Goal: Task Accomplishment & Management: Complete application form

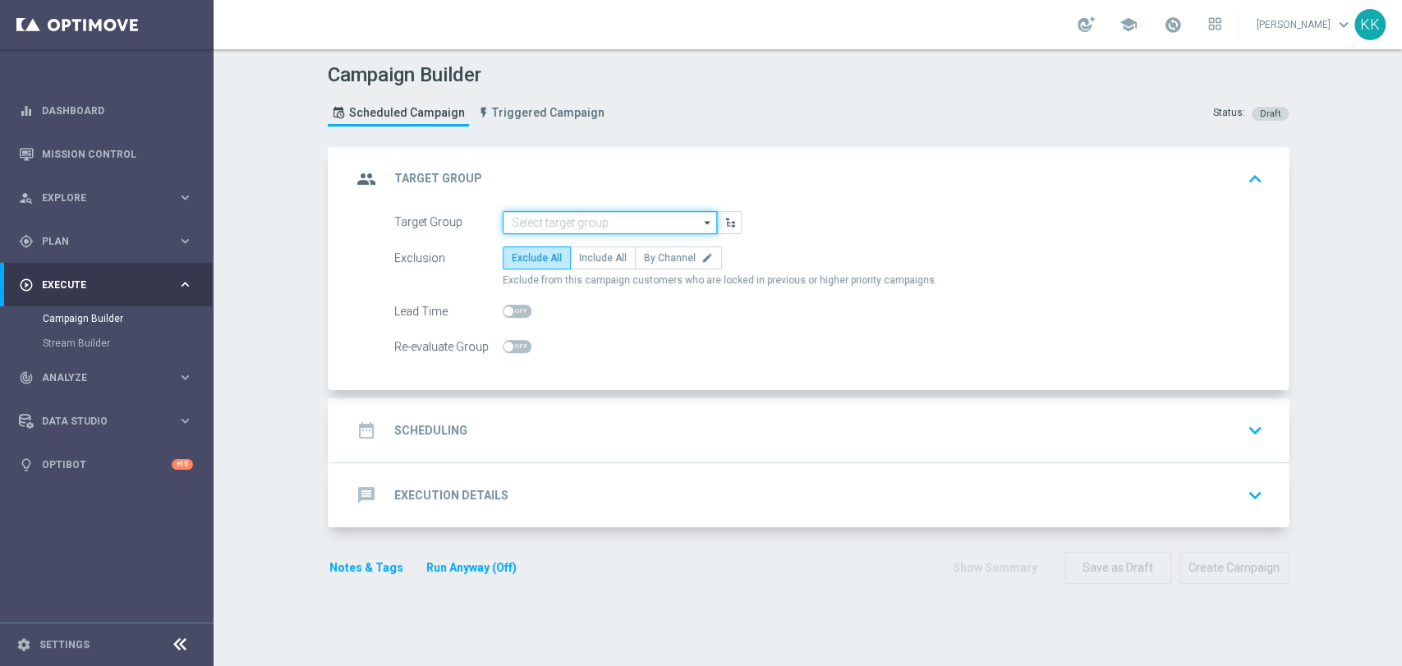
click at [631, 232] on input at bounding box center [610, 222] width 214 height 23
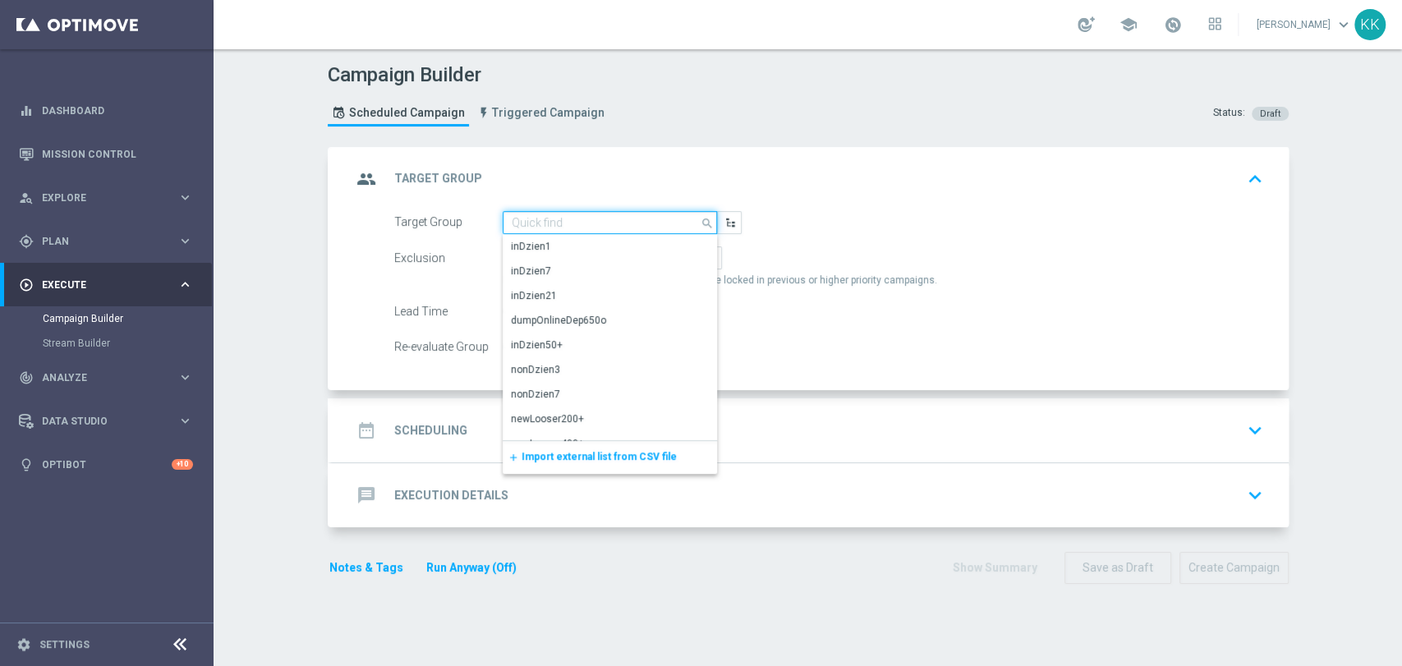
paste input "D_MIN-LOW_TARGET_CASHBACK_50% do 100 PLN_EPLW_300925_2"
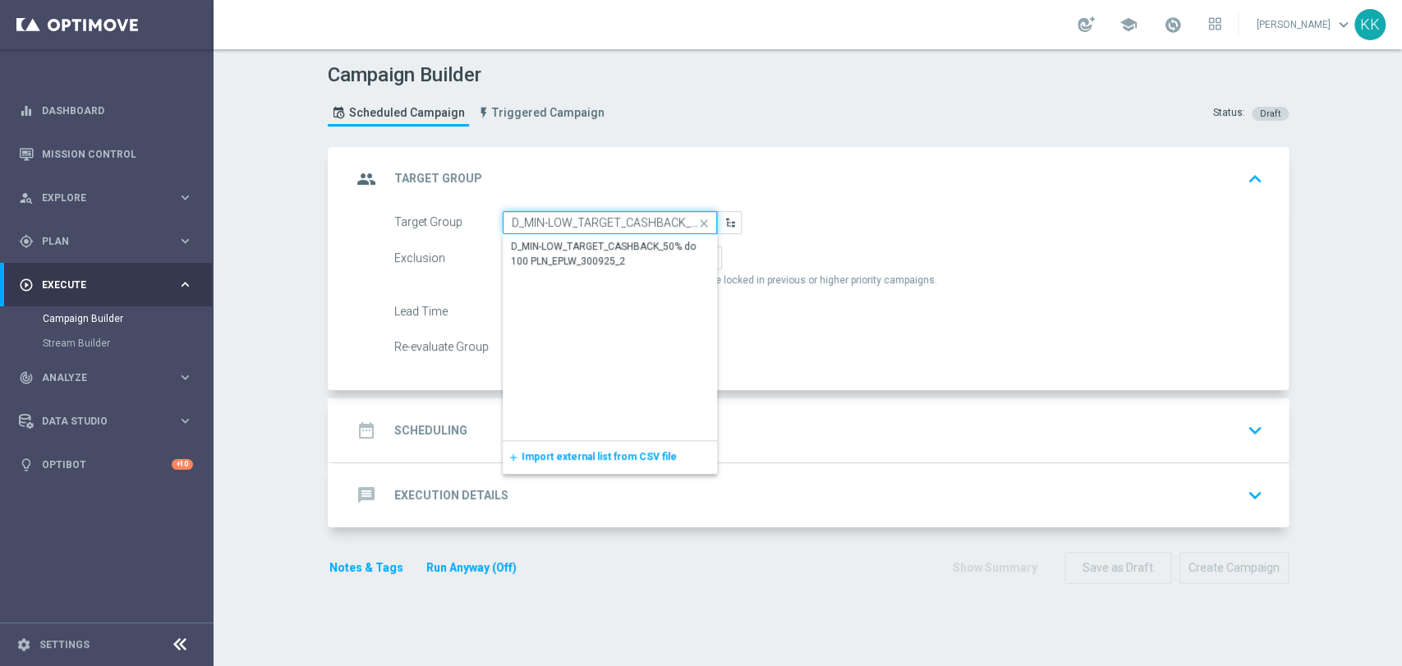
scroll to position [0, 159]
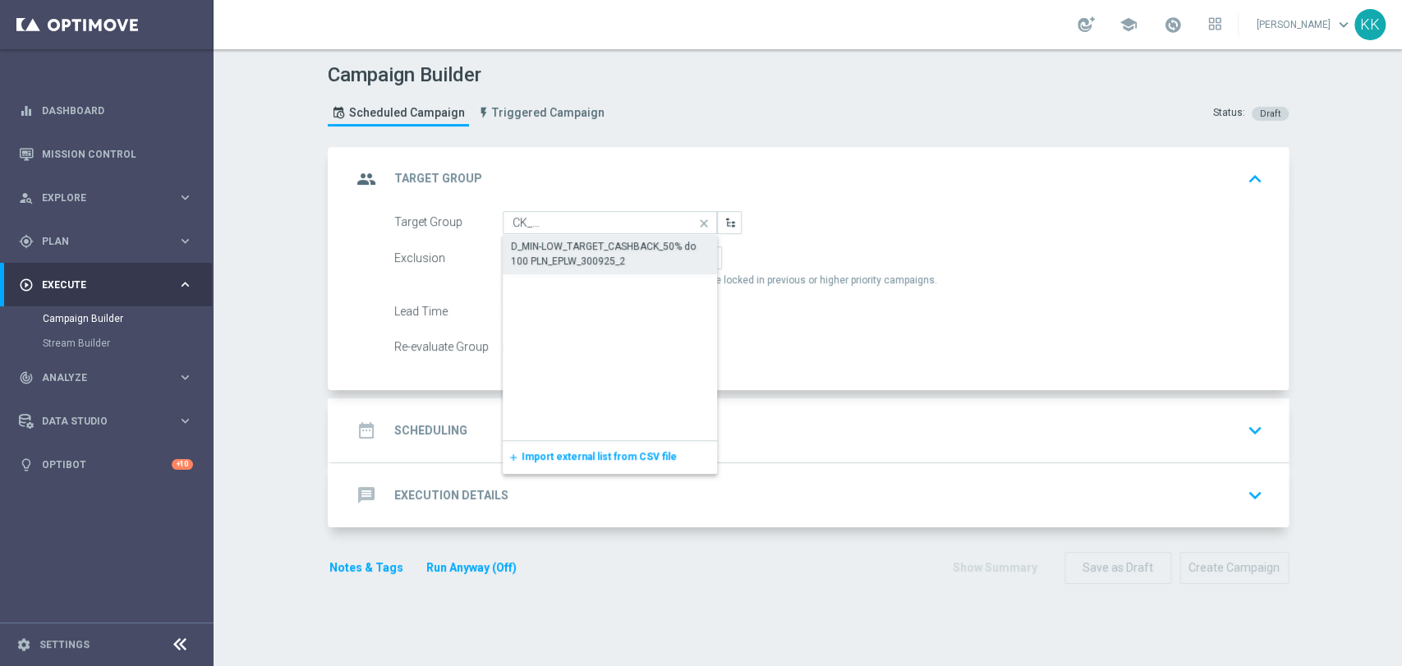
click at [628, 255] on div "D_MIN-LOW_TARGET_CASHBACK_50% do 100 PLN_EPLW_300925_2" at bounding box center [610, 254] width 199 height 30
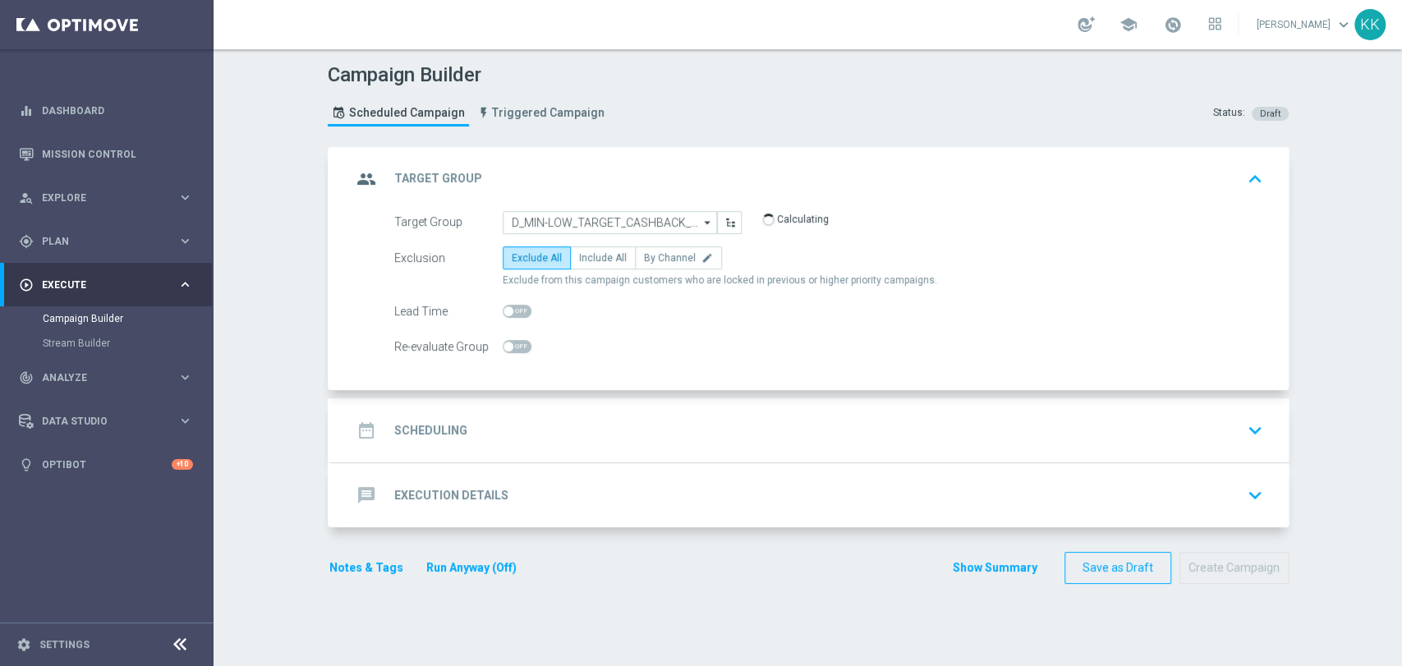
type input "D_MIN-LOW_TARGET_CASHBACK_50% do 100 PLN_EPLW_300925_2"
click at [618, 257] on label "Include All" at bounding box center [603, 257] width 66 height 23
click at [590, 257] on input "Include All" at bounding box center [584, 260] width 11 height 11
radio input "true"
click at [504, 342] on span at bounding box center [509, 347] width 10 height 10
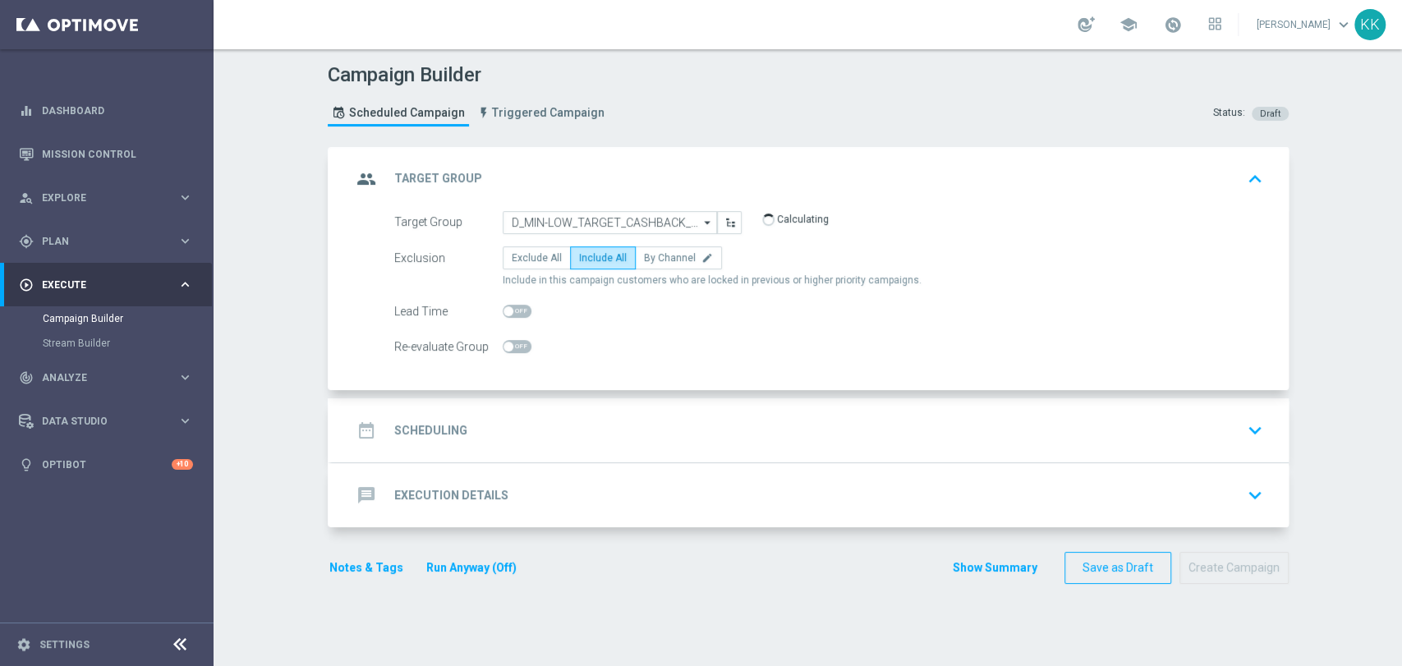
click at [503, 340] on input "checkbox" at bounding box center [517, 346] width 29 height 13
checkbox input "true"
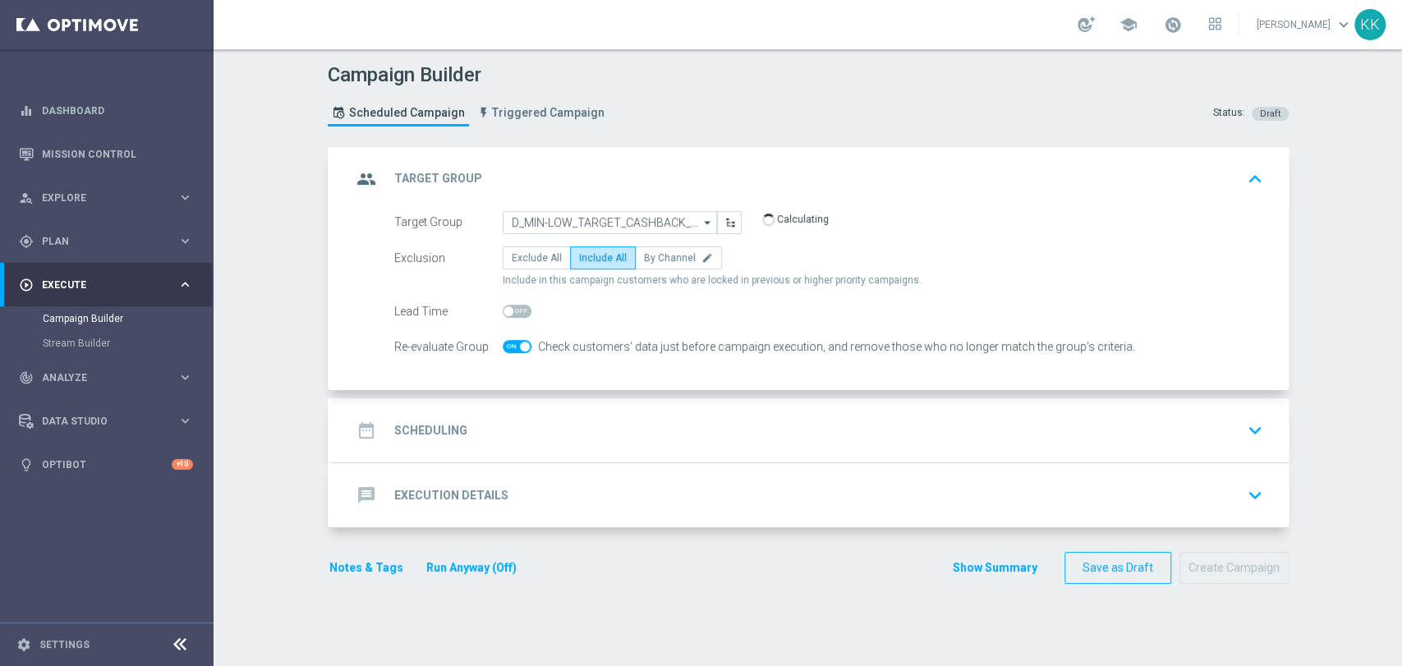
click at [545, 430] on div "date_range Scheduling keyboard_arrow_down" at bounding box center [811, 430] width 918 height 31
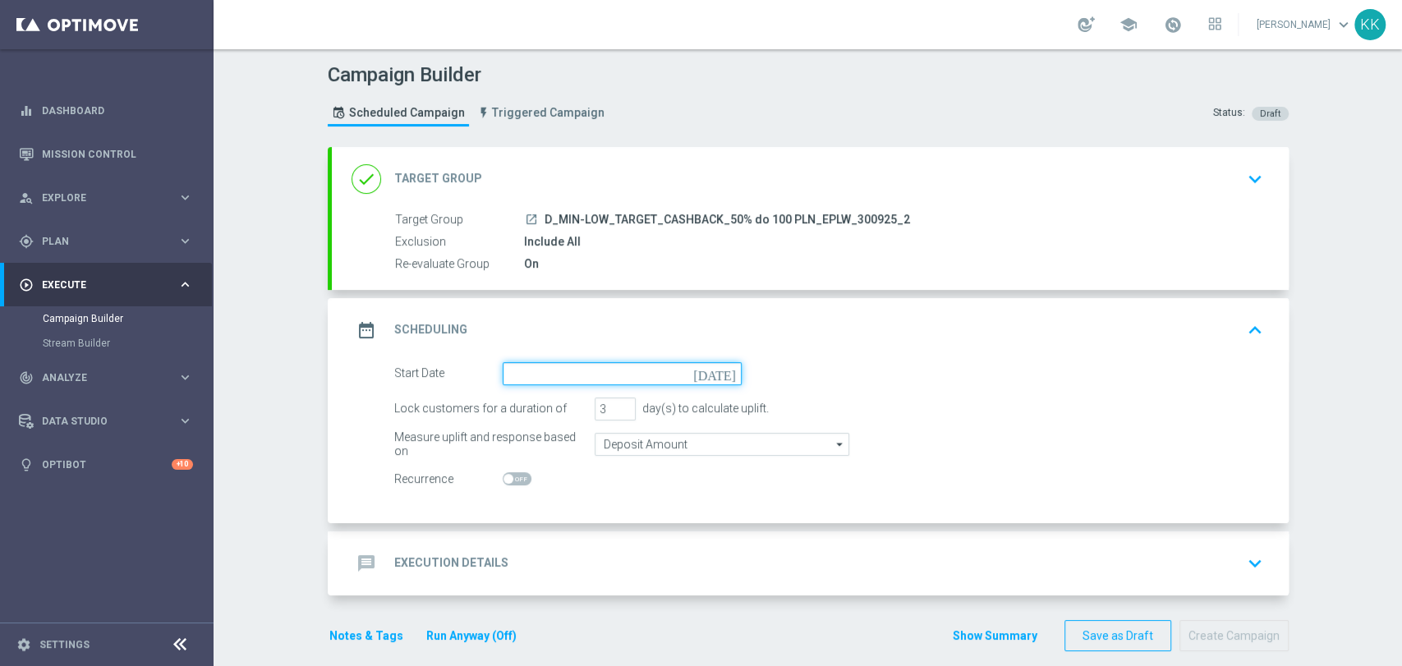
click at [545, 367] on input at bounding box center [622, 373] width 239 height 23
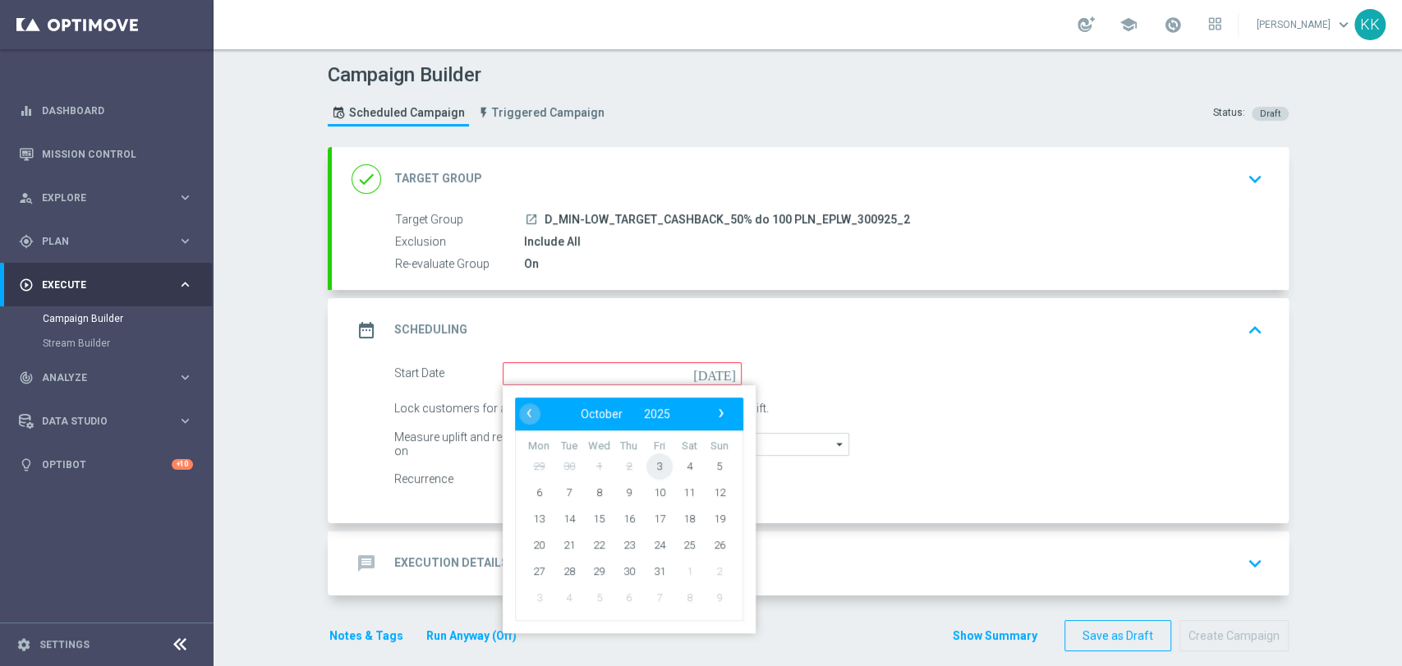
click at [646, 468] on span "3" at bounding box center [659, 466] width 26 height 26
type input "03 Oct 2025"
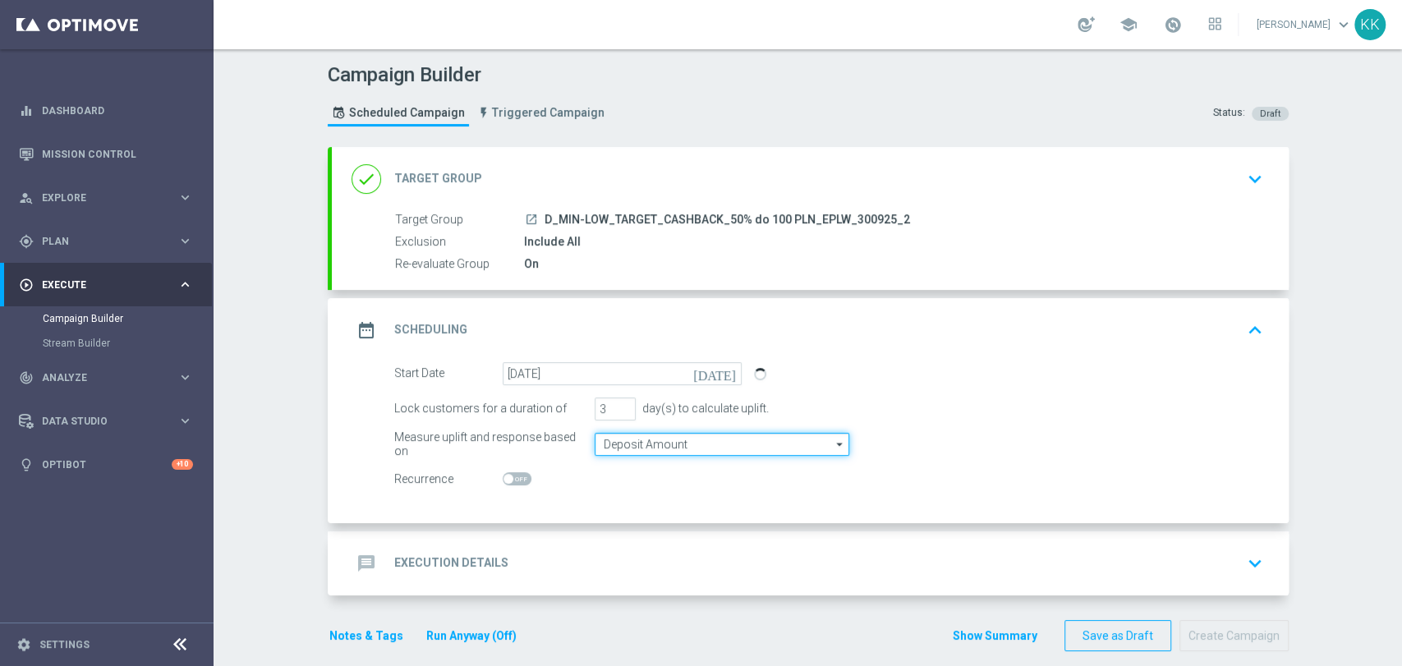
click at [610, 442] on input "Deposit Amount" at bounding box center [722, 444] width 255 height 23
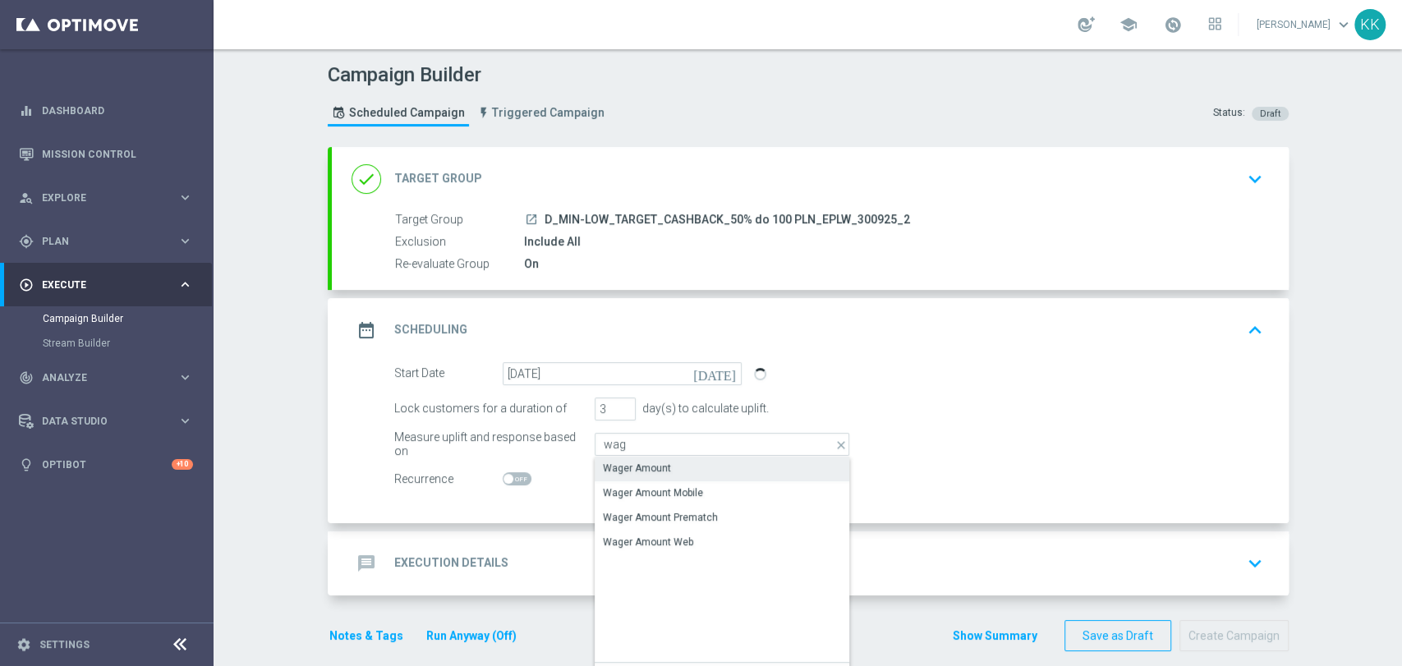
click at [615, 459] on div "Wager Amount" at bounding box center [722, 468] width 255 height 23
type input "Wager Amount"
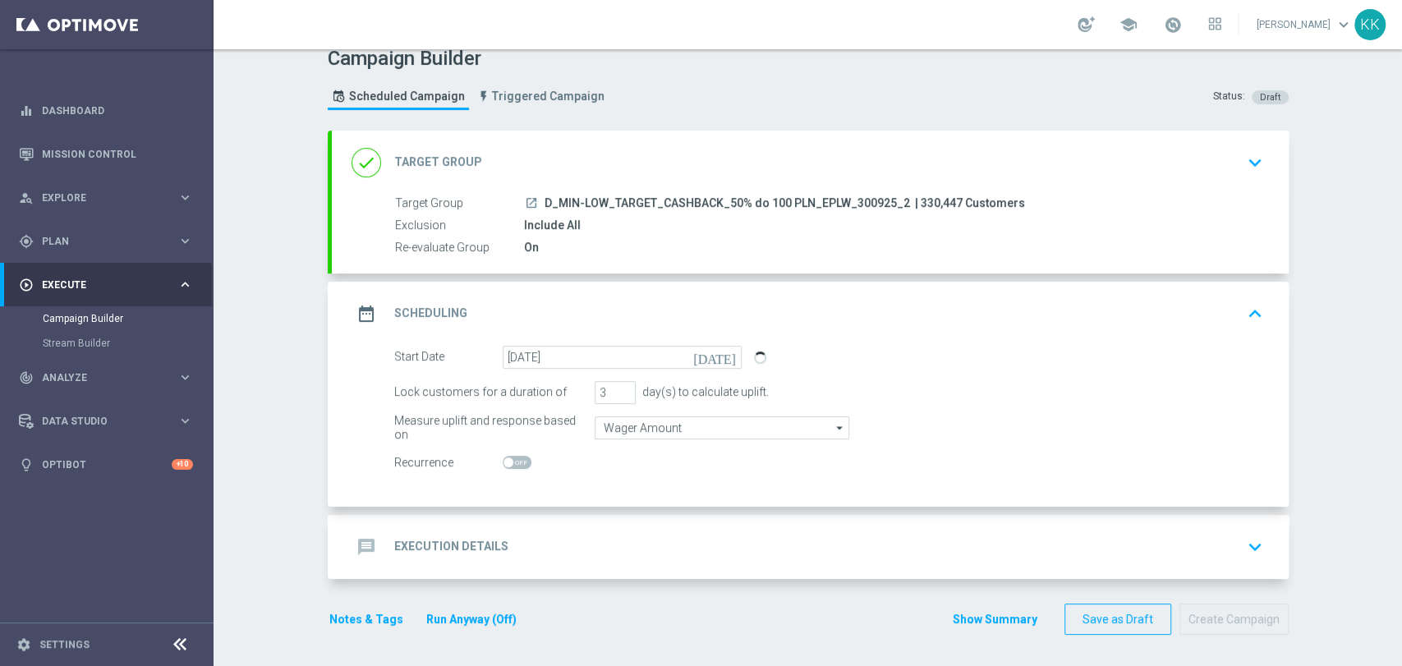
click at [633, 521] on div "message Execution Details keyboard_arrow_down" at bounding box center [810, 547] width 957 height 64
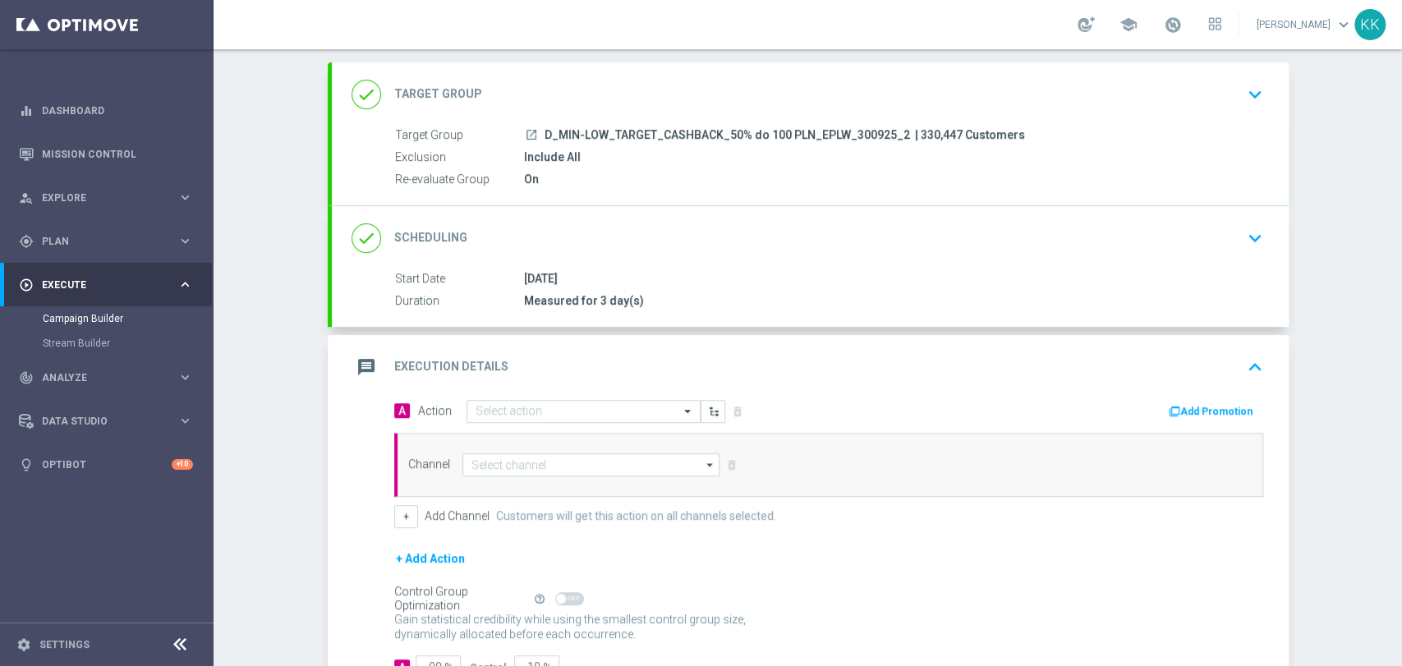
scroll to position [154, 0]
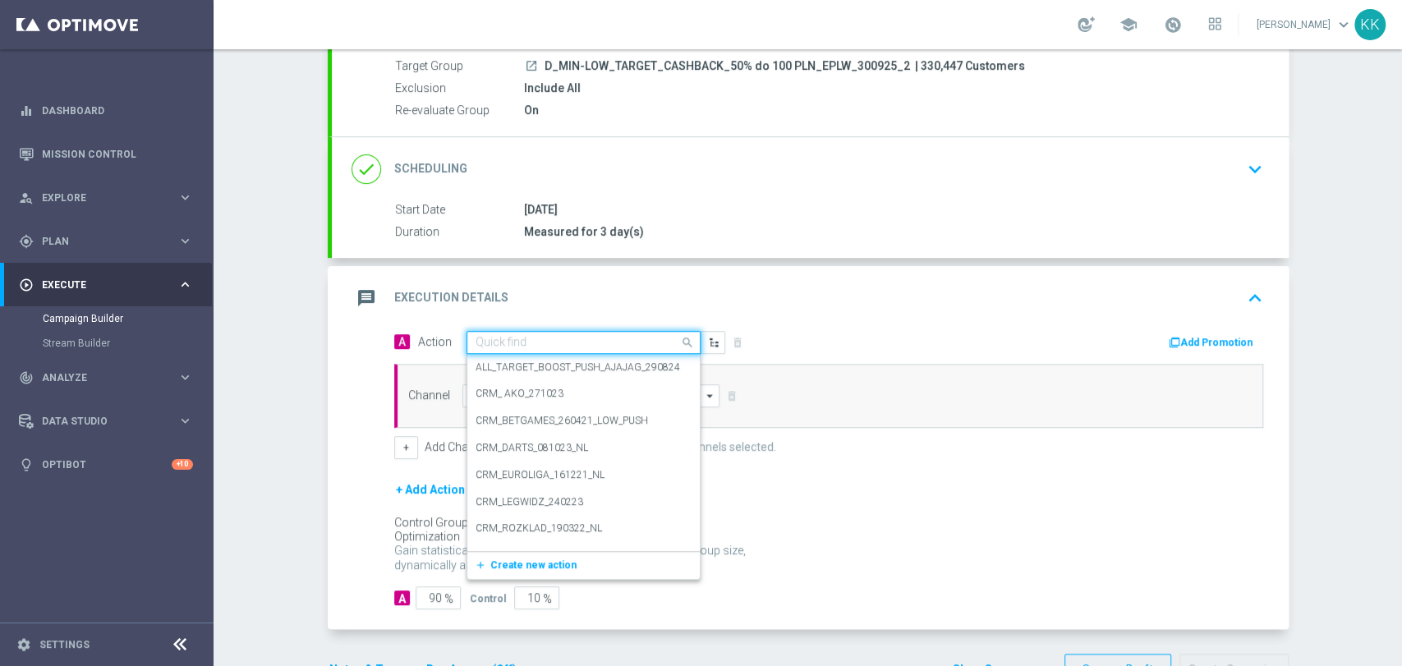
click at [559, 337] on input "text" at bounding box center [567, 343] width 183 height 14
paste input "D_MIN-LOW_TARGET_CASHBACK_50% do 100 PLN_EPLW_300925_2"
type input "D_MIN-LOW_TARGET_CASHBACK_50% do 100 PLN_EPLW_300925_2"
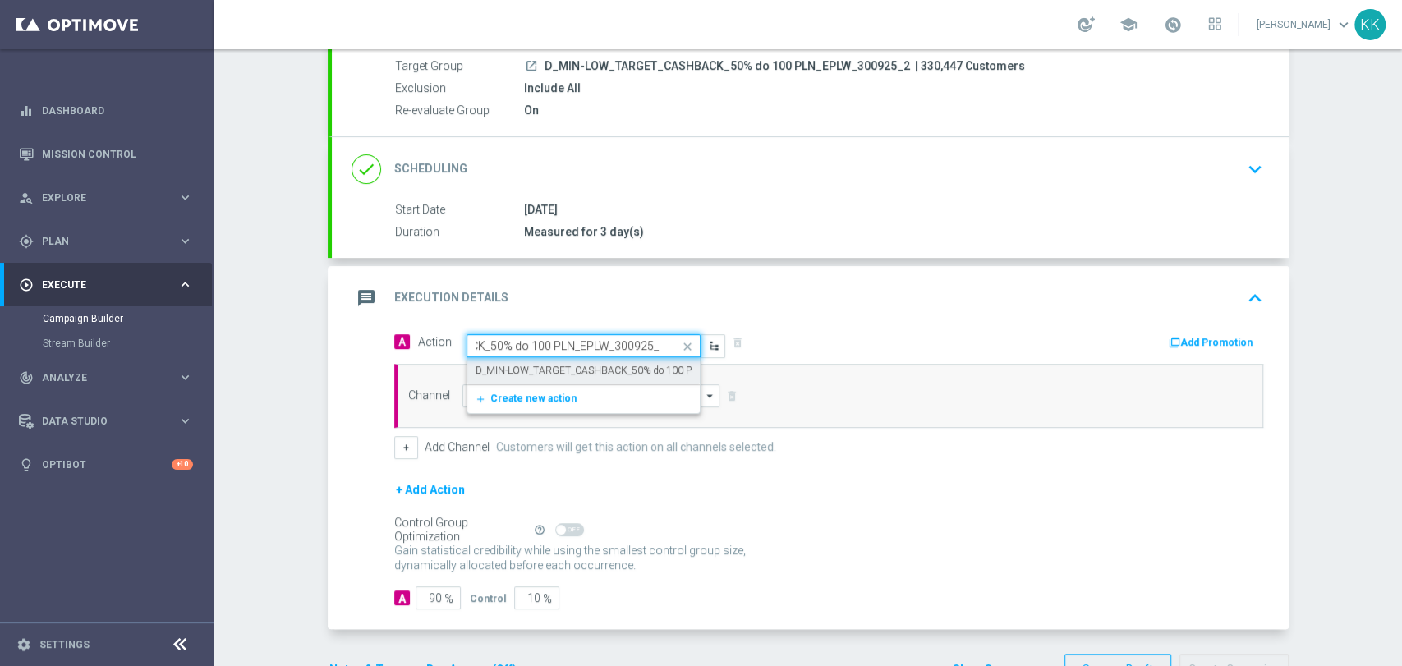
click at [557, 361] on div "D_MIN-LOW_TARGET_CASHBACK_50% do 100 PLN_EPLW_300925_2 edit" at bounding box center [584, 370] width 216 height 27
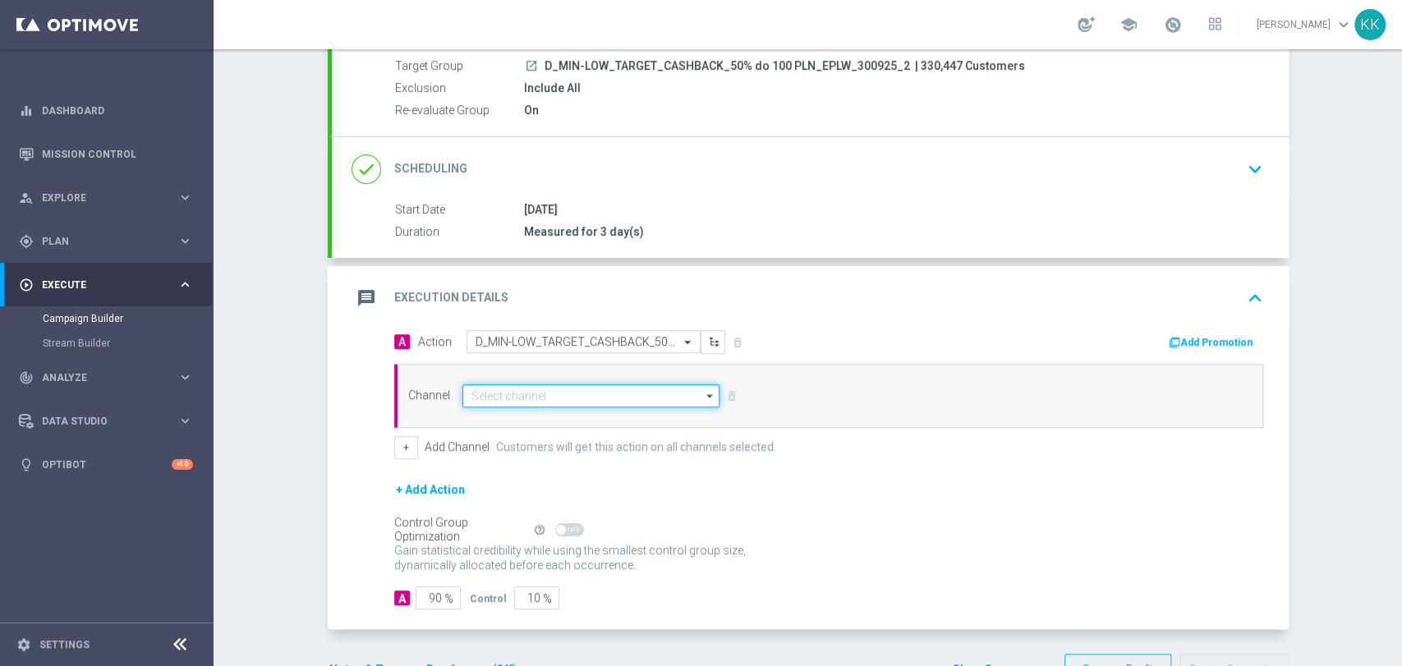
click at [552, 402] on input at bounding box center [591, 395] width 258 height 23
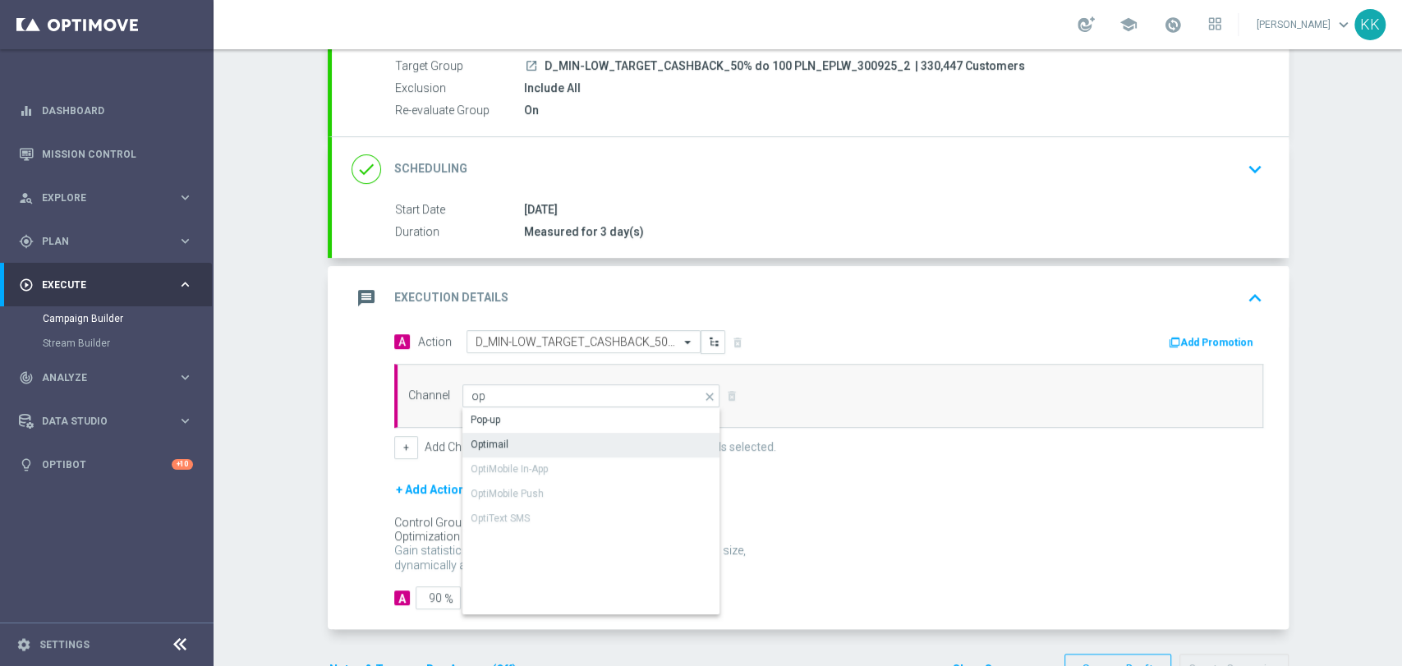
click at [541, 444] on div "Optimail" at bounding box center [591, 444] width 259 height 23
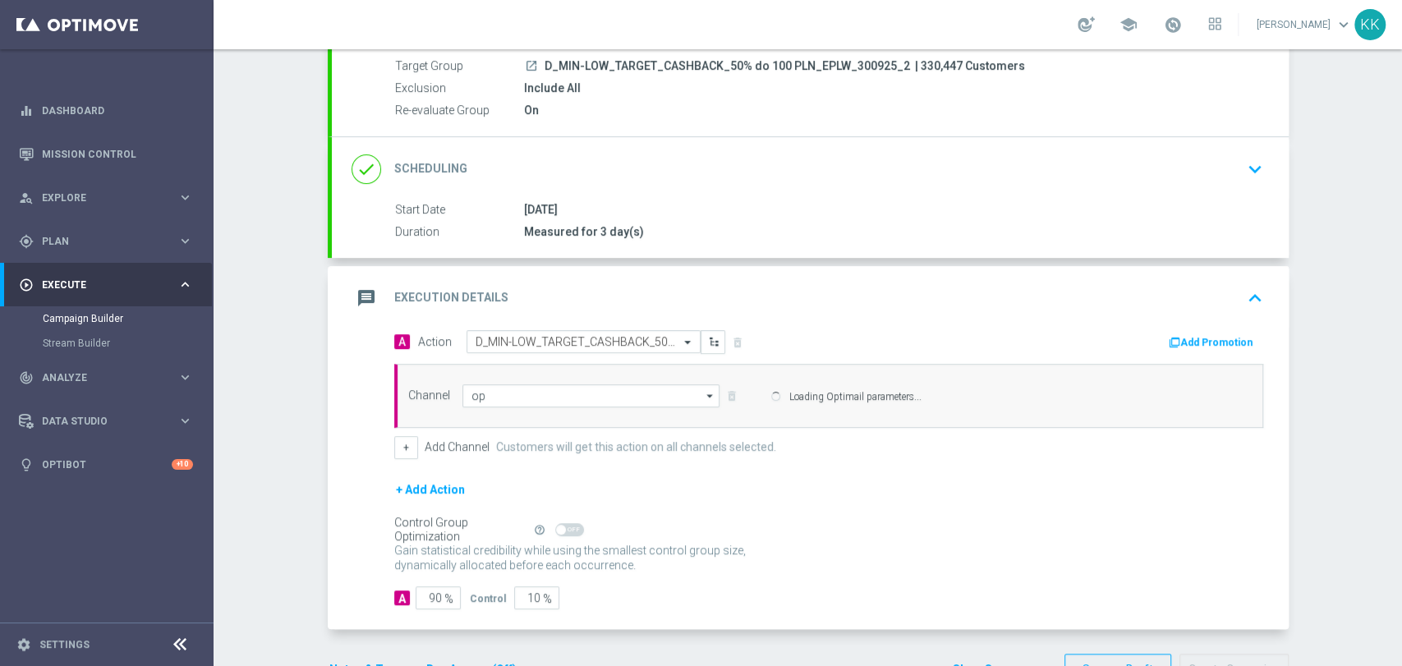
type input "Optimail"
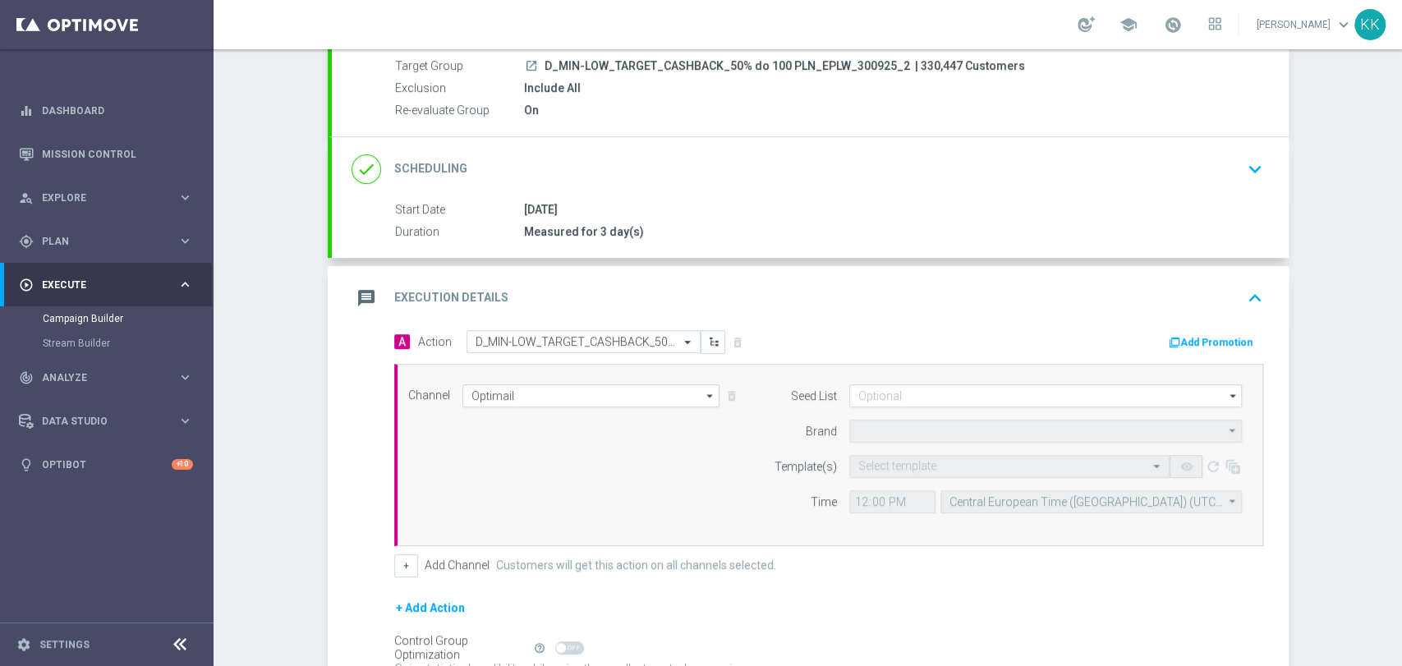
type input "STS"
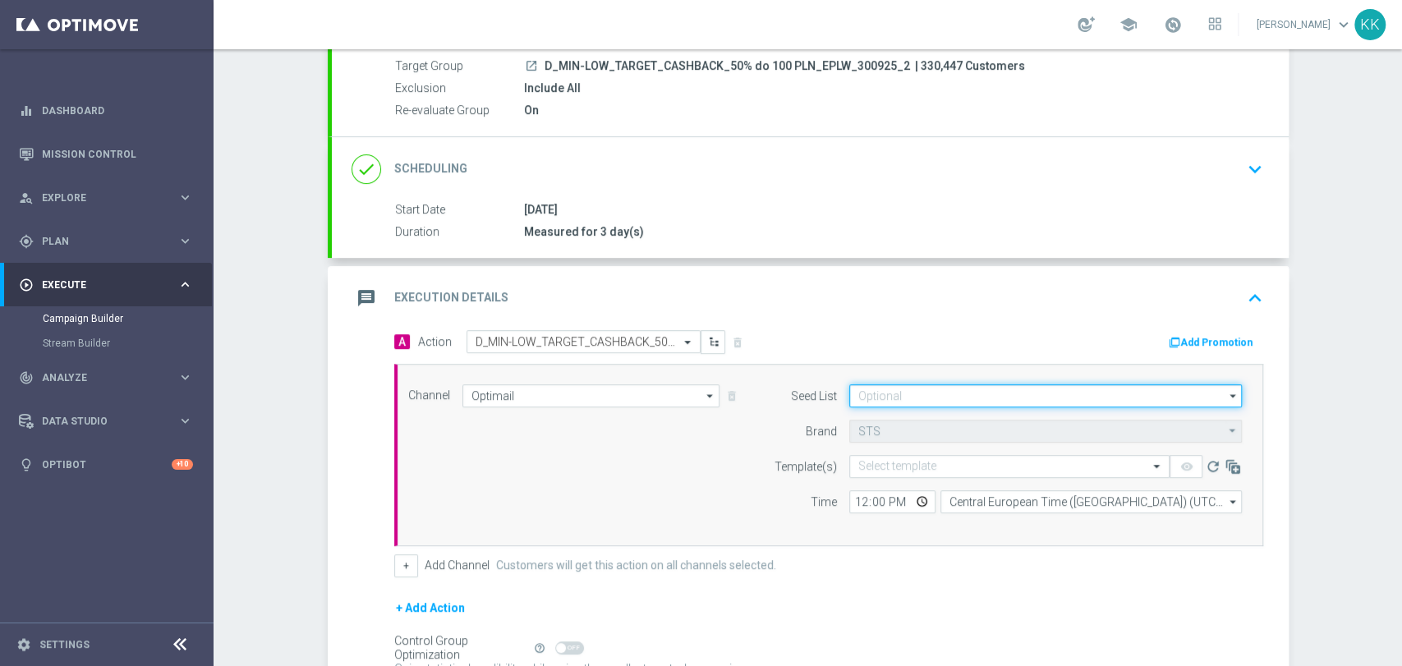
click at [890, 398] on input at bounding box center [1045, 395] width 393 height 23
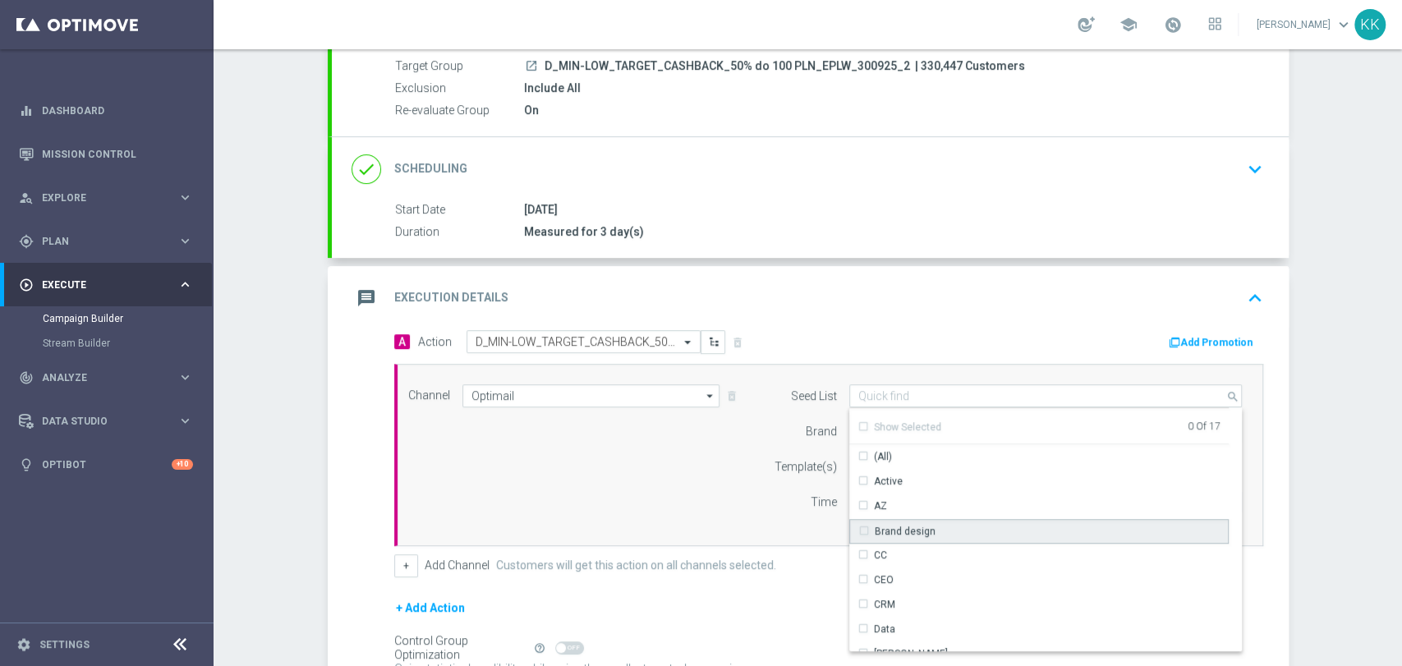
click at [924, 532] on div "Brand design" at bounding box center [1039, 531] width 380 height 25
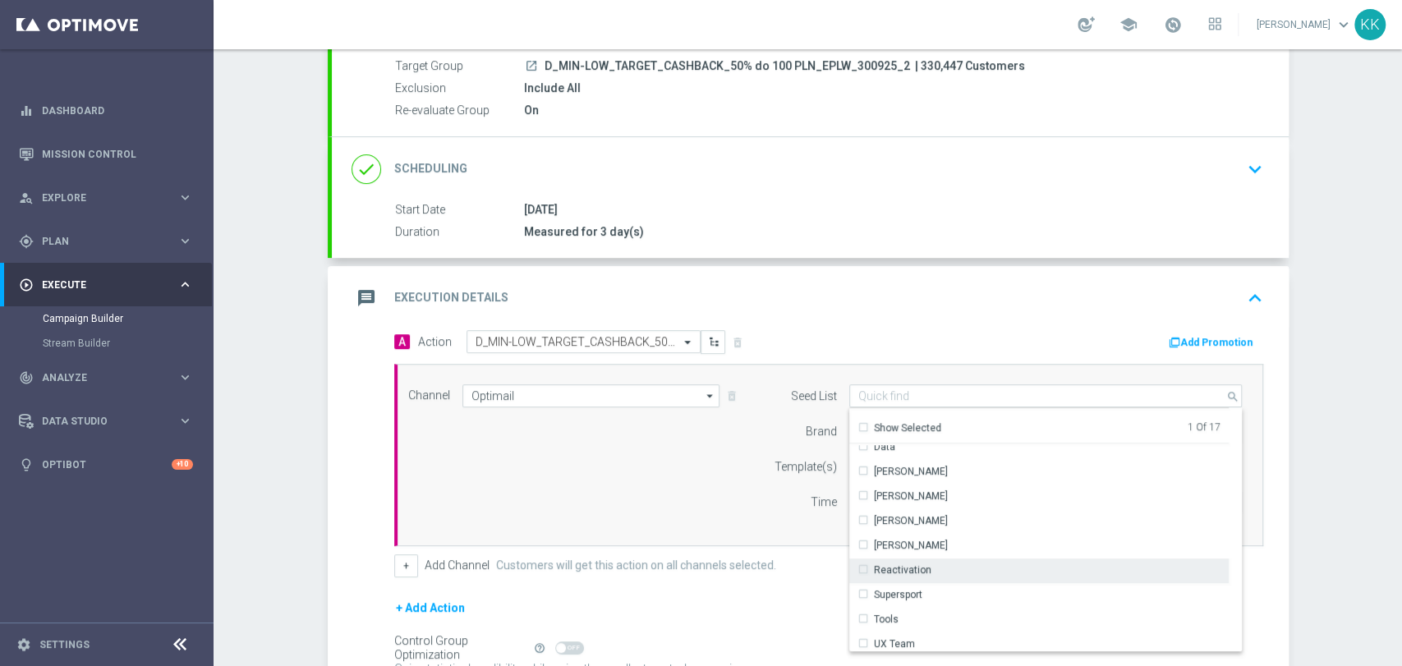
click at [920, 574] on div "Reactivation" at bounding box center [903, 570] width 58 height 15
click at [916, 295] on div "message Execution Details keyboard_arrow_up" at bounding box center [811, 298] width 918 height 31
type input "Selected 2 of 17"
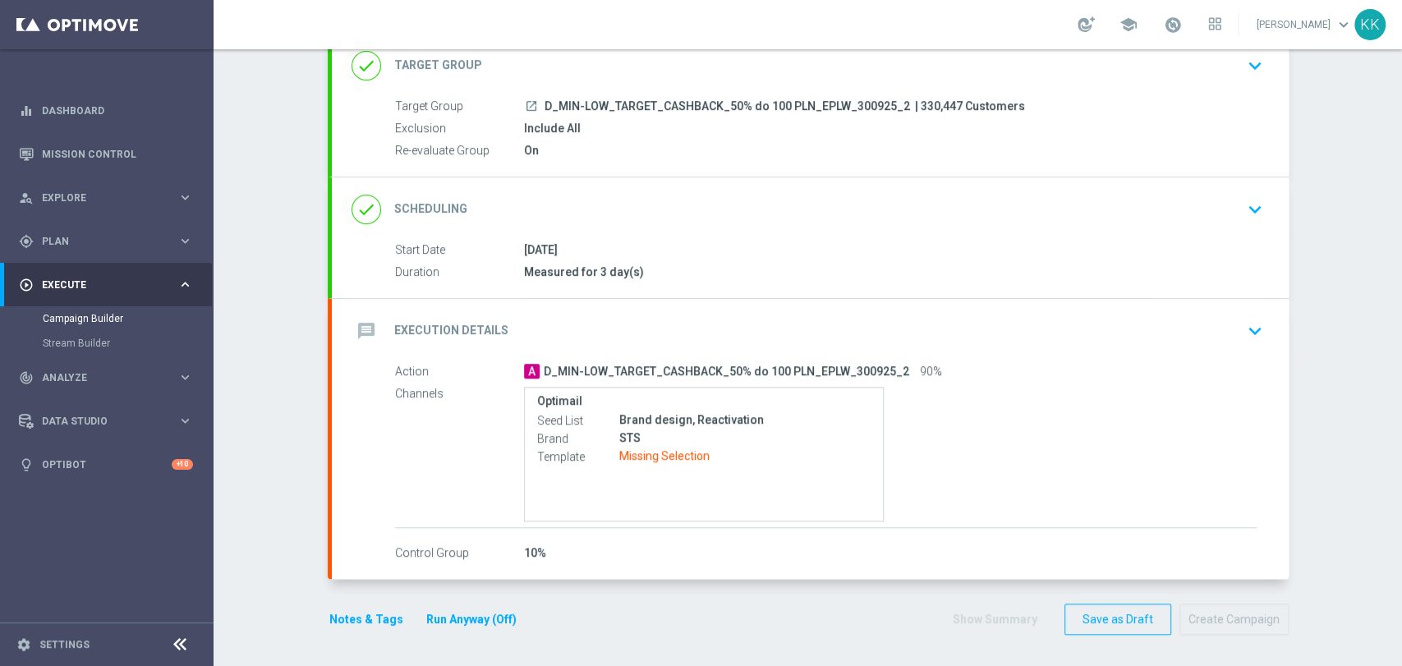
click at [1188, 324] on div "message Execution Details keyboard_arrow_down" at bounding box center [811, 330] width 918 height 31
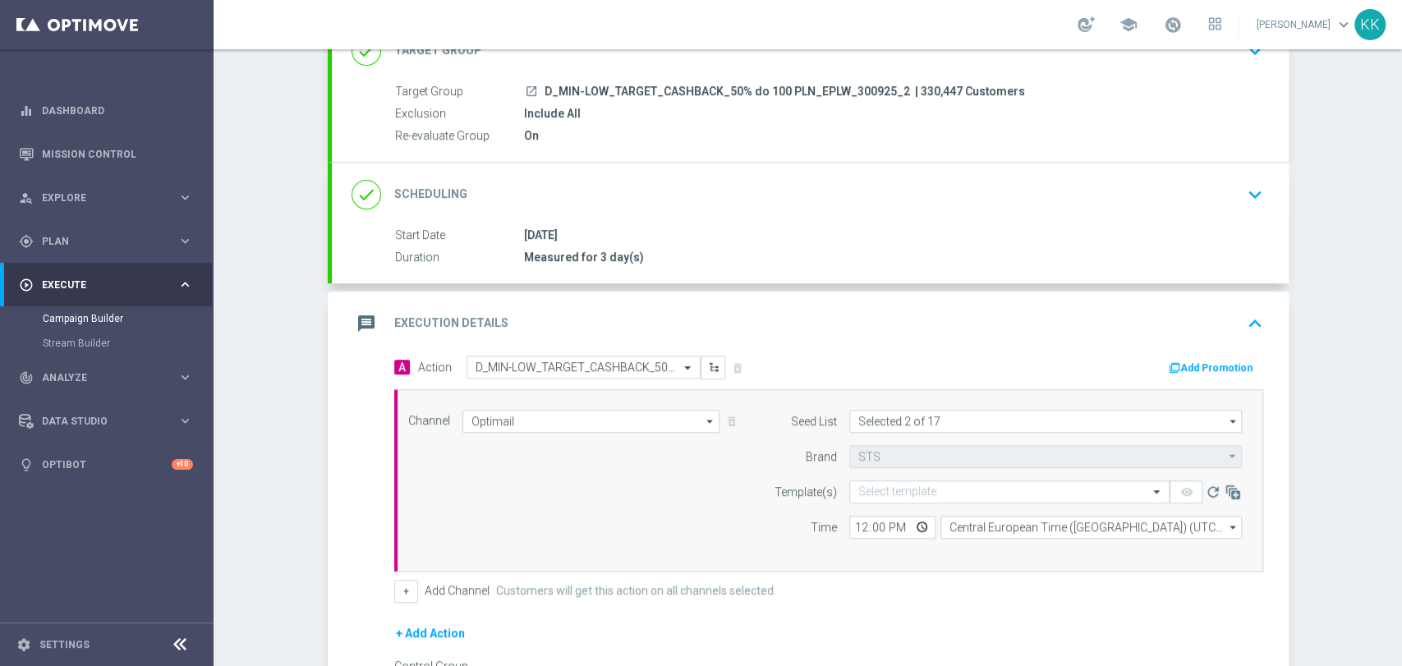
scroll to position [154, 0]
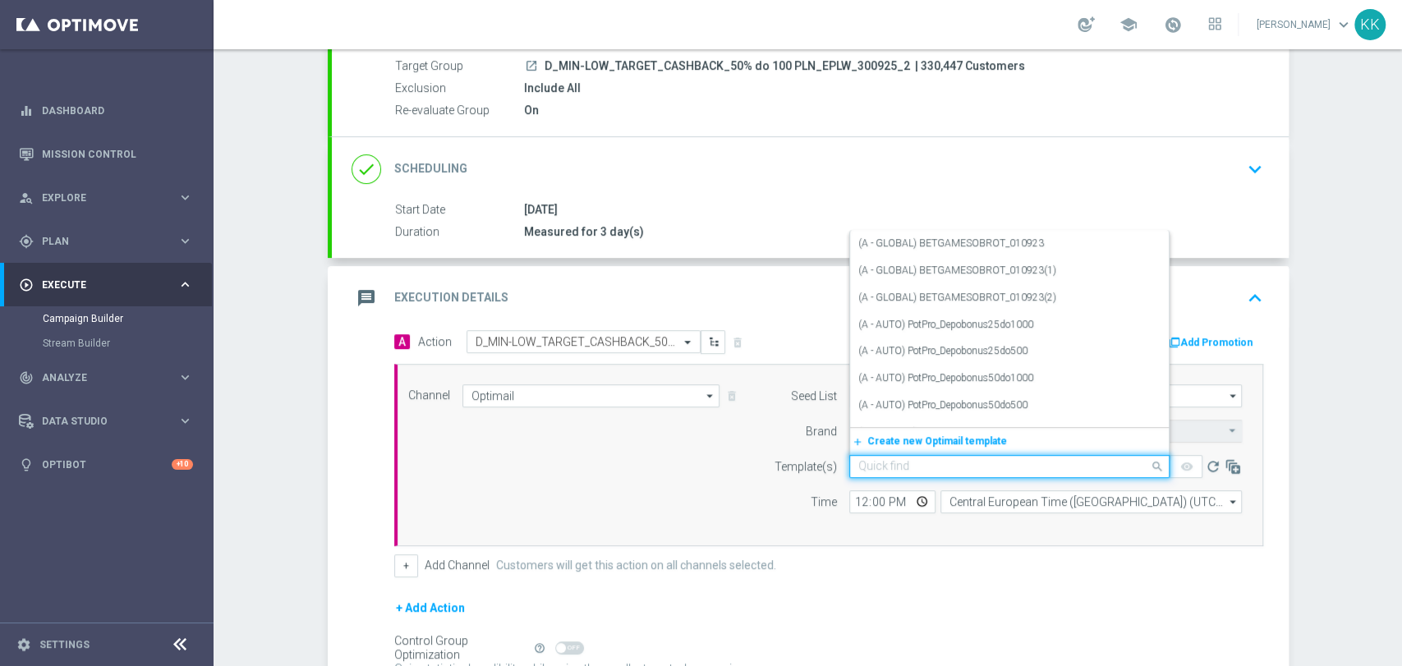
click at [859, 460] on input "text" at bounding box center [992, 467] width 269 height 14
paste input "D_MIN-LOW_TARGET_CASHBACK_50% do 100 PLN_EPLW_300925_2"
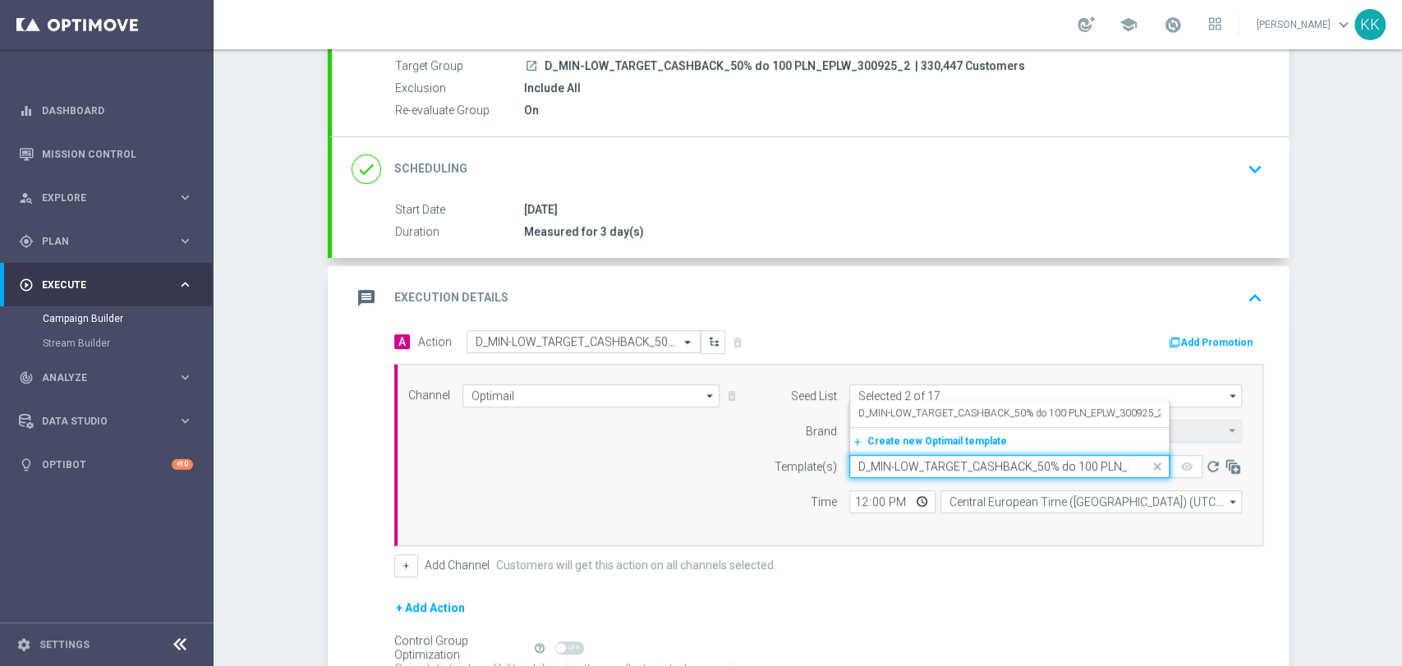
scroll to position [0, 77]
click at [887, 408] on label "D_MIN-LOW_TARGET_CASHBACK_50% do 100 PLN_EPLW_300925_2" at bounding box center [1011, 414] width 306 height 14
type input "D_MIN-LOW_TARGET_CASHBACK_50% do 100 PLN_EPLW_300925_2"
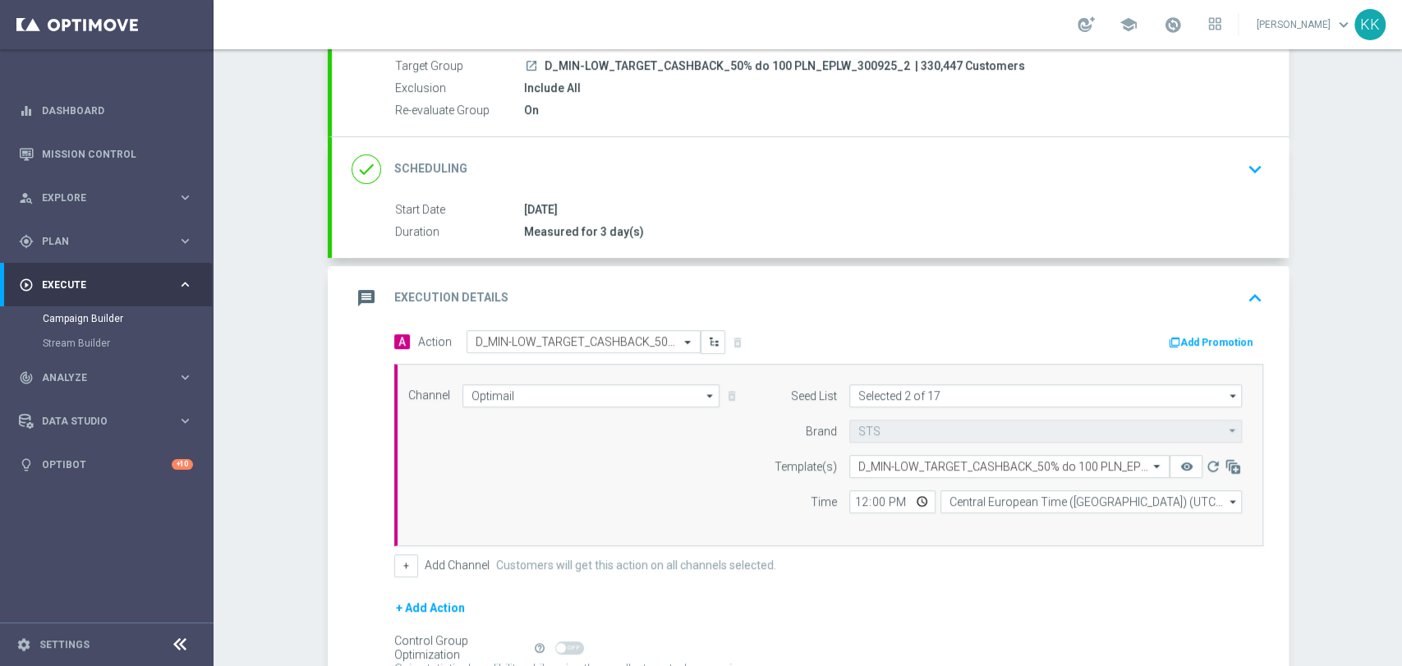
scroll to position [0, 0]
drag, startPoint x: 851, startPoint y: 498, endPoint x: 906, endPoint y: 514, distance: 57.4
click at [849, 498] on input "12:00" at bounding box center [892, 501] width 86 height 23
click at [952, 513] on div "Seed List Selected 2 of 17 Selected 2 of 17 arrow_drop_down Drag here to set ro…" at bounding box center [1003, 454] width 501 height 141
click at [979, 498] on input "Central European Time (Warsaw) (UTC +02:00)" at bounding box center [1091, 501] width 301 height 23
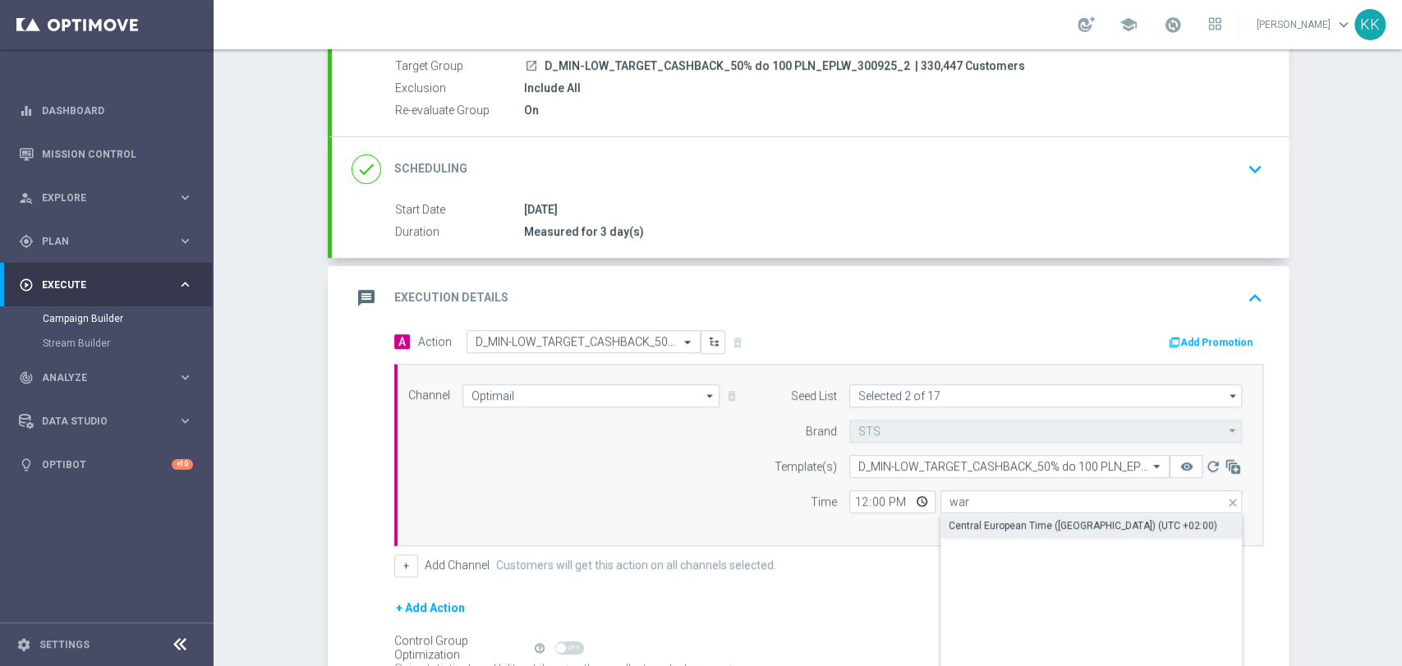
click at [983, 523] on div "Central European Time (Warsaw) (UTC +02:00)" at bounding box center [1083, 525] width 269 height 15
type input "Central European Time (Warsaw) (UTC +02:00)"
click at [854, 499] on input "12:00" at bounding box center [892, 501] width 86 height 23
type input "17:31"
click at [903, 594] on form "A Action Select action D_MIN-LOW_TARGET_CASHBACK_50% do 100 PLN_EPLW_300925_2 d…" at bounding box center [828, 529] width 869 height 398
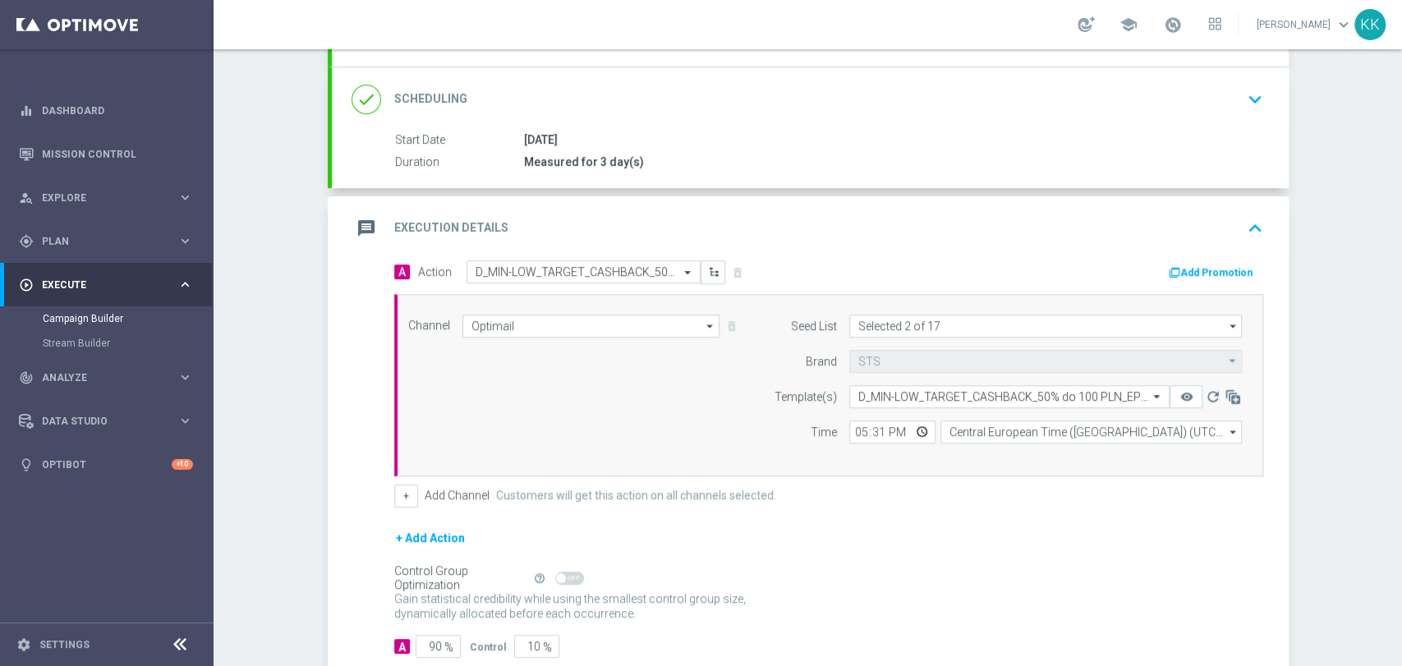
scroll to position [322, 0]
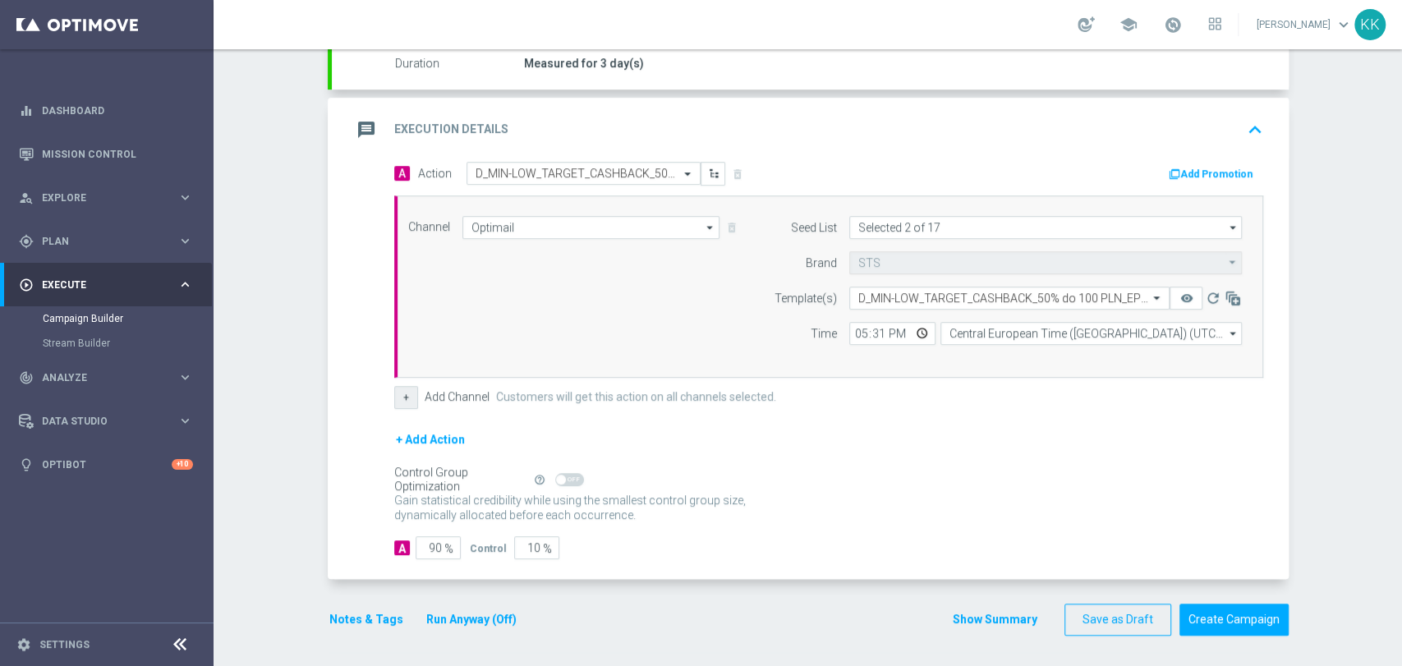
click at [394, 398] on button "+" at bounding box center [406, 397] width 24 height 23
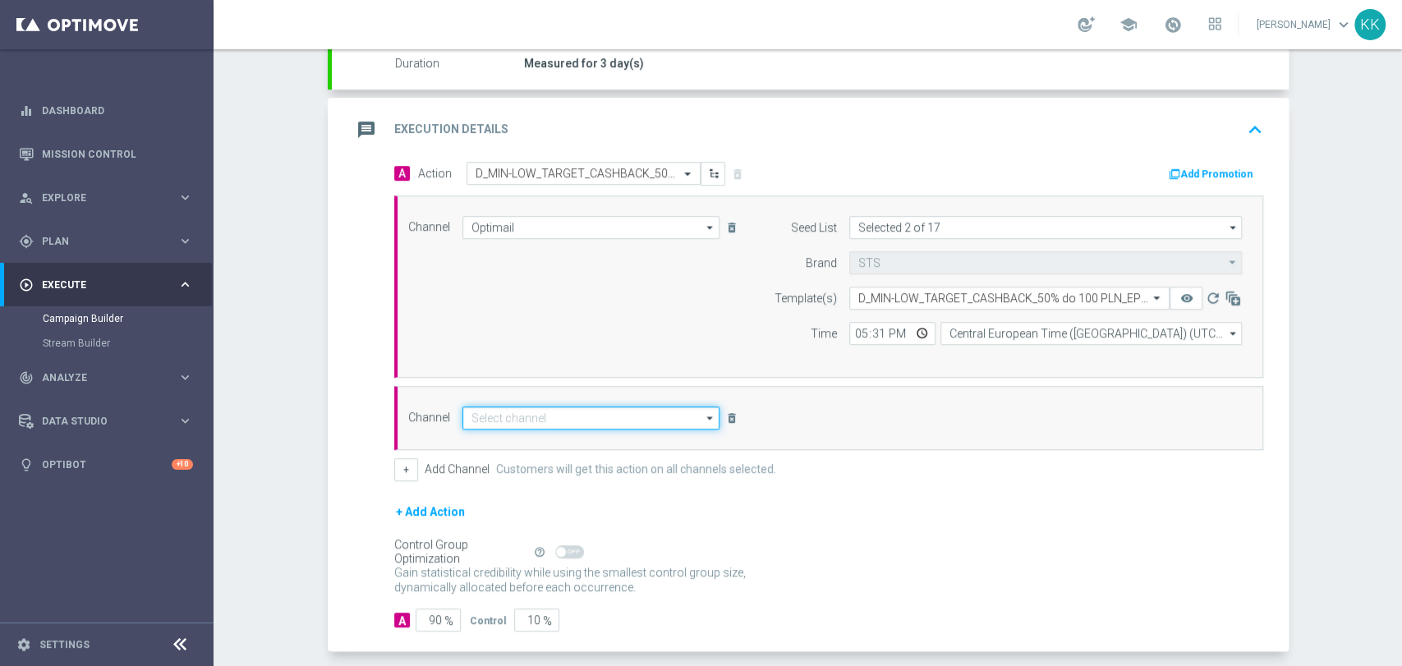
click at [472, 412] on input at bounding box center [591, 418] width 258 height 23
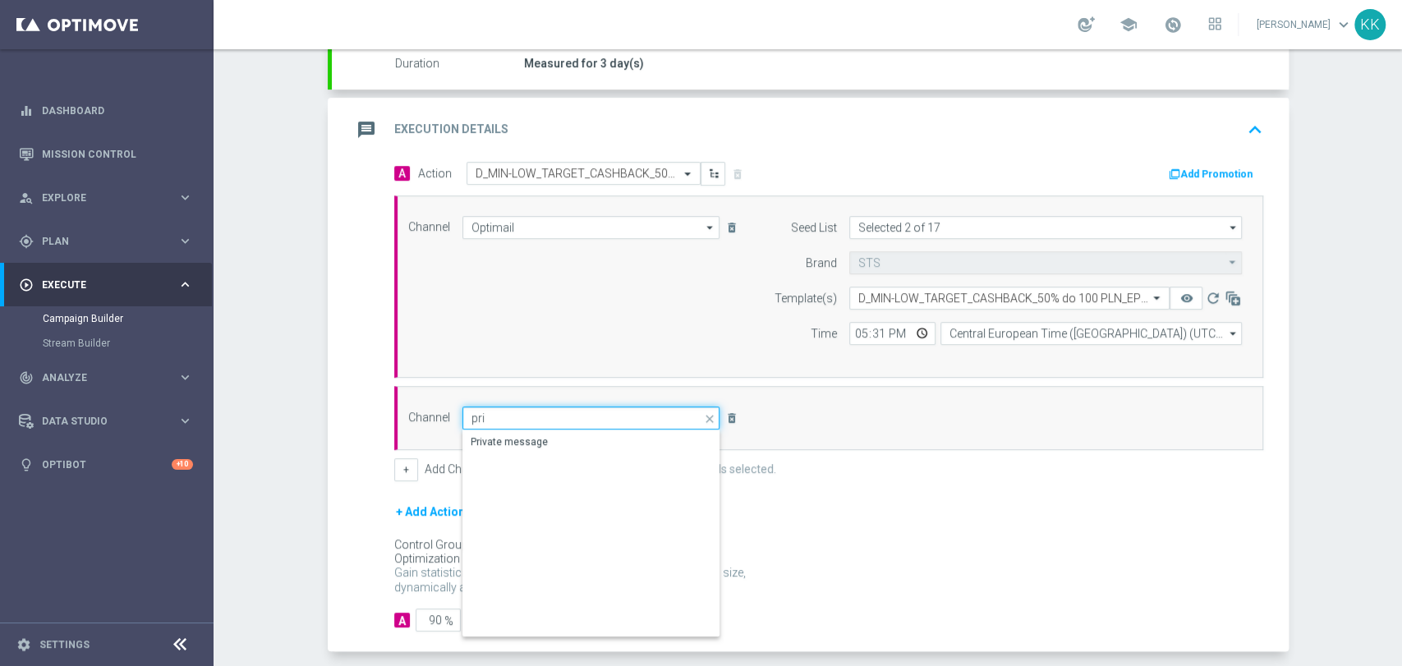
click at [555, 426] on input "pri" at bounding box center [591, 418] width 258 height 23
click at [555, 458] on div "Private message" at bounding box center [591, 533] width 258 height 206
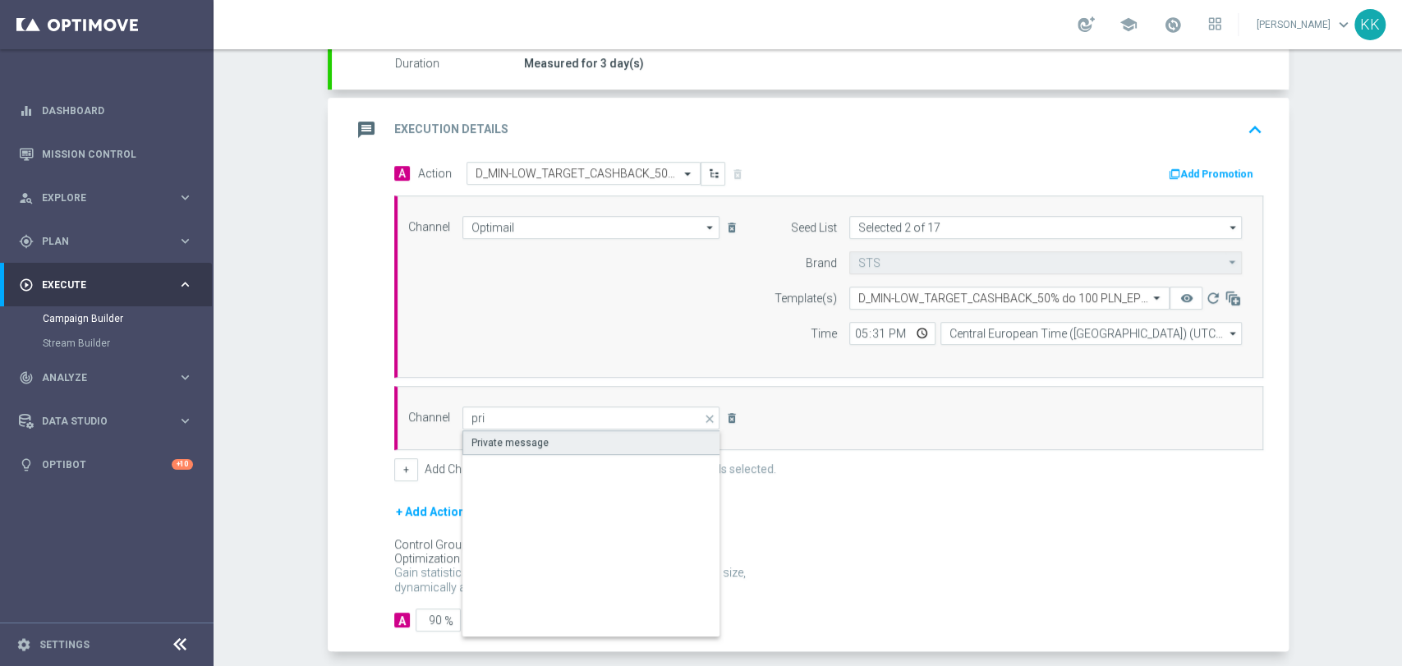
click at [556, 451] on div "Private message" at bounding box center [591, 442] width 259 height 25
type input "Private message"
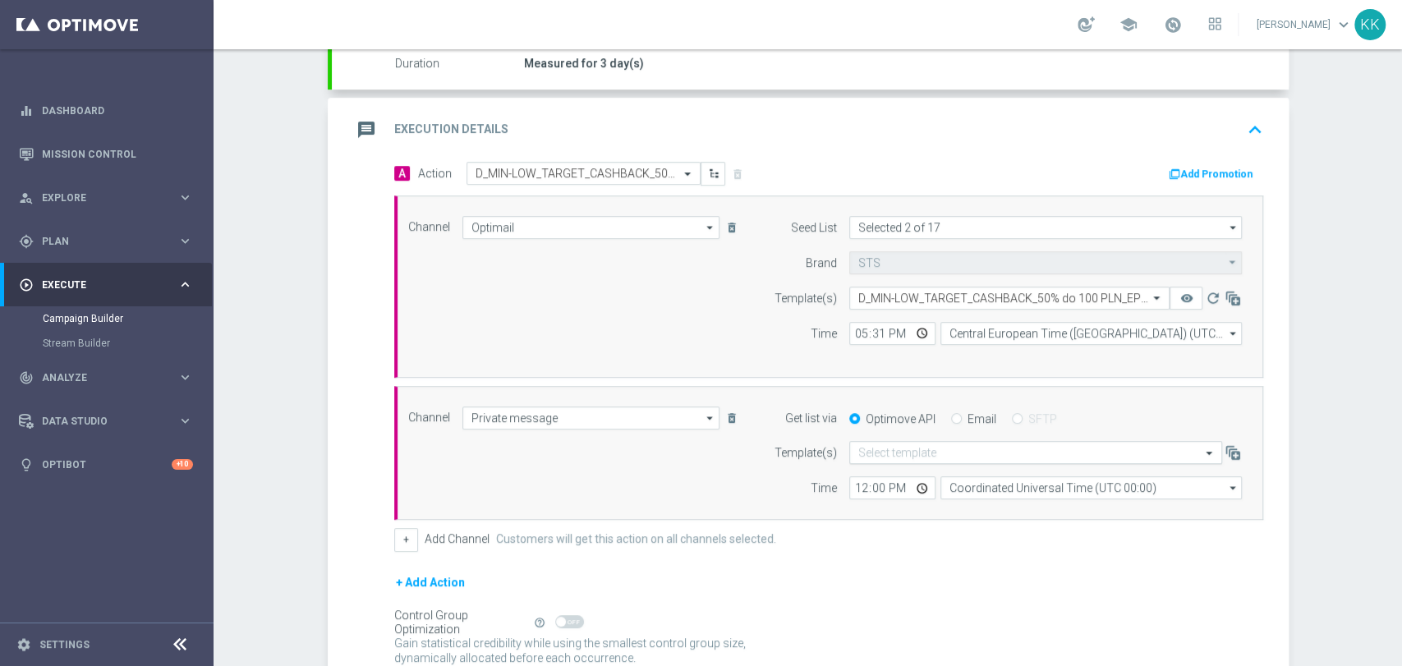
click at [894, 449] on input "text" at bounding box center [1019, 453] width 322 height 14
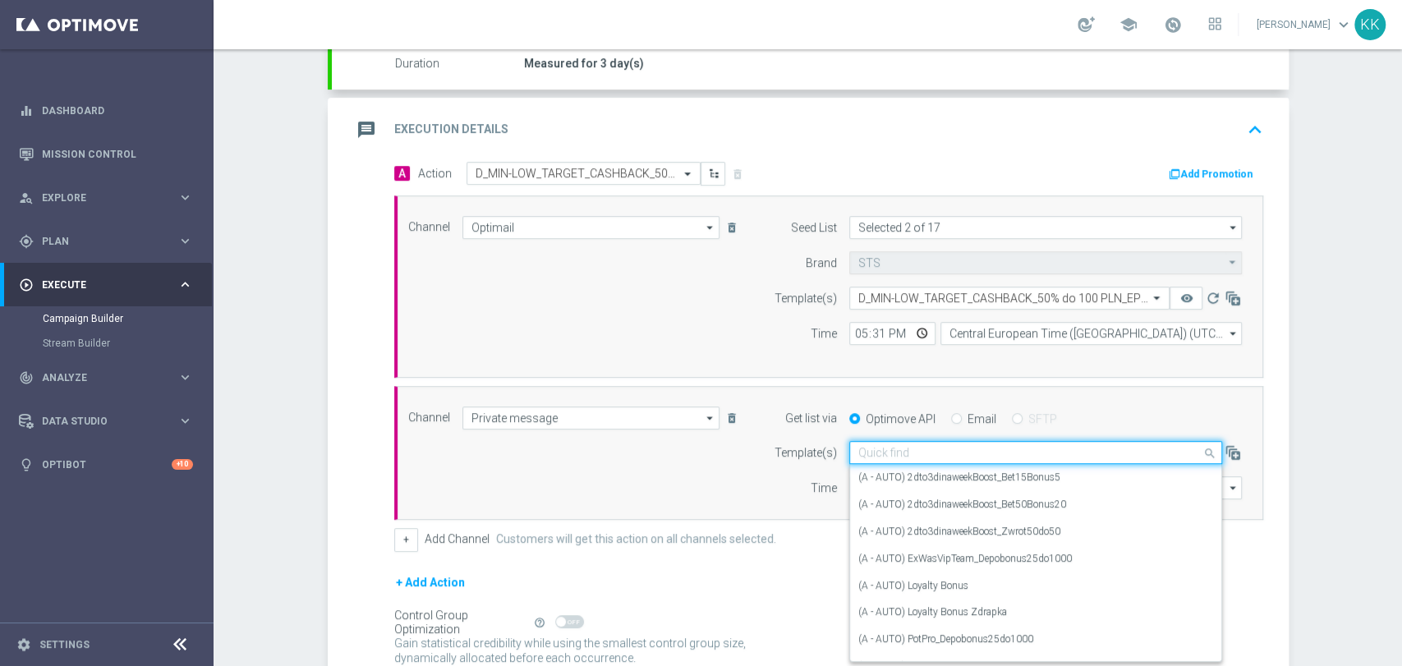
paste input "D_MIN-LOW_TARGET_CASHBACK_50% do 100 PLN_EPLW_300925_2"
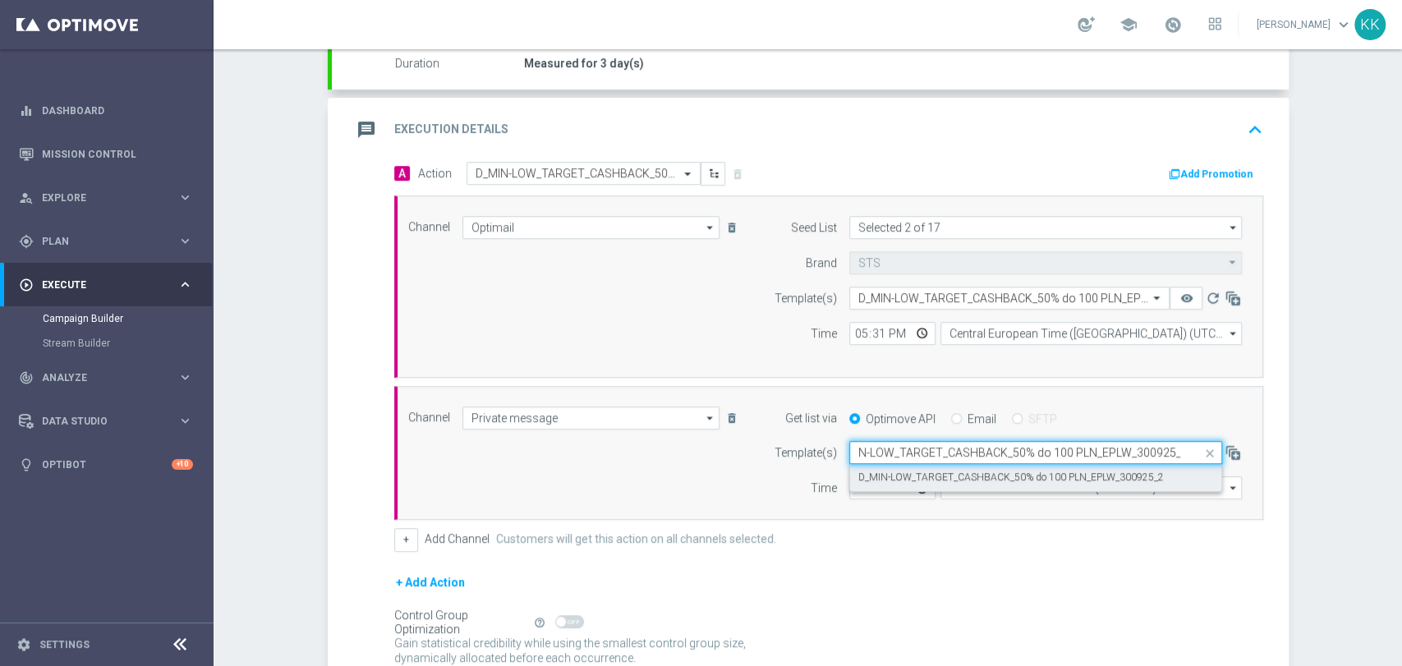
click at [894, 471] on label "D_MIN-LOW_TARGET_CASHBACK_50% do 100 PLN_EPLW_300925_2" at bounding box center [1011, 478] width 306 height 14
type input "D_MIN-LOW_TARGET_CASHBACK_50% do 100 PLN_EPLW_300925_2"
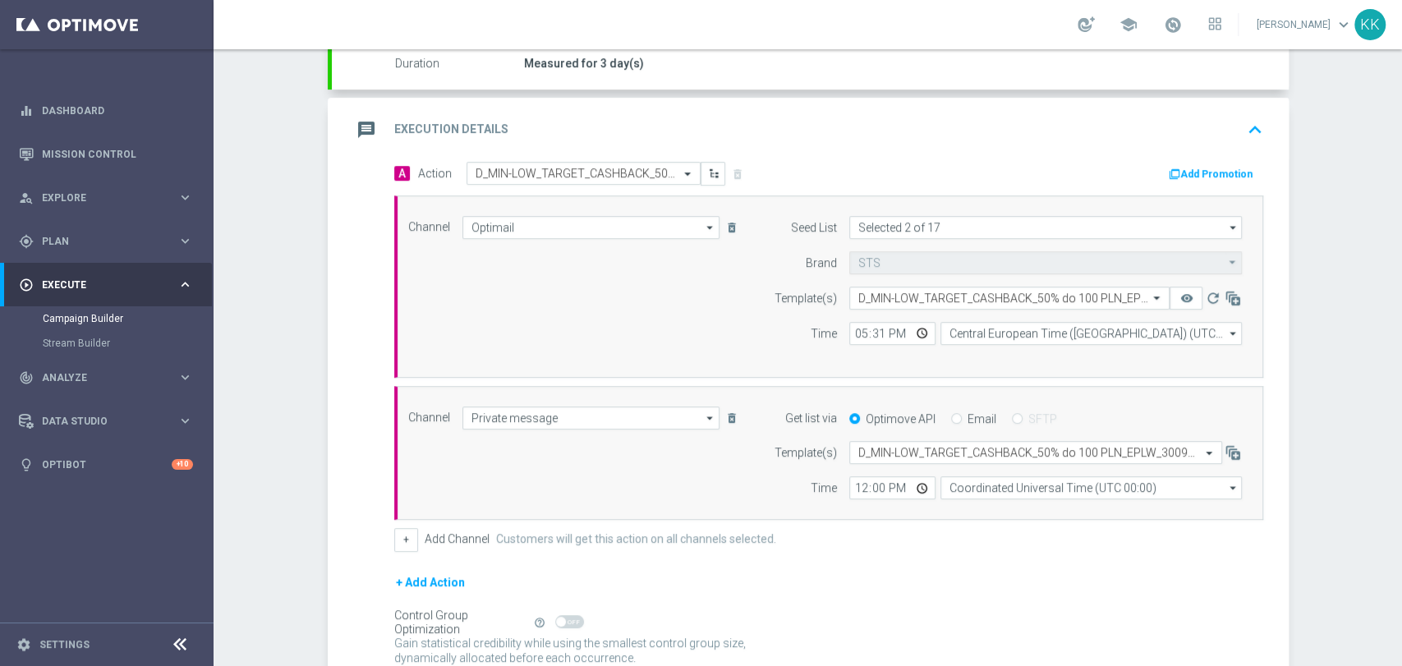
scroll to position [0, 0]
click at [854, 491] on input "12:00" at bounding box center [892, 487] width 86 height 23
type input "17:31"
click at [1002, 490] on input "Coordinated Universal Time (UTC 00:00)" at bounding box center [1091, 487] width 301 height 23
click at [1005, 509] on div "Central European Time (Warsaw) (UTC +02:00)" at bounding box center [1083, 511] width 269 height 15
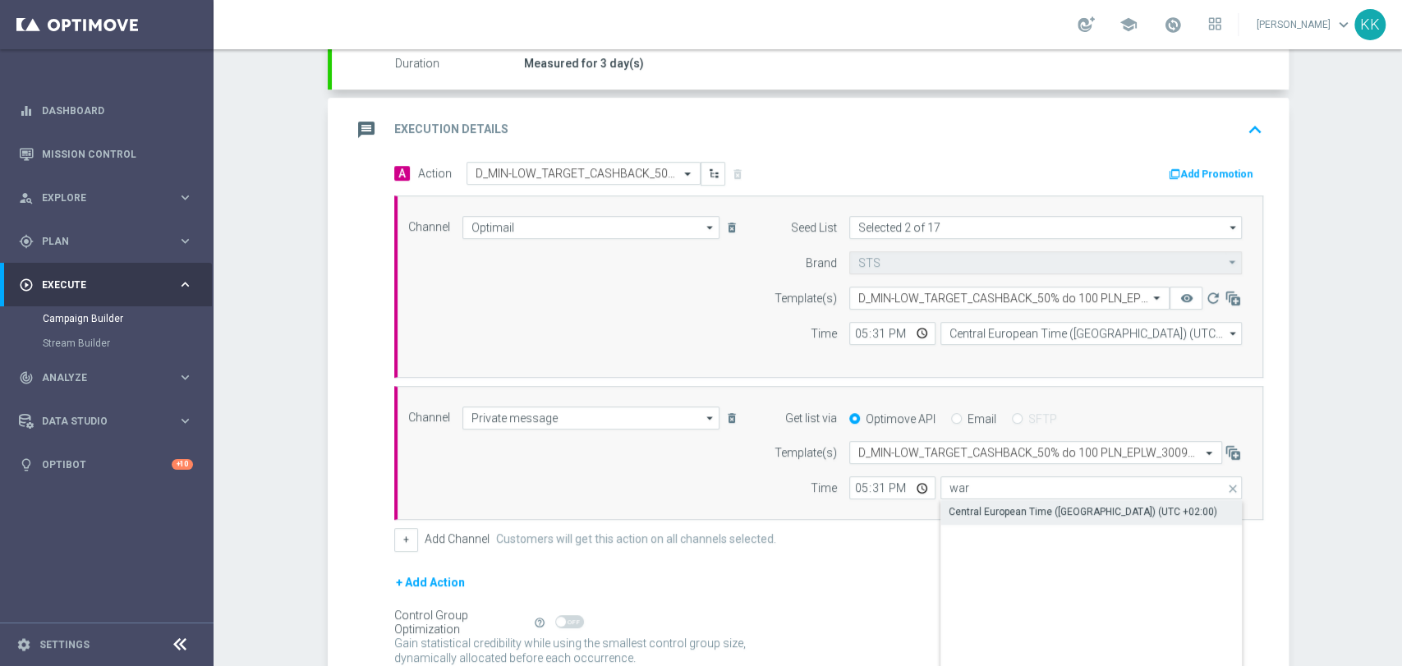
type input "Central European Time (Warsaw) (UTC +02:00)"
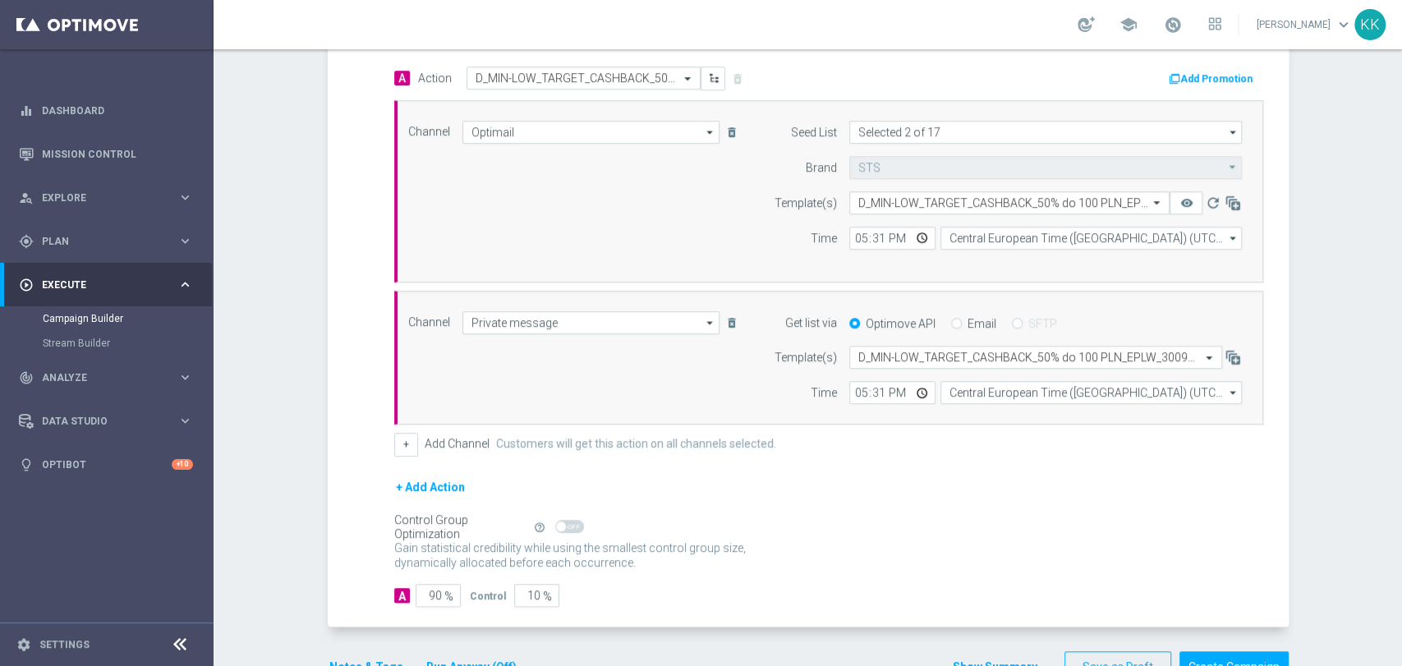
scroll to position [465, 0]
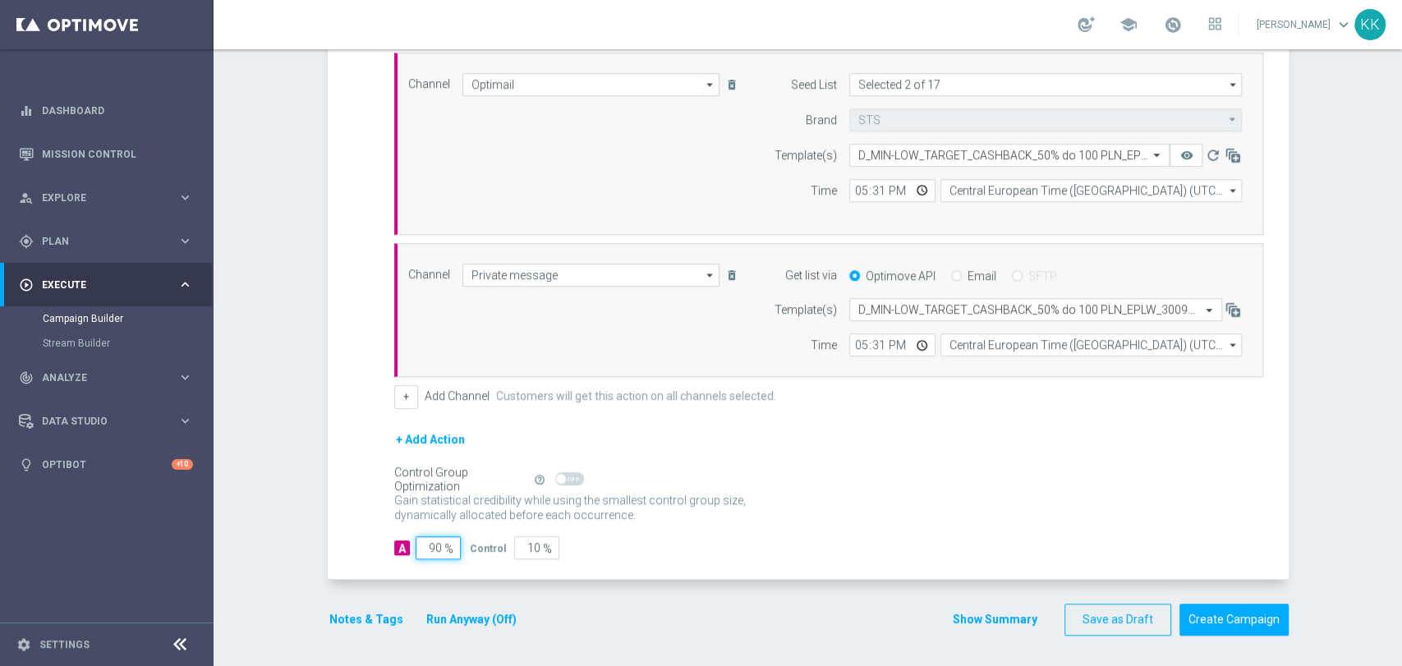
click at [435, 543] on input "90" at bounding box center [438, 547] width 45 height 23
type input "98"
type input "2"
type input "98"
click at [367, 621] on button "Notes & Tags" at bounding box center [366, 620] width 77 height 21
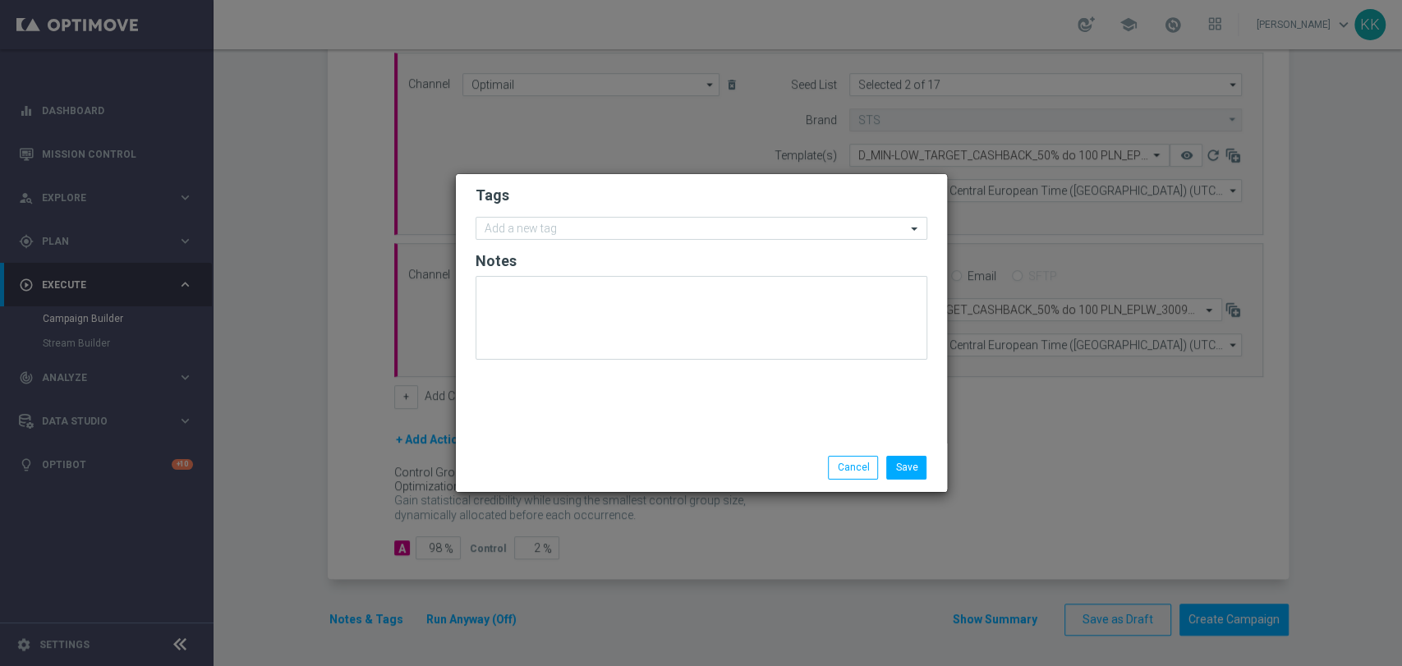
click at [598, 202] on h2 "Tags" at bounding box center [702, 196] width 452 height 20
click at [605, 229] on input "text" at bounding box center [695, 230] width 421 height 14
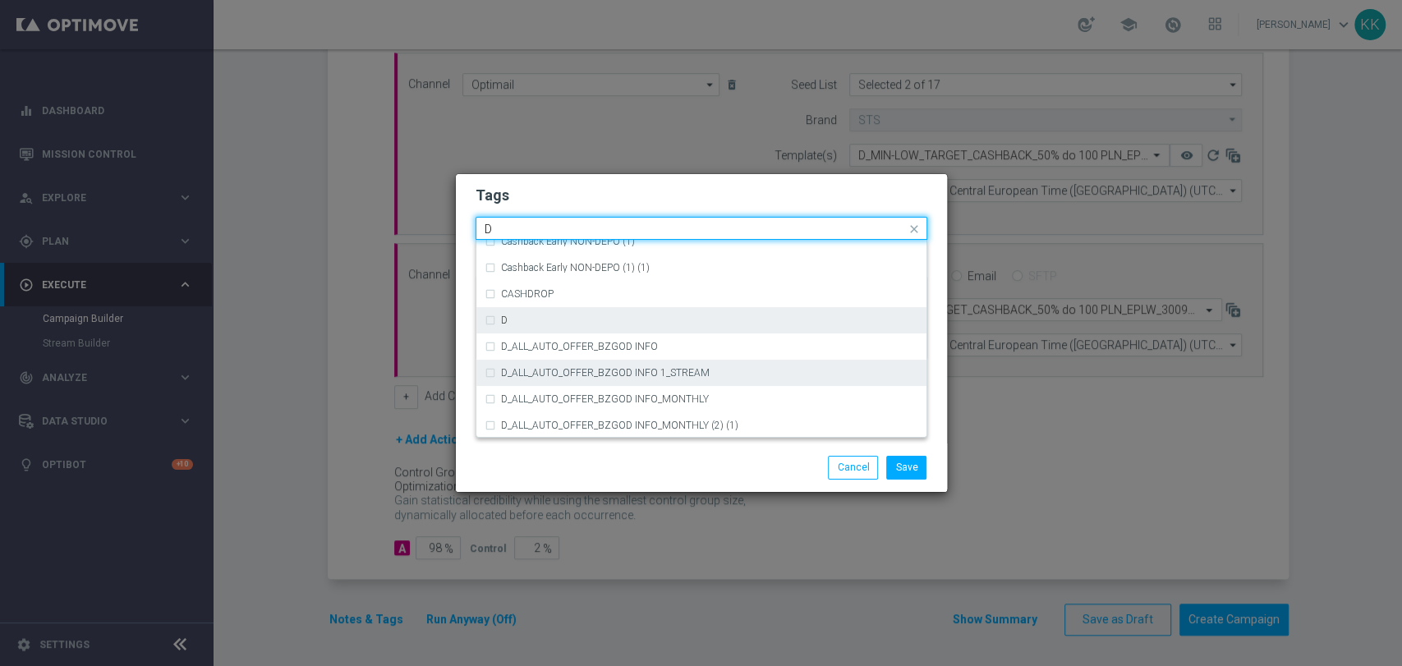
scroll to position [1734, 0]
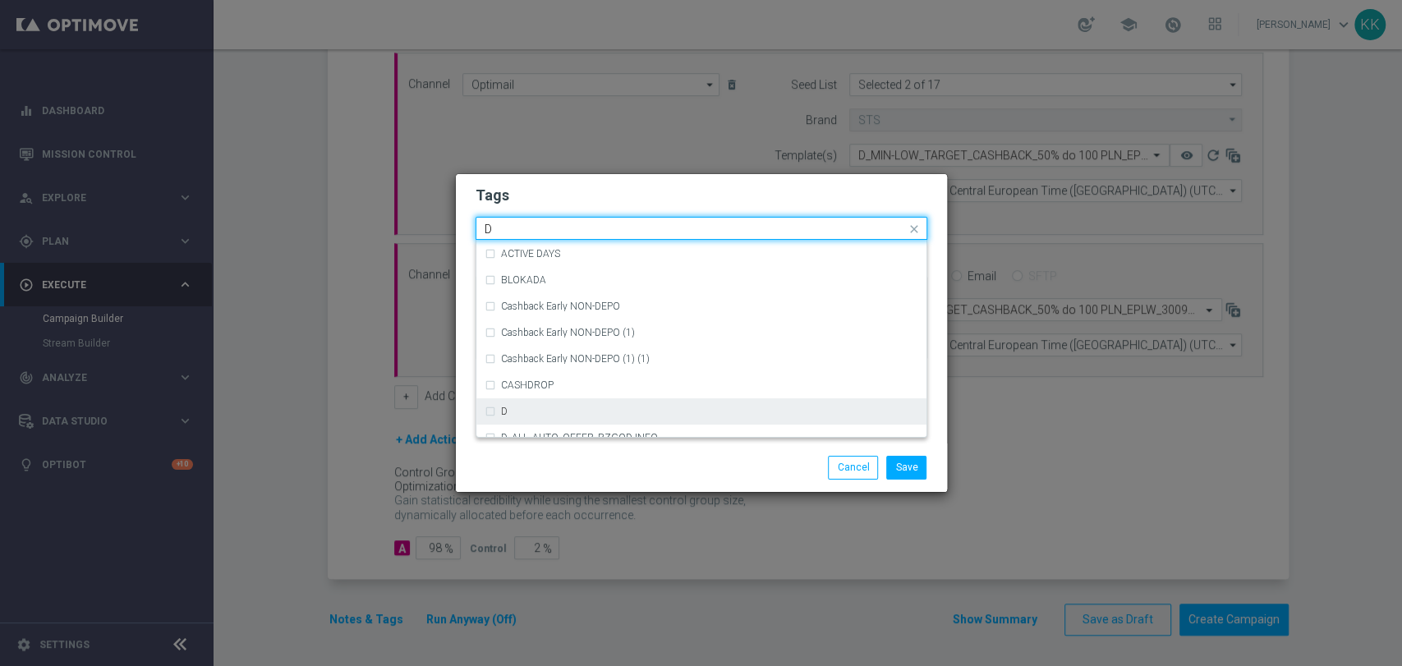
click at [538, 407] on div "D" at bounding box center [709, 412] width 417 height 10
type input "D"
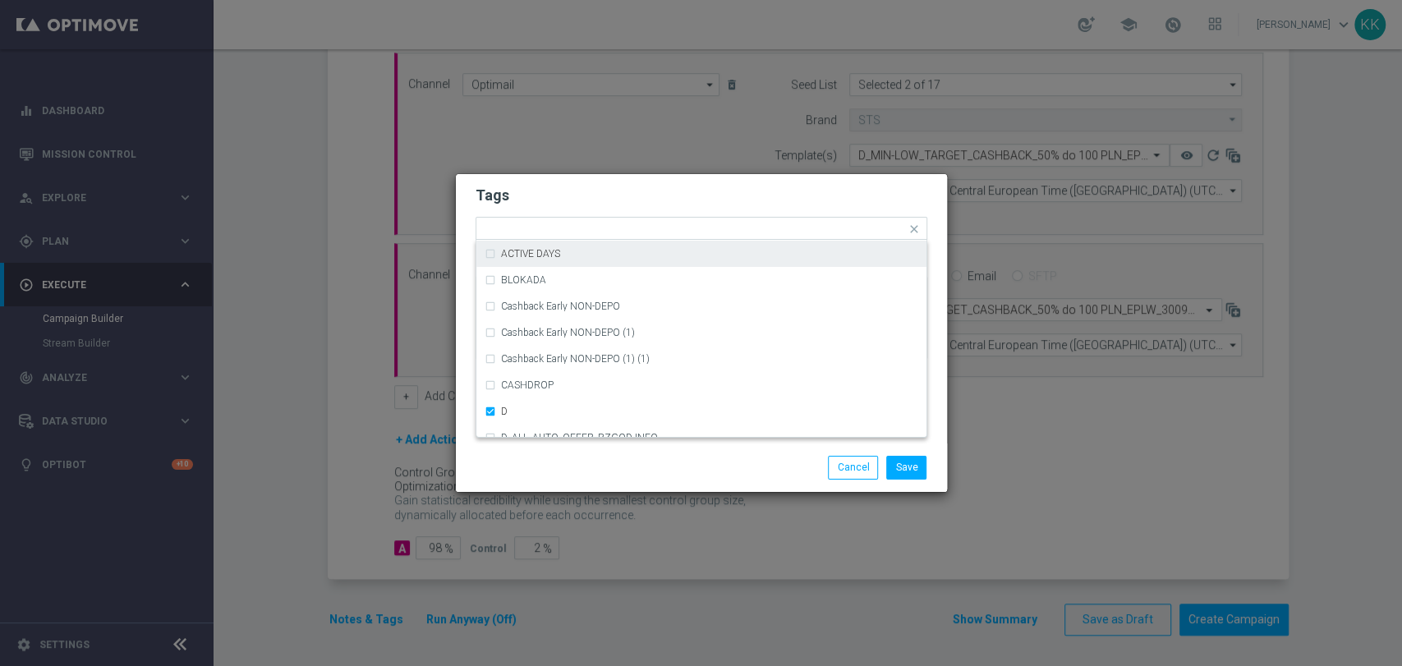
click at [604, 184] on form "Tags Quick find × D (REA - AUTO) REA_FLOW_8DAY_B&G (1) (REA - AUTO) REA_FLOW_8D…" at bounding box center [702, 277] width 452 height 191
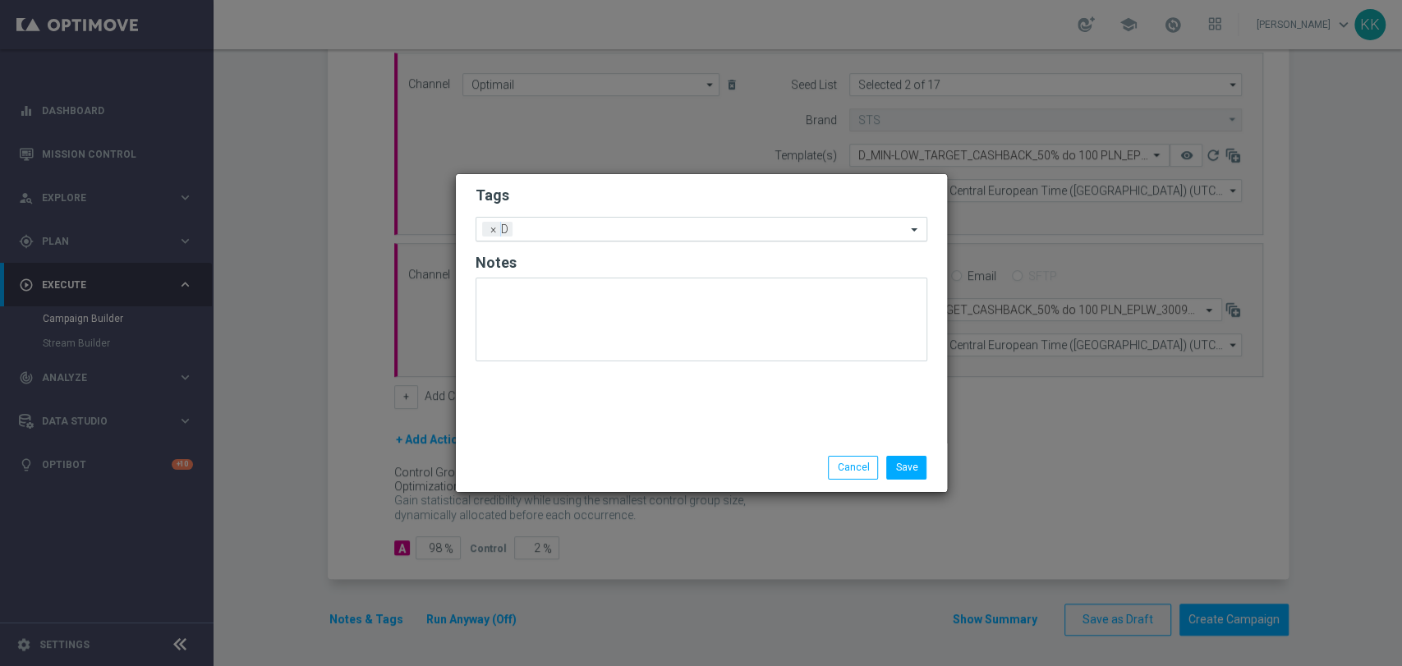
click at [630, 231] on input "text" at bounding box center [712, 230] width 387 height 14
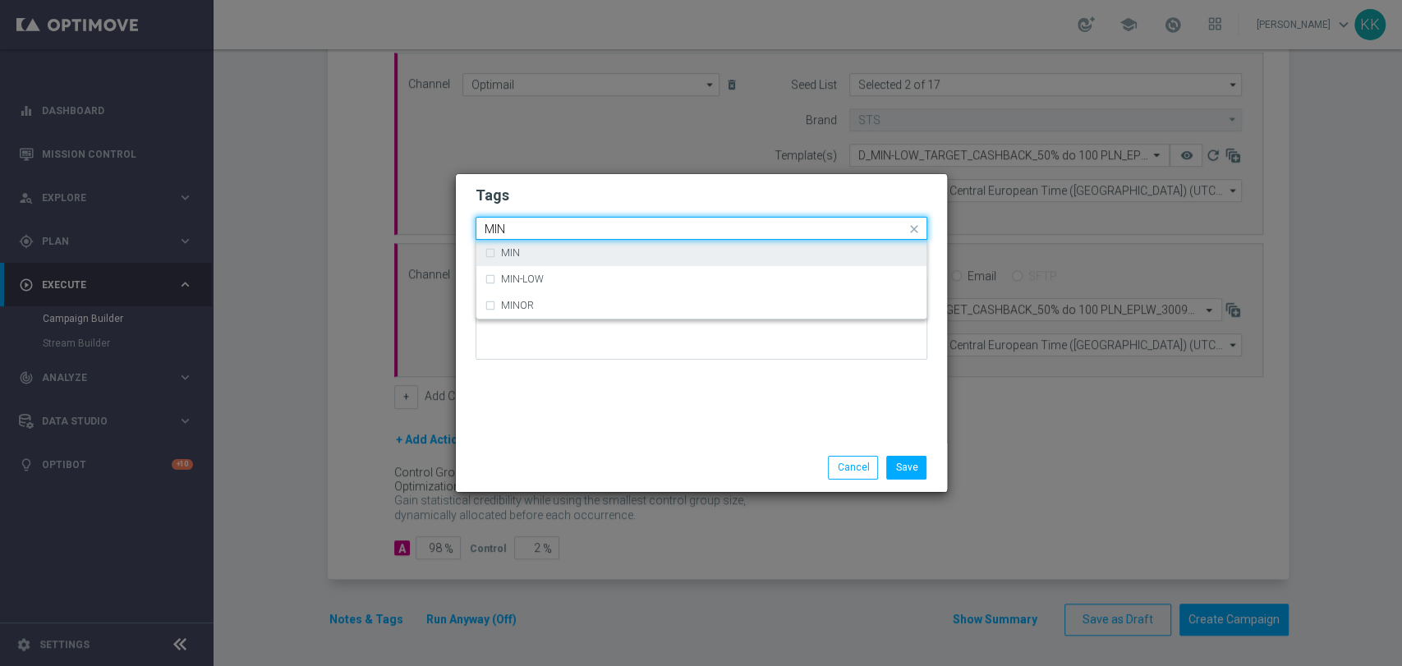
click at [630, 243] on div "MIN" at bounding box center [702, 253] width 434 height 26
type input "MIN"
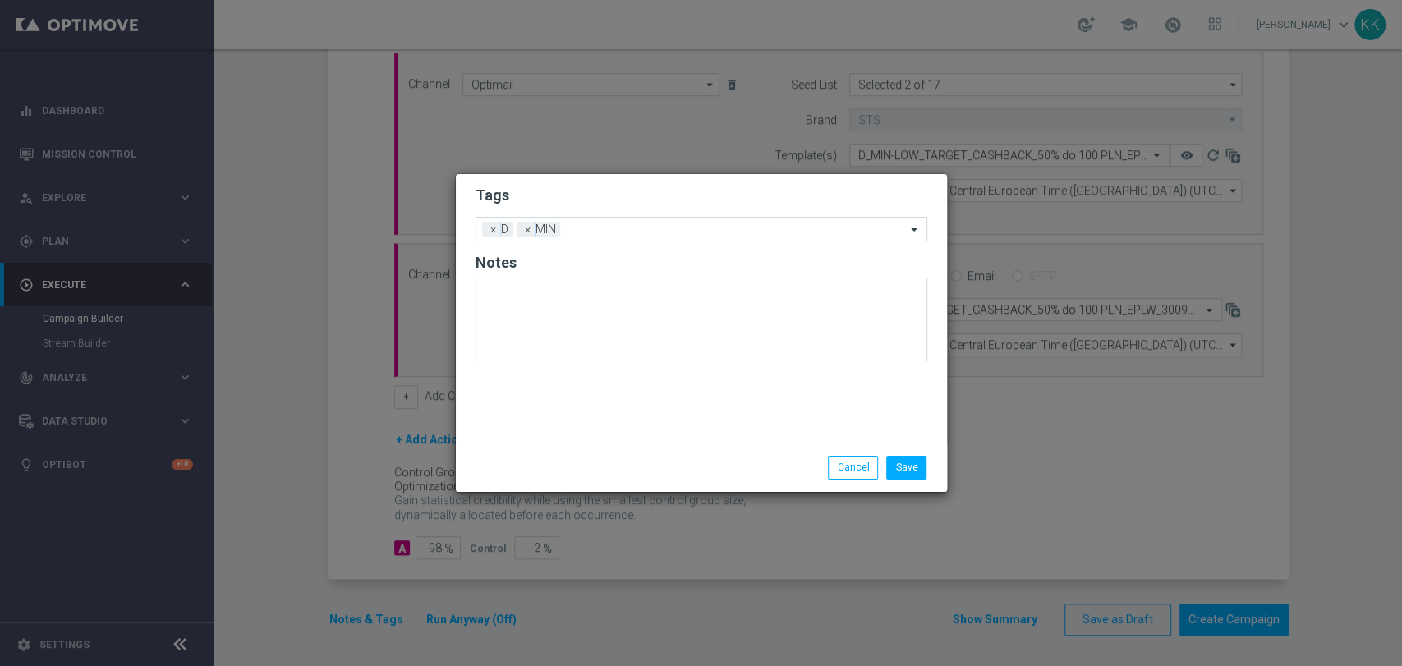
click at [625, 189] on h2 "Tags" at bounding box center [702, 196] width 452 height 20
click at [633, 235] on input "text" at bounding box center [736, 230] width 339 height 14
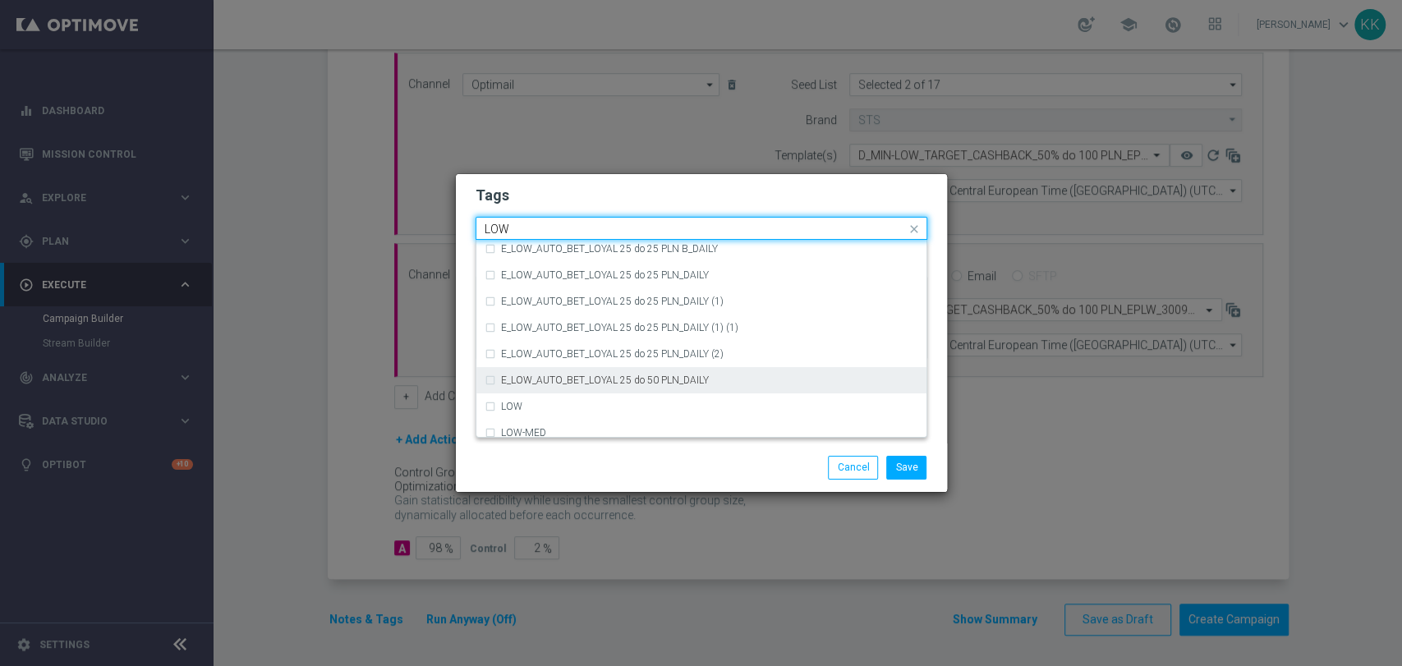
scroll to position [802, 0]
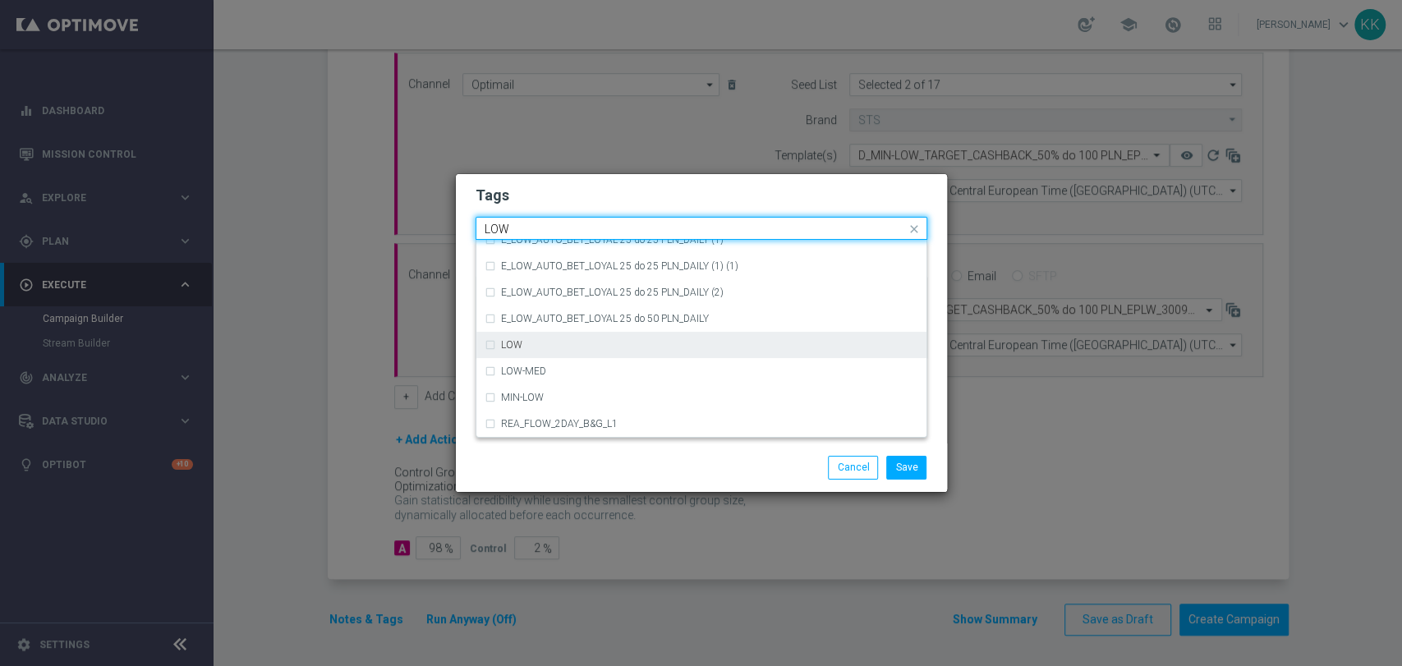
click at [587, 334] on div "LOW" at bounding box center [702, 345] width 434 height 26
type input "LOW"
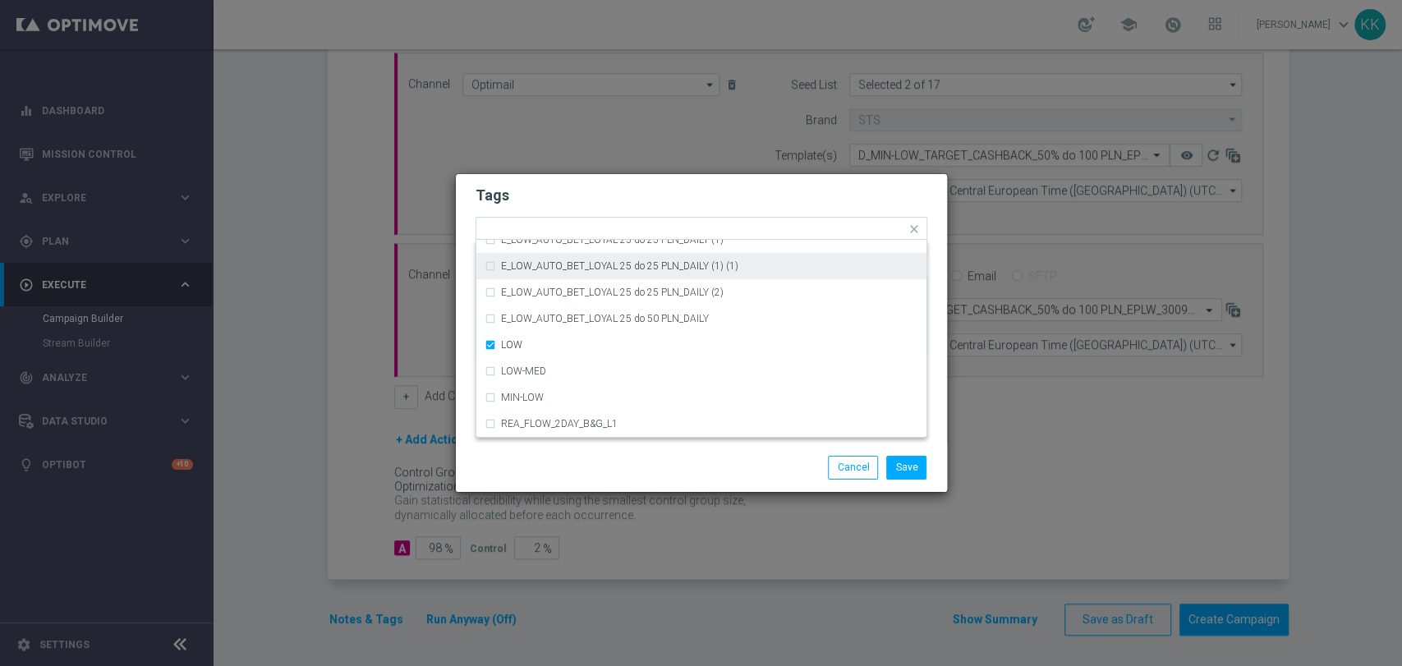
click at [614, 163] on modal-container "Tags Quick find × D × MIN × LOW (REA - AUTO) REA_FLOW_8DAY_B&G (1) (1) (REA - A…" at bounding box center [701, 333] width 1402 height 666
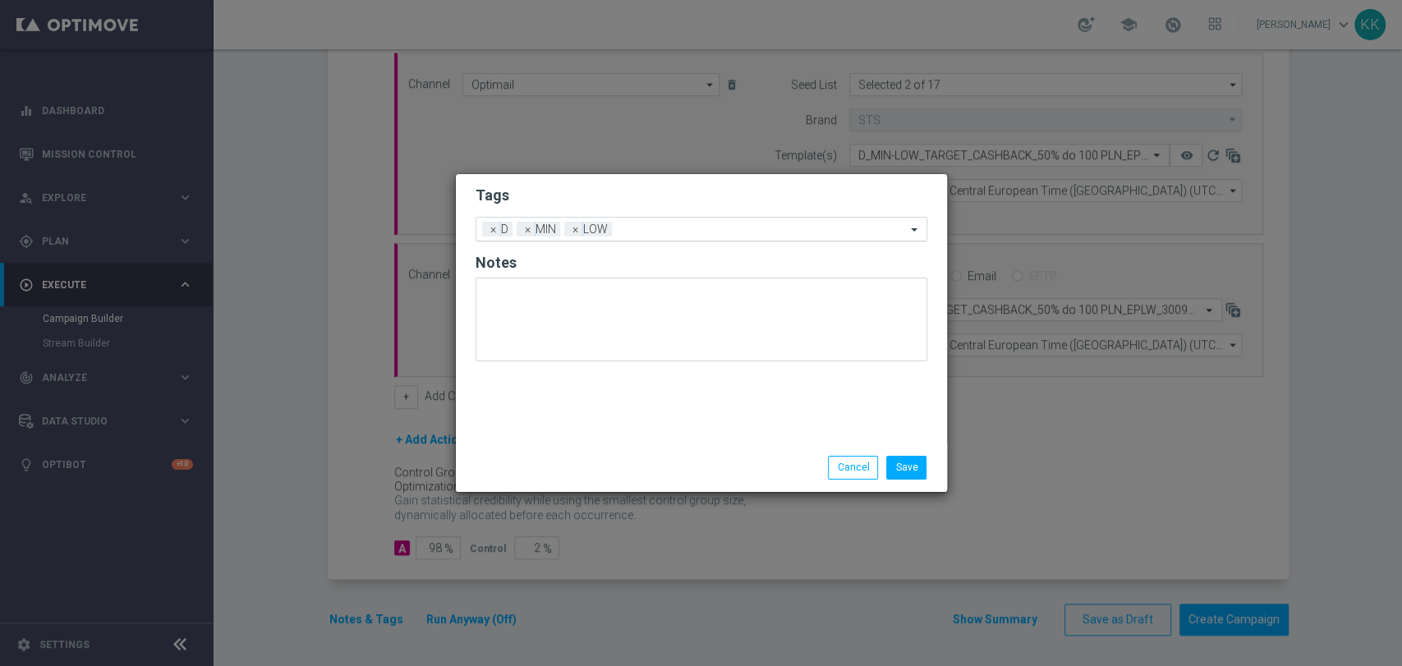
click at [650, 226] on input "text" at bounding box center [763, 230] width 288 height 14
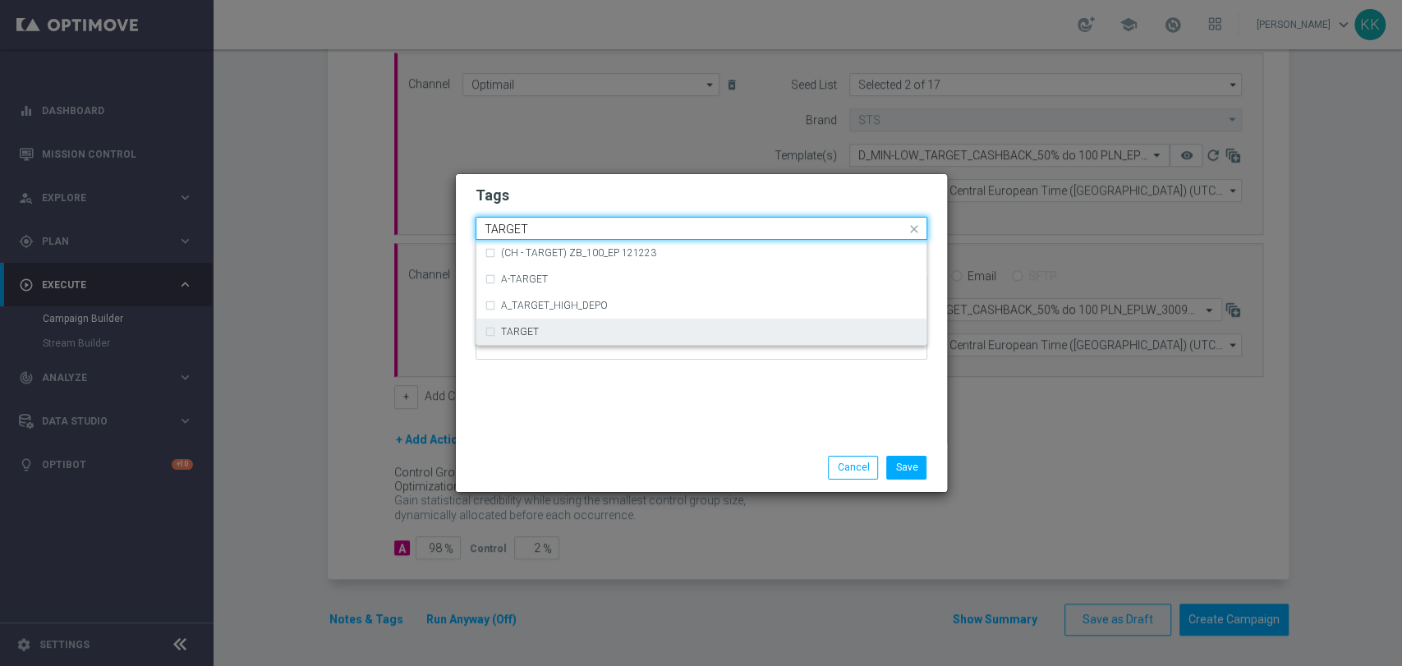
click at [553, 330] on div "TARGET" at bounding box center [709, 332] width 417 height 10
type input "TARGET"
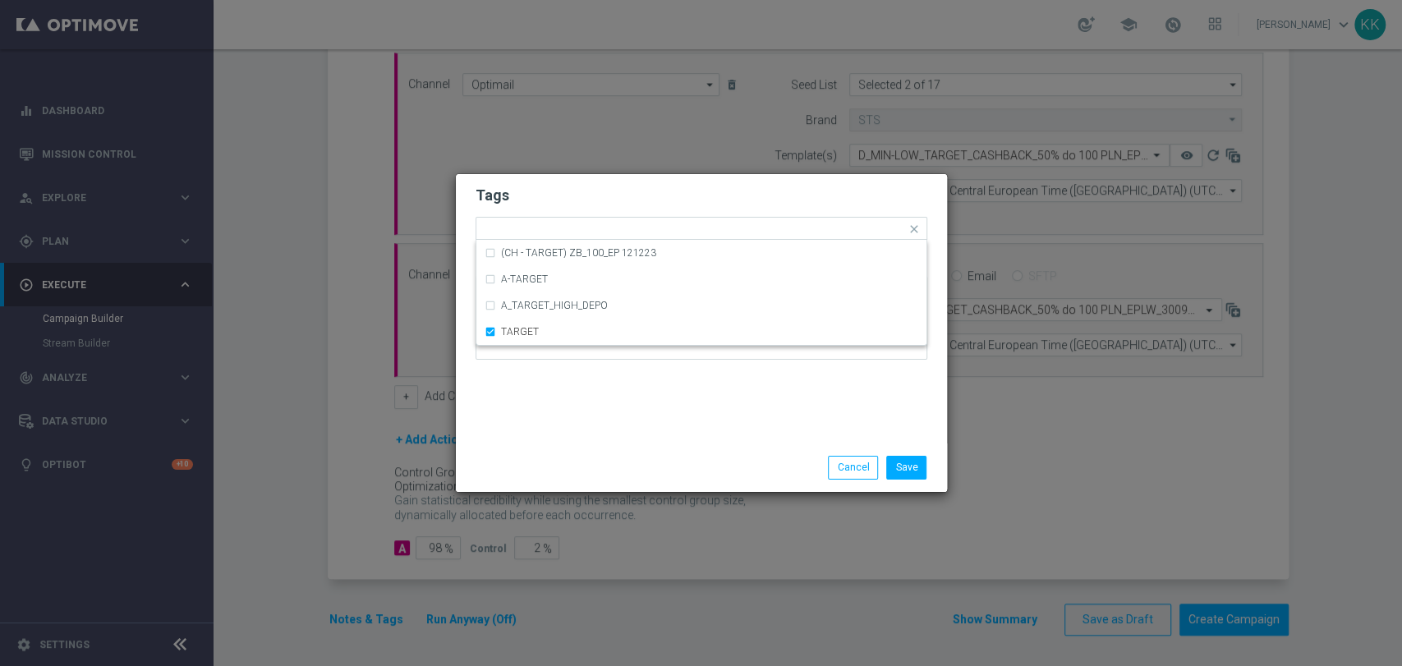
click at [577, 417] on div "Tags Quick find × D × MIN × LOW × TARGET (CH - TARGET) ZB_100_EP 121223 A-TARGE…" at bounding box center [701, 308] width 491 height 269
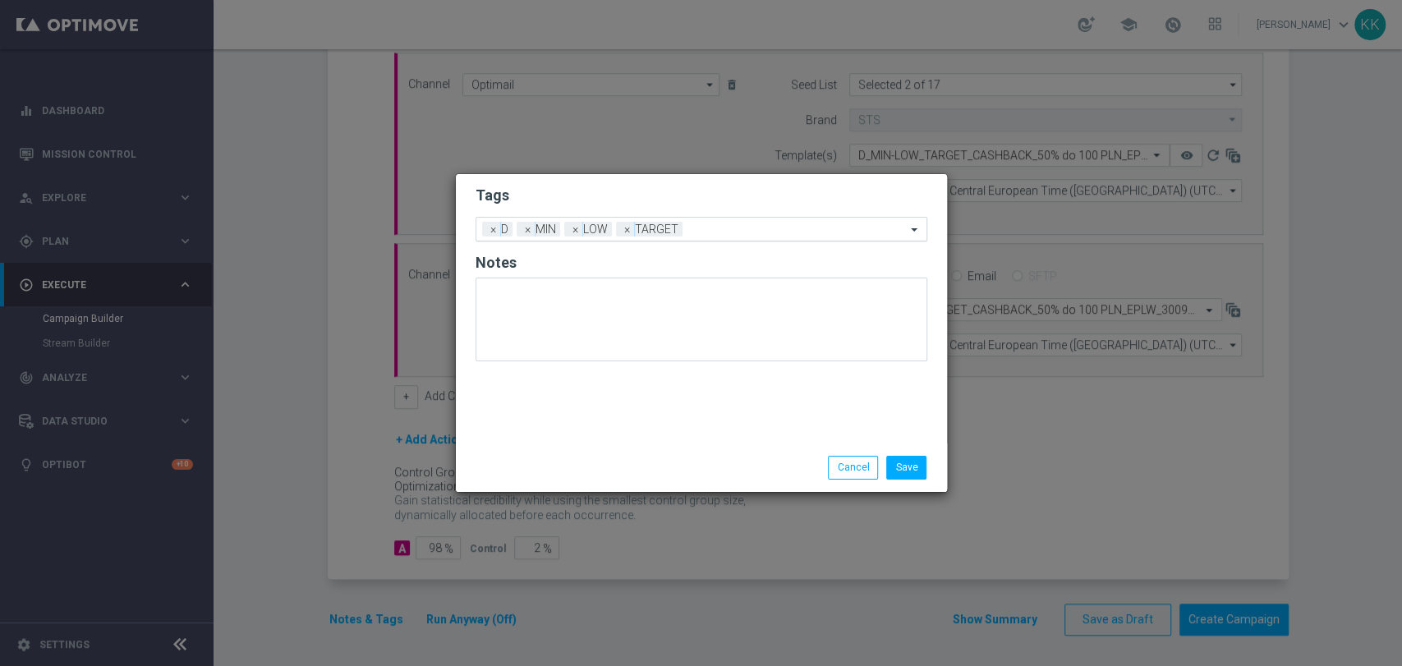
click at [772, 228] on input "text" at bounding box center [797, 230] width 217 height 14
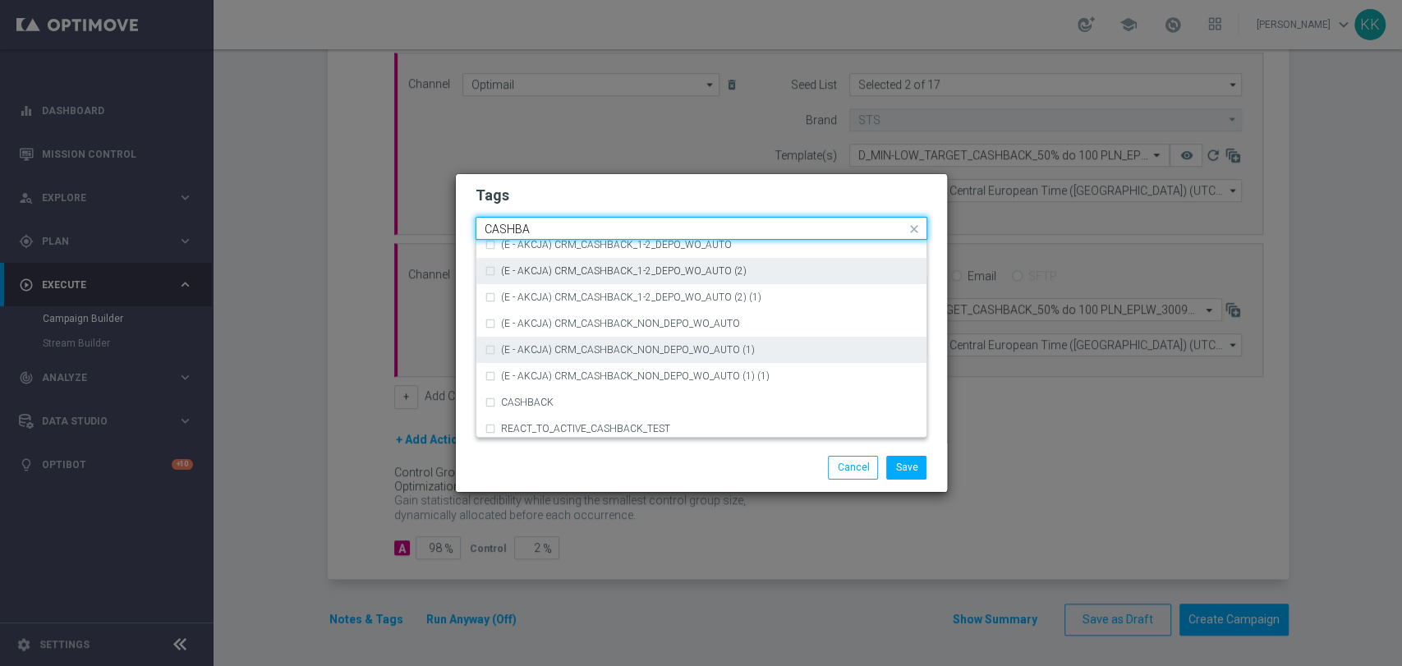
scroll to position [283, 0]
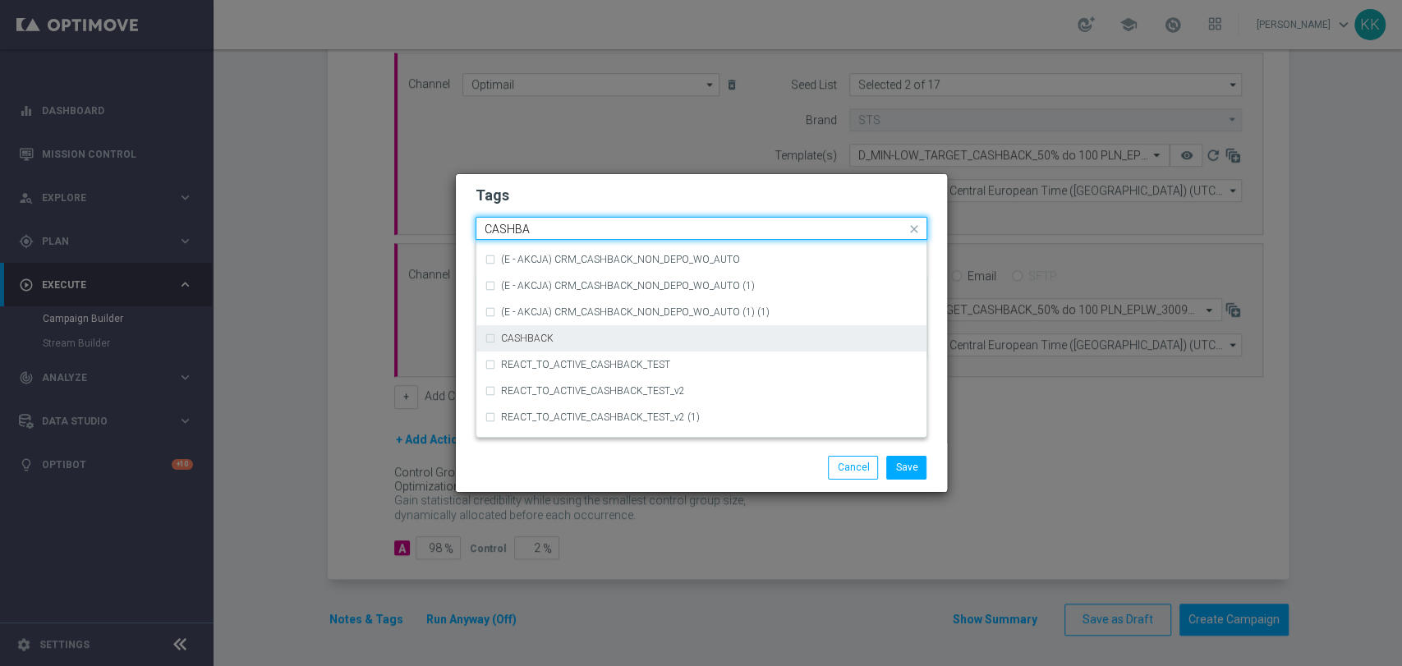
click at [612, 349] on div "CASHBACK" at bounding box center [702, 338] width 434 height 26
type input "CASHBA"
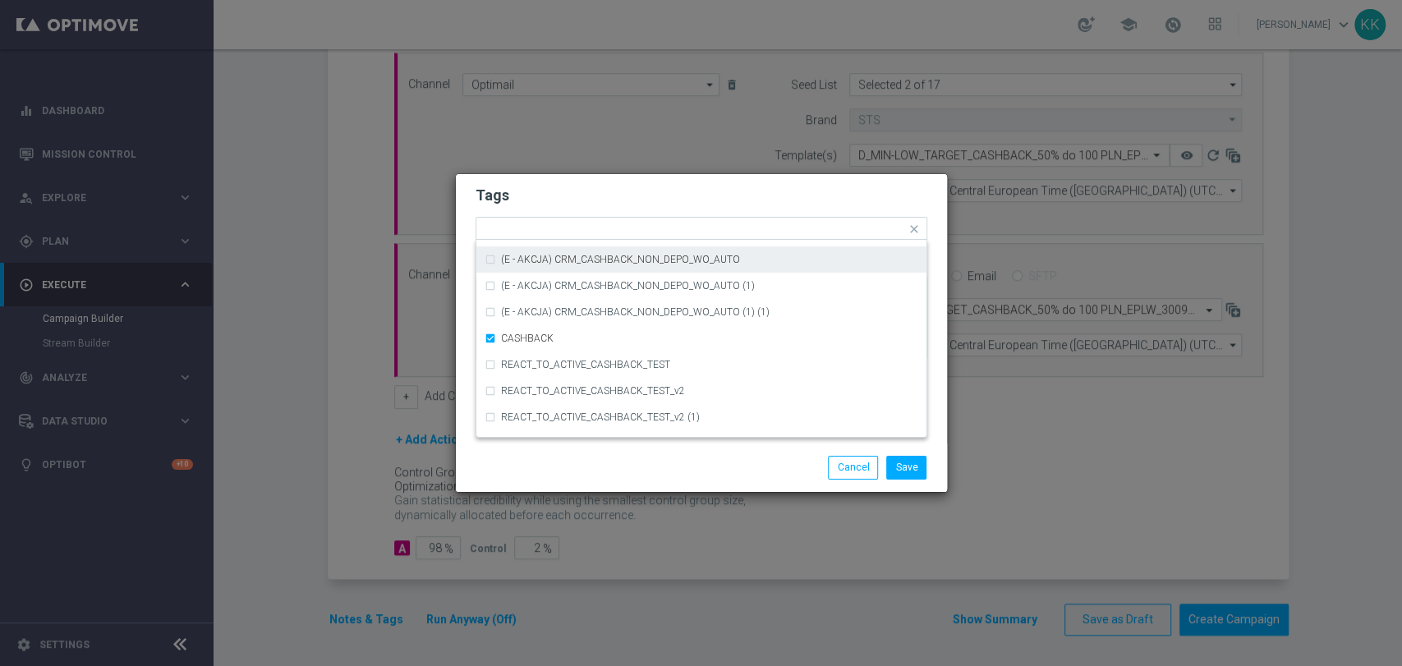
click at [661, 179] on div "Tags Quick find × D × MIN × LOW × TARGET × CASHBACK (D - AUTO) CRM_CASHBACK_100…" at bounding box center [701, 308] width 491 height 269
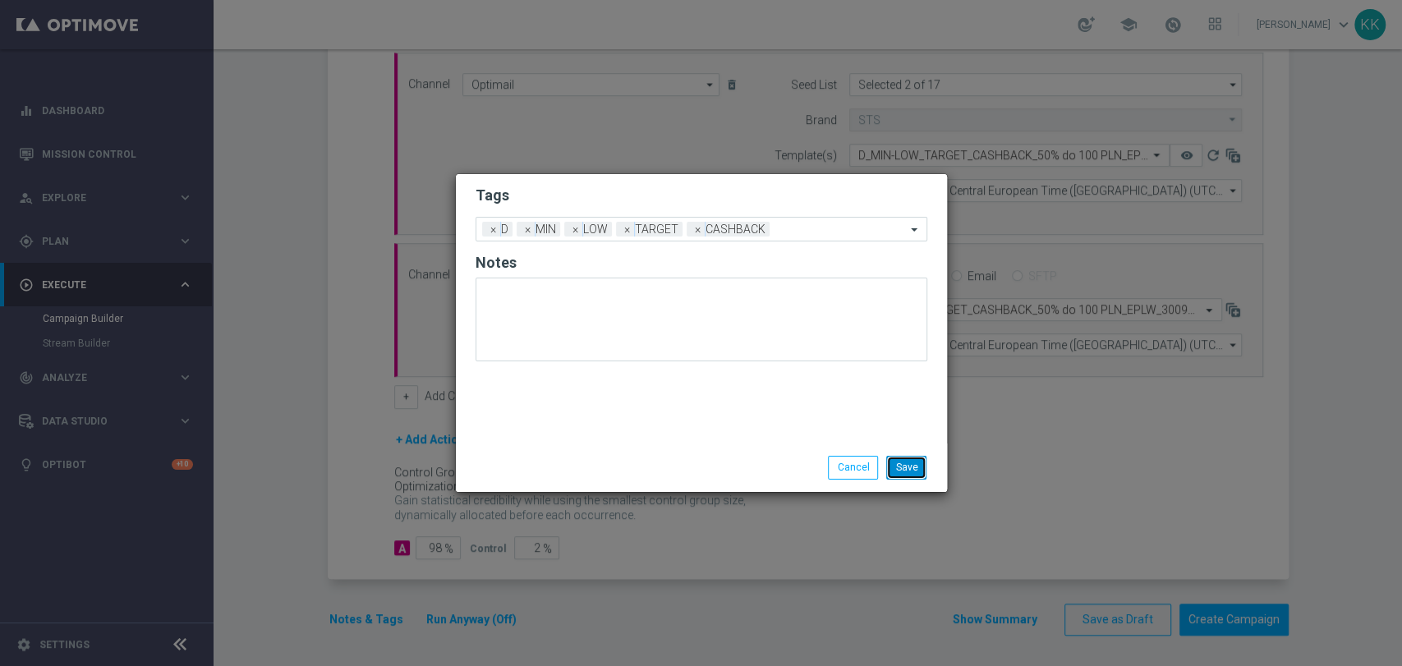
click at [913, 458] on button "Save" at bounding box center [906, 467] width 40 height 23
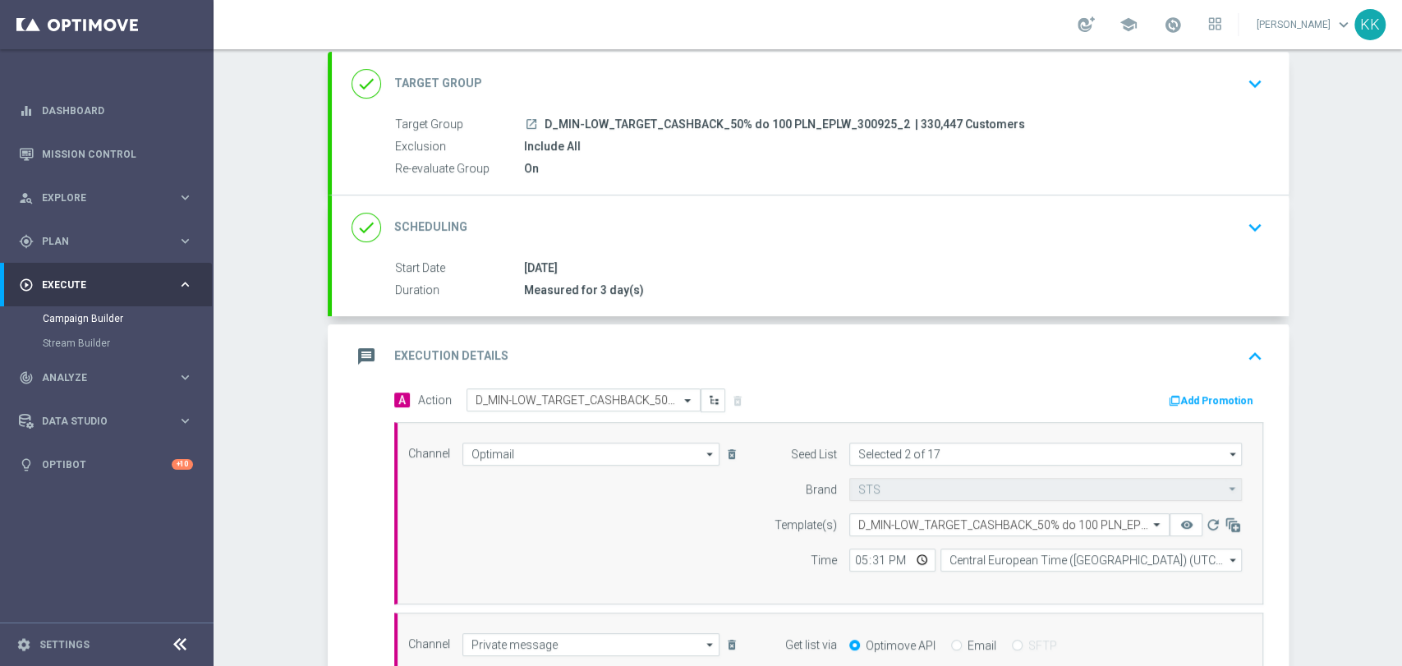
scroll to position [0, 0]
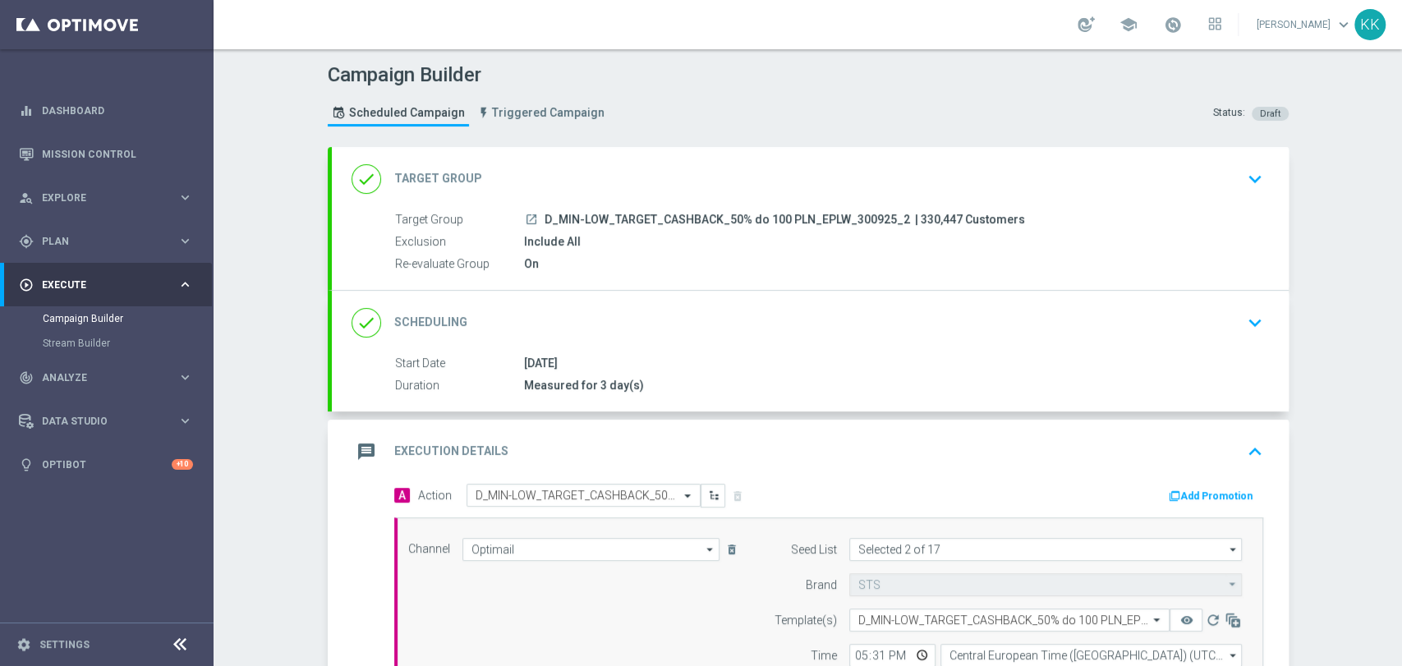
drag, startPoint x: 1243, startPoint y: 164, endPoint x: 1212, endPoint y: 198, distance: 45.4
click at [1243, 167] on icon "keyboard_arrow_down" at bounding box center [1255, 179] width 25 height 25
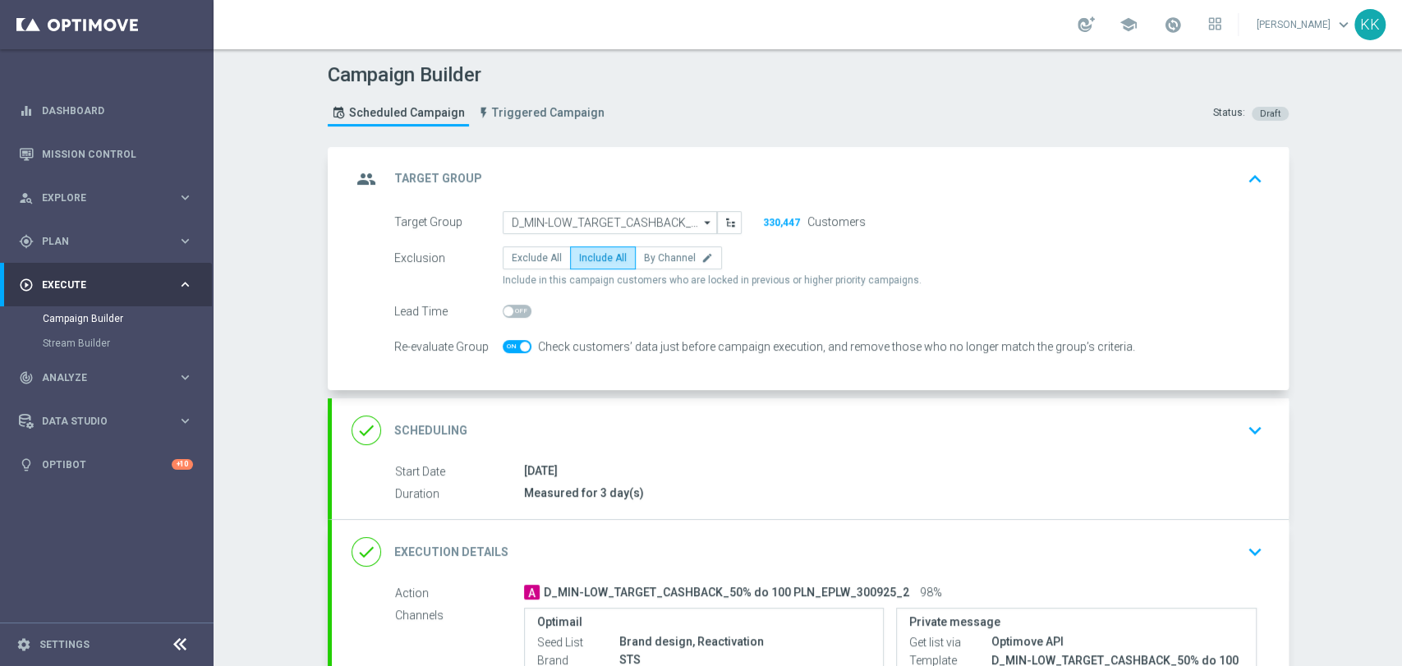
scroll to position [274, 0]
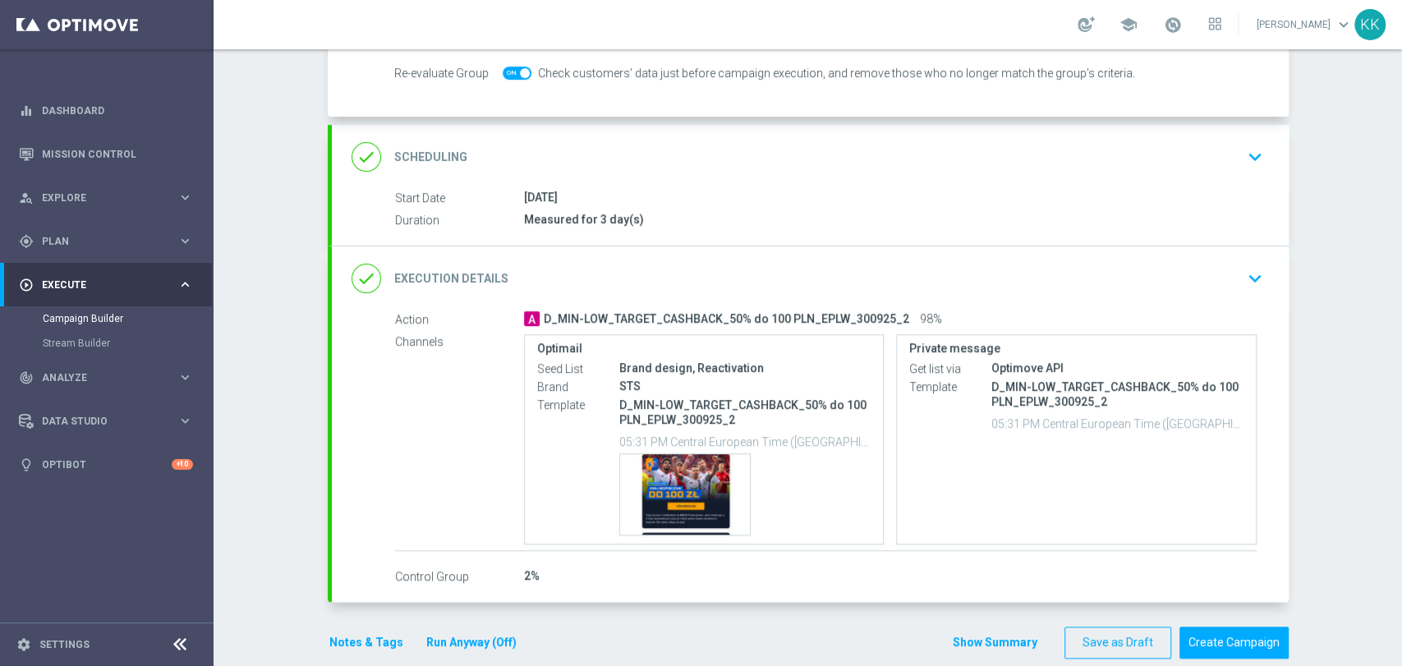
click at [1254, 279] on icon "keyboard_arrow_down" at bounding box center [1255, 278] width 25 height 25
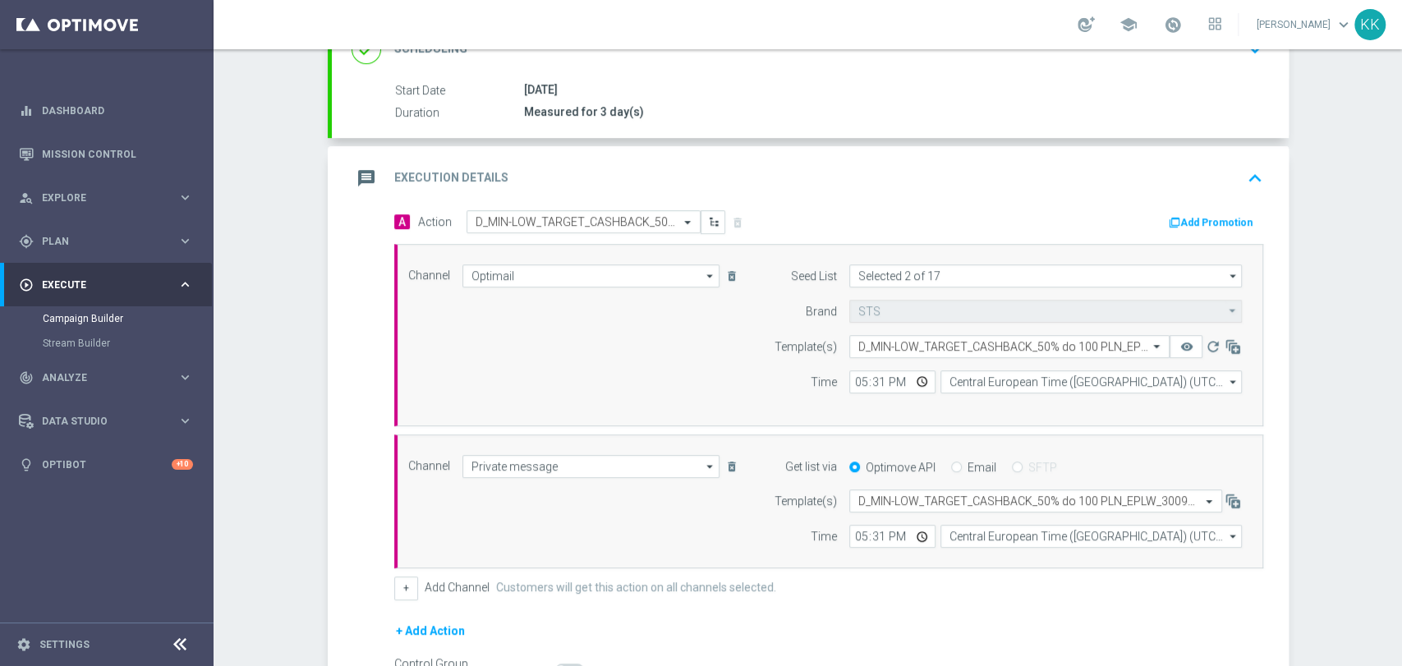
scroll to position [273, 0]
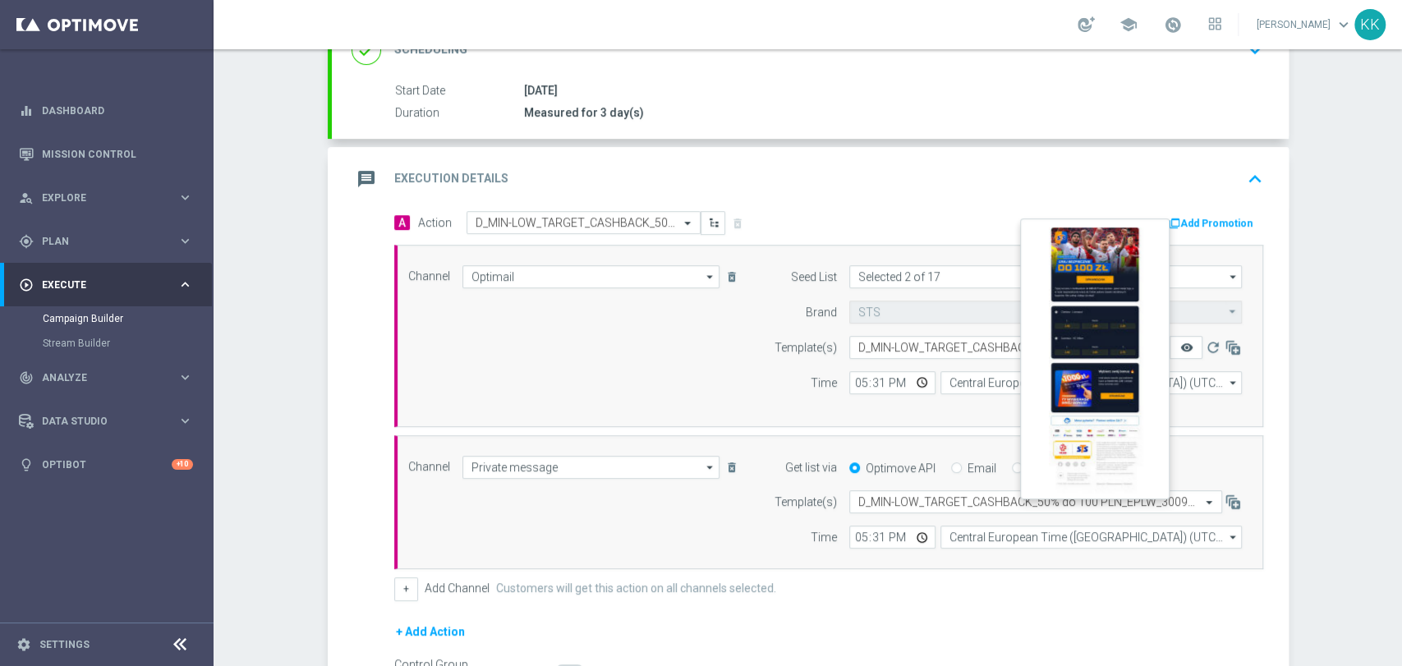
click at [1183, 343] on icon "remove_red_eye" at bounding box center [1186, 347] width 13 height 13
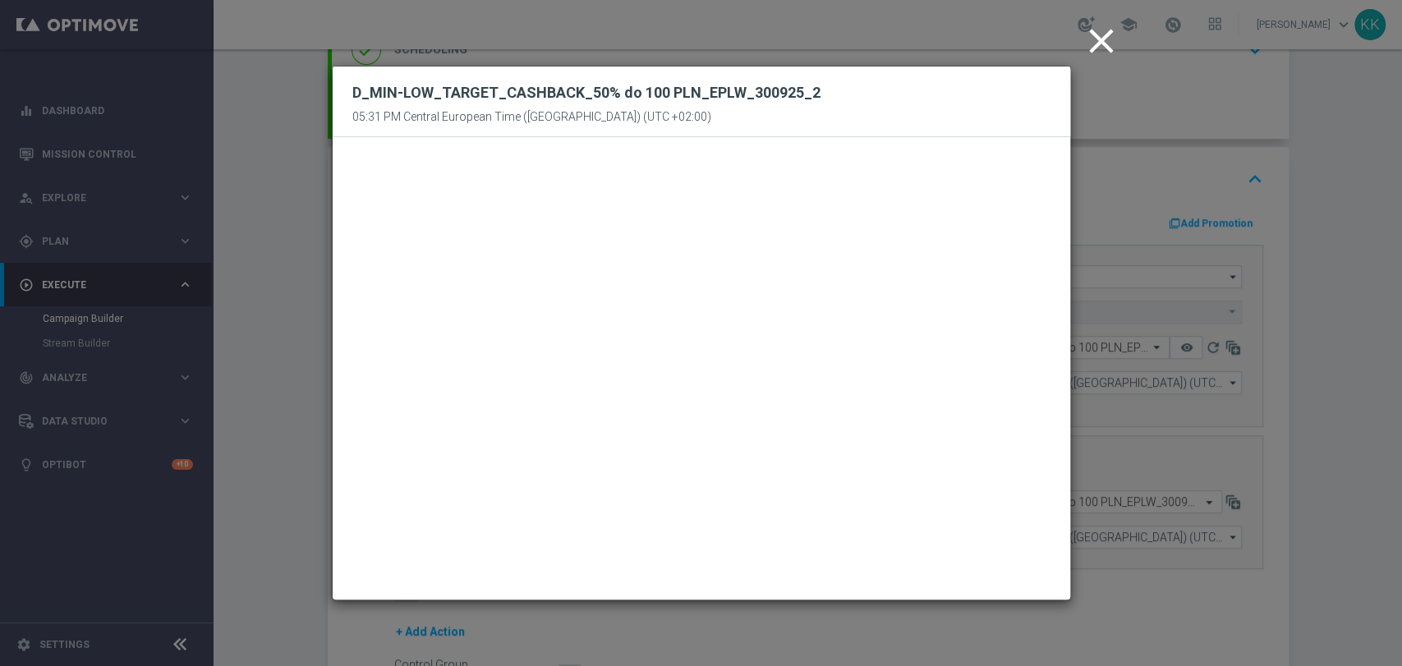
click at [1091, 39] on icon "close" at bounding box center [1101, 41] width 41 height 41
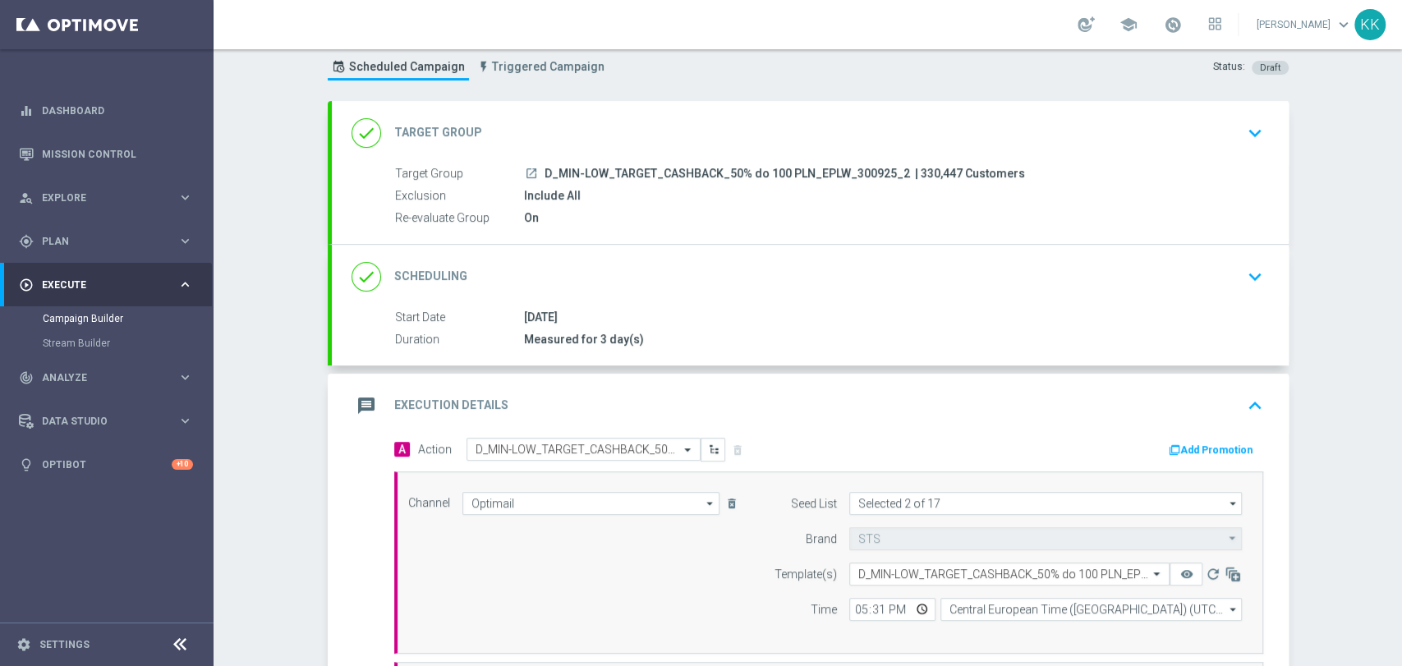
scroll to position [0, 0]
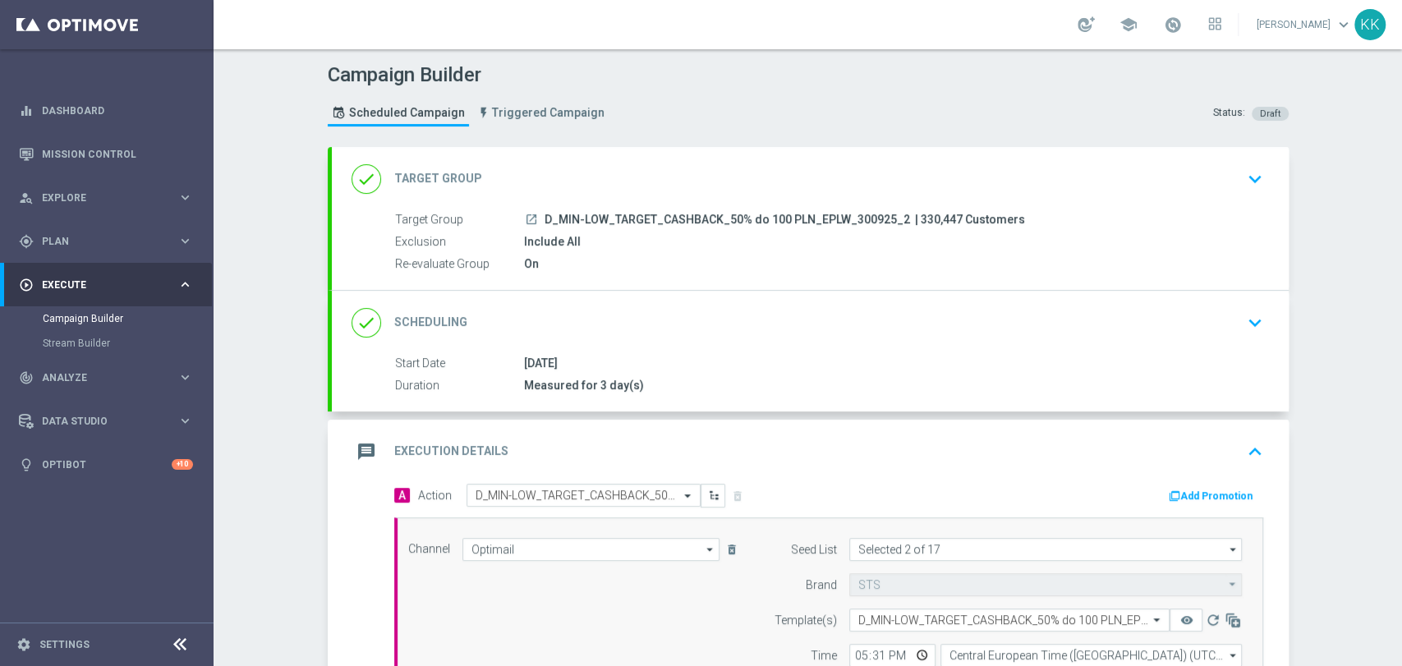
click at [1243, 168] on icon "keyboard_arrow_down" at bounding box center [1255, 179] width 25 height 25
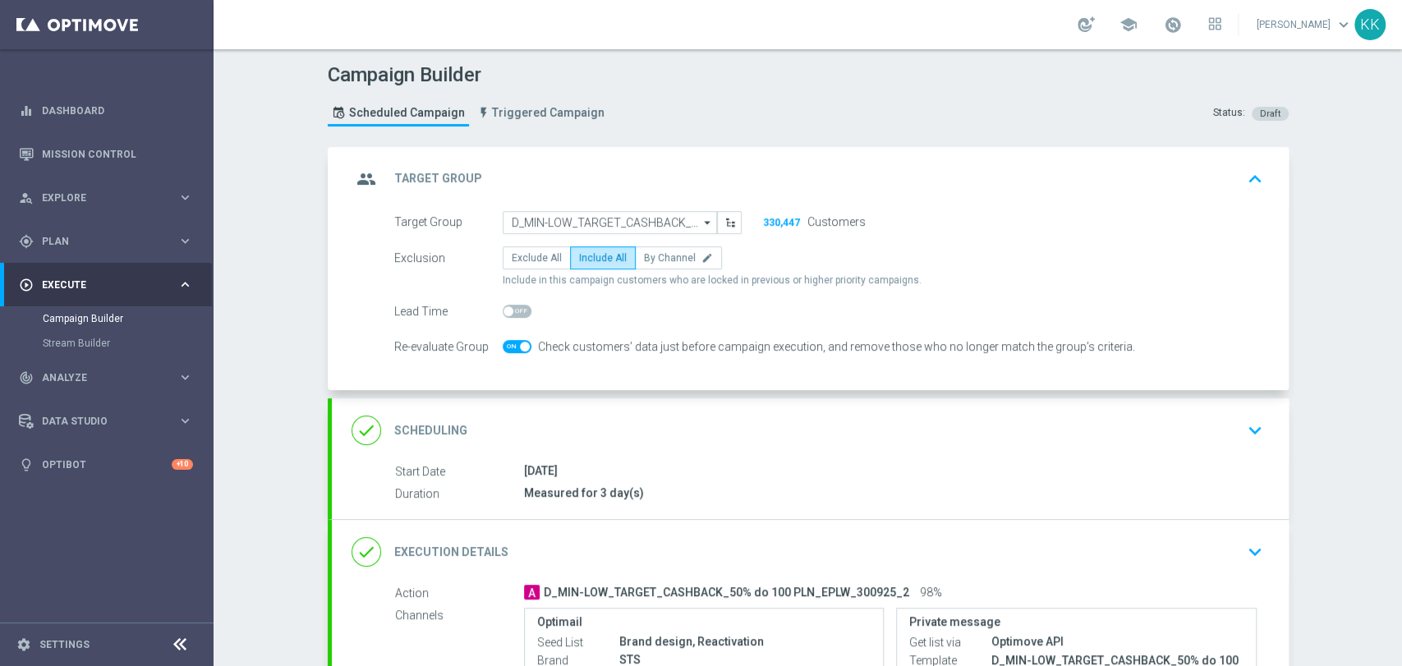
drag, startPoint x: 1244, startPoint y: 440, endPoint x: 1235, endPoint y: 441, distance: 9.1
click at [1241, 441] on button "keyboard_arrow_down" at bounding box center [1255, 430] width 28 height 31
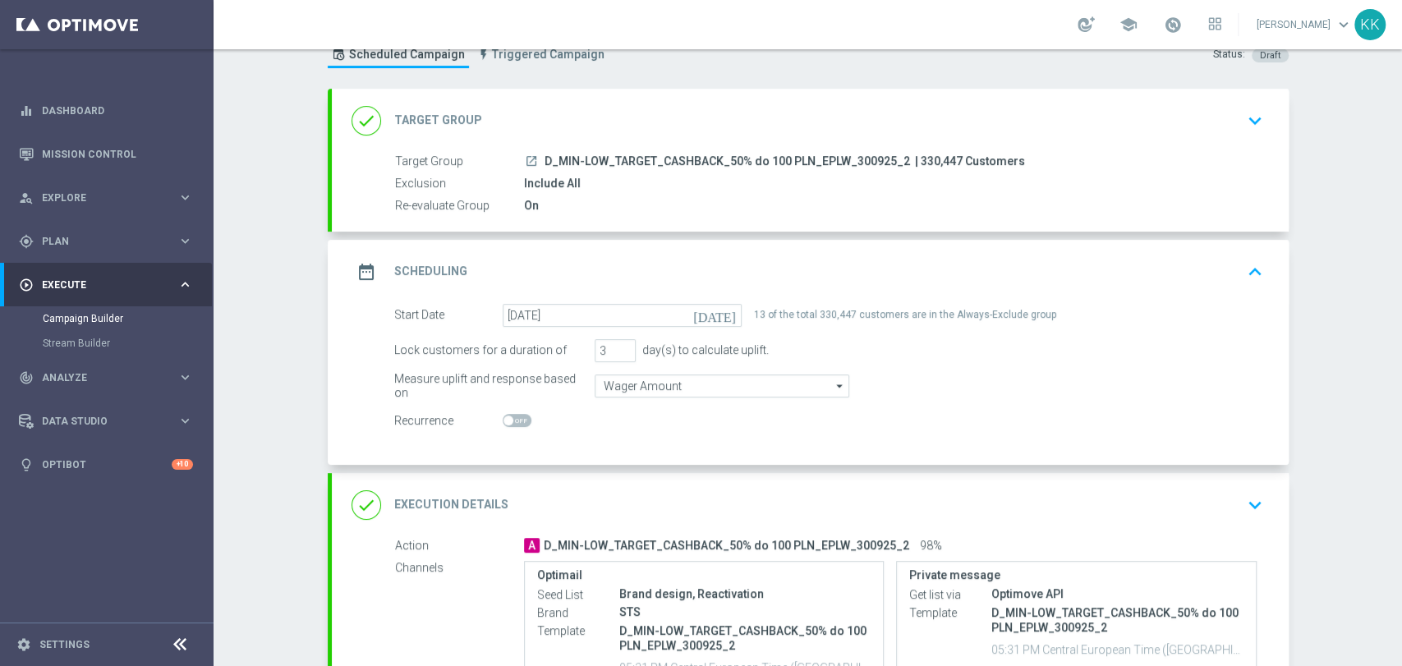
scroll to position [182, 0]
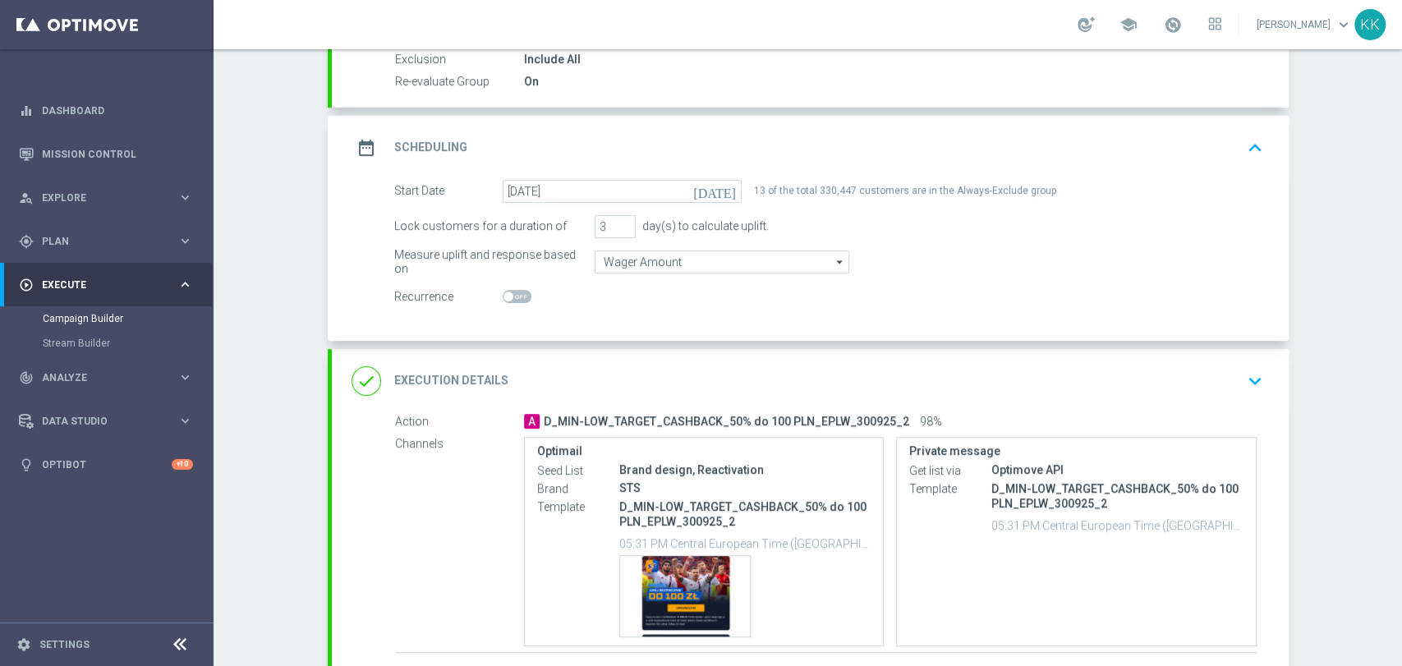
click at [1243, 391] on icon "keyboard_arrow_down" at bounding box center [1255, 381] width 25 height 25
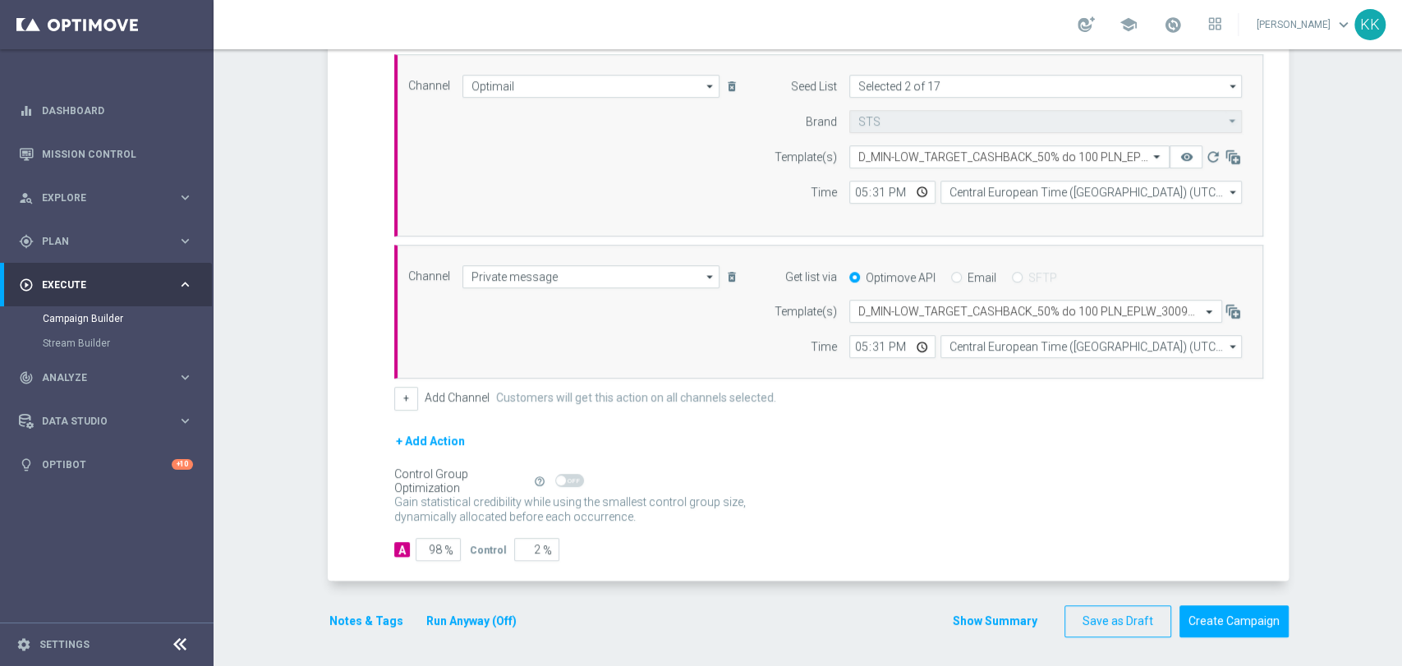
scroll to position [465, 0]
click at [356, 613] on button "Notes & Tags" at bounding box center [366, 620] width 77 height 21
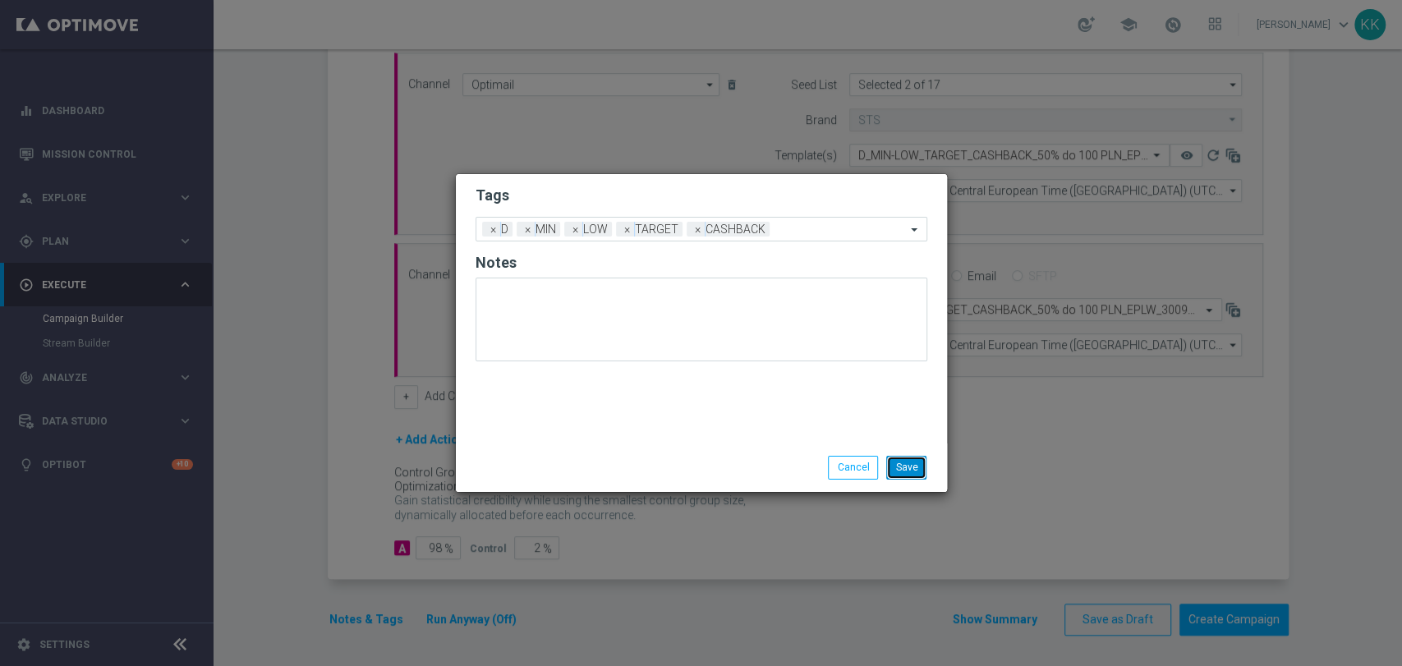
click at [921, 464] on button "Save" at bounding box center [906, 467] width 40 height 23
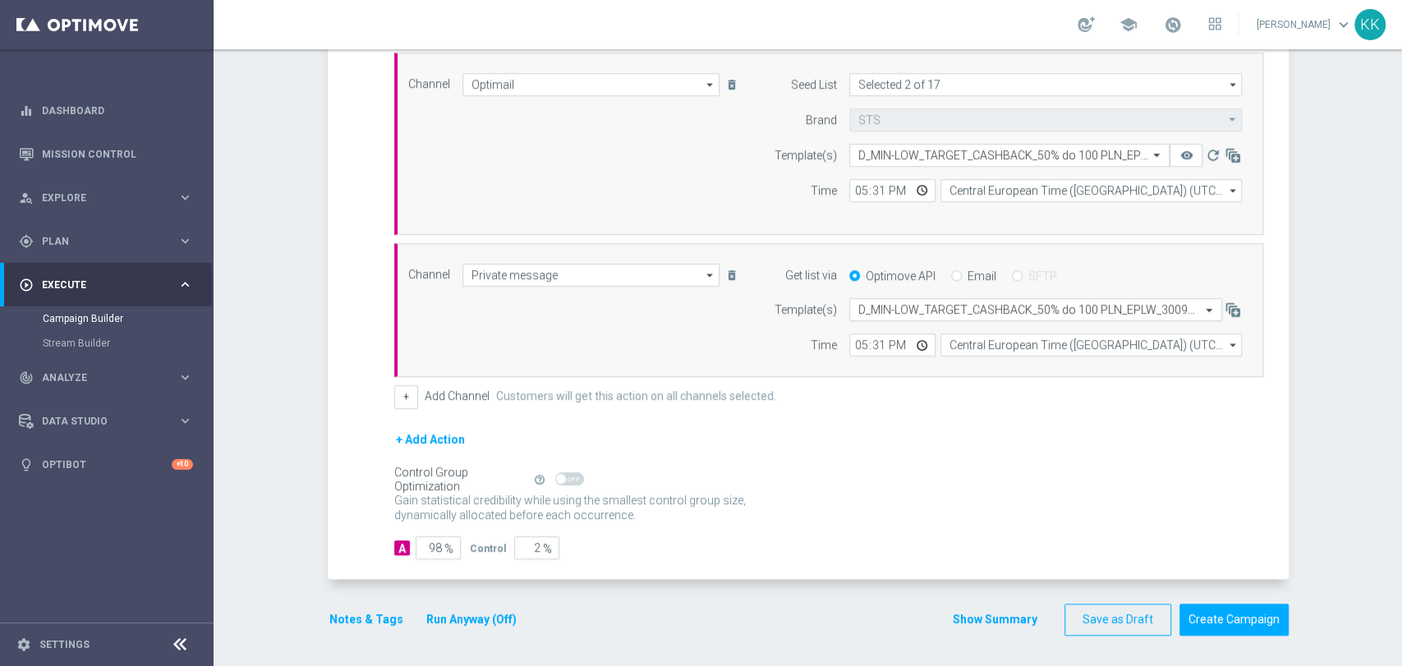
click at [1246, 652] on div "Campaign Builder Scheduled Campaign Triggered Campaign Status: Draft done Targe…" at bounding box center [808, 357] width 1189 height 617
click at [1242, 619] on button "Create Campaign" at bounding box center [1234, 620] width 109 height 32
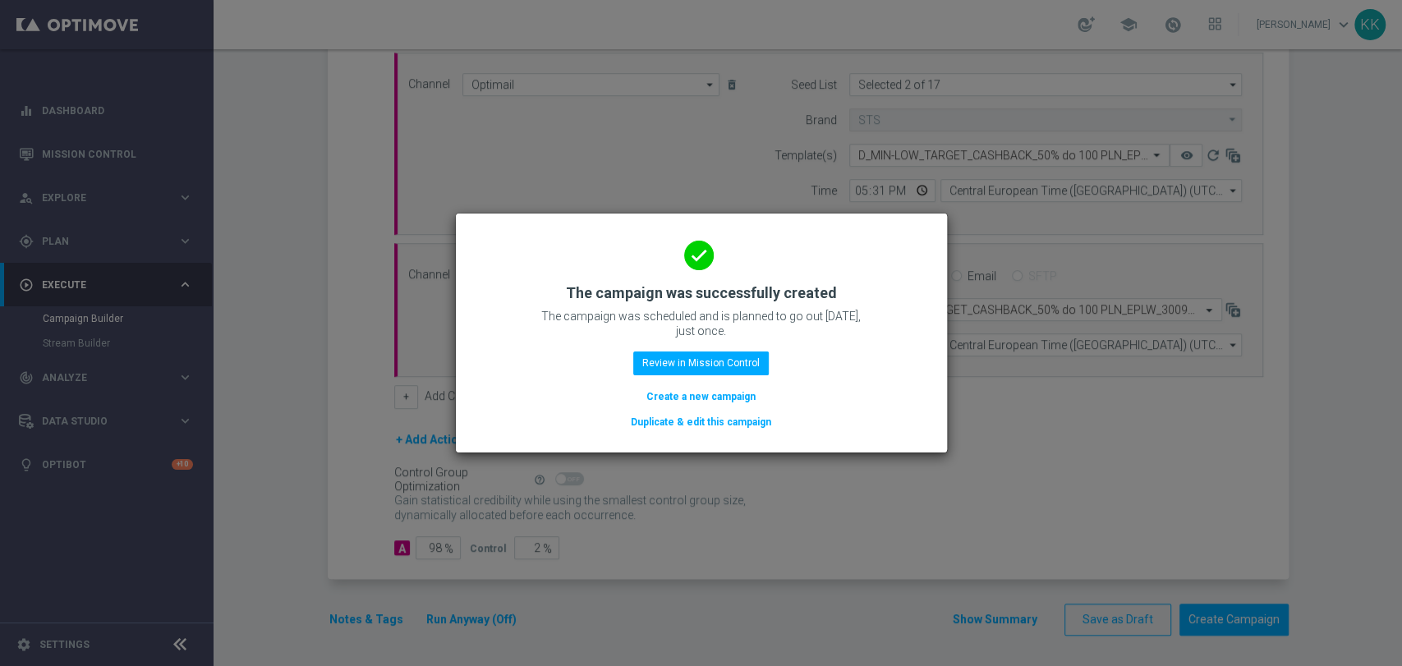
click at [702, 402] on button "Create a new campaign" at bounding box center [701, 397] width 113 height 18
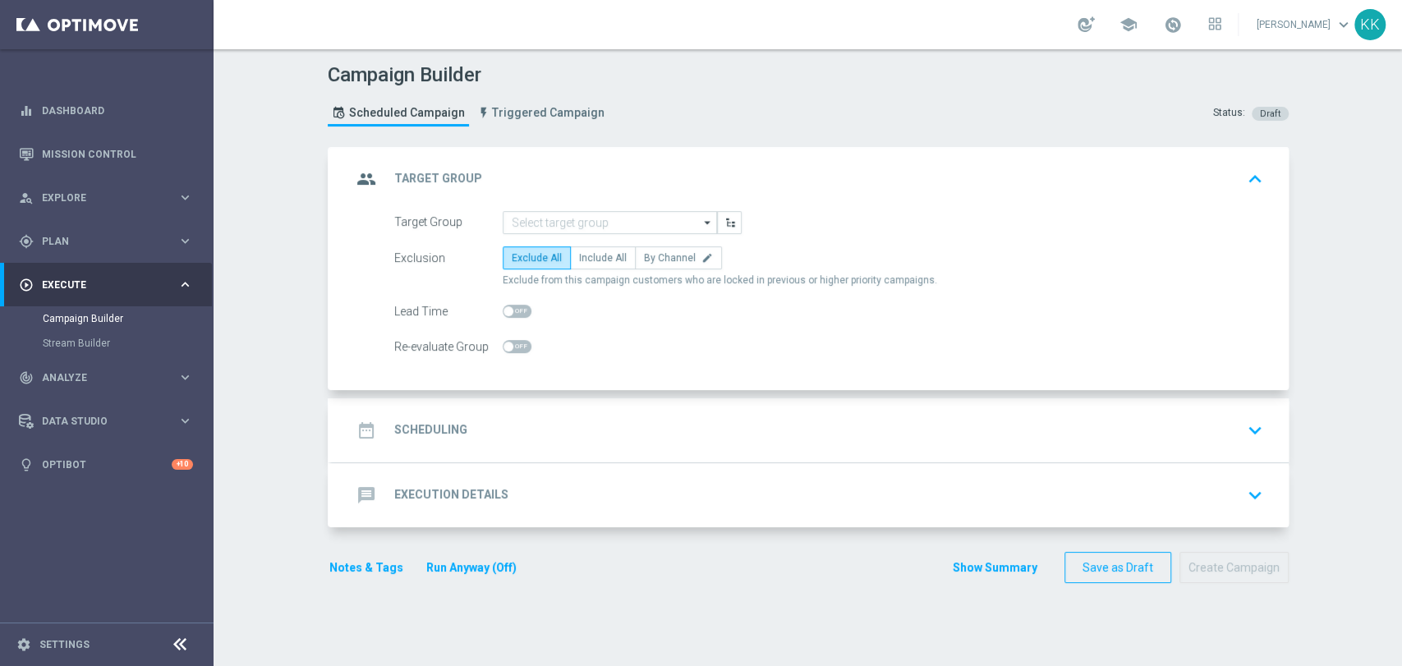
scroll to position [0, 0]
click at [571, 226] on input at bounding box center [610, 222] width 214 height 23
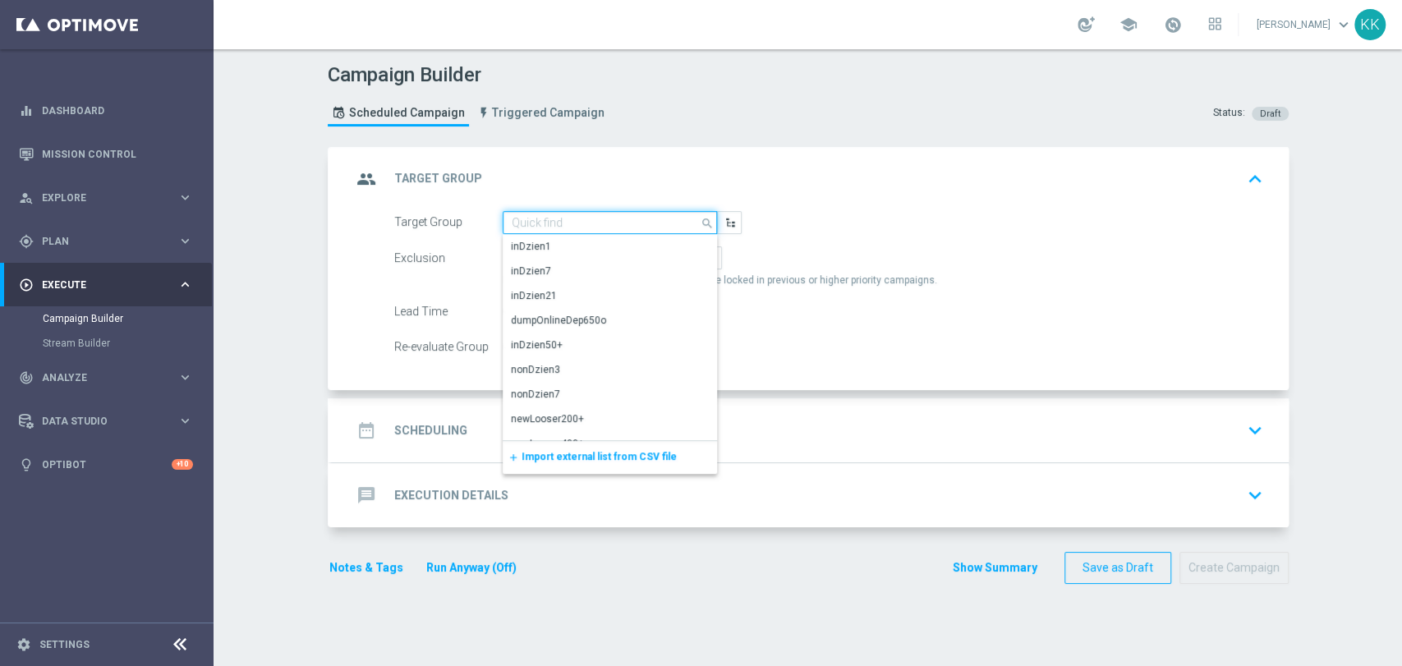
paste input "D_MED-HIGH_TARGET_CASHBACK_50% do 300 PLN_EPLW_300925_2"
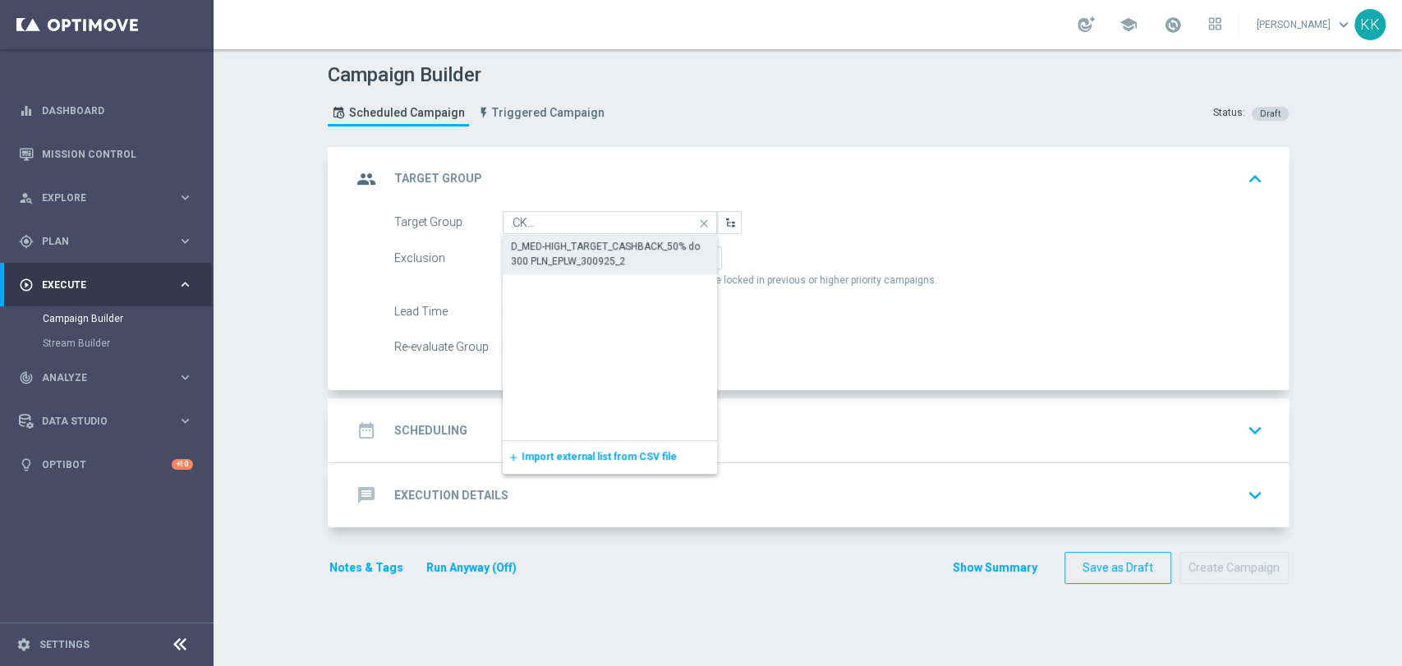
click at [585, 258] on div "D_MED-HIGH_TARGET_CASHBACK_50% do 300 PLN_EPLW_300925_2" at bounding box center [610, 254] width 199 height 30
type input "D_MED-HIGH_TARGET_CASHBACK_50% do 300 PLN_EPLW_300925_2"
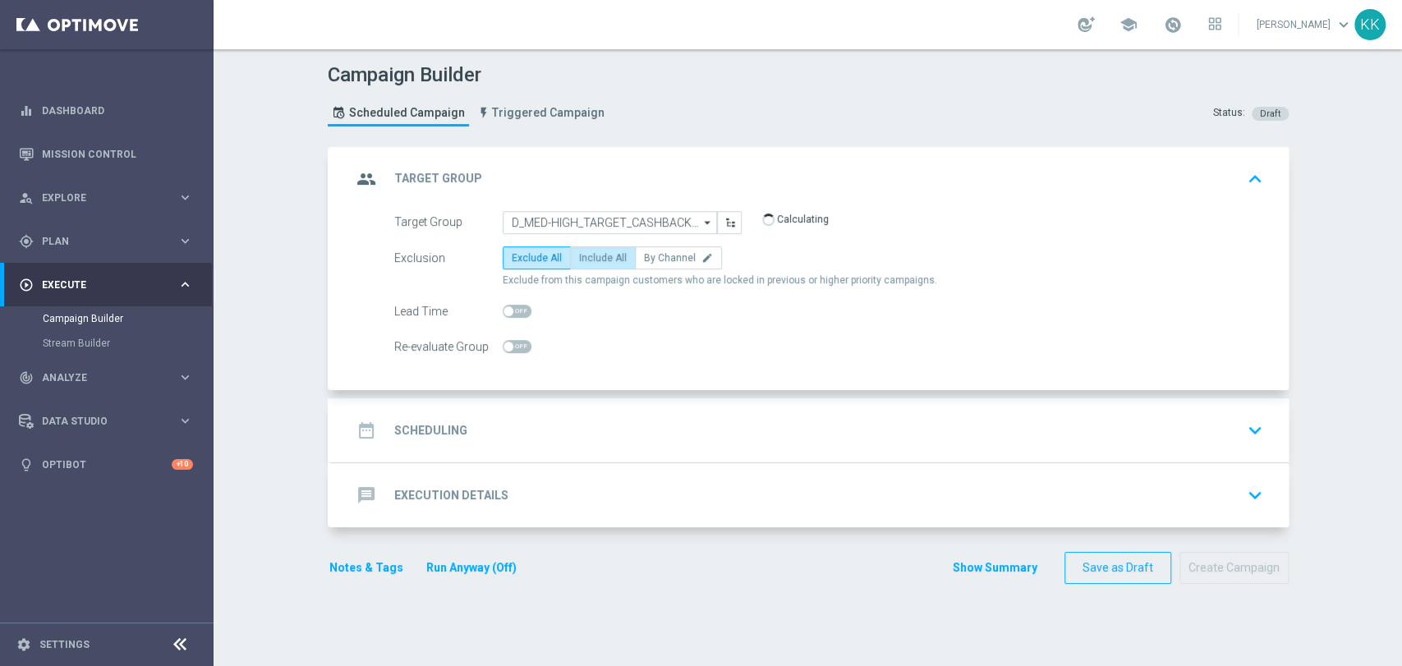
click at [589, 265] on label "Include All" at bounding box center [603, 257] width 66 height 23
click at [589, 265] on input "Include All" at bounding box center [584, 260] width 11 height 11
radio input "true"
click at [518, 352] on switch at bounding box center [517, 347] width 29 height 14
click at [521, 347] on span at bounding box center [517, 346] width 29 height 13
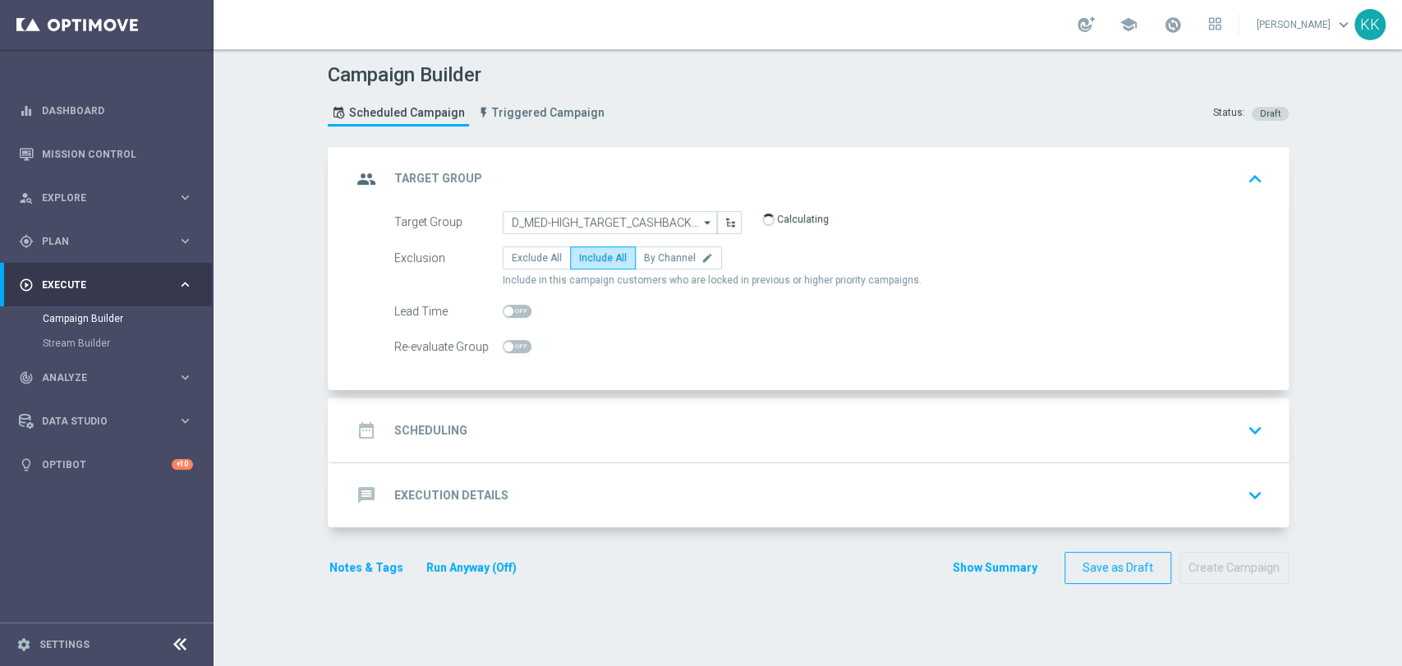
click at [521, 347] on input "checkbox" at bounding box center [517, 346] width 29 height 13
checkbox input "true"
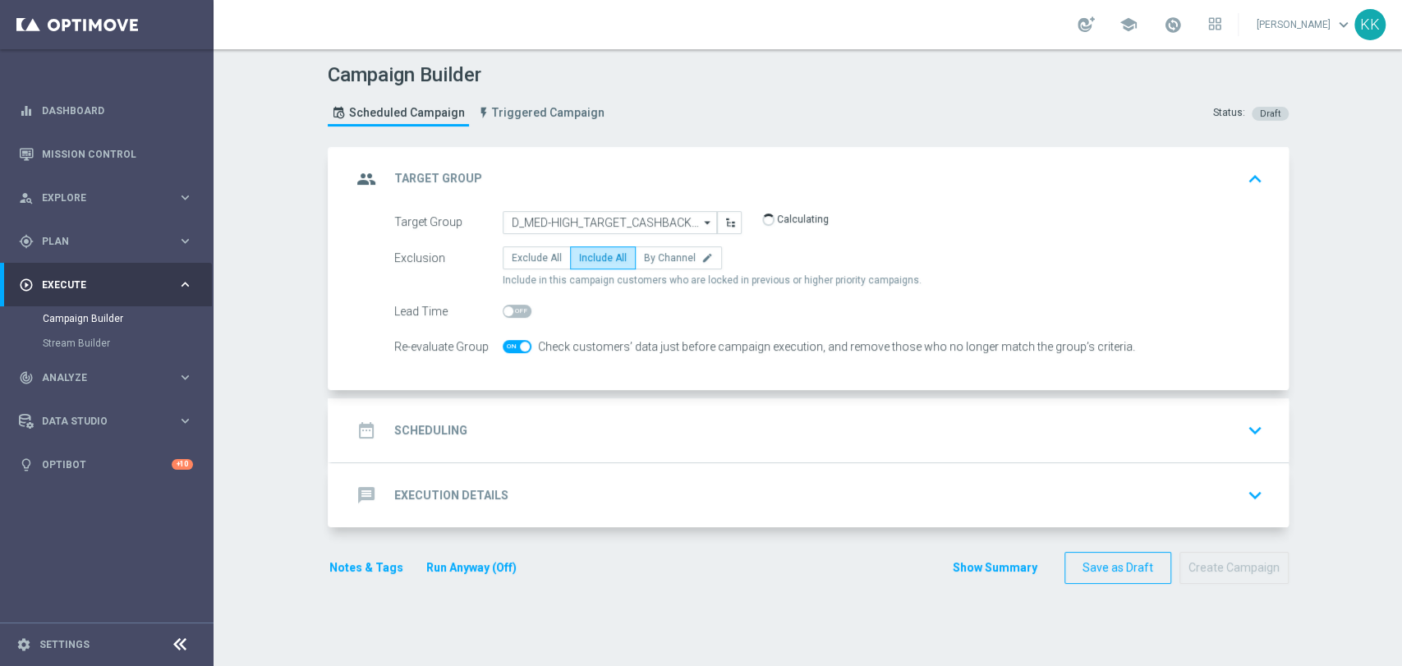
click at [545, 428] on div "date_range Scheduling keyboard_arrow_down" at bounding box center [811, 430] width 918 height 31
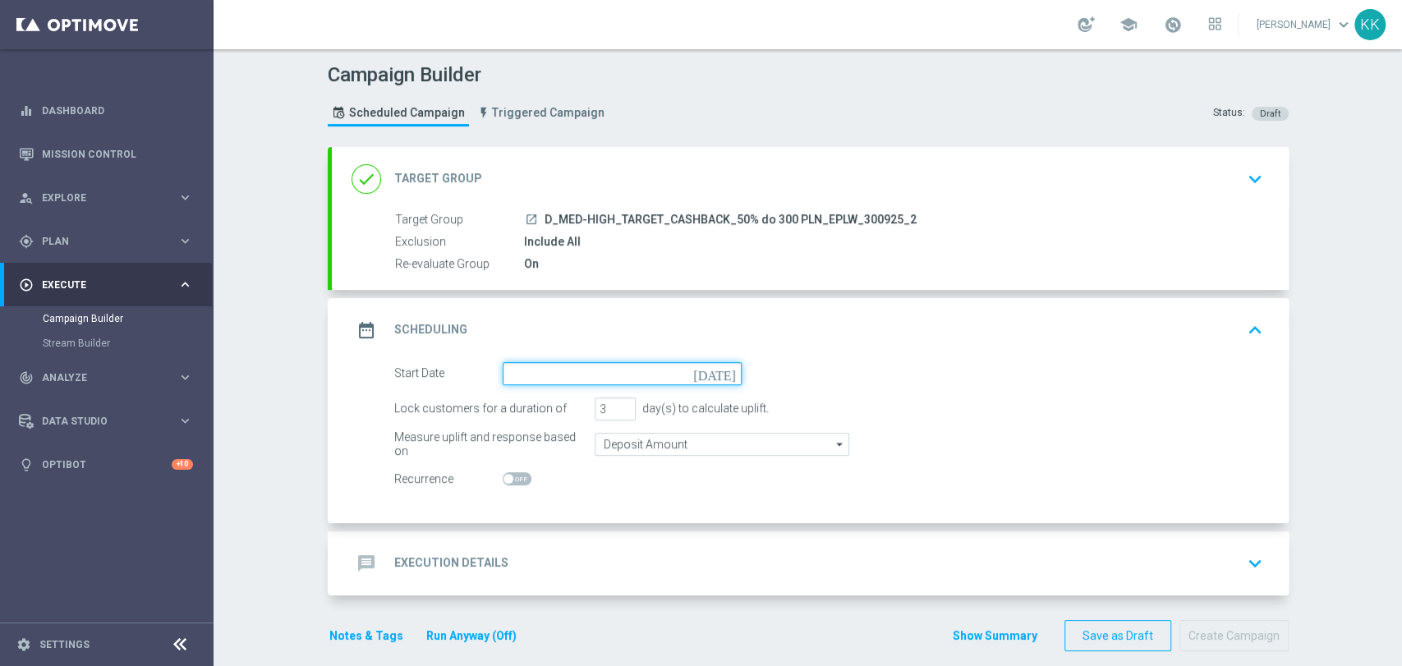
click at [542, 372] on input at bounding box center [622, 373] width 239 height 23
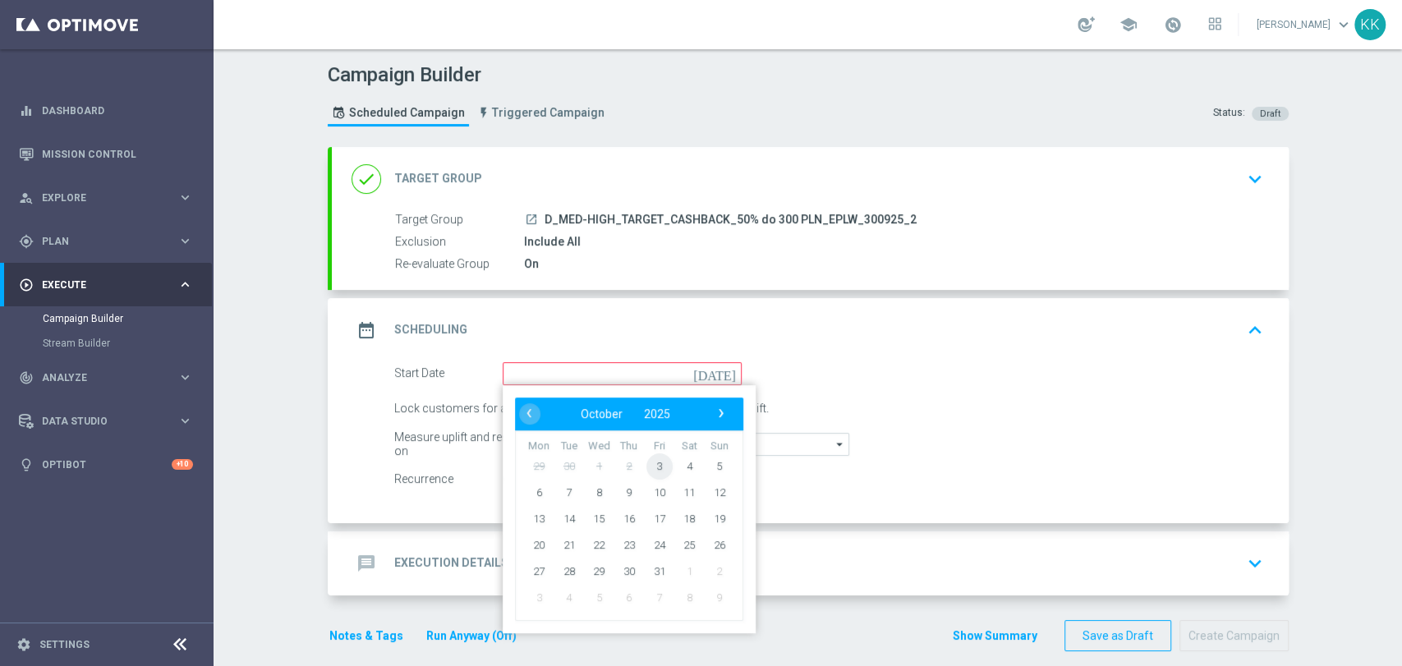
click at [650, 466] on span "3" at bounding box center [659, 466] width 26 height 26
type input "03 Oct 2025"
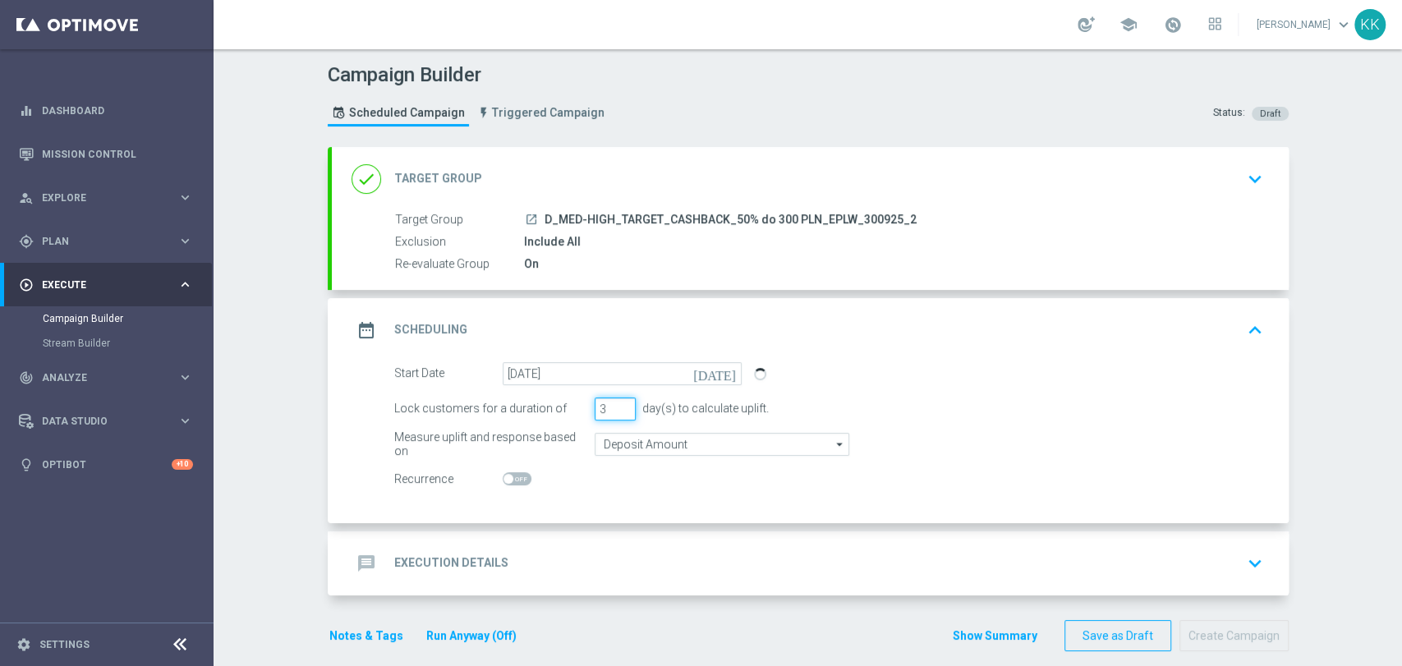
drag, startPoint x: 600, startPoint y: 407, endPoint x: 547, endPoint y: 406, distance: 53.4
click at [547, 406] on div "Lock customers for a duration of 3 day(s) to calculate uplift." at bounding box center [829, 409] width 894 height 23
click at [659, 444] on input "Deposit Amount" at bounding box center [722, 444] width 255 height 23
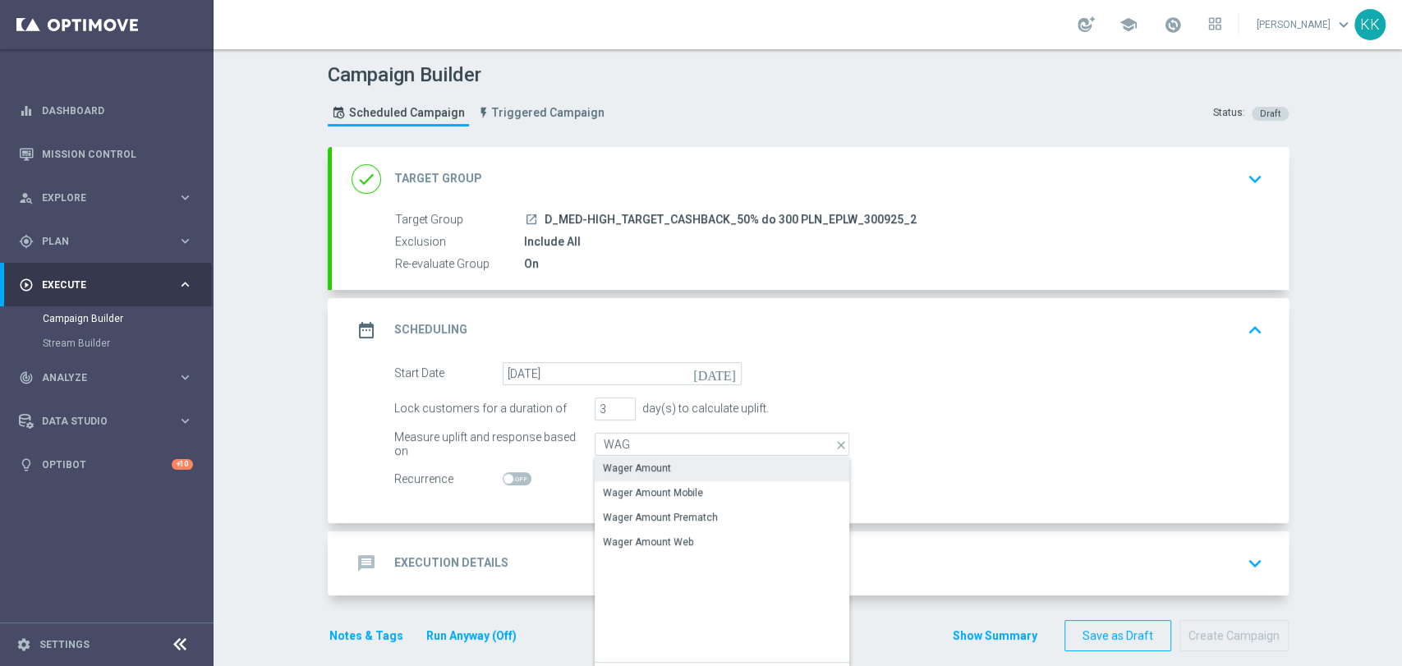
click at [655, 457] on div "Wager Amount" at bounding box center [722, 468] width 255 height 23
type input "Wager Amount"
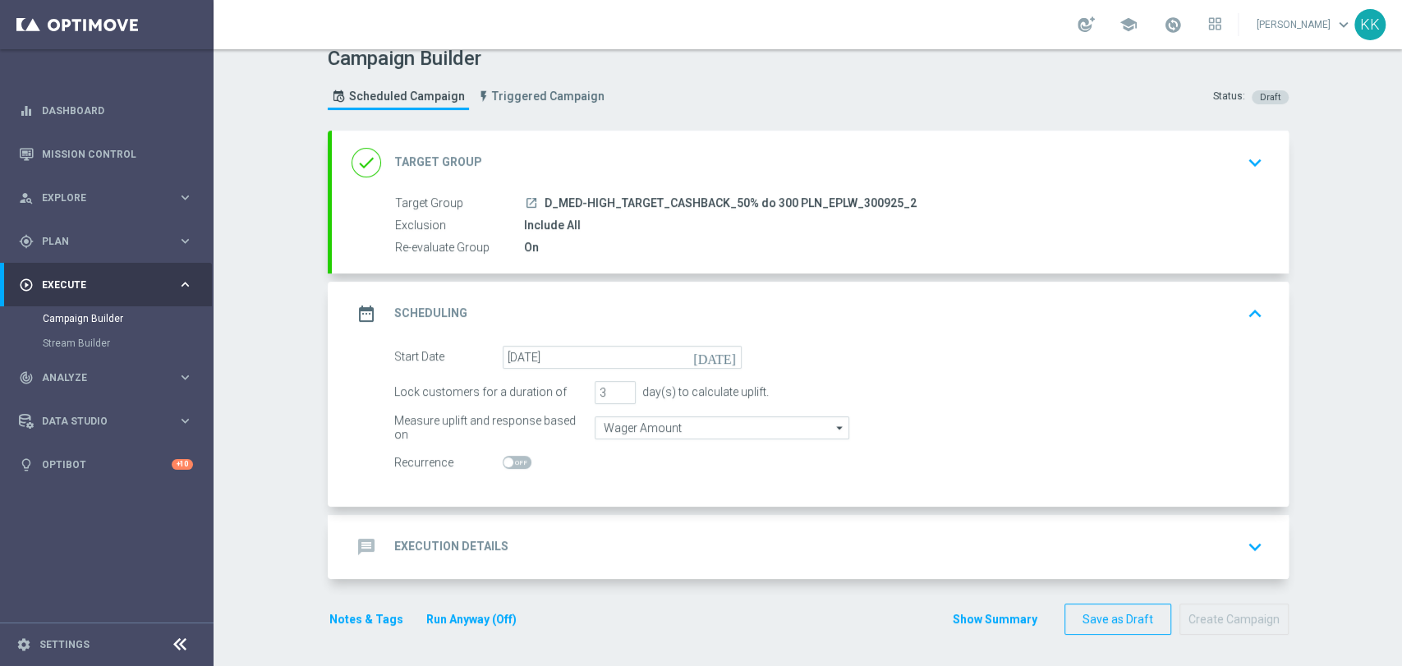
click at [632, 550] on div "message Execution Details keyboard_arrow_down" at bounding box center [811, 546] width 918 height 31
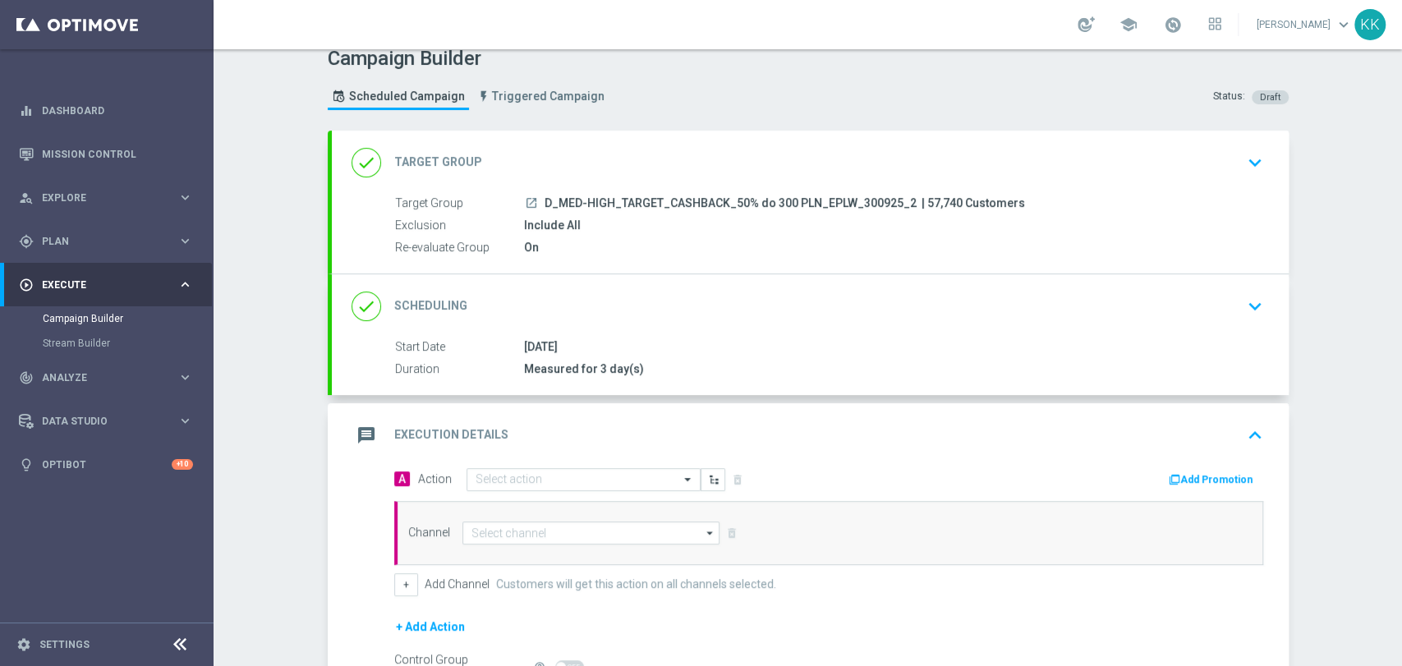
scroll to position [204, 0]
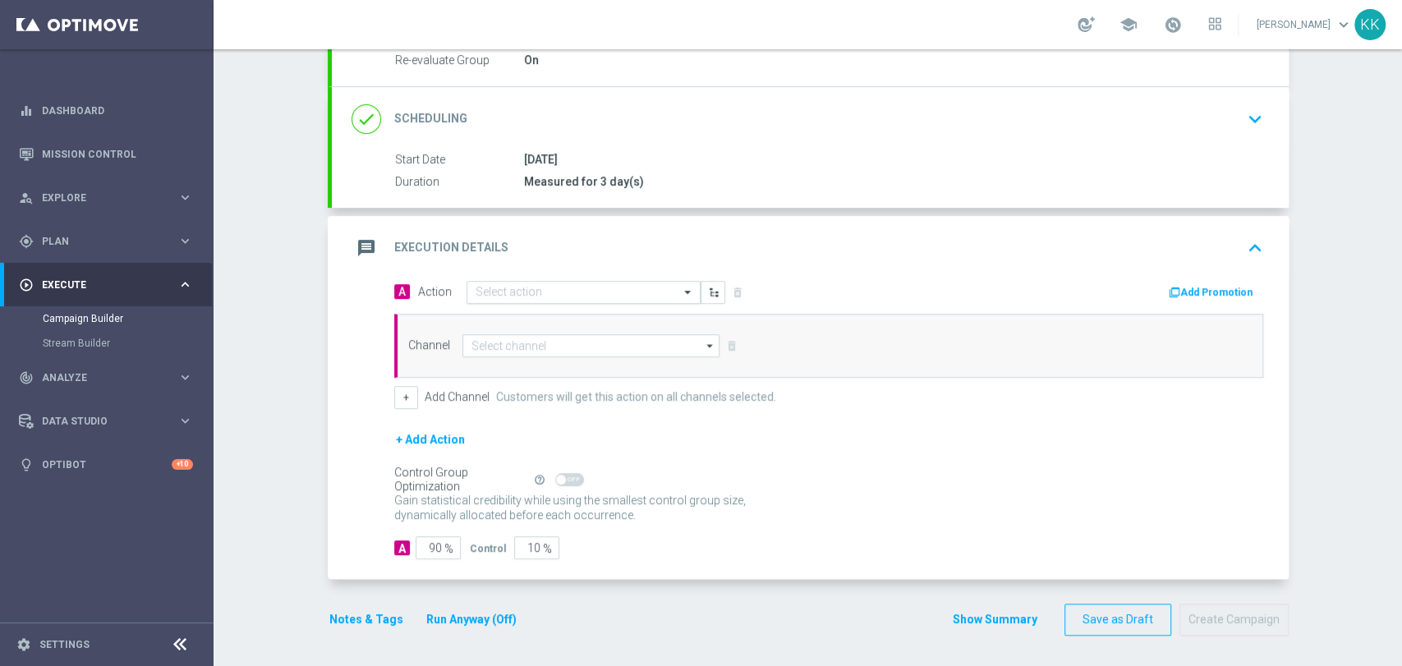
click at [535, 297] on input "text" at bounding box center [567, 293] width 183 height 14
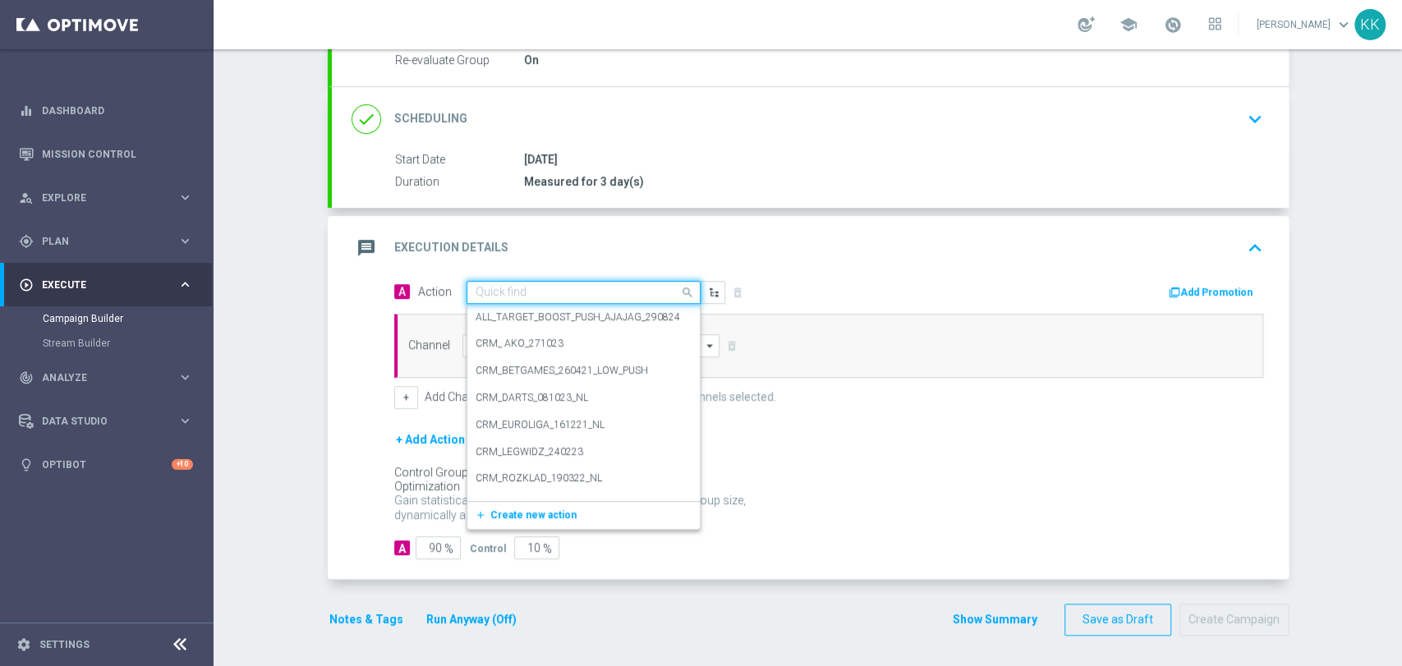
paste input "D_MED-HIGH_TARGET_CASHBACK_50% do 300 PLN_EPLW_300925_2"
type input "D_MED-HIGH_TARGET_CASHBACK_50% do 300 PLN_EPLW_300925_2"
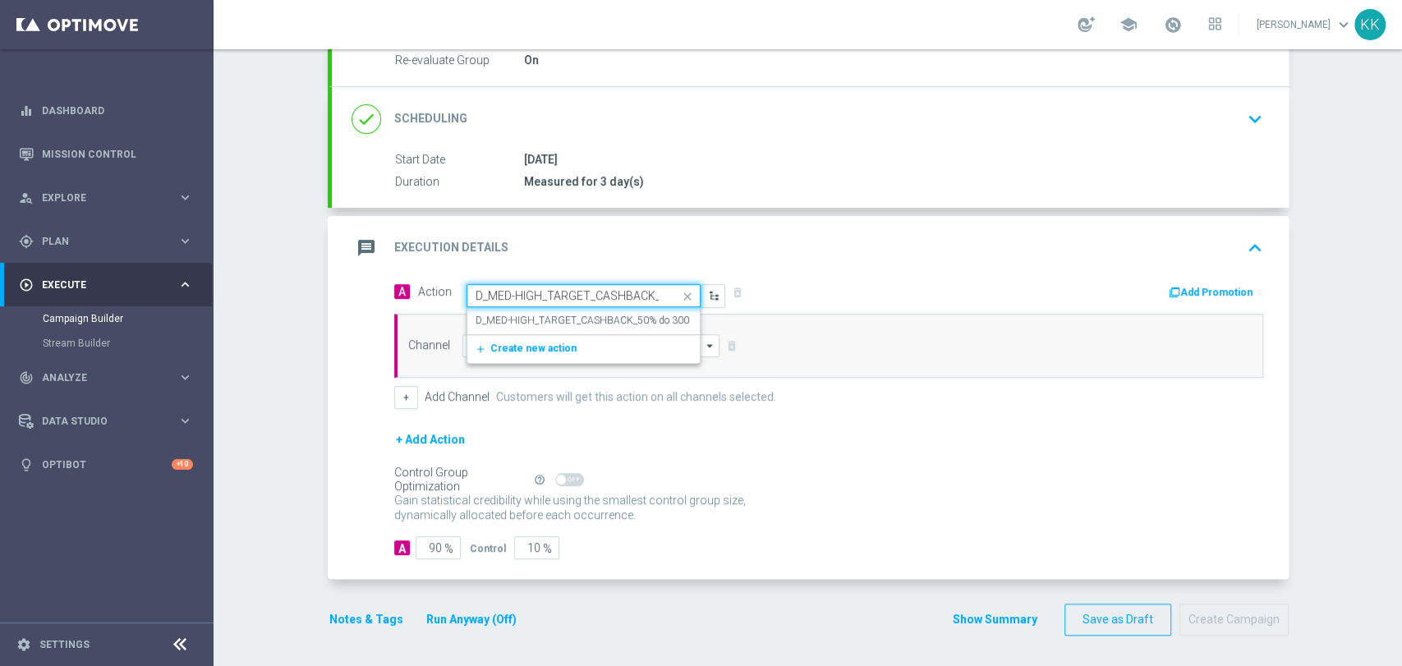
scroll to position [0, 171]
click at [534, 324] on label "D_MED-HIGH_TARGET_CASHBACK_50% do 300 PLN_EPLW_300925_2" at bounding box center [631, 321] width 311 height 14
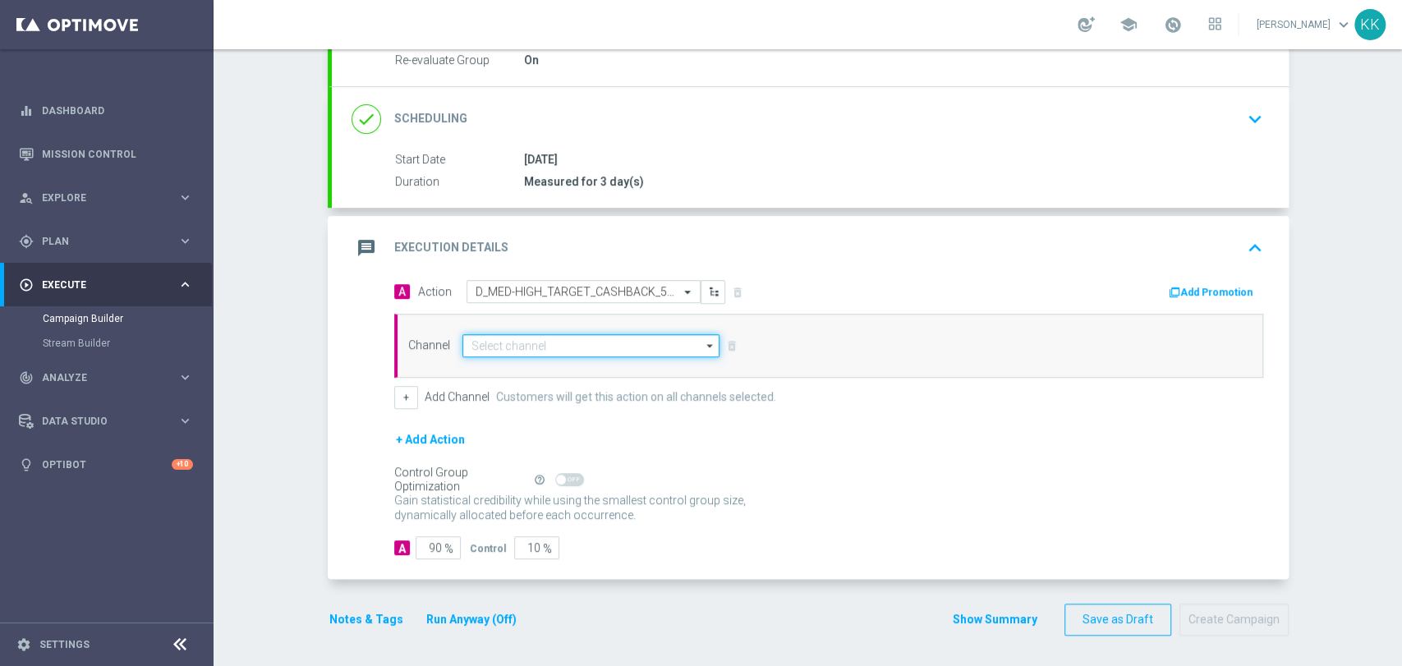
click at [533, 348] on input at bounding box center [591, 345] width 258 height 23
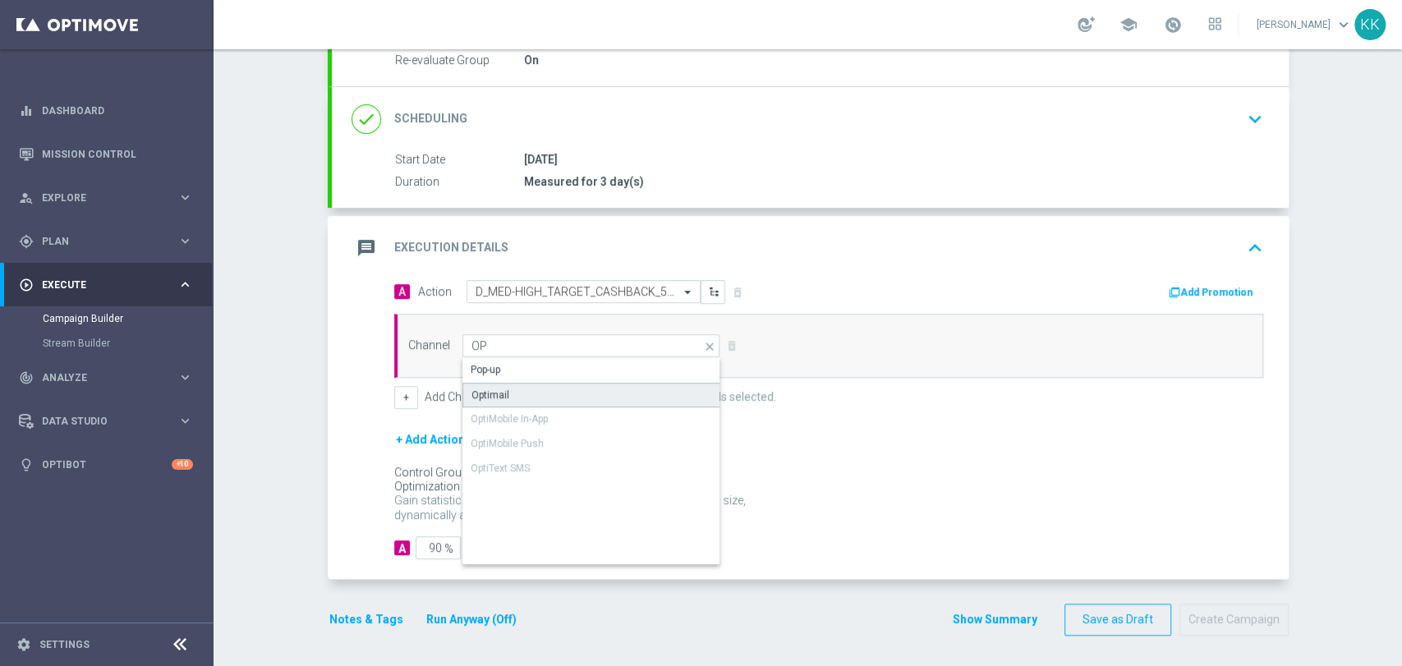
click at [533, 387] on div "Optimail" at bounding box center [591, 395] width 259 height 25
type input "Optimail"
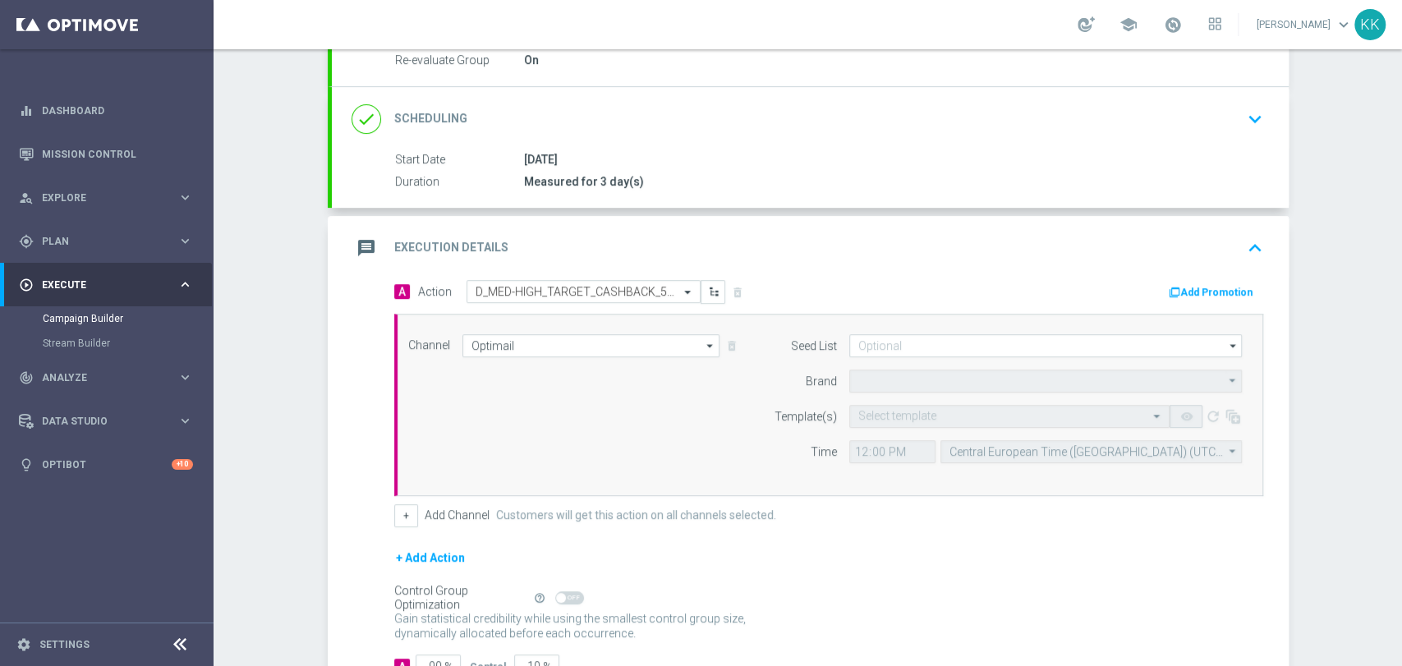
type input "STS"
click at [404, 515] on button "+" at bounding box center [406, 515] width 24 height 23
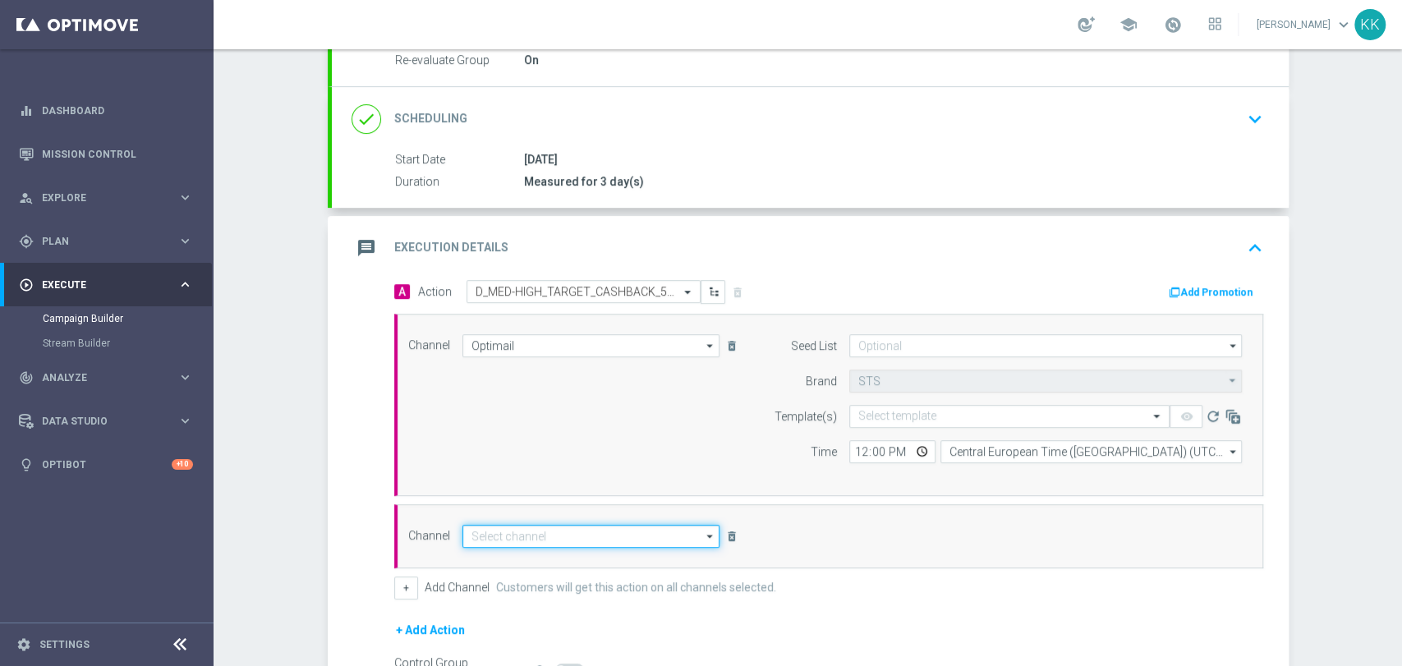
click at [499, 531] on input at bounding box center [591, 536] width 258 height 23
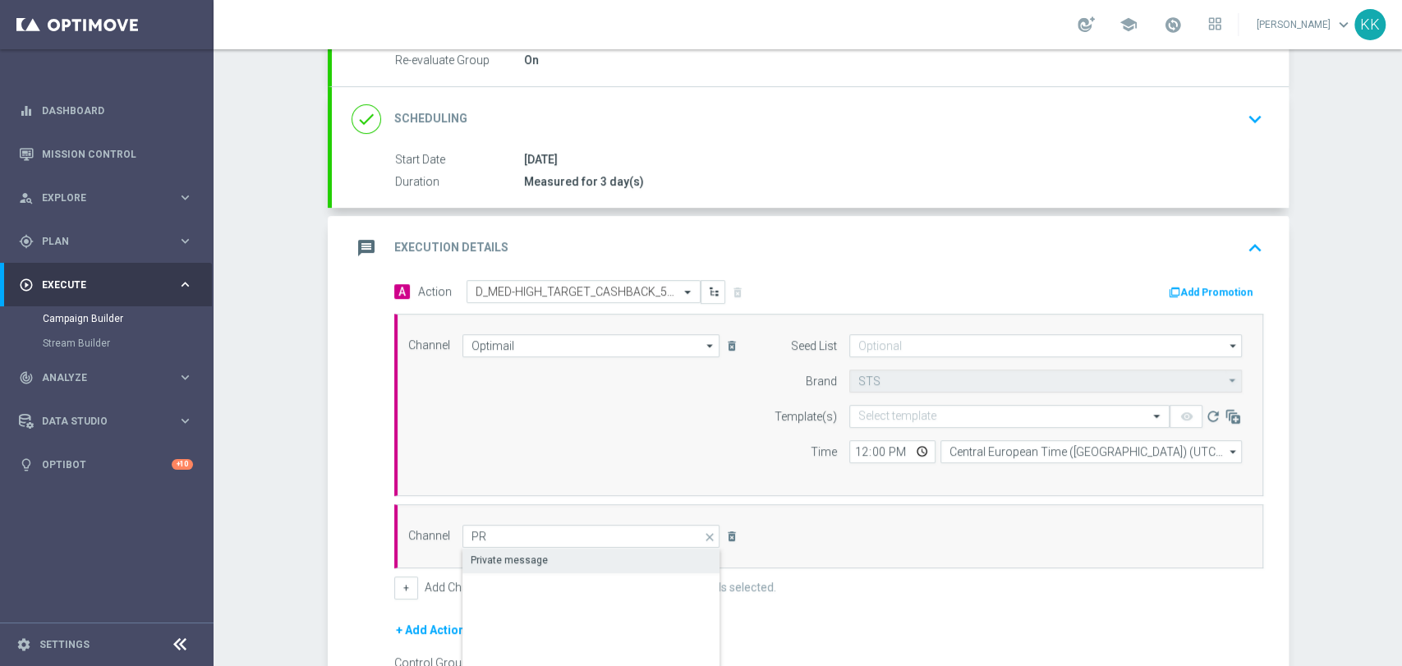
click at [605, 556] on div "Private message" at bounding box center [591, 560] width 259 height 23
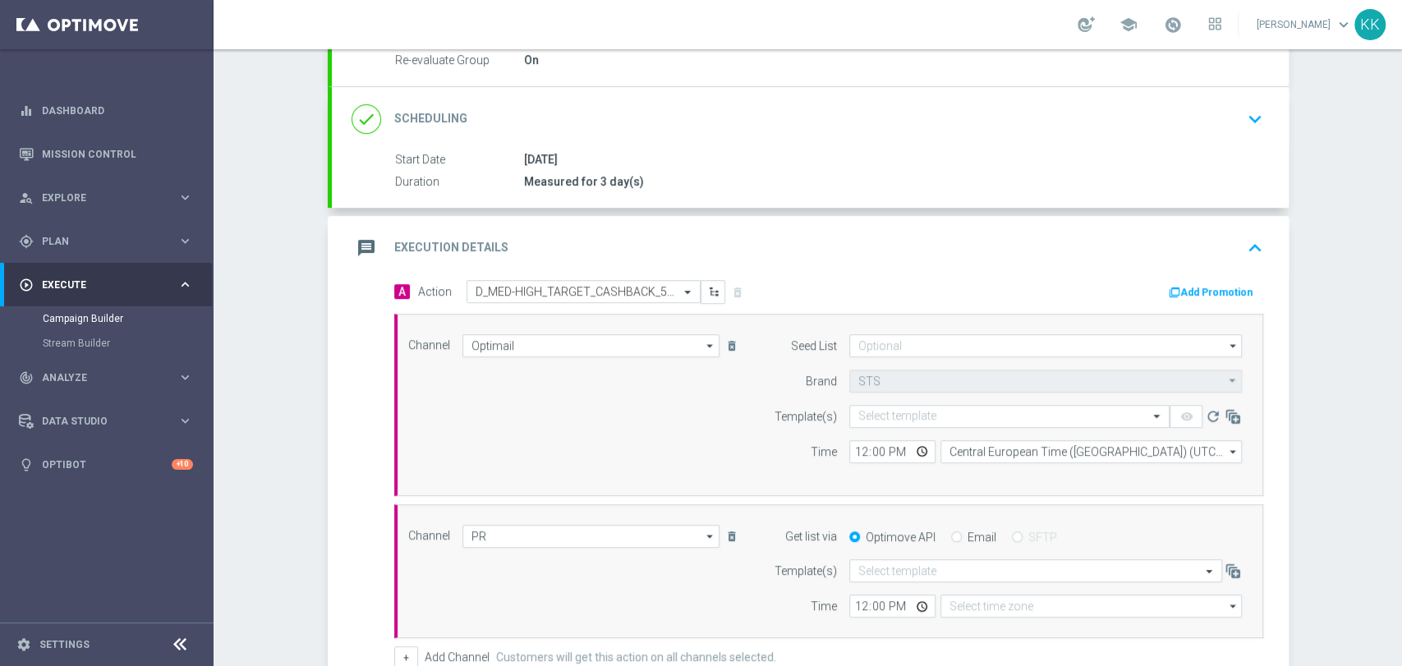
type input "Private message"
type input "Coordinated Universal Time (UTC 00:00)"
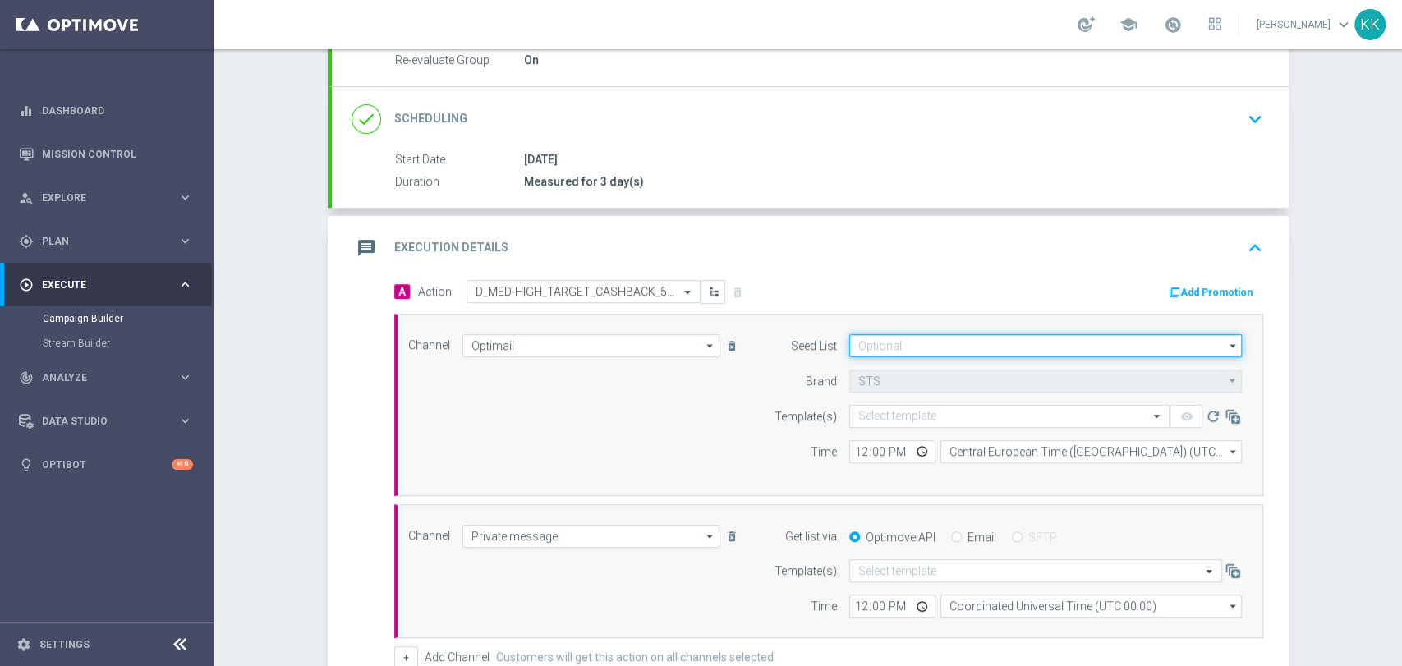
click at [1061, 347] on input at bounding box center [1045, 345] width 393 height 23
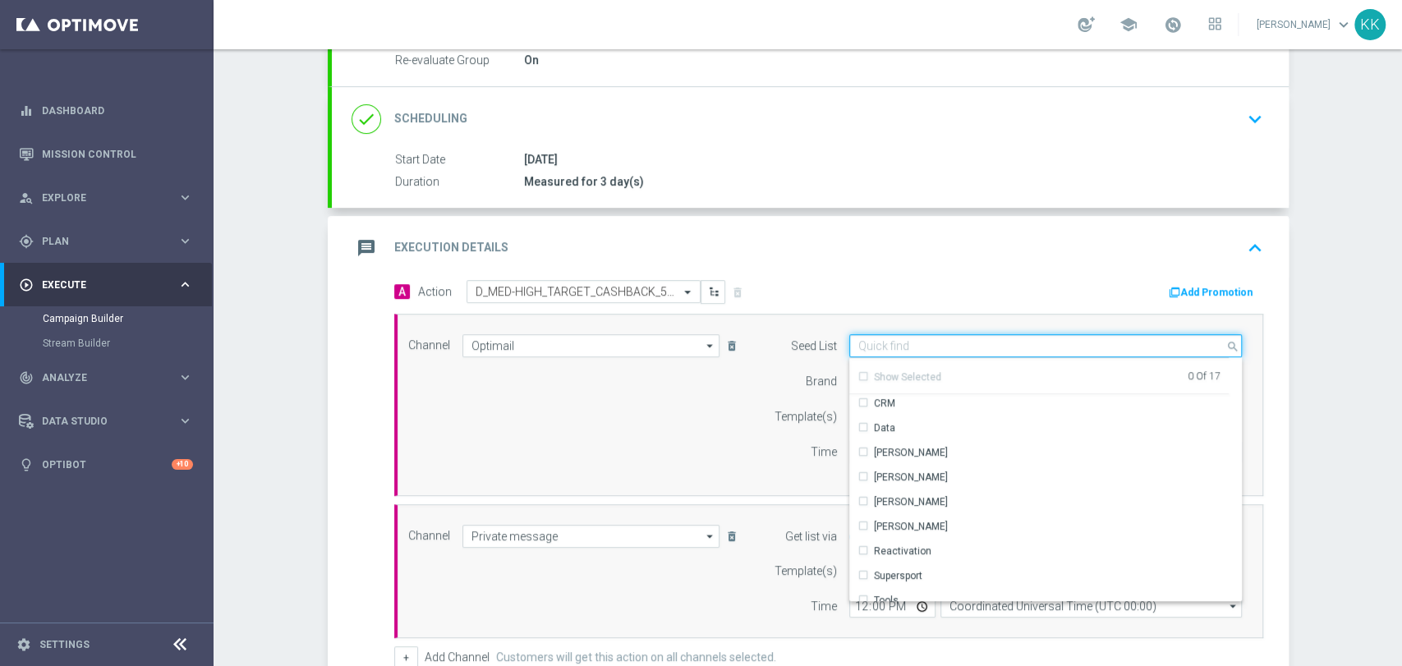
scroll to position [182, 0]
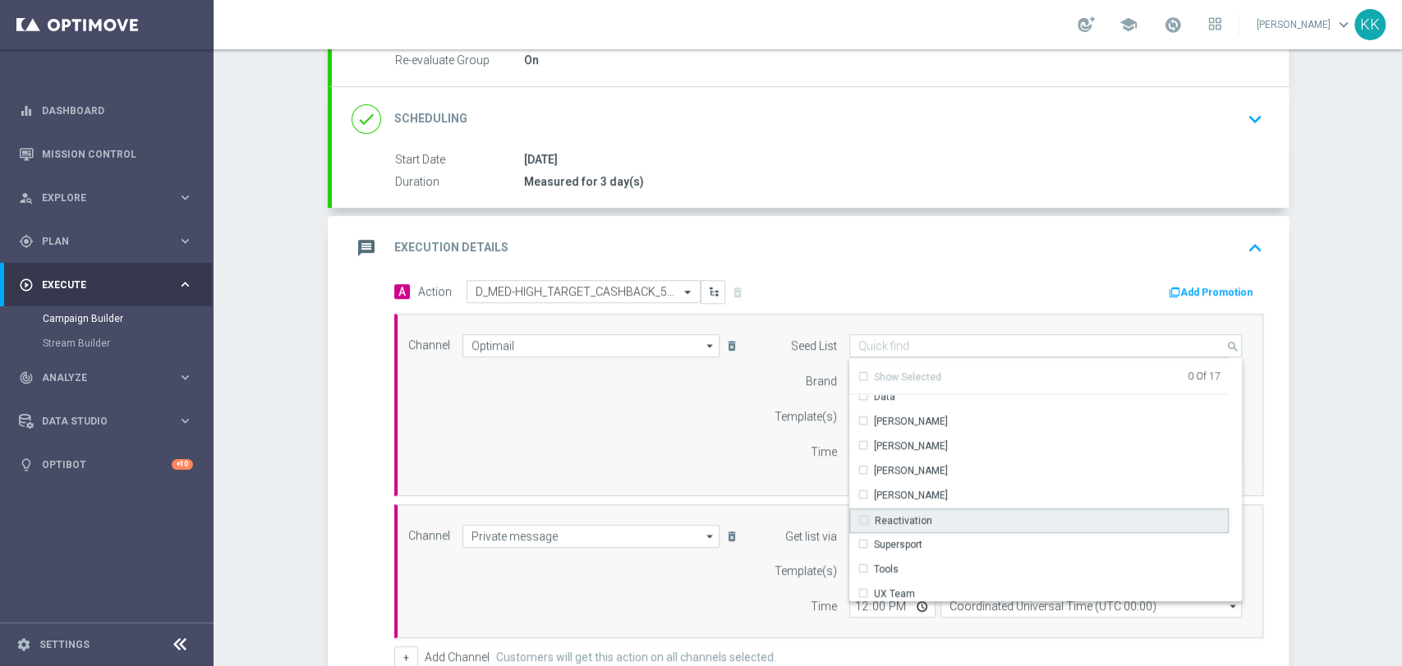
click at [963, 518] on div "Reactivation" at bounding box center [1039, 520] width 380 height 25
click at [595, 403] on div "Channel Optimail Optimail arrow_drop_down Drag here to set row groups Drag here…" at bounding box center [825, 404] width 859 height 141
type input "Reactivation"
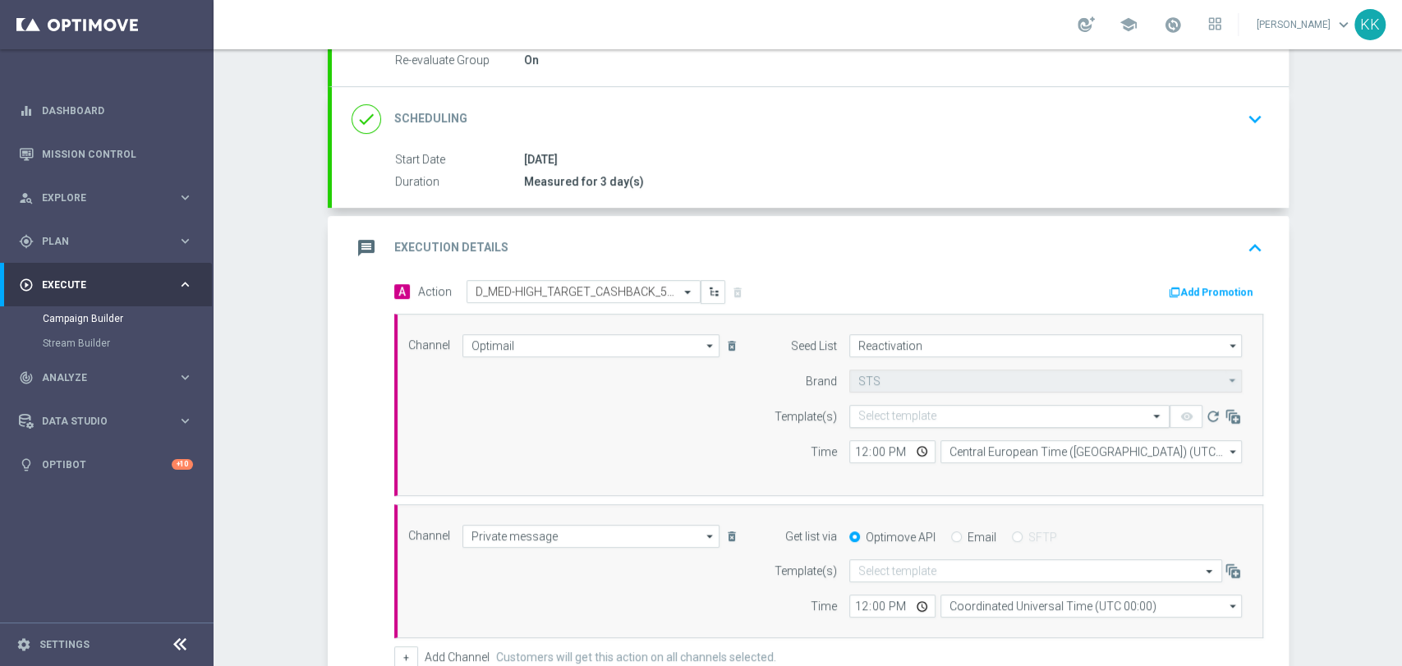
click at [907, 410] on input "text" at bounding box center [992, 417] width 269 height 14
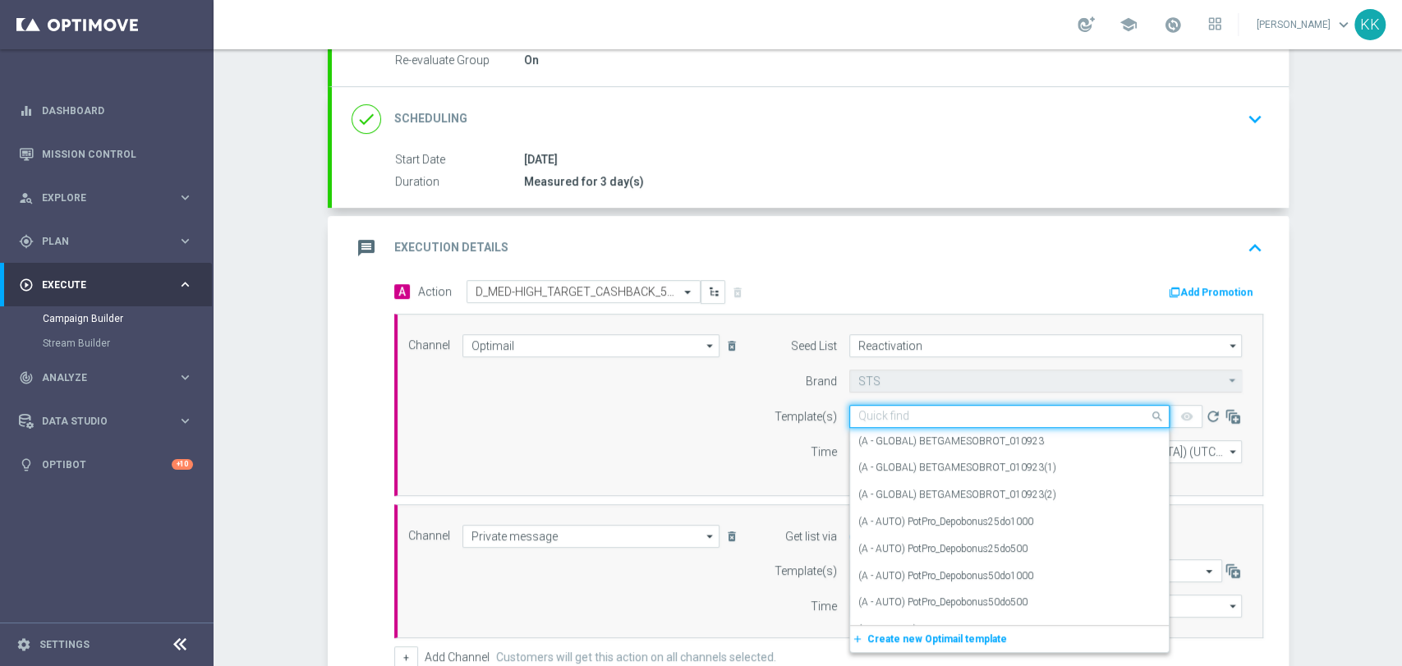
paste input "D_MED-HIGH_TARGET_CASHBACK_50% do 300 PLN_EPLW_300925_2"
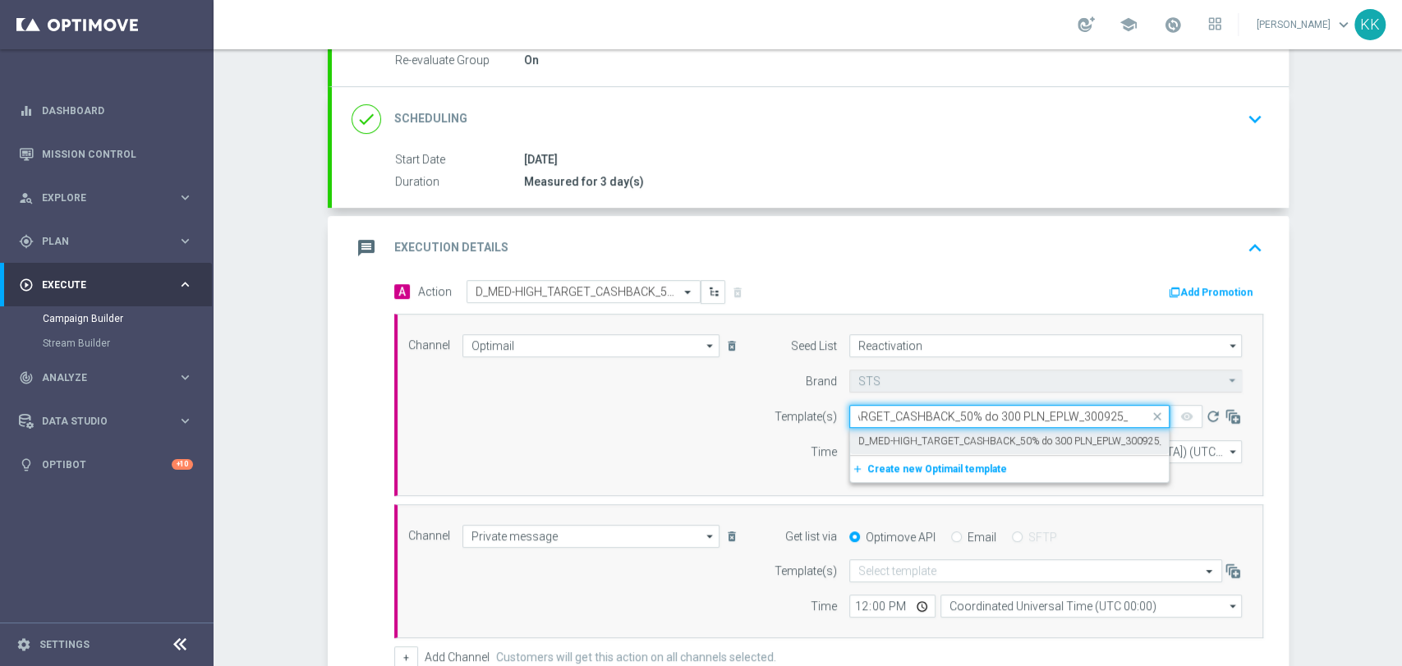
click at [909, 443] on label "D_MED-HIGH_TARGET_CASHBACK_50% do 300 PLN_EPLW_300925_2" at bounding box center [1013, 442] width 311 height 14
type input "D_MED-HIGH_TARGET_CASHBACK_50% do 300 PLN_EPLW_300925_2"
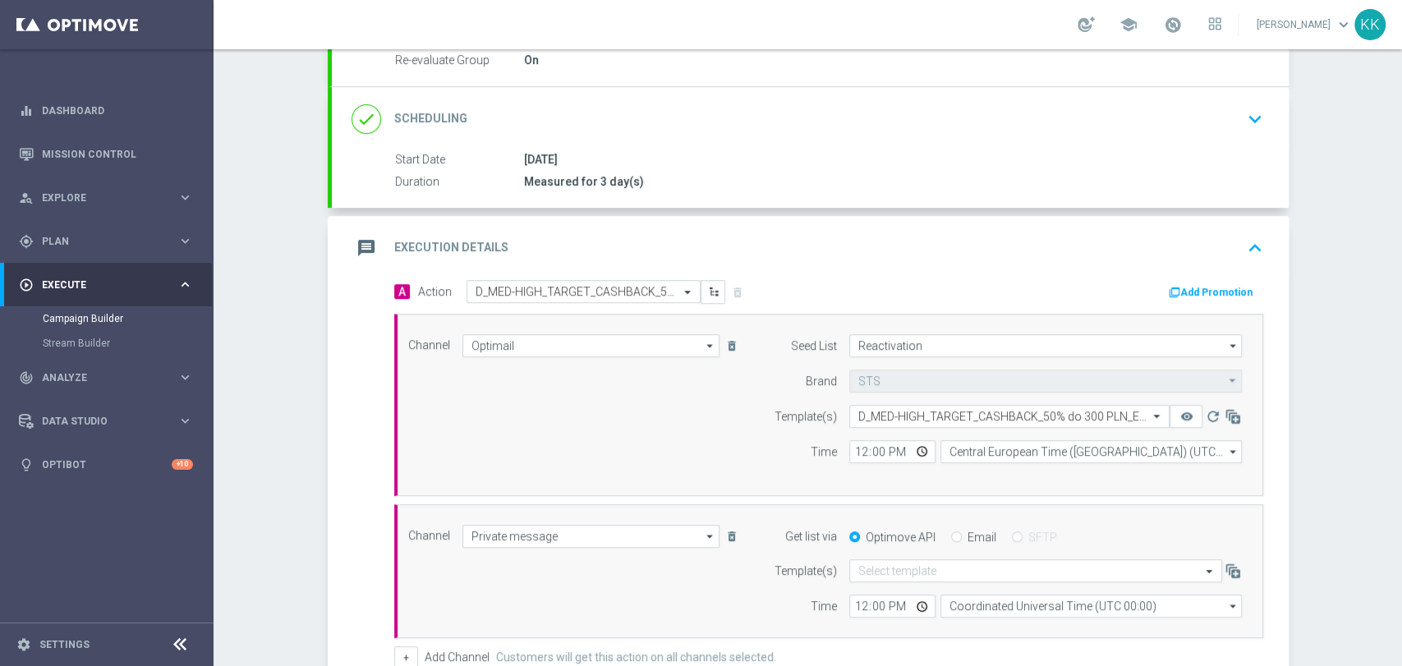
scroll to position [0, 0]
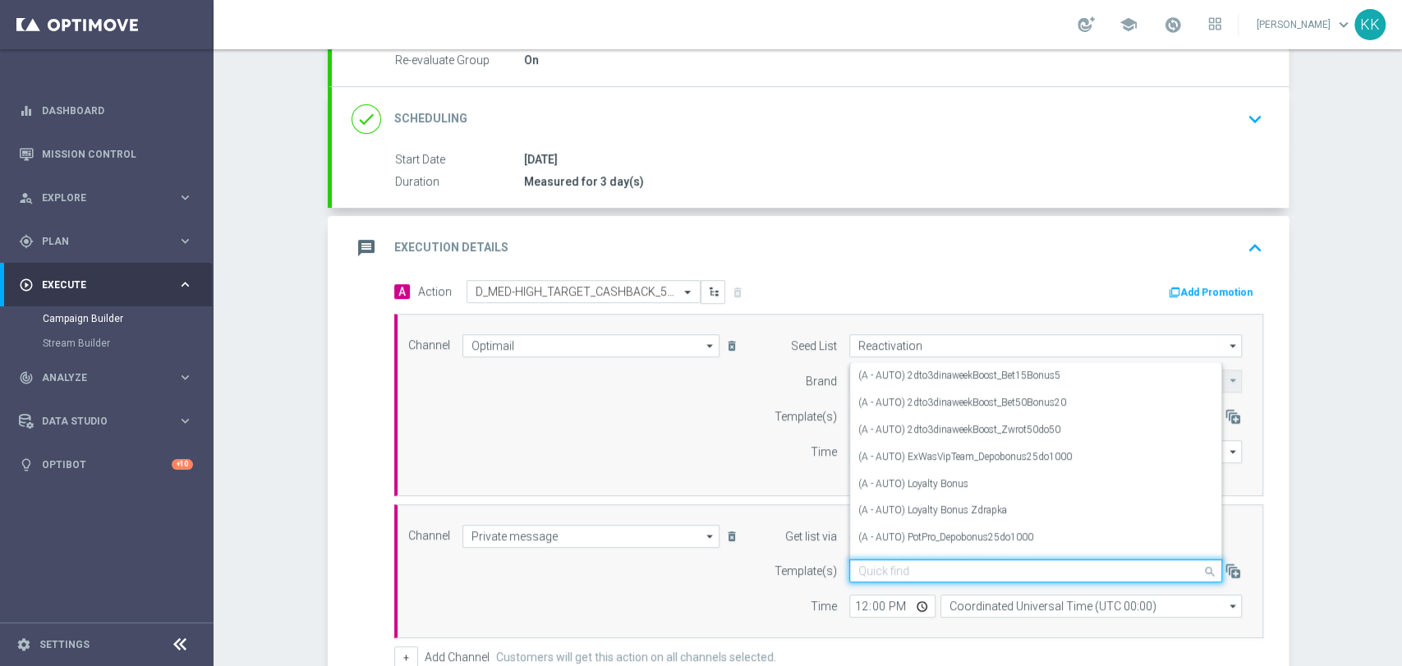
click at [904, 561] on div "Quick find" at bounding box center [1035, 570] width 373 height 23
paste input "D_MED-HIGH_TARGET_CASHBACK_50% do 300 PLN_EPLW_300925_2"
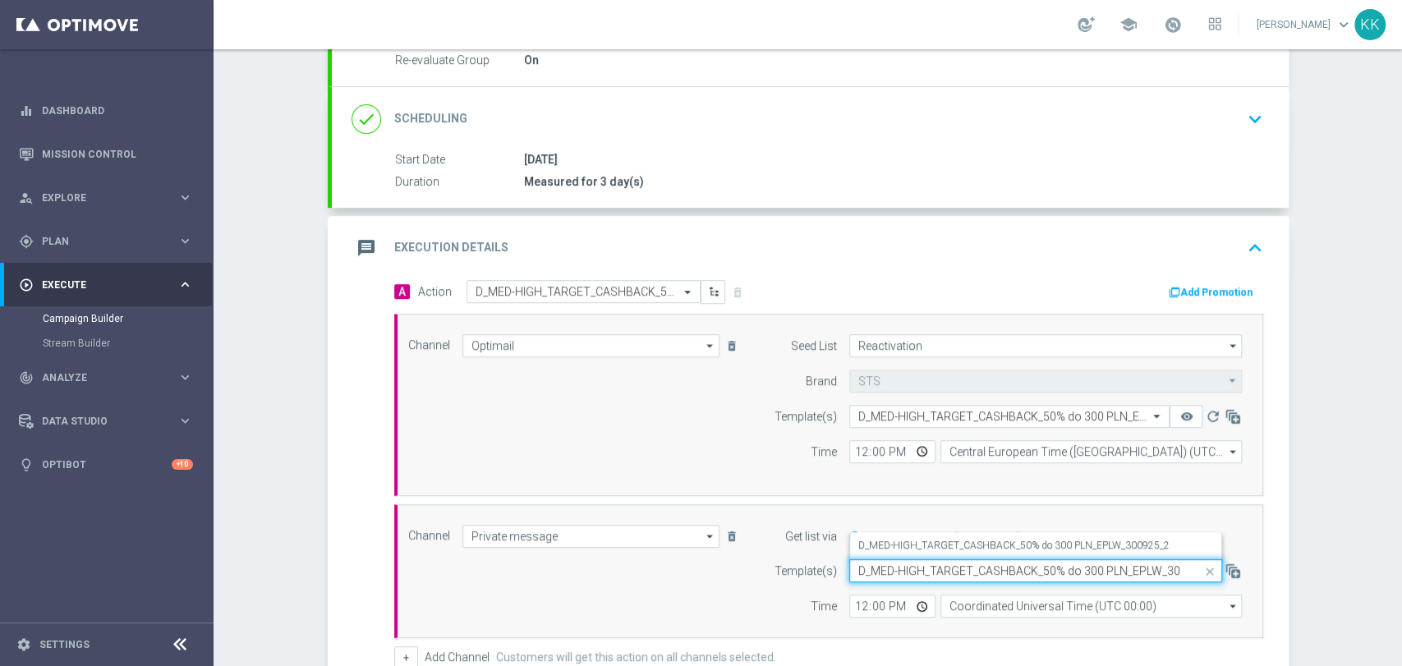
scroll to position [0, 30]
click at [904, 544] on label "D_MED-HIGH_TARGET_CASHBACK_50% do 300 PLN_EPLW_300925_2" at bounding box center [1013, 546] width 311 height 14
type input "D_MED-HIGH_TARGET_CASHBACK_50% do 300 PLN_EPLW_300925_2"
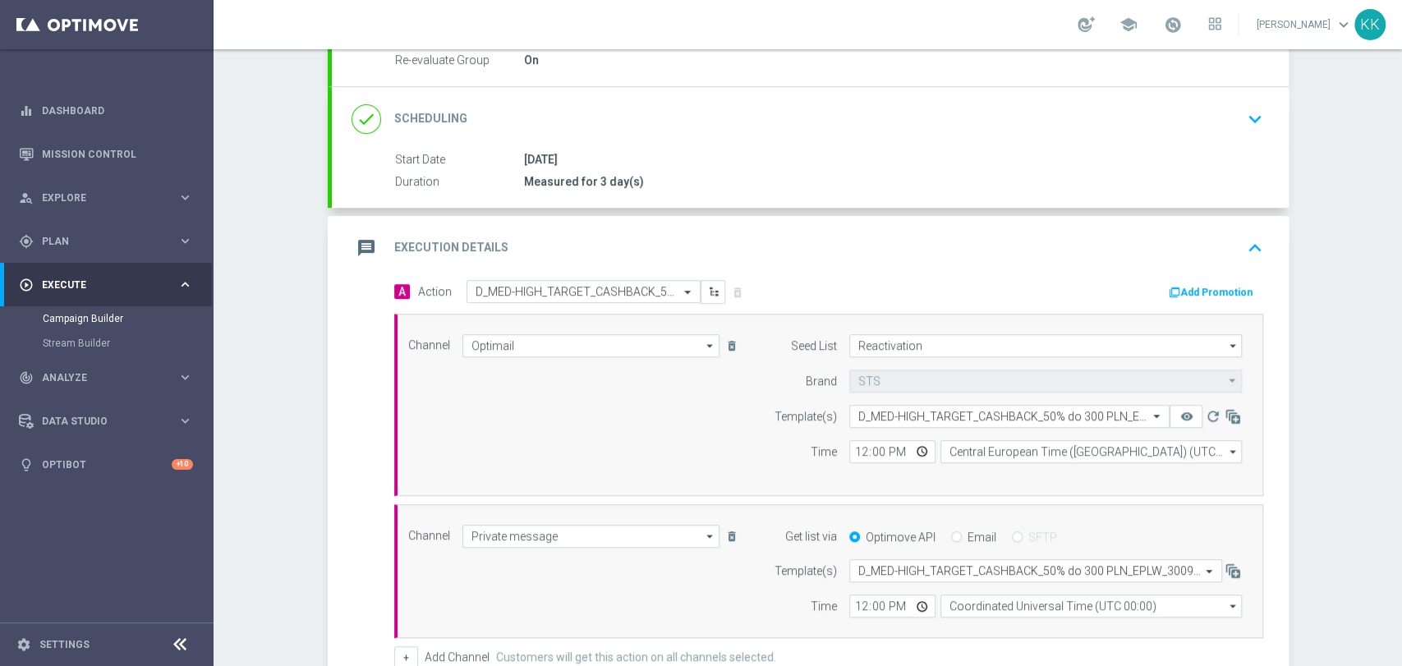
scroll to position [0, 0]
click at [849, 447] on input "12:00" at bounding box center [892, 451] width 86 height 23
type input "17:41"
click at [854, 605] on input "12:00" at bounding box center [892, 606] width 86 height 23
type input "17:03"
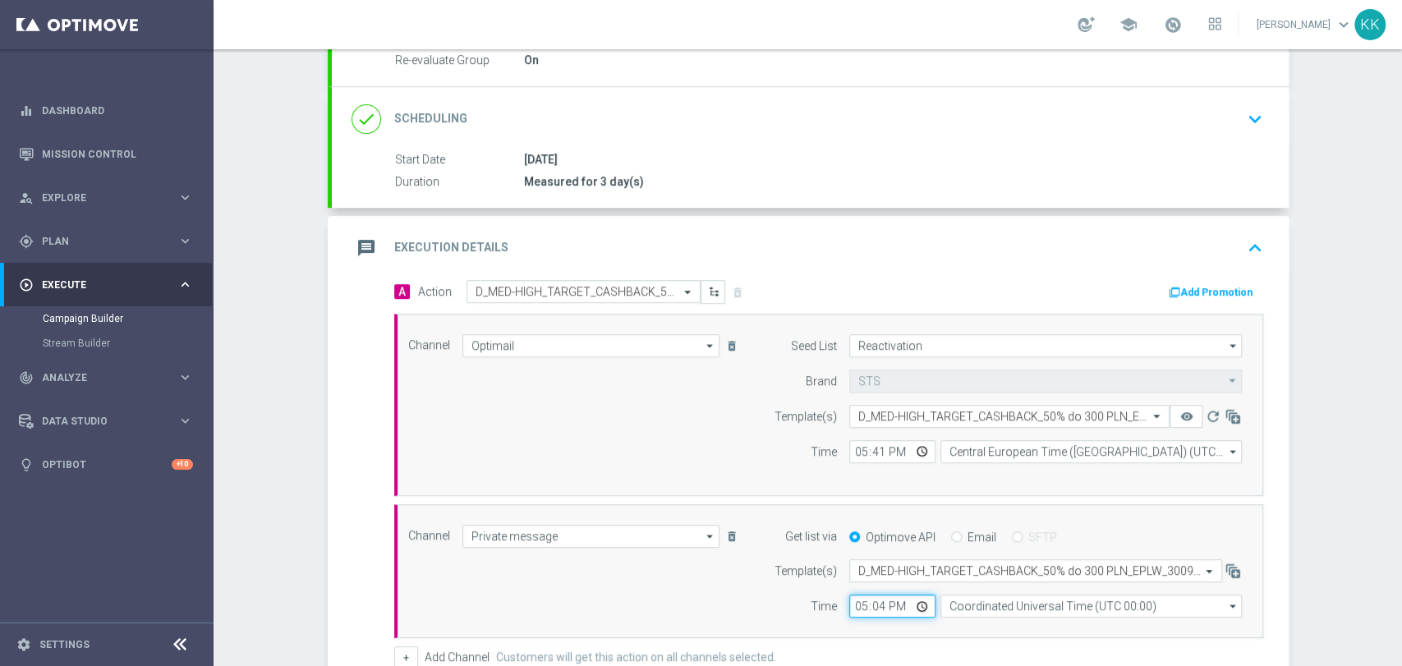
type input "17:41"
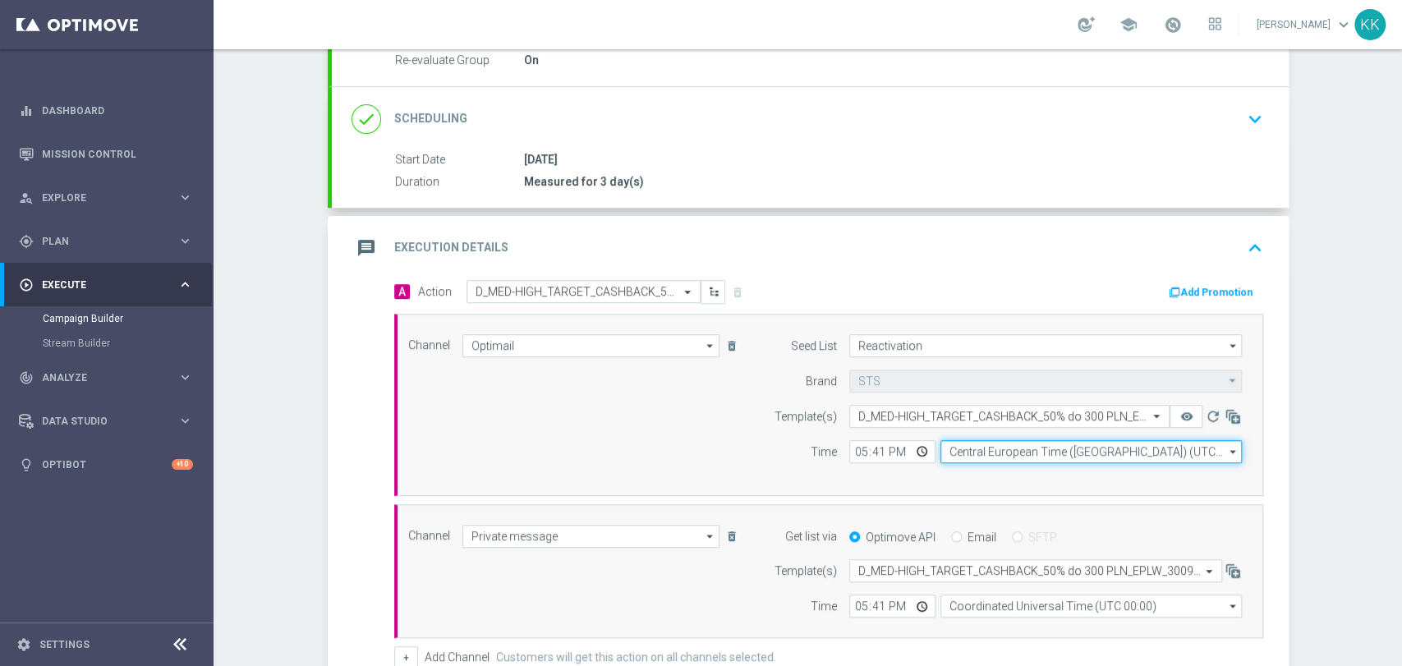
click at [1034, 458] on input "Central European Time (Warsaw) (UTC +02:00)" at bounding box center [1091, 451] width 301 height 23
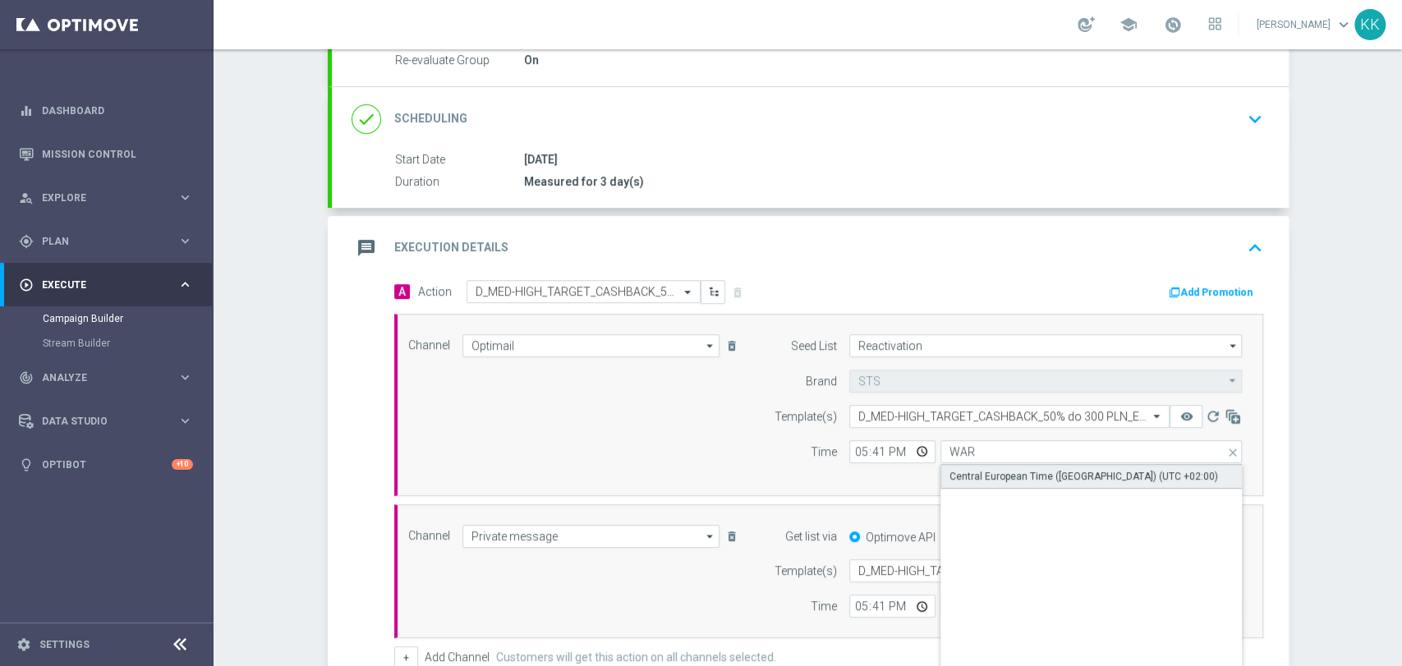
click at [1038, 482] on div "Central European Time (Warsaw) (UTC +02:00)" at bounding box center [1092, 476] width 302 height 25
type input "Central European Time (Warsaw) (UTC +02:00)"
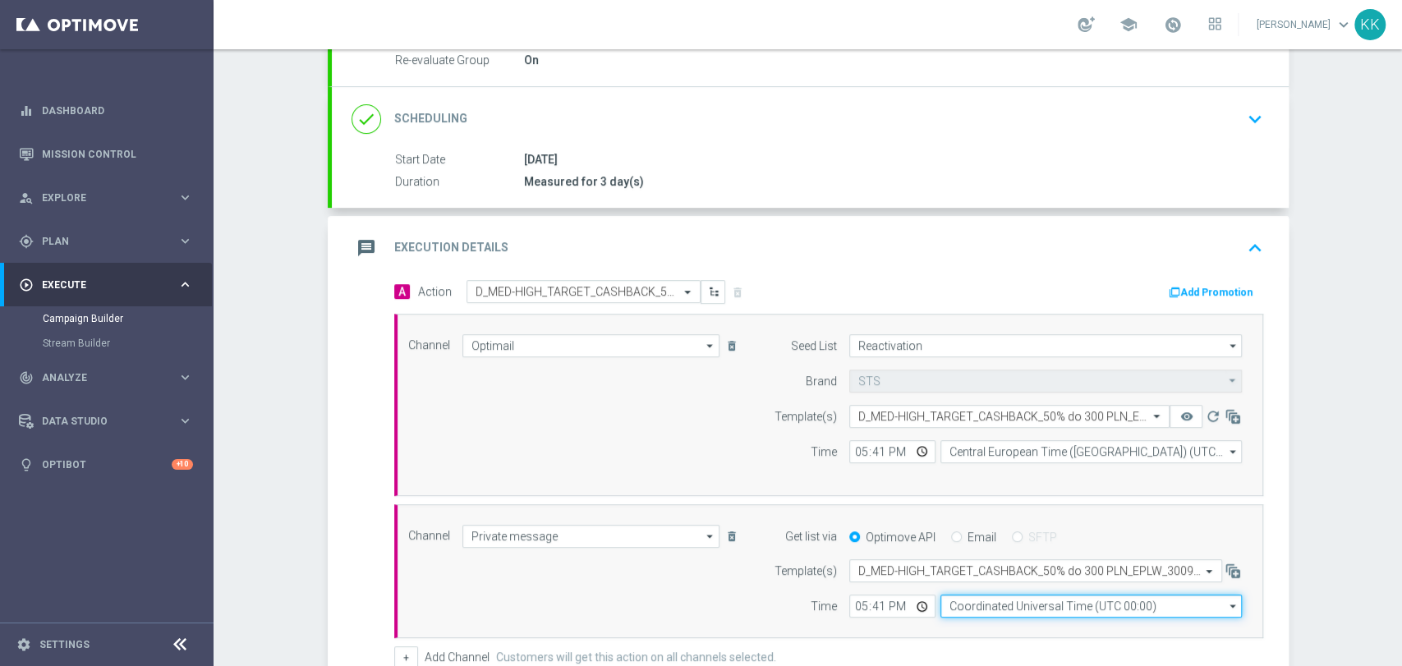
click at [1025, 614] on input "Coordinated Universal Time (UTC 00:00)" at bounding box center [1091, 606] width 301 height 23
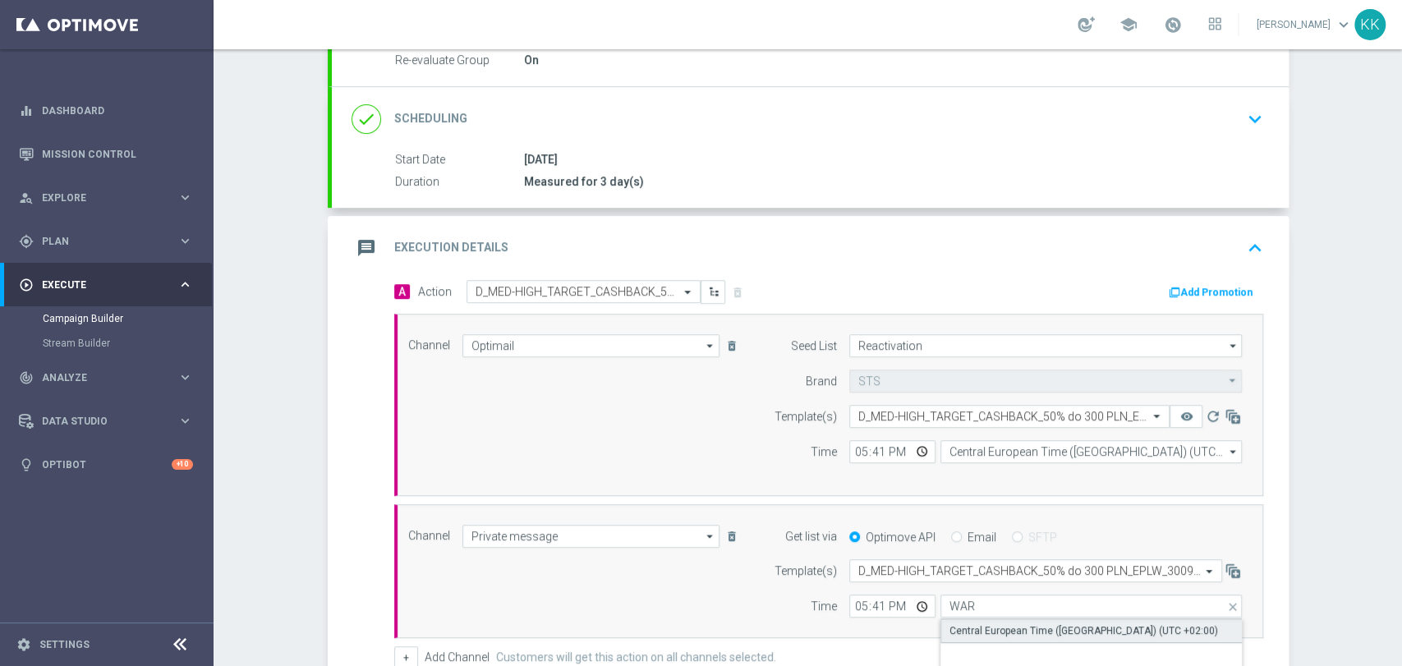
click at [1026, 633] on div "Central European Time (Warsaw) (UTC +02:00)" at bounding box center [1084, 630] width 269 height 15
type input "Central European Time (Warsaw) (UTC +02:00)"
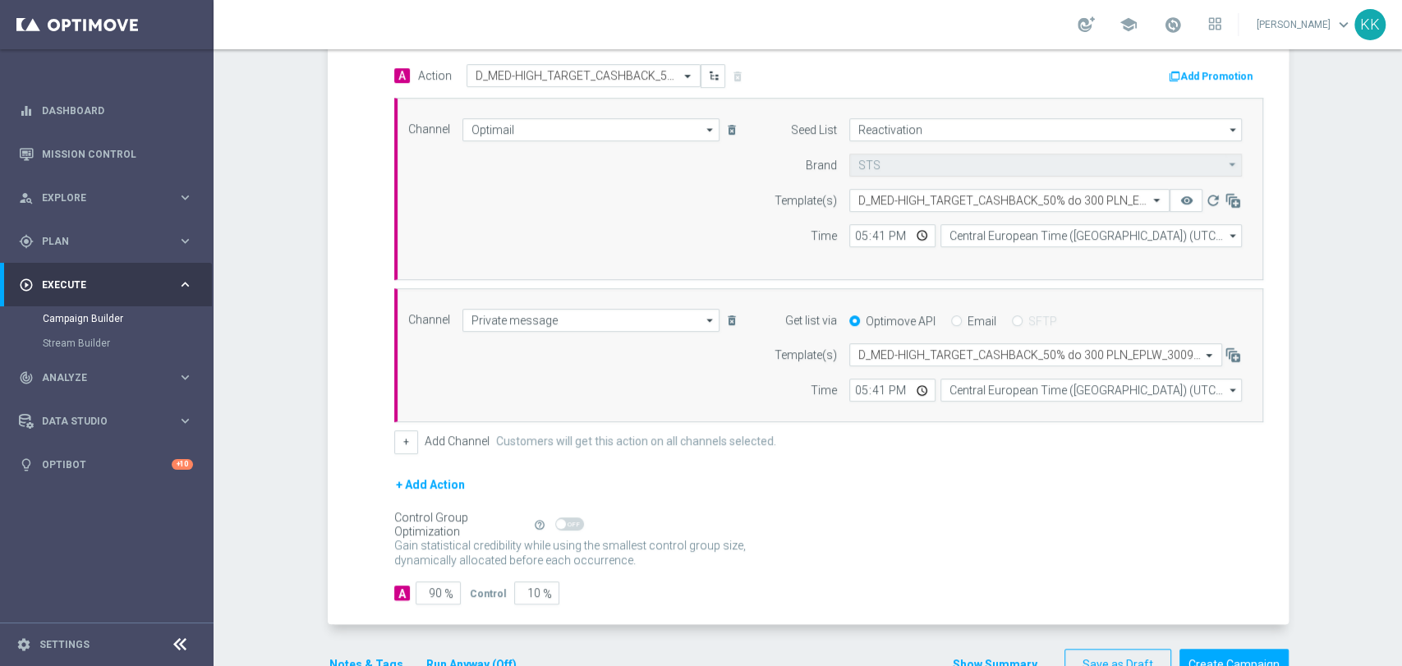
scroll to position [465, 0]
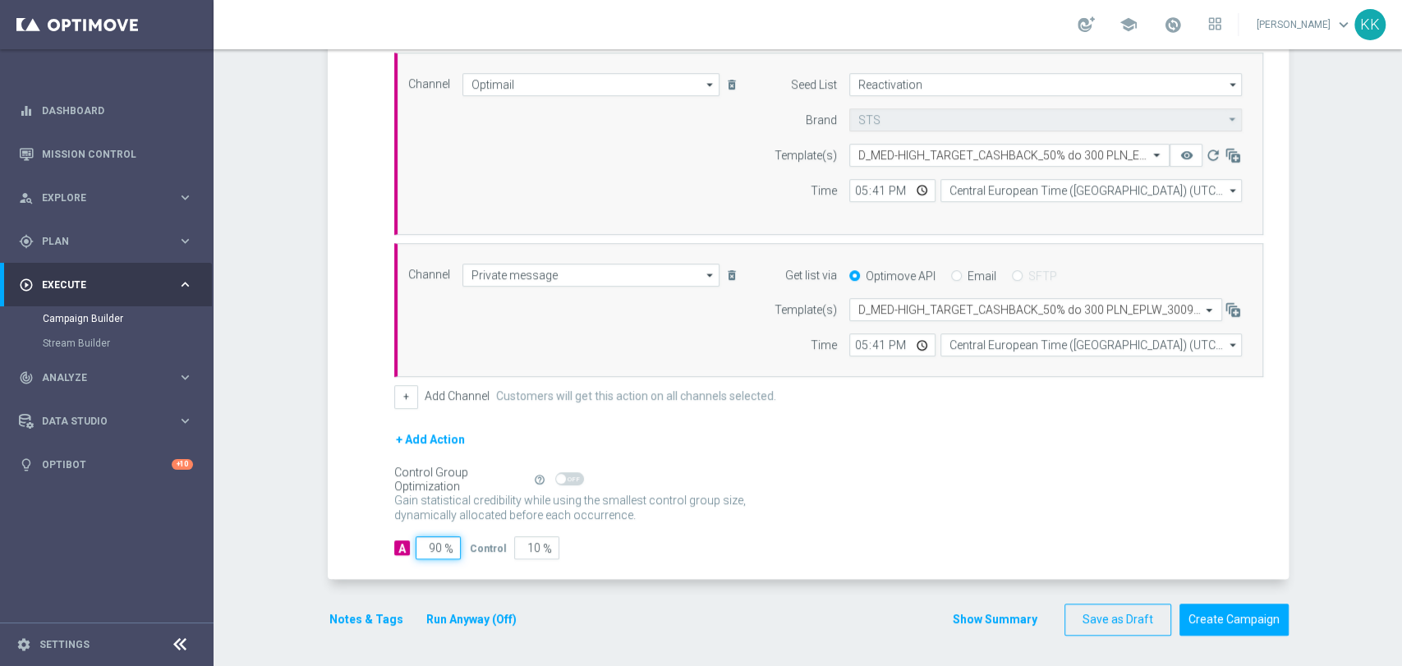
click at [435, 547] on input "90" at bounding box center [438, 547] width 45 height 23
type input "9"
type input "91"
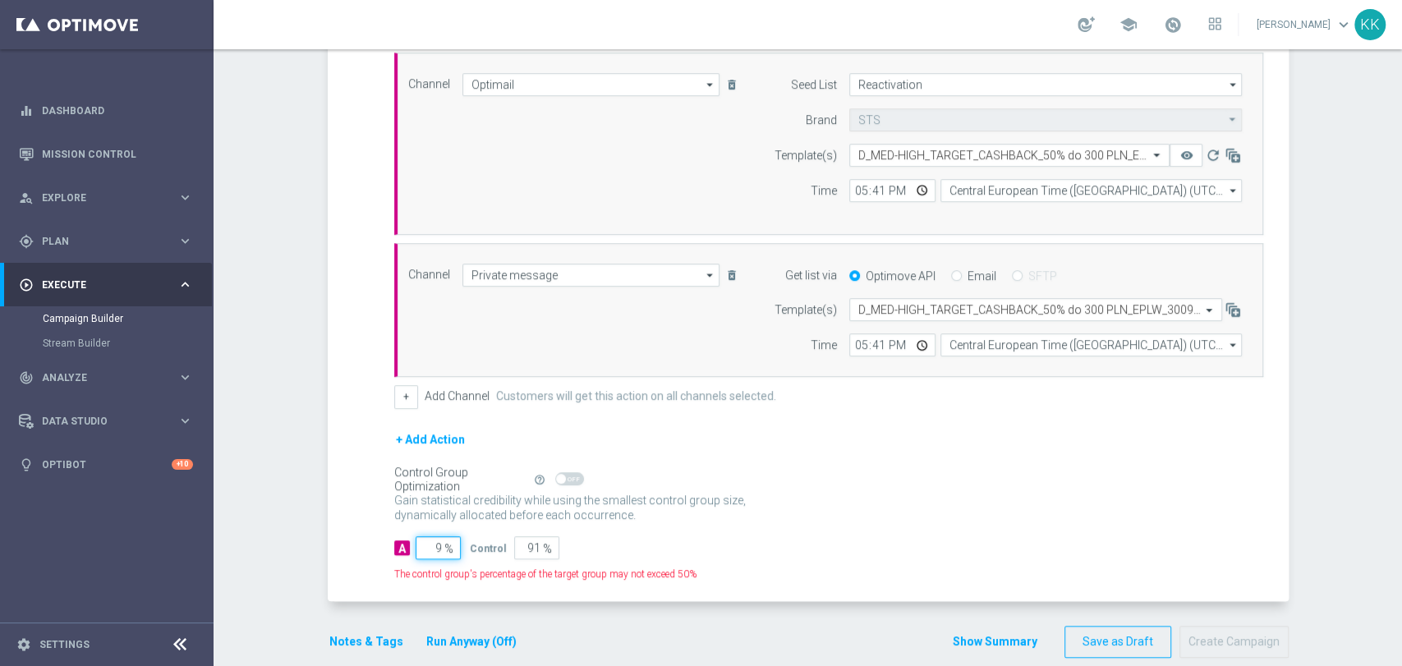
type input "98"
type input "2"
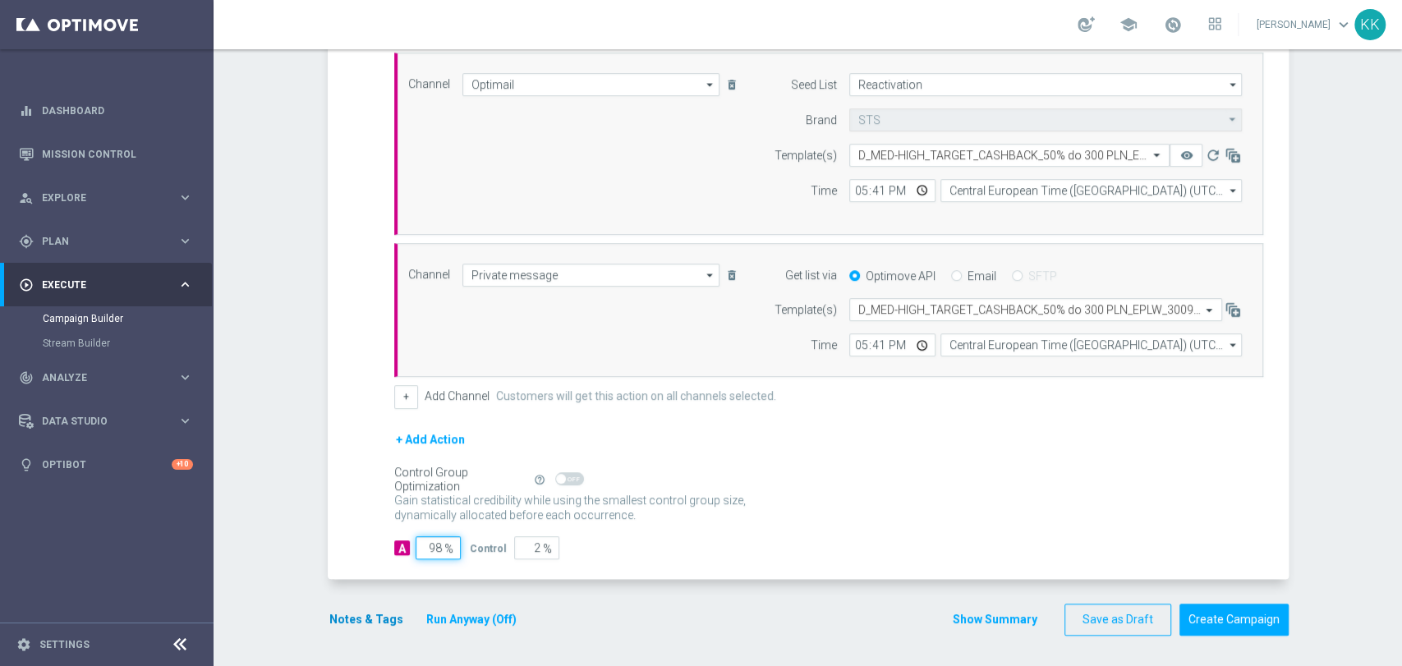
type input "98"
click at [382, 615] on button "Notes & Tags" at bounding box center [366, 620] width 77 height 21
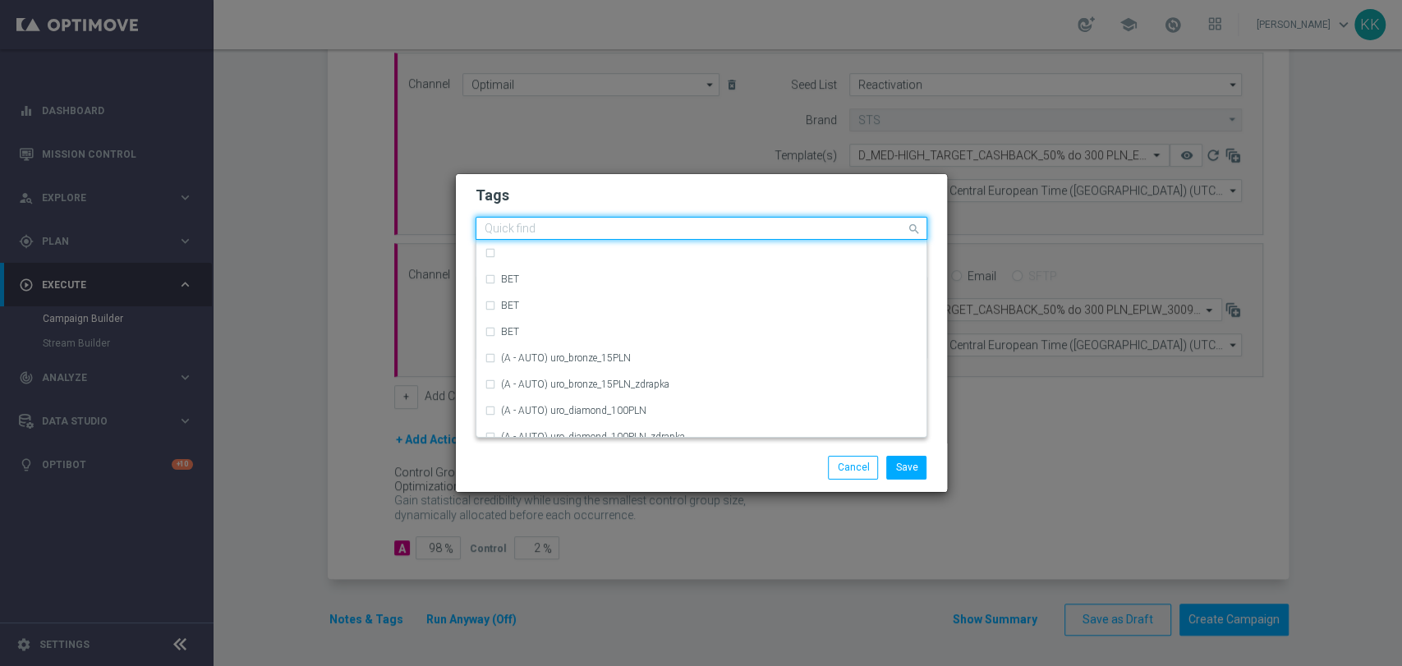
click at [575, 225] on input "text" at bounding box center [695, 230] width 421 height 14
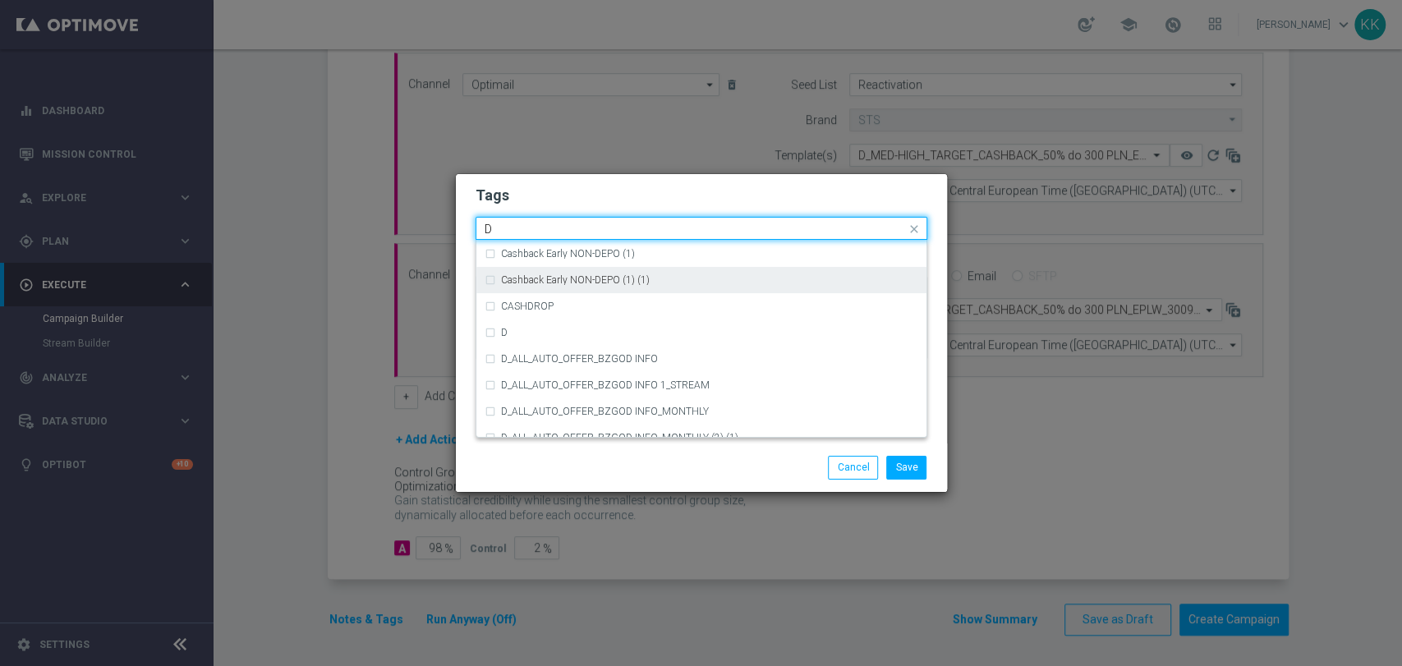
scroll to position [1734, 0]
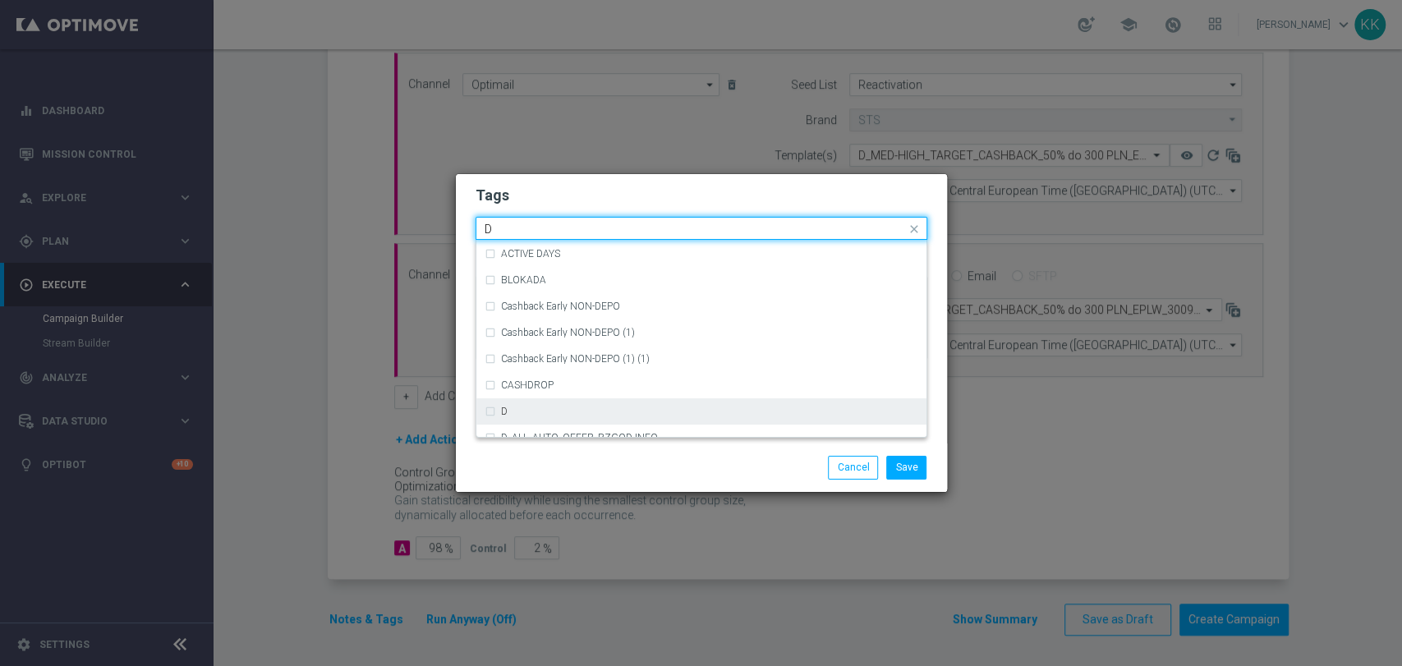
click at [529, 413] on div "D" at bounding box center [709, 412] width 417 height 10
type input "D"
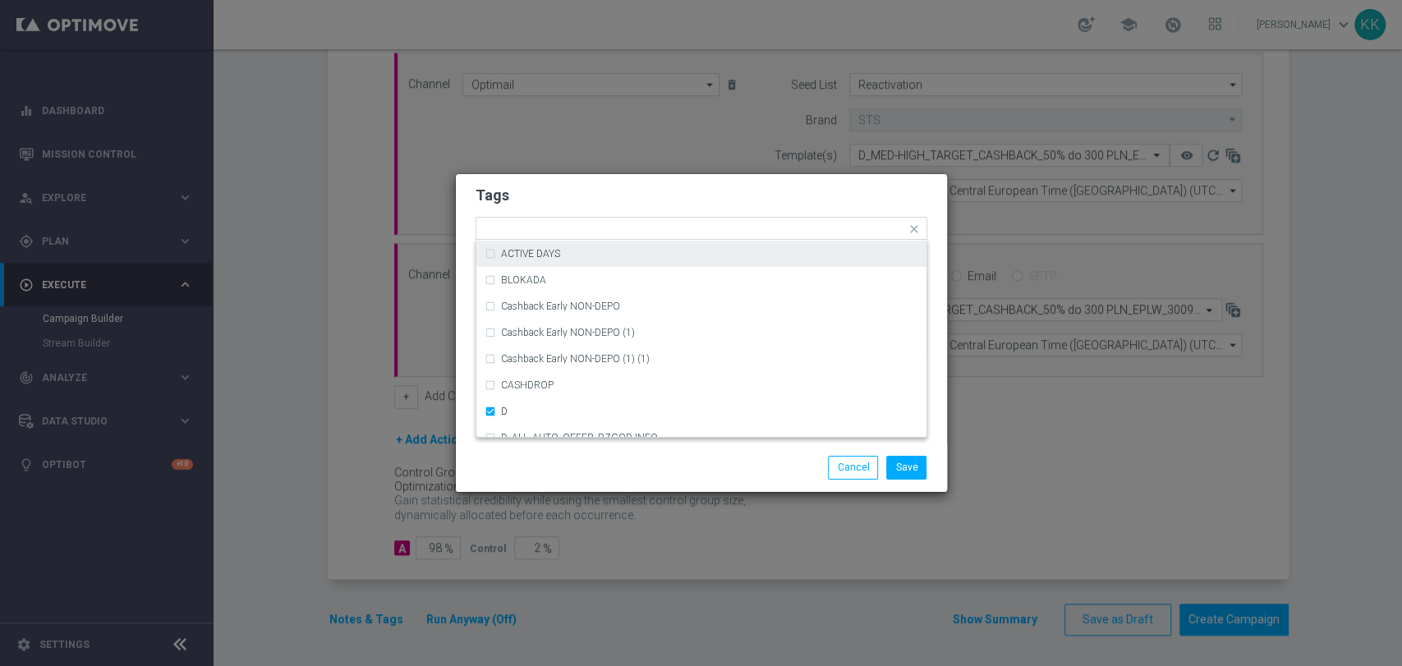
click at [575, 195] on h2 "Tags" at bounding box center [702, 196] width 452 height 20
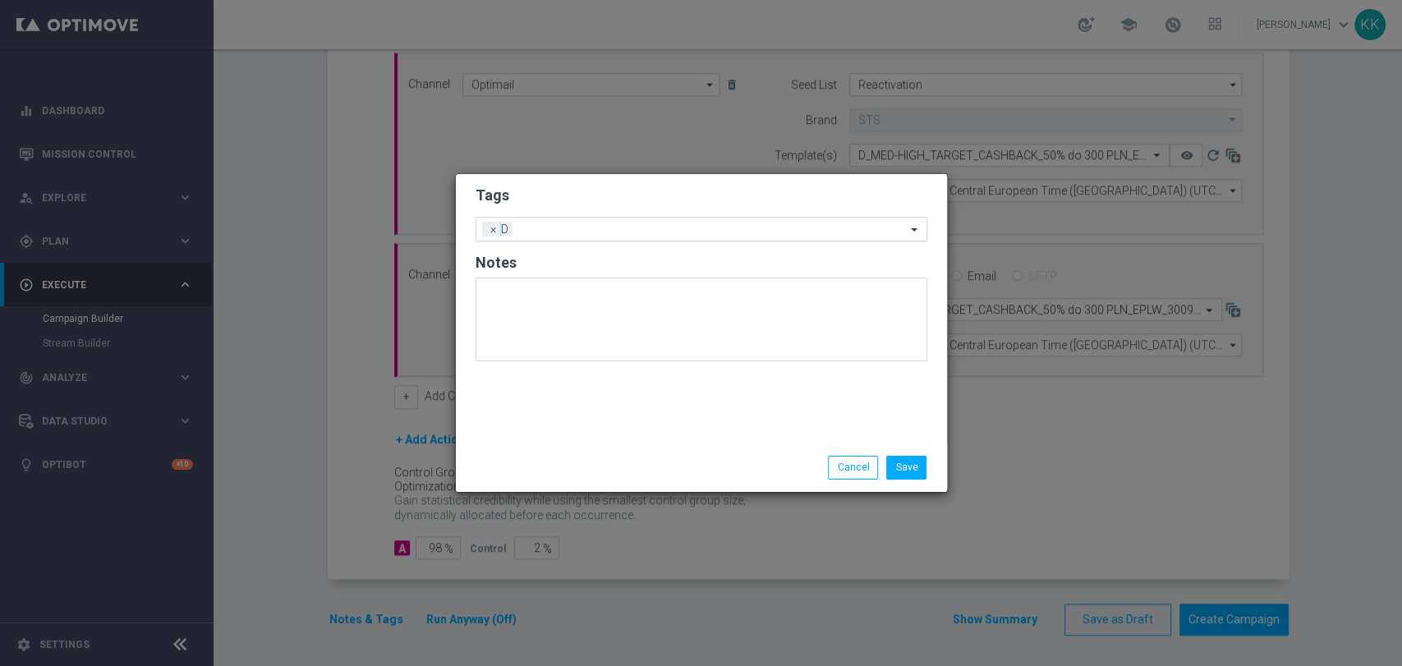
click at [601, 232] on input "text" at bounding box center [712, 230] width 387 height 14
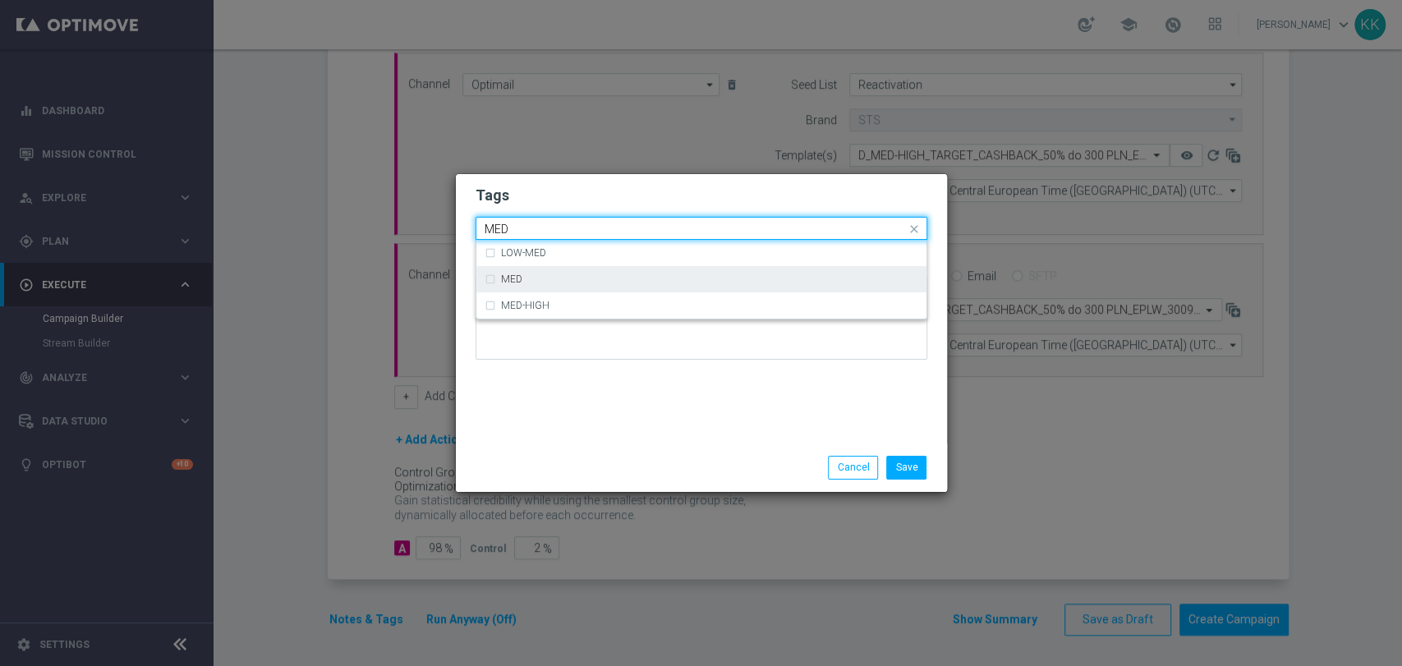
click at [585, 285] on div "MED" at bounding box center [702, 279] width 434 height 26
type input "MED"
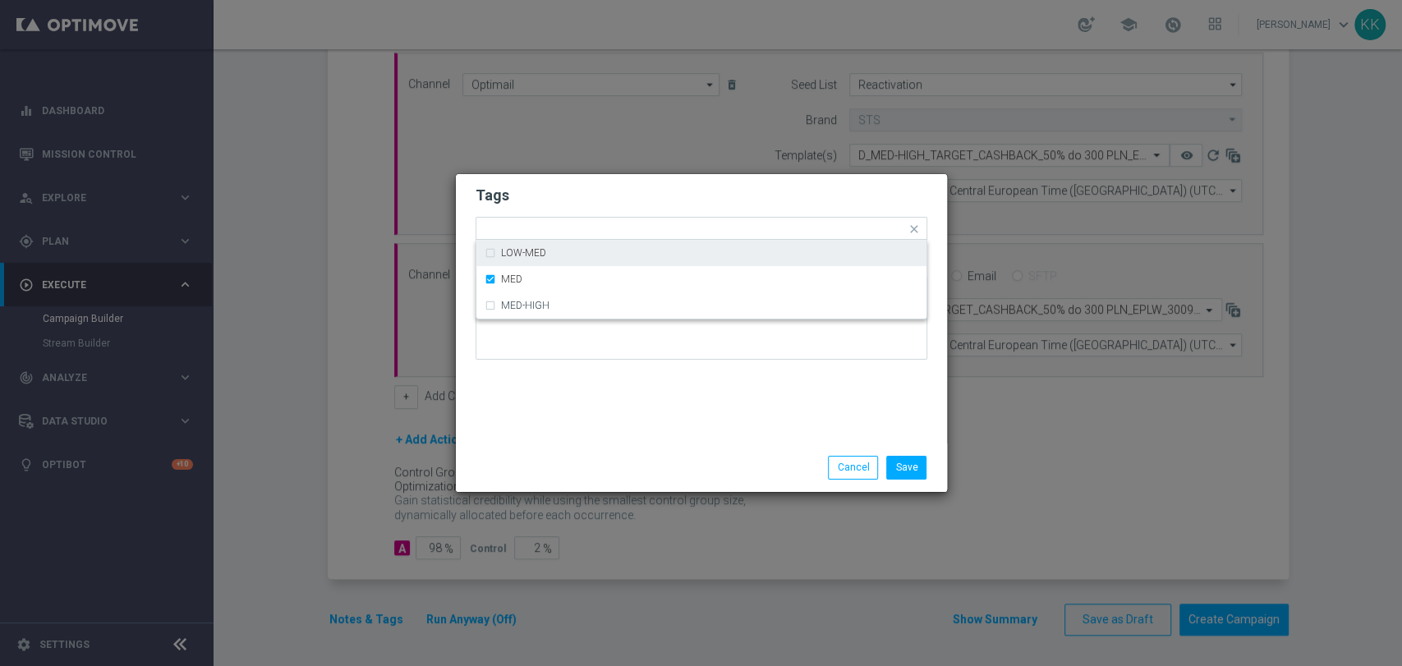
drag, startPoint x: 587, startPoint y: 166, endPoint x: 605, endPoint y: 214, distance: 51.7
click at [587, 166] on modal-container "Tags Quick find × D × MED LOW-MED MED MED-HIGH Notes Save Cancel" at bounding box center [701, 333] width 1402 height 666
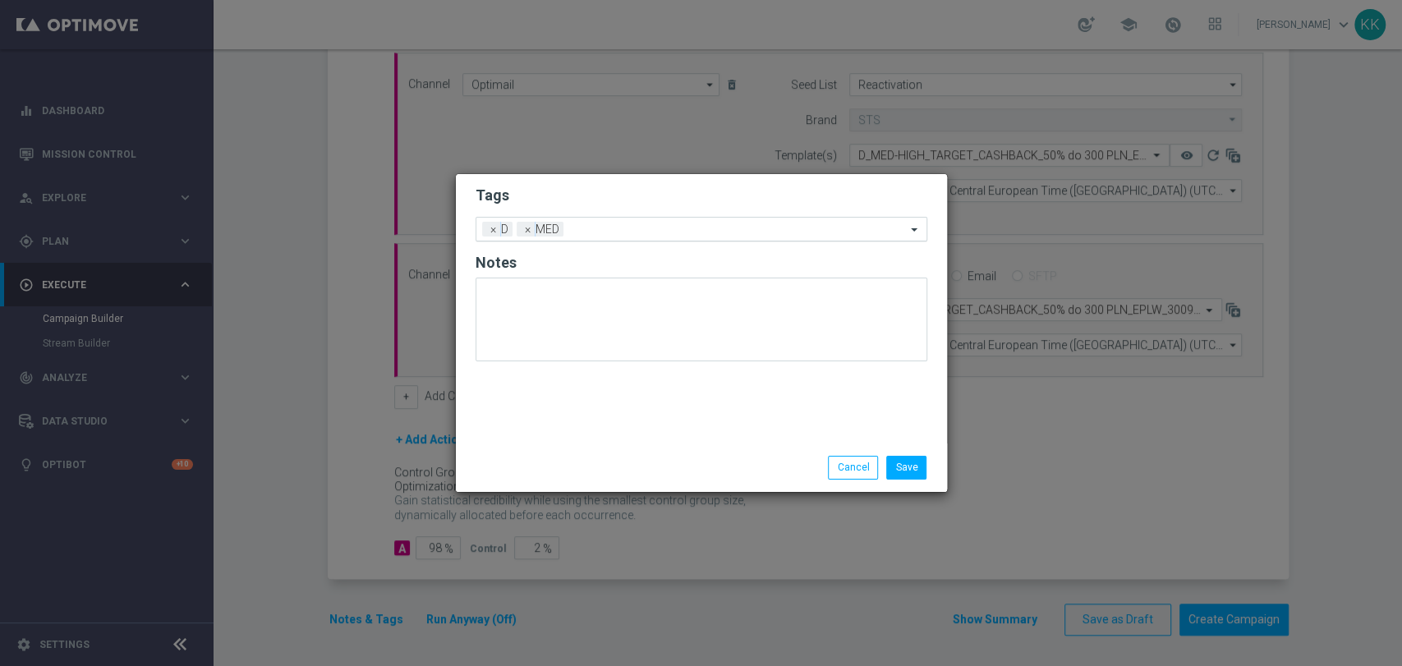
click at [607, 228] on input "text" at bounding box center [738, 230] width 336 height 14
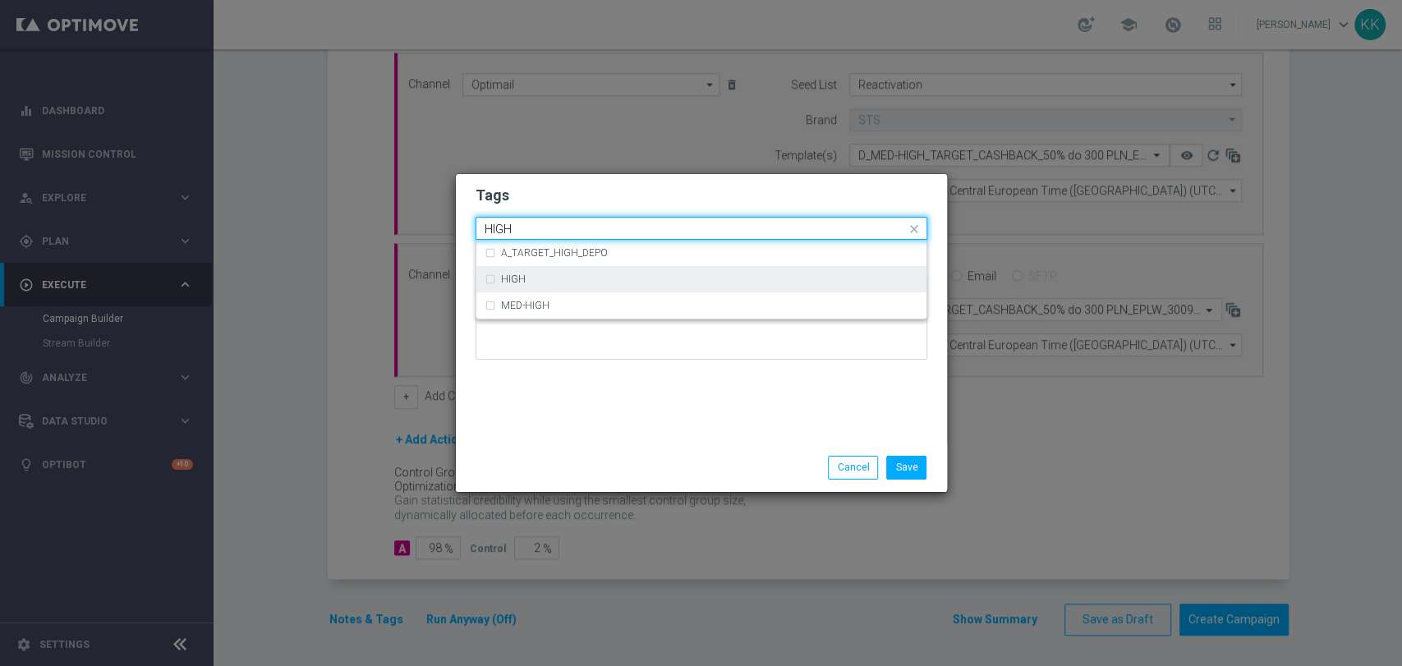
click at [556, 271] on div "HIGH" at bounding box center [702, 279] width 434 height 26
type input "HIGH"
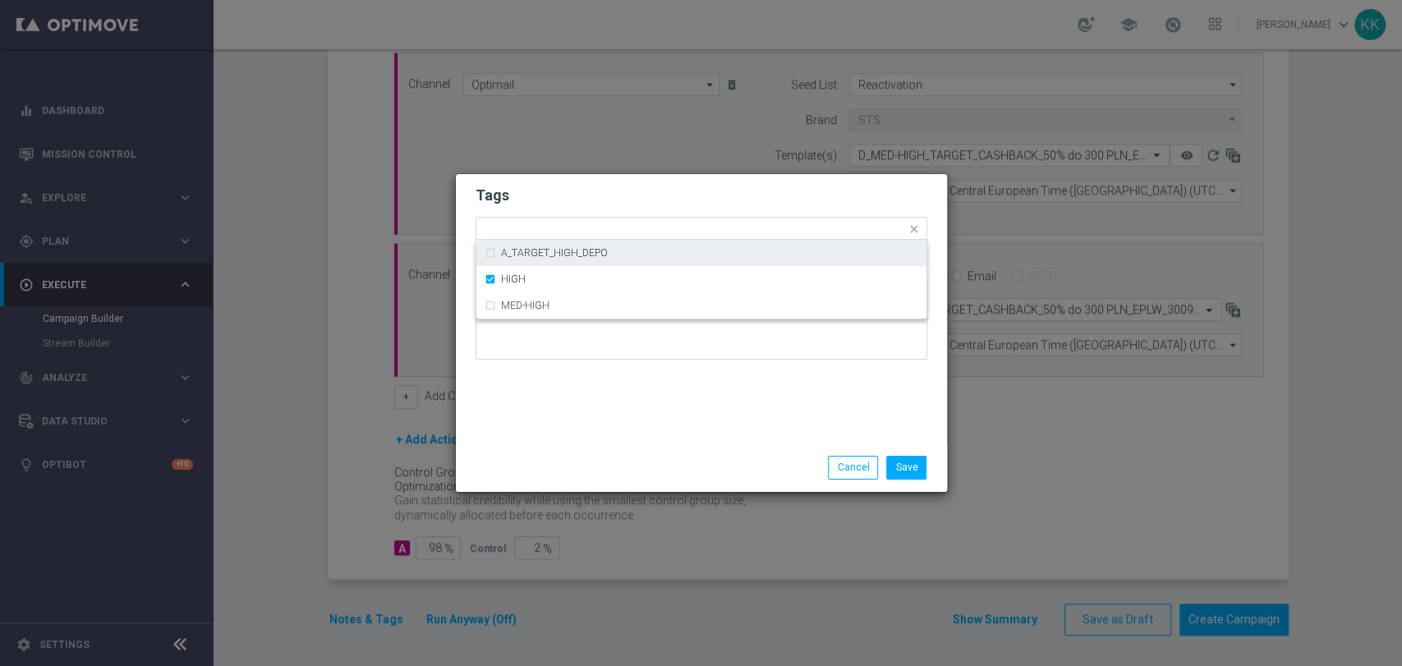
click at [585, 186] on h2 "Tags" at bounding box center [702, 196] width 452 height 20
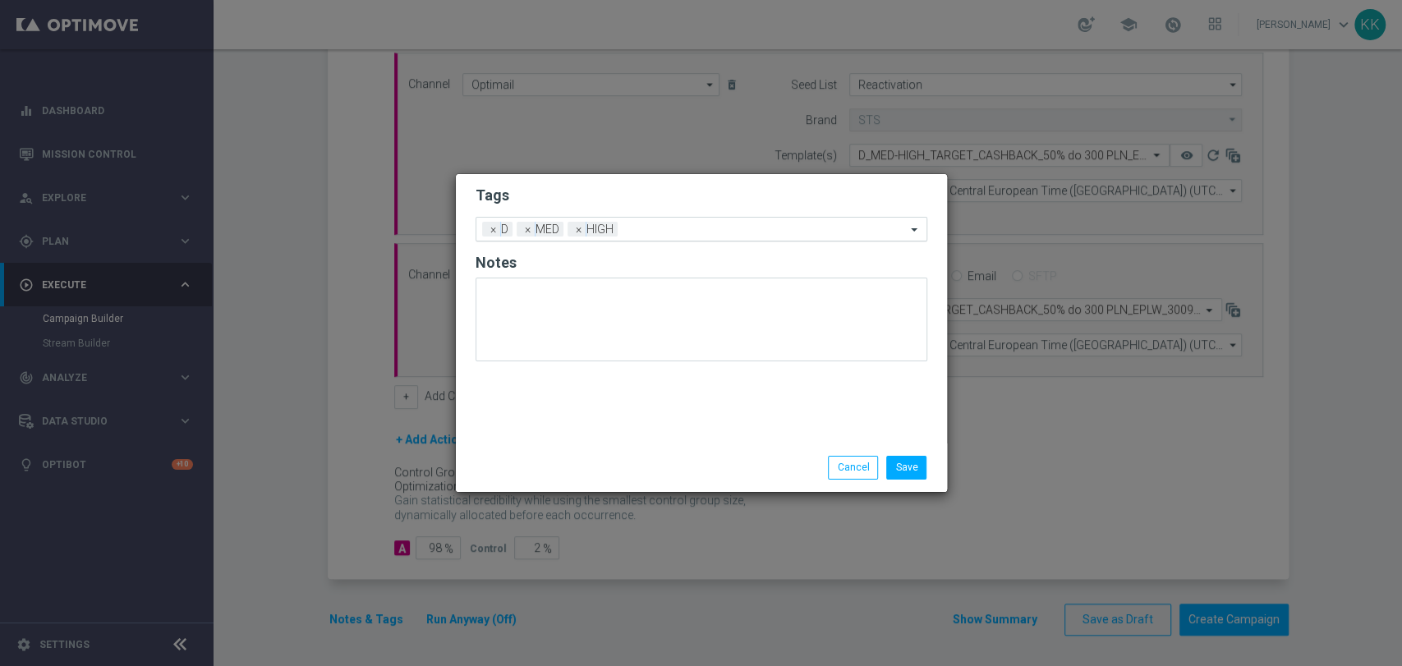
click at [648, 230] on input "text" at bounding box center [765, 230] width 282 height 14
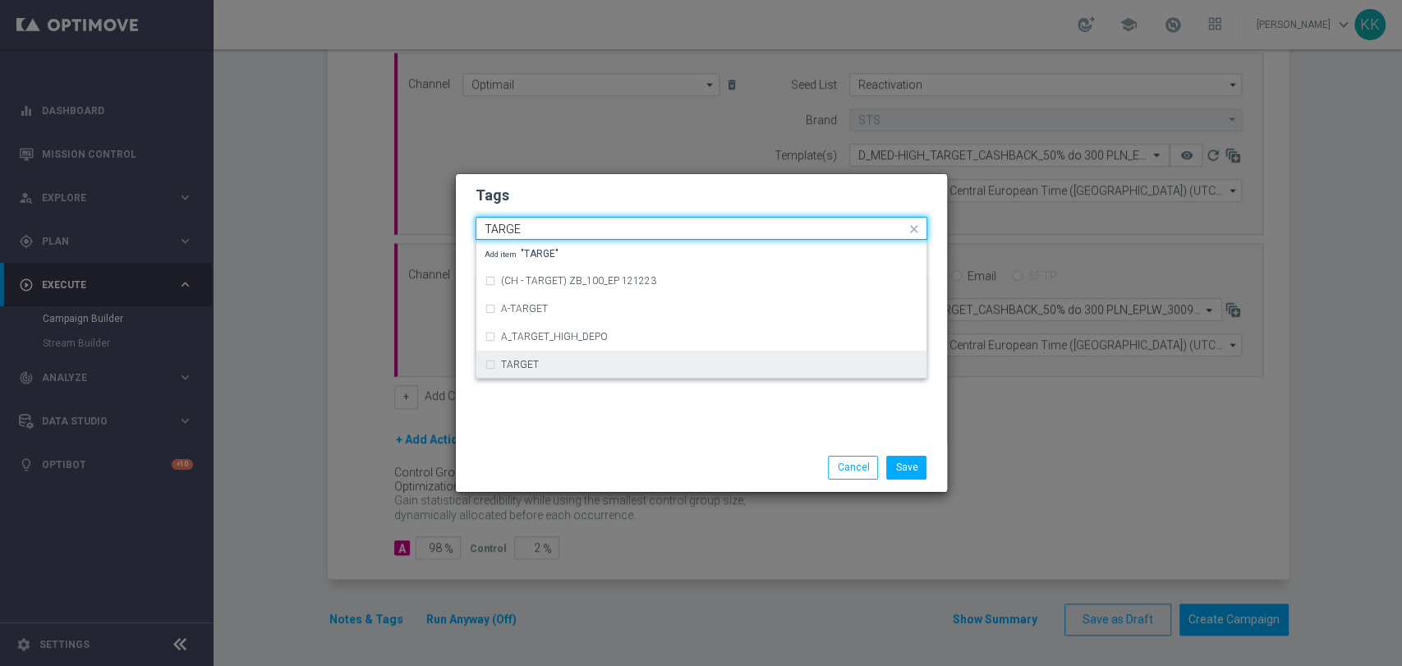
click at [565, 366] on div "TARGET" at bounding box center [709, 365] width 417 height 10
type input "TARGE"
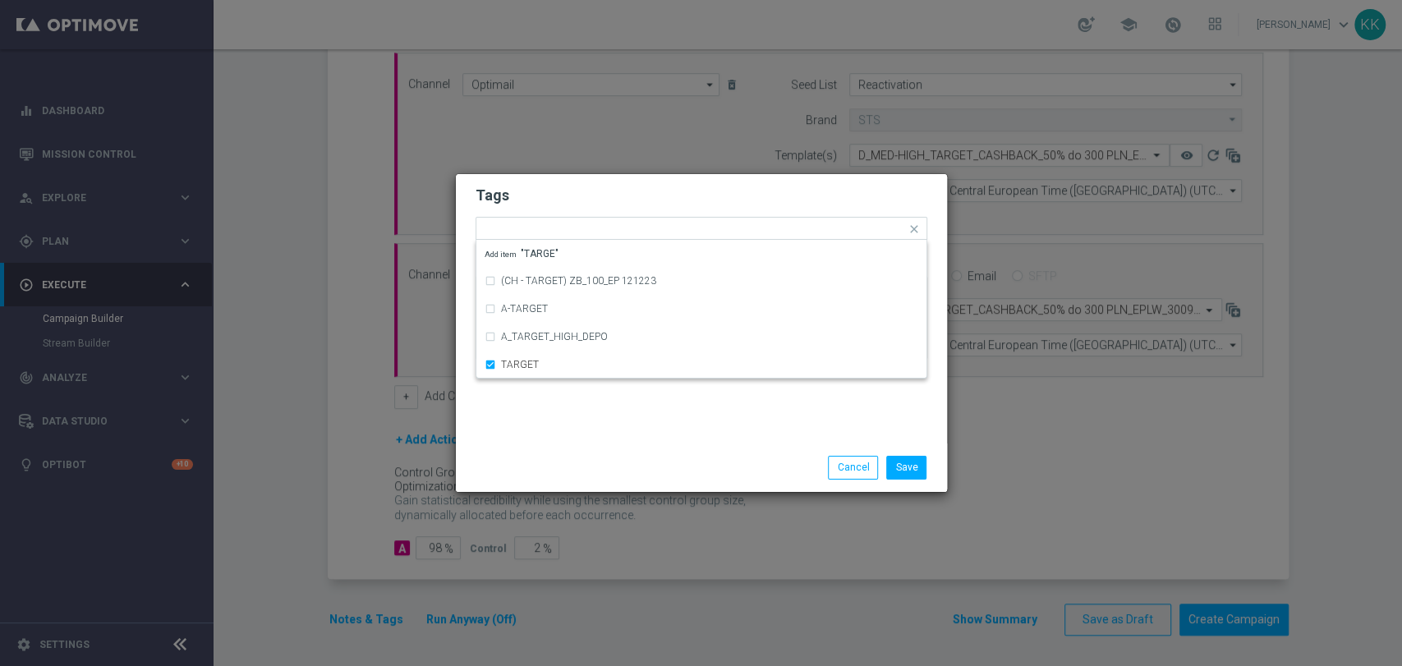
click at [565, 422] on div "Tags Quick find × D × MED × HIGH × TARGET (CH - TARGET) ZB_100_EP 121223 A-TARG…" at bounding box center [701, 308] width 491 height 269
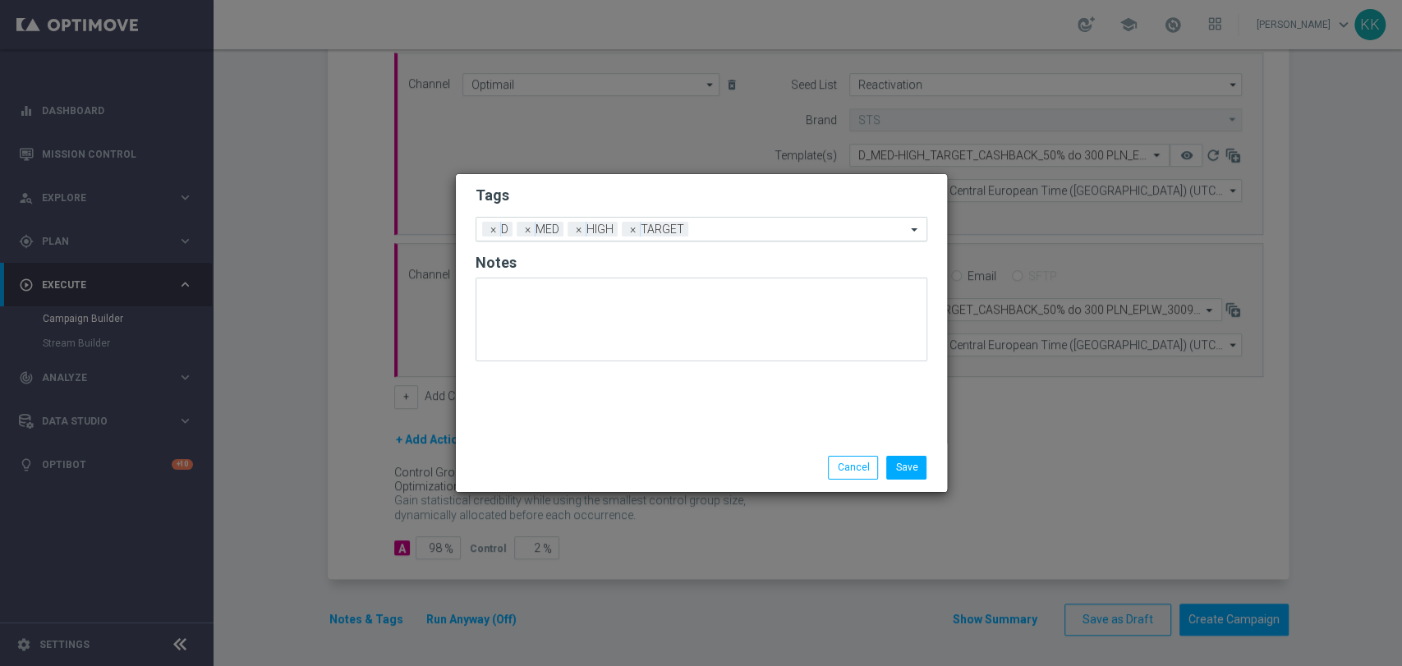
click at [728, 219] on div "Add a new tag × D × MED × HIGH × TARGET" at bounding box center [691, 229] width 430 height 23
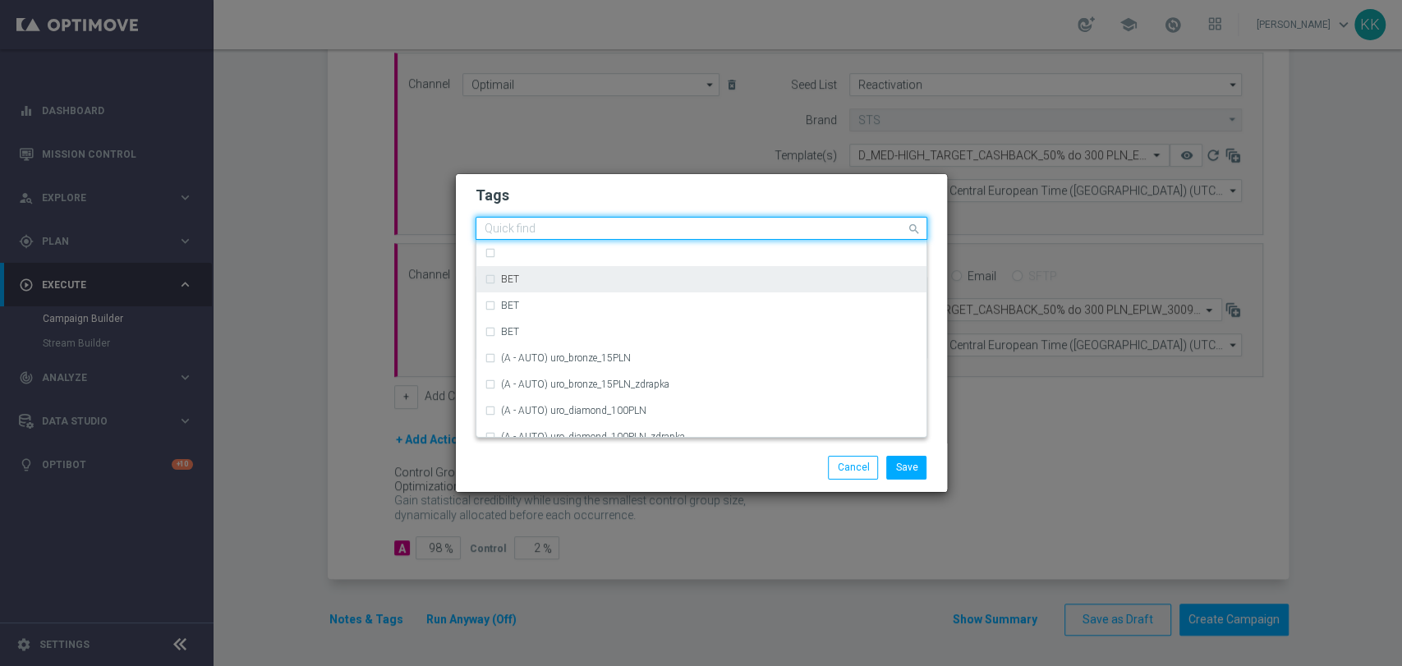
click at [686, 268] on div "BET" at bounding box center [702, 279] width 434 height 26
click at [674, 225] on input "text" at bounding box center [695, 230] width 421 height 14
click at [486, 283] on div "BET" at bounding box center [702, 279] width 434 height 26
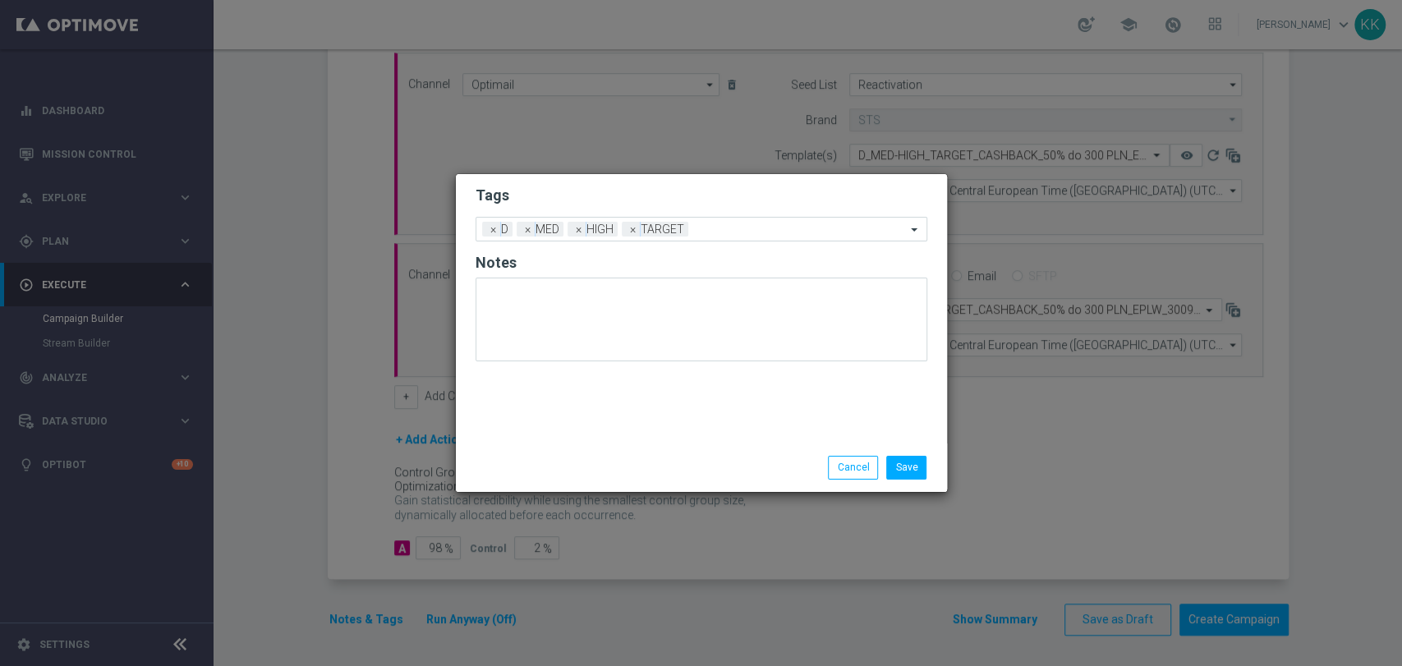
drag, startPoint x: 596, startPoint y: 181, endPoint x: 593, endPoint y: 192, distance: 12.0
click at [593, 182] on form "Tags Add a new tag × D × MED × HIGH × TARGET Notes" at bounding box center [702, 278] width 452 height 192
click at [710, 225] on input "text" at bounding box center [800, 230] width 211 height 14
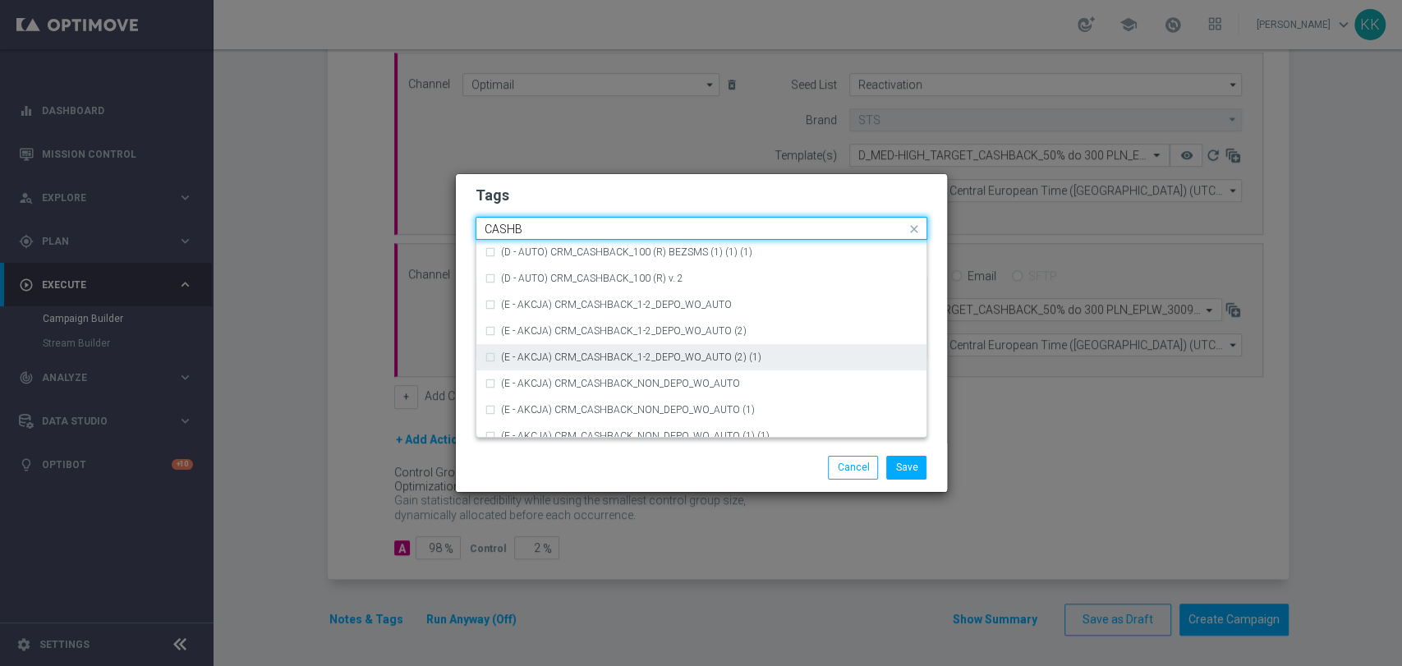
scroll to position [274, 0]
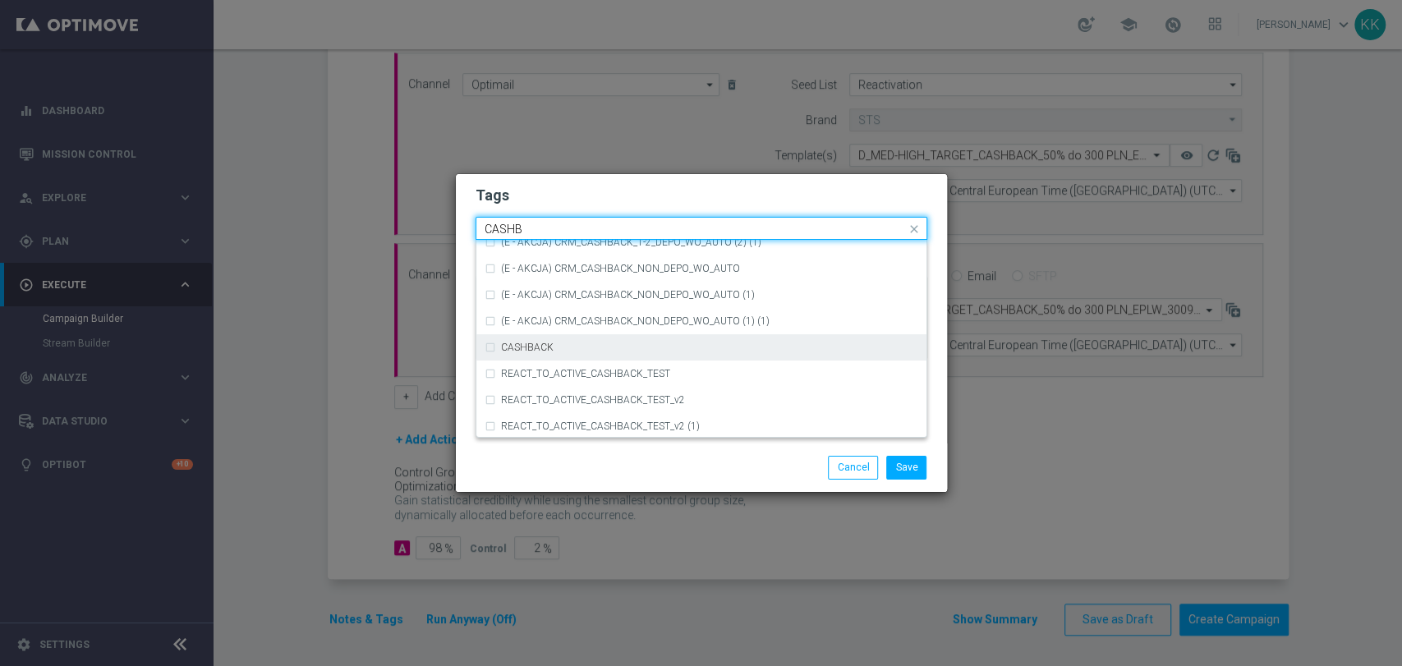
click at [639, 350] on div "CASHBACK" at bounding box center [709, 348] width 417 height 10
type input "CASHB"
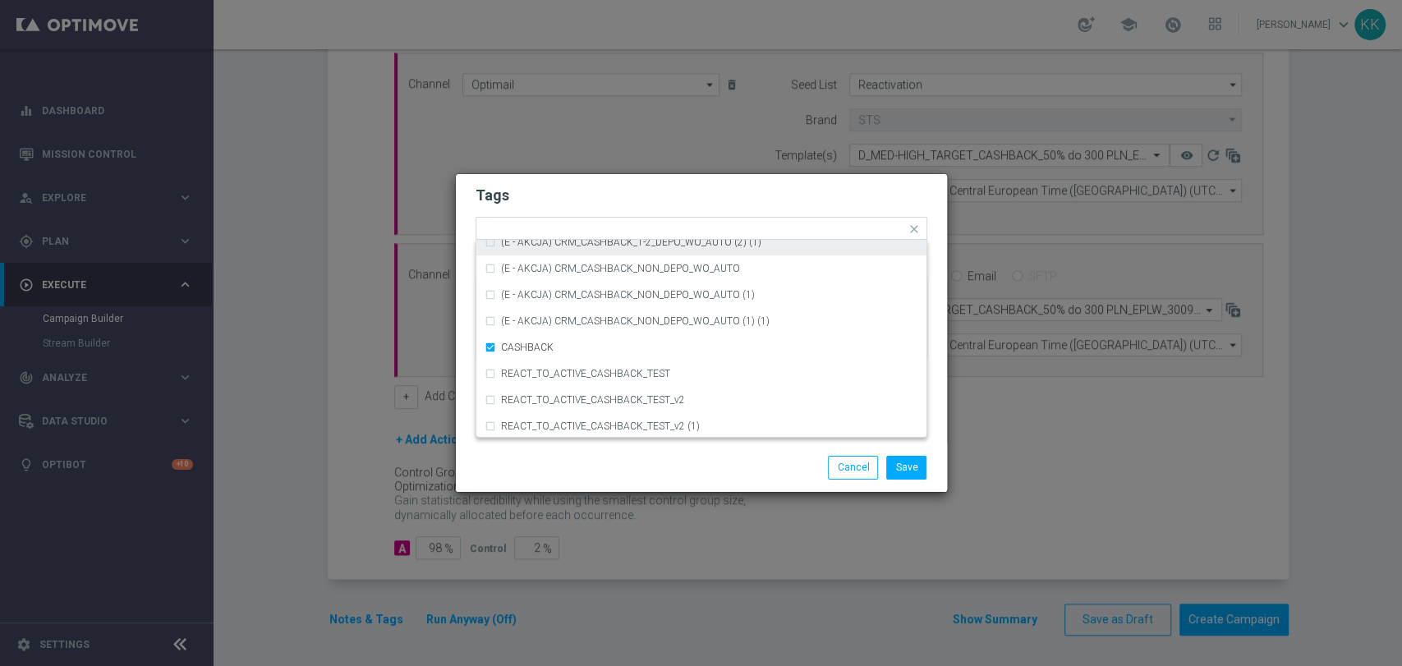
click at [683, 175] on div "Tags Quick find × D × MED × HIGH × TARGET × CASHBACK (D - AUTO) CRM_CASHBACK_10…" at bounding box center [701, 308] width 491 height 269
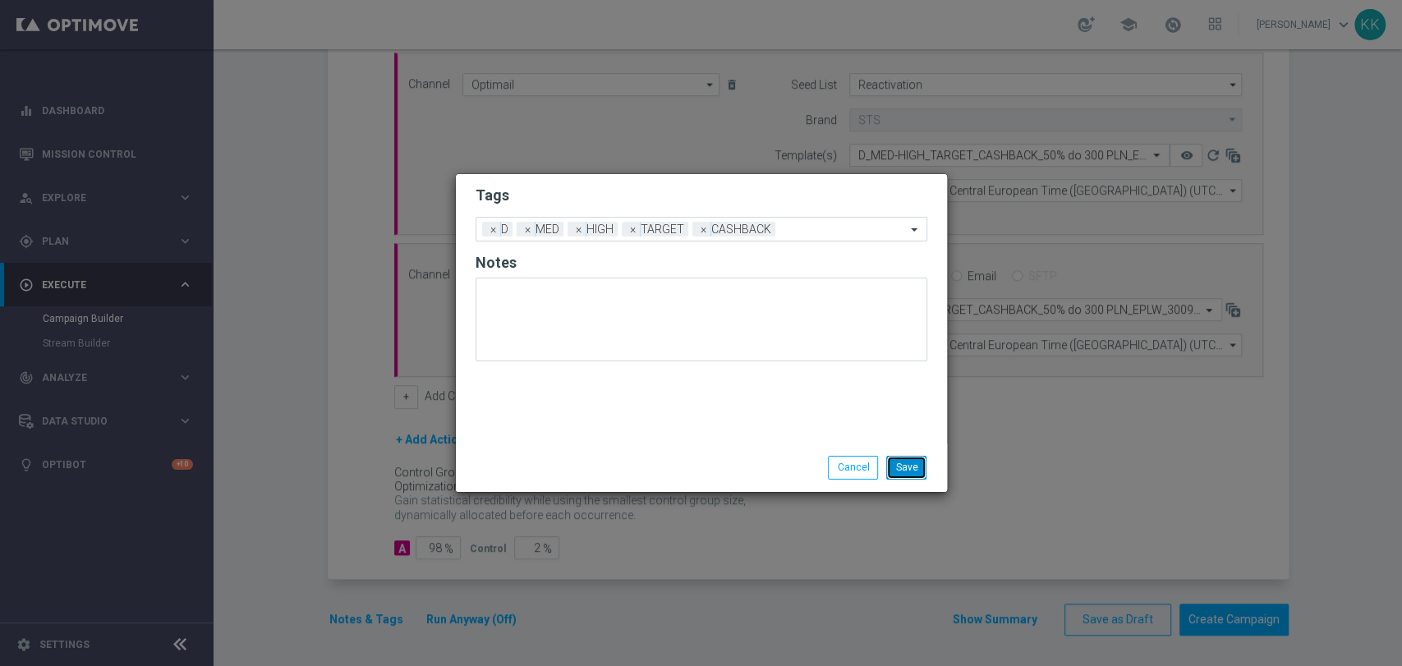
click at [913, 472] on button "Save" at bounding box center [906, 467] width 40 height 23
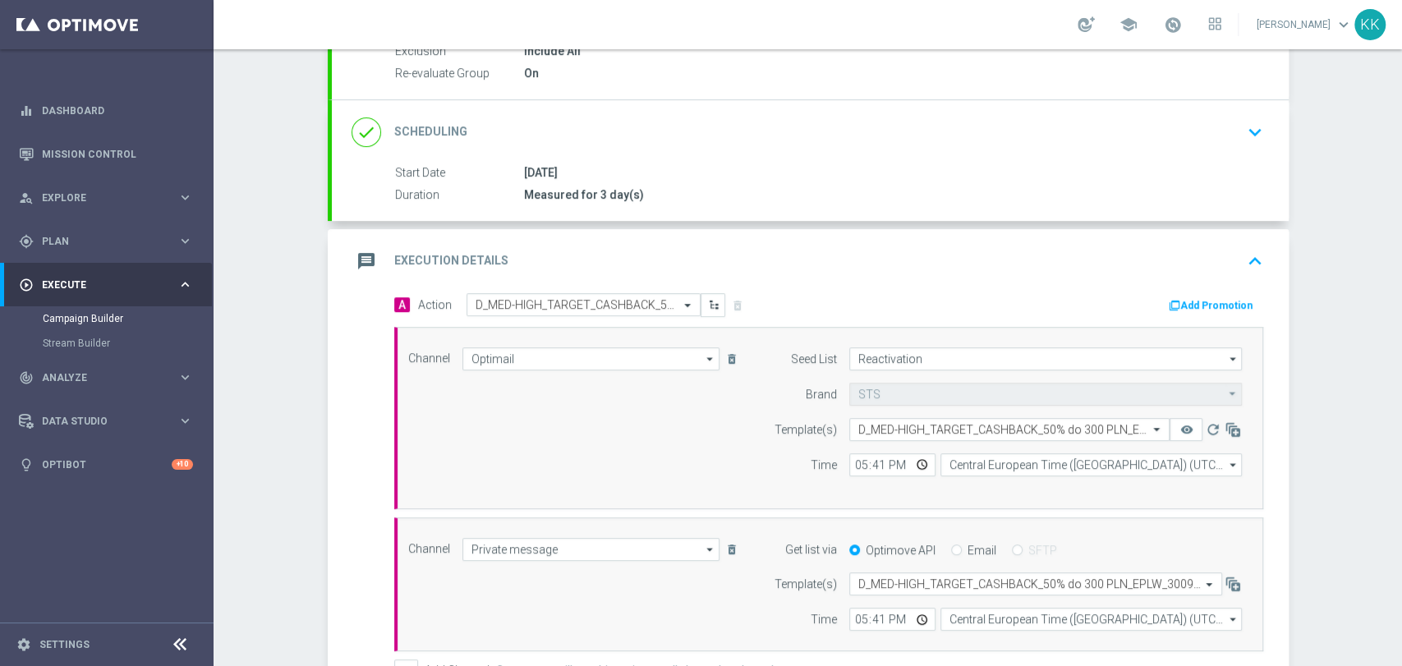
scroll to position [8, 0]
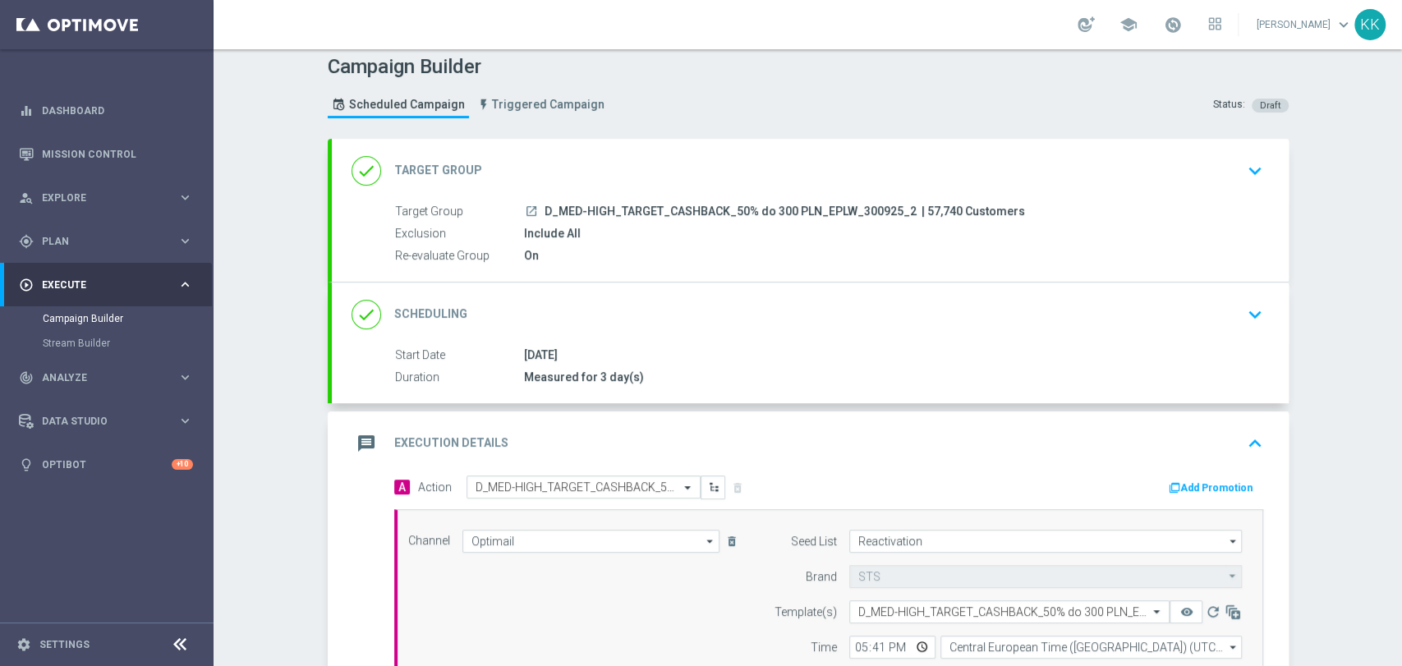
click at [1232, 183] on div "done Target Group keyboard_arrow_down" at bounding box center [811, 170] width 918 height 31
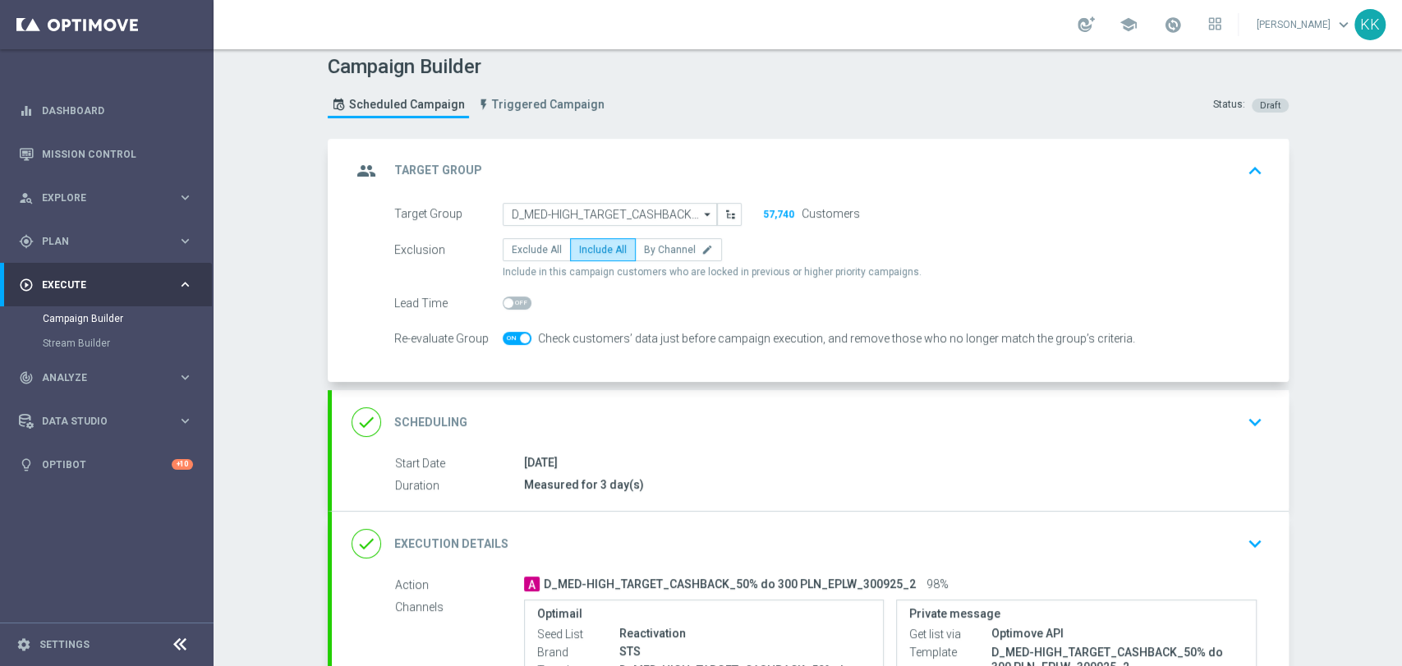
click at [1255, 426] on icon "keyboard_arrow_down" at bounding box center [1255, 422] width 25 height 25
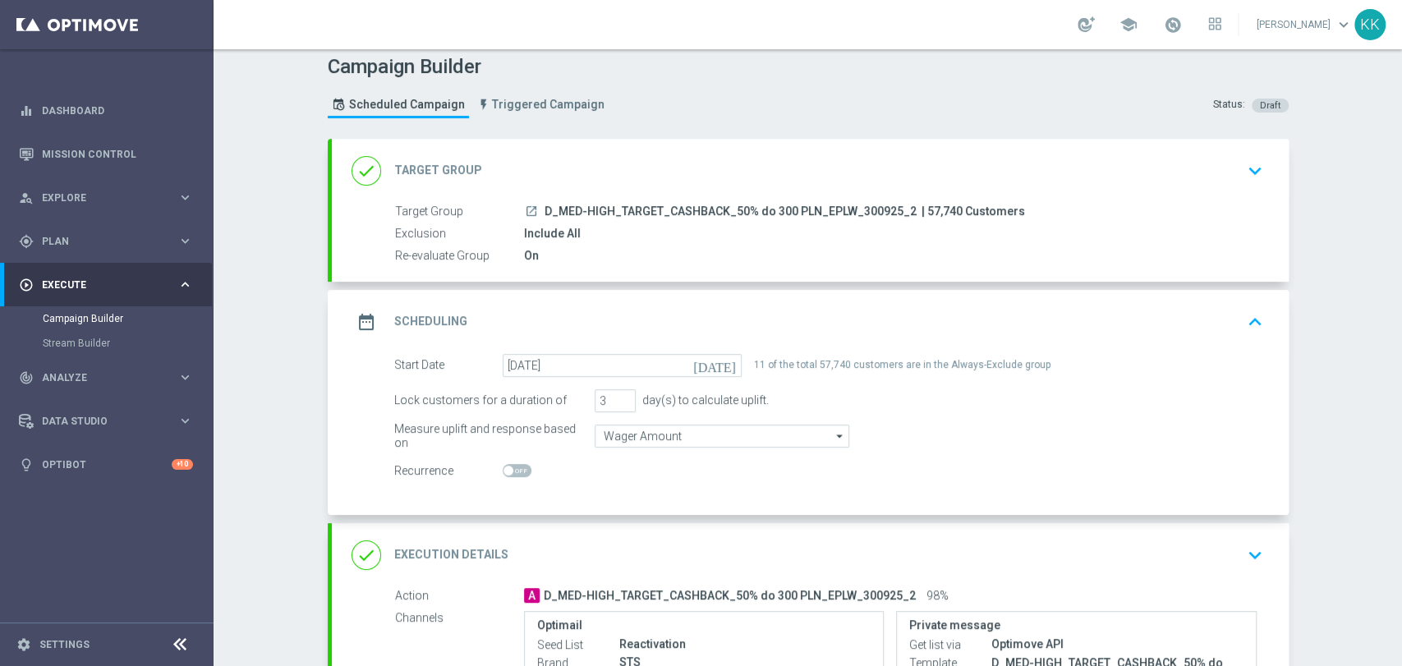
click at [1252, 557] on icon "keyboard_arrow_down" at bounding box center [1255, 555] width 25 height 25
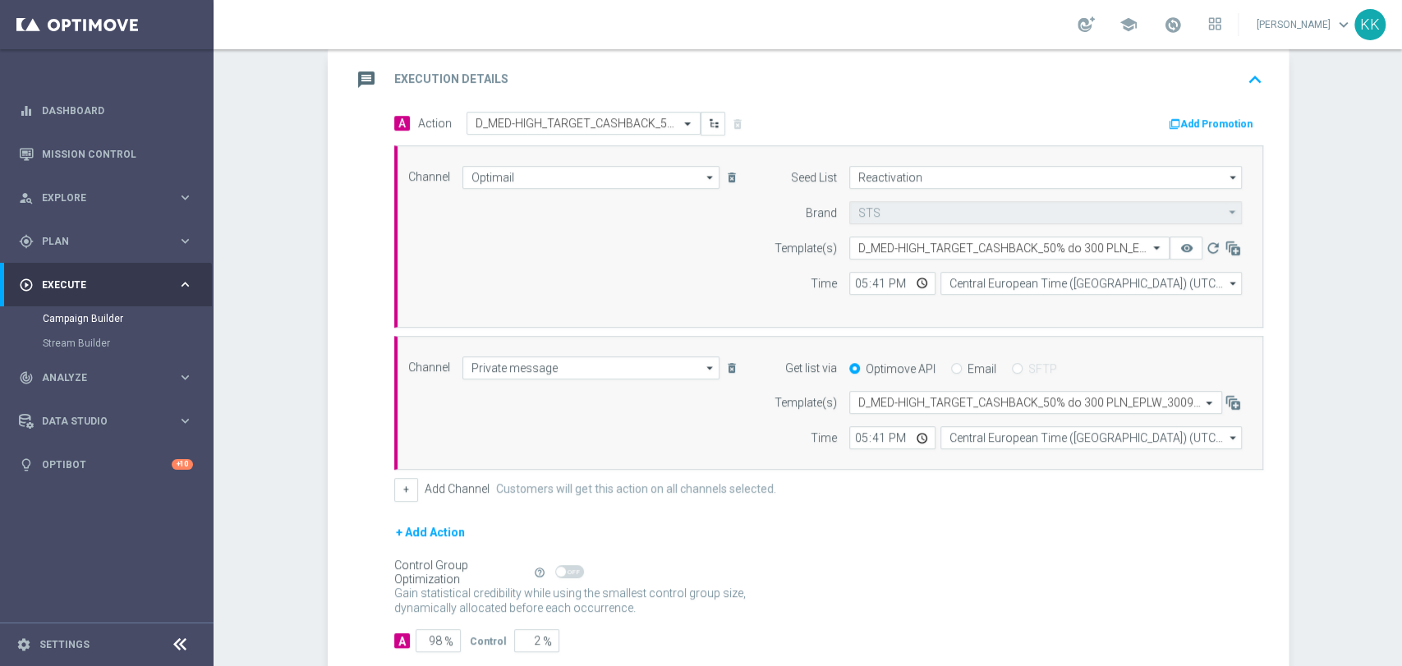
scroll to position [465, 0]
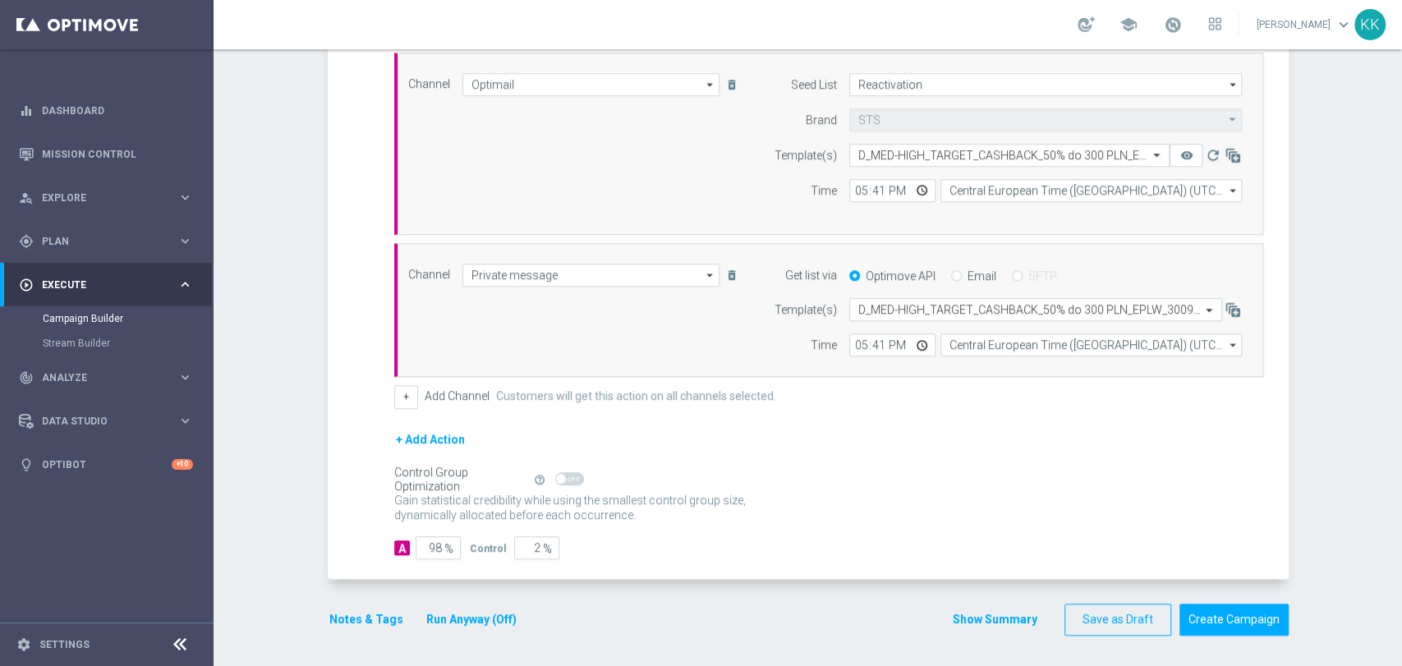
click at [378, 610] on button "Notes & Tags" at bounding box center [366, 620] width 77 height 21
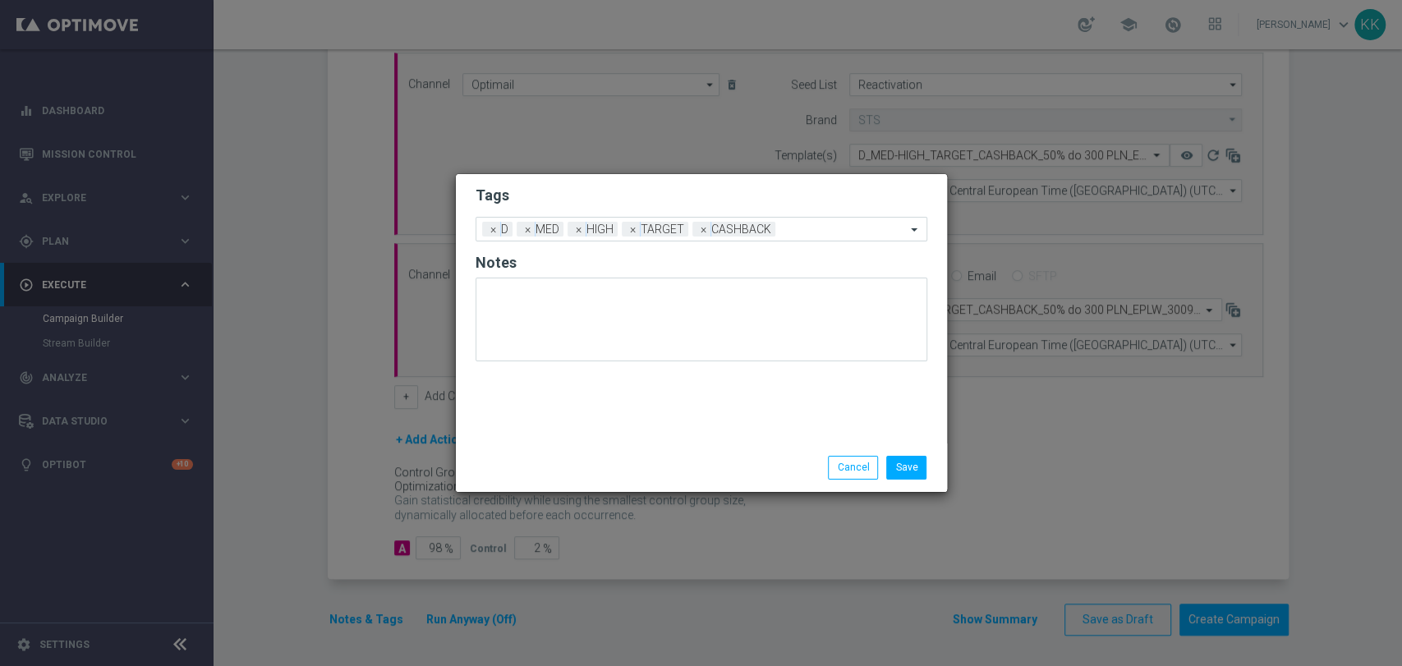
click at [934, 474] on div "Save Cancel" at bounding box center [781, 467] width 318 height 23
click at [913, 481] on div "Save Cancel" at bounding box center [701, 468] width 491 height 48
click at [913, 468] on button "Save" at bounding box center [906, 467] width 40 height 23
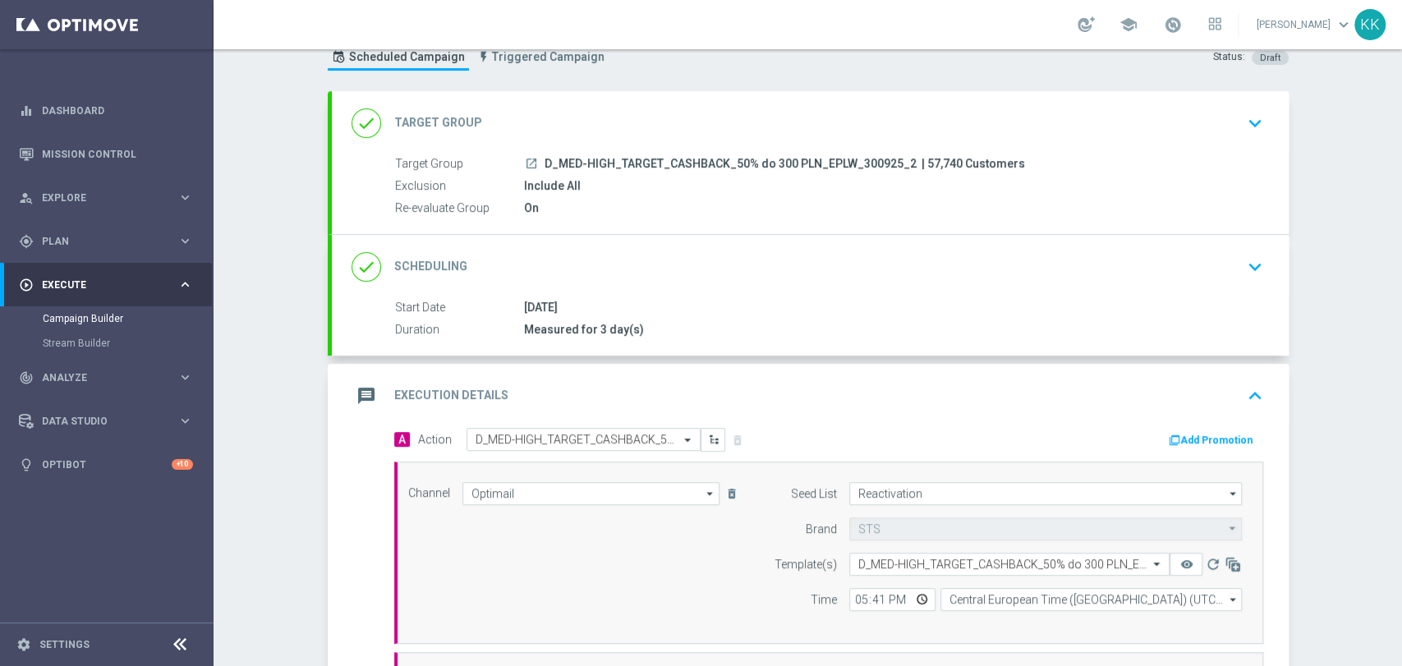
scroll to position [0, 0]
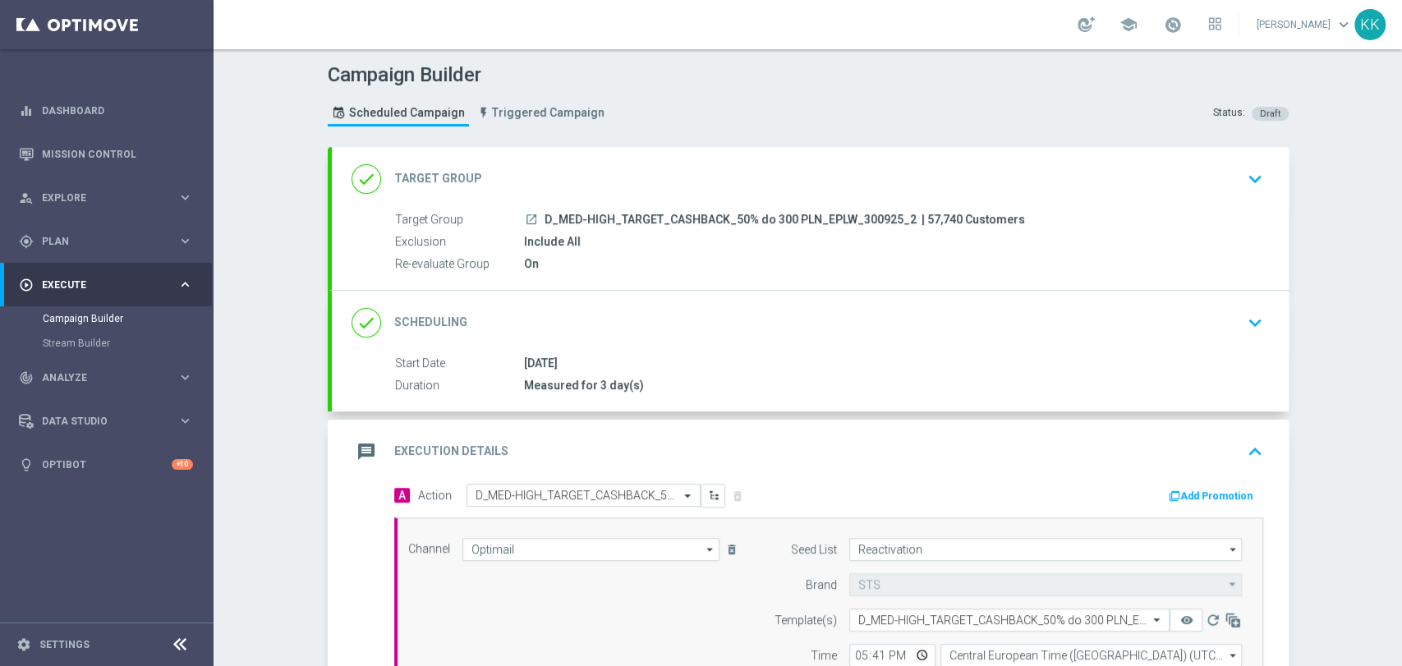
click at [1229, 178] on div "done Target Group keyboard_arrow_down" at bounding box center [811, 178] width 918 height 31
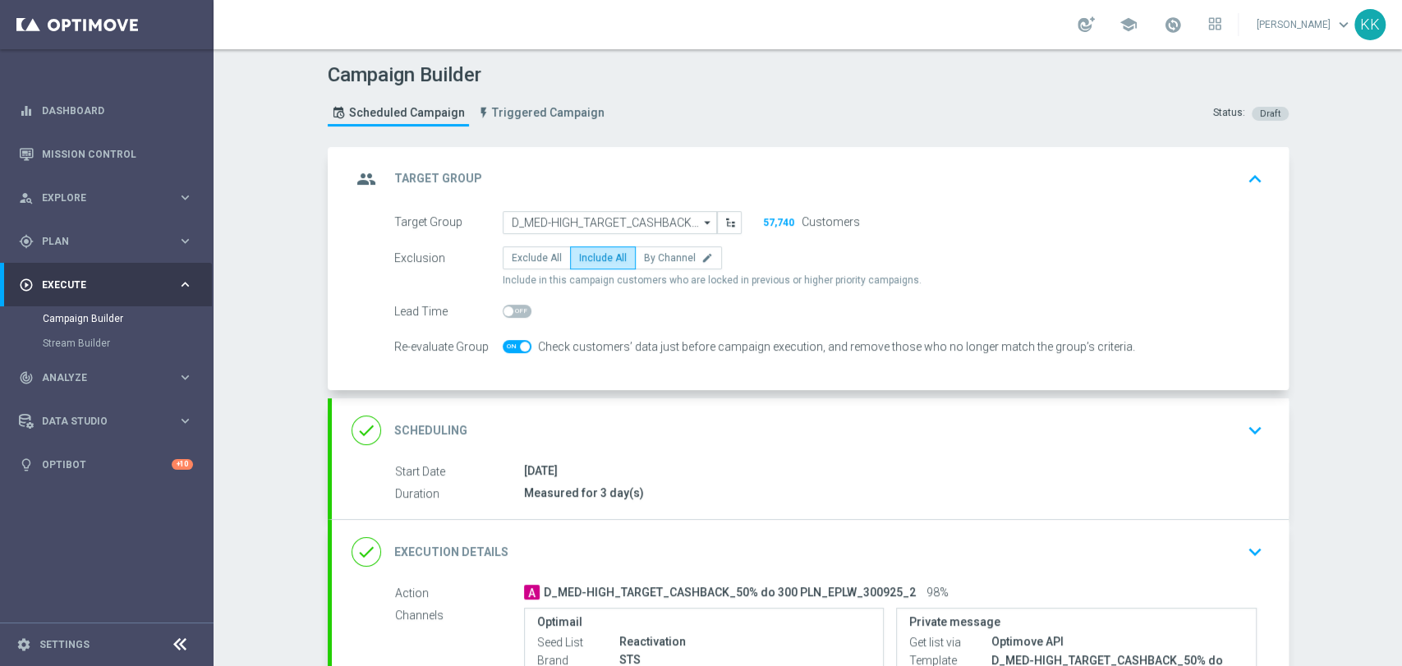
click at [1243, 435] on icon "keyboard_arrow_down" at bounding box center [1255, 430] width 25 height 25
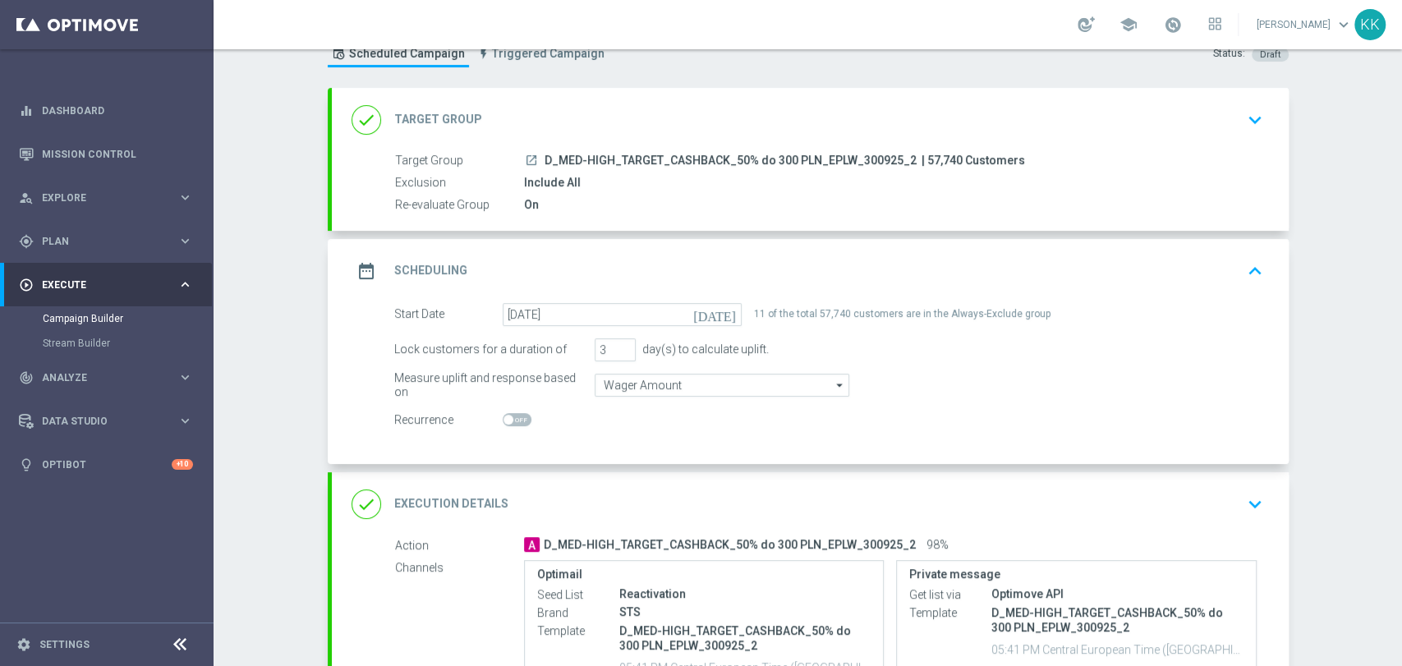
scroll to position [91, 0]
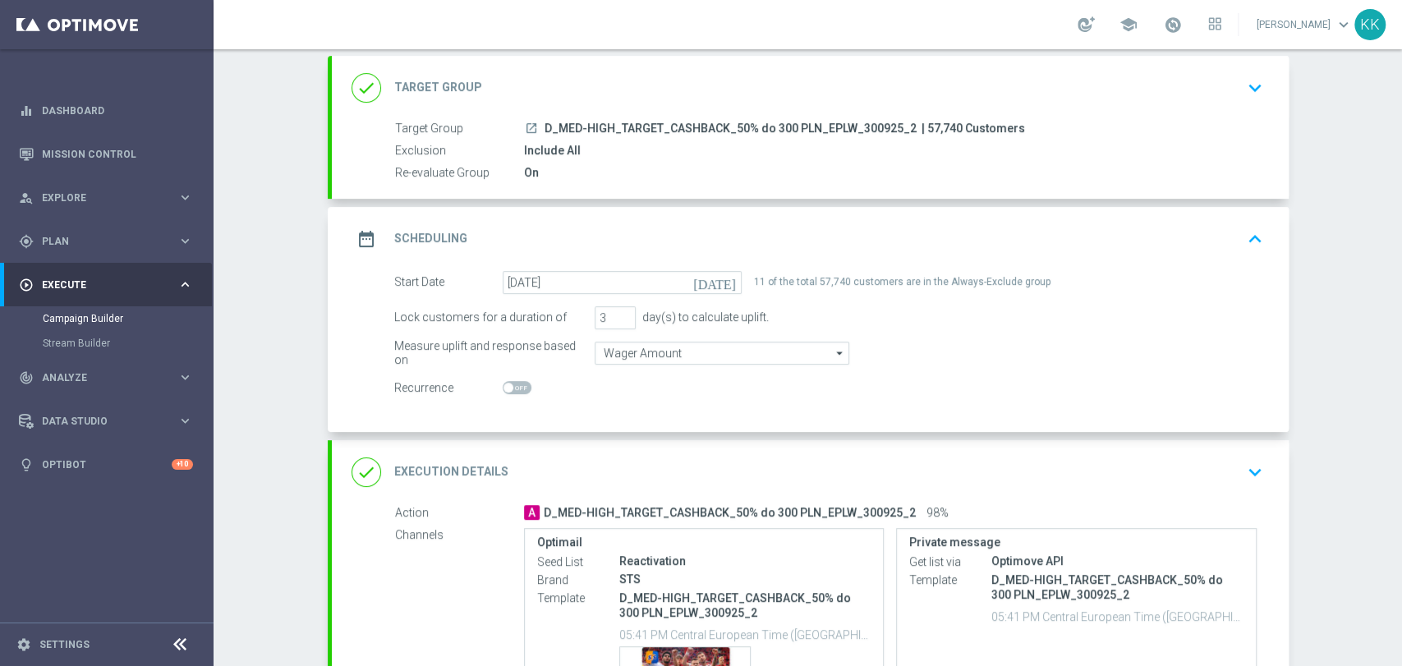
click at [1255, 475] on icon "keyboard_arrow_down" at bounding box center [1255, 472] width 25 height 25
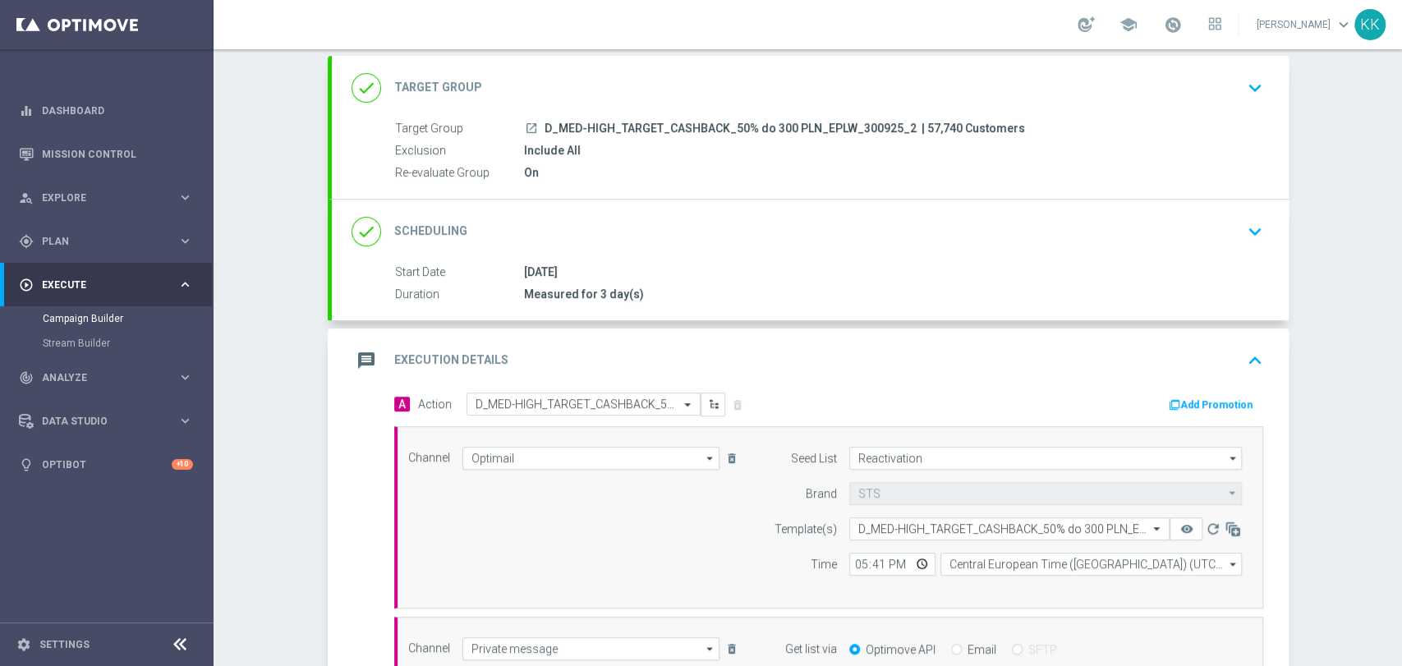
scroll to position [365, 0]
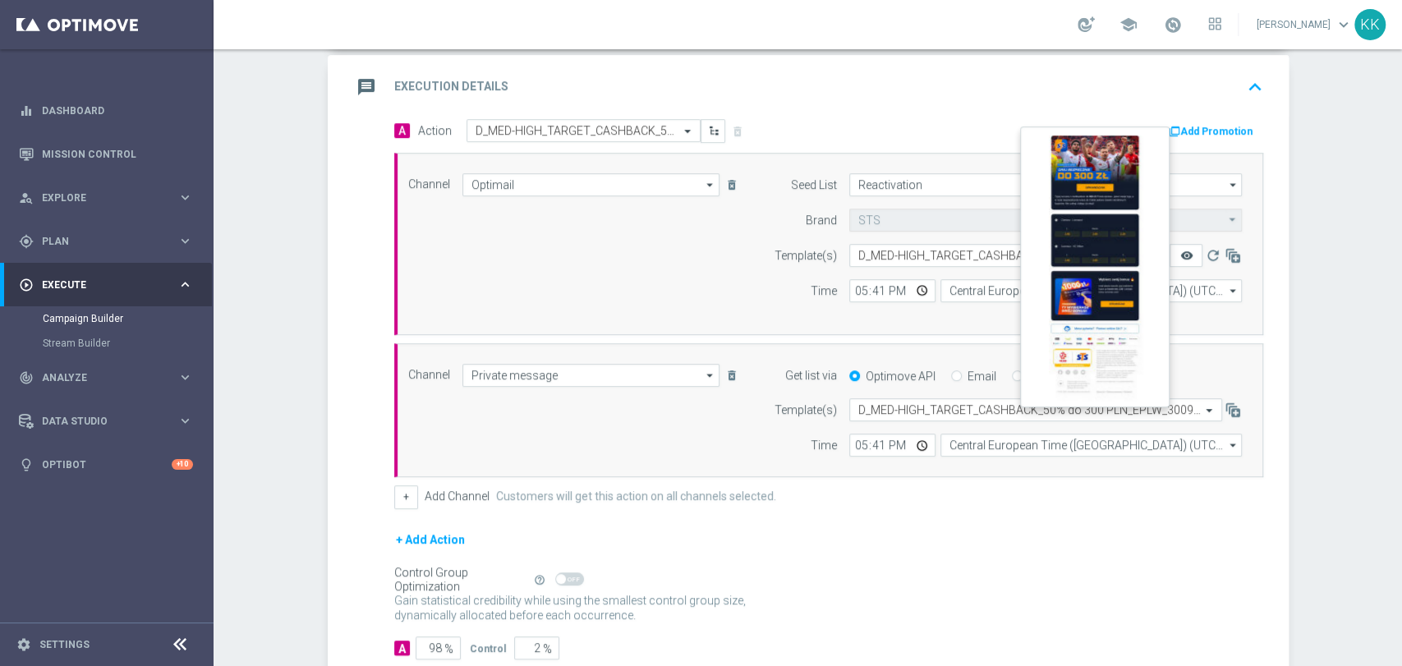
click at [1180, 249] on icon "remove_red_eye" at bounding box center [1186, 255] width 13 height 13
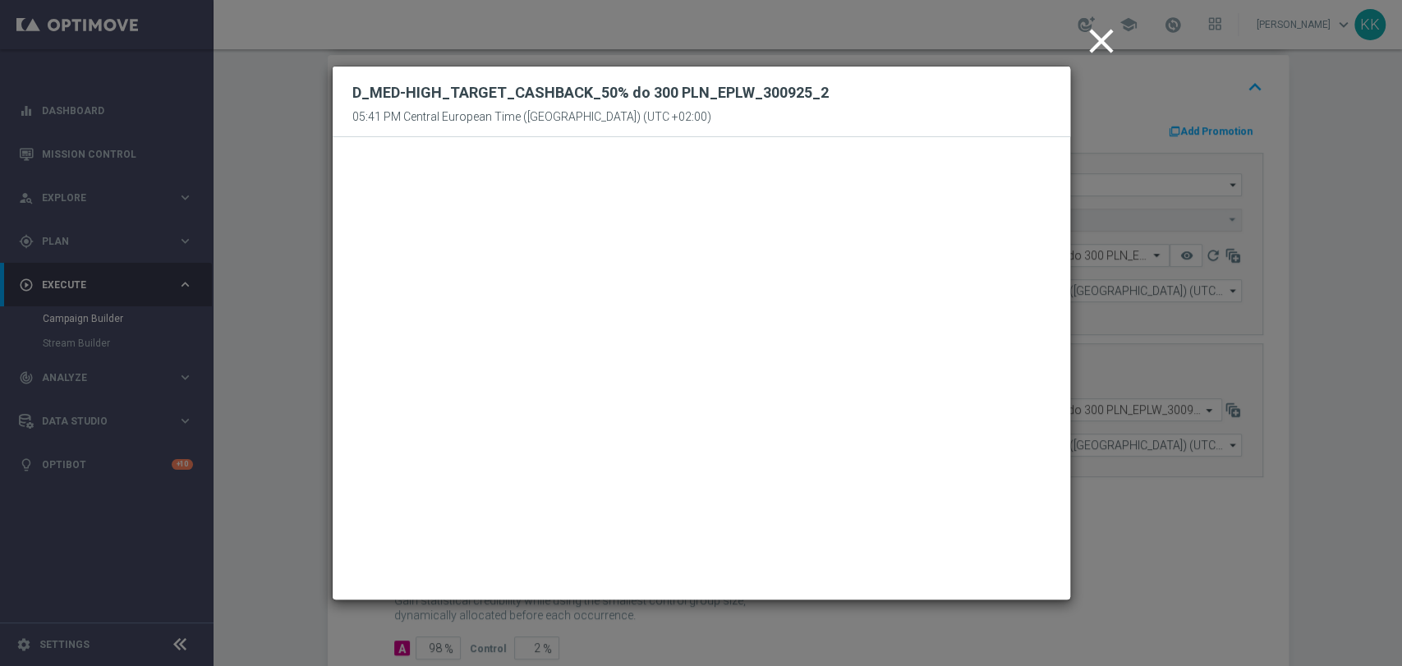
click at [1099, 44] on icon "close" at bounding box center [1101, 41] width 41 height 41
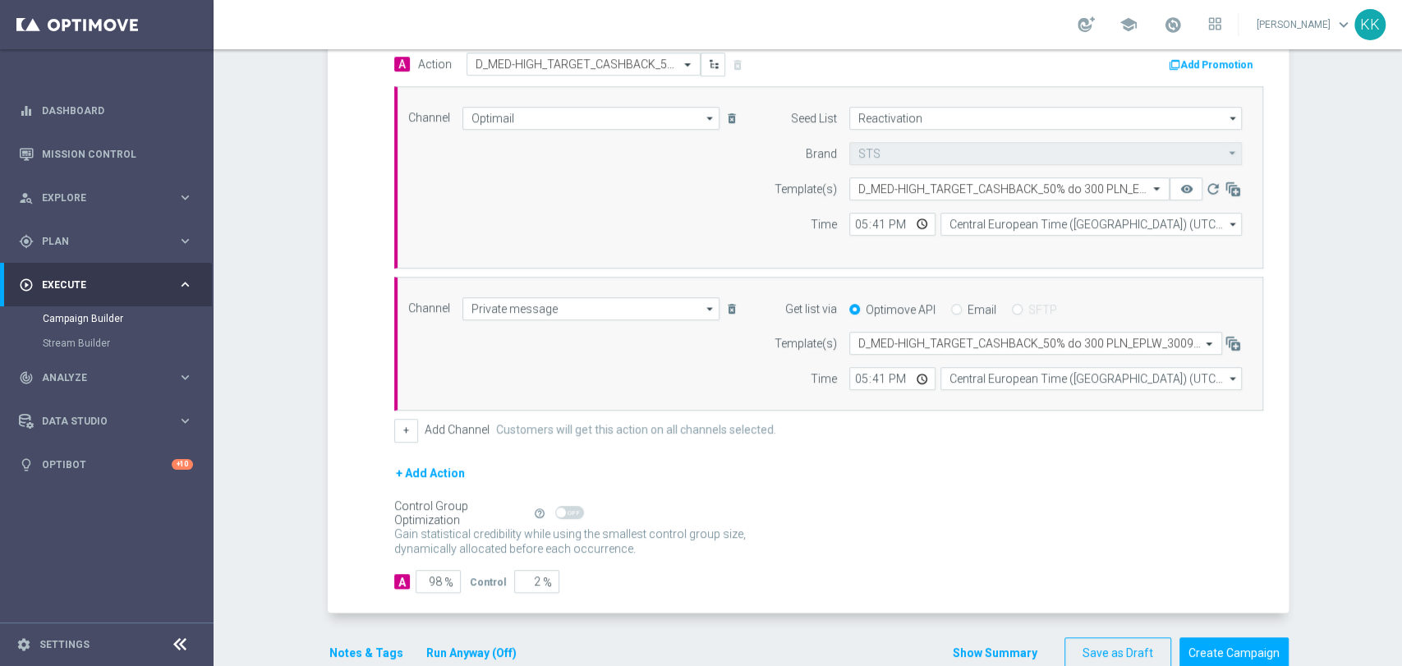
scroll to position [465, 0]
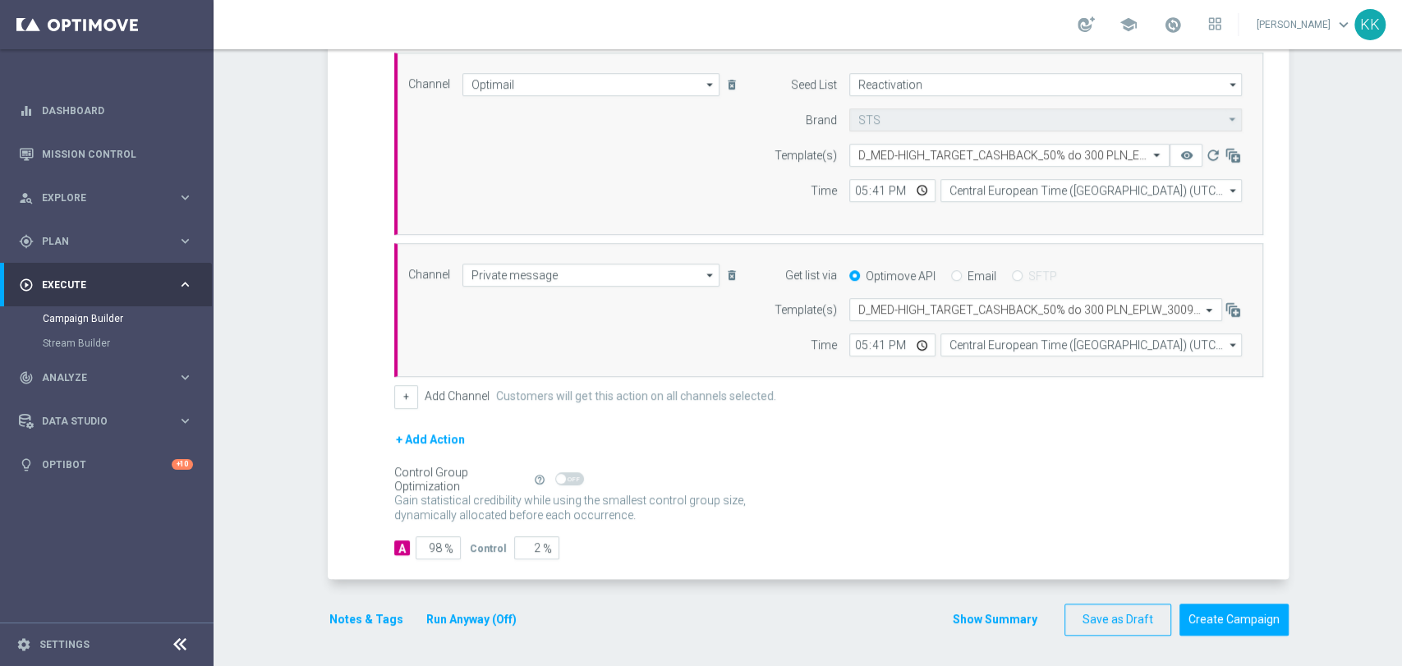
click at [355, 610] on button "Notes & Tags" at bounding box center [366, 620] width 77 height 21
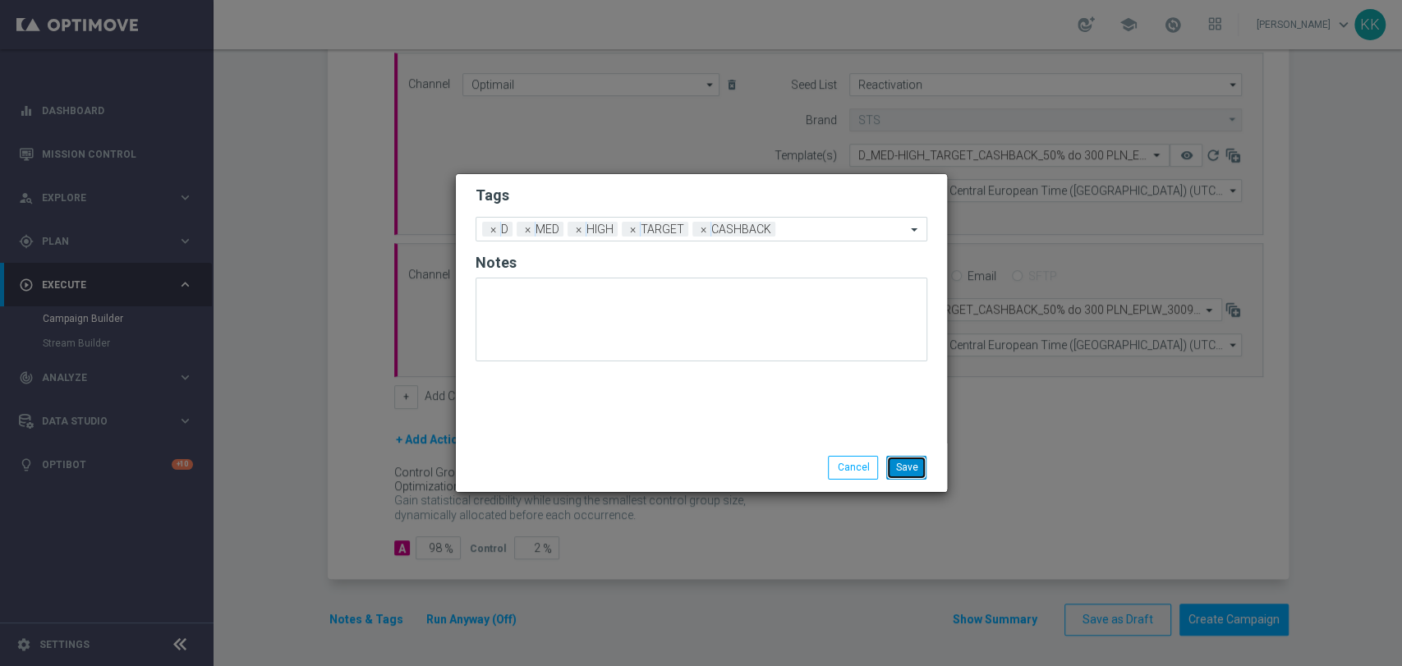
click at [917, 470] on button "Save" at bounding box center [906, 467] width 40 height 23
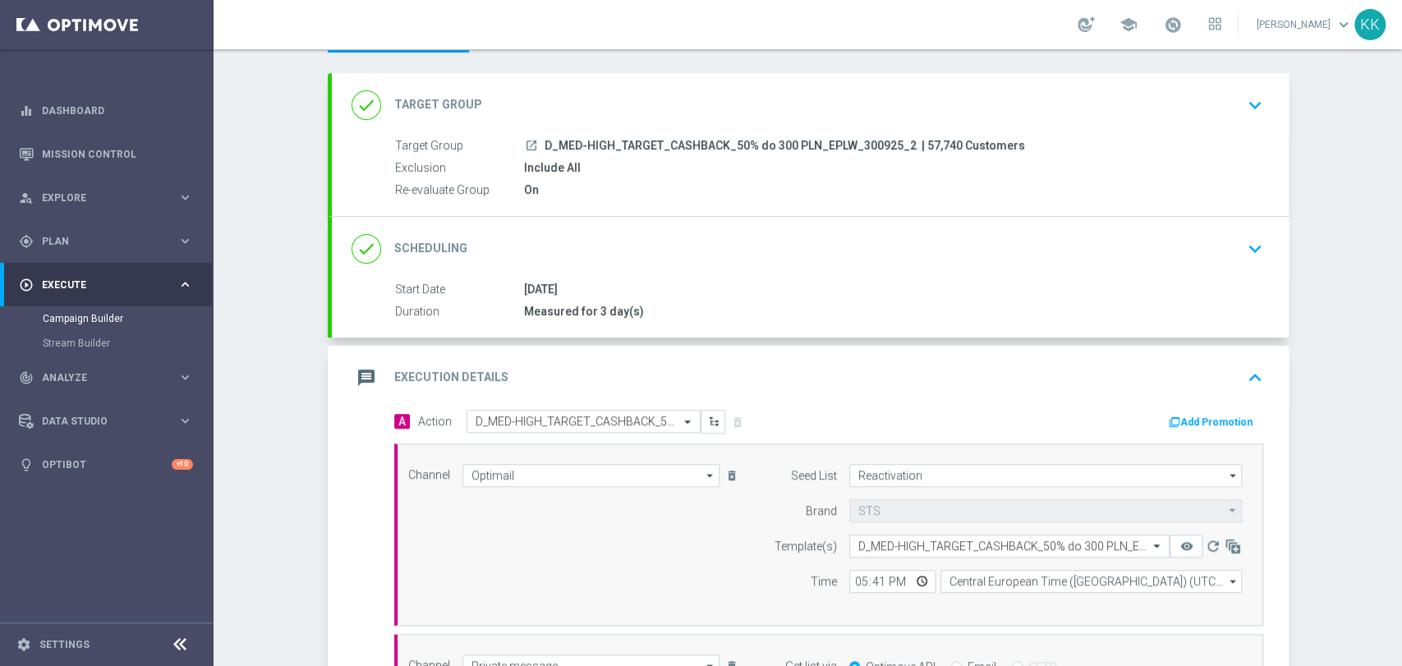
scroll to position [0, 0]
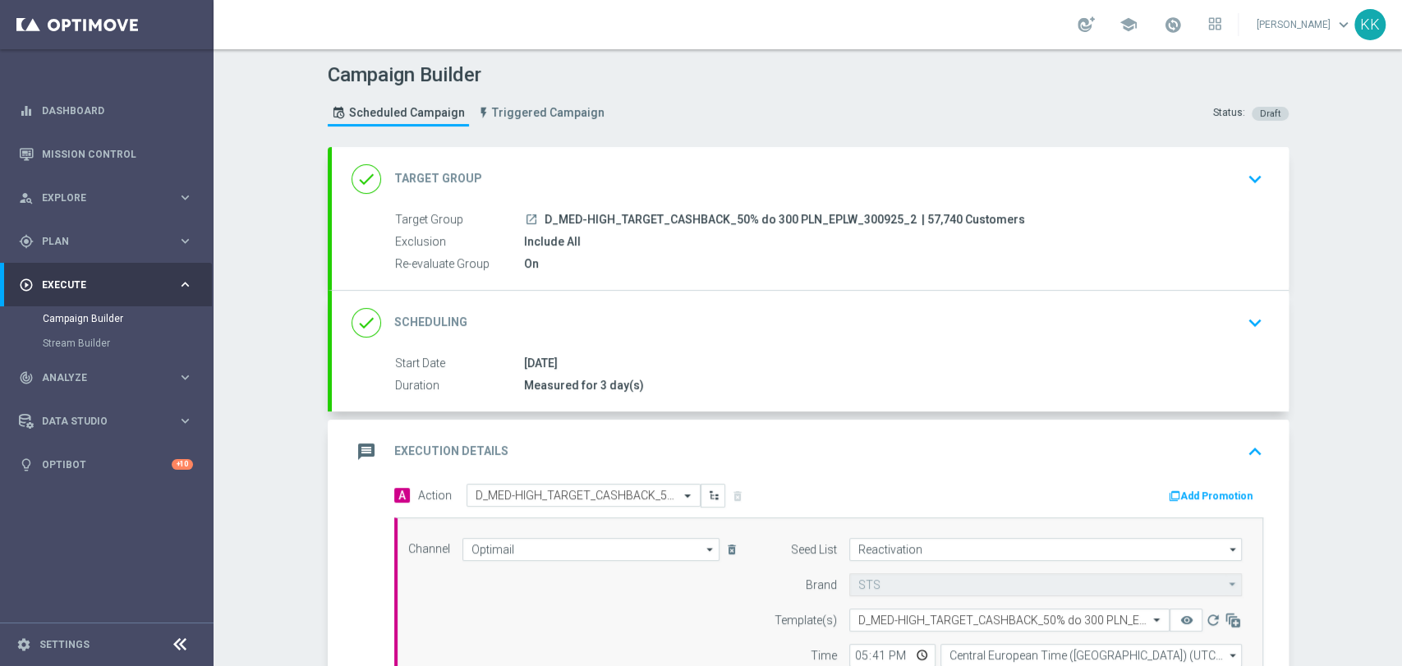
click at [1180, 171] on div "done Target Group keyboard_arrow_down" at bounding box center [811, 178] width 918 height 31
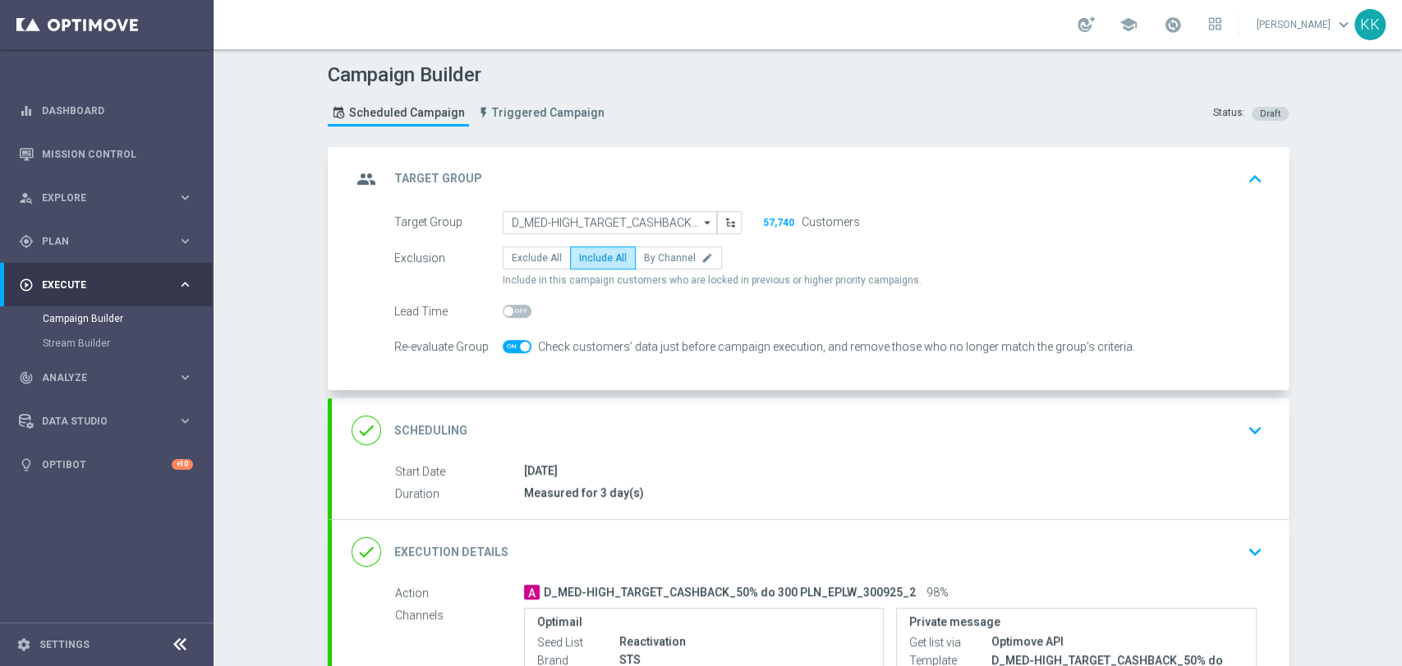
click at [1205, 429] on div "done Scheduling keyboard_arrow_down" at bounding box center [811, 430] width 918 height 31
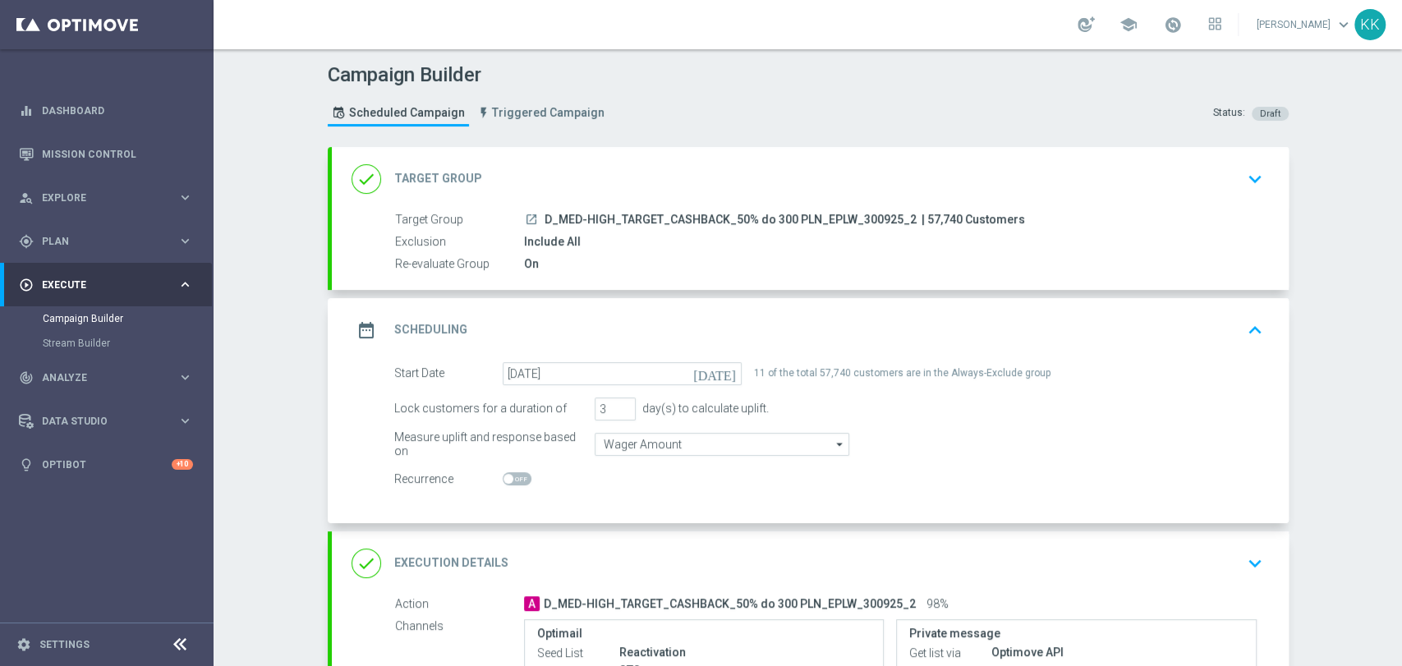
click at [1243, 562] on icon "keyboard_arrow_down" at bounding box center [1255, 563] width 25 height 25
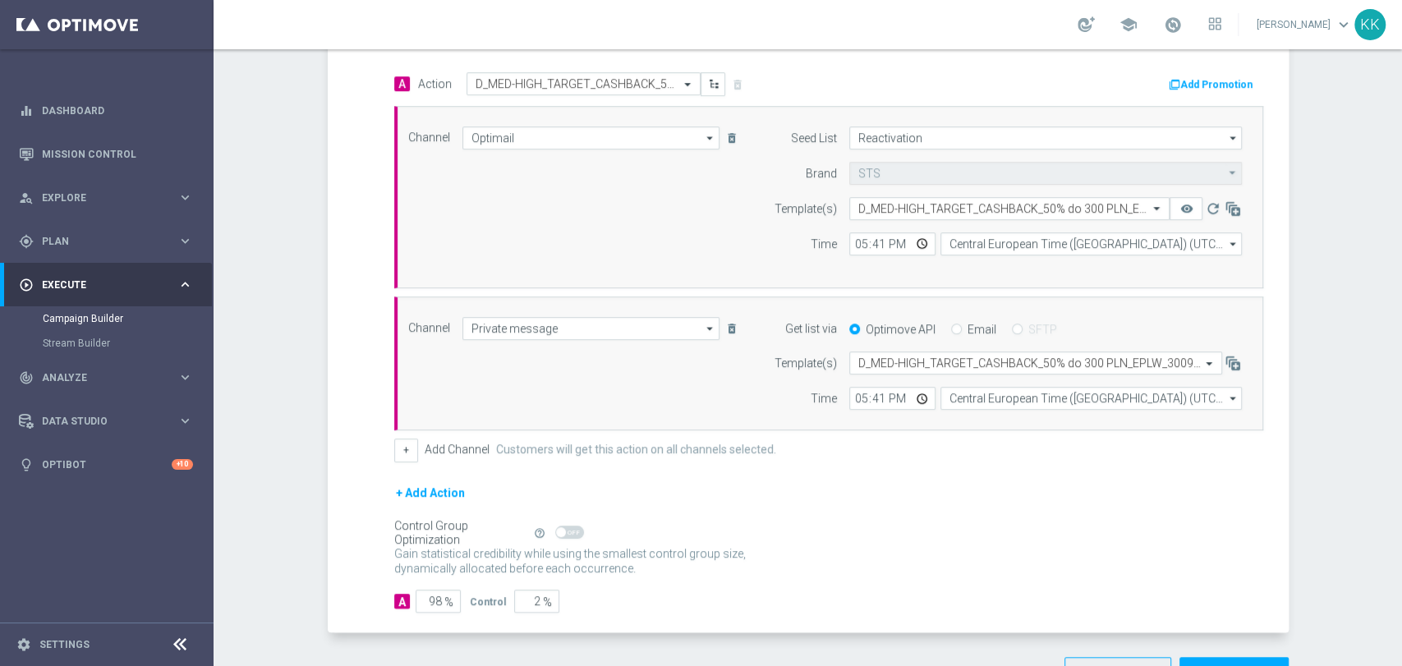
scroll to position [465, 0]
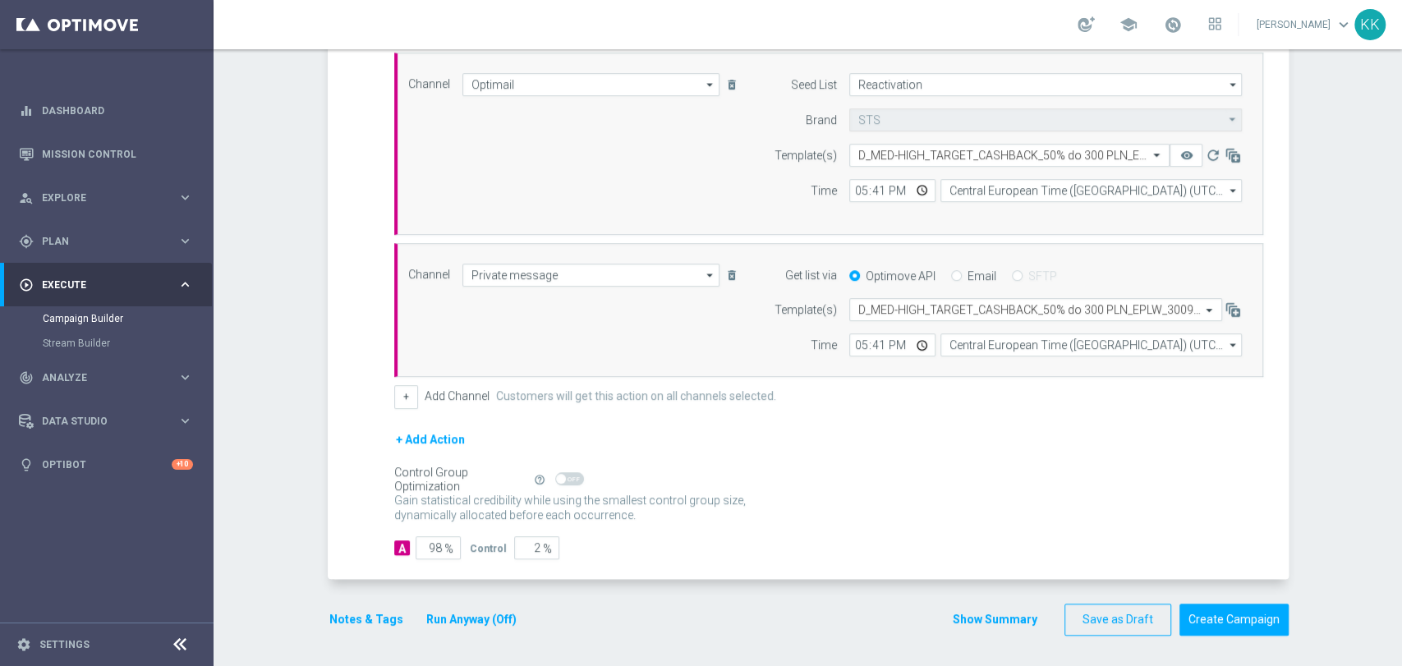
click at [346, 621] on button "Notes & Tags" at bounding box center [366, 620] width 77 height 21
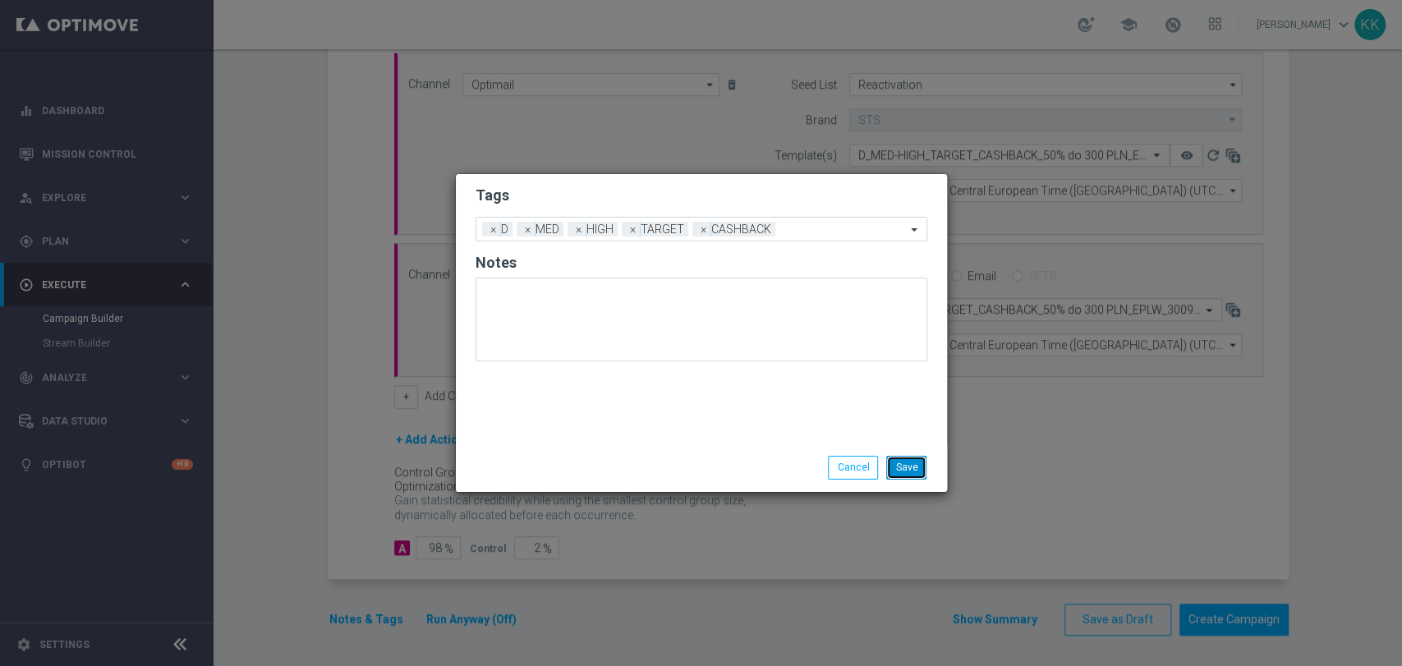
click at [896, 463] on button "Save" at bounding box center [906, 467] width 40 height 23
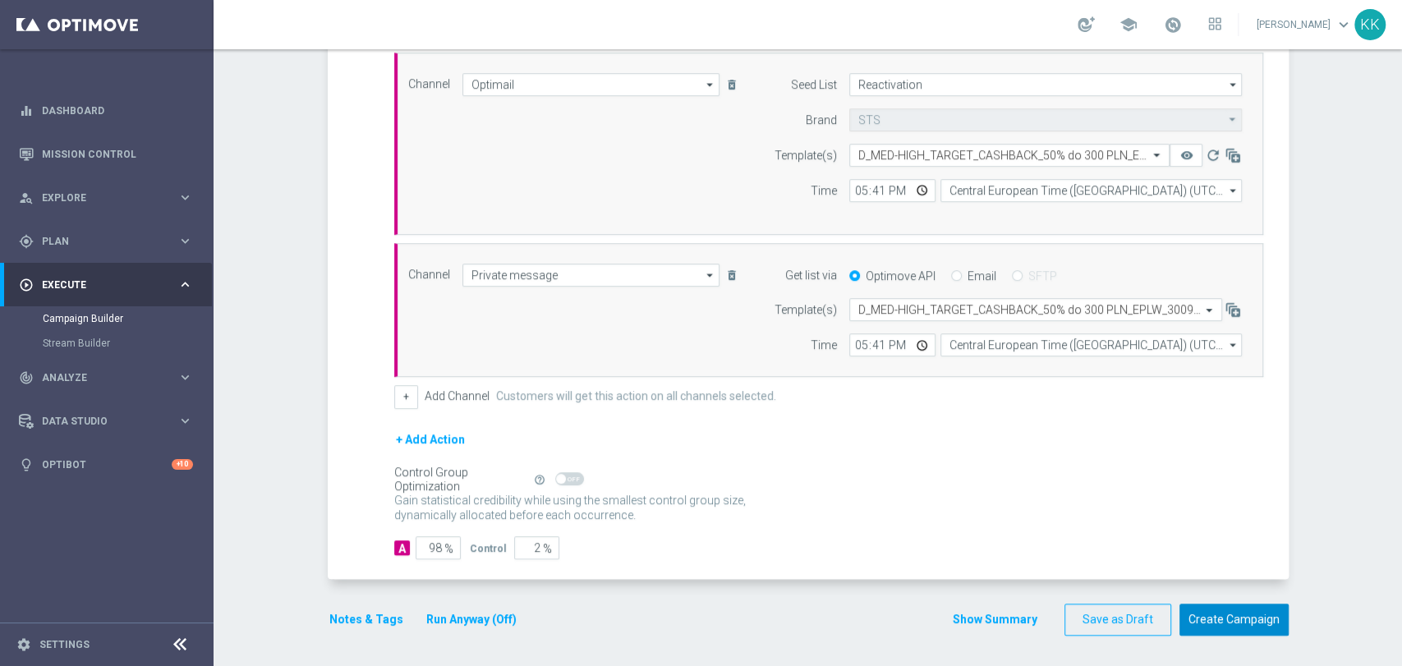
click at [1245, 619] on button "Create Campaign" at bounding box center [1234, 620] width 109 height 32
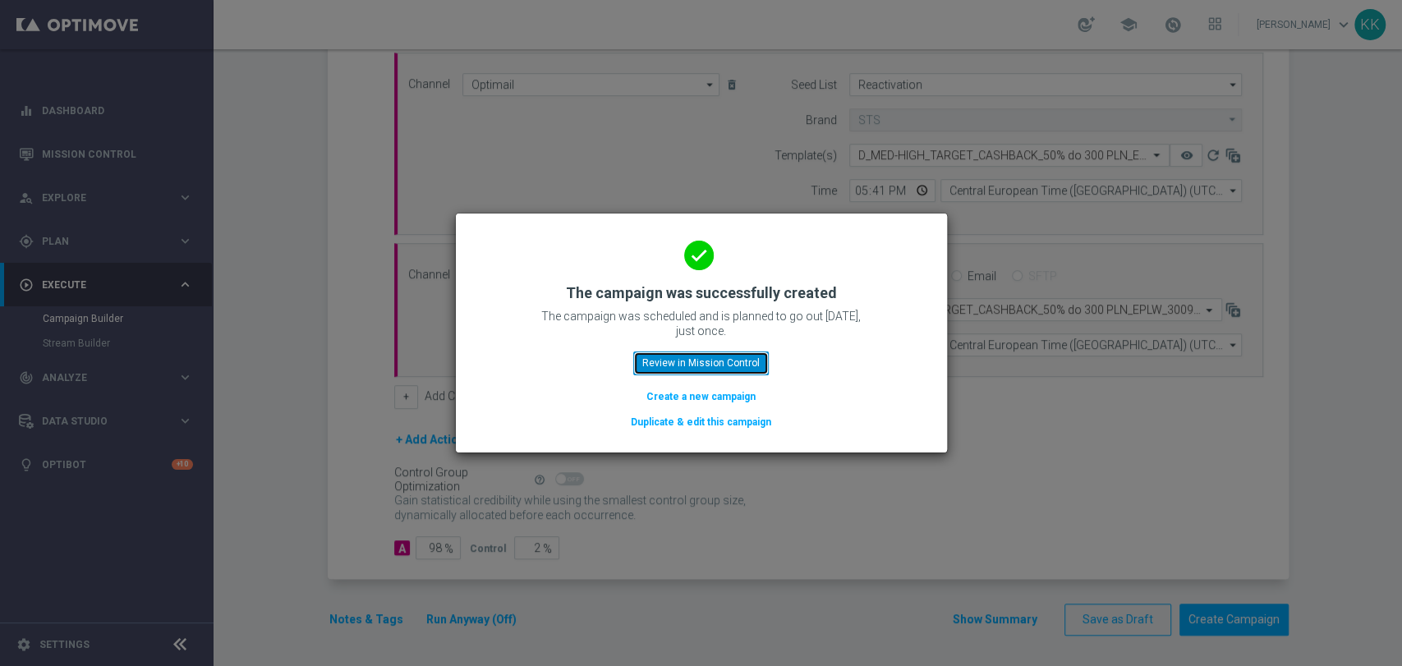
click at [695, 361] on button "Review in Mission Control" at bounding box center [701, 363] width 136 height 23
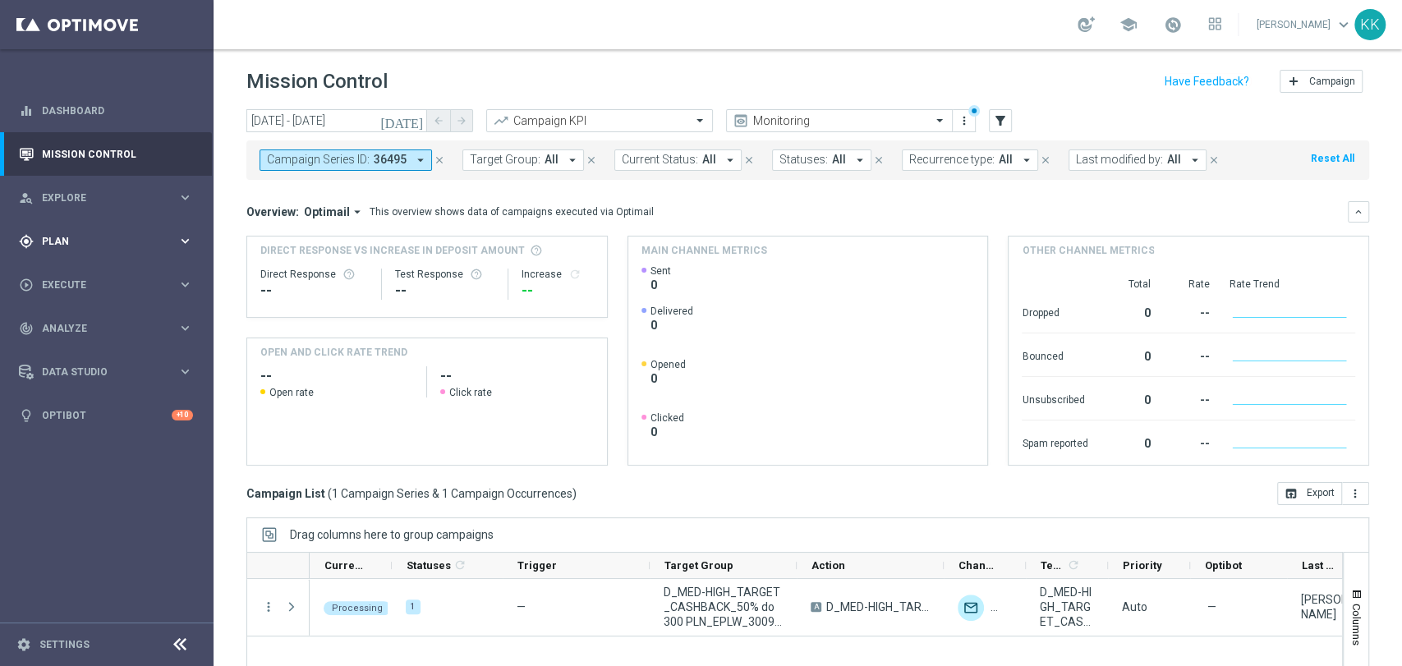
click at [97, 255] on div "gps_fixed Plan keyboard_arrow_right" at bounding box center [106, 241] width 212 height 44
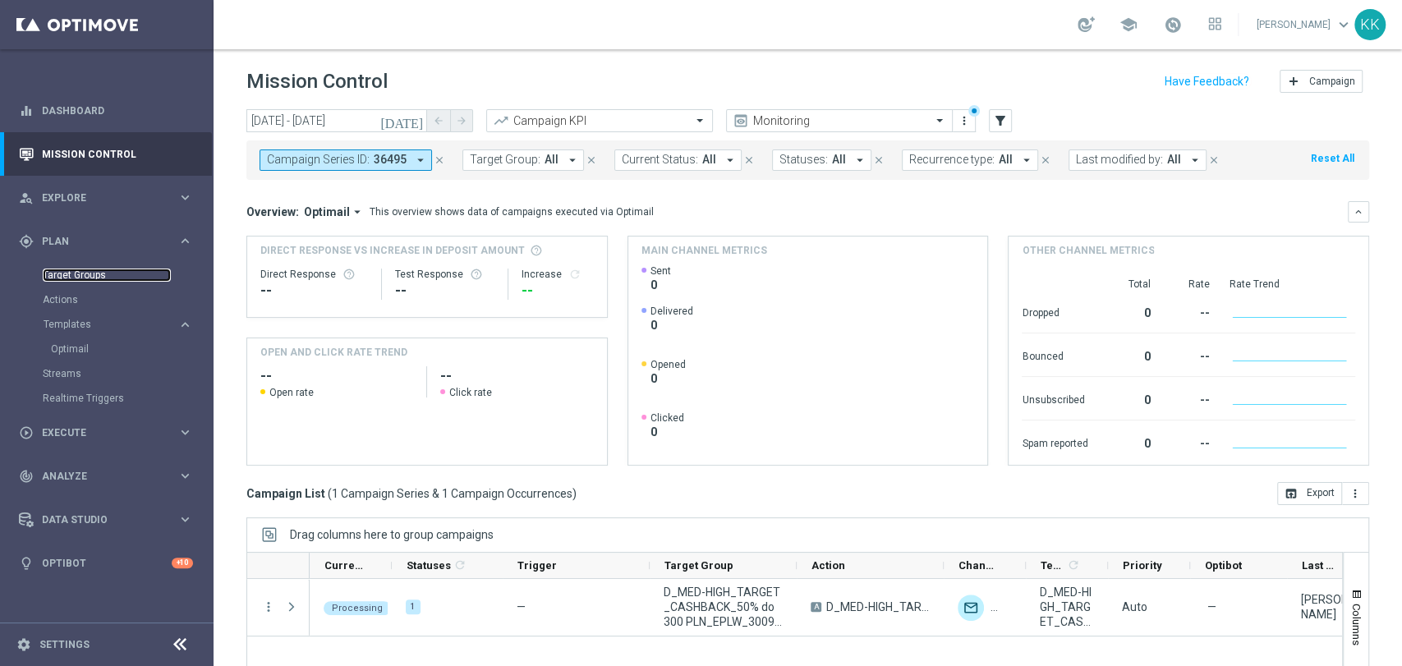
click at [95, 276] on link "Target Groups" at bounding box center [107, 275] width 128 height 13
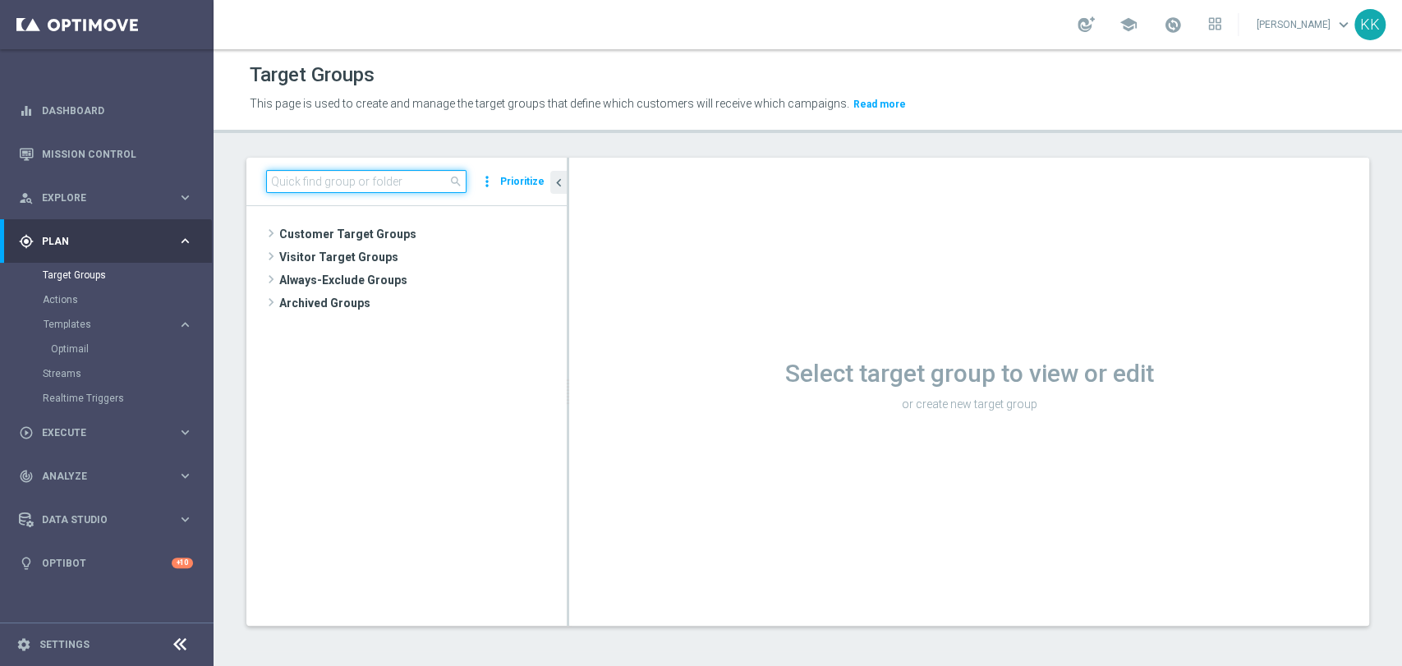
click at [363, 176] on input at bounding box center [366, 181] width 200 height 23
paste input "D_MIN-LOW_TARGET_CASHBACK_50% do 100 PLN_EPLW_300925_PUSH3"
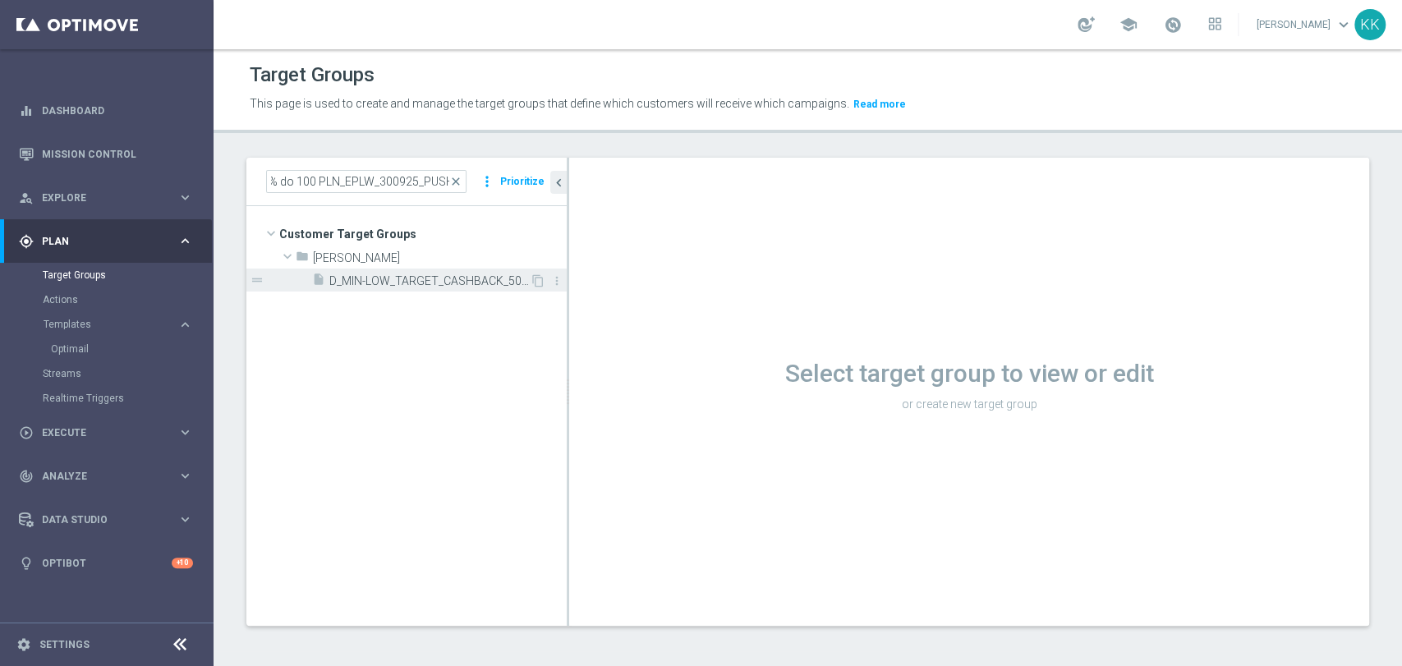
click at [396, 274] on span "D_MIN-LOW_TARGET_CASHBACK_50% do 100 PLN_EPLW_300925_PUSH3" at bounding box center [429, 281] width 200 height 14
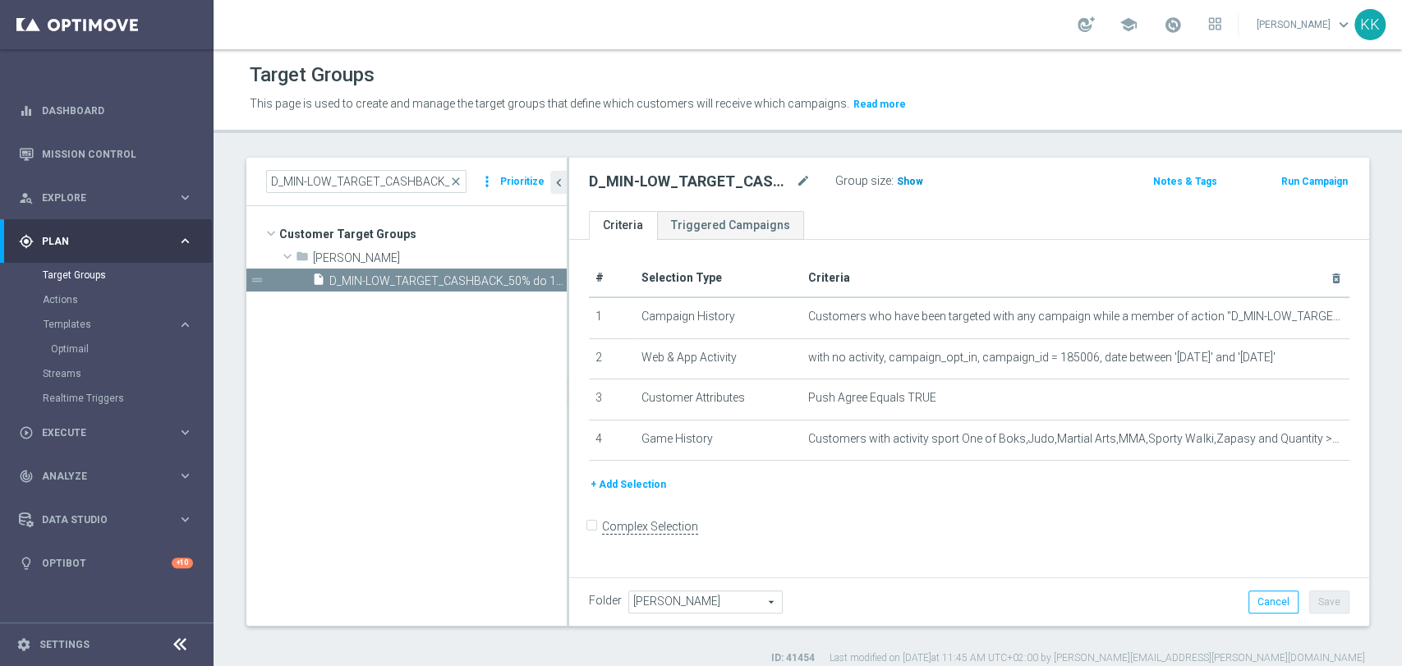
click at [901, 182] on span "Show" at bounding box center [910, 182] width 26 height 12
click at [827, 487] on div "+ Add Selection" at bounding box center [969, 485] width 785 height 18
click at [400, 187] on input "D_MIN-LOW_TARGET_CASHBACK_50% do 100 PLN_EPLW_300925_PUSH3" at bounding box center [366, 181] width 200 height 23
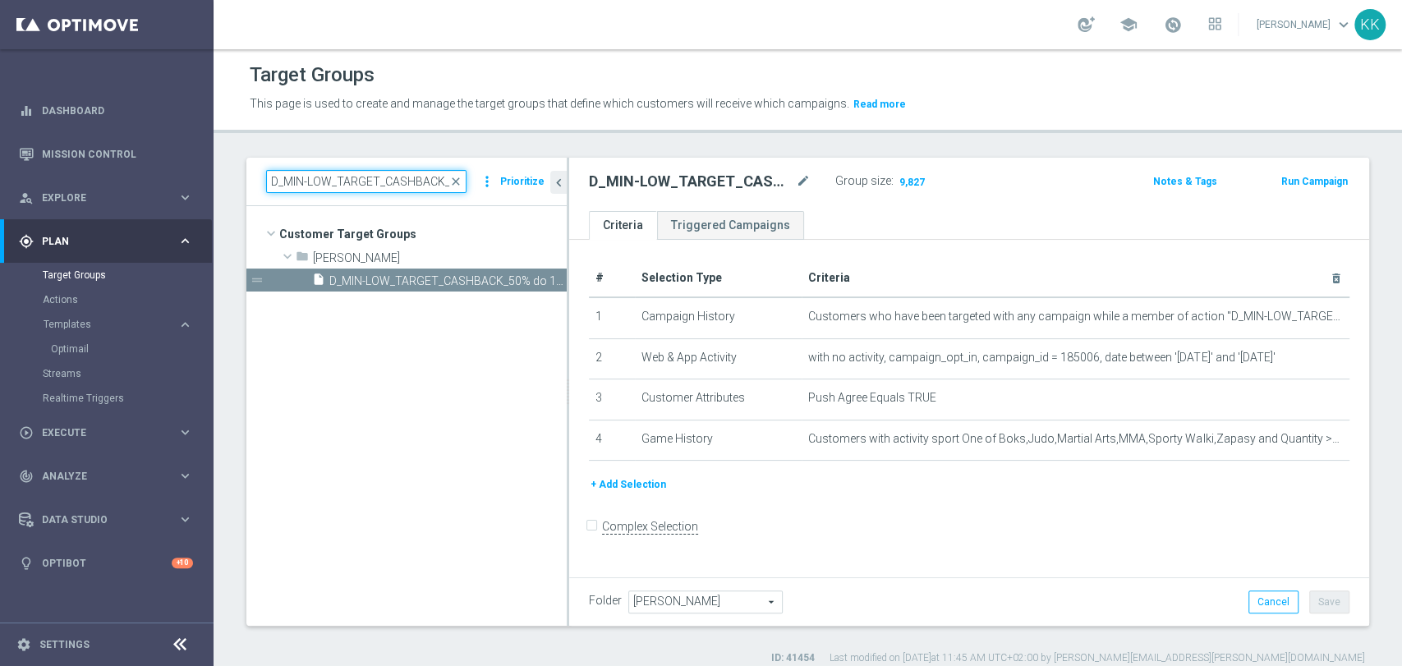
paste input "ED-HIGH_TARGET_CASHBACK_50% do 3"
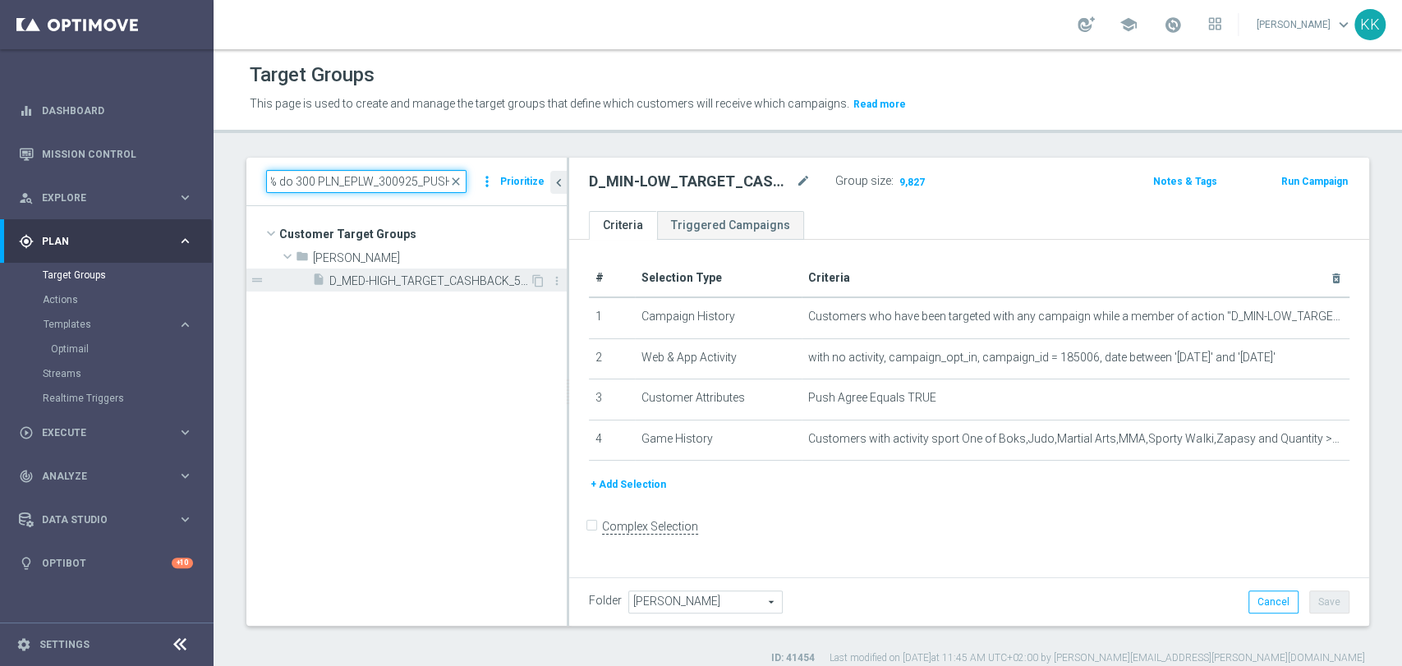
type input "D_MED-HIGH_TARGET_CASHBACK_50% do 300 PLN_EPLW_300925_PUSH3"
click at [470, 278] on span "D_MED-HIGH_TARGET_CASHBACK_50% do 300 PLN_EPLW_300925_PUSH3" at bounding box center [429, 281] width 200 height 14
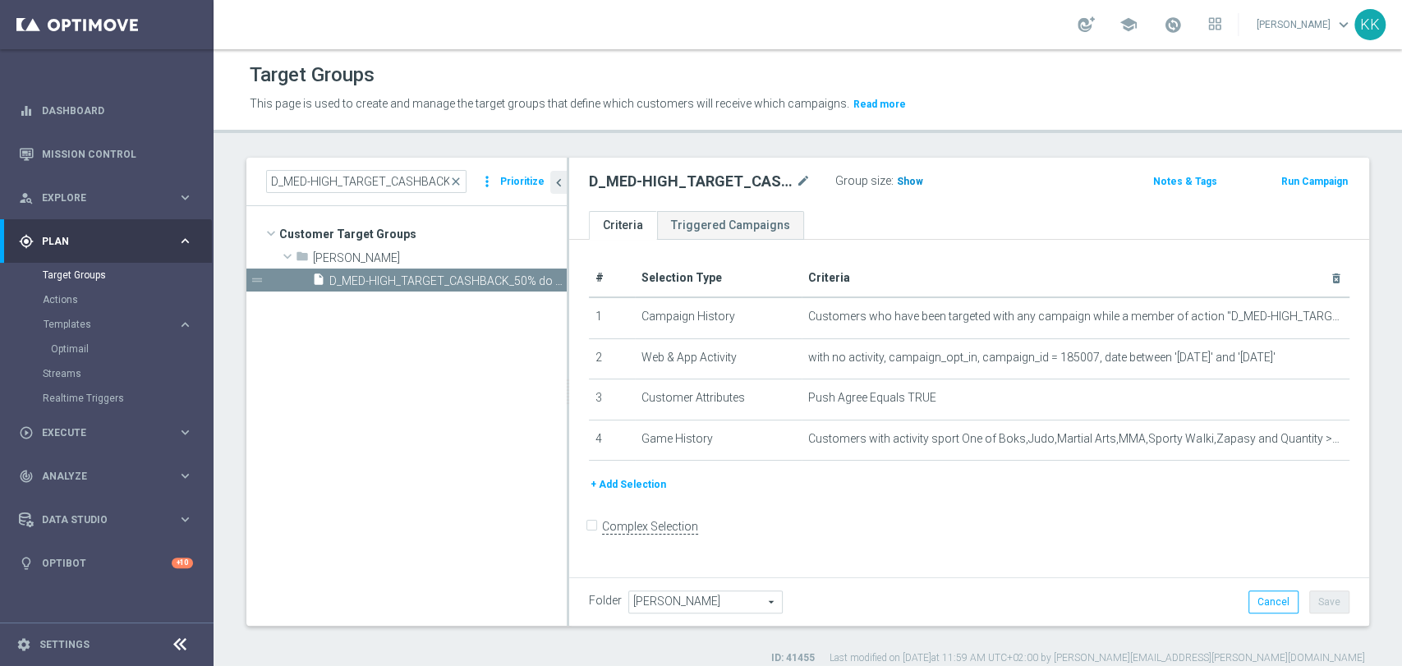
click at [897, 176] on span "Show" at bounding box center [910, 182] width 26 height 12
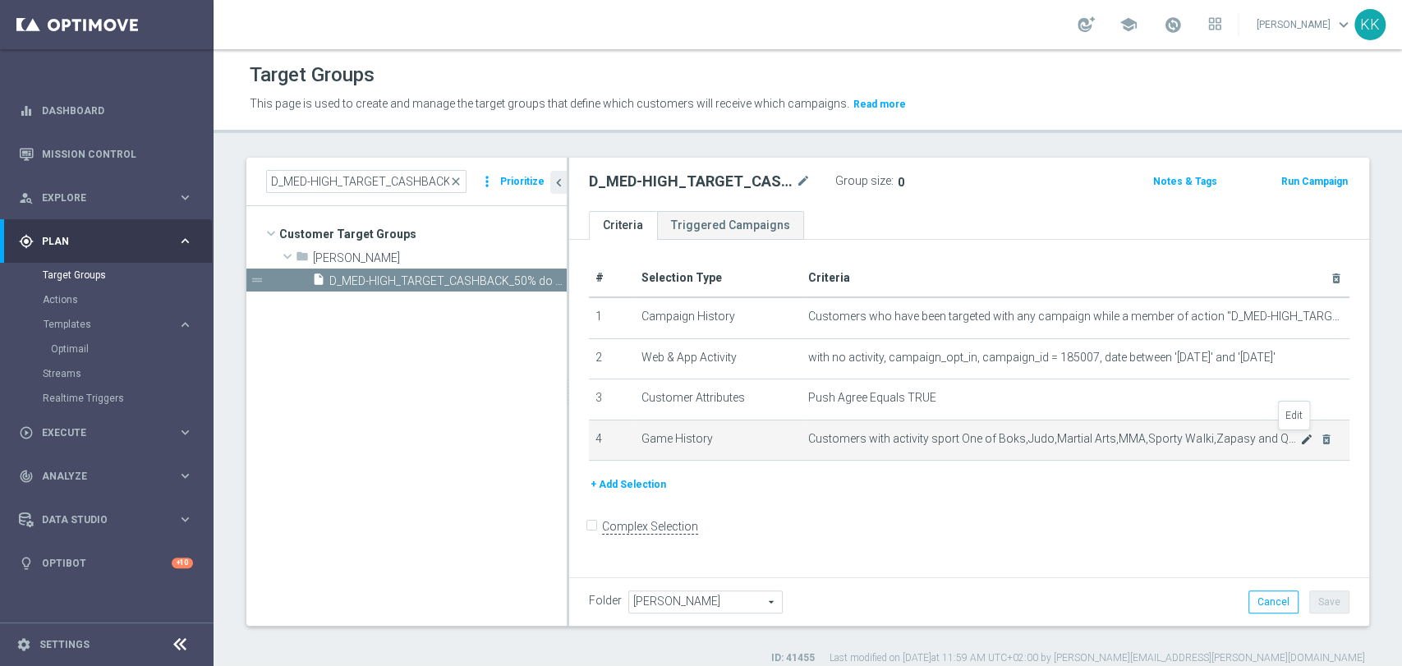
click at [1300, 443] on icon "mode_edit" at bounding box center [1306, 439] width 13 height 13
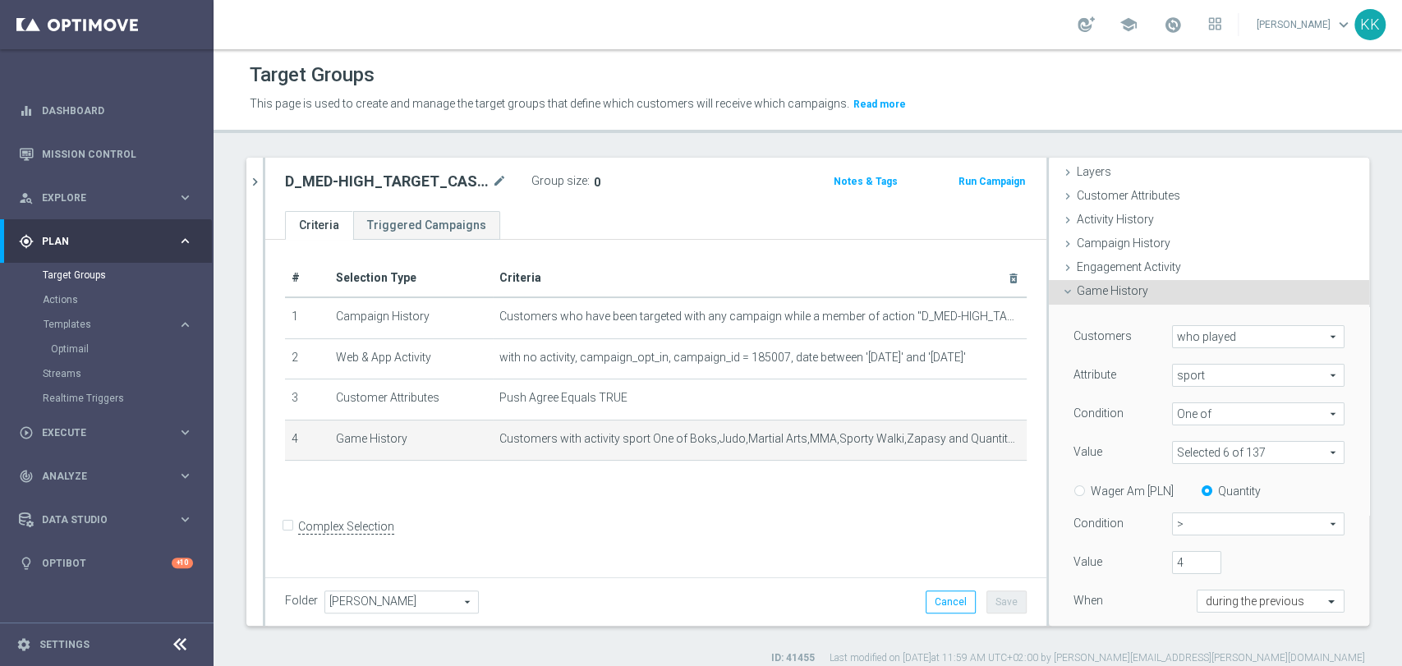
scroll to position [91, 0]
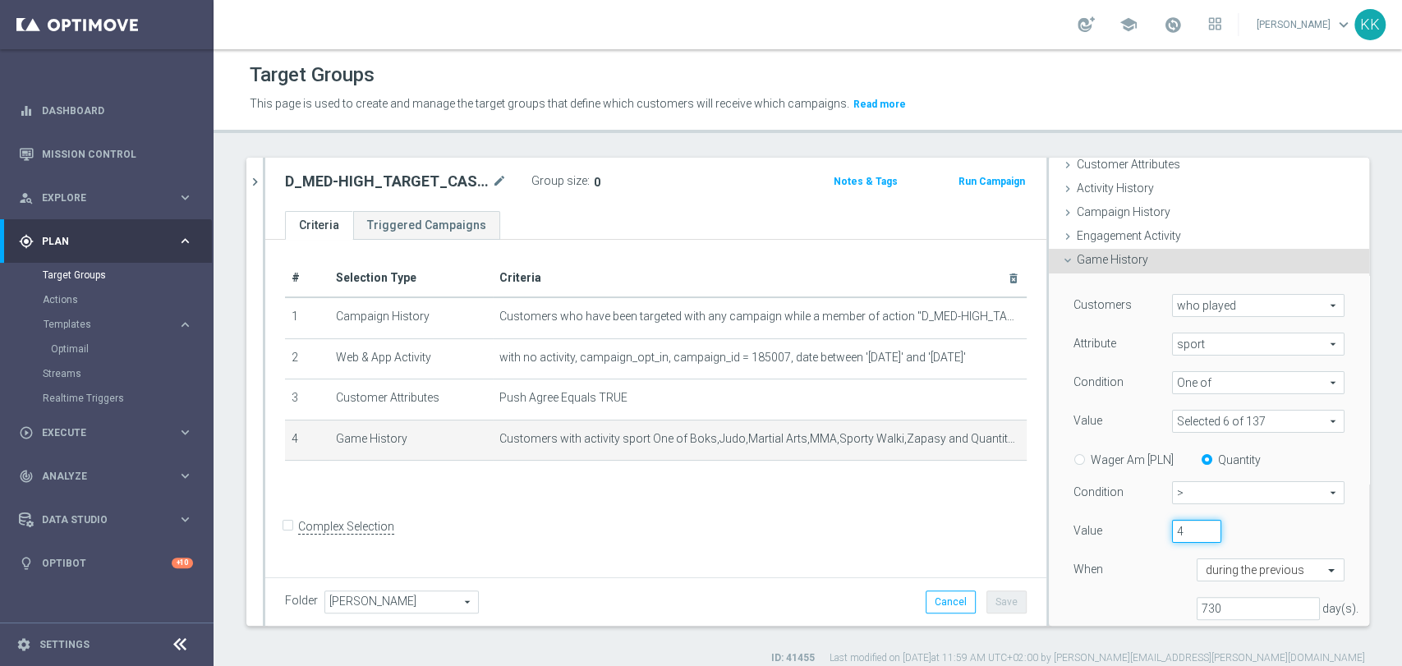
drag, startPoint x: 1170, startPoint y: 524, endPoint x: 1136, endPoint y: 522, distance: 33.7
click at [1136, 522] on div "Value 4" at bounding box center [1209, 533] width 296 height 26
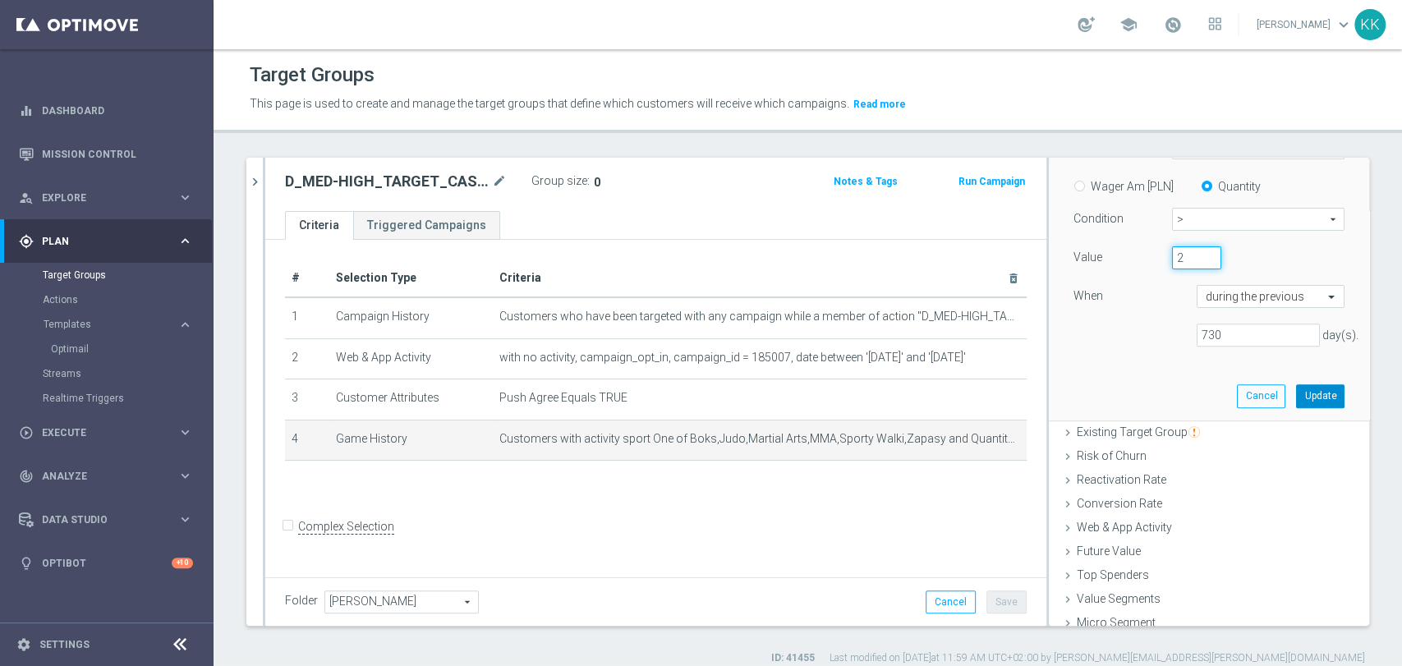
type input "2"
click at [1304, 401] on button "Update" at bounding box center [1320, 395] width 48 height 23
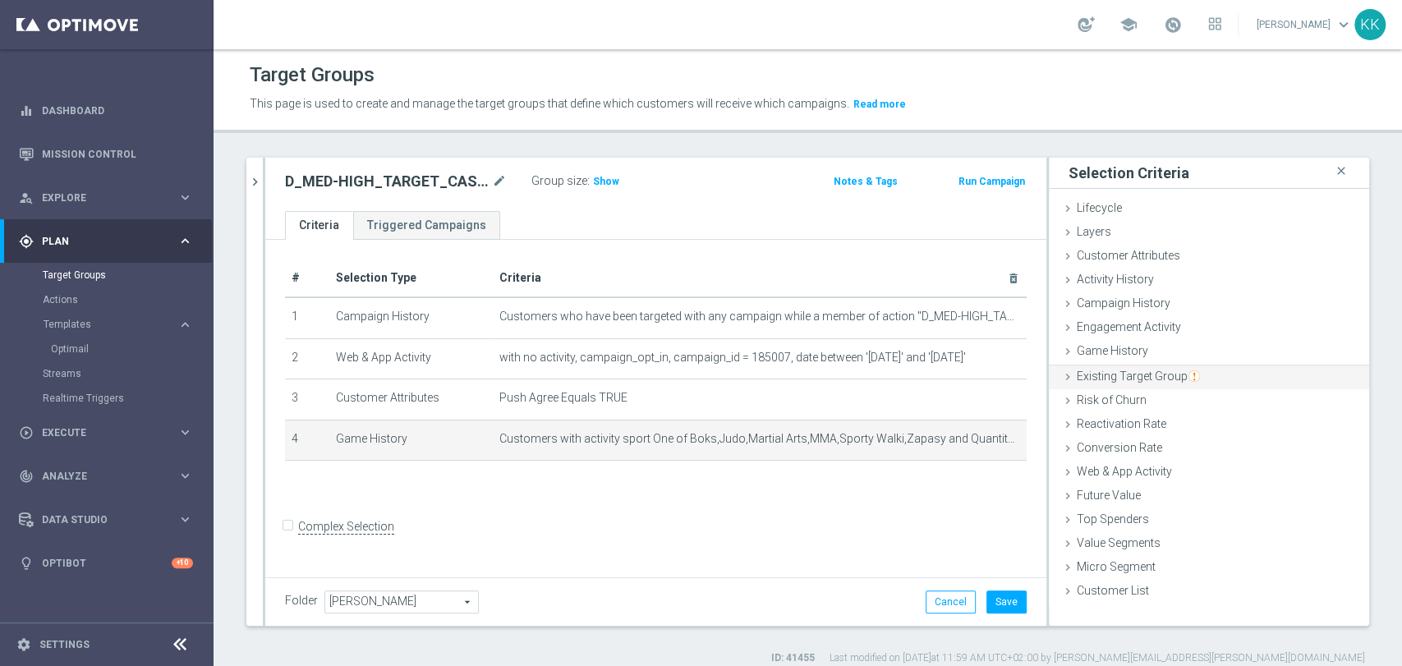
scroll to position [0, 0]
click at [988, 591] on button "Save" at bounding box center [1007, 602] width 40 height 23
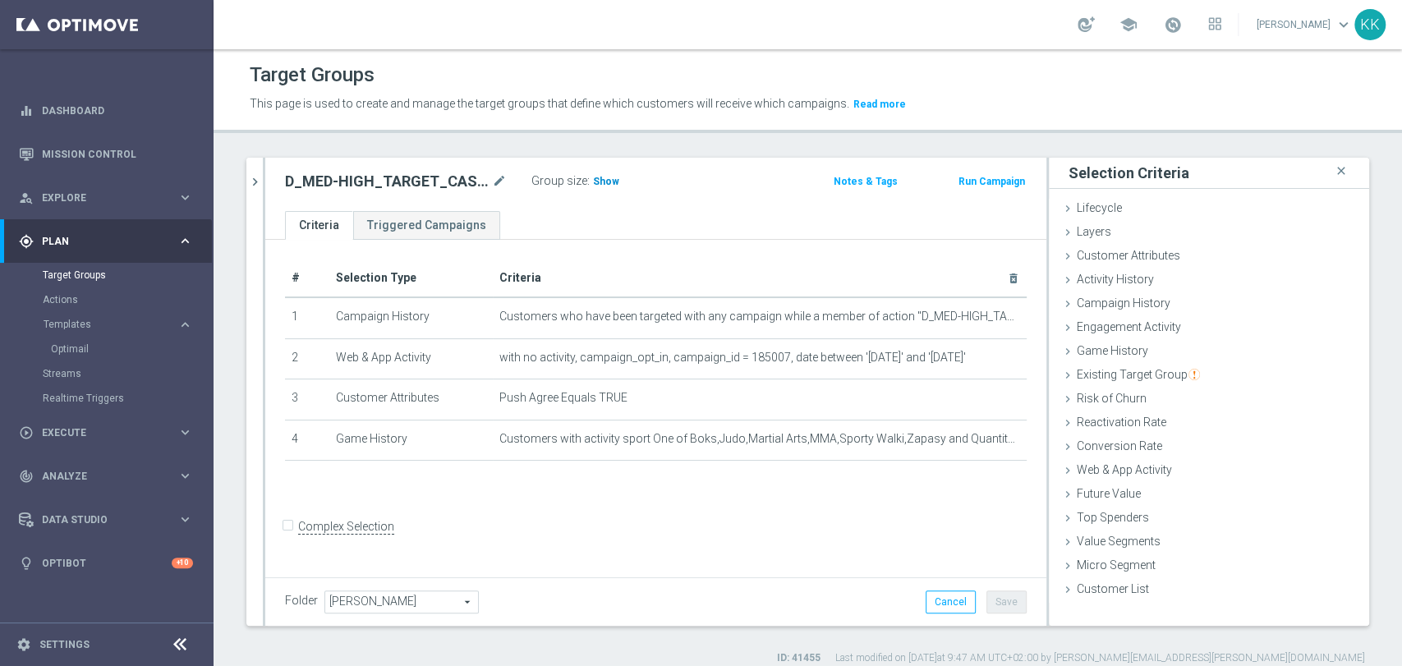
click at [607, 183] on span "Show" at bounding box center [606, 182] width 26 height 12
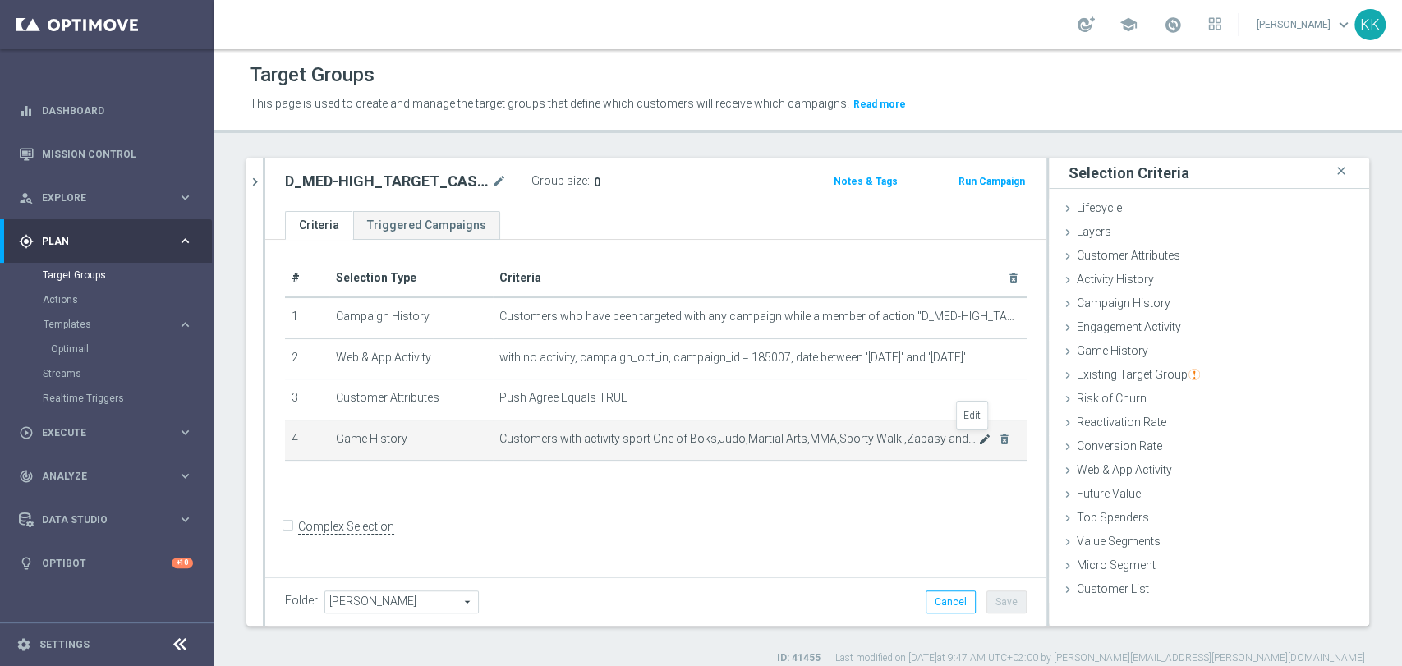
click at [978, 441] on icon "mode_edit" at bounding box center [984, 439] width 13 height 13
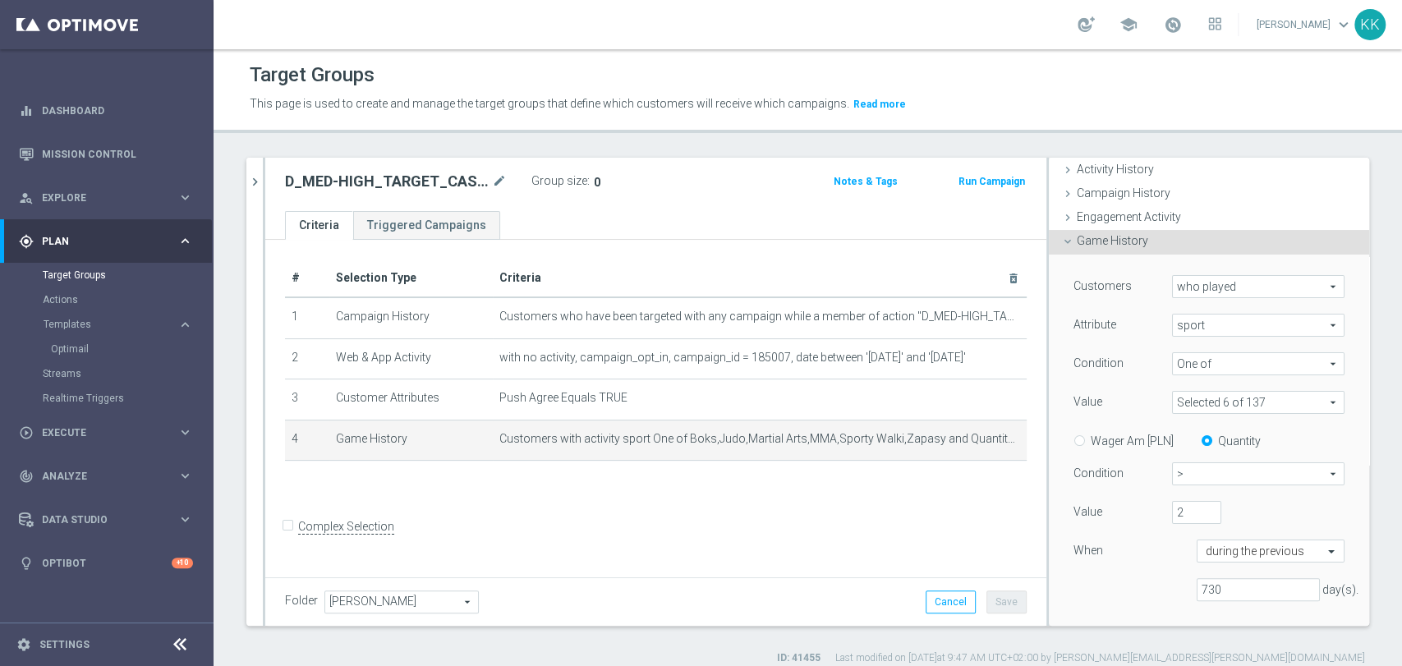
scroll to position [182, 0]
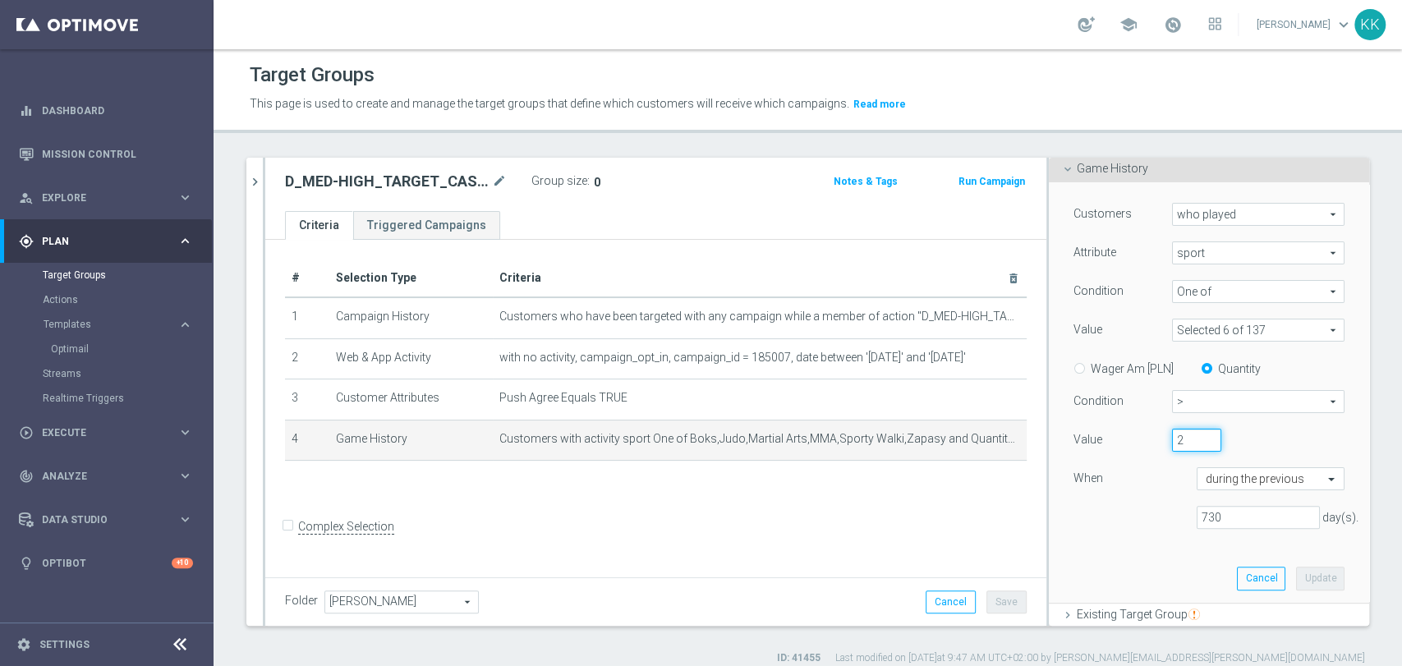
drag, startPoint x: 1171, startPoint y: 444, endPoint x: 1105, endPoint y: 433, distance: 66.6
click at [1107, 433] on div "Value 2" at bounding box center [1209, 442] width 296 height 26
type input "4"
click at [1311, 571] on button "Update" at bounding box center [1320, 578] width 48 height 23
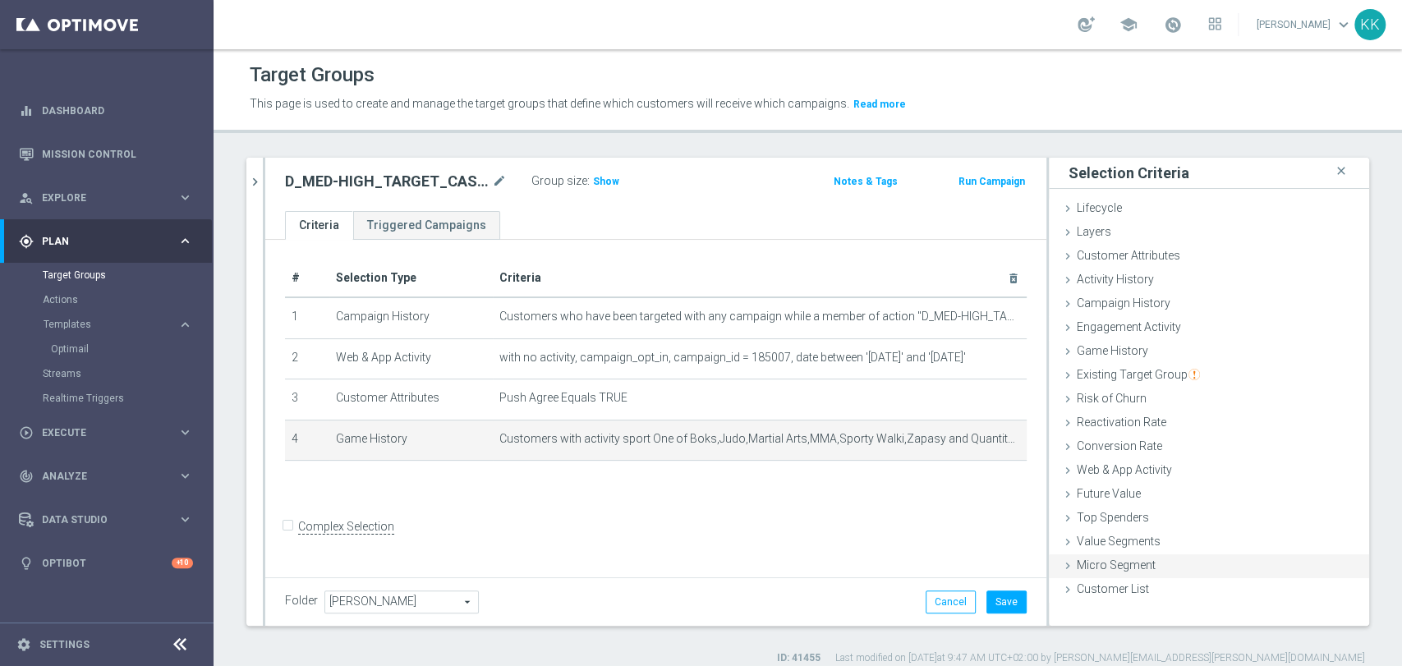
scroll to position [0, 0]
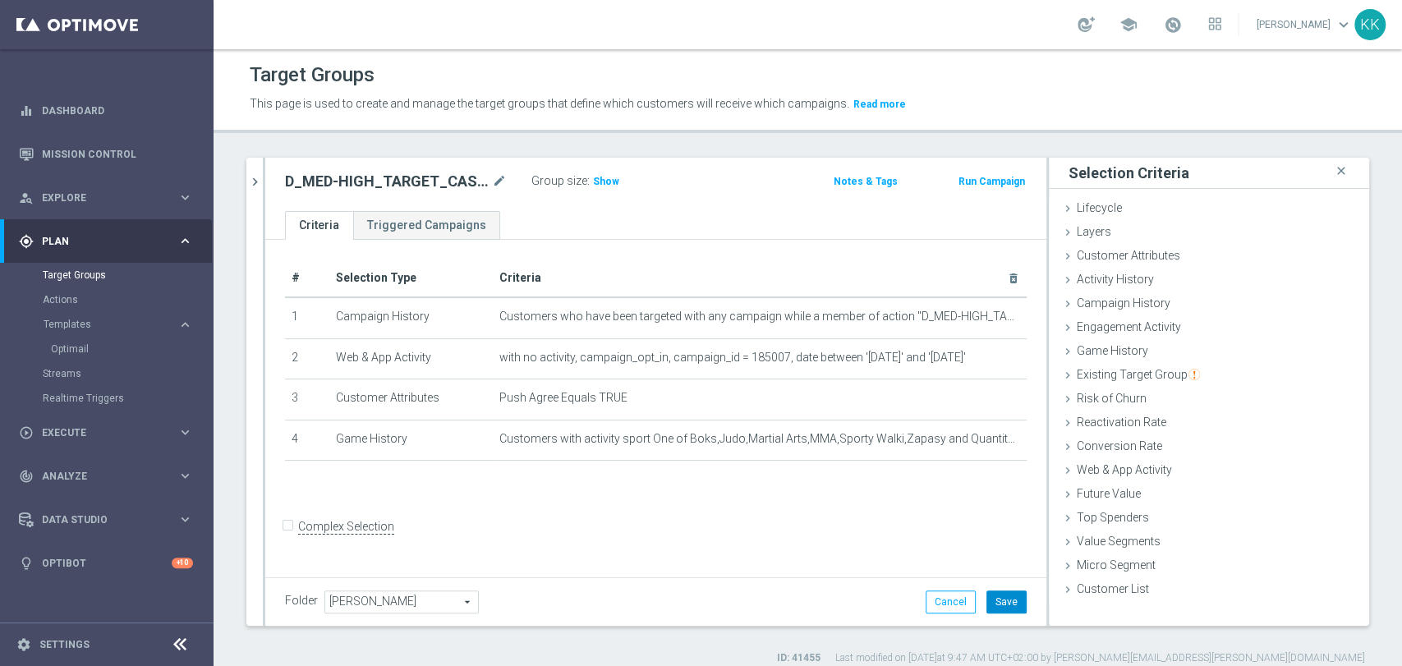
click at [994, 605] on button "Save" at bounding box center [1007, 602] width 40 height 23
click at [598, 177] on span "Show" at bounding box center [606, 182] width 26 height 12
click at [253, 181] on icon "chevron_right" at bounding box center [255, 182] width 16 height 16
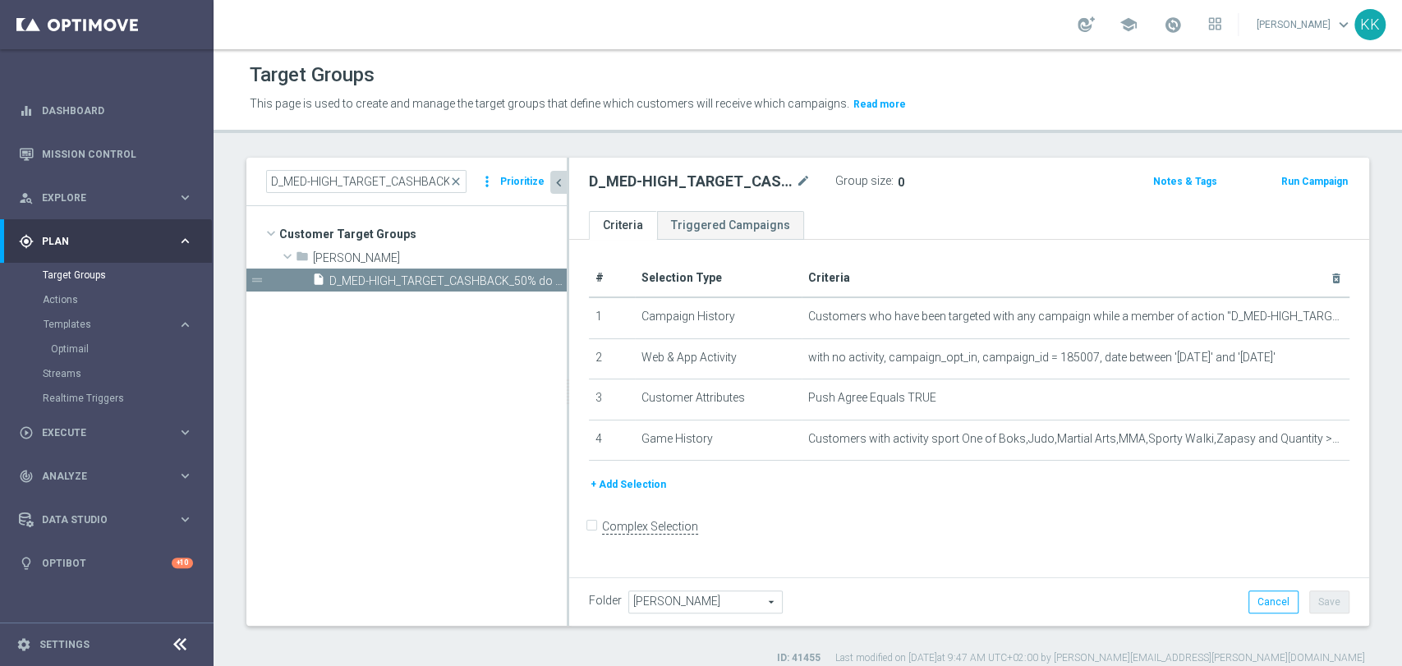
click at [338, 168] on div "D_MED-HIGH_TARGET_CASHBACK_50% do 300 PLN_EPLW_300925_PUSH3 close more_vert Pri…" at bounding box center [406, 182] width 320 height 48
click at [338, 179] on input "D_MED-HIGH_TARGET_CASHBACK_50% do 300 PLN_EPLW_300925_PUSH3" at bounding box center [366, 181] width 200 height 23
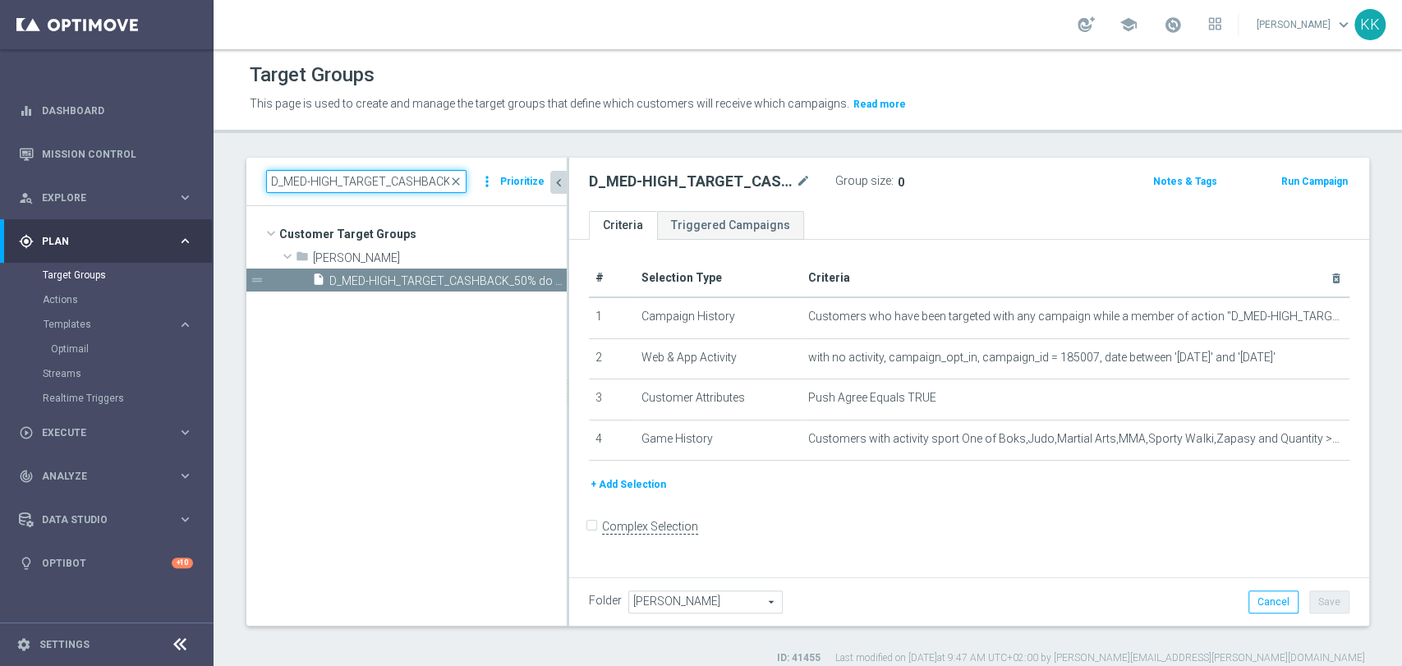
paste input "IN-LOW_TARGET_CASHBACK_50% do 1"
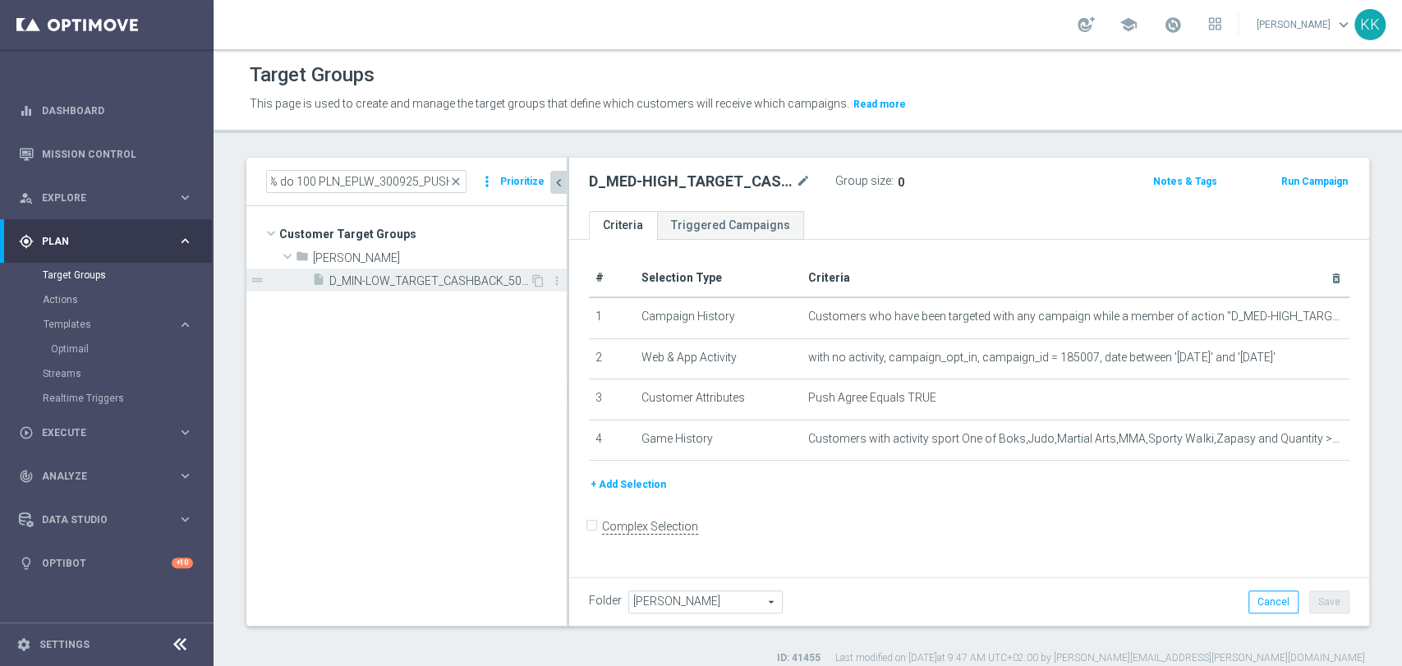
click at [369, 284] on span "D_MIN-LOW_TARGET_CASHBACK_50% do 100 PLN_EPLW_300925_PUSH3" at bounding box center [429, 281] width 200 height 14
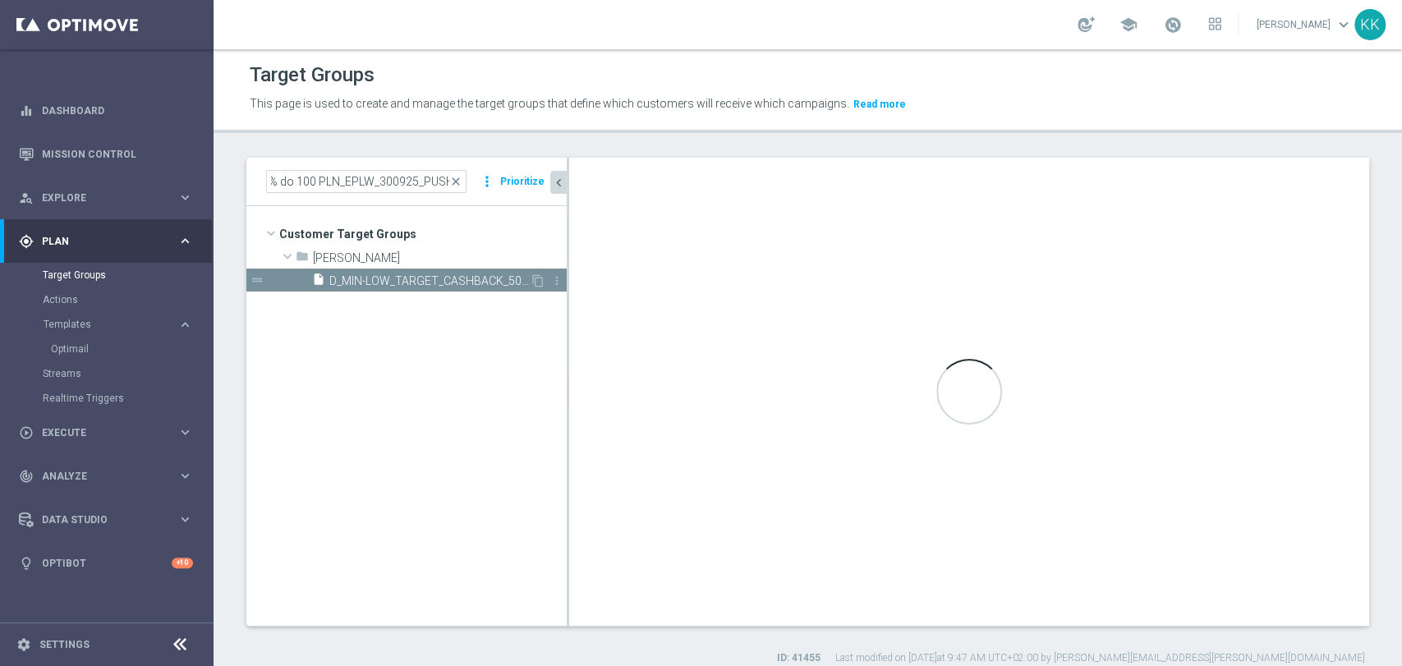
scroll to position [0, 0]
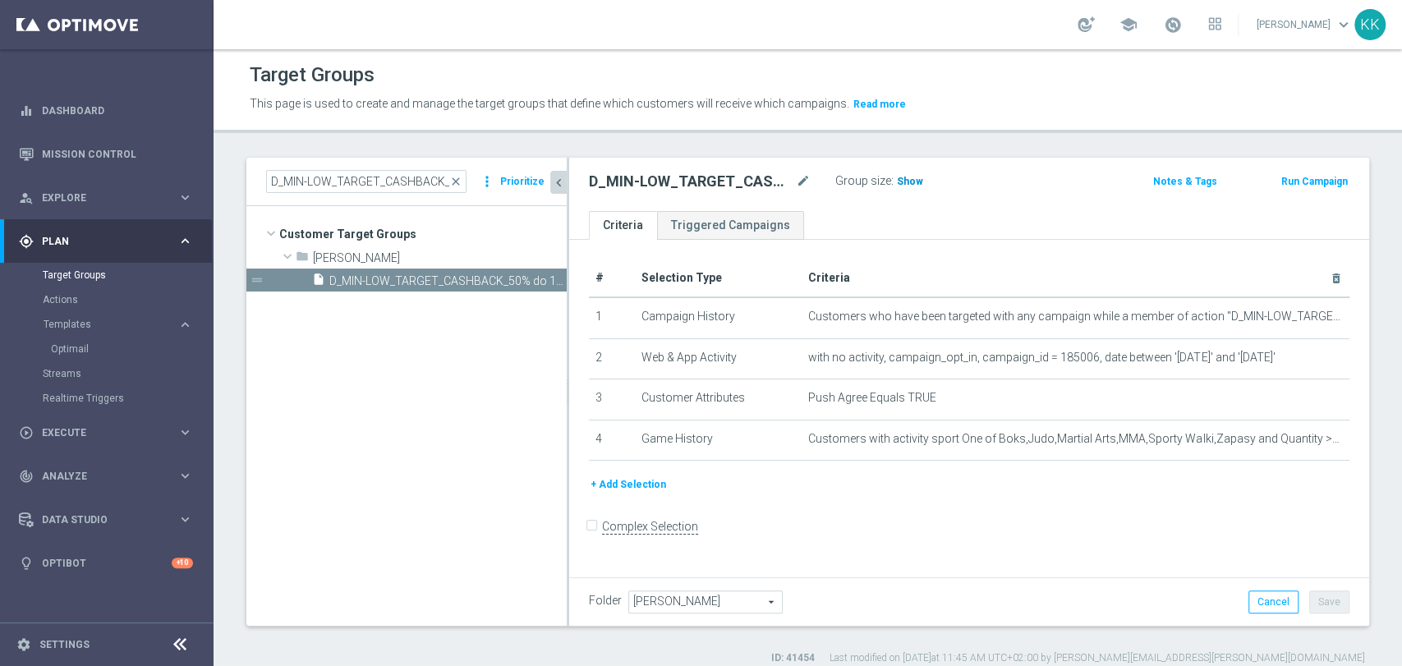
click at [915, 173] on h3 "Show" at bounding box center [910, 182] width 30 height 18
click at [317, 186] on input "D_MIN-LOW_TARGET_CASHBACK_50% do 100 PLN_EPLW_300925_PUSH3" at bounding box center [366, 181] width 200 height 23
paste input "ED-HIGH_TARGET_CASHBACK_50% do 3"
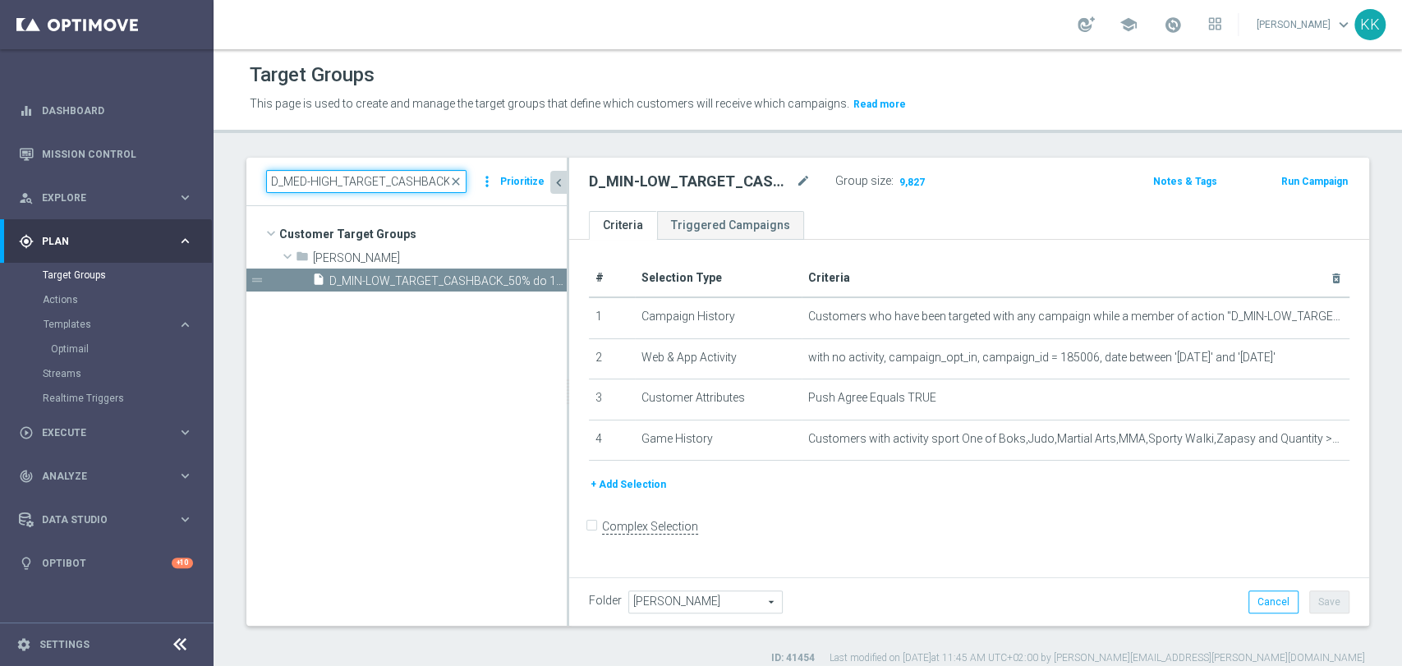
scroll to position [0, 201]
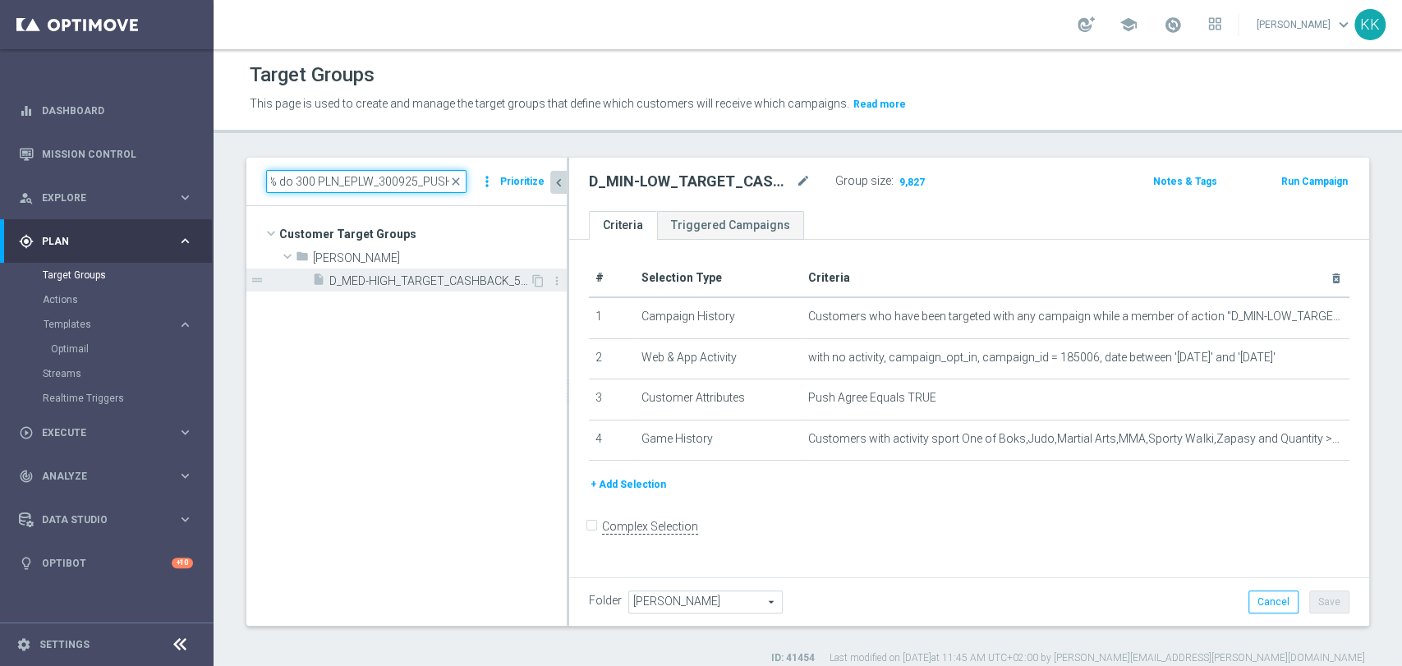
type input "D_MED-HIGH_TARGET_CASHBACK_50% do 300 PLN_EPLW_300925_PUSH3"
click at [338, 284] on span "D_MED-HIGH_TARGET_CASHBACK_50% do 300 PLN_EPLW_300925_PUSH3" at bounding box center [429, 281] width 200 height 14
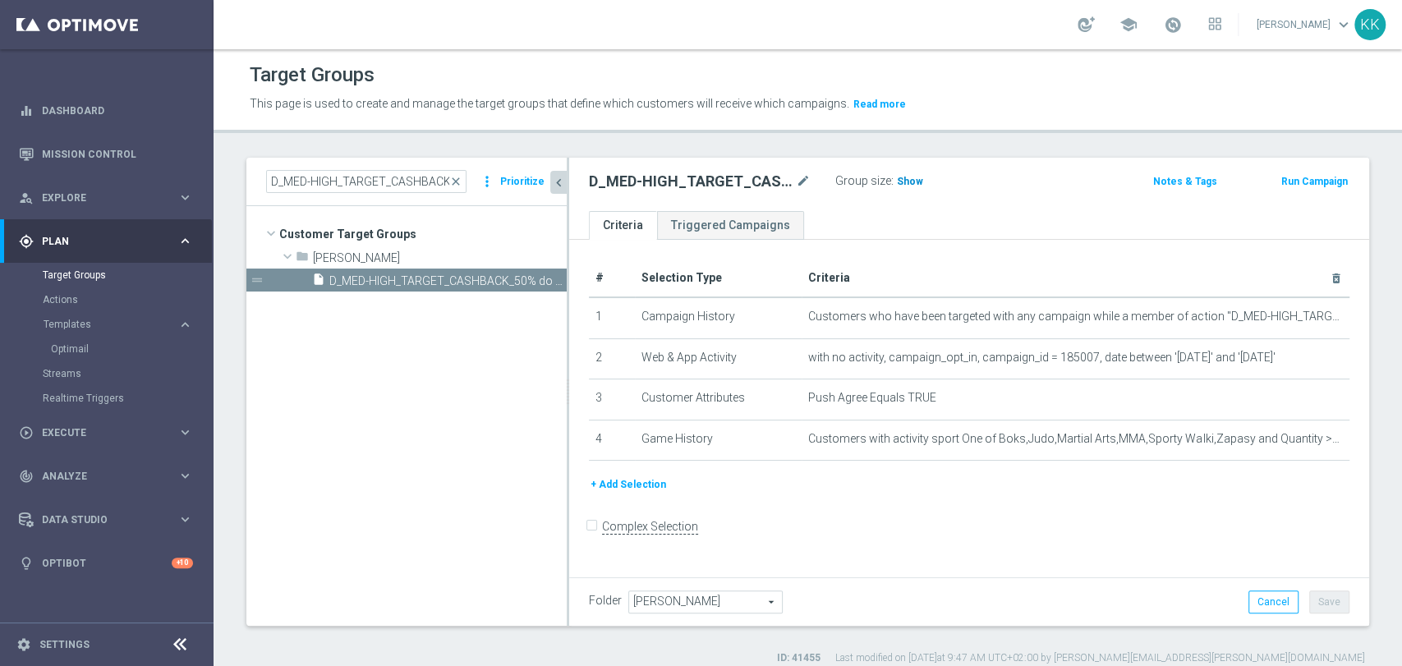
click at [907, 185] on span "Show" at bounding box center [910, 182] width 26 height 12
click at [411, 181] on input "D_MED-HIGH_TARGET_CASHBACK_50% do 300 PLN_EPLW_300925_PUSH3" at bounding box center [366, 181] width 200 height 23
click at [1347, 21] on span "keyboard_arrow_down" at bounding box center [1344, 25] width 18 height 18
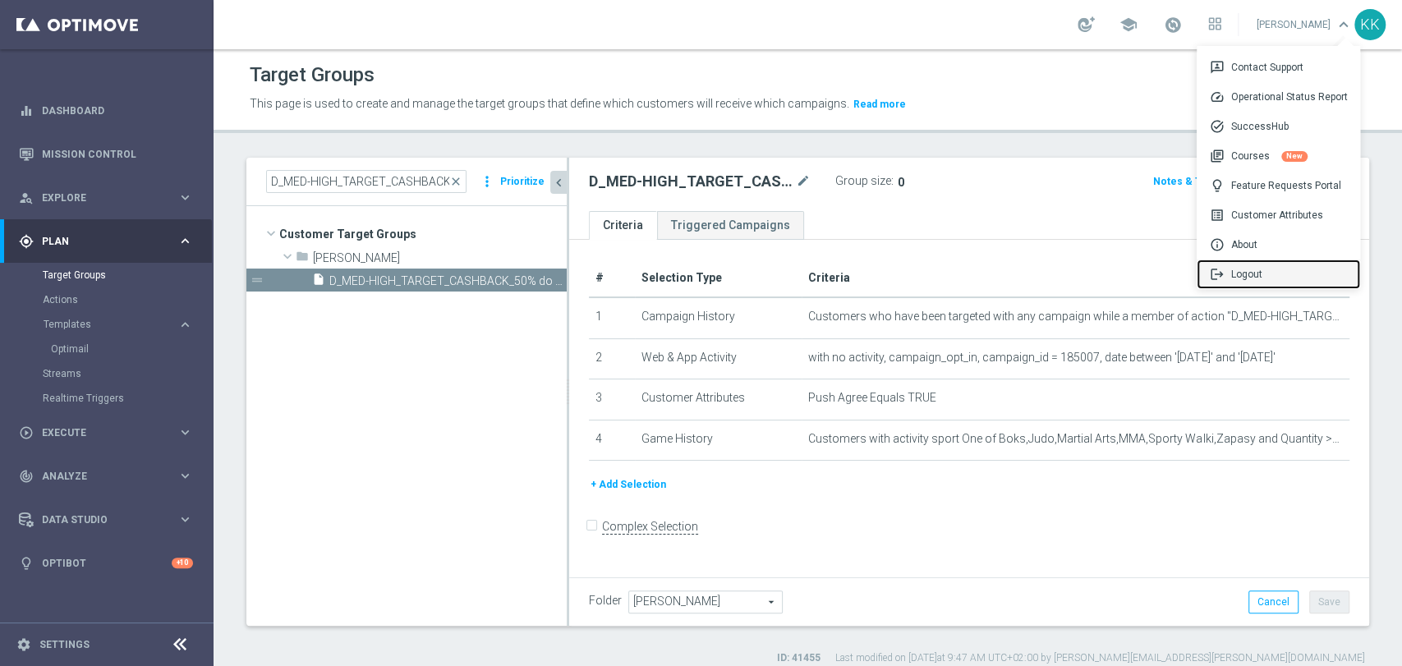
click at [1264, 266] on div "logout Logout" at bounding box center [1278, 275] width 163 height 30
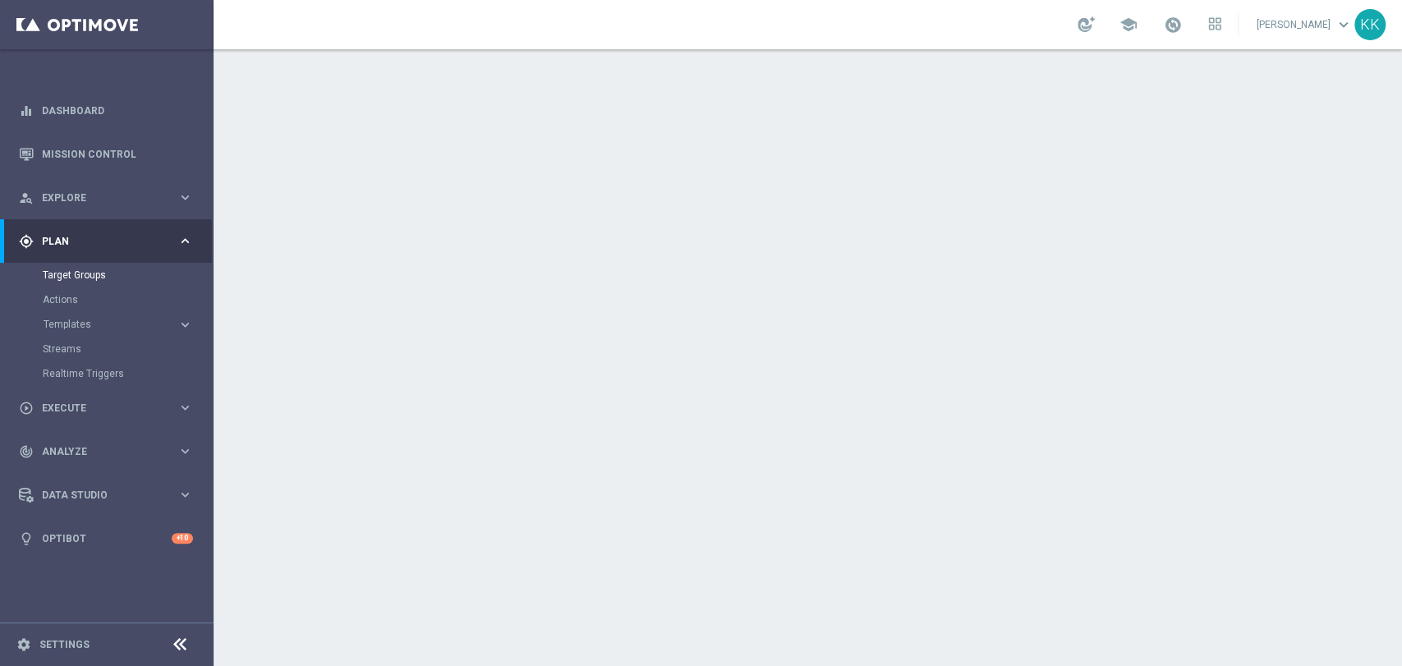
click at [54, 255] on div "gps_fixed Plan keyboard_arrow_right" at bounding box center [106, 241] width 212 height 44
click at [69, 271] on div "play_circle_outline Execute keyboard_arrow_right" at bounding box center [106, 285] width 212 height 44
click at [69, 247] on div "gps_fixed Plan" at bounding box center [98, 241] width 159 height 15
click at [75, 272] on link "Target Groups" at bounding box center [107, 275] width 128 height 13
click at [70, 295] on link "Actions" at bounding box center [107, 299] width 128 height 13
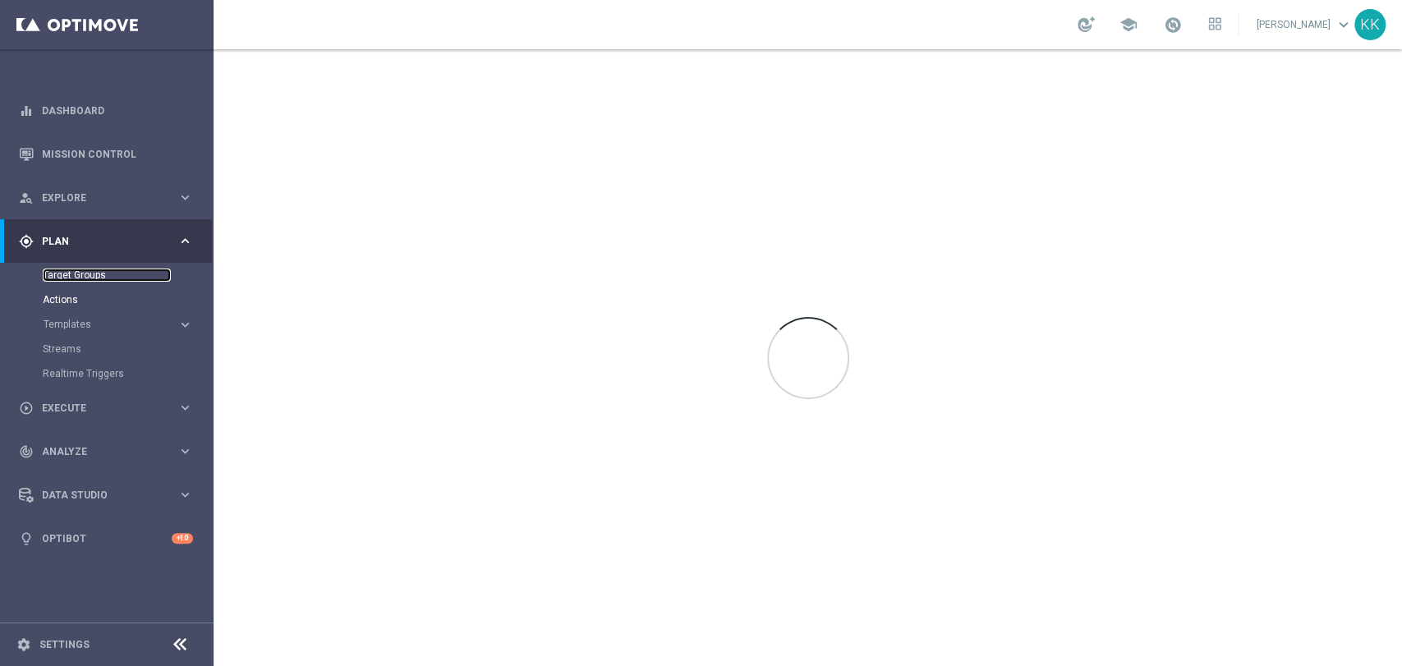
click at [75, 269] on link "Target Groups" at bounding box center [107, 275] width 128 height 13
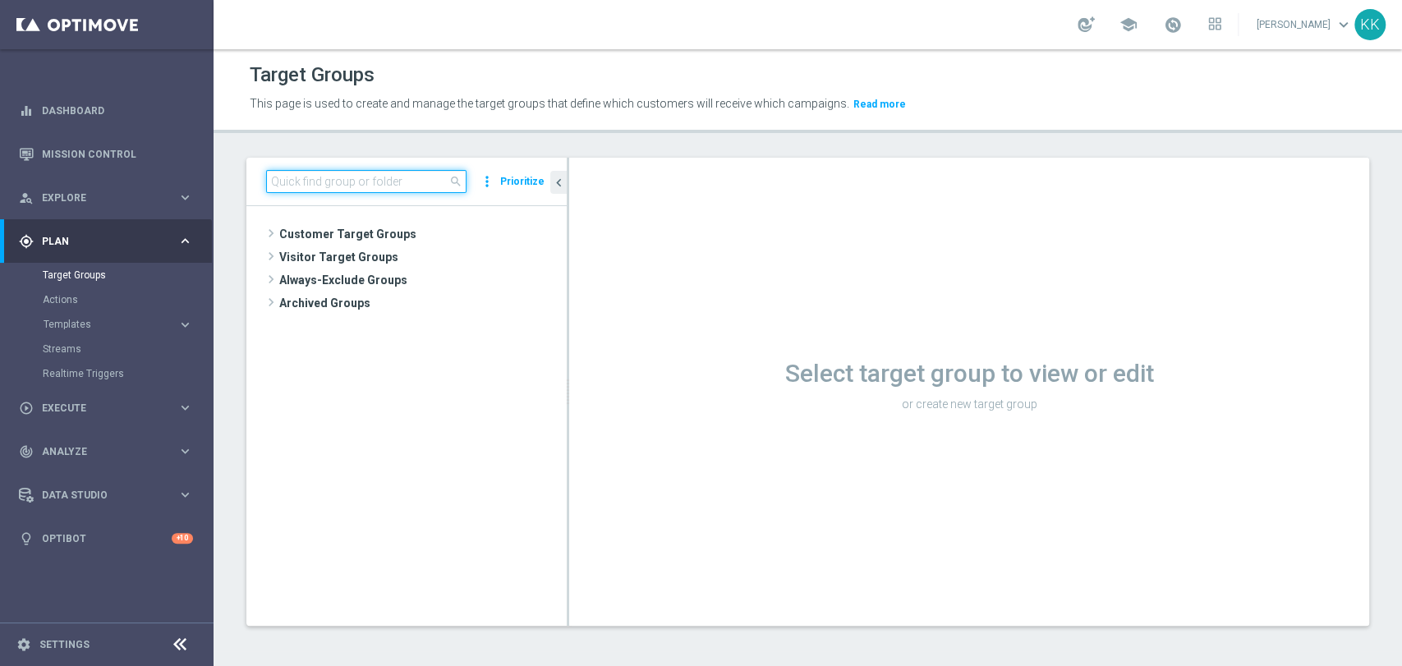
click at [400, 178] on input at bounding box center [366, 181] width 200 height 23
paste input "D_MED-HIGH_TARGET_CASHBACK_50% do 300 PLN_EPLW_300925_PUSH3"
type input "D_MED-HIGH_TARGET_CASHBACK_50% do 300 PLN_EPLW_300925_PUSH3"
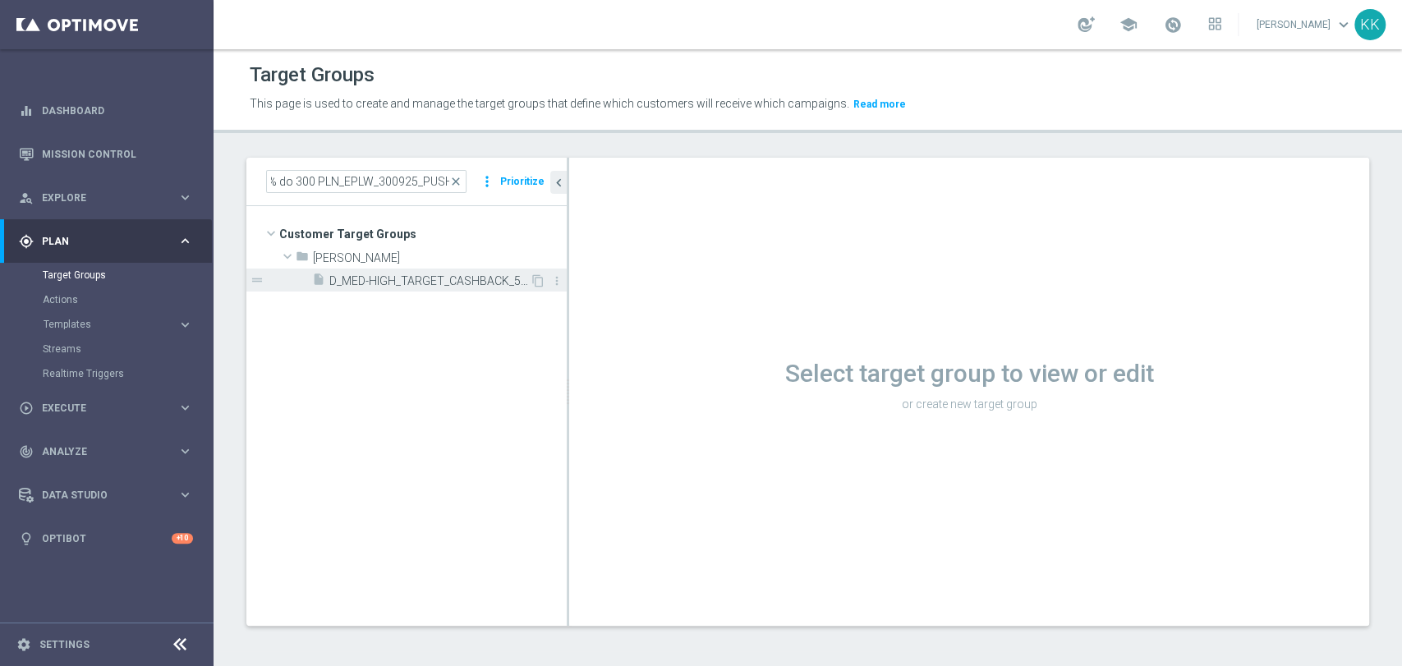
click at [427, 270] on div "insert_drive_file D_MED-HIGH_TARGET_CASHBACK_50% do 300 PLN_EPLW_300925_PUSH3" at bounding box center [421, 280] width 218 height 23
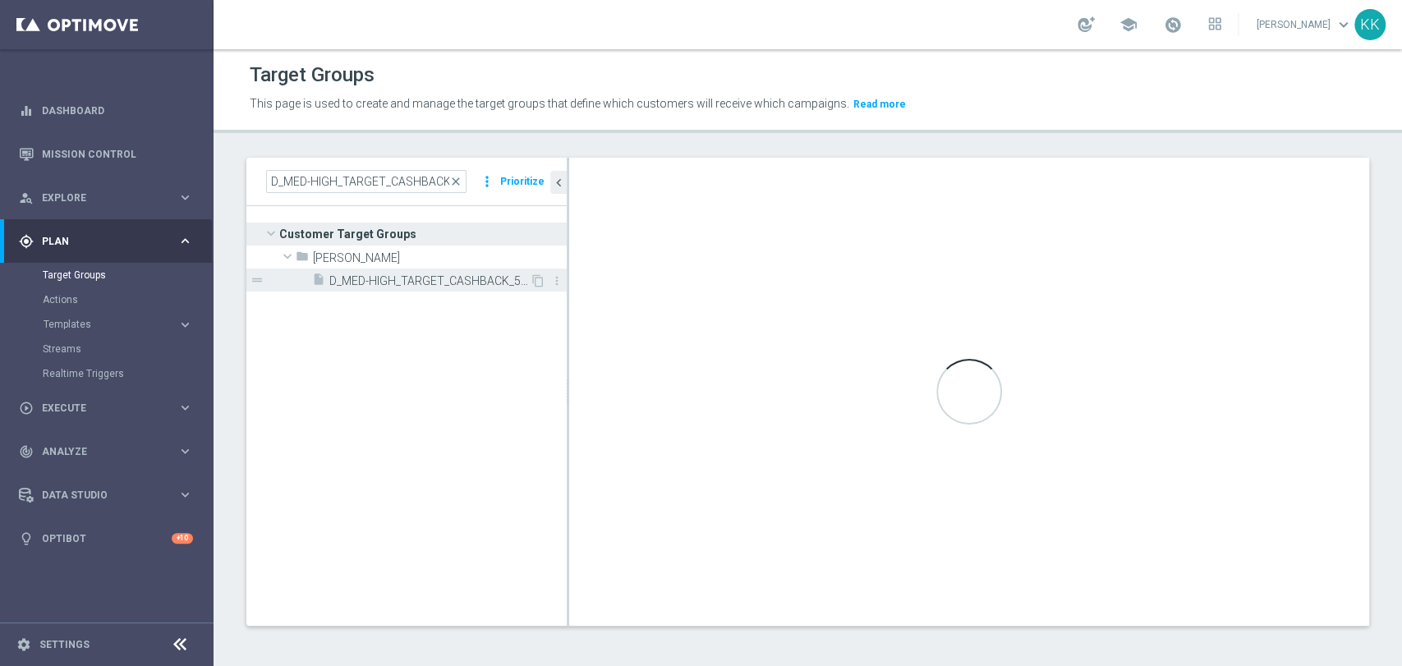
click at [449, 282] on span "D_MED-HIGH_TARGET_CASHBACK_50% do 300 PLN_EPLW_300925_PUSH3" at bounding box center [429, 281] width 200 height 14
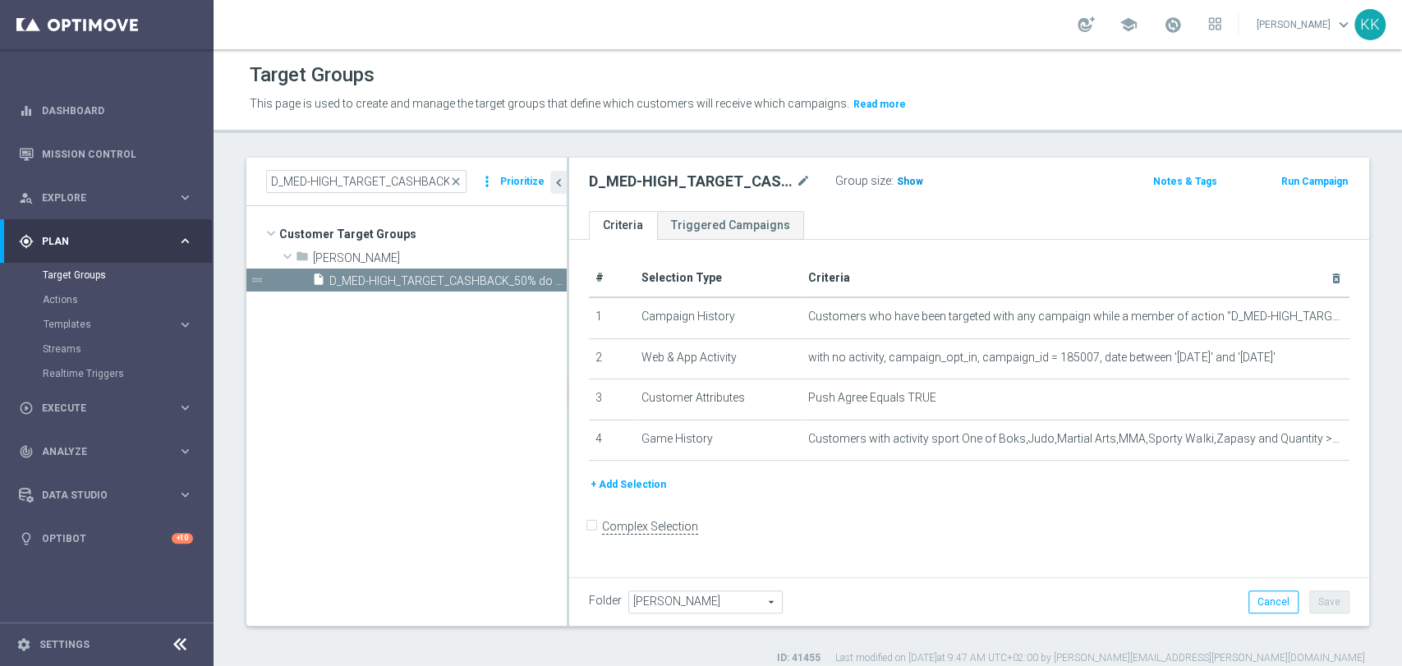
click at [907, 187] on h3 "Show" at bounding box center [910, 182] width 30 height 18
click at [70, 155] on link "Mission Control" at bounding box center [117, 154] width 151 height 44
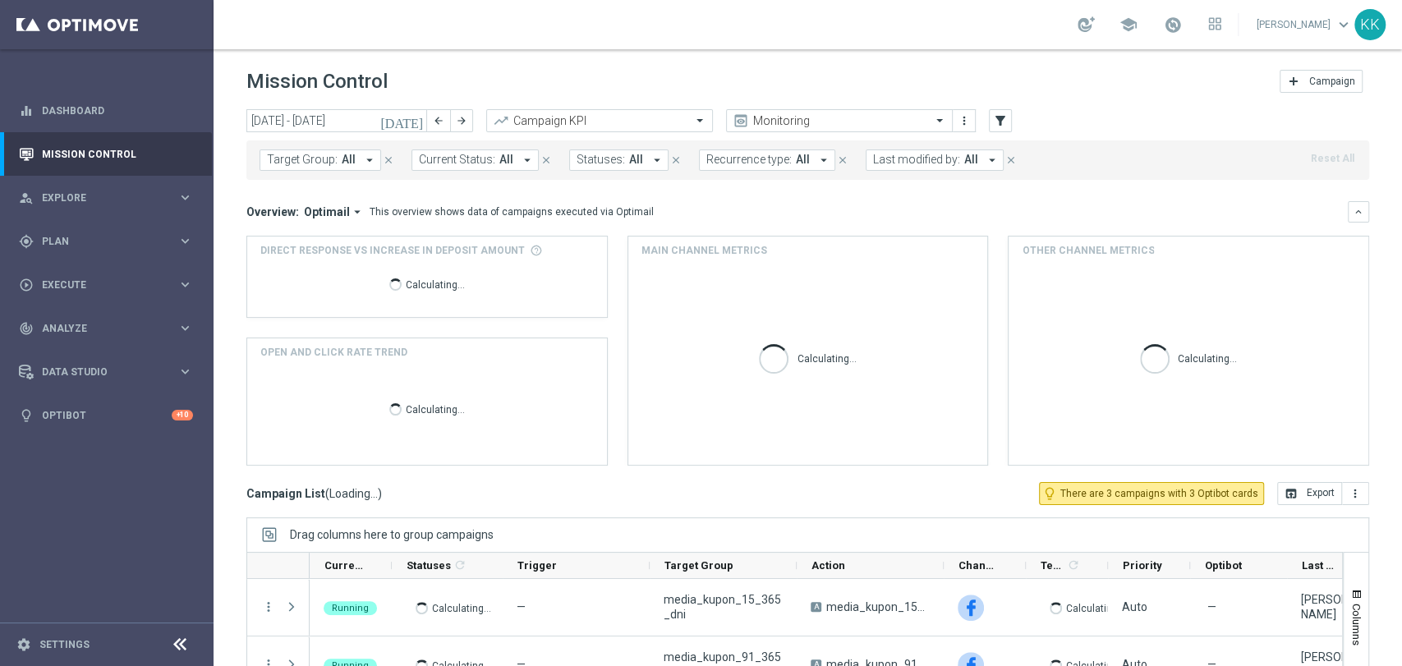
click at [322, 159] on span "Target Group:" at bounding box center [302, 160] width 71 height 14
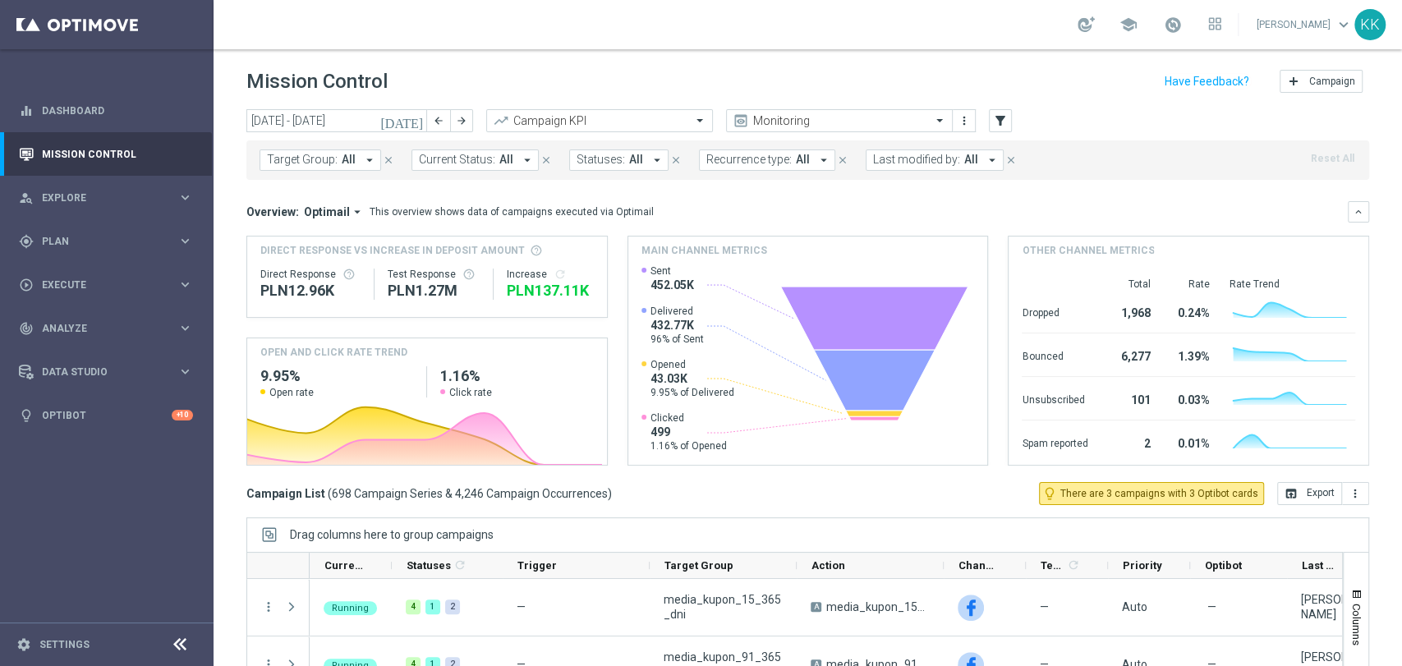
click at [303, 164] on span "Target Group:" at bounding box center [302, 160] width 71 height 14
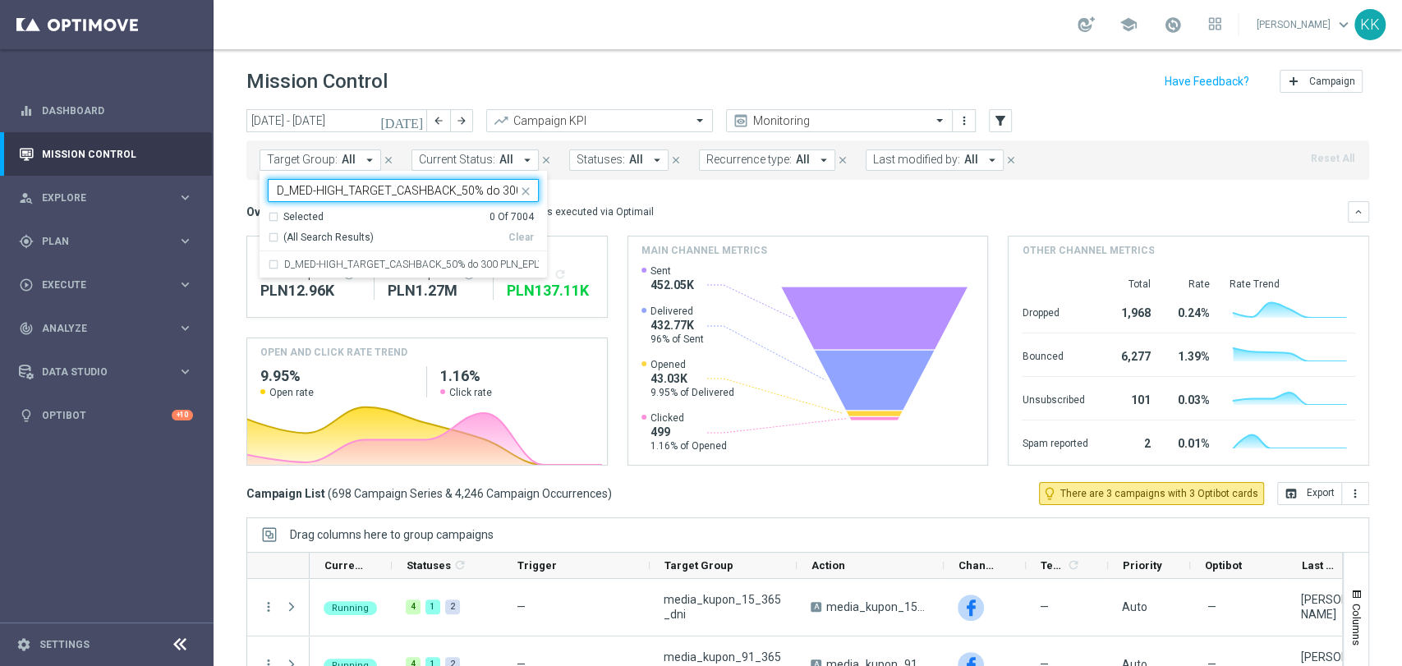
scroll to position [0, 143]
click at [338, 271] on div "D_MED-HIGH_TARGET_CASHBACK_50% do 300 PLN_EPLW_300925_PUSH3" at bounding box center [403, 264] width 271 height 26
type input "D_MED-HIGH_TARGET_CASHBACK_50% do 300 PLN_EPLW_300925_PUSH3"
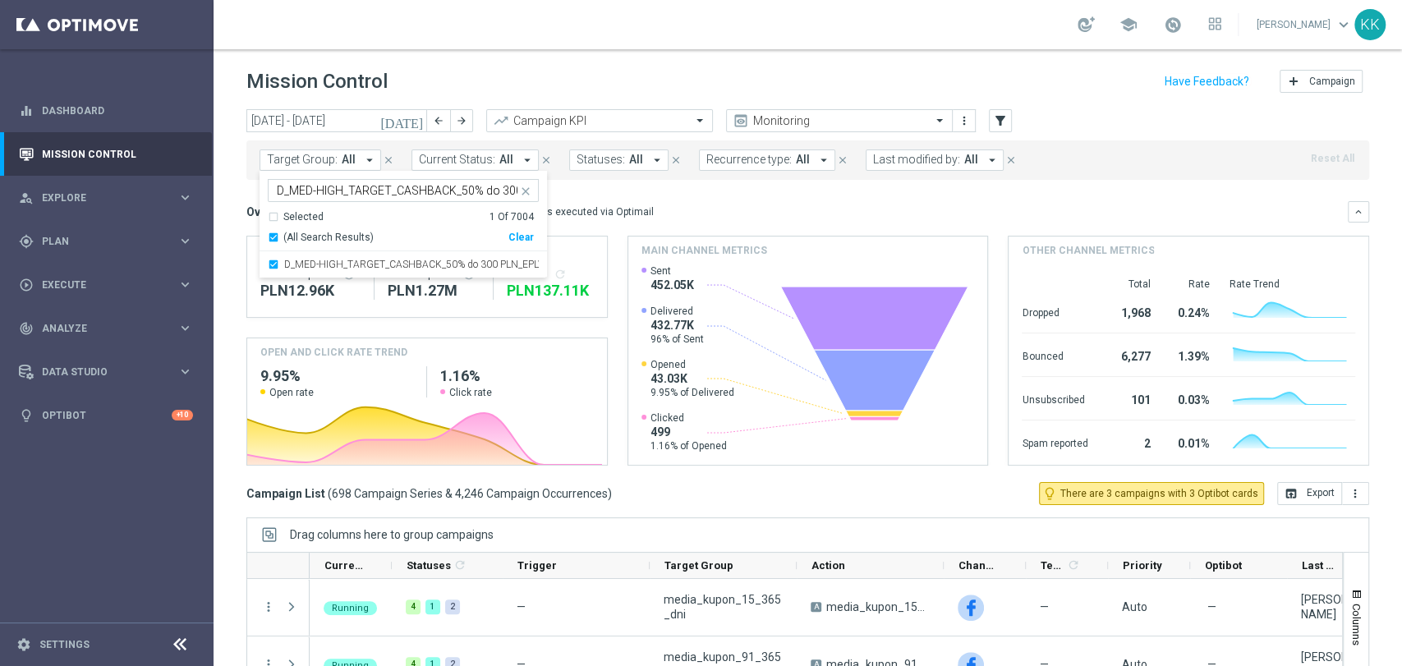
click at [498, 18] on div "school Katarzyna Kamińska keyboard_arrow_down KK" at bounding box center [808, 24] width 1189 height 49
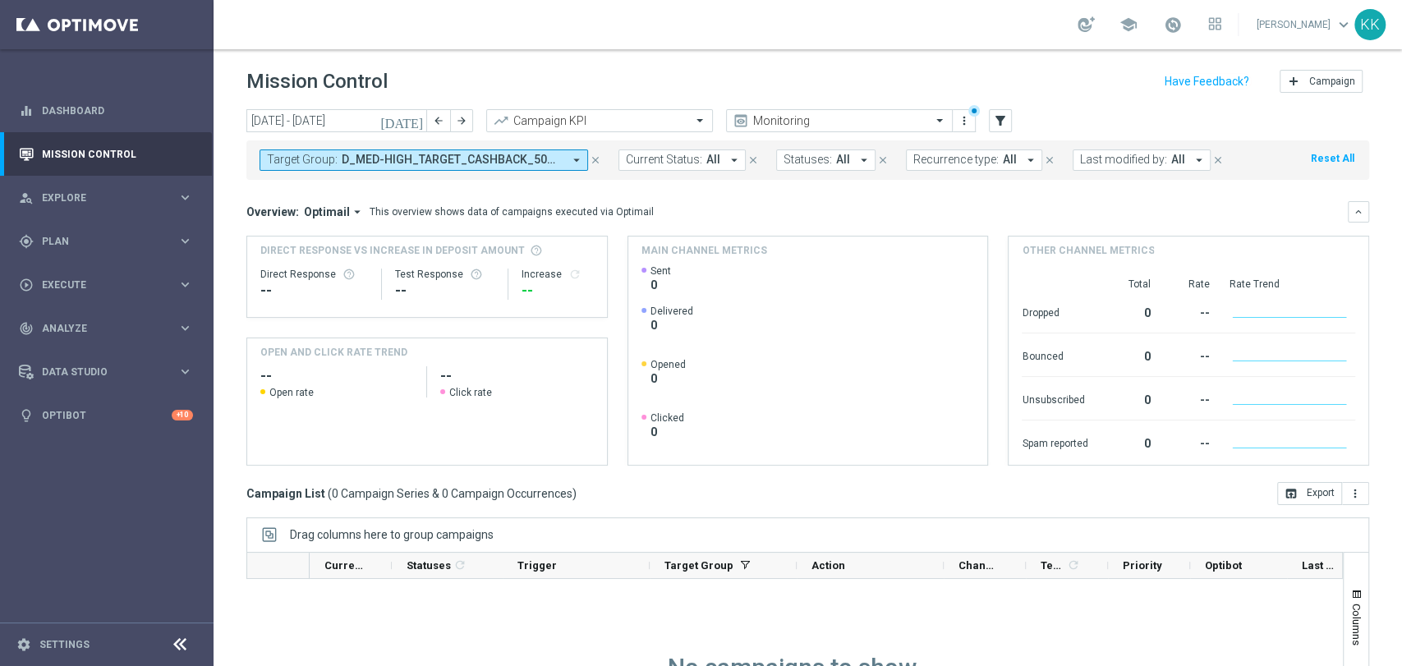
click at [504, 166] on span "D_MED-HIGH_TARGET_CASHBACK_50% do 300 PLN_EPLW_300925_PUSH3" at bounding box center [452, 160] width 221 height 14
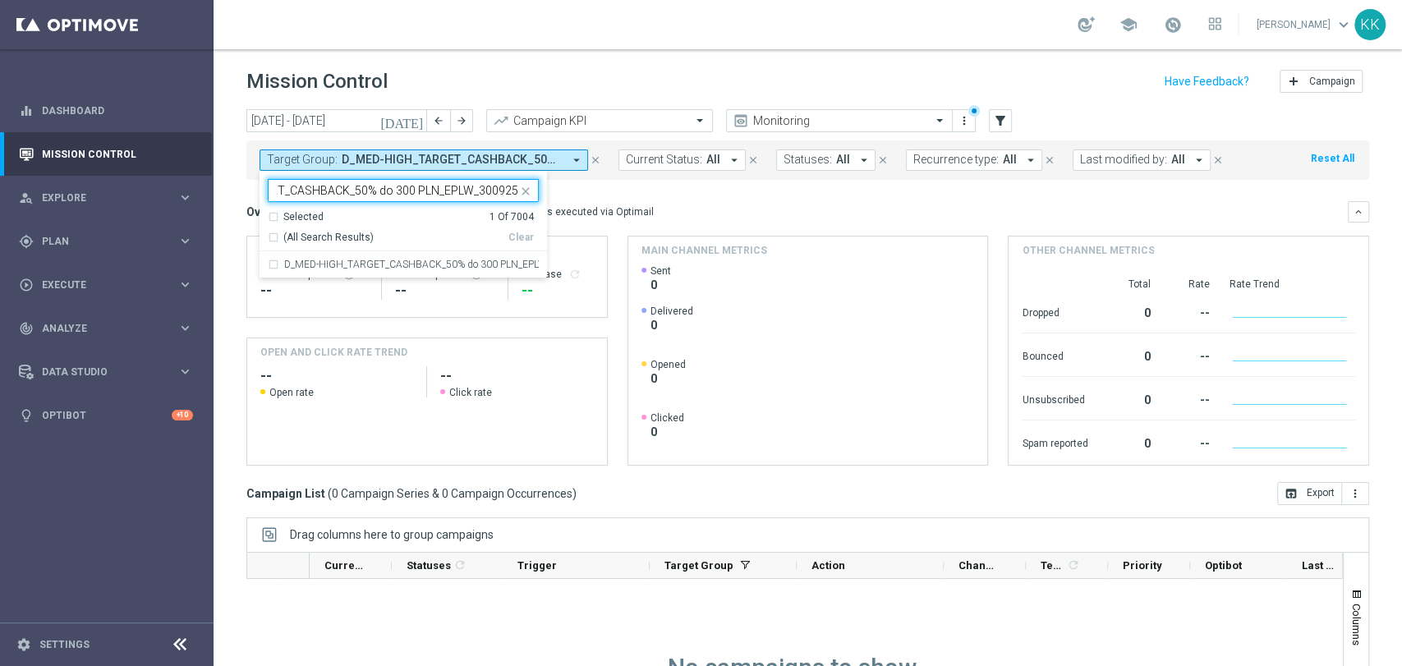
scroll to position [0, 113]
click at [471, 260] on label "D_MED-HIGH_TARGET_CASHBACK_50% do 300 PLN_EPLW_300925_2" at bounding box center [411, 265] width 255 height 10
type input "D_MED-HIGH_TARGET_CASHBACK_50% do 300 PLN_EPLW_300925_2"
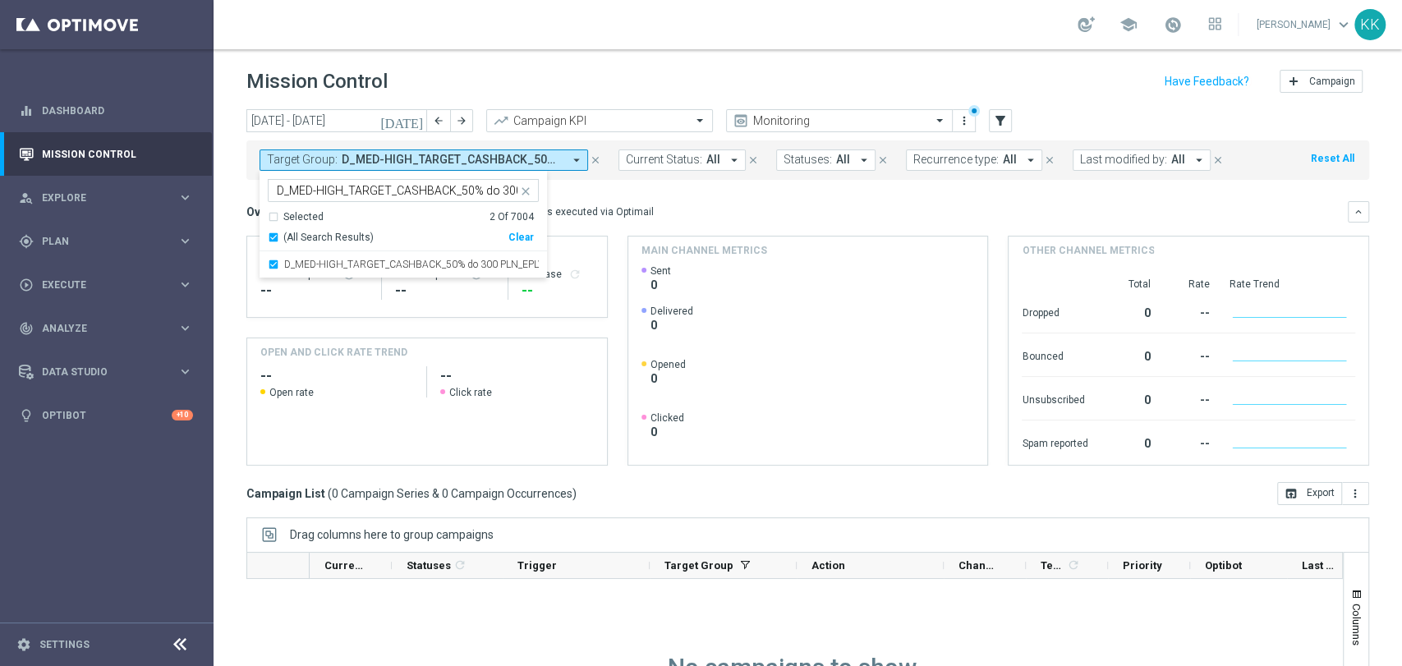
click at [656, 2] on div "school Katarzyna Kamińska keyboard_arrow_down KK" at bounding box center [808, 24] width 1189 height 49
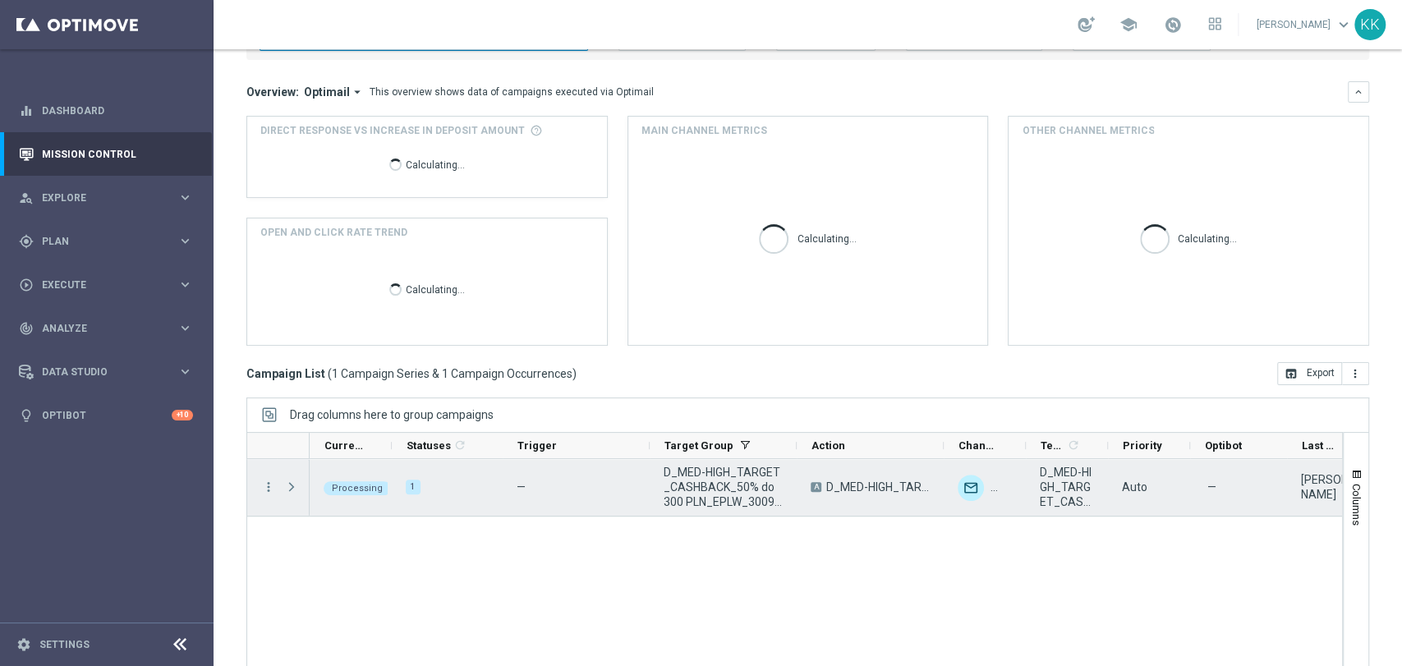
scroll to position [154, 0]
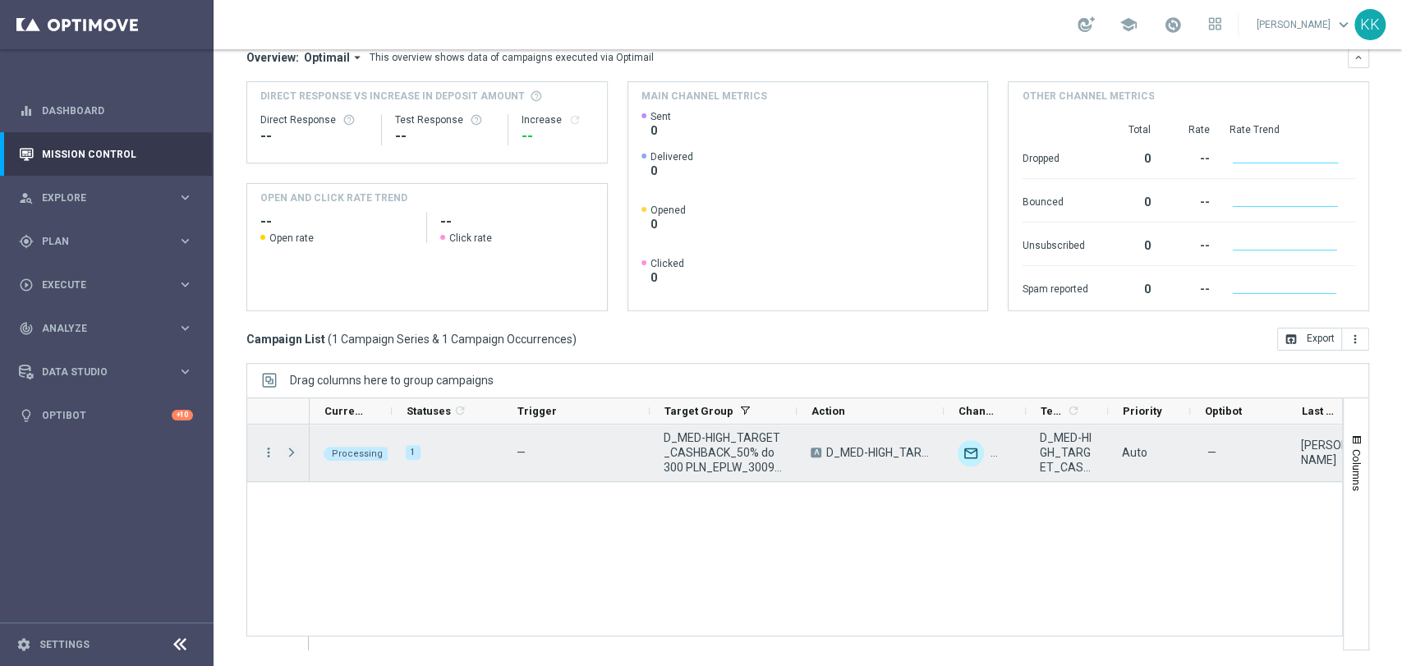
click at [296, 453] on span at bounding box center [291, 452] width 15 height 13
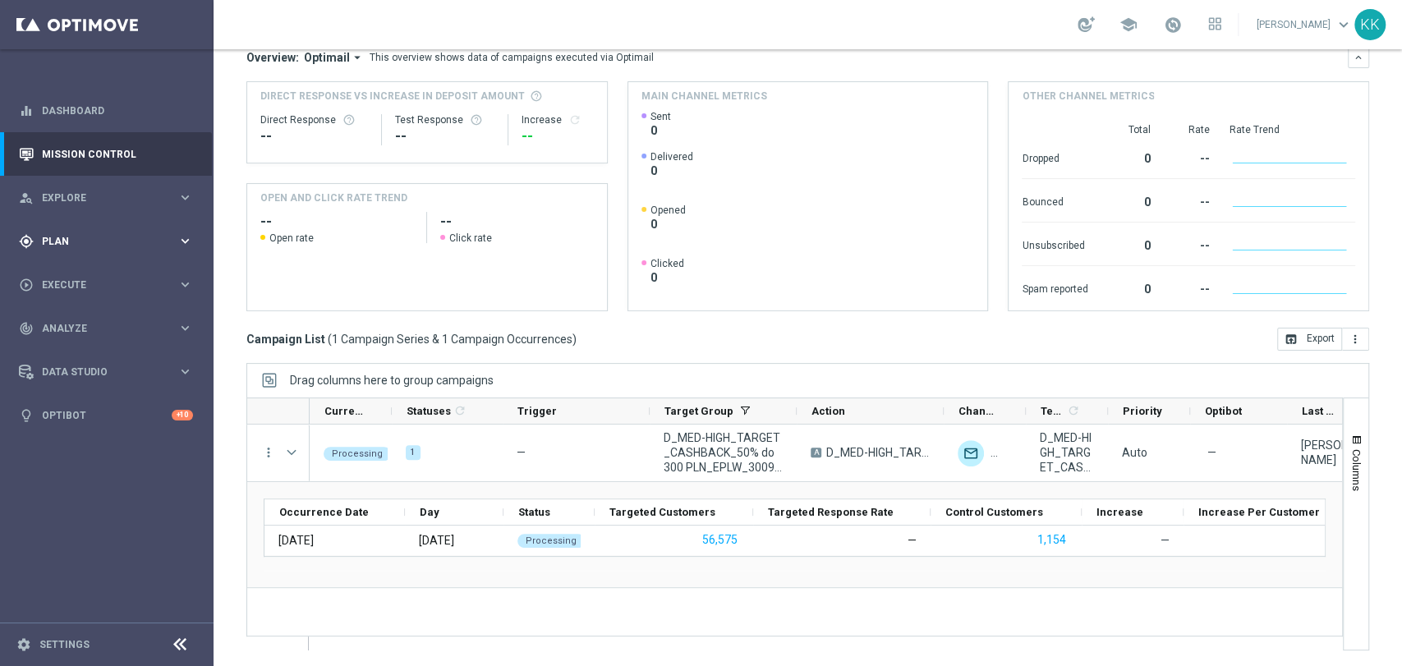
click at [120, 234] on div "gps_fixed Plan" at bounding box center [98, 241] width 159 height 15
drag, startPoint x: 53, startPoint y: 281, endPoint x: 85, endPoint y: 324, distance: 53.6
click at [53, 281] on link "Target Groups" at bounding box center [107, 275] width 128 height 13
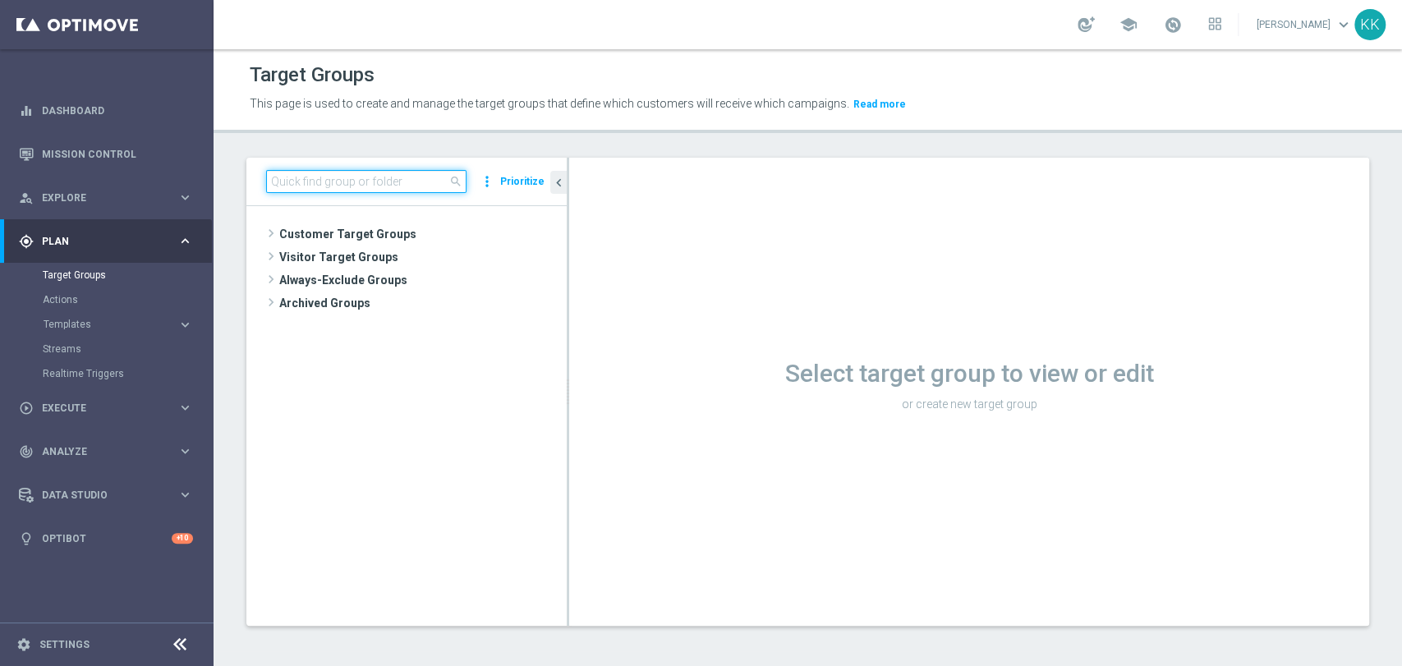
click at [329, 180] on input at bounding box center [366, 181] width 200 height 23
paste input "D_MED-HIGH_TARGET_CASHBACK_50% do 300 PLN_EPLW_300925_PUSH3"
type input "D_MED-HIGH_TARGET_CASHBACK_50% do 300 PLN_EPLW_300925_PUSH3"
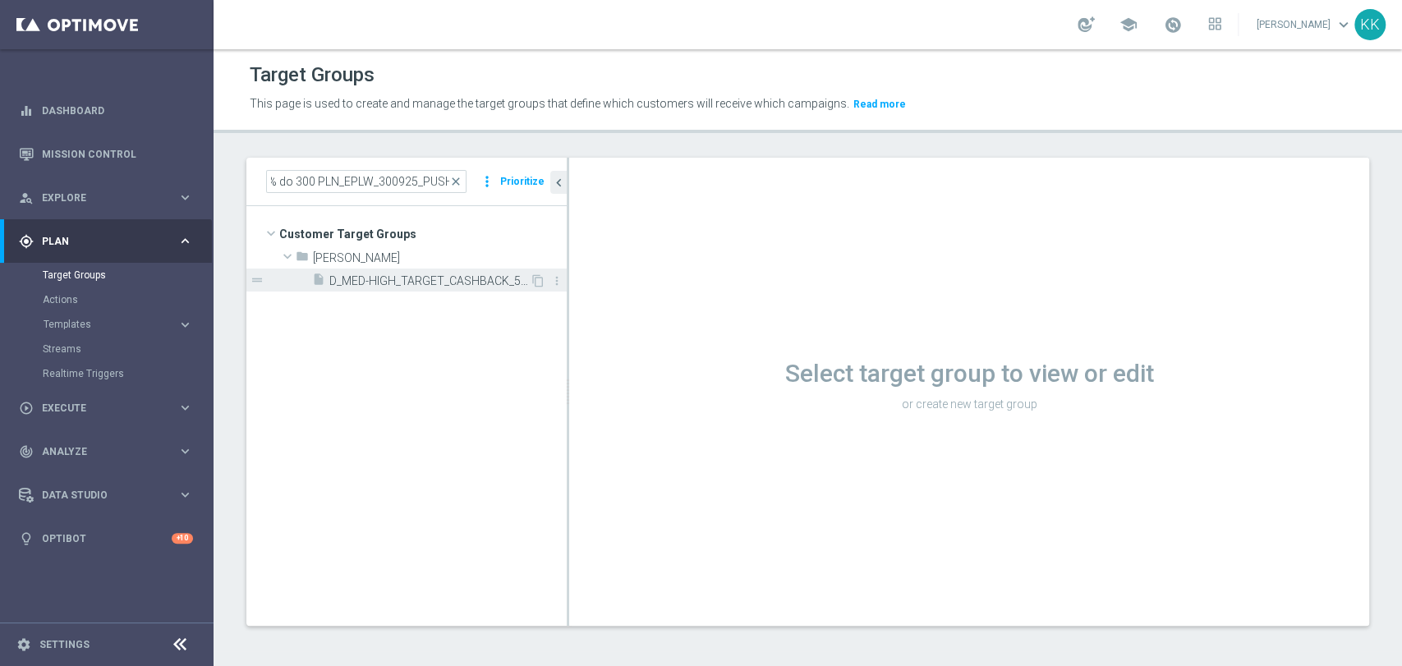
scroll to position [0, 0]
click at [362, 281] on span "D_MED-HIGH_TARGET_CASHBACK_50% do 300 PLN_EPLW_300925_PUSH3" at bounding box center [429, 281] width 200 height 14
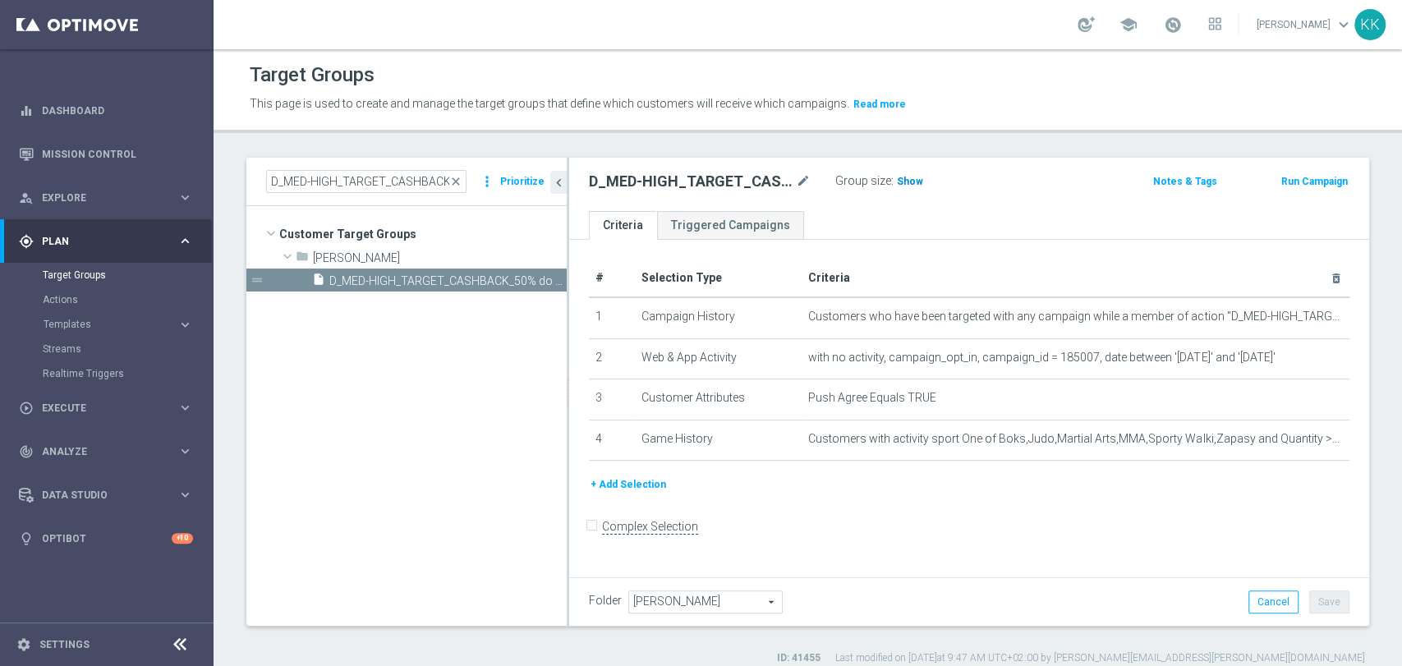
click at [900, 187] on h3 "Show" at bounding box center [910, 182] width 30 height 18
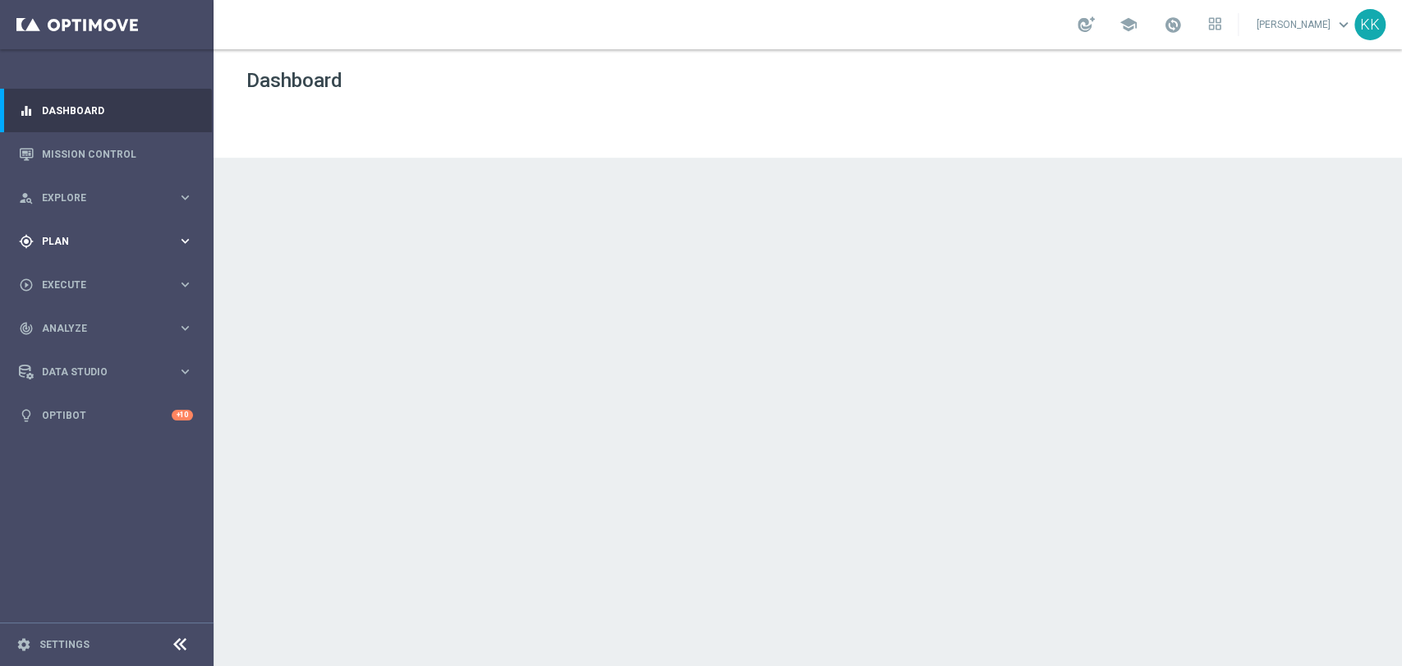
click at [117, 245] on span "Plan" at bounding box center [110, 242] width 136 height 10
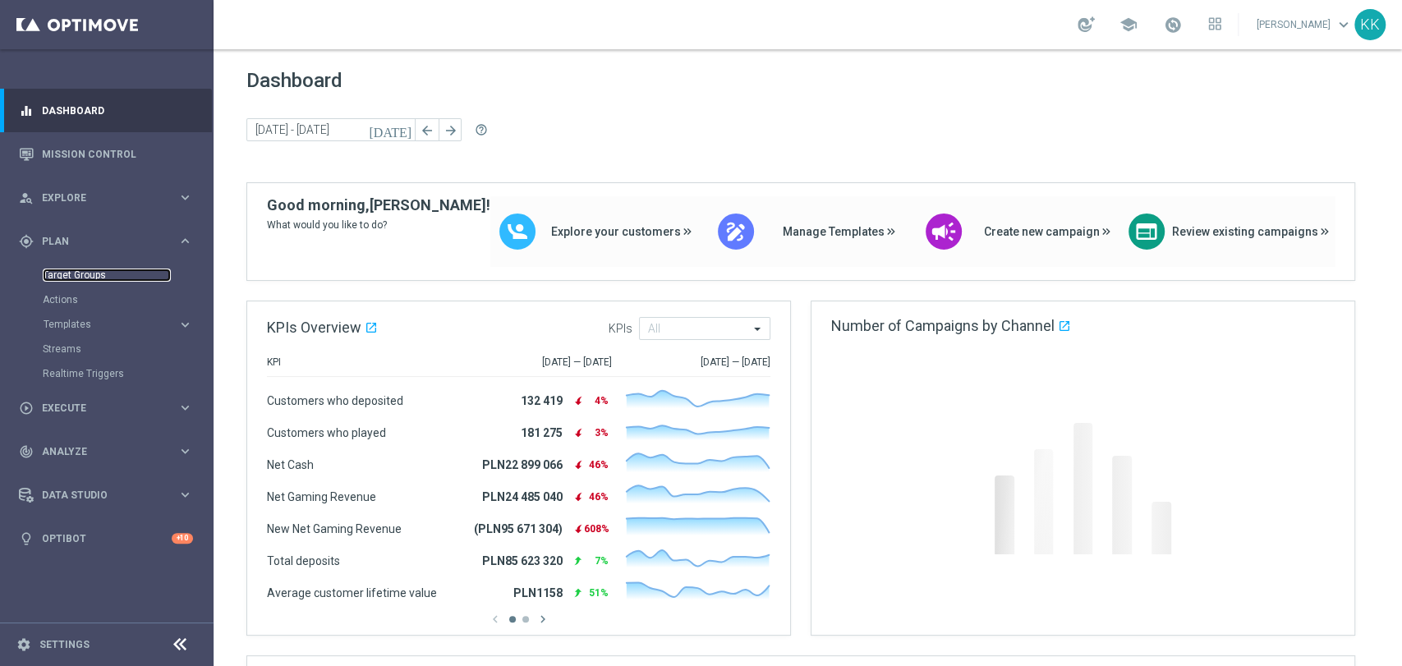
click at [85, 271] on link "Target Groups" at bounding box center [107, 275] width 128 height 13
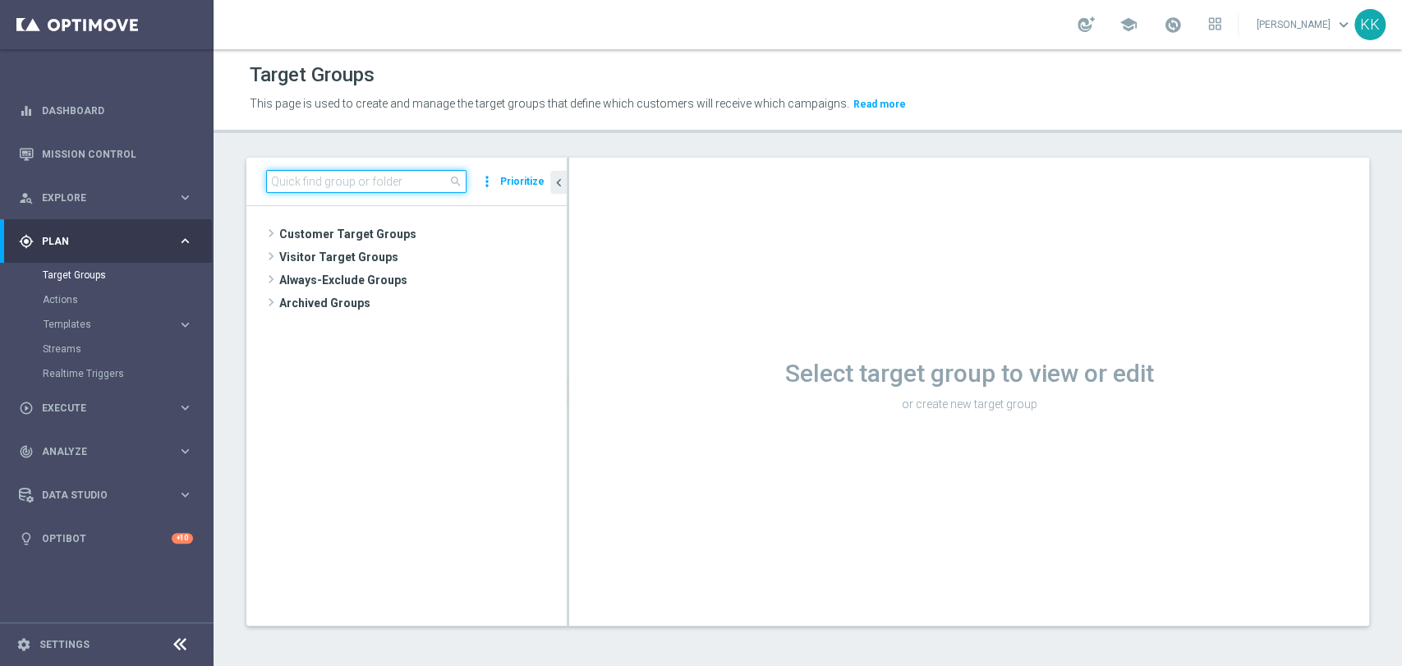
click at [415, 176] on input at bounding box center [366, 181] width 200 height 23
paste input "D_MED-HIGH_TARGET_CASHBACK_50% do 300 PLN_EPLW_300925_PUSH3"
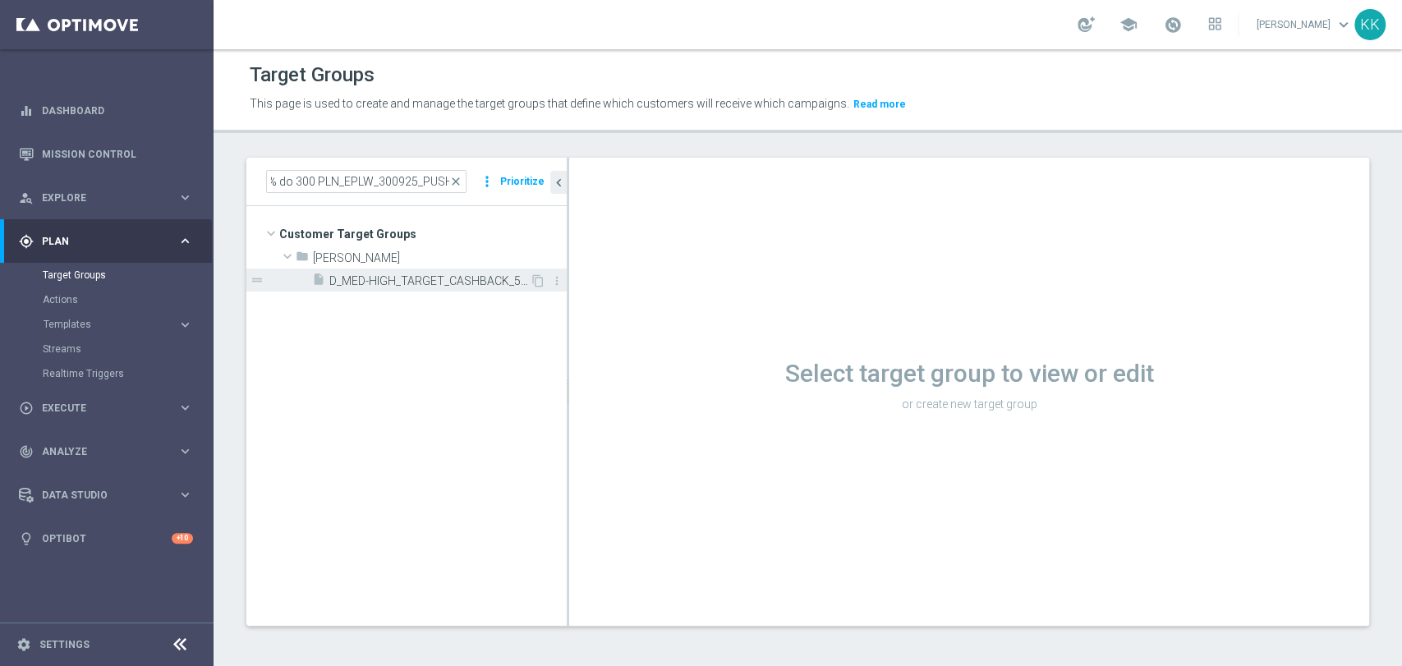
click at [470, 278] on span "D_MED-HIGH_TARGET_CASHBACK_50% do 300 PLN_EPLW_300925_PUSH3" at bounding box center [429, 281] width 200 height 14
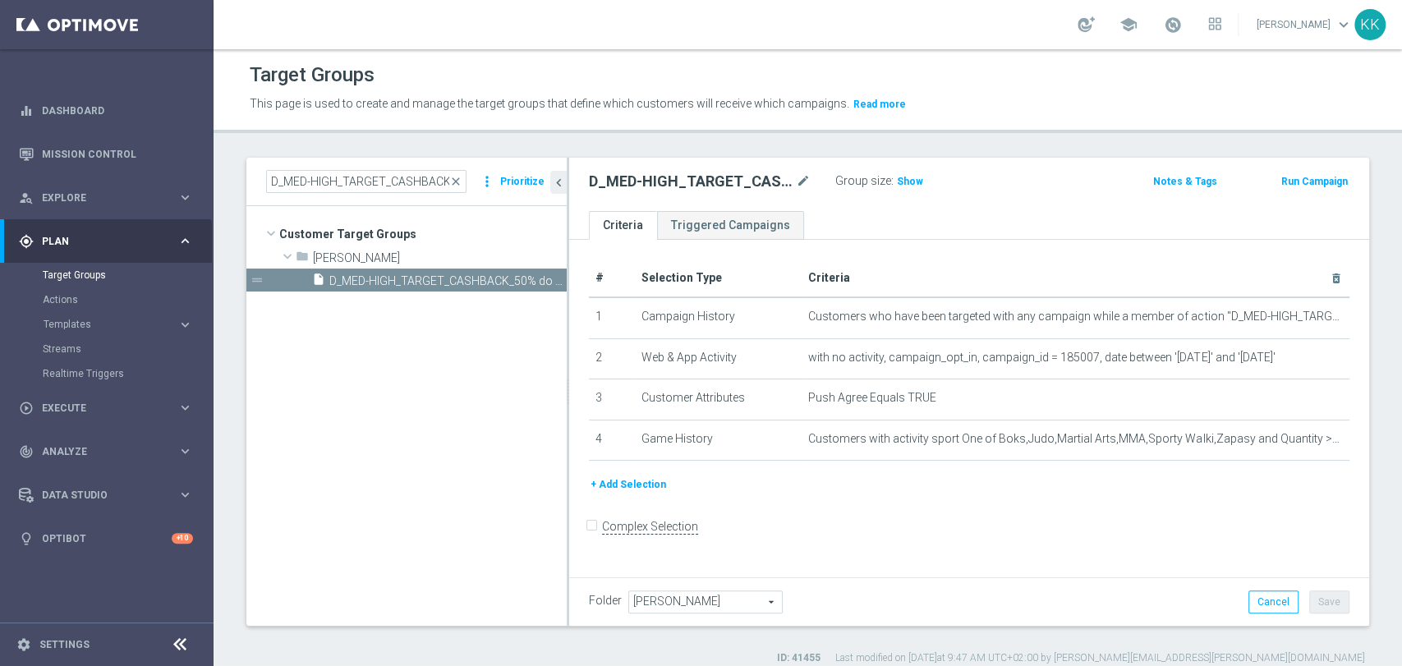
click at [891, 179] on label ":" at bounding box center [892, 181] width 2 height 14
click at [897, 177] on span "Show" at bounding box center [910, 182] width 26 height 12
click at [425, 200] on div "D_MED-HIGH_TARGET_CASHBACK_50% do 300 PLN_EPLW_300925_PUSH3 close more_vert Pri…" at bounding box center [406, 182] width 320 height 48
click at [421, 182] on input "D_MED-HIGH_TARGET_CASHBACK_50% do 300 PLN_EPLW_300925_PUSH3" at bounding box center [366, 181] width 200 height 23
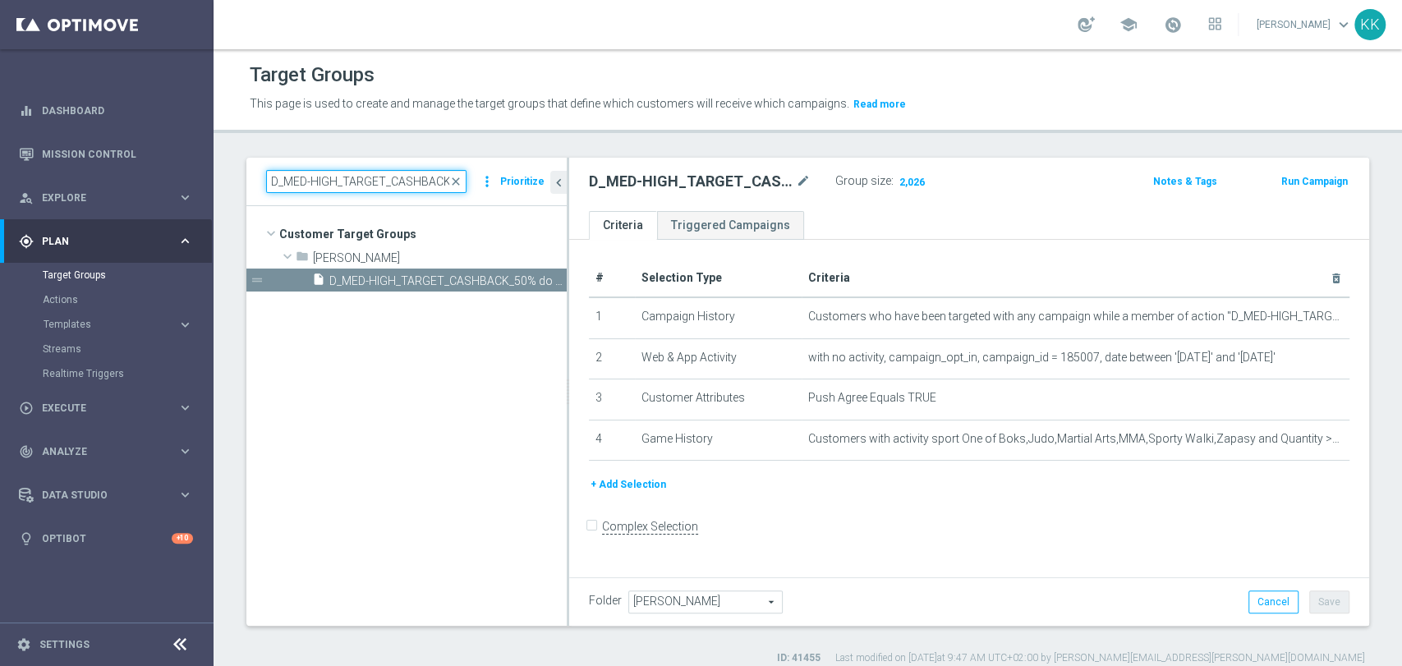
click at [421, 182] on input "D_MED-HIGH_TARGET_CASHBACK_50% do 300 PLN_EPLW_300925_PUSH3" at bounding box center [366, 181] width 200 height 23
paste input "IN-LOW_TARGET_CASHBACK_50% do 100 PLN_EPLW_300925_PUSH"
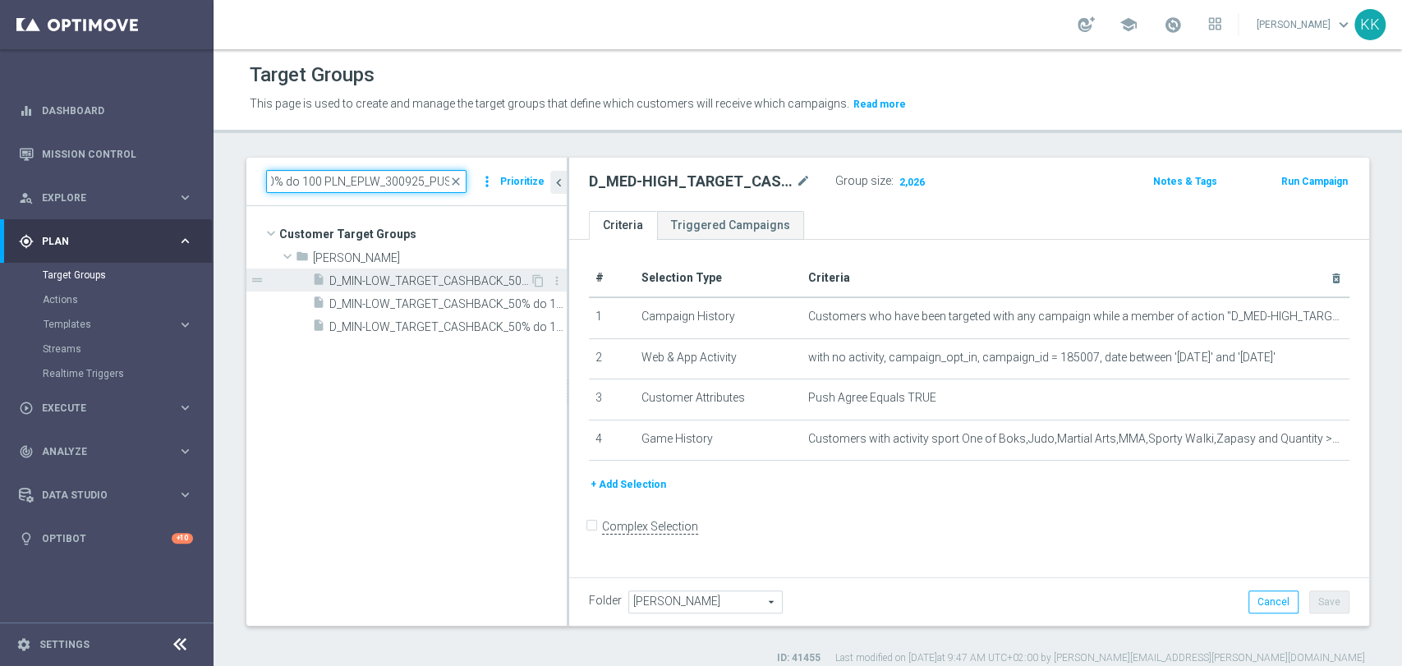
type input "D_MIN-LOW_TARGET_CASHBACK_50% do 100 PLN_EPLW_300925_PUSH"
click at [404, 280] on span "D_MIN-LOW_TARGET_CASHBACK_50% do 100 PLN_EPLW_300925_PUSH" at bounding box center [429, 281] width 200 height 14
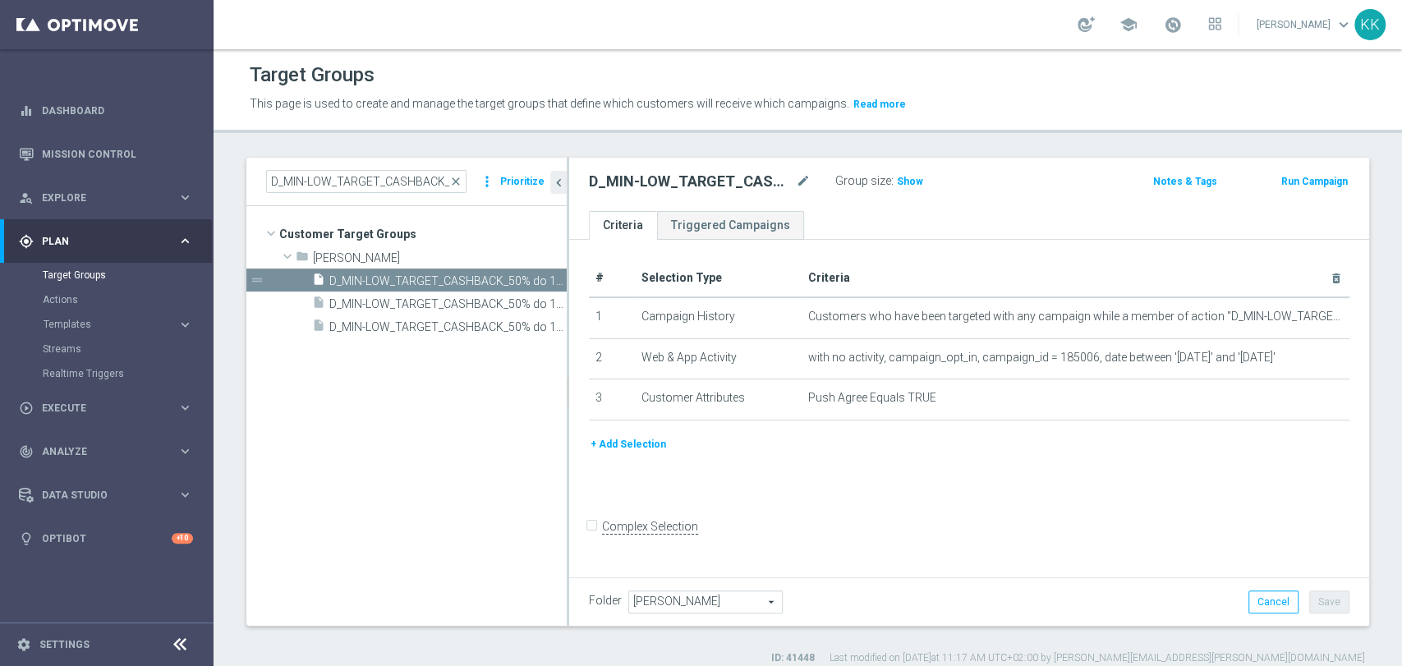
click at [625, 441] on button "+ Add Selection" at bounding box center [628, 444] width 79 height 18
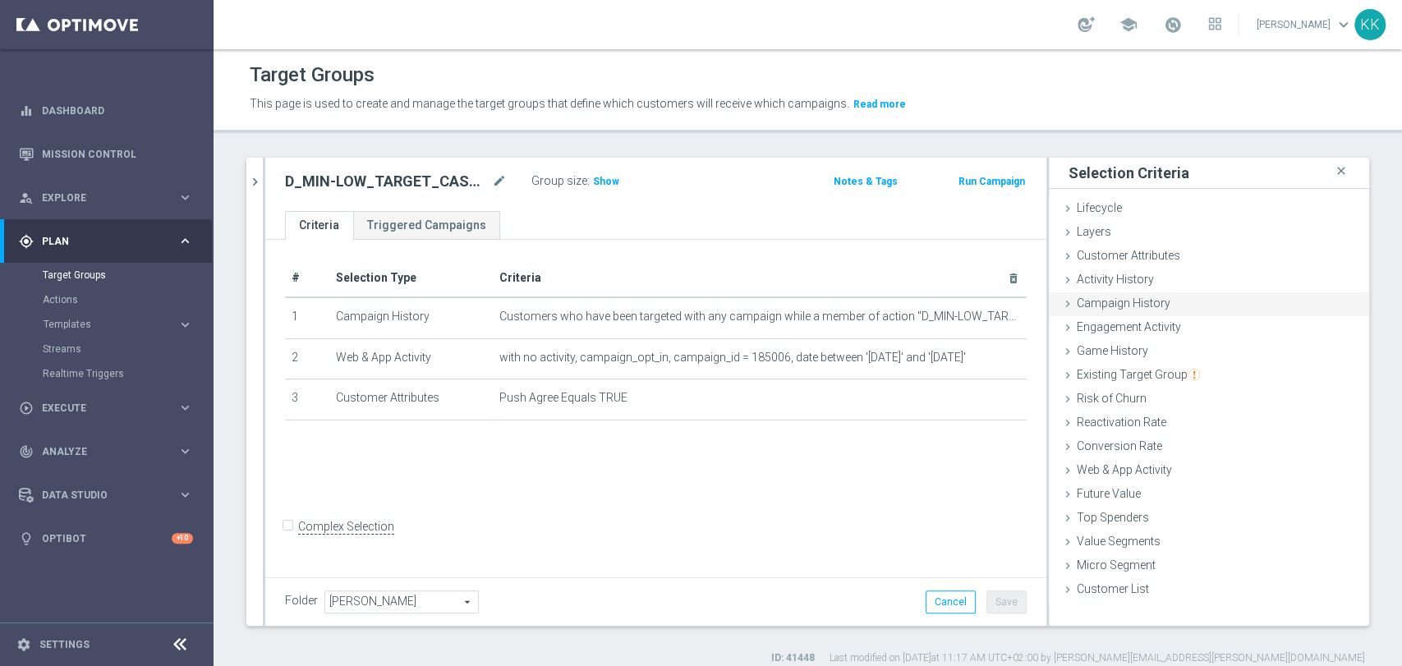
click at [1146, 301] on span "Campaign History" at bounding box center [1124, 303] width 94 height 13
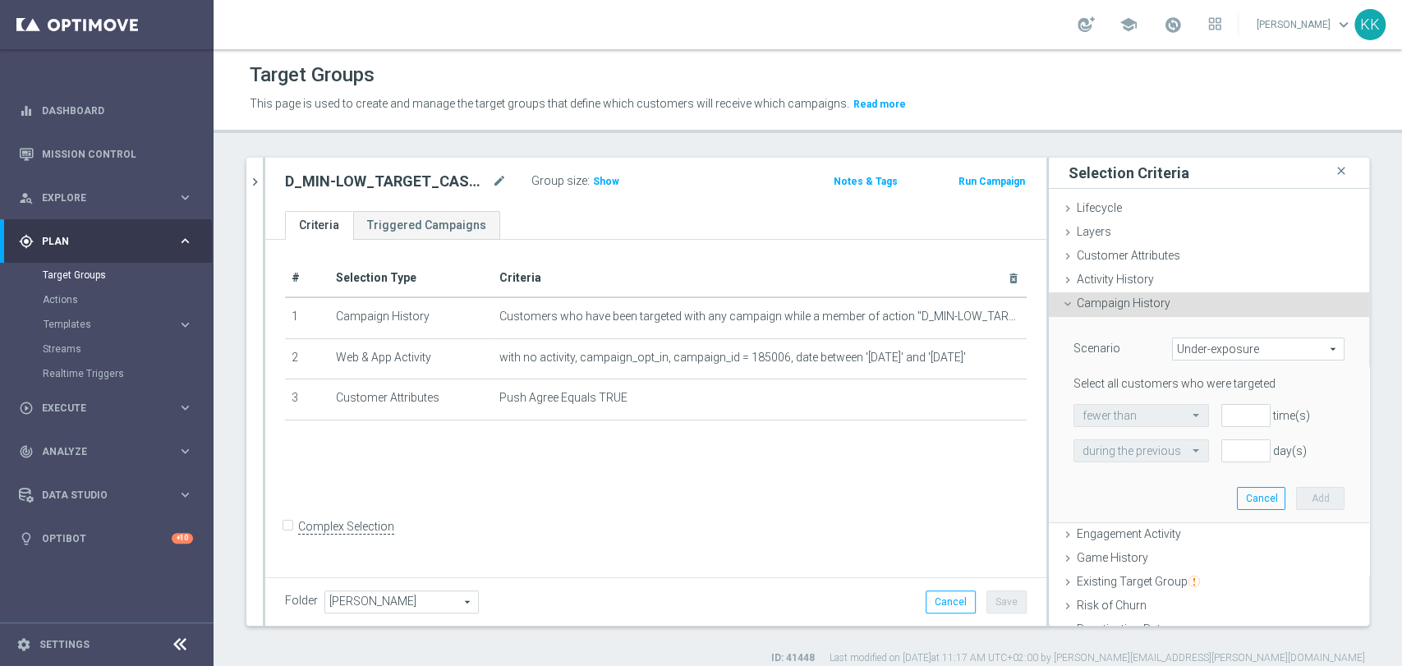
click at [1195, 352] on span "Under-exposure" at bounding box center [1258, 348] width 171 height 21
click at [1211, 460] on span "Custom" at bounding box center [1258, 458] width 154 height 13
type input "Custom"
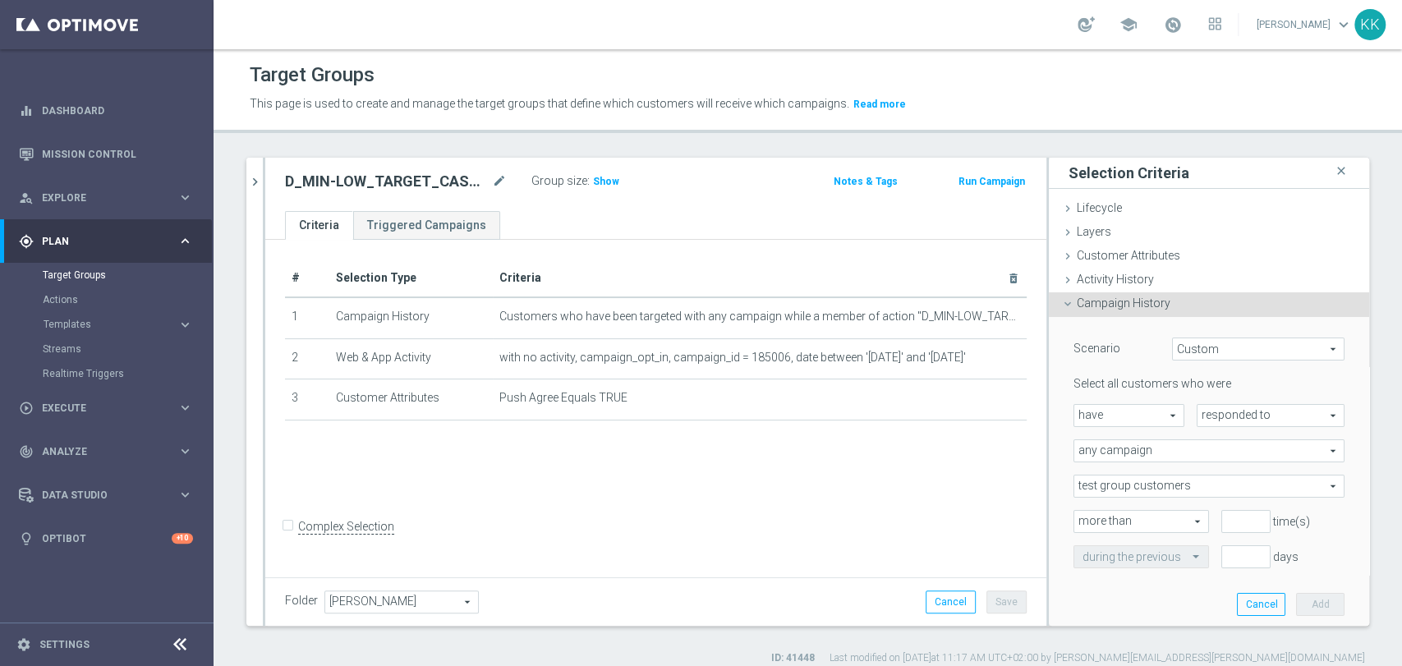
click at [1142, 413] on span "have" at bounding box center [1128, 415] width 109 height 21
click at [1147, 462] on span "have not" at bounding box center [1129, 460] width 93 height 13
type input "have not"
click at [1197, 404] on div "responded to responded to arrow_drop_down search" at bounding box center [1271, 415] width 148 height 23
click at [1206, 454] on span "been targeted with" at bounding box center [1271, 460] width 130 height 13
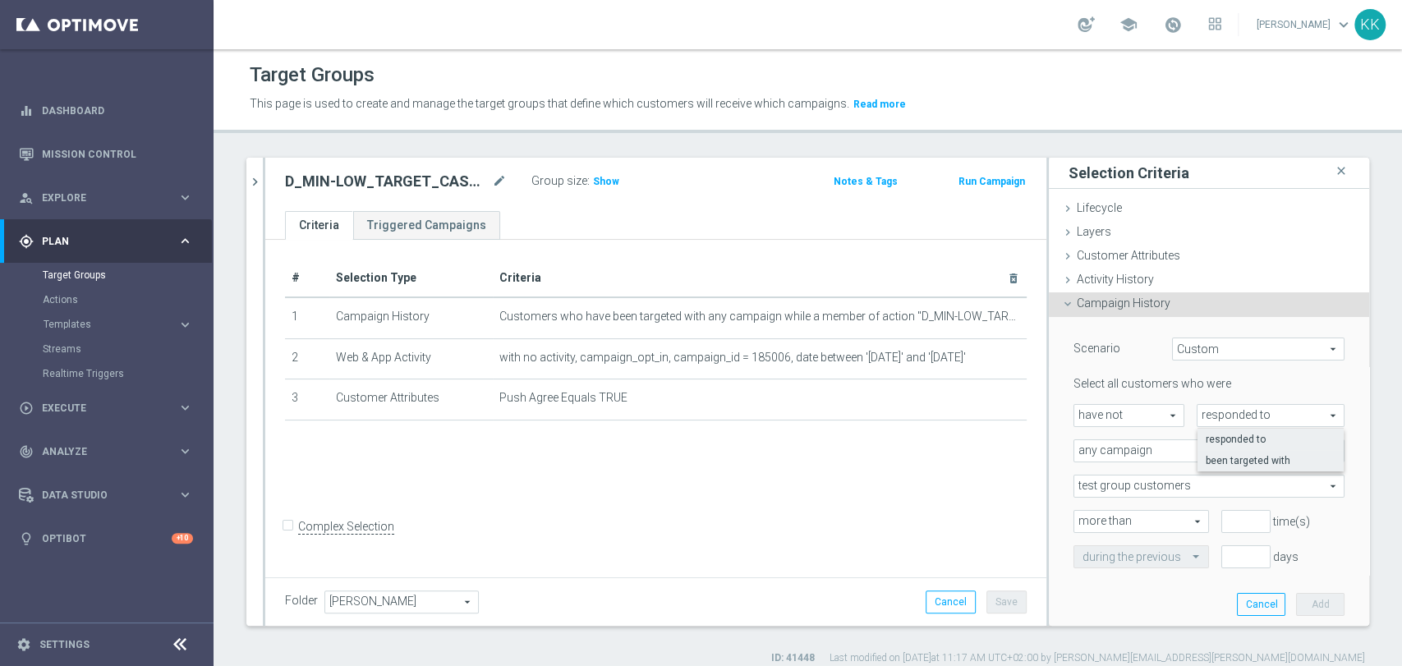
type input "been targeted with"
click at [1162, 453] on span "any campaign" at bounding box center [1208, 450] width 269 height 21
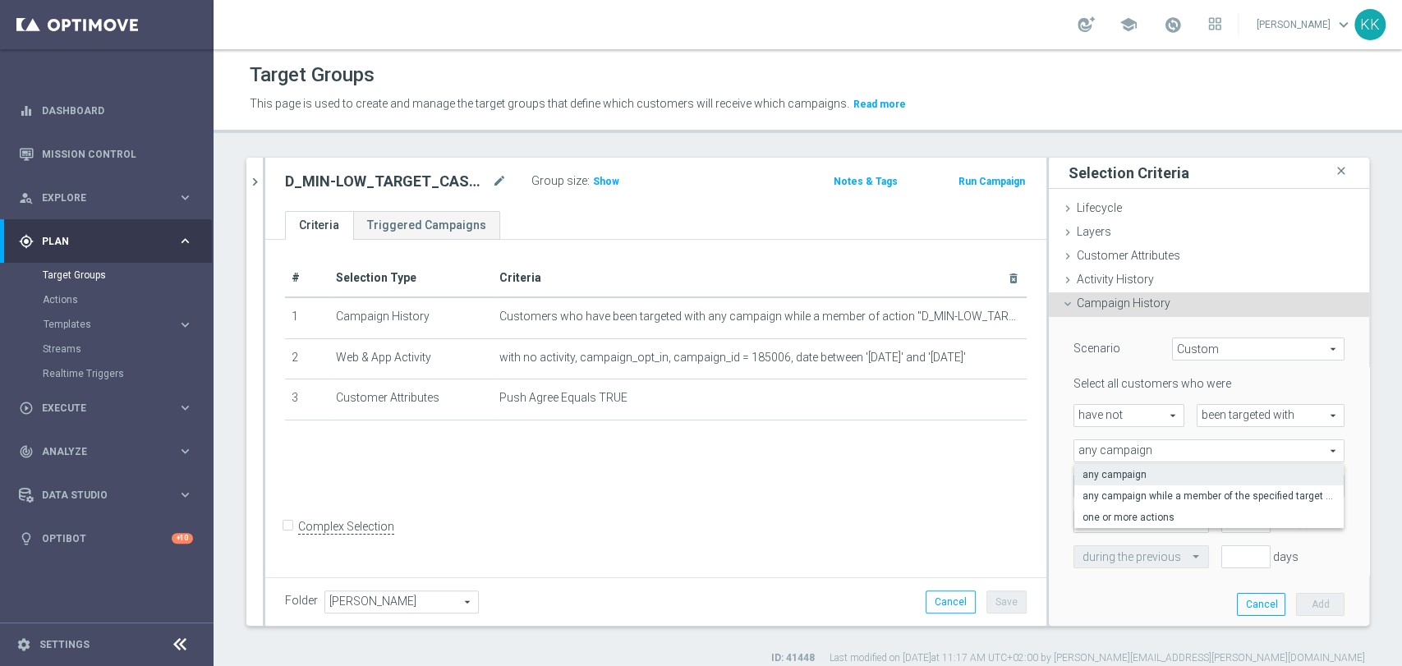
click at [1139, 513] on span "one or more actions" at bounding box center [1209, 517] width 253 height 13
type input "one or more actions"
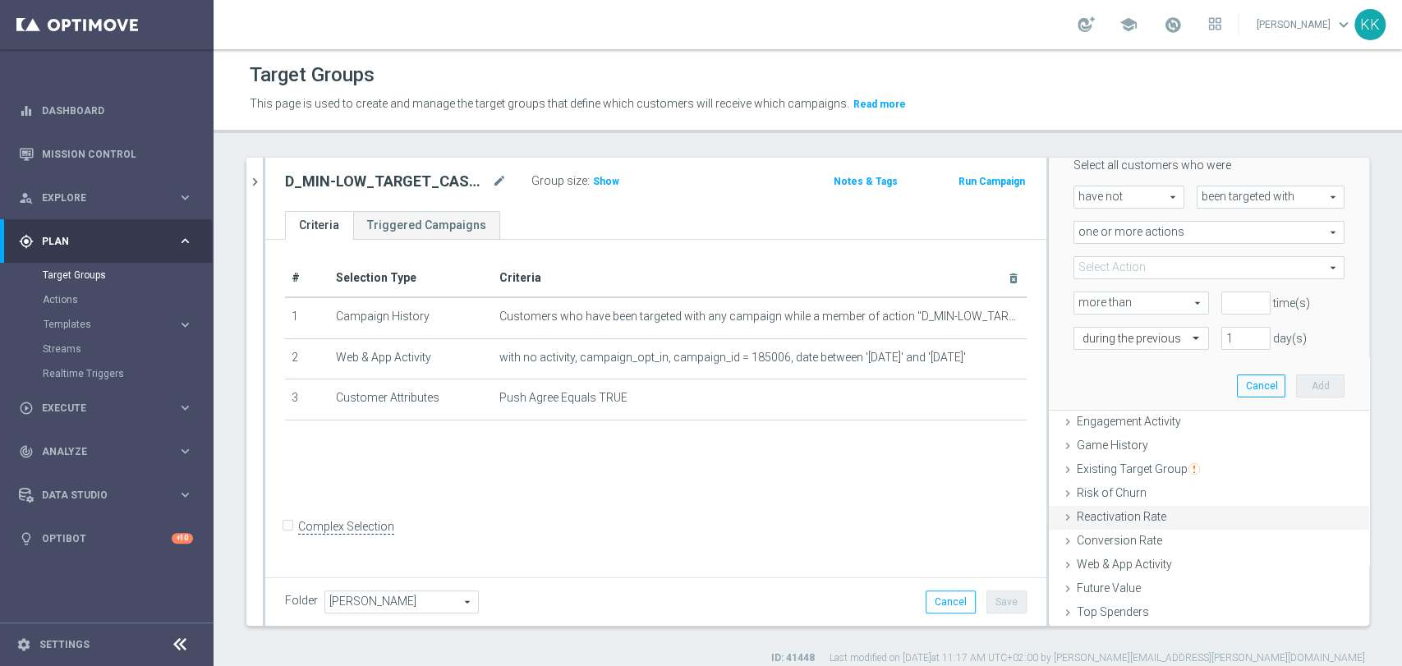
scroll to position [274, 0]
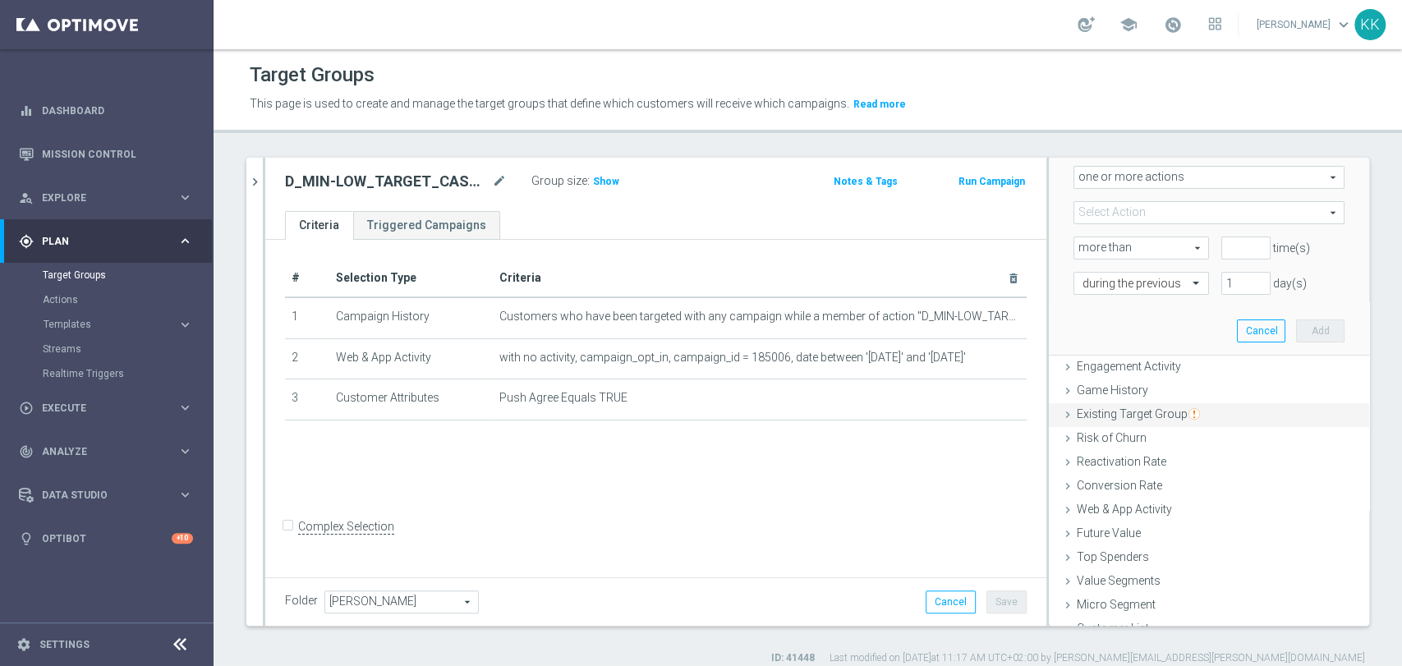
click at [1128, 408] on span "Existing Target Group" at bounding box center [1138, 413] width 123 height 13
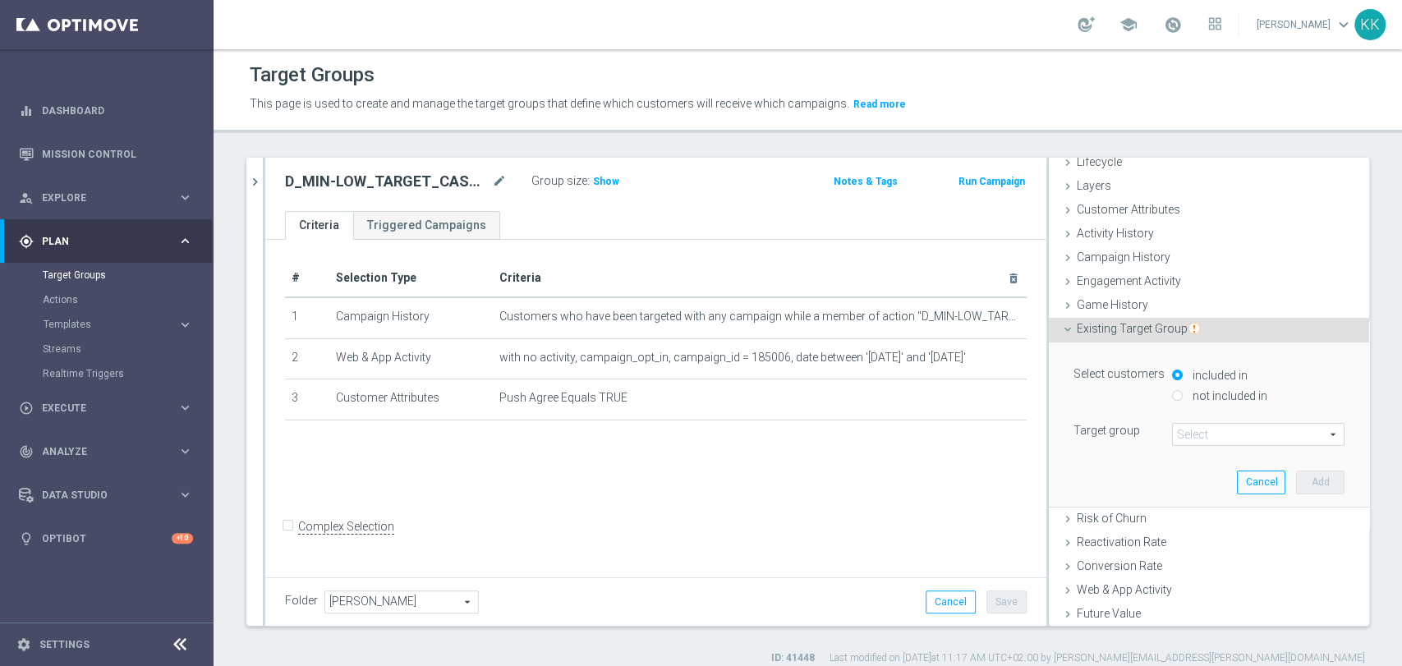
click at [1189, 389] on label "not included in" at bounding box center [1228, 396] width 79 height 15
click at [1183, 390] on input "not included in" at bounding box center [1177, 395] width 11 height 11
radio input "true"
click at [1192, 424] on span at bounding box center [1258, 434] width 171 height 21
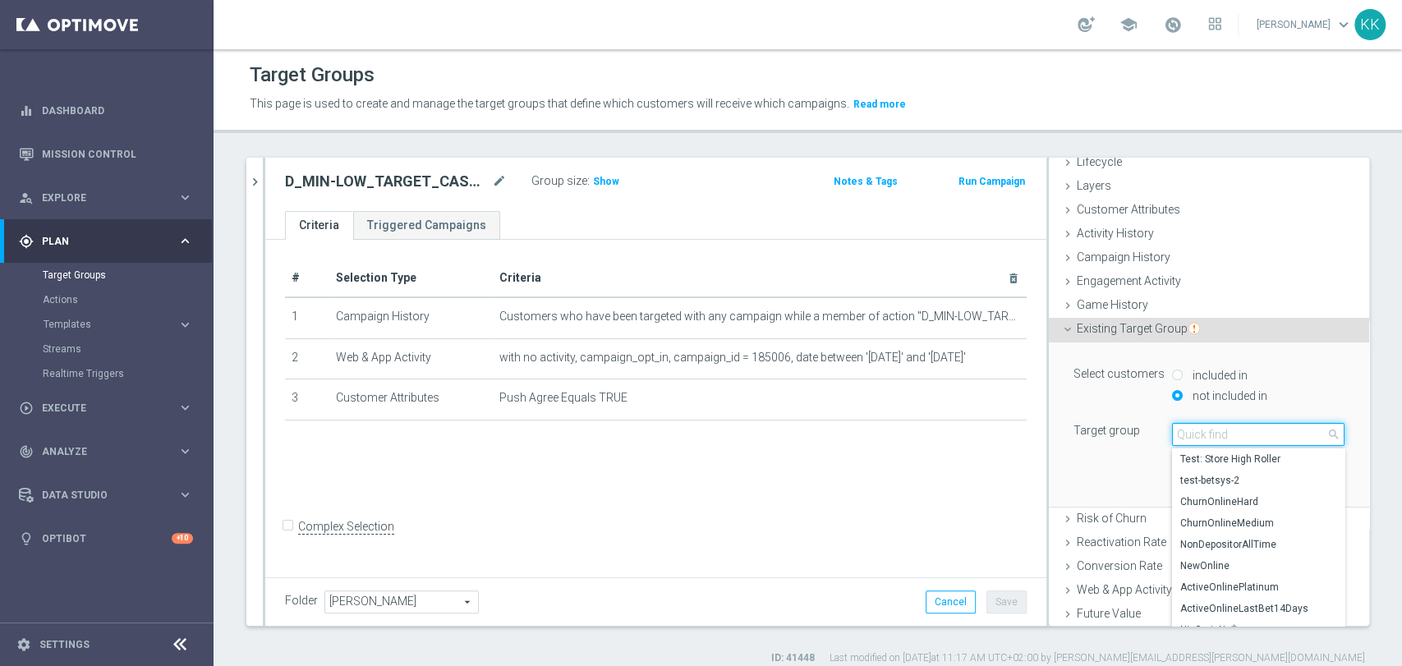
click at [1194, 423] on input "search" at bounding box center [1258, 434] width 173 height 23
paste input "D_MIN-LOW_TARGET_CASHBACK_50% do 100 PLN_EPLW_300925_PUSH3"
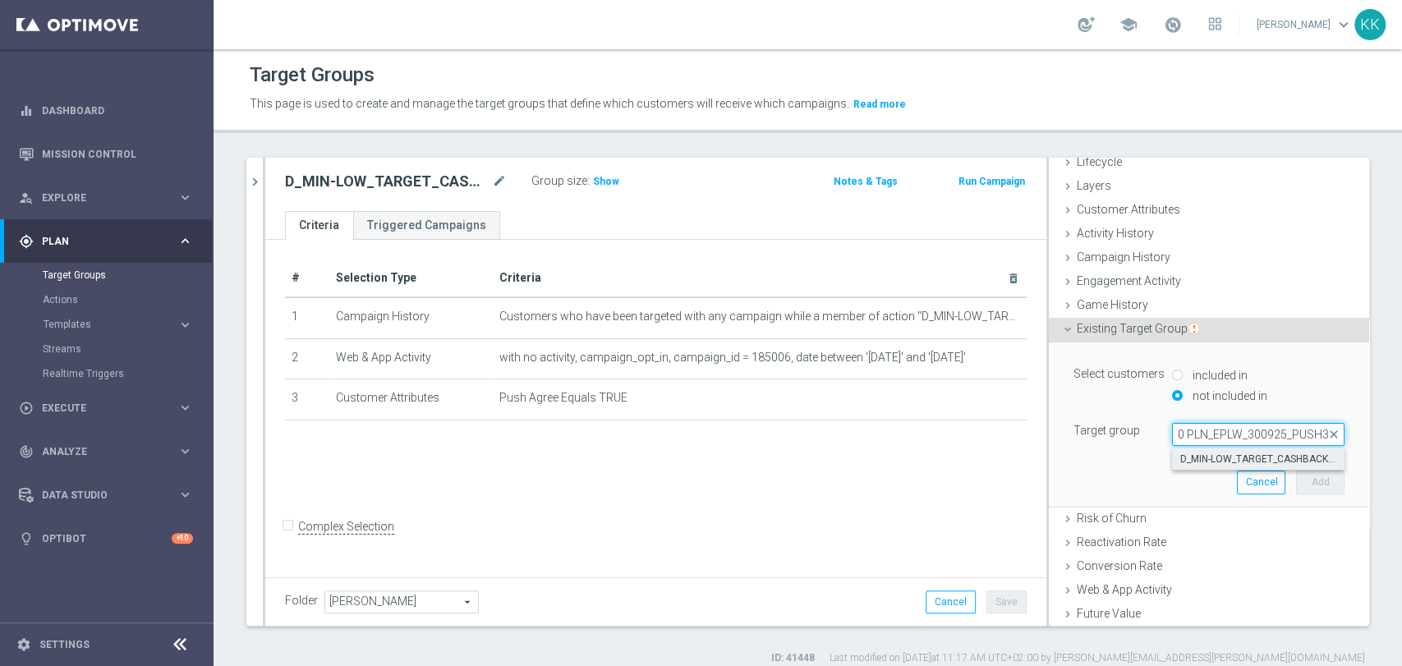
type input "D_MIN-LOW_TARGET_CASHBACK_50% do 100 PLN_EPLW_300925_PUSH3"
click at [1199, 449] on label "D_MIN-LOW_TARGET_CASHBACK_50% do 100 PLN_EPLW_300925_PUSH3" at bounding box center [1258, 459] width 173 height 21
type input "D_MIN-LOW_TARGET_CASHBACK_50% do 100 PLN_EPLW_300925_PUSH3"
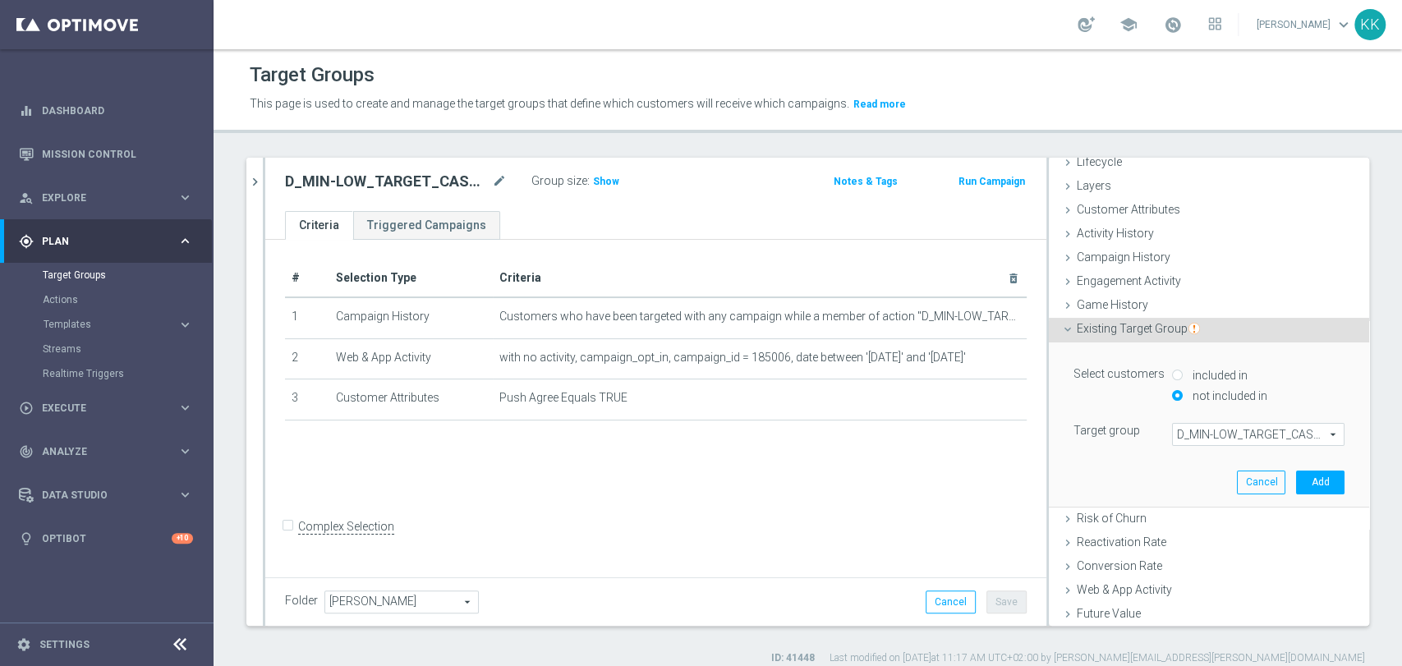
scroll to position [0, 0]
click at [623, 181] on div "Group size : Show" at bounding box center [613, 180] width 164 height 20
click at [604, 184] on span "Show" at bounding box center [606, 182] width 26 height 12
click at [1296, 471] on button "Add" at bounding box center [1320, 482] width 48 height 23
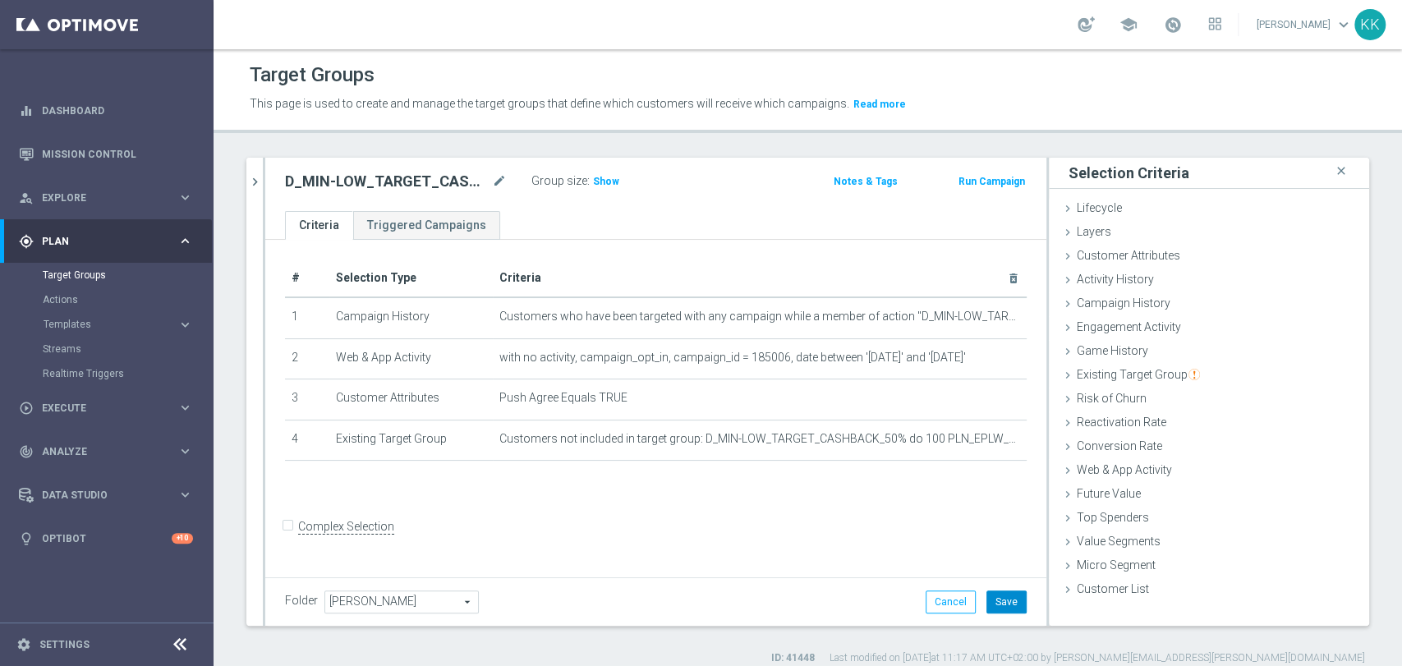
click at [987, 591] on button "Save" at bounding box center [1007, 602] width 40 height 23
click at [605, 180] on span "Show" at bounding box center [606, 182] width 26 height 12
click at [244, 168] on div "D_MIN-LOW_TARGET_CASHBACK_50% do 100 PLN_EPLW_300925_PUSH close more_vert Prior…" at bounding box center [808, 412] width 1189 height 508
click at [256, 177] on icon "chevron_right" at bounding box center [255, 182] width 16 height 16
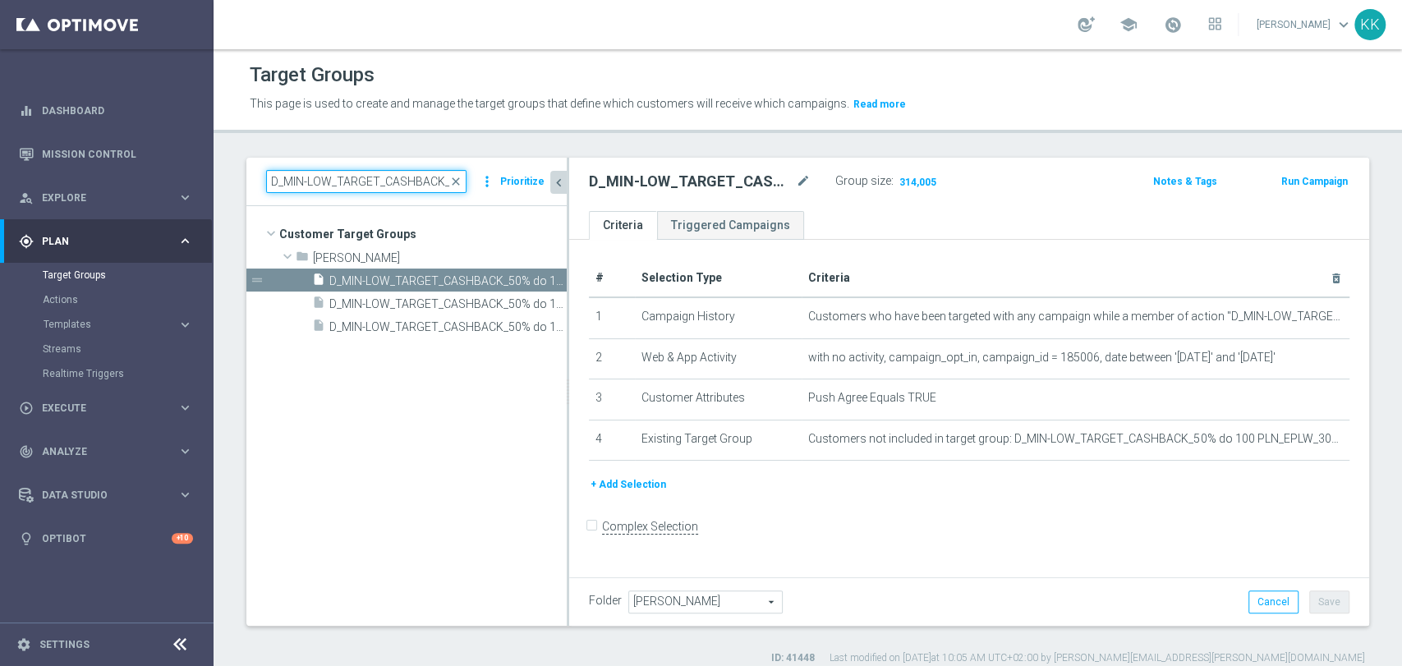
click at [365, 186] on input "D_MIN-LOW_TARGET_CASHBACK_50% do 100 PLN_EPLW_300925_PUSH" at bounding box center [366, 181] width 200 height 23
paste input "ED-HIGH_TARGET_CASHBACK_50% do 3"
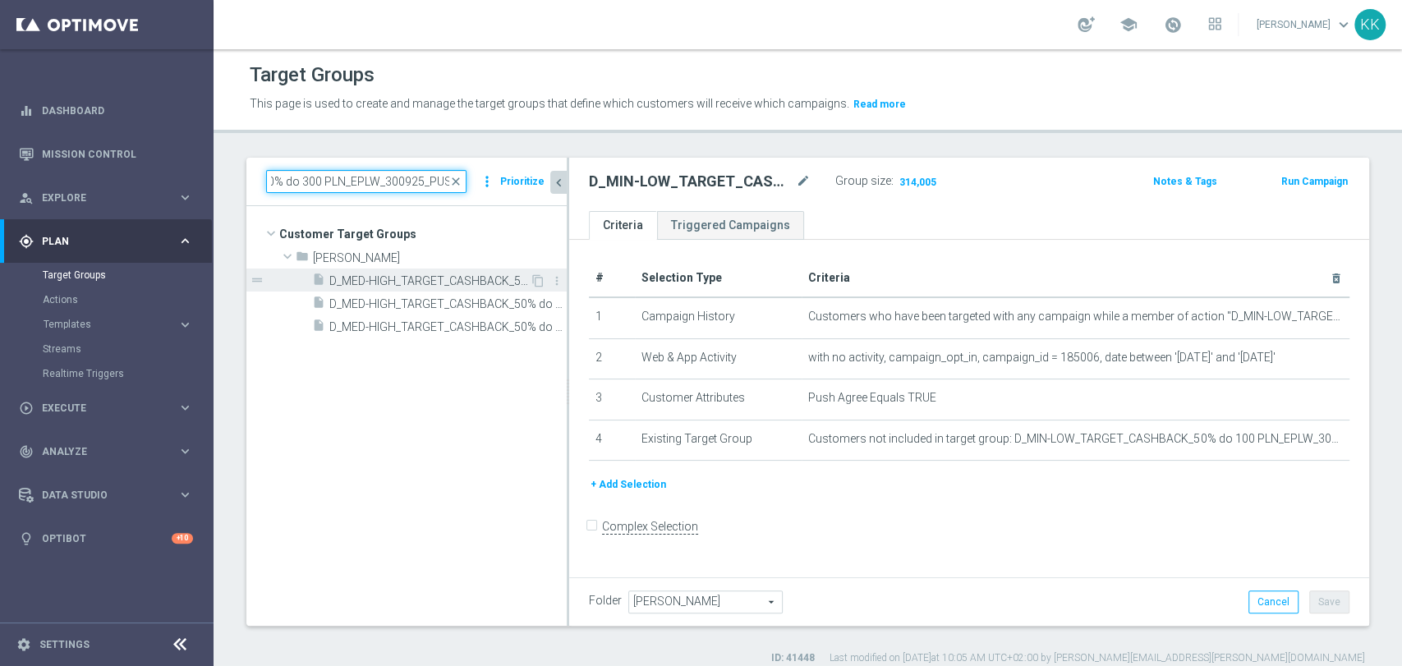
type input "D_MED-HIGH_TARGET_CASHBACK_50% do 300 PLN_EPLW_300925_PUSH"
click at [430, 274] on span "D_MED-HIGH_TARGET_CASHBACK_50% do 300 PLN_EPLW_300925_PUSH" at bounding box center [429, 281] width 200 height 14
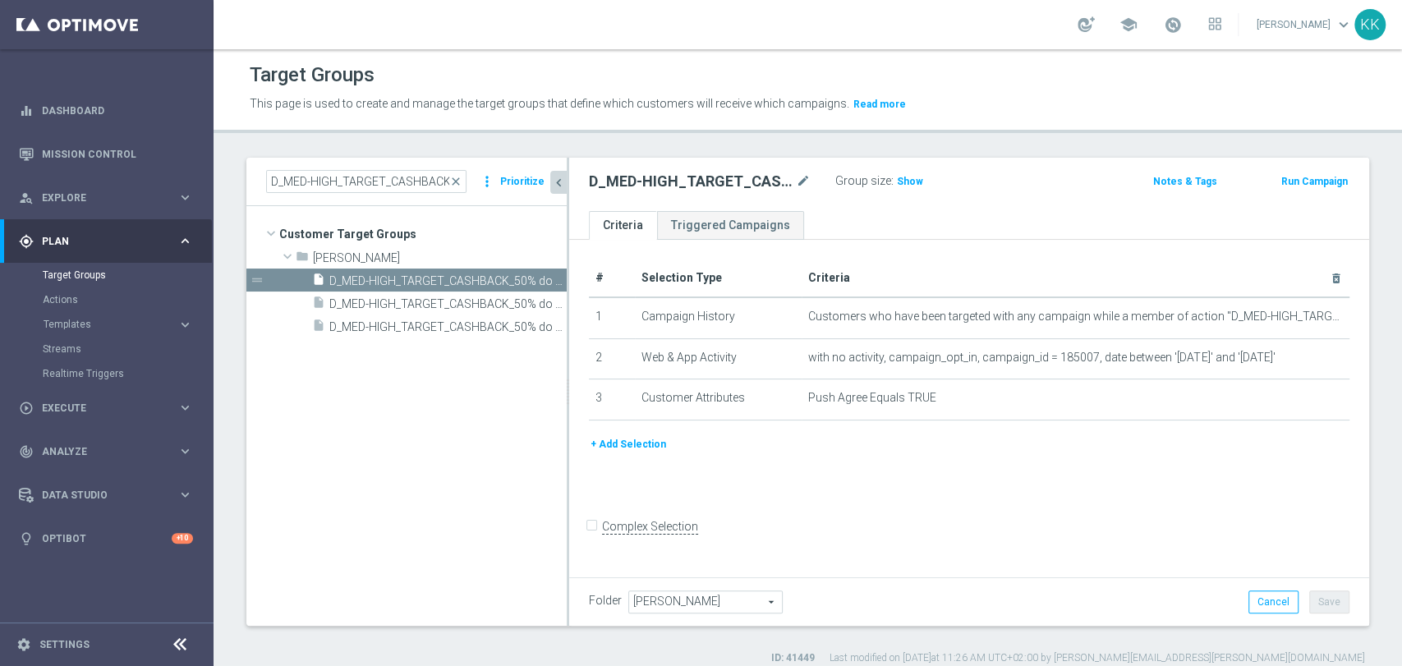
click at [649, 442] on button "+ Add Selection" at bounding box center [628, 444] width 79 height 18
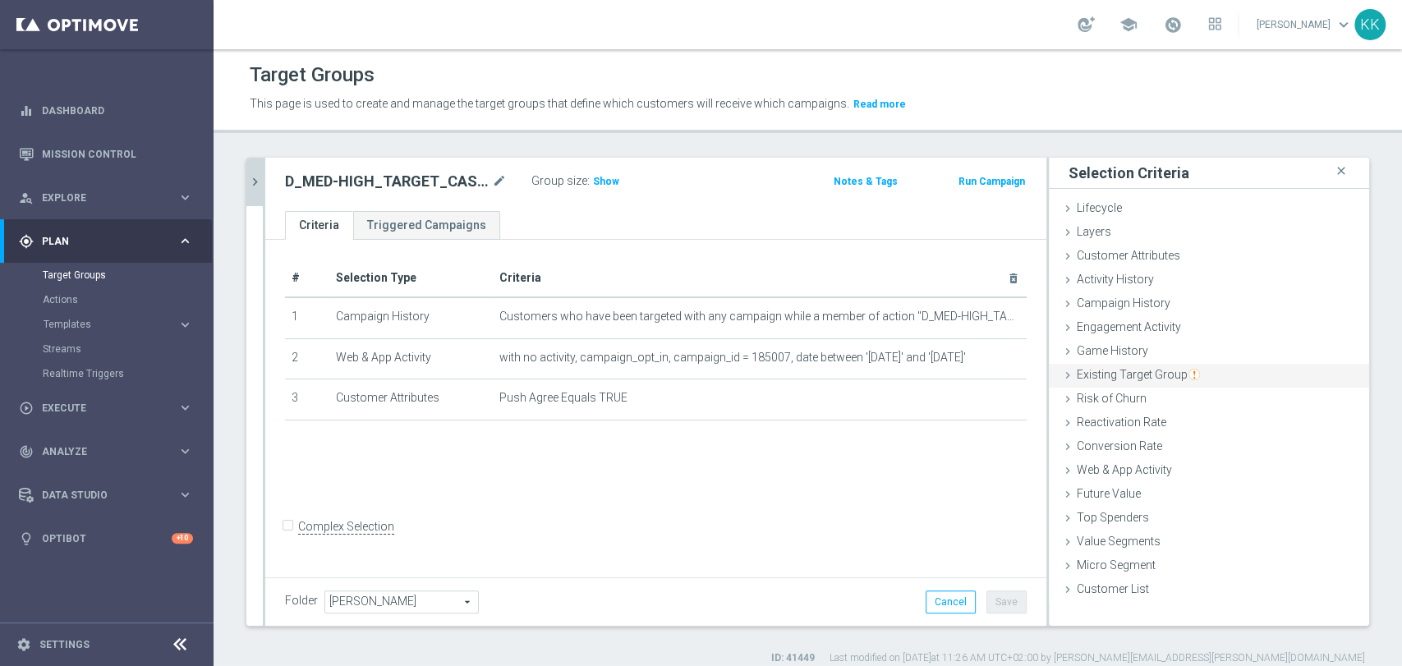
click at [1105, 384] on div "Existing Target Group done selection saved" at bounding box center [1209, 376] width 320 height 25
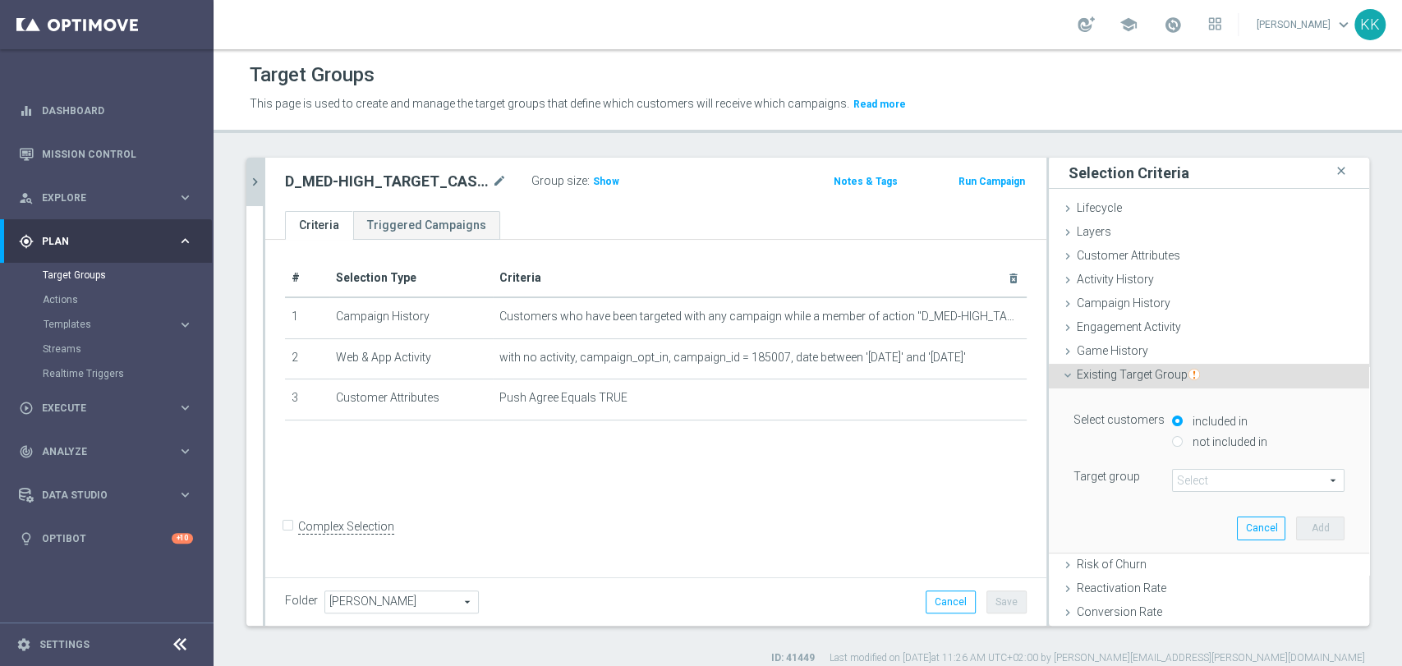
click at [1208, 439] on label "not included in" at bounding box center [1228, 442] width 79 height 15
click at [1183, 439] on input "not included in" at bounding box center [1177, 441] width 11 height 11
radio input "true"
click at [1222, 480] on span at bounding box center [1258, 480] width 171 height 21
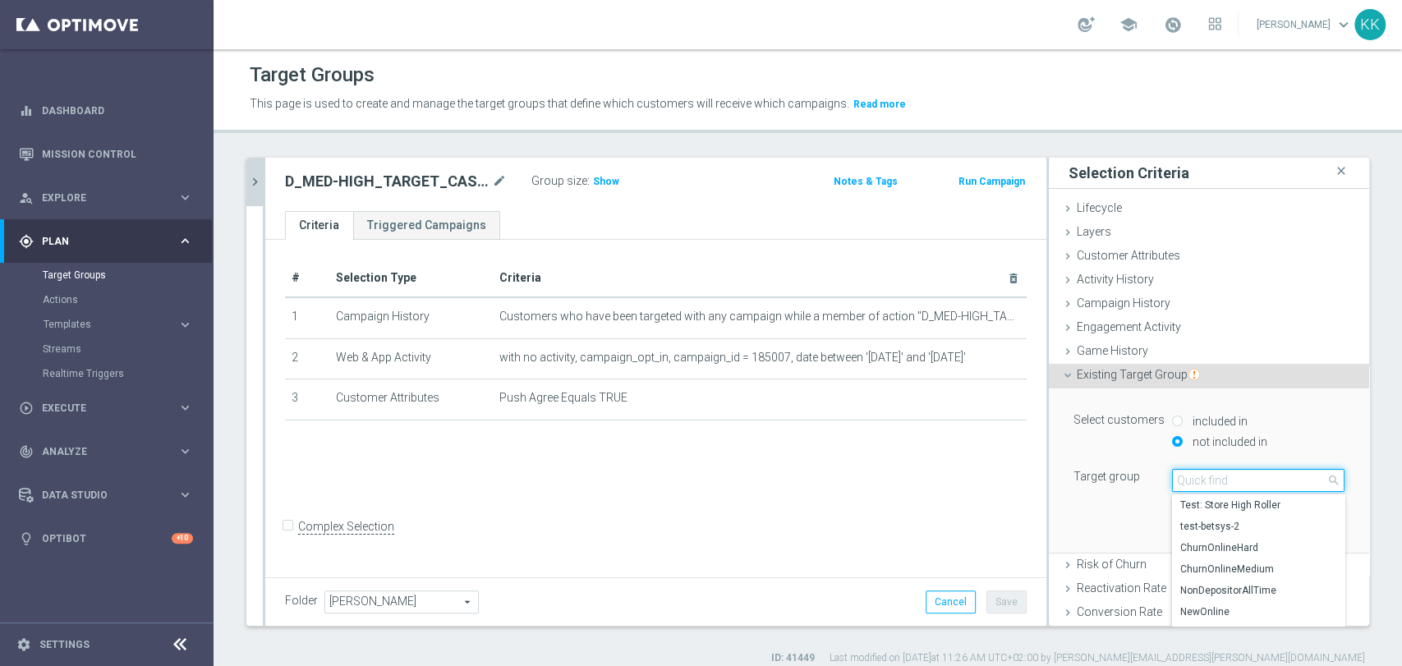
click at [1222, 480] on input "search" at bounding box center [1258, 480] width 173 height 23
paste input "D_MED-HIGH_TARGET_CASHBACK_50% do 300 PLN_EPLW_300925_PUSH3"
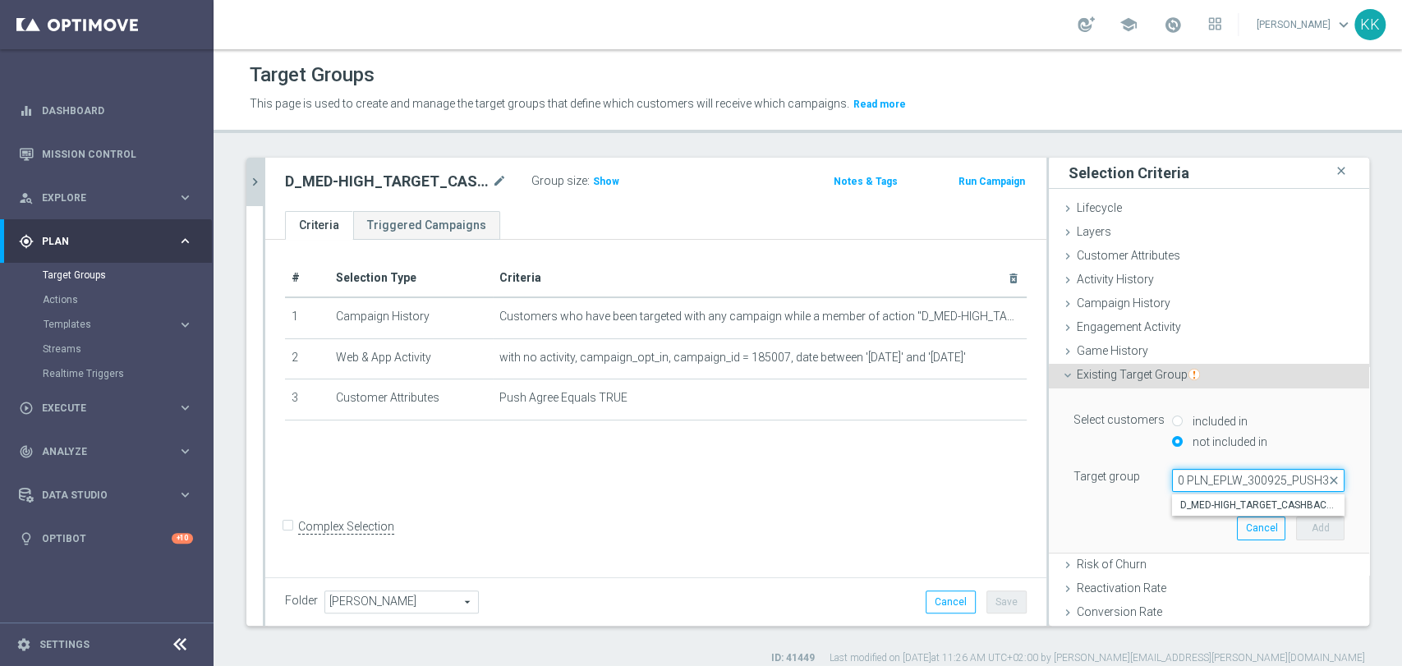
type input "D_MED-HIGH_TARGET_CASHBACK_50% do 300 PLN_EPLW_300925_PUSH3"
click at [1217, 505] on span "D_MED-HIGH_TARGET_CASHBACK_50% do 300 PLN_EPLW_300925_PUSH3" at bounding box center [1258, 505] width 156 height 13
type input "D_MED-HIGH_TARGET_CASHBACK_50% do 300 PLN_EPLW_300925_PUSH3"
click at [1296, 517] on button "Add" at bounding box center [1320, 528] width 48 height 23
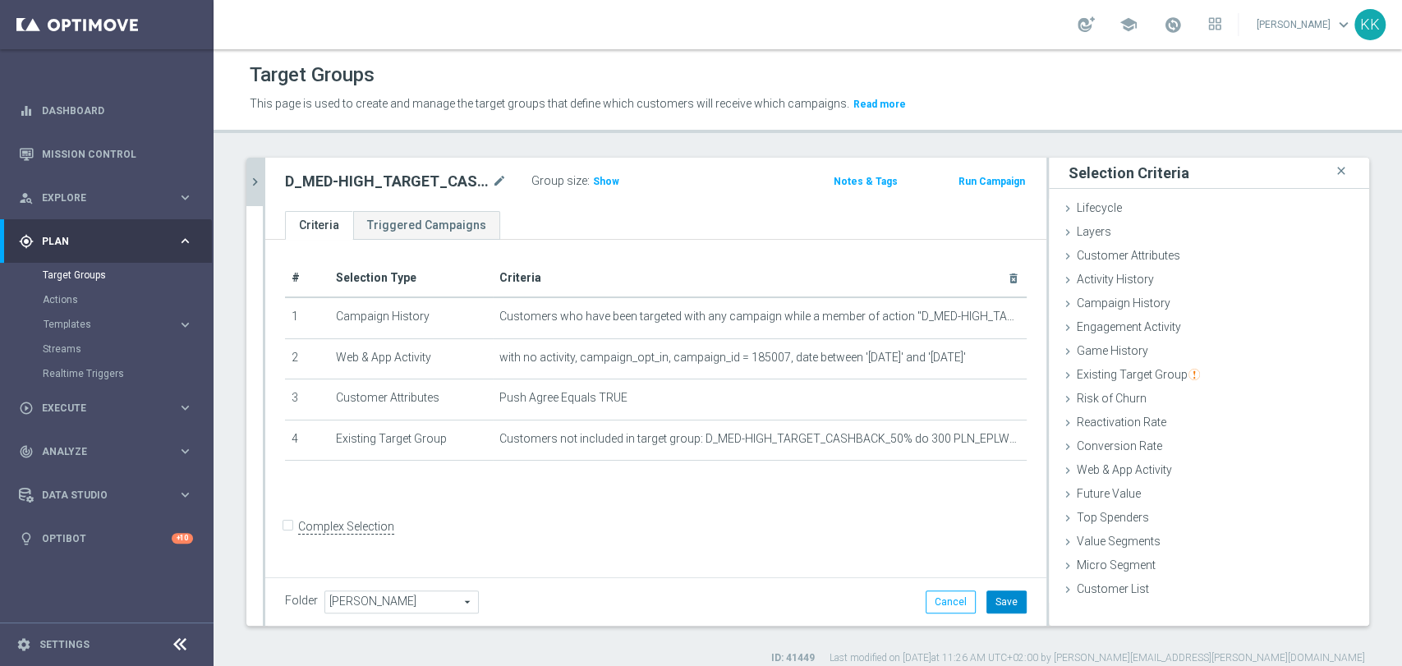
click at [1001, 609] on button "Save" at bounding box center [1007, 602] width 40 height 23
click at [600, 183] on span "Show" at bounding box center [606, 182] width 26 height 12
drag, startPoint x: 112, startPoint y: 337, endPoint x: 126, endPoint y: 326, distance: 17.6
click at [112, 337] on div "Streams" at bounding box center [127, 349] width 169 height 25
click at [113, 325] on span "Templates" at bounding box center [102, 325] width 117 height 10
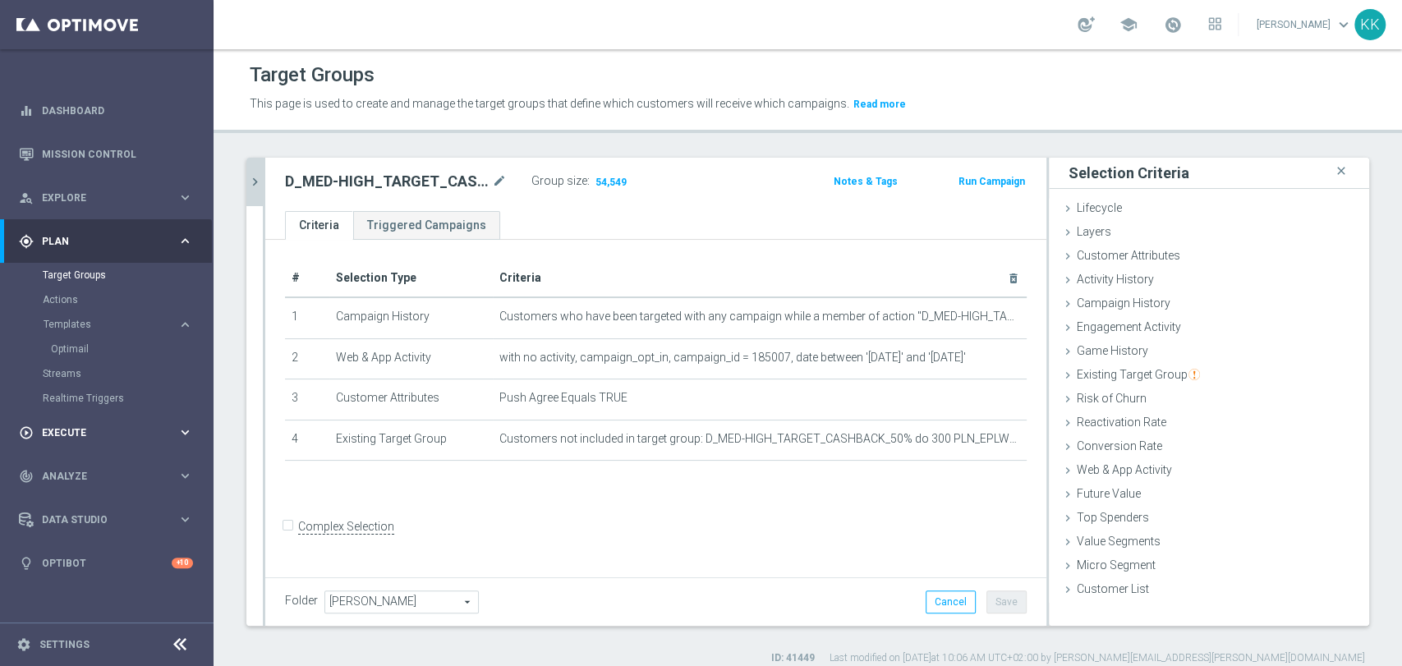
click at [81, 440] on div "play_circle_outline Execute keyboard_arrow_right" at bounding box center [106, 433] width 212 height 44
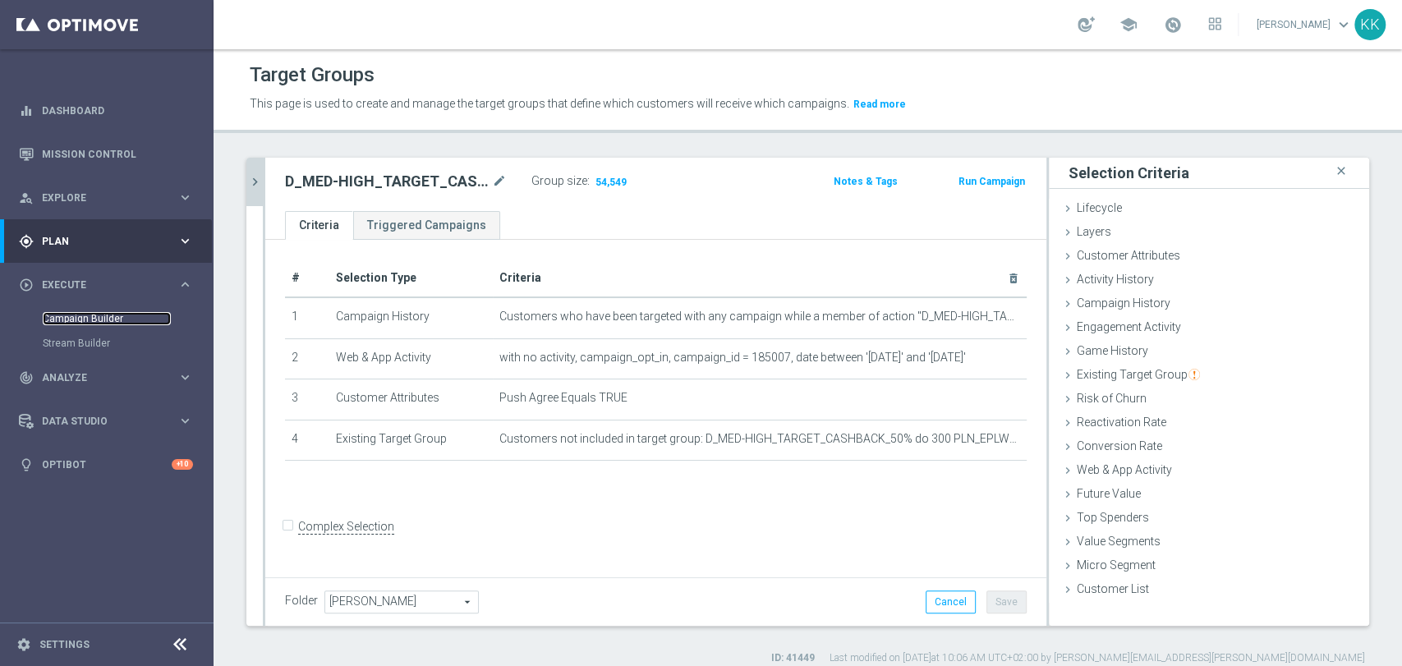
click at [88, 316] on link "Campaign Builder" at bounding box center [107, 318] width 128 height 13
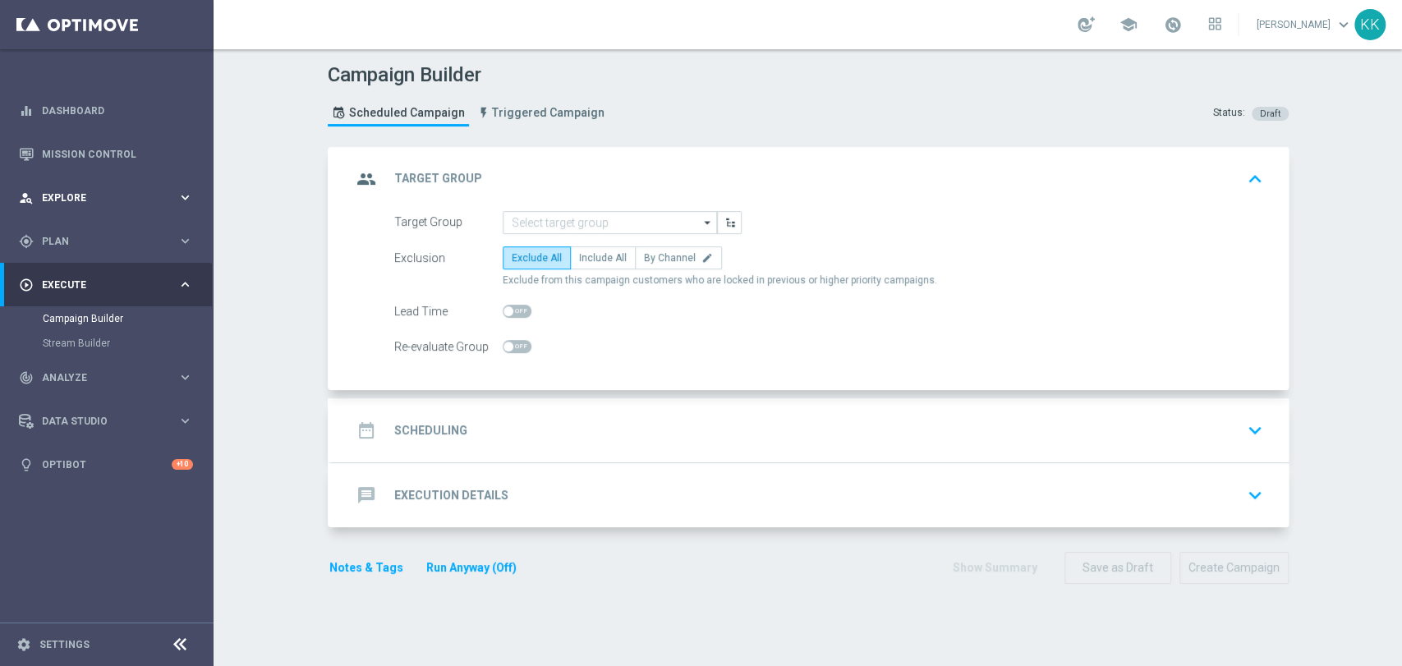
click at [96, 197] on span "Explore" at bounding box center [110, 198] width 136 height 10
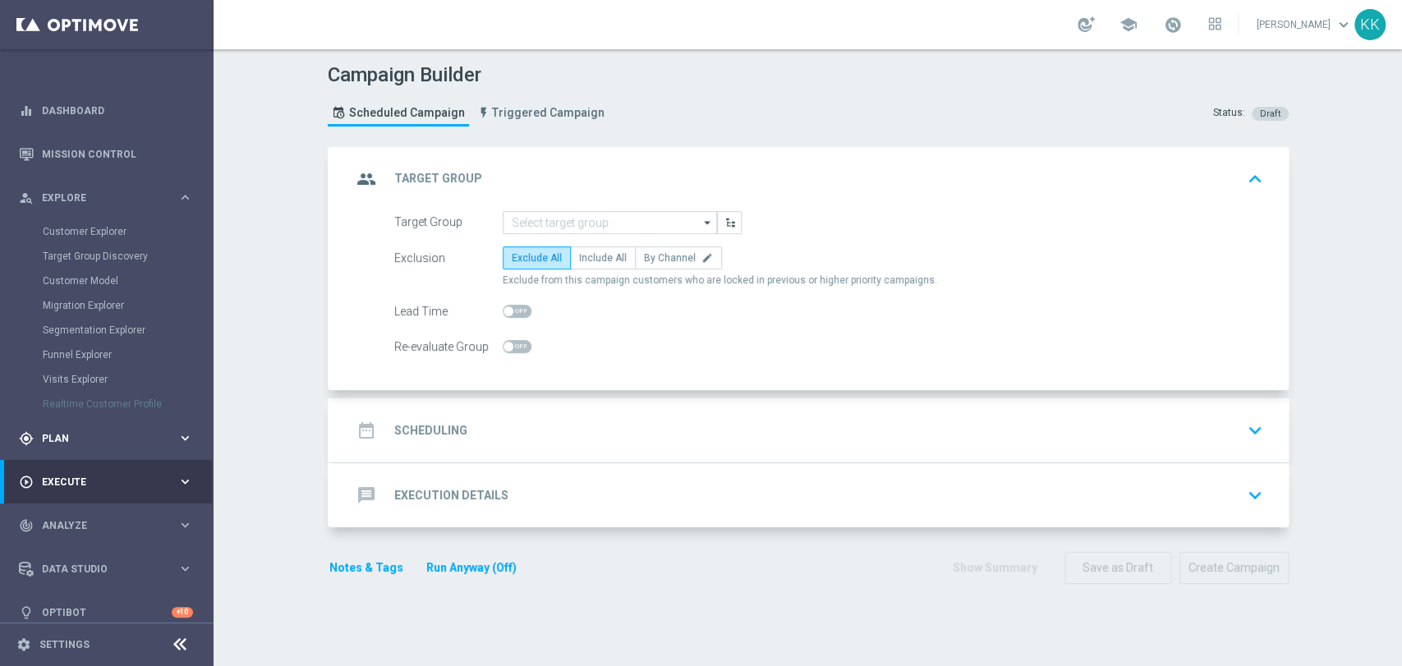
click at [78, 423] on div "gps_fixed Plan keyboard_arrow_right" at bounding box center [106, 438] width 212 height 44
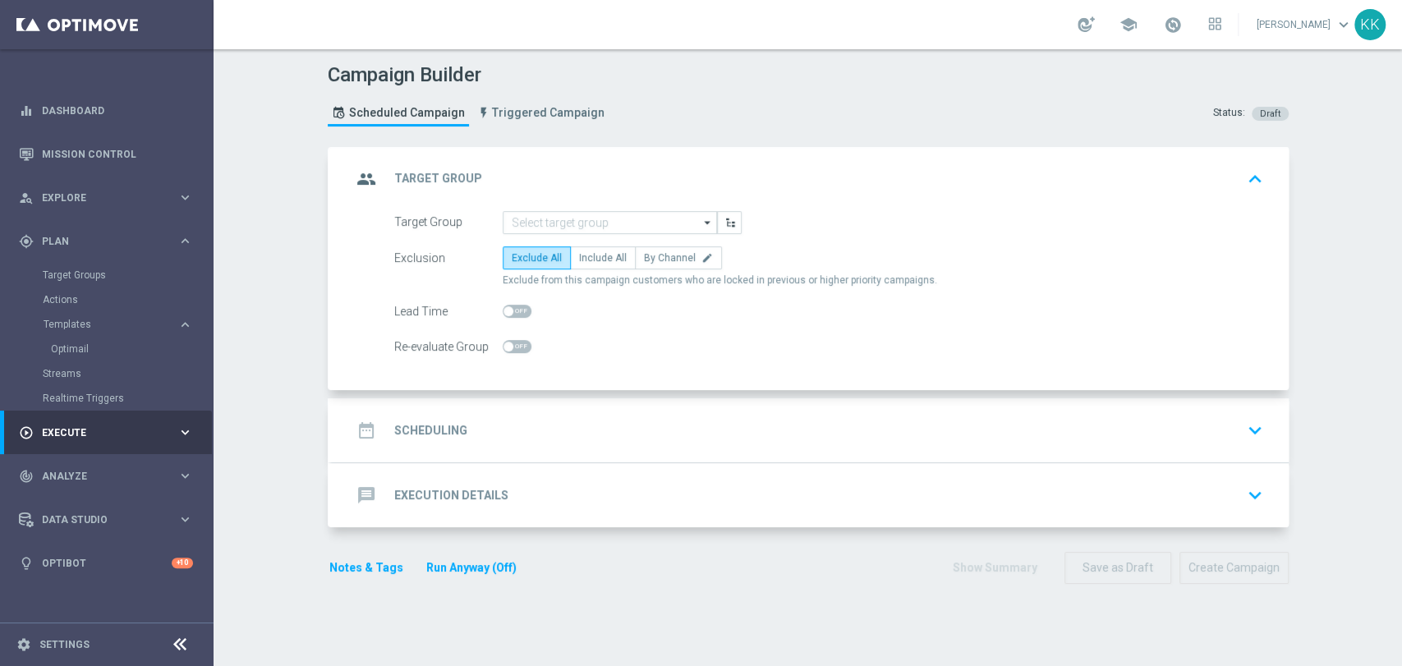
click at [96, 286] on div "Target Groups" at bounding box center [127, 275] width 169 height 25
click at [96, 277] on link "Target Groups" at bounding box center [107, 275] width 128 height 13
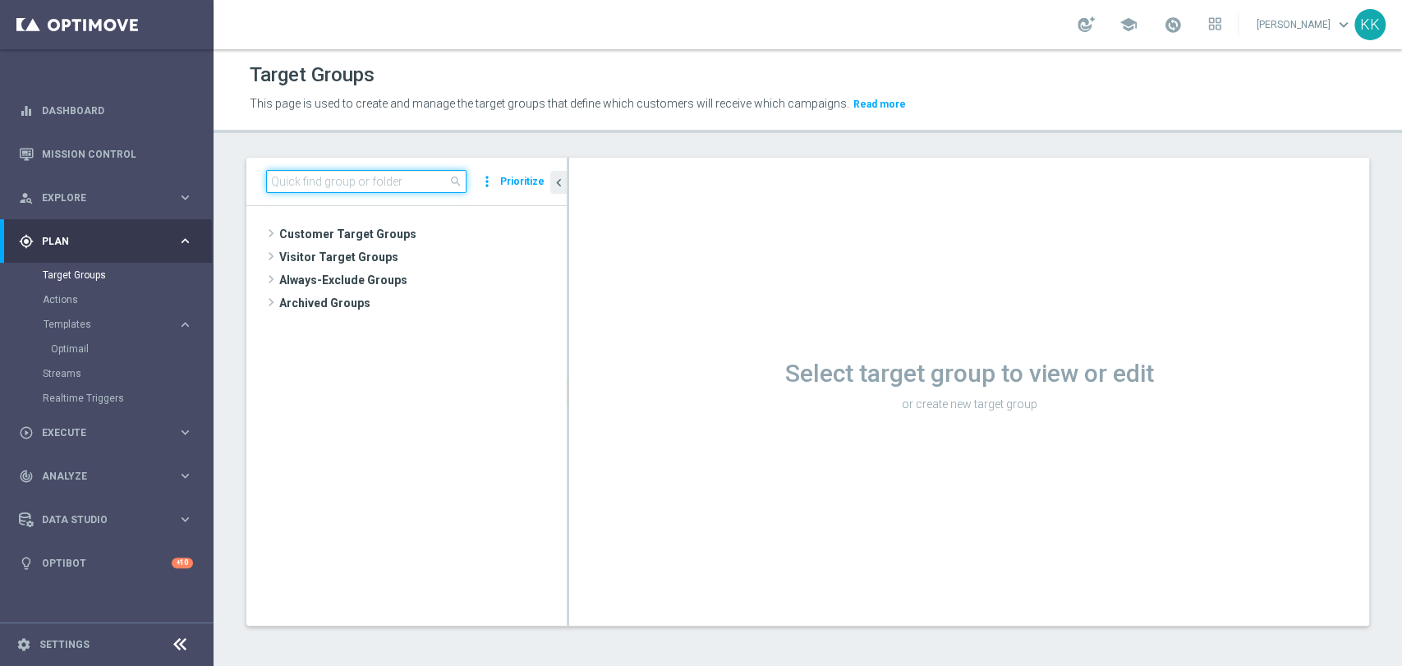
click at [378, 188] on input at bounding box center [366, 181] width 200 height 23
paste input "D_MIN-LOW_TARGET_CASHBACK_50% do 100 PLN_EPLW_300925_PUSH"
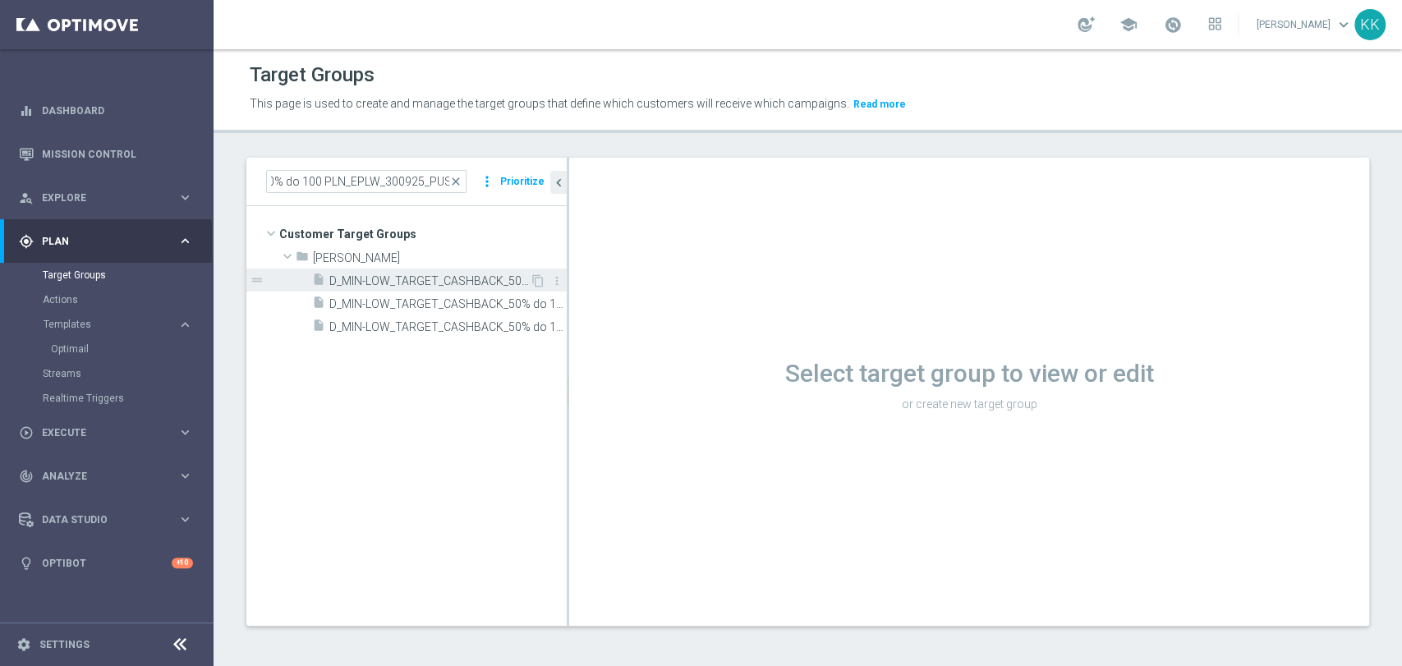
click at [360, 276] on span "D_MIN-LOW_TARGET_CASHBACK_50% do 100 PLN_EPLW_300925_PUSH" at bounding box center [429, 281] width 200 height 14
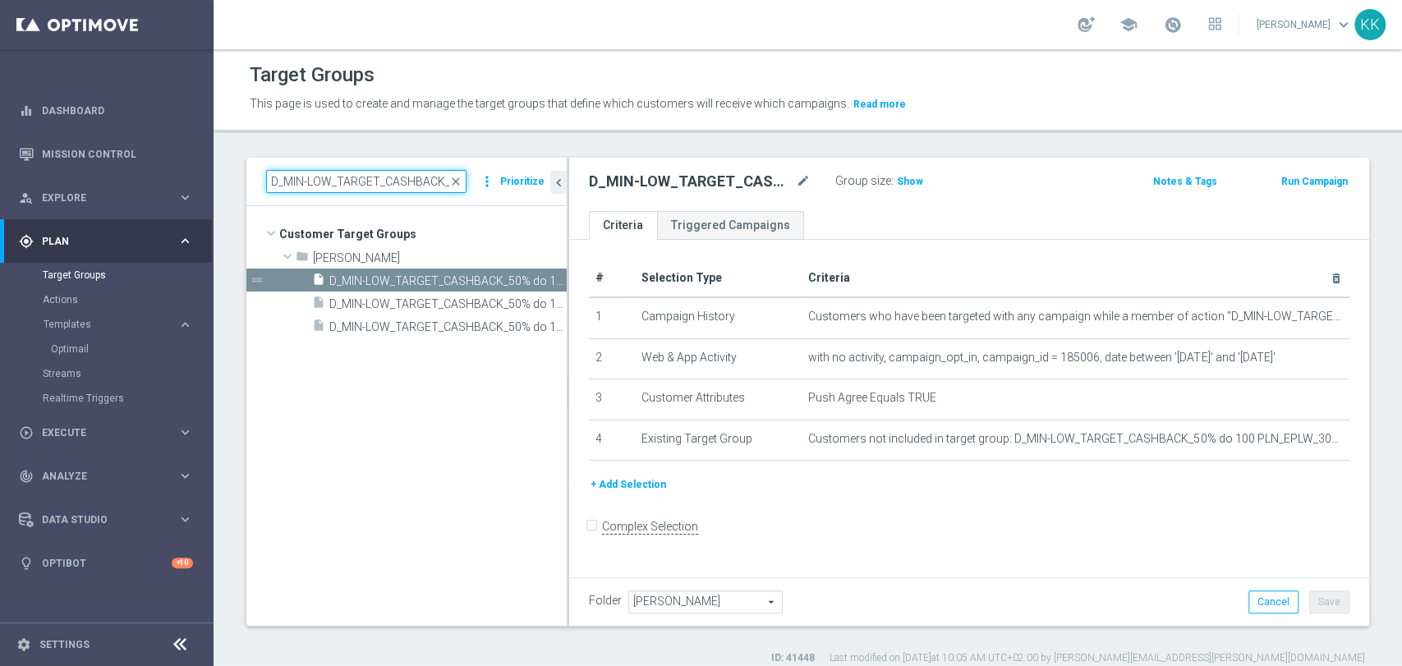
click at [384, 175] on input "D_MIN-LOW_TARGET_CASHBACK_50% do 100 PLN_EPLW_300925_PUSH" at bounding box center [366, 181] width 200 height 23
paste input "ED-HIGH_TARGET_CASHBACK_50% do 3"
click at [384, 176] on input "D_MED-HIGH_TARGET_CASHBACK_50% do 300 PLN_EPLW_300925_PUSH" at bounding box center [366, 181] width 200 height 23
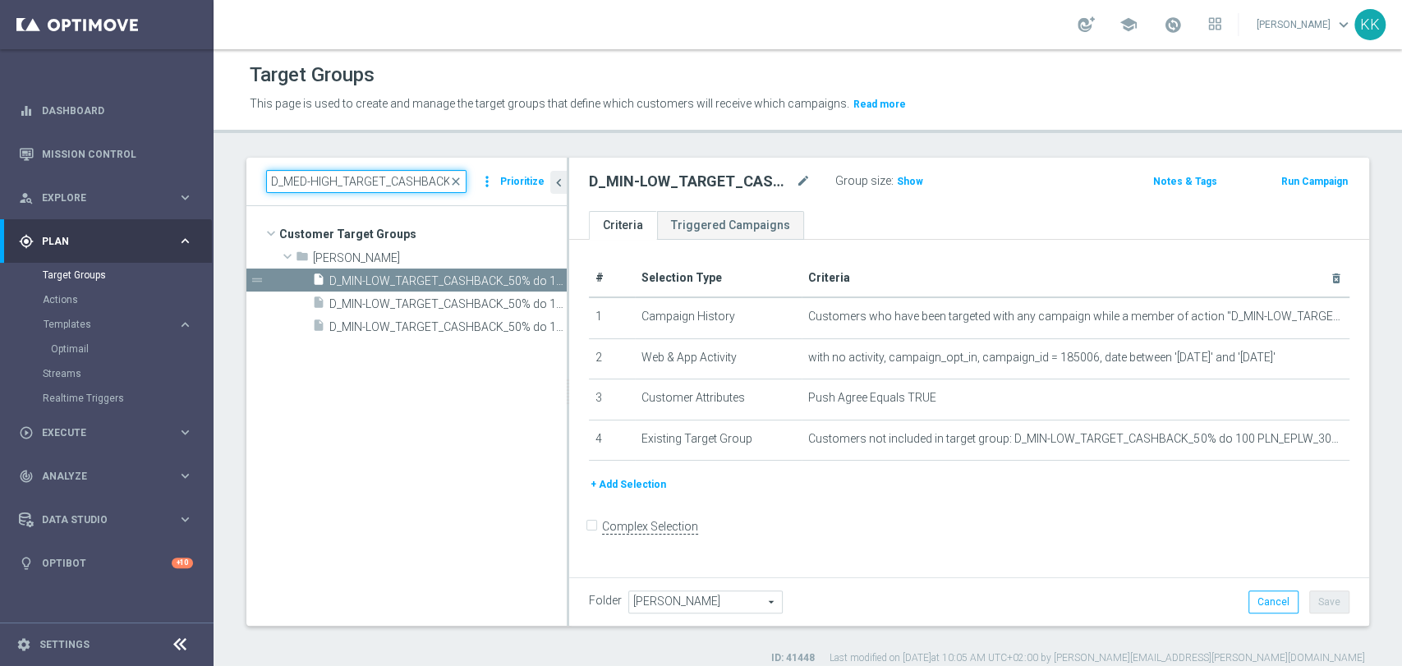
scroll to position [0, 195]
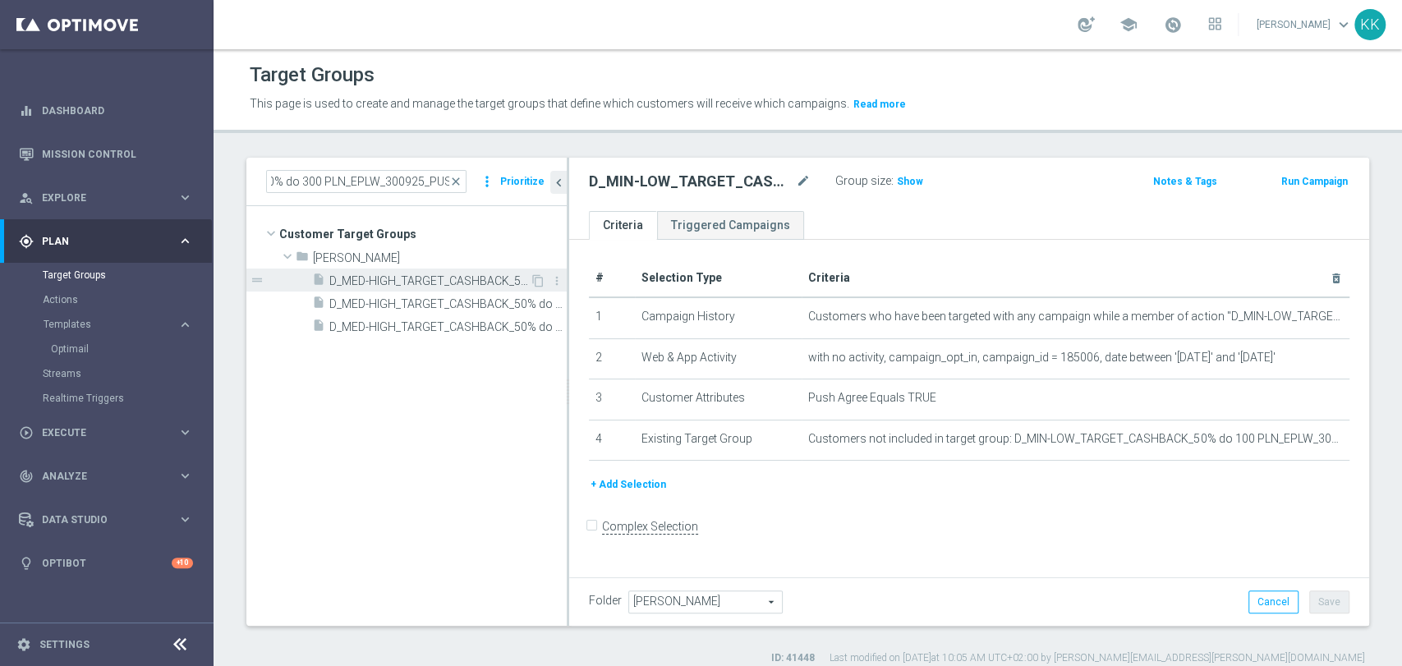
click at [435, 286] on span "D_MED-HIGH_TARGET_CASHBACK_50% do 300 PLN_EPLW_300925_PUSH" at bounding box center [429, 281] width 200 height 14
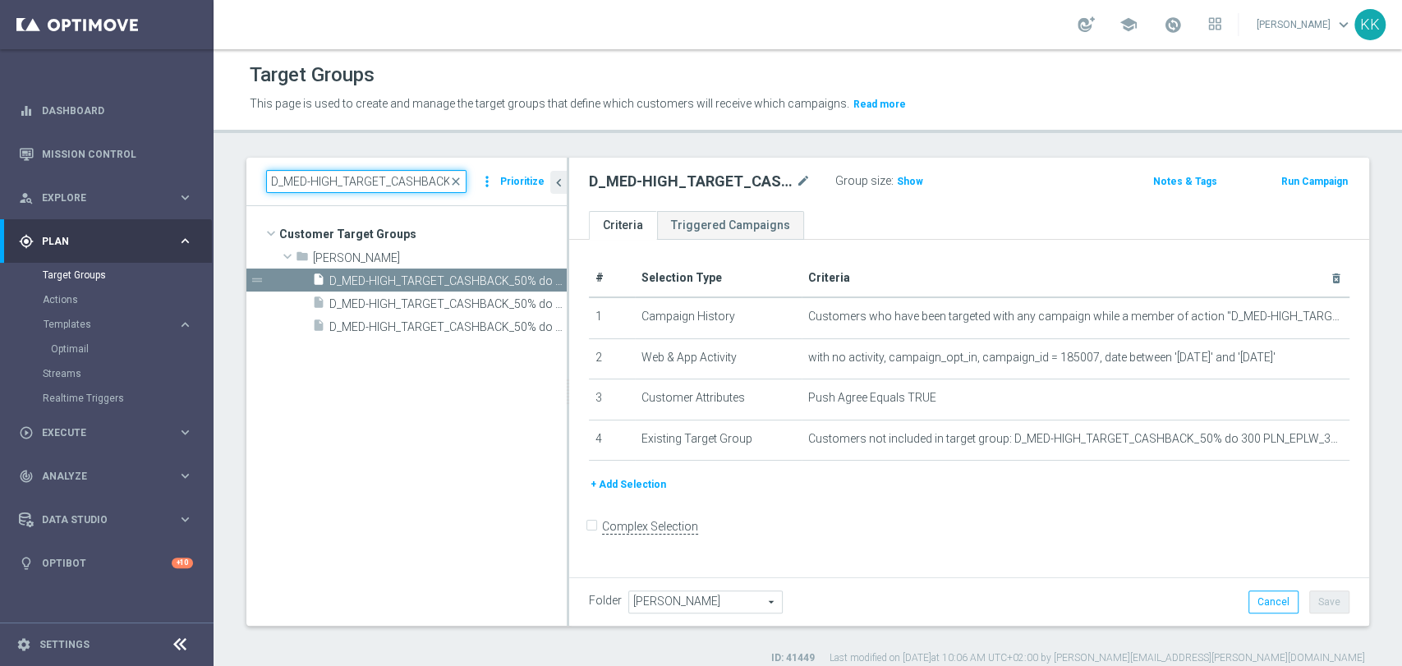
click at [413, 175] on input "D_MED-HIGH_TARGET_CASHBACK_50% do 300 PLN_EPLW_300925_PUSH" at bounding box center [366, 181] width 200 height 23
paste input "3"
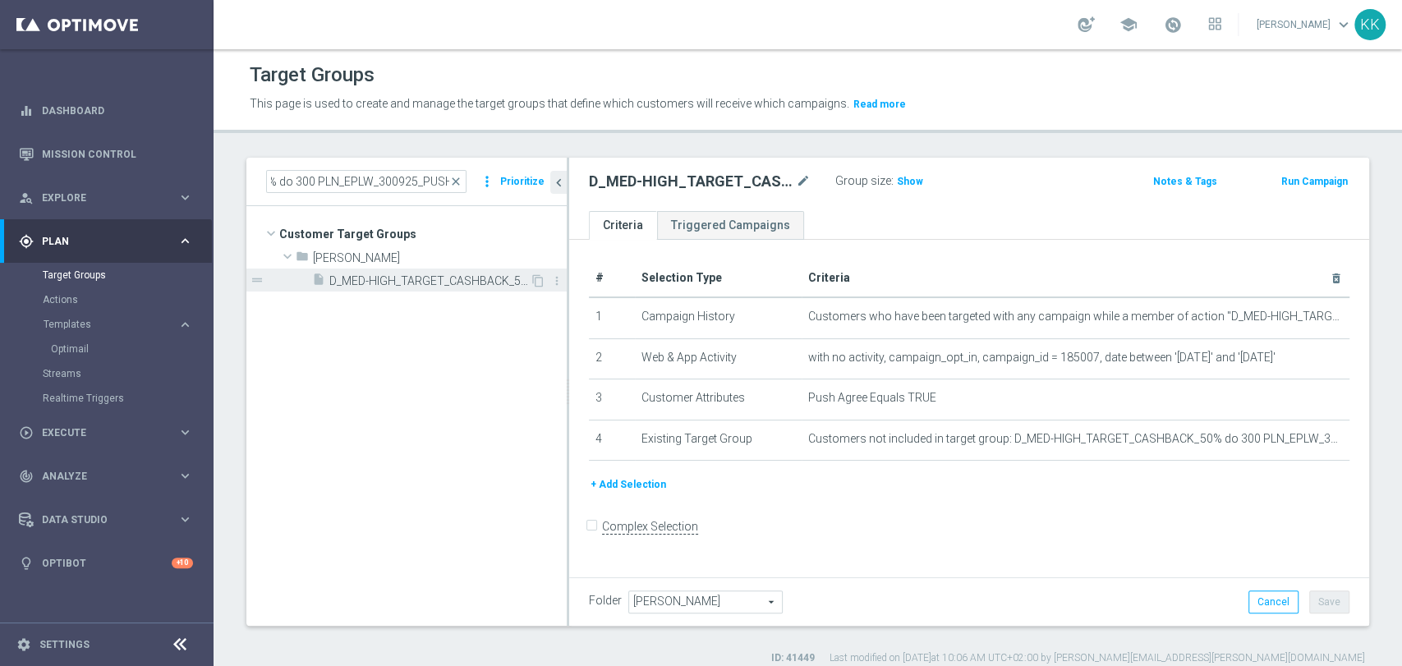
click at [436, 269] on div "insert_drive_file D_MED-HIGH_TARGET_CASHBACK_50% do 300 PLN_EPLW_300925_PUSH3" at bounding box center [421, 280] width 218 height 23
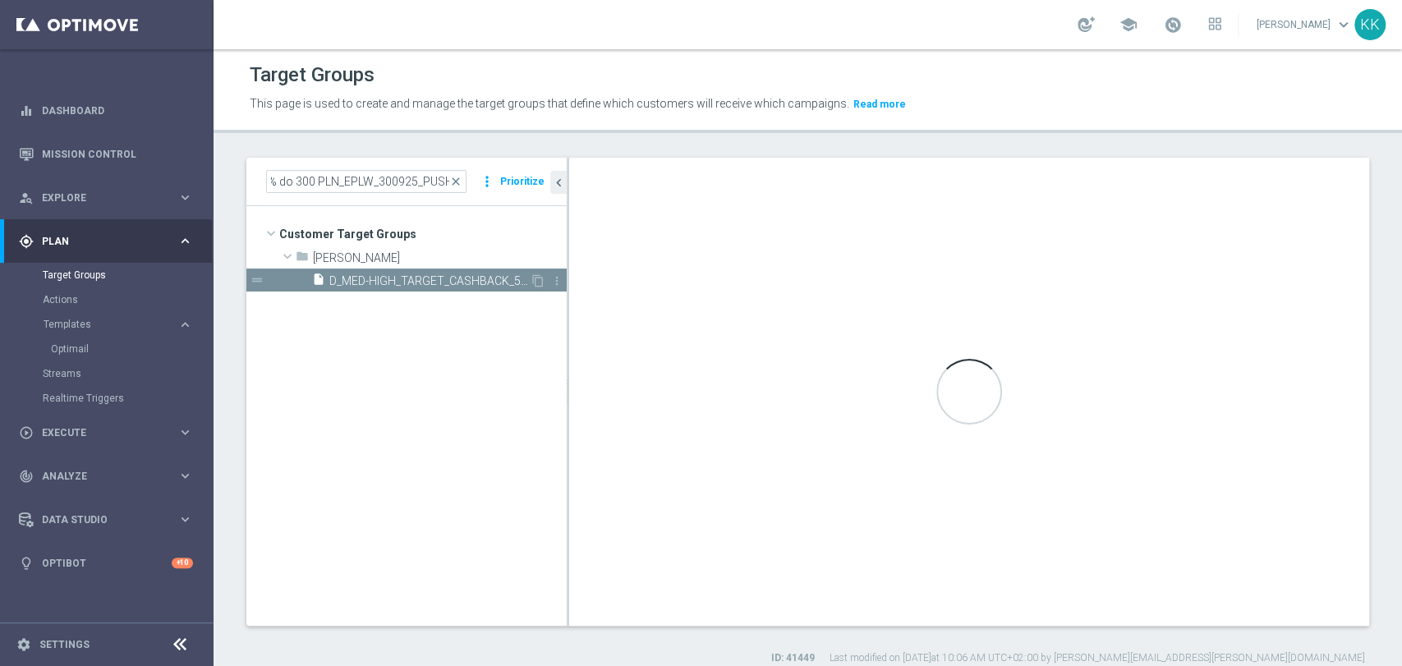
scroll to position [0, 0]
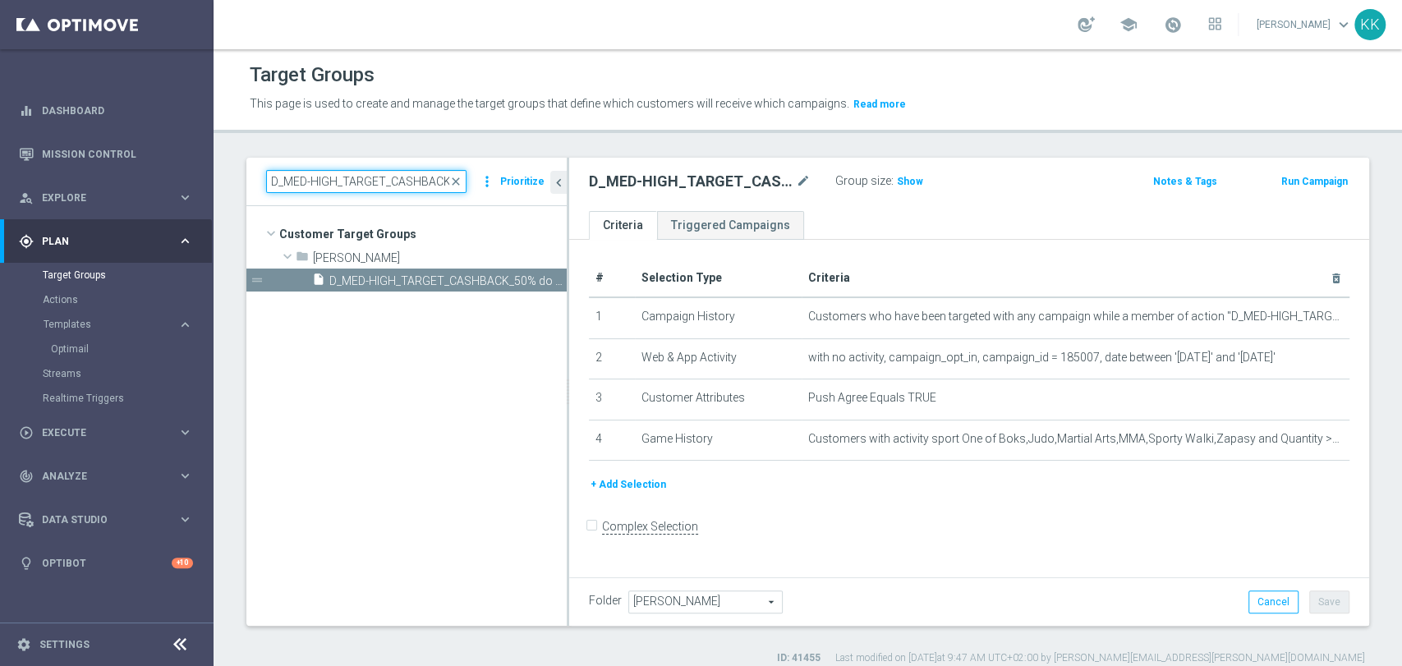
click at [375, 186] on input "D_MED-HIGH_TARGET_CASHBACK_50% do 300 PLN_EPLW_300925_PUSH3" at bounding box center [366, 181] width 200 height 23
click at [349, 184] on input "D_MED-HIGH_TARGET_CASHBACK_50% do 300 PLN_EPLW_300925_PUSH3" at bounding box center [366, 181] width 200 height 23
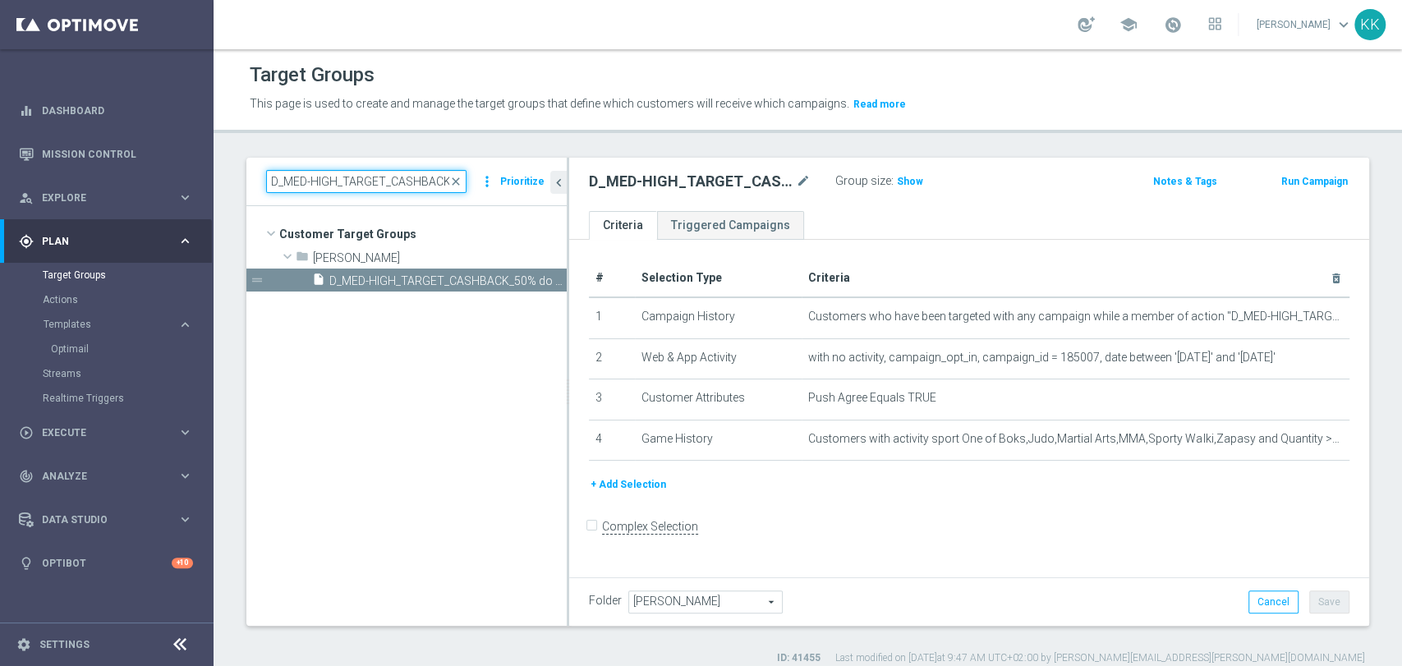
click at [348, 184] on input "D_MED-HIGH_TARGET_CASHBACK_50% do 300 PLN_EPLW_300925_PUSH3" at bounding box center [366, 181] width 200 height 23
paste input "IN-LOW_TARGET_CASHBACK_50% do 1"
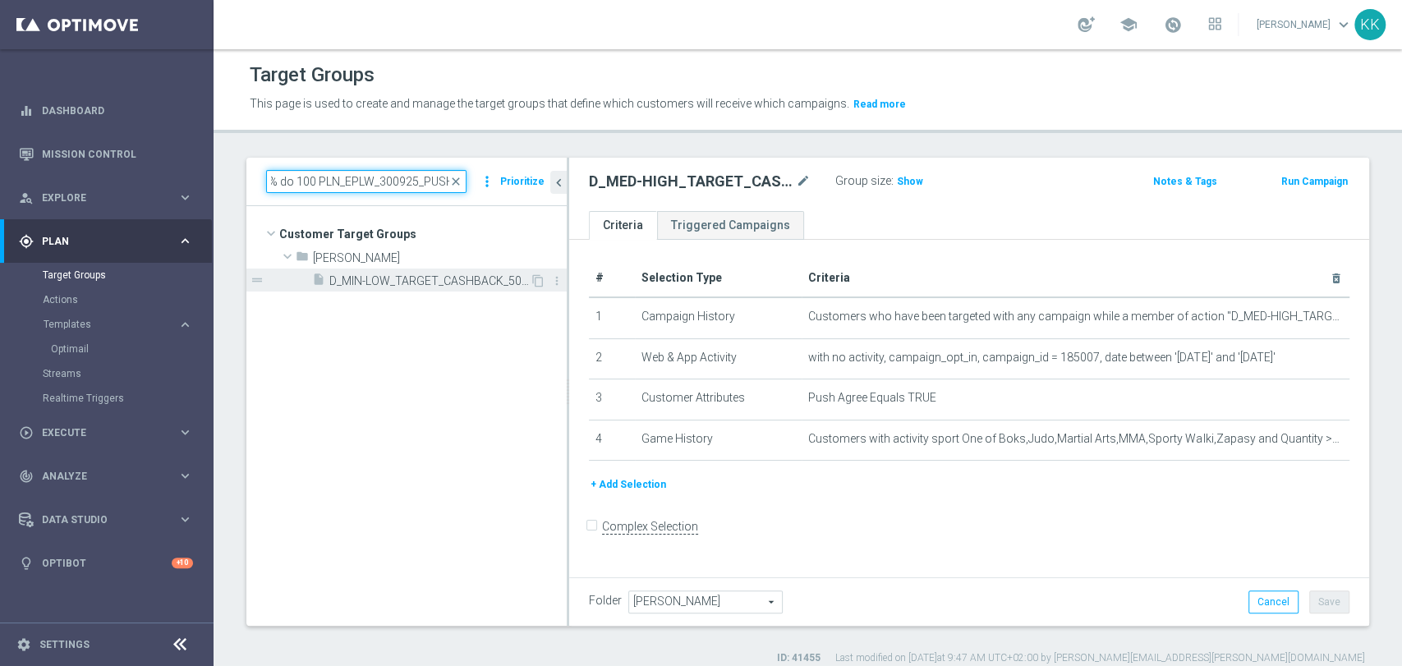
type input "D_MIN-LOW_TARGET_CASHBACK_50% do 100 PLN_EPLW_300925_PUSH3"
click at [398, 280] on span "D_MIN-LOW_TARGET_CASHBACK_50% do 100 PLN_EPLW_300925_PUSH3" at bounding box center [429, 281] width 200 height 14
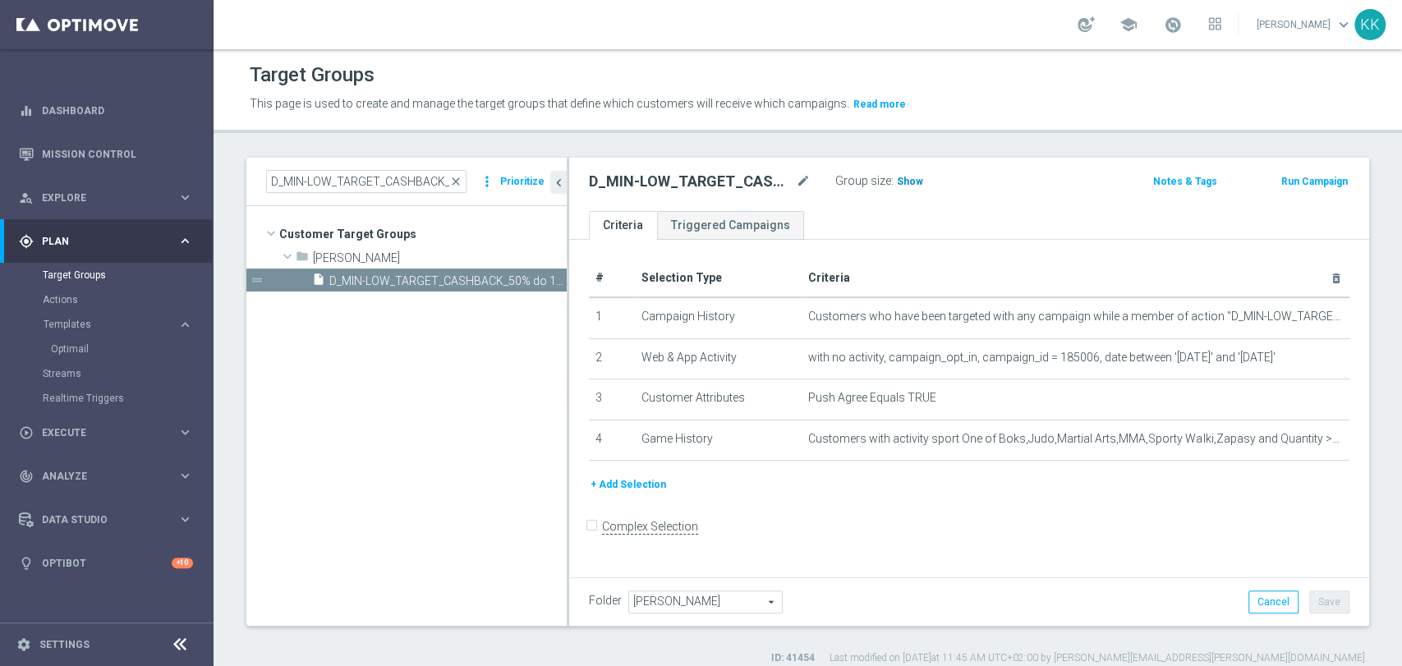
click at [918, 182] on span "Show" at bounding box center [910, 182] width 26 height 12
click at [67, 426] on div "play_circle_outline Execute" at bounding box center [98, 433] width 159 height 15
click at [93, 321] on link "Campaign Builder" at bounding box center [107, 318] width 128 height 13
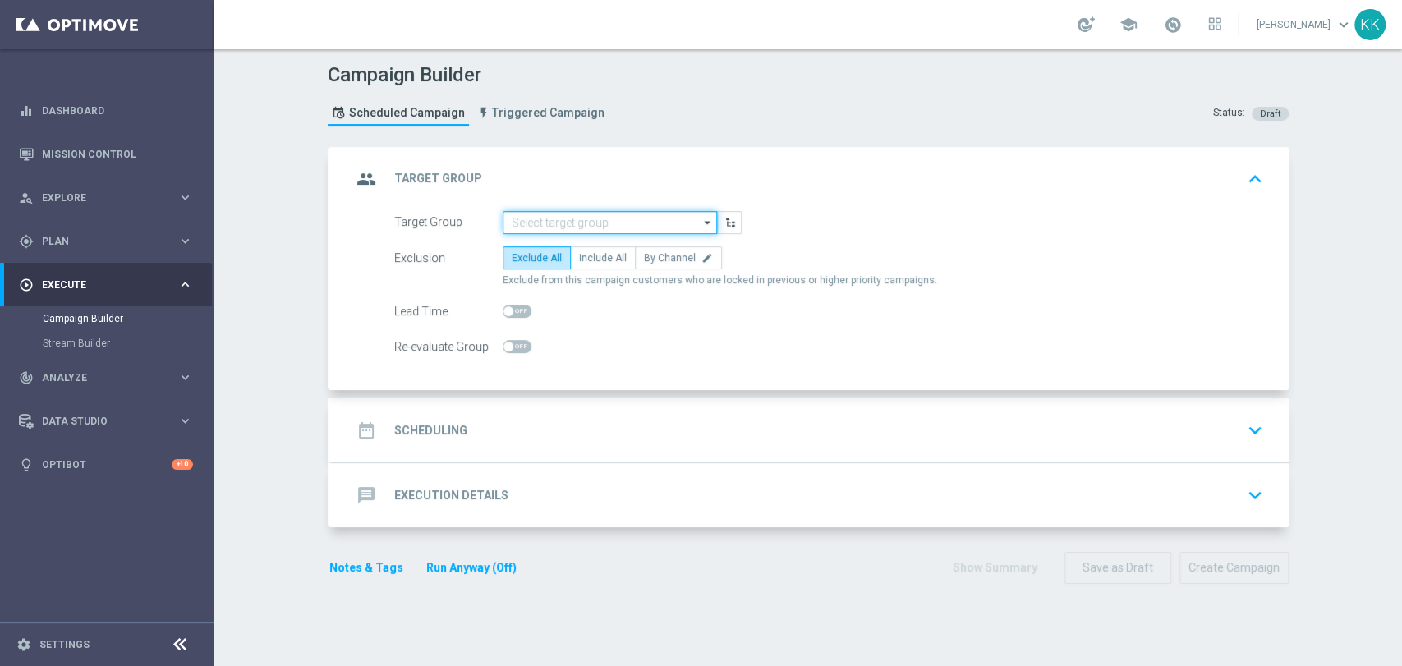
click at [603, 220] on input at bounding box center [610, 222] width 214 height 23
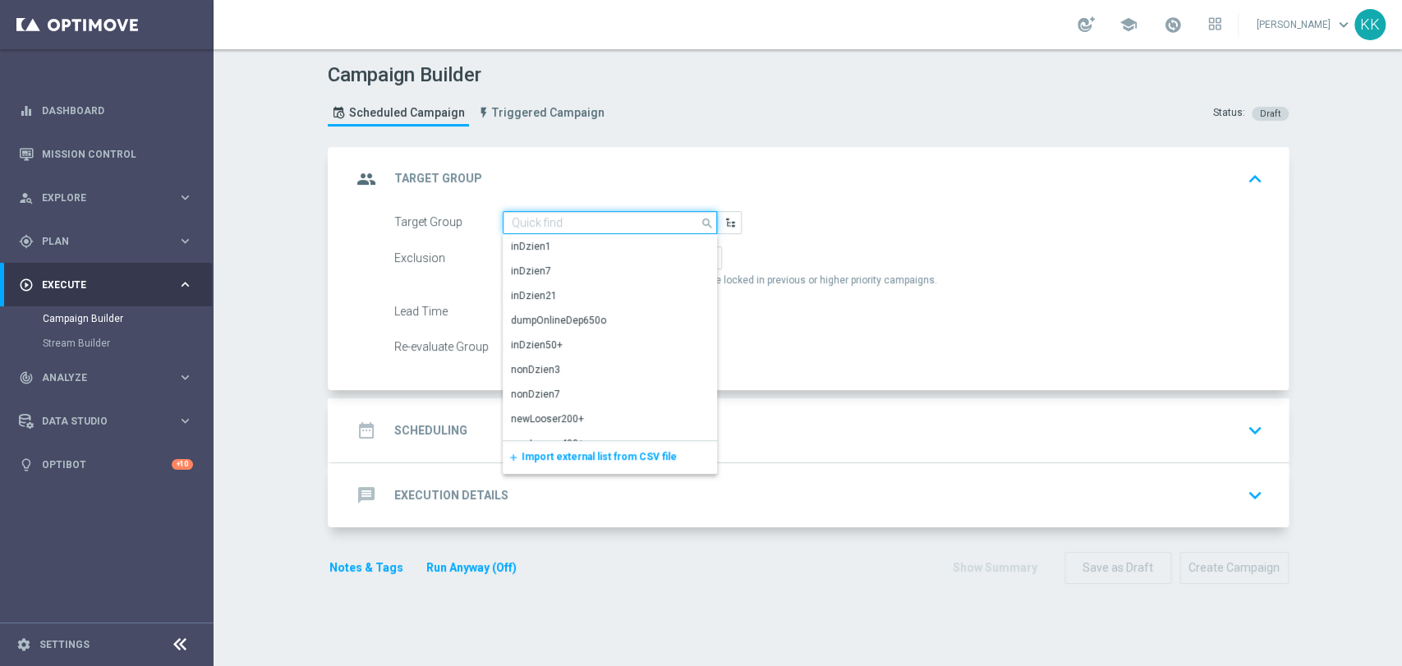
paste input "D_MIN-LOW_TARGET_CASHBACK_50% do 100 PLN_EPLW_300925_PUSH3"
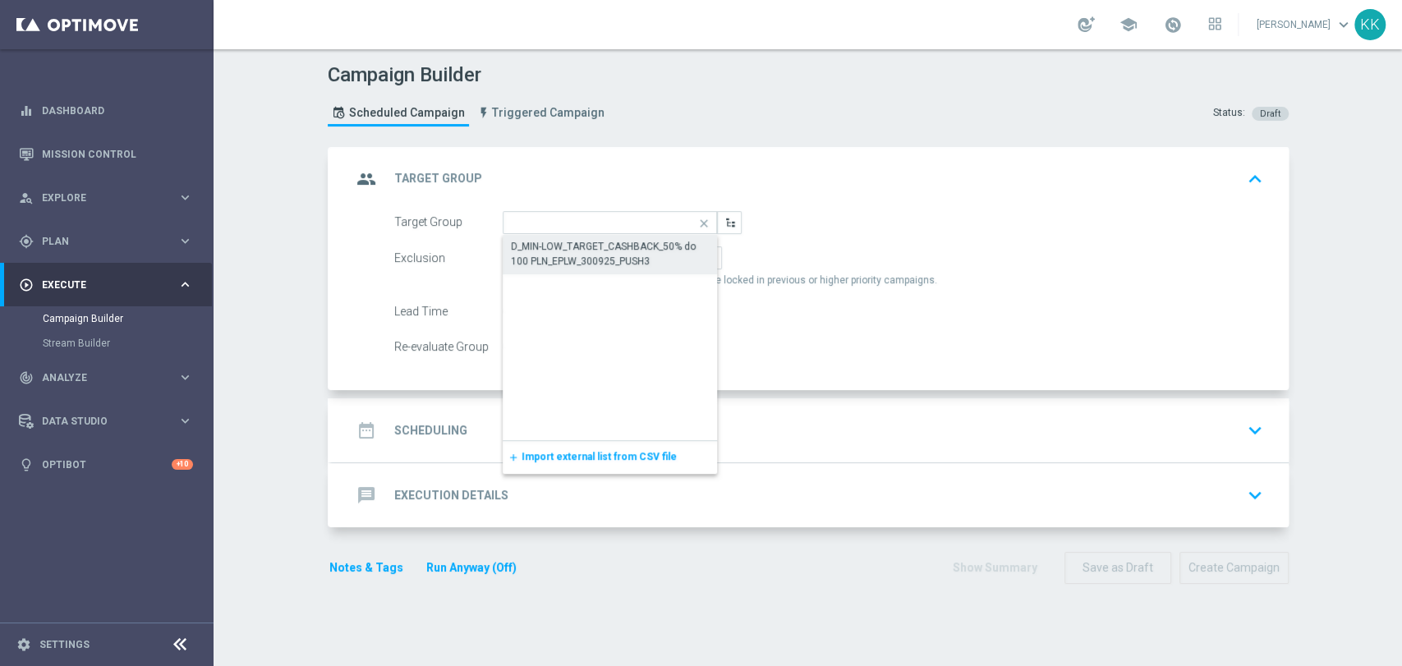
click at [603, 244] on div "D_MIN-LOW_TARGET_CASHBACK_50% do 100 PLN_EPLW_300925_PUSH3" at bounding box center [610, 254] width 199 height 30
type input "D_MIN-LOW_TARGET_CASHBACK_50% do 100 PLN_EPLW_300925_PUSH3"
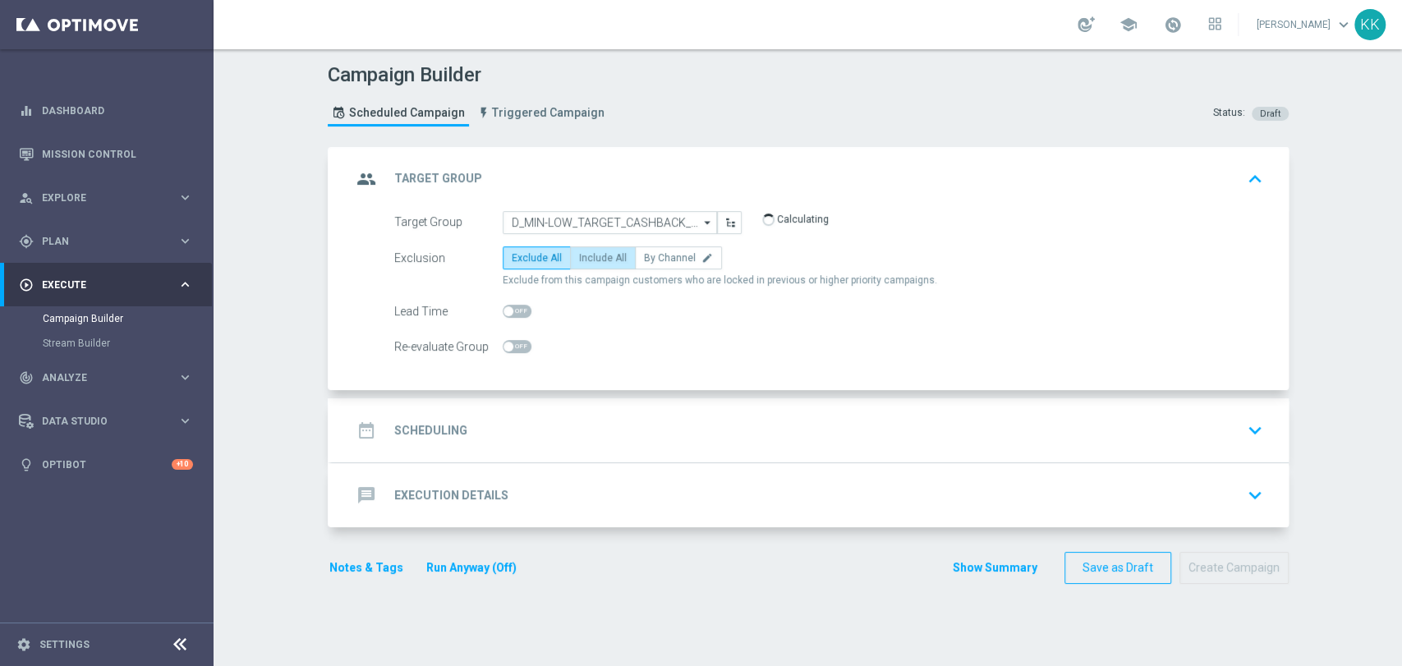
click at [589, 252] on span "Include All" at bounding box center [603, 258] width 48 height 12
click at [589, 255] on input "Include All" at bounding box center [584, 260] width 11 height 11
radio input "true"
click at [519, 343] on span at bounding box center [517, 346] width 29 height 13
click at [519, 343] on input "checkbox" at bounding box center [517, 346] width 29 height 13
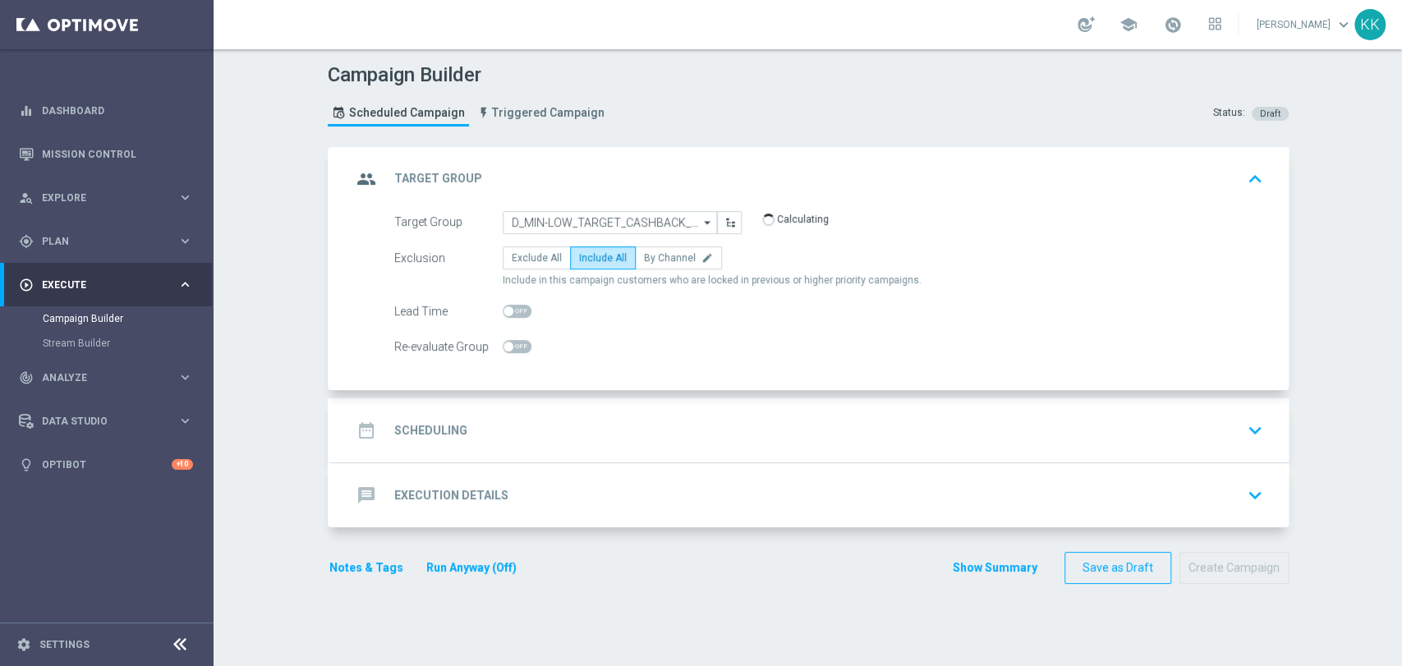
checkbox input "true"
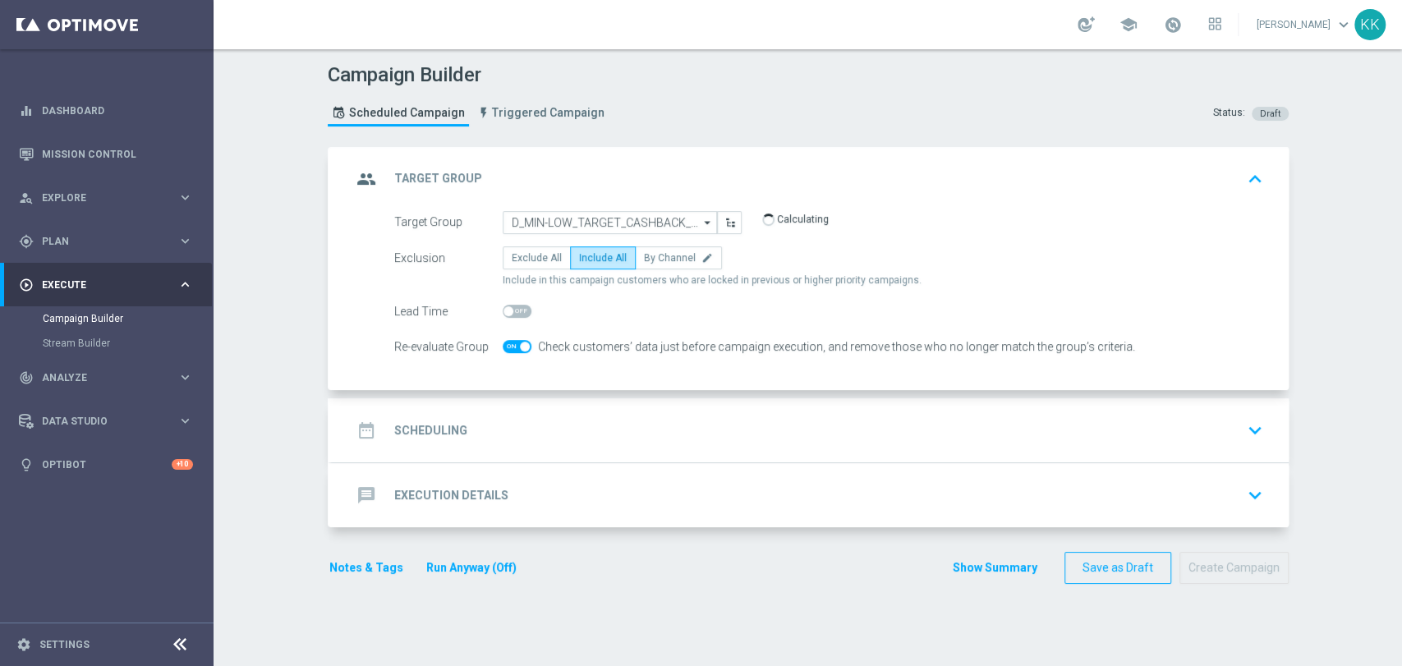
click at [634, 429] on div "date_range Scheduling keyboard_arrow_down" at bounding box center [811, 430] width 918 height 31
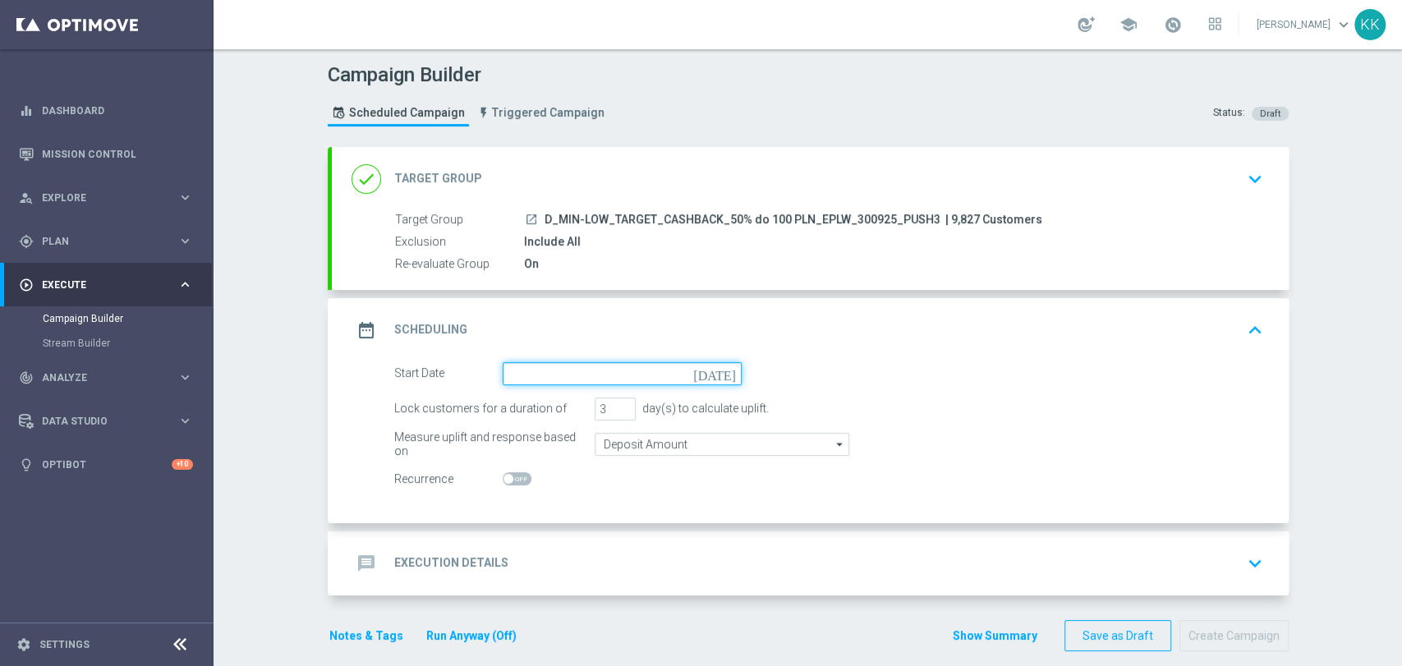
click at [587, 375] on input at bounding box center [622, 373] width 239 height 23
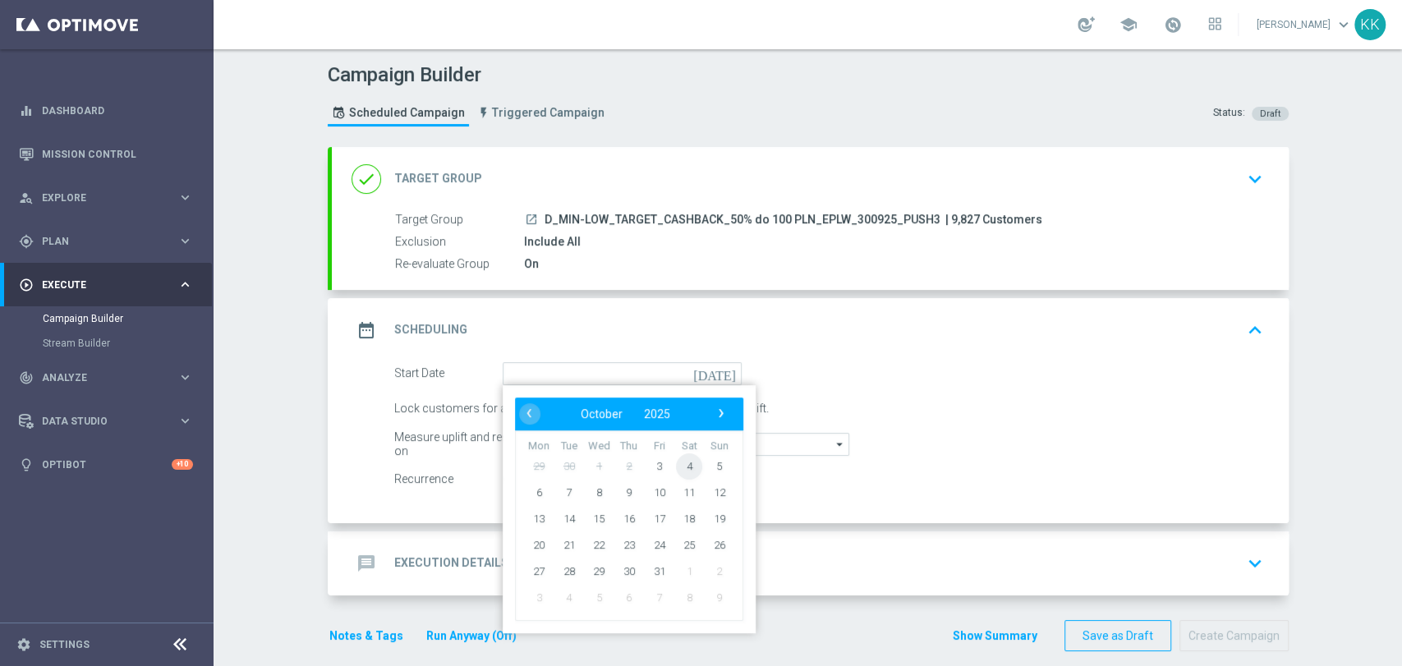
click at [676, 460] on span "4" at bounding box center [689, 466] width 26 height 26
type input "04 Oct 2025"
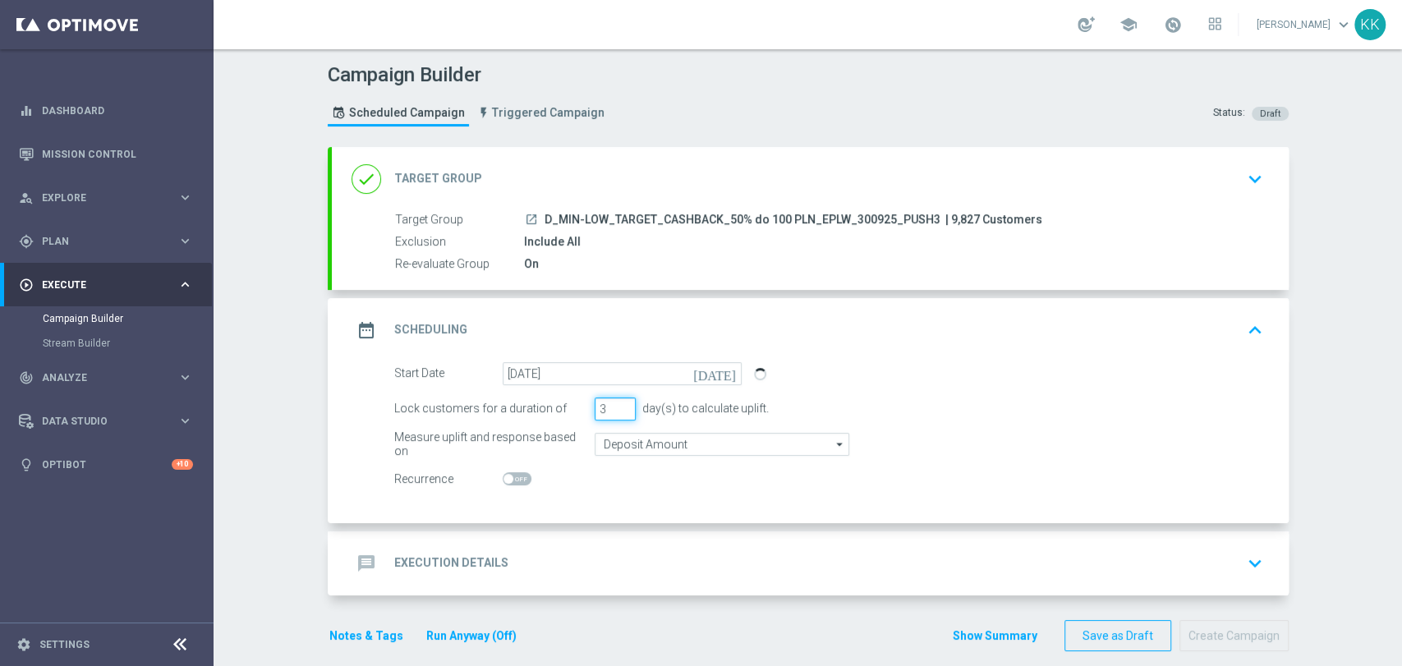
drag, startPoint x: 599, startPoint y: 412, endPoint x: 569, endPoint y: 415, distance: 29.7
click at [569, 415] on div "Lock customers for a duration of 3 day(s) to calculate uplift." at bounding box center [829, 409] width 894 height 23
type input "1"
click at [657, 435] on input "Deposit Amount" at bounding box center [722, 444] width 255 height 23
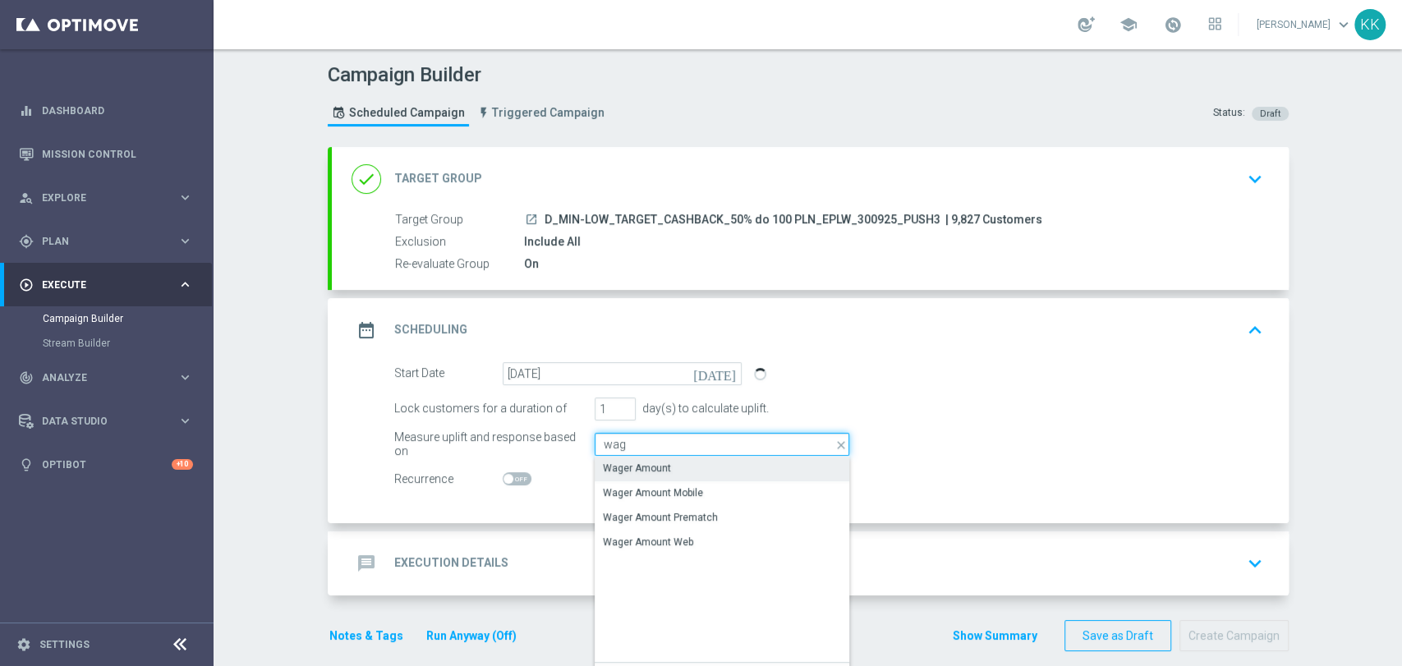
click at [642, 442] on input "wag" at bounding box center [722, 444] width 255 height 23
click at [644, 472] on div "Wager Amount" at bounding box center [637, 468] width 68 height 15
type input "Wager Amount"
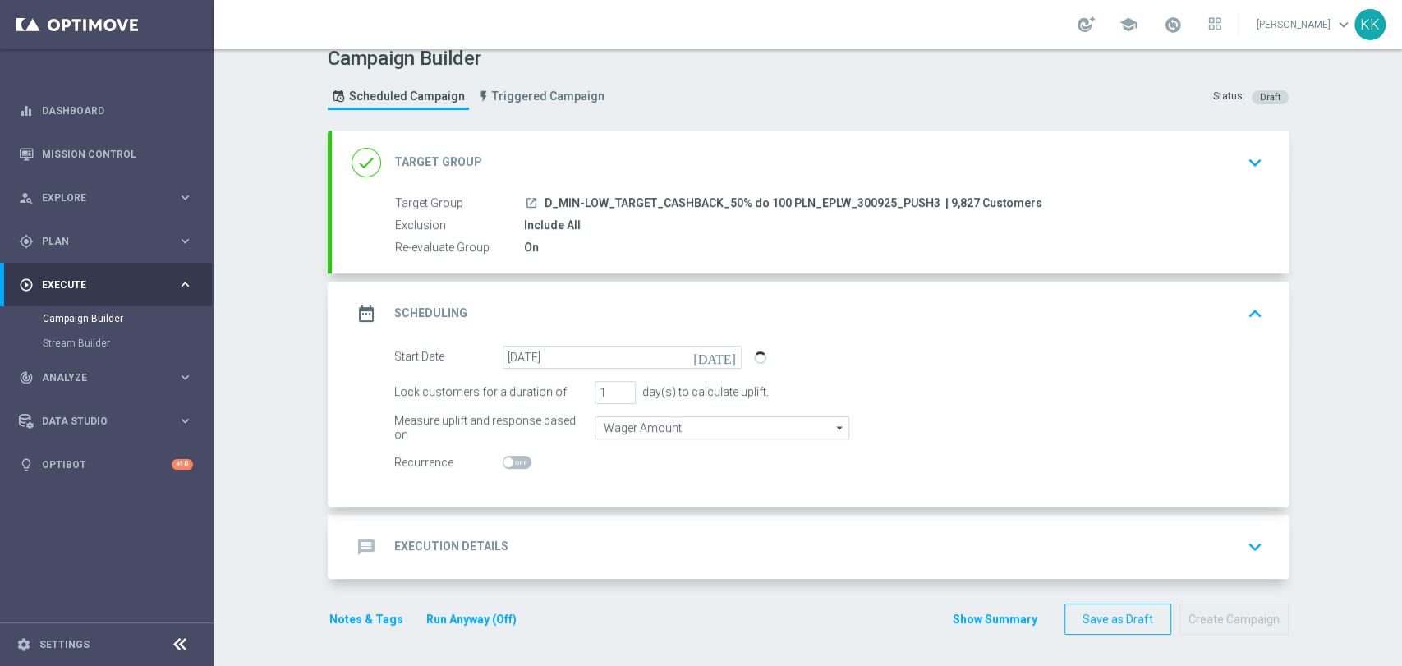
click at [663, 527] on div "message Execution Details keyboard_arrow_down" at bounding box center [810, 547] width 957 height 64
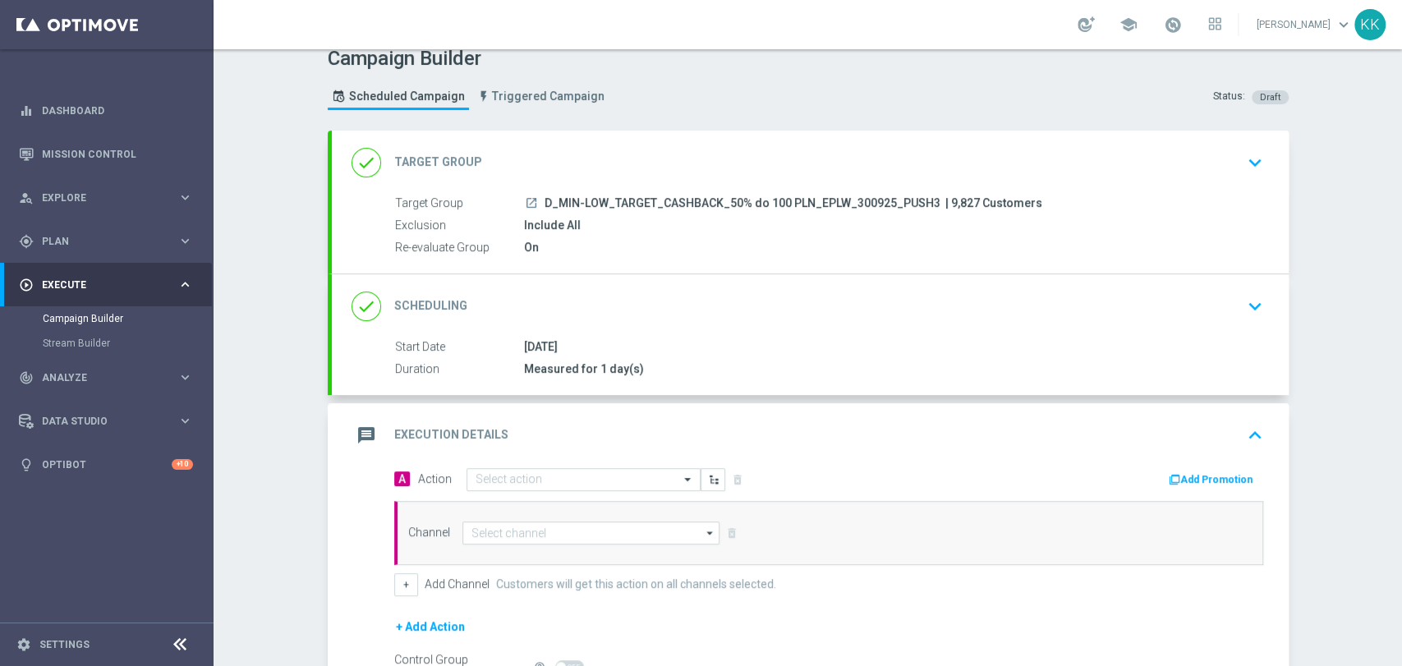
scroll to position [114, 0]
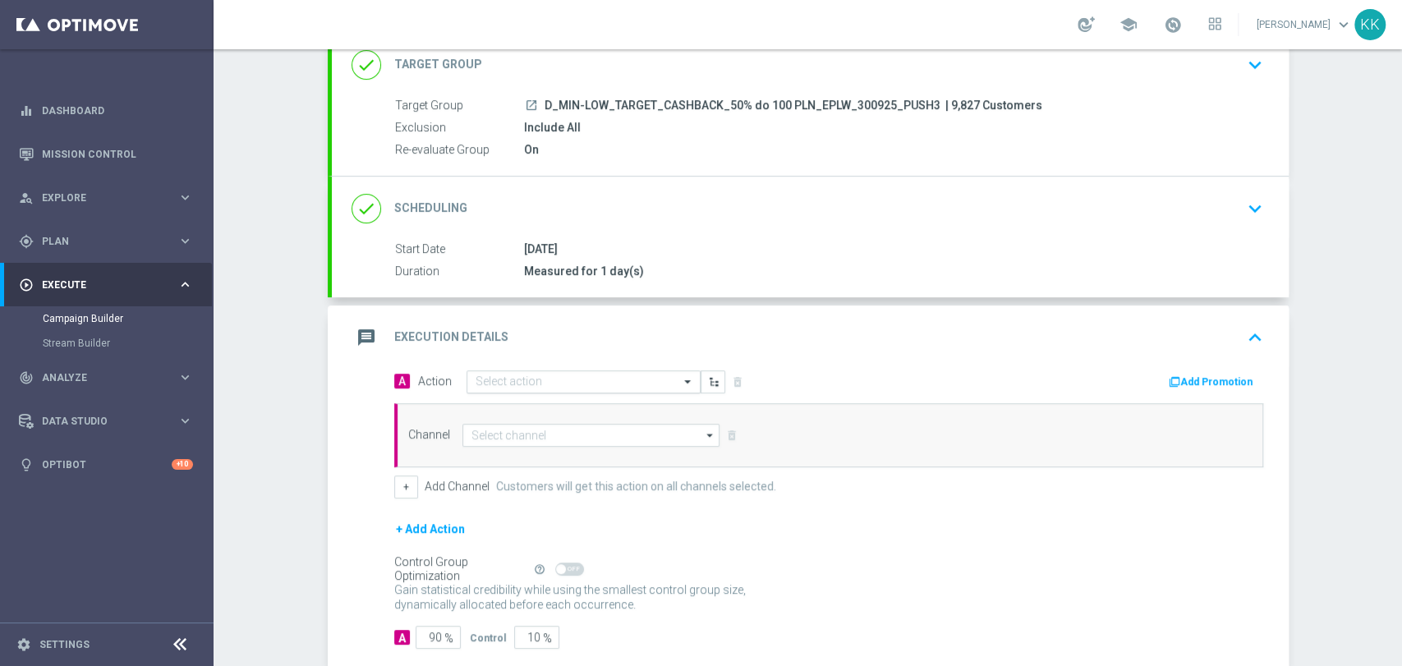
click at [509, 381] on input "text" at bounding box center [567, 382] width 183 height 14
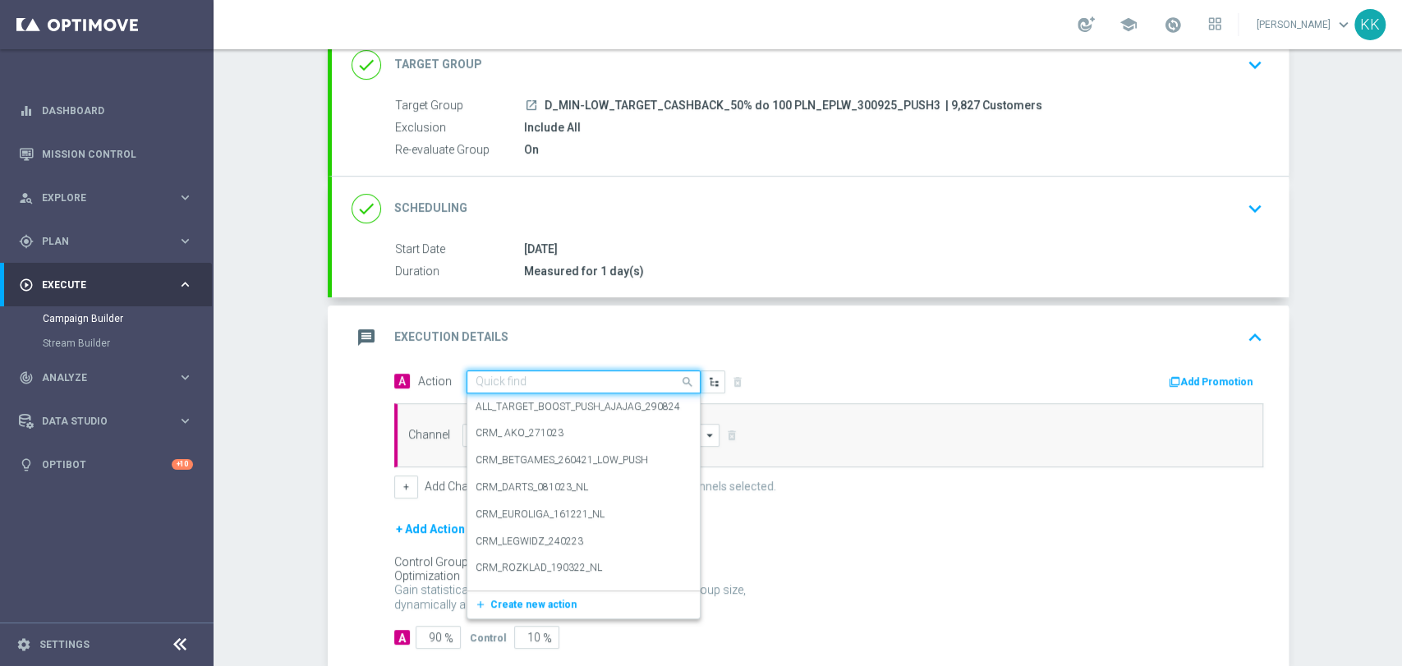
paste input "D_MIN-LOW_TARGET_CASHBACK_50% do 100 PLN_EPLW_300925_PUSH3"
type input "D_MIN-LOW_TARGET_CASHBACK_50% do 100 PLN_EPLW_300925_PUSH3"
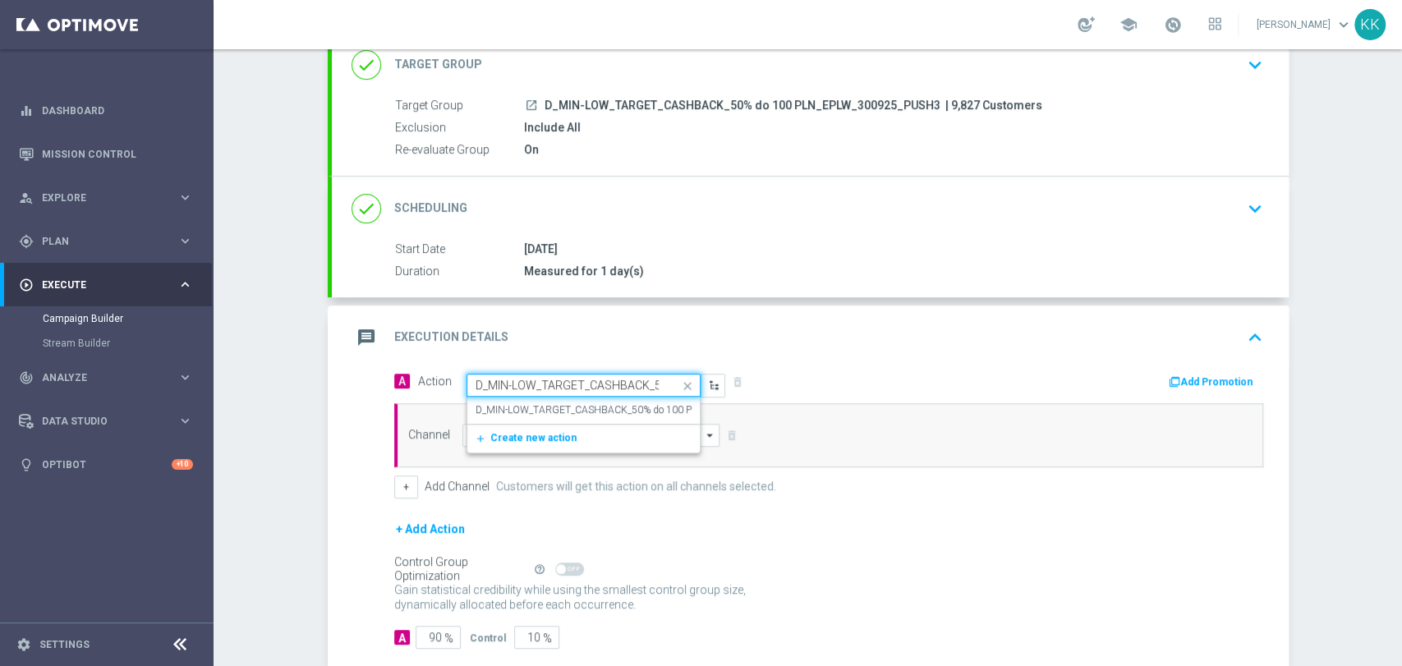
scroll to position [0, 194]
click at [514, 409] on label "D_MIN-LOW_TARGET_CASHBACK_50% do 100 PLN_EPLW_300925_PUSH3" at bounding box center [641, 410] width 331 height 14
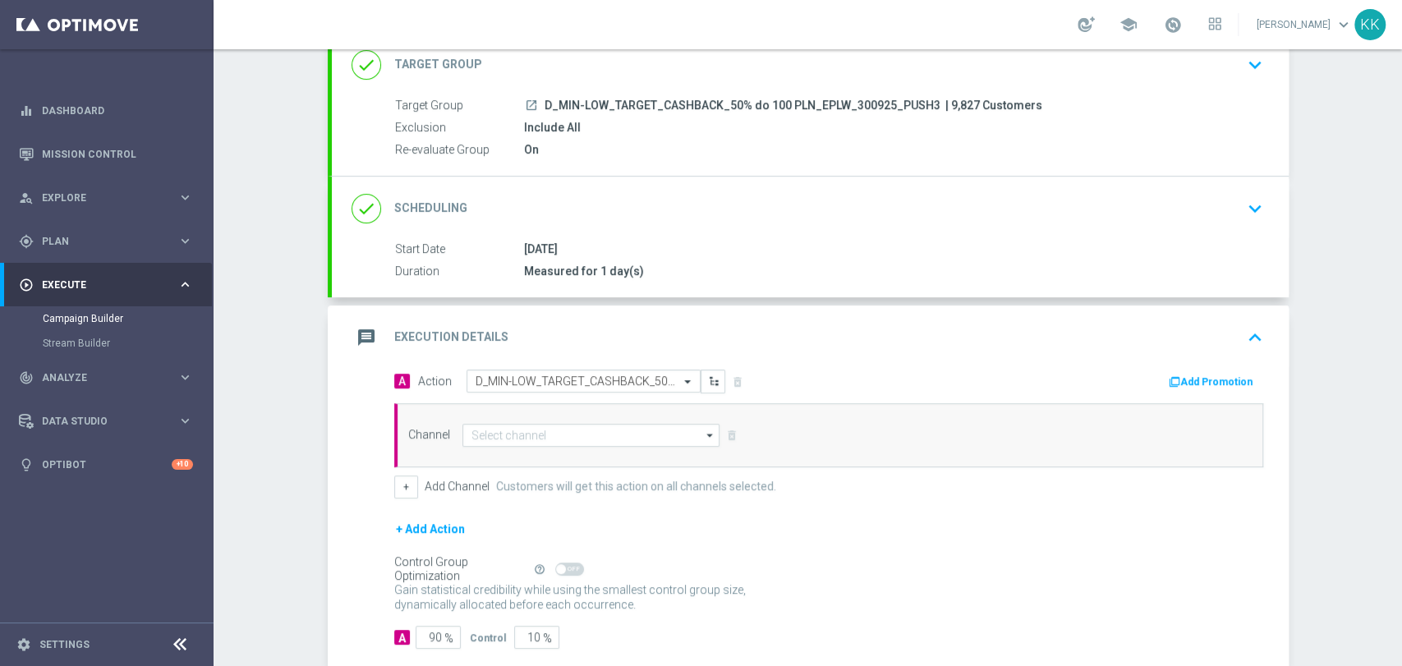
scroll to position [0, 0]
click at [518, 430] on input at bounding box center [591, 435] width 258 height 23
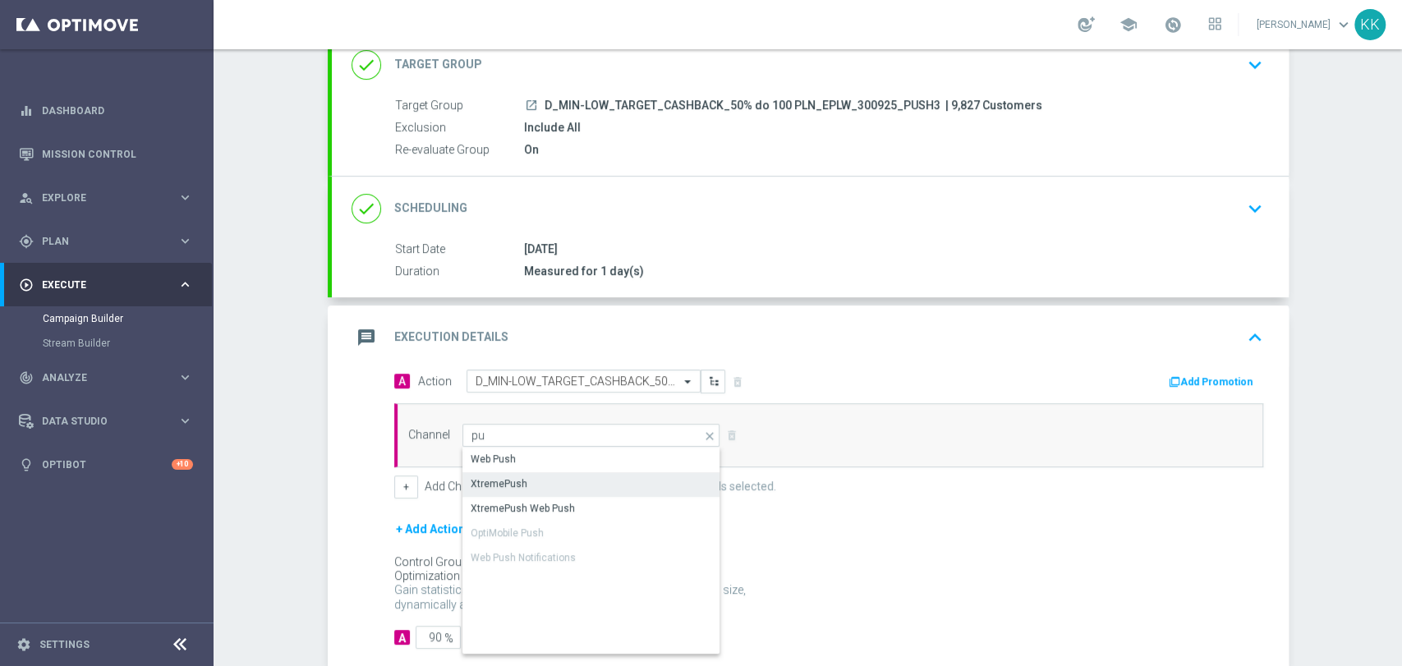
click at [518, 490] on div "XtremePush" at bounding box center [591, 483] width 259 height 23
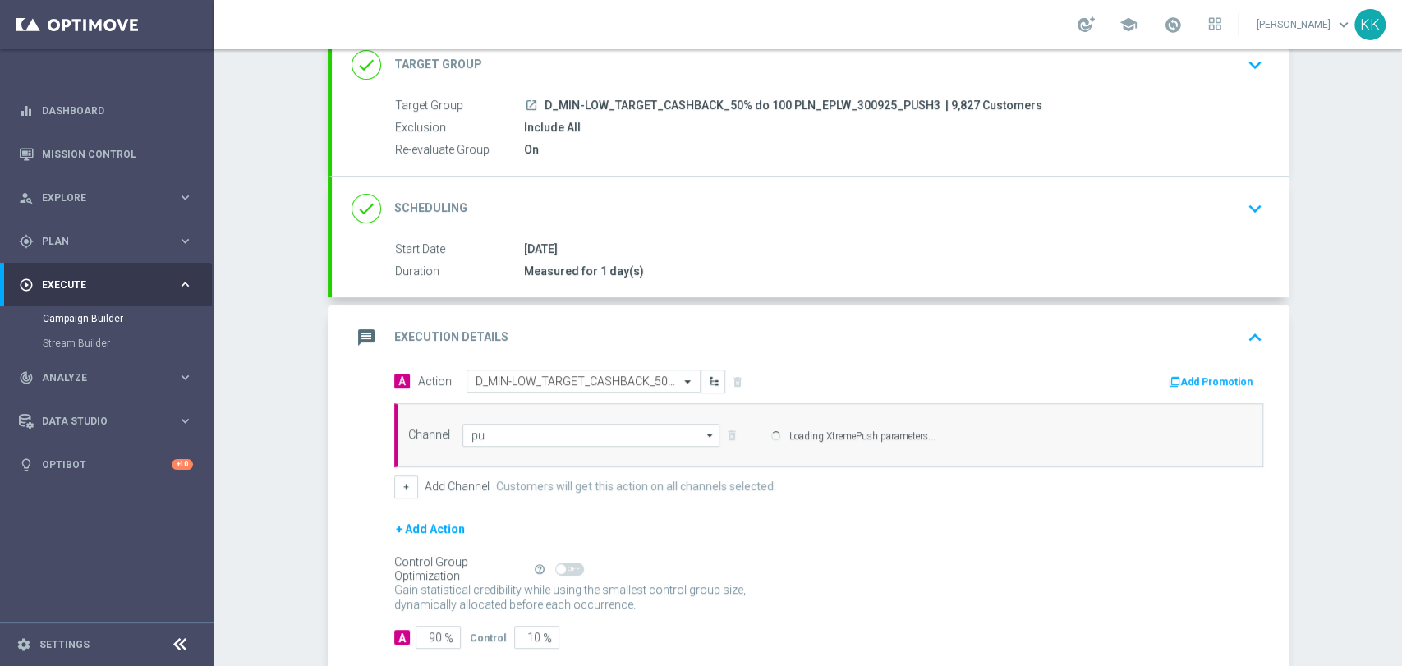
type input "XtremePush"
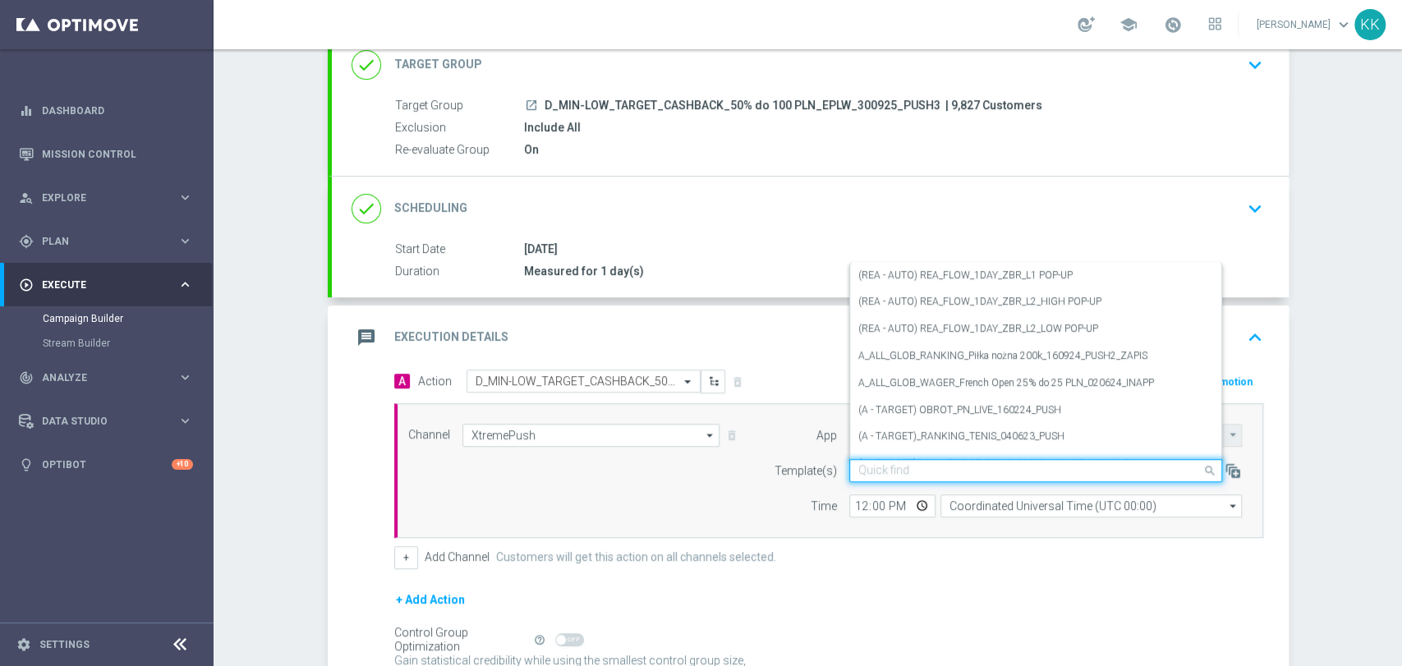
click at [867, 476] on div "Quick find" at bounding box center [1035, 470] width 373 height 23
paste input "D_MIN-LOW_TARGET_CASHBACK_50% do 100 PLN_EPLW_300925_PUSH3"
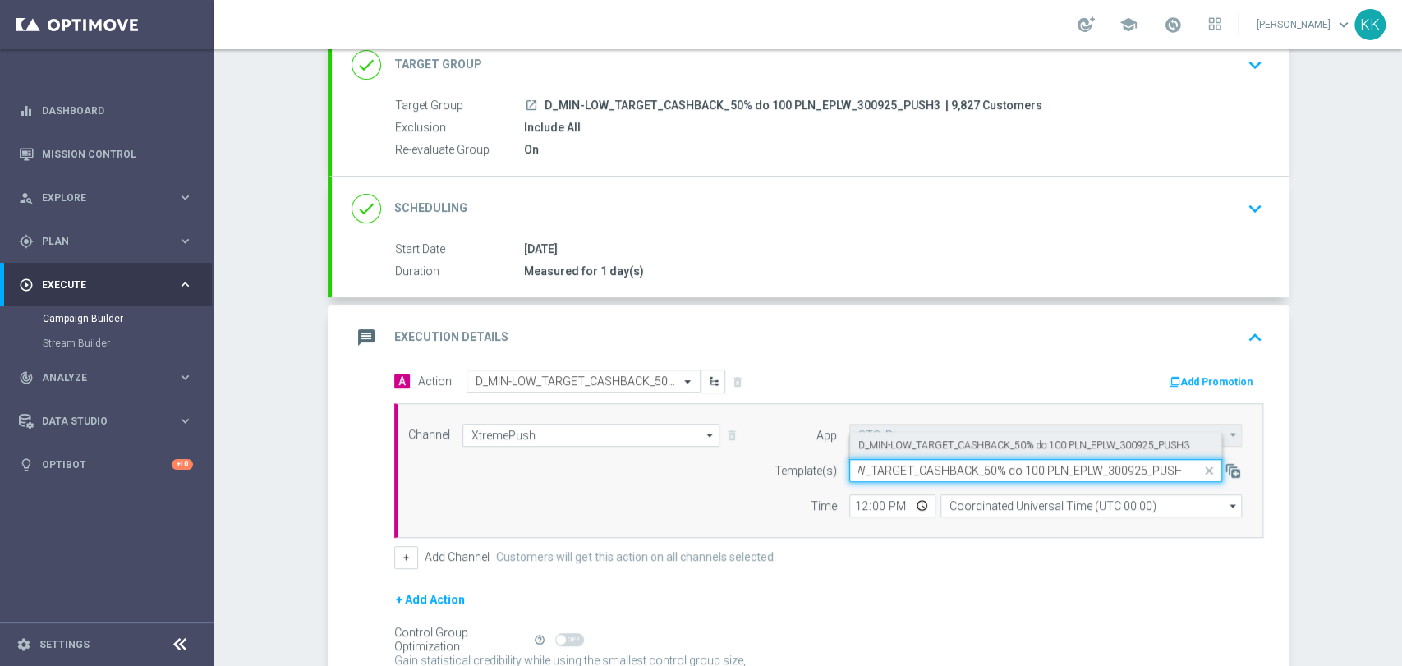
click at [911, 442] on label "D_MIN-LOW_TARGET_CASHBACK_50% do 100 PLN_EPLW_300925_PUSH3" at bounding box center [1023, 446] width 331 height 14
type input "D_MIN-LOW_TARGET_CASHBACK_50% do 100 PLN_EPLW_300925_PUSH3"
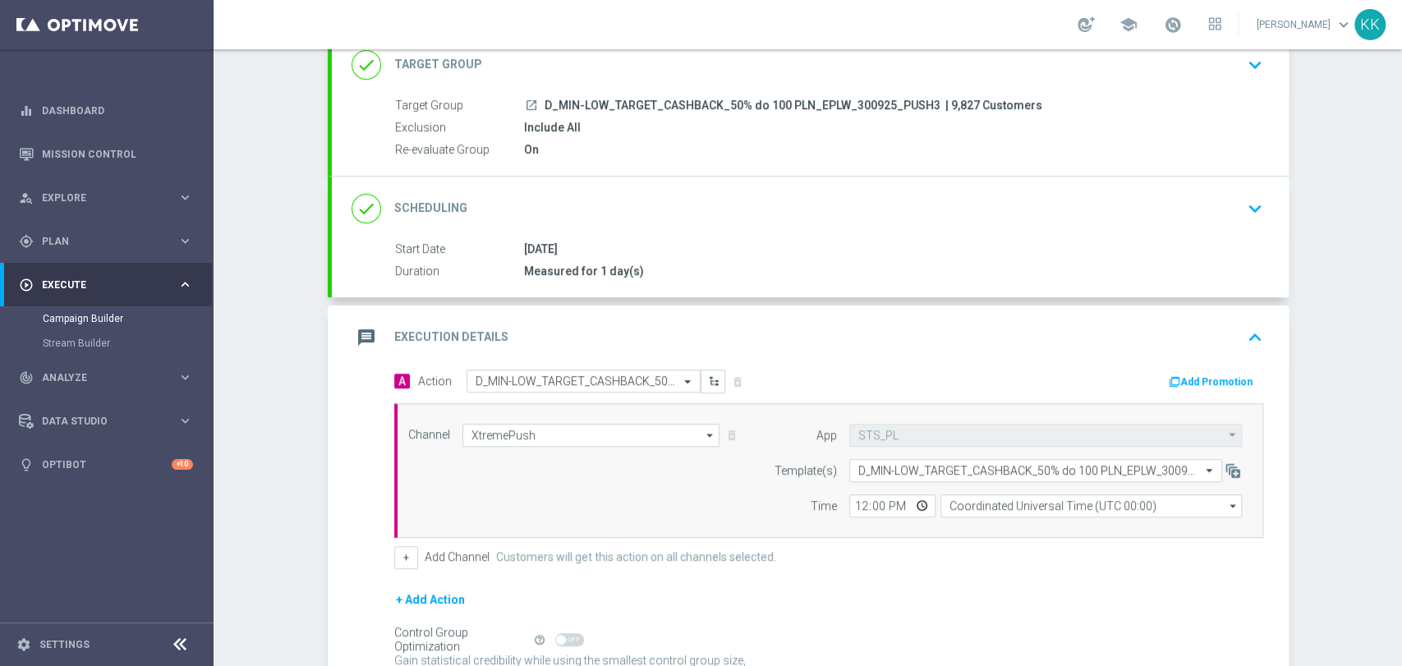
scroll to position [0, 0]
click at [859, 502] on input "12:00" at bounding box center [892, 506] width 86 height 23
type input "15:31"
click at [1020, 504] on input "Coordinated Universal Time (UTC 00:00)" at bounding box center [1091, 506] width 301 height 23
click at [1022, 522] on div "Central European Time (Warsaw) (UTC +02:00)" at bounding box center [1083, 529] width 269 height 15
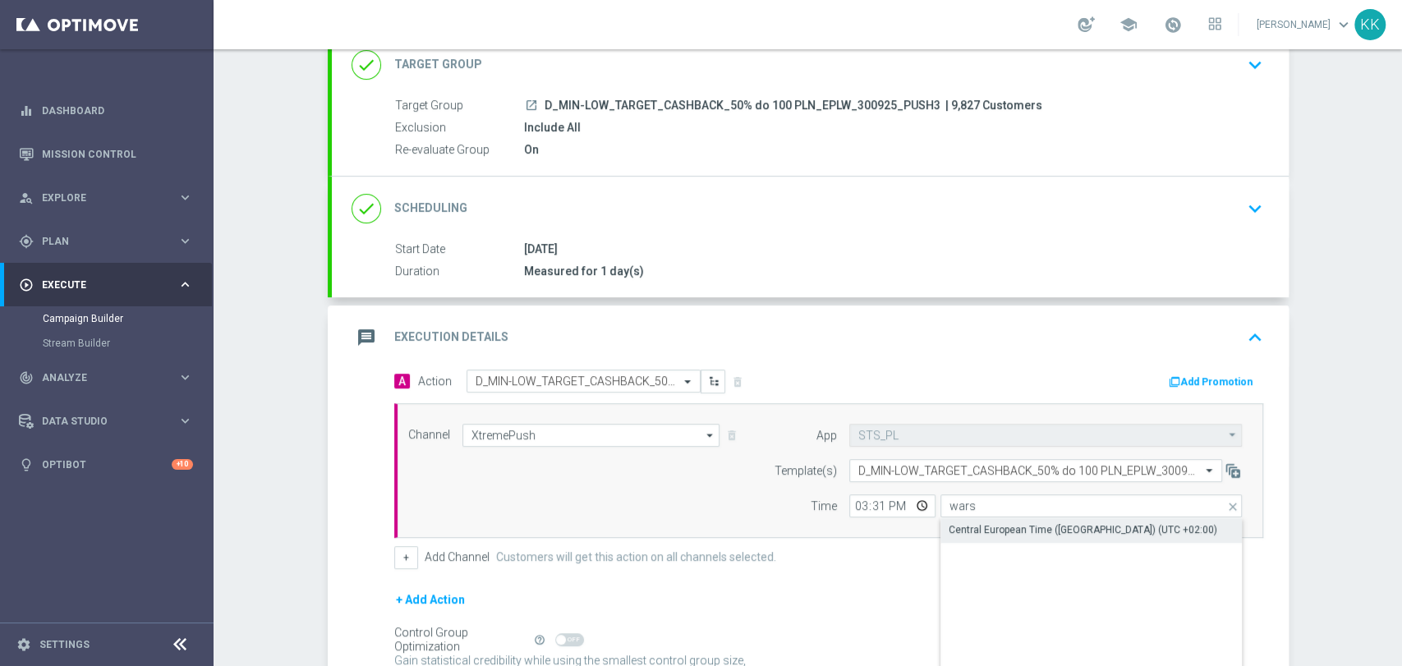
type input "Central European Time (Warsaw) (UTC +02:00)"
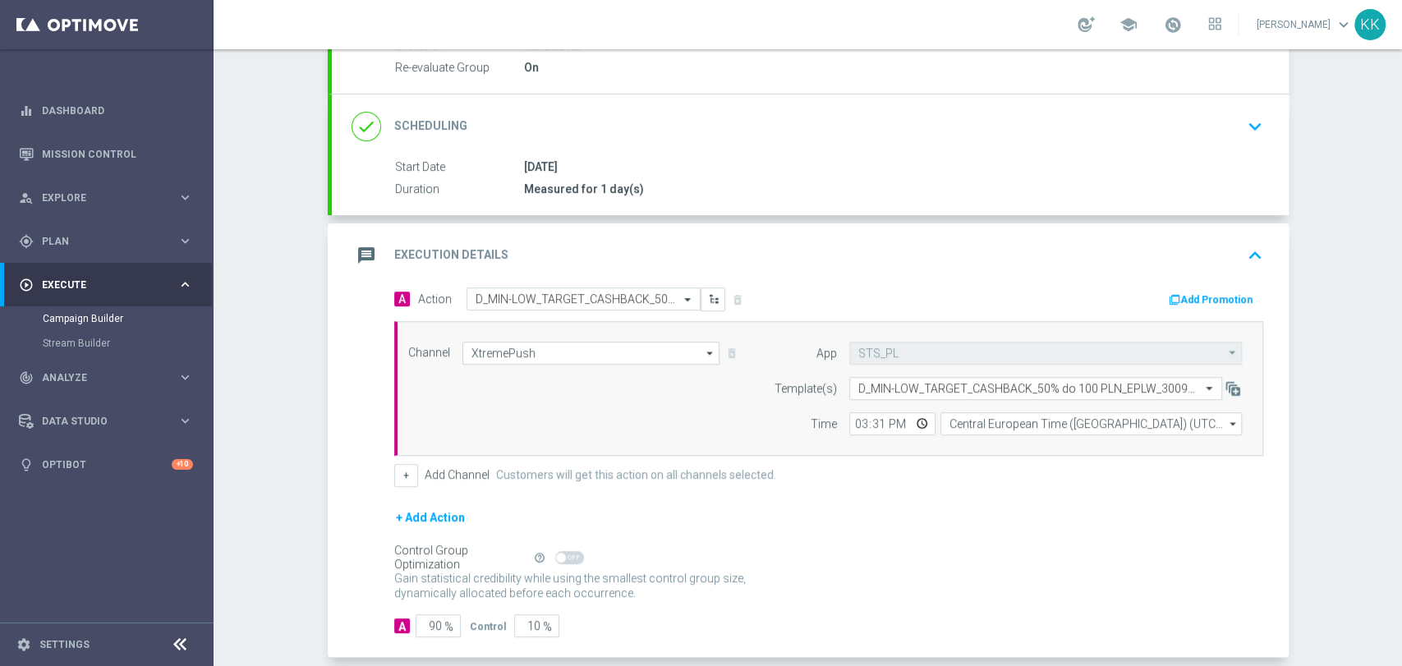
scroll to position [274, 0]
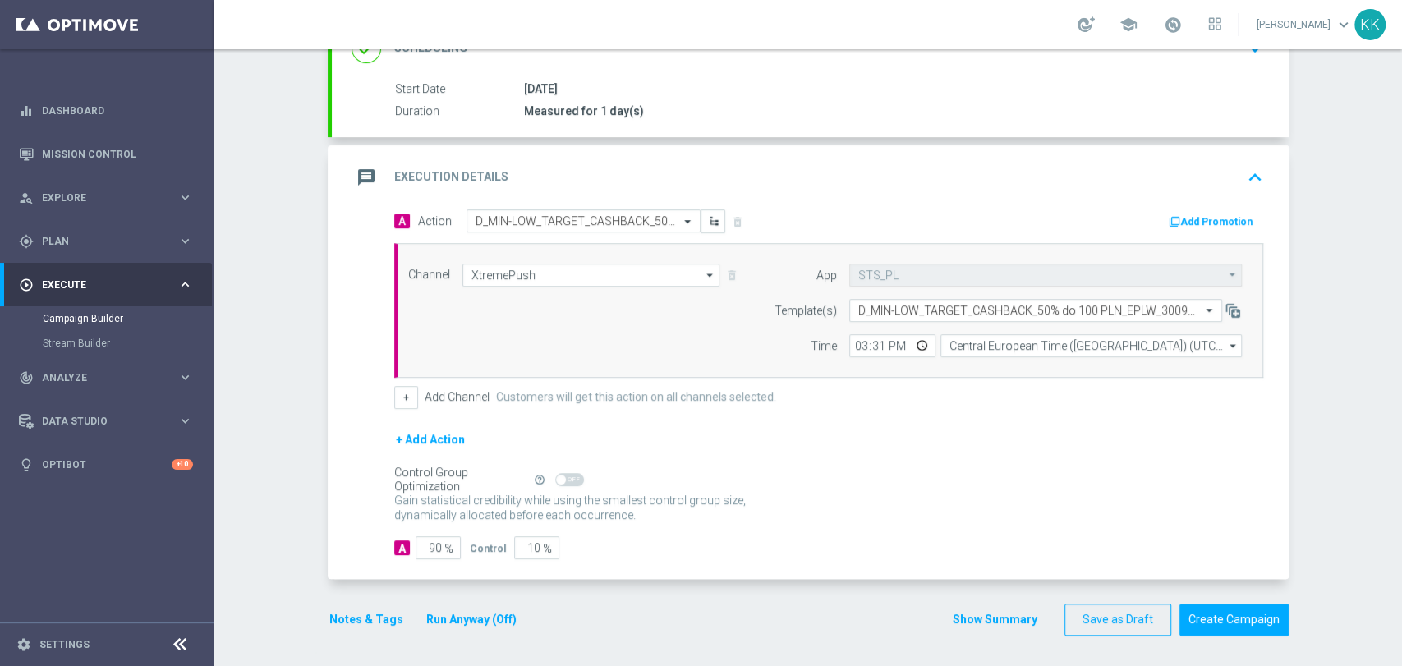
click at [444, 546] on span "%" at bounding box center [448, 549] width 9 height 14
click at [435, 543] on input "90" at bounding box center [438, 547] width 45 height 23
type input "9"
type input "91"
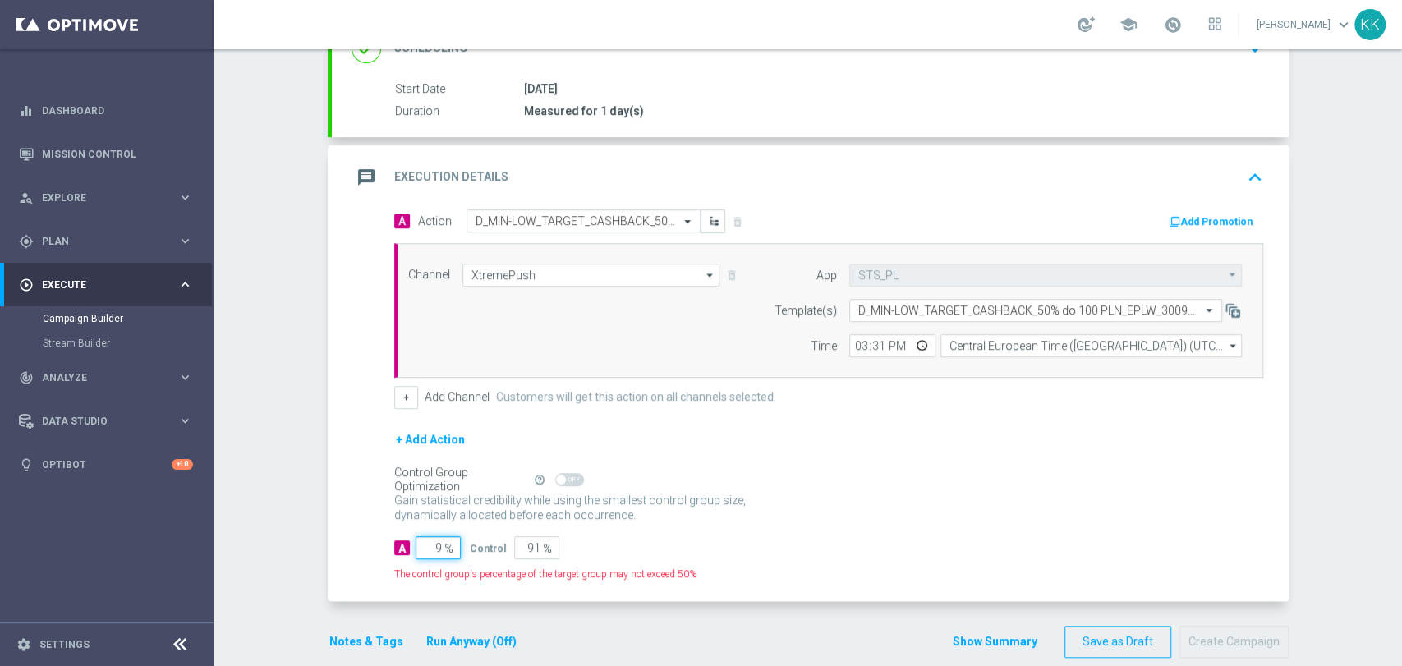
type input "95"
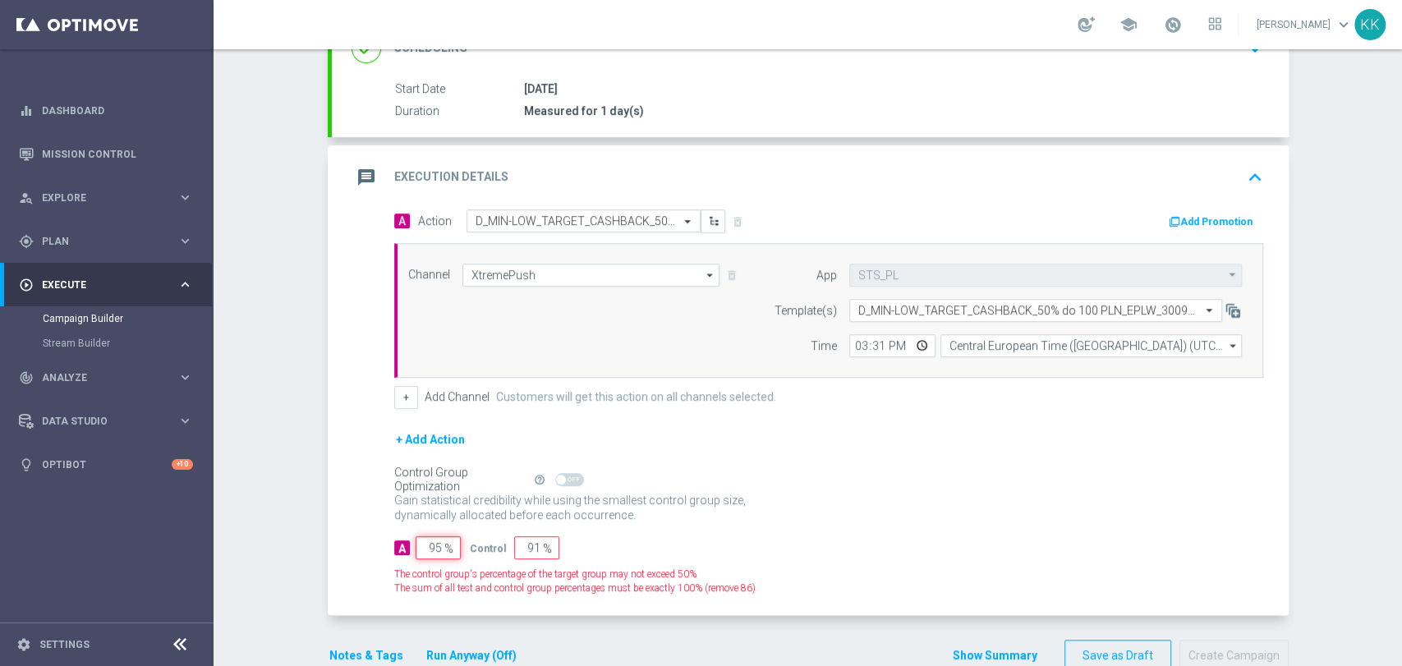
type input "5"
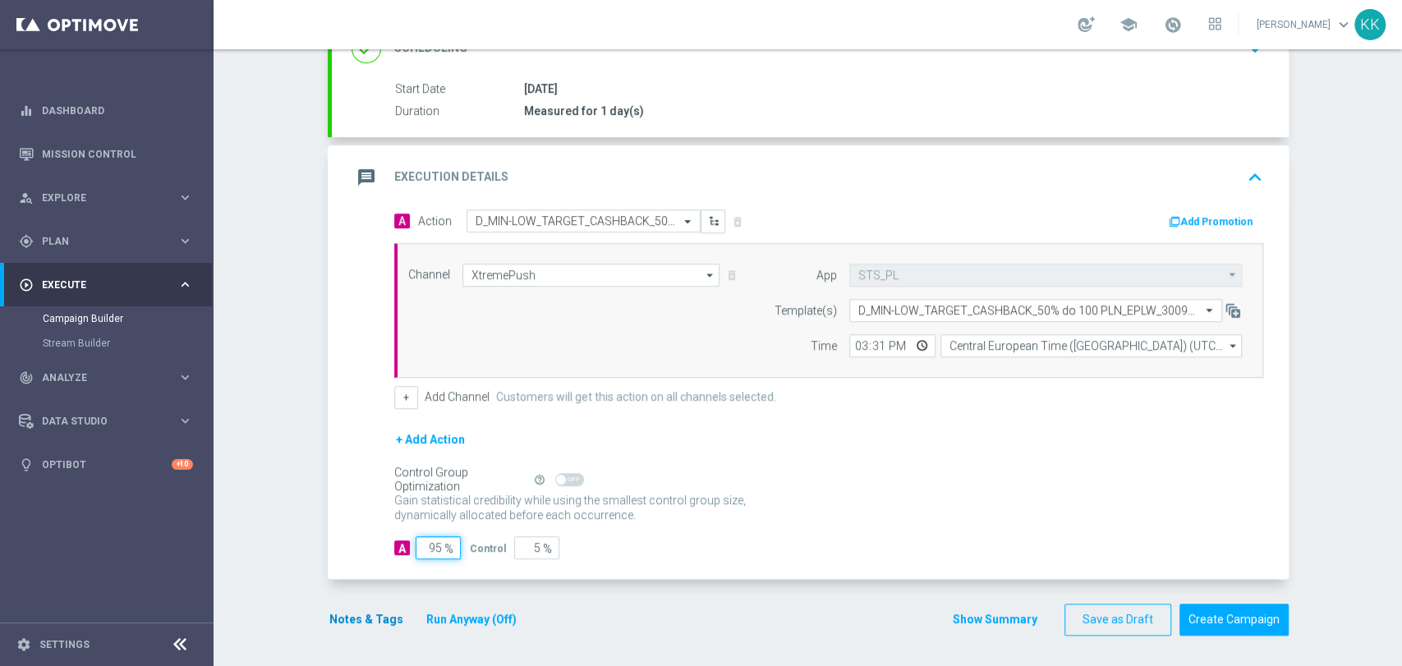
type input "95"
click at [381, 616] on button "Notes & Tags" at bounding box center [366, 620] width 77 height 21
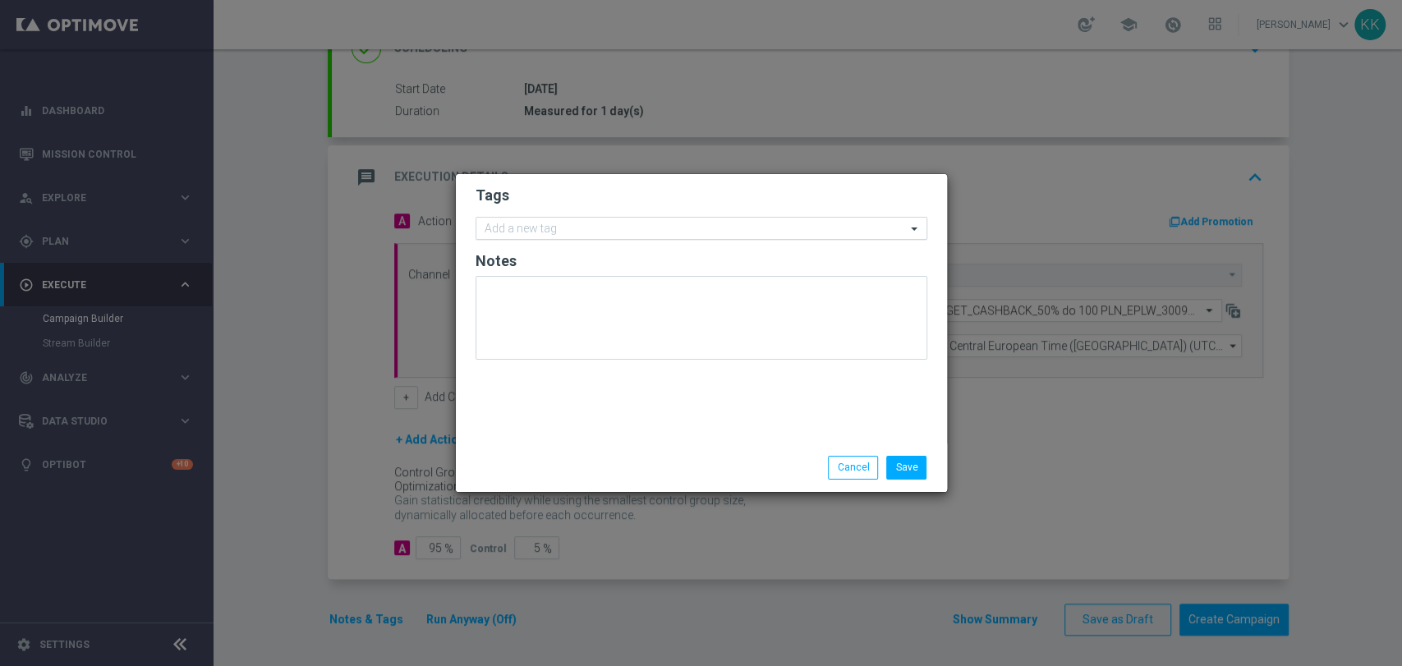
click at [621, 226] on input "text" at bounding box center [695, 230] width 421 height 14
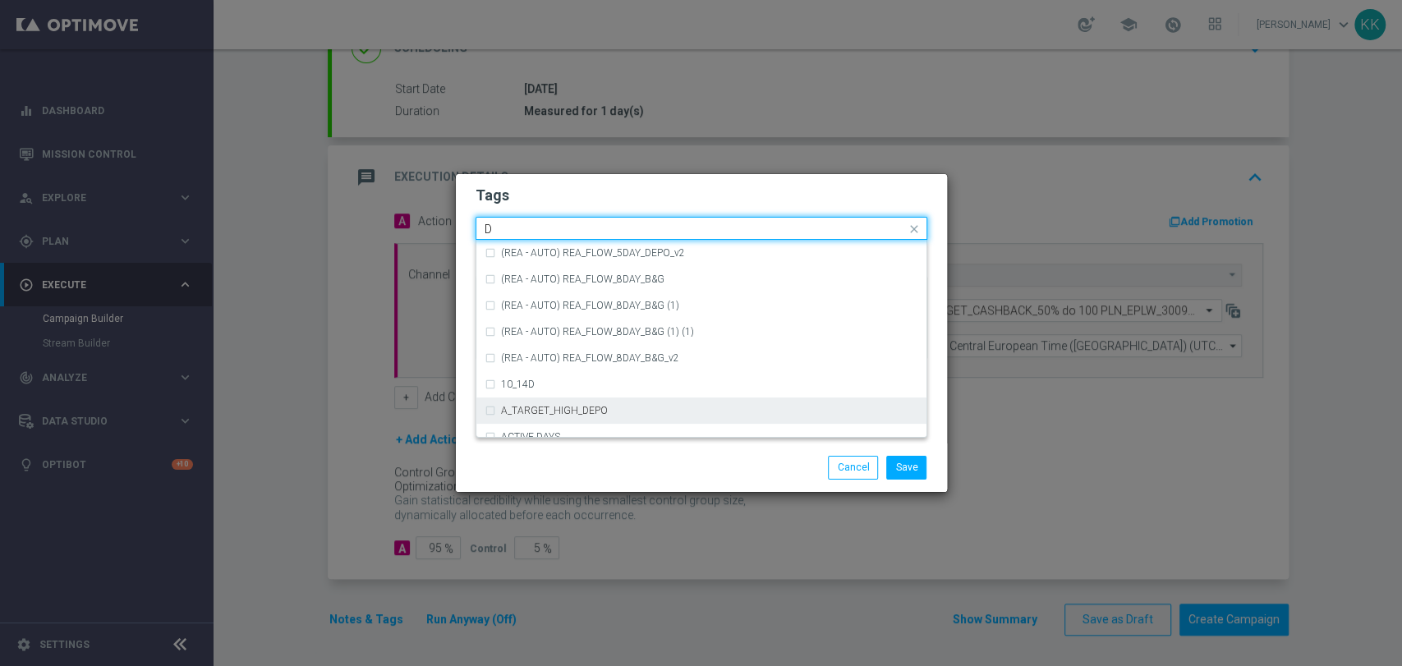
scroll to position [1825, 0]
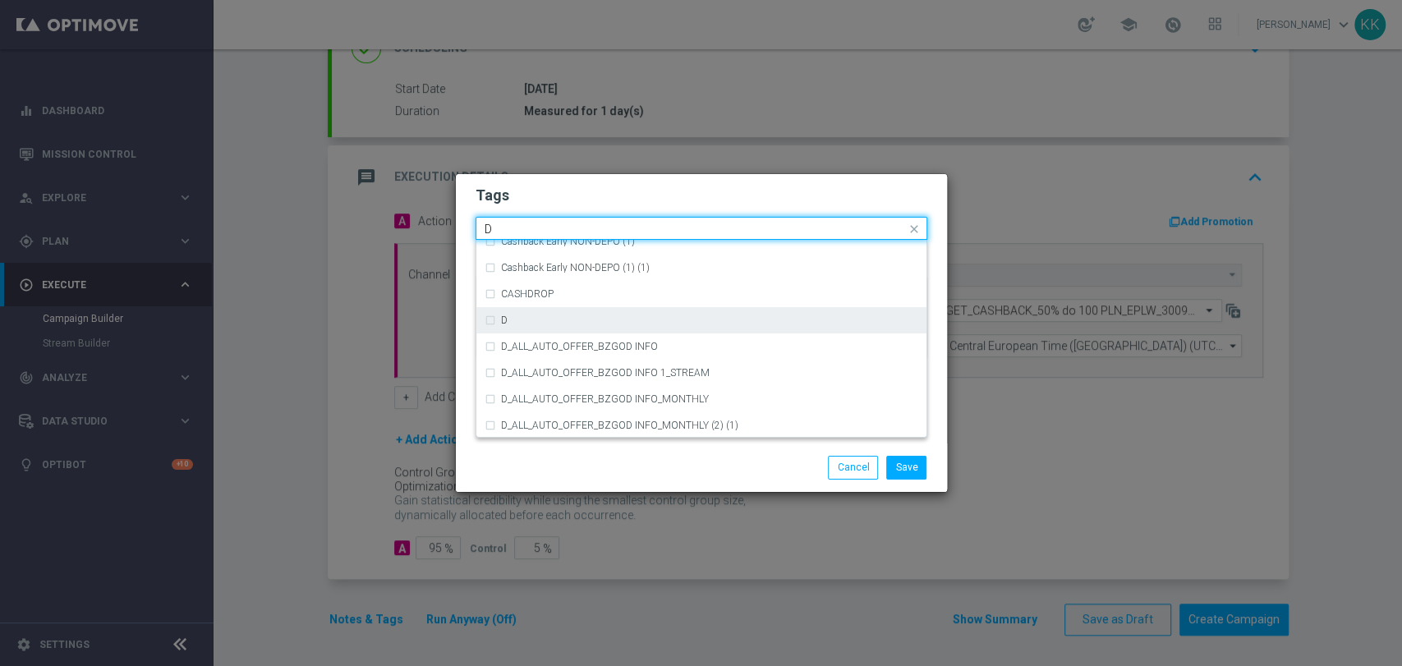
click at [572, 316] on div "D" at bounding box center [709, 320] width 417 height 10
type input "D"
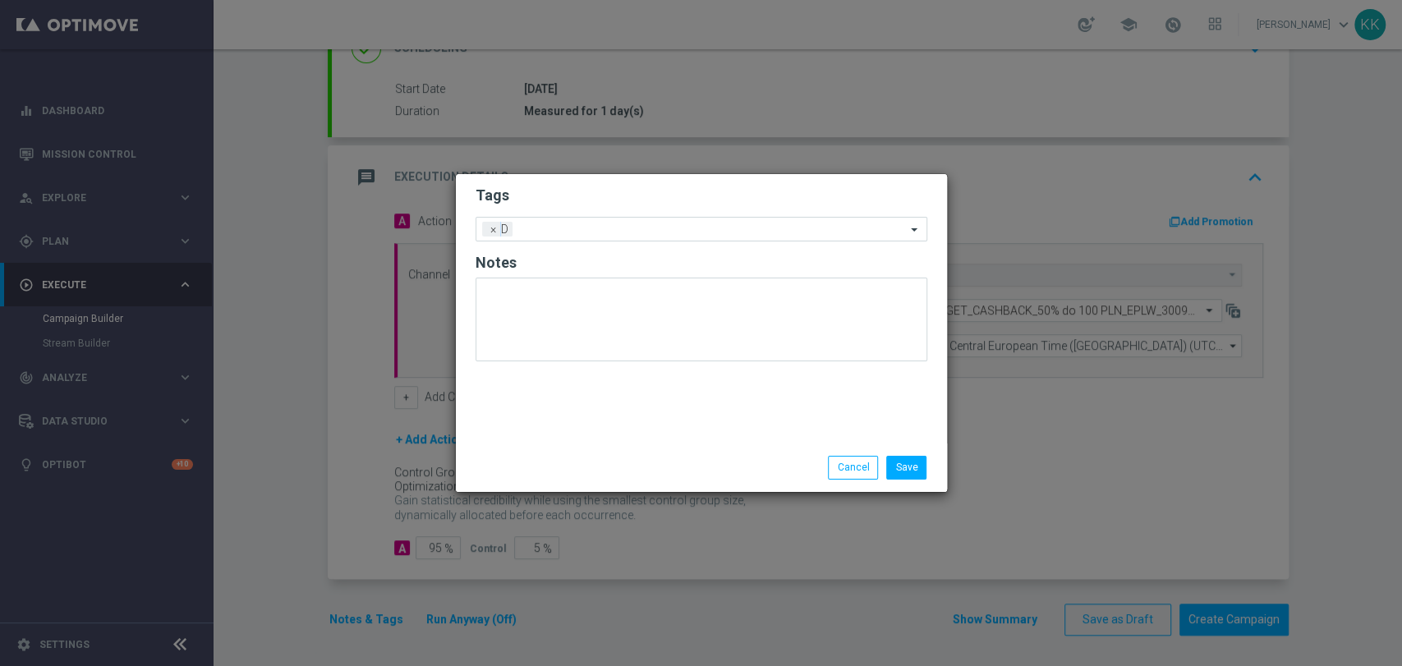
click at [585, 190] on h2 "Tags" at bounding box center [702, 196] width 452 height 20
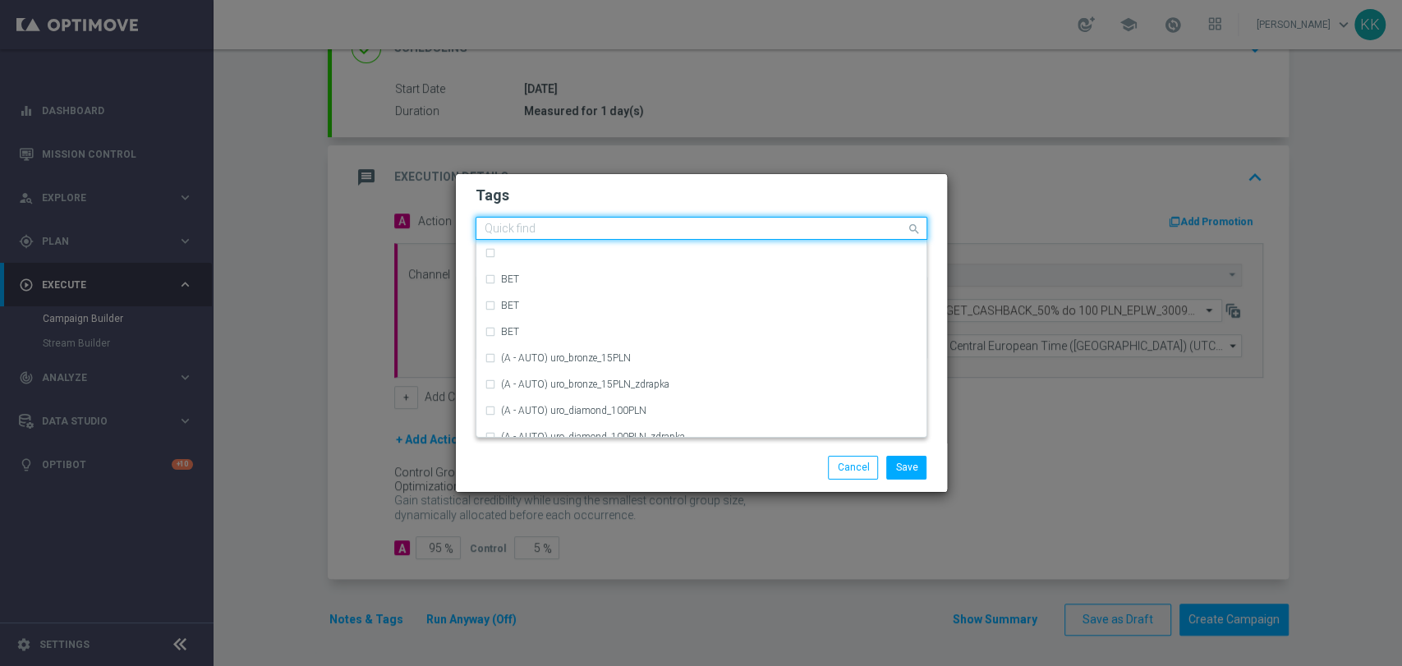
click at [614, 226] on input "text" at bounding box center [695, 230] width 421 height 14
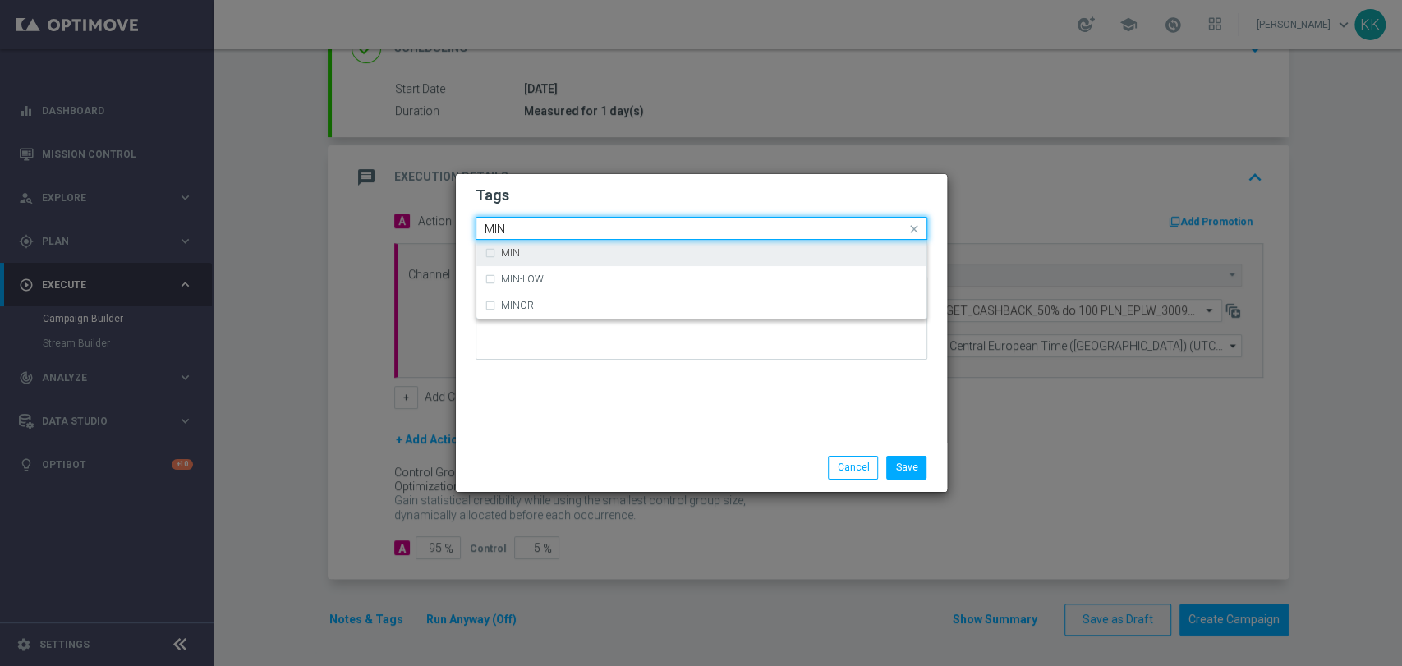
click at [615, 250] on div "MIN" at bounding box center [709, 253] width 417 height 10
type input "MIN"
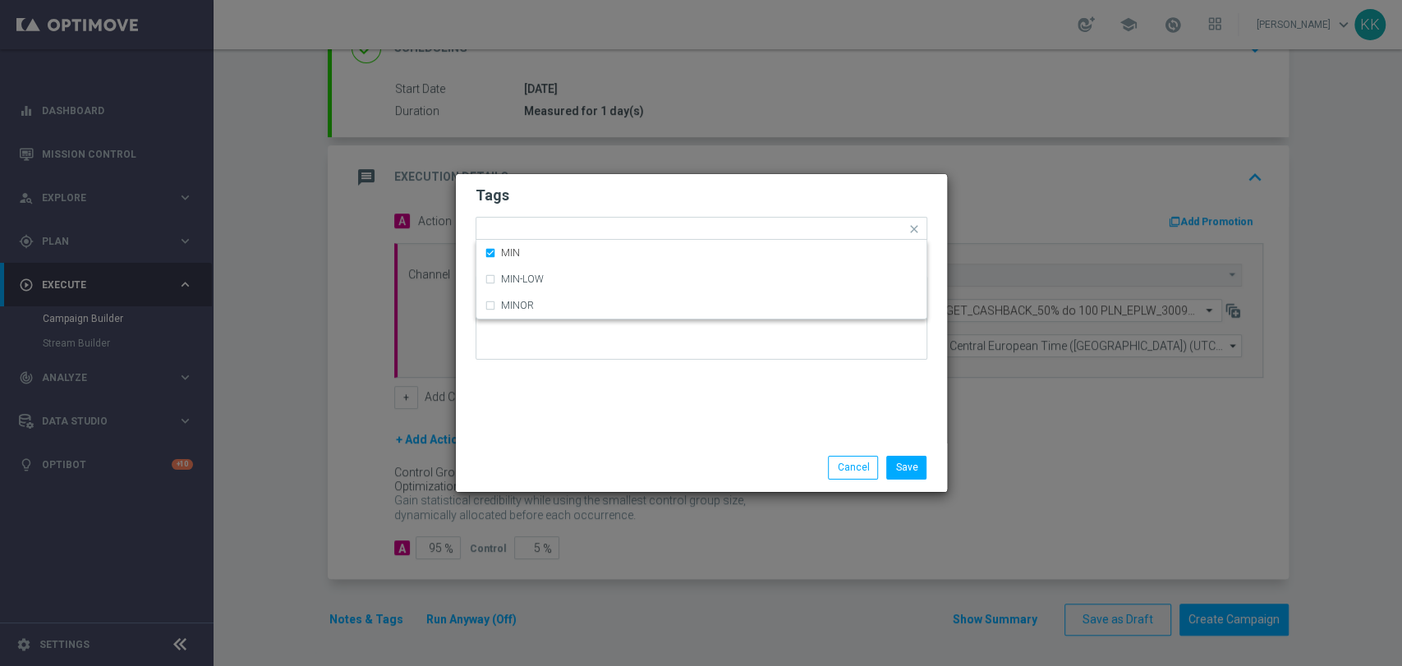
click at [615, 187] on h2 "Tags" at bounding box center [702, 196] width 452 height 20
click at [627, 225] on input "text" at bounding box center [736, 230] width 339 height 14
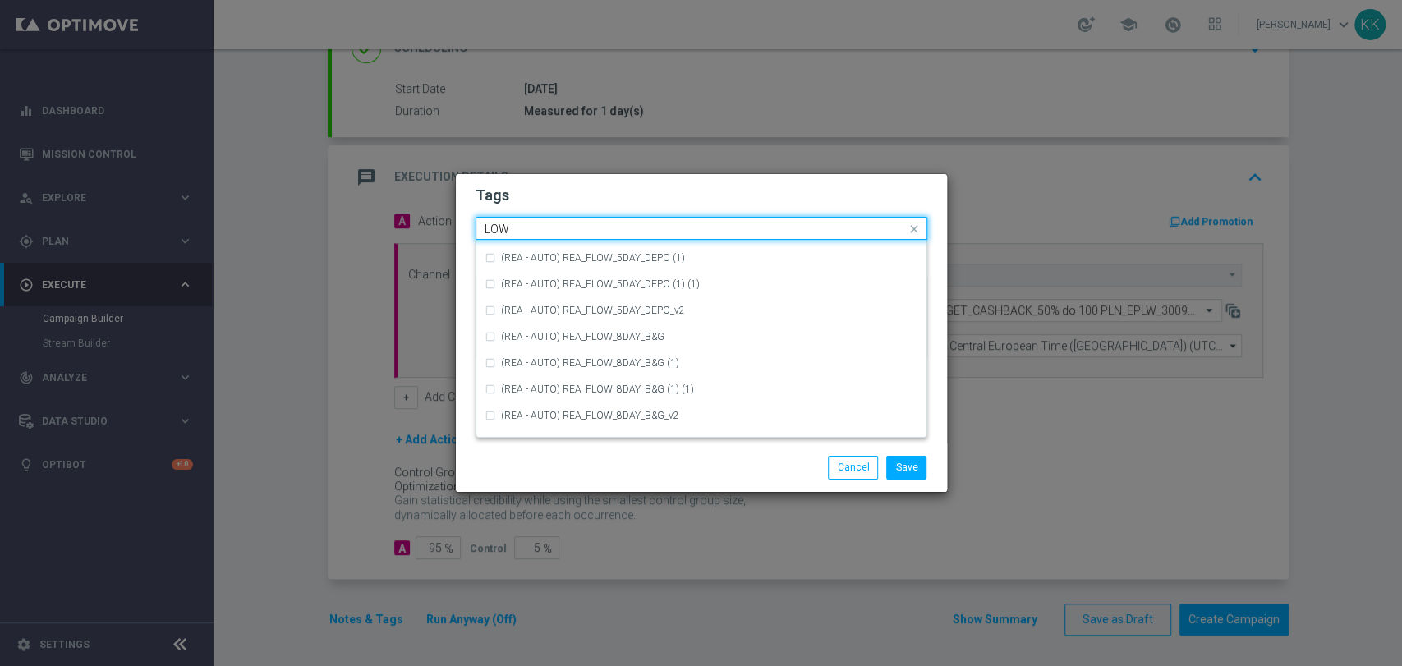
scroll to position [802, 0]
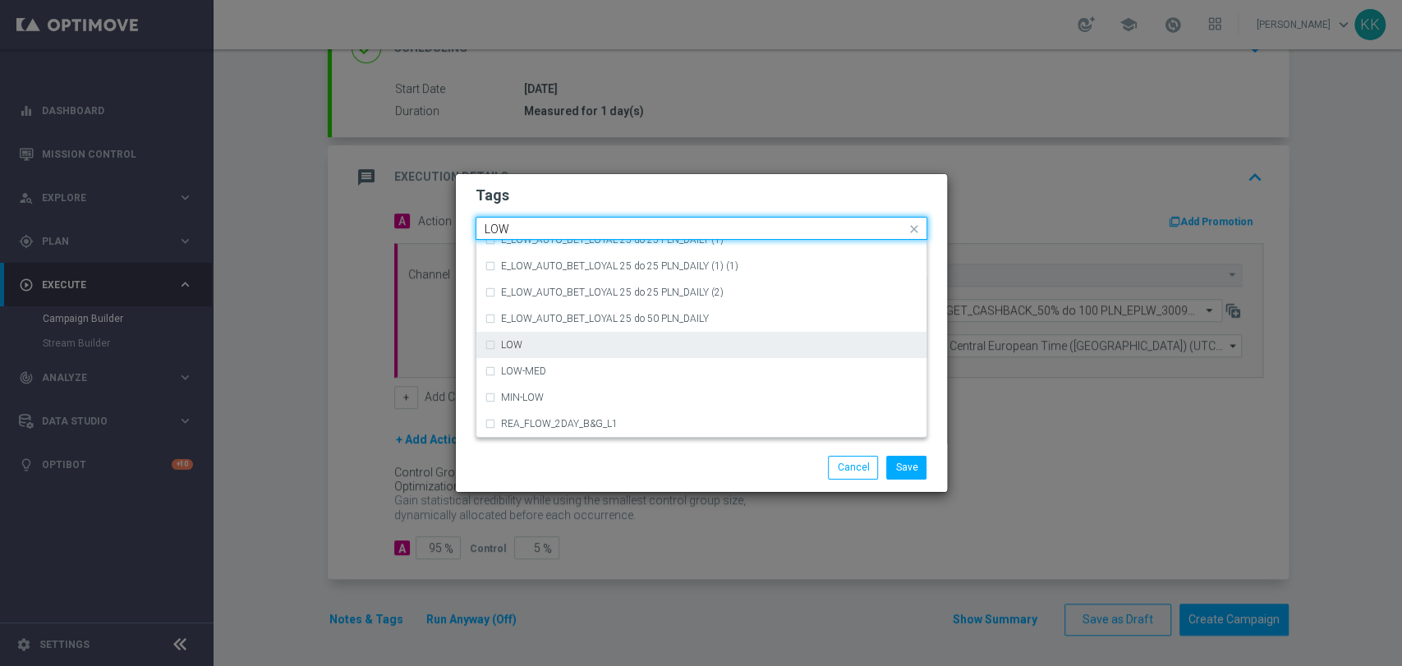
click at [621, 348] on div "LOW" at bounding box center [709, 345] width 417 height 10
type input "LOW"
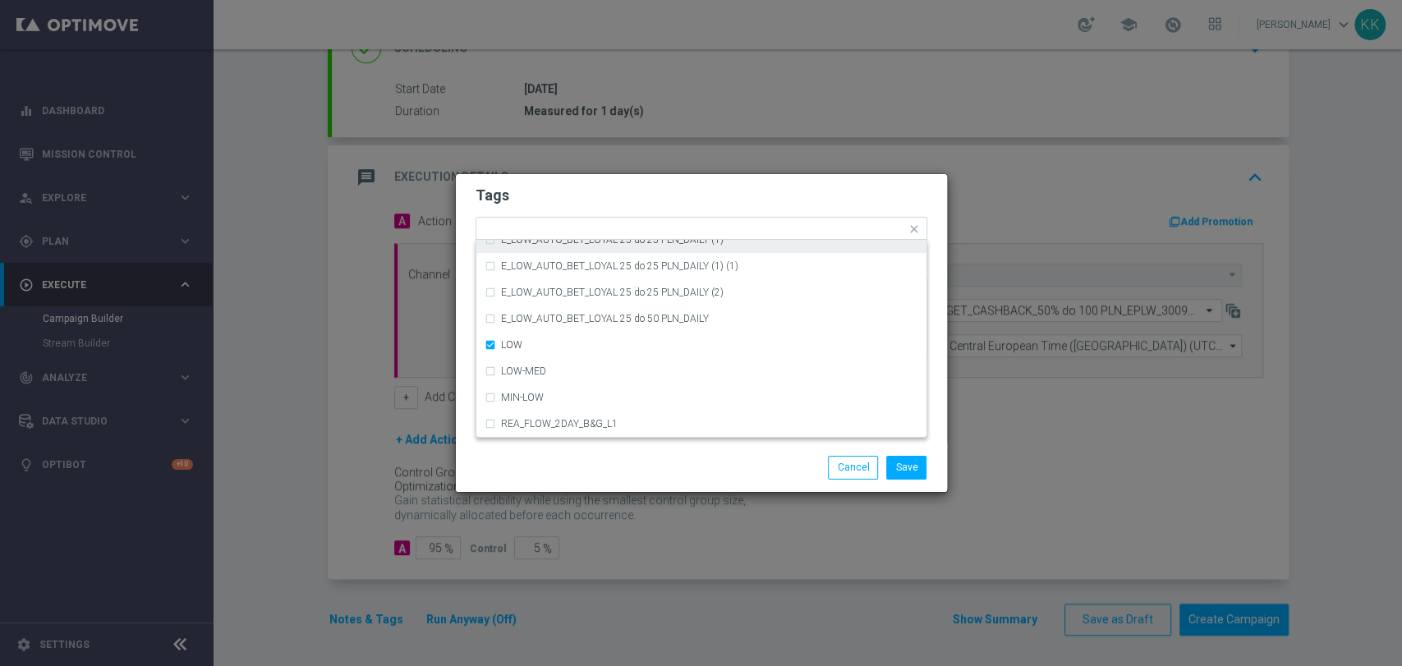
drag, startPoint x: 615, startPoint y: 179, endPoint x: 628, endPoint y: 219, distance: 41.6
click at [616, 179] on div "Tags Quick find × D × MIN × LOW (REA - AUTO) REA_FLOW_8DAY_B&G (1) (1) (REA - A…" at bounding box center [701, 308] width 491 height 269
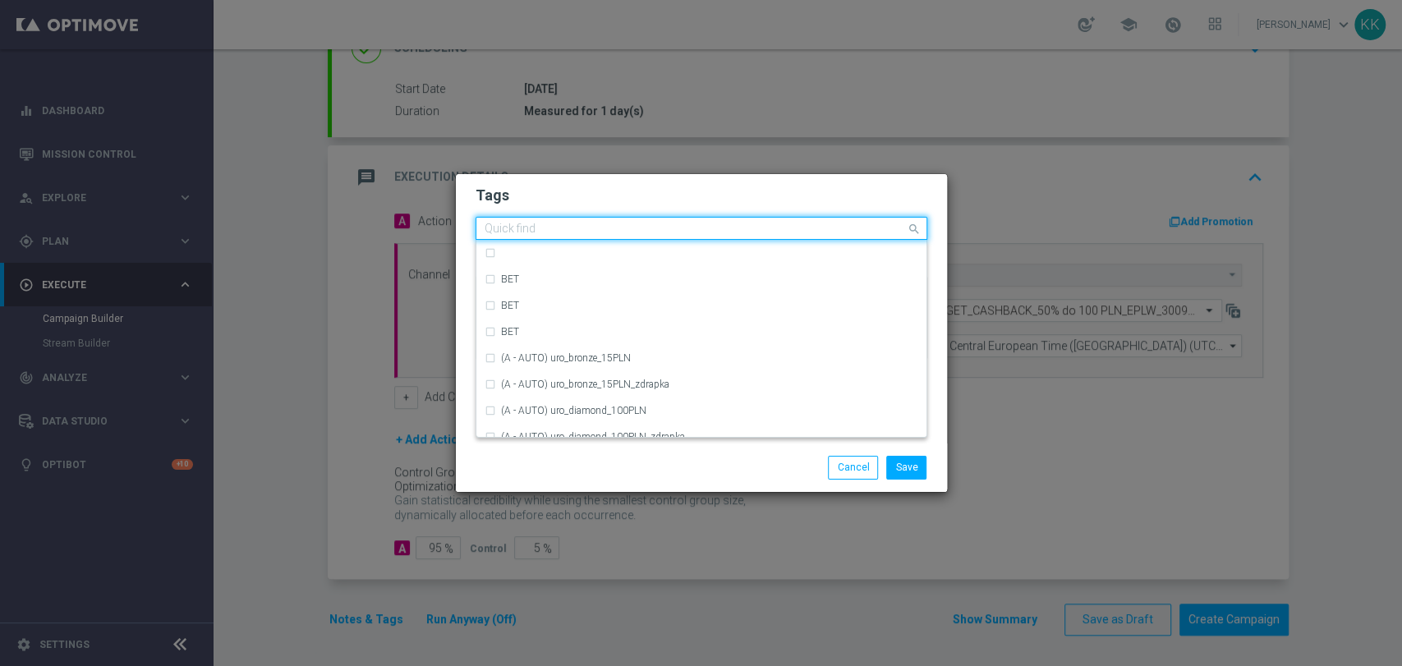
click at [628, 223] on input "text" at bounding box center [695, 230] width 421 height 14
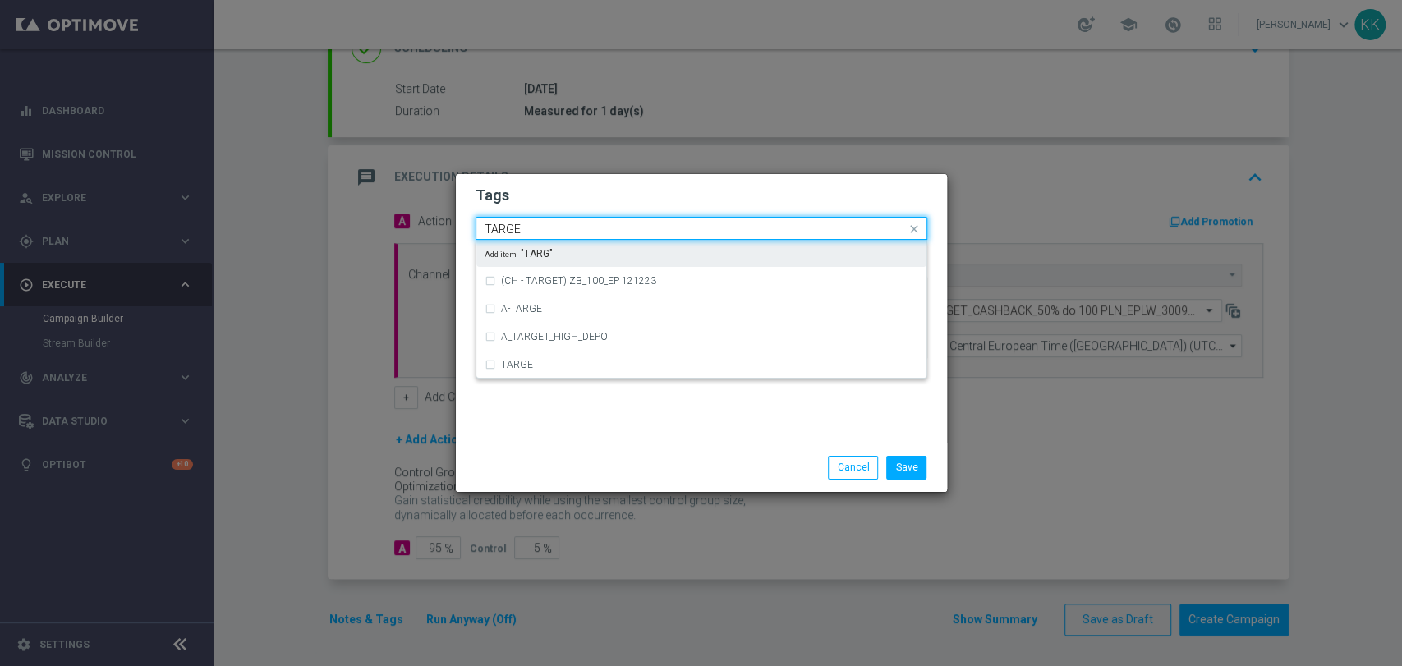
type input "TARGET"
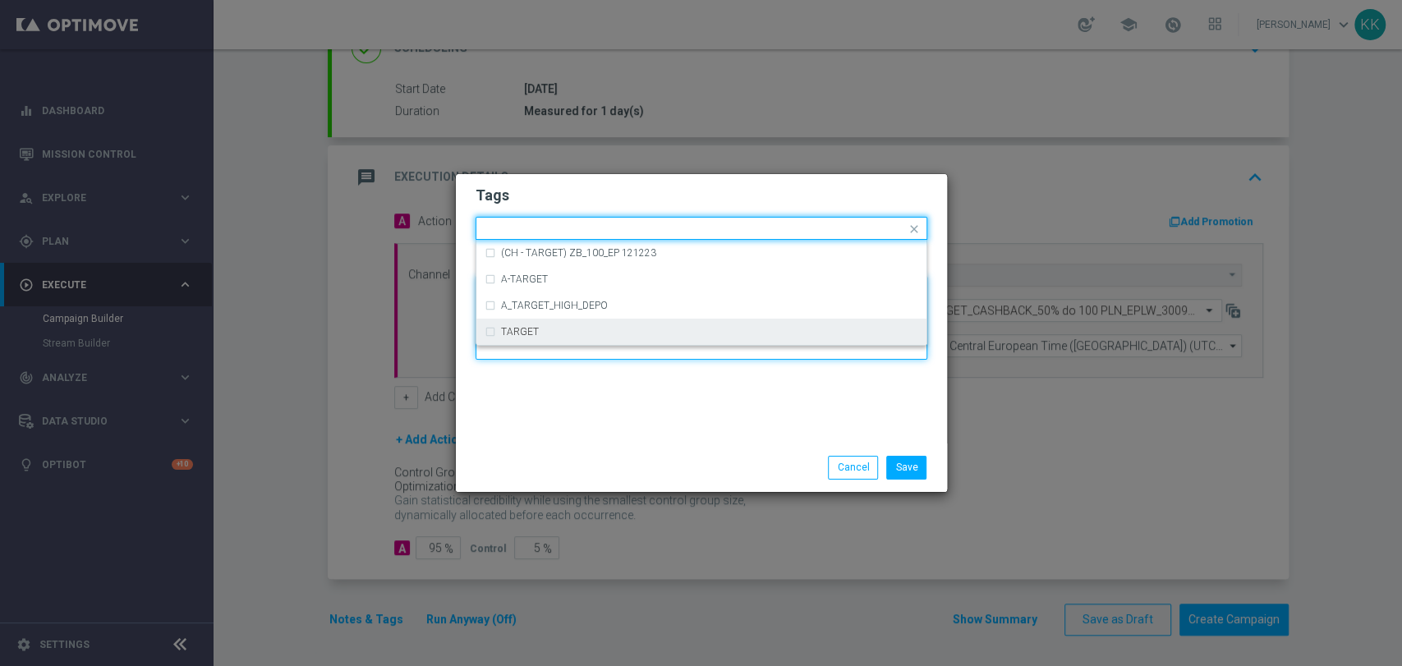
click at [599, 346] on textarea at bounding box center [702, 318] width 452 height 84
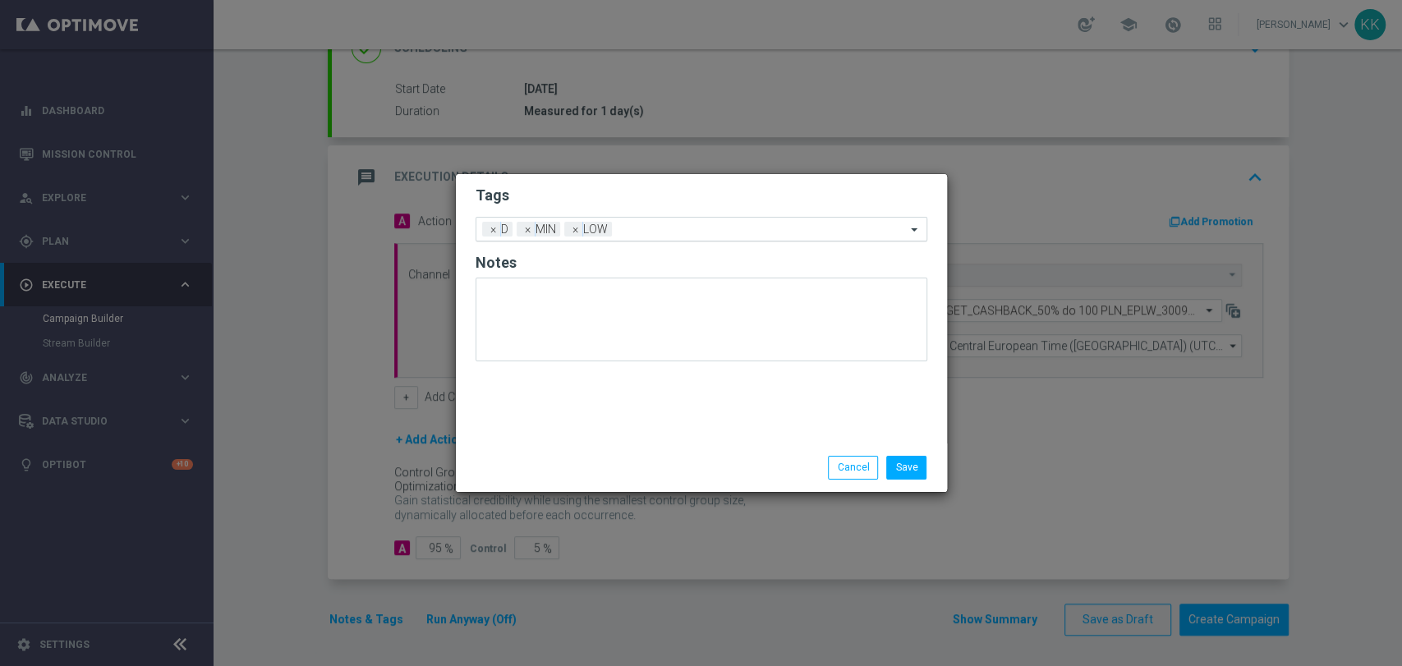
click at [665, 238] on div at bounding box center [761, 231] width 290 height 16
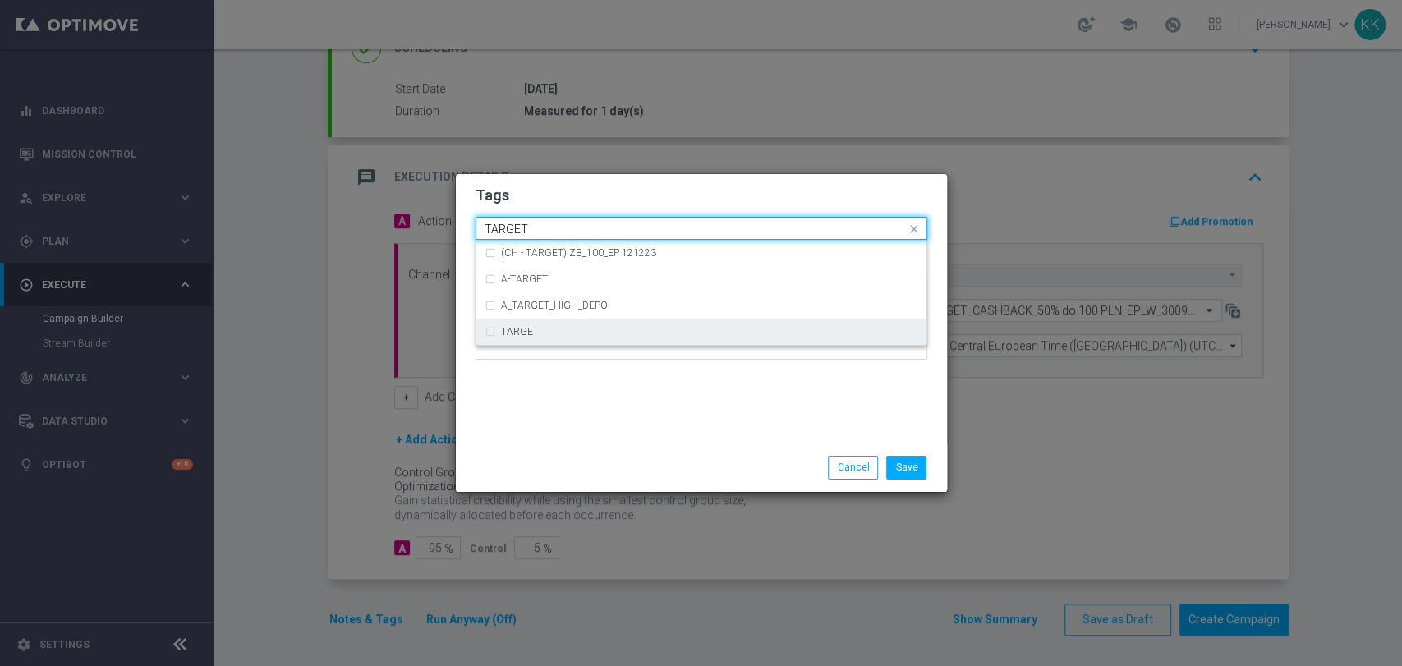
click at [628, 327] on div "TARGET" at bounding box center [709, 332] width 417 height 10
type input "TARGET"
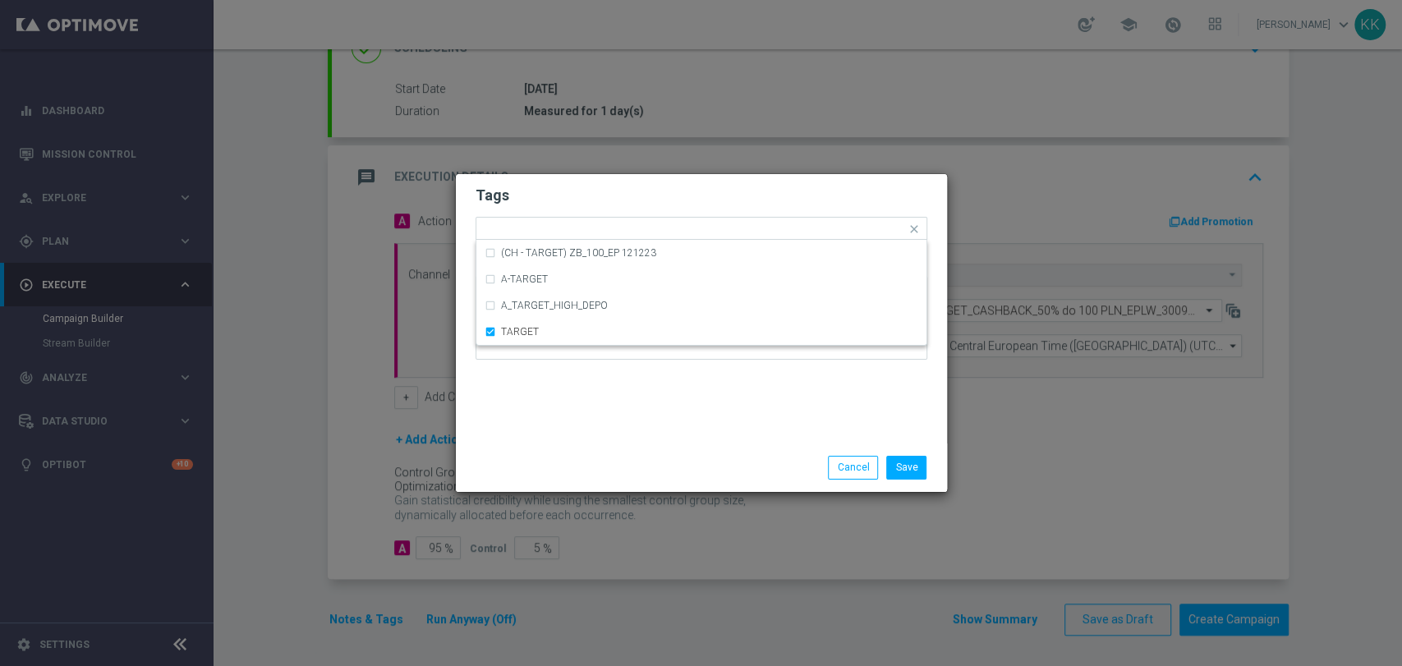
click at [666, 368] on div at bounding box center [702, 324] width 452 height 96
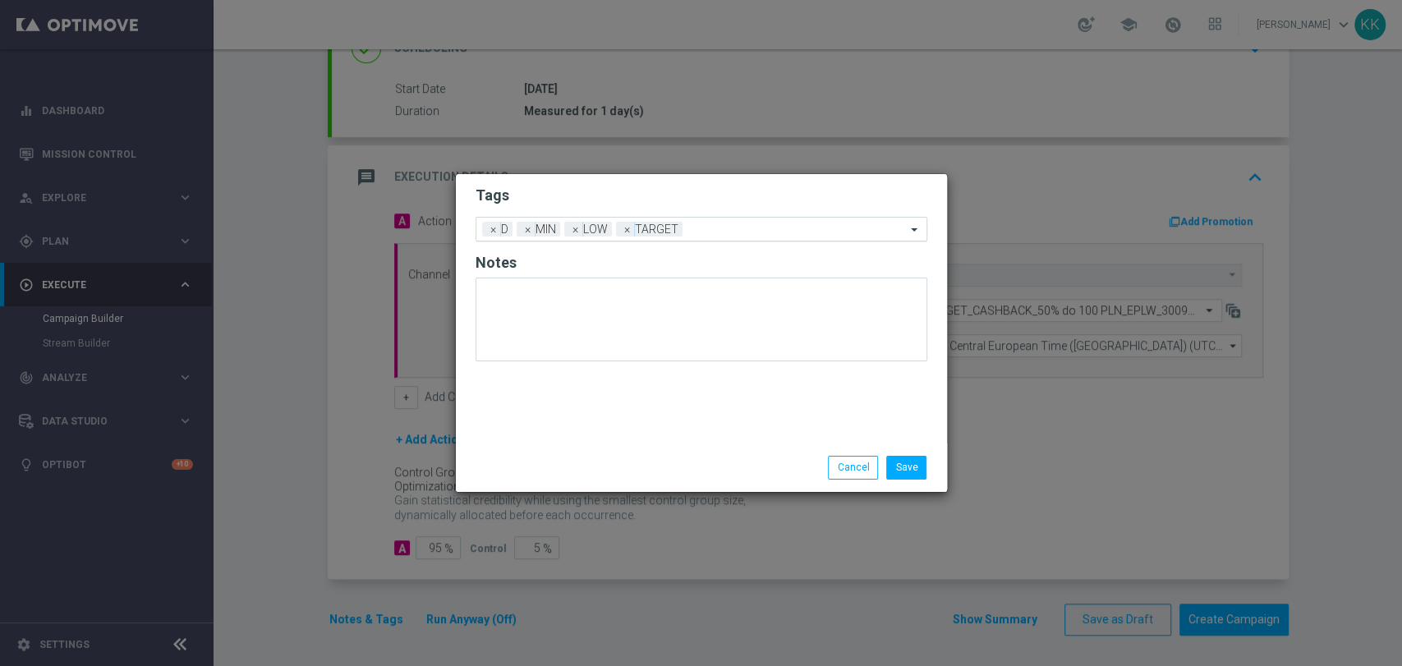
click at [738, 236] on input "text" at bounding box center [797, 230] width 217 height 14
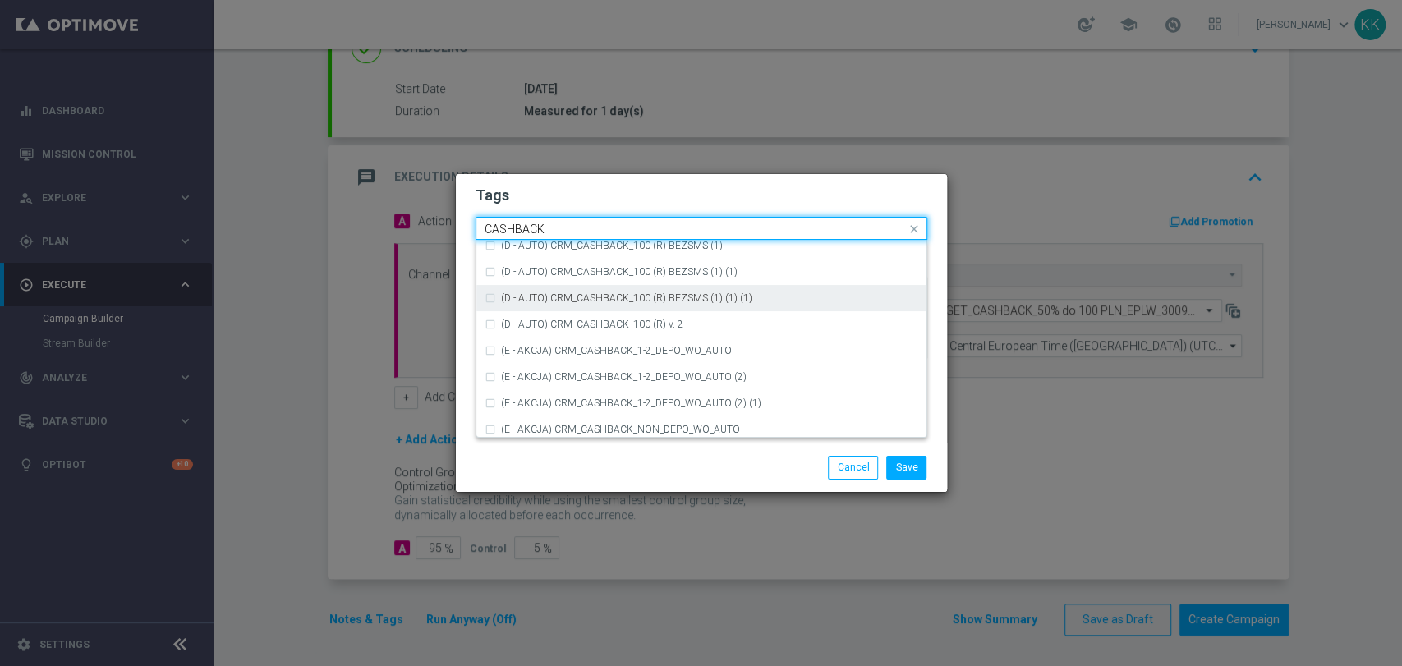
scroll to position [250, 0]
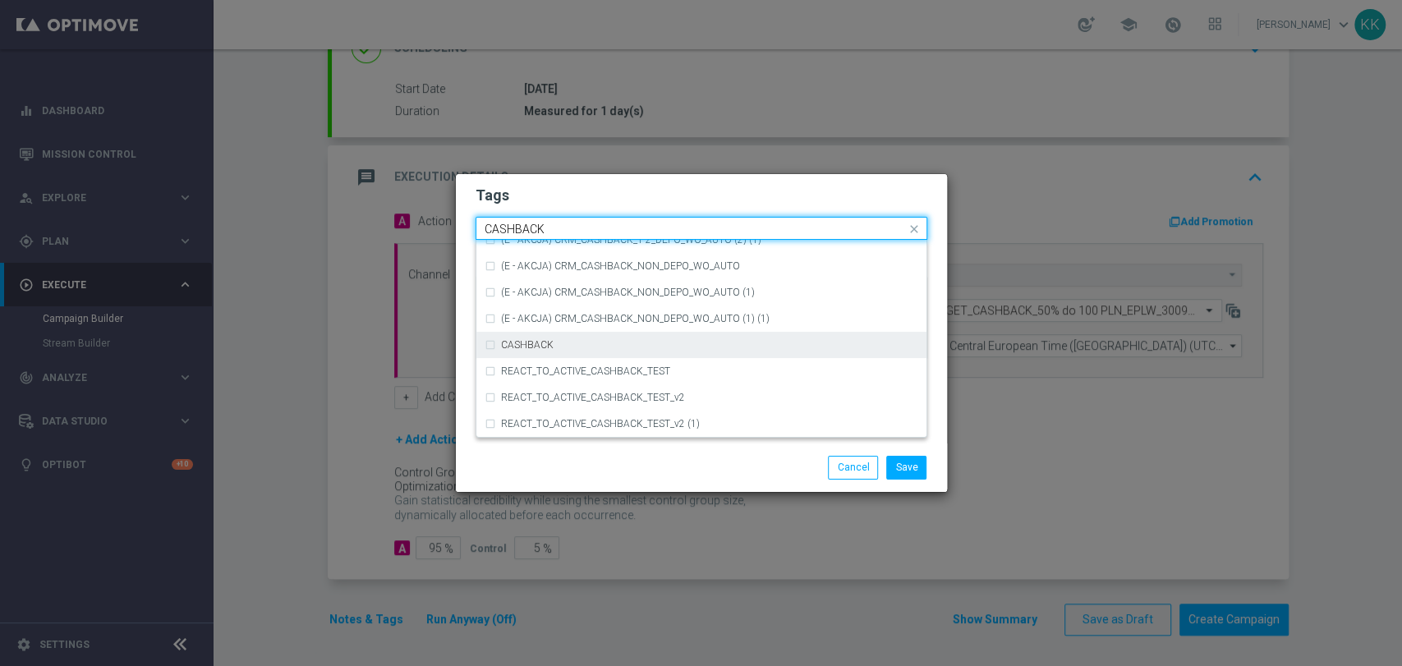
click at [618, 350] on div "CASHBACK" at bounding box center [709, 345] width 417 height 10
type input "CASHBACK"
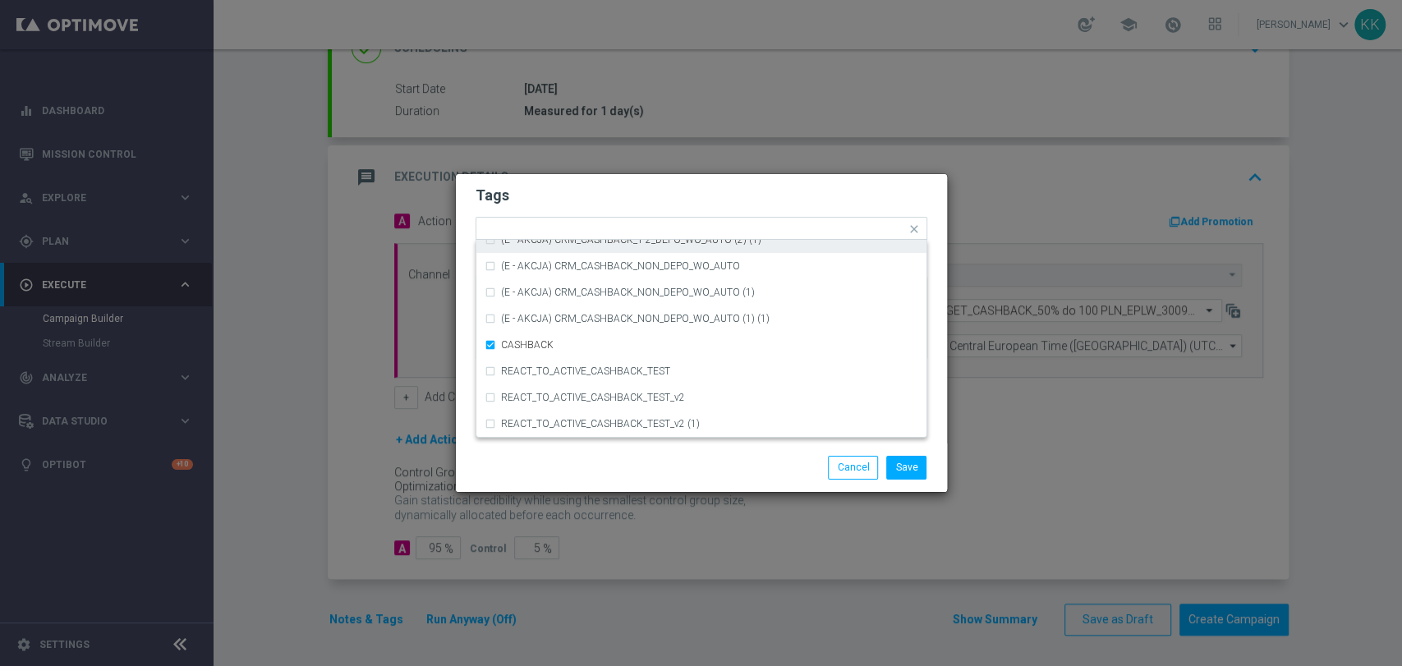
click at [671, 202] on h2 "Tags" at bounding box center [702, 196] width 452 height 20
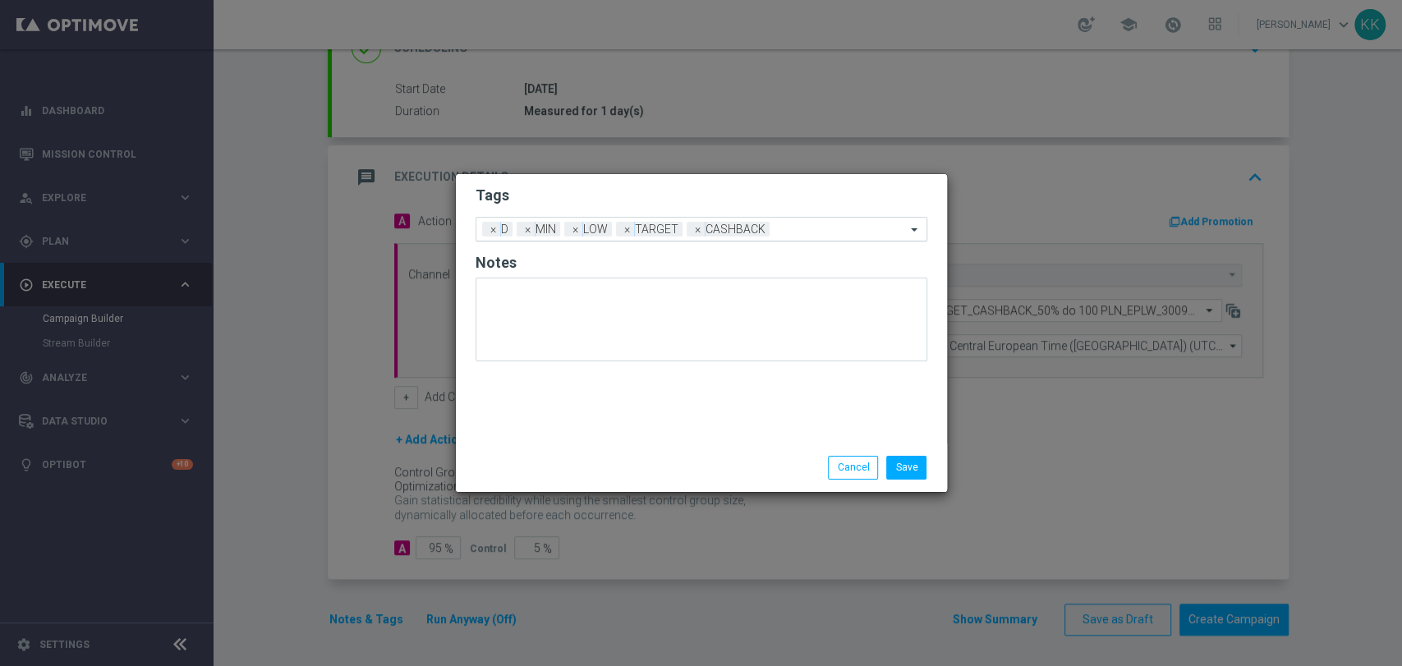
click at [823, 232] on input "text" at bounding box center [841, 230] width 130 height 14
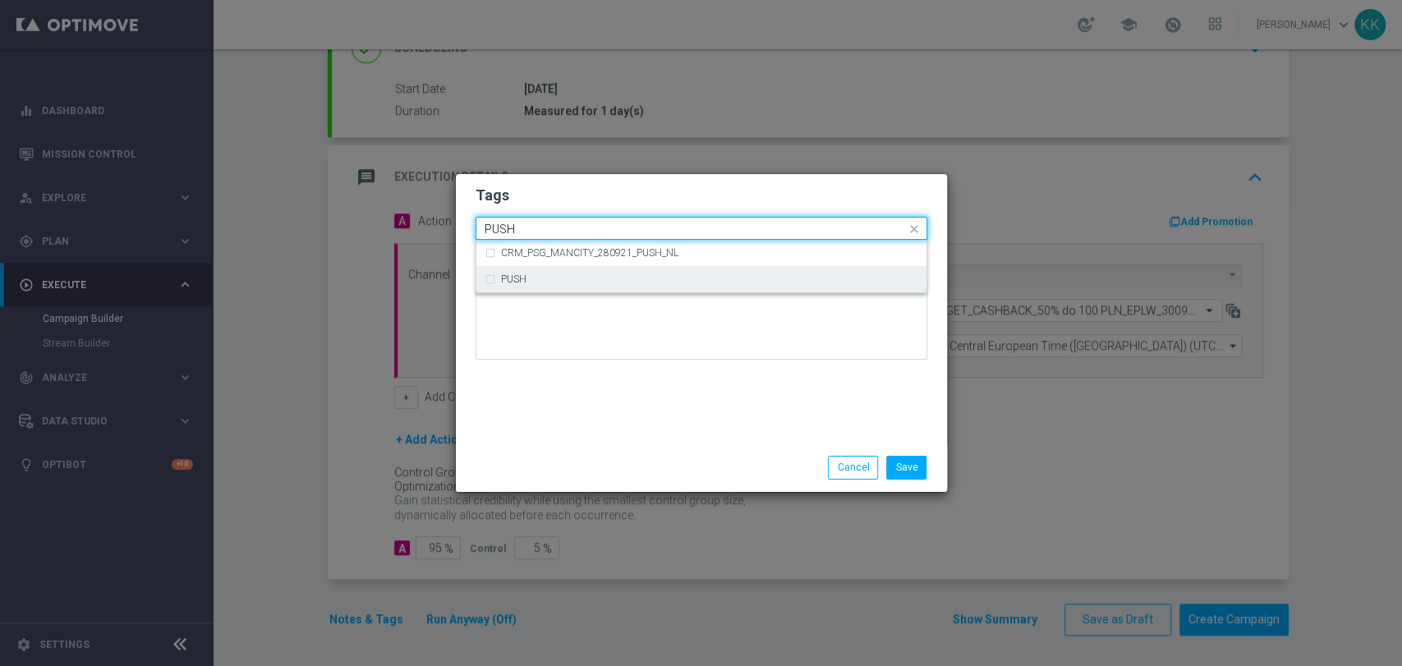
click at [620, 278] on div "PUSH" at bounding box center [709, 279] width 417 height 10
type input "PUSH"
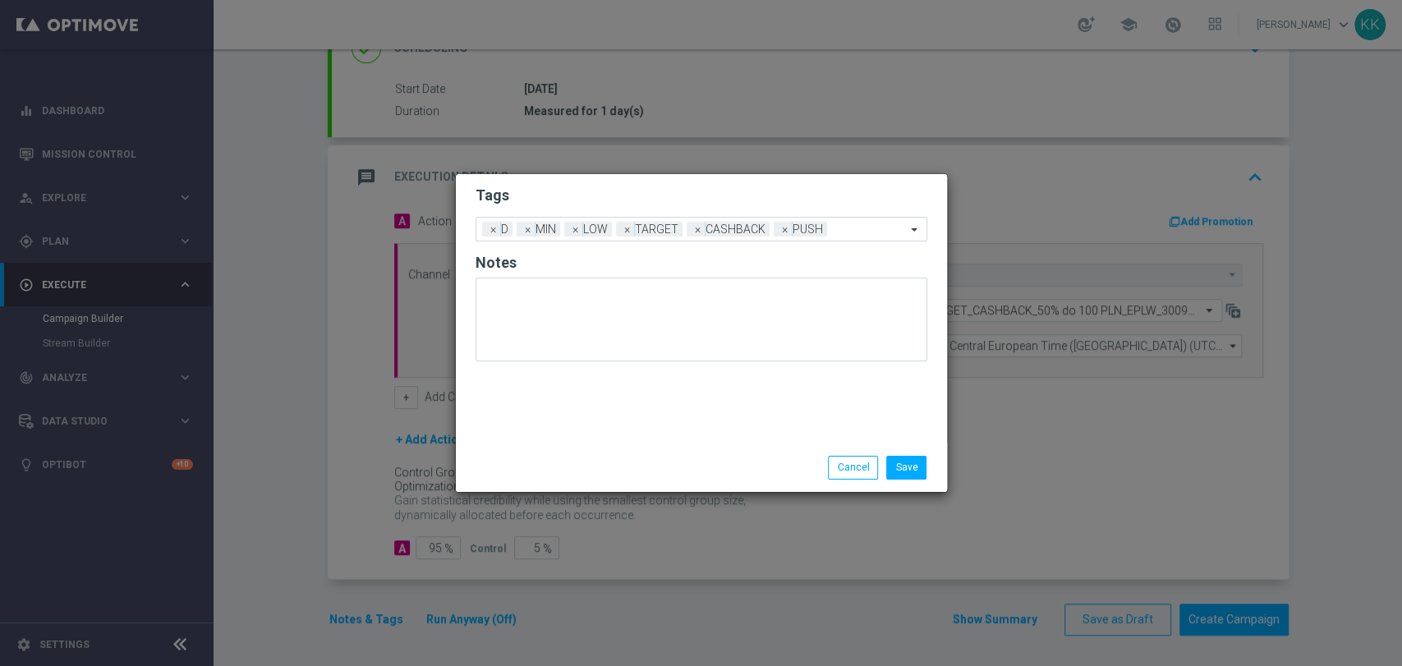
click at [638, 476] on div "Save Cancel" at bounding box center [781, 467] width 318 height 23
click at [902, 474] on button "Save" at bounding box center [906, 467] width 40 height 23
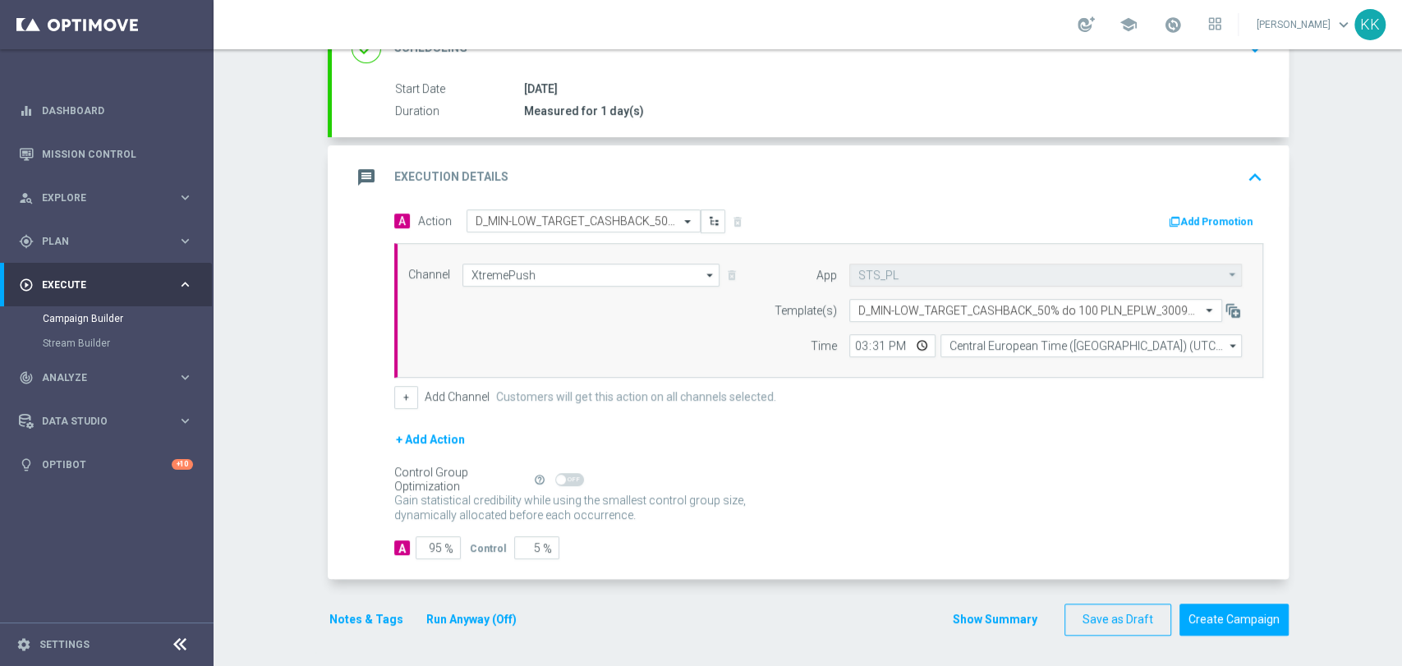
scroll to position [0, 0]
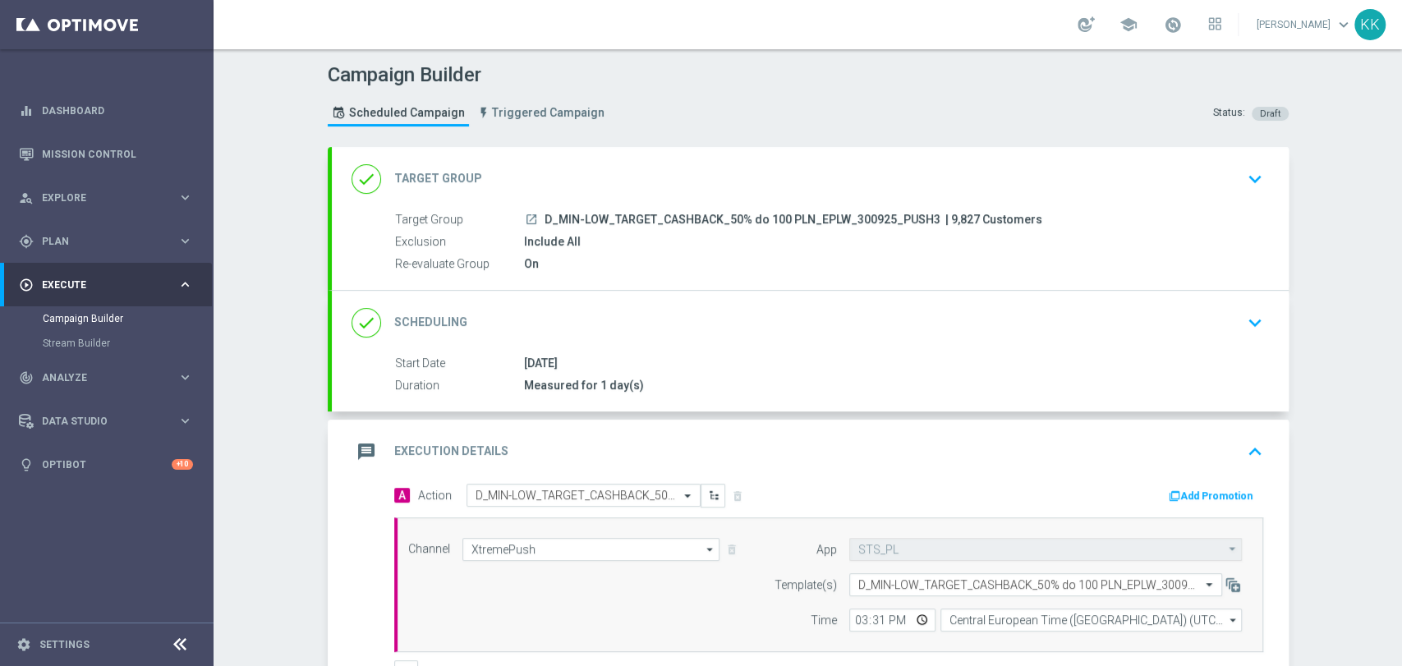
click at [1231, 186] on div "done Target Group keyboard_arrow_down" at bounding box center [811, 178] width 918 height 31
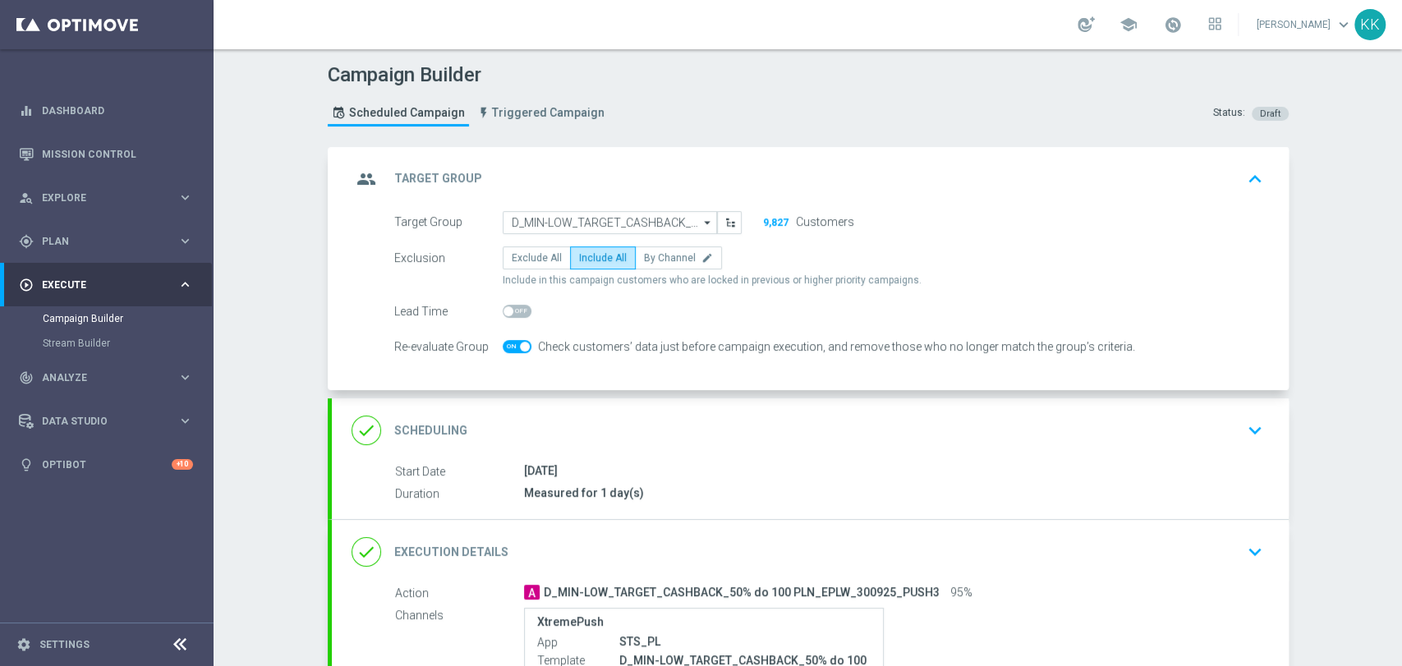
click at [1204, 419] on div "done Scheduling keyboard_arrow_down" at bounding box center [811, 430] width 918 height 31
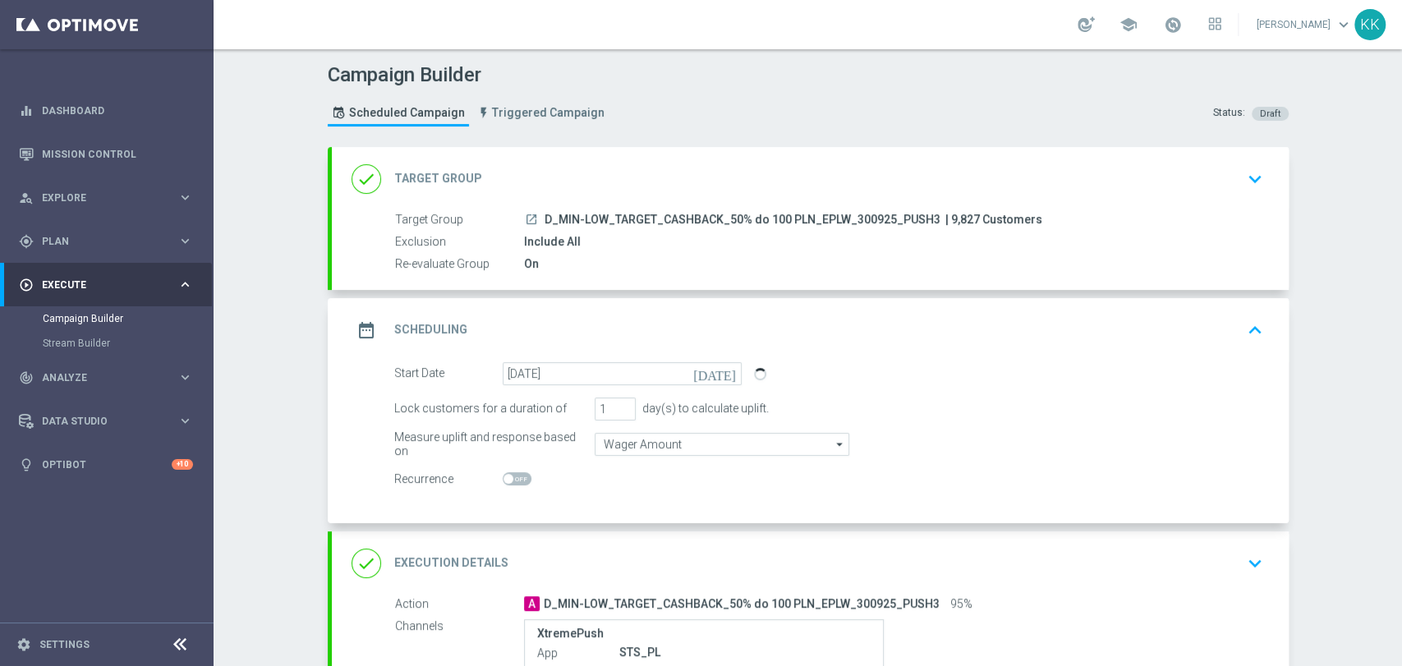
scroll to position [183, 0]
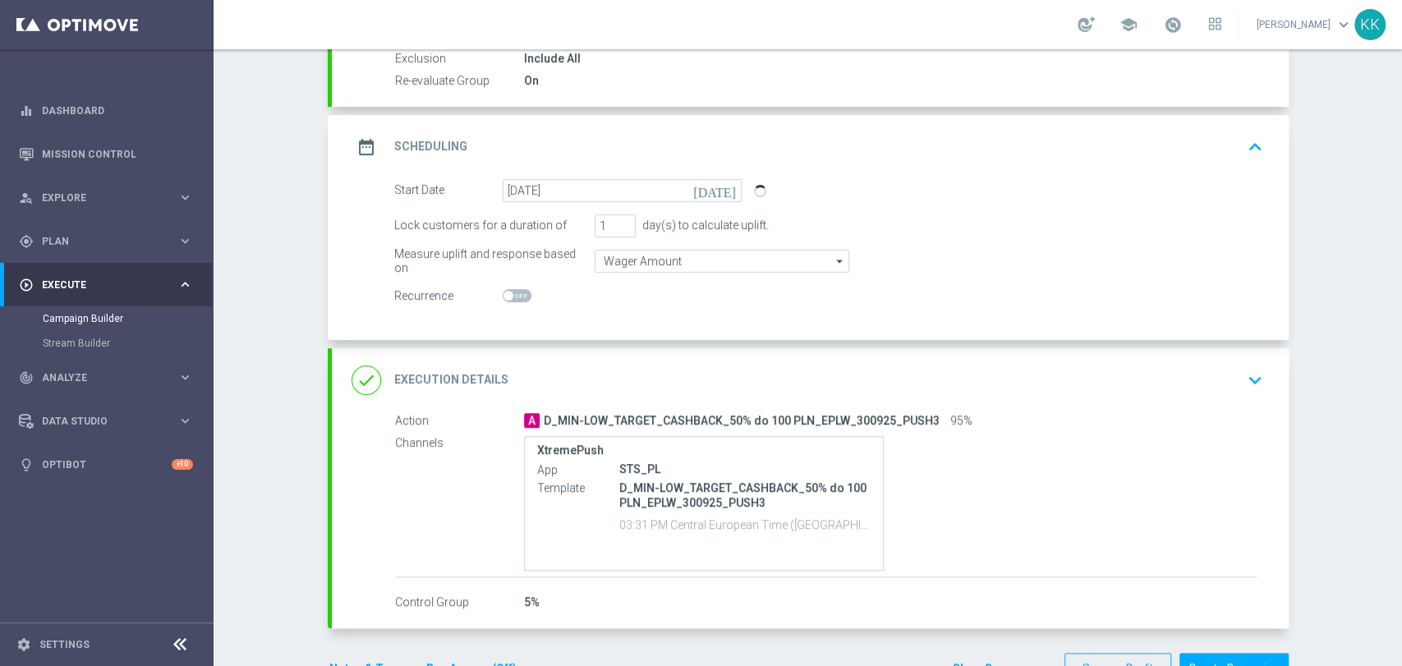
click at [1229, 382] on div "done Execution Details keyboard_arrow_down" at bounding box center [811, 380] width 918 height 31
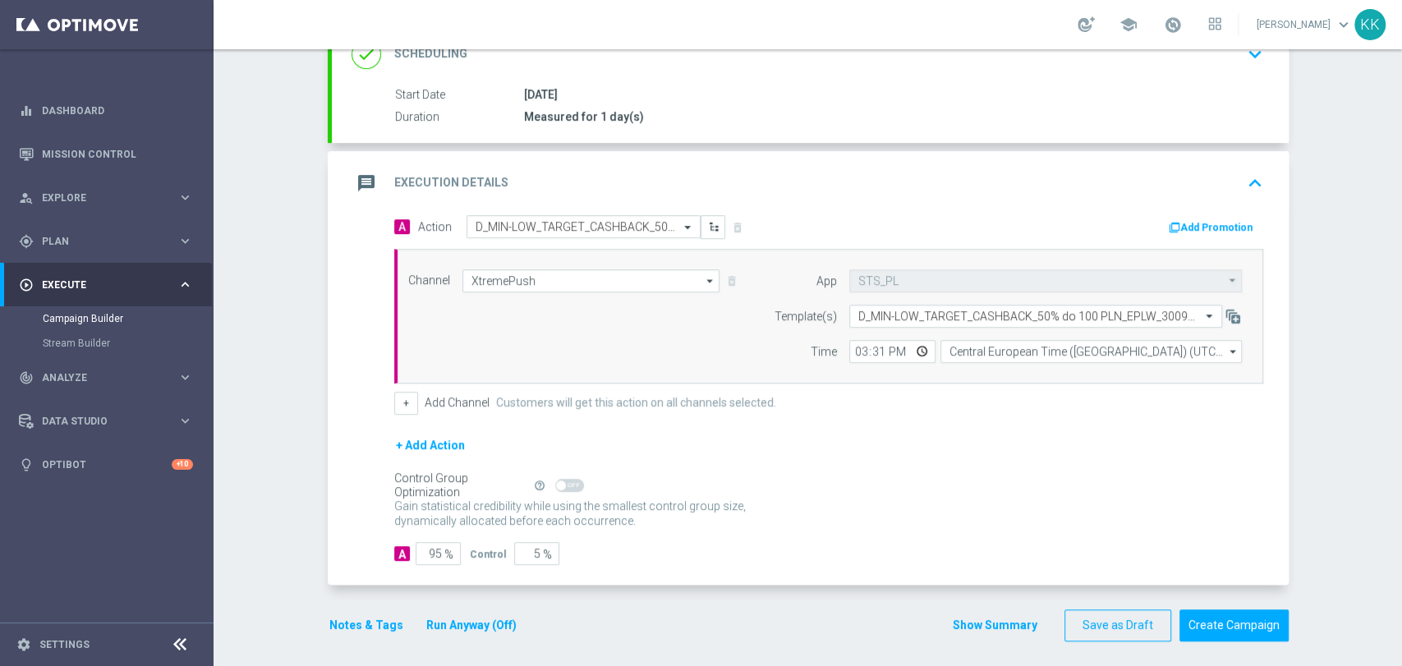
scroll to position [274, 0]
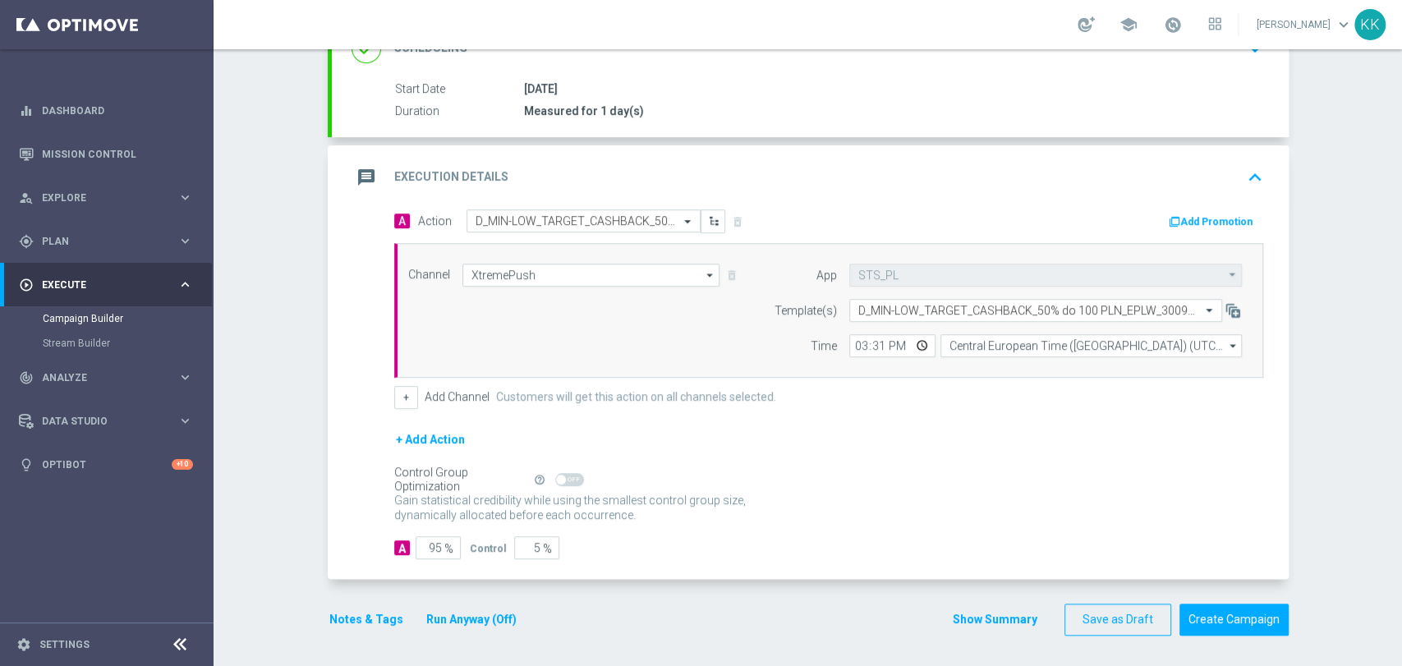
click at [370, 616] on button "Notes & Tags" at bounding box center [366, 620] width 77 height 21
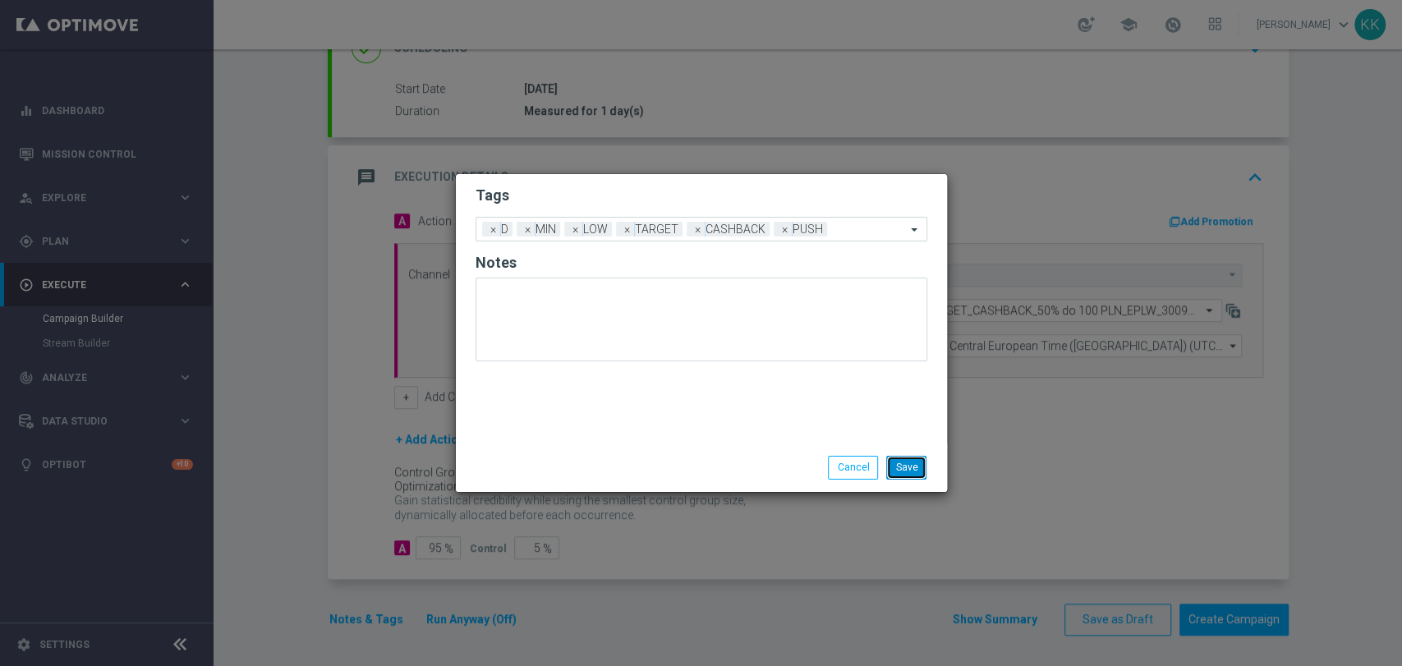
click at [916, 464] on button "Save" at bounding box center [906, 467] width 40 height 23
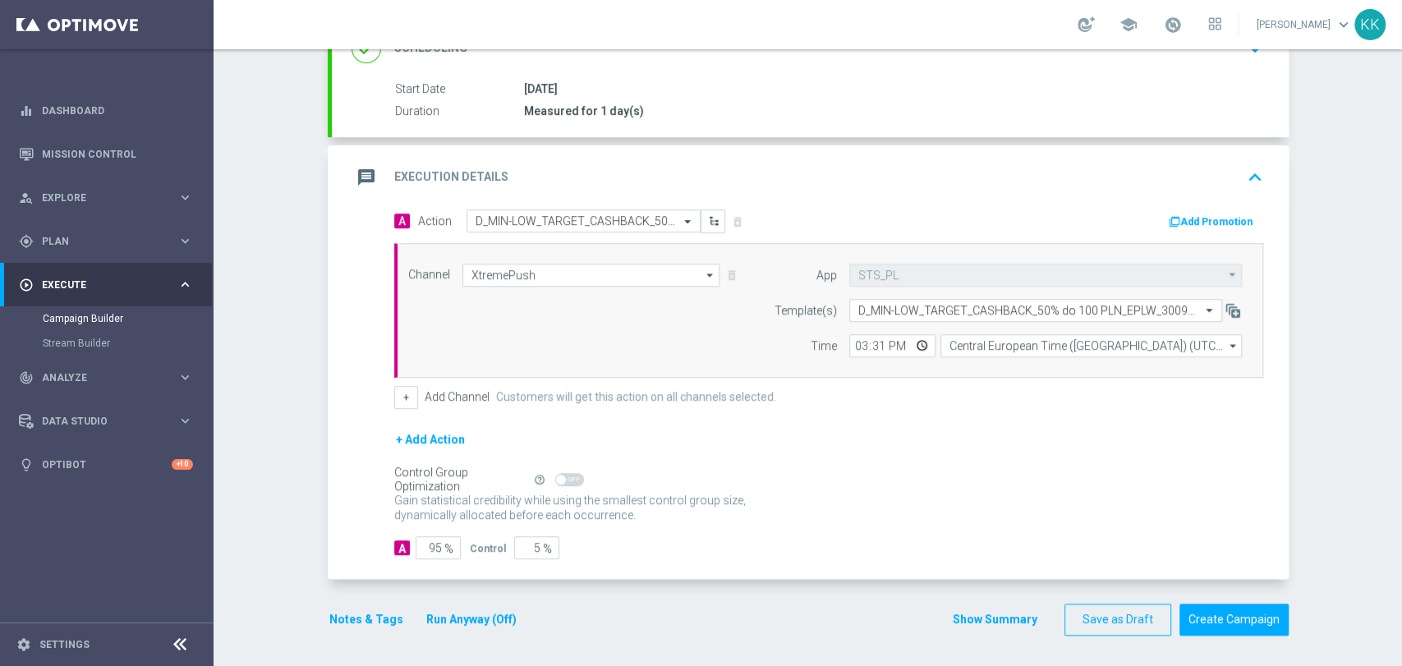
scroll to position [0, 0]
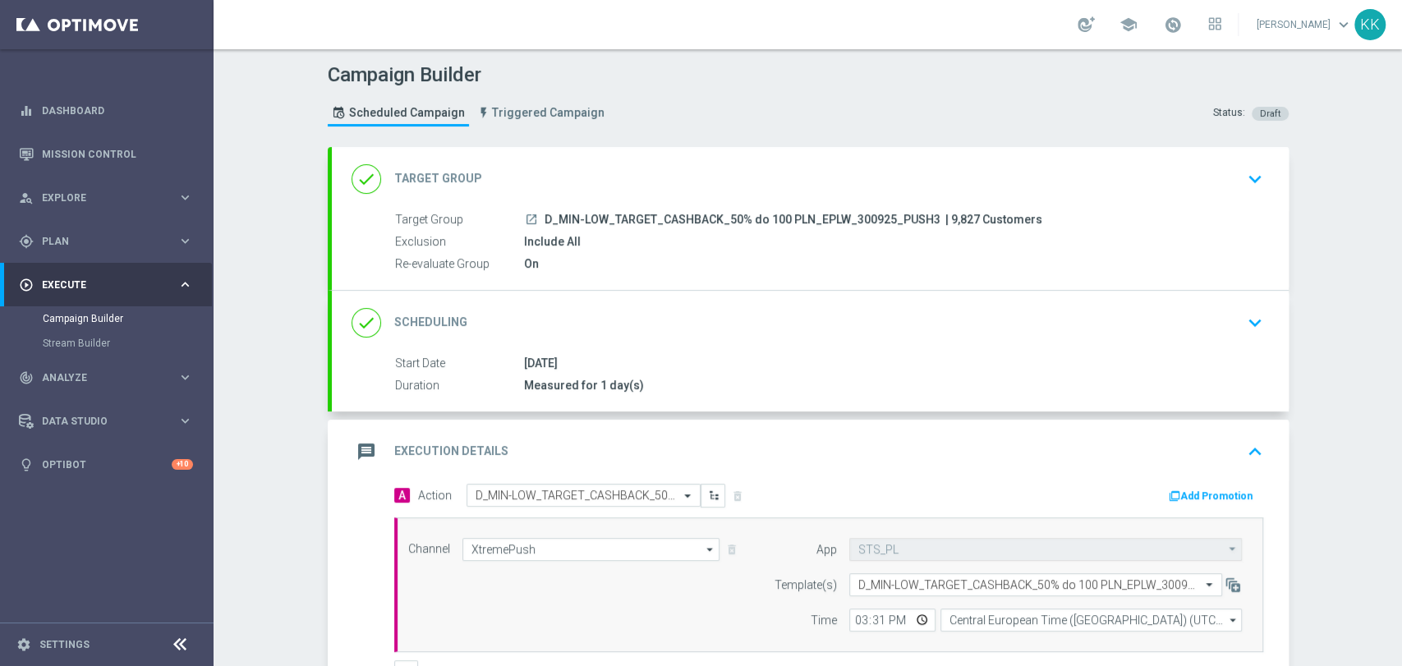
click at [1298, 149] on div "Campaign Builder Scheduled Campaign Triggered Campaign Status: Draft done Targe…" at bounding box center [808, 357] width 1189 height 617
click at [1231, 183] on div "done Target Group keyboard_arrow_down" at bounding box center [811, 178] width 918 height 31
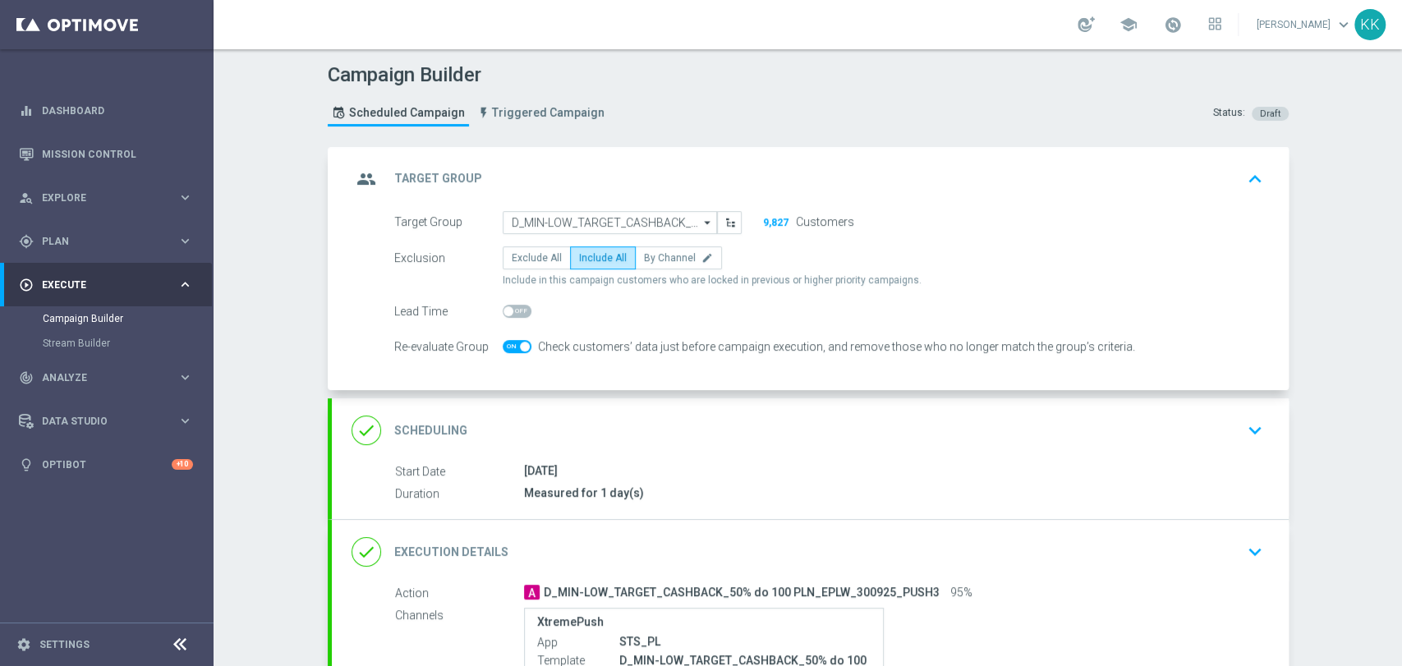
click at [1243, 428] on icon "keyboard_arrow_down" at bounding box center [1255, 430] width 25 height 25
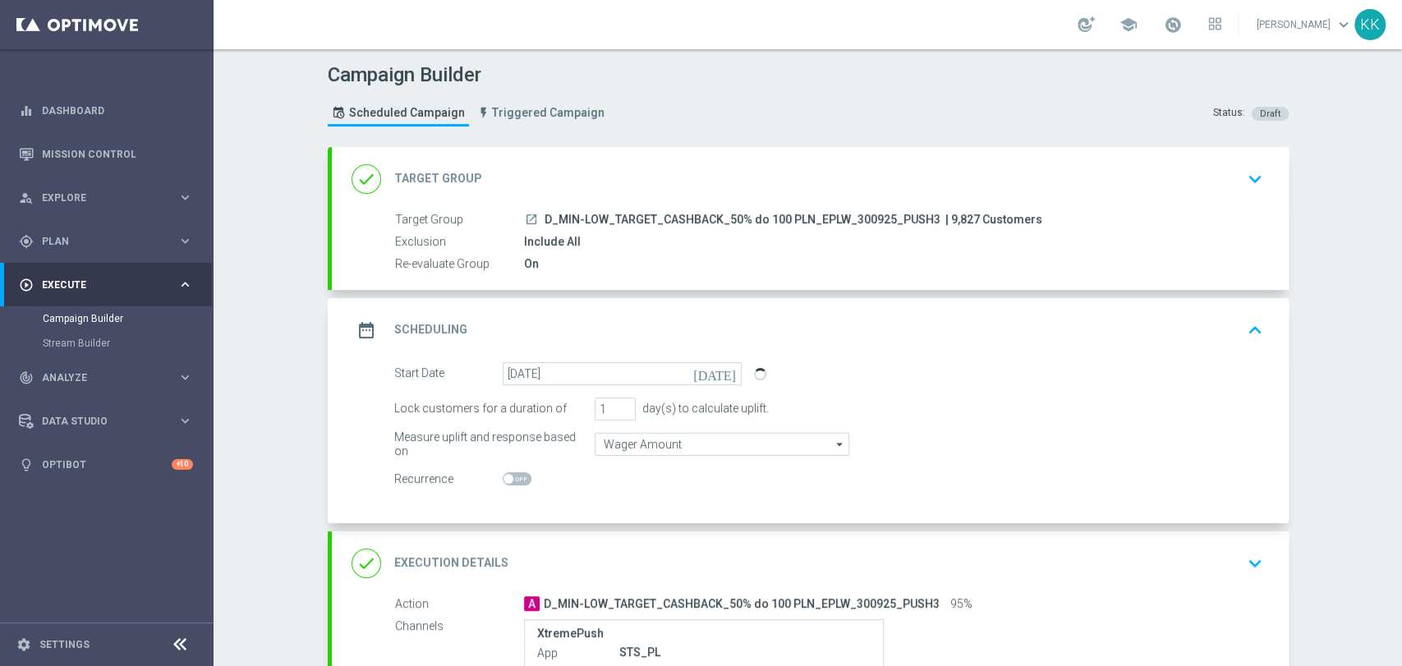
click at [1253, 548] on button "keyboard_arrow_down" at bounding box center [1255, 563] width 28 height 31
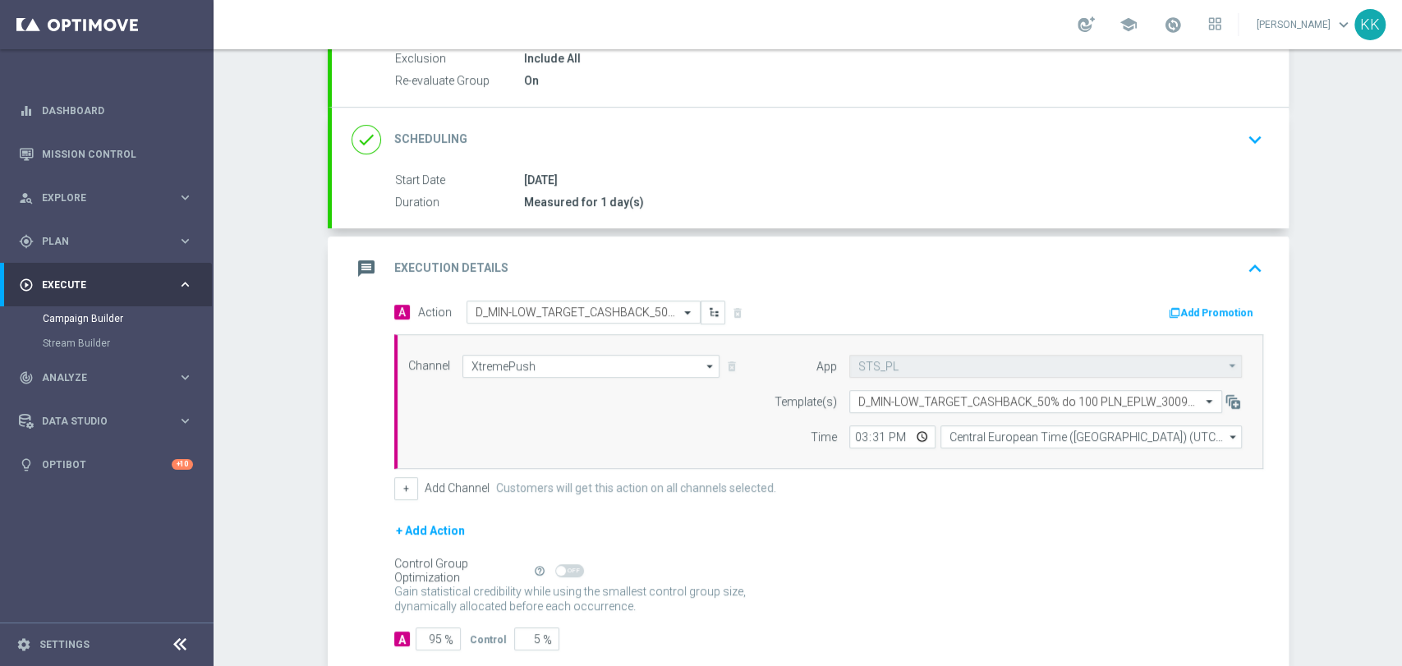
scroll to position [274, 0]
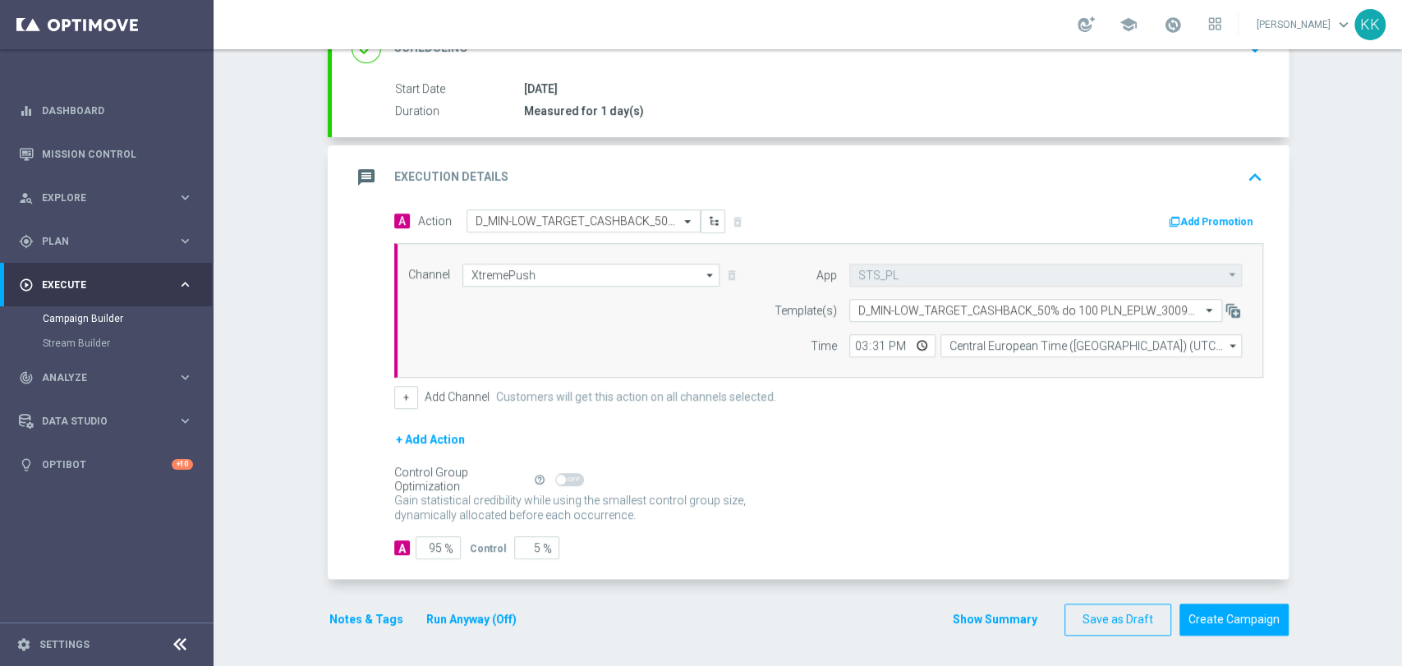
click at [372, 625] on button "Notes & Tags" at bounding box center [366, 620] width 77 height 21
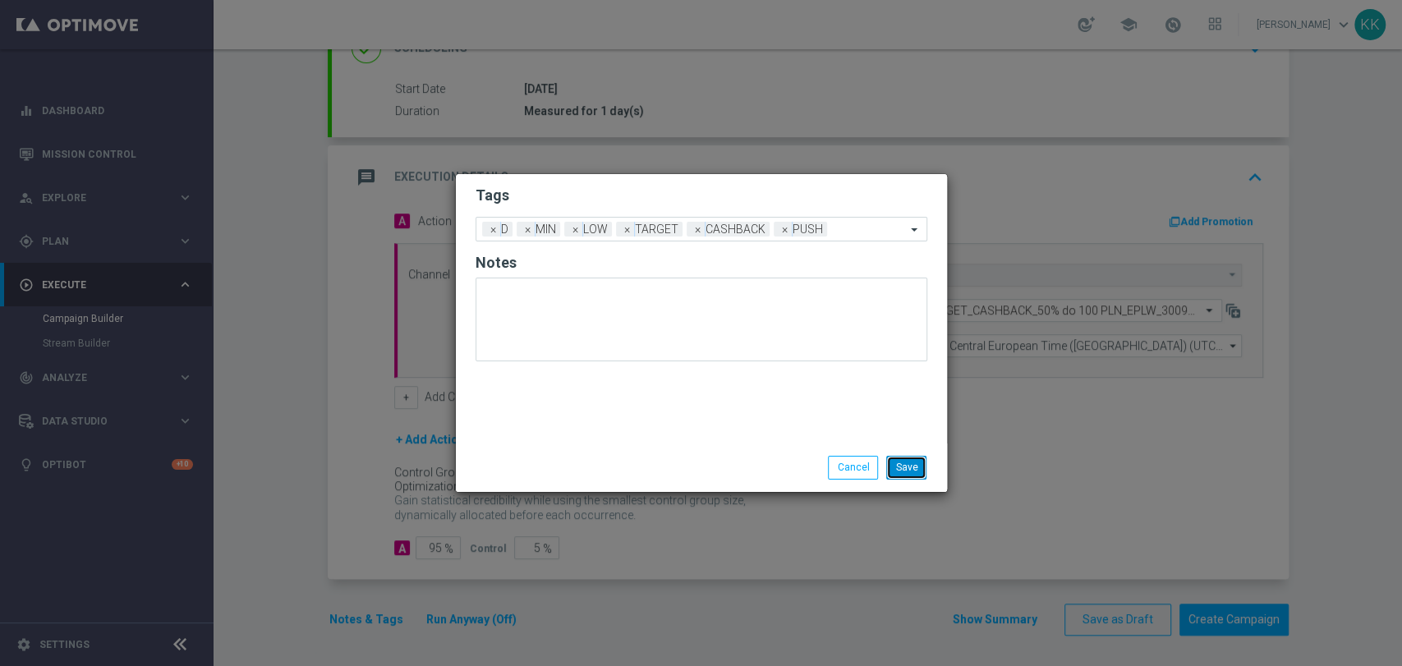
click at [902, 472] on button "Save" at bounding box center [906, 467] width 40 height 23
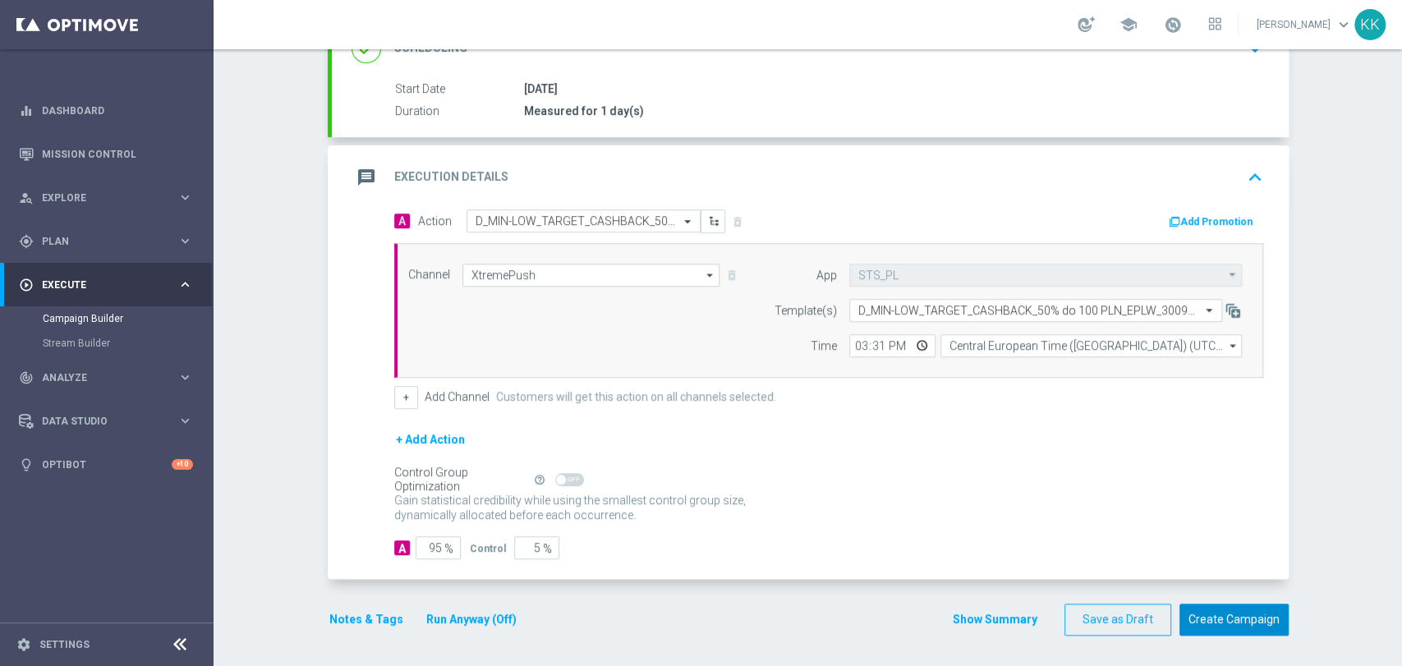
click at [1207, 616] on button "Create Campaign" at bounding box center [1234, 620] width 109 height 32
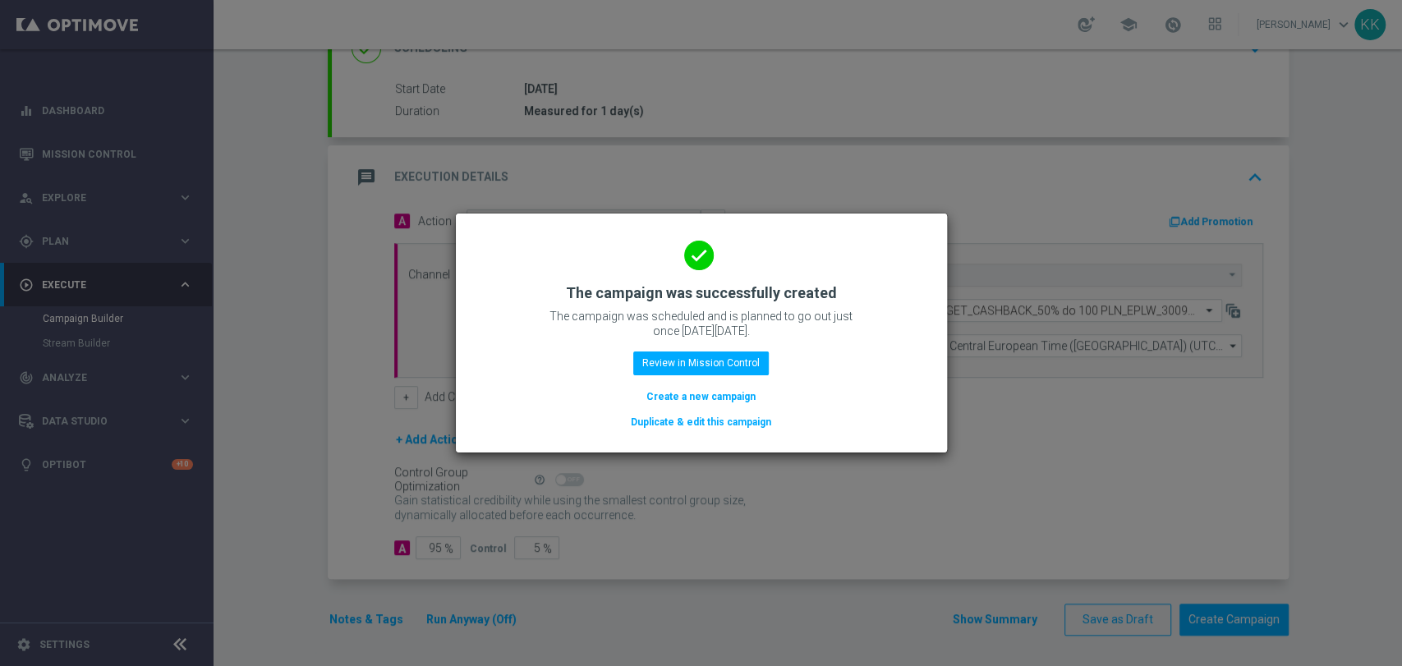
click at [743, 393] on button "Create a new campaign" at bounding box center [701, 397] width 113 height 18
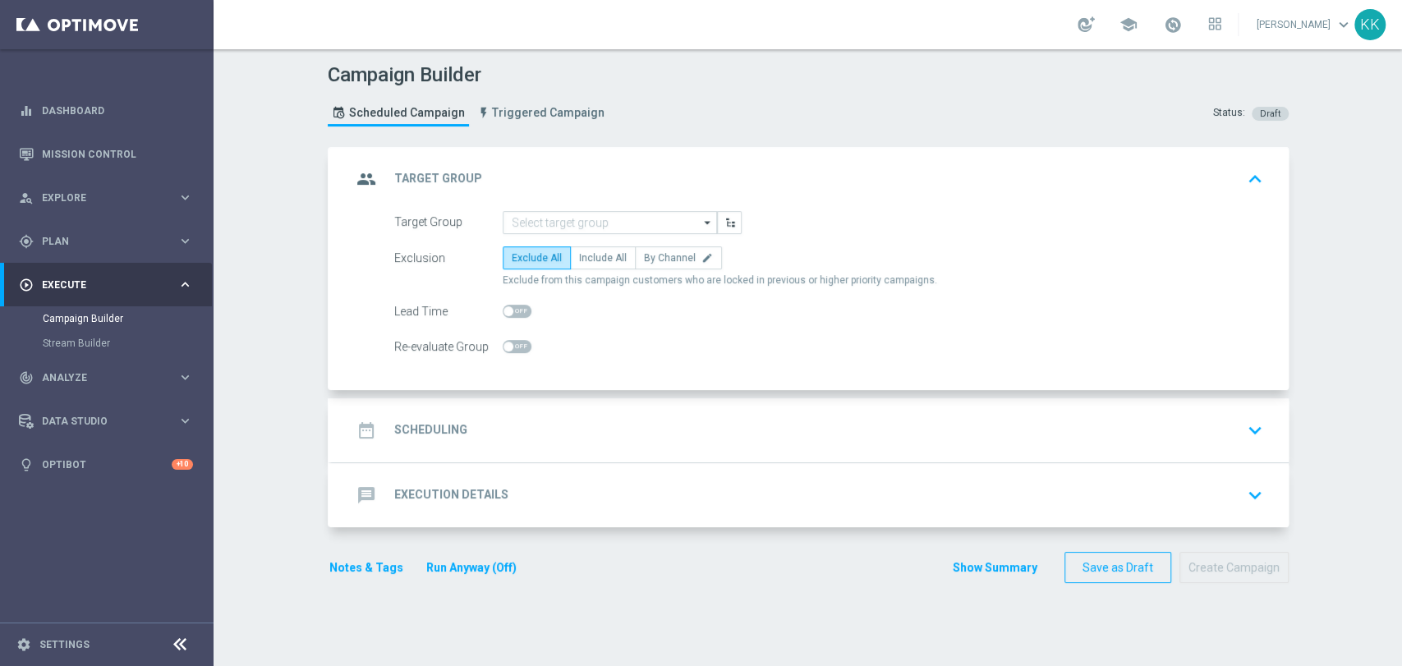
scroll to position [0, 0]
click at [596, 223] on input at bounding box center [610, 222] width 214 height 23
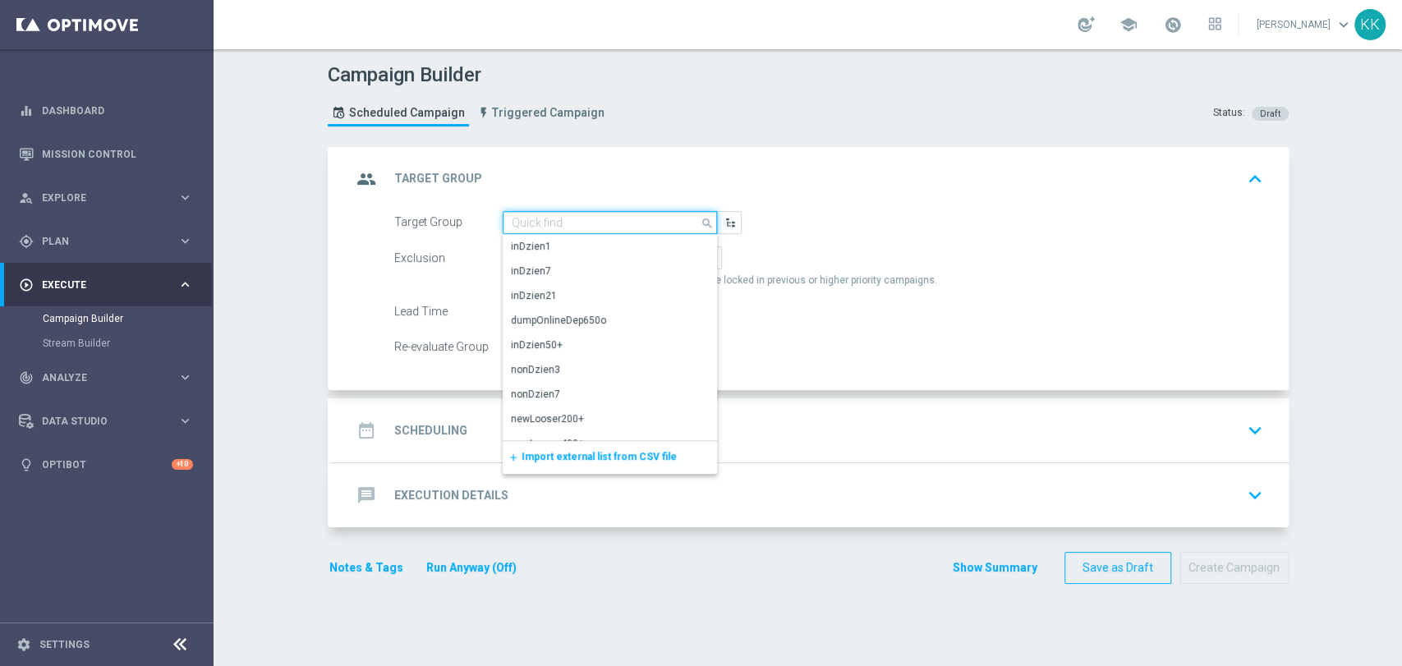
paste input "D_MED-HIGH_TARGET_CASHBACK_50% do 300 PLN_EPLW_300925_PUSH3"
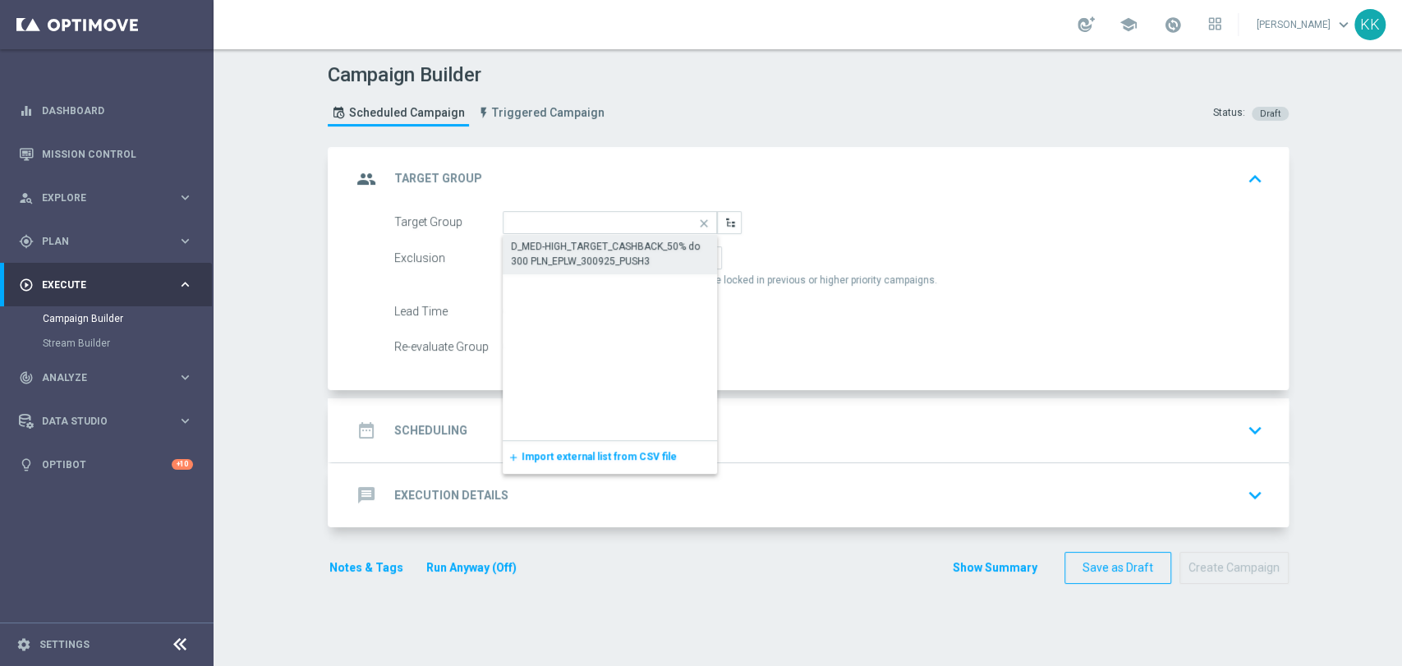
click at [589, 246] on div "D_MED-HIGH_TARGET_CASHBACK_50% do 300 PLN_EPLW_300925_PUSH3" at bounding box center [610, 254] width 199 height 30
type input "D_MED-HIGH_TARGET_CASHBACK_50% do 300 PLN_EPLW_300925_PUSH3"
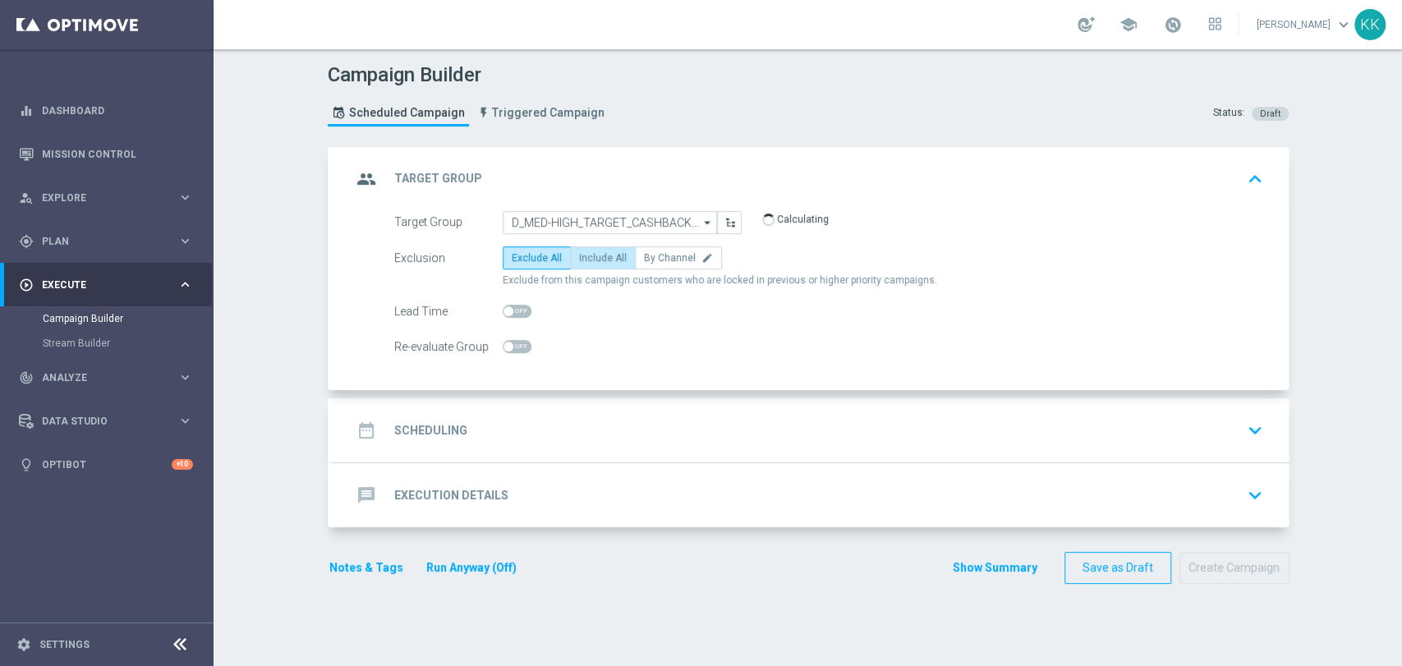
click at [591, 265] on label "Include All" at bounding box center [603, 257] width 66 height 23
click at [590, 265] on input "Include All" at bounding box center [584, 260] width 11 height 11
radio input "true"
click at [513, 342] on span at bounding box center [517, 346] width 29 height 13
click at [513, 342] on input "checkbox" at bounding box center [517, 346] width 29 height 13
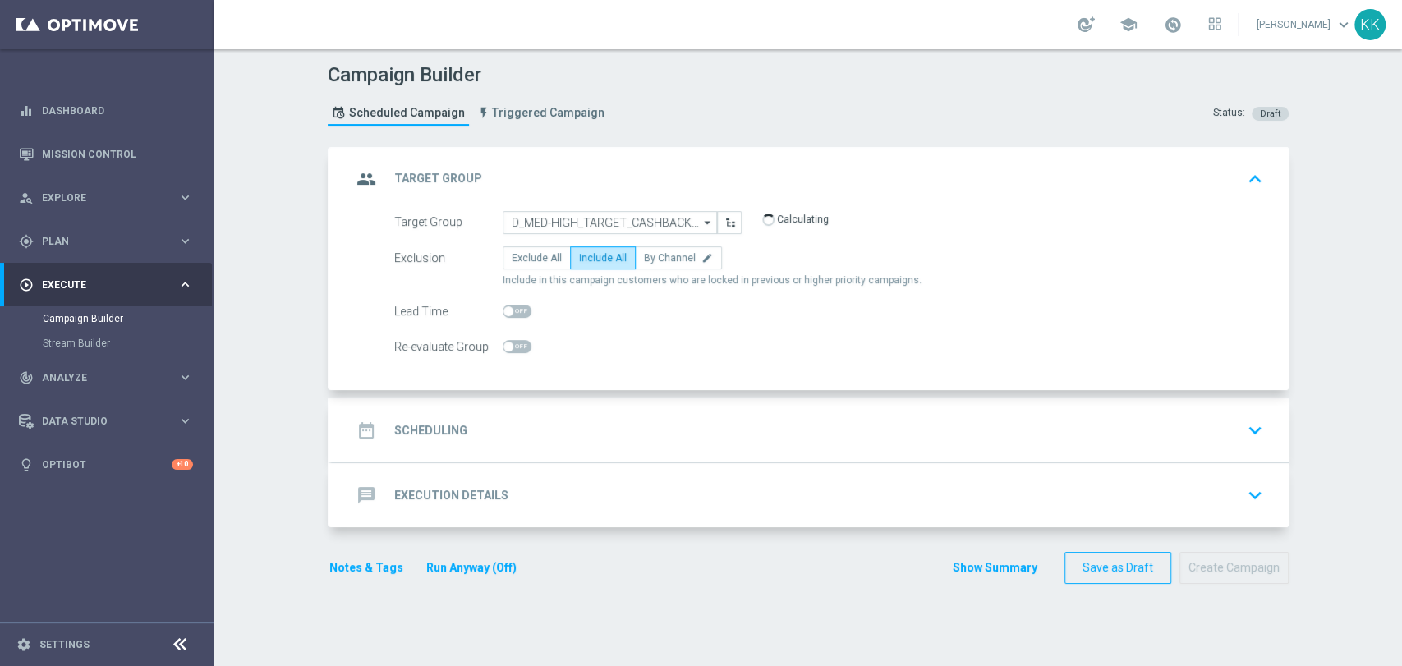
checkbox input "true"
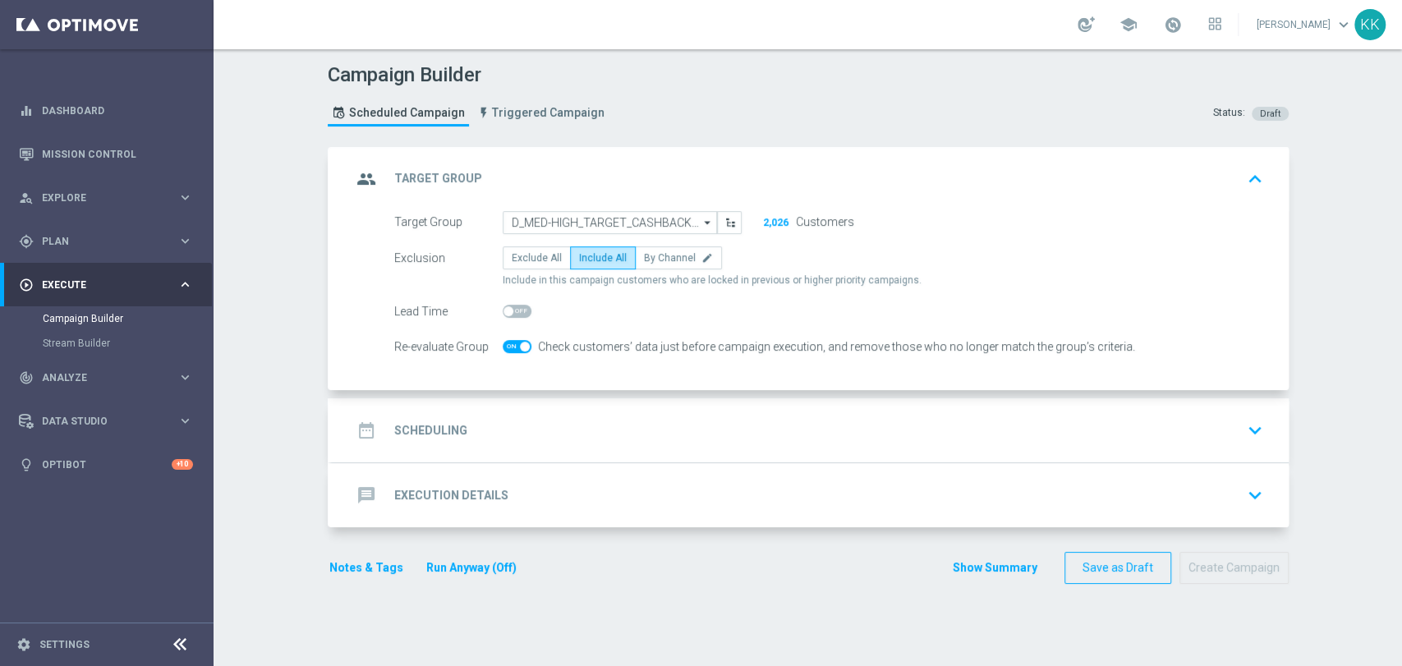
click at [605, 429] on div "date_range Scheduling keyboard_arrow_down" at bounding box center [811, 430] width 918 height 31
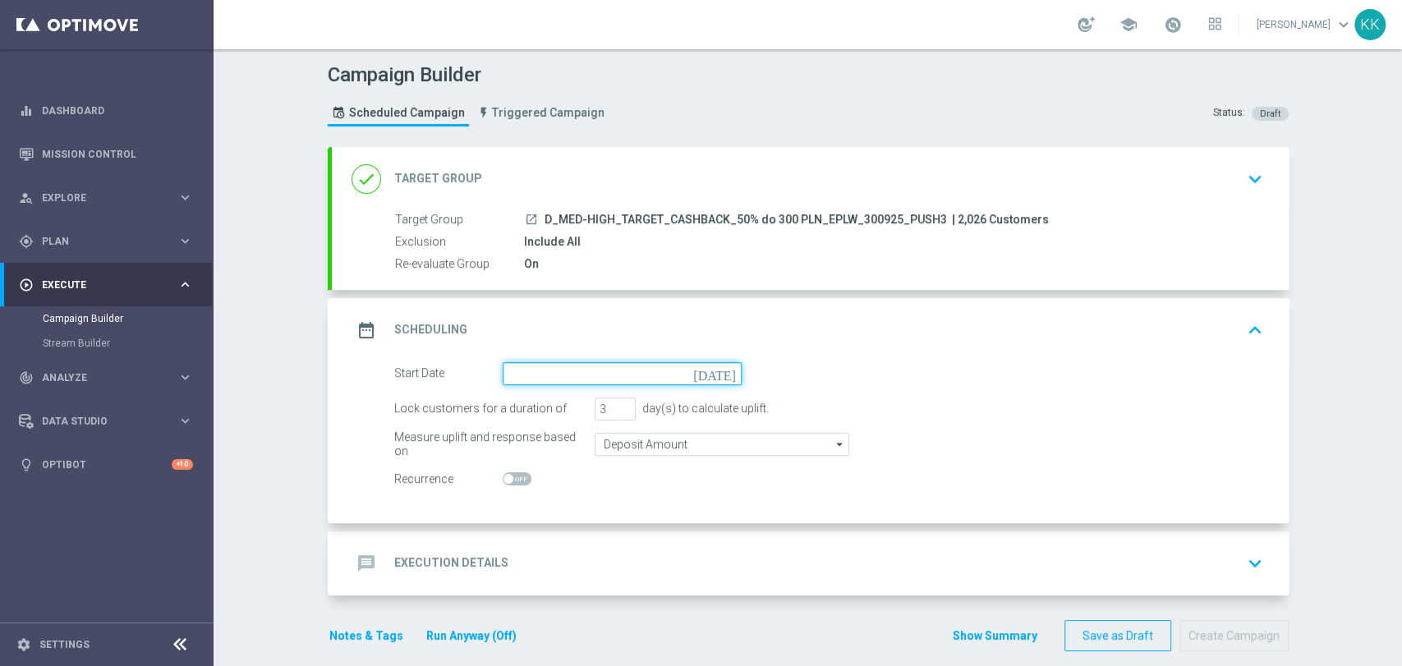
click at [565, 371] on input at bounding box center [622, 373] width 239 height 23
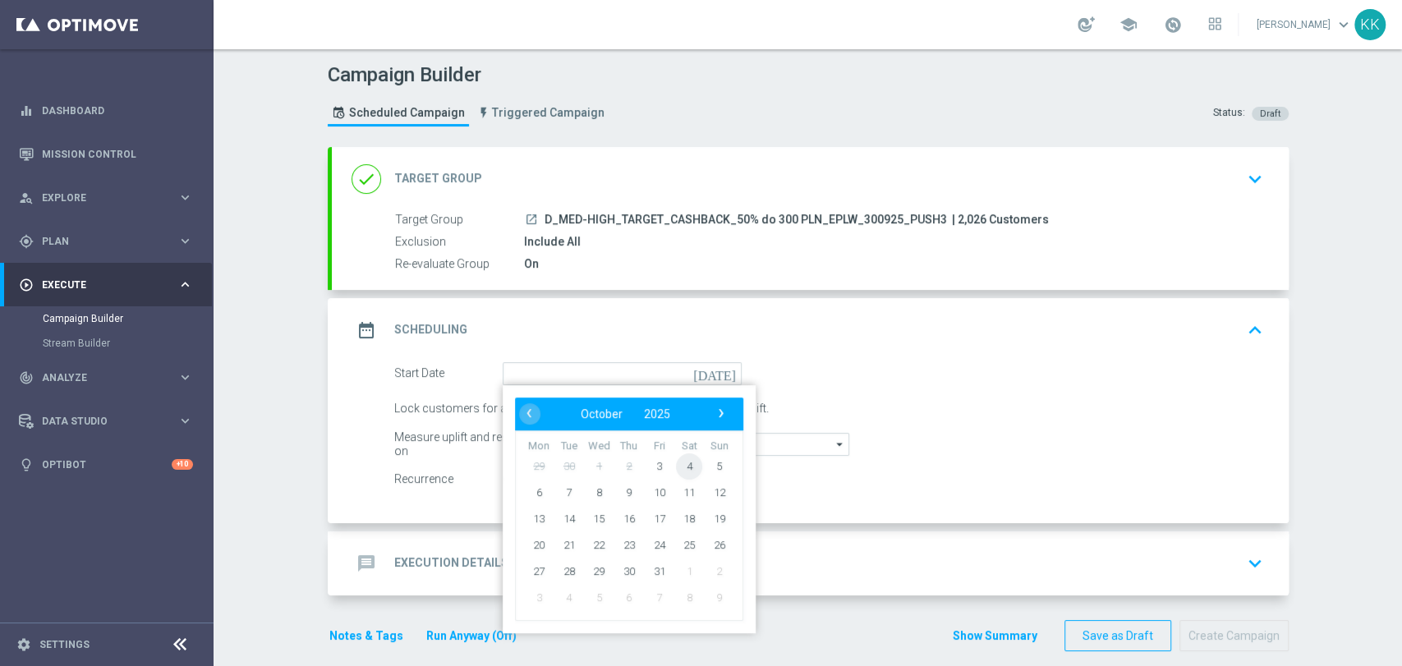
click at [676, 462] on span "4" at bounding box center [689, 466] width 26 height 26
type input "04 Oct 2025"
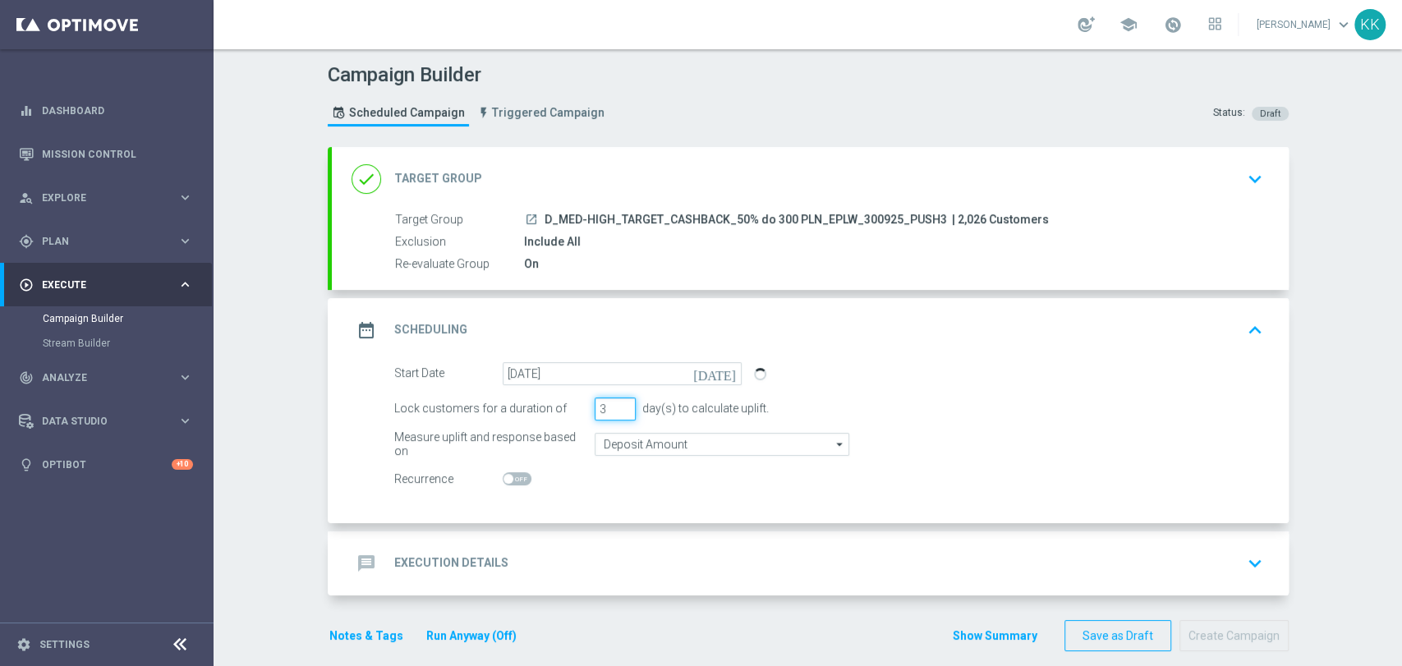
drag, startPoint x: 598, startPoint y: 407, endPoint x: 565, endPoint y: 406, distance: 32.9
click at [565, 406] on div "Lock customers for a duration of 3 day(s) to calculate uplift." at bounding box center [829, 409] width 894 height 23
type input "1"
click at [637, 446] on input "Deposit Amount" at bounding box center [722, 444] width 255 height 23
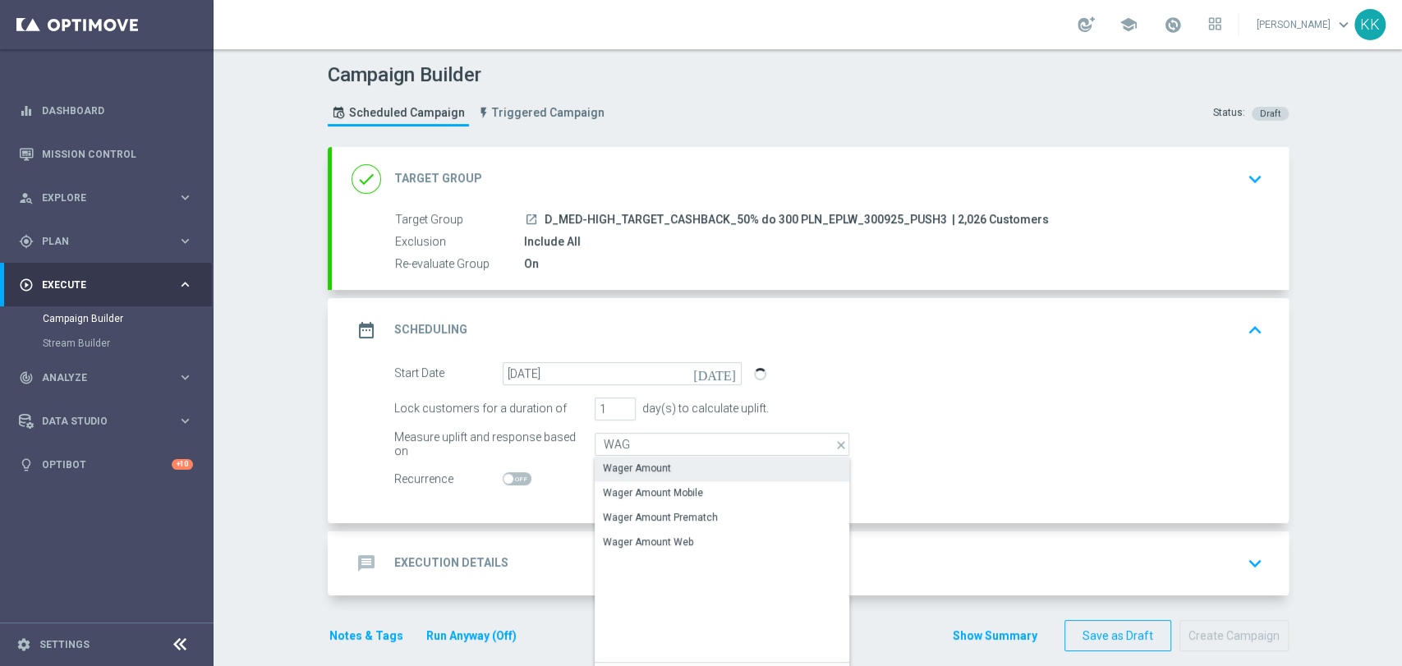
click at [640, 462] on div "Wager Amount" at bounding box center [637, 468] width 68 height 15
type input "Wager Amount"
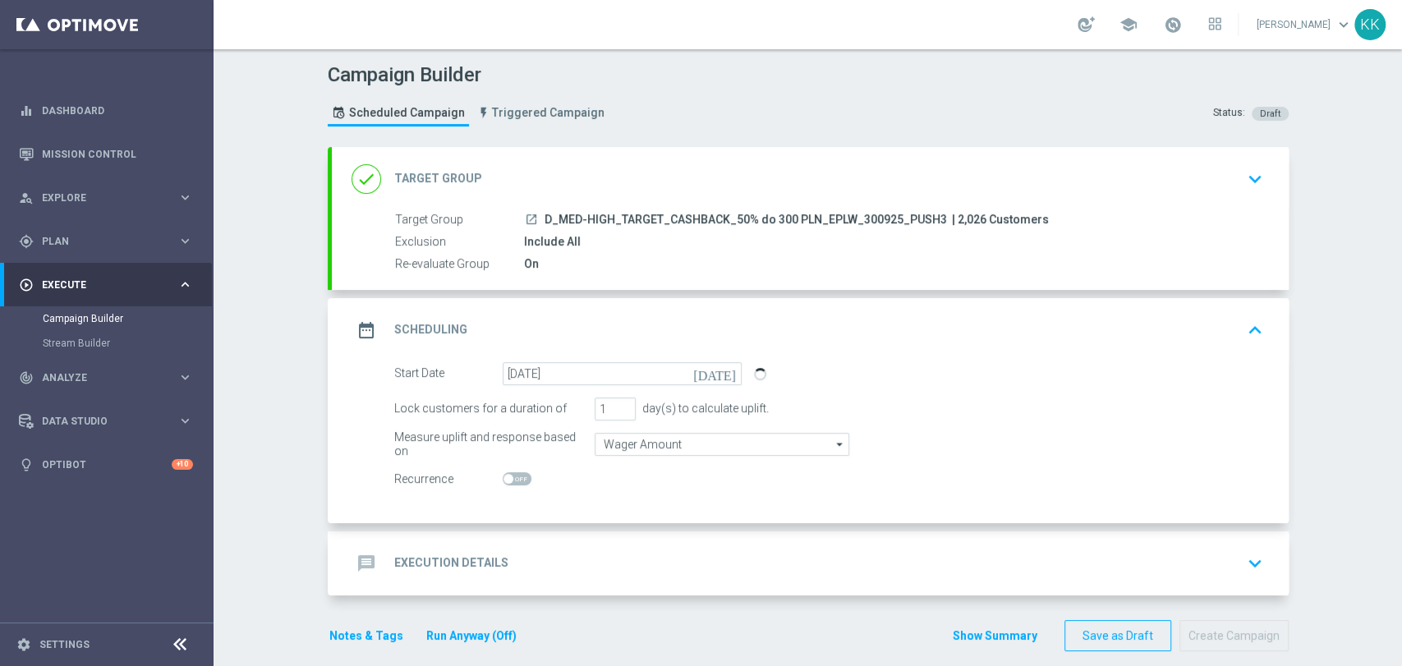
click at [684, 550] on div "message Execution Details keyboard_arrow_down" at bounding box center [811, 563] width 918 height 31
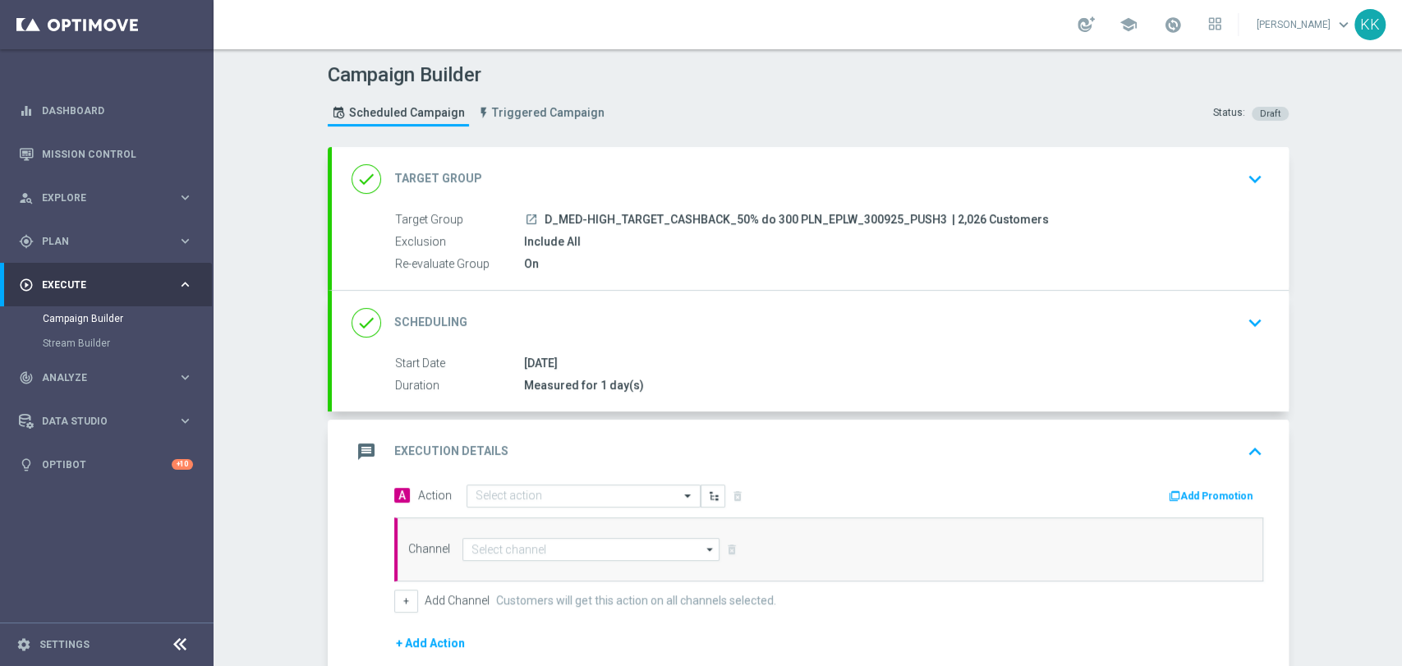
scroll to position [165, 0]
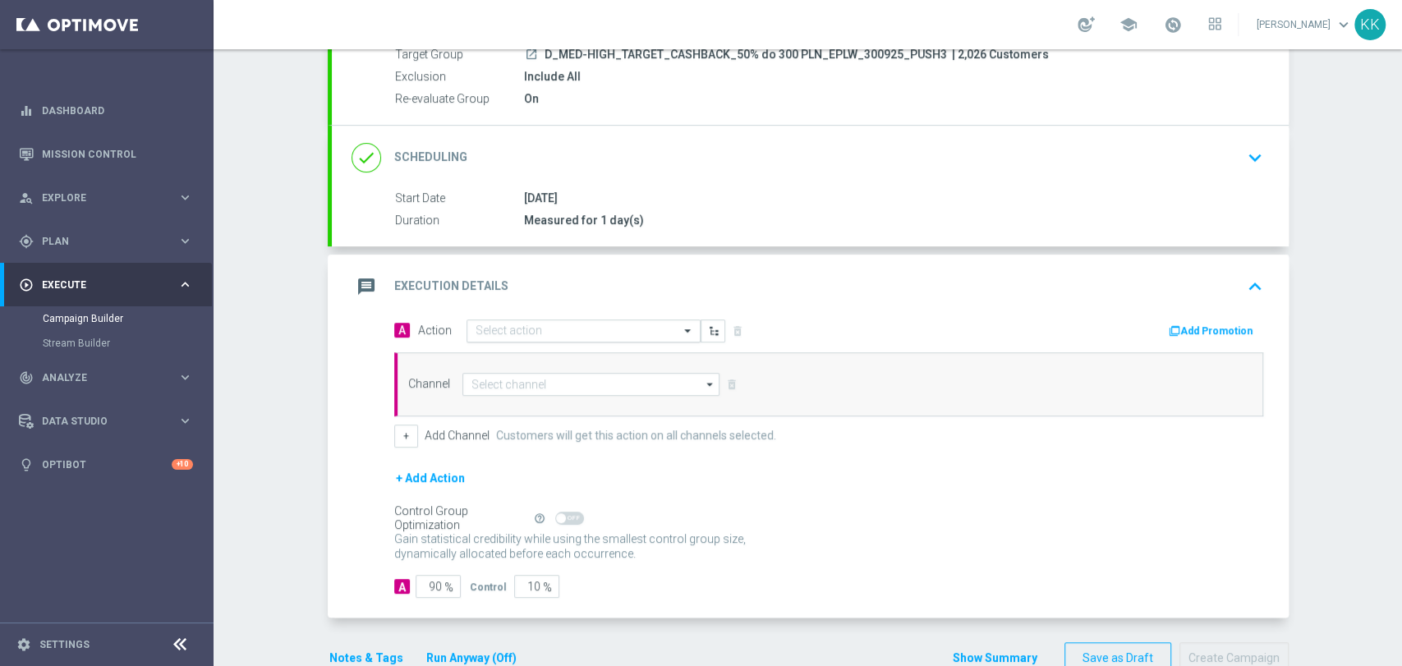
click at [571, 320] on div "Select action" at bounding box center [584, 331] width 234 height 23
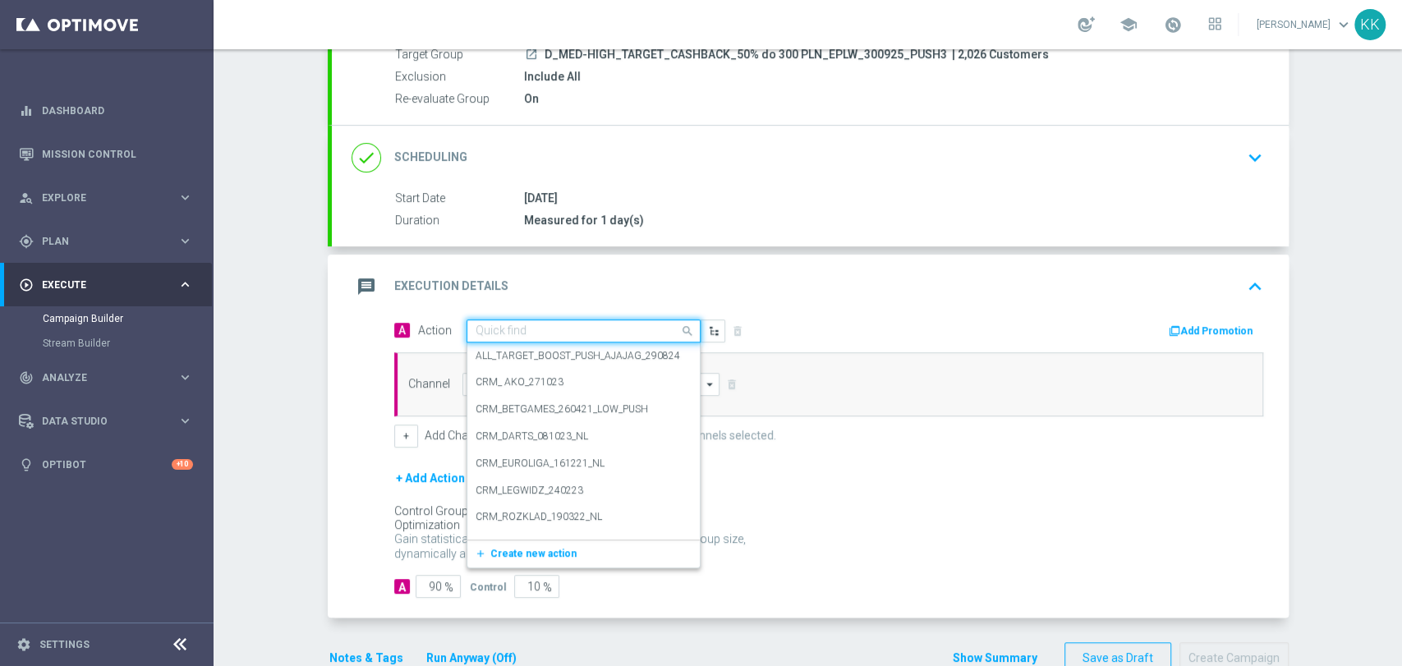
paste input "D_MED-HIGH_TARGET_CASHBACK_50% do 300 PLN_EPLW_300925_PUSH3"
type input "D_MED-HIGH_TARGET_CASHBACK_50% do 300 PLN_EPLW_300925_PUSH3"
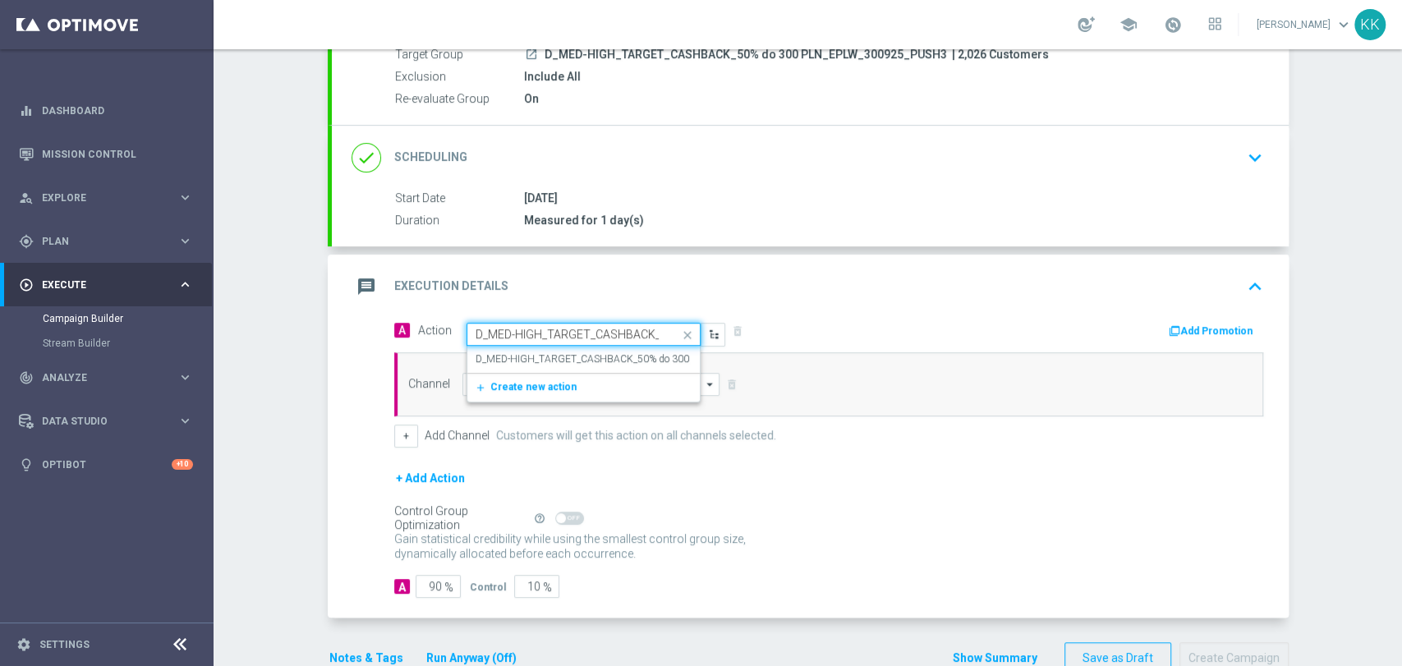
scroll to position [0, 200]
click at [564, 348] on div "D_MED-HIGH_TARGET_CASHBACK_50% do 300 PLN_EPLW_300925_PUSH3 edit" at bounding box center [584, 359] width 216 height 27
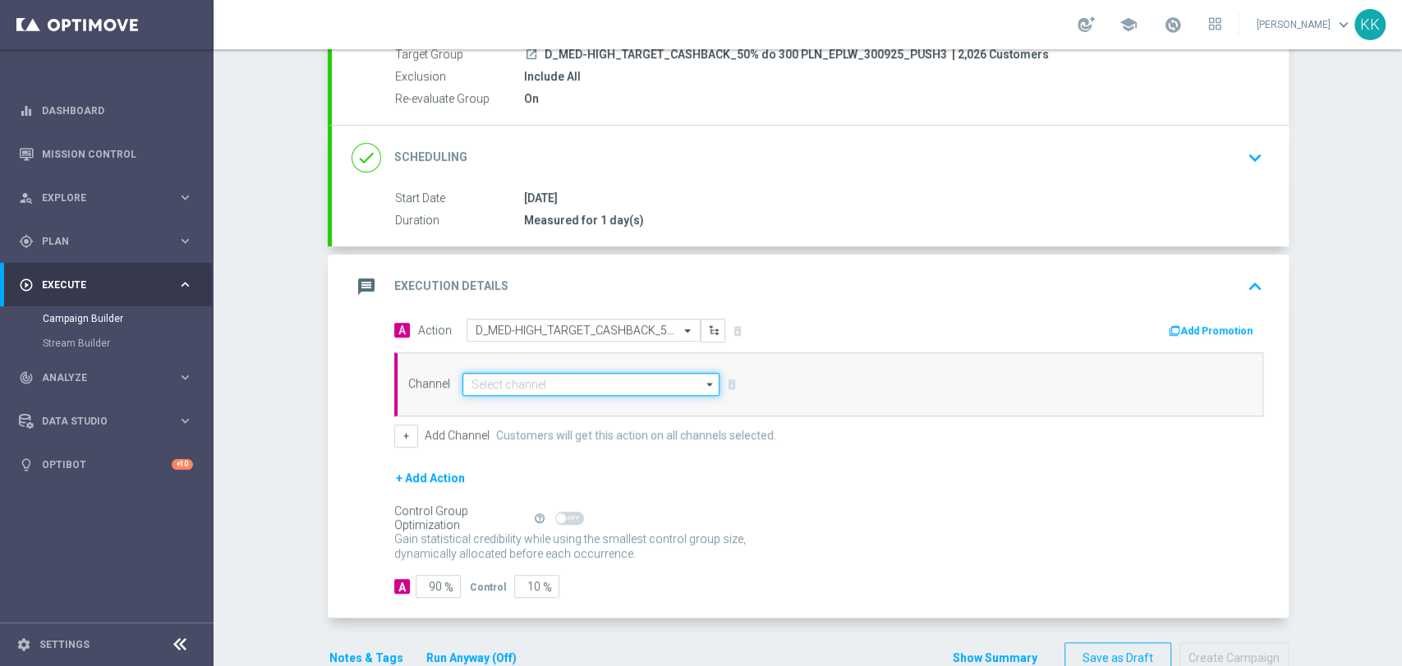
click at [545, 378] on input at bounding box center [591, 384] width 258 height 23
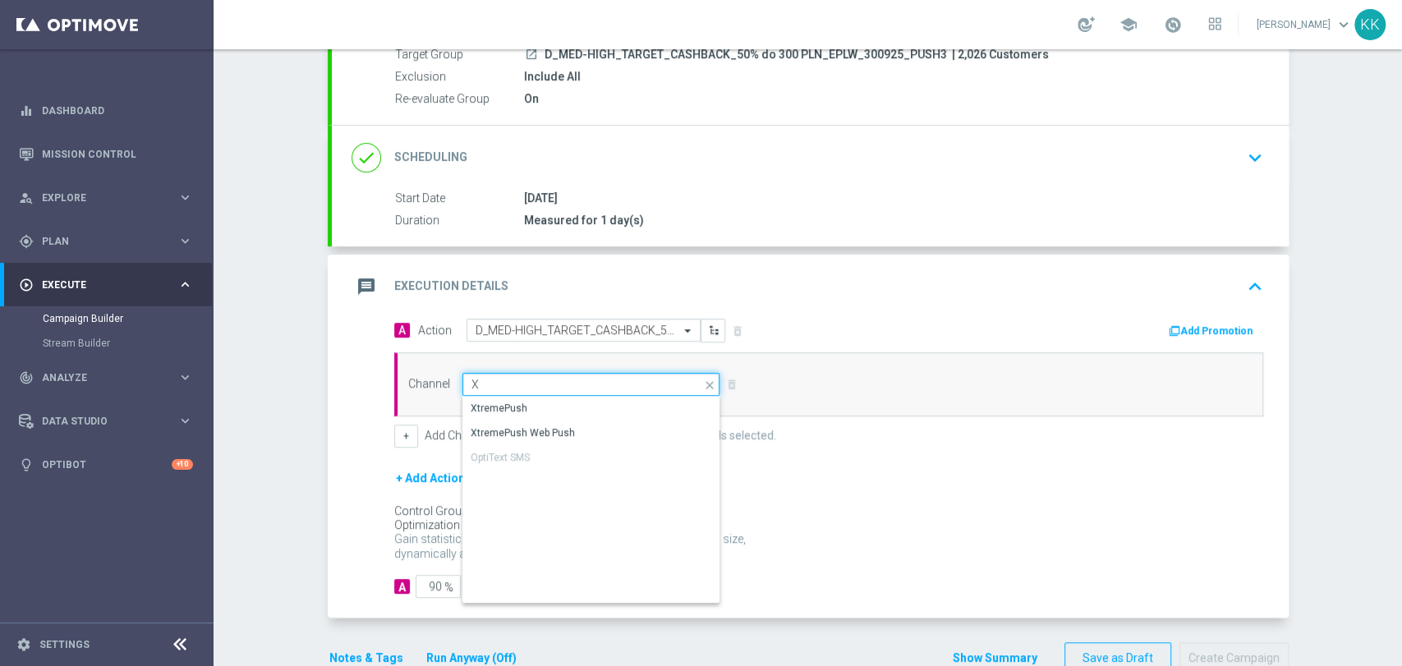
click at [543, 391] on input "X" at bounding box center [591, 384] width 258 height 23
click at [546, 397] on div "XtremePush" at bounding box center [591, 408] width 259 height 23
type input "XtremePush"
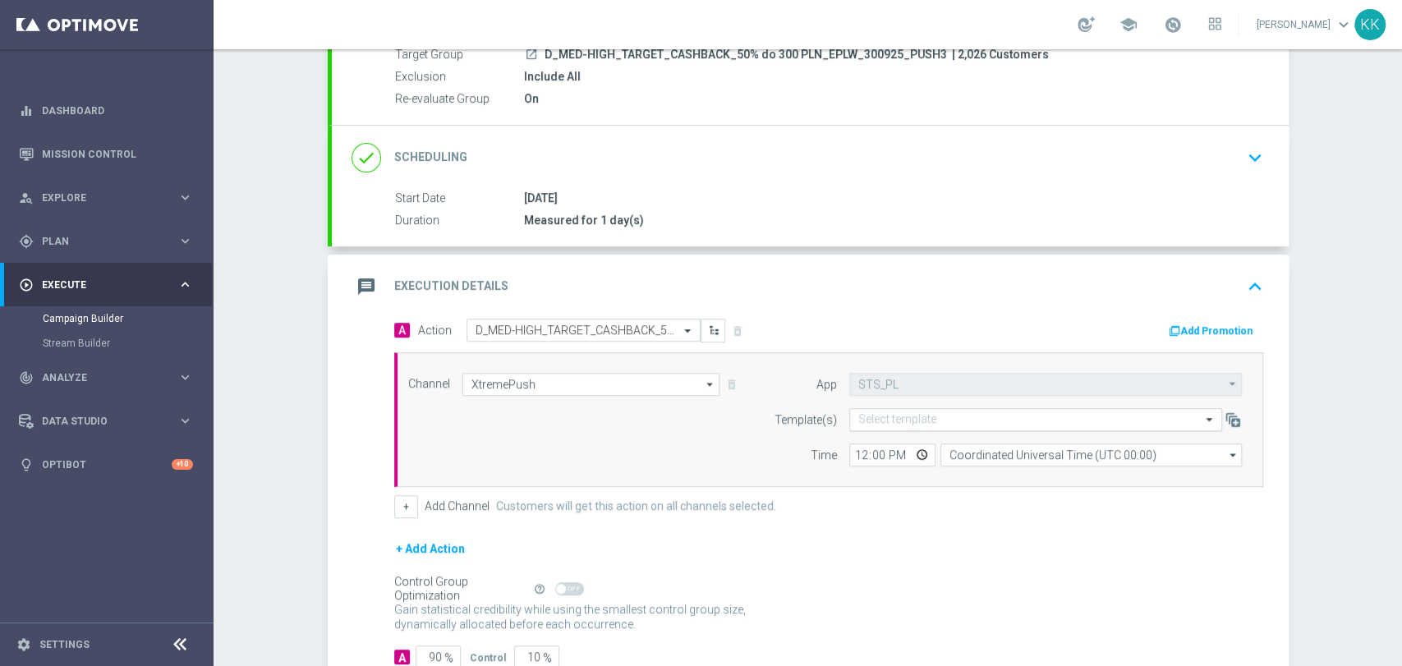
click at [904, 418] on input "text" at bounding box center [1019, 420] width 322 height 14
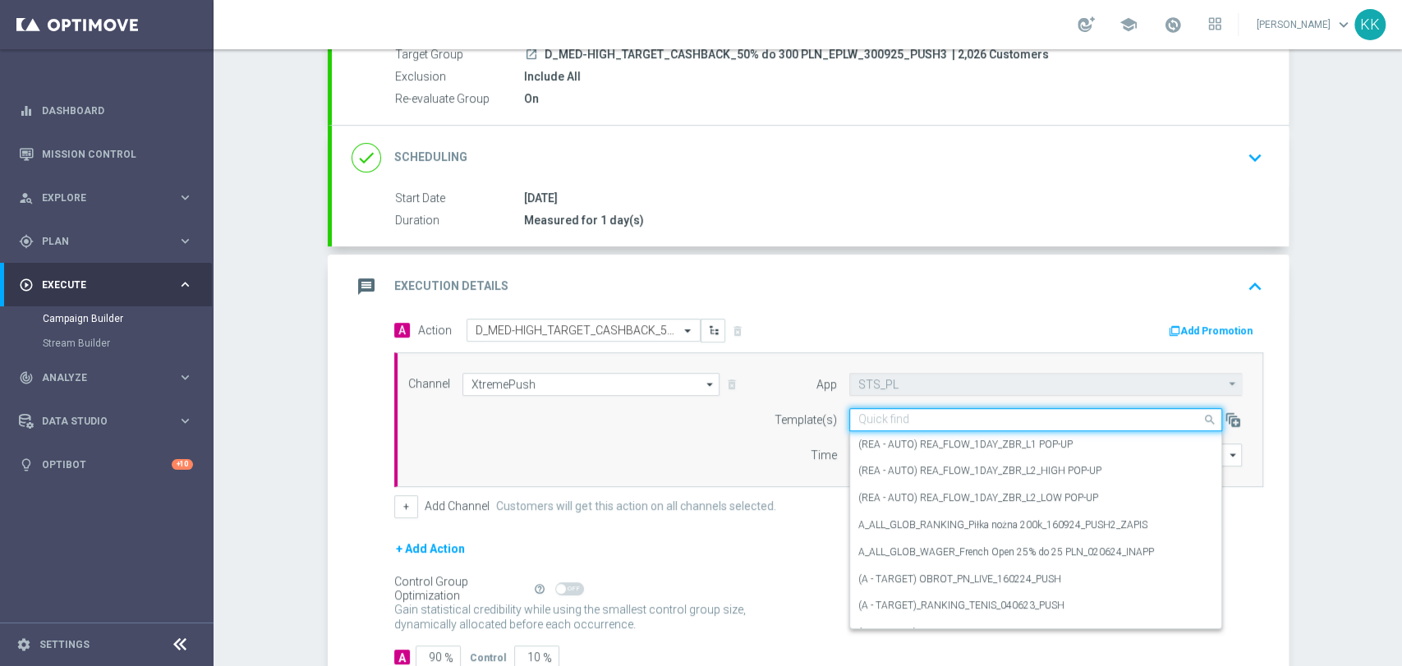
paste input "D_MED-HIGH_TARGET_CASHBACK_50% do 300 PLN_EPLW_300925_PUSH3"
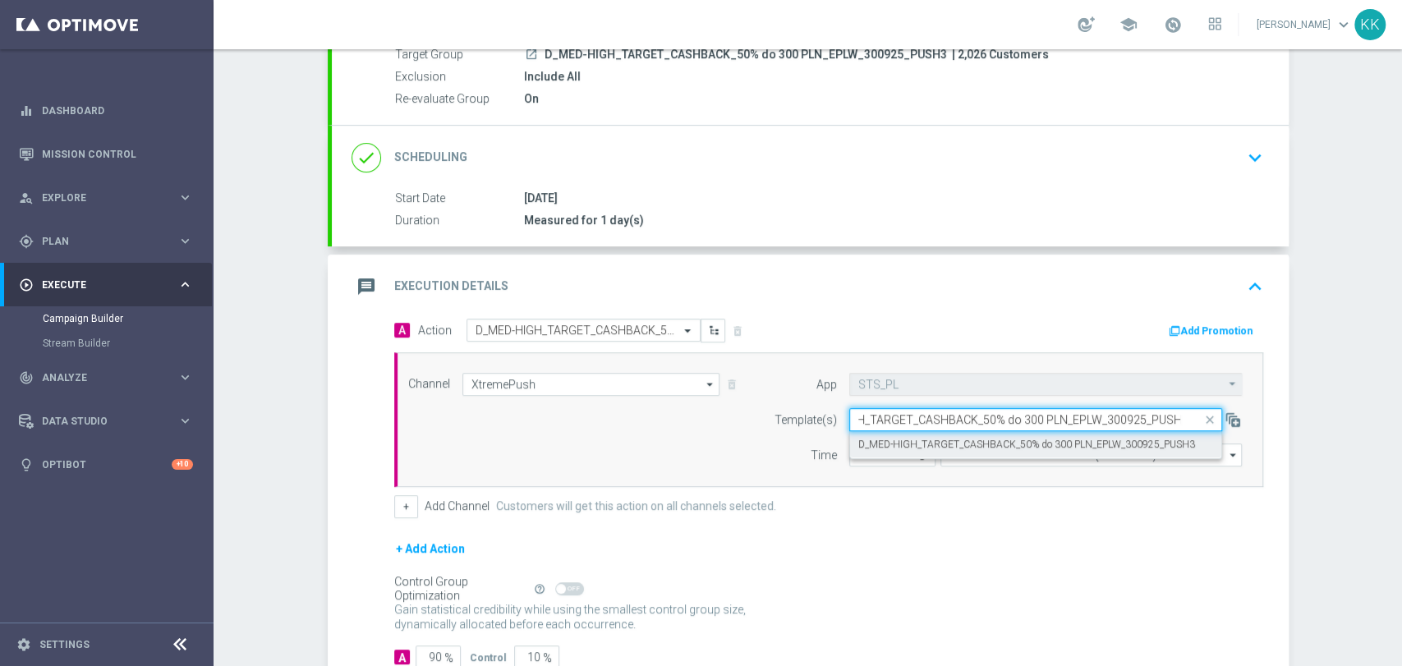
click at [898, 434] on div "D_MED-HIGH_TARGET_CASHBACK_50% do 300 PLN_EPLW_300925_PUSH3" at bounding box center [1035, 444] width 355 height 27
type input "D_MED-HIGH_TARGET_CASHBACK_50% do 300 PLN_EPLW_300925_PUSH3"
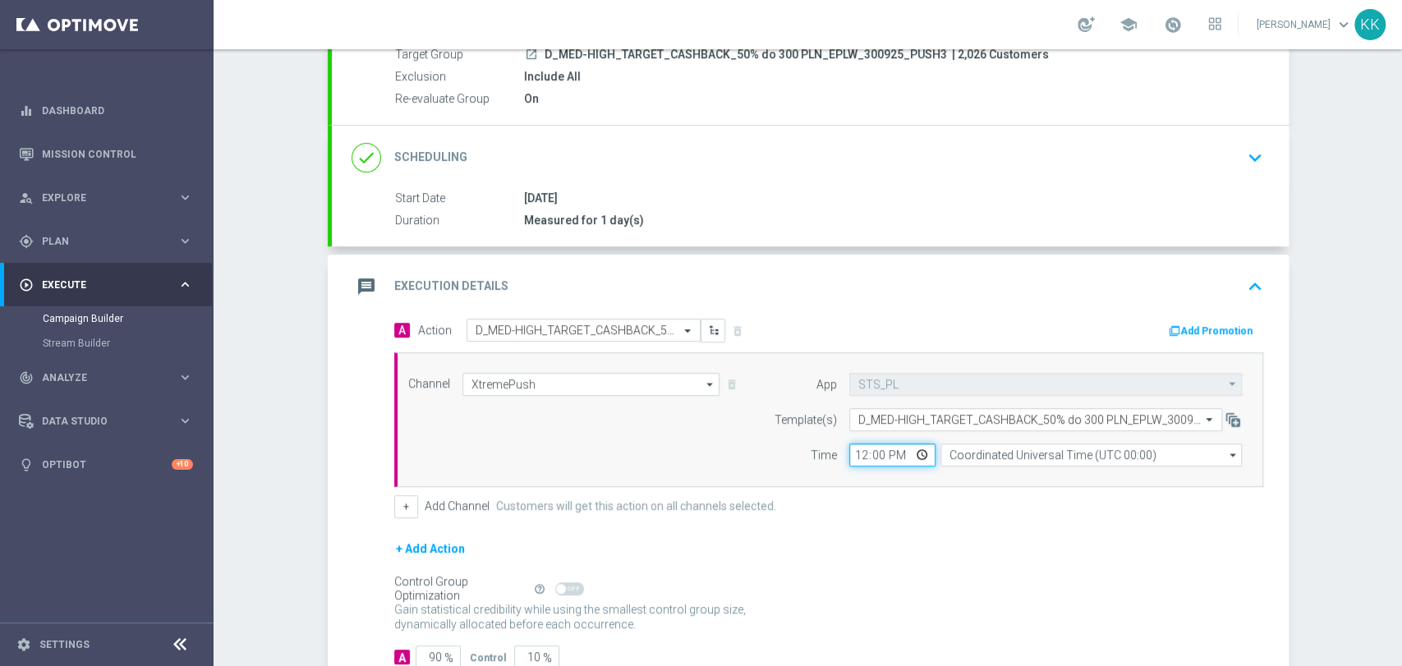
click at [850, 447] on input "12:00" at bounding box center [892, 455] width 86 height 23
type input "15:36"
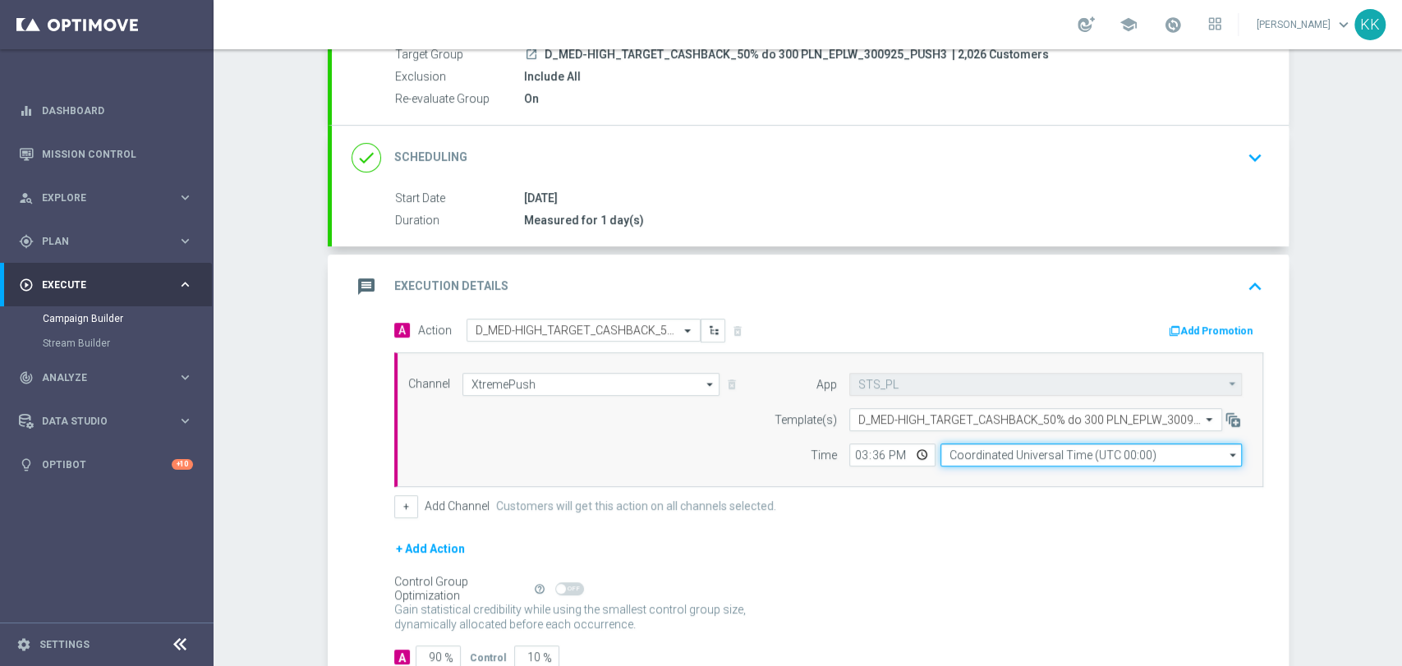
click at [976, 455] on input "Coordinated Universal Time (UTC 00:00)" at bounding box center [1091, 455] width 301 height 23
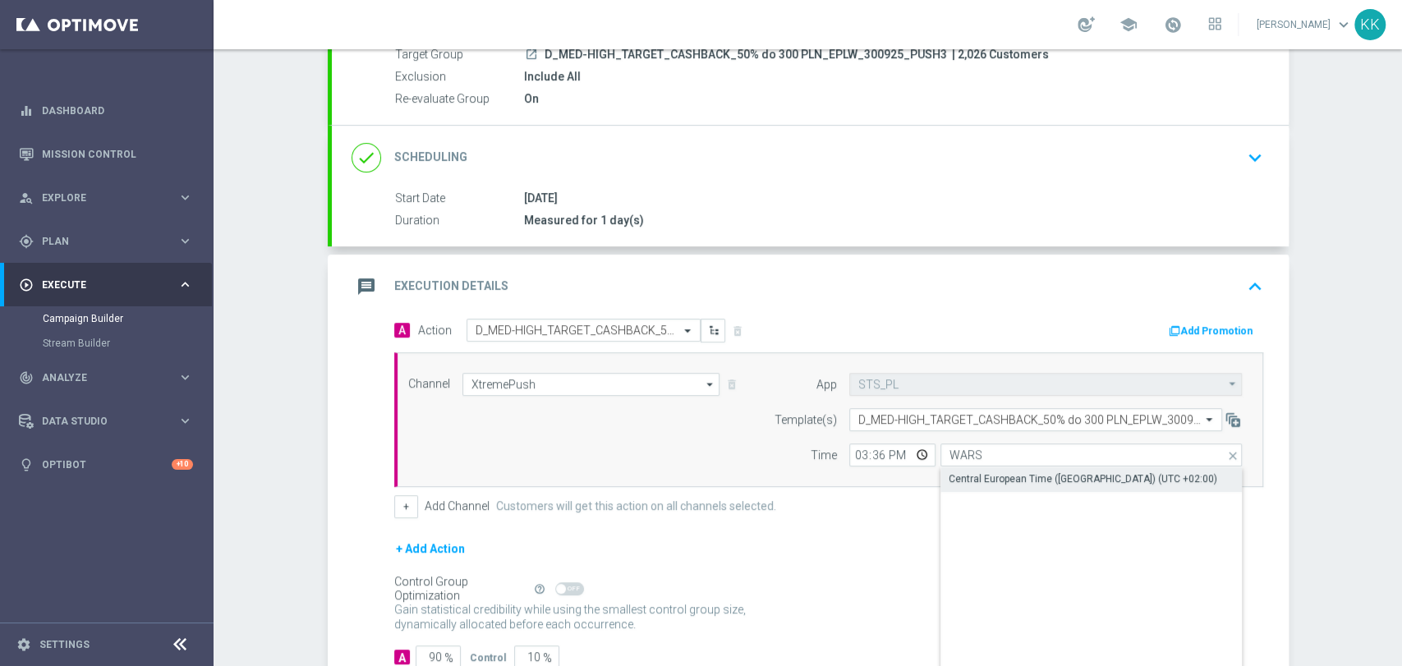
click at [1012, 480] on div "Central European Time (Warsaw) (UTC +02:00)" at bounding box center [1083, 479] width 269 height 15
type input "Central European Time (Warsaw) (UTC +02:00)"
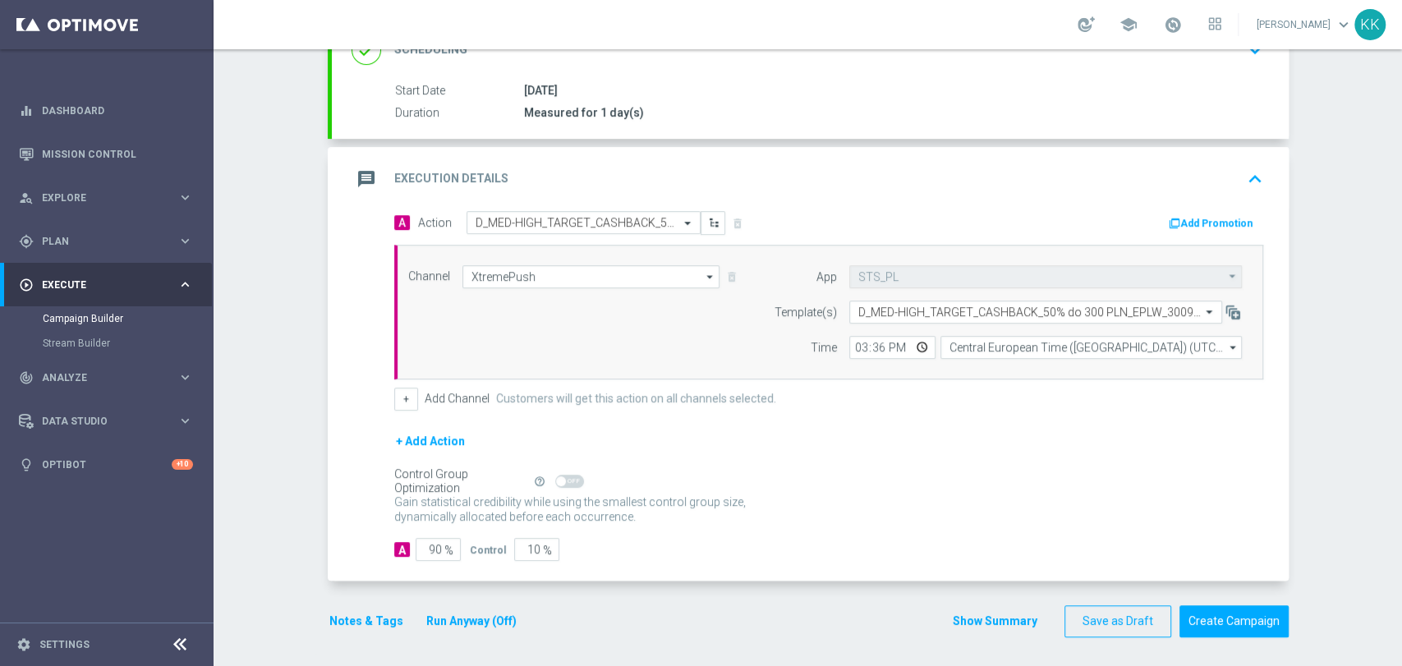
scroll to position [274, 0]
click at [428, 546] on input "90" at bounding box center [438, 547] width 45 height 23
type input "9"
type input "91"
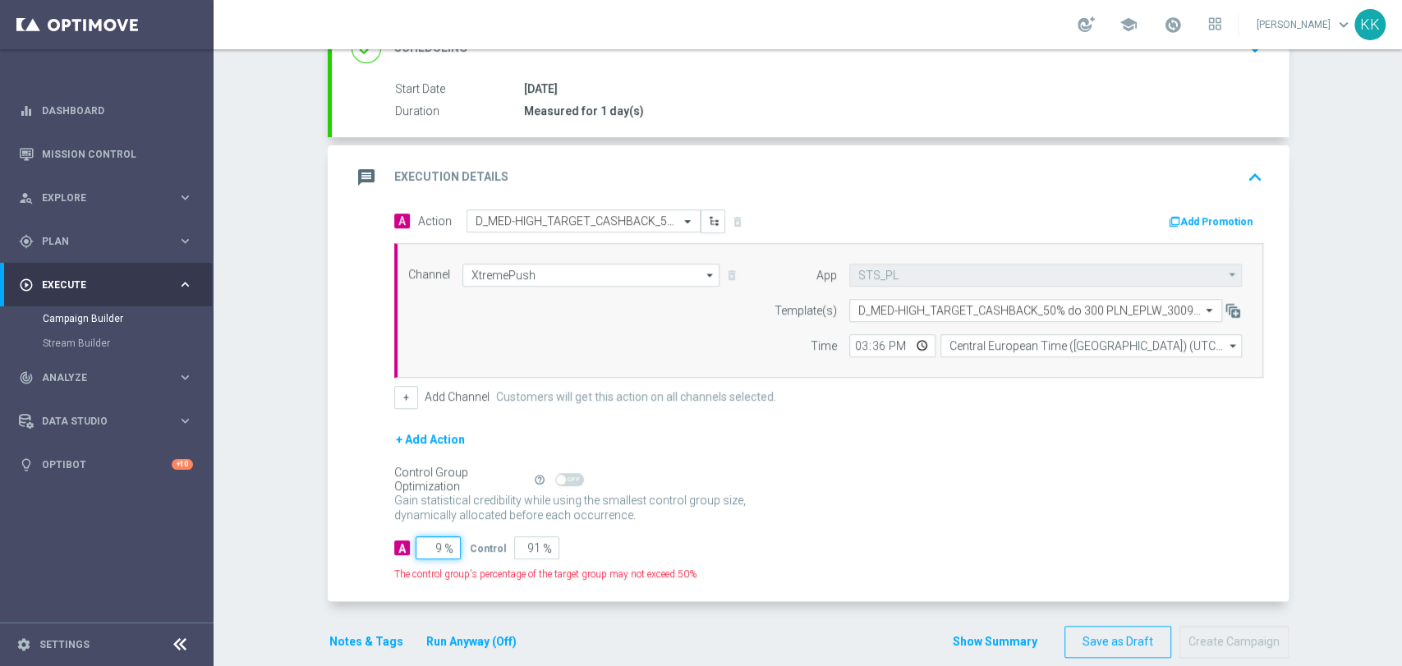
type input "95"
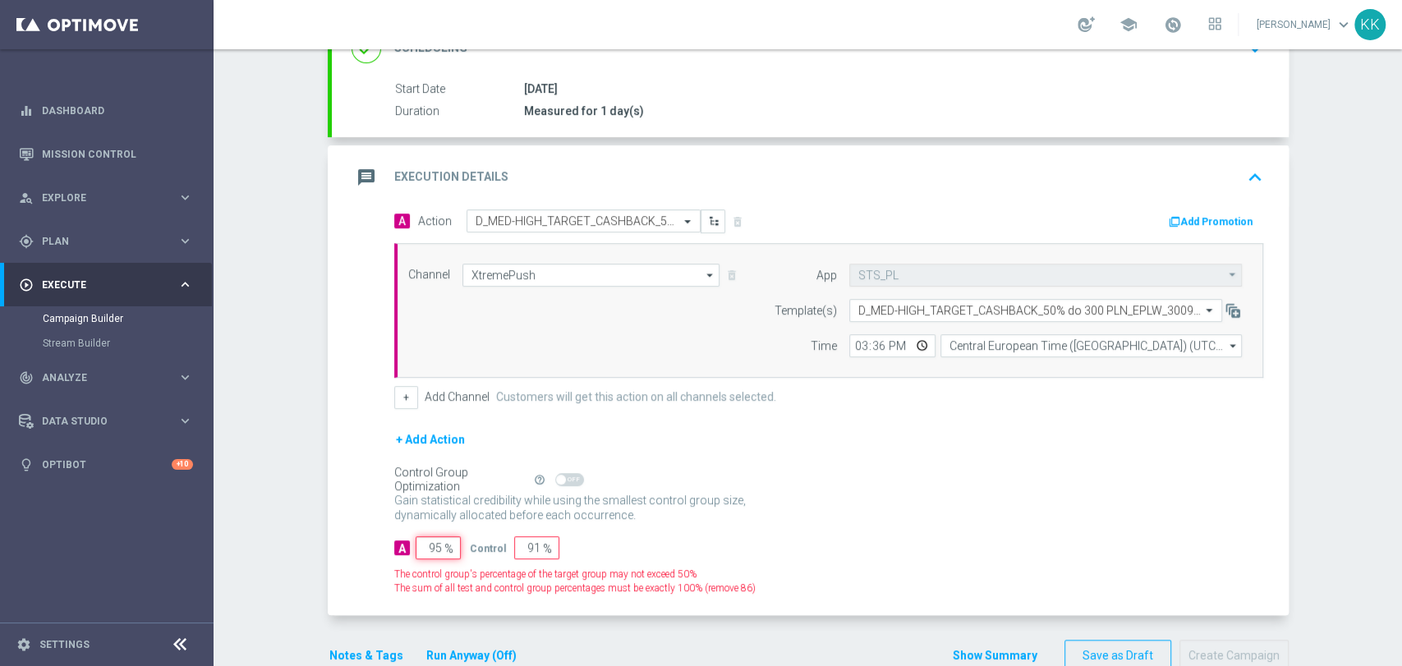
type input "5"
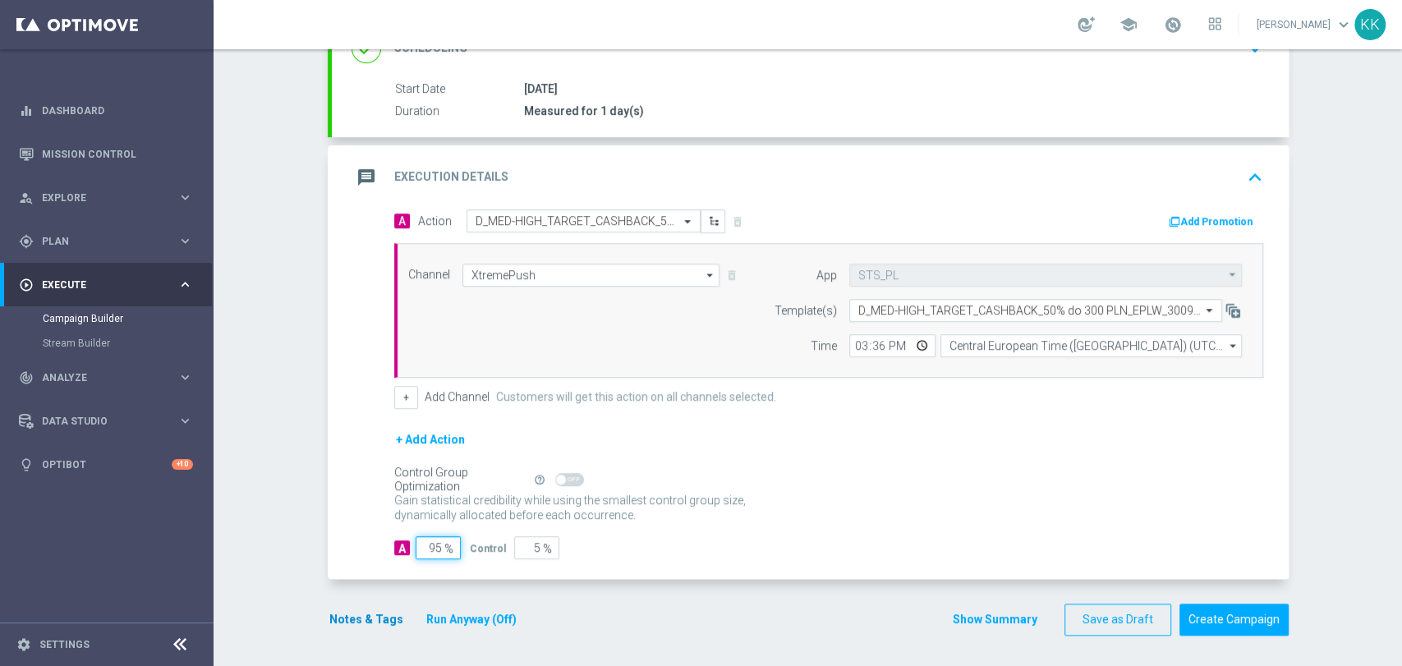
type input "95"
click at [334, 610] on button "Notes & Tags" at bounding box center [366, 620] width 77 height 21
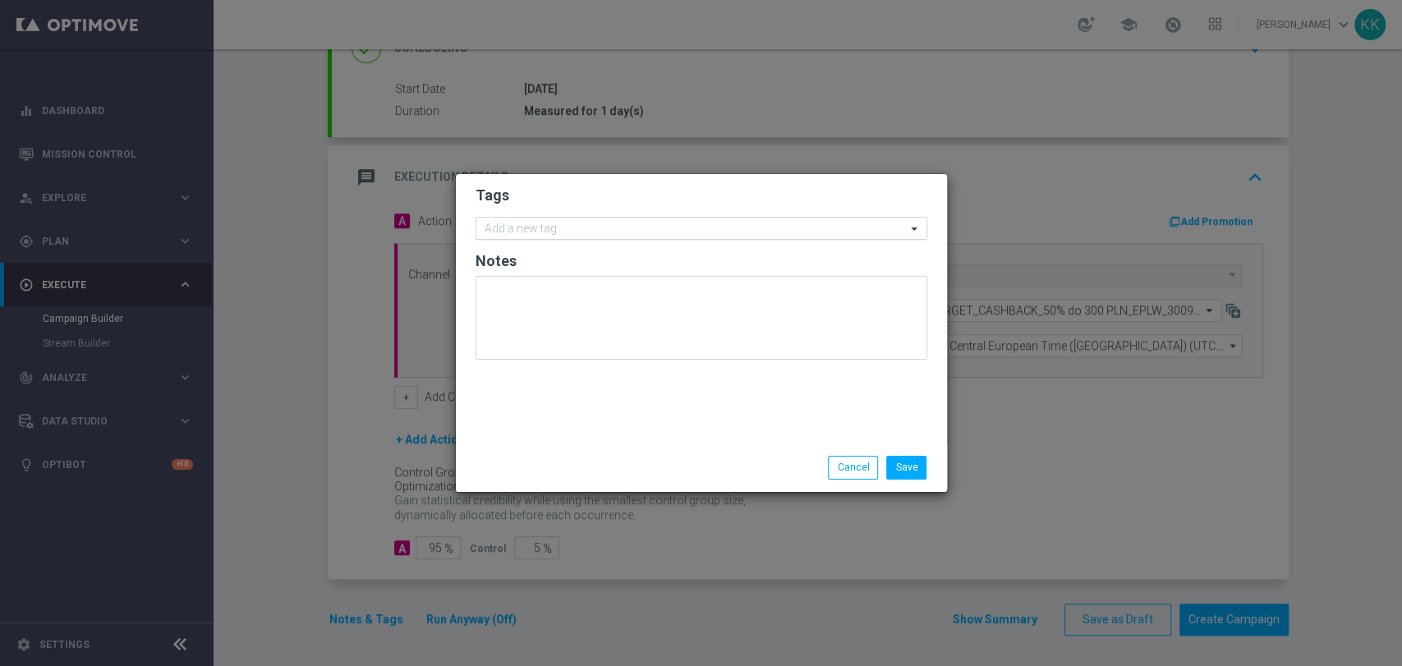
click at [575, 229] on input "text" at bounding box center [695, 230] width 421 height 14
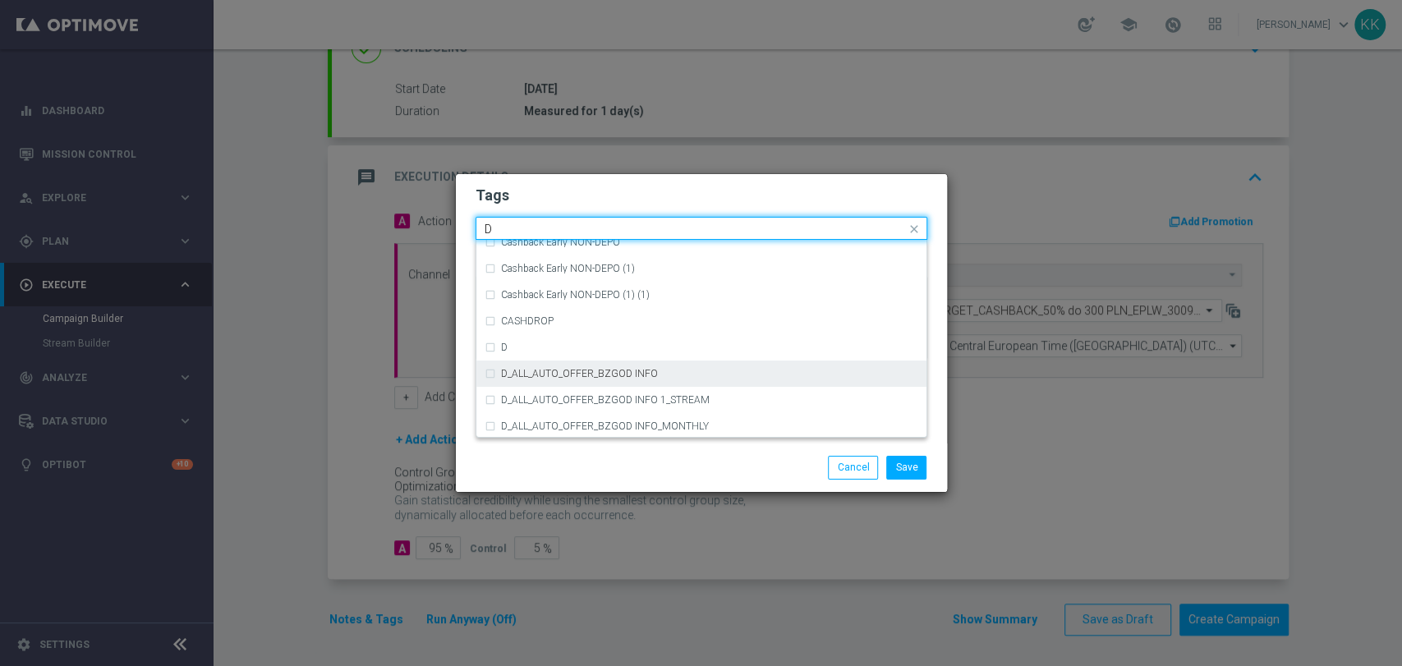
scroll to position [1825, 0]
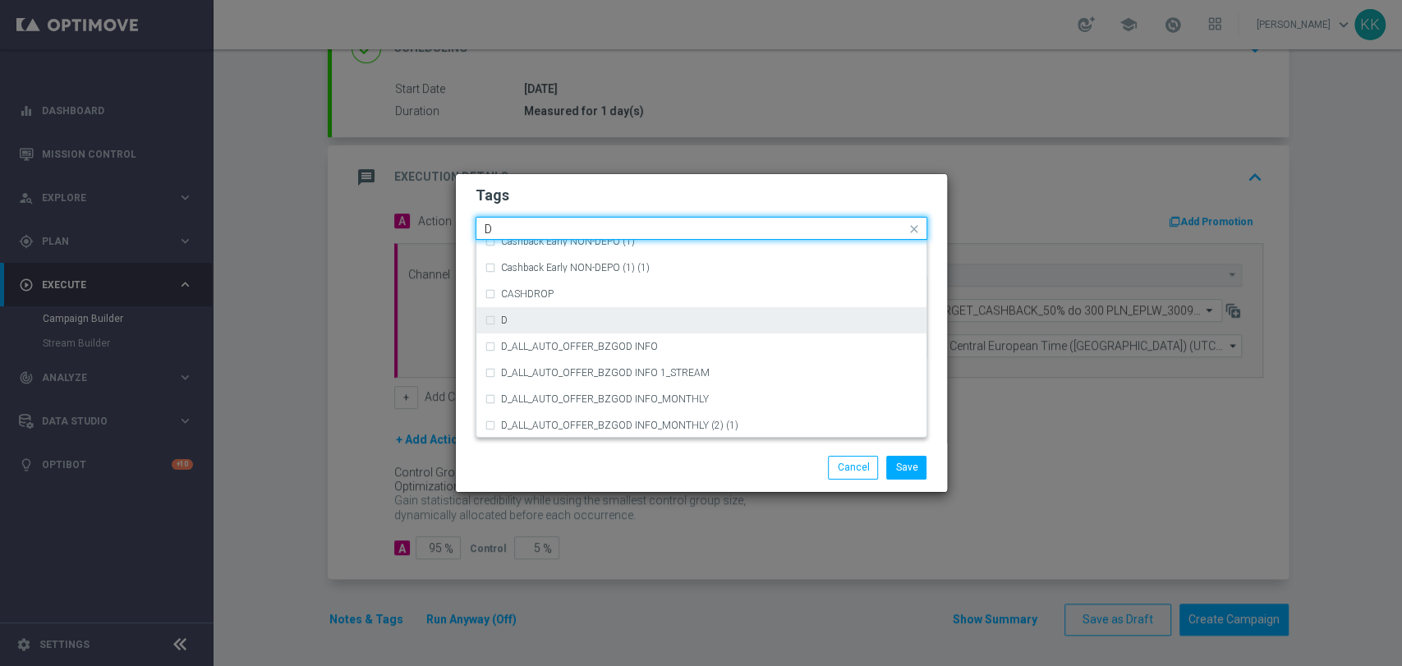
click at [521, 328] on div "D" at bounding box center [702, 320] width 434 height 26
type input "D"
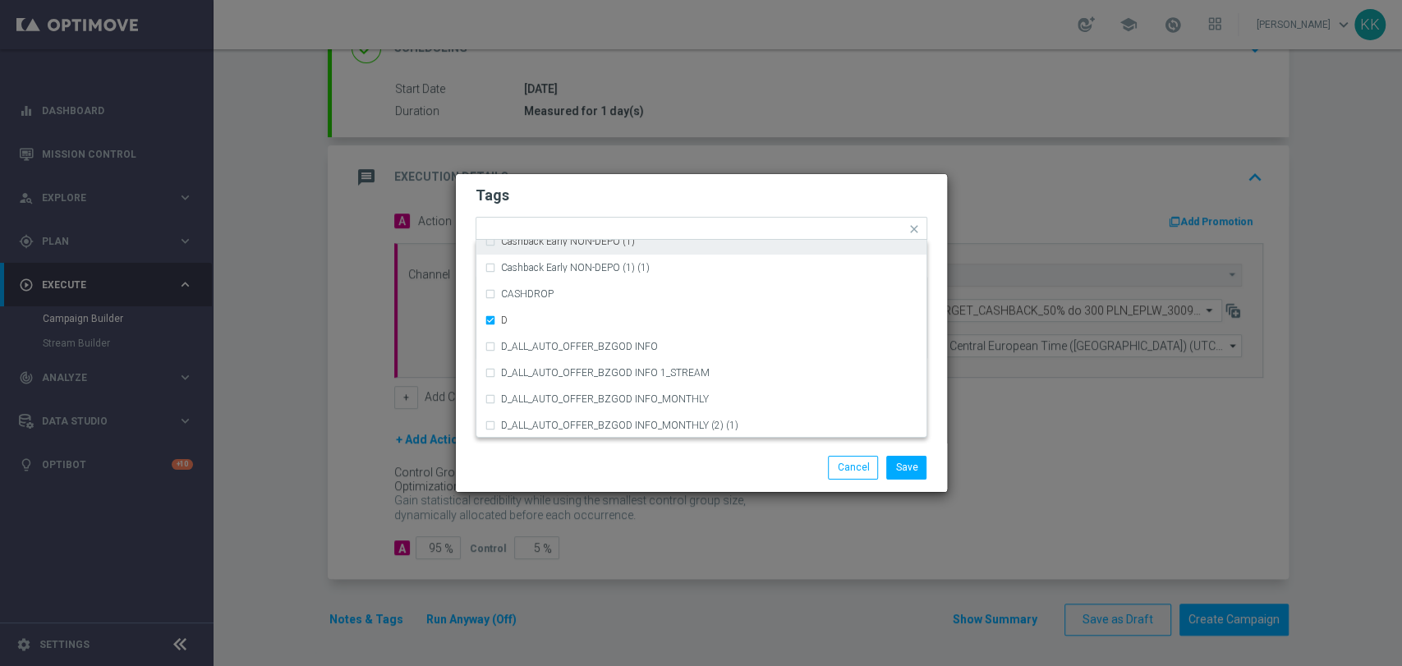
click at [545, 199] on h2 "Tags" at bounding box center [702, 196] width 452 height 20
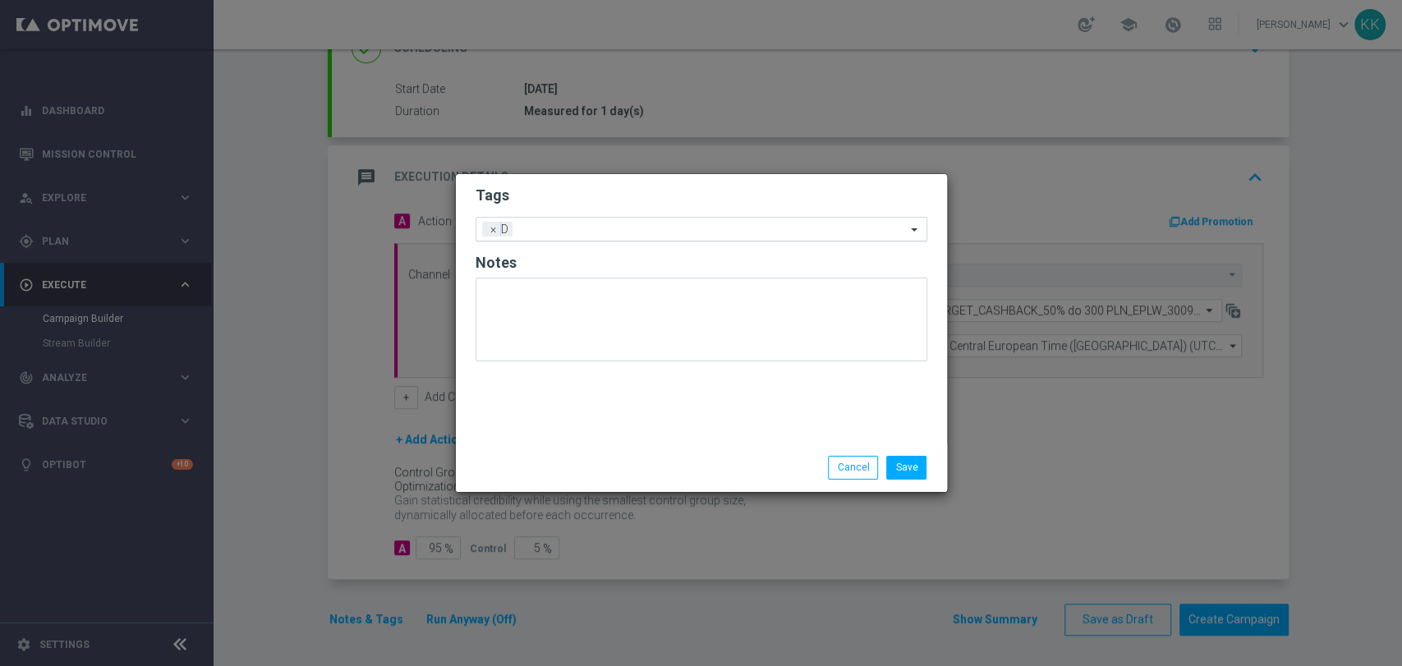
click at [578, 229] on input "text" at bounding box center [712, 230] width 387 height 14
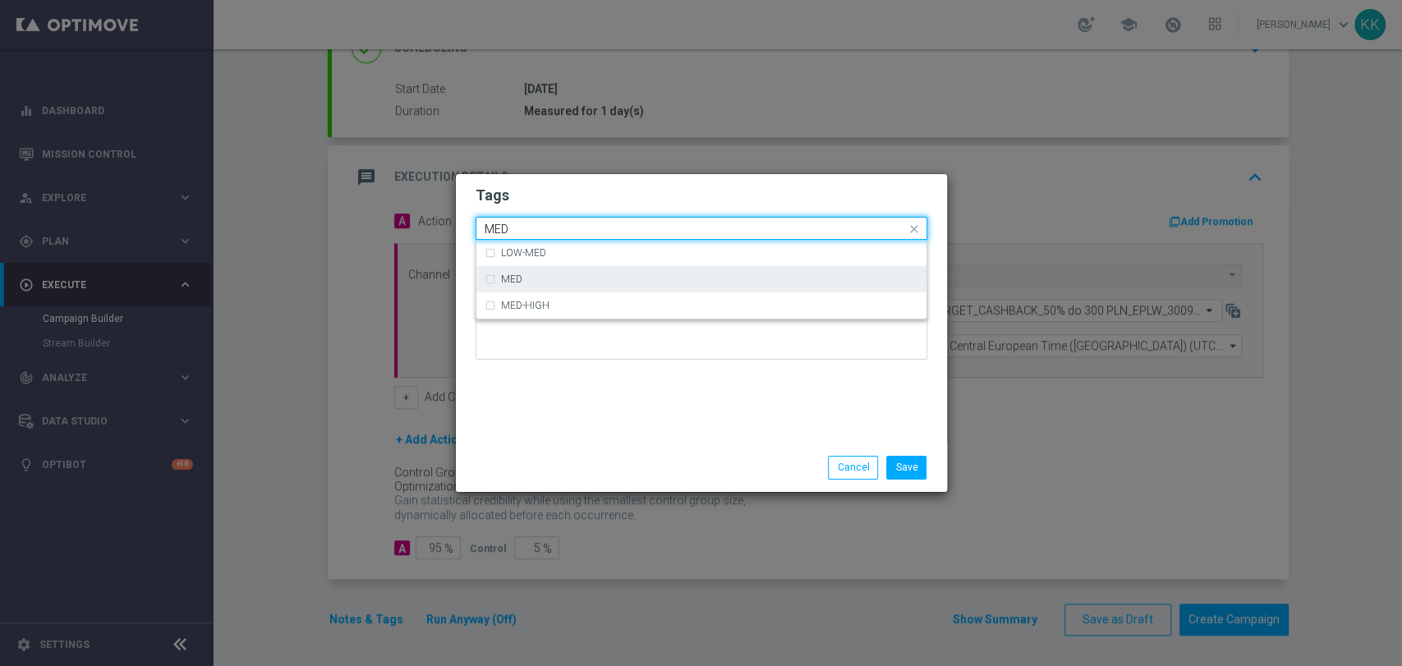
click at [573, 286] on div "MED" at bounding box center [702, 279] width 434 height 26
type input "MED"
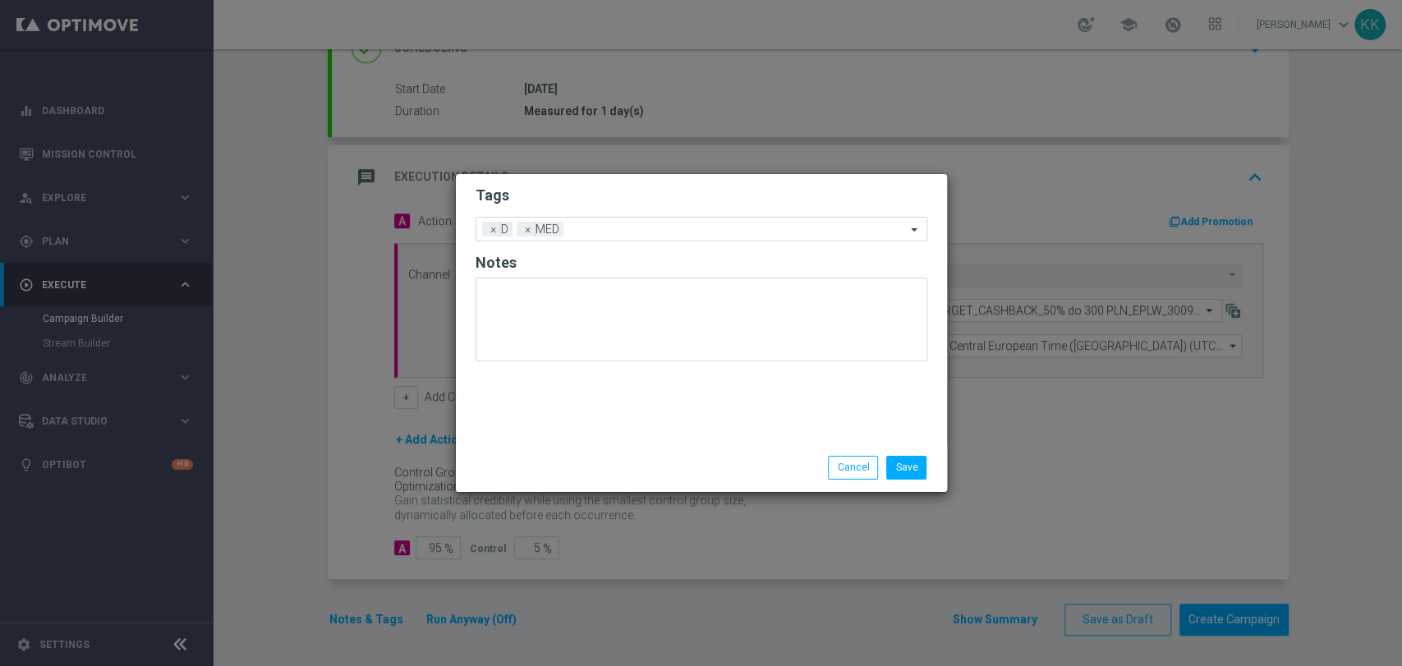
click at [585, 200] on h2 "Tags" at bounding box center [702, 196] width 452 height 20
click at [614, 230] on input "text" at bounding box center [738, 230] width 336 height 14
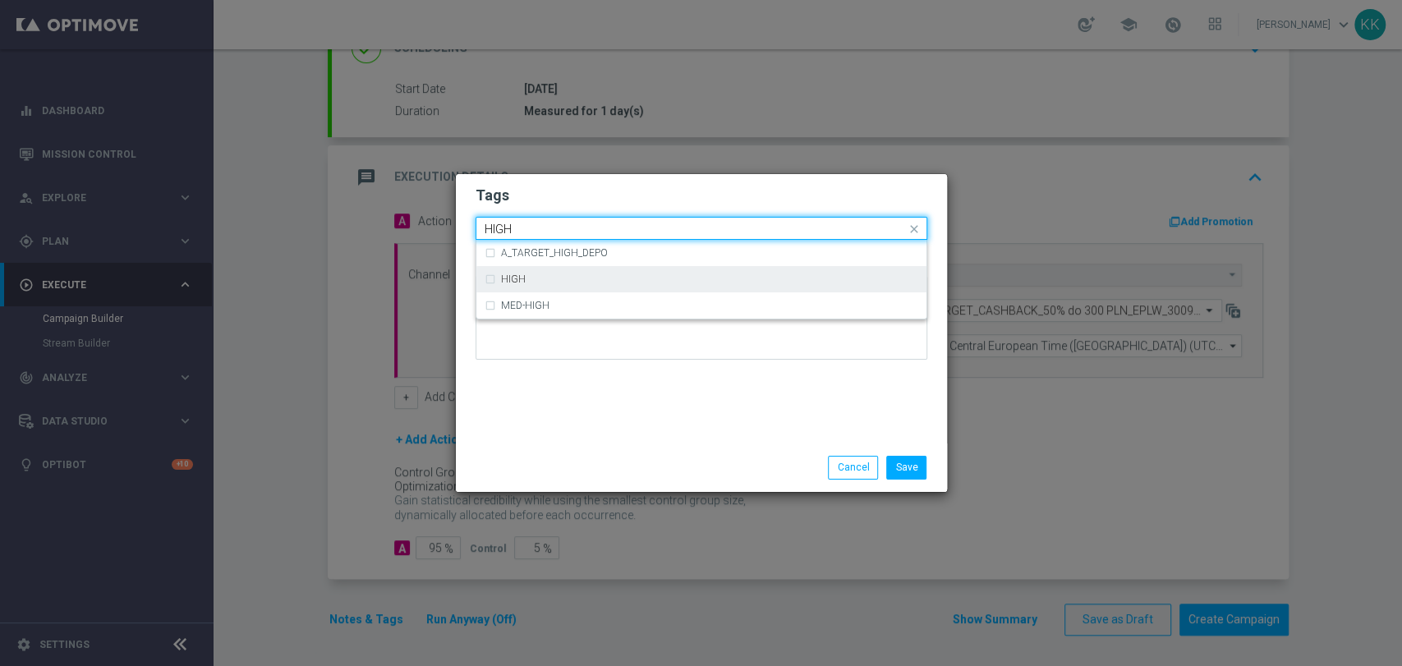
click at [538, 272] on div "HIGH" at bounding box center [702, 279] width 434 height 26
type input "HIGH"
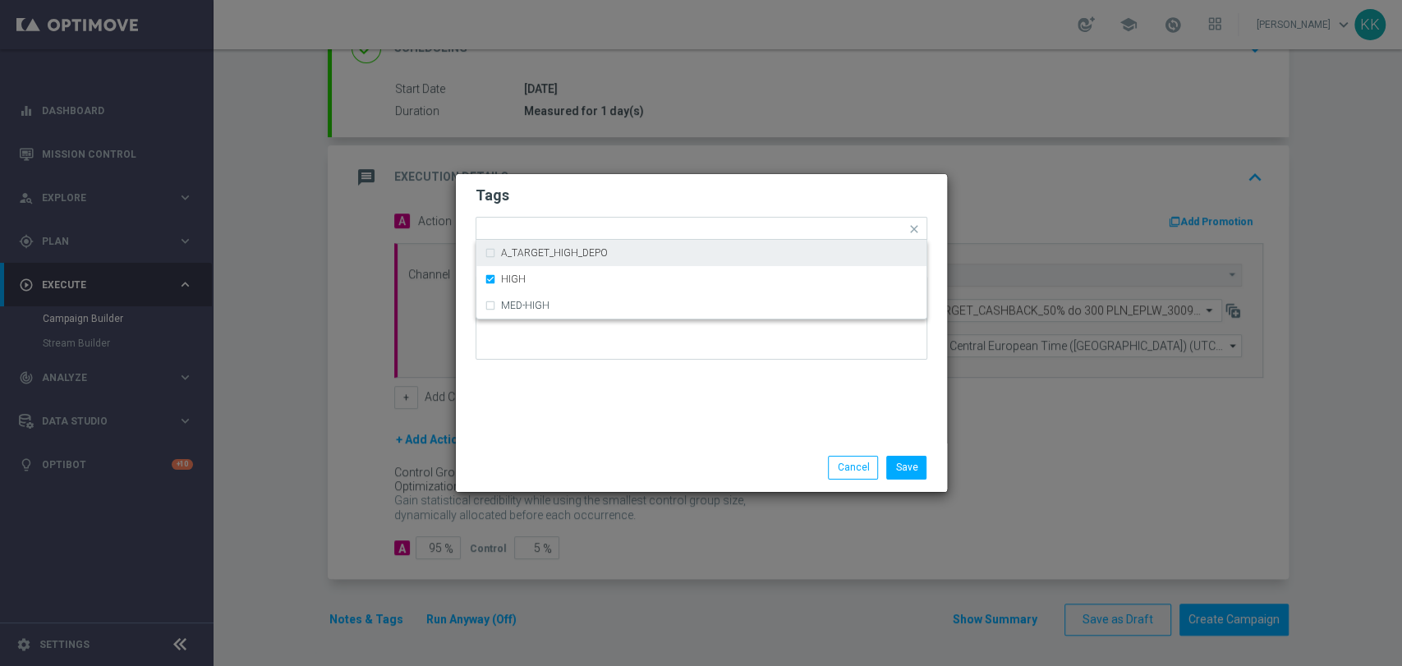
click at [600, 173] on modal-container "Tags Quick find × D × MED × HIGH A_TARGET_HIGH_DEPO HIGH MED-HIGH Notes Save Ca…" at bounding box center [701, 333] width 1402 height 666
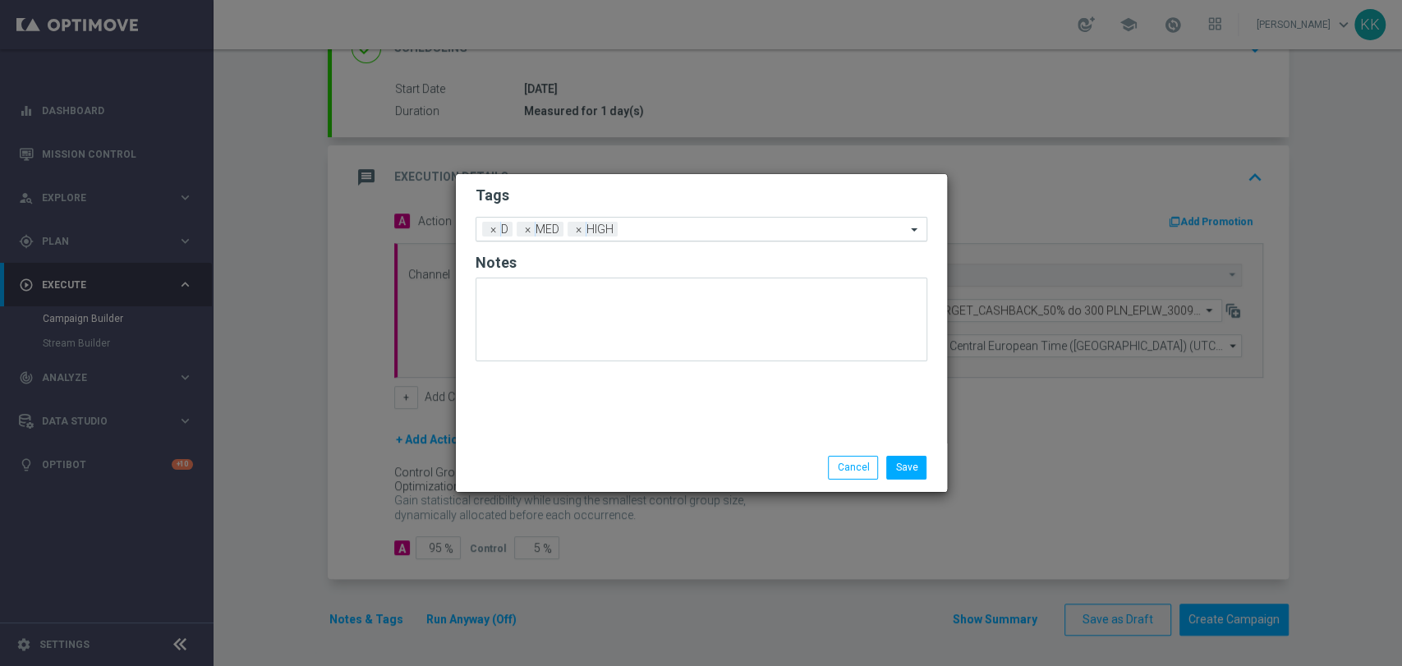
click at [630, 229] on input "text" at bounding box center [765, 230] width 282 height 14
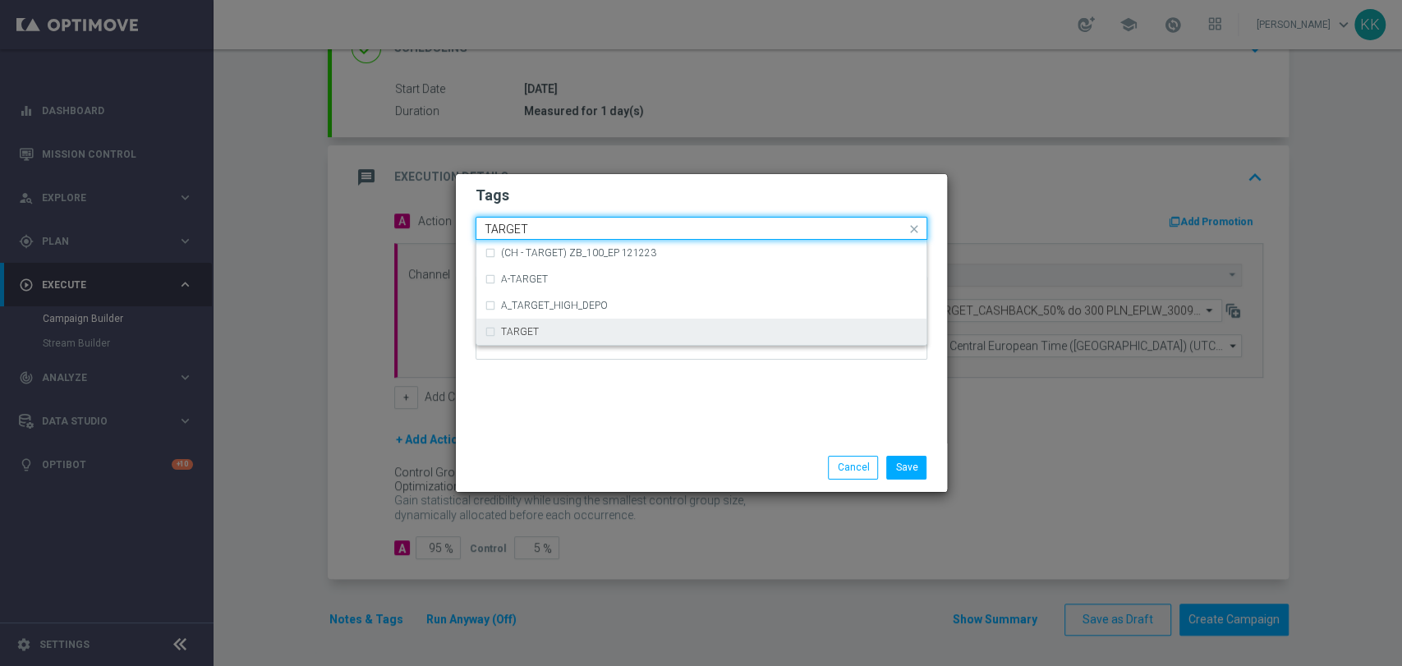
click at [565, 321] on div "TARGET" at bounding box center [702, 332] width 434 height 26
type input "TARGET"
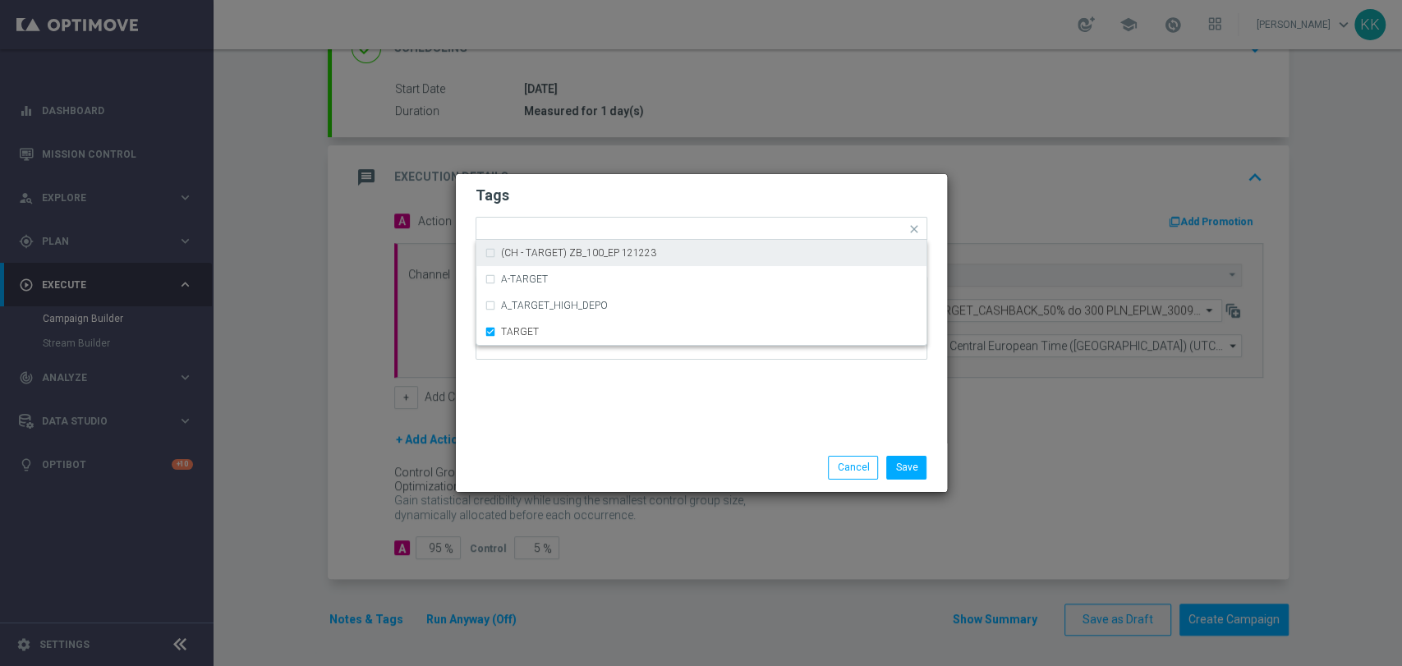
click at [619, 186] on h2 "Tags" at bounding box center [702, 196] width 452 height 20
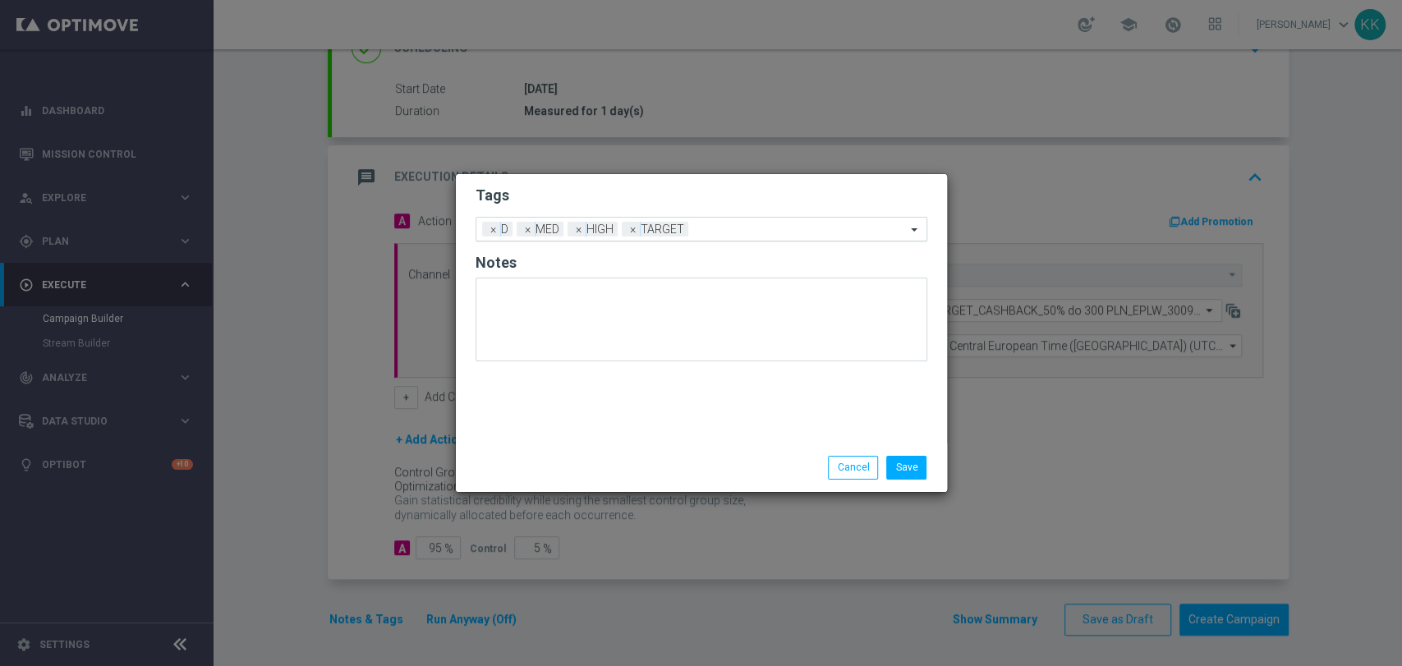
click at [709, 237] on div at bounding box center [799, 231] width 214 height 16
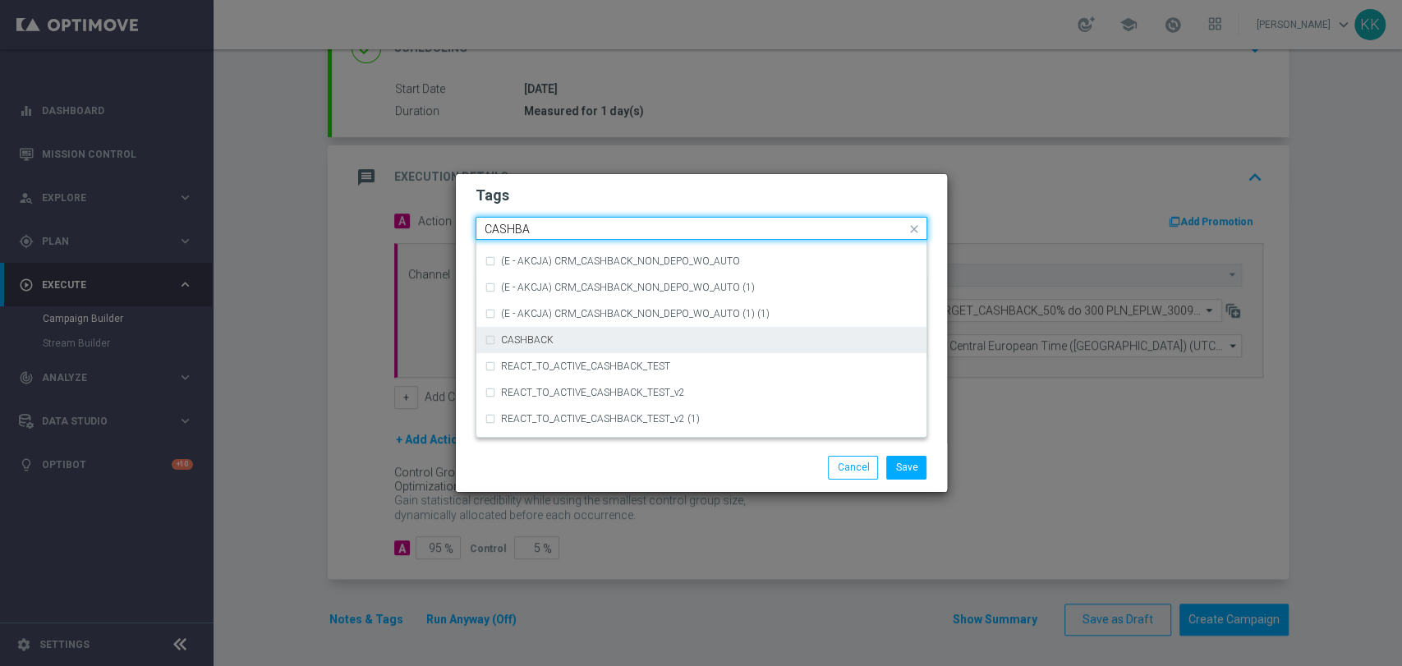
scroll to position [283, 0]
click at [595, 350] on div "CASHBACK" at bounding box center [702, 338] width 434 height 26
type input "CASHBA"
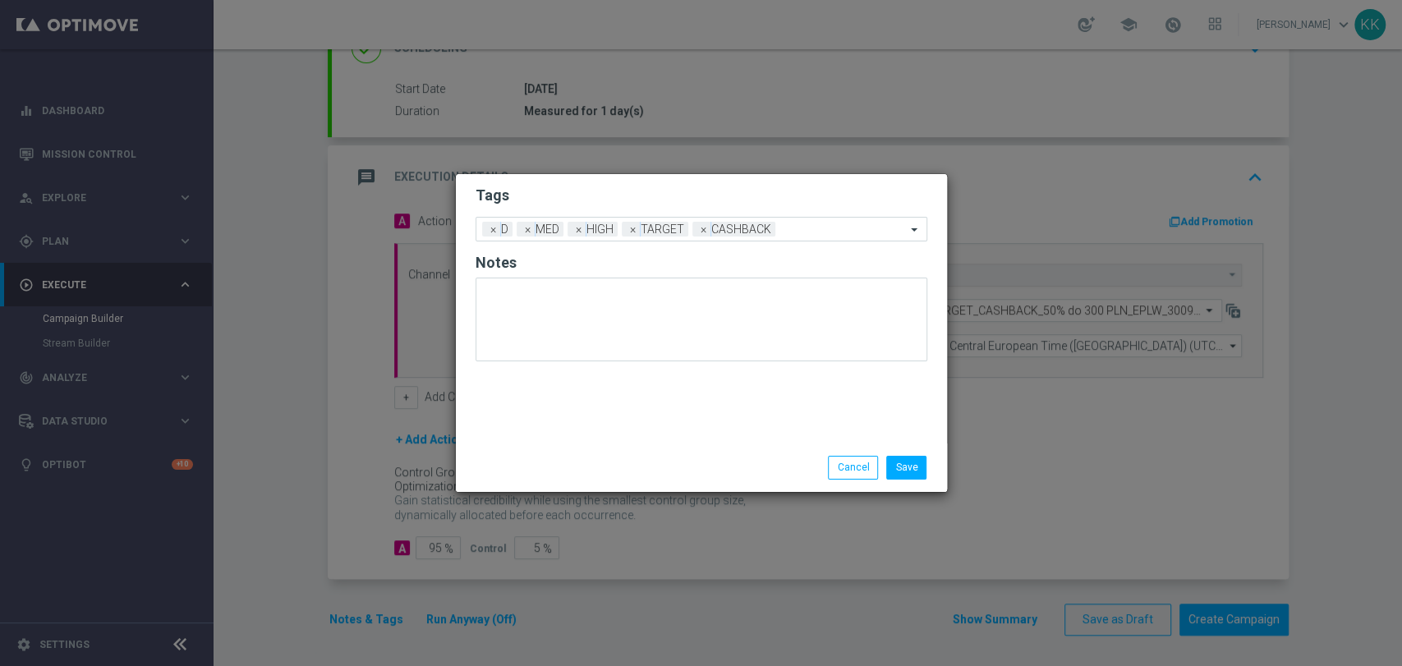
click at [673, 191] on h2 "Tags" at bounding box center [702, 196] width 452 height 20
click at [855, 227] on input "text" at bounding box center [844, 230] width 124 height 14
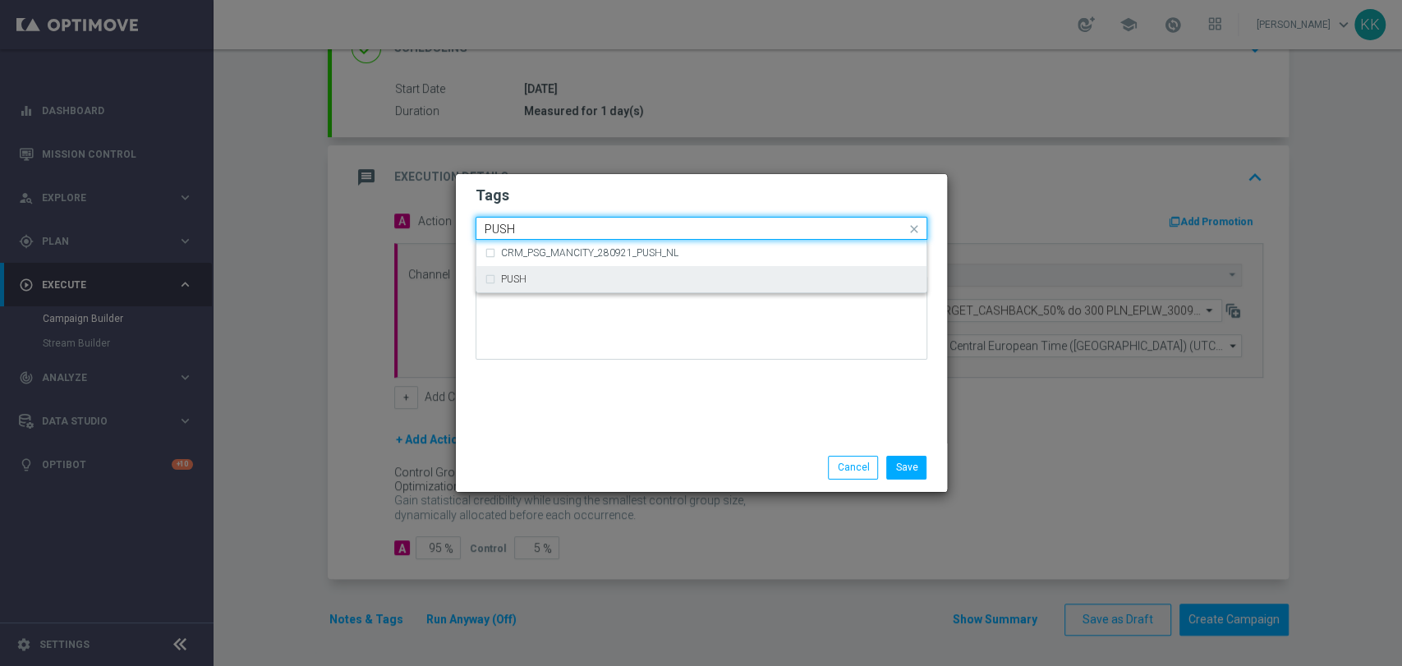
click at [738, 277] on div "PUSH" at bounding box center [709, 279] width 417 height 10
type input "PUSH"
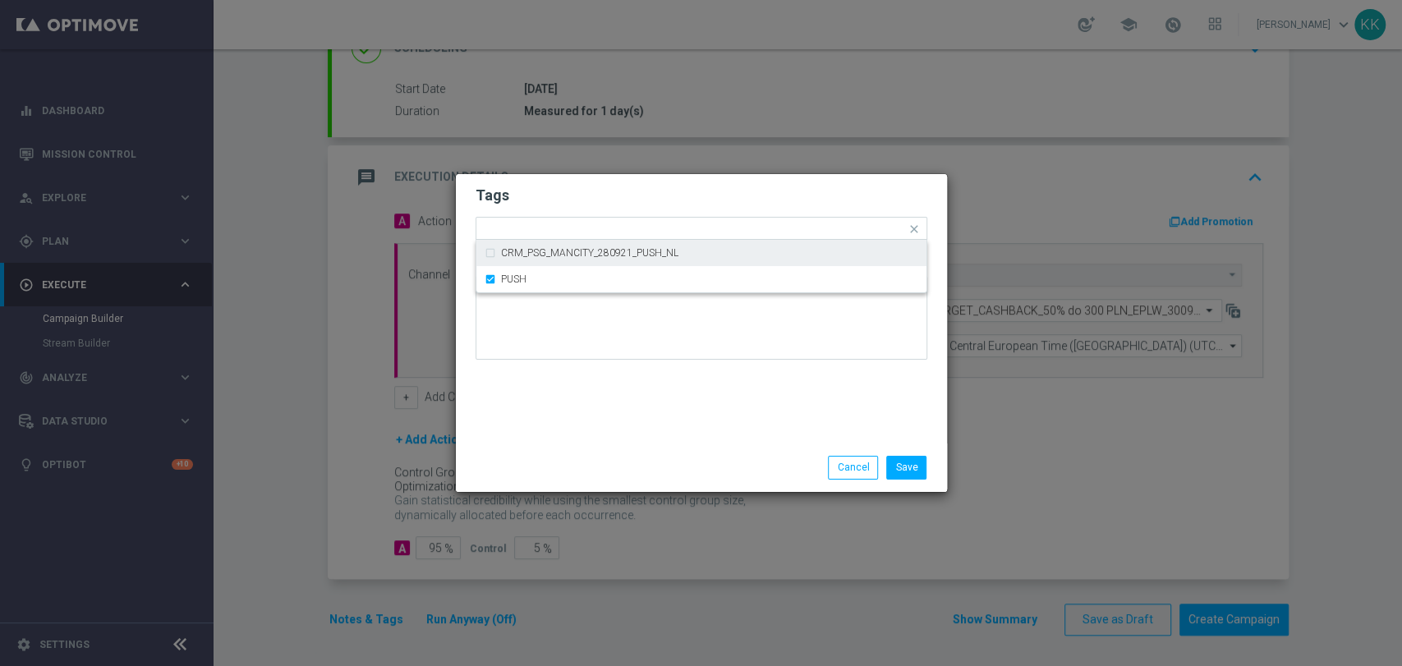
click at [705, 127] on modal-container "Tags Quick find × D × MED × HIGH × TARGET × CASHBACK × PUSH CRM_PSG_MANCITY_280…" at bounding box center [701, 333] width 1402 height 666
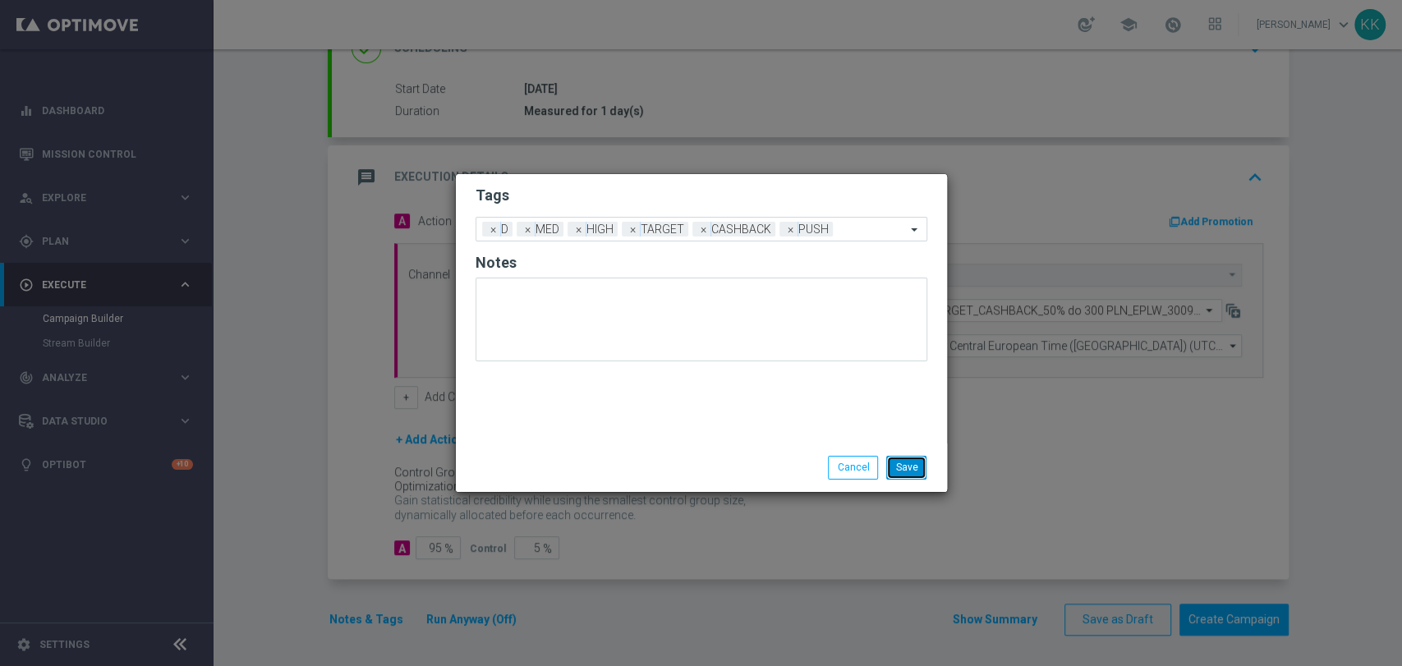
click at [905, 462] on button "Save" at bounding box center [906, 467] width 40 height 23
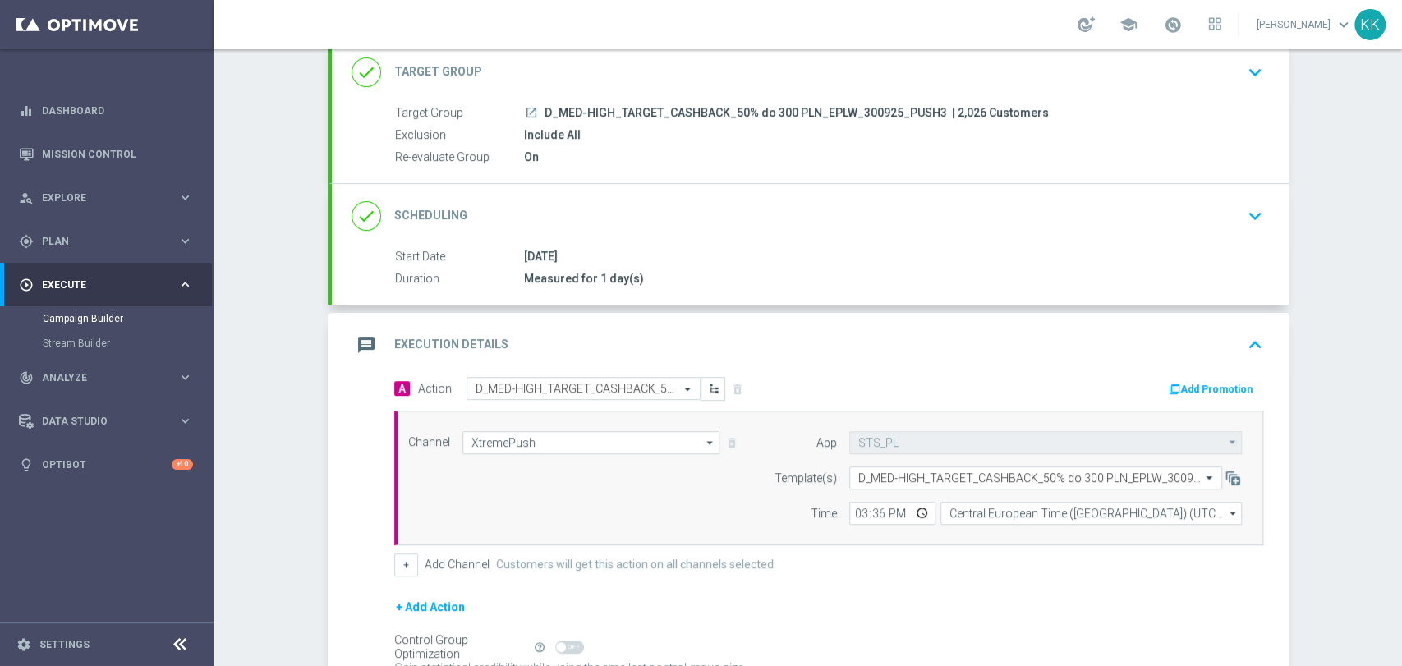
scroll to position [0, 0]
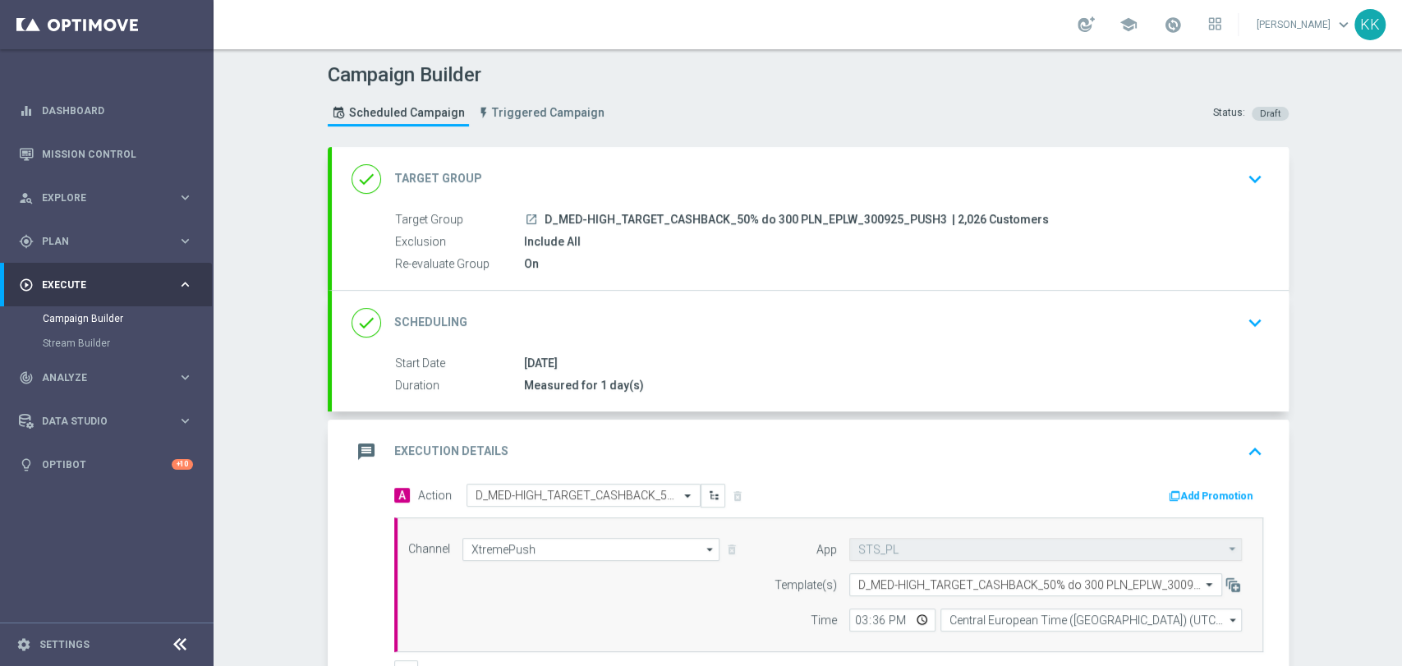
click at [1254, 182] on icon "keyboard_arrow_down" at bounding box center [1255, 179] width 25 height 25
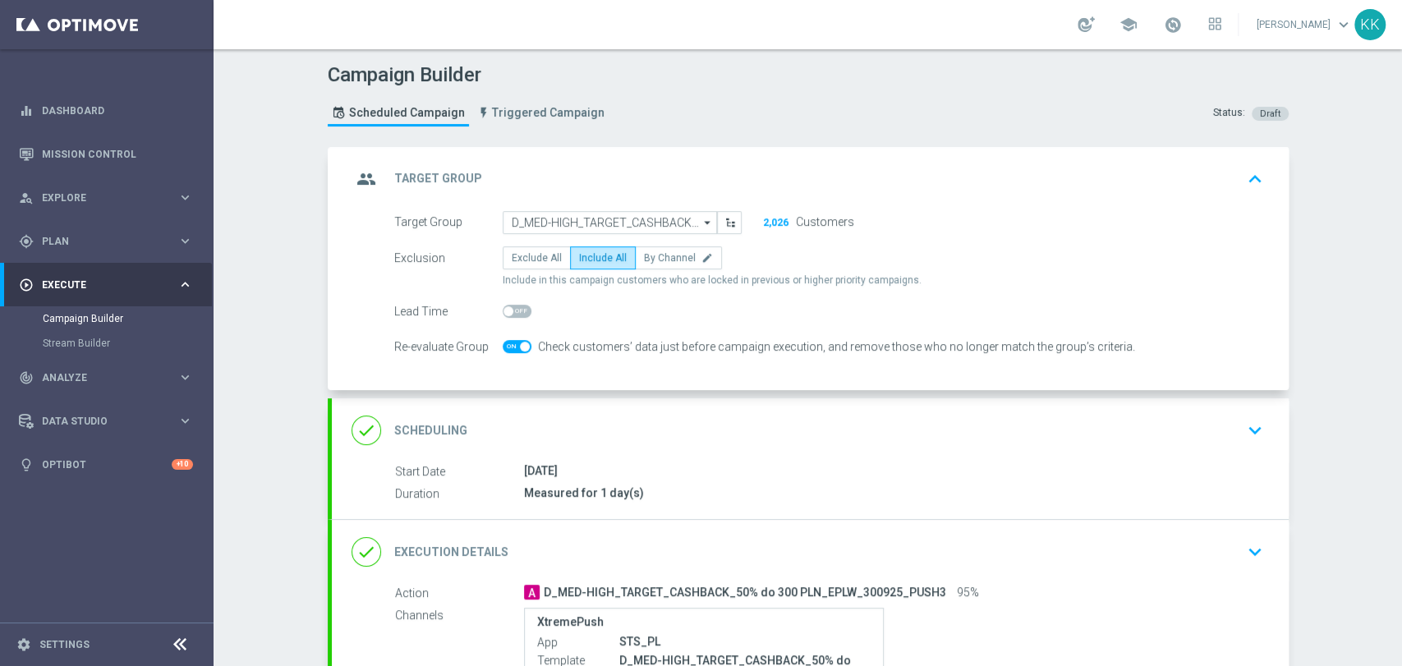
click at [1209, 416] on div "done Scheduling keyboard_arrow_down" at bounding box center [811, 430] width 918 height 31
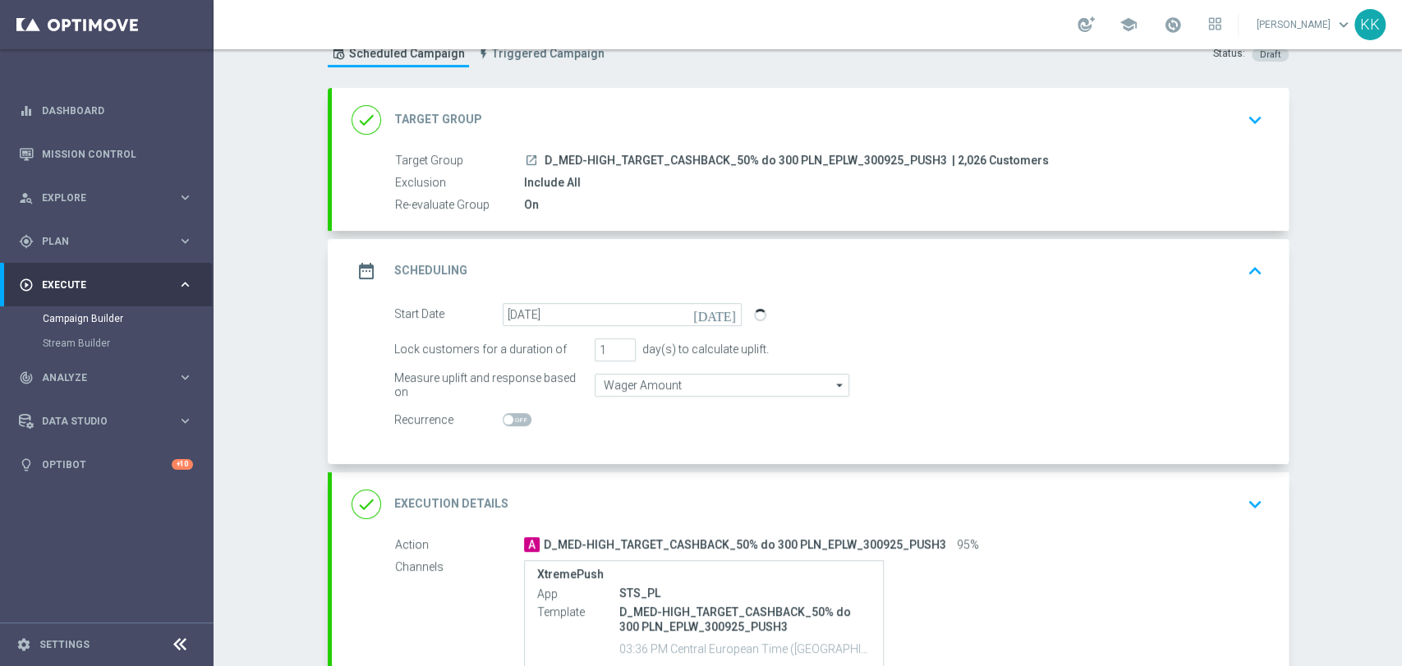
scroll to position [92, 0]
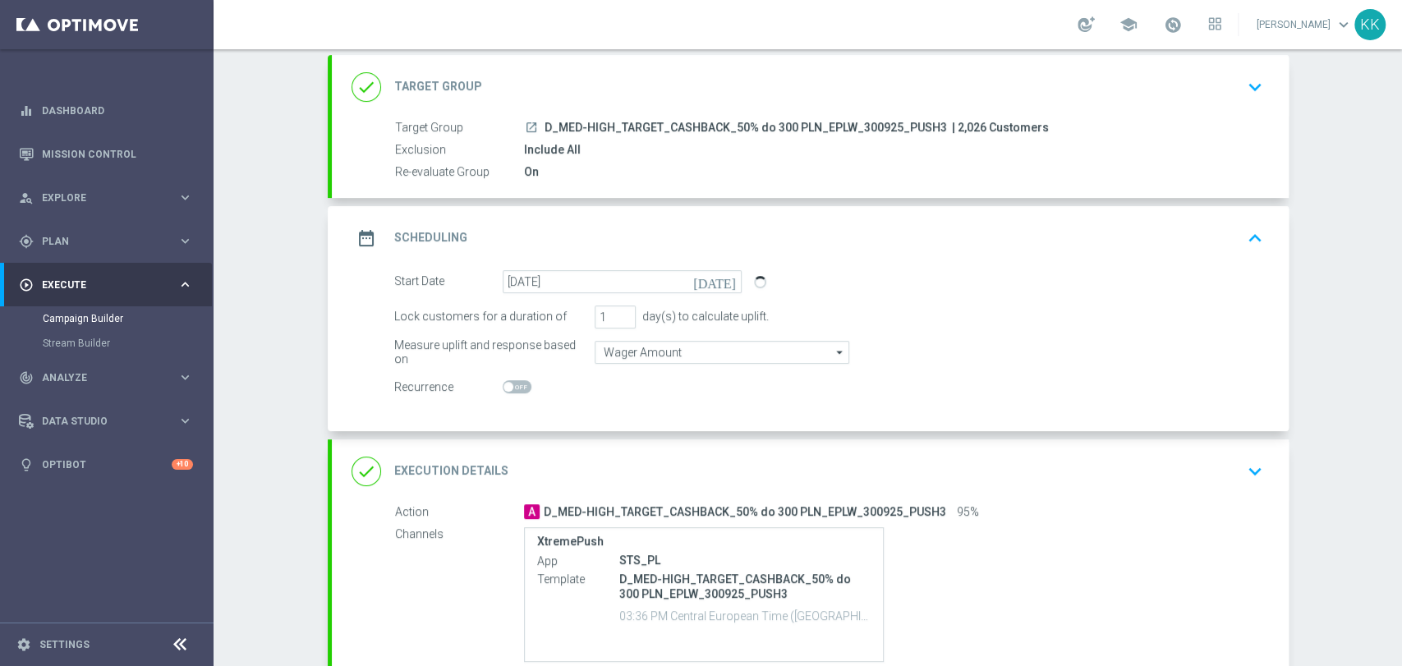
click at [1226, 459] on div "done Execution Details keyboard_arrow_down" at bounding box center [811, 471] width 918 height 31
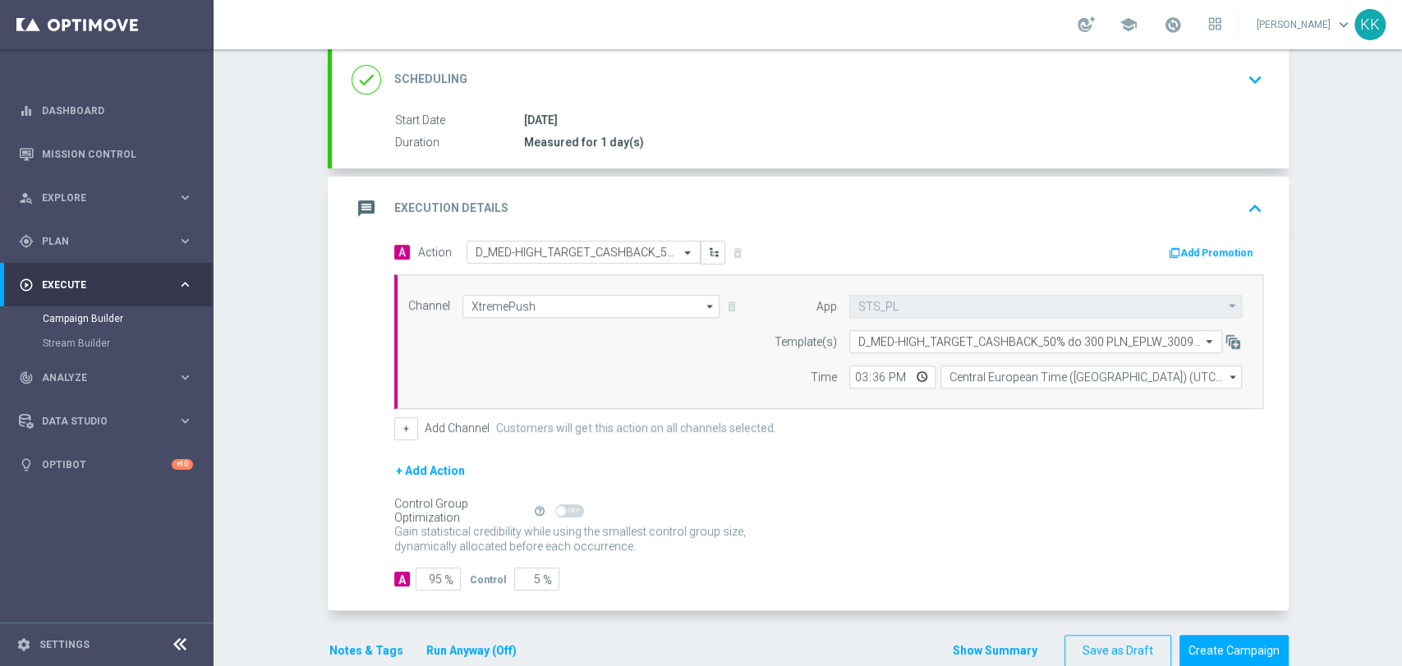
scroll to position [274, 0]
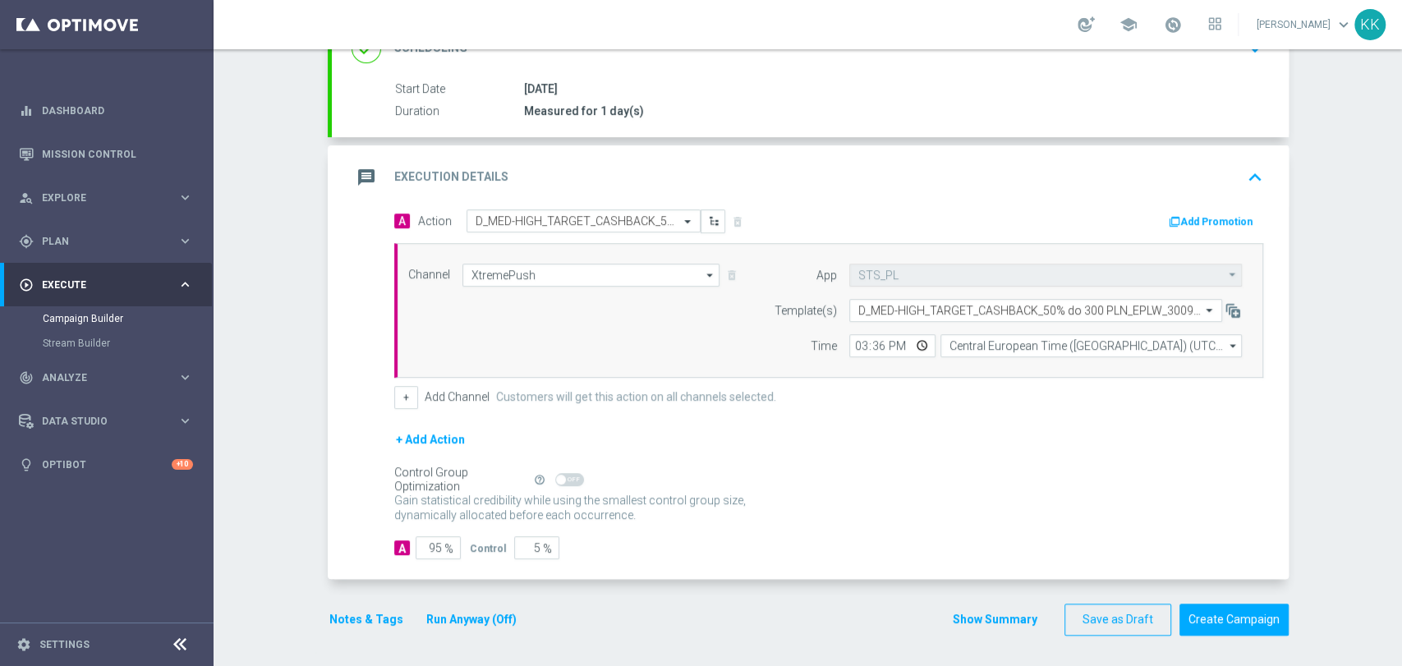
click at [355, 614] on button "Notes & Tags" at bounding box center [366, 620] width 77 height 21
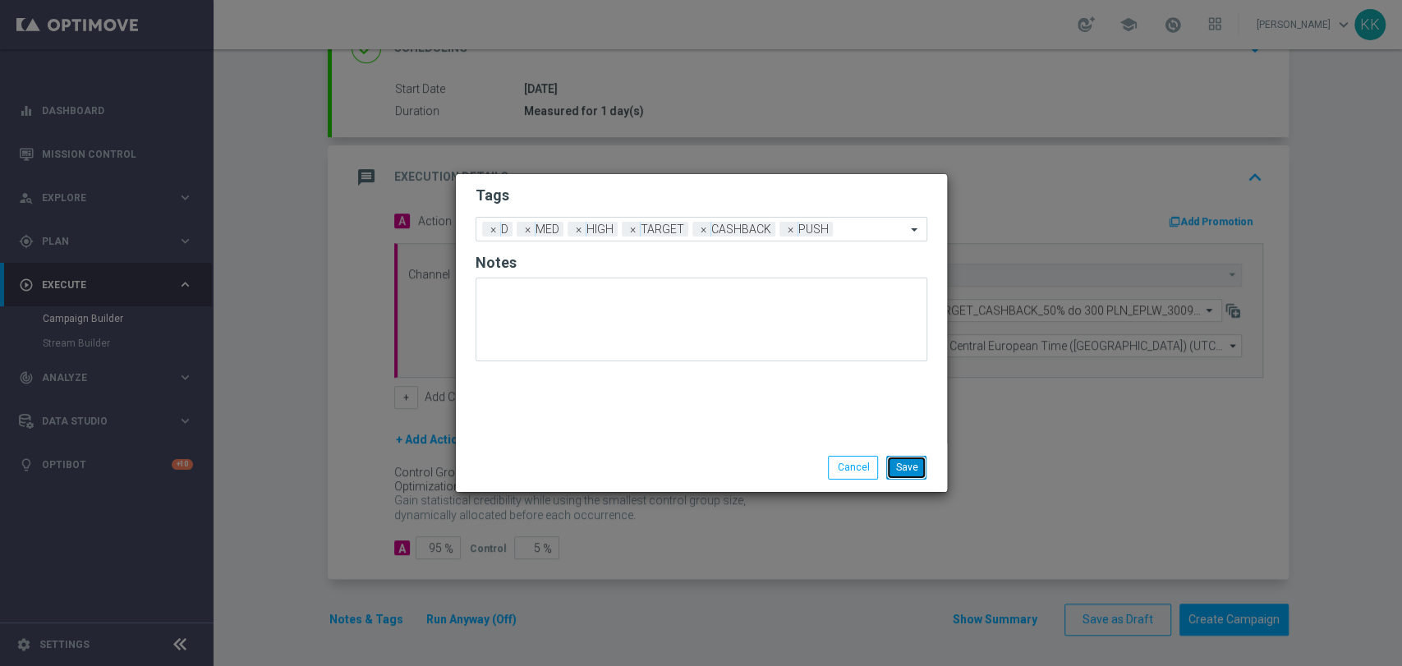
click at [894, 467] on button "Save" at bounding box center [906, 467] width 40 height 23
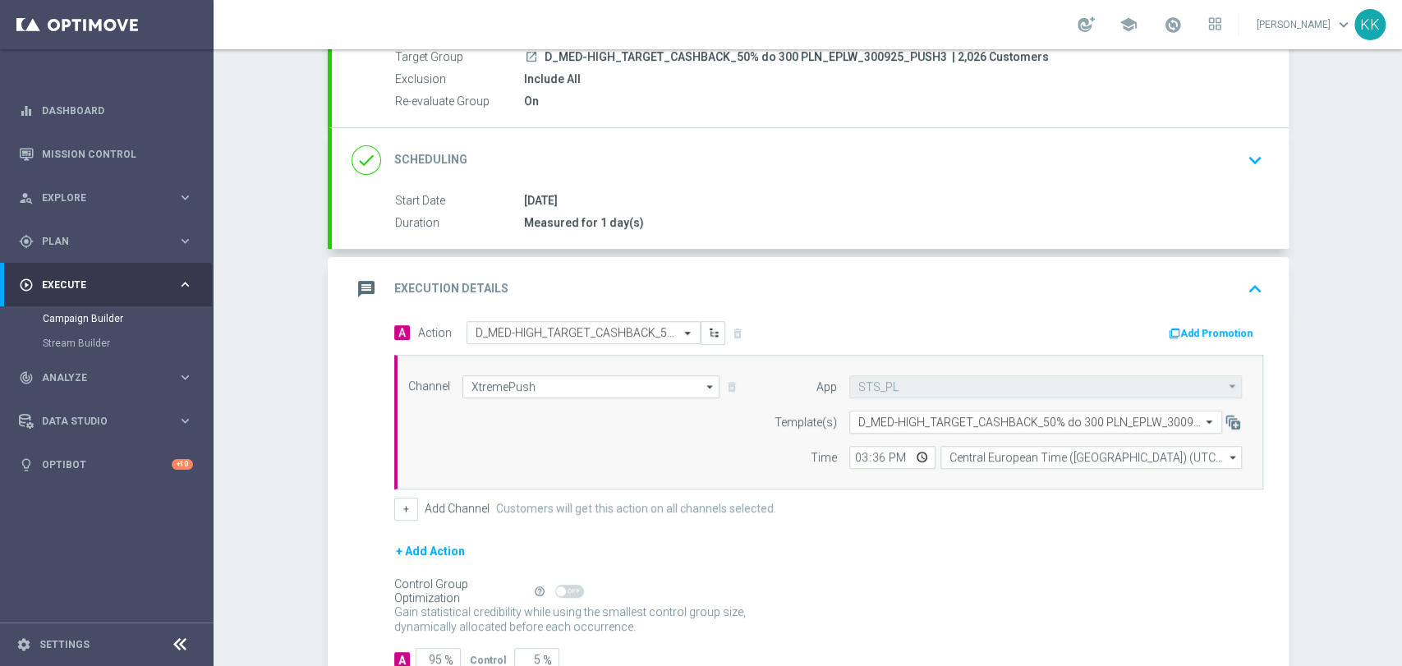
scroll to position [0, 0]
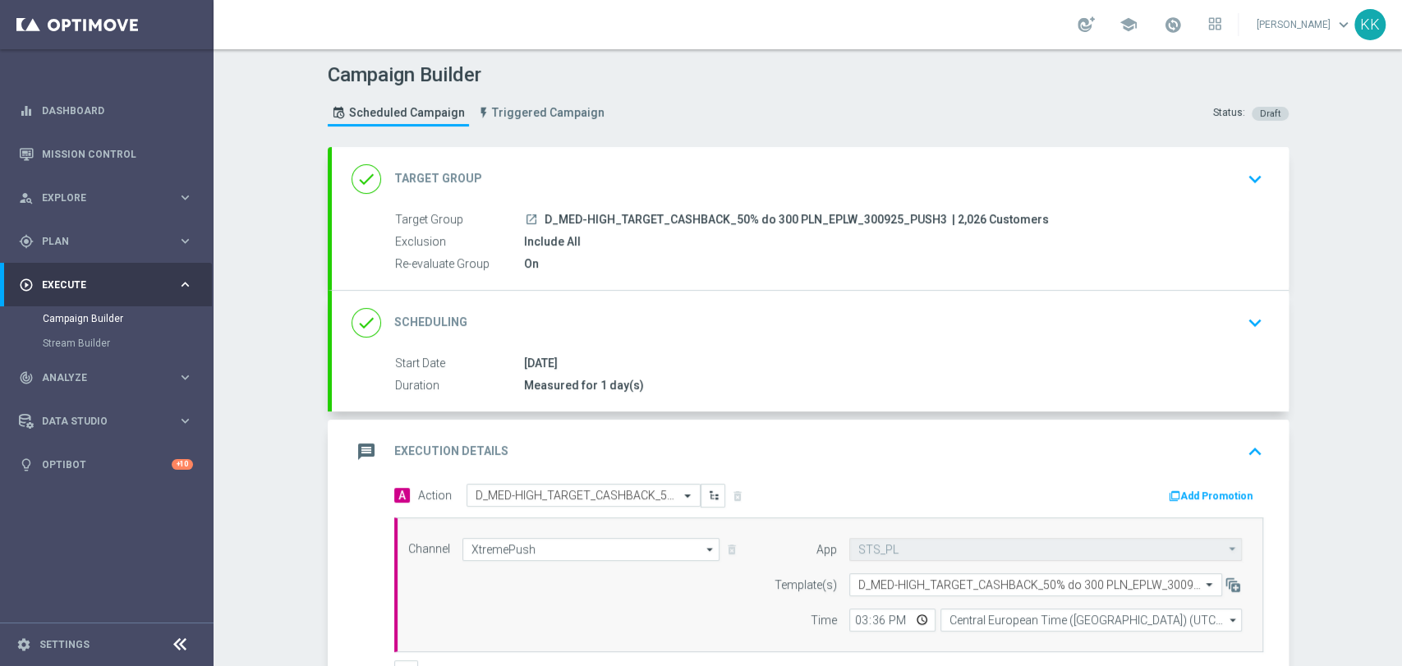
click at [1231, 187] on div "done Target Group keyboard_arrow_down" at bounding box center [811, 178] width 918 height 31
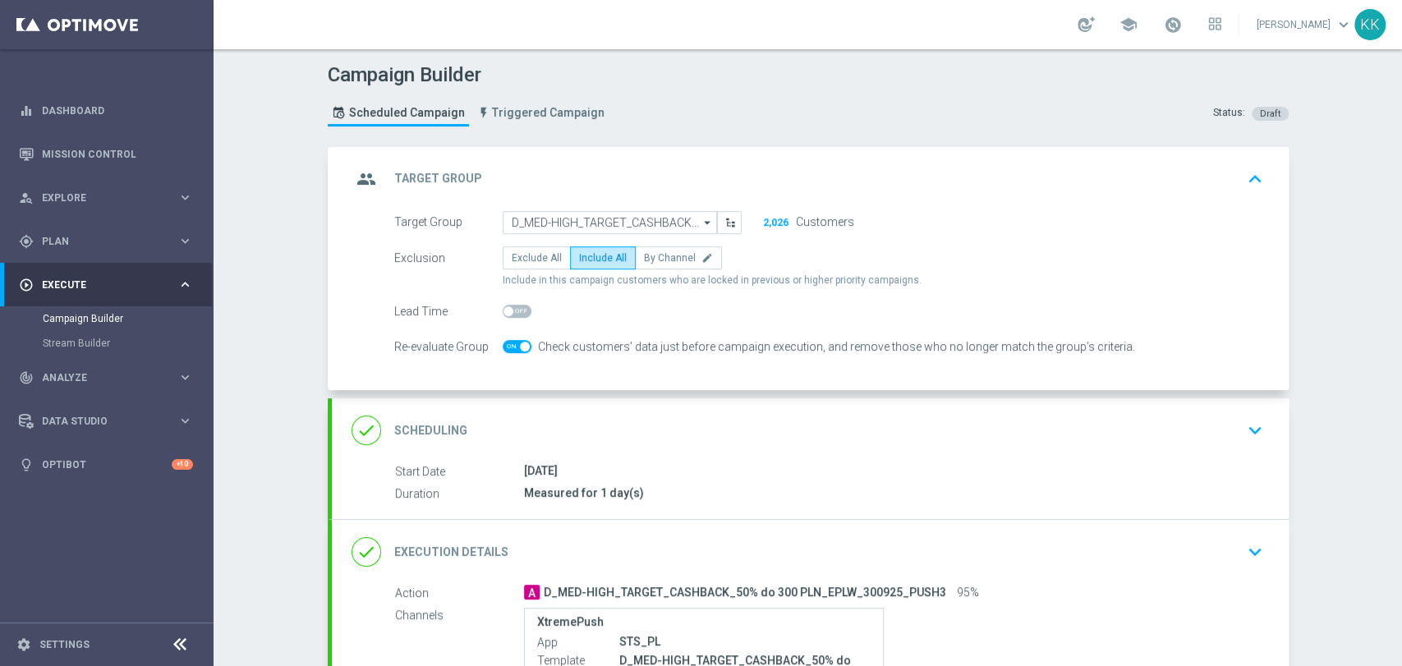
click at [1242, 405] on div "done Scheduling keyboard_arrow_down" at bounding box center [810, 430] width 957 height 64
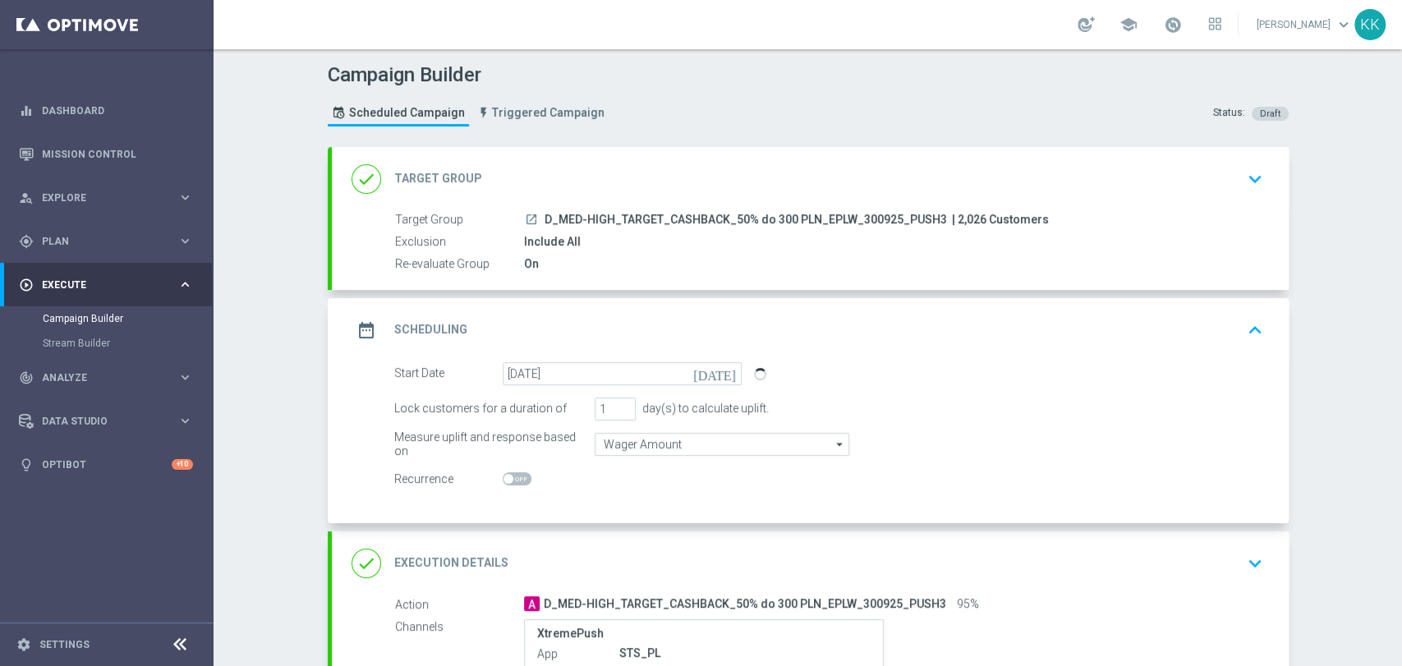
scroll to position [92, 0]
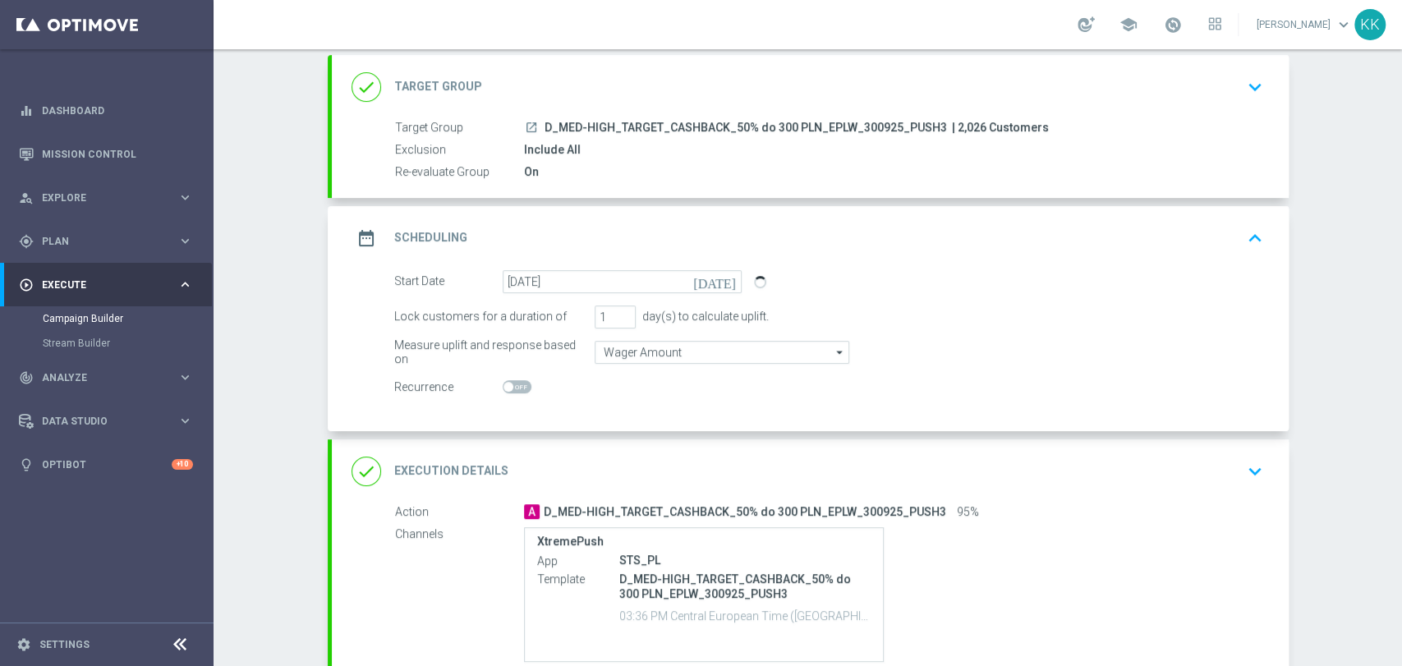
click at [1246, 462] on icon "keyboard_arrow_down" at bounding box center [1255, 471] width 25 height 25
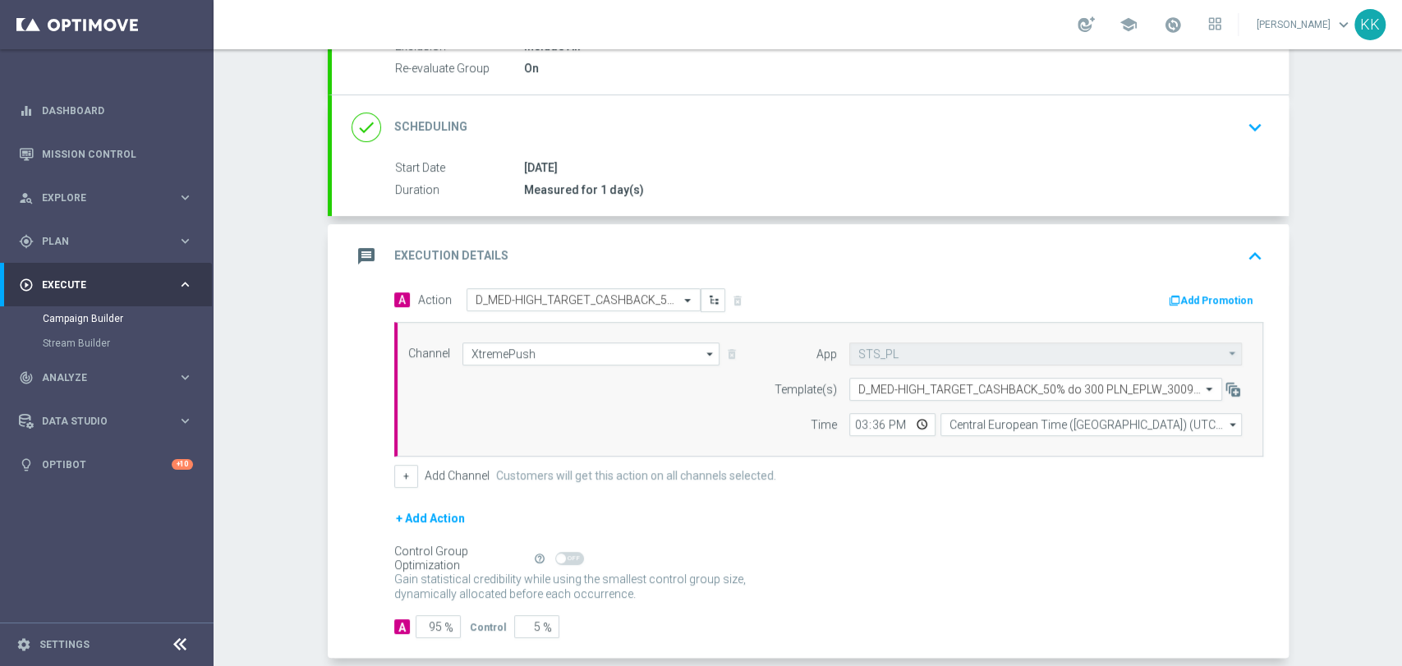
scroll to position [274, 0]
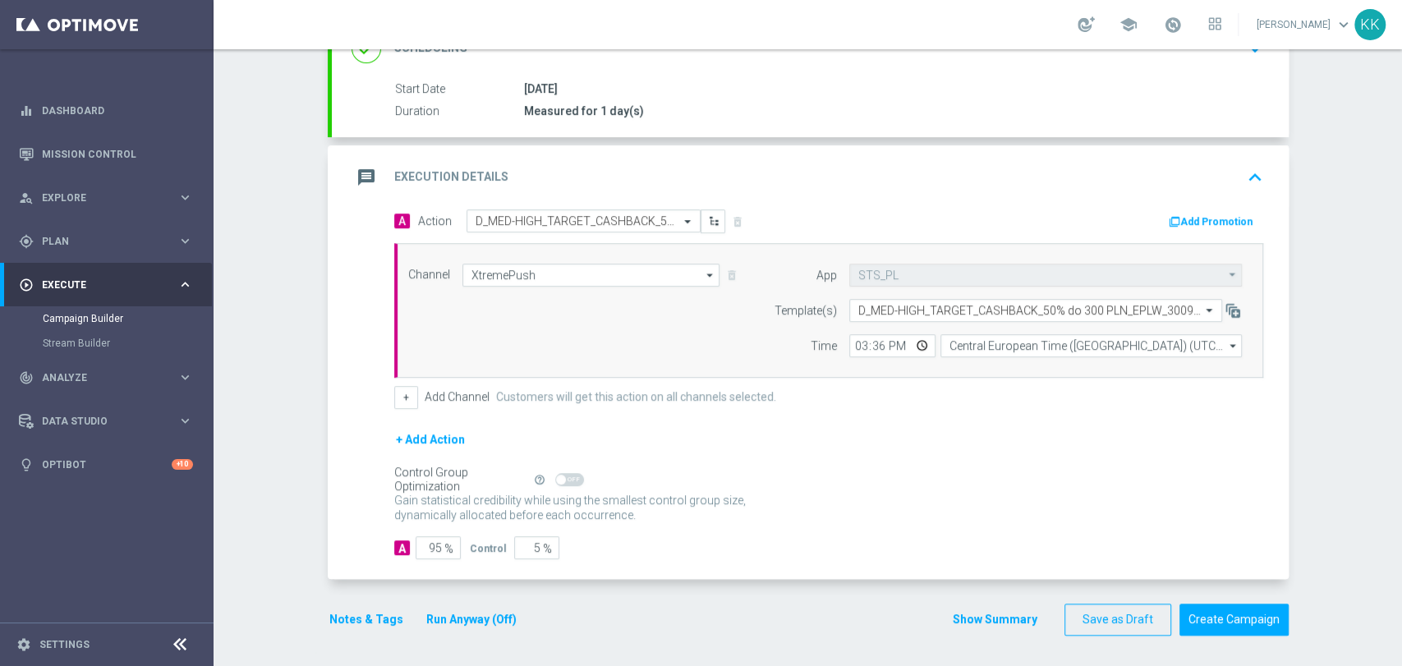
click at [375, 617] on button "Notes & Tags" at bounding box center [366, 620] width 77 height 21
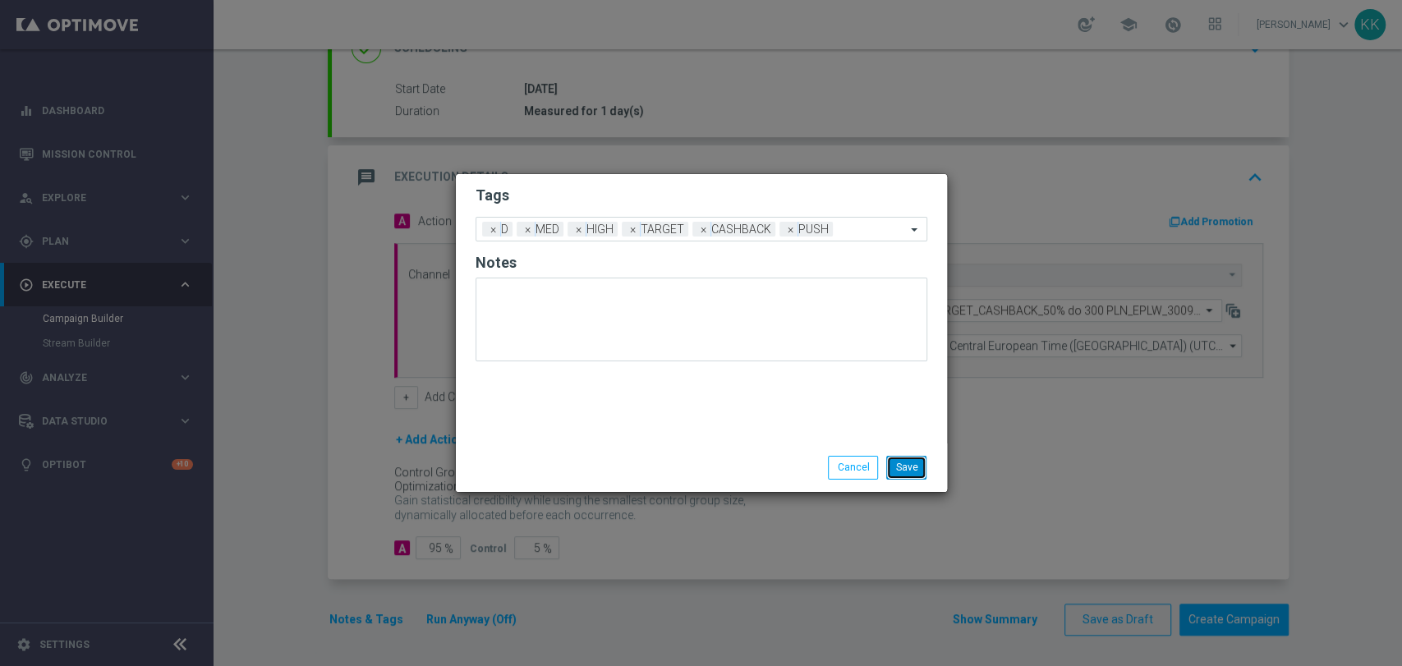
click at [920, 461] on button "Save" at bounding box center [906, 467] width 40 height 23
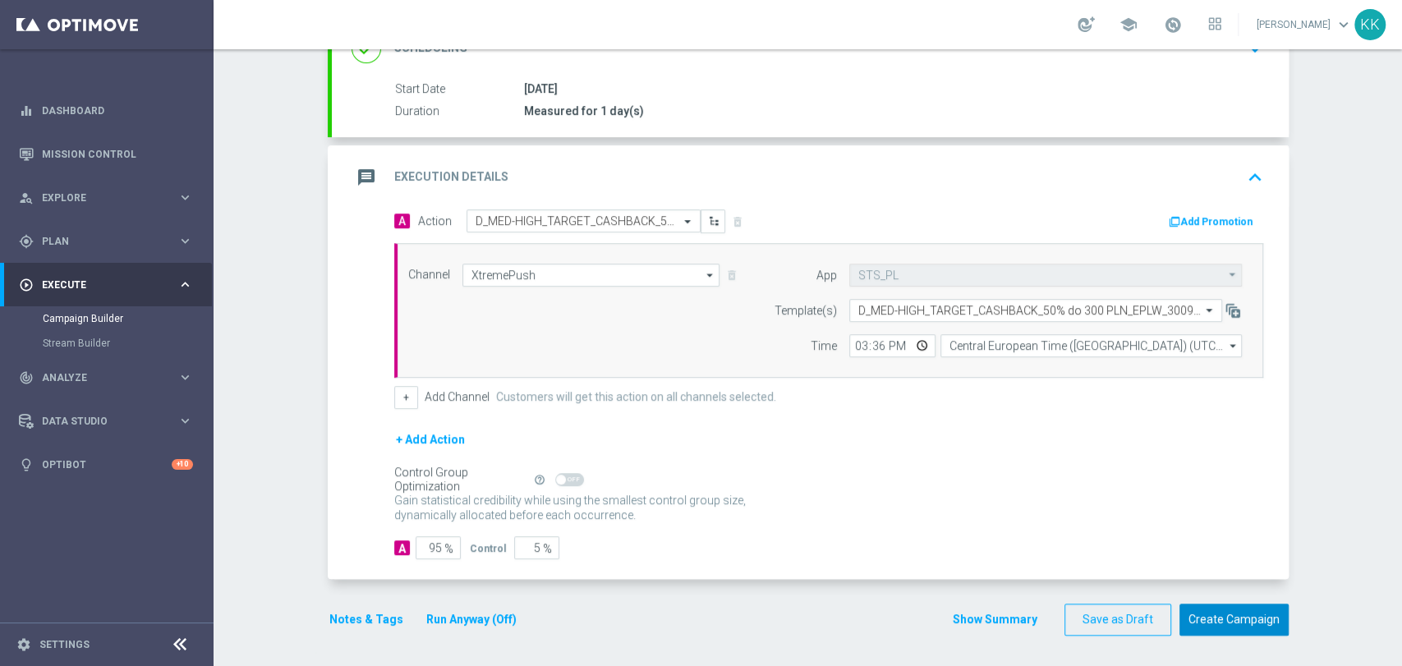
click at [1223, 623] on button "Create Campaign" at bounding box center [1234, 620] width 109 height 32
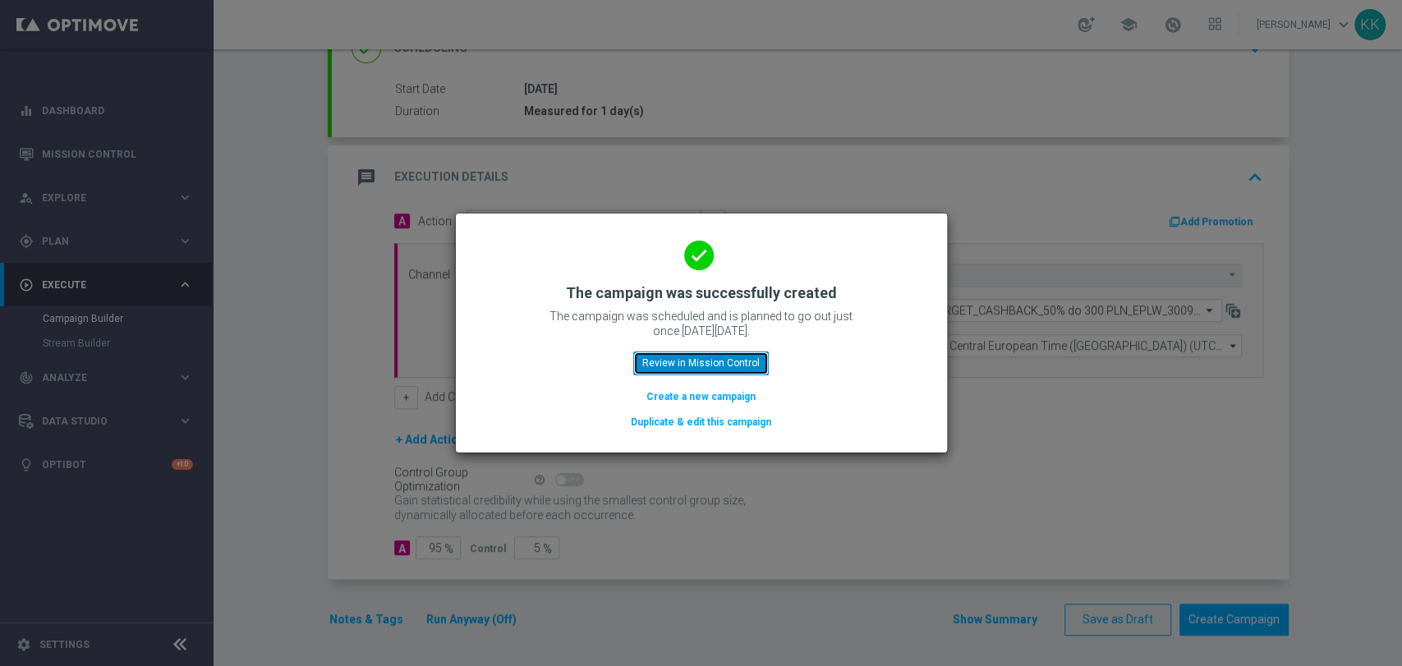
click at [664, 357] on button "Review in Mission Control" at bounding box center [701, 363] width 136 height 23
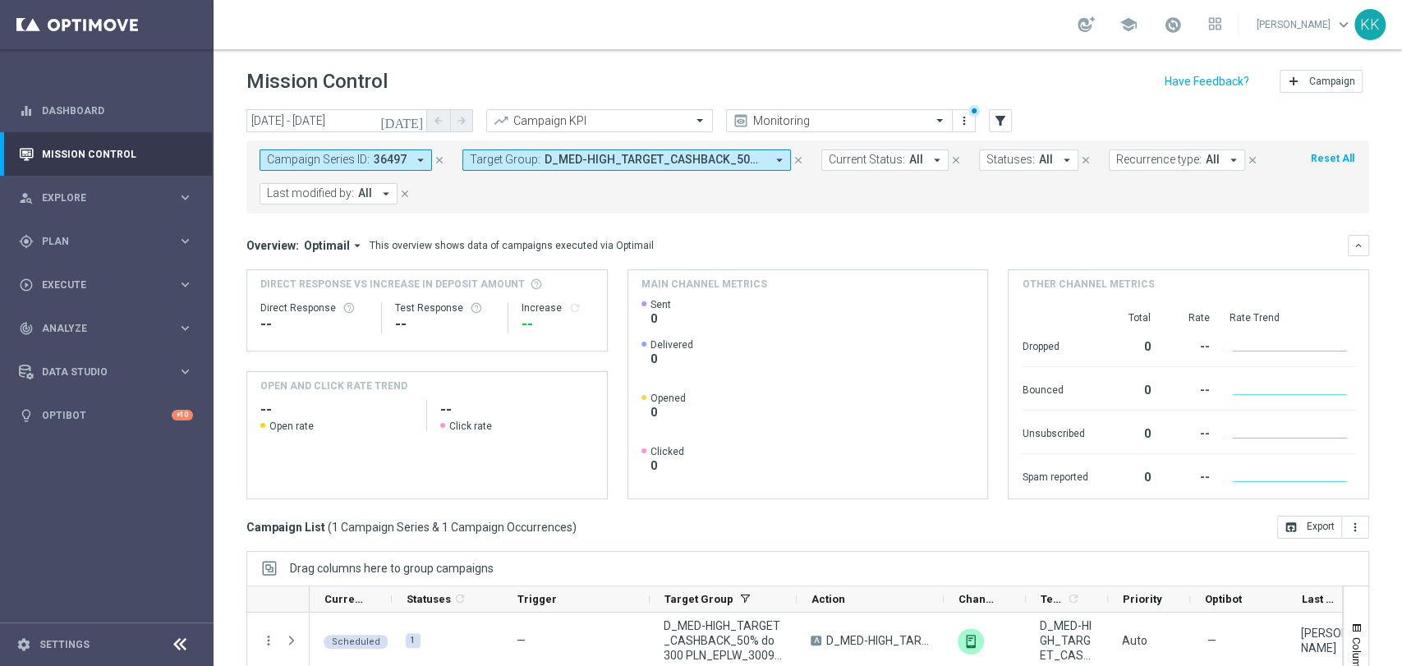
click at [442, 157] on icon "close" at bounding box center [440, 160] width 12 height 12
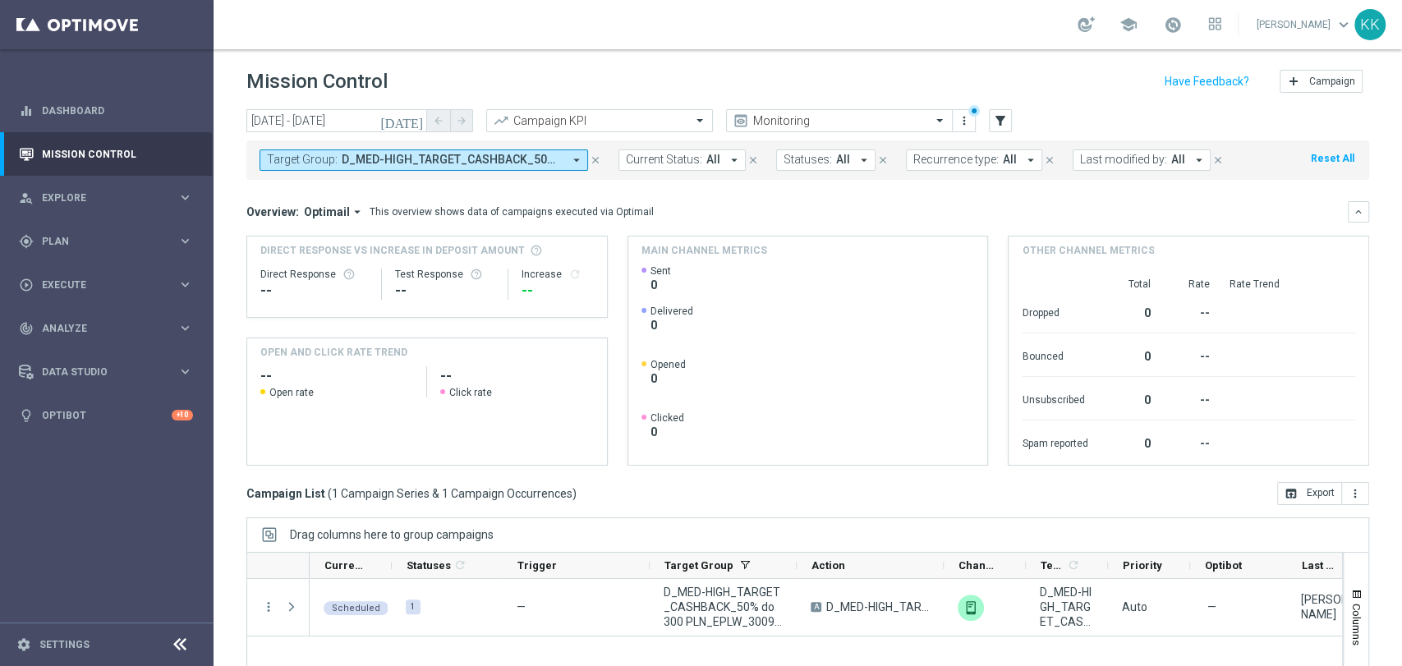
click at [418, 159] on span "D_MED-HIGH_TARGET_CASHBACK_50% do 300 PLN_EPLW_300925_2, D_MED-HIGH_TARGET_CASH…" at bounding box center [452, 160] width 221 height 14
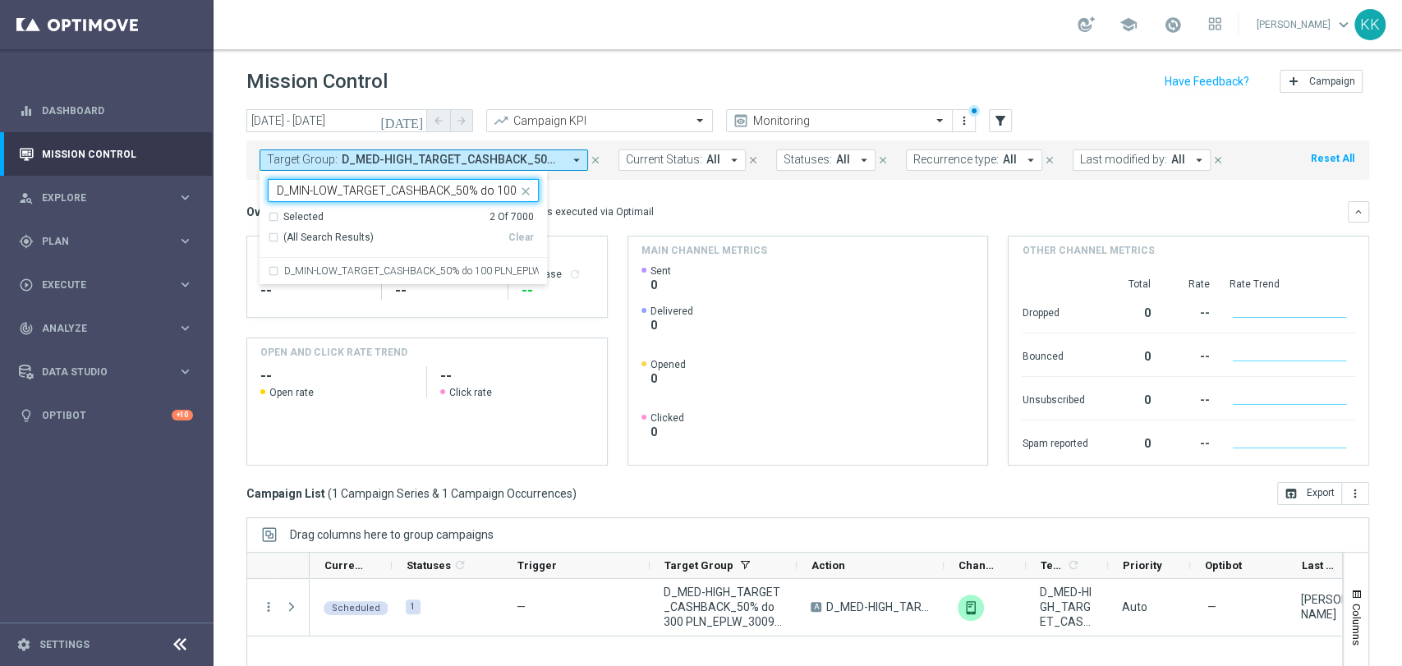
scroll to position [0, 136]
click at [410, 273] on label "D_MIN-LOW_TARGET_CASHBACK_50% do 100 PLN_EPLW_300925_PUSH3" at bounding box center [411, 271] width 255 height 10
type input "D_MIN-LOW_TARGET_CASHBACK_50% do 100 PLN_EPLW_300925_PUSH3"
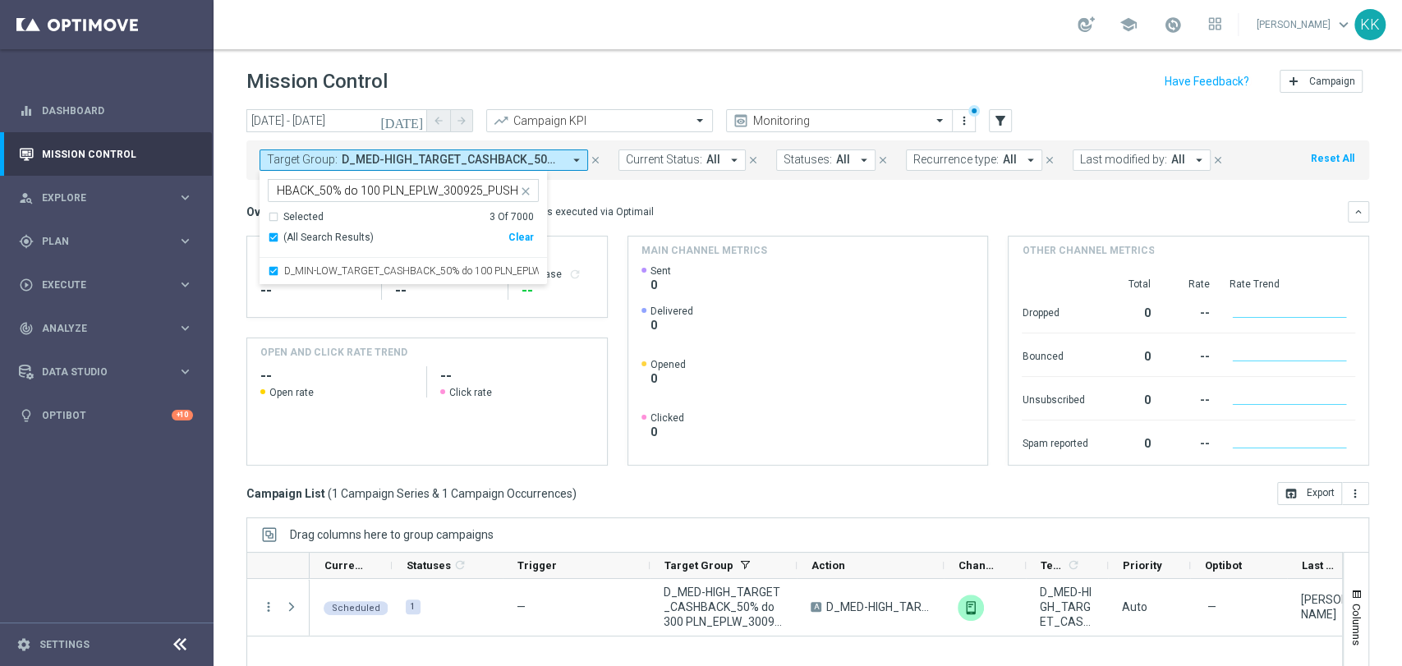
scroll to position [0, 0]
click at [539, 35] on div "school Katarzyna Kamińska keyboard_arrow_down KK" at bounding box center [808, 24] width 1189 height 49
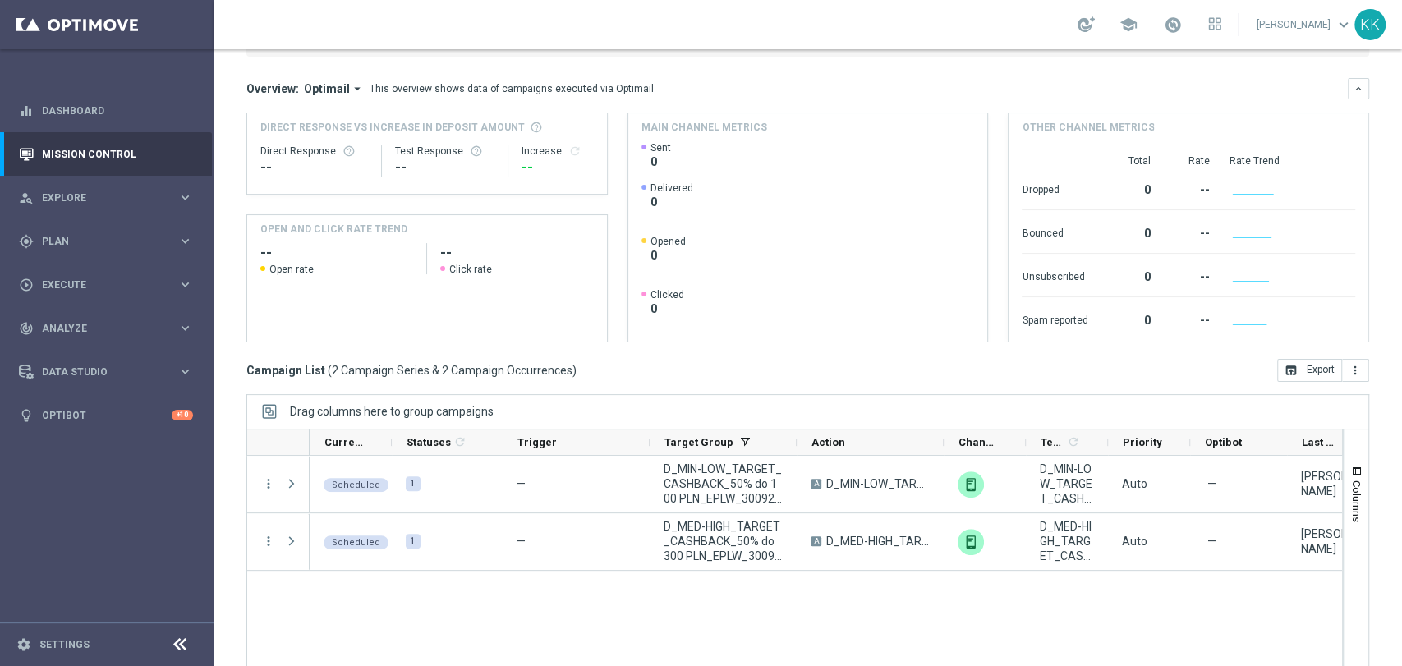
scroll to position [154, 0]
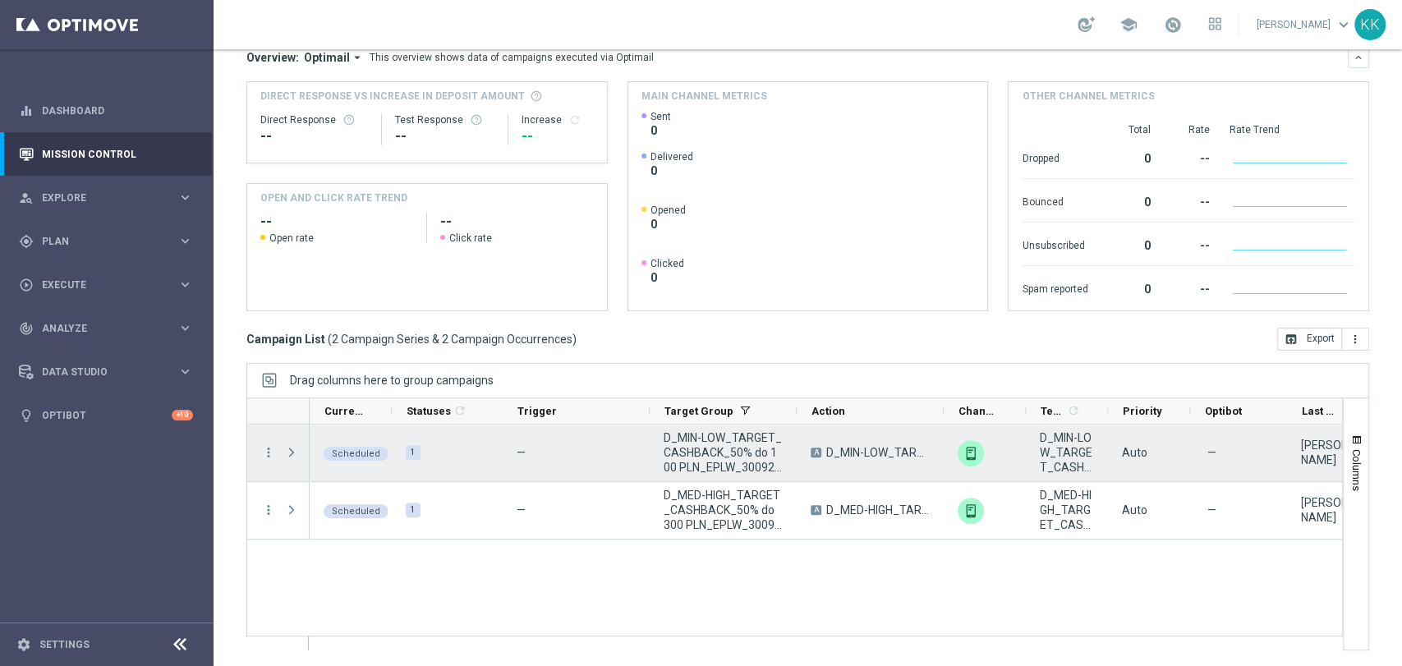
click at [289, 451] on span at bounding box center [291, 452] width 15 height 13
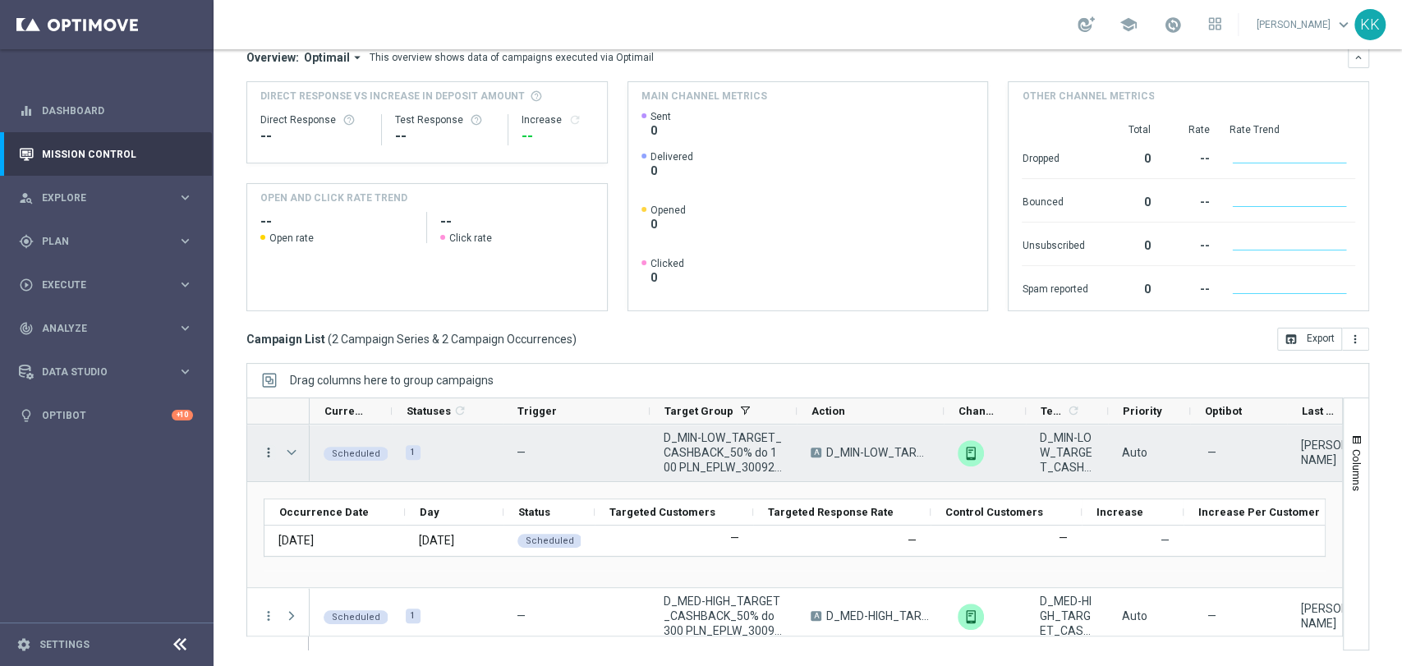
click at [269, 450] on icon "more_vert" at bounding box center [268, 452] width 15 height 15
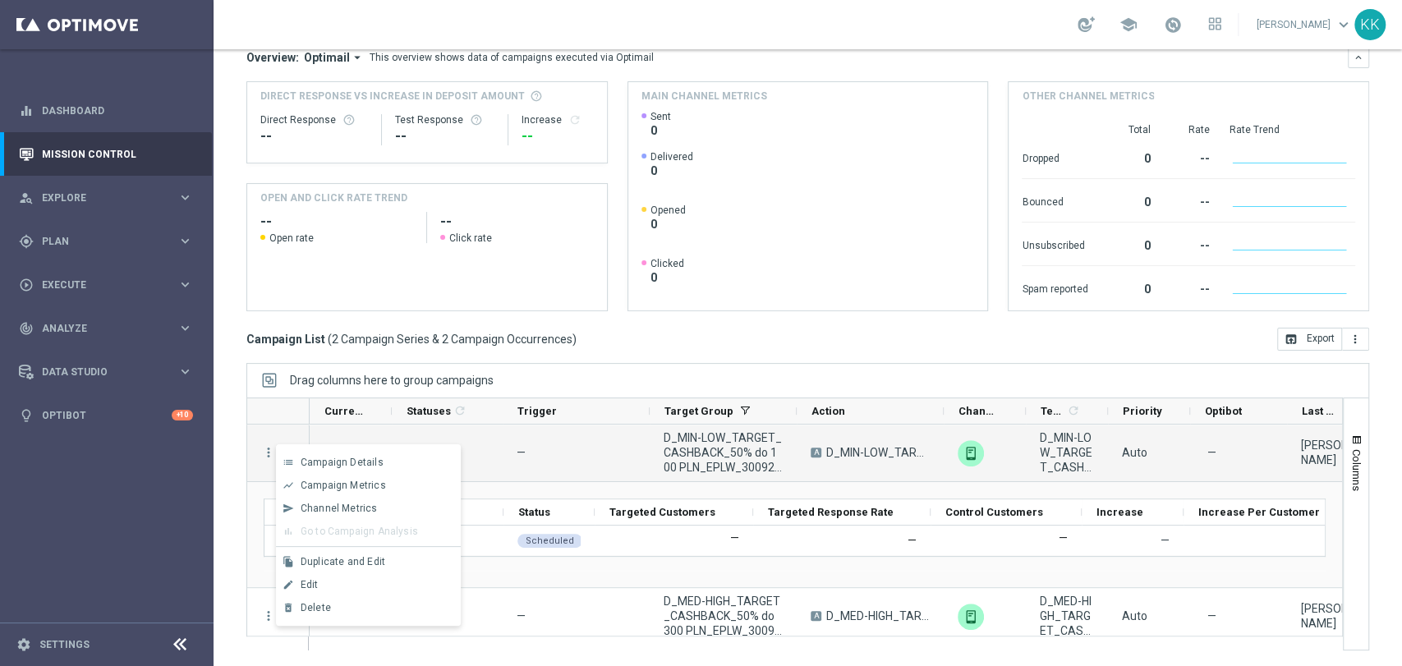
click at [610, 334] on div "Campaign List ( 2 Campaign Series & 2 Campaign Occurrences ) open_in_browser Ex…" at bounding box center [807, 339] width 1123 height 23
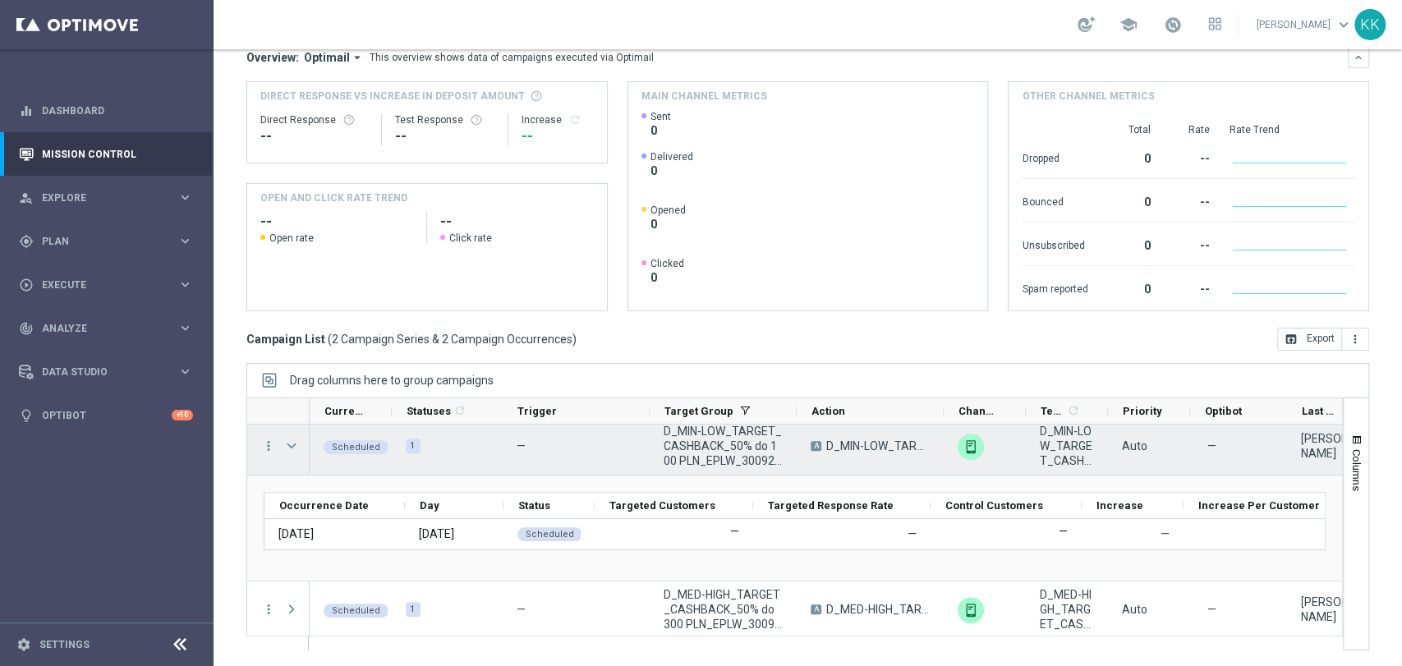
scroll to position [9, 0]
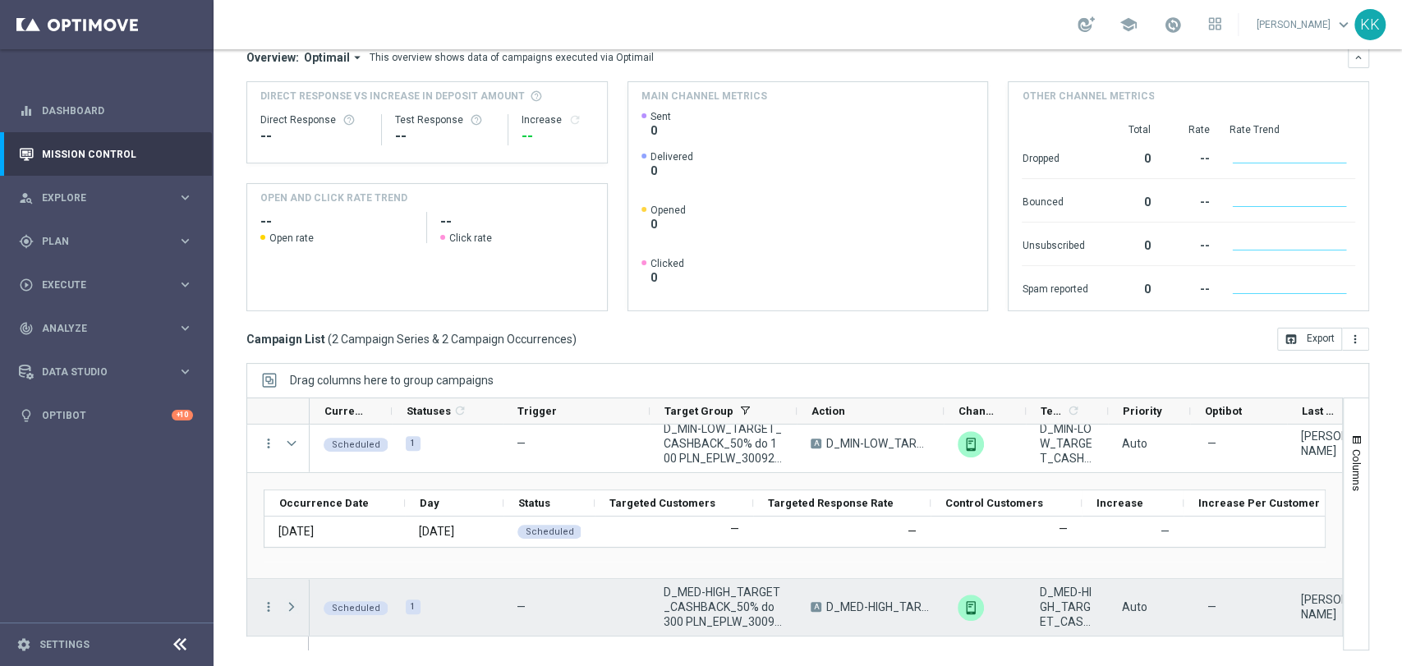
click at [288, 603] on span "Press SPACE to select this row." at bounding box center [291, 606] width 15 height 13
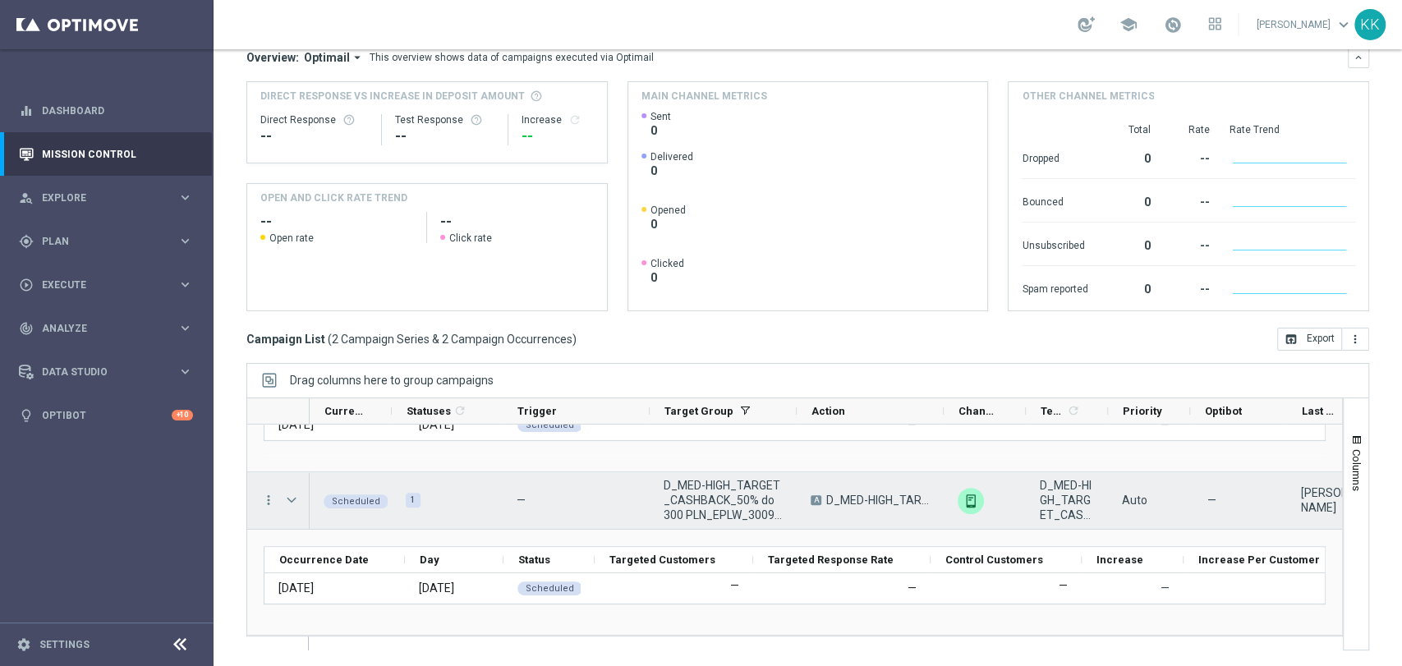
scroll to position [0, 0]
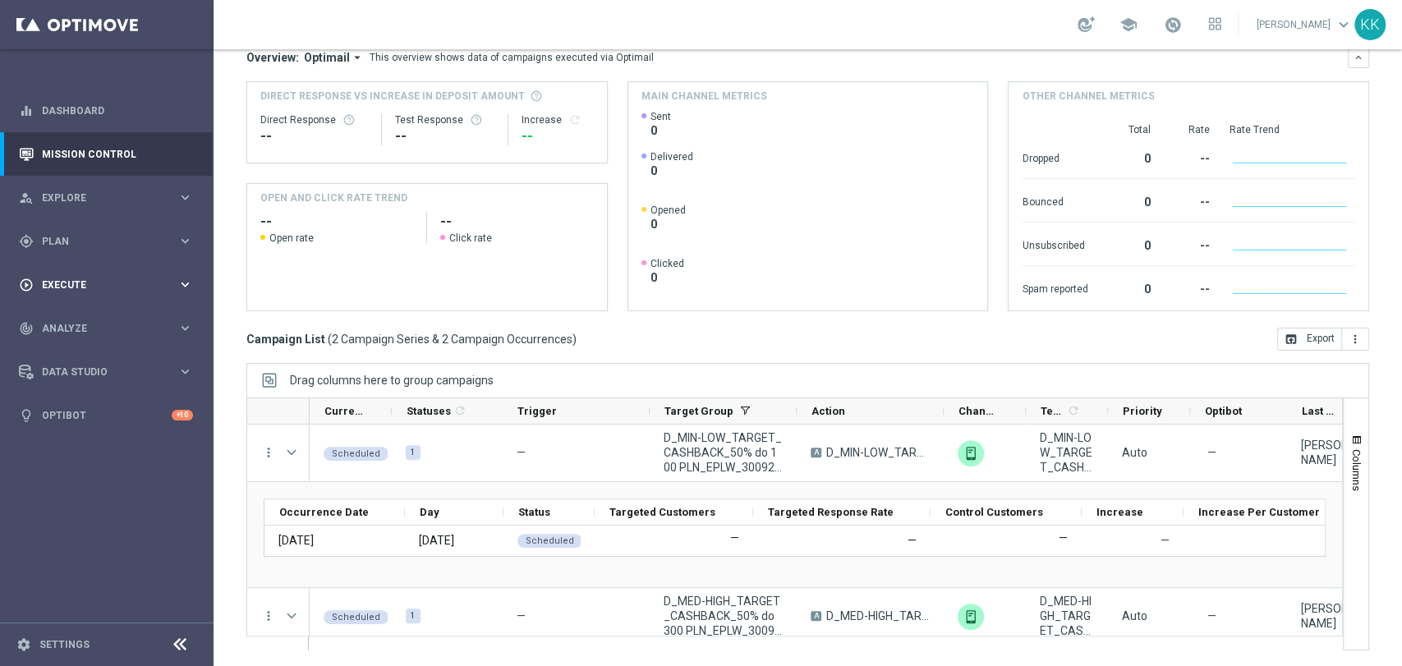
click at [99, 278] on div "play_circle_outline Execute keyboard_arrow_right" at bounding box center [106, 285] width 212 height 44
click at [95, 317] on link "Campaign Builder" at bounding box center [107, 318] width 128 height 13
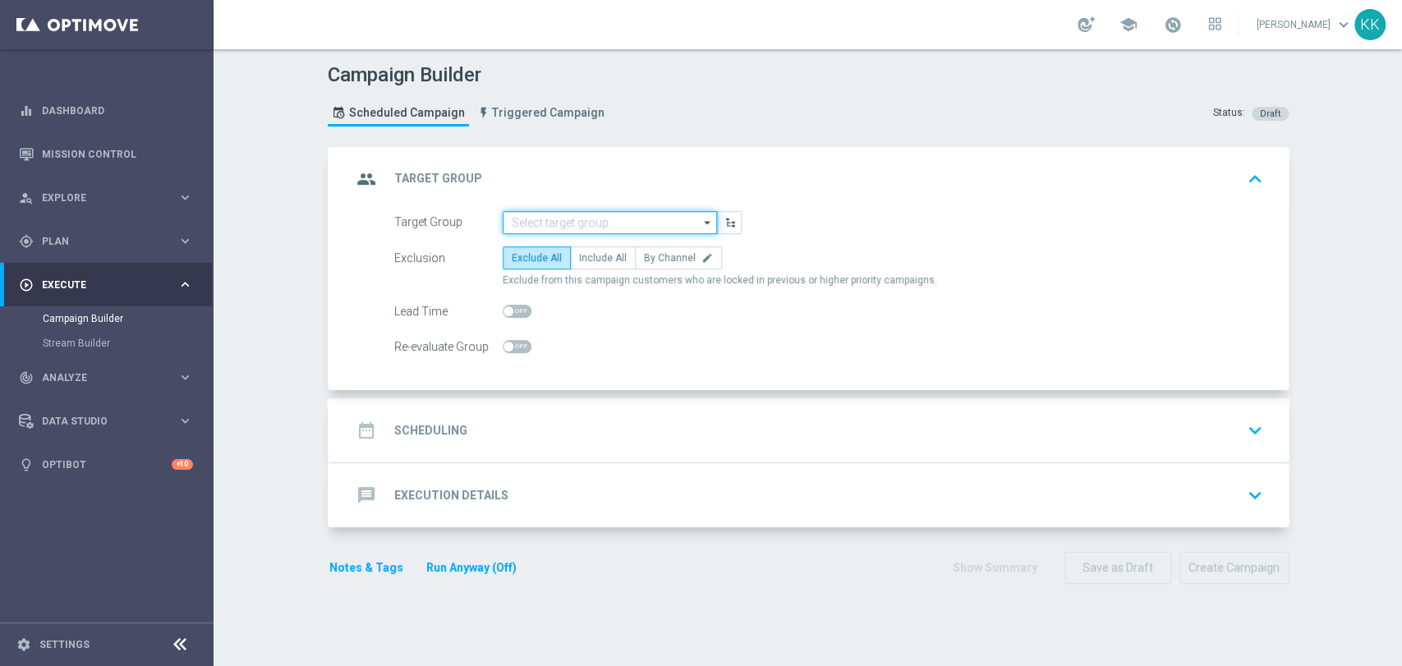
click at [618, 214] on input at bounding box center [610, 222] width 214 height 23
paste input "D_MIN-LOW_TARGET_CASHBACK_50% do 100 PLN_EPLW_300925_PUSH"
type input "D_MIN-LOW_TARGET_CASHBACK_50% do 100 PLN_EPLW_300925_PUSH"
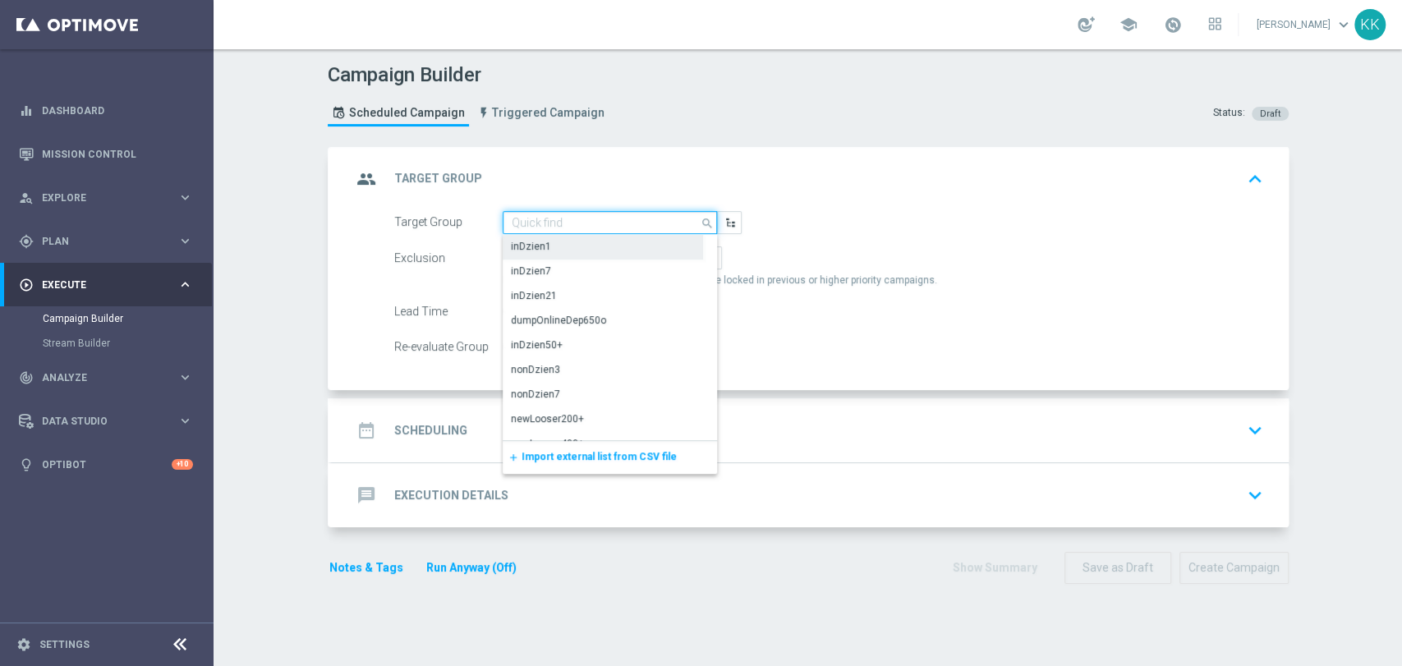
paste input "D_MIN-LOW_TARGET_CASHBACK_50% do 100 PLN_EPLW_300925_PUSH"
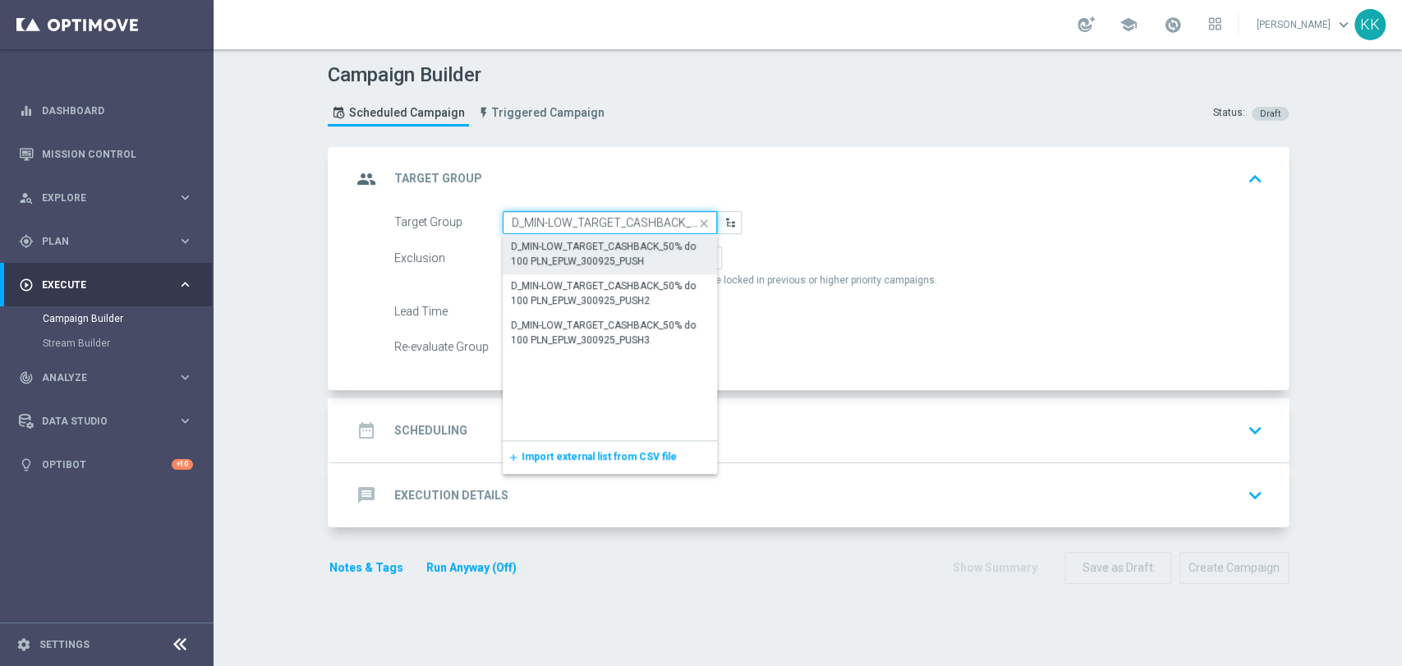
scroll to position [0, 182]
click at [607, 239] on div "D_MIN-LOW_TARGET_CASHBACK_50% do 100 PLN_EPLW_300925_PUSH" at bounding box center [610, 254] width 199 height 30
type input "D_MIN-LOW_TARGET_CASHBACK_50% do 100 PLN_EPLW_300925_PUSH"
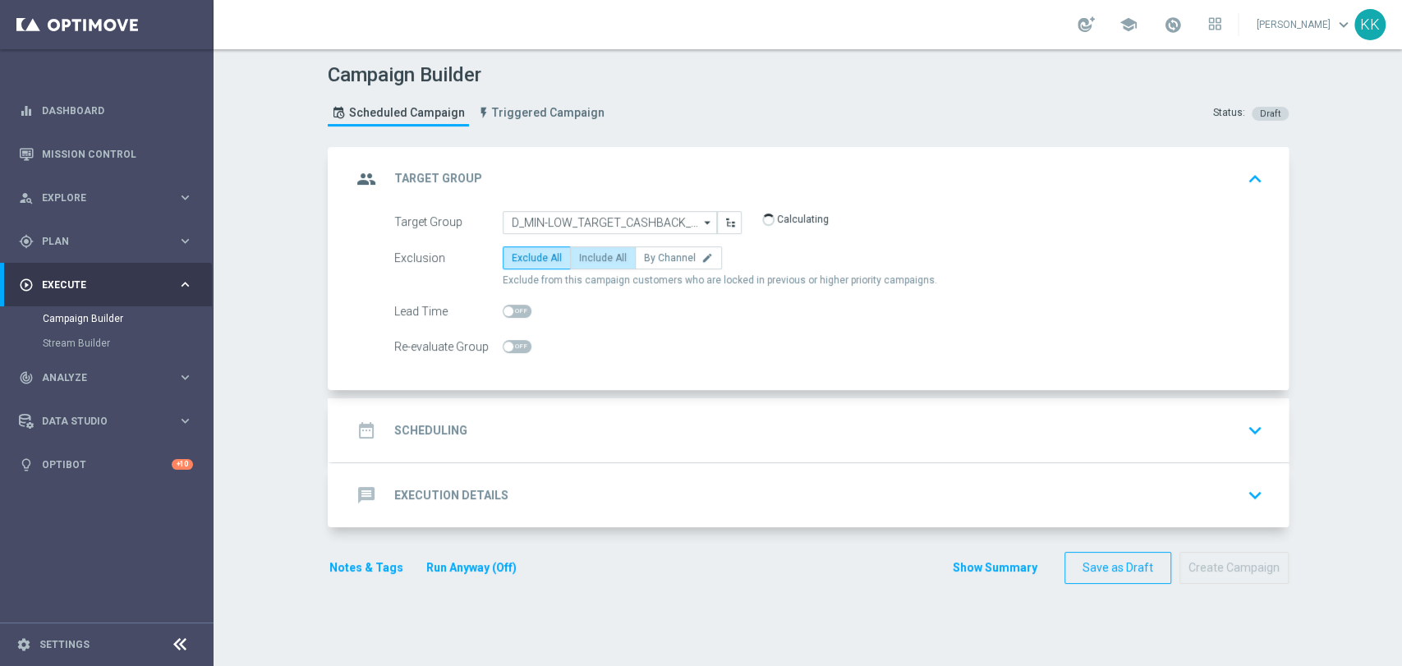
click at [607, 254] on span "Include All" at bounding box center [603, 258] width 48 height 12
click at [590, 255] on input "Include All" at bounding box center [584, 260] width 11 height 11
radio input "true"
click at [509, 347] on span at bounding box center [517, 346] width 29 height 13
click at [509, 347] on input "checkbox" at bounding box center [517, 346] width 29 height 13
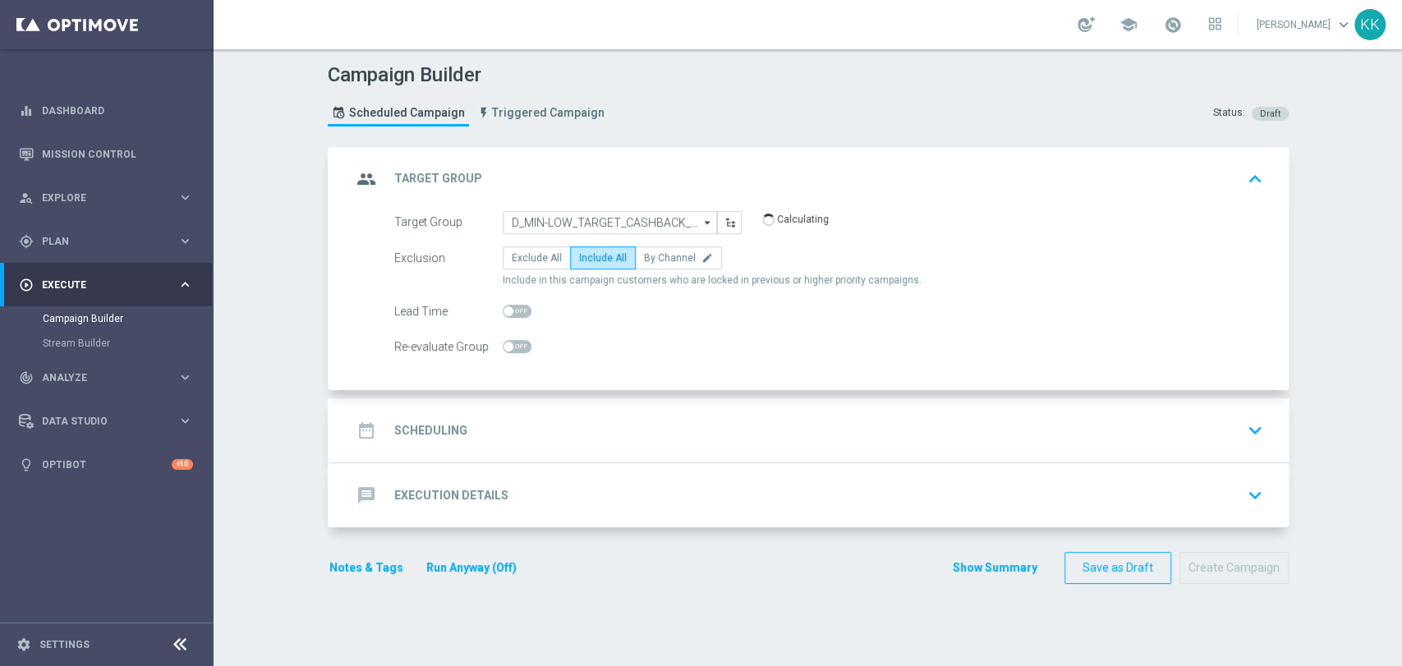
checkbox input "true"
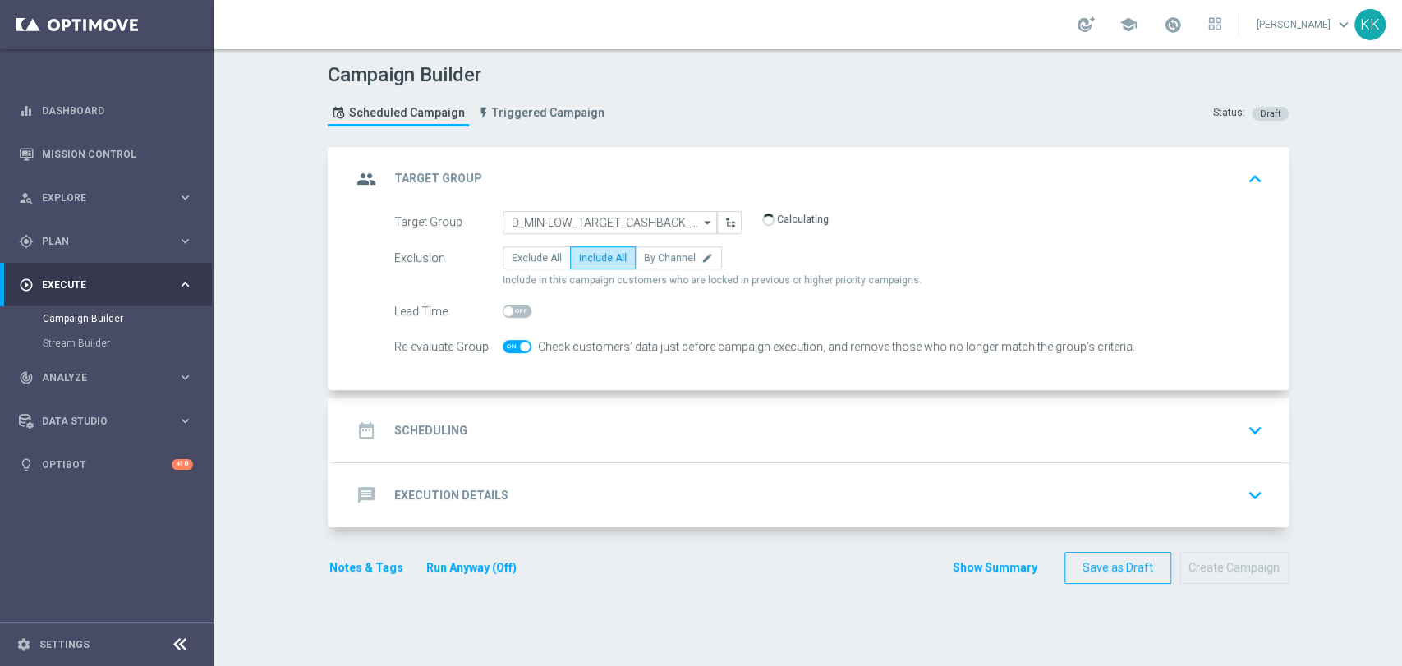
click at [844, 417] on div "date_range Scheduling keyboard_arrow_down" at bounding box center [811, 430] width 918 height 31
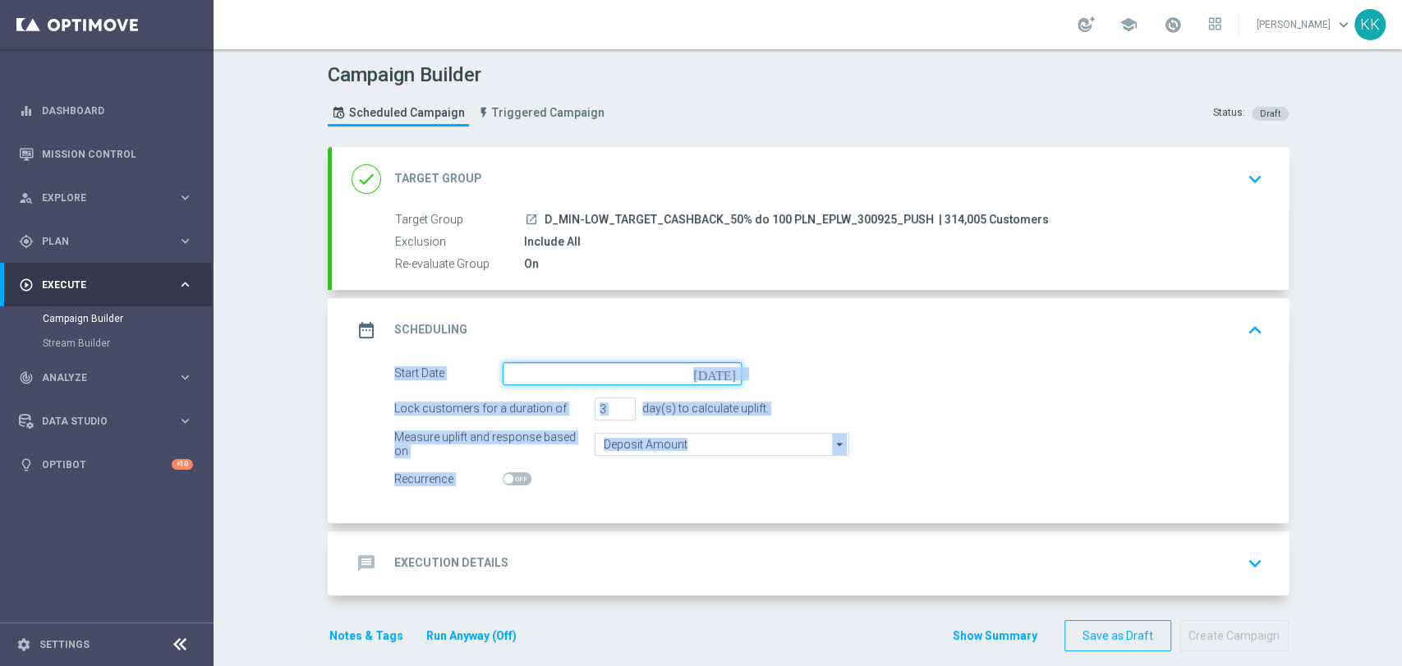
click at [527, 363] on input at bounding box center [622, 373] width 239 height 23
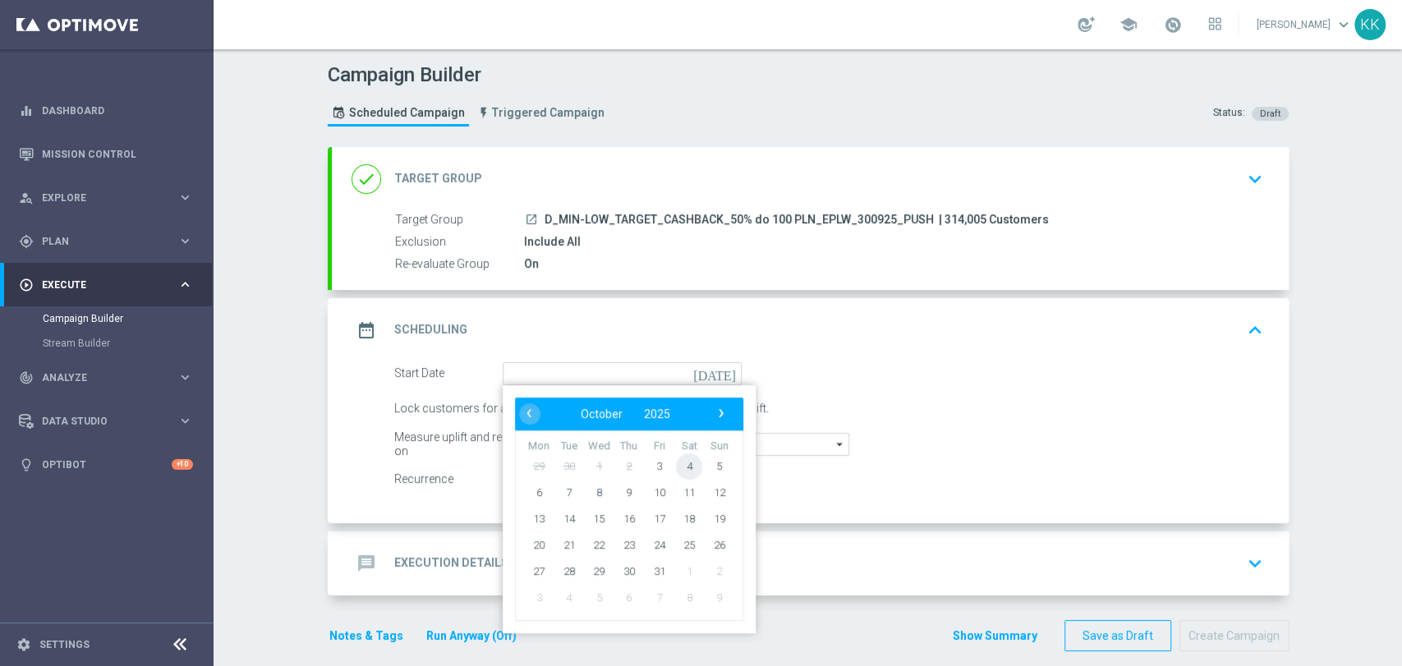
click at [681, 463] on span "4" at bounding box center [689, 466] width 26 height 26
type input "04 Oct 2025"
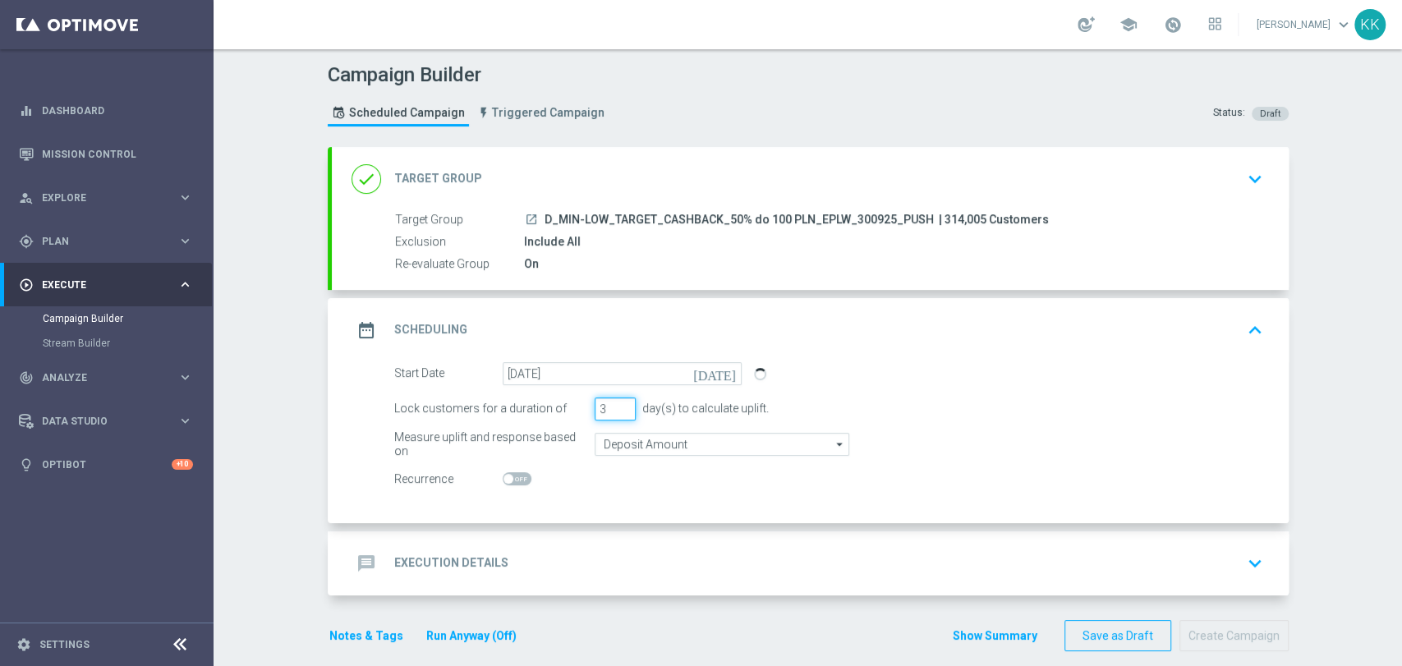
drag, startPoint x: 600, startPoint y: 409, endPoint x: 541, endPoint y: 405, distance: 59.3
click at [541, 405] on div "Lock customers for a duration of 3 day(s) to calculate uplift." at bounding box center [829, 409] width 894 height 23
type input "1"
click at [674, 442] on input "Deposit Amount" at bounding box center [722, 444] width 255 height 23
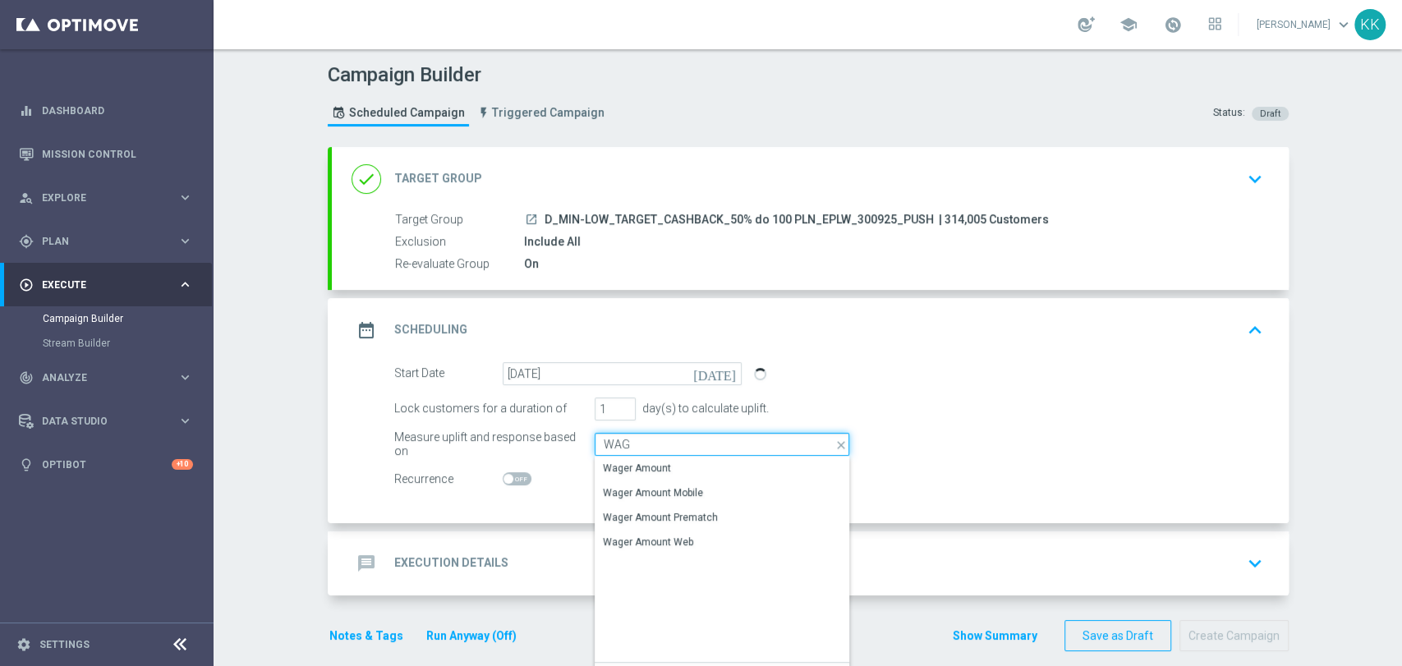
click at [677, 449] on input "WAG" at bounding box center [722, 444] width 255 height 23
click at [676, 467] on div "Wager Amount" at bounding box center [722, 468] width 255 height 23
type input "Wager Amount"
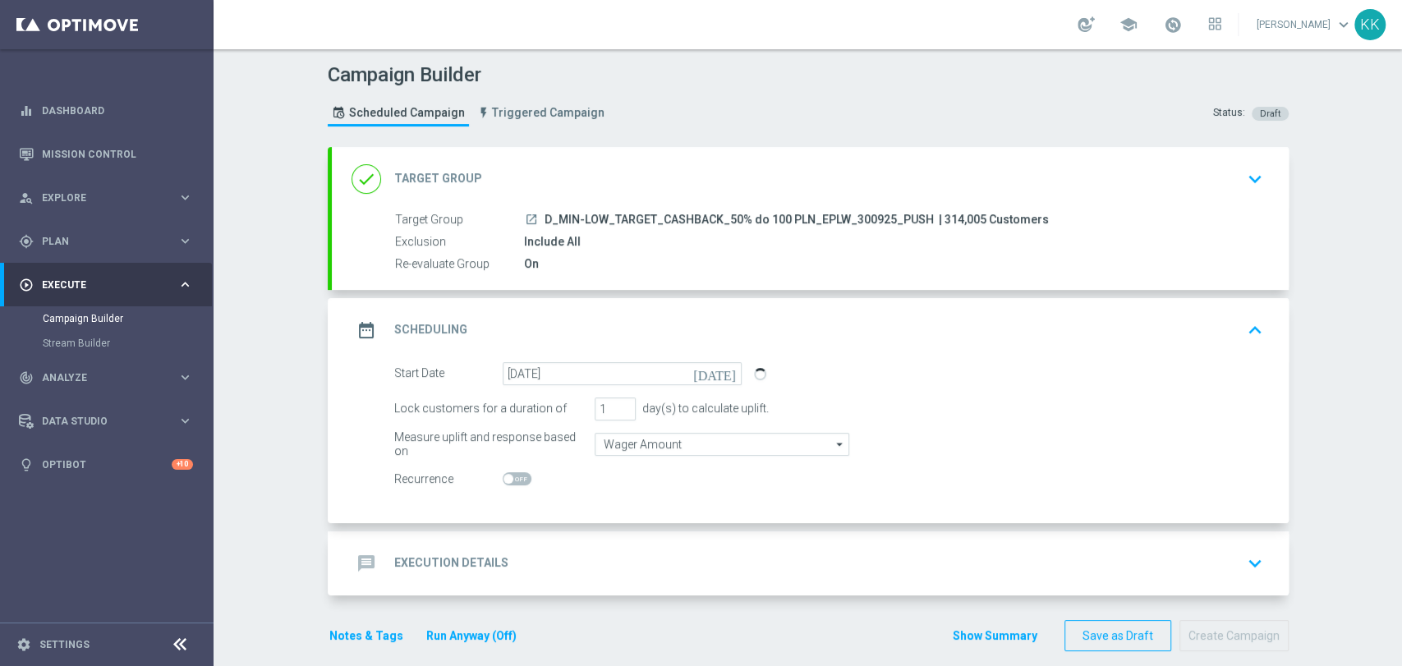
click at [856, 568] on div "message Execution Details keyboard_arrow_down" at bounding box center [811, 563] width 918 height 31
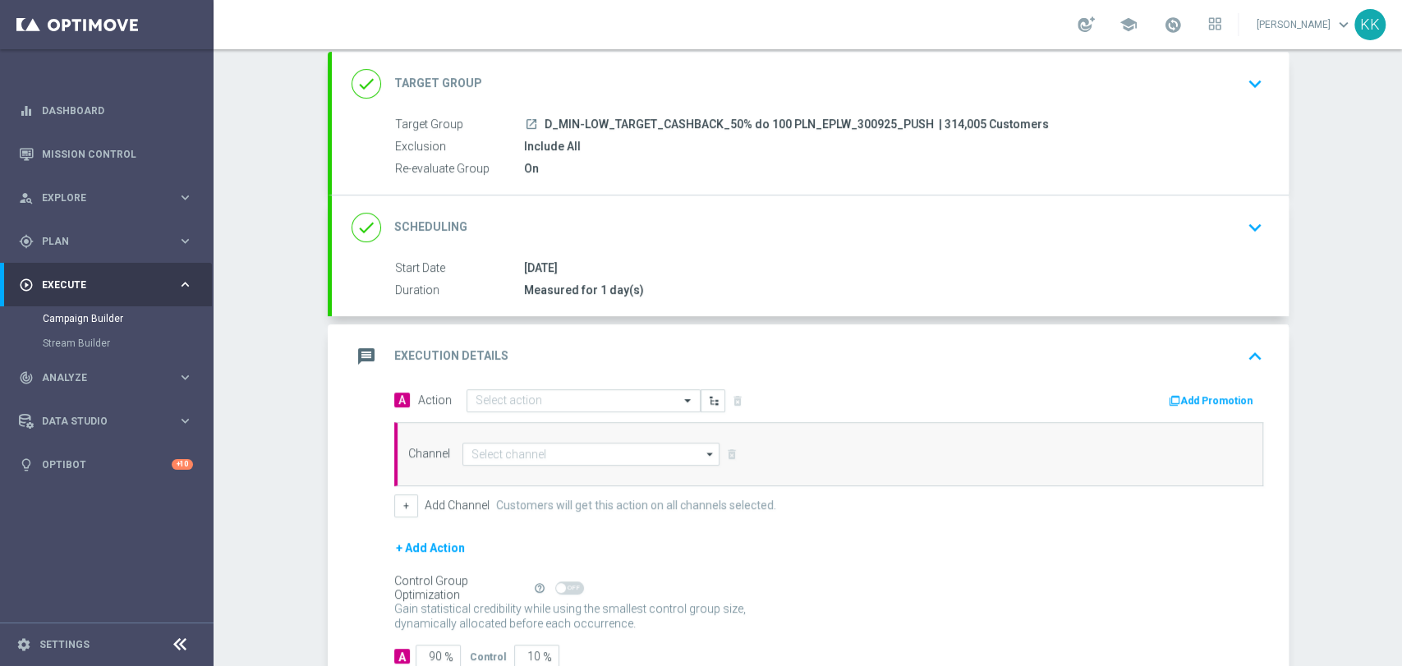
scroll to position [149, 0]
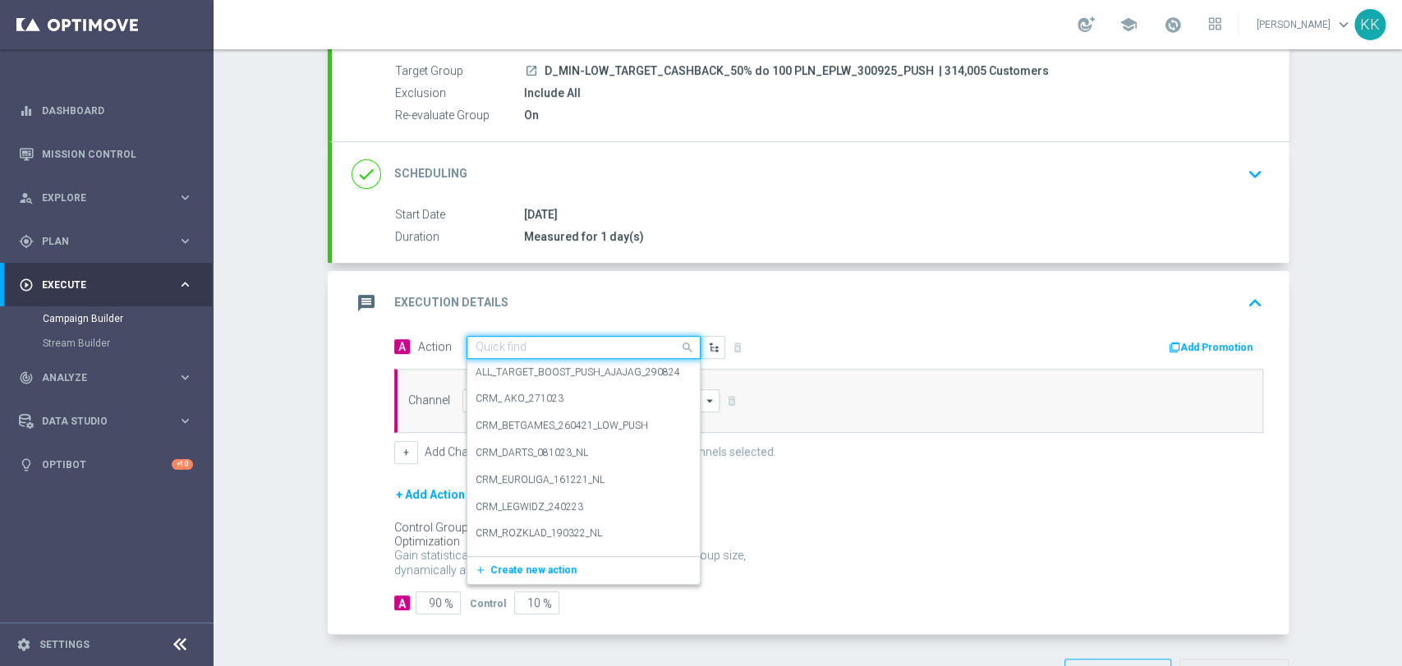
click at [583, 352] on div "Quick find" at bounding box center [584, 347] width 234 height 23
paste input "D_MIN-LOW_TARGET_CASHBACK_50% do 100 PLN_EPLW_300925_PUSH"
type input "D_MIN-LOW_TARGET_CASHBACK_50% do 100 PLN_EPLW_300925_PUSH"
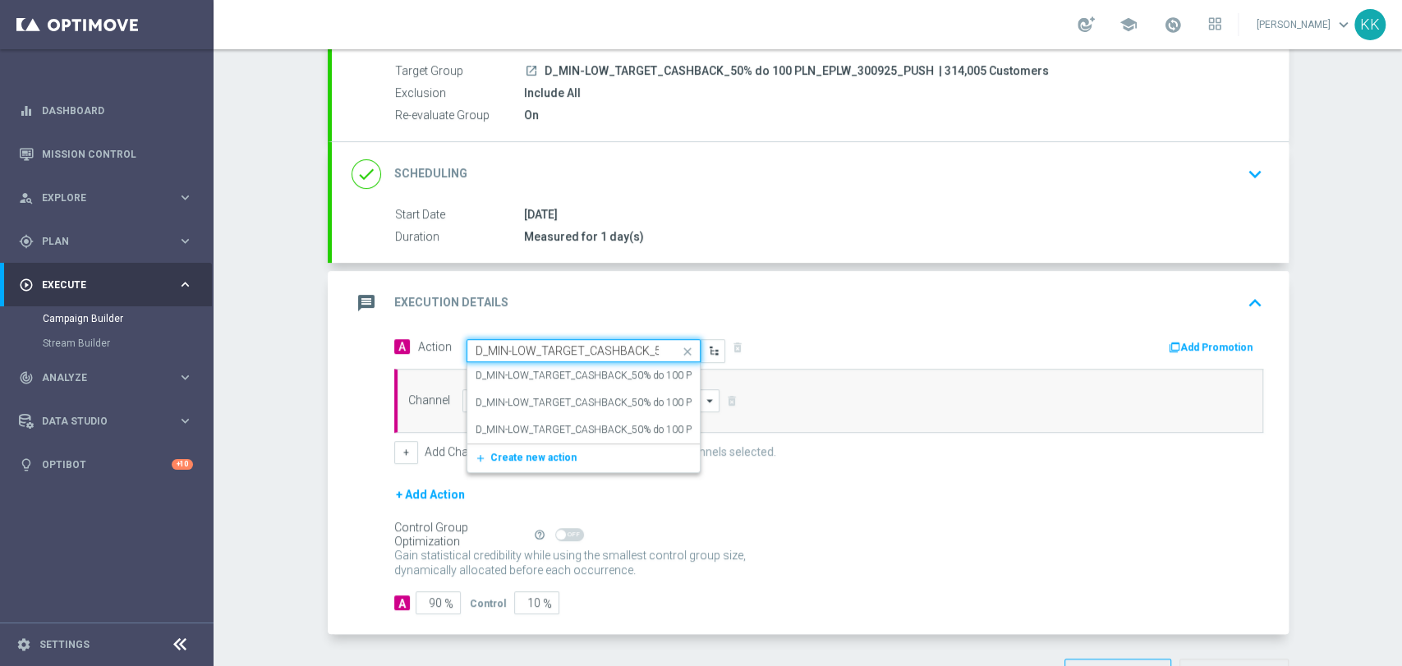
scroll to position [0, 188]
click at [576, 369] on label "D_MIN-LOW_TARGET_CASHBACK_50% do 100 PLN_EPLW_300925_PUSH" at bounding box center [638, 376] width 325 height 14
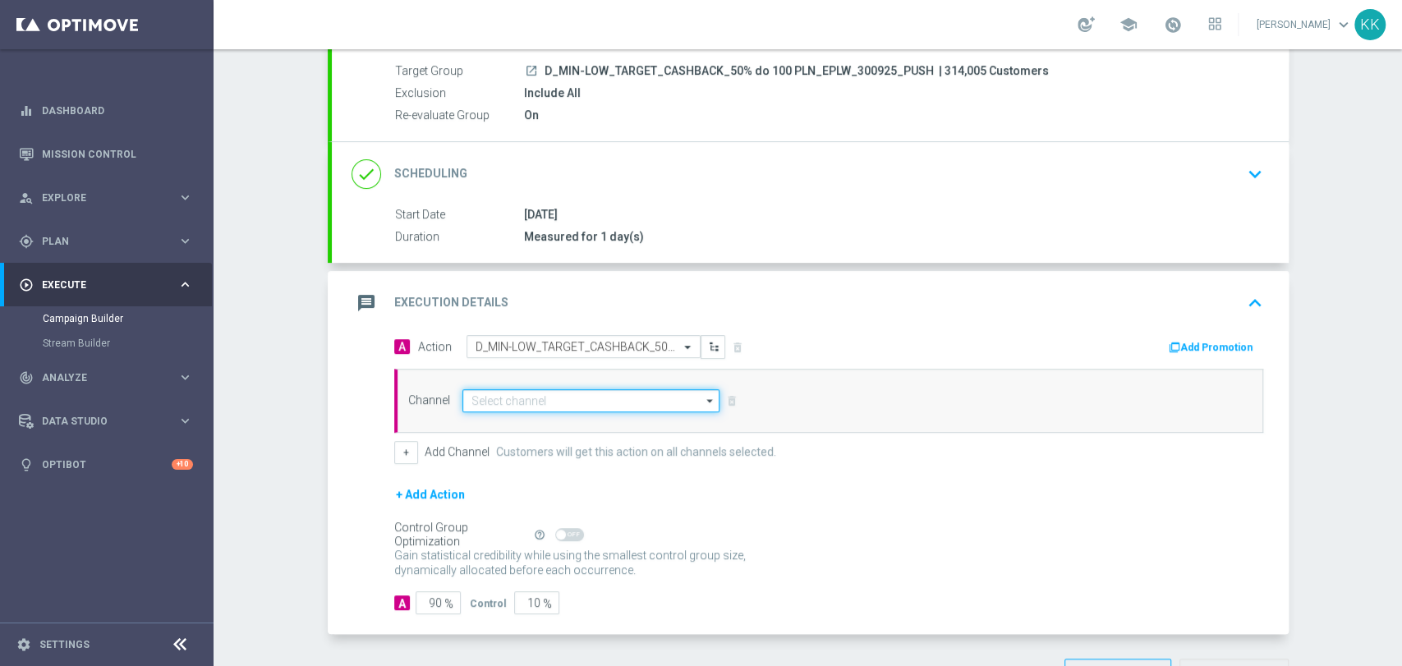
click at [582, 403] on input at bounding box center [591, 400] width 258 height 23
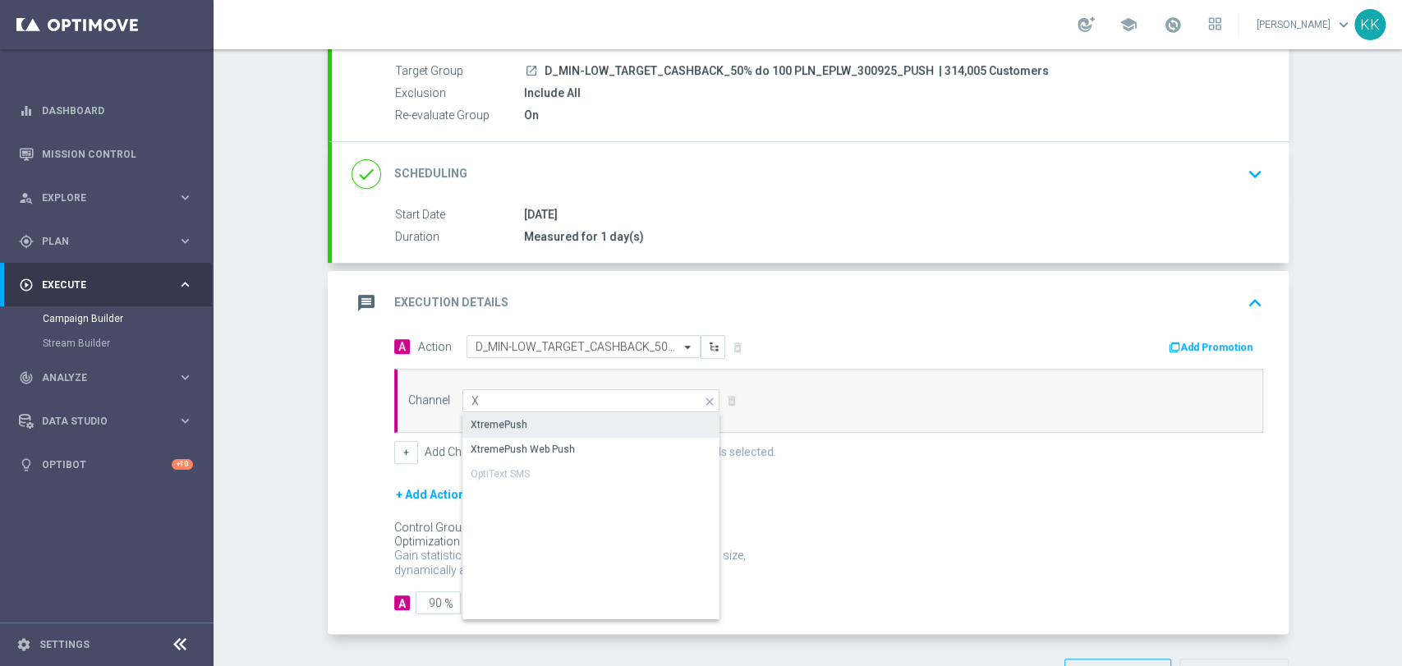
click at [582, 423] on div "XtremePush" at bounding box center [591, 424] width 259 height 23
type input "XtremePush"
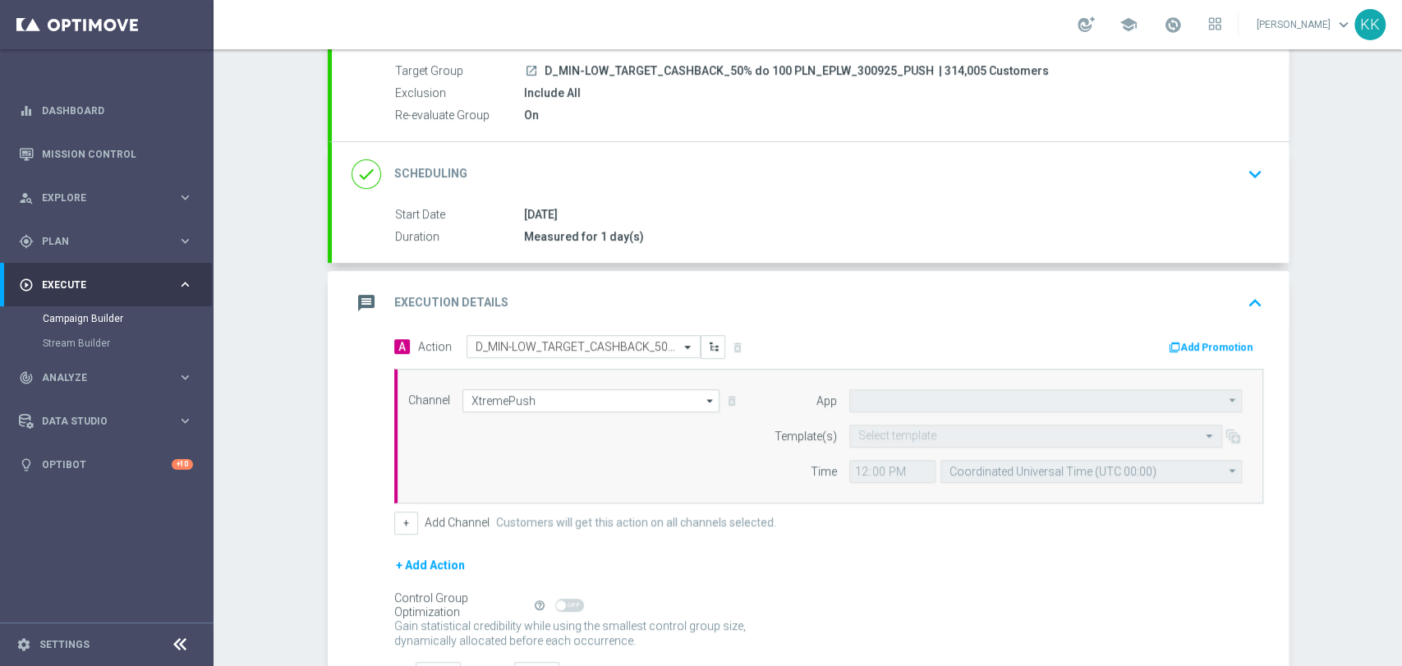
type input "STS_PL"
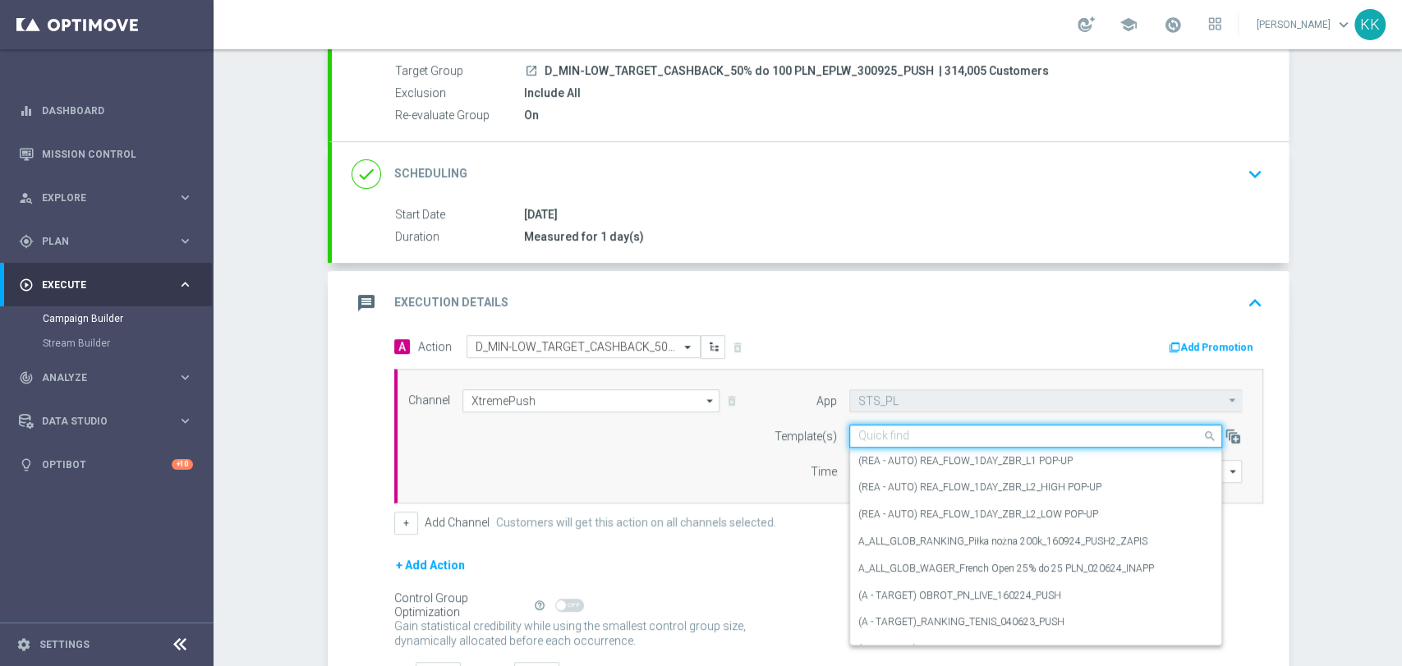
click at [936, 436] on input "text" at bounding box center [1019, 437] width 322 height 14
paste input "D_MIN-LOW_TARGET_CASHBACK_50% do 100 PLN_EPLW_300925_PUSH"
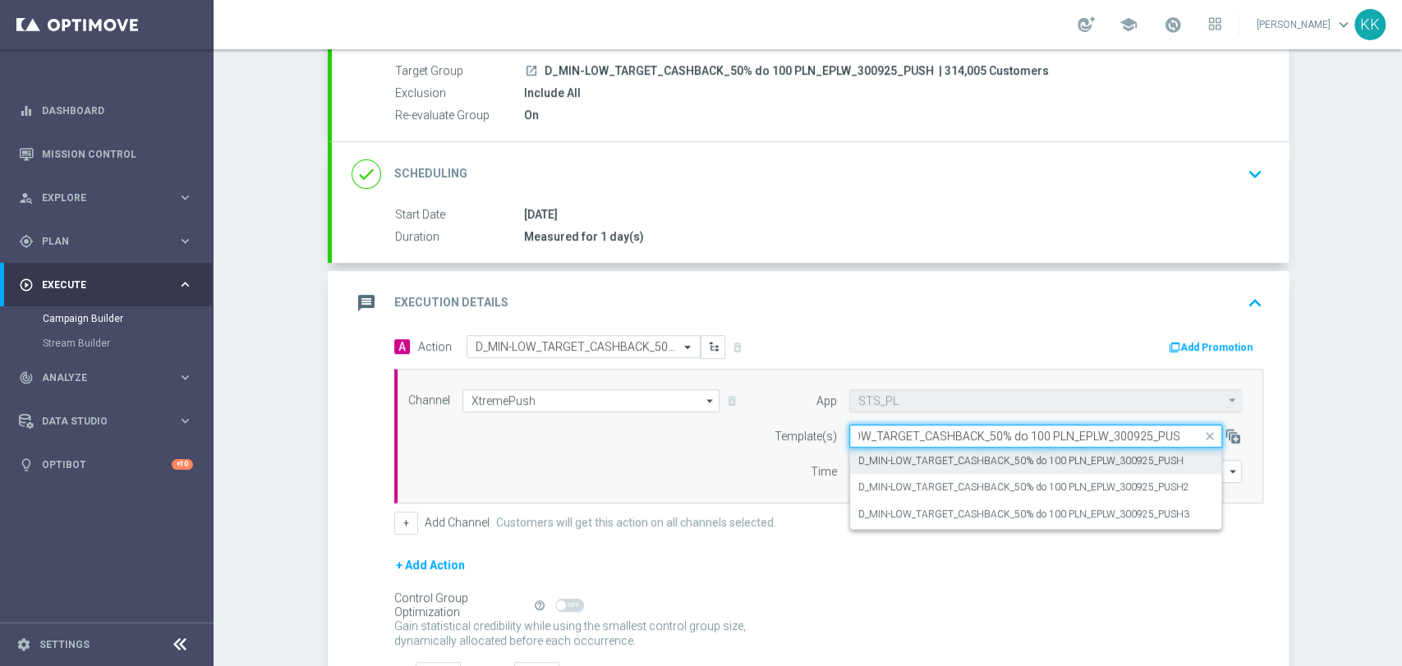
click at [936, 448] on div "D_MIN-LOW_TARGET_CASHBACK_50% do 100 PLN_EPLW_300925_PUSH" at bounding box center [1035, 461] width 355 height 27
type input "D_MIN-LOW_TARGET_CASHBACK_50% do 100 PLN_EPLW_300925_PUSH"
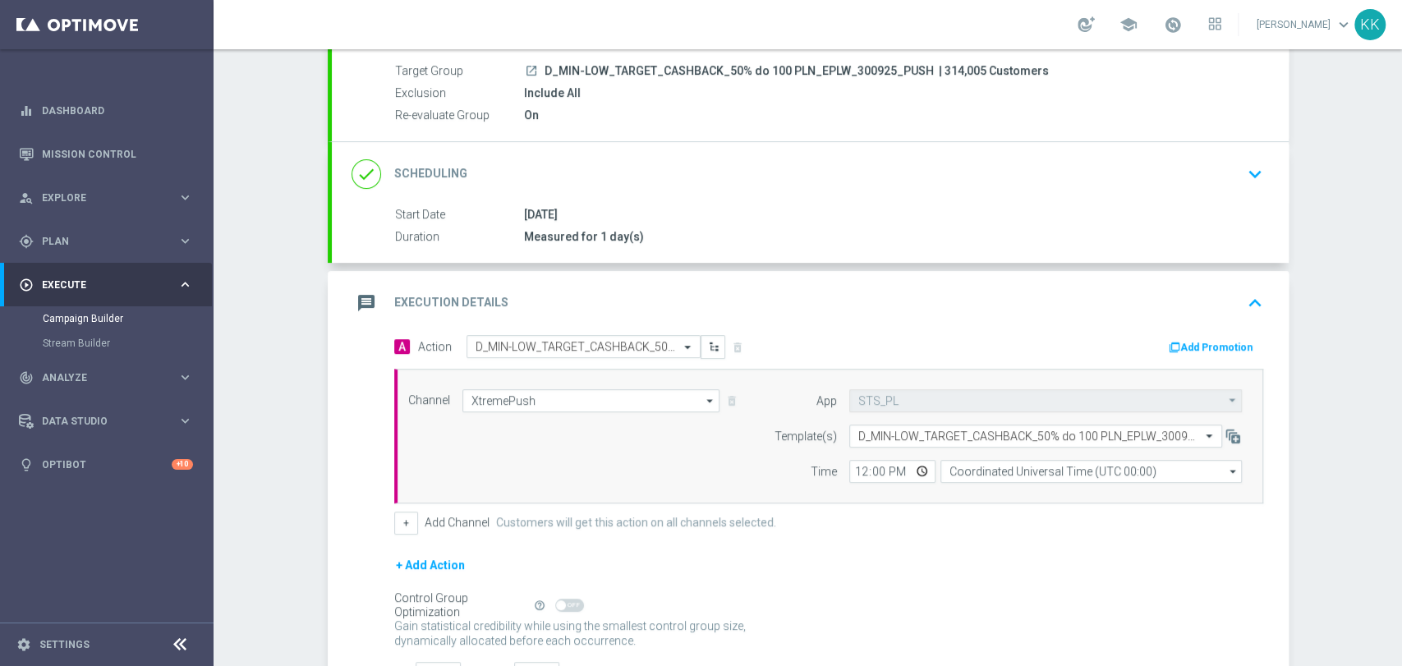
scroll to position [0, 0]
click at [853, 469] on input "12:00" at bounding box center [892, 471] width 86 height 23
type input "17:01"
click at [986, 475] on input "Coordinated Universal Time (UTC 00:00)" at bounding box center [1091, 471] width 301 height 23
click at [986, 498] on div "Central European Time (Warsaw) (UTC +02:00)" at bounding box center [1083, 495] width 269 height 15
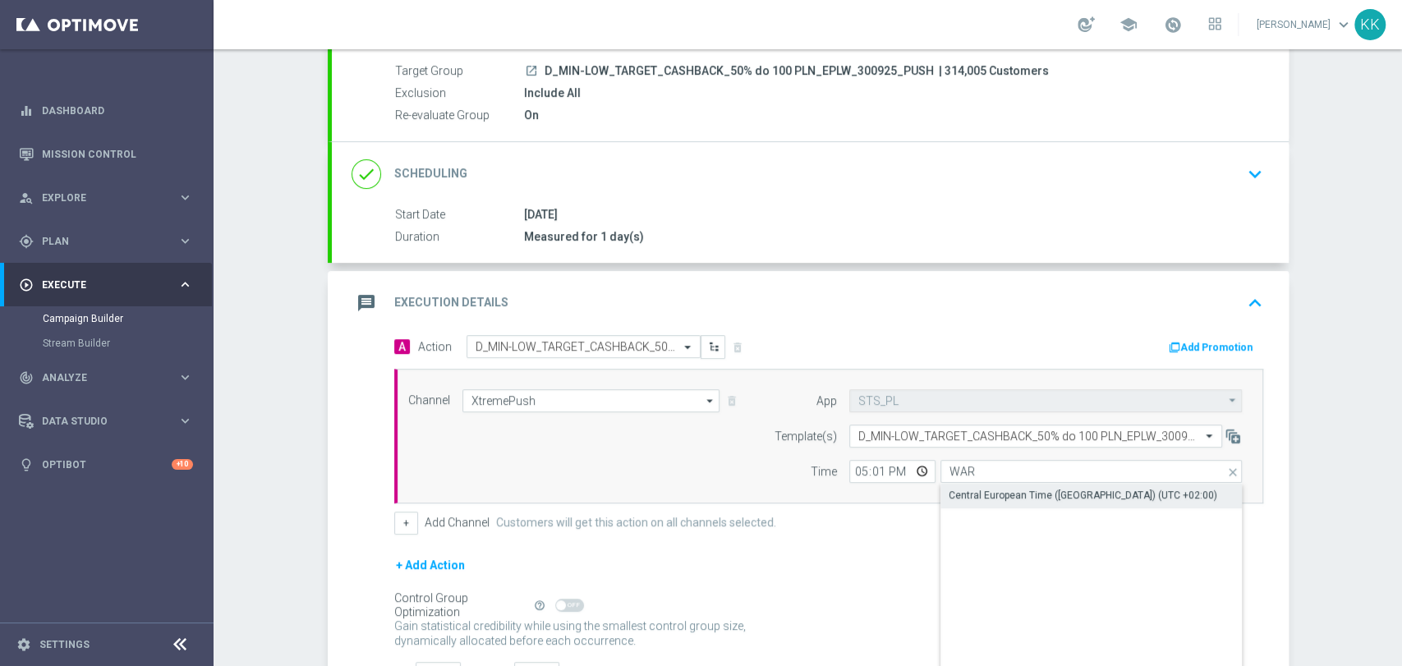
type input "Central European Time (Warsaw) (UTC +02:00)"
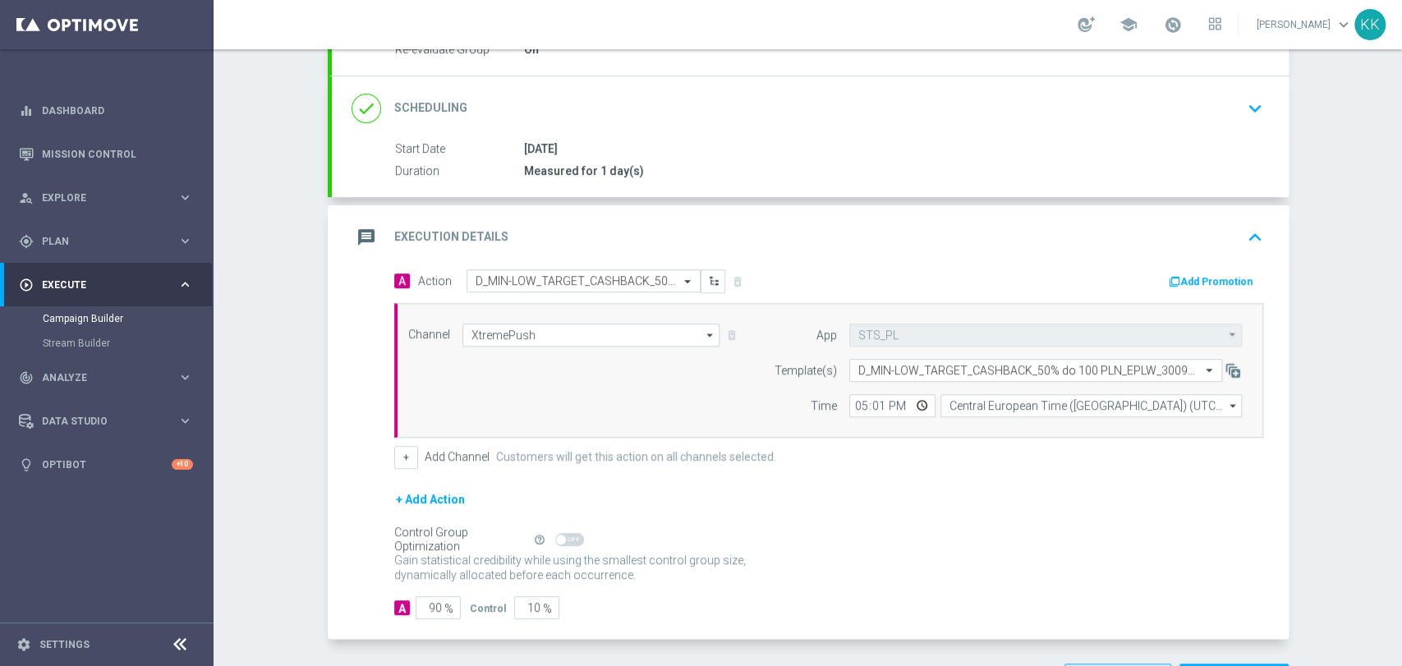
scroll to position [274, 0]
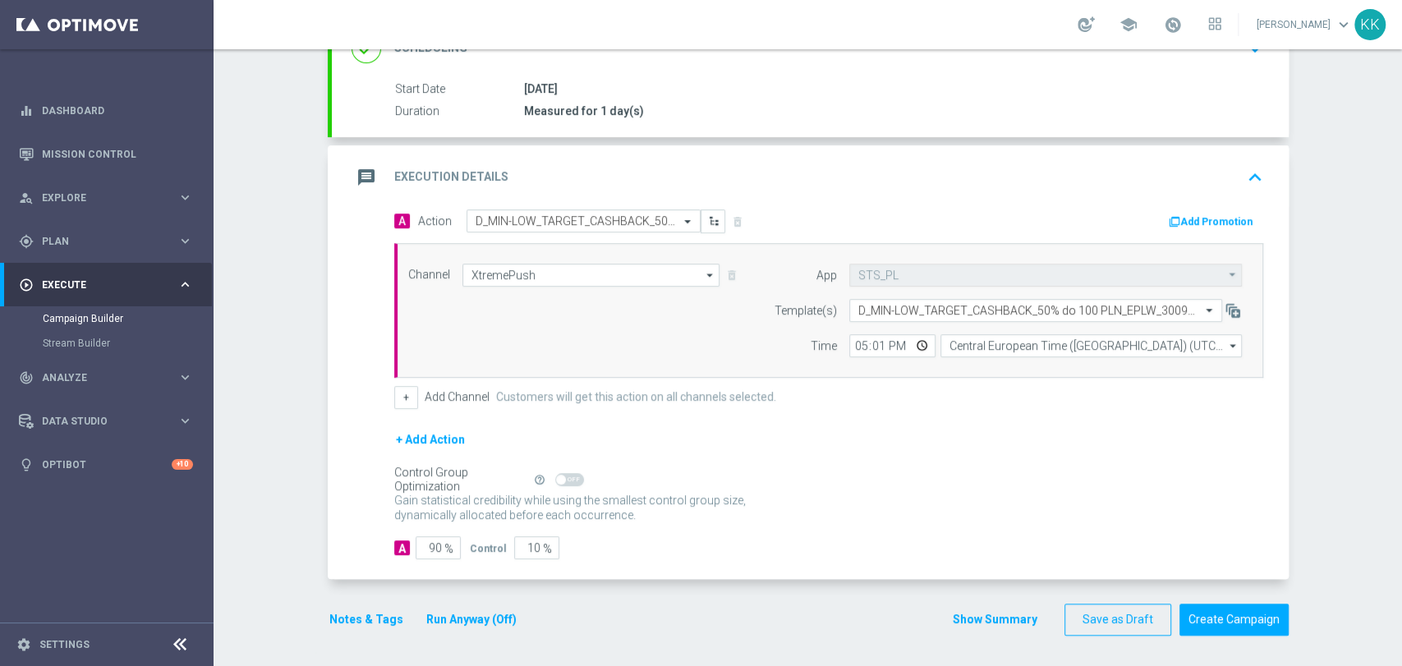
click at [444, 542] on span "%" at bounding box center [448, 549] width 9 height 14
click at [435, 542] on input "90" at bounding box center [438, 547] width 45 height 23
type input "9"
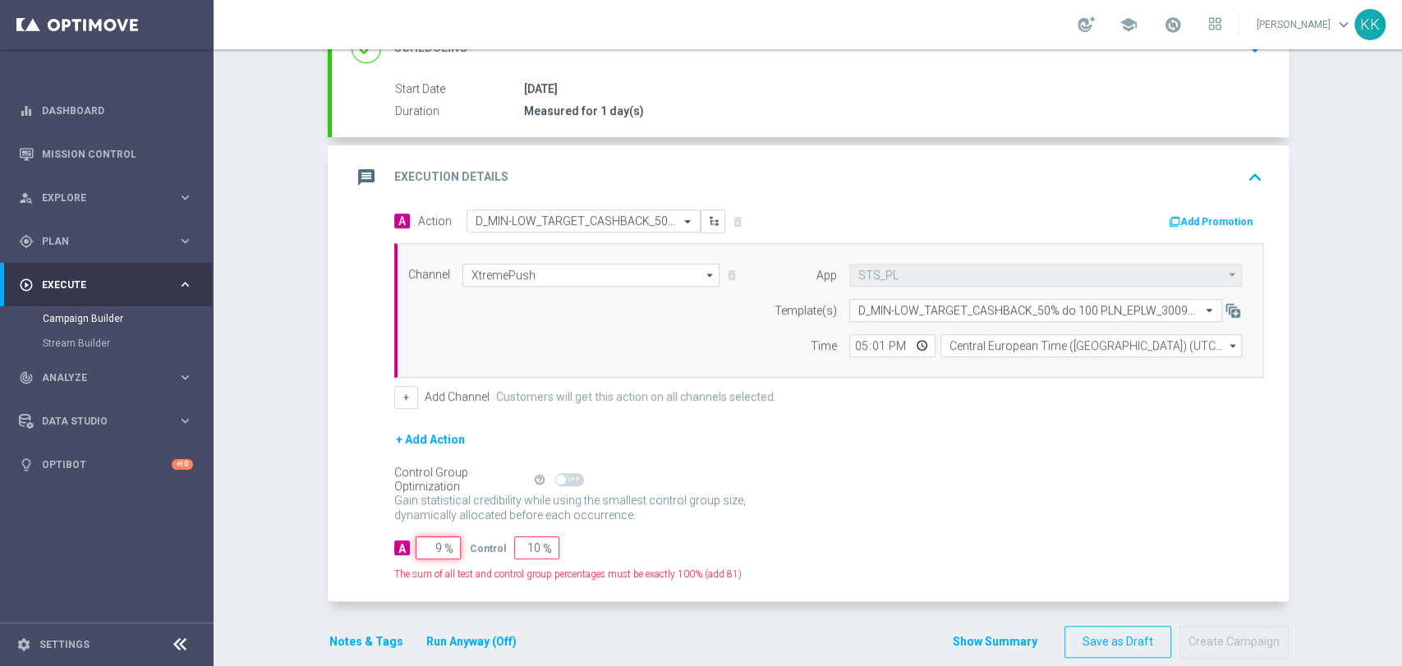
type input "91"
type input "95"
type input "5"
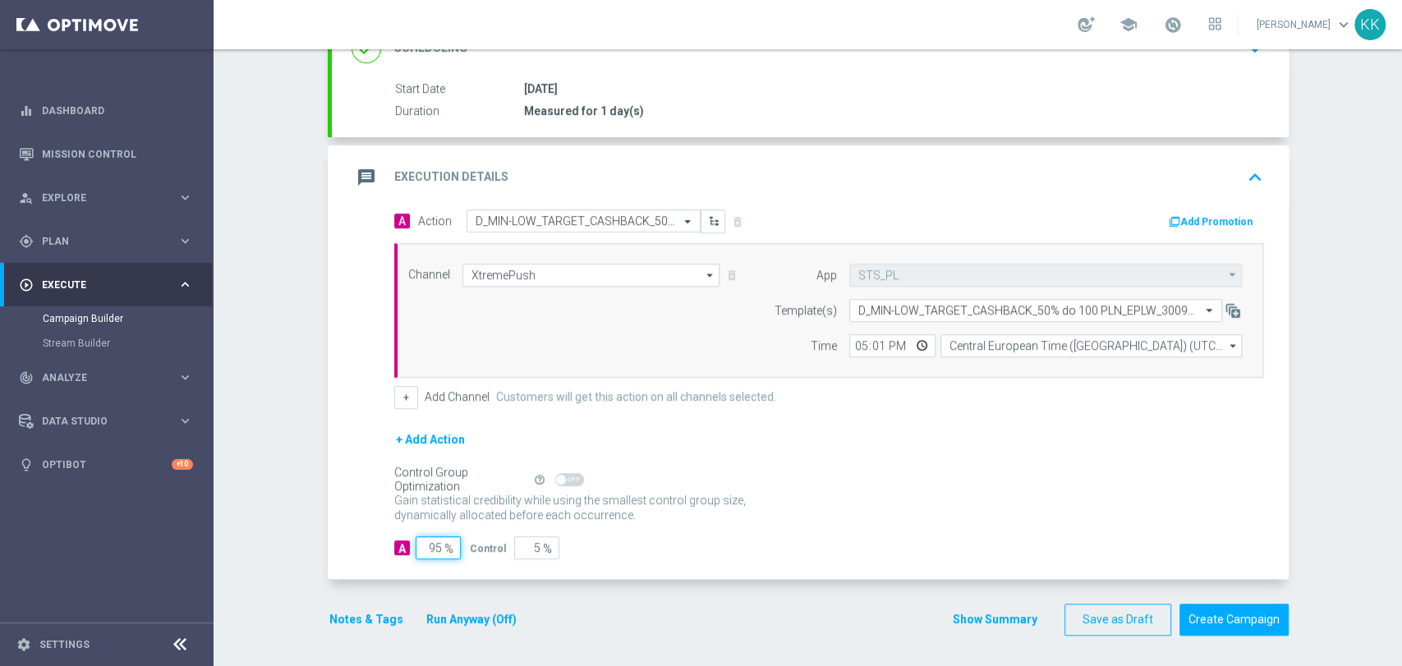
type input "9"
type input "91"
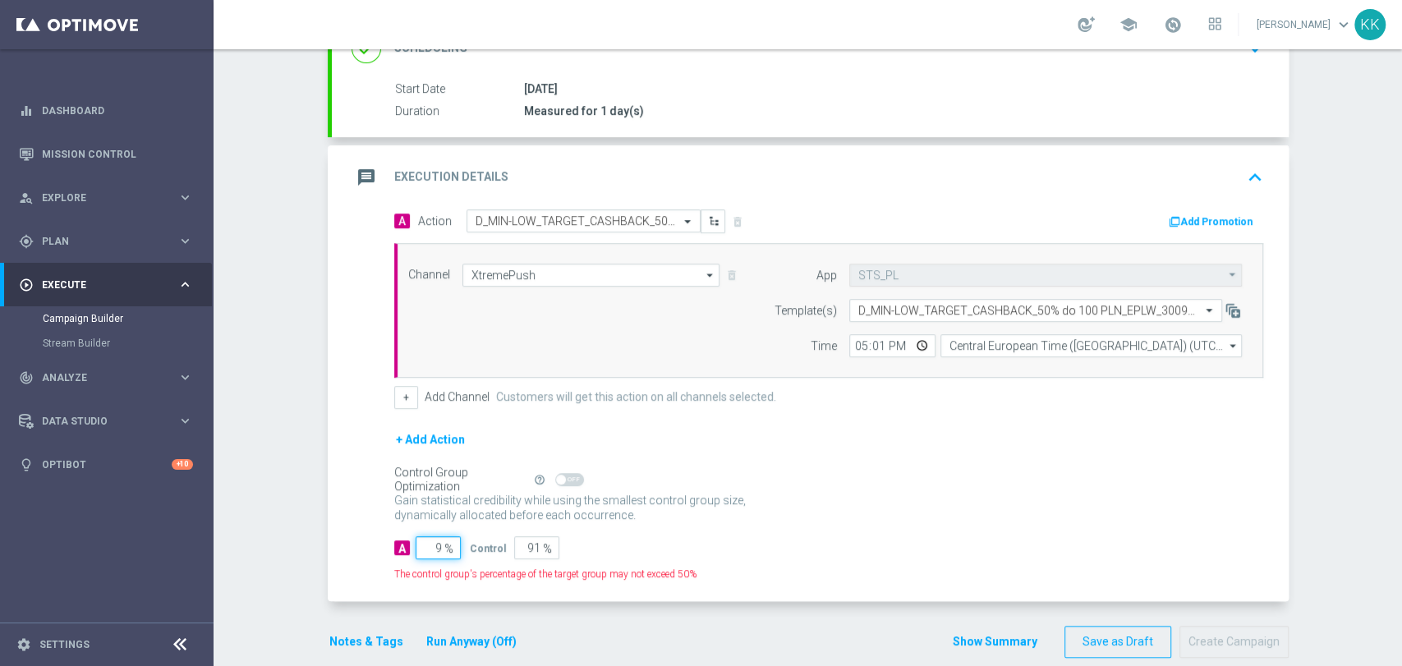
type input "98"
type input "2"
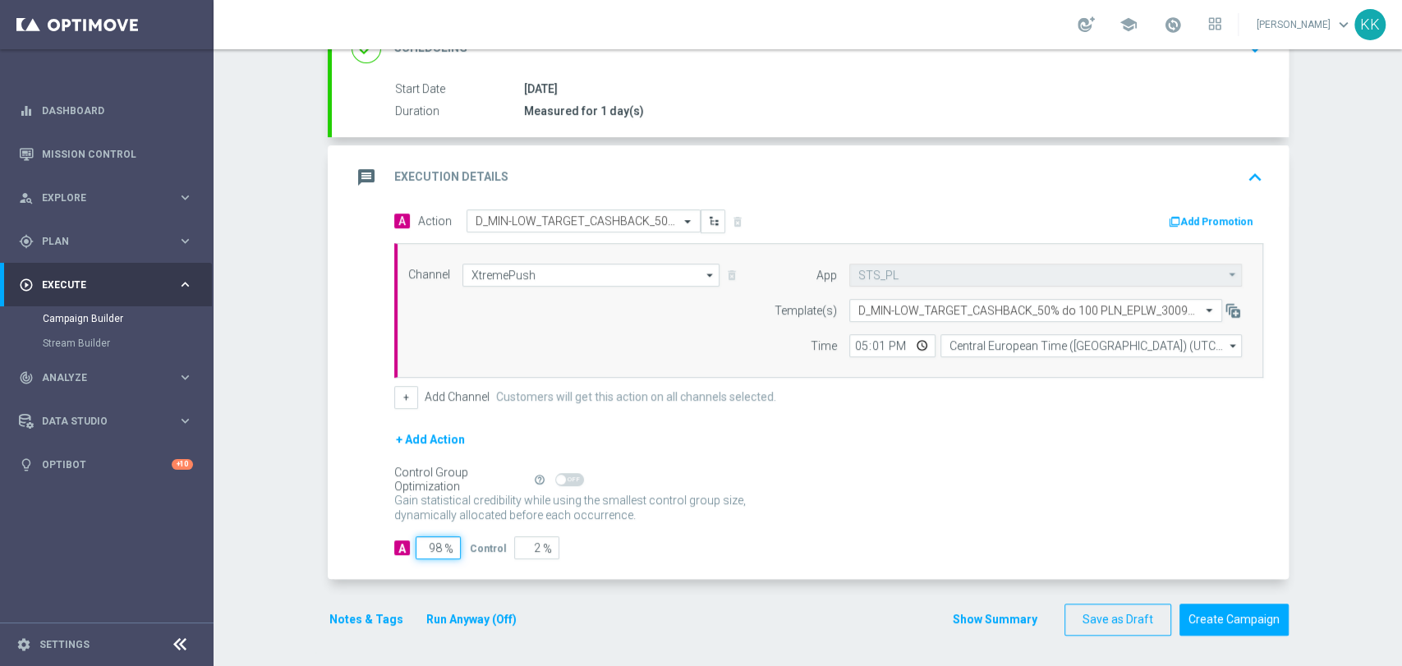
type input "98"
click at [290, 320] on div "Campaign Builder Scheduled Campaign Triggered Campaign Status: Draft done Targe…" at bounding box center [808, 357] width 1189 height 617
click at [338, 622] on button "Notes & Tags" at bounding box center [366, 620] width 77 height 21
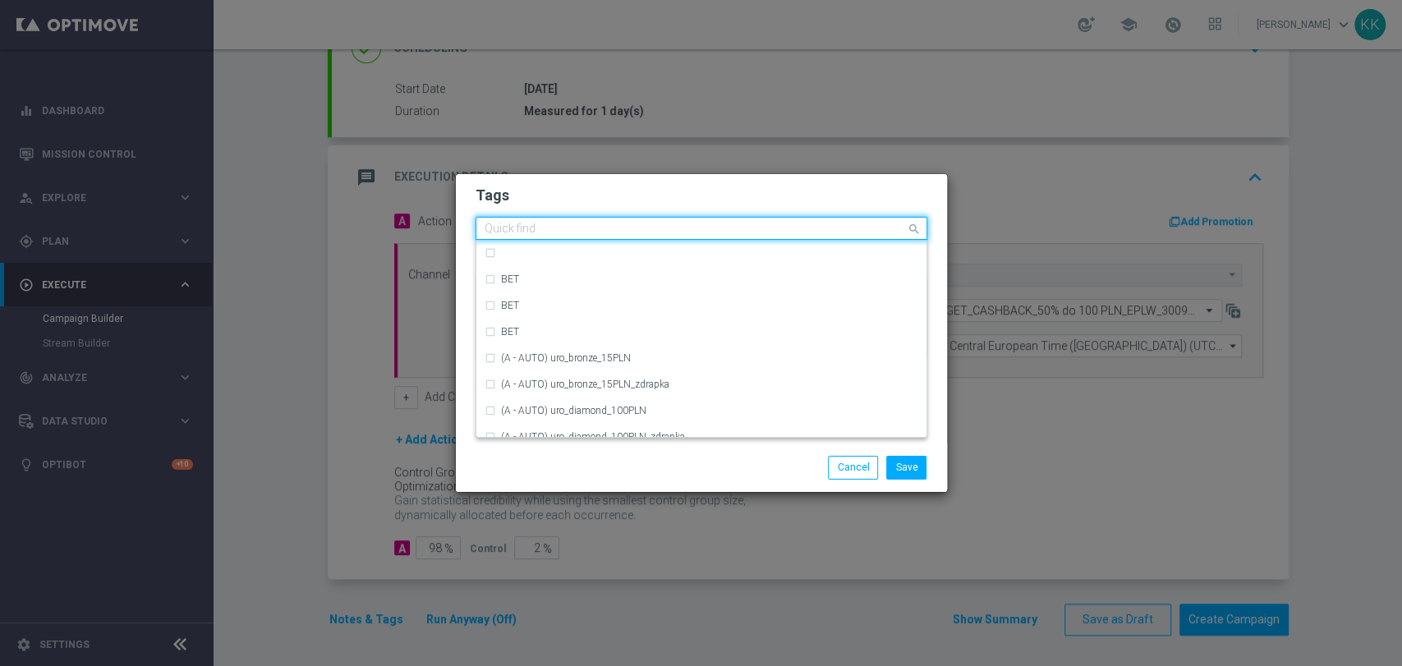
click at [518, 223] on input "text" at bounding box center [695, 230] width 421 height 14
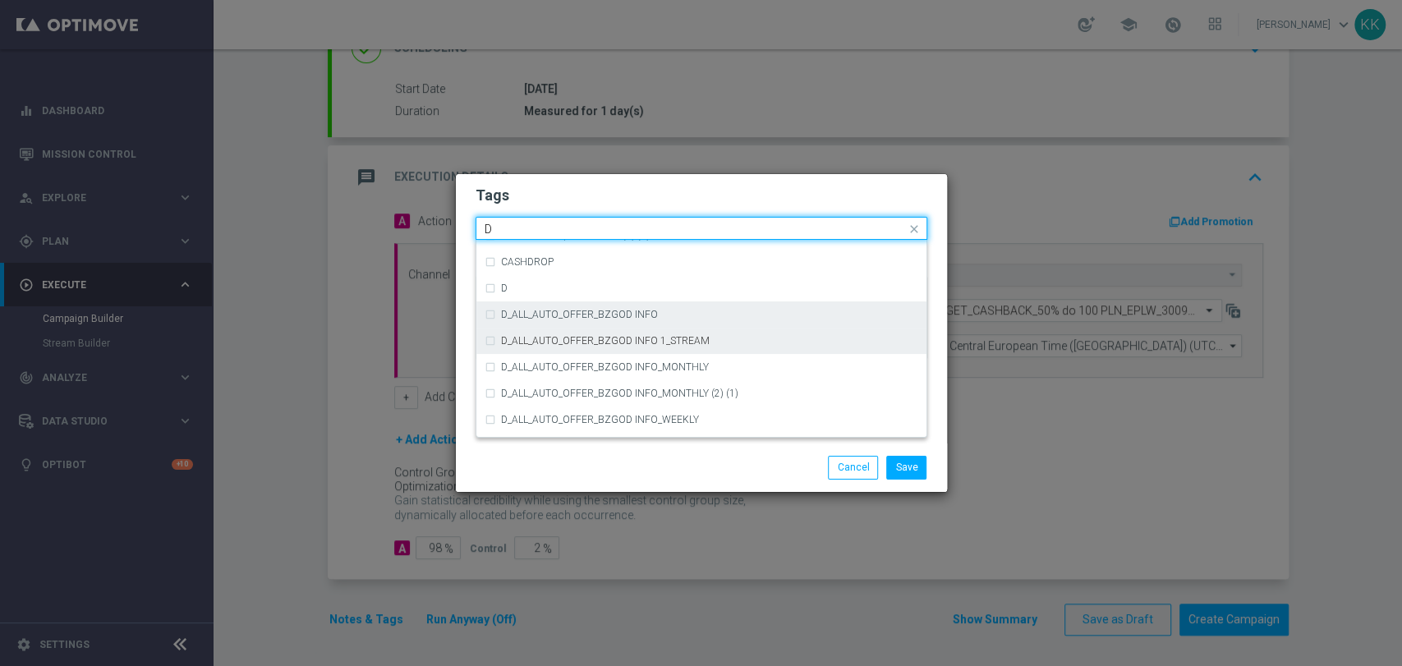
scroll to position [1825, 0]
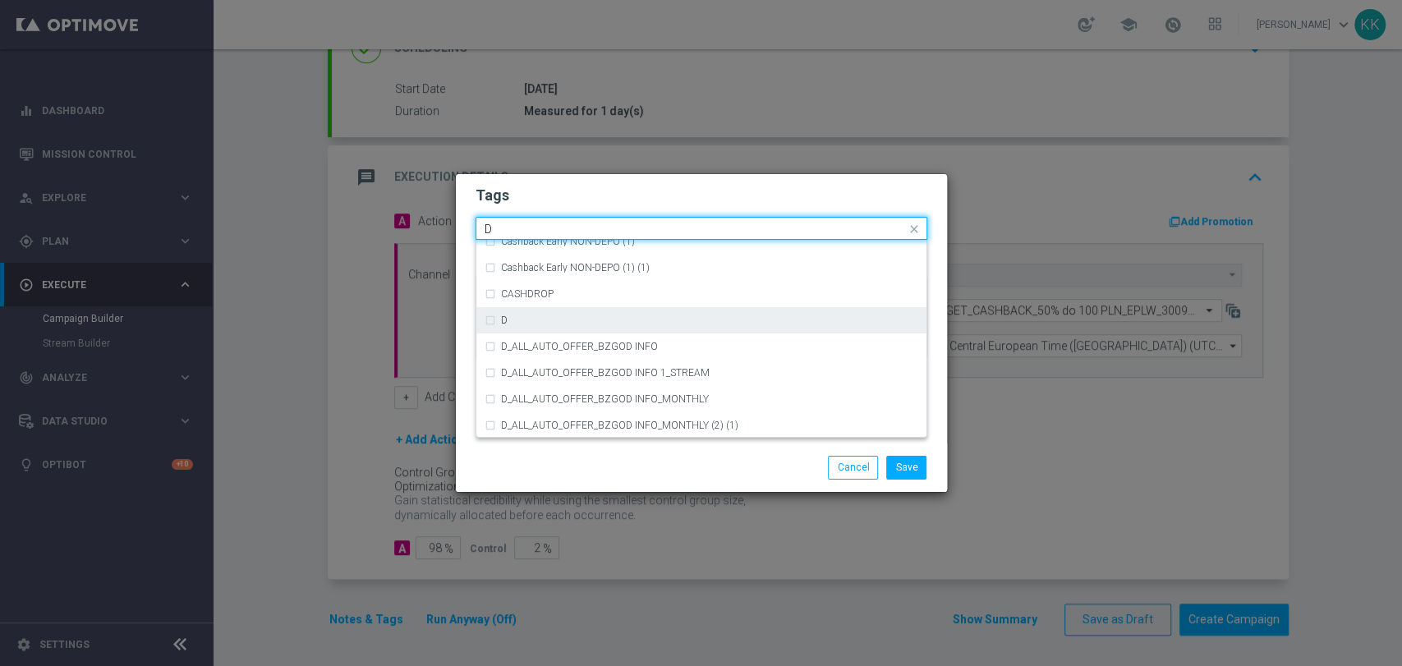
click at [569, 317] on div "D" at bounding box center [709, 320] width 417 height 10
type input "D"
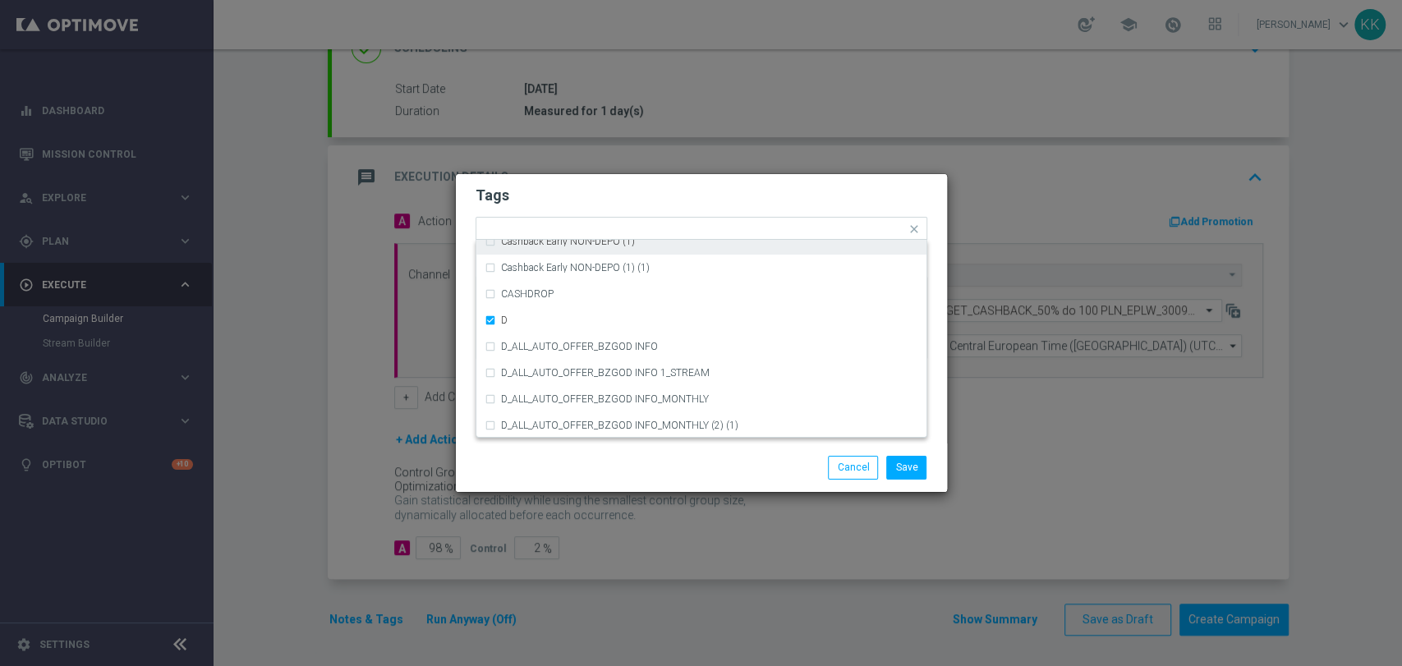
click at [595, 187] on h2 "Tags" at bounding box center [702, 196] width 452 height 20
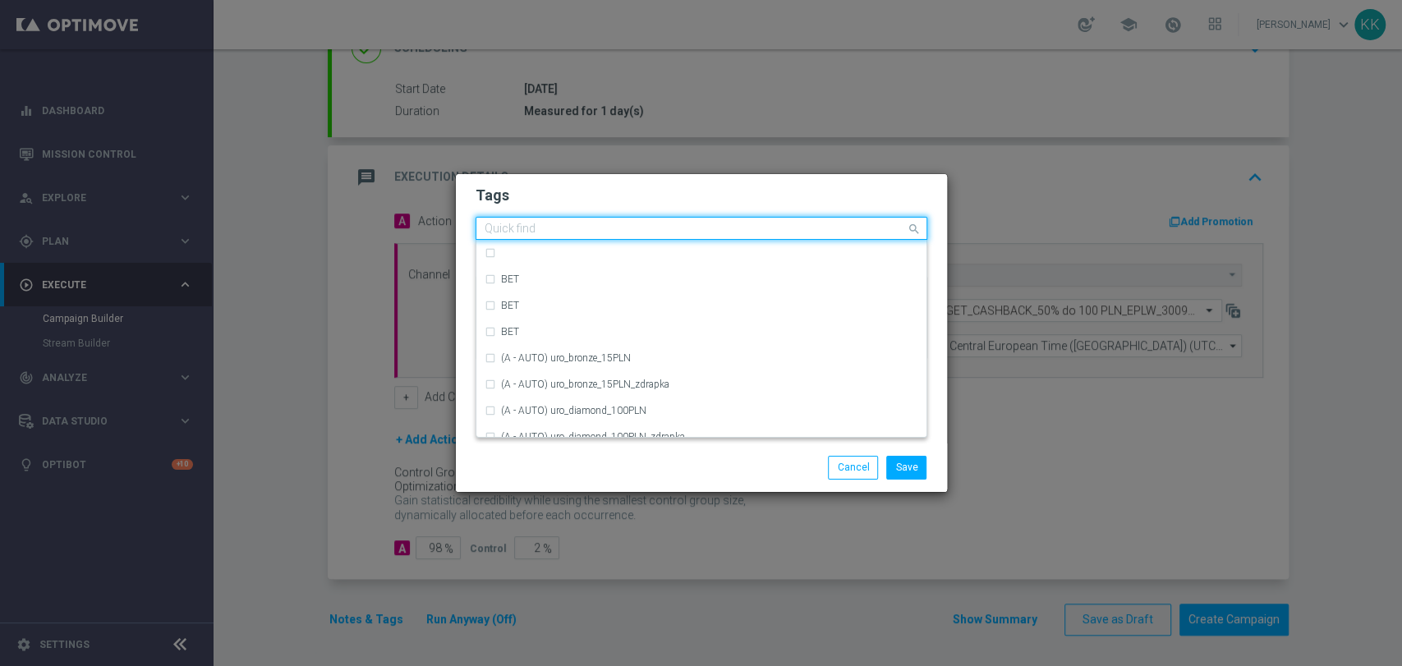
click at [605, 219] on div "Quick find × D" at bounding box center [691, 229] width 430 height 21
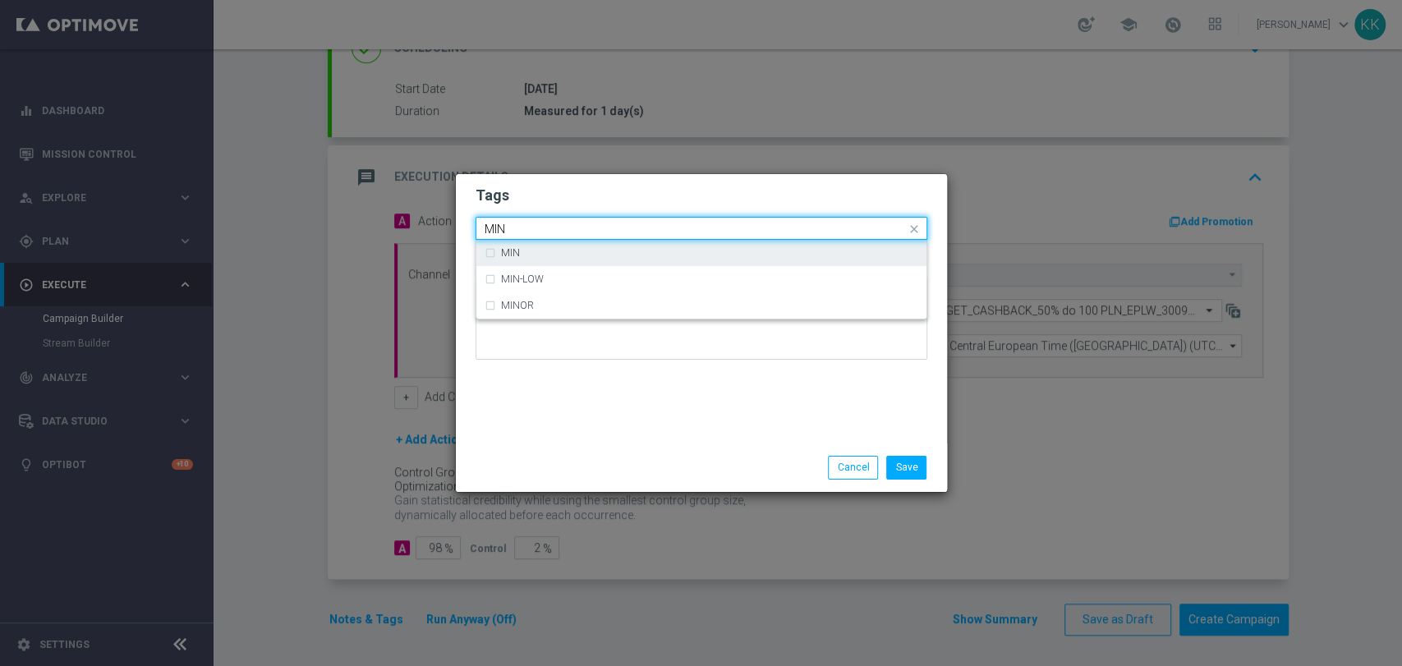
type input "MIN"
click at [683, 240] on div "MIN" at bounding box center [702, 253] width 434 height 26
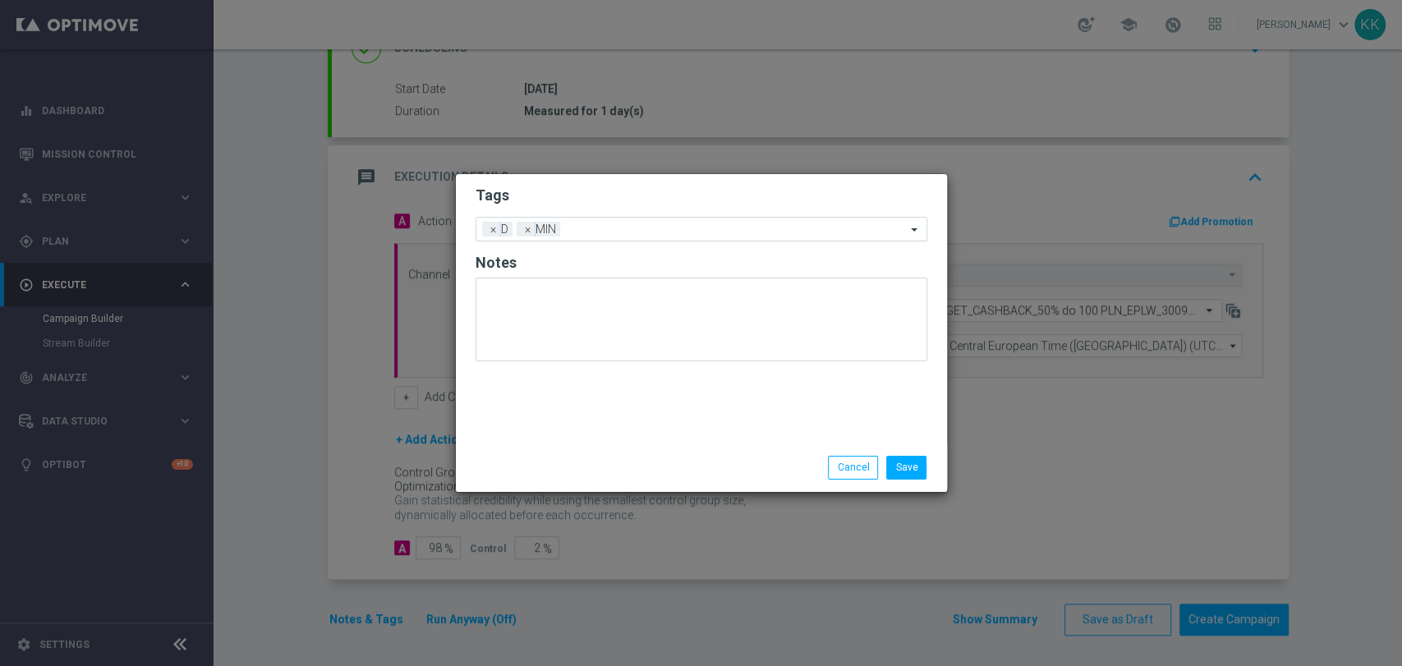
click at [697, 195] on h2 "Tags" at bounding box center [702, 196] width 452 height 20
click at [695, 219] on div "Add a new tag × D × MIN" at bounding box center [691, 229] width 430 height 23
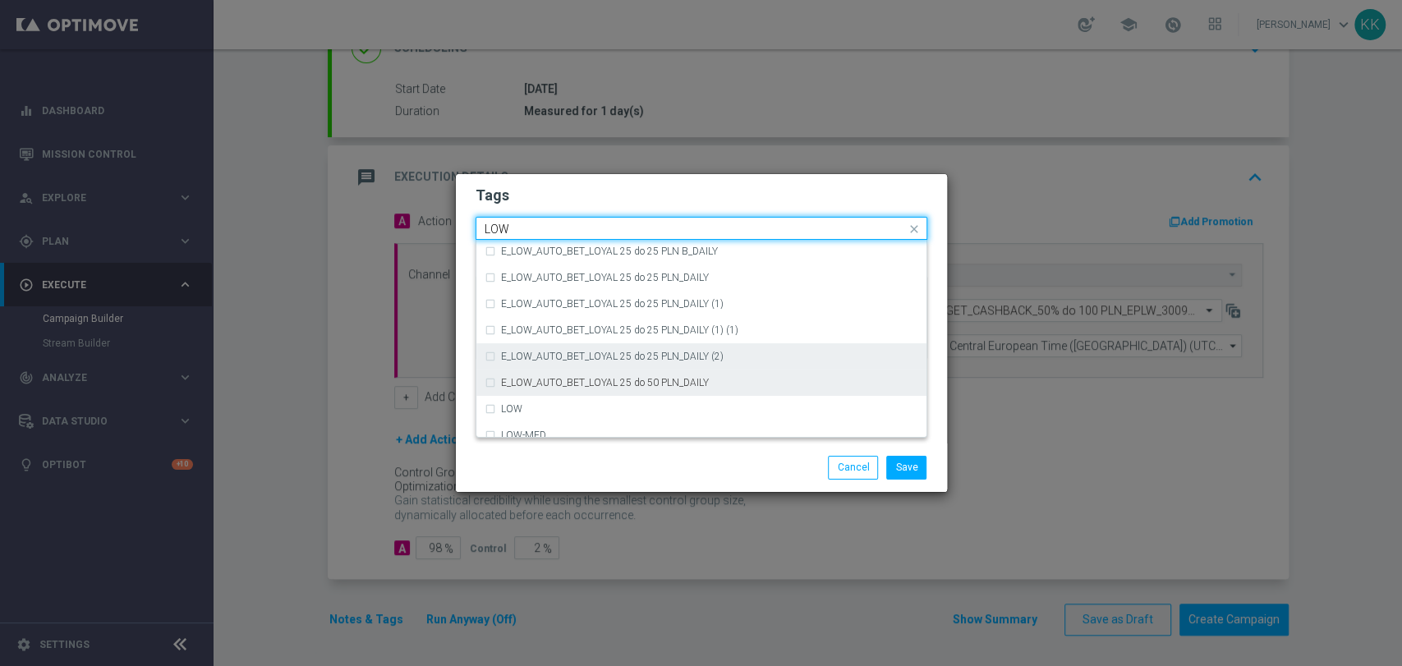
scroll to position [802, 0]
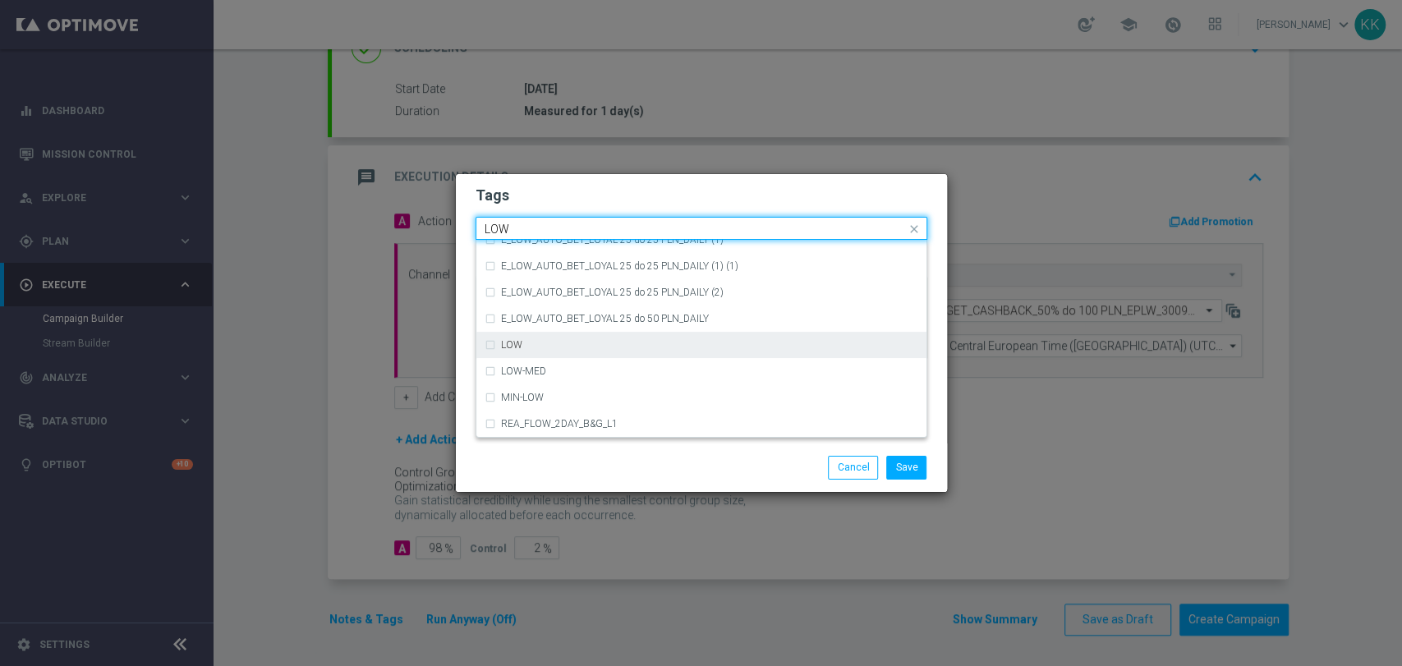
click at [632, 352] on div "LOW" at bounding box center [702, 345] width 434 height 26
type input "LOW"
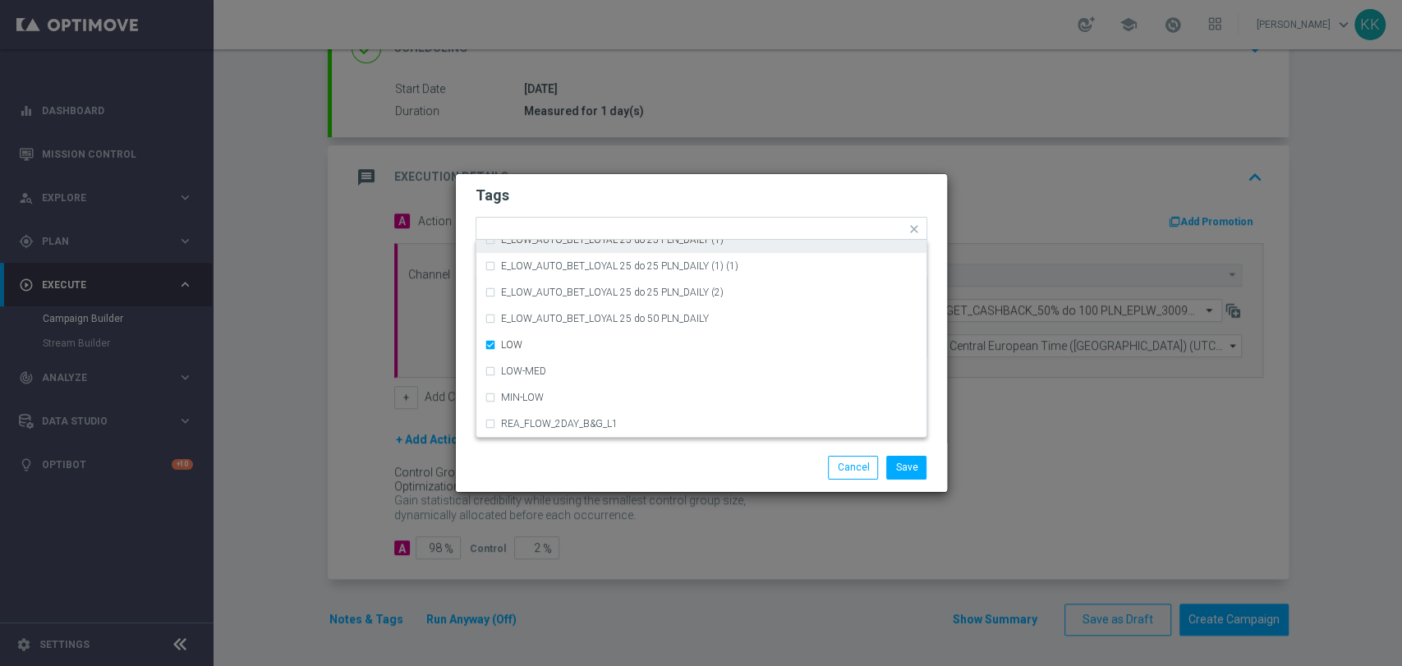
click at [619, 212] on form "Tags Quick find × D × MIN × LOW (REA - AUTO) REA_FLOW_8DAY_B&G (1) (1) (REA - A…" at bounding box center [702, 277] width 452 height 191
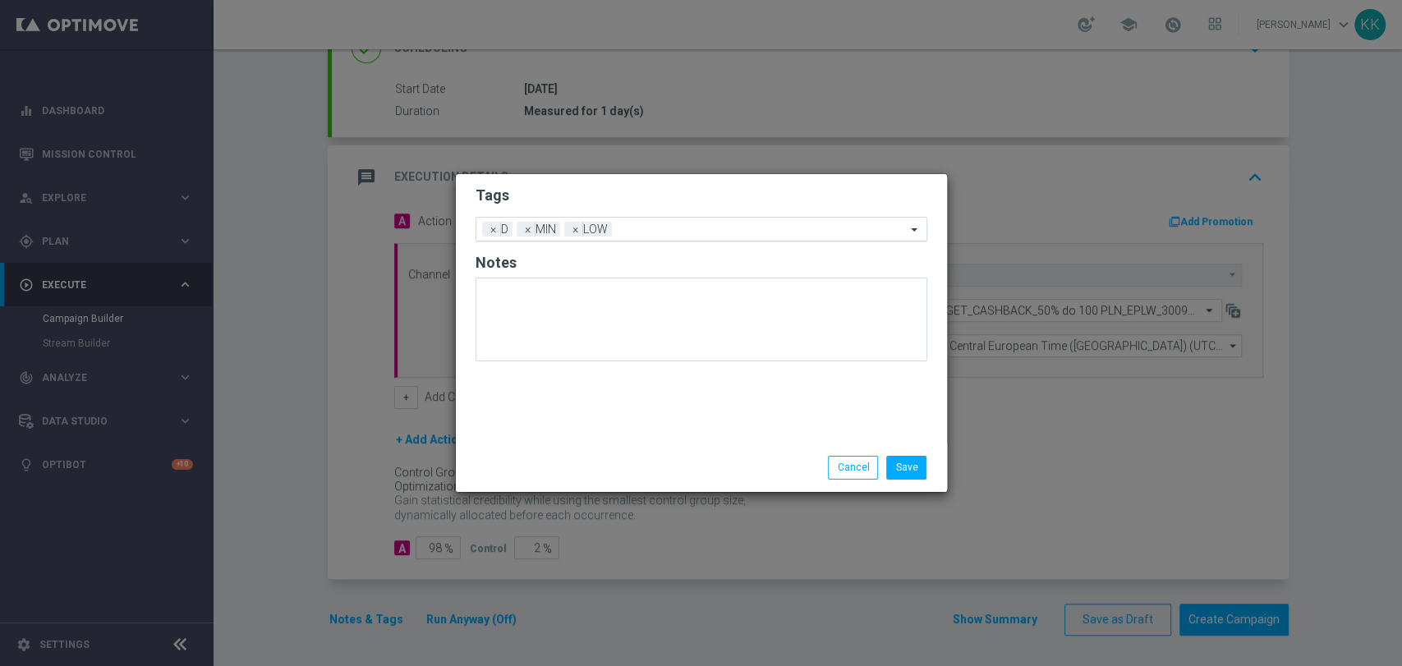
click at [651, 230] on input "text" at bounding box center [763, 230] width 288 height 14
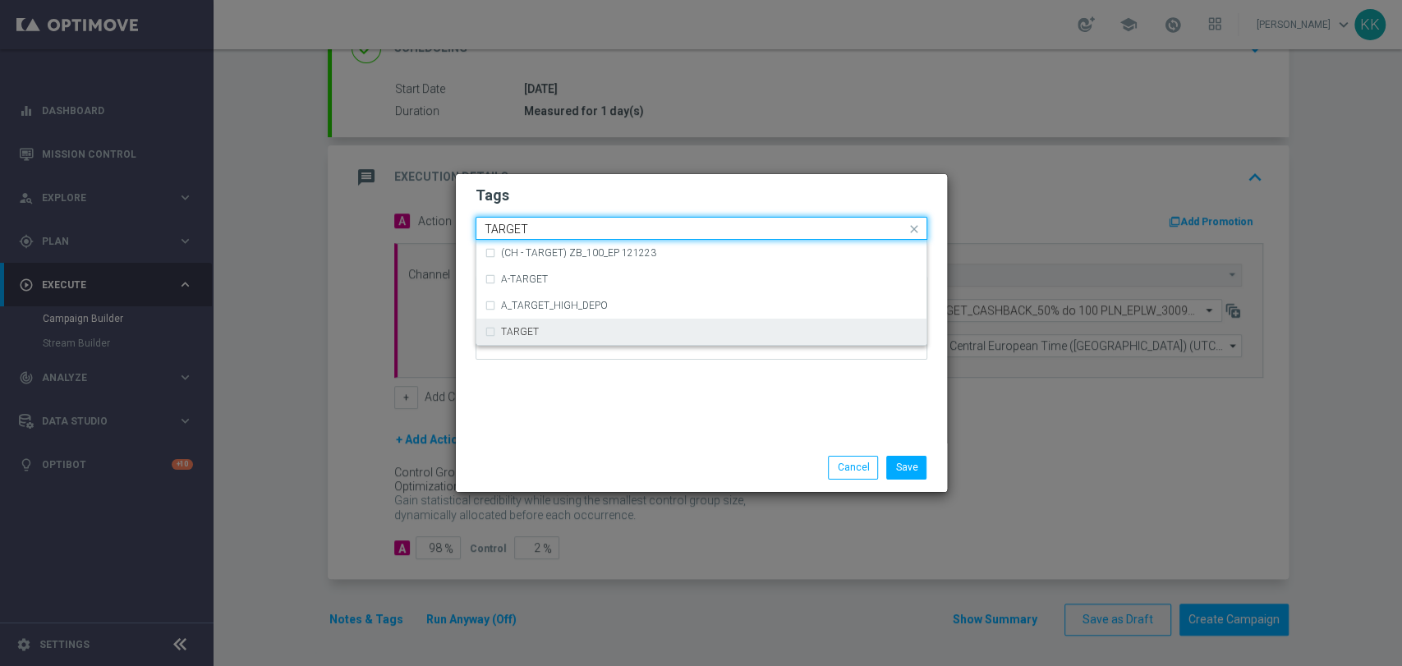
click at [850, 336] on div "TARGET" at bounding box center [709, 332] width 417 height 10
type input "TARGET"
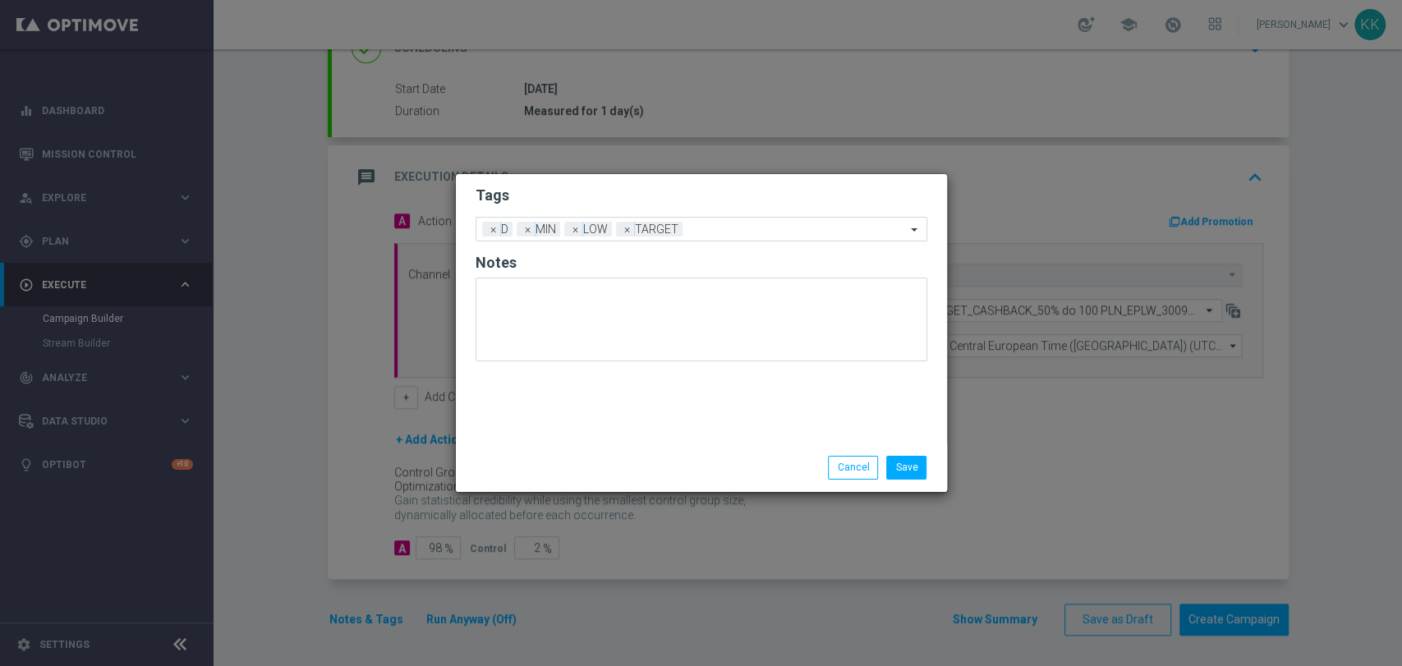
click at [837, 375] on div "Tags Add a new tag × D × MIN × LOW × TARGET Notes" at bounding box center [701, 308] width 491 height 269
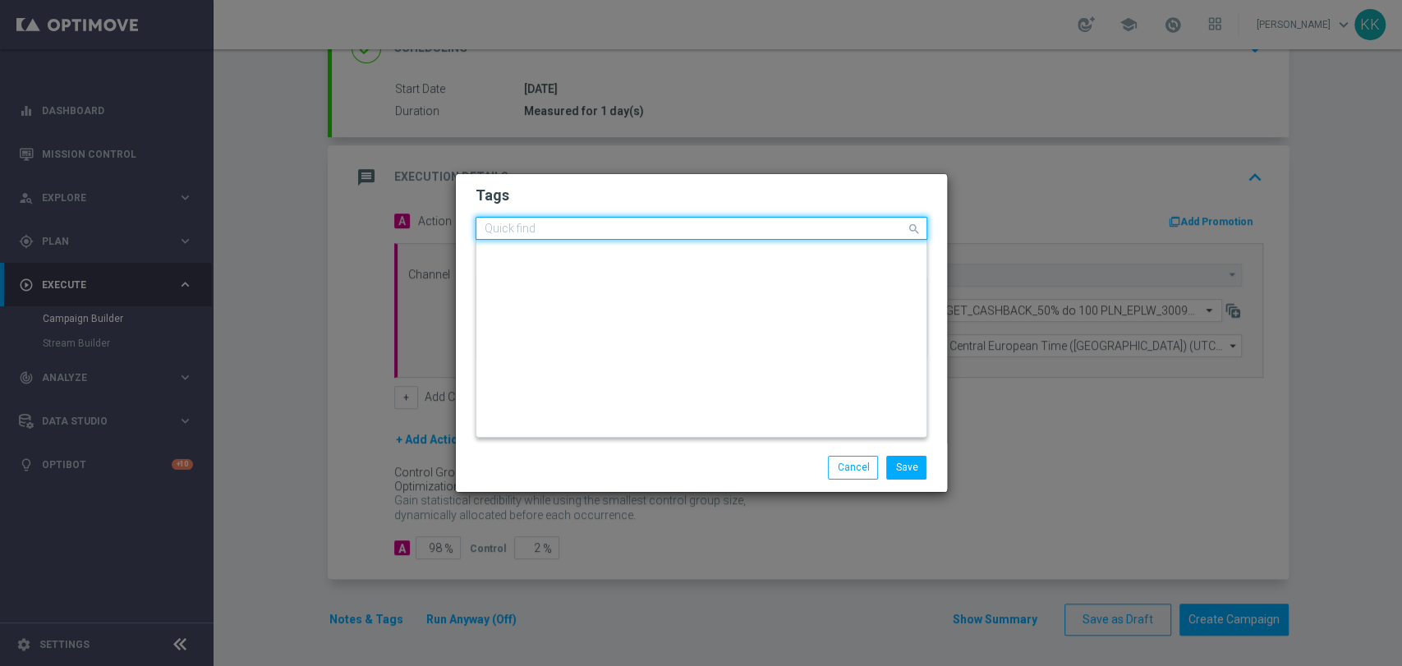
click at [757, 224] on input "text" at bounding box center [695, 230] width 421 height 14
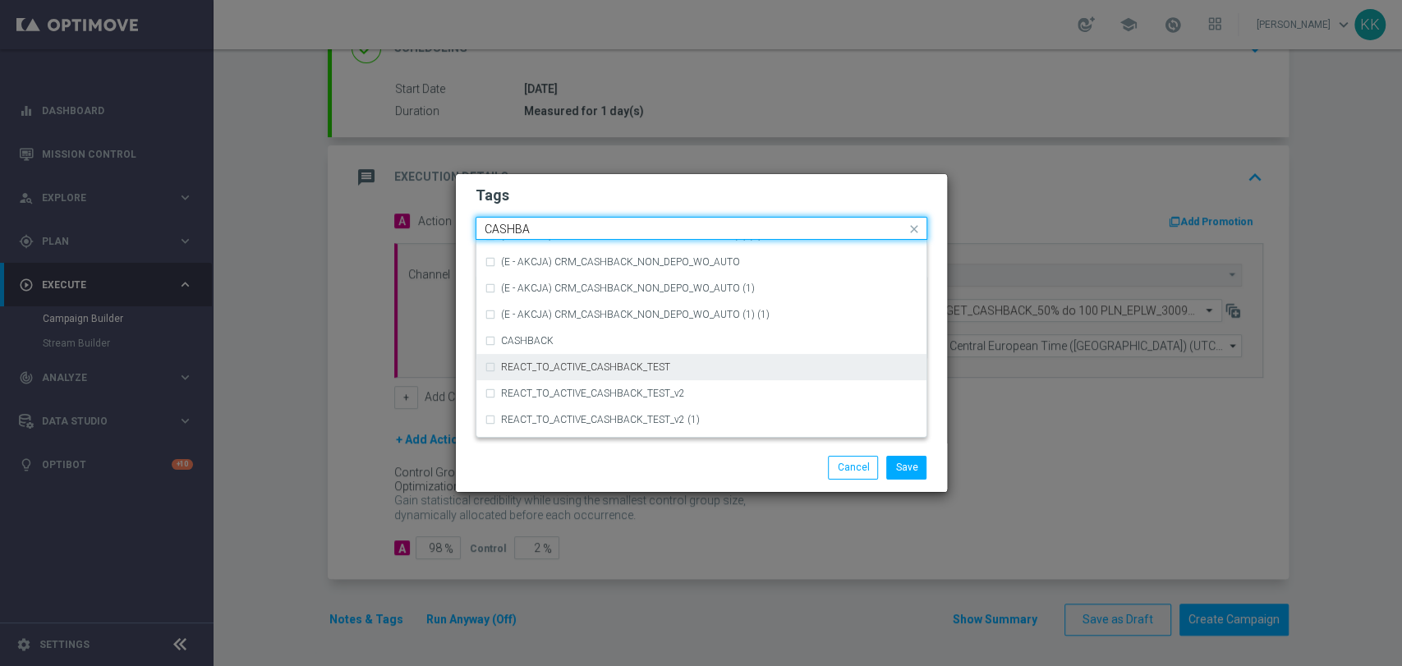
scroll to position [283, 0]
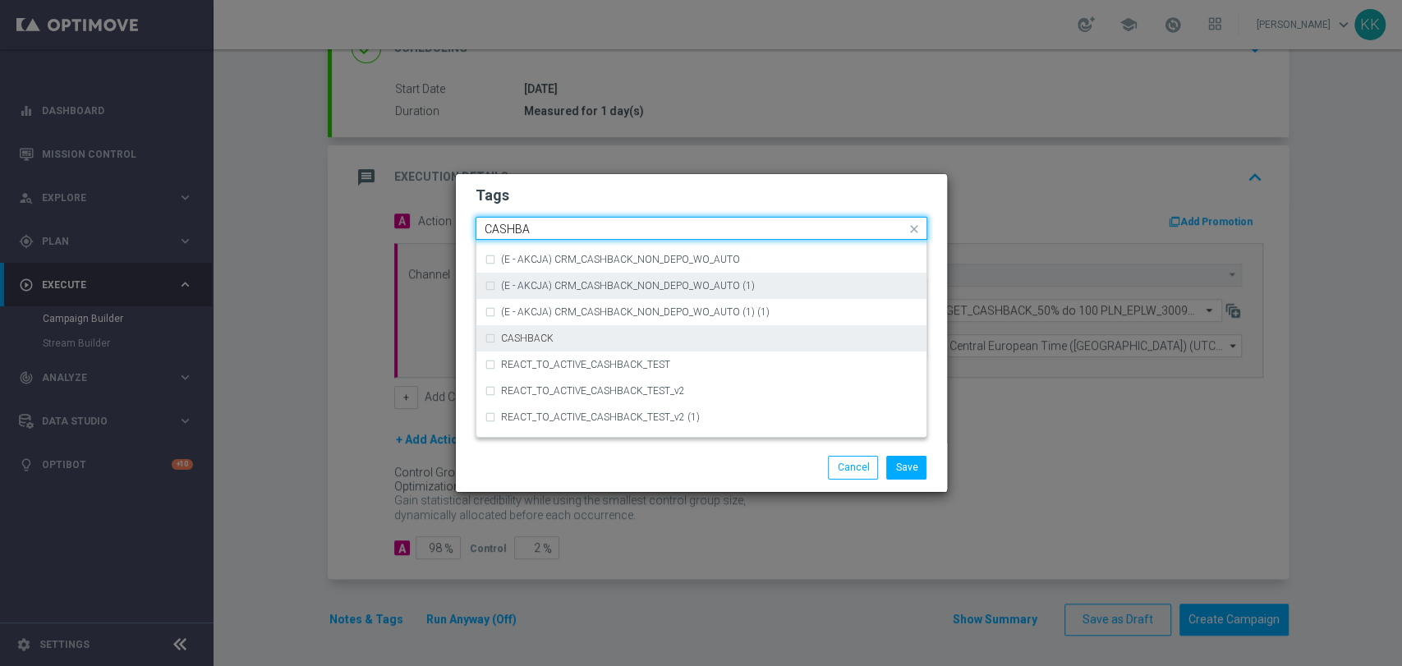
drag, startPoint x: 582, startPoint y: 334, endPoint x: 592, endPoint y: 293, distance: 41.4
click at [580, 334] on div "CASHBACK" at bounding box center [709, 339] width 417 height 10
type input "CASHBA"
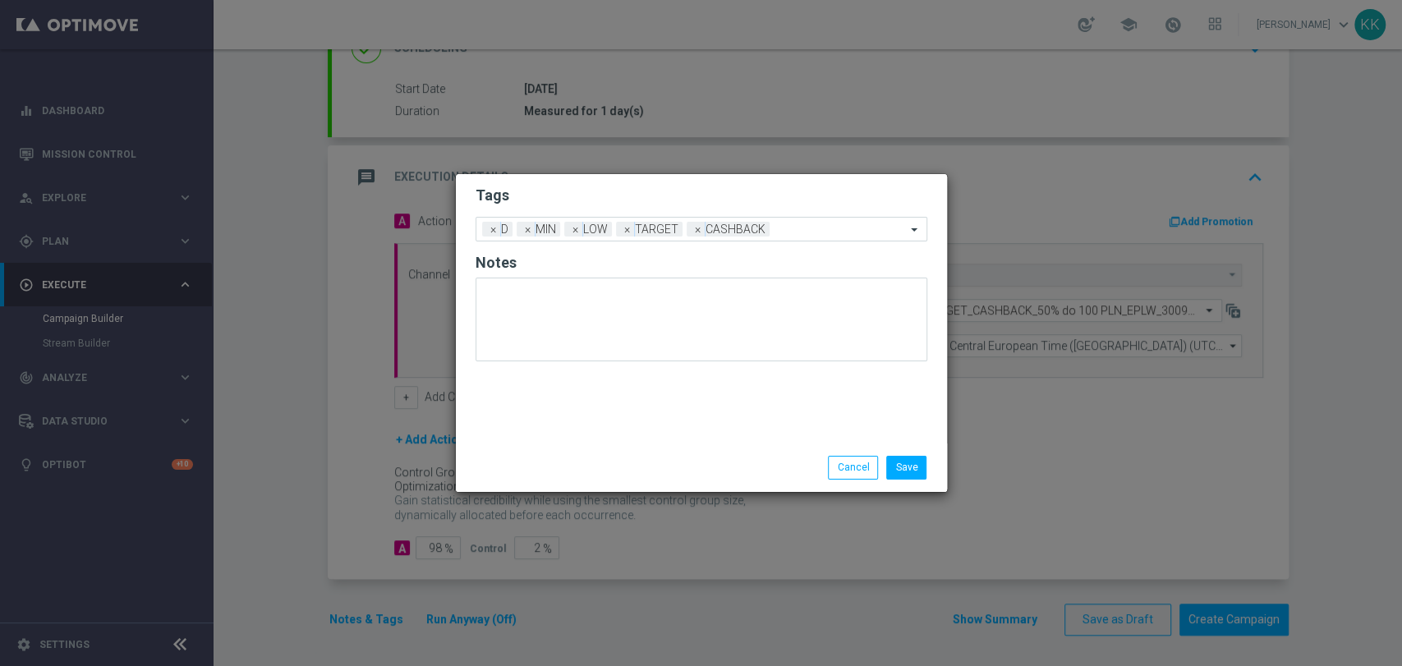
click at [662, 186] on h2 "Tags" at bounding box center [702, 196] width 452 height 20
click at [804, 223] on div "Add a new tag × D × MIN × LOW × TARGET × CASHBACK" at bounding box center [691, 229] width 430 height 23
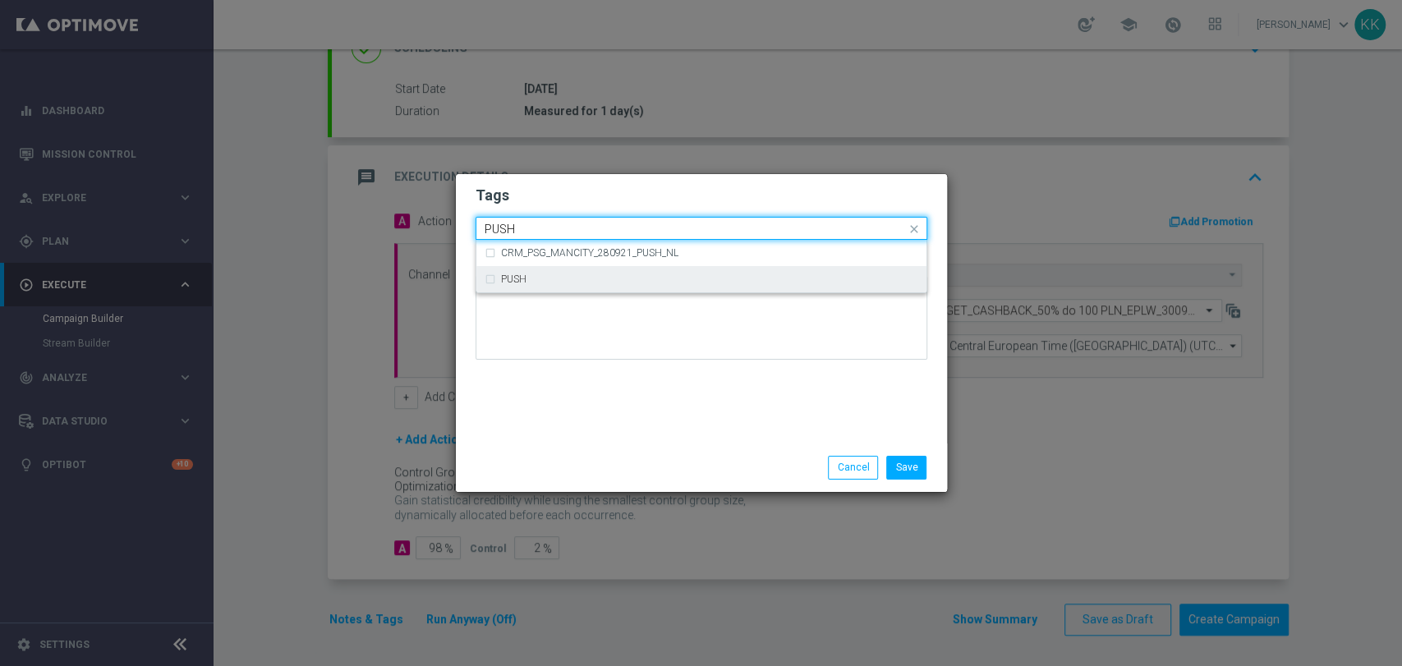
click at [817, 268] on div "PUSH" at bounding box center [702, 279] width 434 height 26
type input "PUSH"
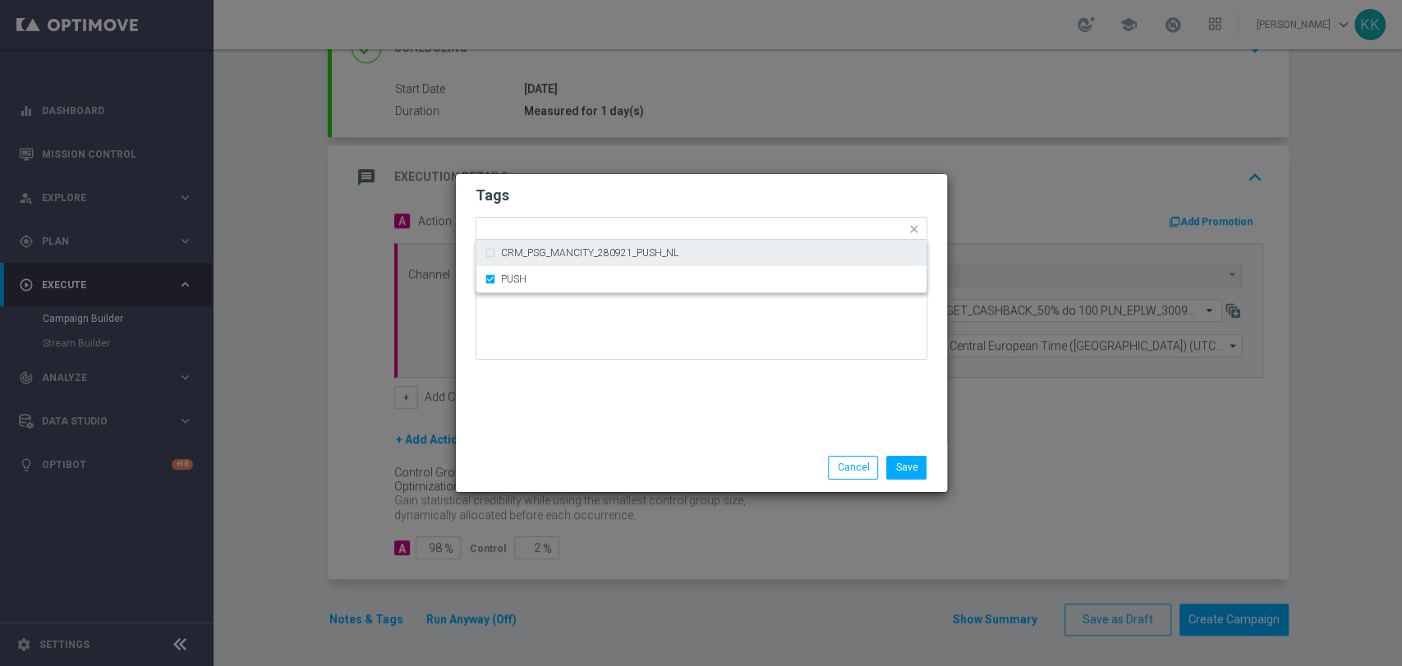
click at [794, 192] on h2 "Tags" at bounding box center [702, 196] width 452 height 20
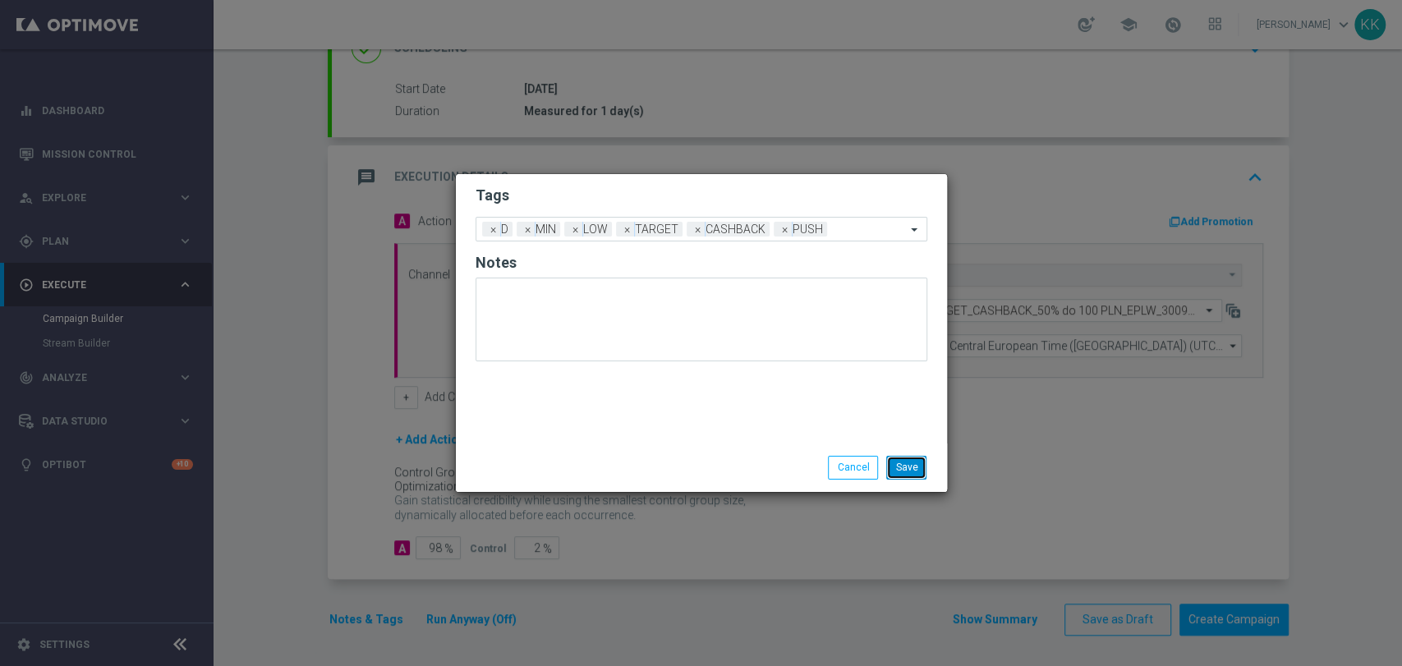
click at [911, 467] on button "Save" at bounding box center [906, 467] width 40 height 23
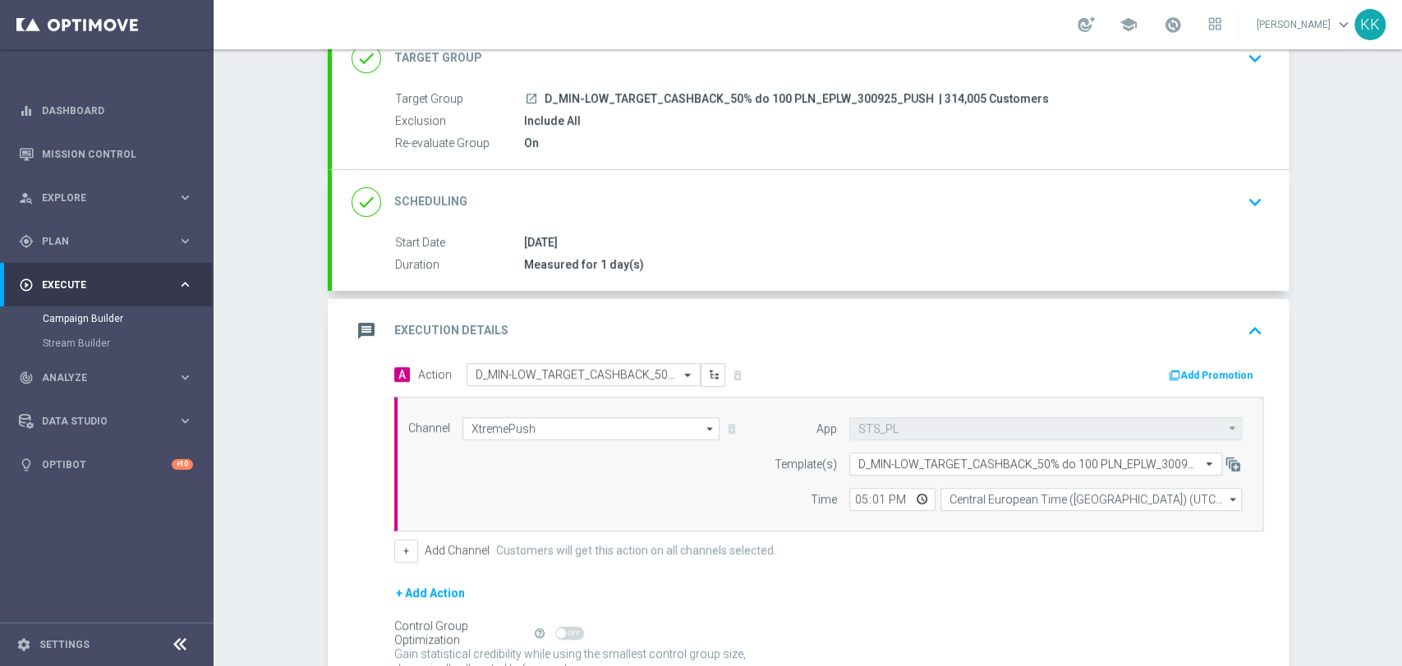
scroll to position [0, 0]
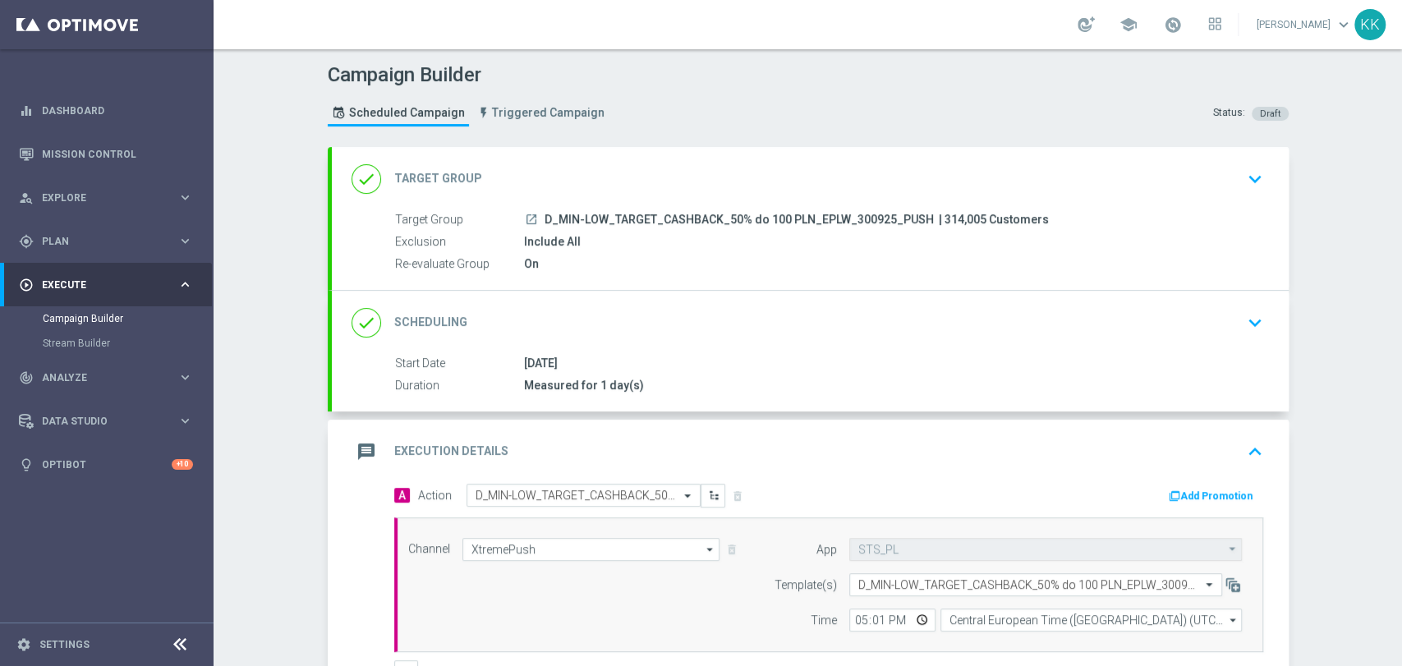
click at [1251, 182] on icon "keyboard_arrow_down" at bounding box center [1255, 179] width 25 height 25
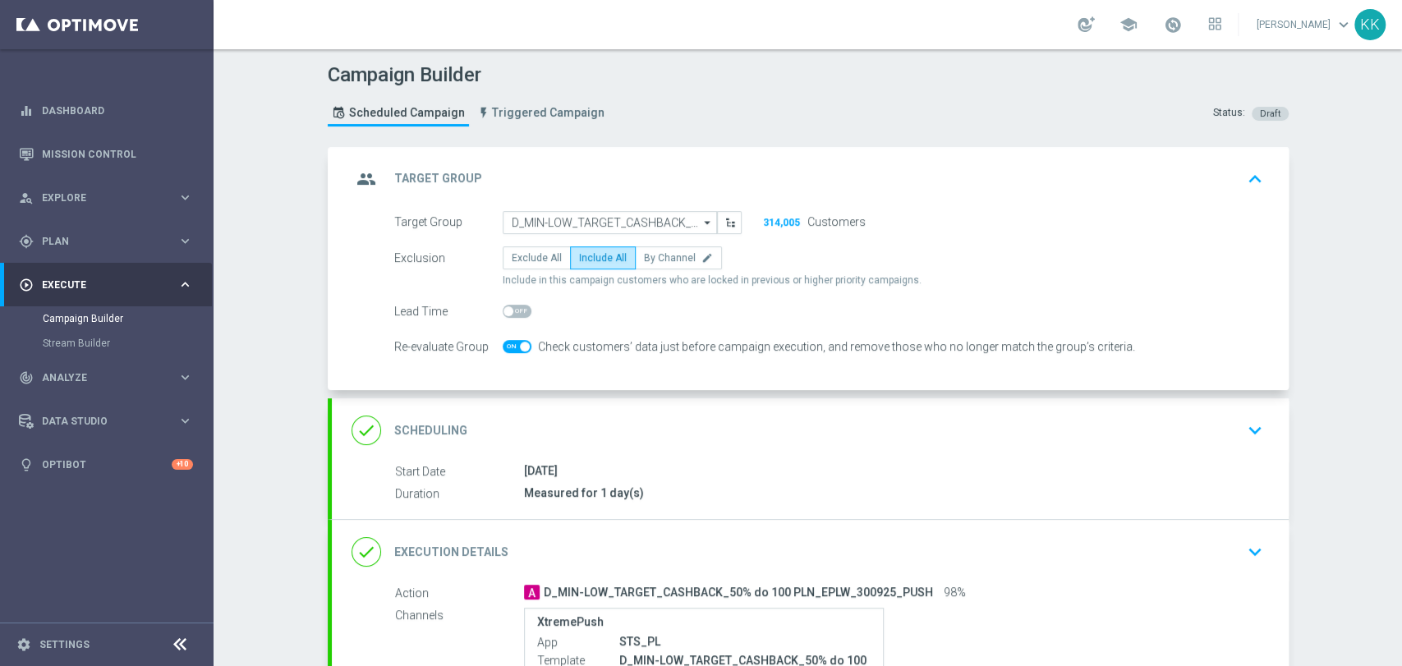
click at [1225, 421] on div "done Scheduling keyboard_arrow_down" at bounding box center [811, 430] width 918 height 31
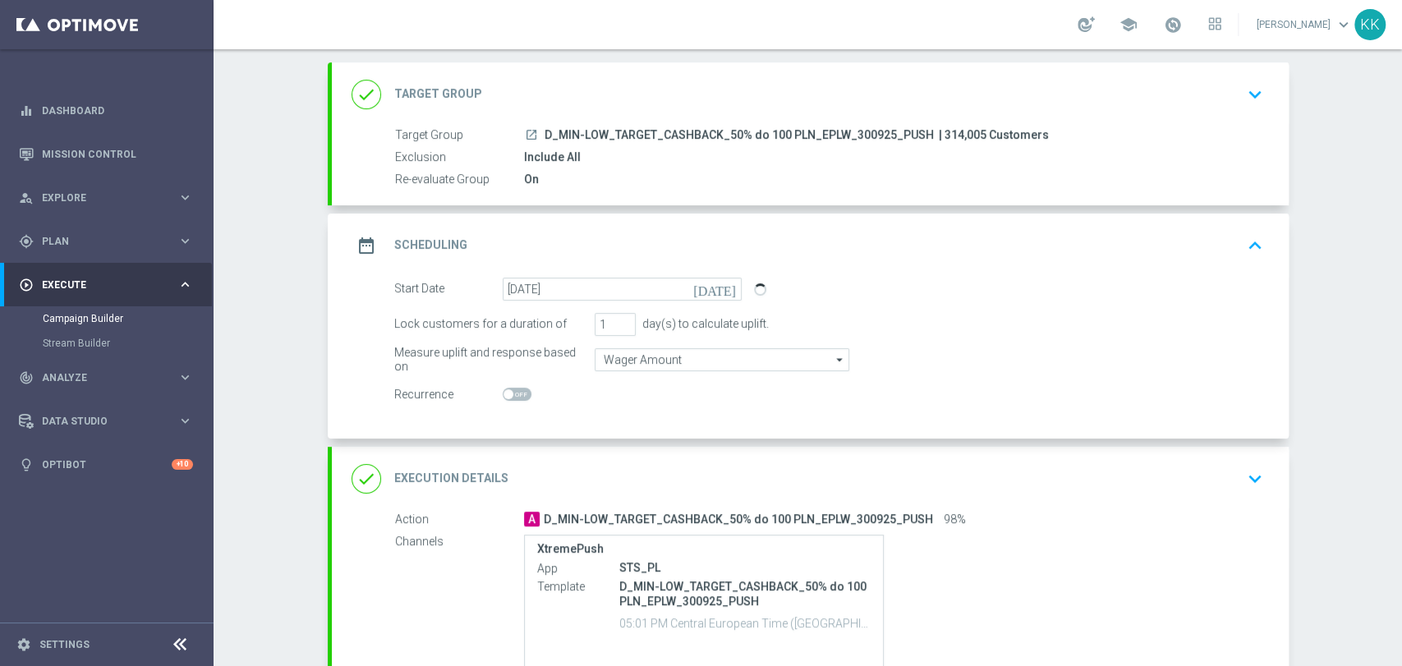
scroll to position [182, 0]
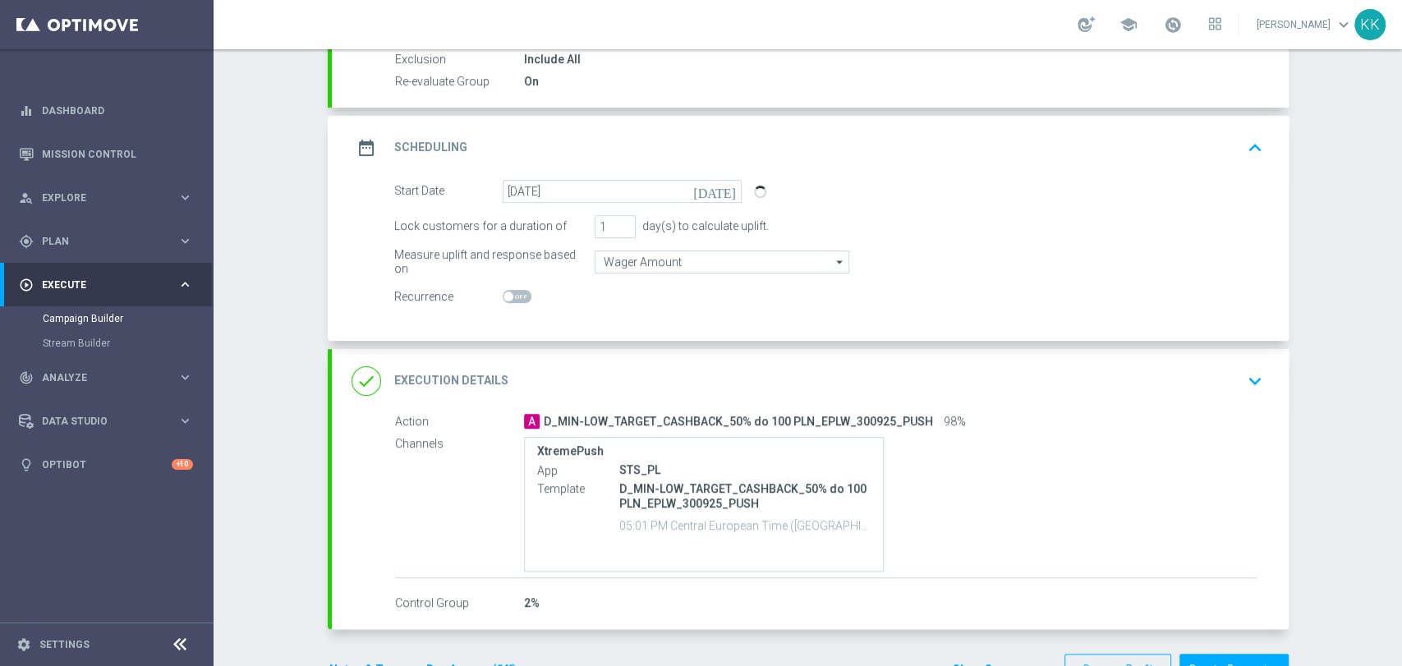
click at [1241, 378] on button "keyboard_arrow_down" at bounding box center [1255, 381] width 28 height 31
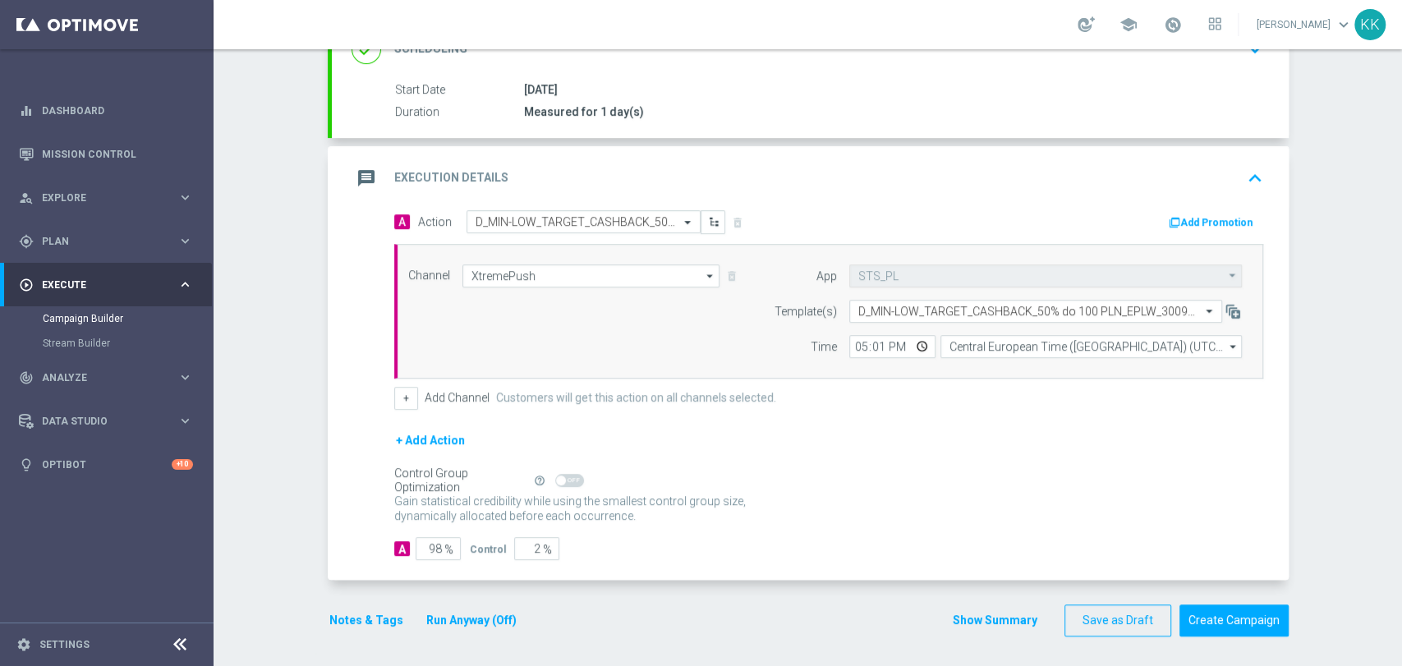
scroll to position [274, 0]
click at [376, 619] on button "Notes & Tags" at bounding box center [366, 620] width 77 height 21
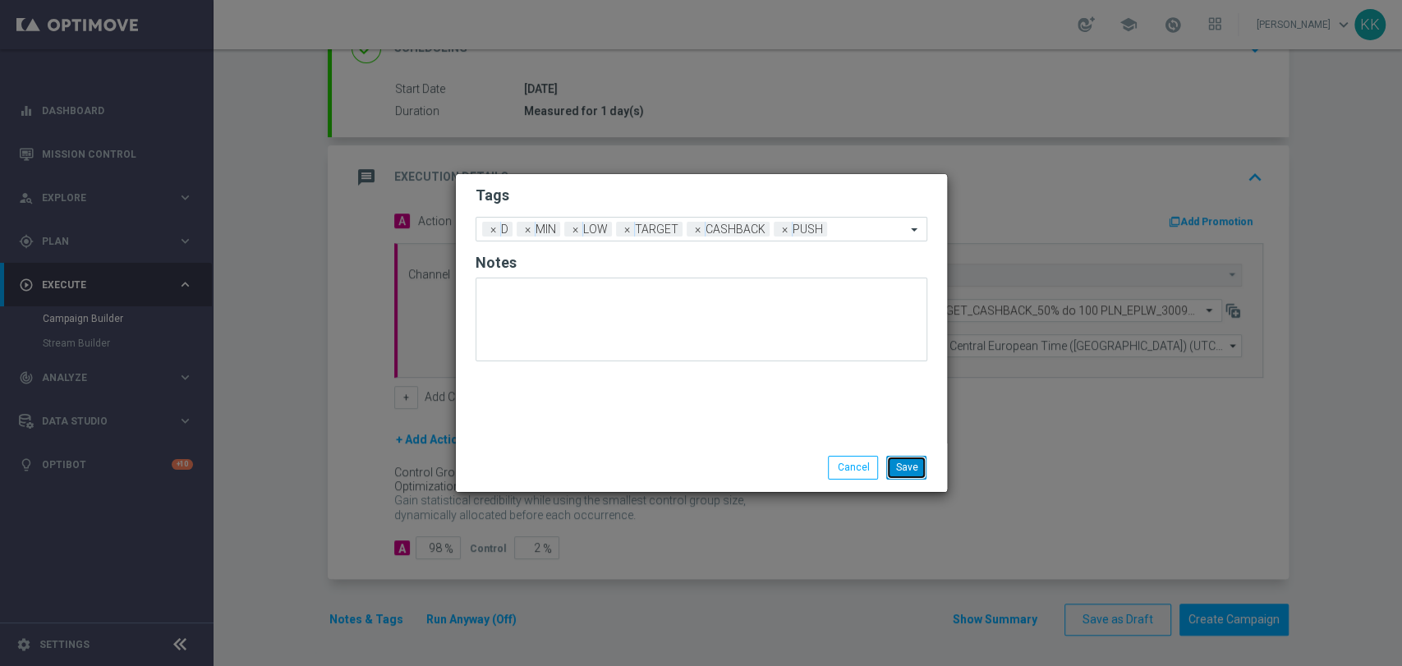
click at [899, 468] on button "Save" at bounding box center [906, 467] width 40 height 23
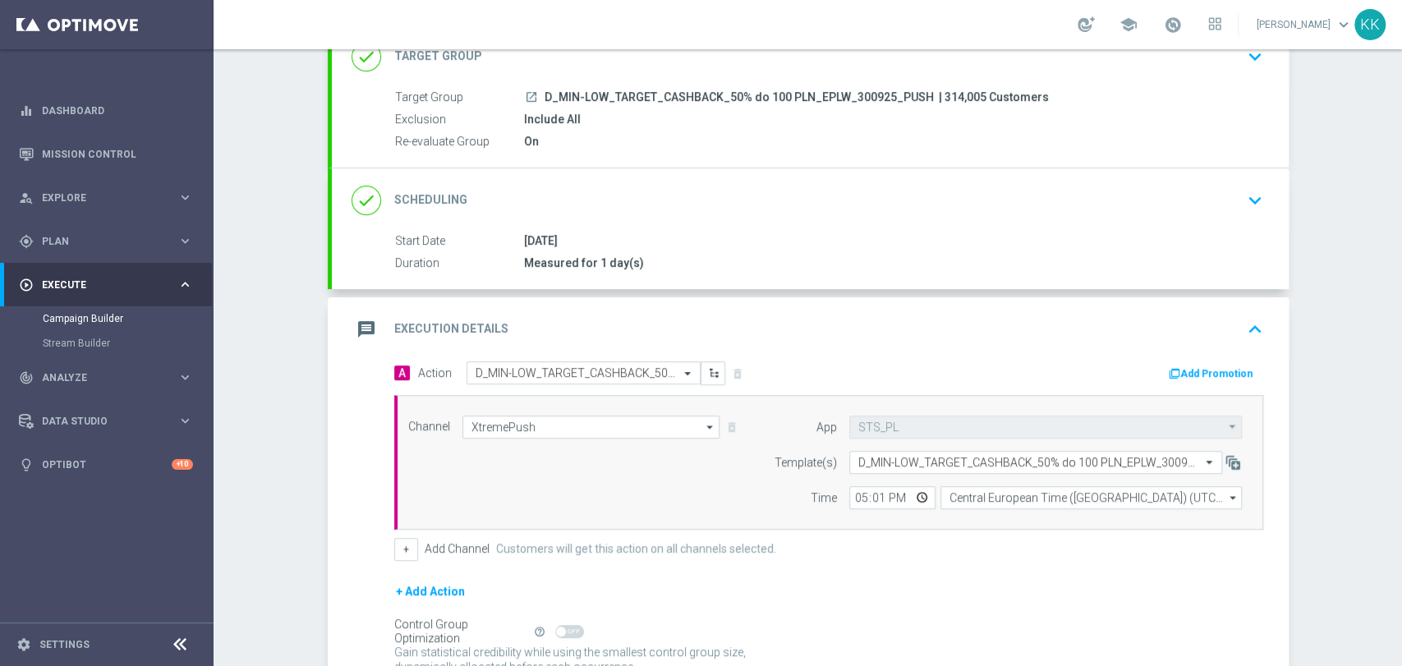
scroll to position [0, 0]
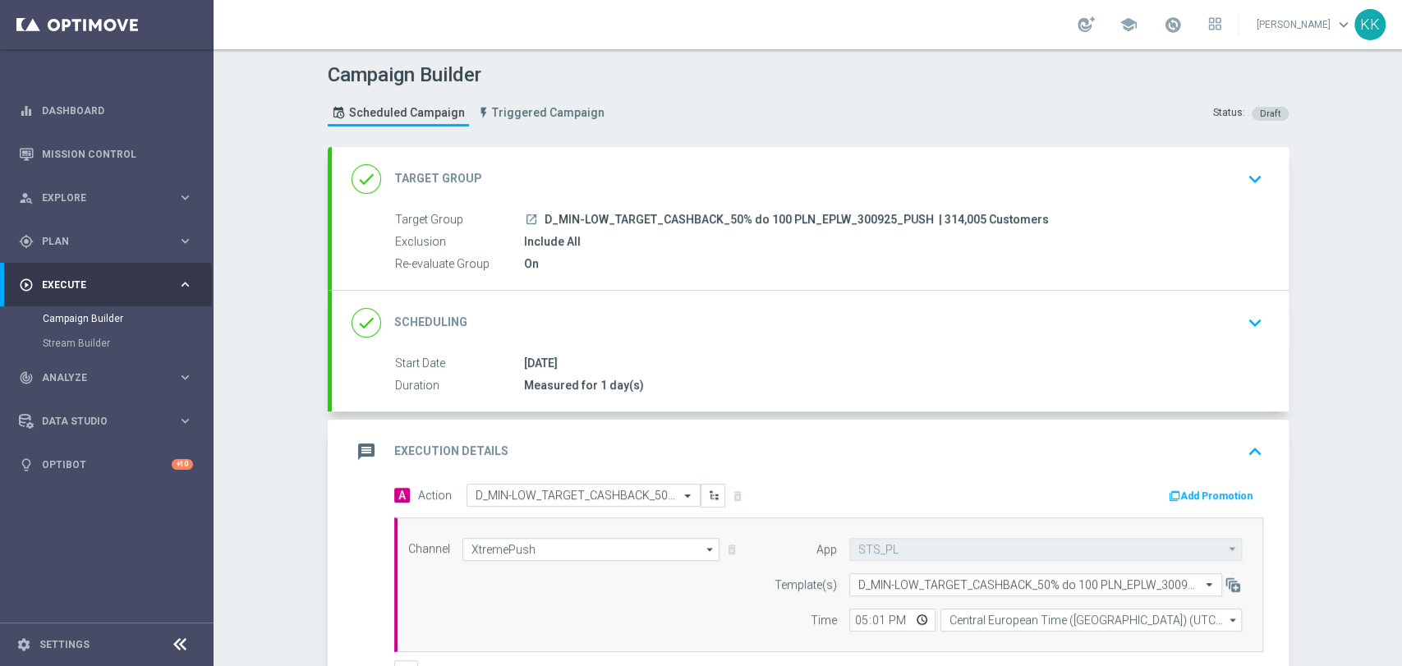
click at [1245, 178] on icon "keyboard_arrow_down" at bounding box center [1255, 179] width 25 height 25
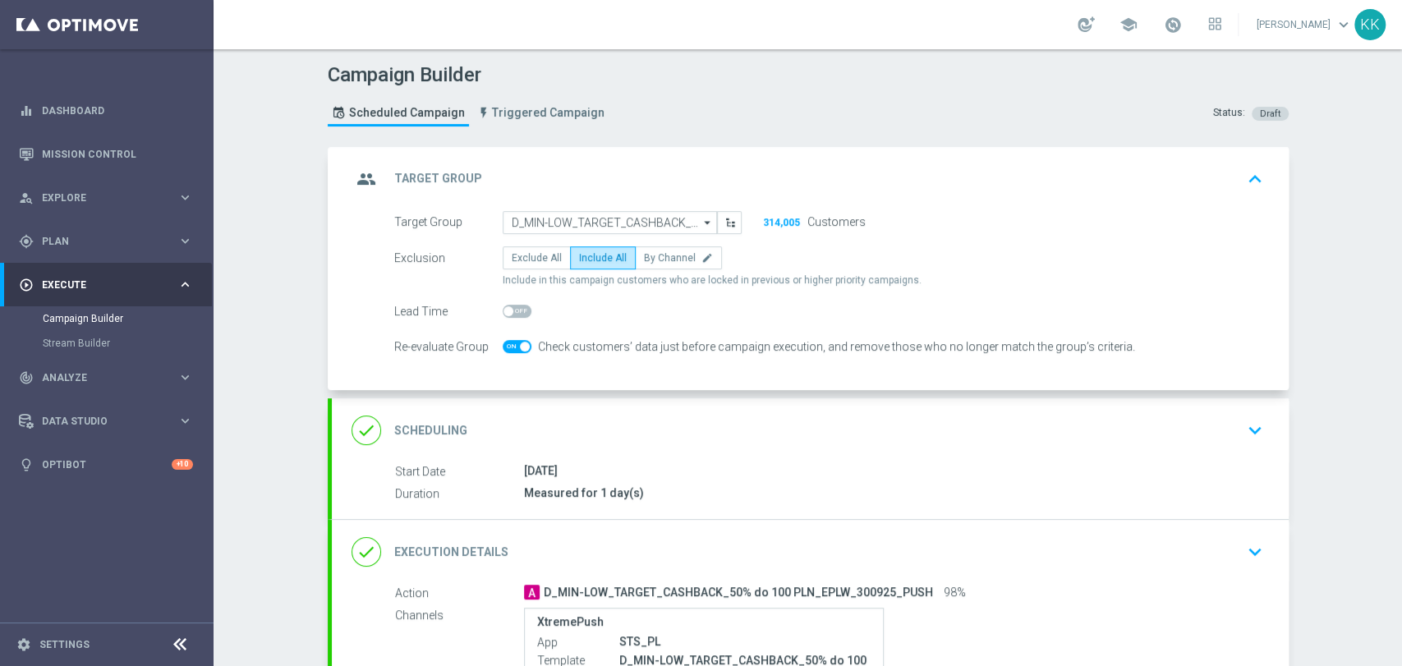
click at [1263, 432] on div "done Scheduling keyboard_arrow_down" at bounding box center [810, 430] width 957 height 64
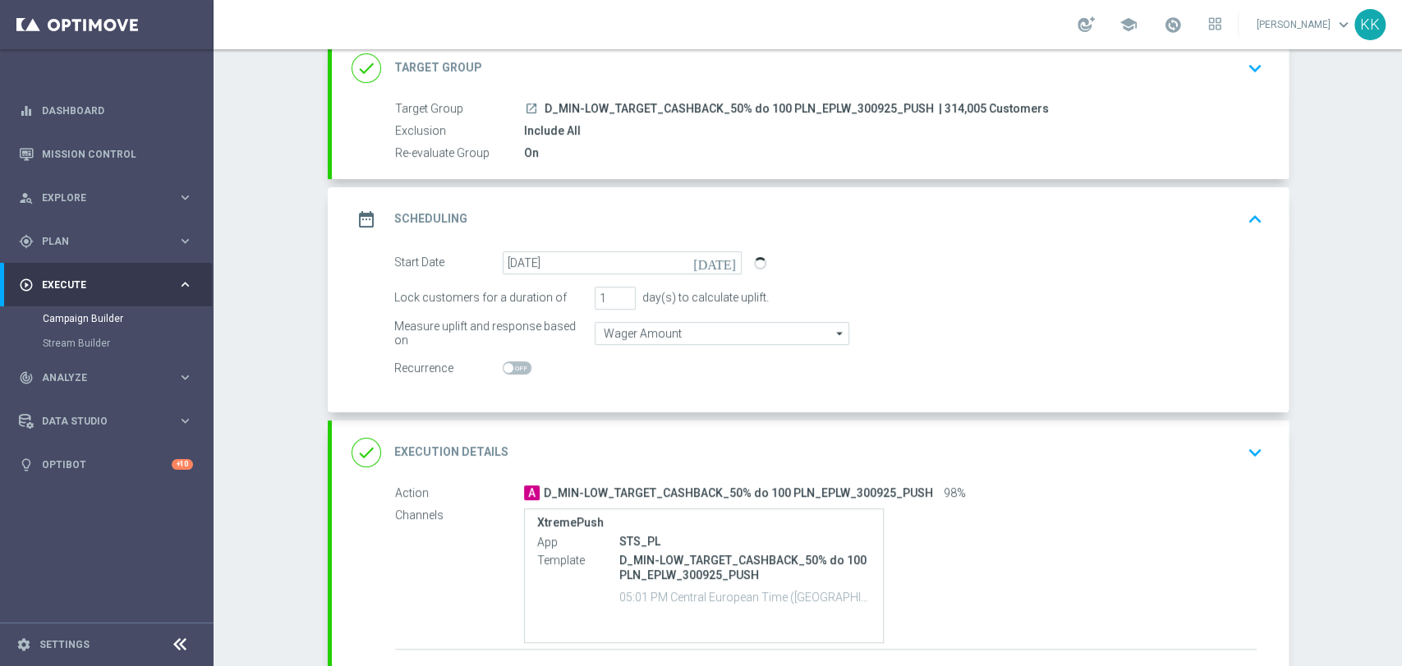
scroll to position [183, 0]
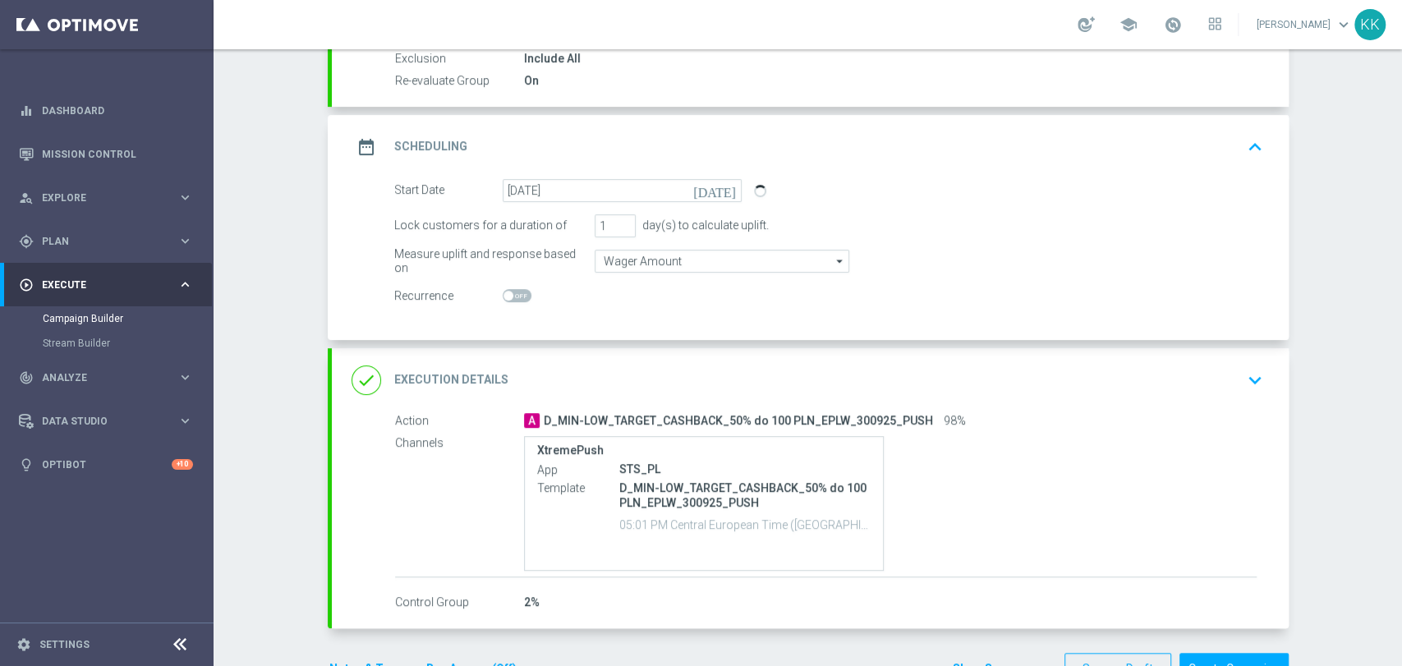
click at [1250, 382] on icon "keyboard_arrow_down" at bounding box center [1255, 380] width 25 height 25
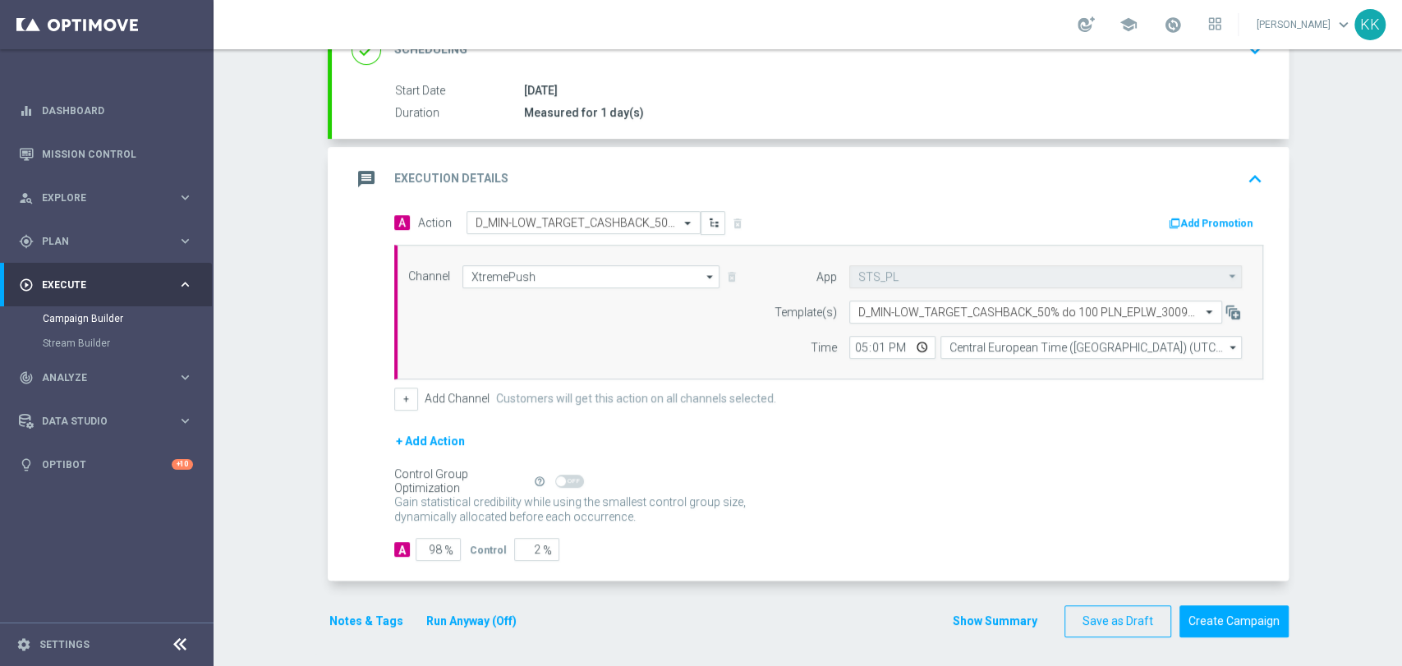
scroll to position [274, 0]
click at [370, 612] on button "Notes & Tags" at bounding box center [366, 620] width 77 height 21
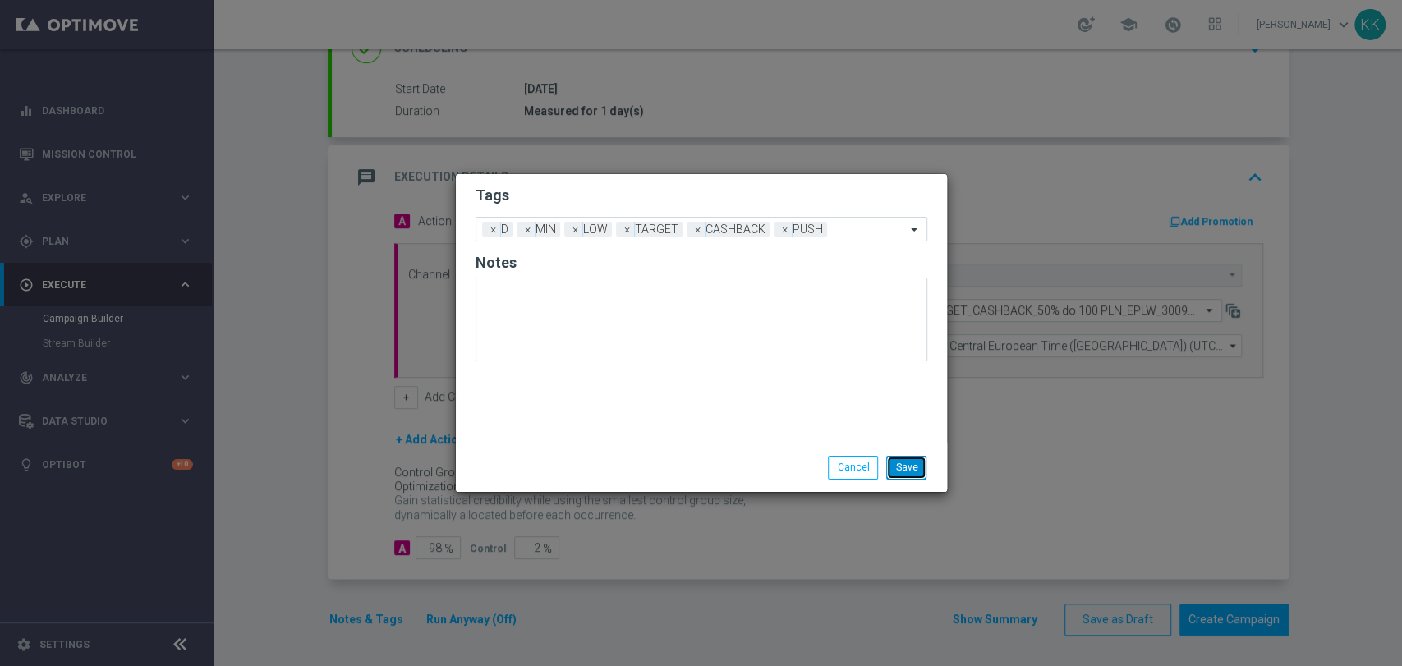
click at [915, 468] on button "Save" at bounding box center [906, 467] width 40 height 23
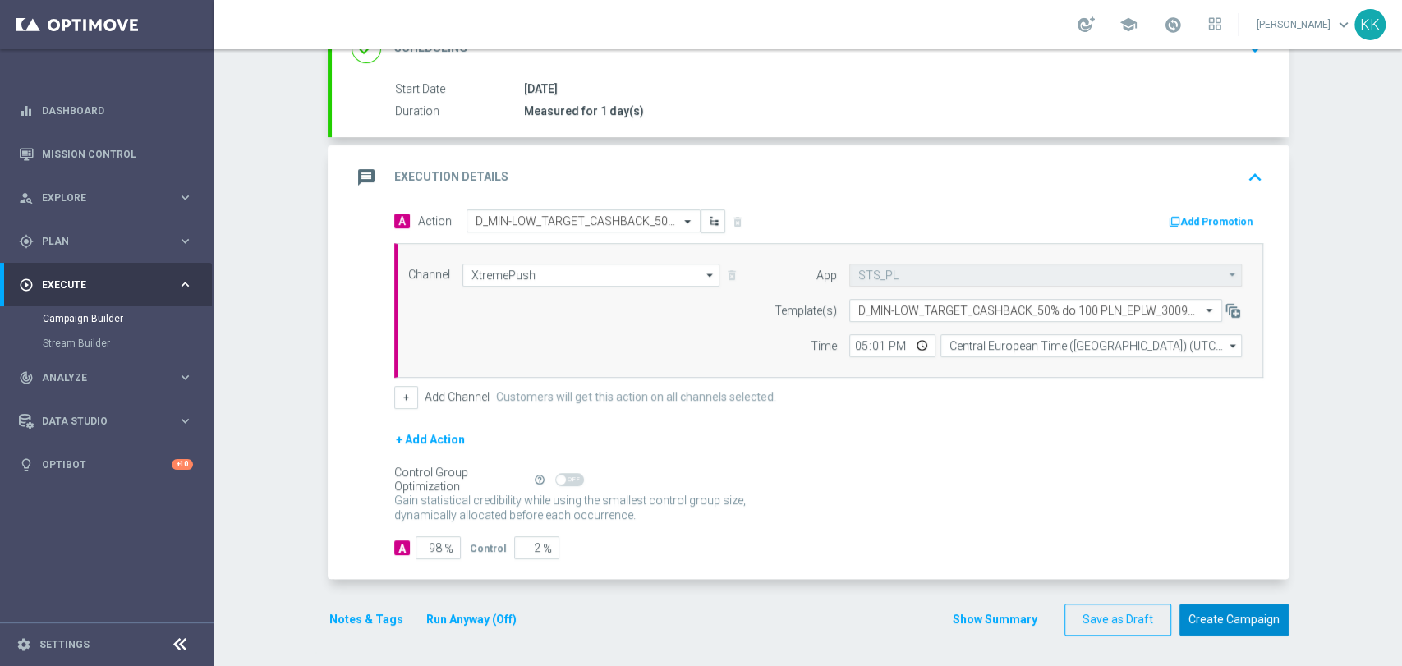
click at [1217, 619] on button "Create Campaign" at bounding box center [1234, 620] width 109 height 32
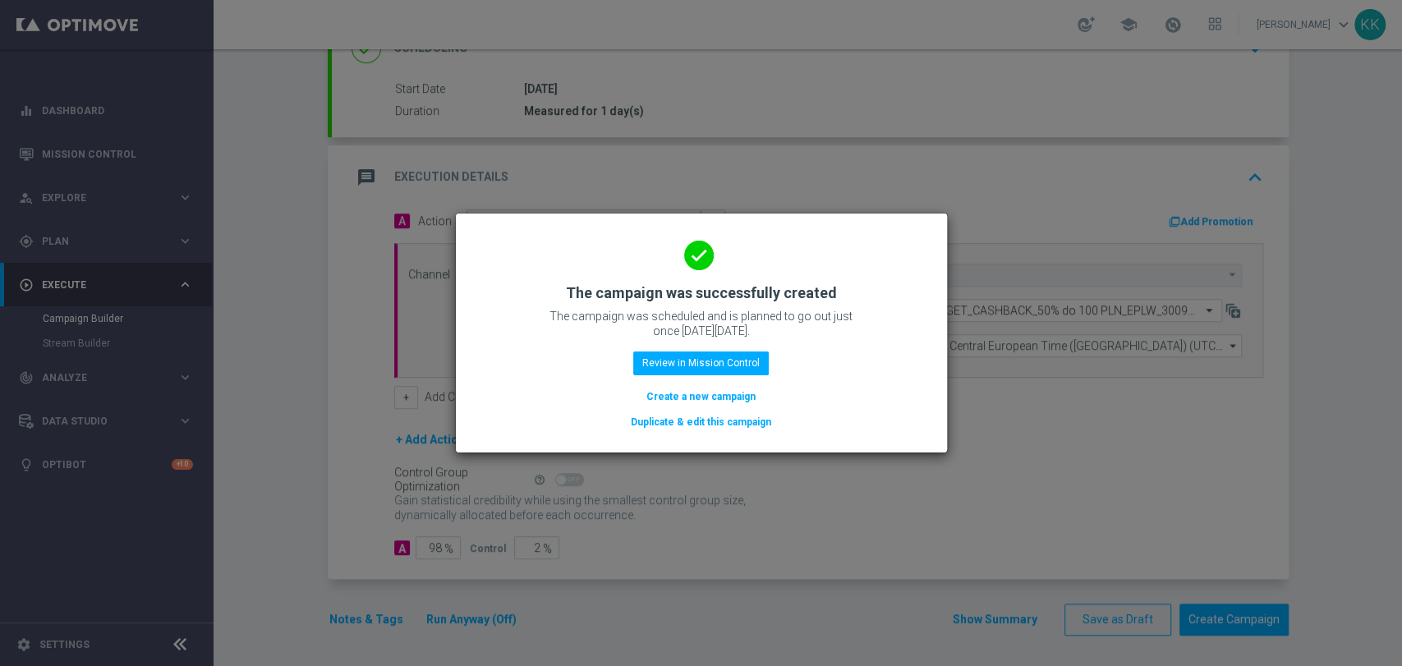
click at [711, 400] on button "Create a new campaign" at bounding box center [701, 397] width 113 height 18
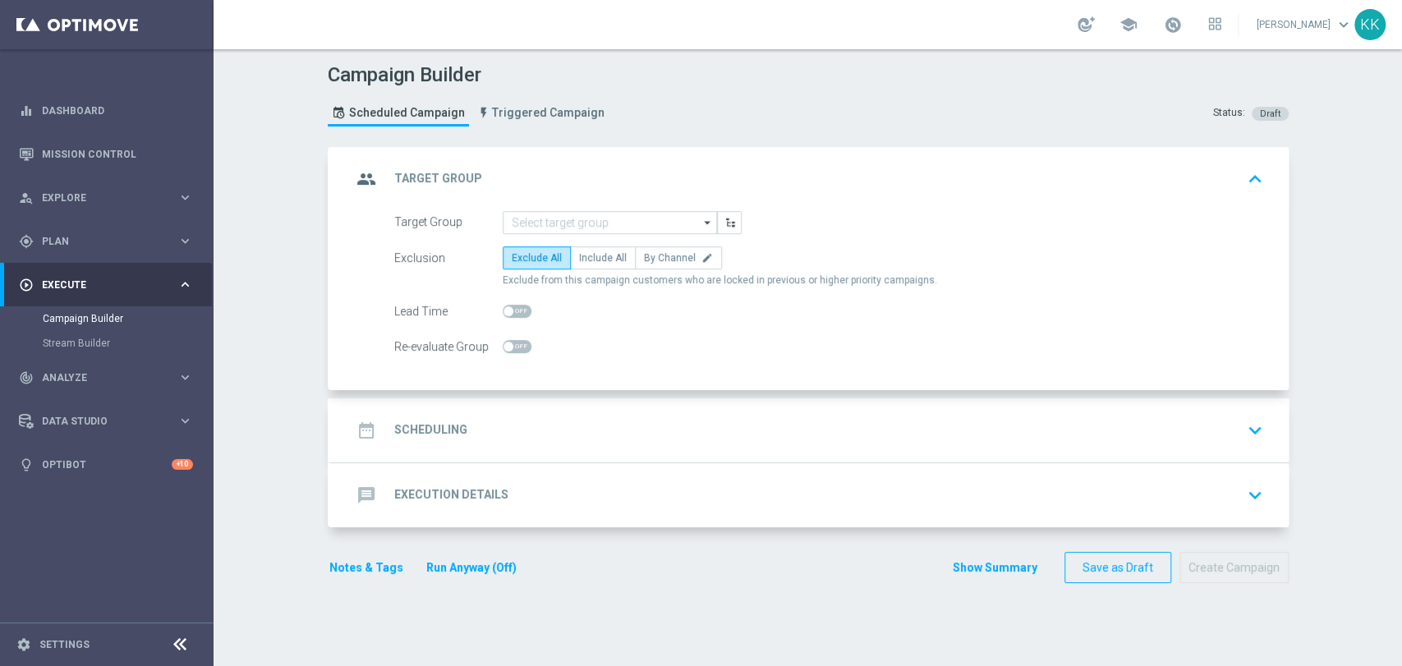
scroll to position [0, 0]
click at [577, 231] on input at bounding box center [610, 222] width 214 height 23
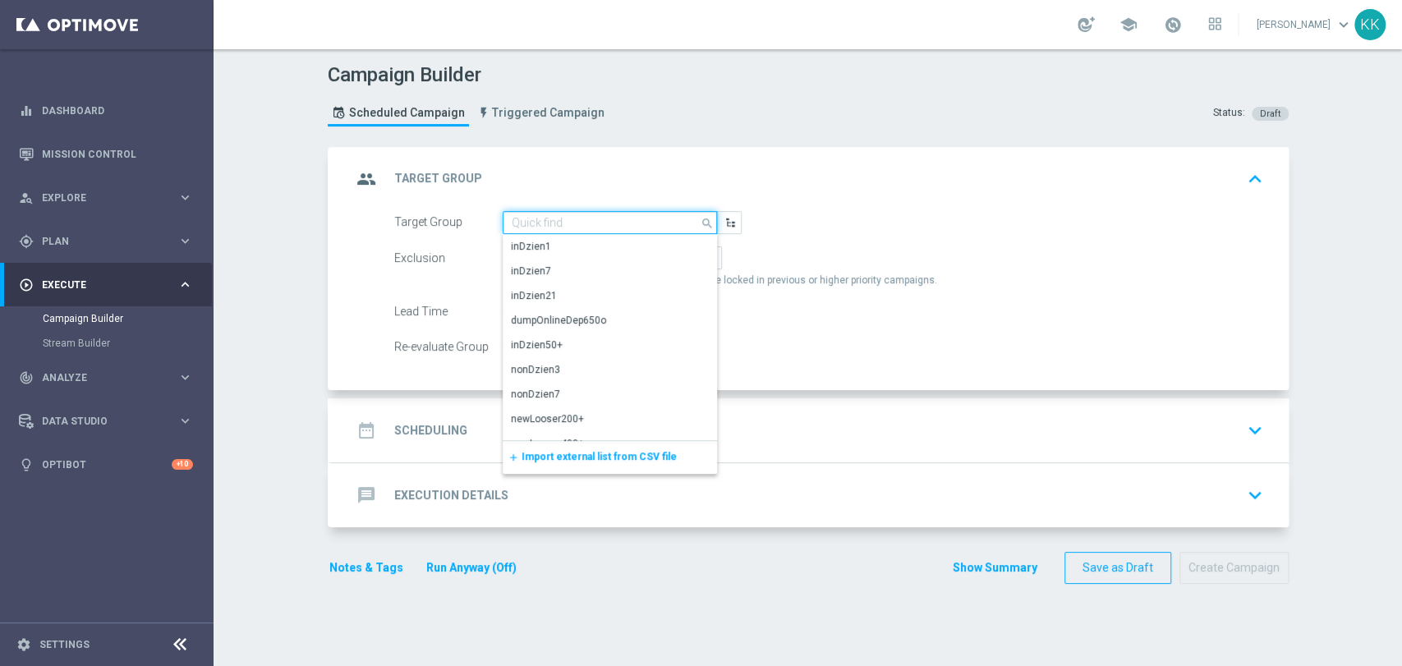
paste input "D_MED-HIGH_TARGET_CASHBACK_50% do 300 PLN_EPLW_300925_PUSH"
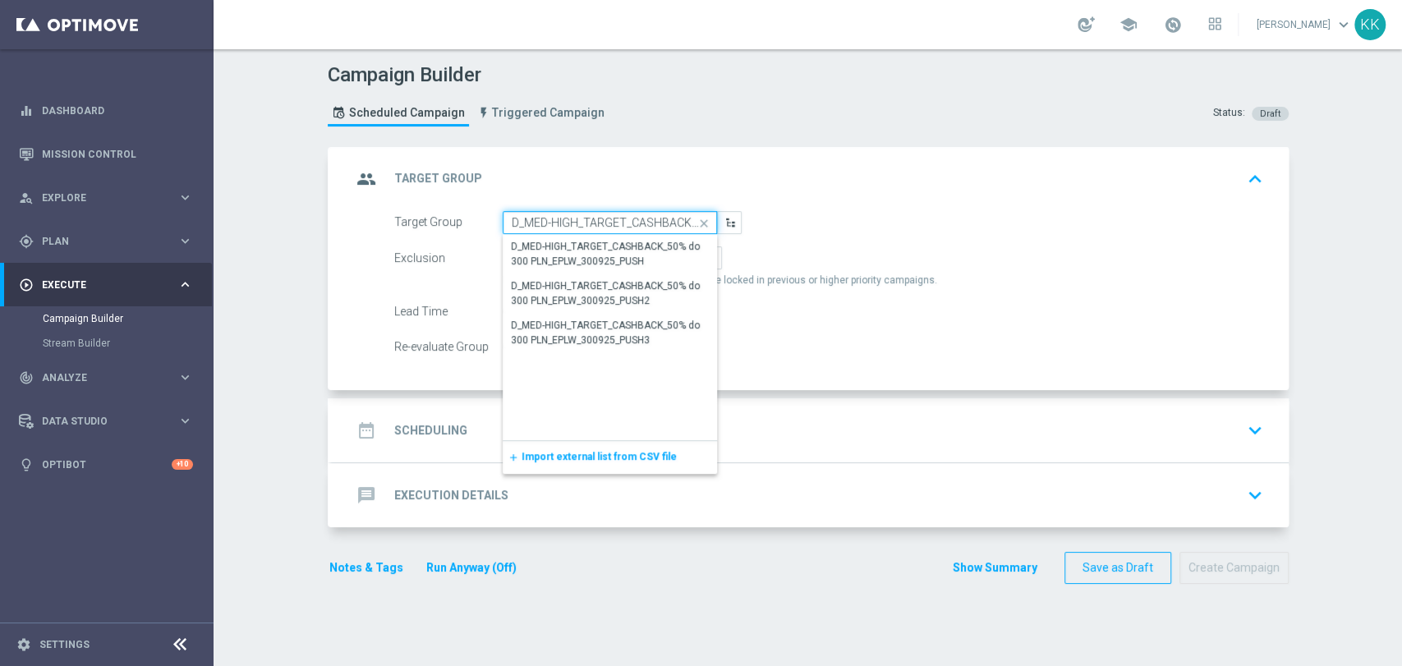
scroll to position [0, 188]
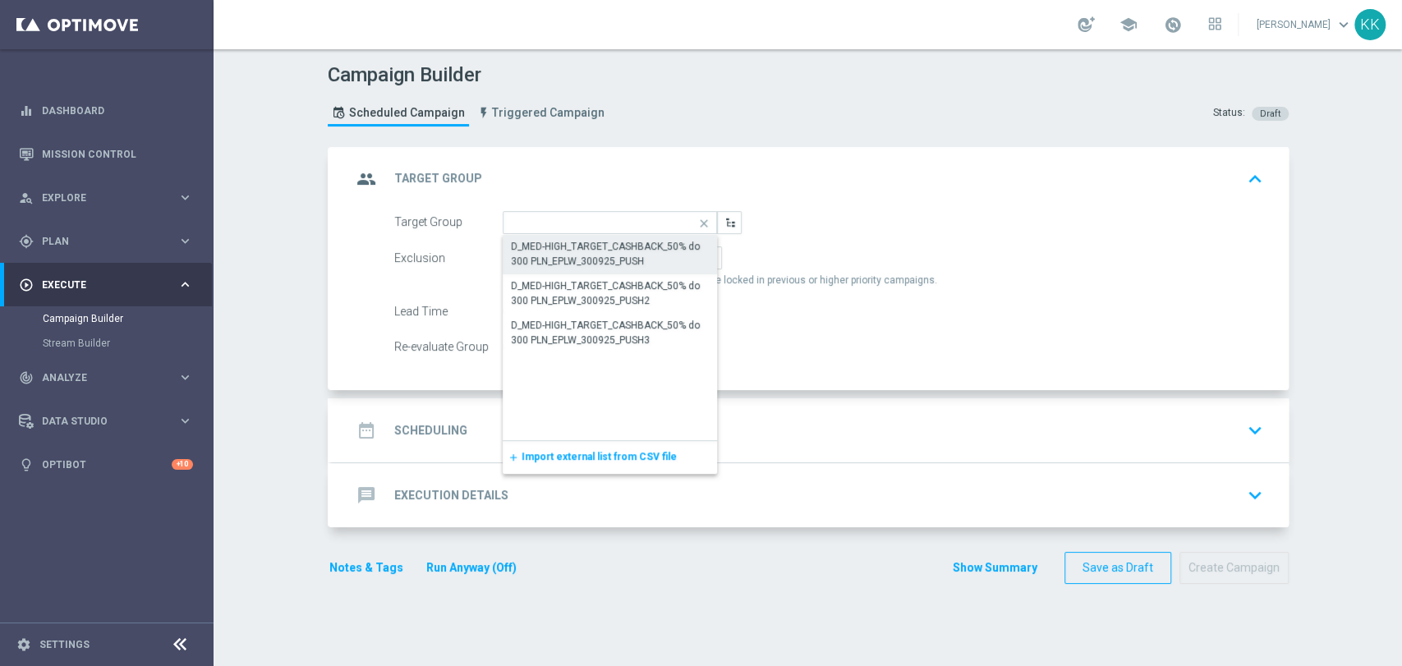
click at [592, 251] on div "D_MED-HIGH_TARGET_CASHBACK_50% do 300 PLN_EPLW_300925_PUSH" at bounding box center [610, 254] width 199 height 30
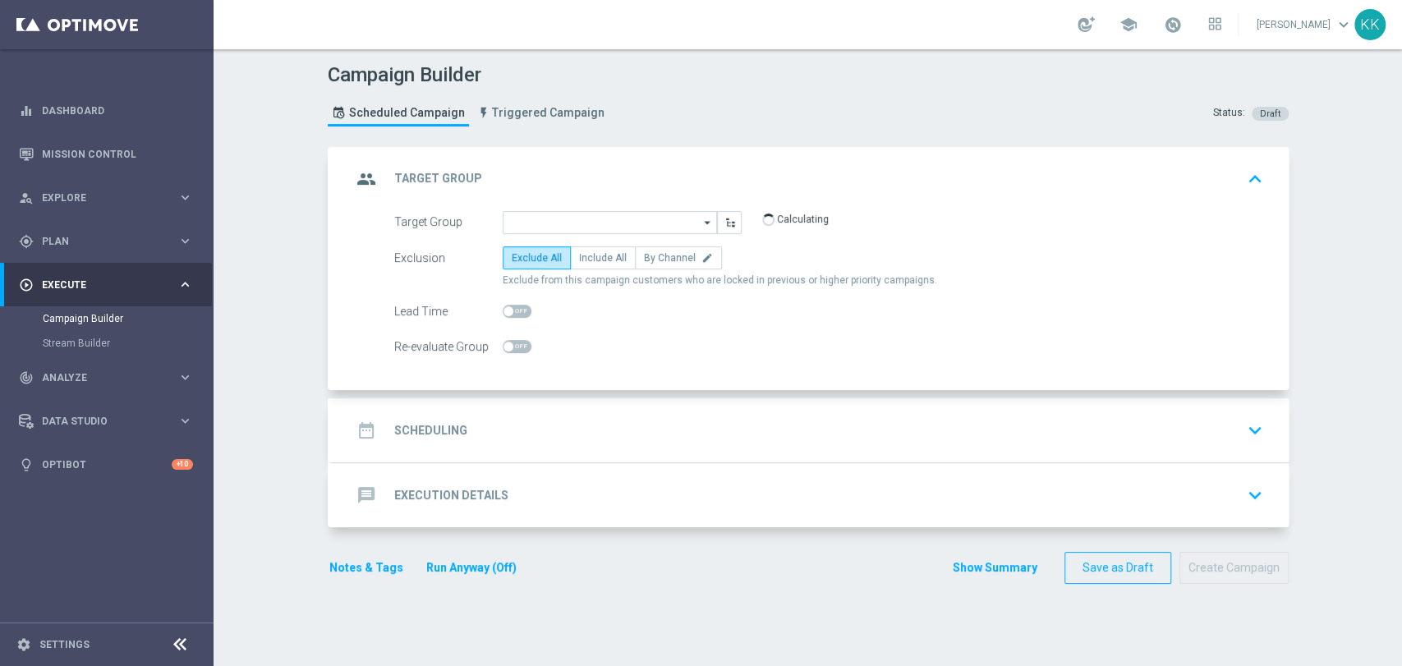
type input "D_MED-HIGH_TARGET_CASHBACK_50% do 300 PLN_EPLW_300925_PUSH"
click at [619, 261] on label "Include All" at bounding box center [603, 257] width 66 height 23
click at [590, 261] on input "Include All" at bounding box center [584, 260] width 11 height 11
radio input "true"
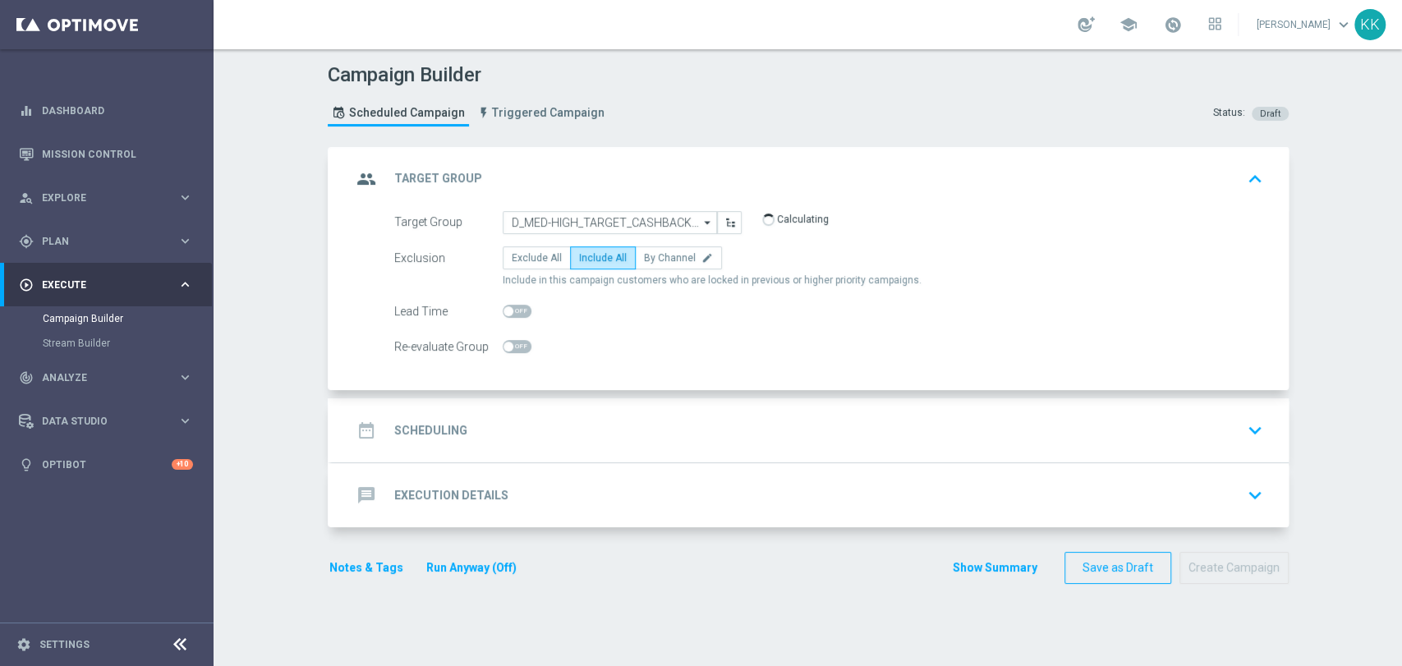
click at [510, 346] on span at bounding box center [517, 346] width 29 height 13
click at [510, 346] on input "checkbox" at bounding box center [517, 346] width 29 height 13
checkbox input "true"
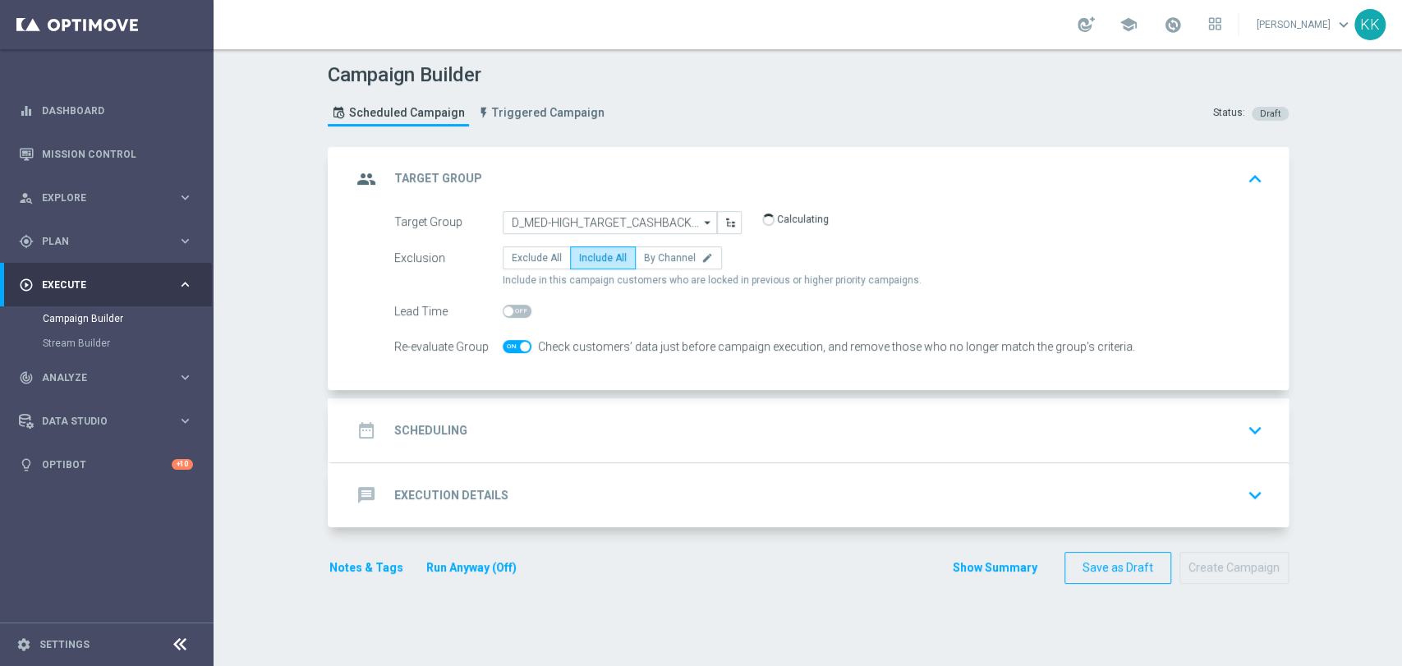
click at [616, 436] on div "date_range Scheduling keyboard_arrow_down" at bounding box center [811, 430] width 918 height 31
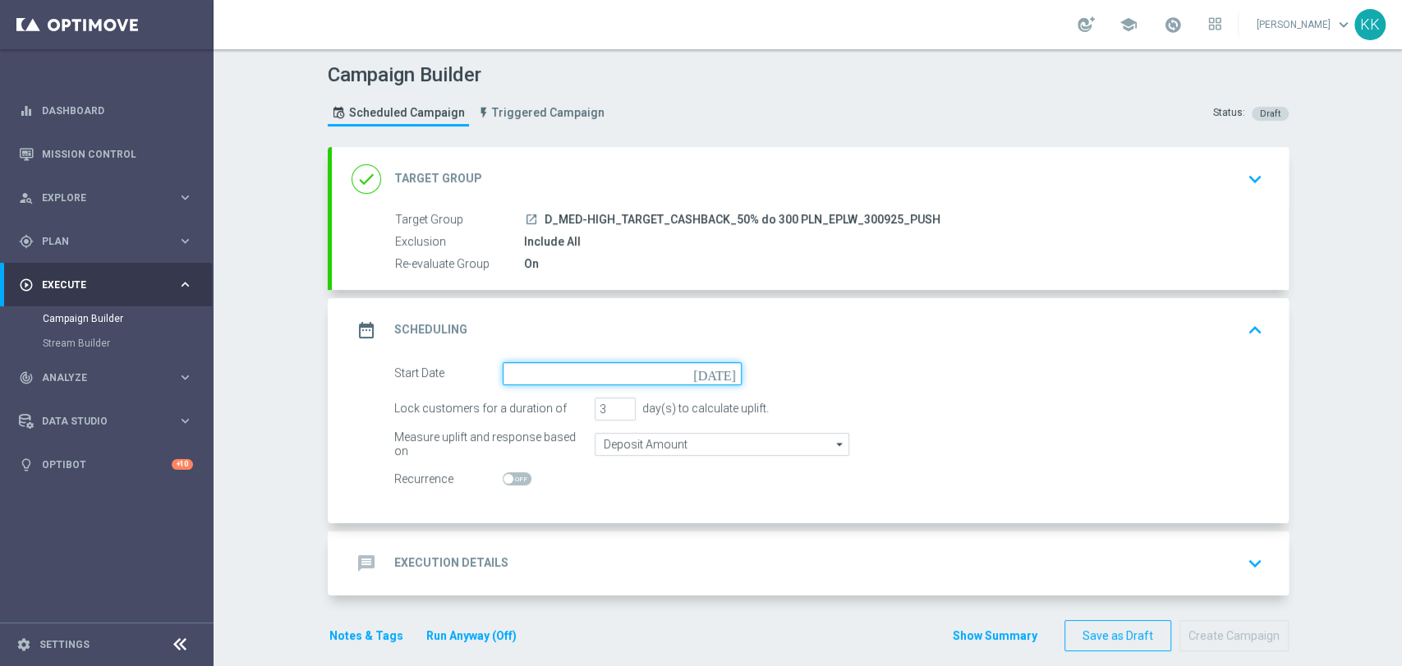
click at [545, 376] on input at bounding box center [622, 373] width 239 height 23
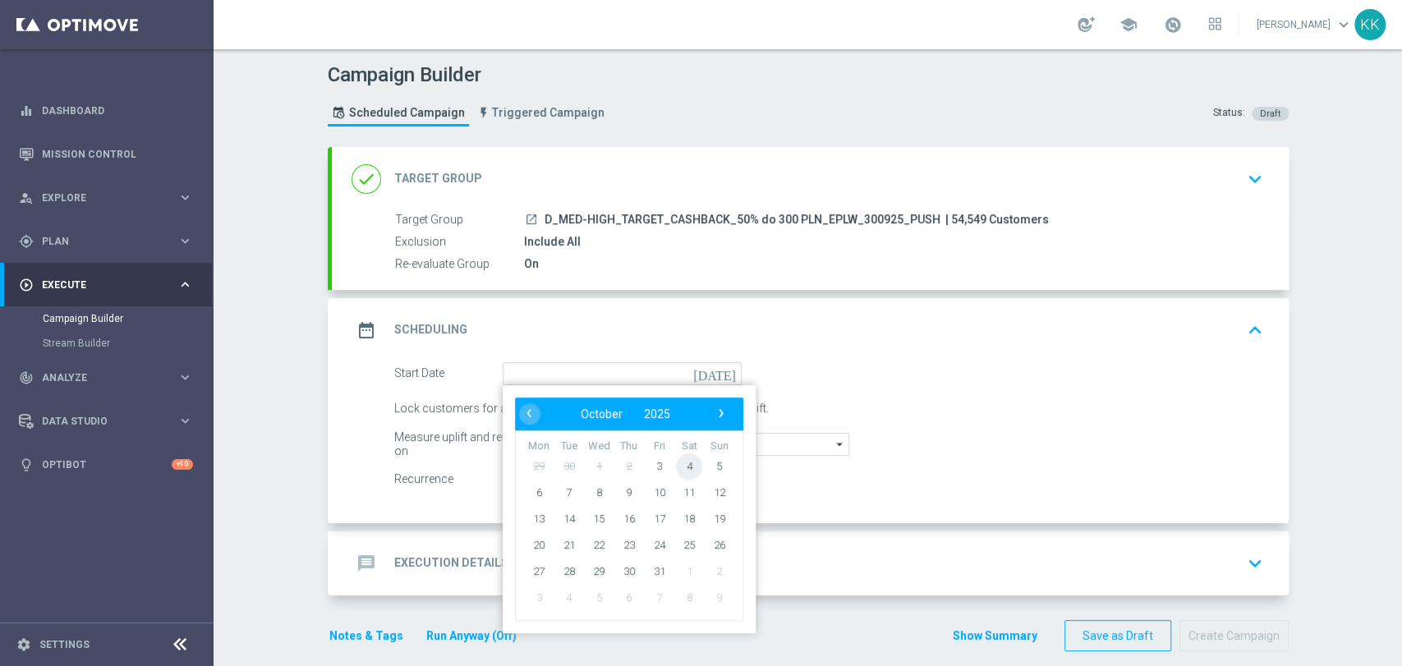
click at [676, 461] on span "4" at bounding box center [689, 466] width 26 height 26
type input "04 Oct 2025"
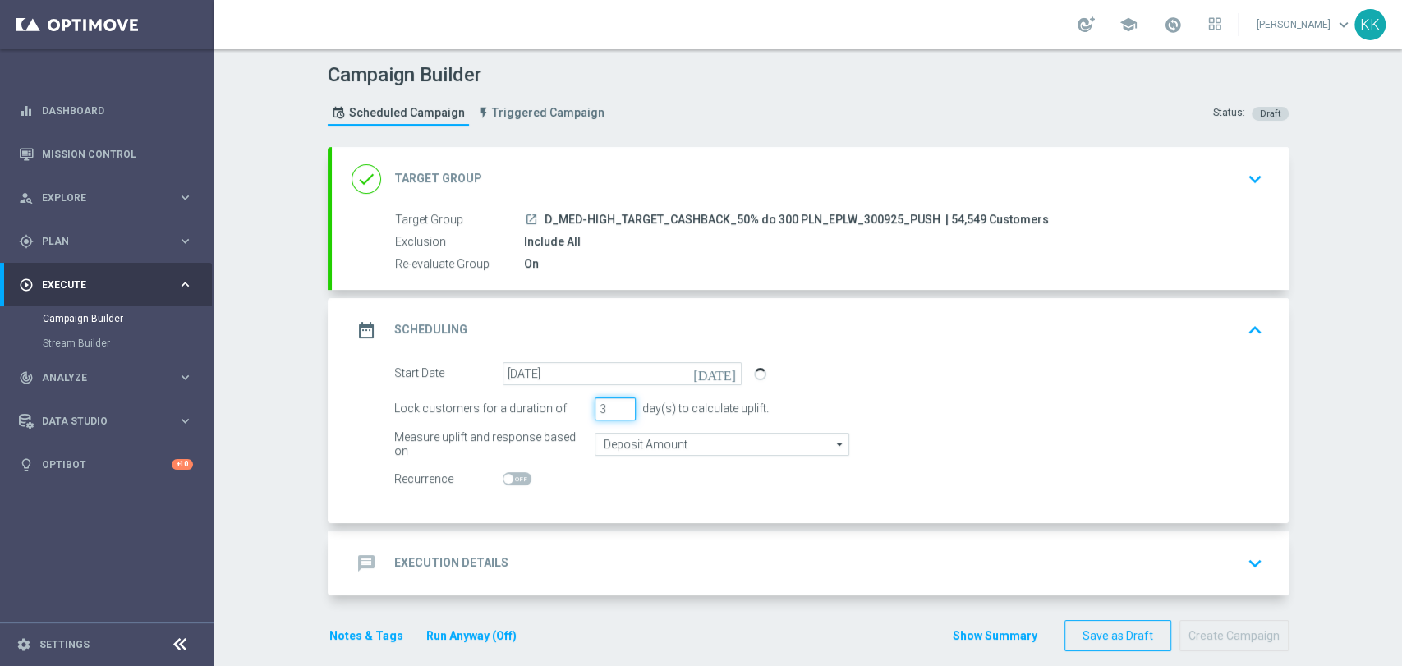
click at [538, 407] on div "Lock customers for a duration of 3 day(s) to calculate uplift." at bounding box center [829, 409] width 894 height 23
type input "1"
click at [651, 454] on input "Deposit Amount" at bounding box center [722, 444] width 255 height 23
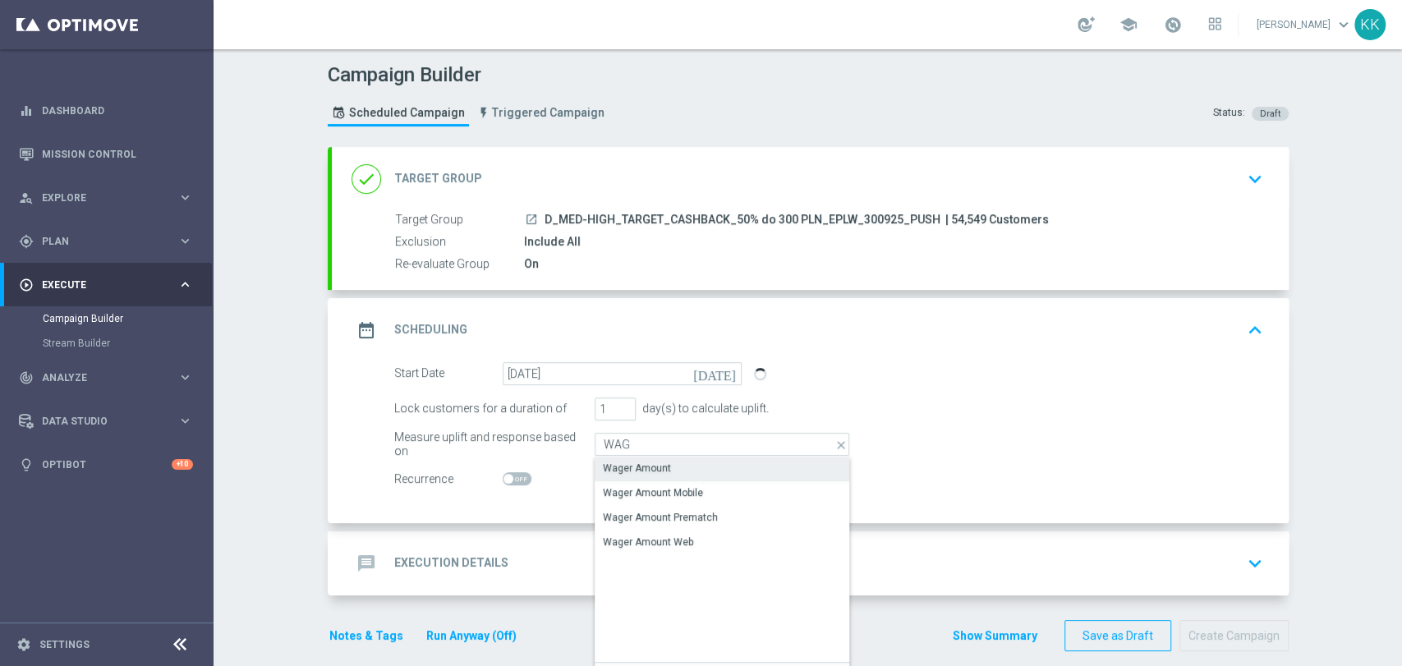
click at [653, 458] on div "Wager Amount" at bounding box center [722, 468] width 255 height 23
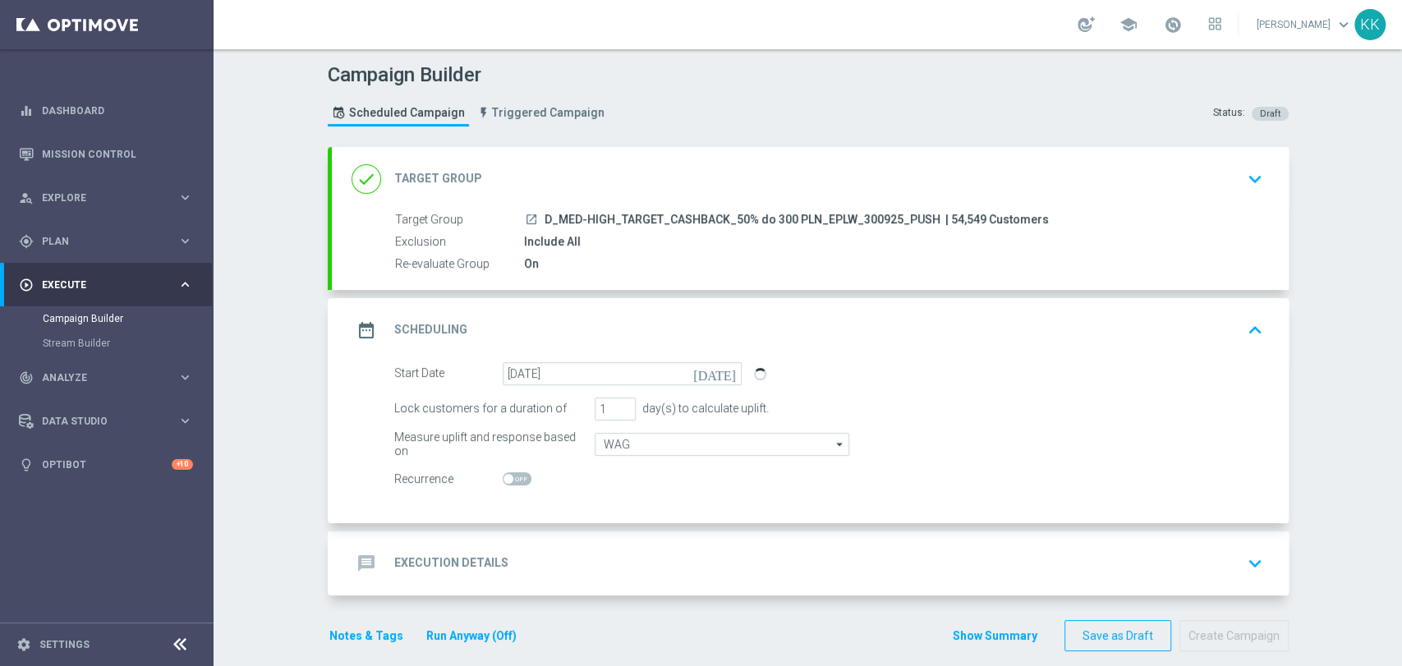
type input "Wager Amount"
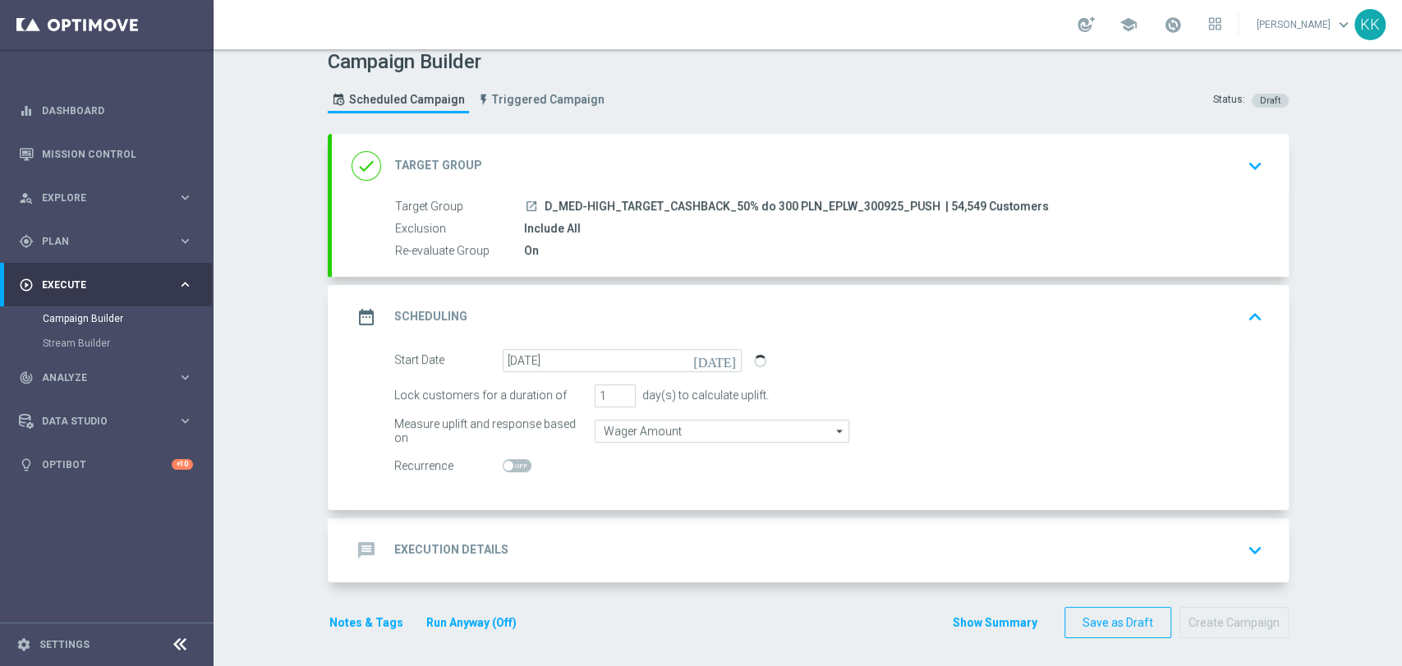
scroll to position [16, 0]
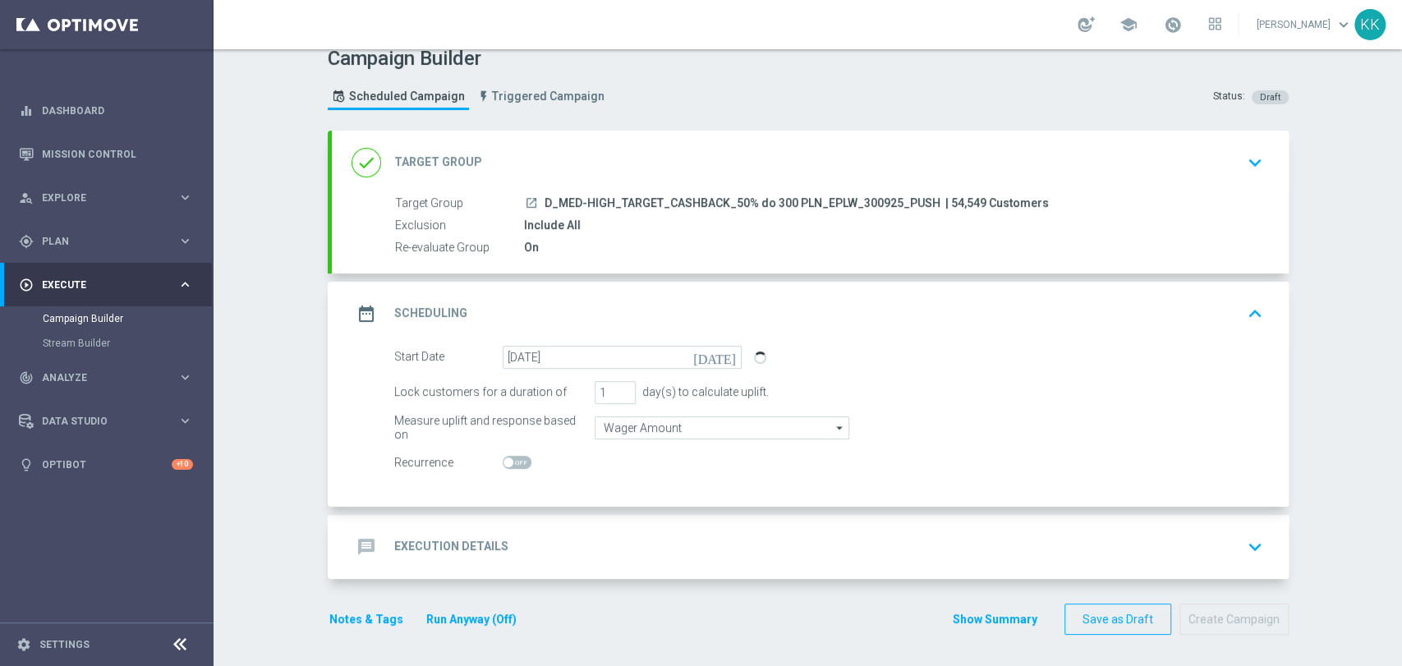
click at [566, 551] on div "message Execution Details keyboard_arrow_down" at bounding box center [811, 546] width 918 height 31
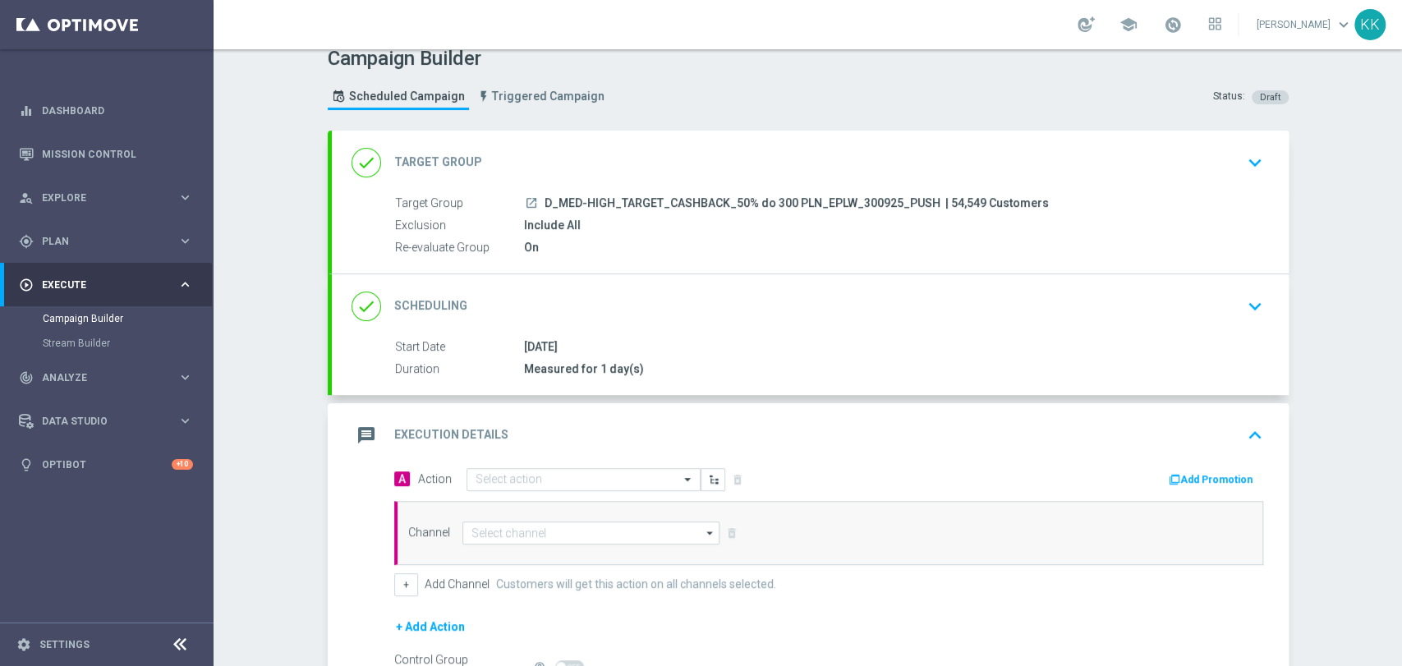
scroll to position [165, 0]
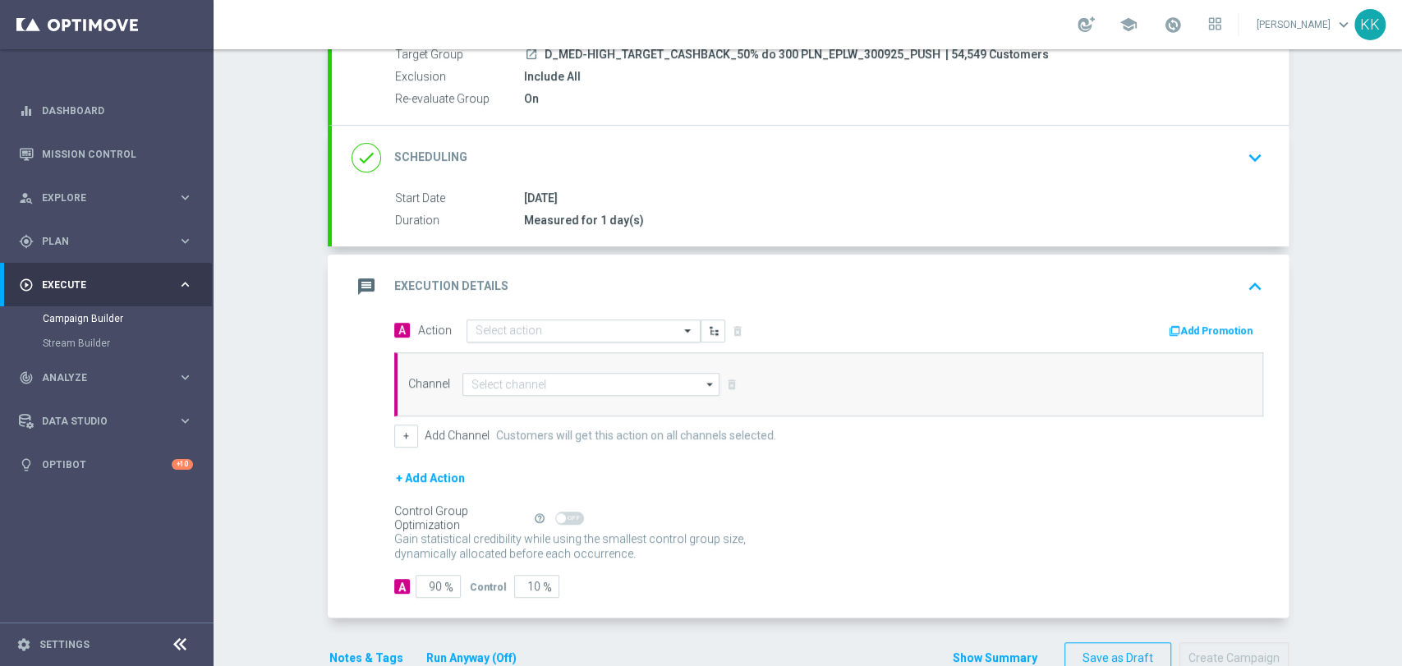
click at [550, 324] on input "text" at bounding box center [567, 331] width 183 height 14
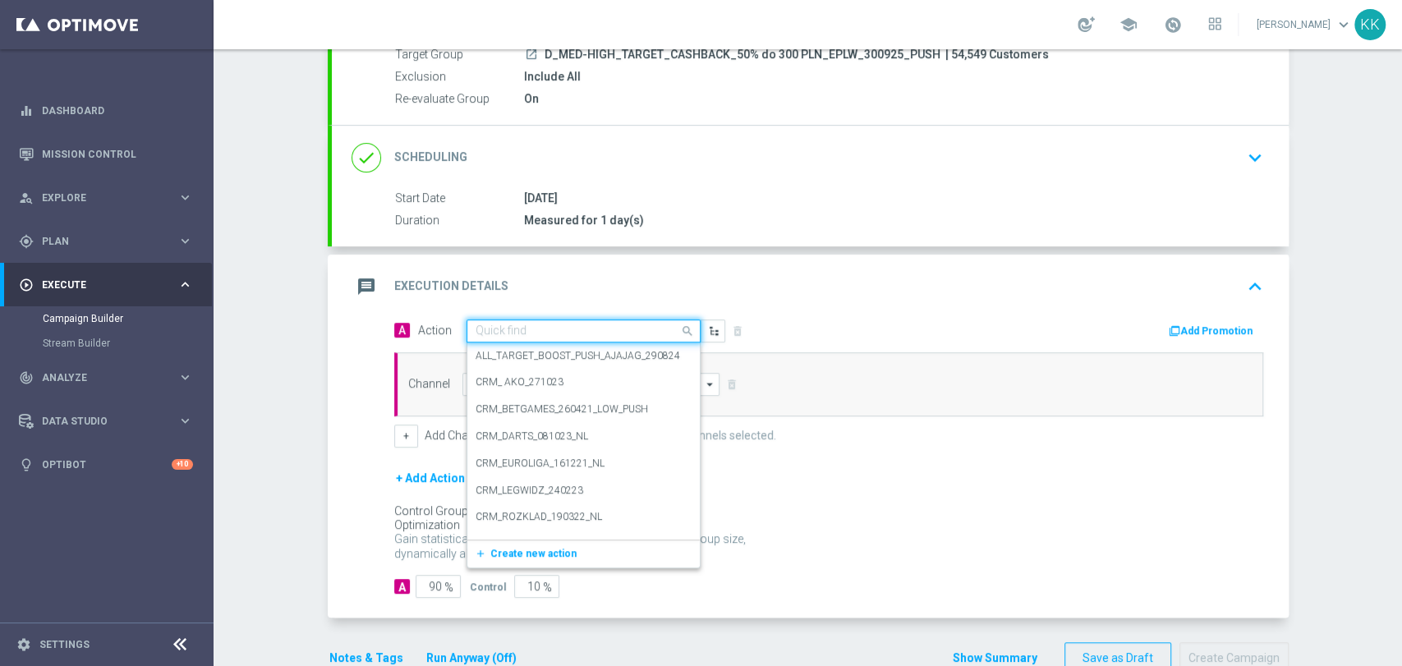
paste input "D_MED-HIGH_TARGET_CASHBACK_50% do 300 PLN_EPLW_300925_PUSH"
type input "D_MED-HIGH_TARGET_CASHBACK_50% do 300 PLN_EPLW_300925_PUSH"
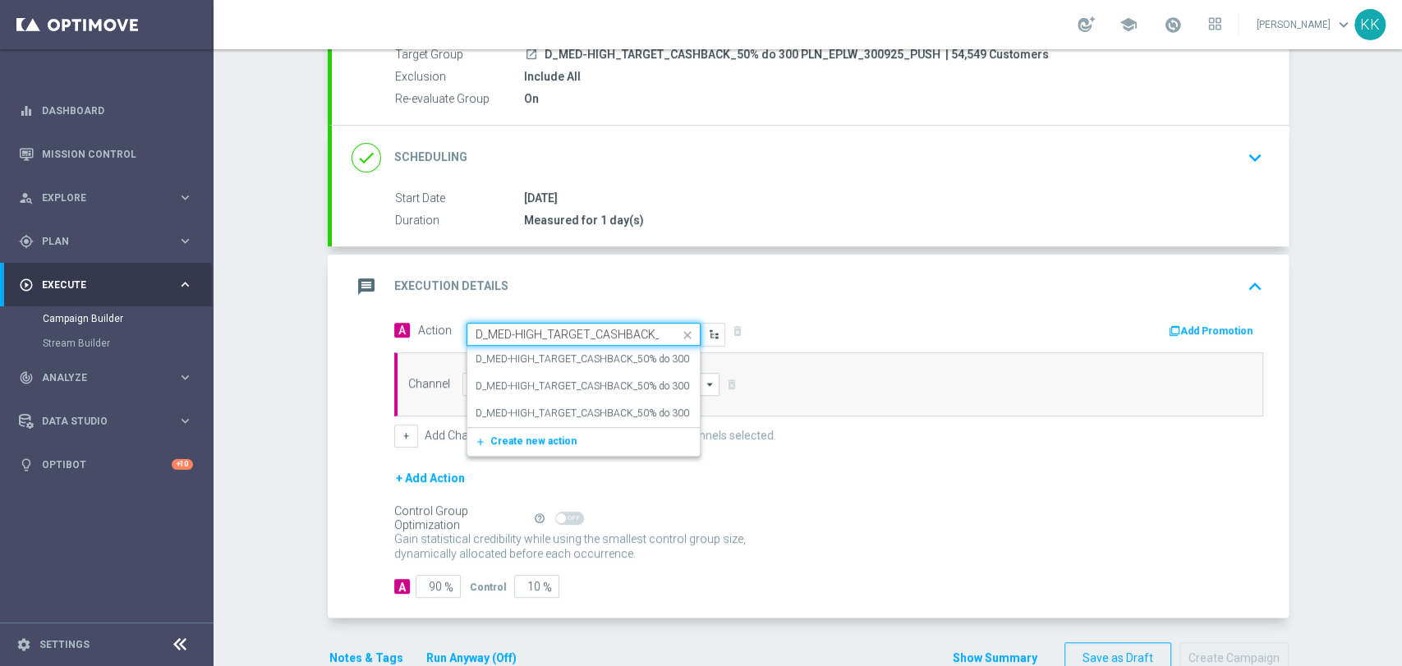
scroll to position [0, 194]
click at [547, 356] on label "D_MED-HIGH_TARGET_CASHBACK_50% do 300 PLN_EPLW_300925_PUSH" at bounding box center [641, 359] width 331 height 14
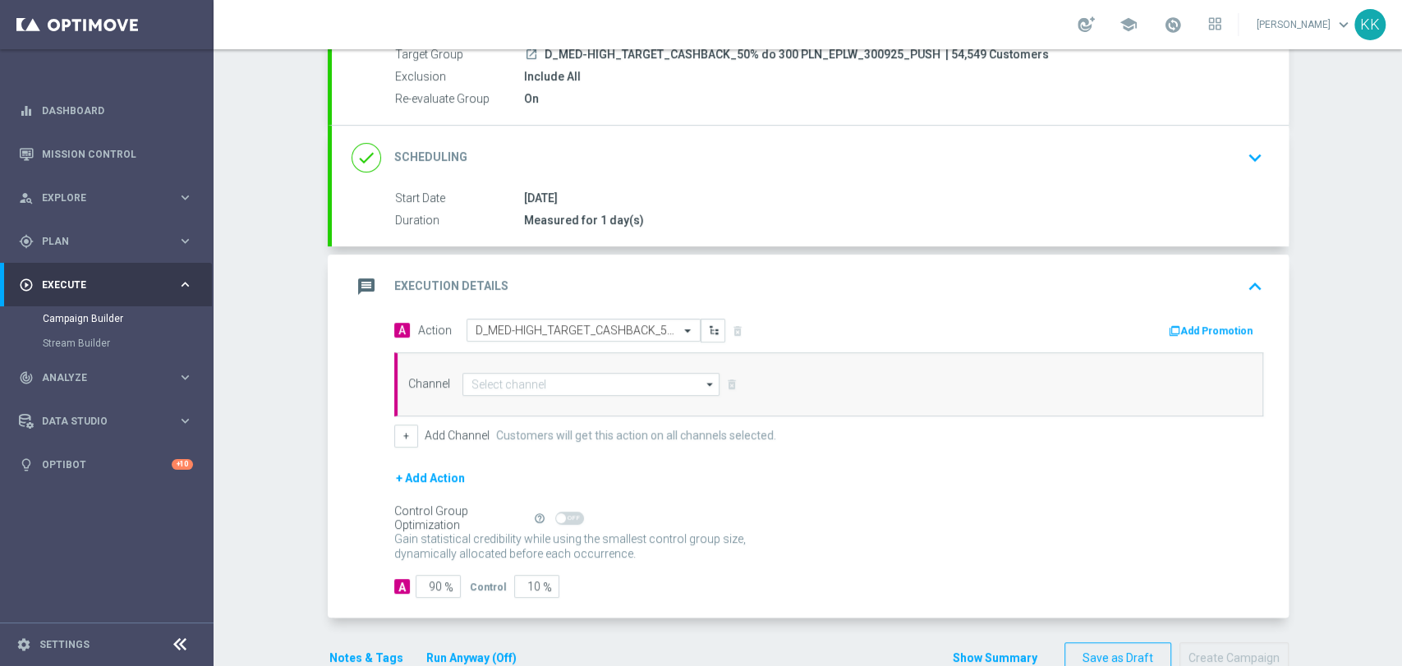
scroll to position [0, 0]
click at [559, 373] on input at bounding box center [591, 384] width 258 height 23
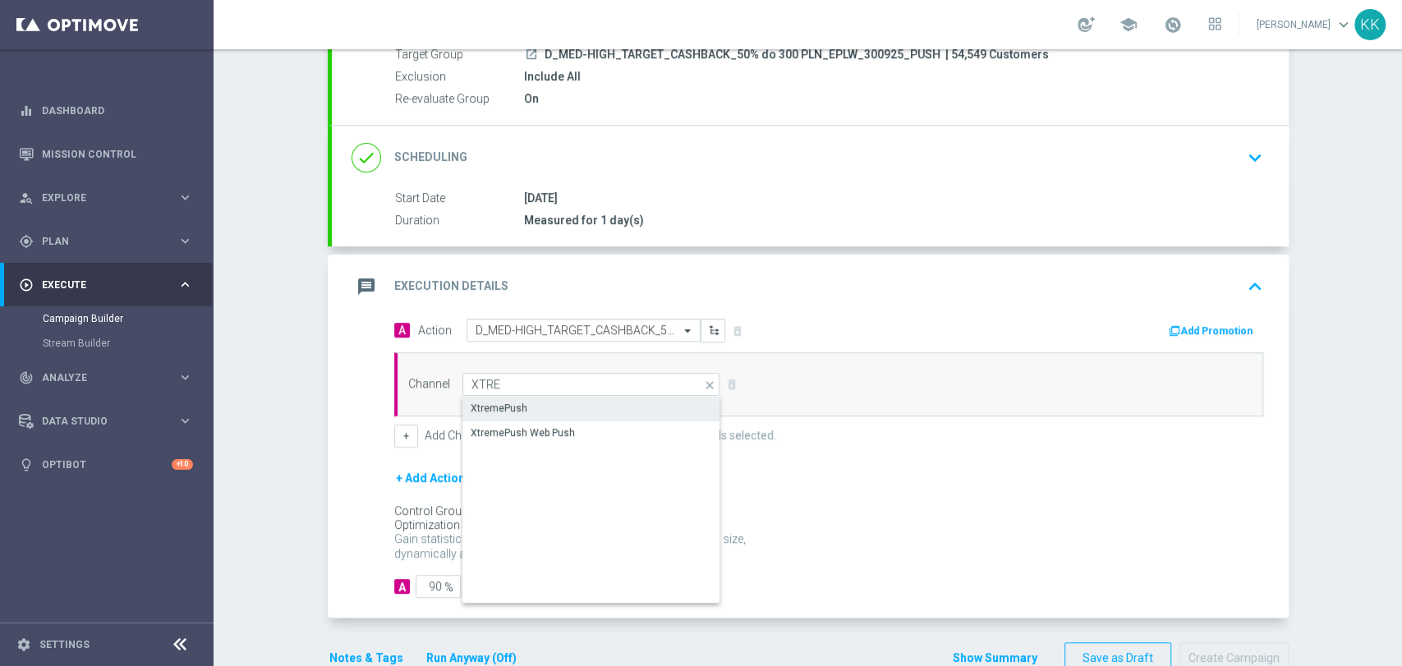
click at [563, 408] on div "XtremePush" at bounding box center [591, 408] width 259 height 23
type input "XtremePush"
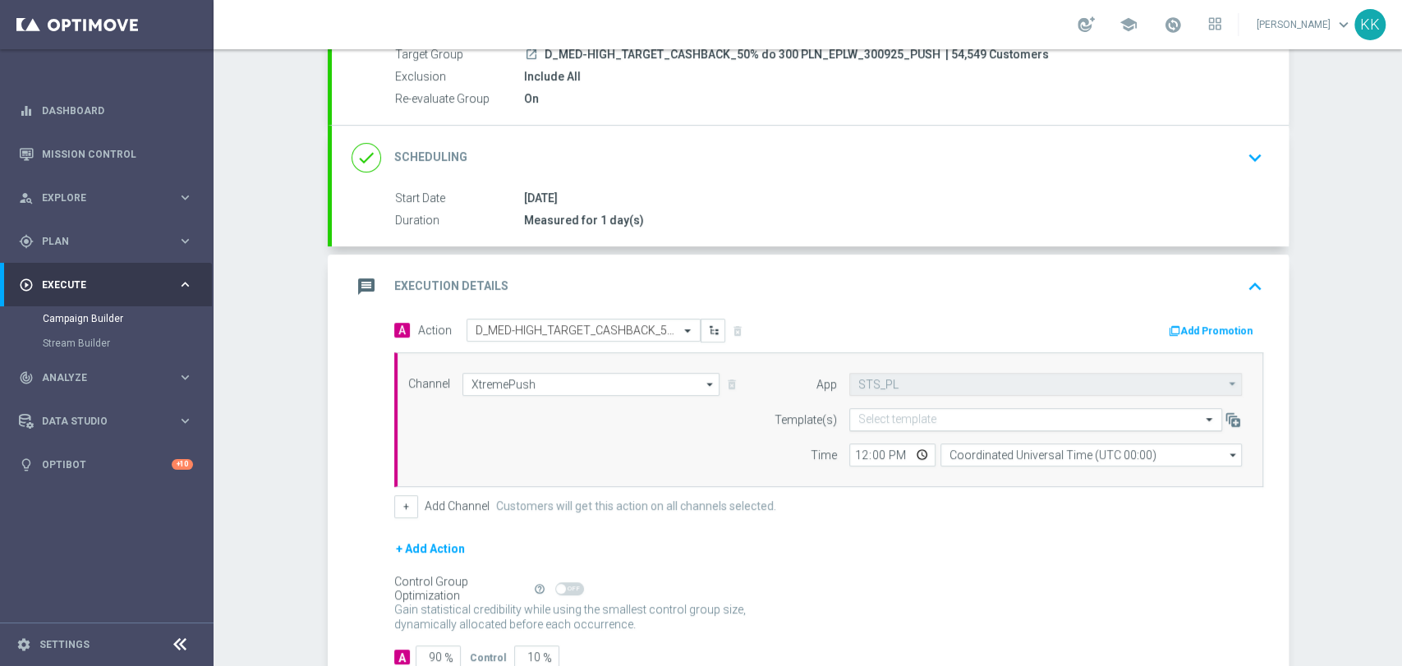
click at [897, 421] on input "text" at bounding box center [1019, 420] width 322 height 14
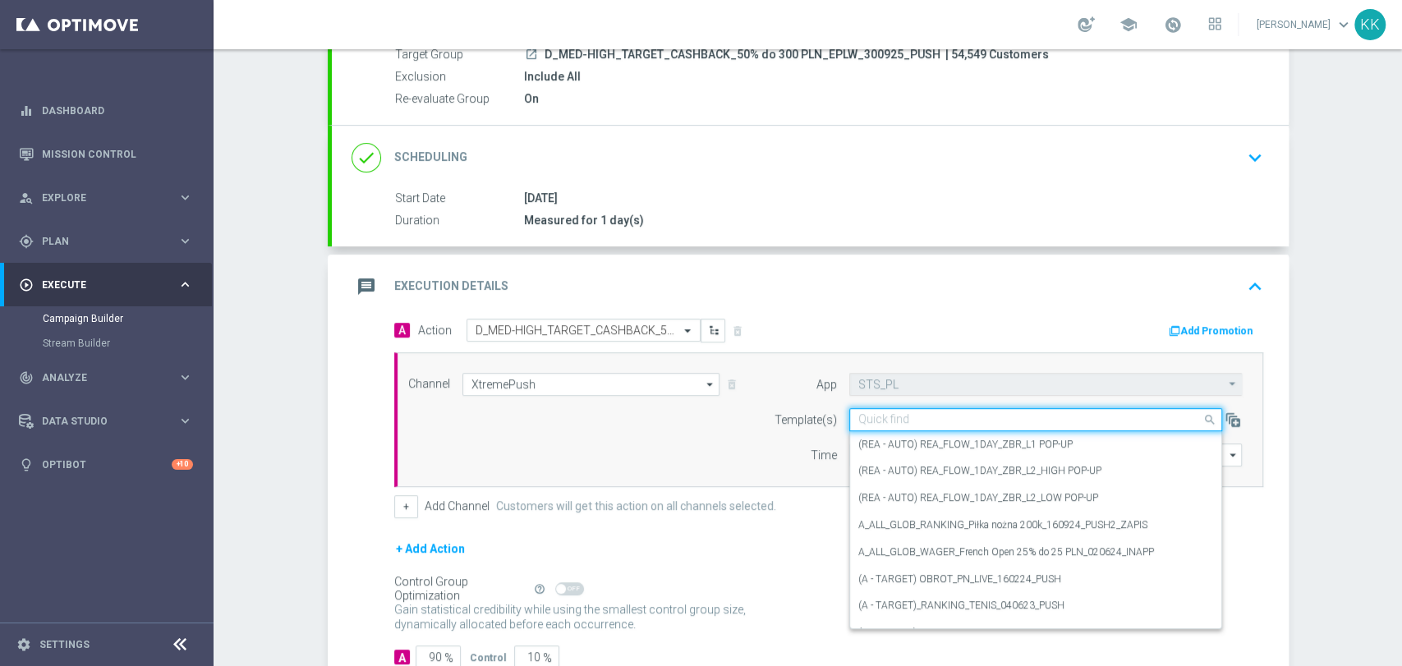
paste input "D_MED-HIGH_TARGET_CASHBACK_50% do 300 PLN_EPLW_300925_PUSH"
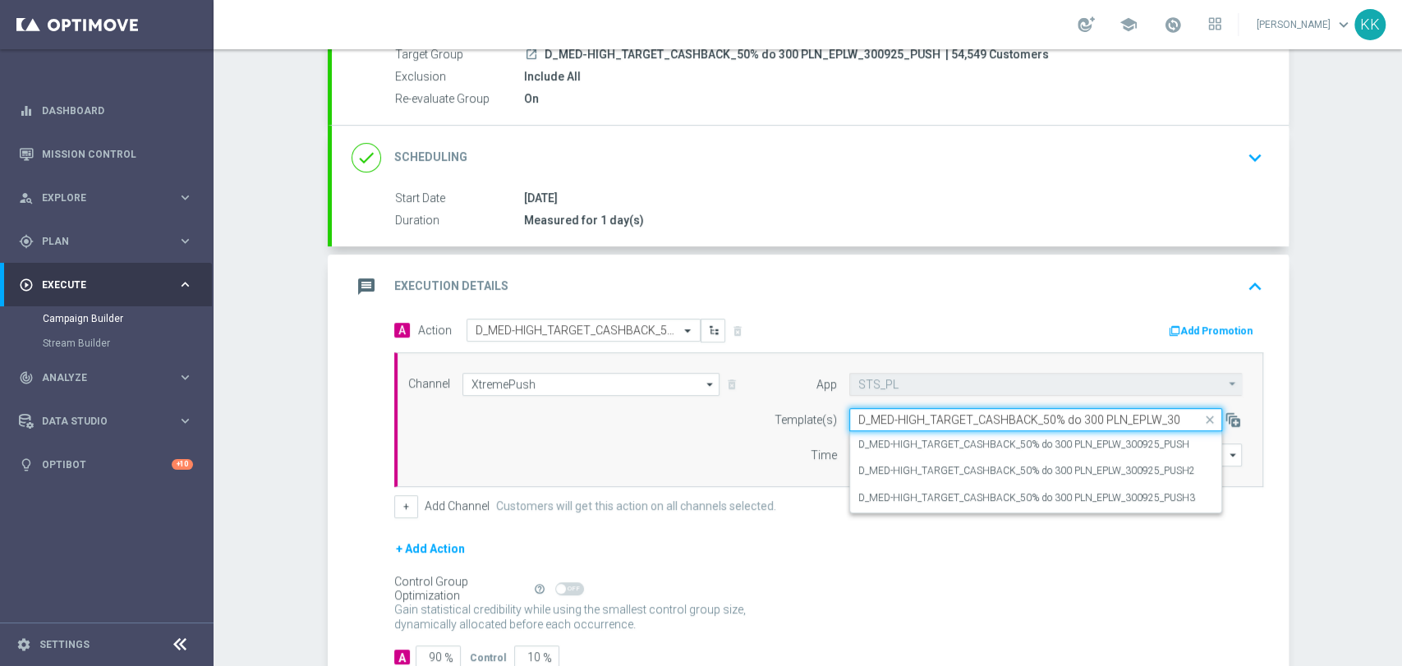
scroll to position [0, 53]
click at [901, 438] on label "D_MED-HIGH_TARGET_CASHBACK_50% do 300 PLN_EPLW_300925_PUSH" at bounding box center [1023, 445] width 331 height 14
type input "D_MED-HIGH_TARGET_CASHBACK_50% do 300 PLN_EPLW_300925_PUSH"
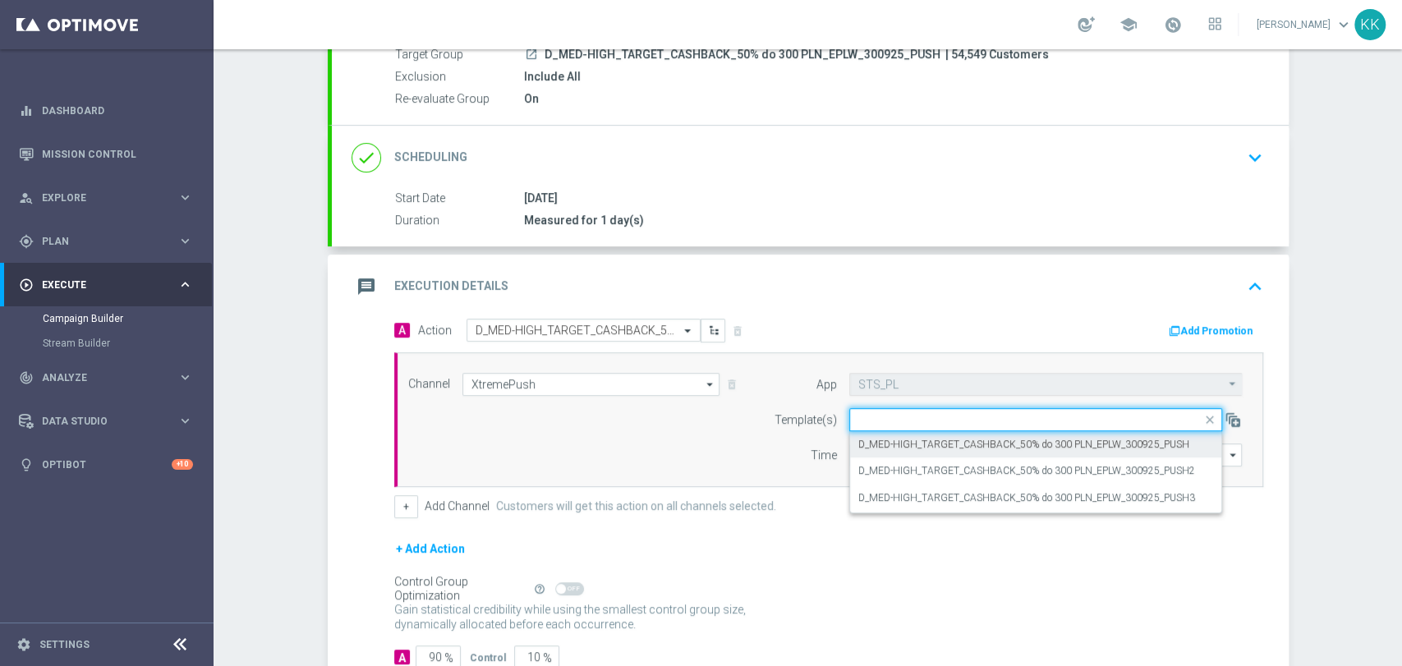
scroll to position [0, 0]
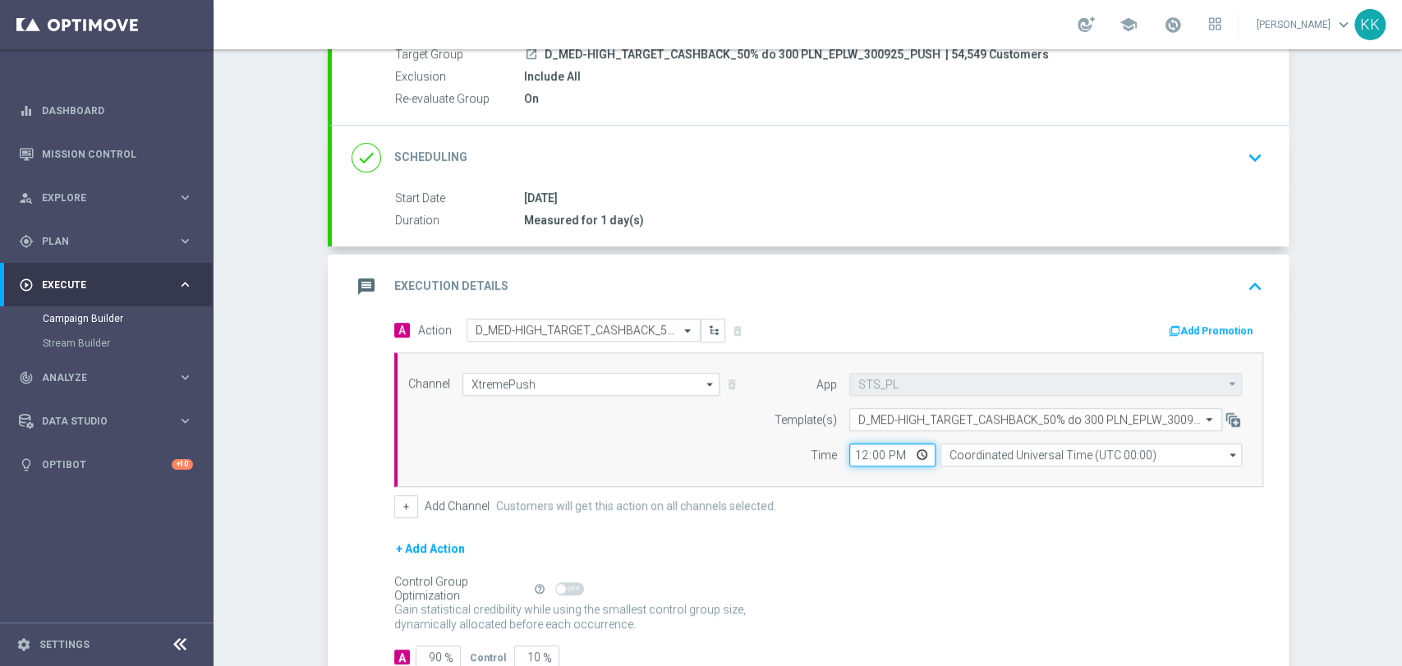
click at [850, 445] on input "12:00" at bounding box center [892, 455] width 86 height 23
type input "17:16"
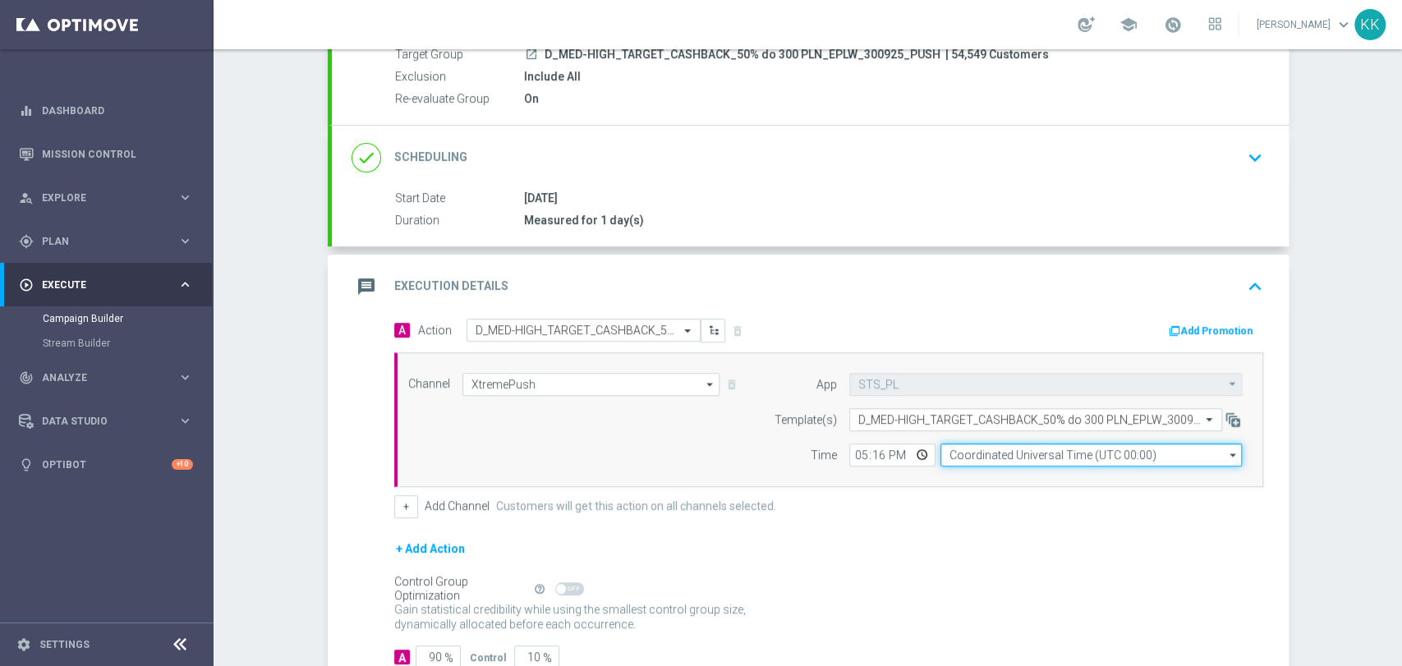
click at [1028, 449] on input "Coordinated Universal Time (UTC 00:00)" at bounding box center [1091, 455] width 301 height 23
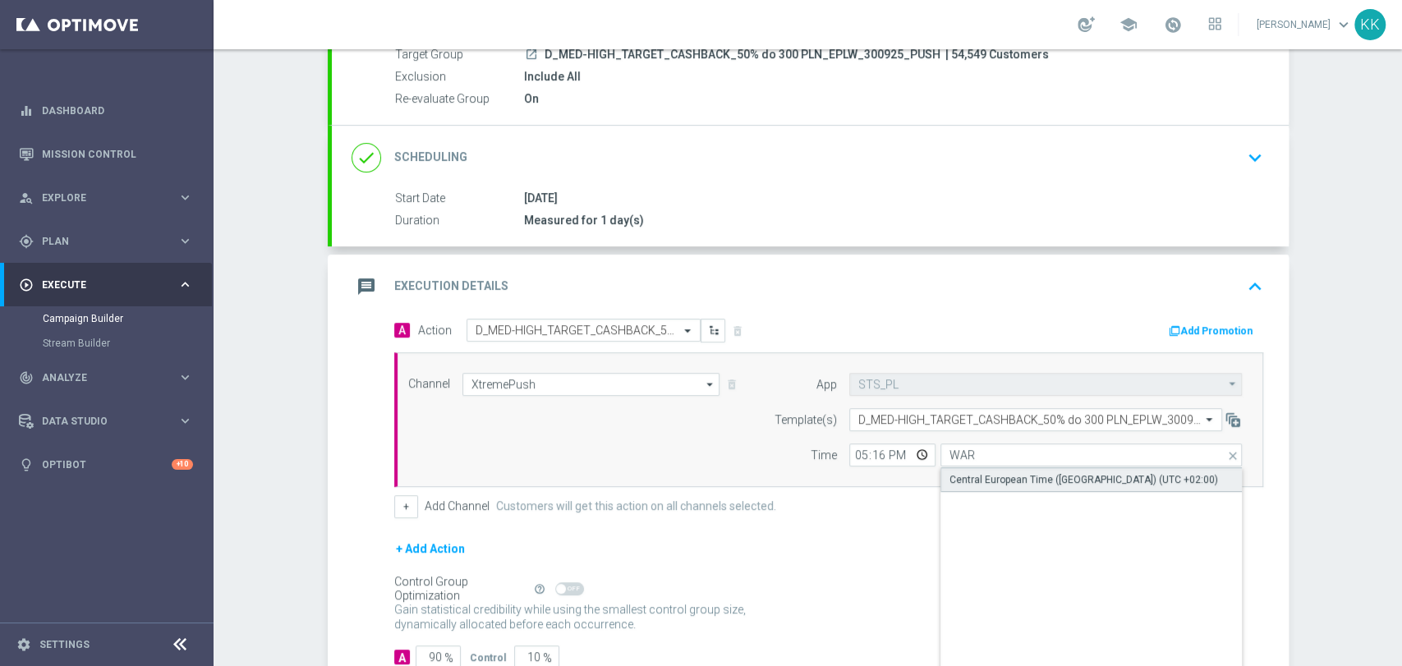
click at [993, 478] on div "Central European Time (Warsaw) (UTC +02:00)" at bounding box center [1084, 479] width 269 height 15
type input "Central European Time (Warsaw) (UTC +02:00)"
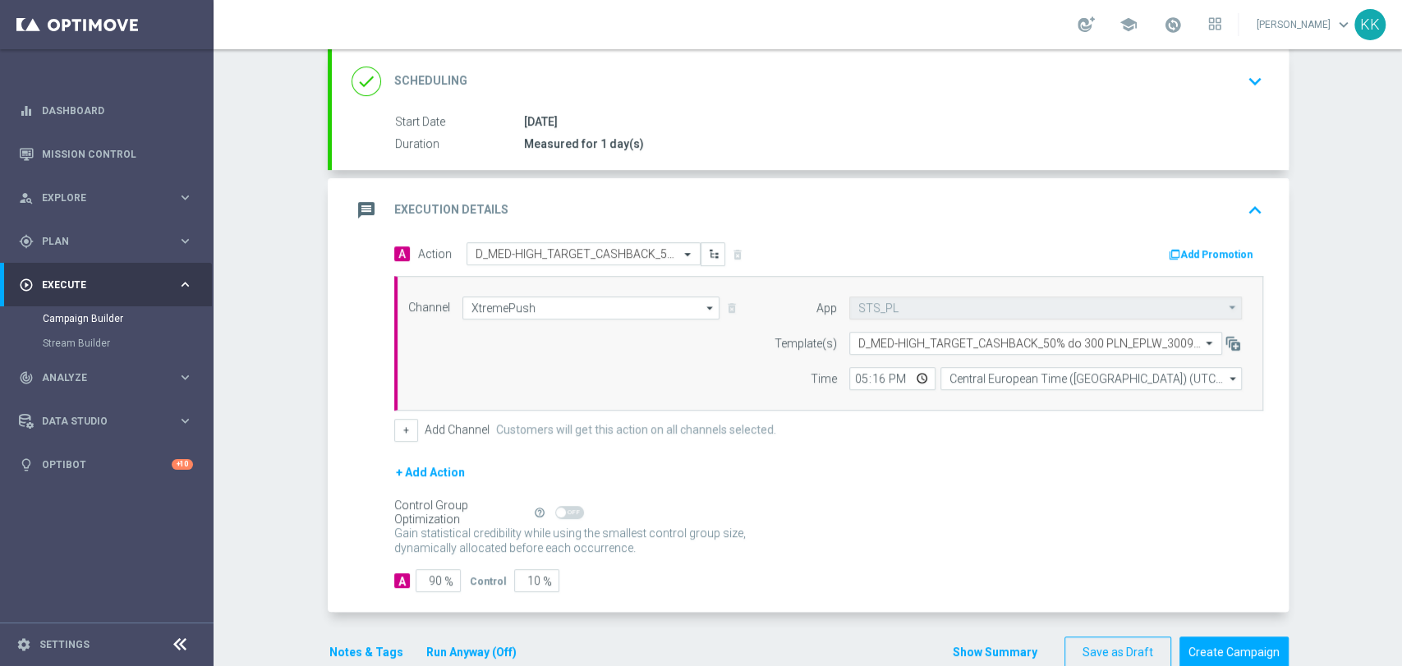
scroll to position [274, 0]
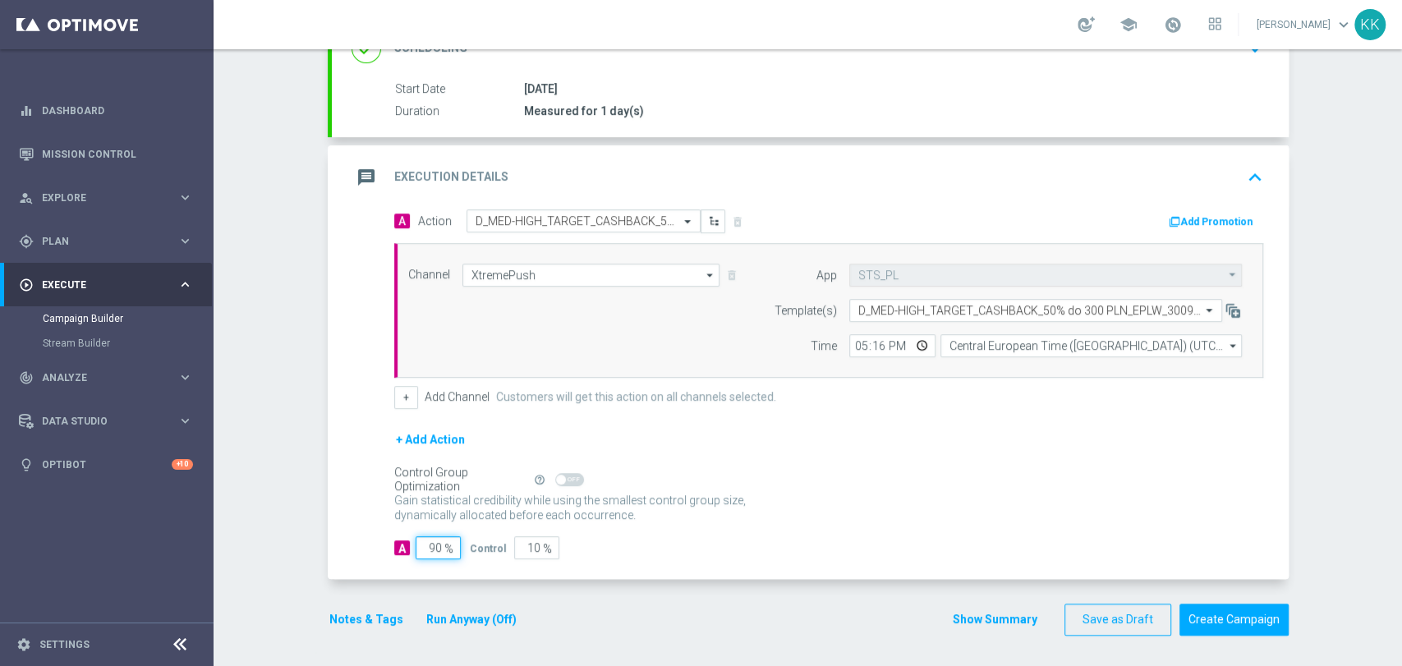
click at [438, 537] on input "90" at bounding box center [438, 547] width 45 height 23
type input "9"
type input "91"
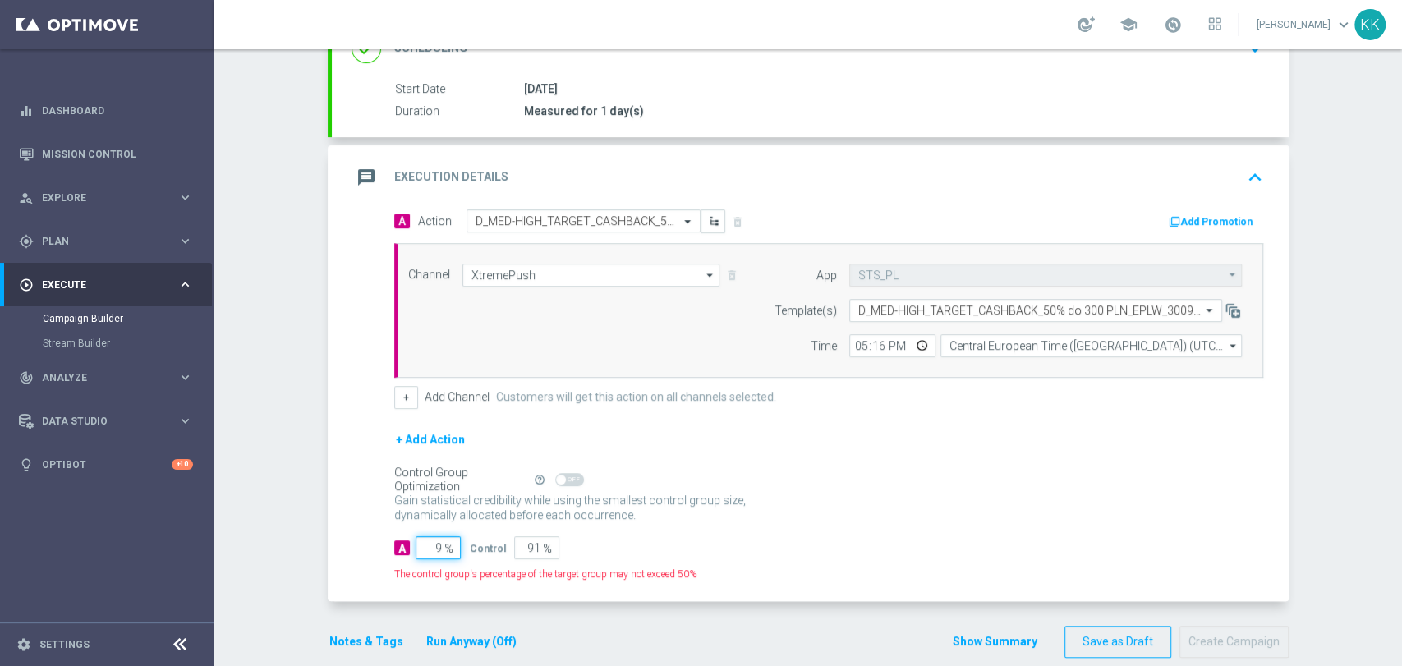
type input "98"
type input "2"
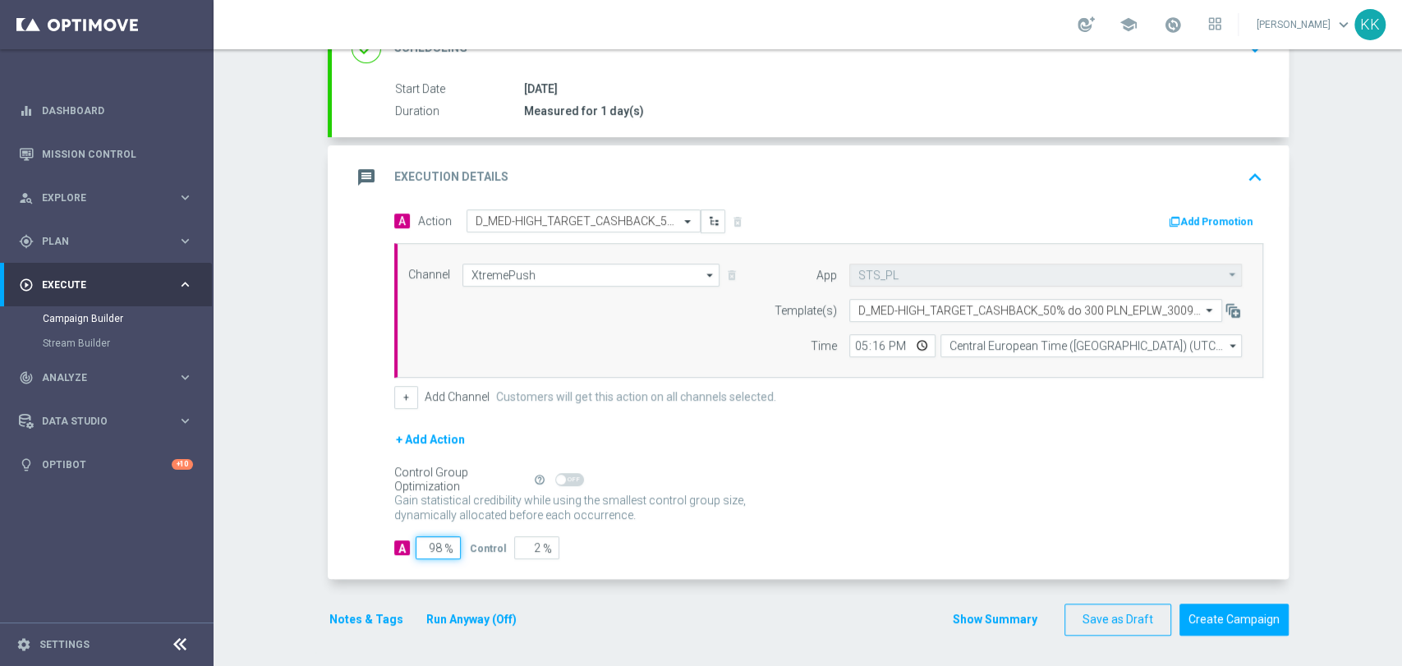
type input "98"
click at [365, 614] on button "Notes & Tags" at bounding box center [366, 620] width 77 height 21
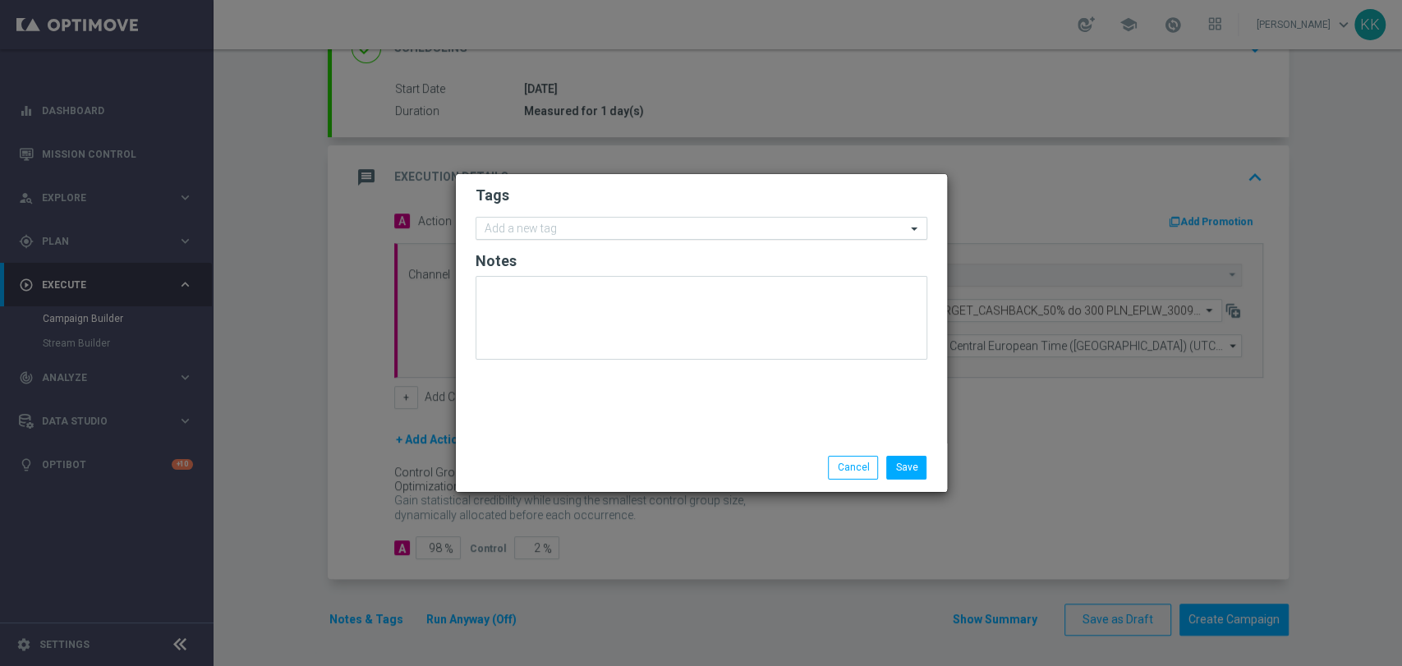
click at [527, 229] on input "text" at bounding box center [695, 230] width 421 height 14
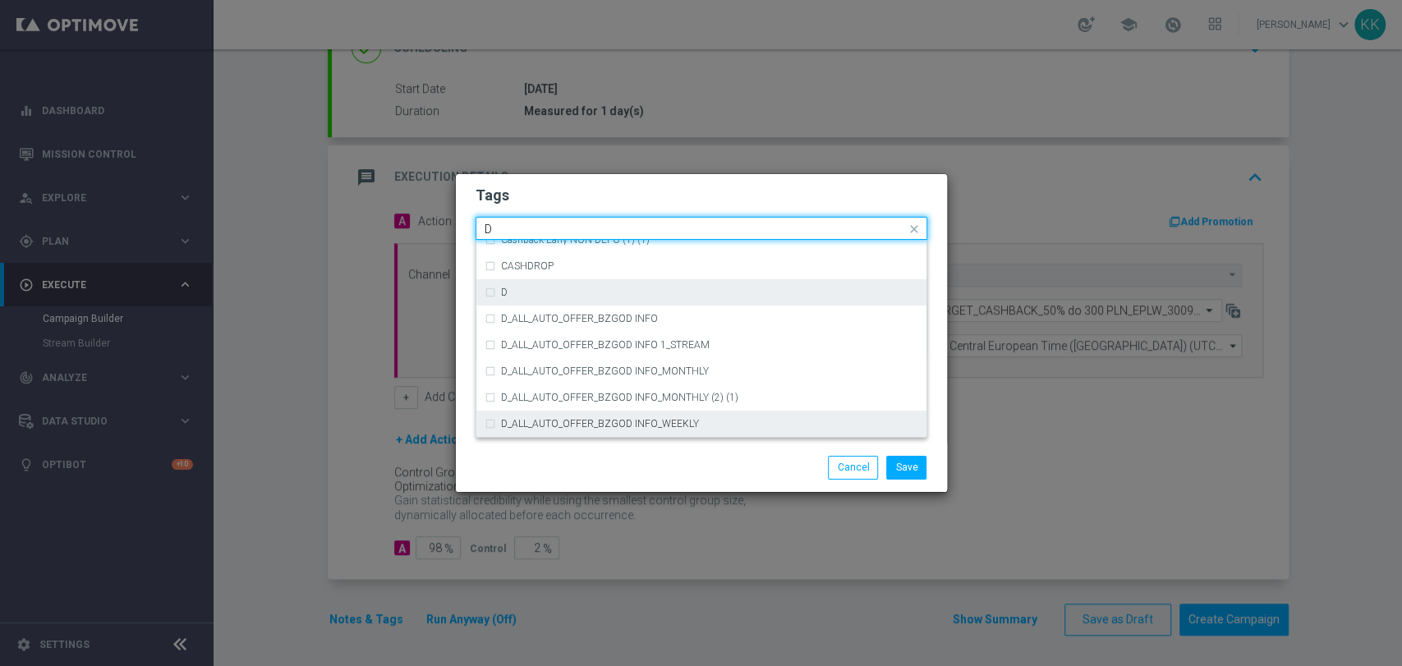
scroll to position [1734, 0]
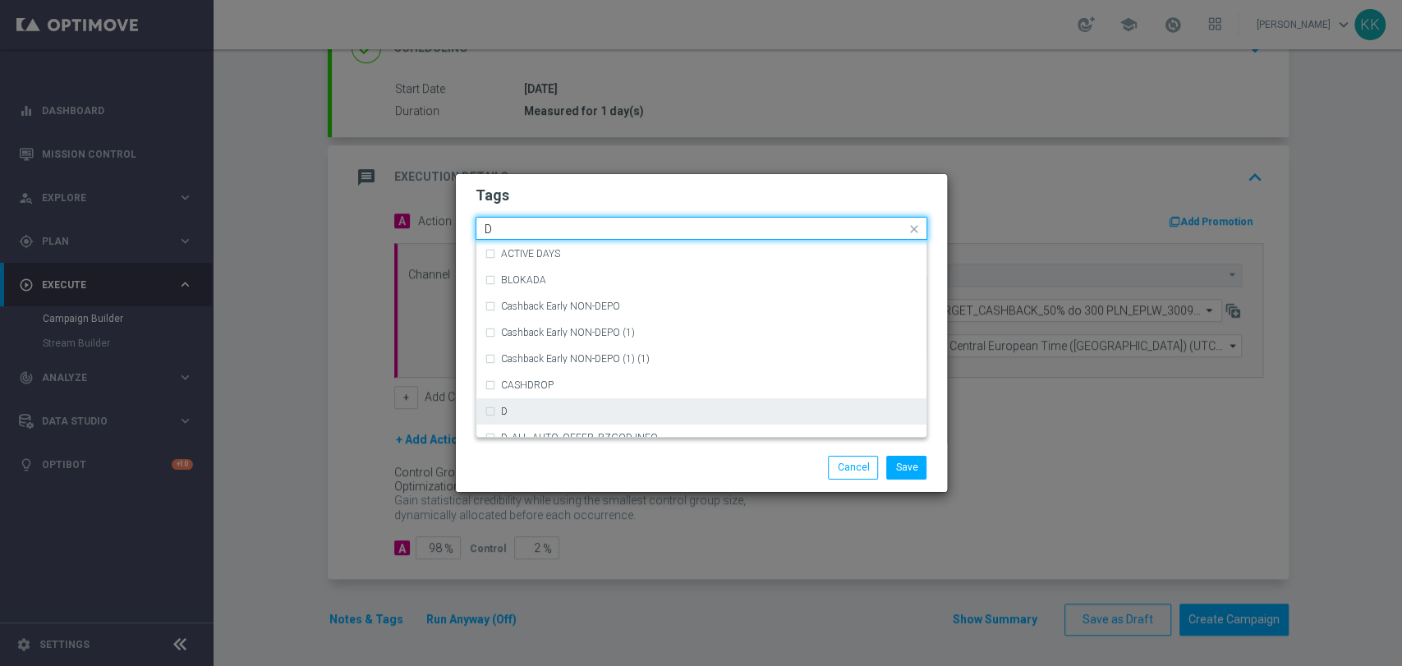
click at [545, 412] on div "D" at bounding box center [709, 412] width 417 height 10
type input "D"
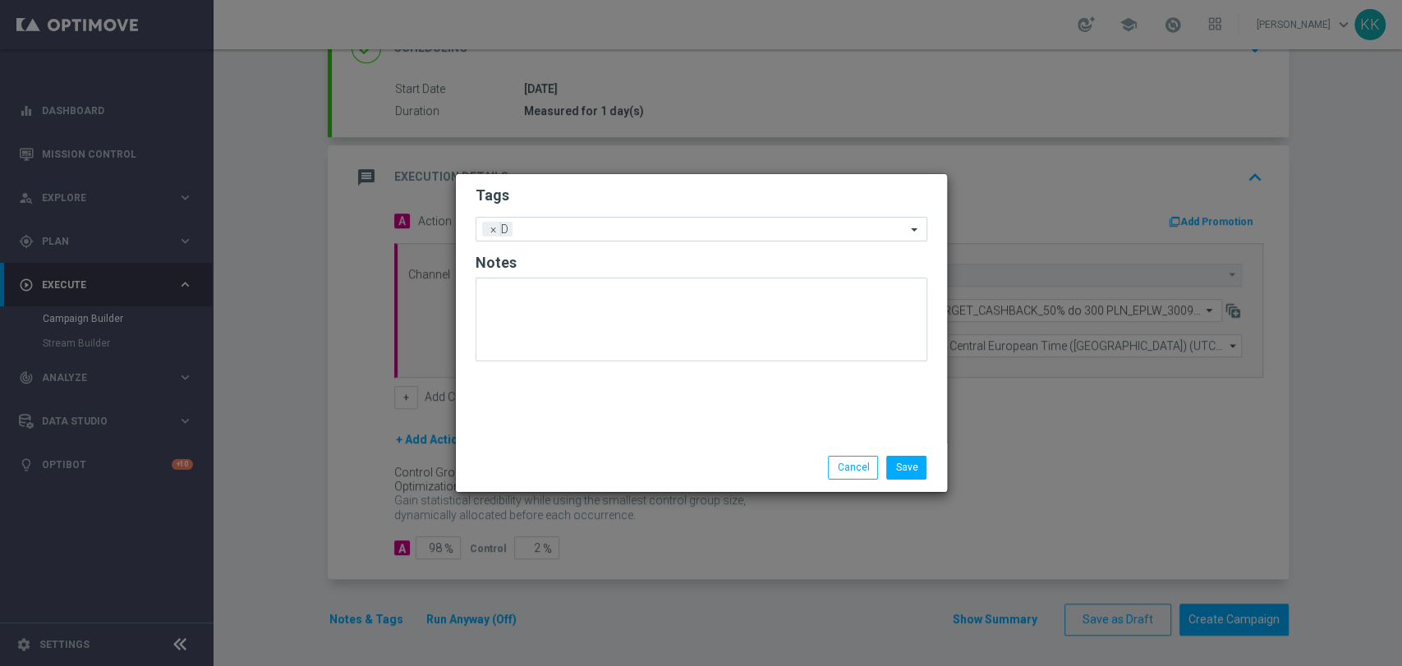
click at [591, 200] on h2 "Tags" at bounding box center [702, 196] width 452 height 20
click at [590, 246] on form "Tags Add a new tag × D Notes" at bounding box center [702, 278] width 452 height 192
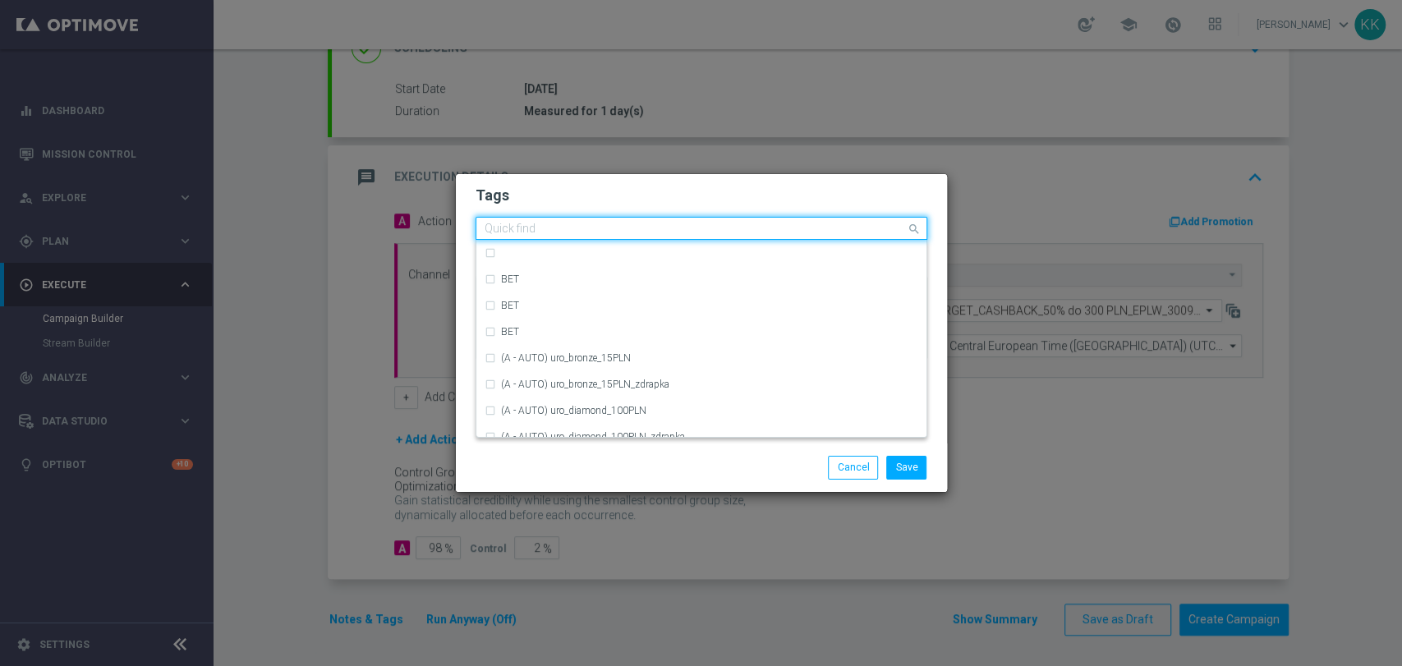
click at [586, 236] on input "text" at bounding box center [695, 230] width 421 height 14
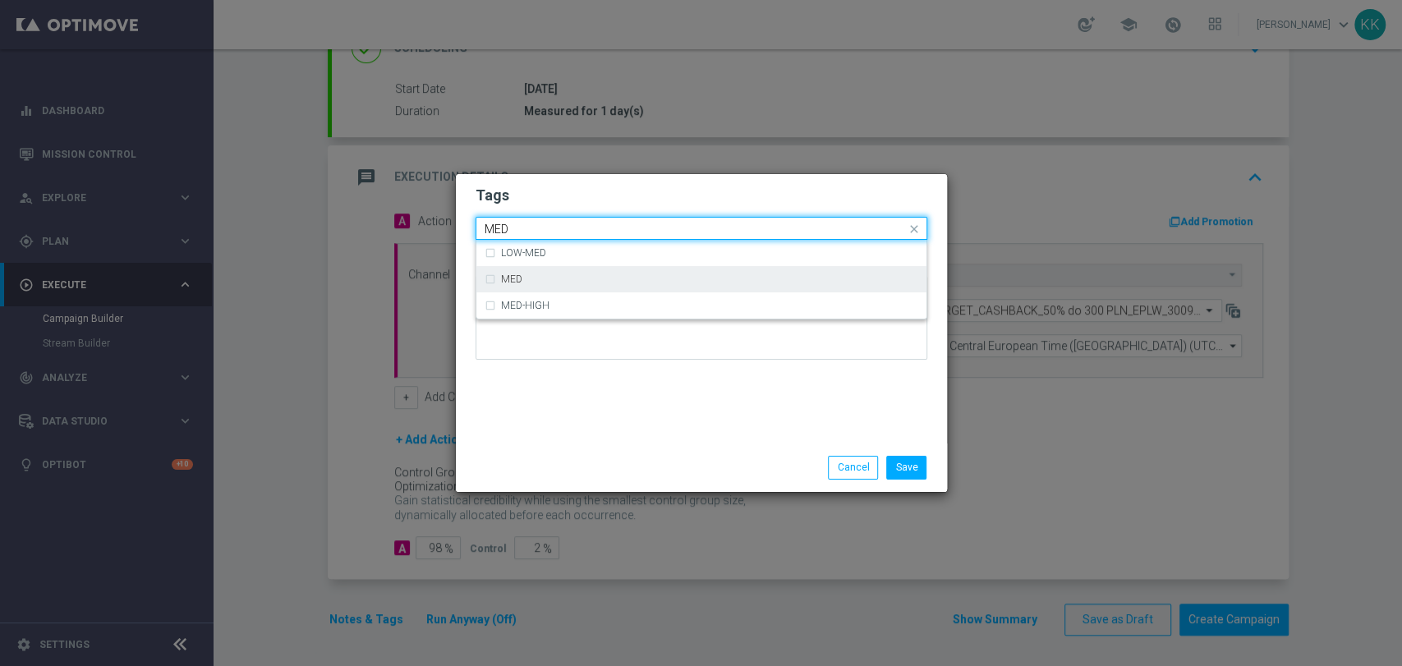
click at [578, 283] on div "MED" at bounding box center [709, 279] width 417 height 10
type input "MED"
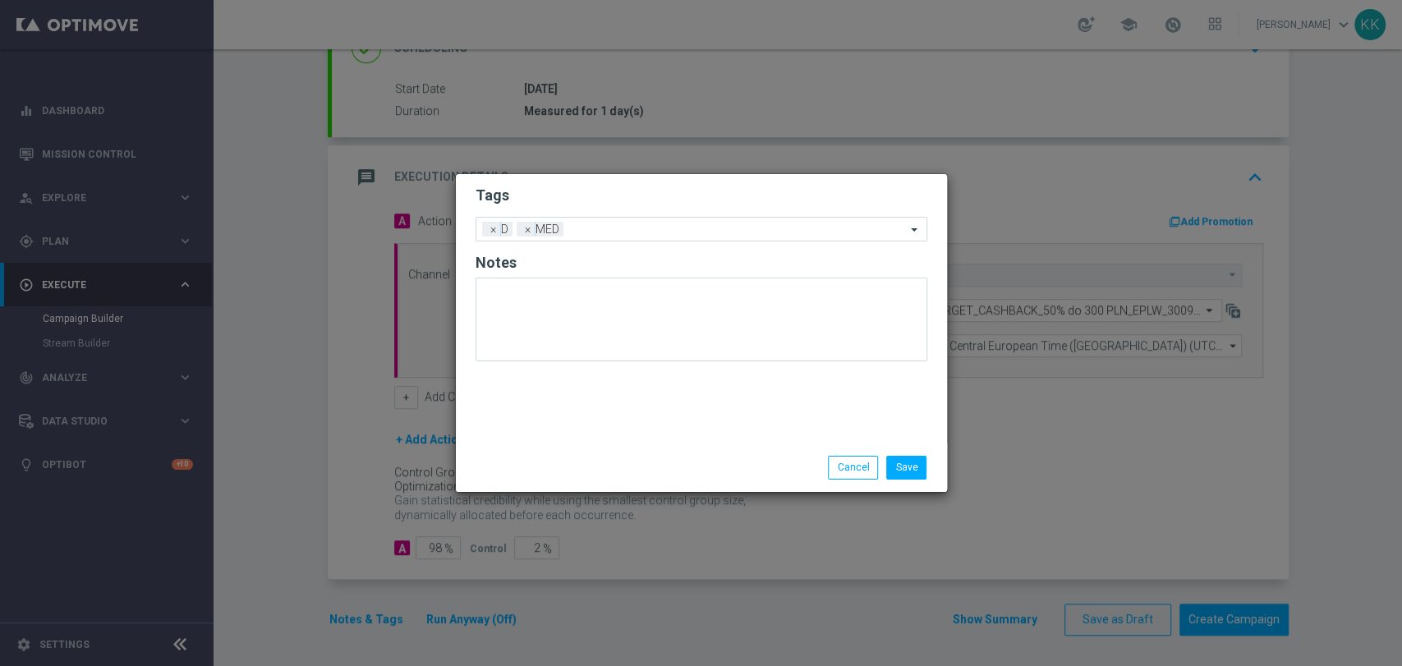
click at [611, 195] on h2 "Tags" at bounding box center [702, 196] width 452 height 20
click at [657, 210] on form "Tags Add a new tag × D × MED Notes" at bounding box center [702, 278] width 452 height 192
click at [657, 228] on input "text" at bounding box center [738, 230] width 336 height 14
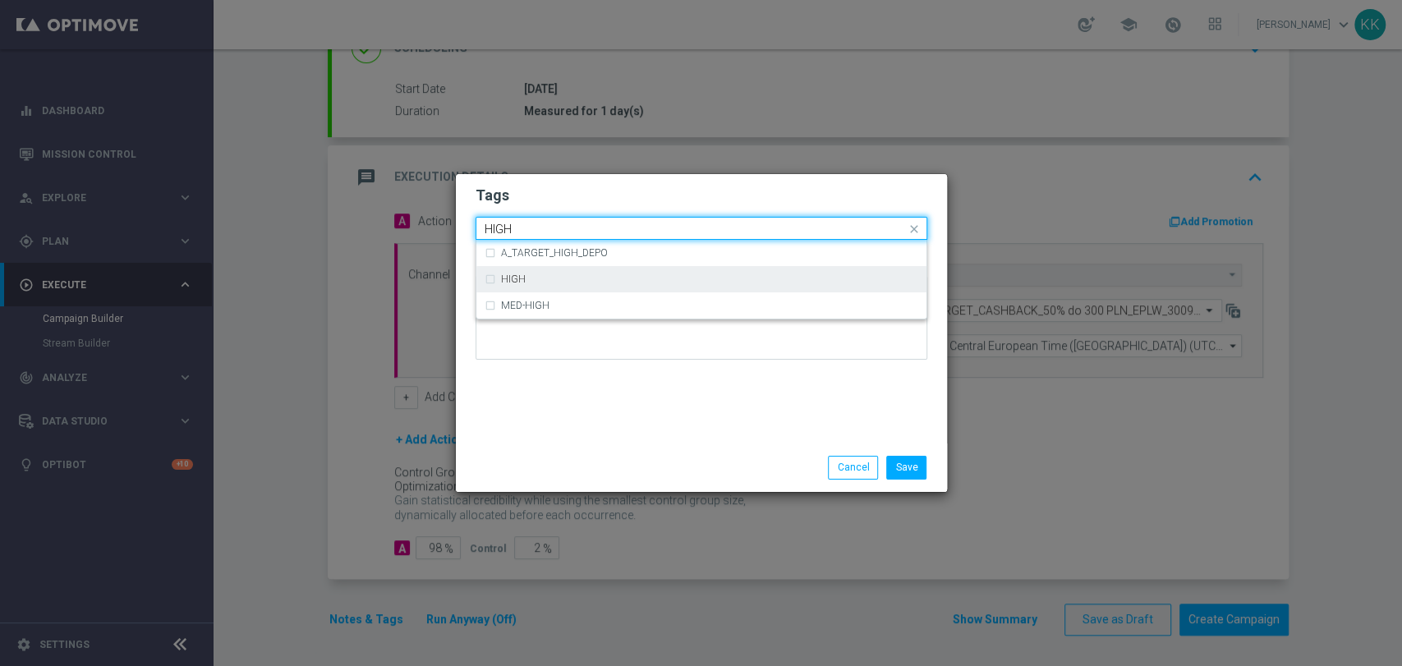
click at [657, 286] on div "HIGH" at bounding box center [702, 279] width 434 height 26
type input "HIGH"
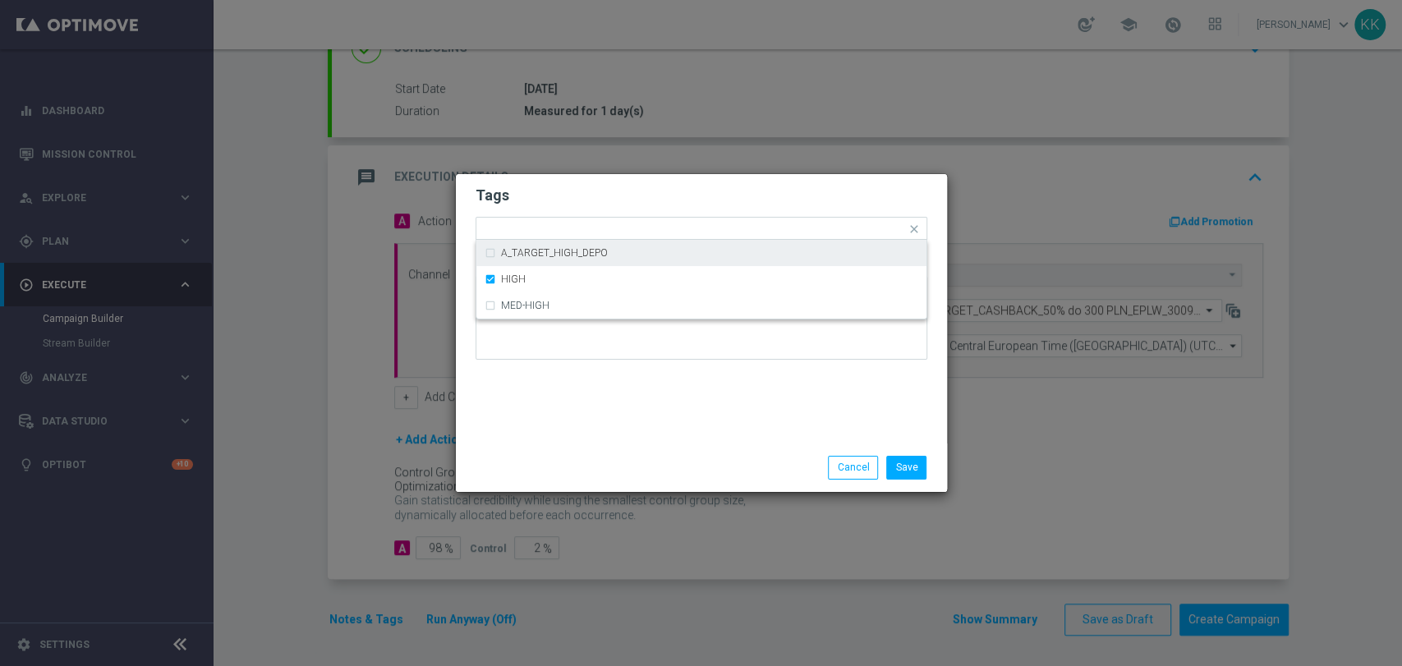
click at [671, 187] on h2 "Tags" at bounding box center [702, 196] width 452 height 20
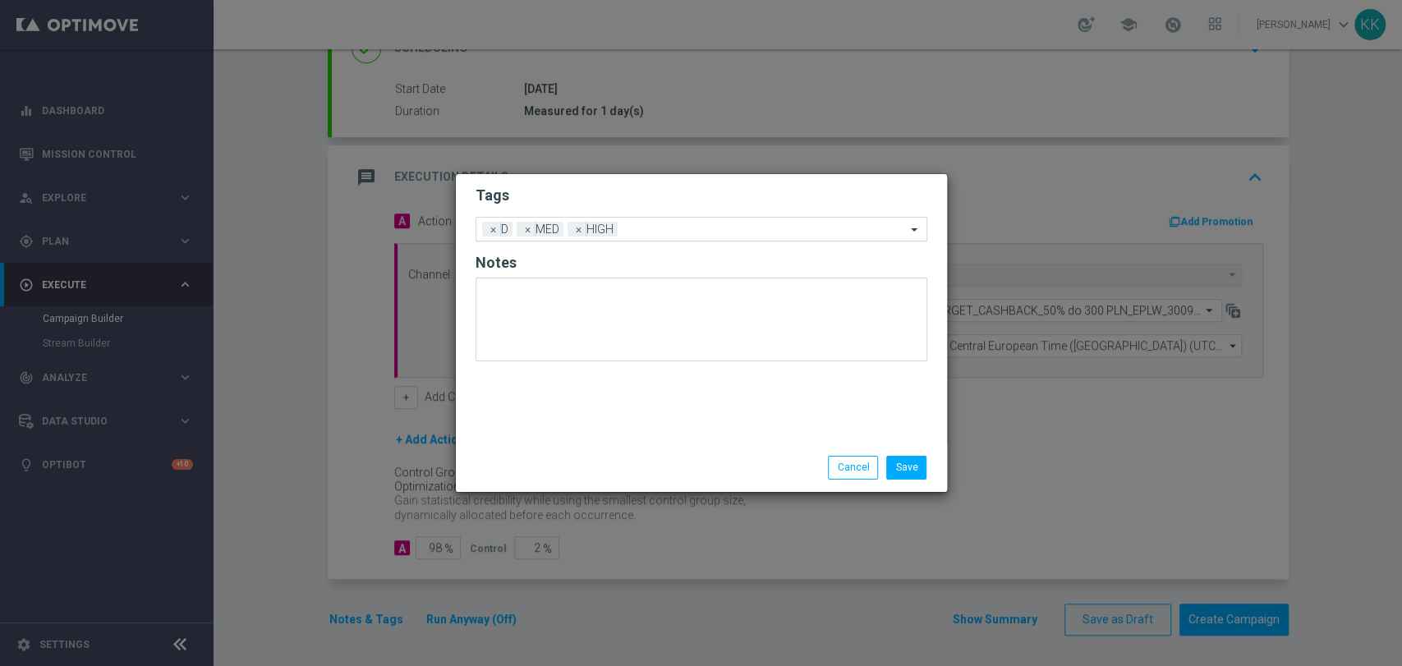
click at [682, 230] on input "text" at bounding box center [765, 230] width 282 height 14
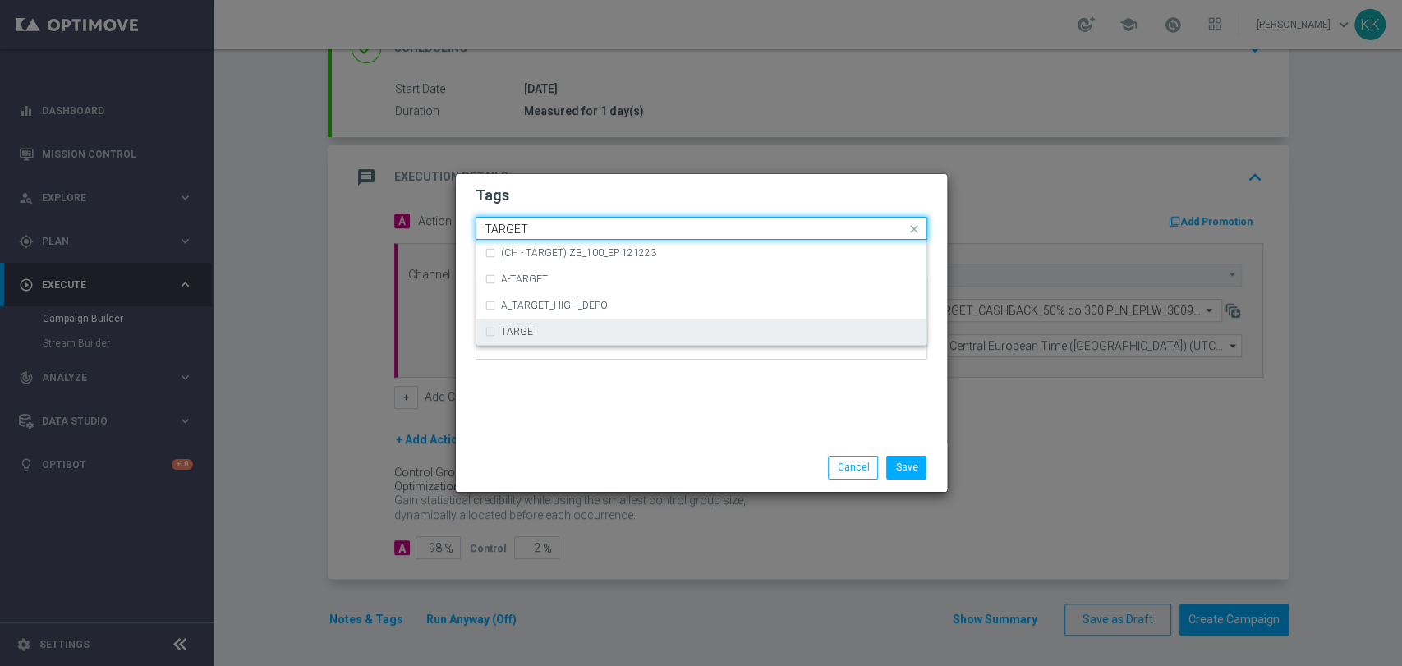
click at [656, 338] on div "TARGET" at bounding box center [702, 332] width 434 height 26
type input "TARGET"
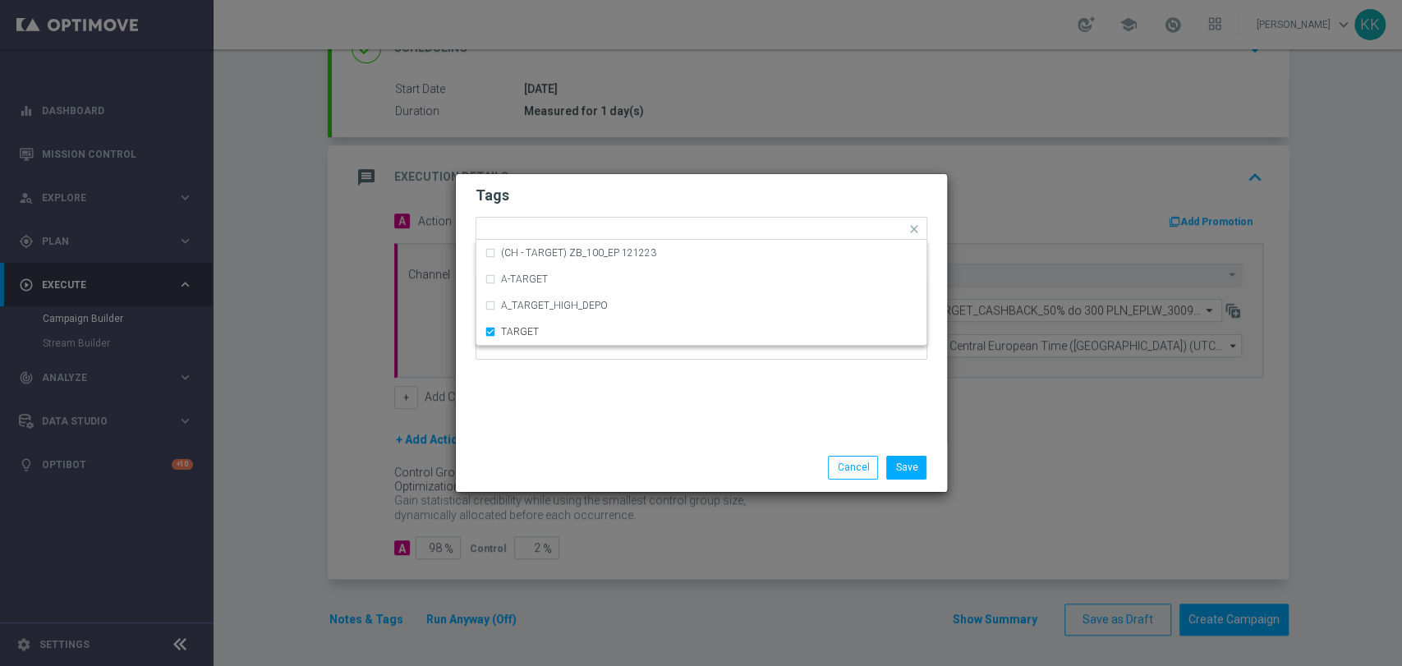
click at [657, 381] on div "Tags Quick find × D × MED × HIGH × TARGET (CH - TARGET) ZB_100_EP 121223 A-TARG…" at bounding box center [701, 308] width 491 height 269
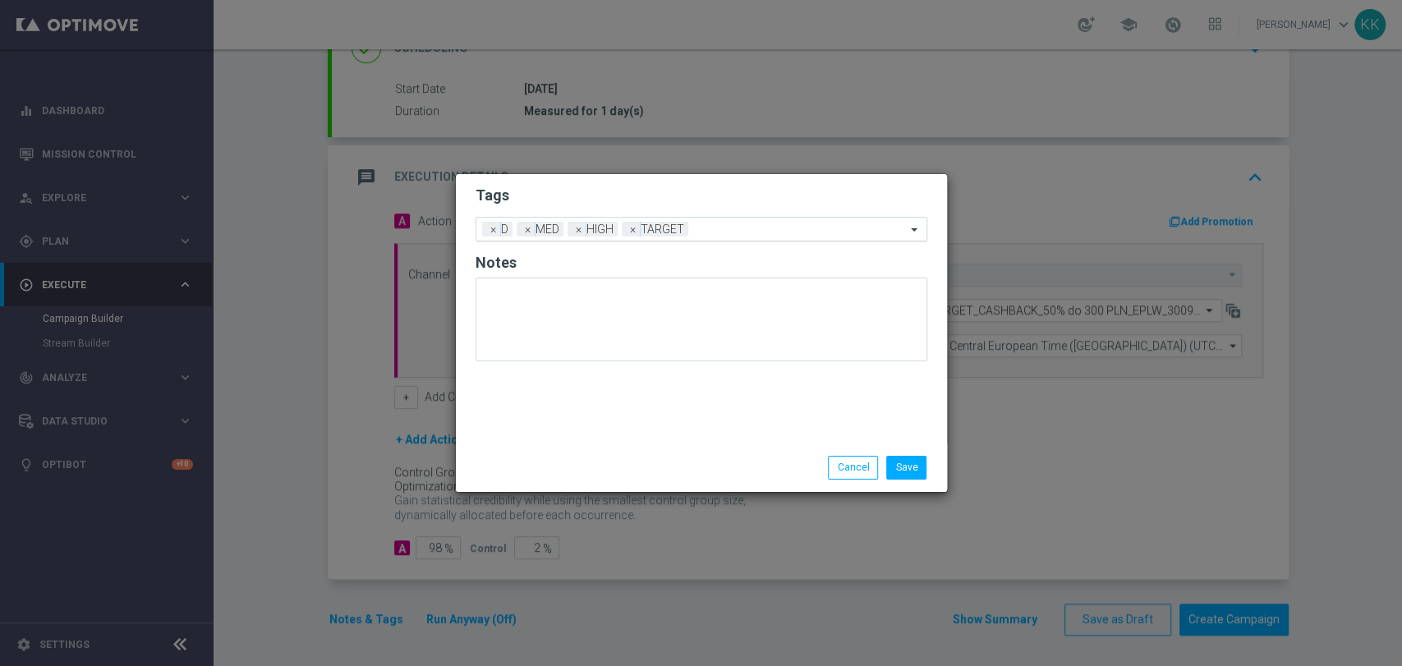
click at [742, 224] on input "text" at bounding box center [800, 230] width 211 height 14
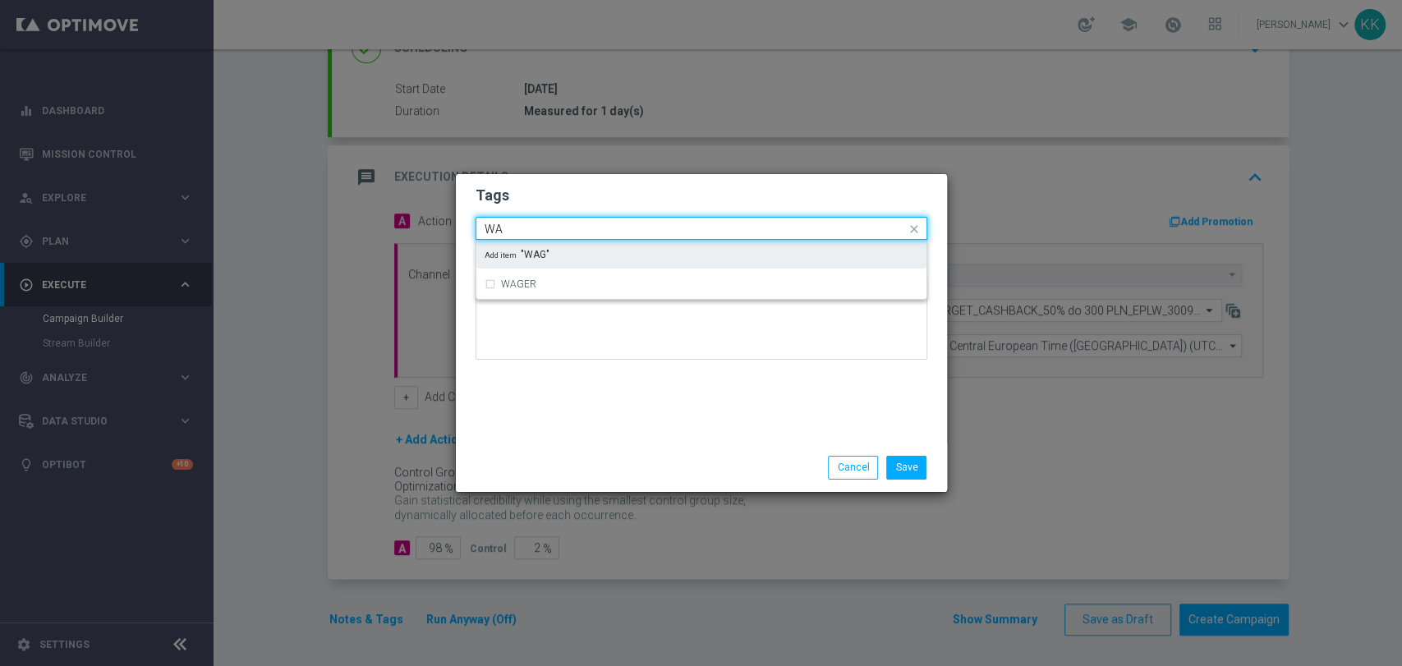
type input "W"
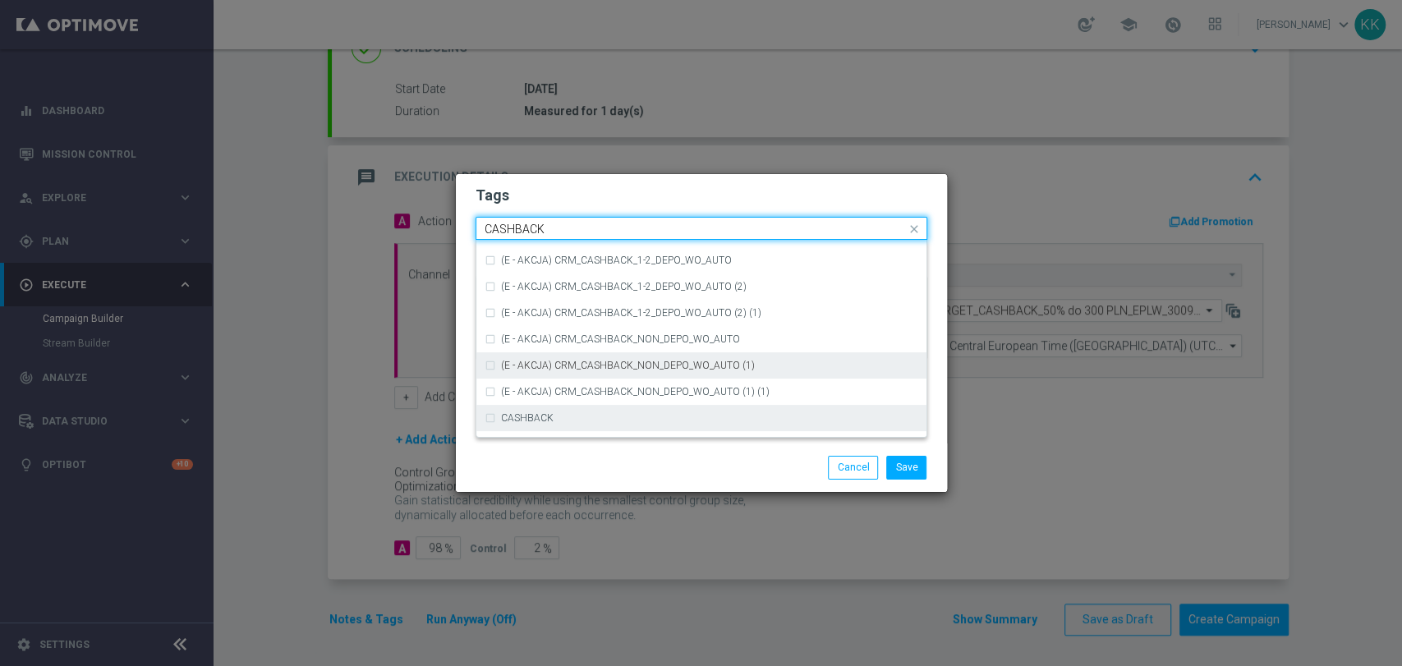
scroll to position [250, 0]
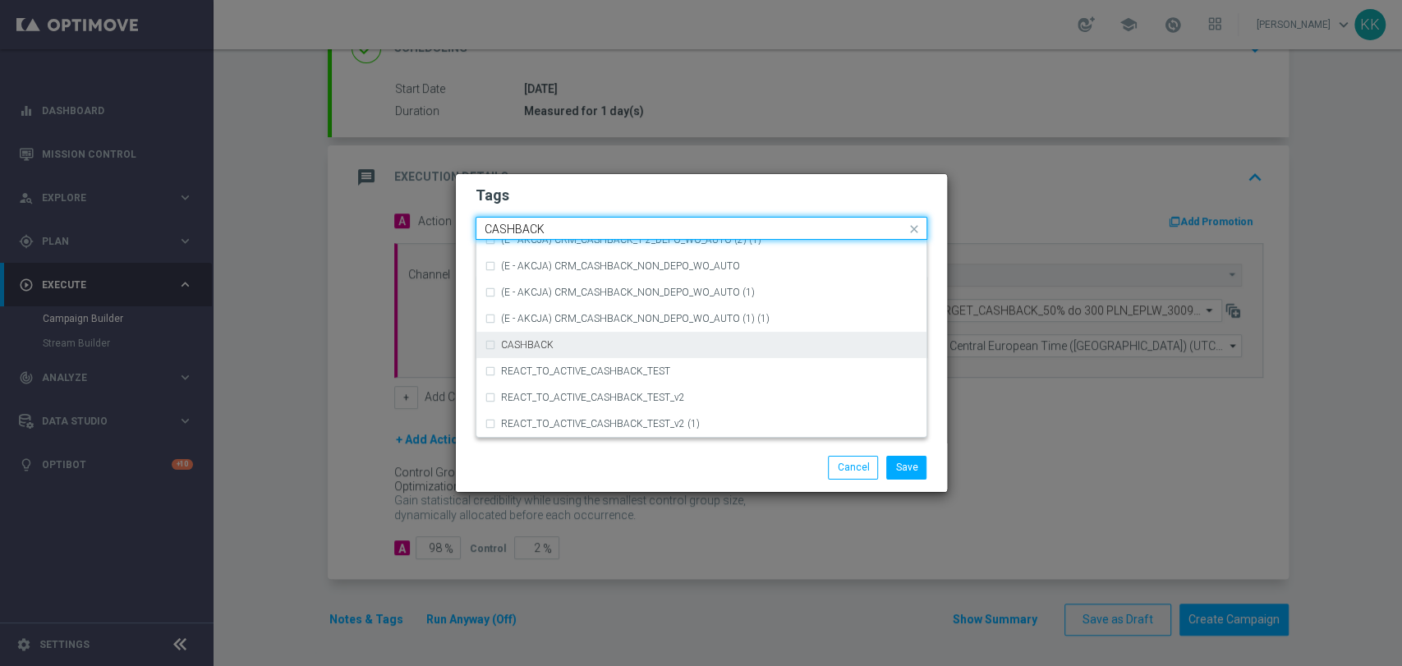
click at [633, 347] on div "CASHBACK" at bounding box center [709, 345] width 417 height 10
type input "CASHBACK"
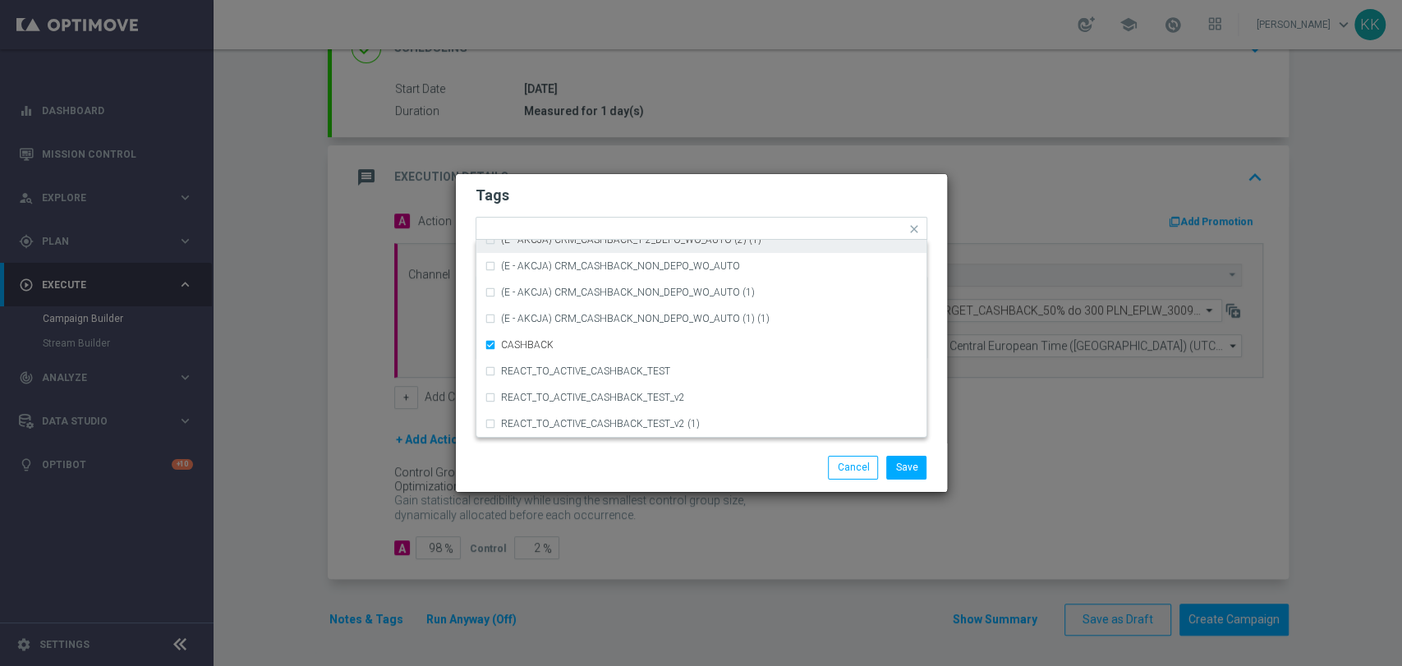
click at [706, 182] on form "Tags Quick find × D × MED × HIGH × TARGET × CASHBACK (D - AUTO) CRM_CASHBACK_10…" at bounding box center [702, 277] width 452 height 191
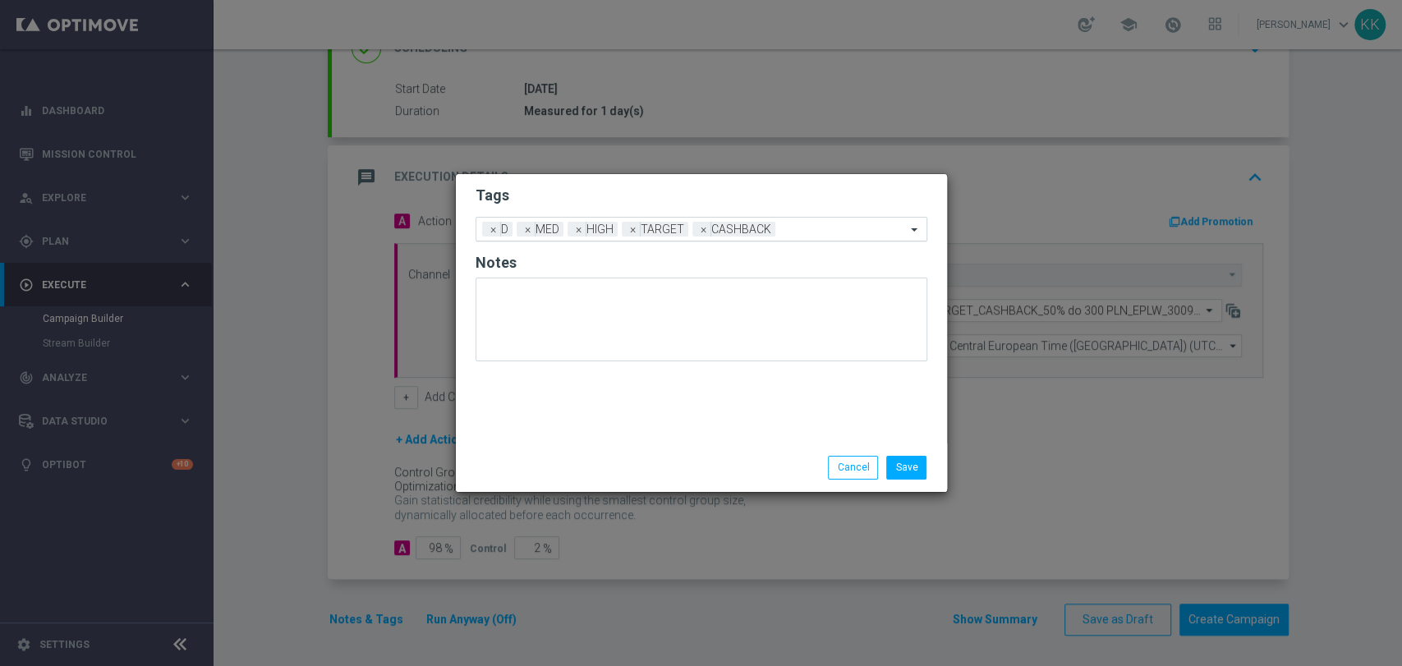
click at [844, 228] on input "text" at bounding box center [844, 230] width 124 height 14
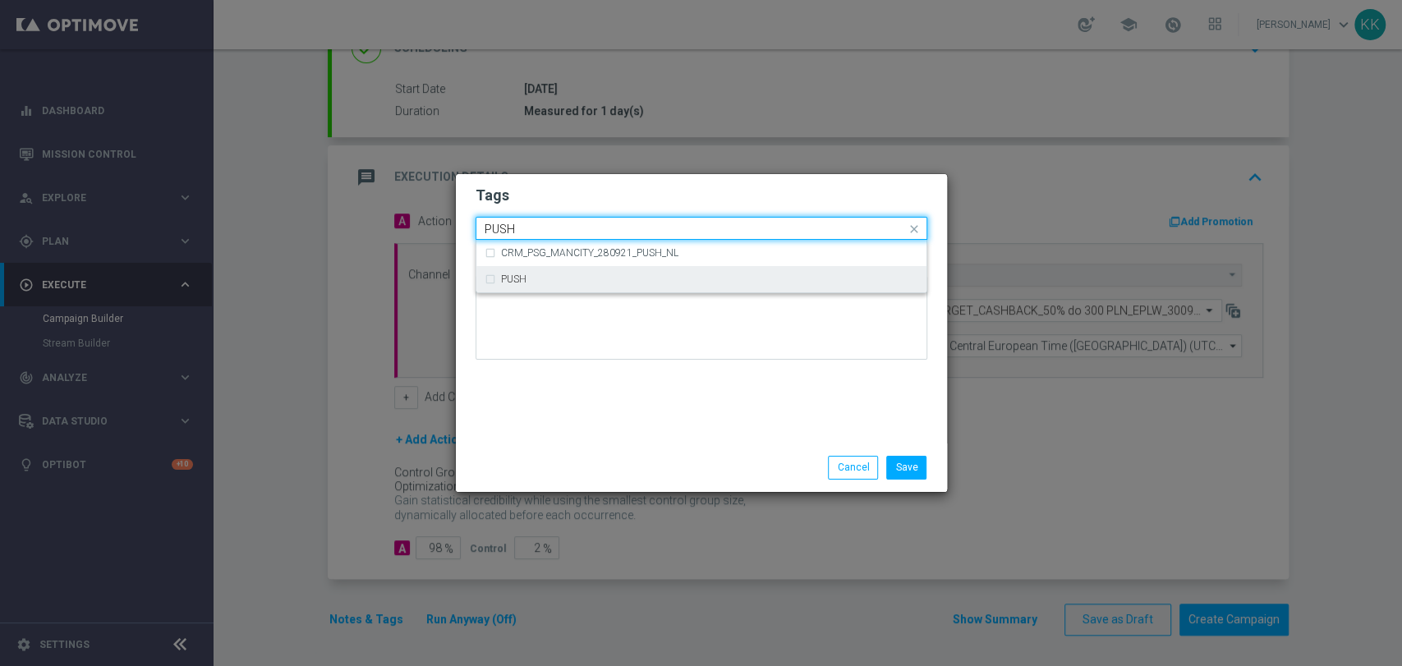
click at [756, 278] on div "PUSH" at bounding box center [709, 279] width 417 height 10
type input "PUSH"
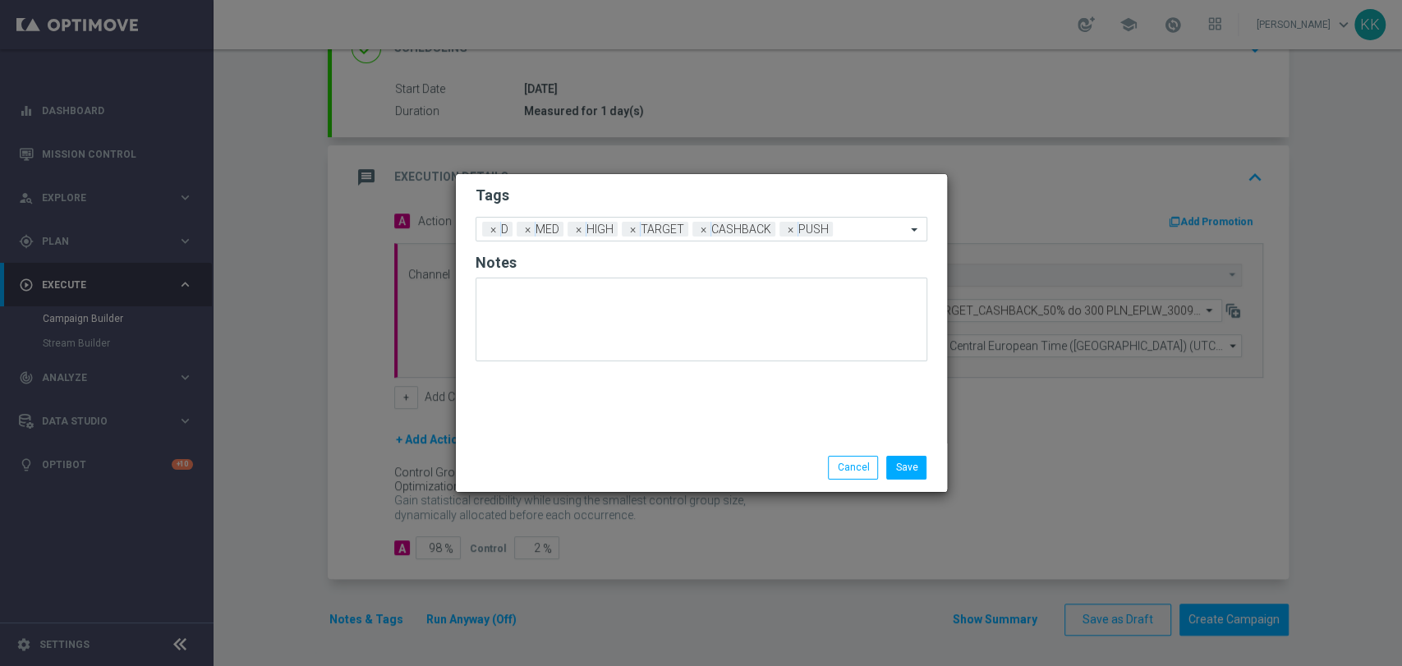
click at [731, 166] on modal-container "Tags Add a new tag × D × MED × HIGH × TARGET × CASHBACK × PUSH Notes Save Cancel" at bounding box center [701, 333] width 1402 height 666
click at [905, 473] on button "Save" at bounding box center [906, 467] width 40 height 23
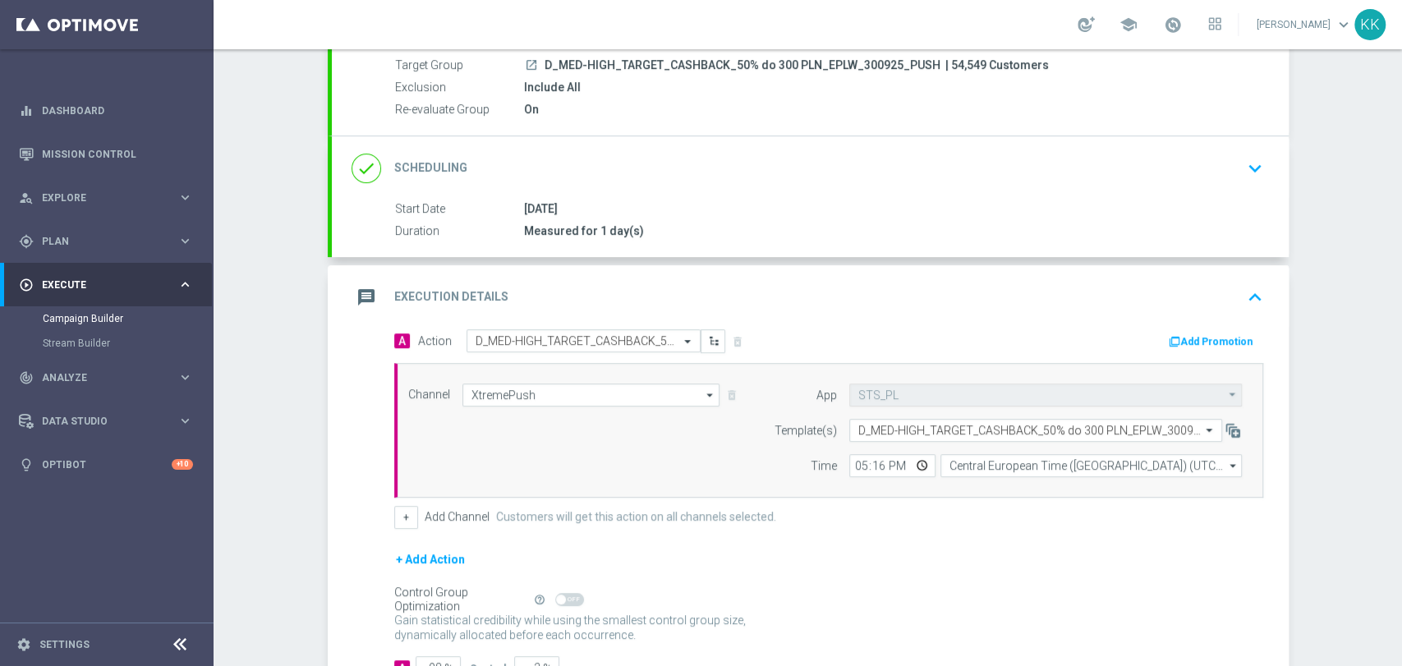
scroll to position [0, 0]
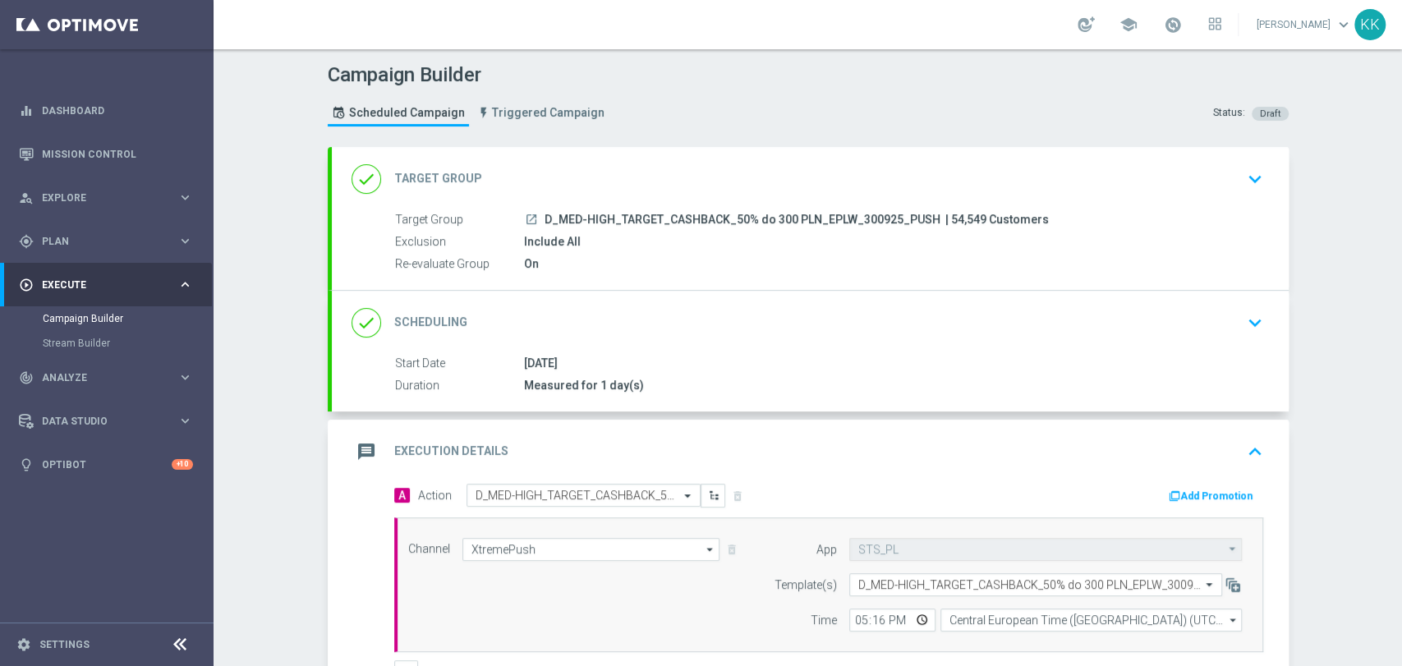
click at [1267, 168] on div "done Target Group keyboard_arrow_down" at bounding box center [810, 179] width 957 height 64
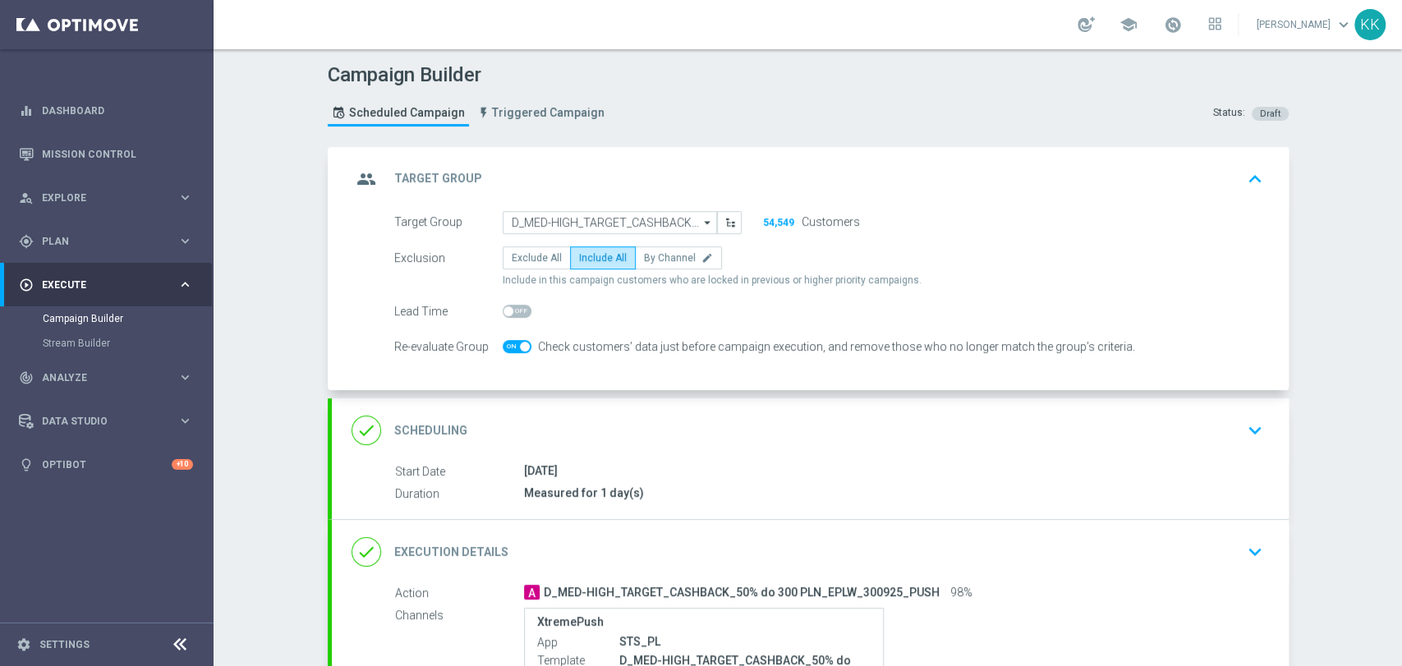
click at [1228, 444] on div "done Scheduling keyboard_arrow_down" at bounding box center [811, 430] width 918 height 31
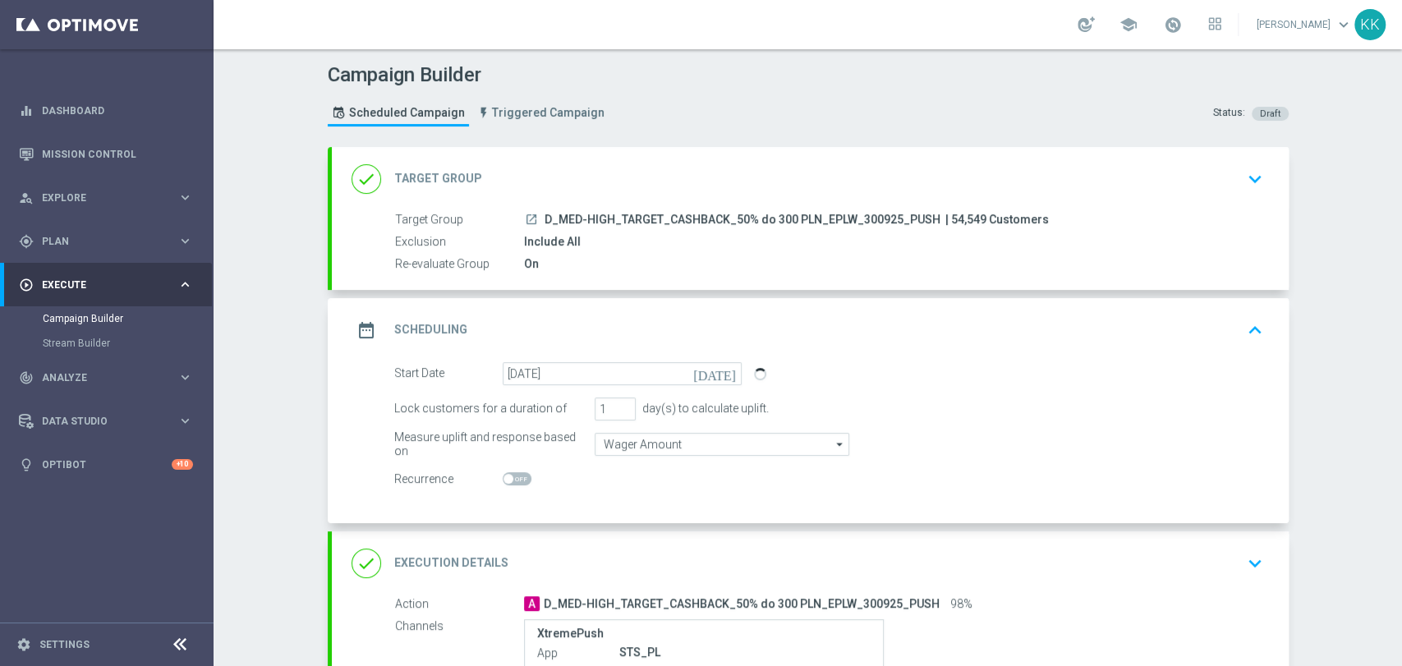
click at [352, 249] on div "Target Group launch D_MED-HIGH_TARGET_CASHBACK_50% do 300 PLN_EPLW_300925_PUSH …" at bounding box center [810, 242] width 957 height 62
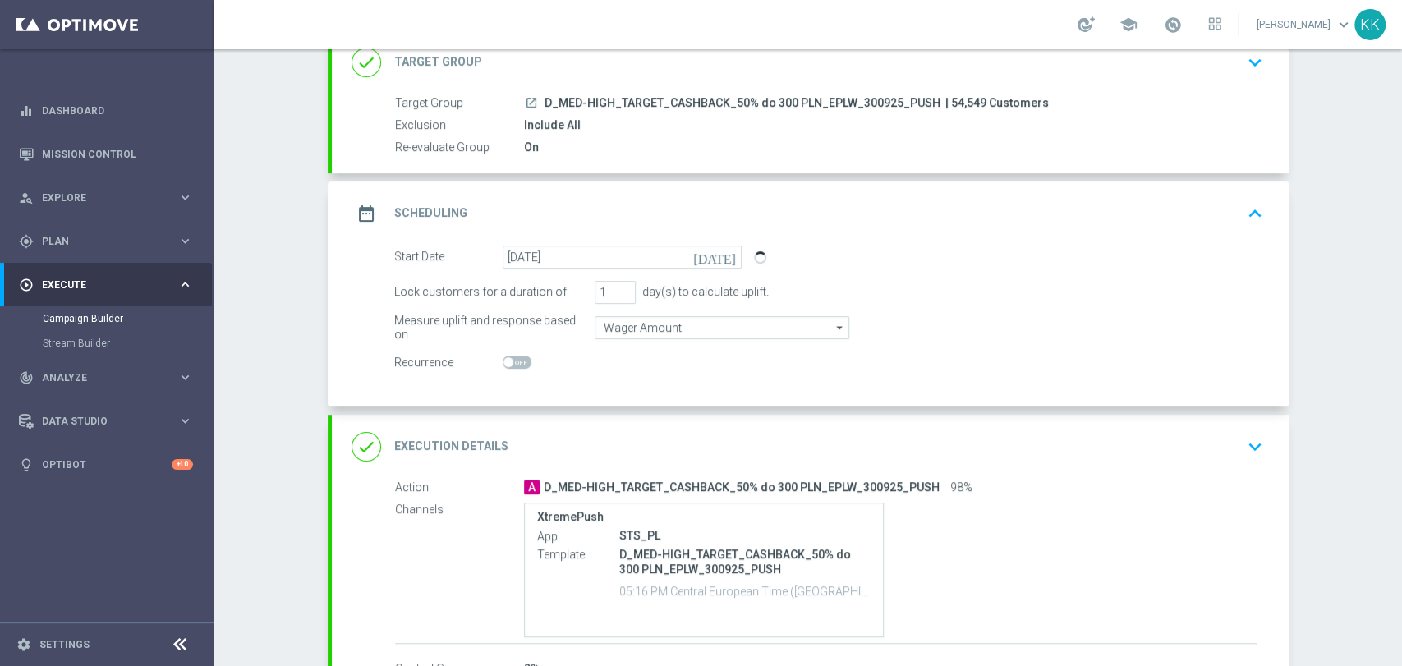
scroll to position [182, 0]
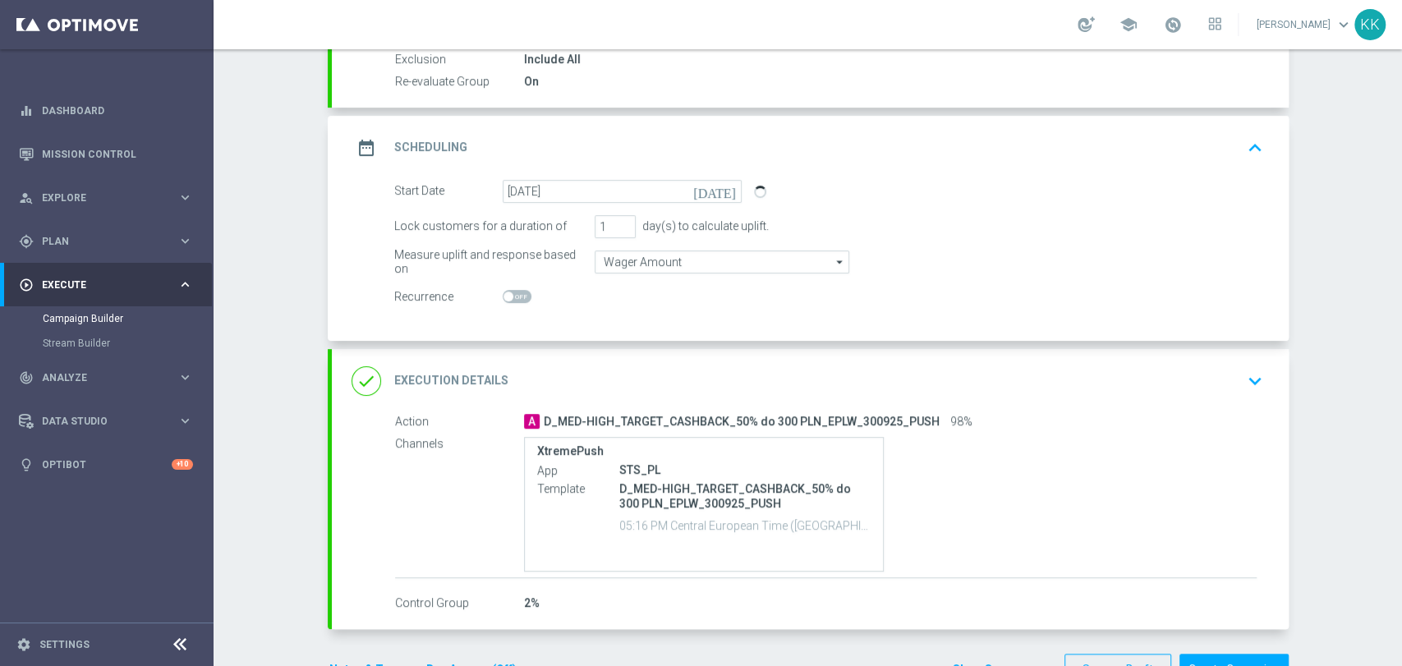
click at [1222, 387] on div "done Execution Details keyboard_arrow_down" at bounding box center [811, 381] width 918 height 31
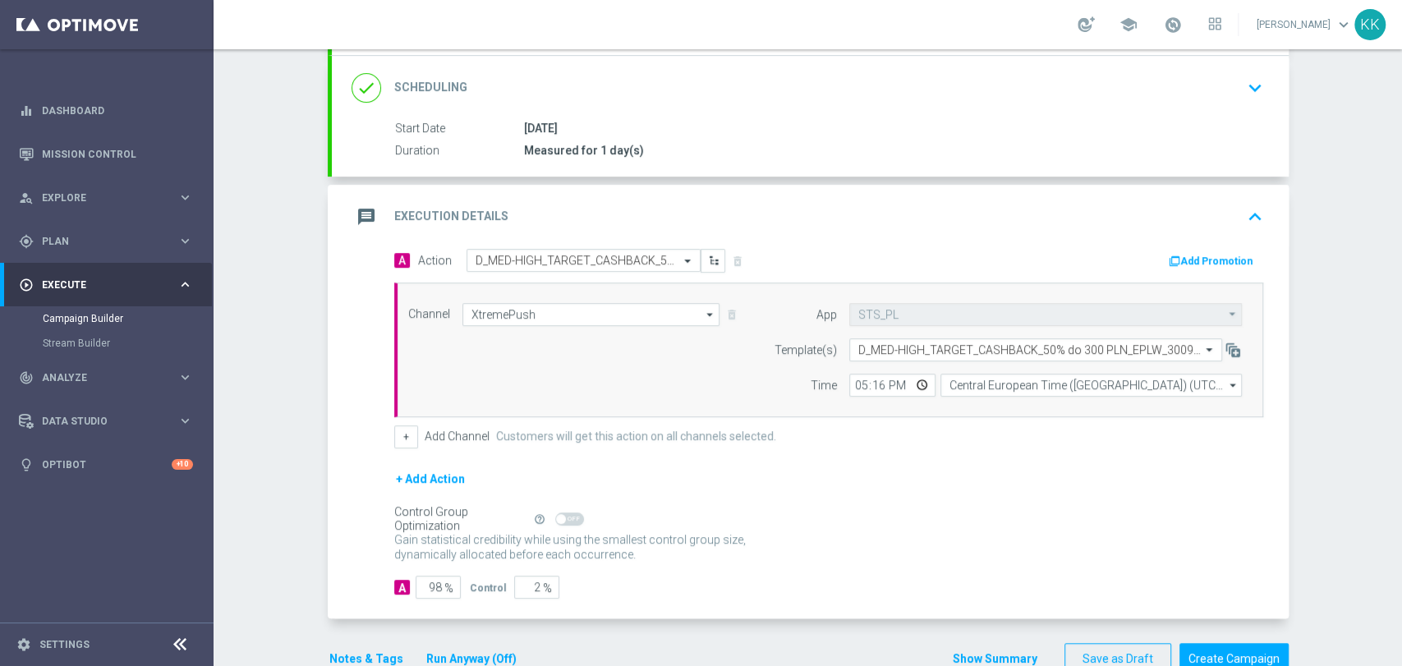
scroll to position [274, 0]
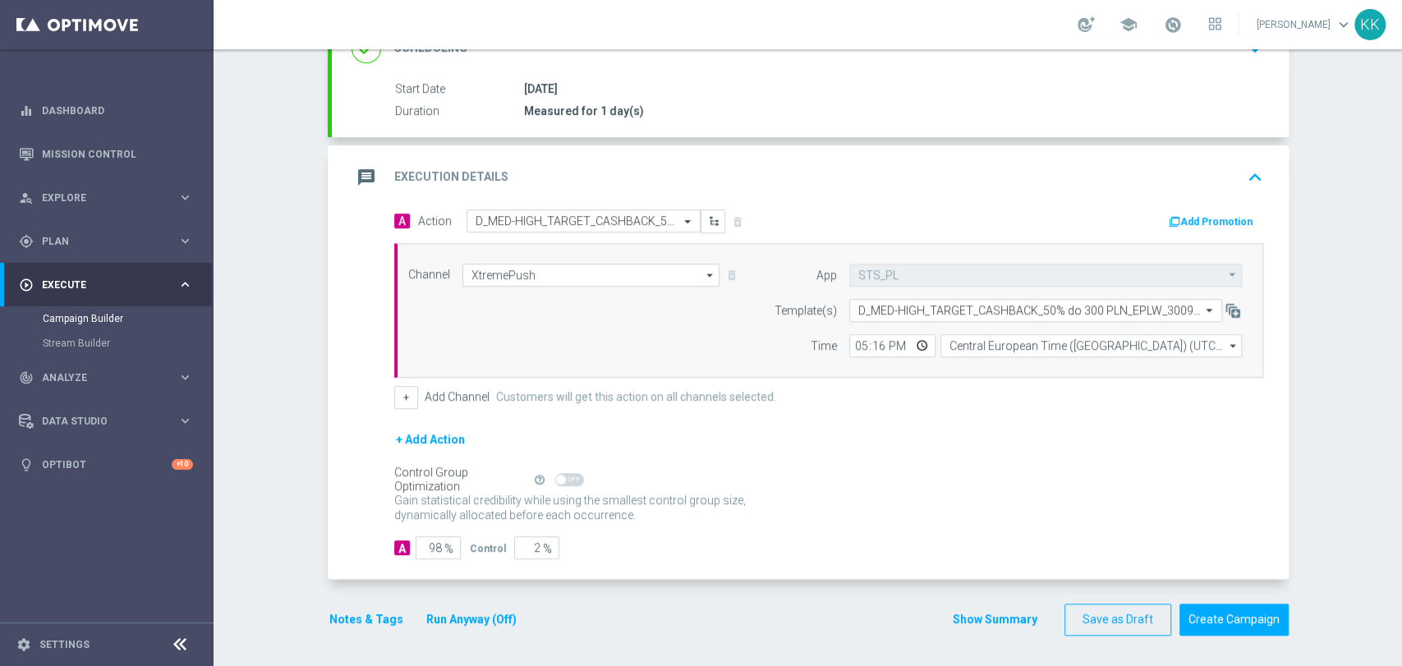
click at [381, 623] on button "Notes & Tags" at bounding box center [366, 620] width 77 height 21
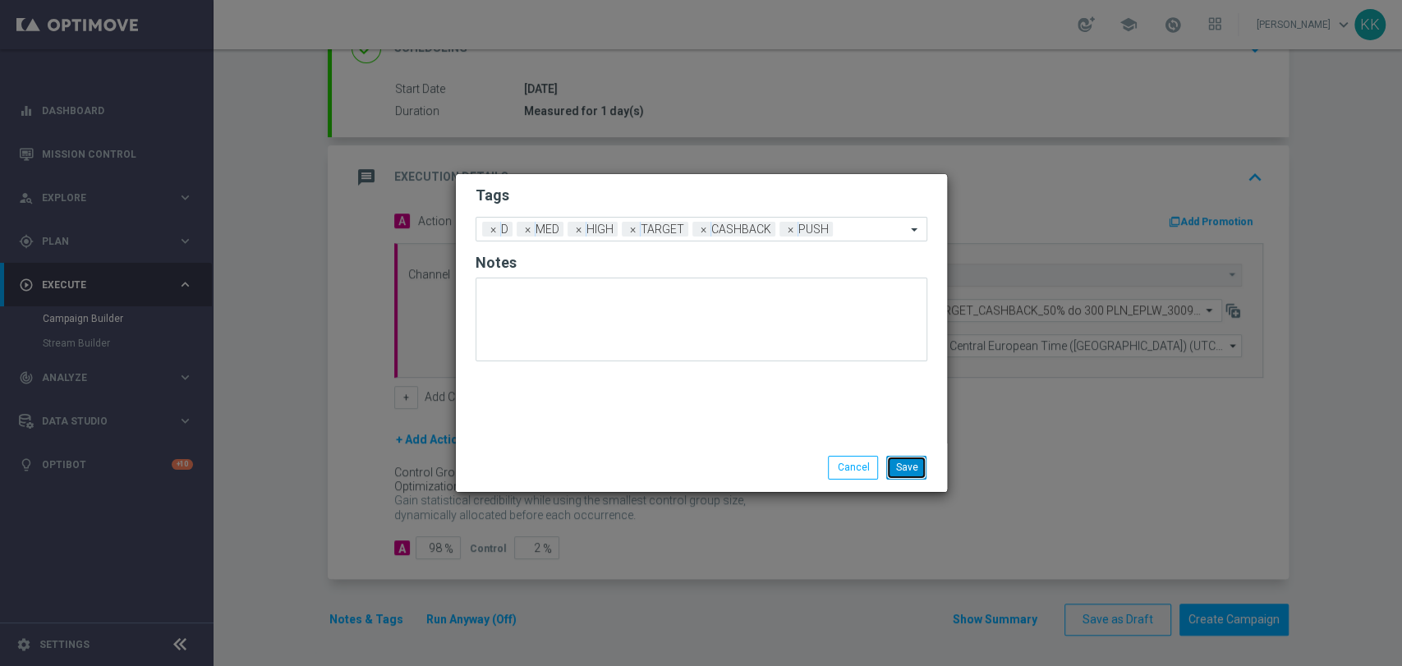
click at [917, 462] on button "Save" at bounding box center [906, 467] width 40 height 23
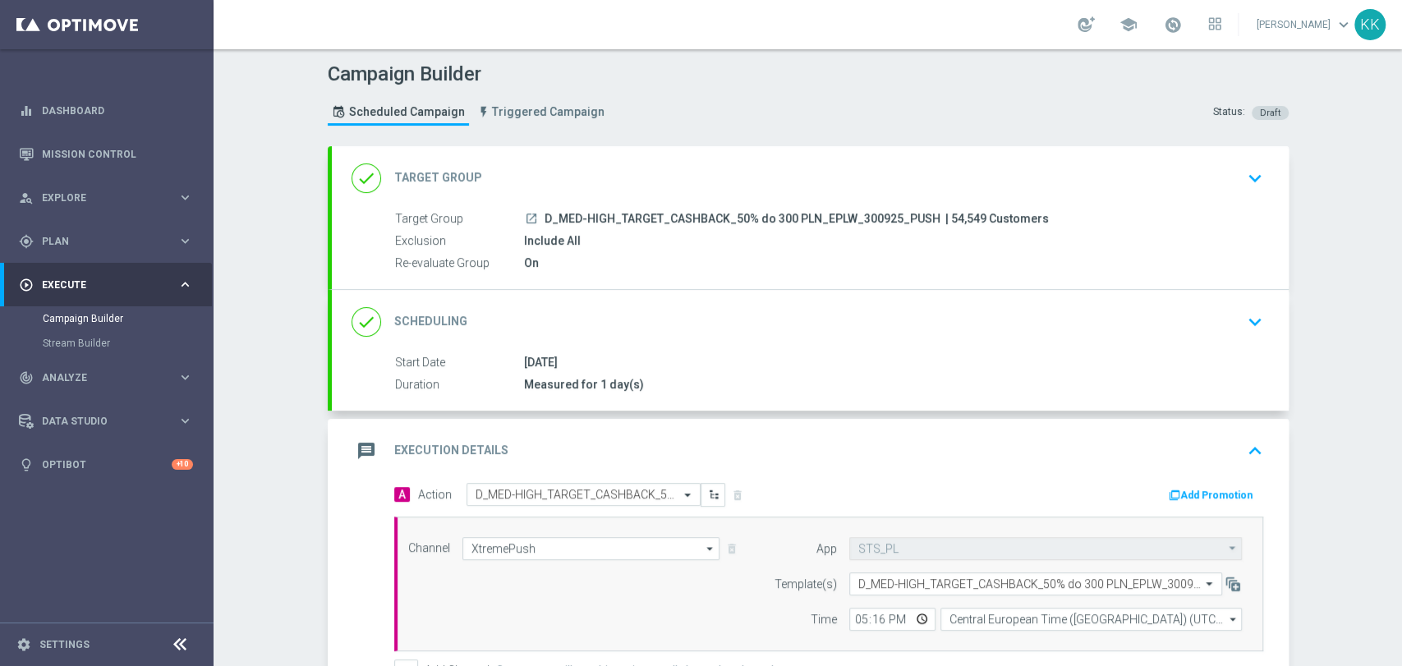
scroll to position [0, 0]
click at [1257, 188] on div "done Target Group keyboard_arrow_down" at bounding box center [810, 179] width 957 height 64
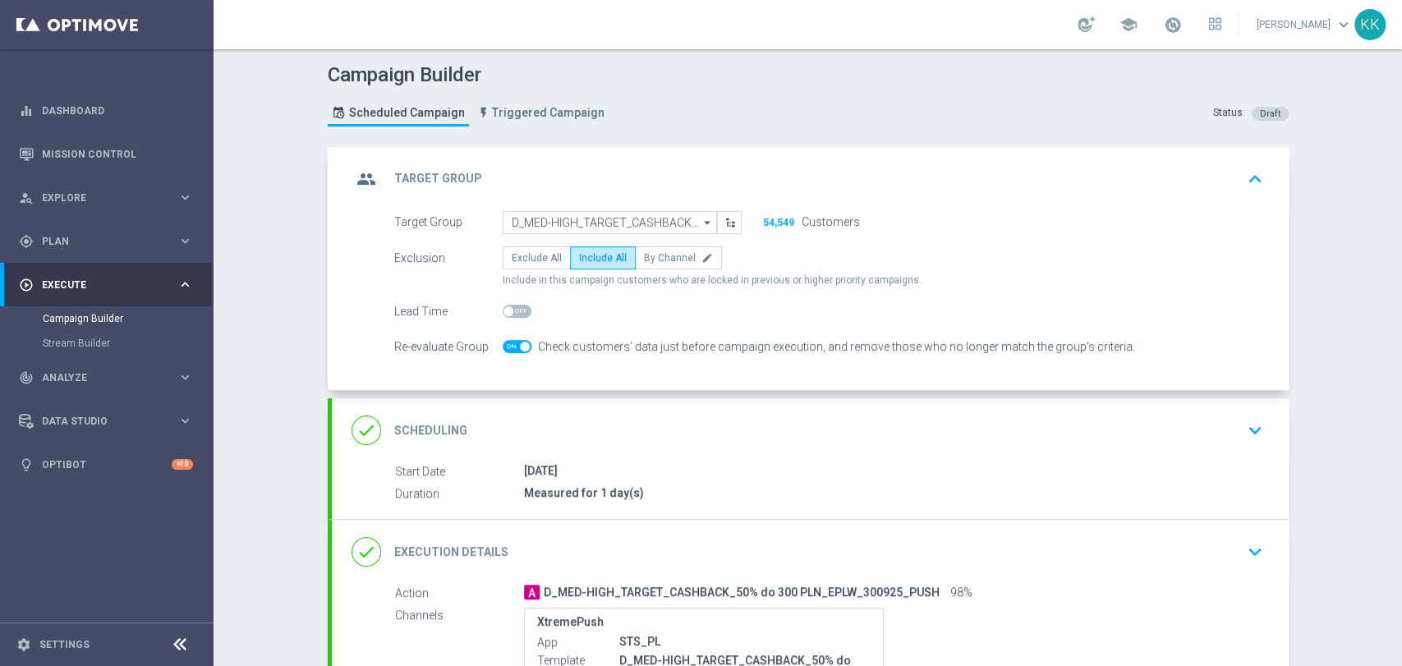
click at [1249, 443] on button "keyboard_arrow_down" at bounding box center [1255, 430] width 28 height 31
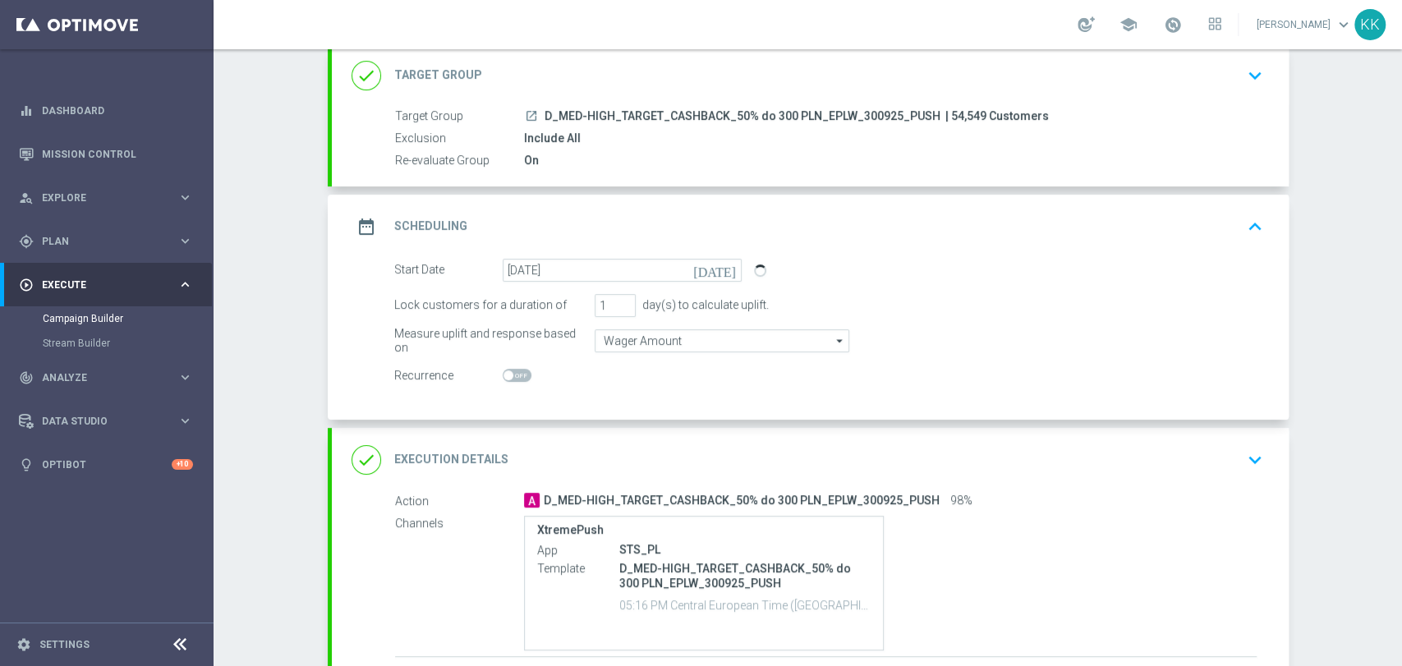
scroll to position [182, 0]
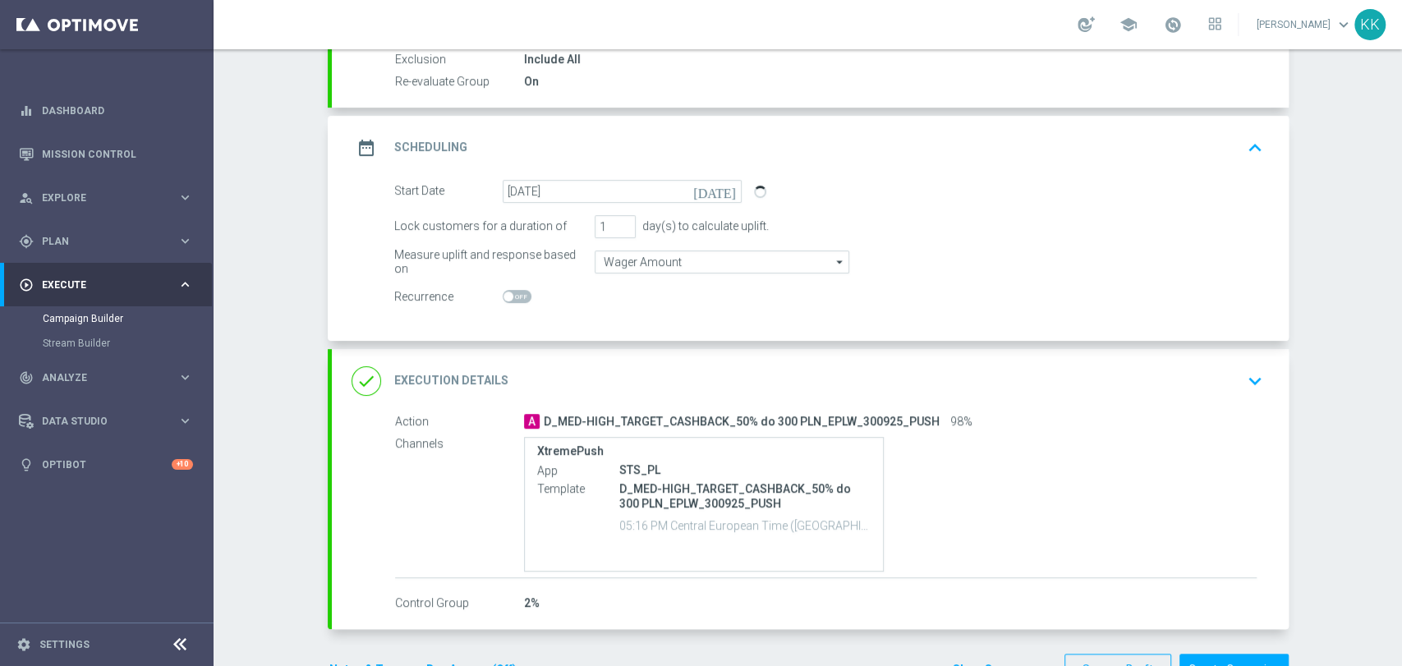
click at [1243, 380] on icon "keyboard_arrow_down" at bounding box center [1255, 381] width 25 height 25
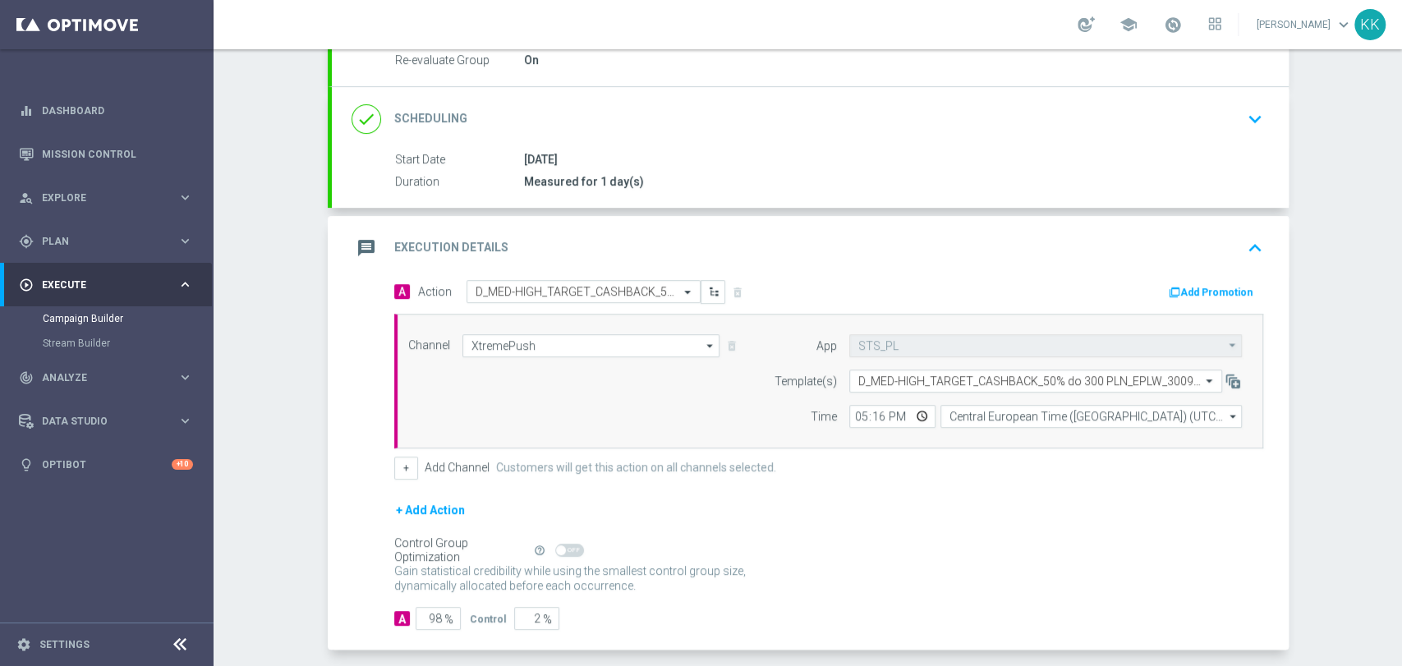
scroll to position [274, 0]
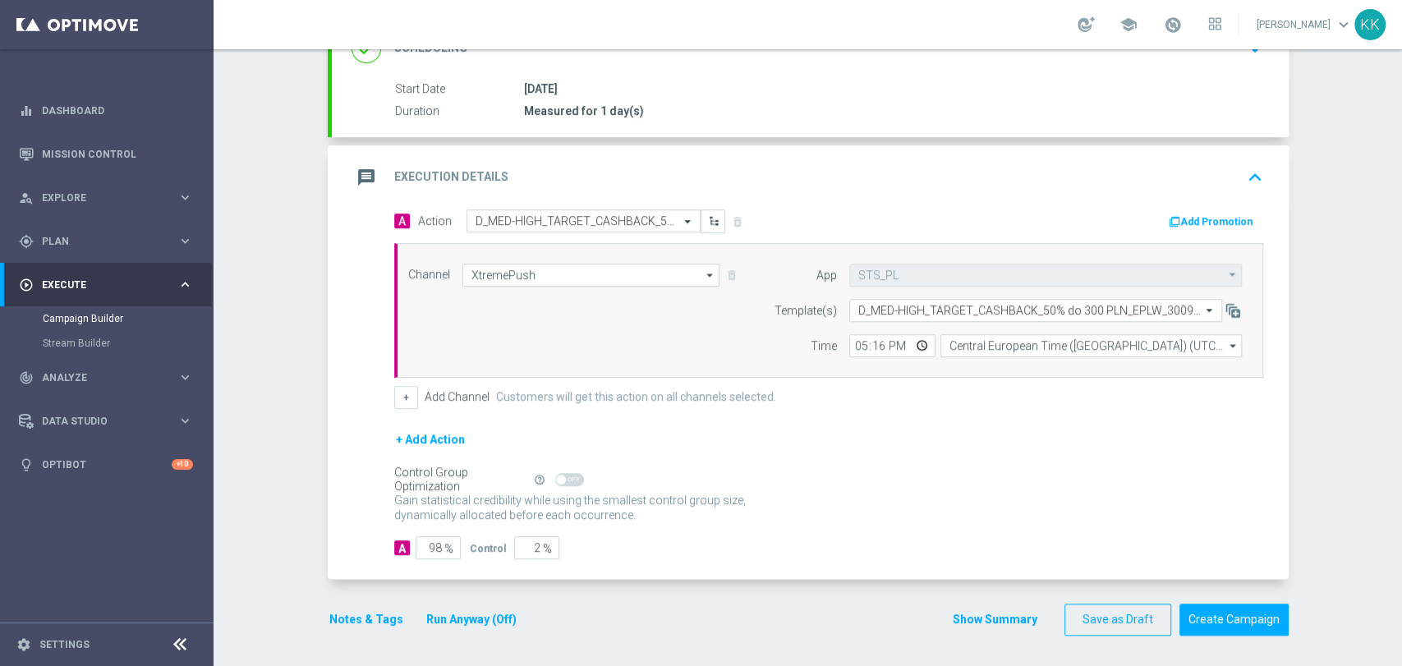
click at [375, 618] on button "Notes & Tags" at bounding box center [366, 620] width 77 height 21
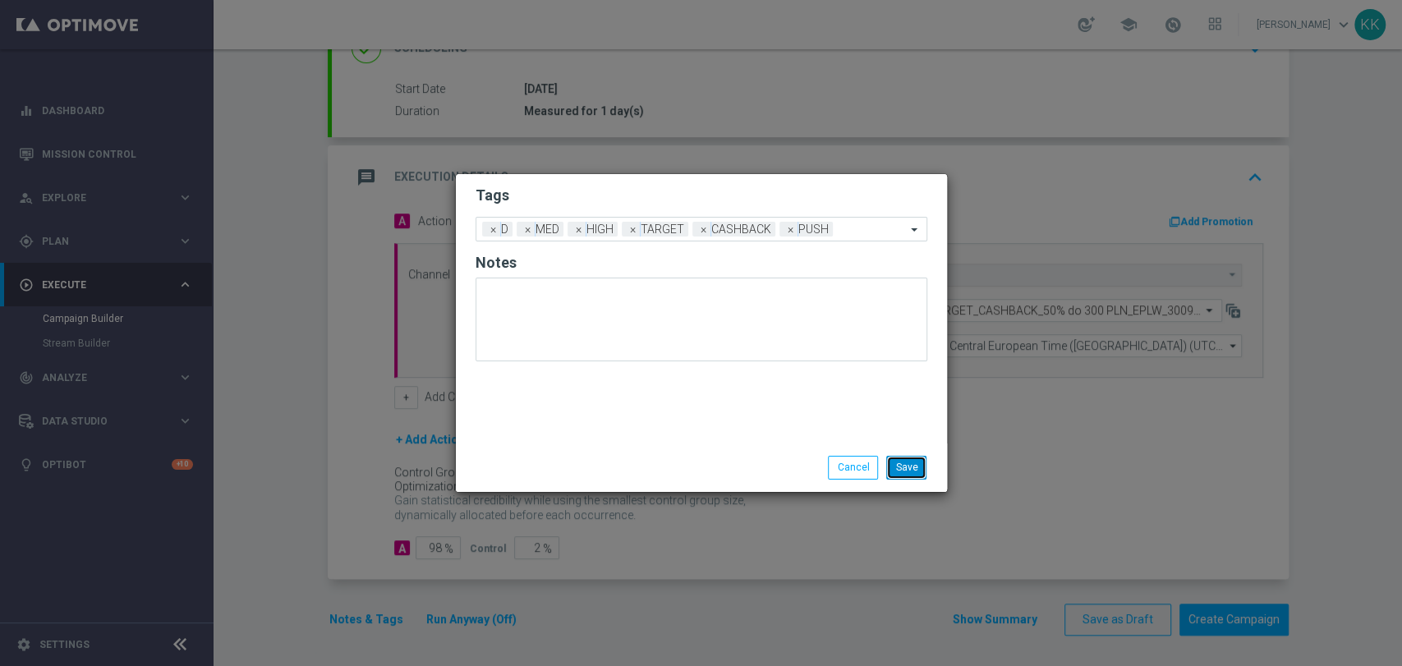
click at [918, 475] on button "Save" at bounding box center [906, 467] width 40 height 23
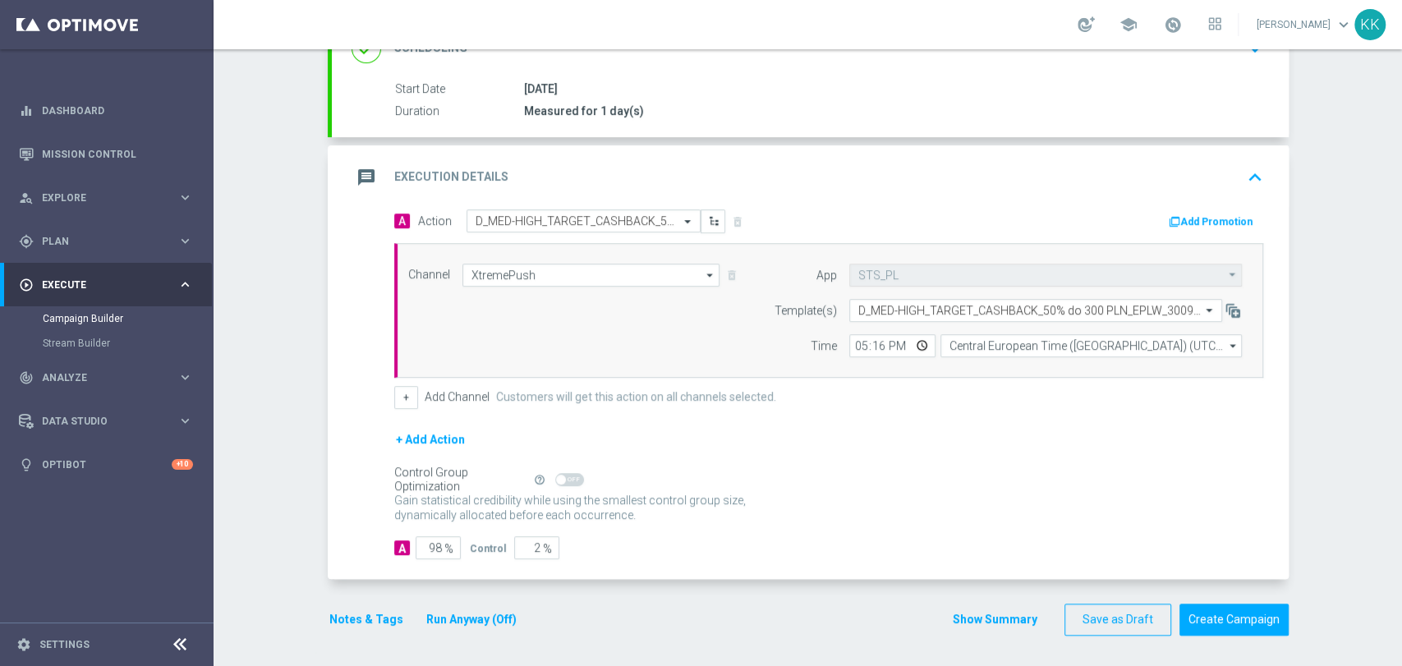
click at [1222, 600] on form "done Target Group keyboard_arrow_down Target Group launch D_MED-HIGH_TARGET_CAS…" at bounding box center [808, 254] width 961 height 763
click at [1247, 613] on button "Create Campaign" at bounding box center [1234, 620] width 109 height 32
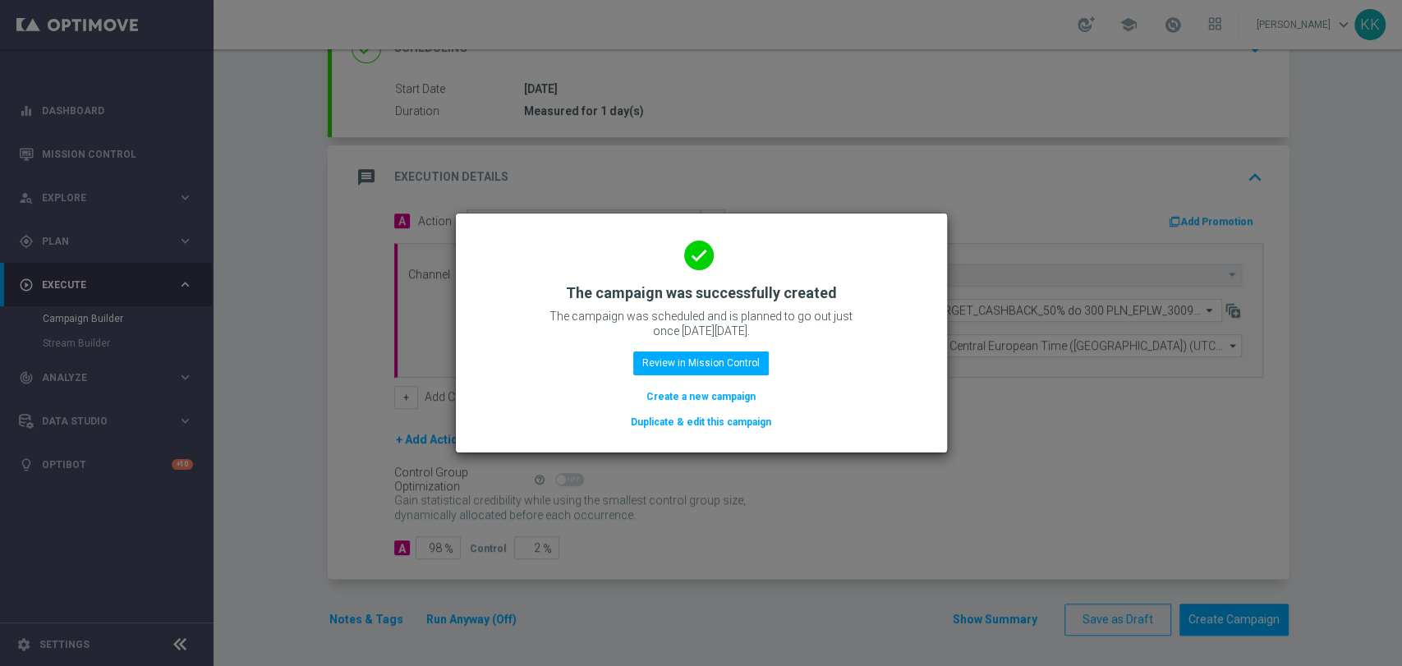
click at [681, 406] on div "done The campaign was successfully created The campaign was scheduled and is pl…" at bounding box center [702, 330] width 452 height 202
click at [670, 394] on button "Create a new campaign" at bounding box center [701, 397] width 113 height 18
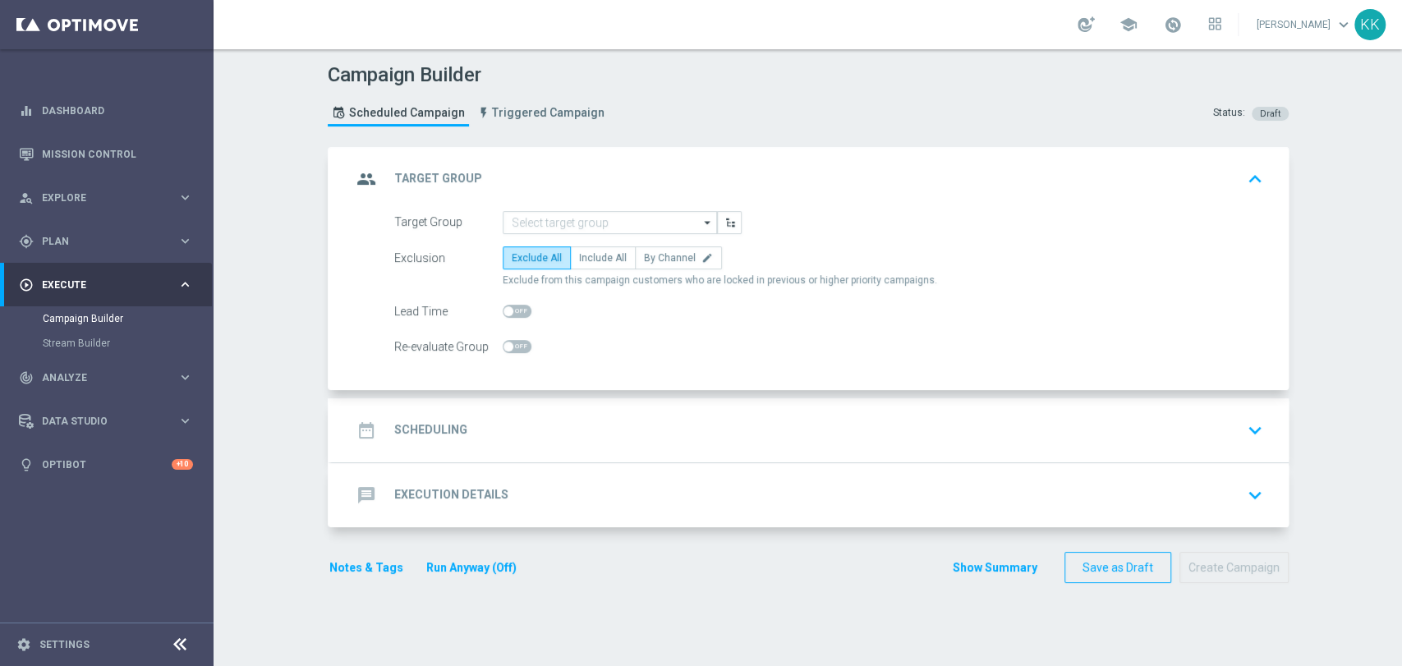
scroll to position [0, 0]
click at [621, 211] on div "group Target Group keyboard_arrow_up Target Group arrow_drop_down Drag here to …" at bounding box center [810, 269] width 957 height 244
click at [629, 219] on input at bounding box center [610, 222] width 214 height 23
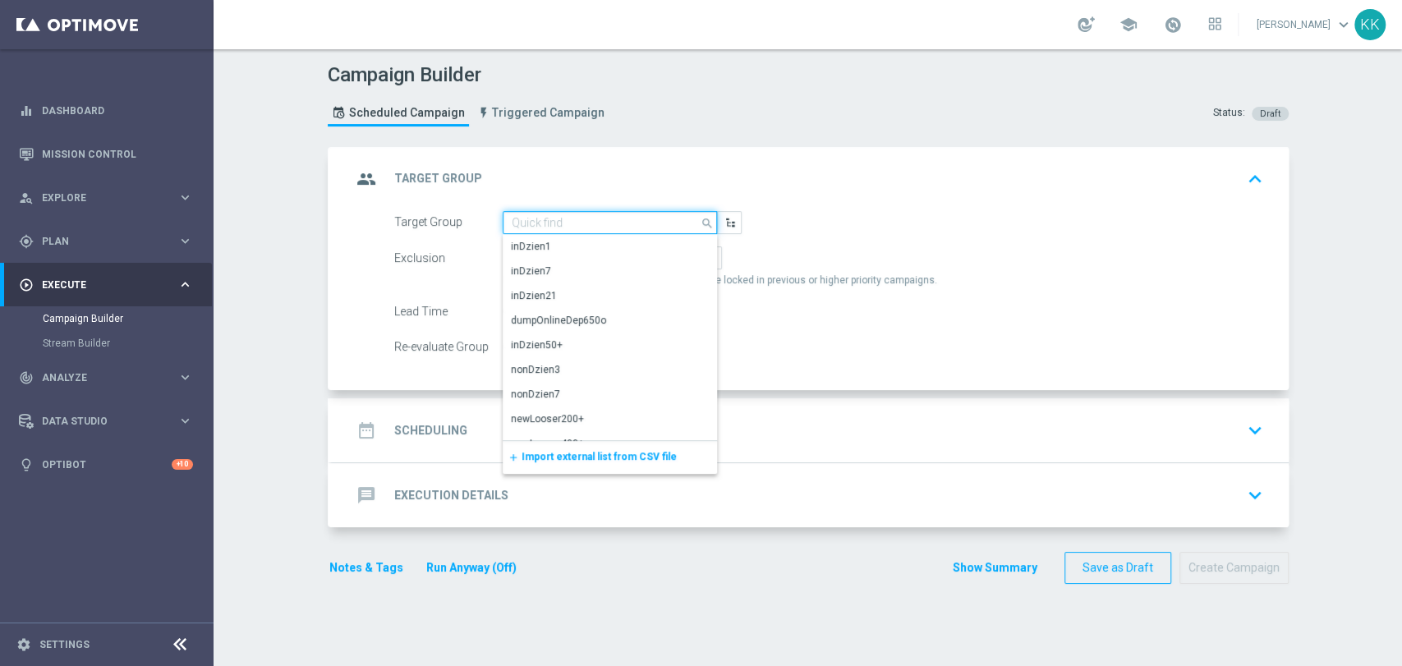
paste input "D_MIN-LOW_TARGET_CASHBACK_50% do 100 PLN_EPLW_300925_PUSH2"
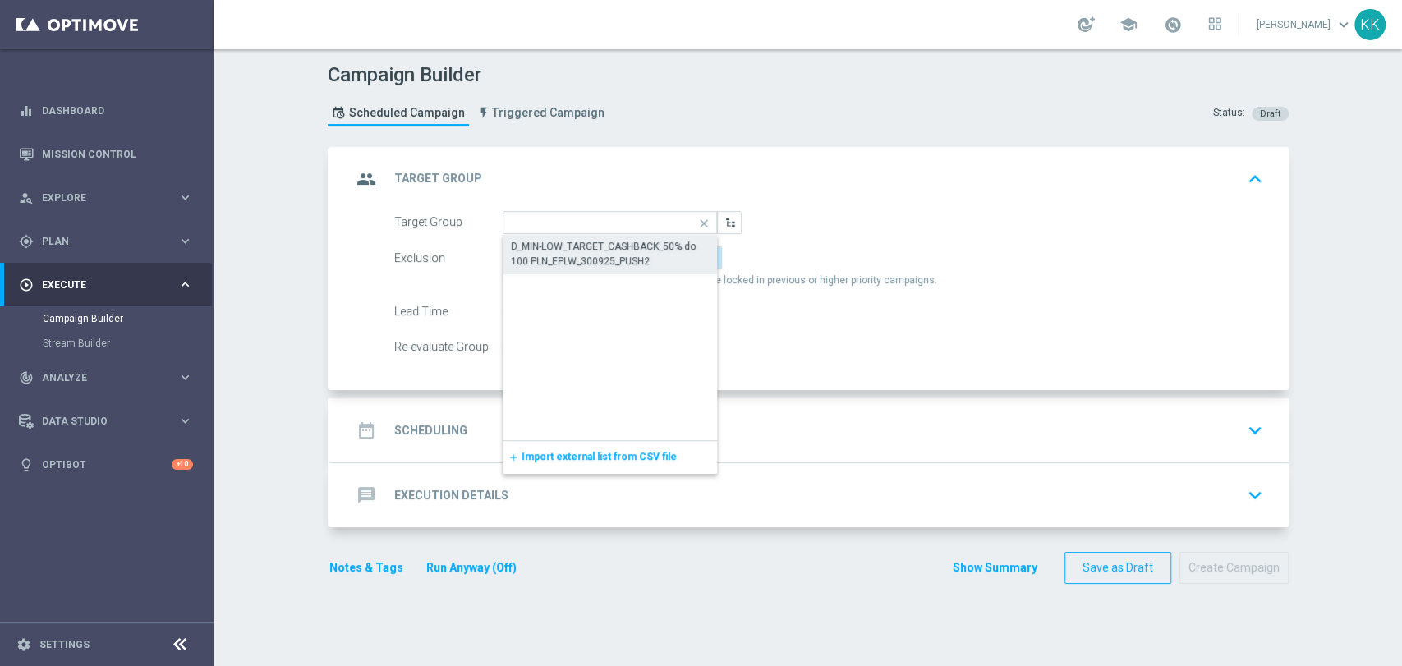
drag, startPoint x: 639, startPoint y: 255, endPoint x: 629, endPoint y: 255, distance: 9.9
click at [638, 255] on div "D_MIN-LOW_TARGET_CASHBACK_50% do 100 PLN_EPLW_300925_PUSH2" at bounding box center [610, 254] width 199 height 30
type input "D_MIN-LOW_TARGET_CASHBACK_50% do 100 PLN_EPLW_300925_PUSH2"
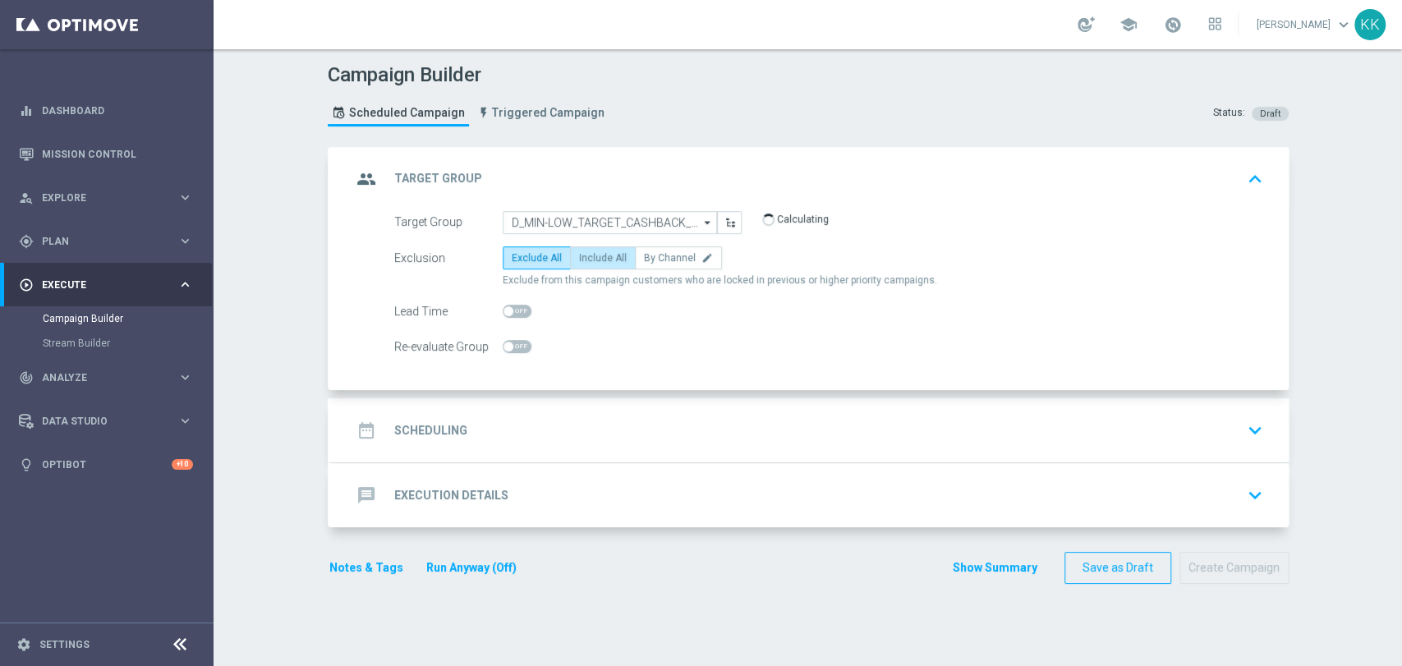
click at [589, 250] on label "Include All" at bounding box center [603, 257] width 66 height 23
click at [589, 255] on input "Include All" at bounding box center [584, 260] width 11 height 11
radio input "true"
click at [513, 348] on span at bounding box center [517, 346] width 29 height 13
click at [513, 348] on input "checkbox" at bounding box center [517, 346] width 29 height 13
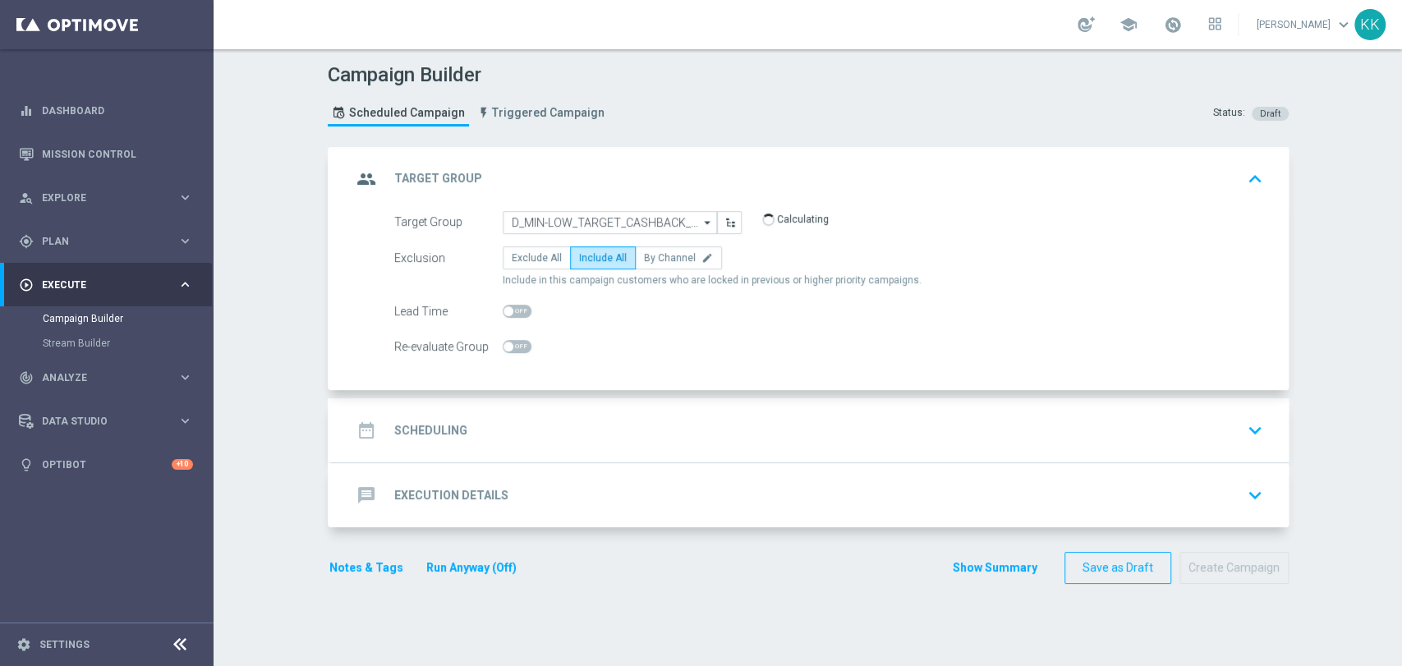
checkbox input "true"
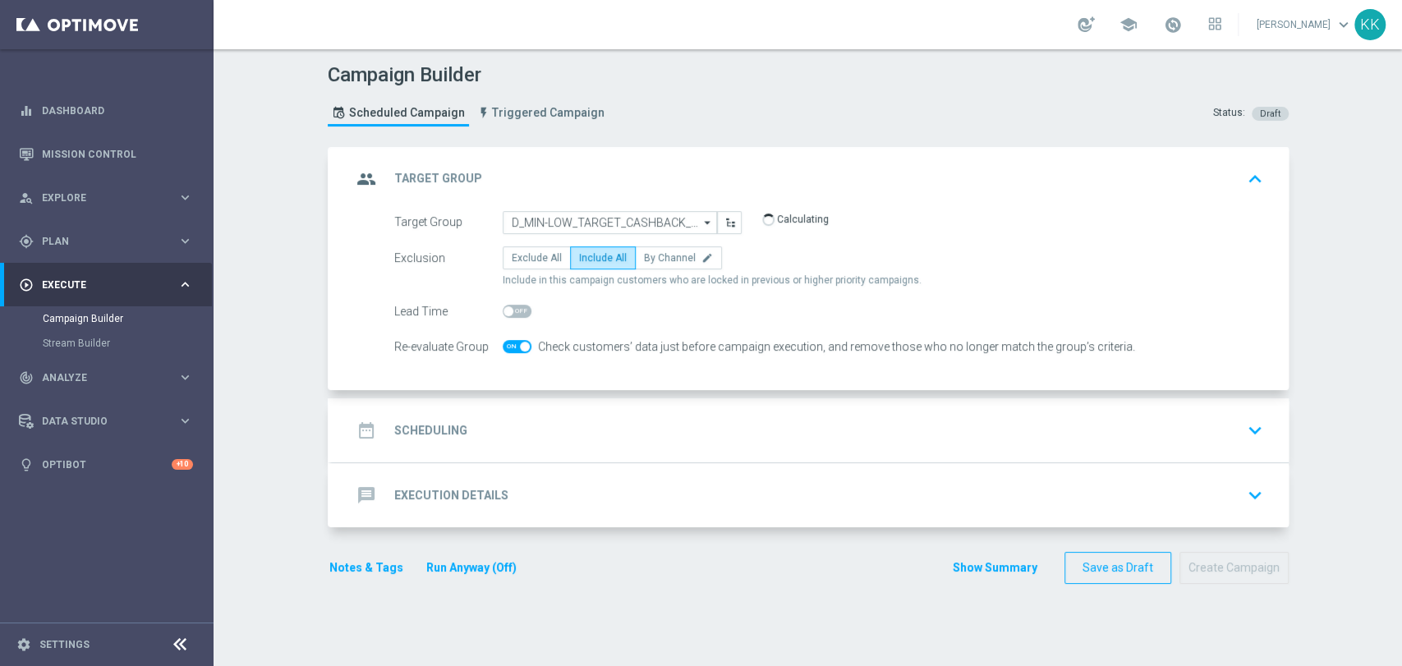
click at [612, 441] on div "date_range Scheduling keyboard_arrow_down" at bounding box center [811, 430] width 918 height 31
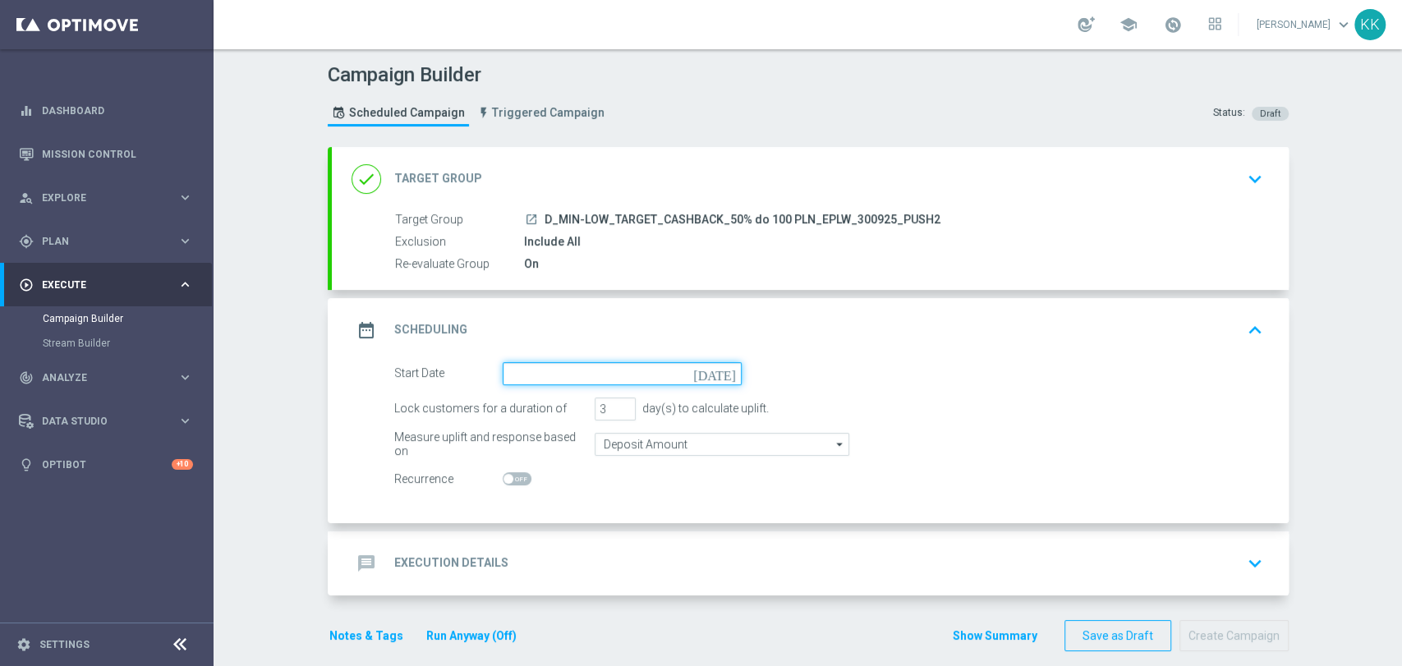
click at [564, 375] on input at bounding box center [622, 373] width 239 height 23
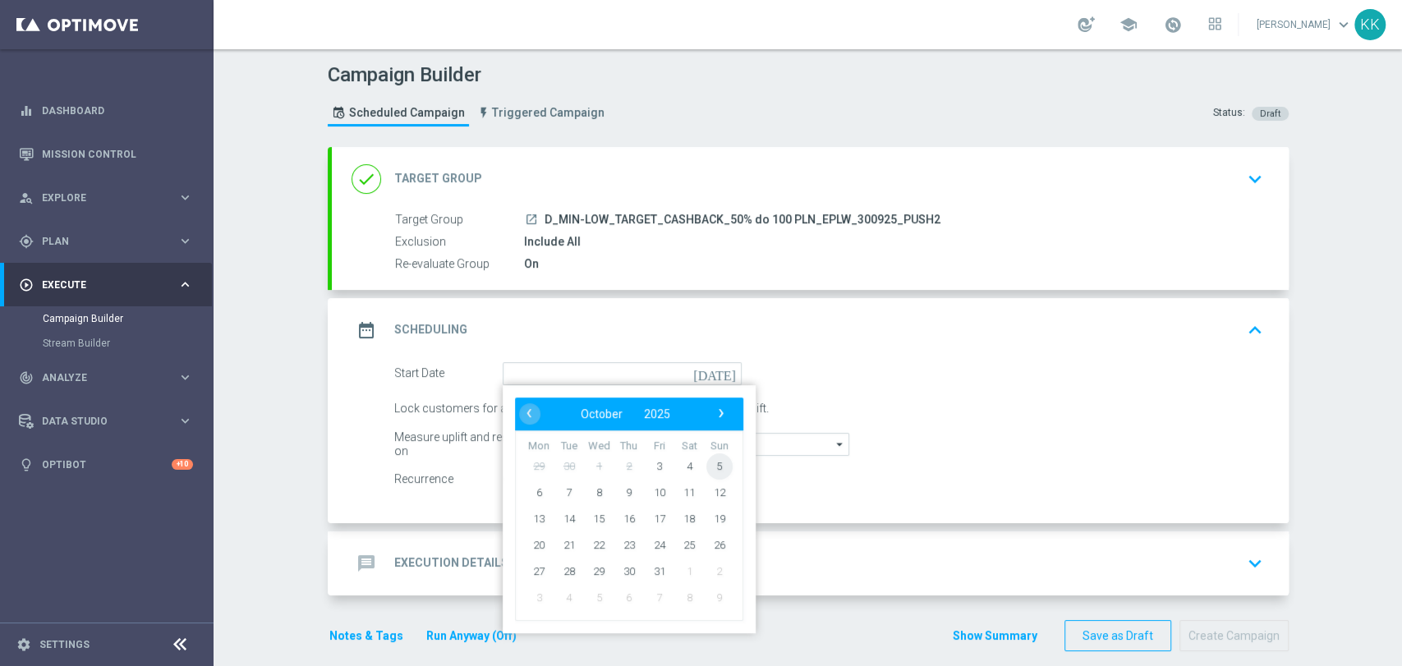
click at [706, 462] on span "5" at bounding box center [719, 466] width 26 height 26
type input "05 Oct 2025"
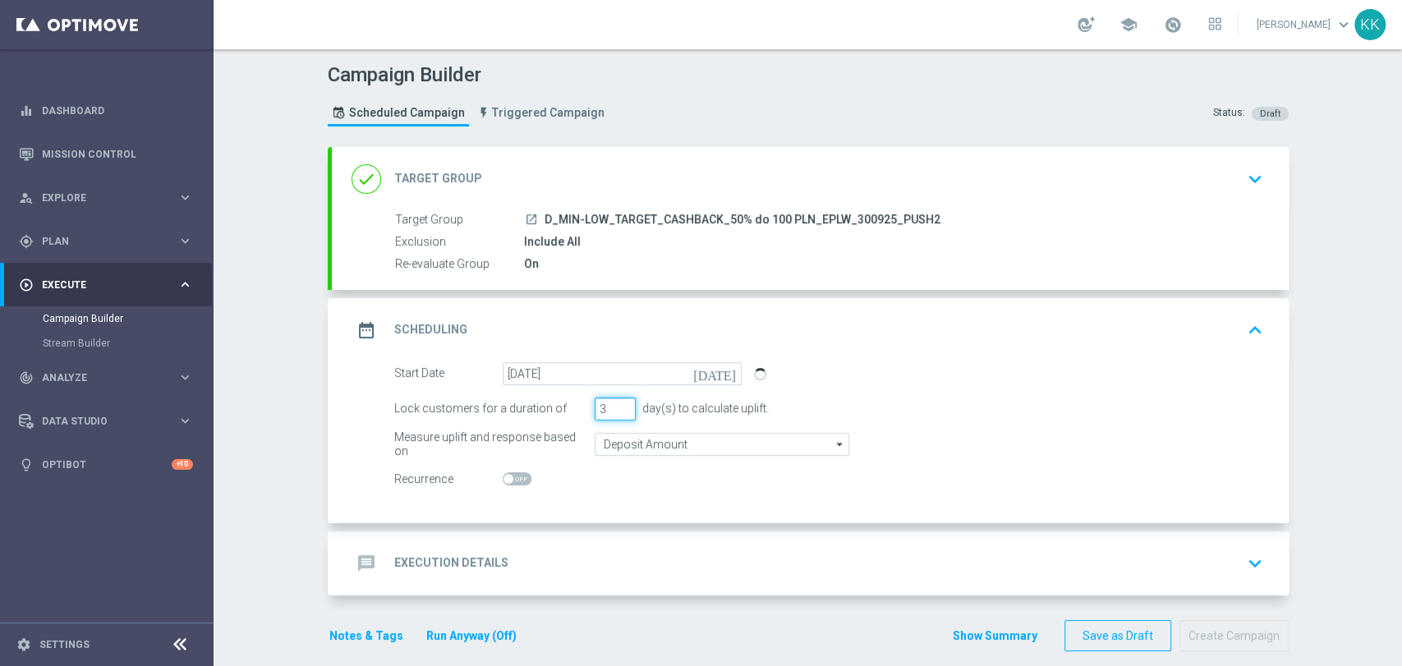
drag, startPoint x: 605, startPoint y: 414, endPoint x: 531, endPoint y: 414, distance: 73.9
click at [531, 415] on div "Lock customers for a duration of 3 day(s) to calculate uplift." at bounding box center [829, 409] width 894 height 23
type input "1"
click at [710, 434] on input "Deposit Amount" at bounding box center [722, 444] width 255 height 23
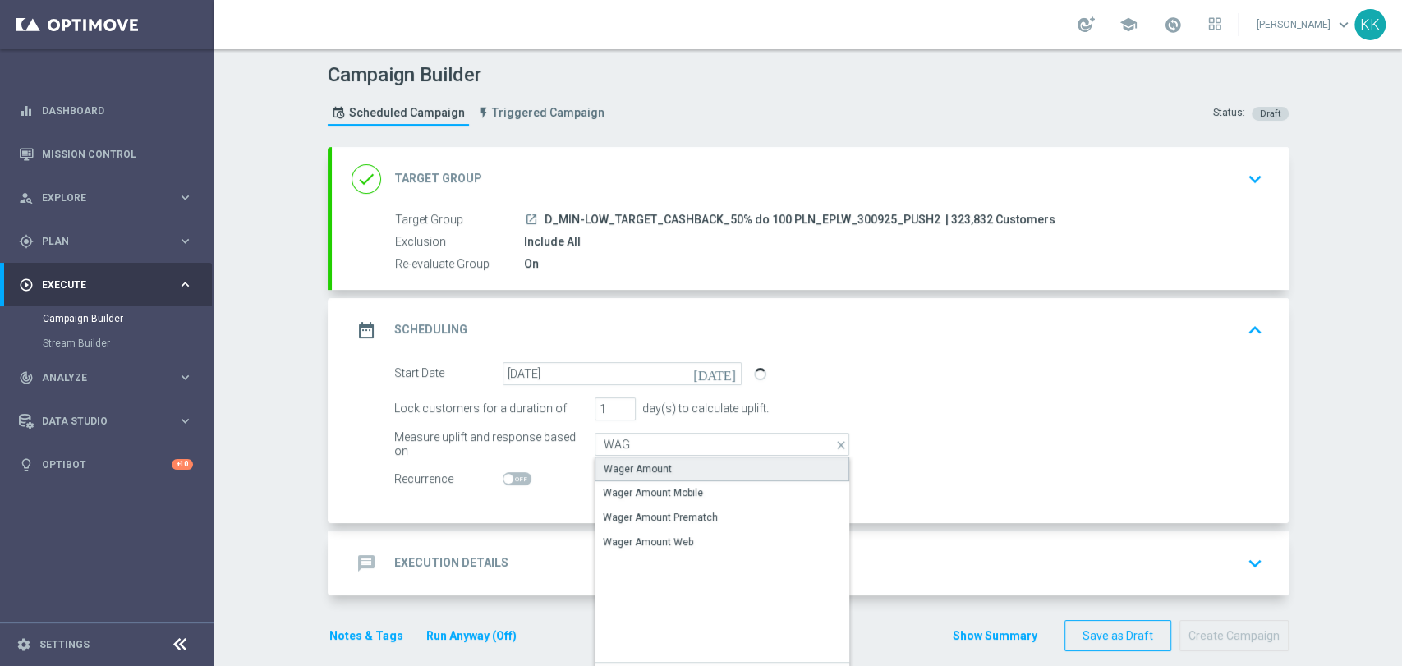
click at [701, 459] on div "Wager Amount" at bounding box center [722, 469] width 255 height 25
type input "Wager Amount"
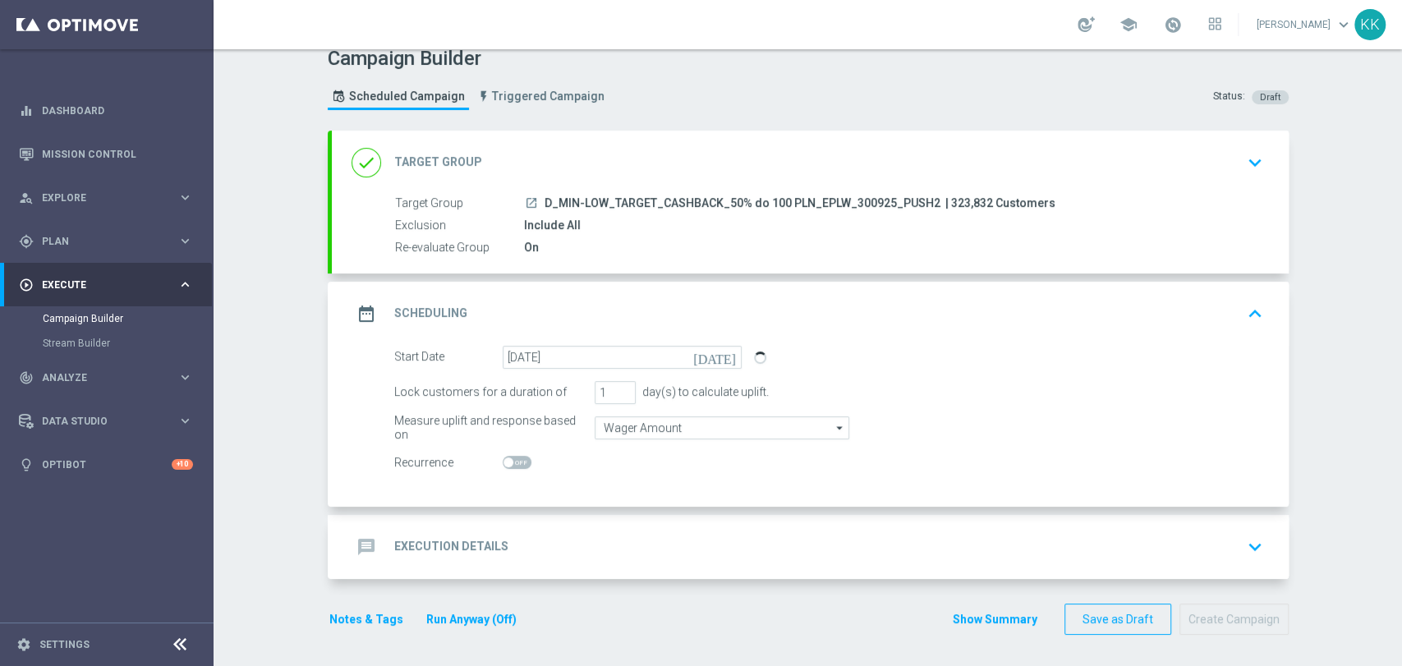
click at [714, 522] on div "message Execution Details keyboard_arrow_down" at bounding box center [810, 547] width 957 height 64
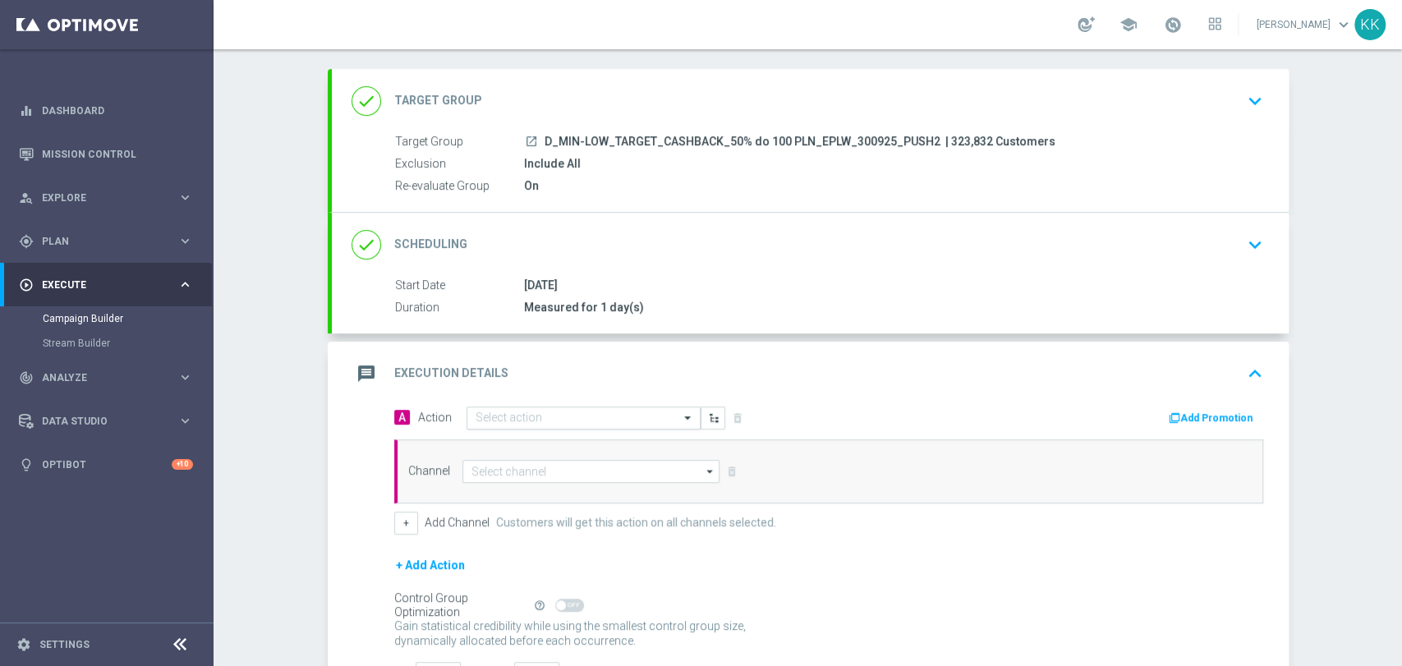
scroll to position [154, 0]
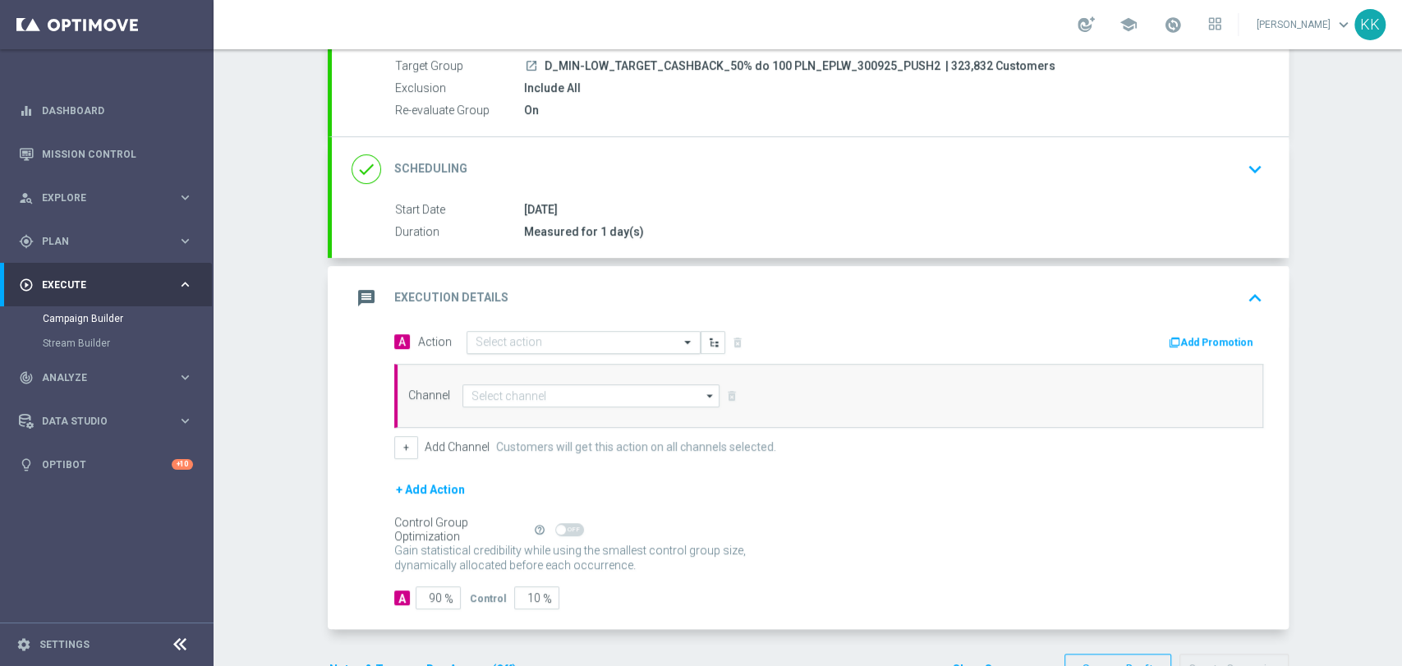
click at [526, 343] on input "text" at bounding box center [567, 343] width 183 height 14
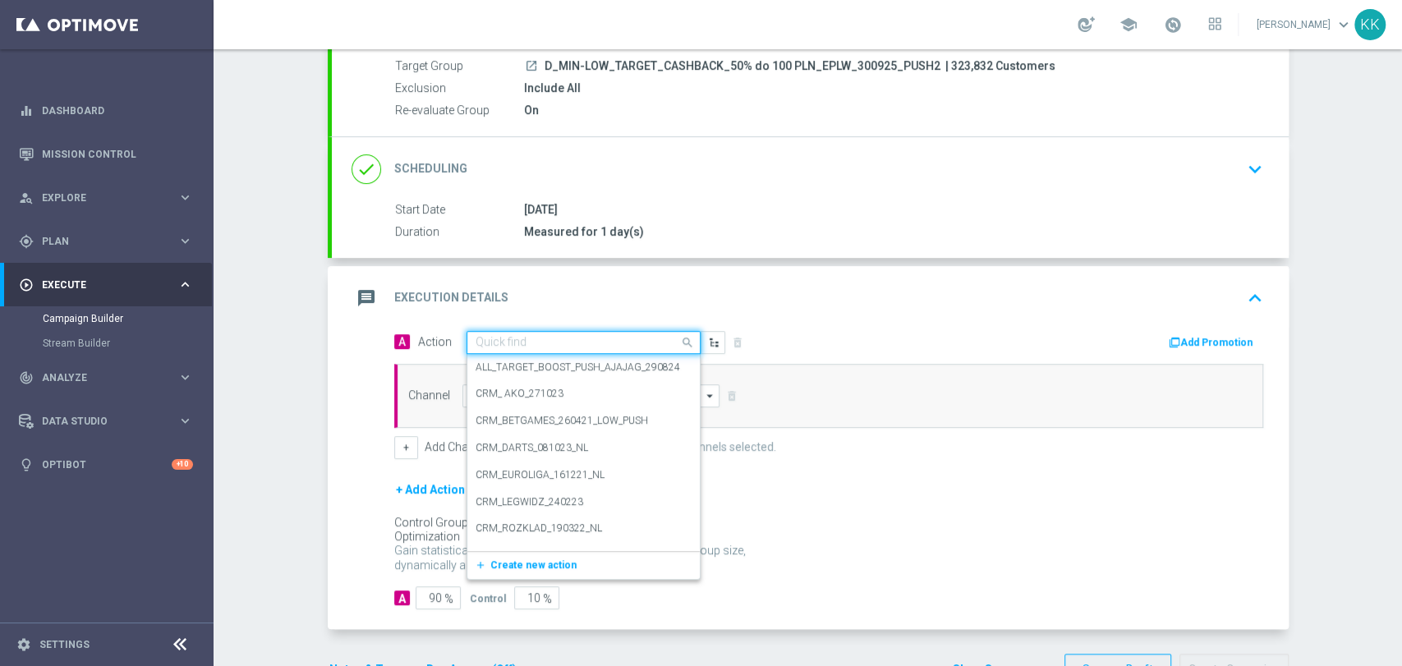
paste input "D_MIN-LOW_TARGET_CASHBACK_50% do 100 PLN_EPLW_300925_PUSH2"
type input "D_MIN-LOW_TARGET_CASHBACK_50% do 100 PLN_EPLW_300925_PUSH2"
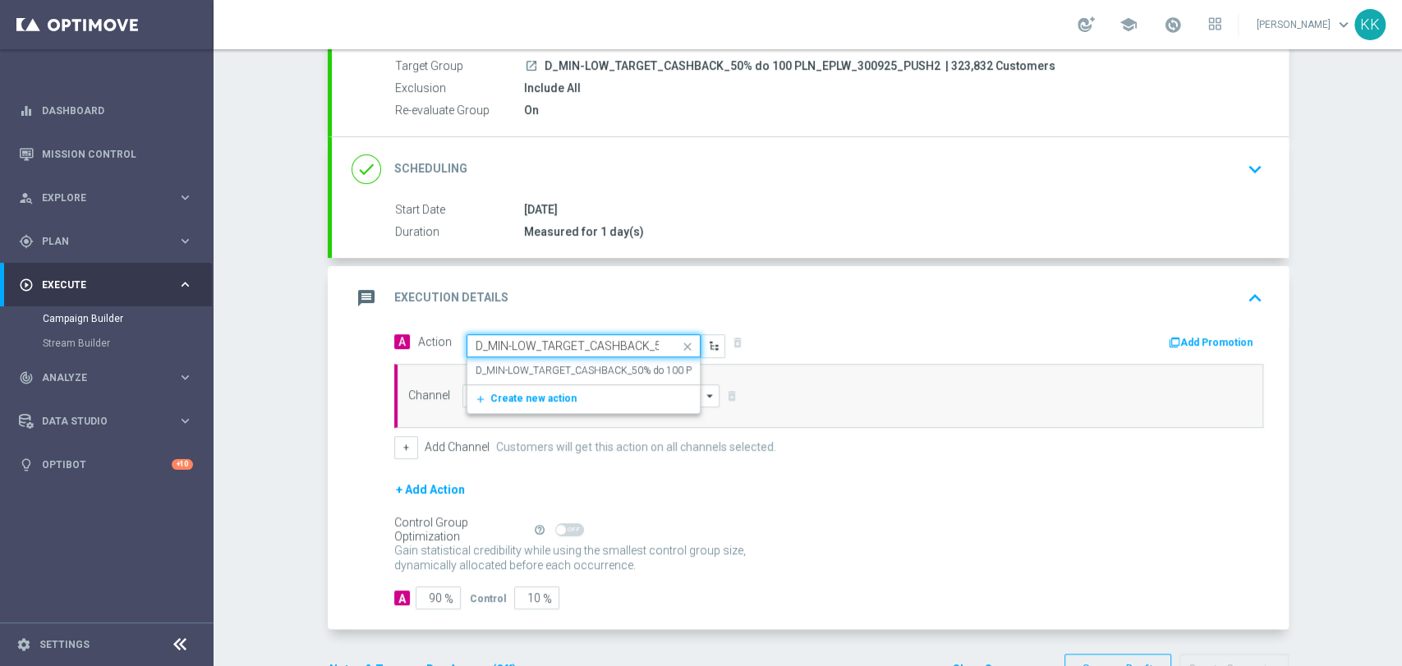
scroll to position [0, 194]
click at [599, 380] on div "D_MIN-LOW_TARGET_CASHBACK_50% do 100 PLN_EPLW_300925_PUSH2 edit" at bounding box center [584, 370] width 216 height 27
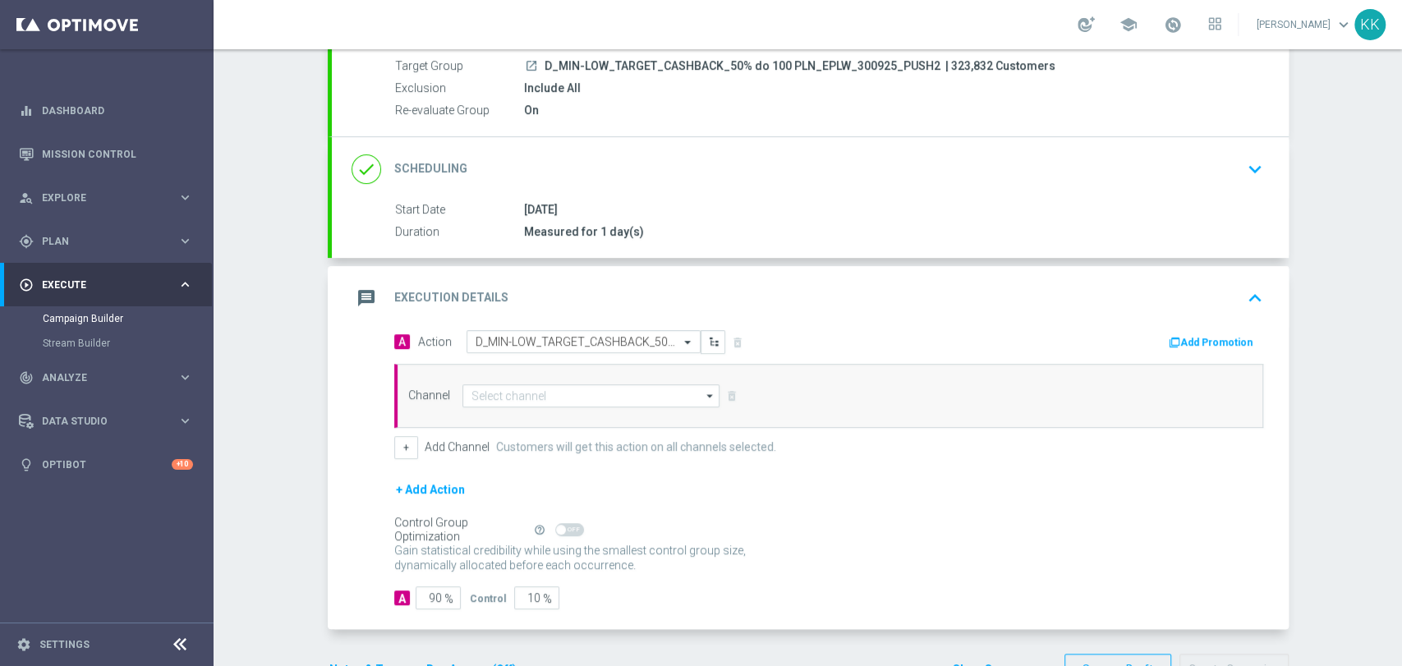
scroll to position [0, 0]
click at [591, 398] on input at bounding box center [591, 395] width 258 height 23
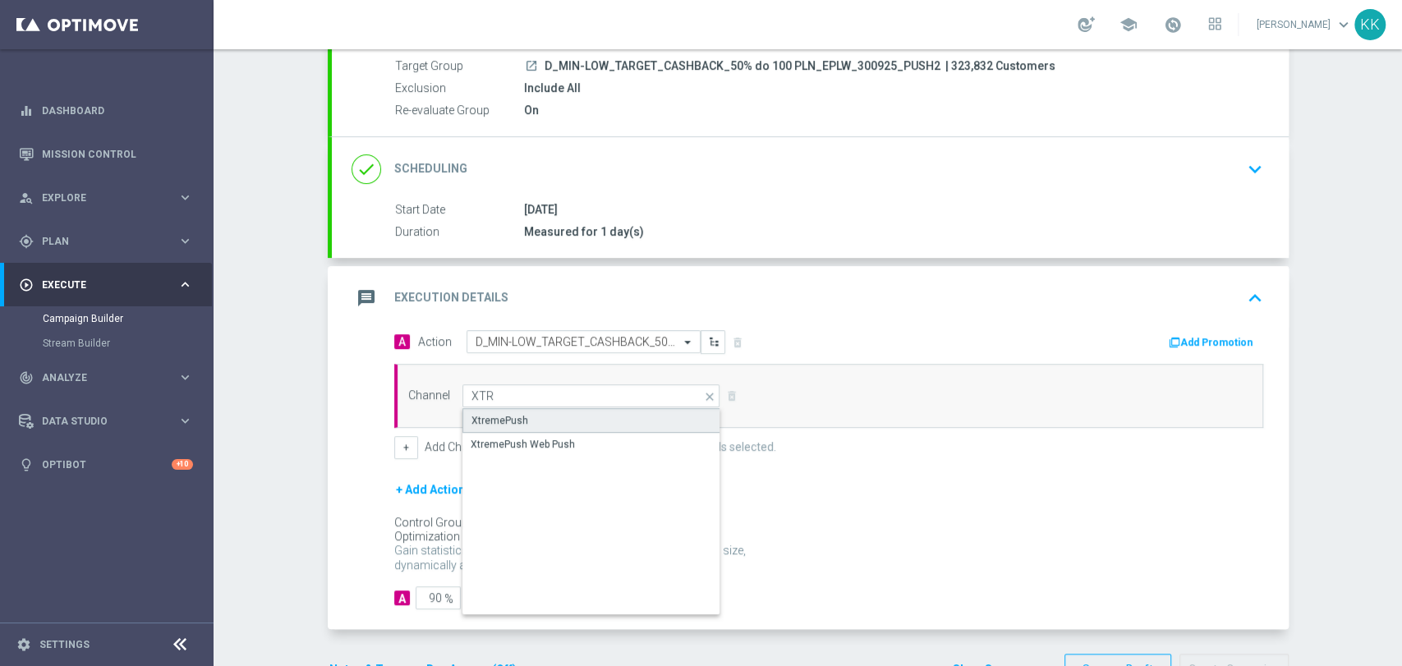
click at [580, 413] on div "XtremePush" at bounding box center [591, 420] width 259 height 25
type input "XtremePush"
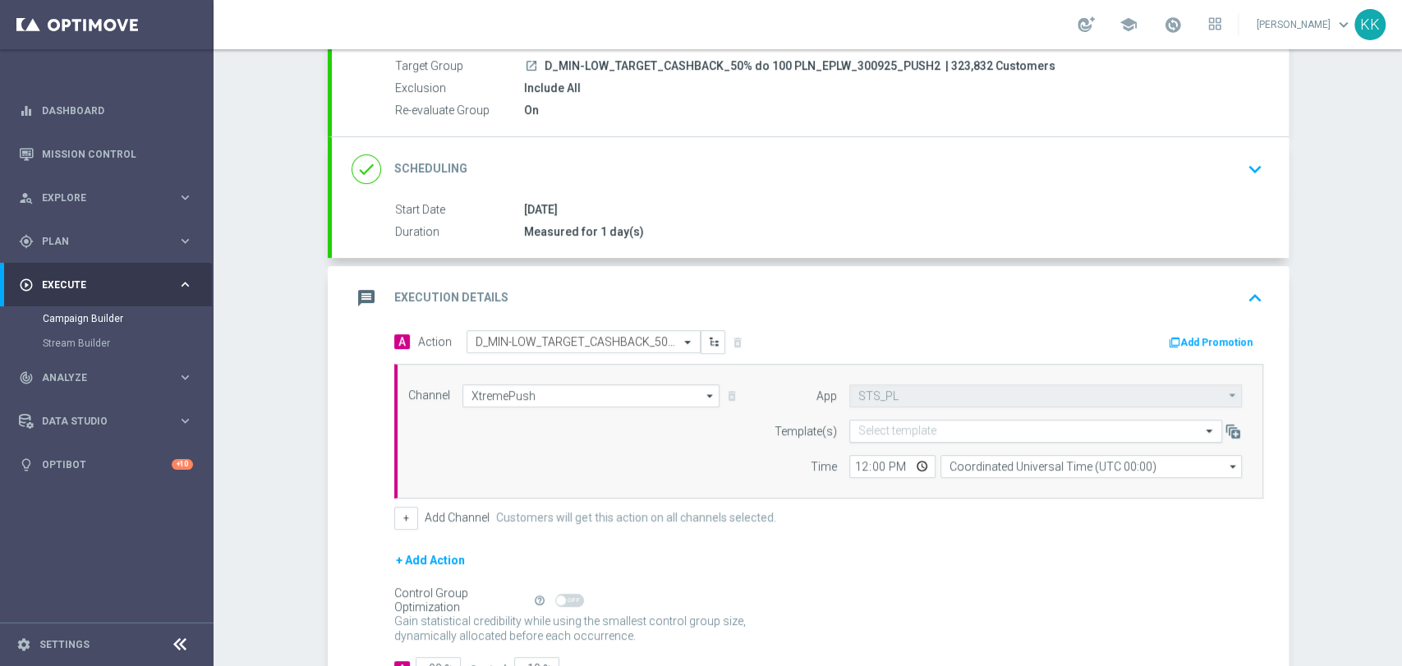
click at [1012, 438] on div "Select template" at bounding box center [1035, 431] width 373 height 23
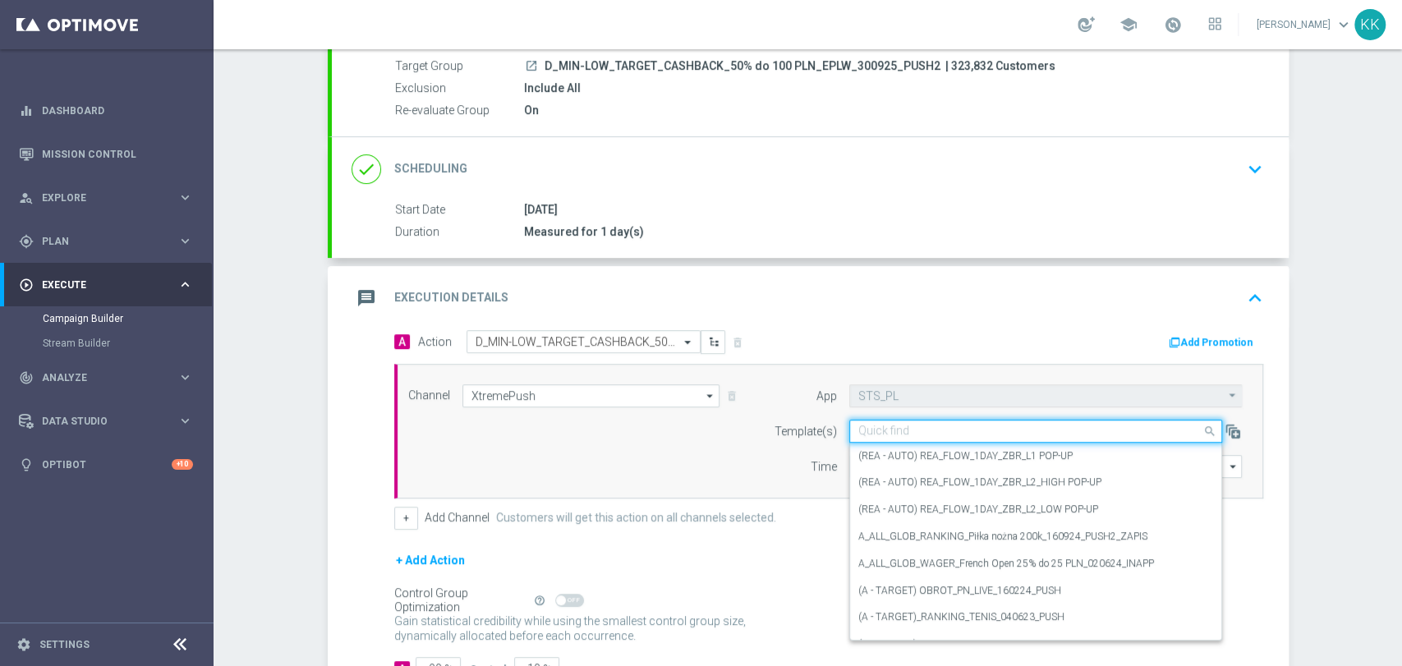
paste input "D_MIN-LOW_TARGET_CASHBACK_50% do 100 PLN_EPLW_300925_PUSH2"
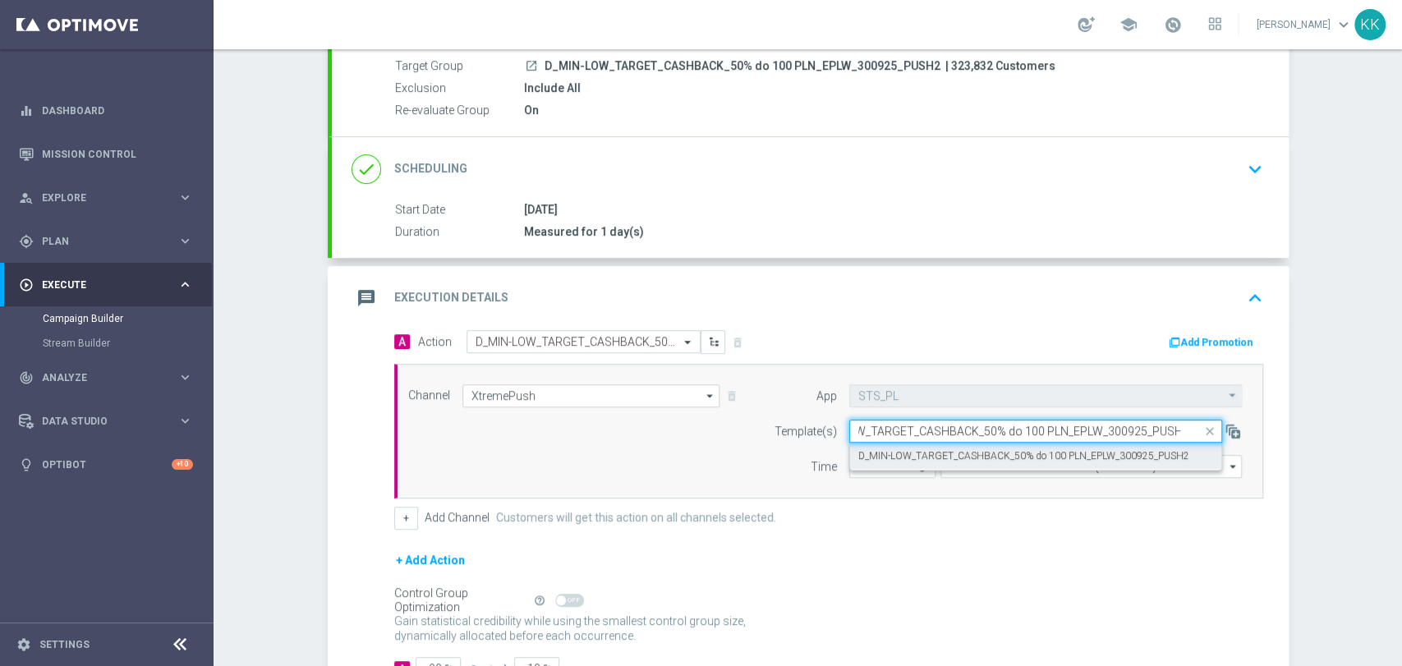
click at [925, 443] on div "D_MIN-LOW_TARGET_CASHBACK_50% do 100 PLN_EPLW_300925_PUSH2" at bounding box center [1035, 456] width 355 height 27
type input "D_MIN-LOW_TARGET_CASHBACK_50% do 100 PLN_EPLW_300925_PUSH2"
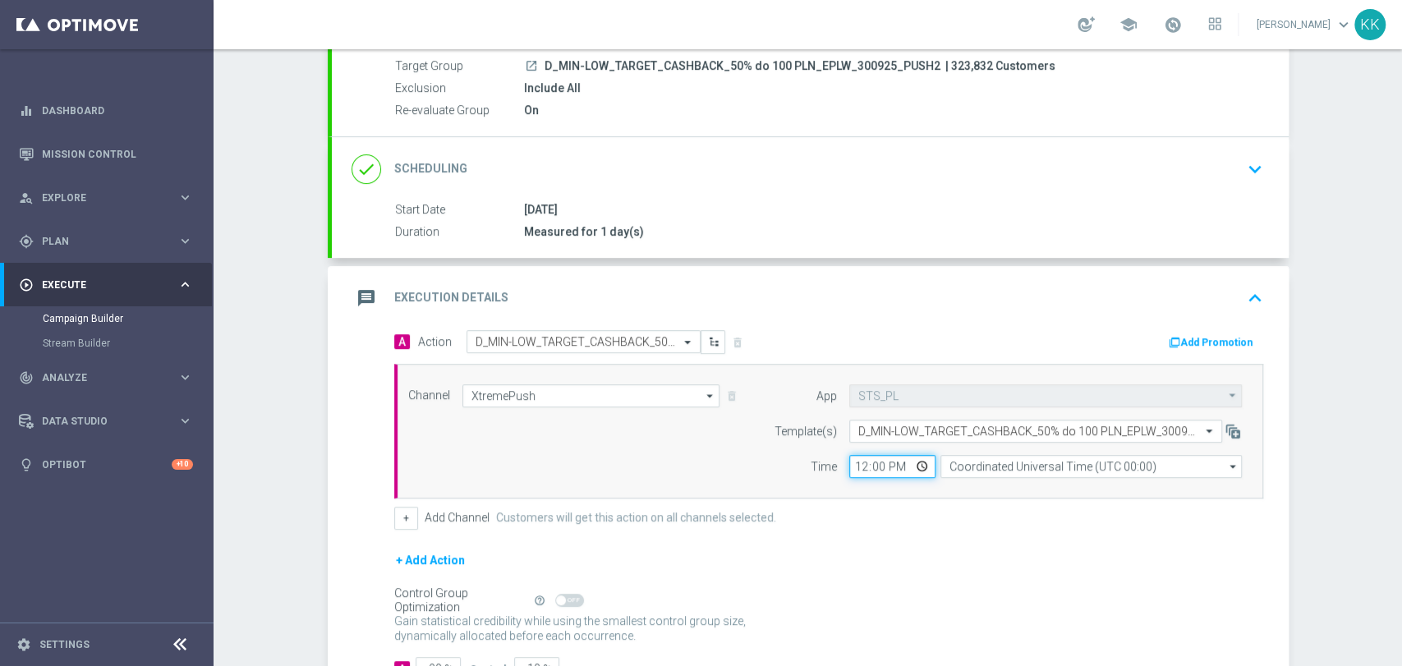
click at [855, 468] on input "12:00" at bounding box center [892, 466] width 86 height 23
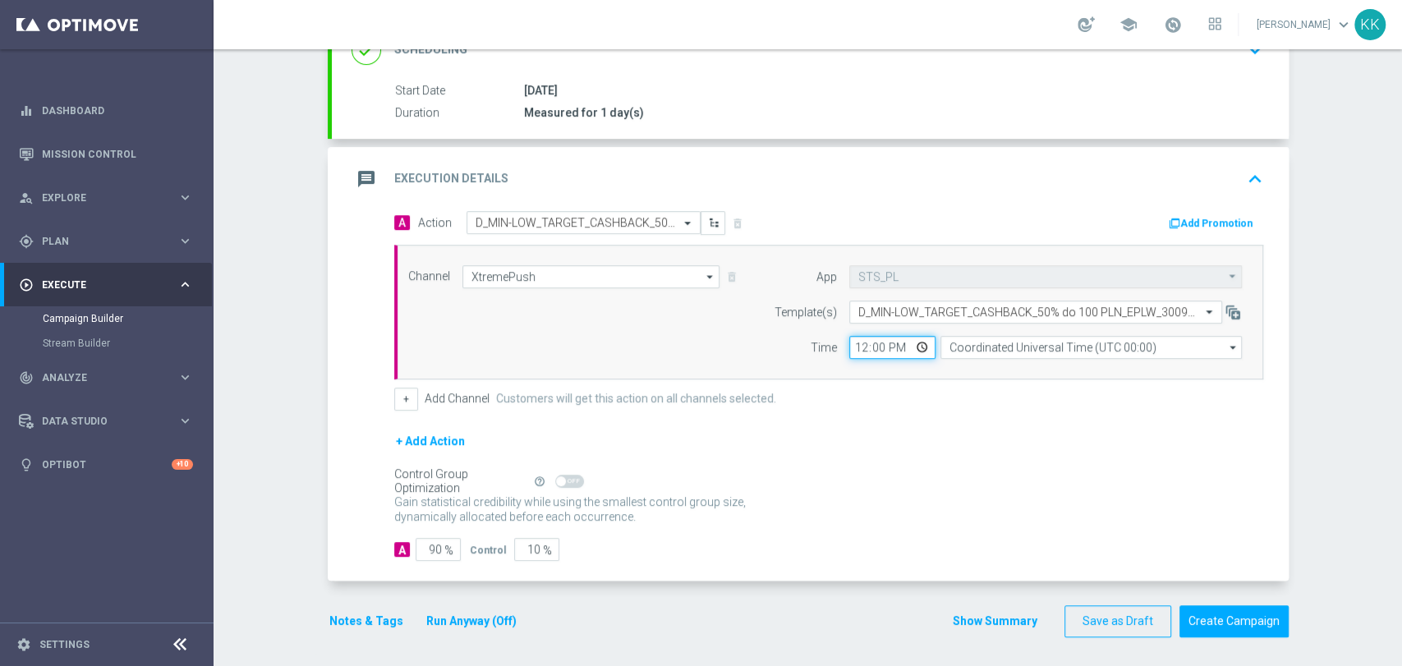
scroll to position [274, 0]
type input "19:01"
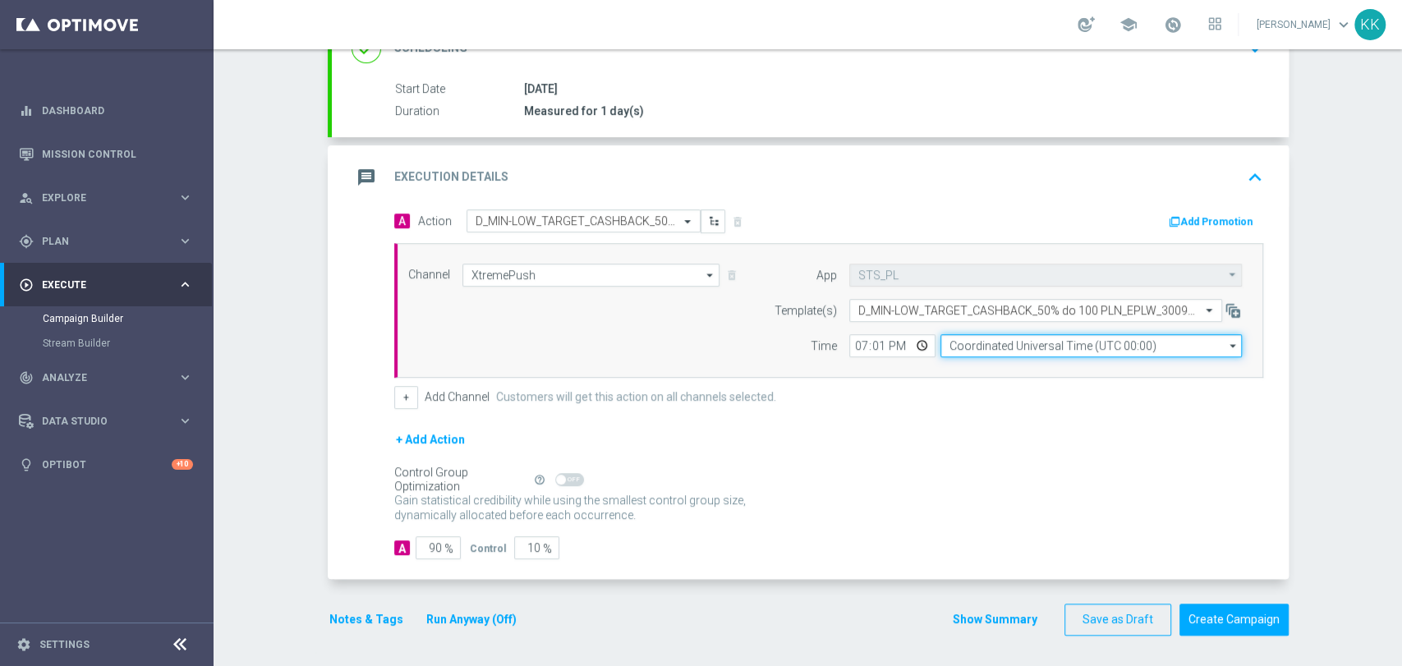
click at [1007, 342] on input "Coordinated Universal Time (UTC 00:00)" at bounding box center [1091, 345] width 301 height 23
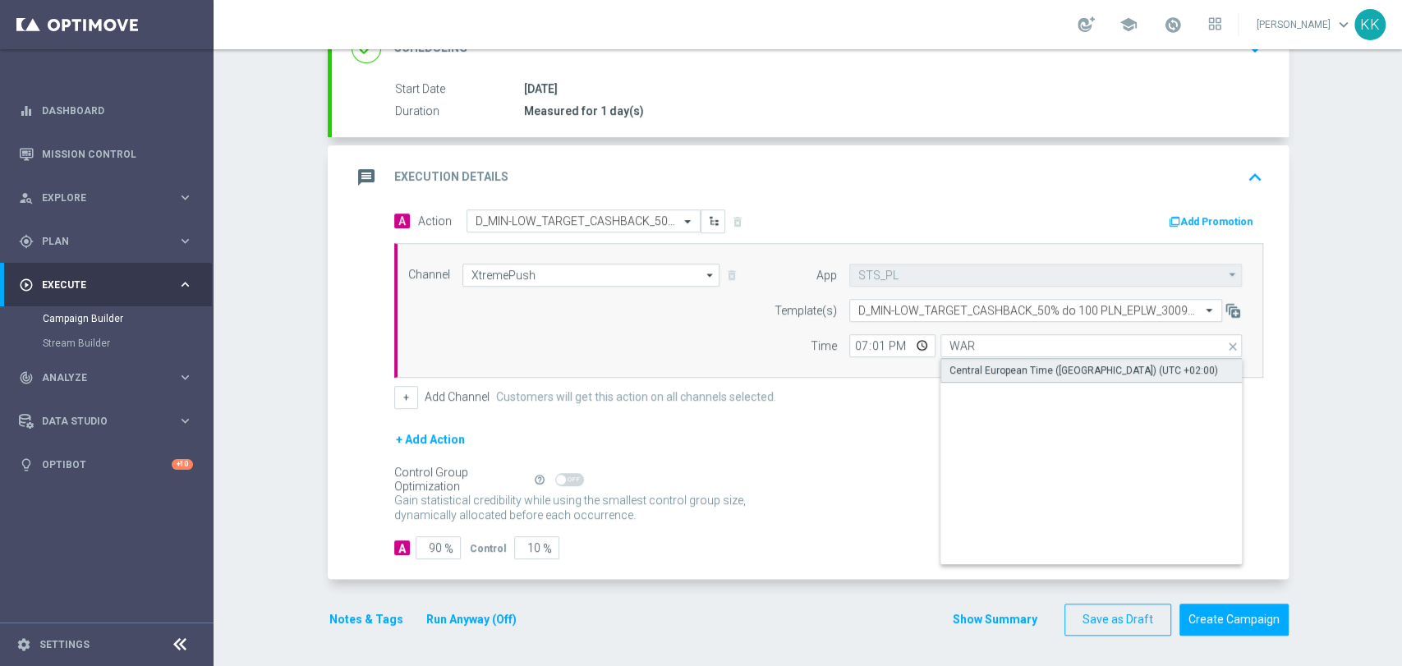
click at [1025, 379] on div "Central European Time (Warsaw) (UTC +02:00)" at bounding box center [1092, 370] width 302 height 25
type input "Central European Time (Warsaw) (UTC +02:00)"
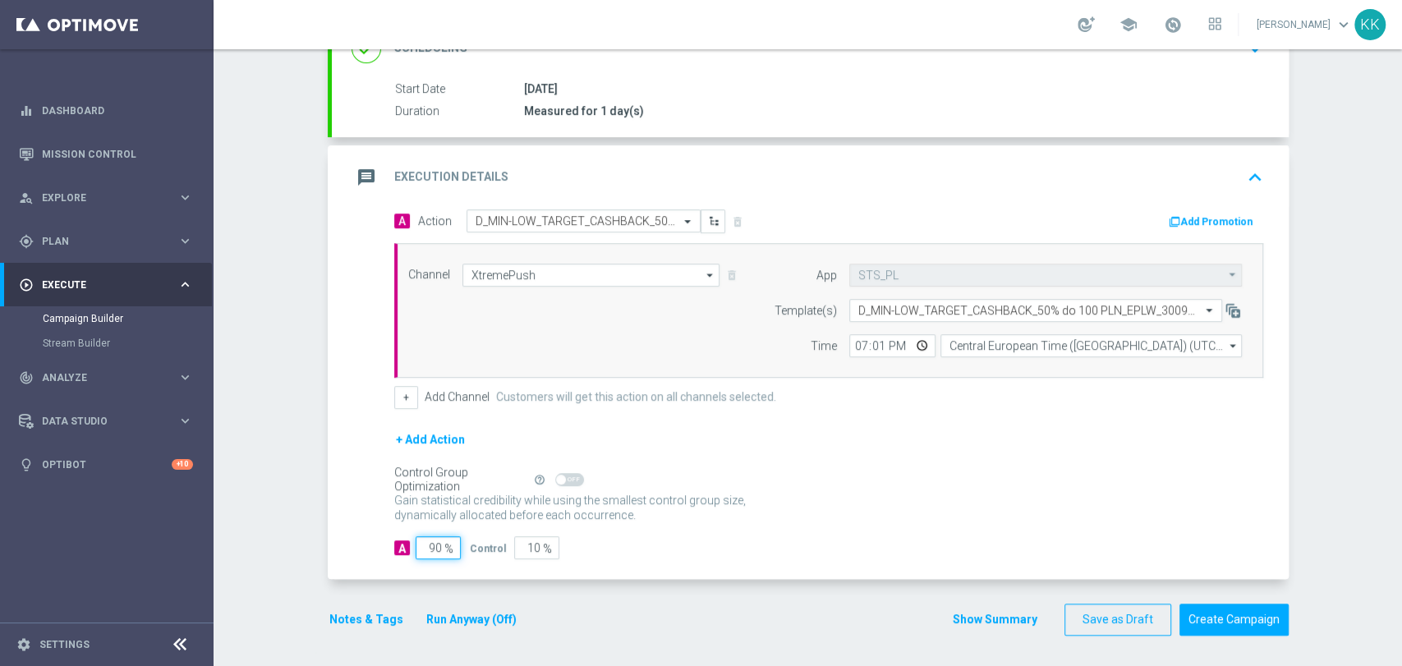
click at [434, 548] on input "90" at bounding box center [438, 547] width 45 height 23
type input "9"
type input "91"
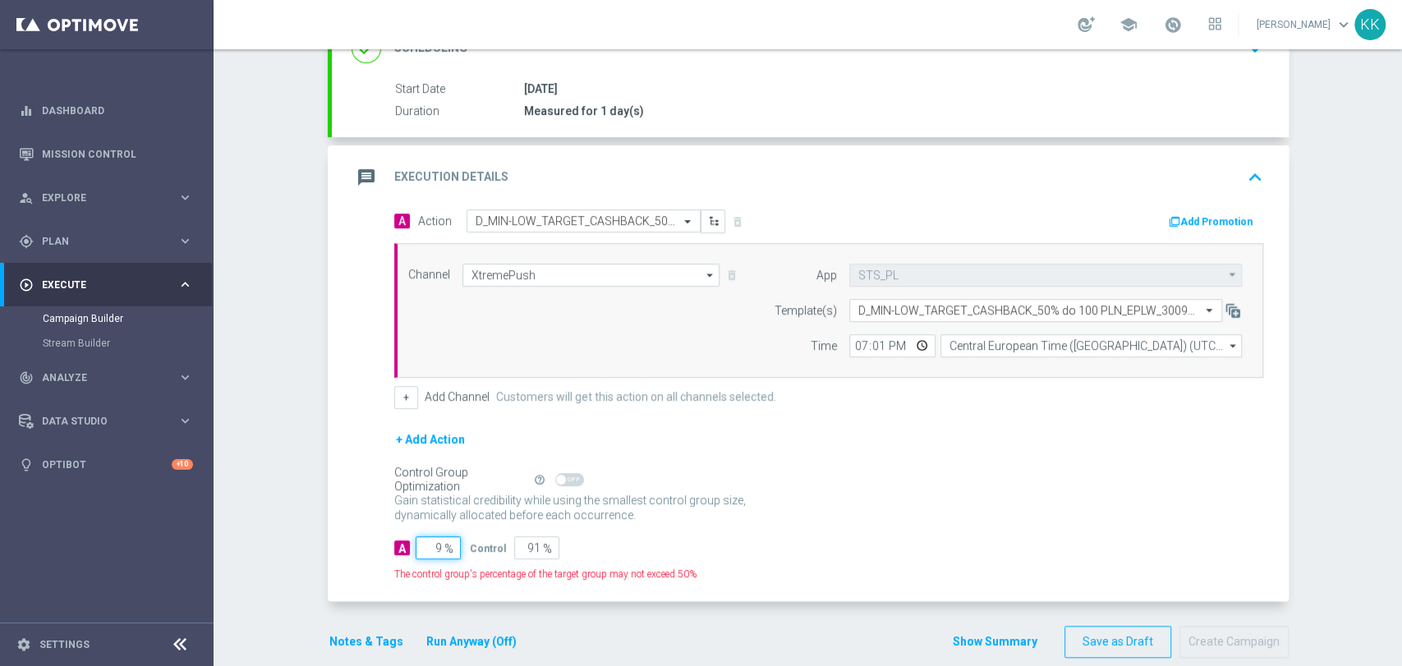
type input "98"
type input "2"
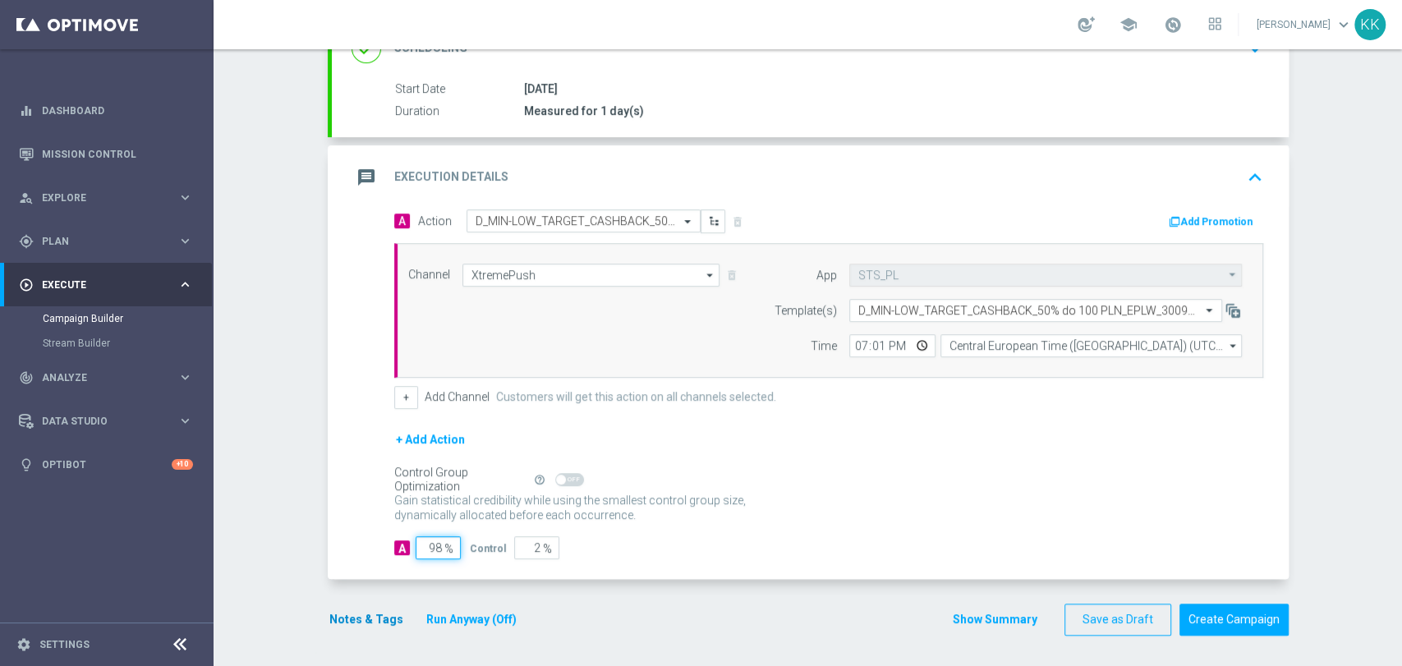
type input "98"
click at [348, 619] on button "Notes & Tags" at bounding box center [366, 620] width 77 height 21
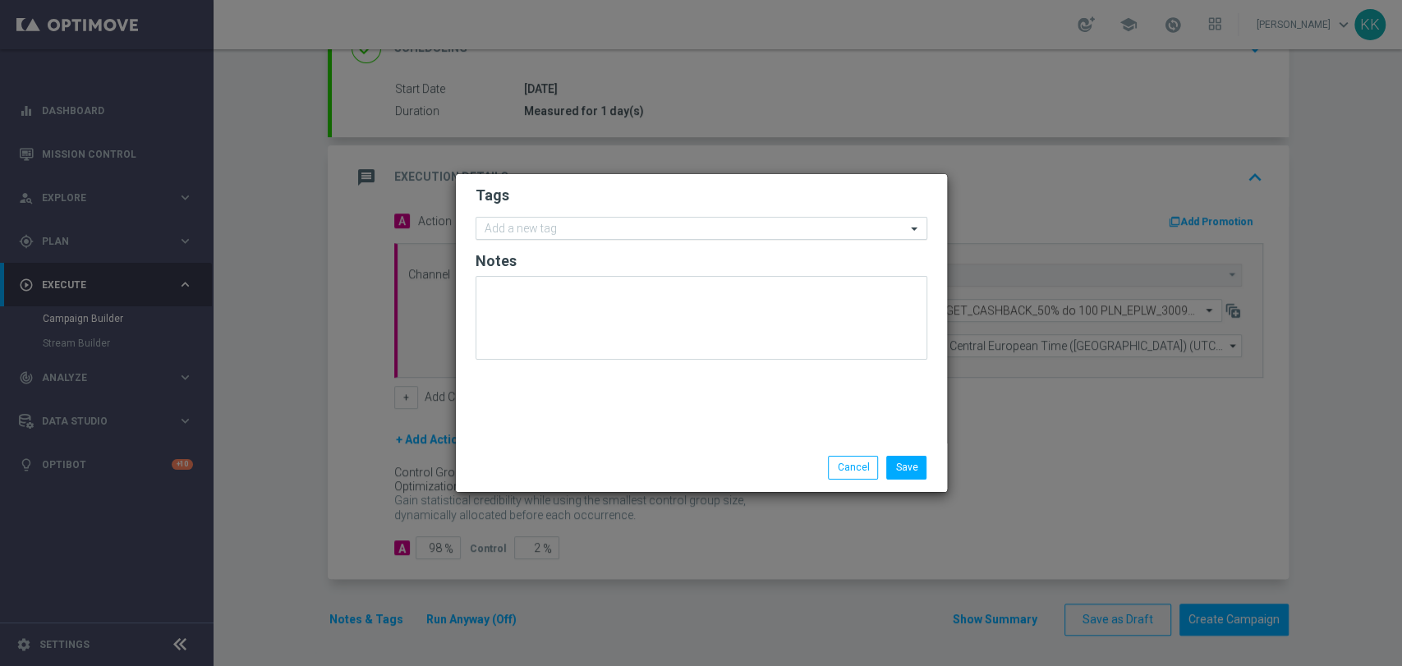
click at [647, 228] on input "text" at bounding box center [695, 230] width 421 height 14
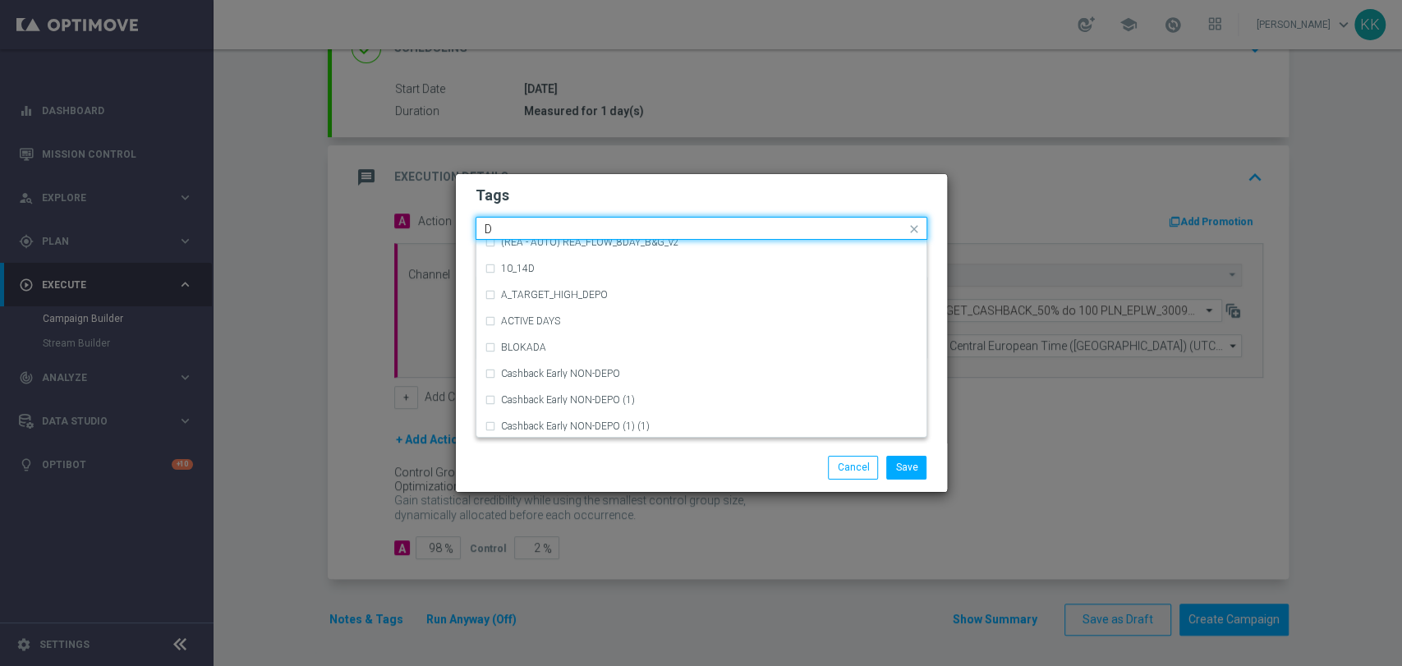
scroll to position [1734, 0]
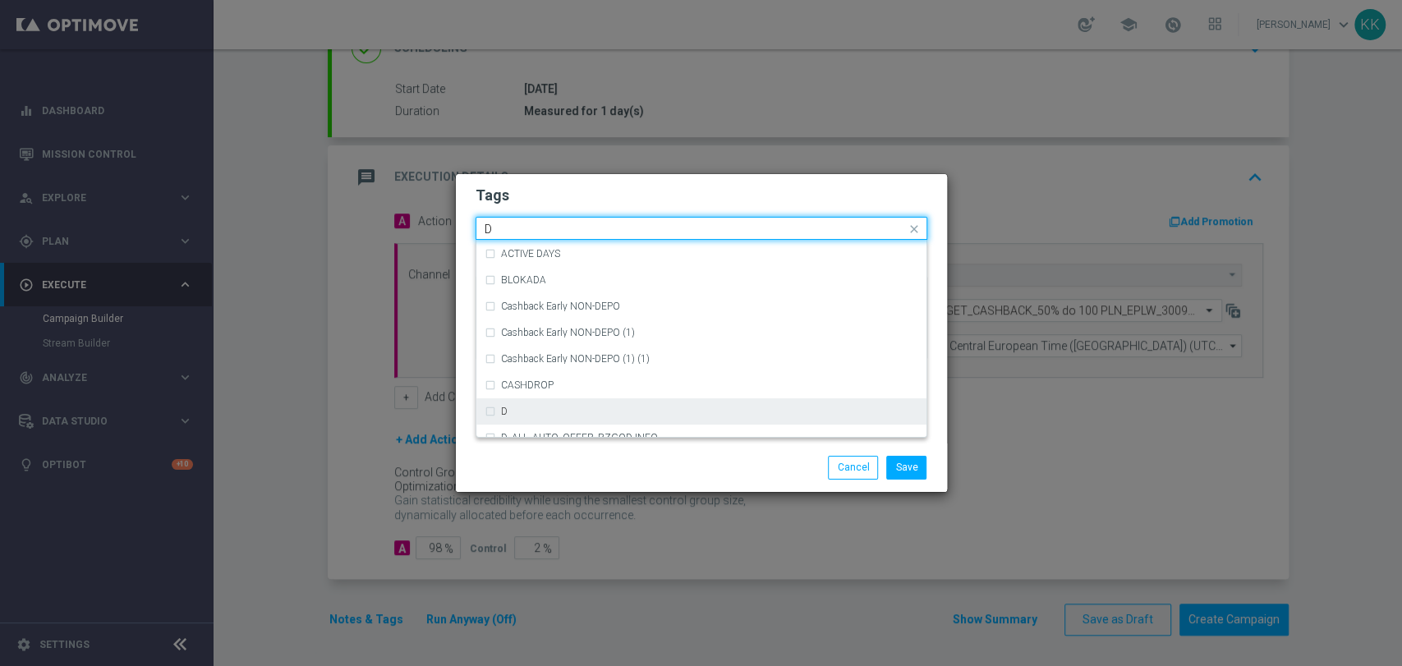
click at [562, 415] on div "D" at bounding box center [709, 412] width 417 height 10
type input "D"
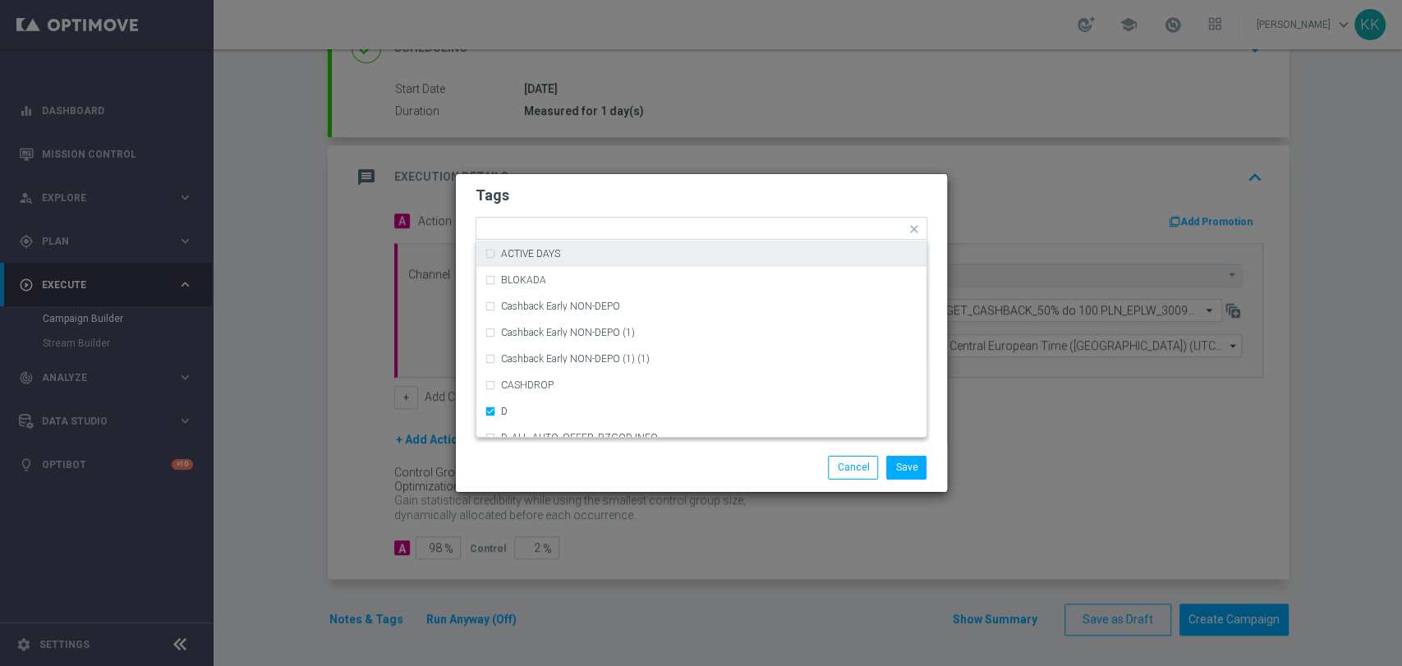
drag, startPoint x: 607, startPoint y: 196, endPoint x: 614, endPoint y: 215, distance: 20.8
click at [607, 196] on h2 "Tags" at bounding box center [702, 196] width 452 height 20
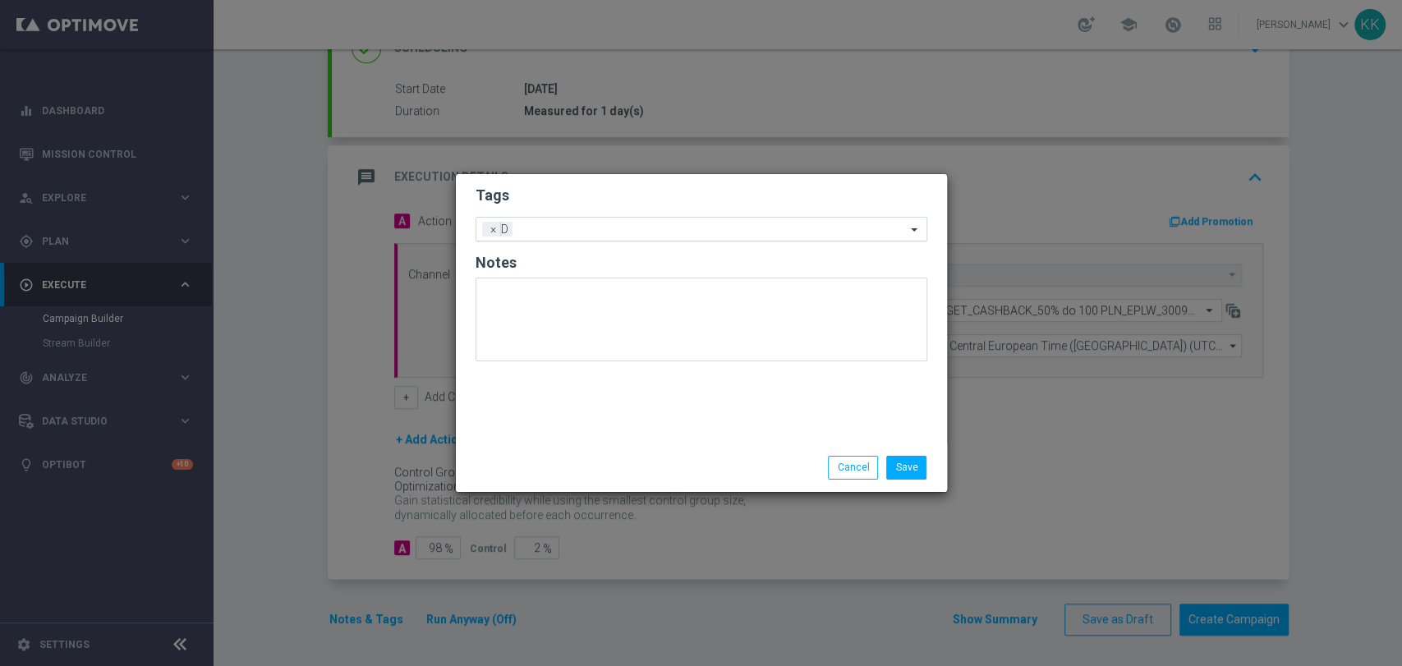
click at [618, 232] on input "text" at bounding box center [712, 230] width 387 height 14
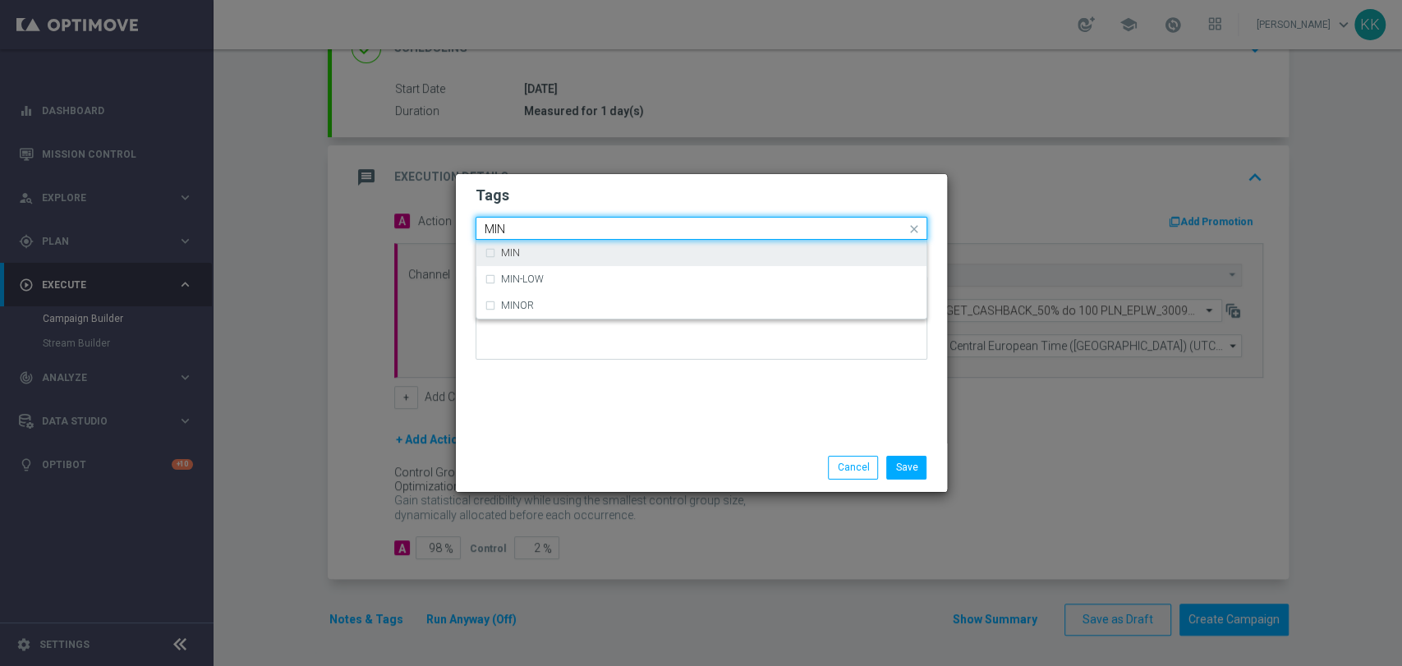
click at [591, 260] on div "MIN" at bounding box center [702, 253] width 434 height 26
type input "MIN"
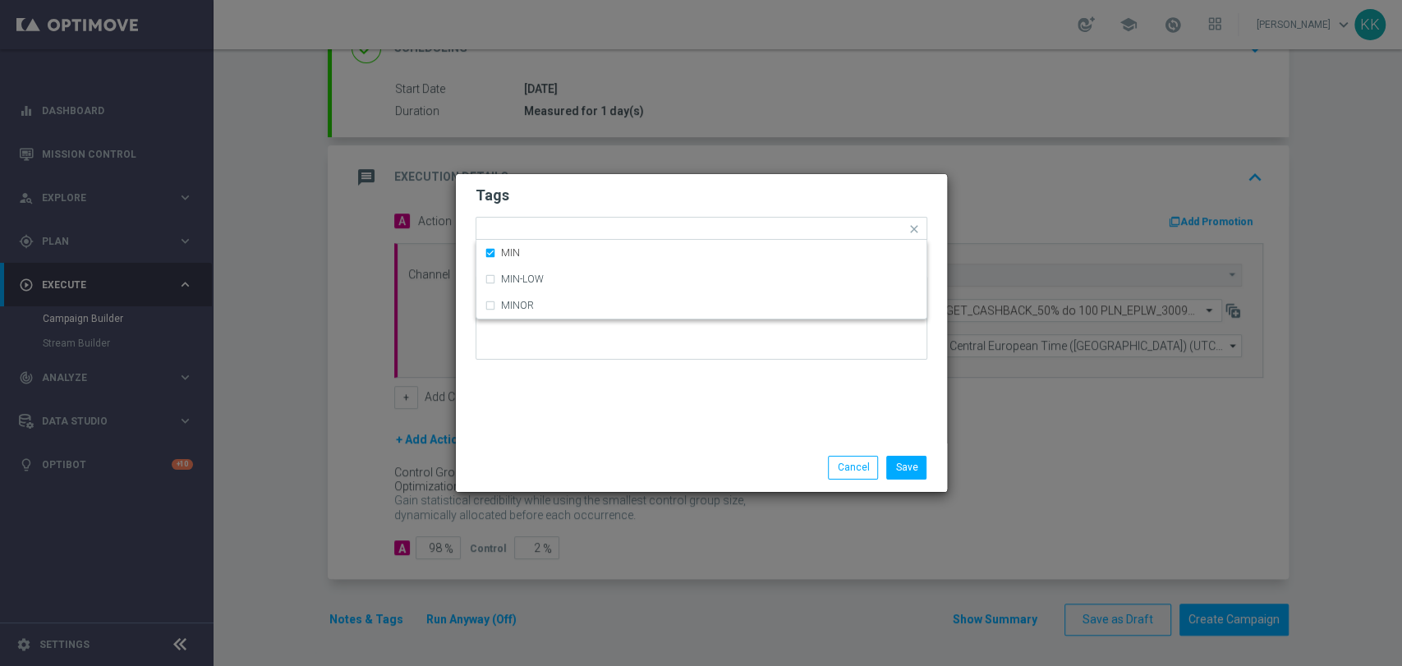
click at [610, 191] on h2 "Tags" at bounding box center [702, 196] width 452 height 20
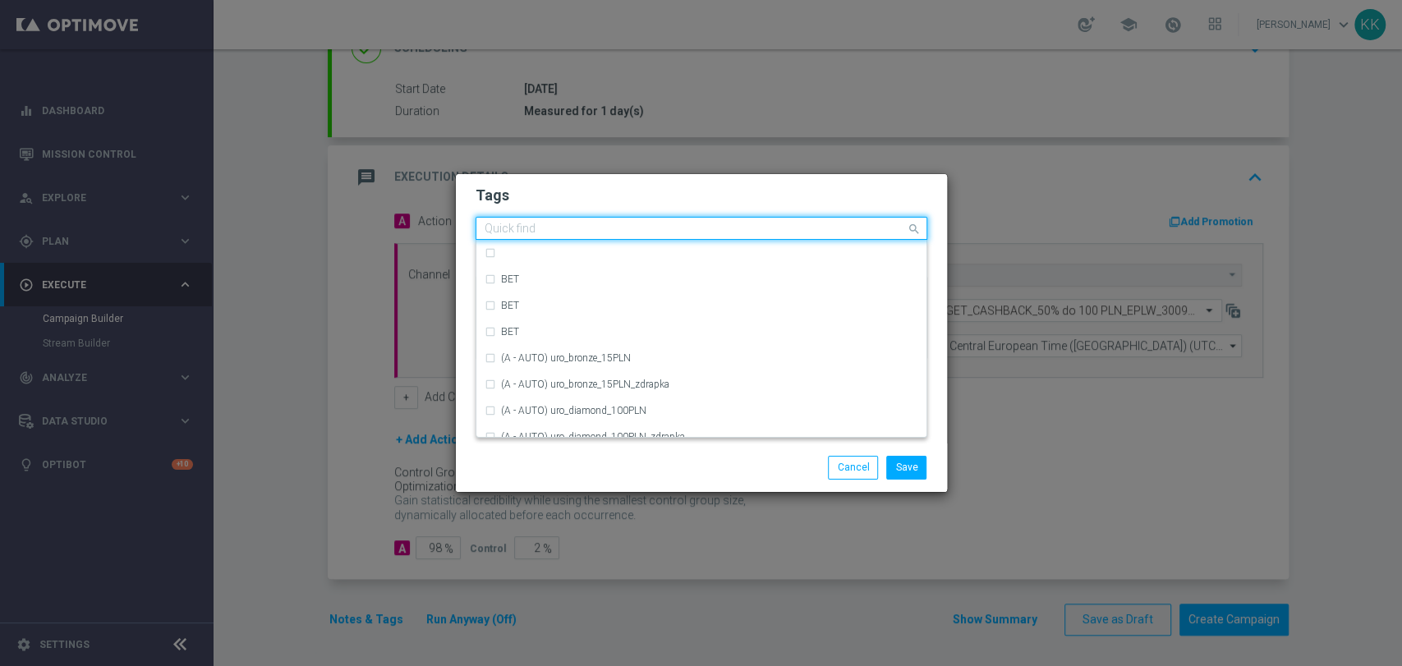
click at [637, 223] on div "Quick find × D × MIN" at bounding box center [691, 229] width 430 height 21
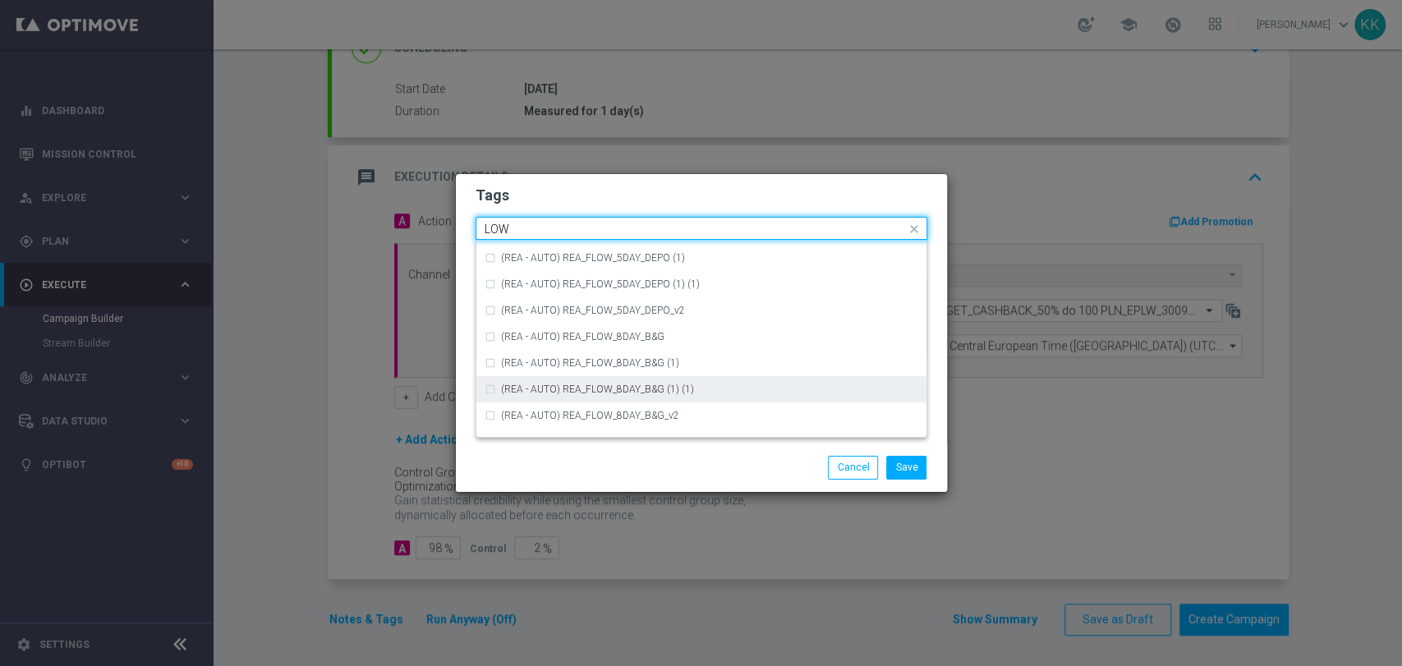
scroll to position [802, 0]
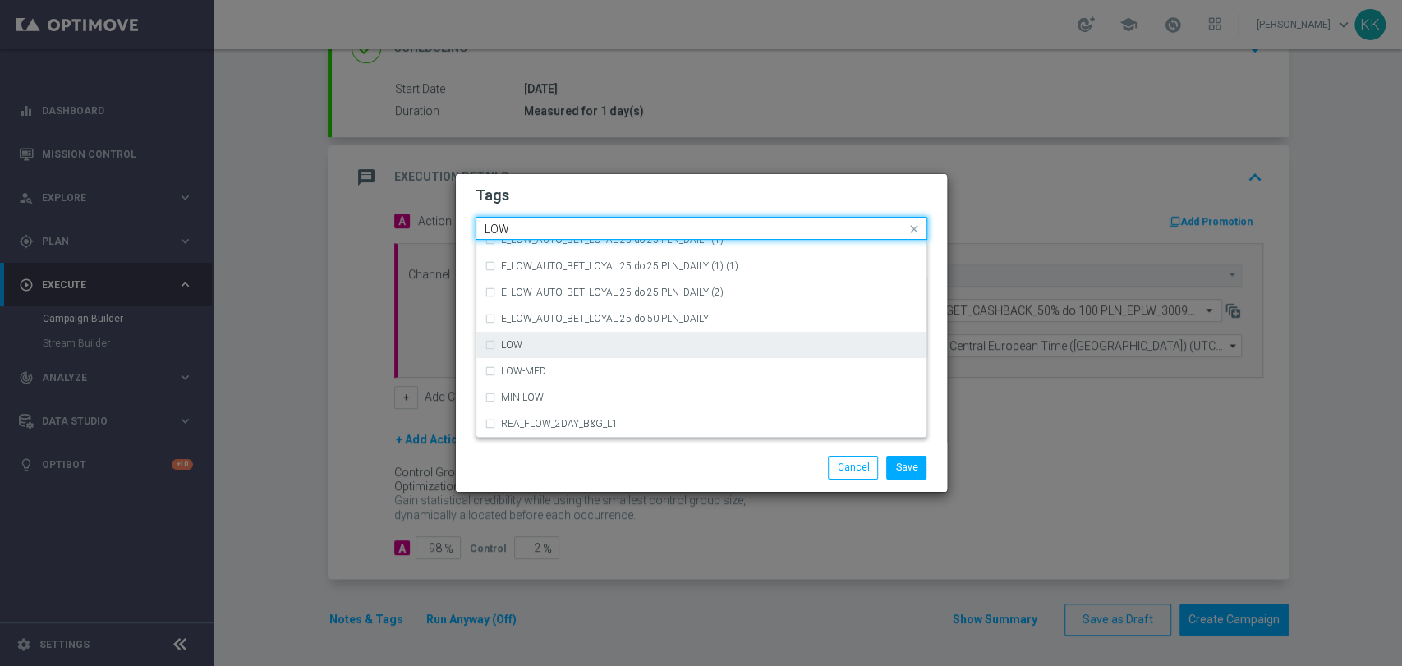
click at [586, 352] on div "LOW" at bounding box center [702, 345] width 434 height 26
type input "LOW"
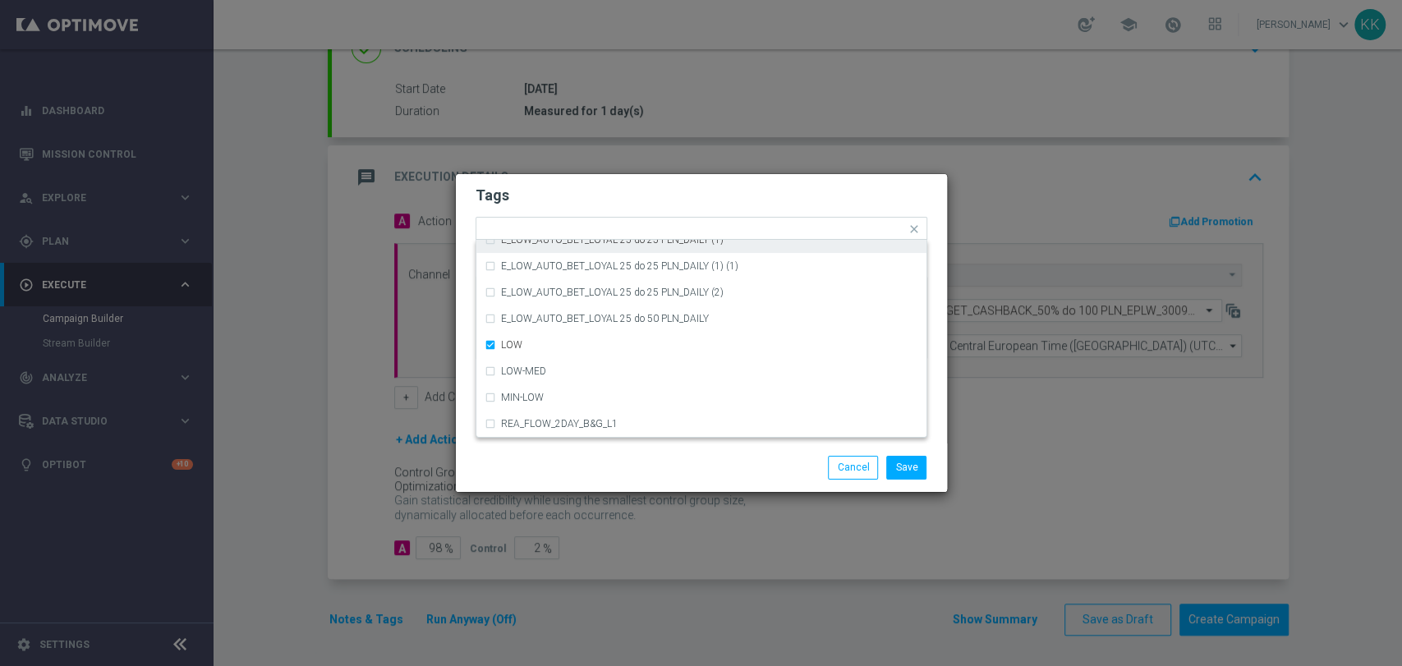
click at [654, 200] on h2 "Tags" at bounding box center [702, 196] width 452 height 20
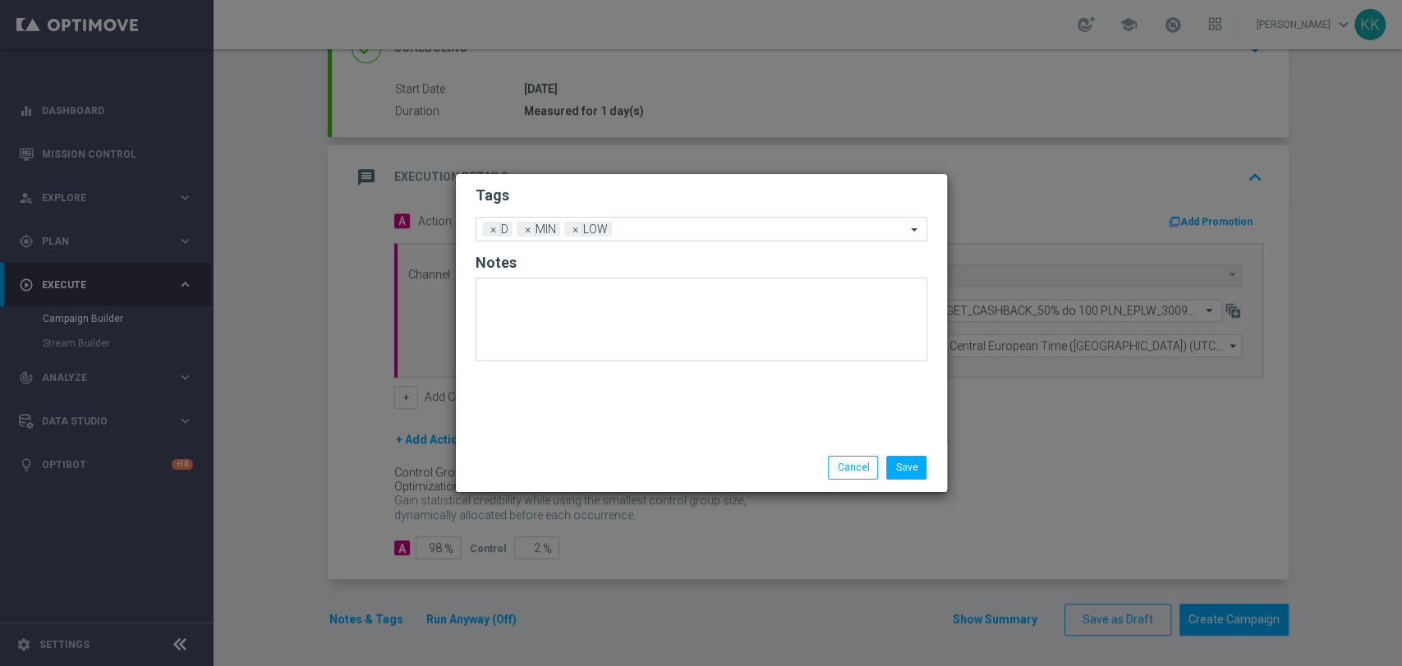
click at [651, 215] on form "Tags Add a new tag × D × MIN × LOW Notes" at bounding box center [702, 278] width 452 height 192
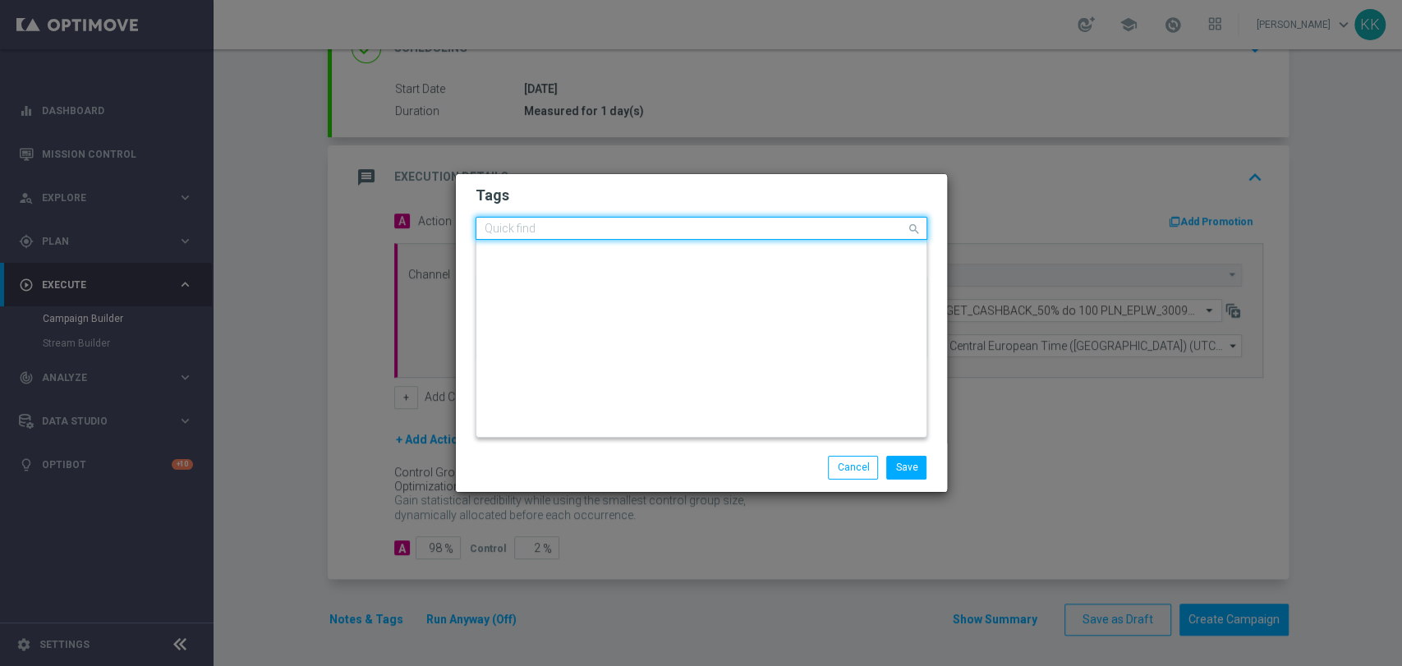
click at [660, 229] on input "text" at bounding box center [695, 230] width 421 height 14
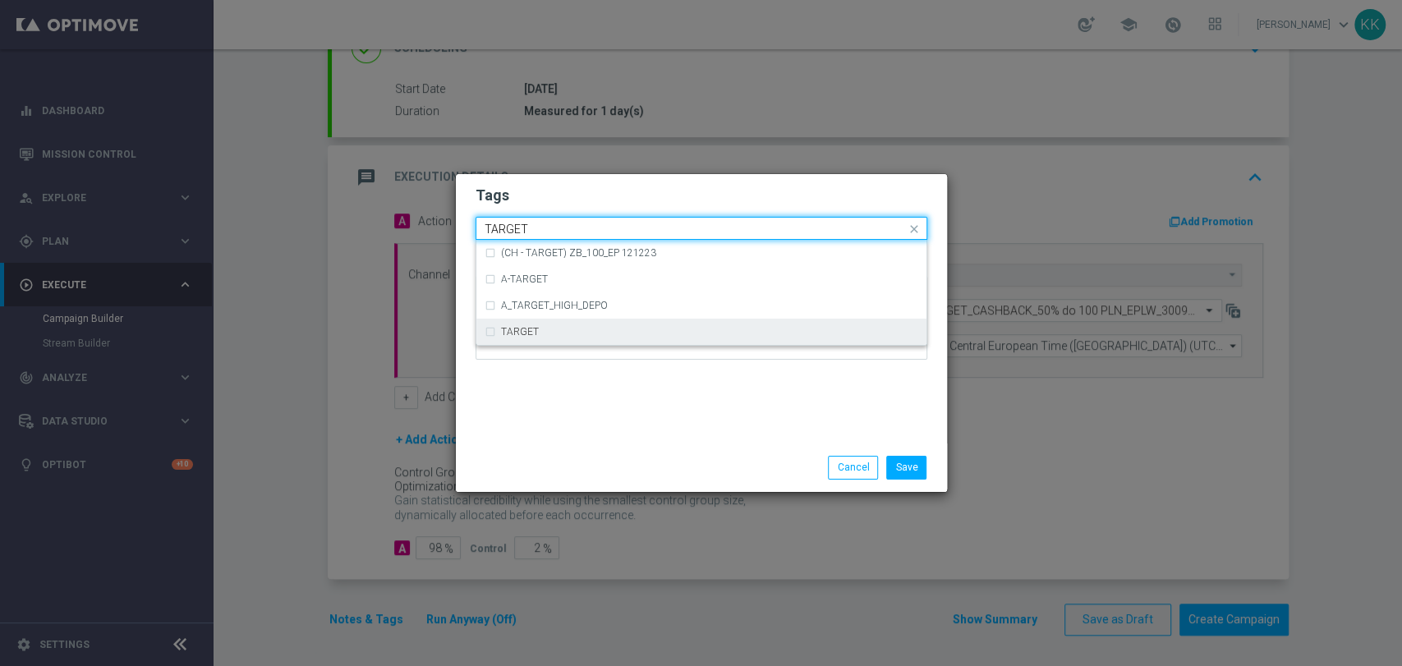
click at [589, 337] on div "TARGET" at bounding box center [709, 332] width 417 height 10
type input "TARGET"
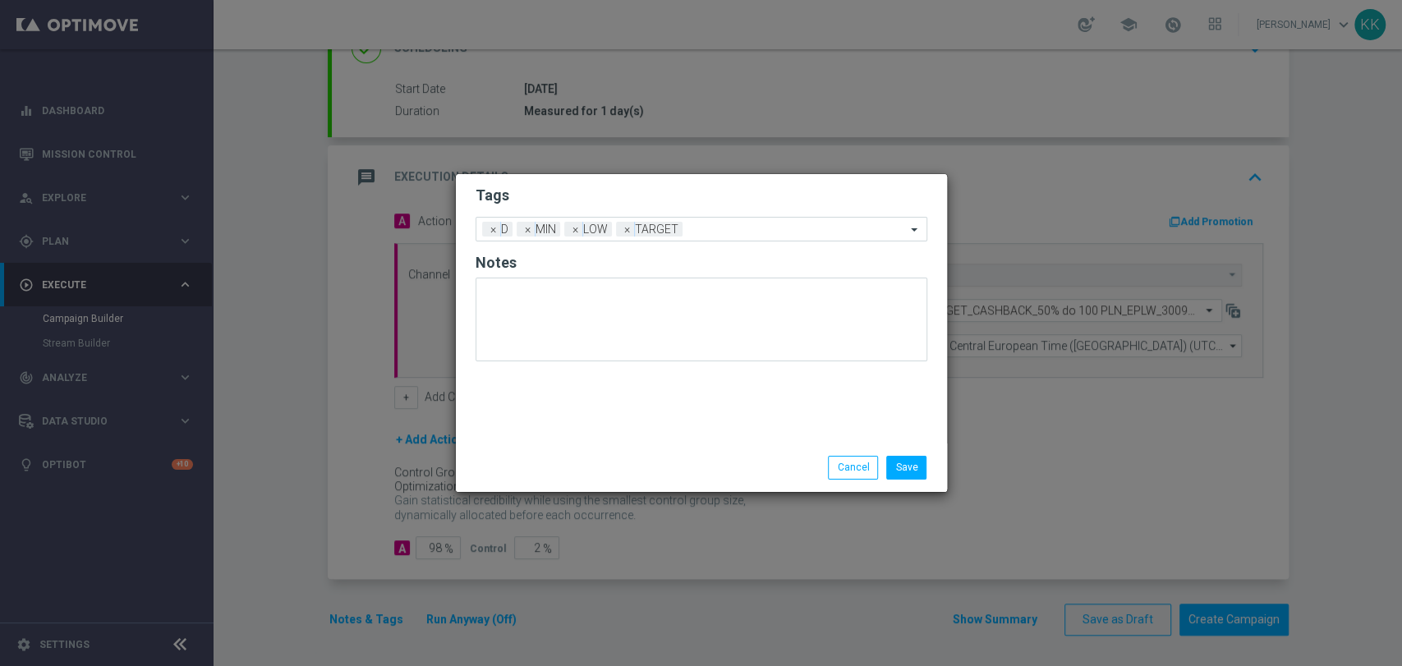
click at [652, 177] on div "Tags Add a new tag × D × MIN × LOW × TARGET Notes" at bounding box center [701, 308] width 491 height 269
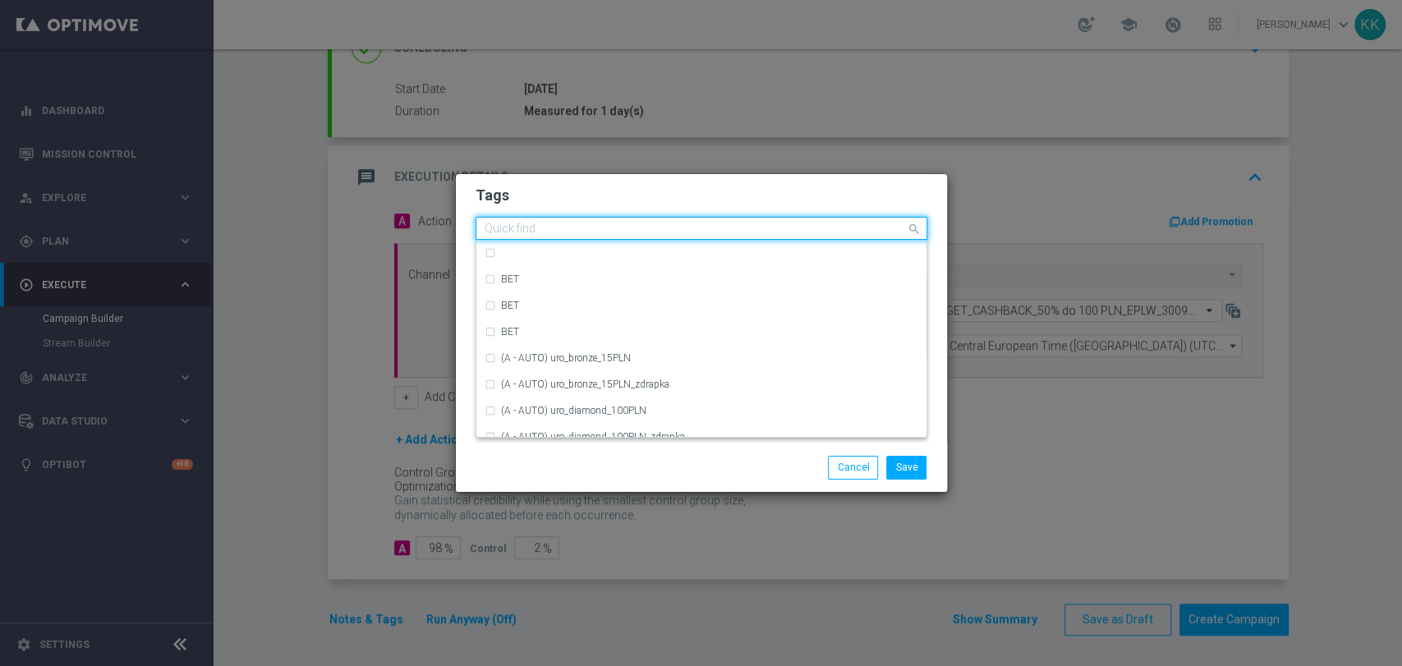
click at [730, 229] on input "text" at bounding box center [695, 230] width 421 height 14
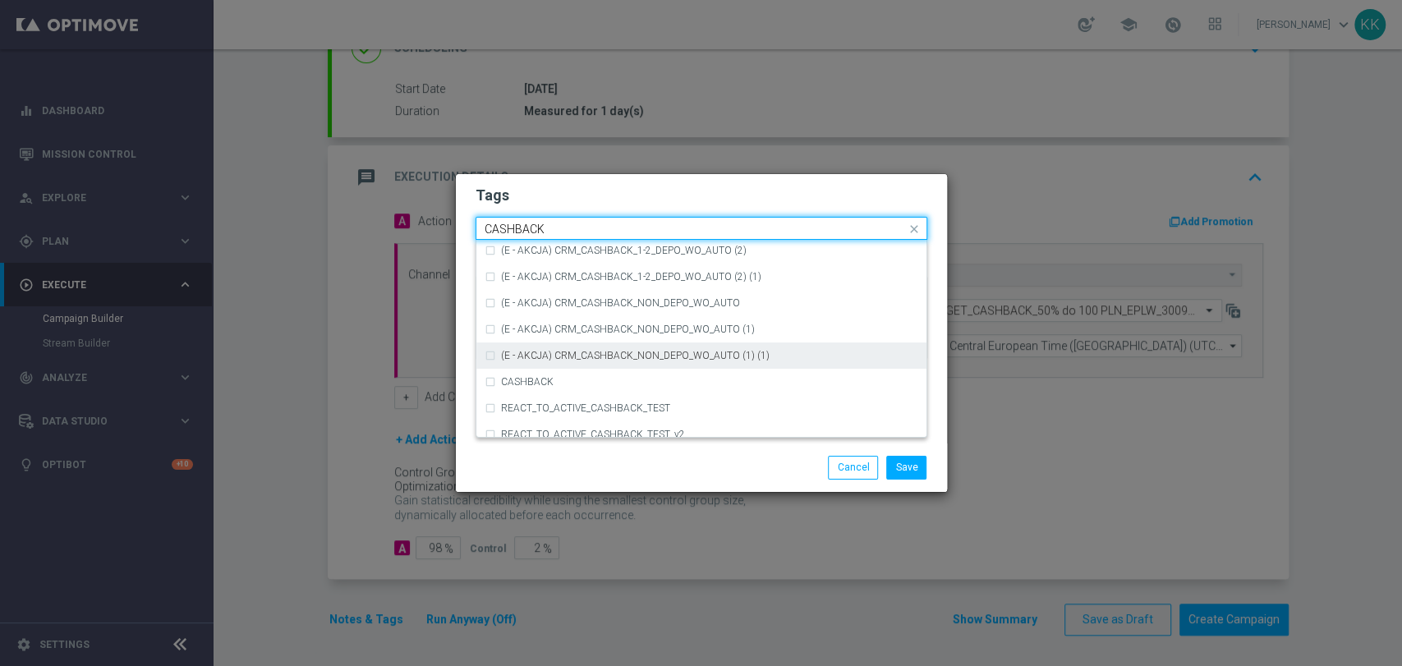
scroll to position [250, 0]
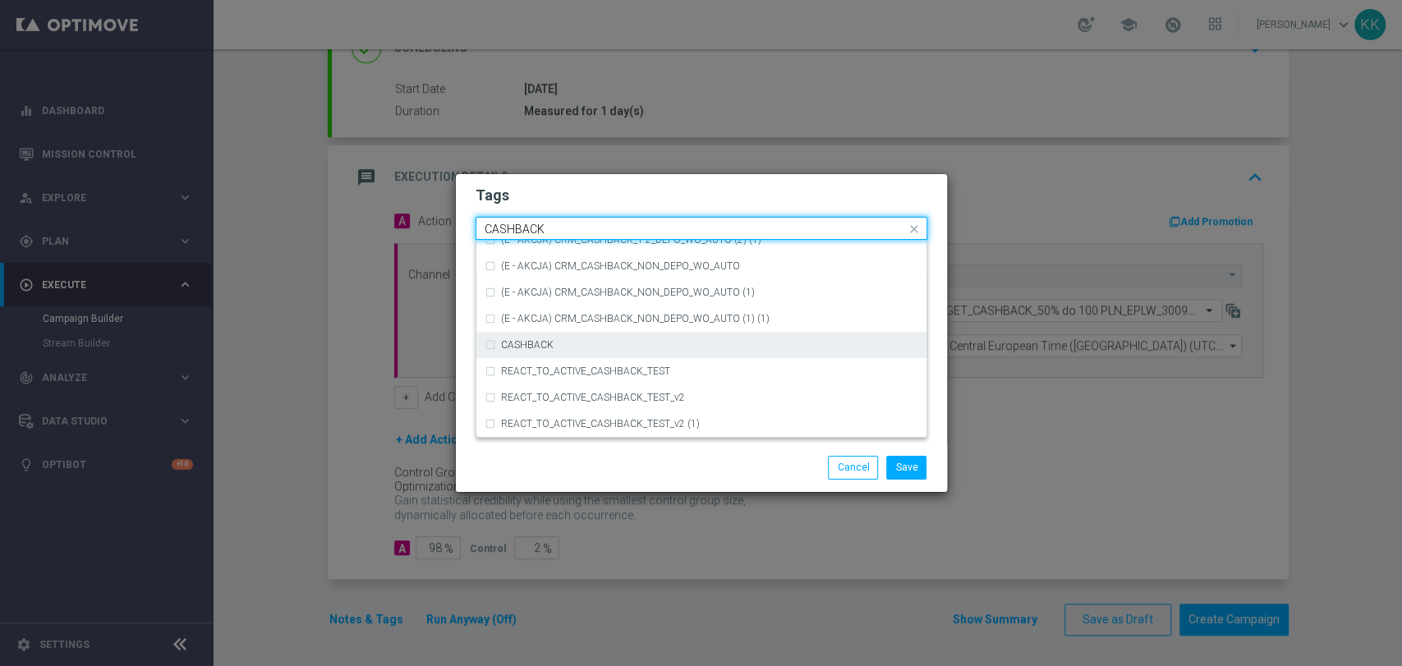
click at [694, 350] on div "CASHBACK" at bounding box center [709, 345] width 417 height 10
type input "CASHBACK"
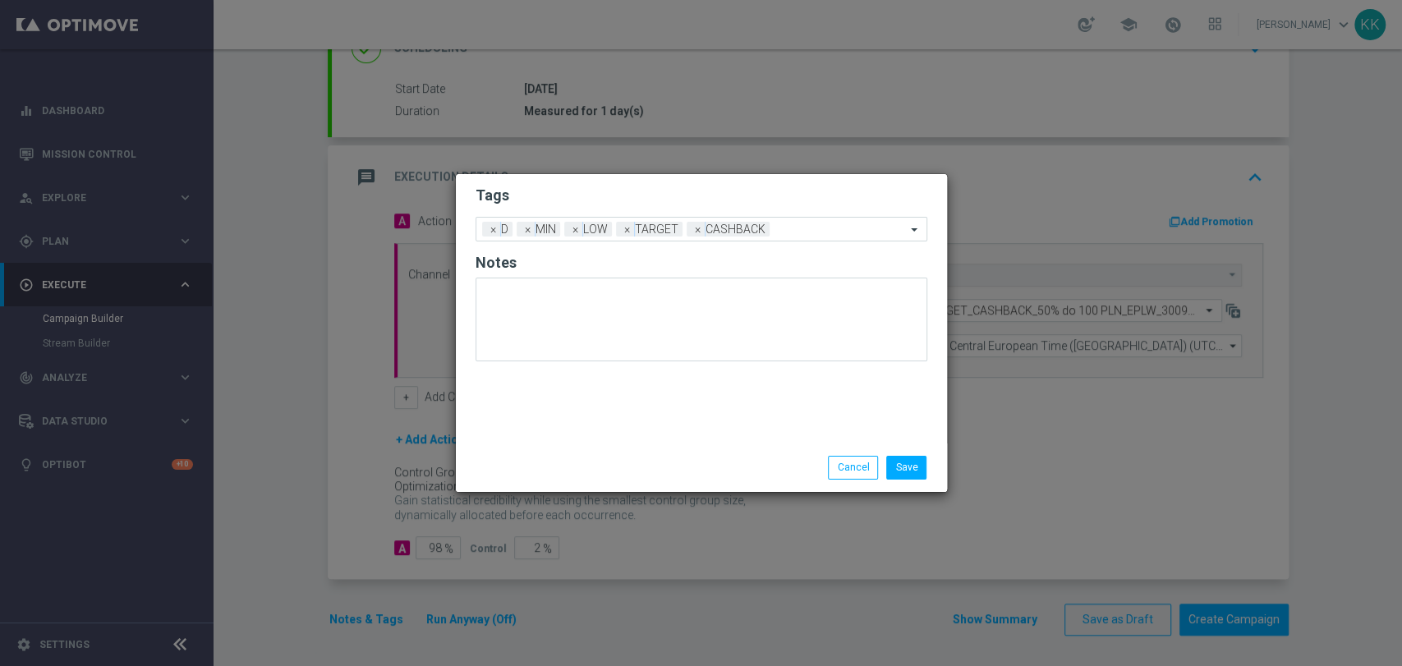
click at [696, 186] on h2 "Tags" at bounding box center [702, 196] width 452 height 20
click at [817, 224] on input "text" at bounding box center [841, 230] width 130 height 14
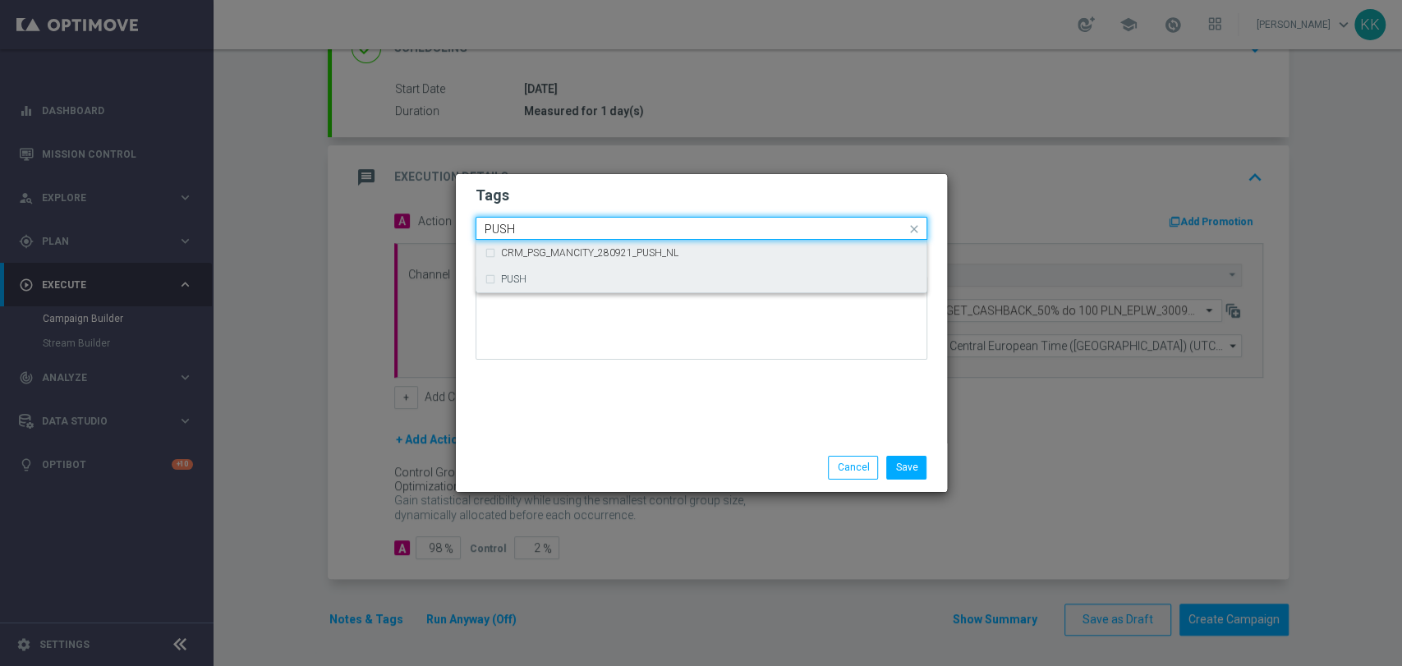
click at [590, 282] on div "PUSH" at bounding box center [709, 279] width 417 height 10
type input "PUSH"
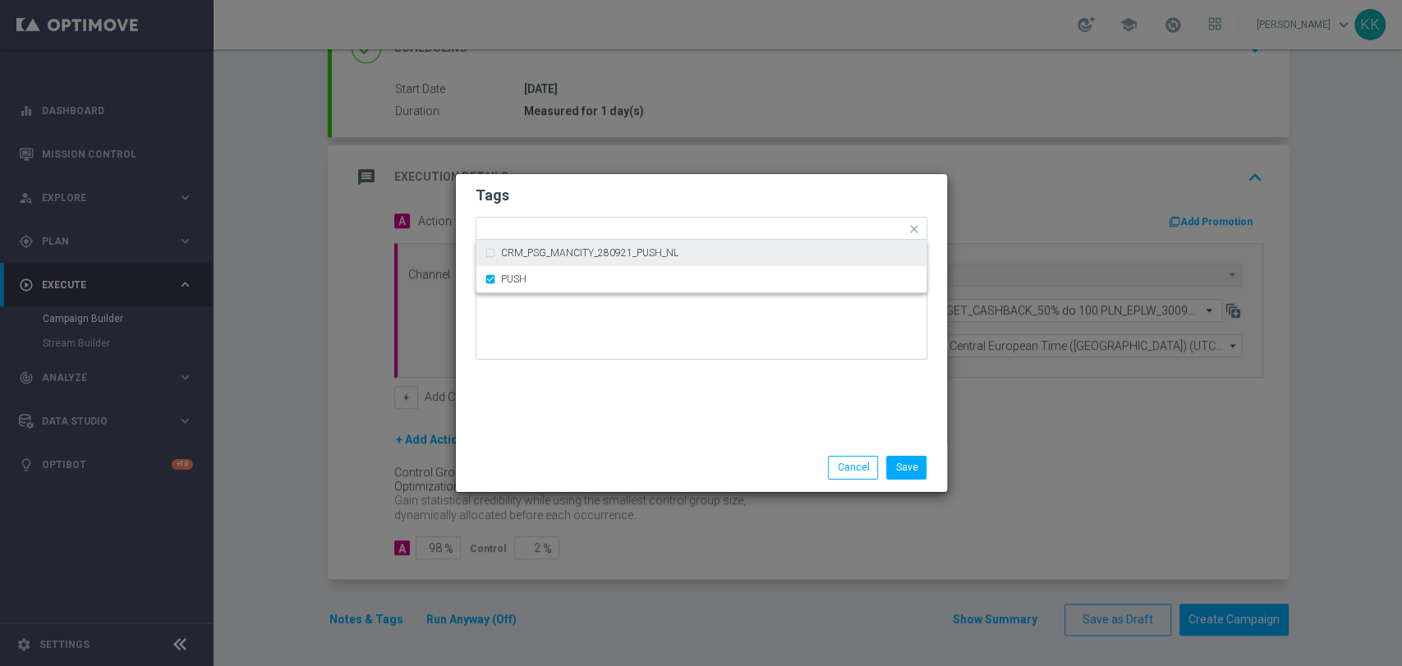
click at [597, 201] on h2 "Tags" at bounding box center [702, 196] width 452 height 20
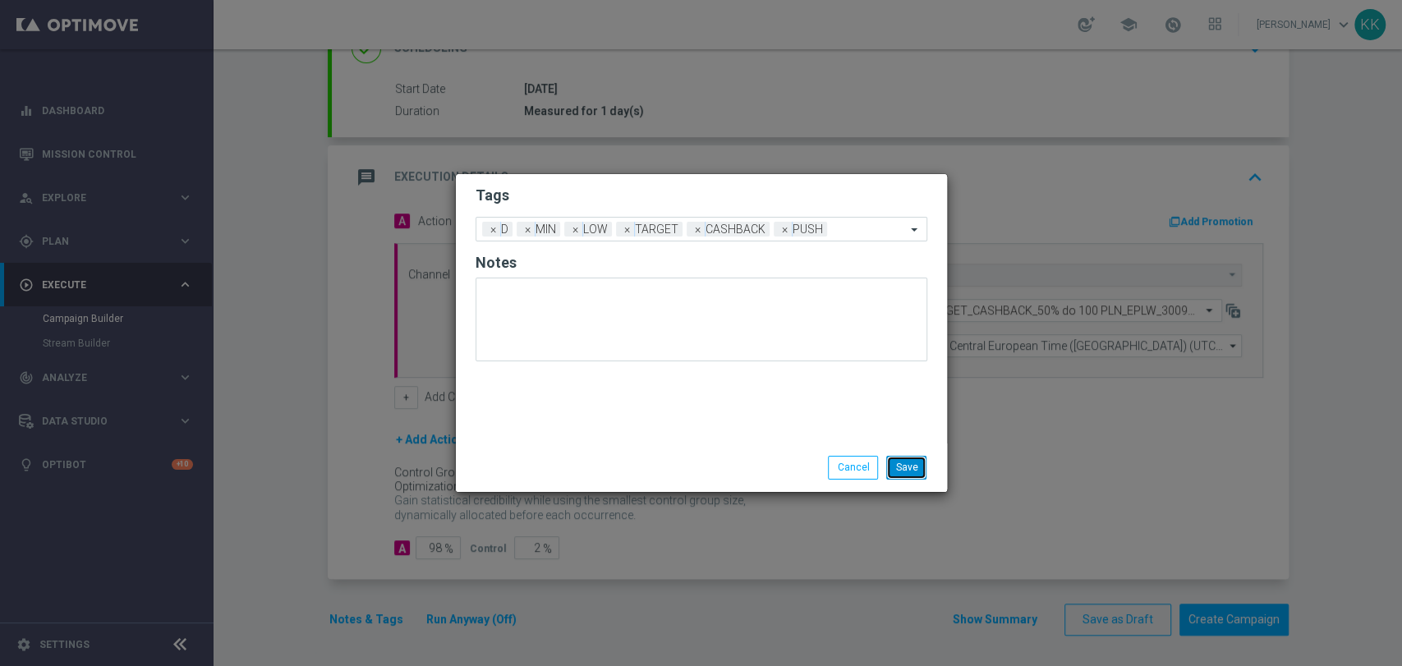
click at [919, 463] on button "Save" at bounding box center [906, 467] width 40 height 23
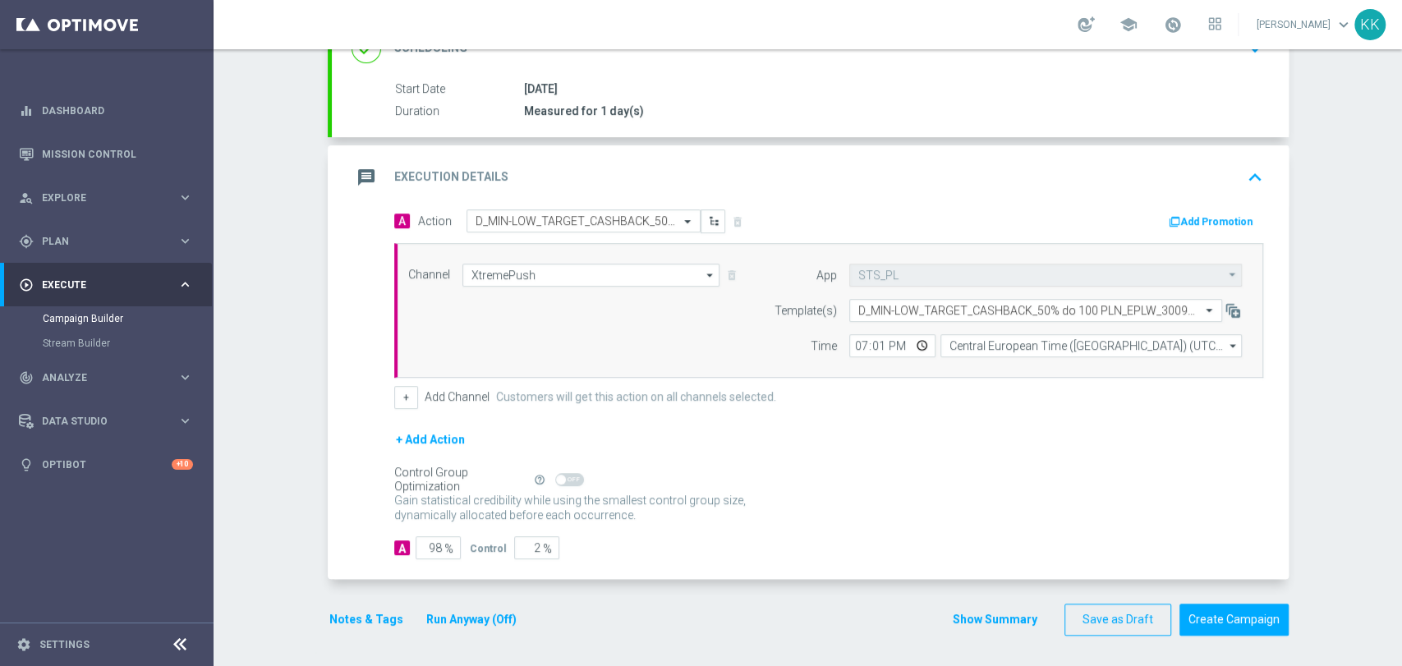
scroll to position [0, 0]
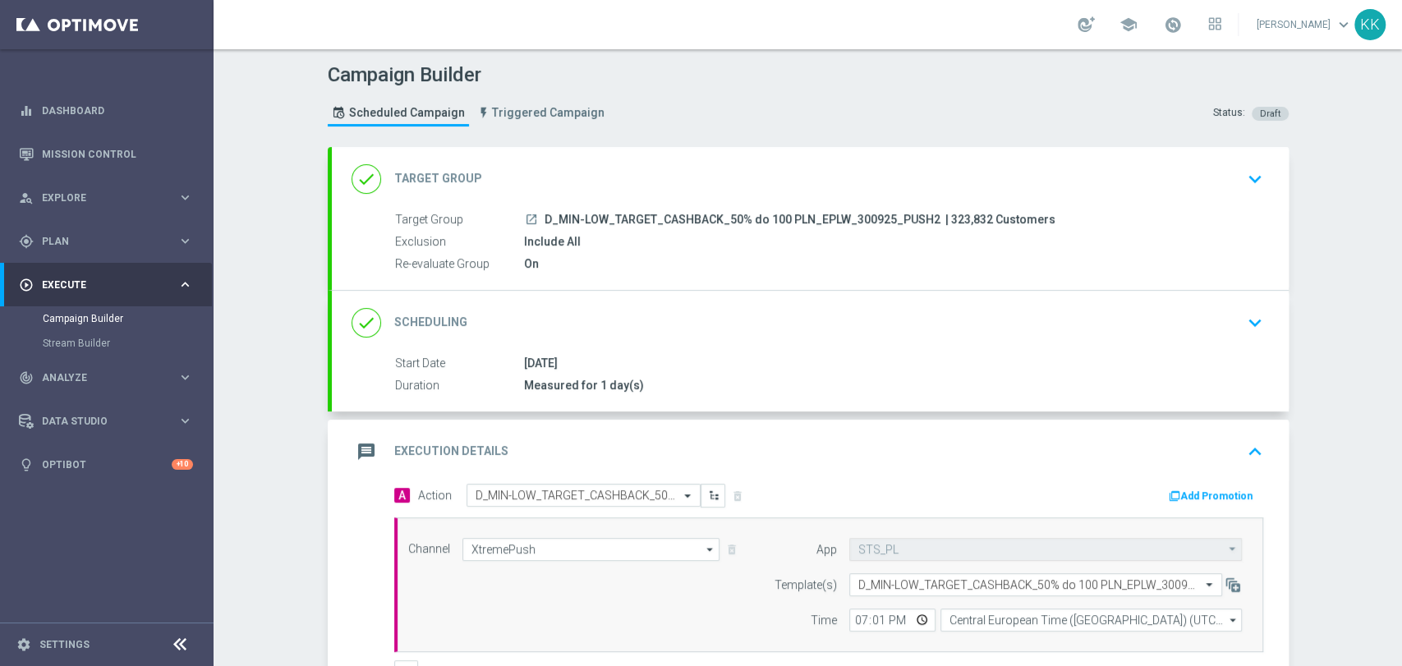
click at [1262, 173] on div "done Target Group keyboard_arrow_down" at bounding box center [810, 179] width 957 height 64
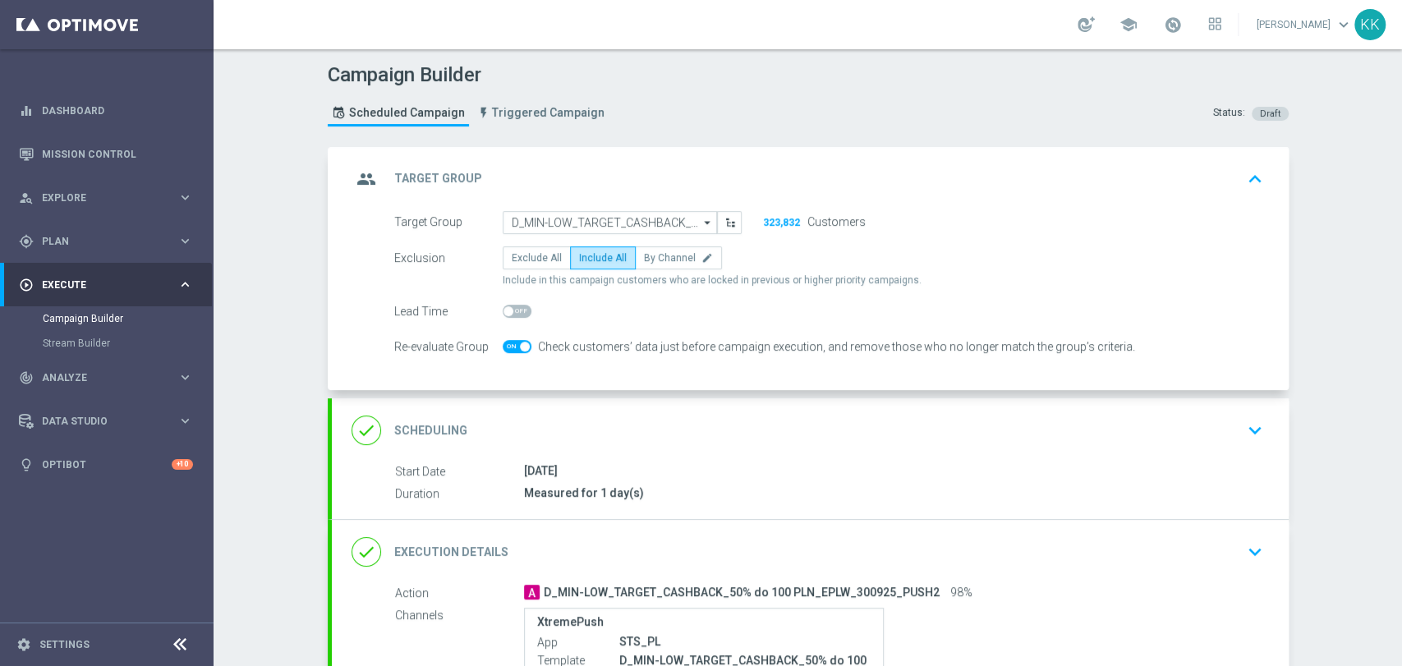
click at [1227, 453] on div "done Scheduling keyboard_arrow_down" at bounding box center [810, 430] width 957 height 64
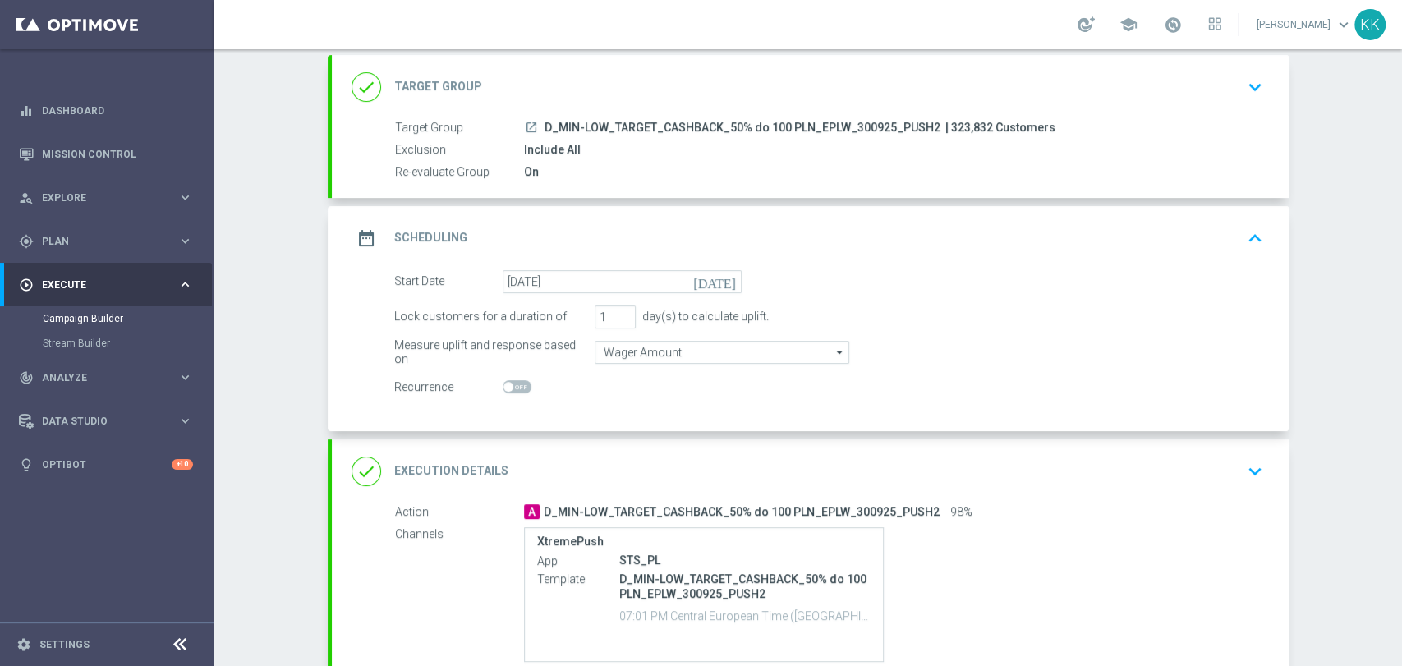
scroll to position [182, 0]
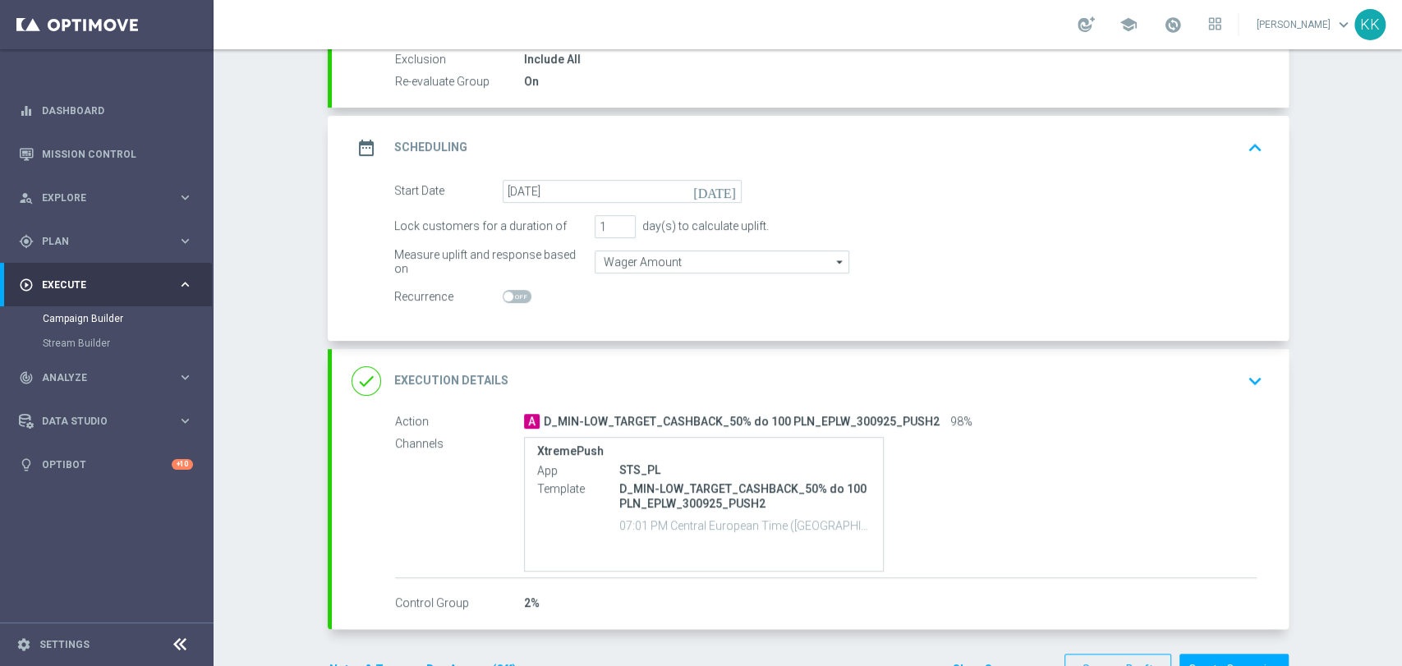
click at [1250, 382] on icon "keyboard_arrow_down" at bounding box center [1255, 381] width 25 height 25
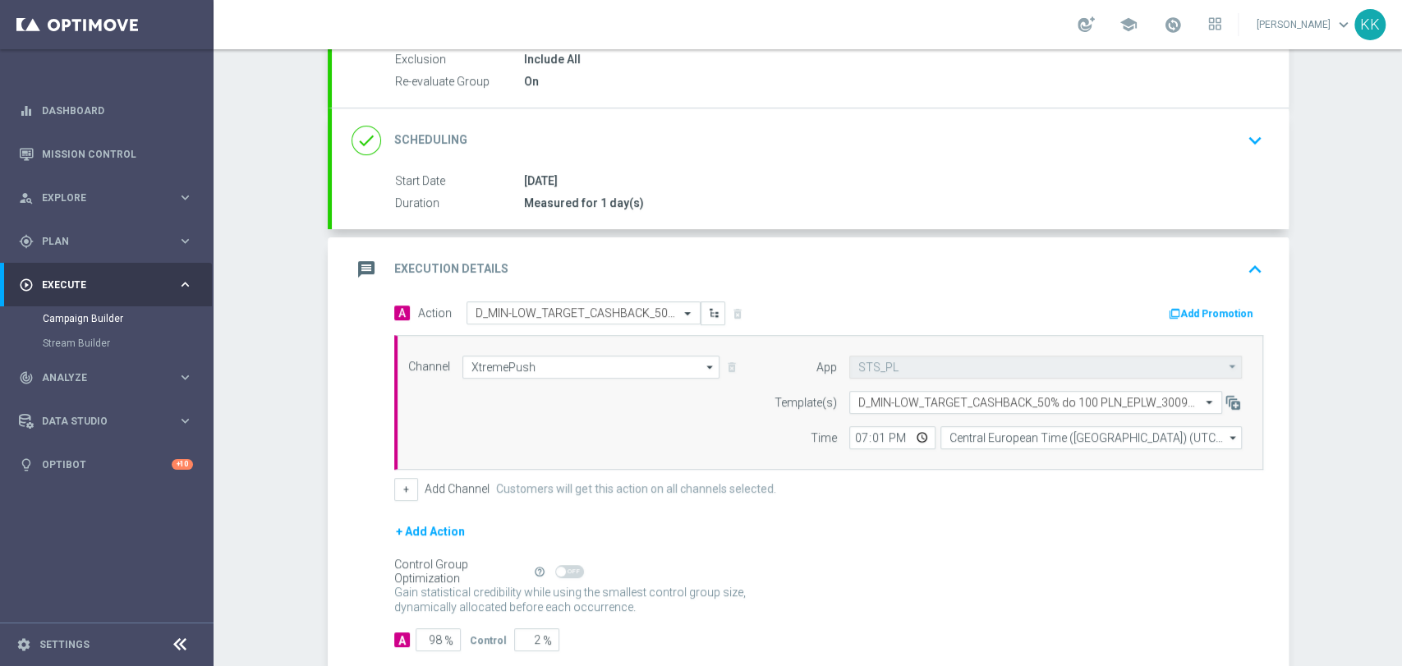
click at [1220, 134] on div "done Scheduling keyboard_arrow_down" at bounding box center [811, 140] width 918 height 31
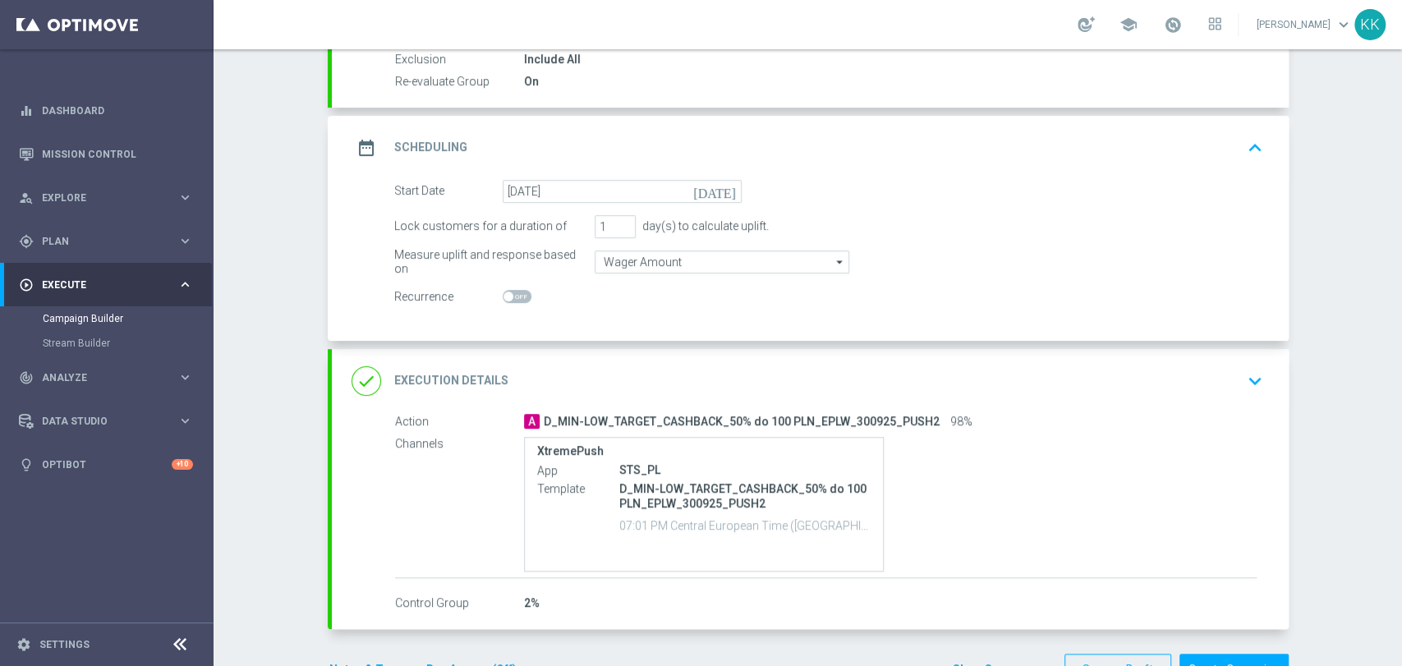
click at [1243, 382] on icon "keyboard_arrow_down" at bounding box center [1255, 381] width 25 height 25
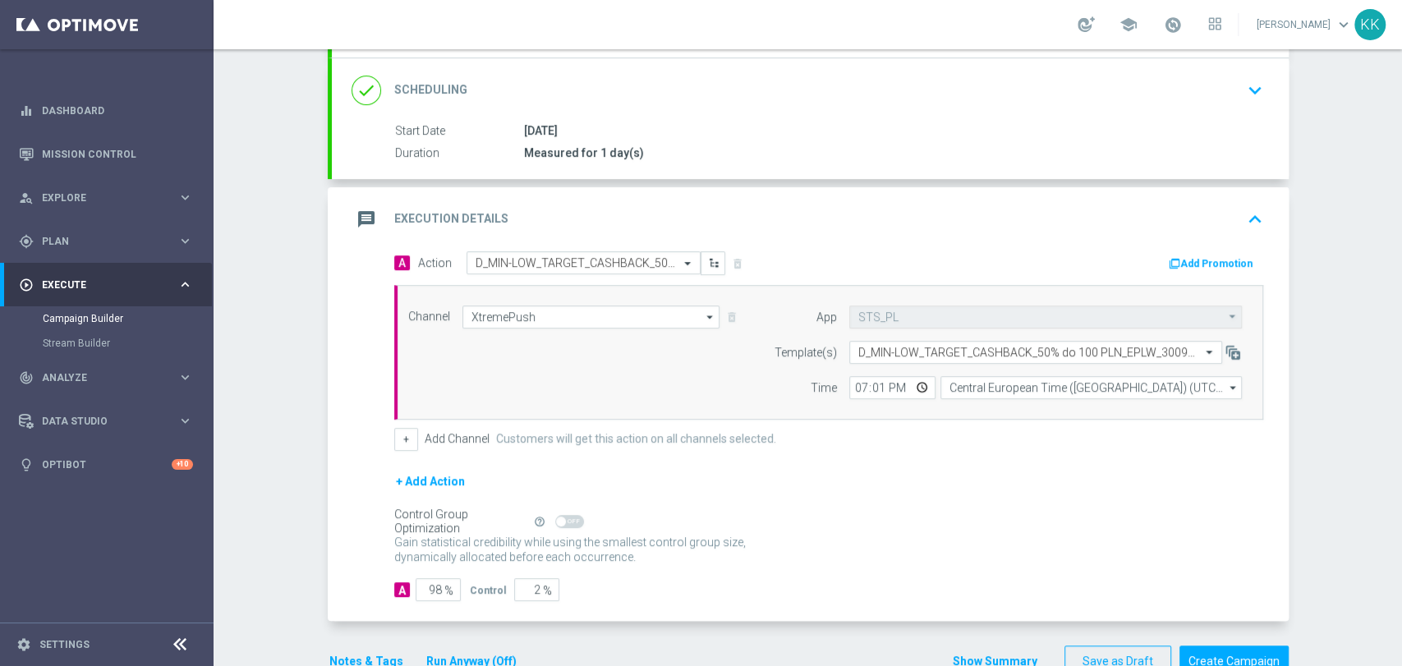
scroll to position [274, 0]
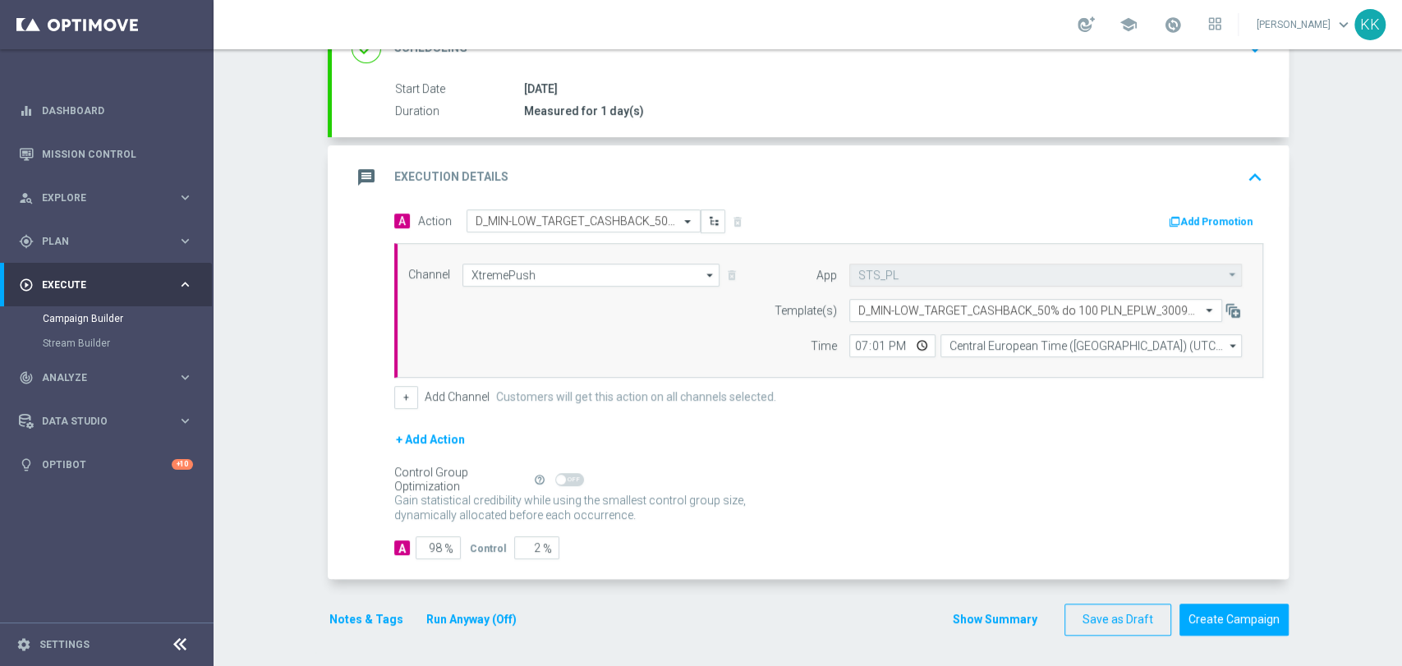
click at [342, 635] on div "done Target Group keyboard_arrow_down Target Group launch D_MIN-LOW_TARGET_CASH…" at bounding box center [808, 263] width 961 height 780
click at [349, 625] on button "Notes & Tags" at bounding box center [366, 620] width 77 height 21
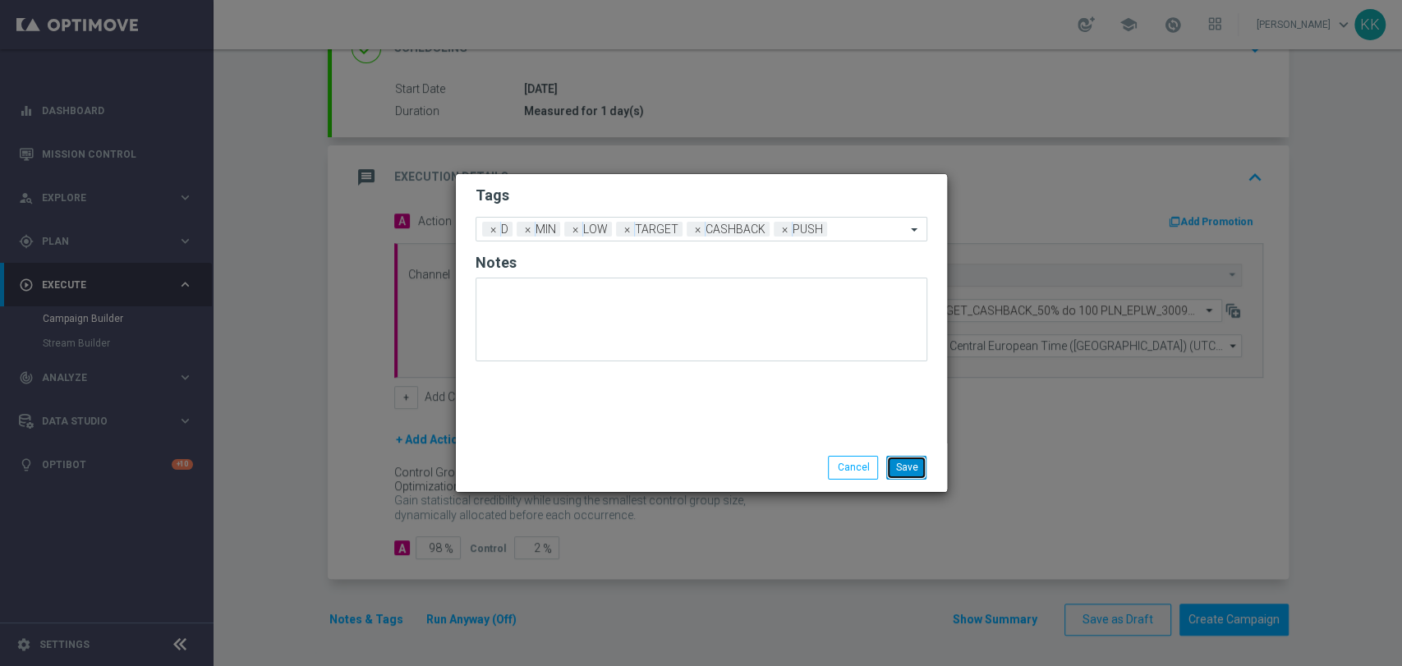
click at [905, 472] on button "Save" at bounding box center [906, 467] width 40 height 23
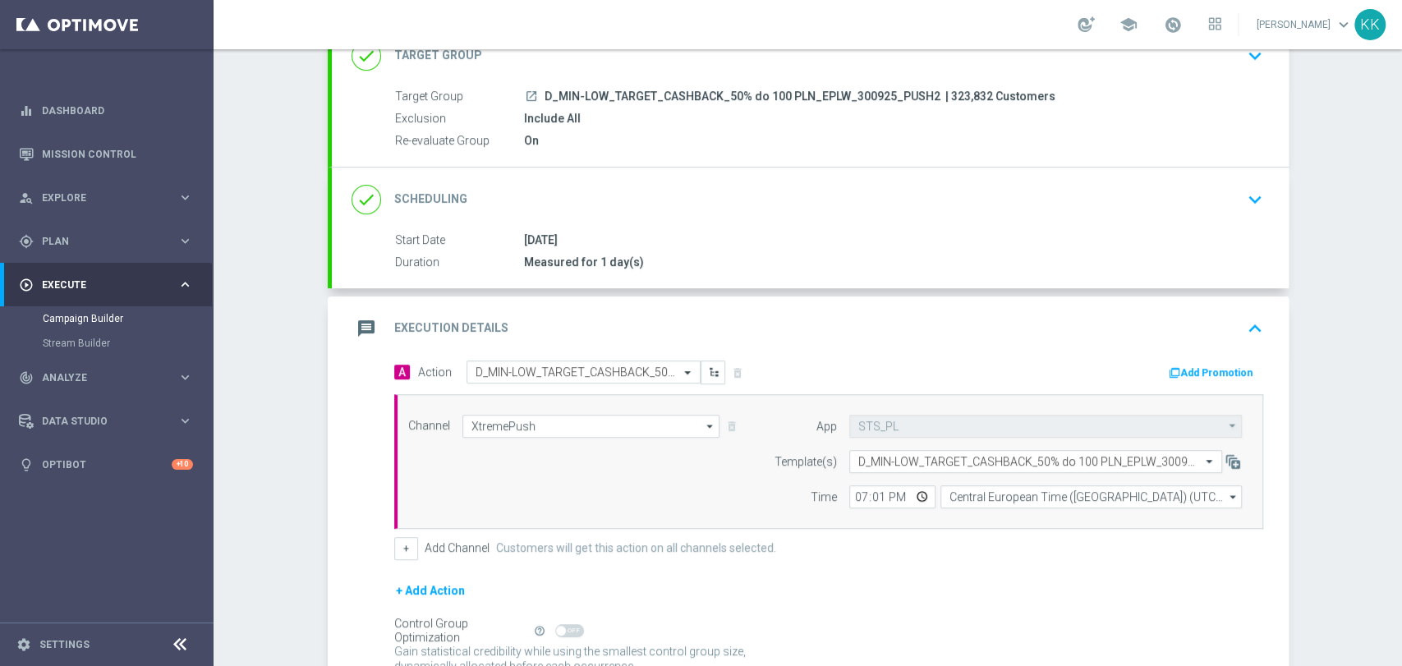
scroll to position [0, 0]
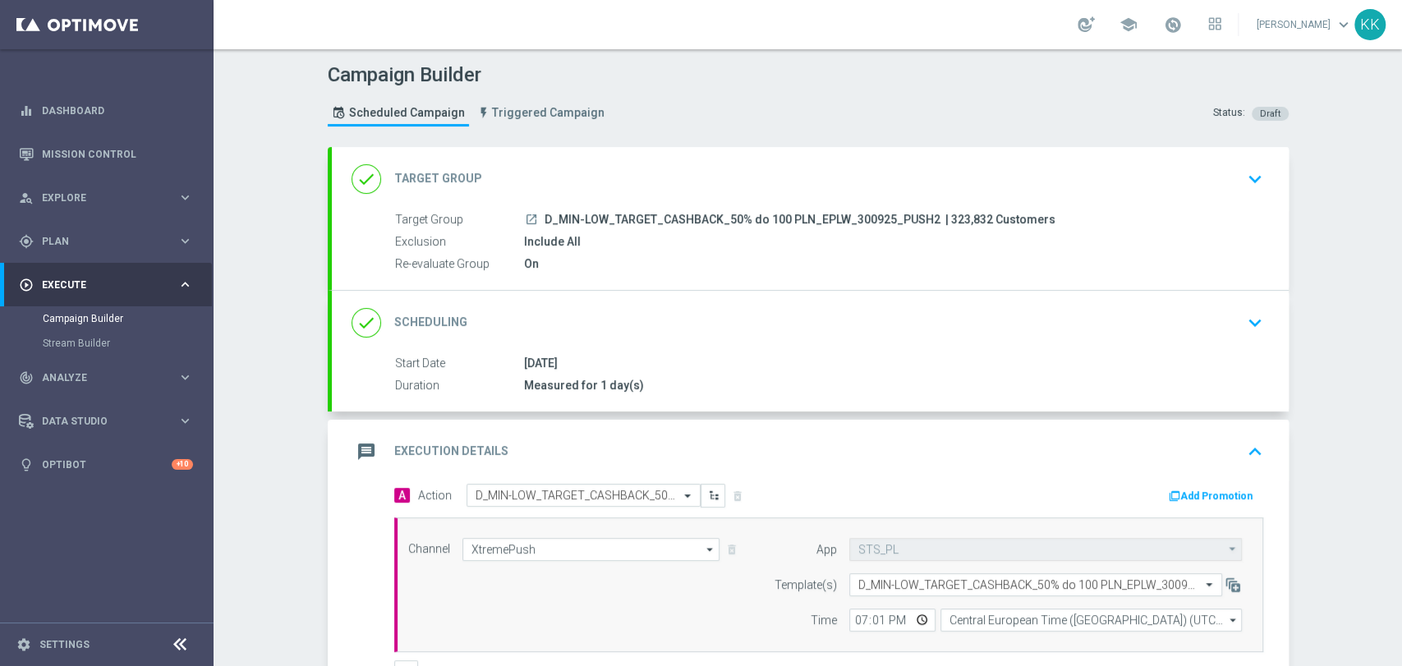
click at [1241, 166] on button "keyboard_arrow_down" at bounding box center [1255, 178] width 28 height 31
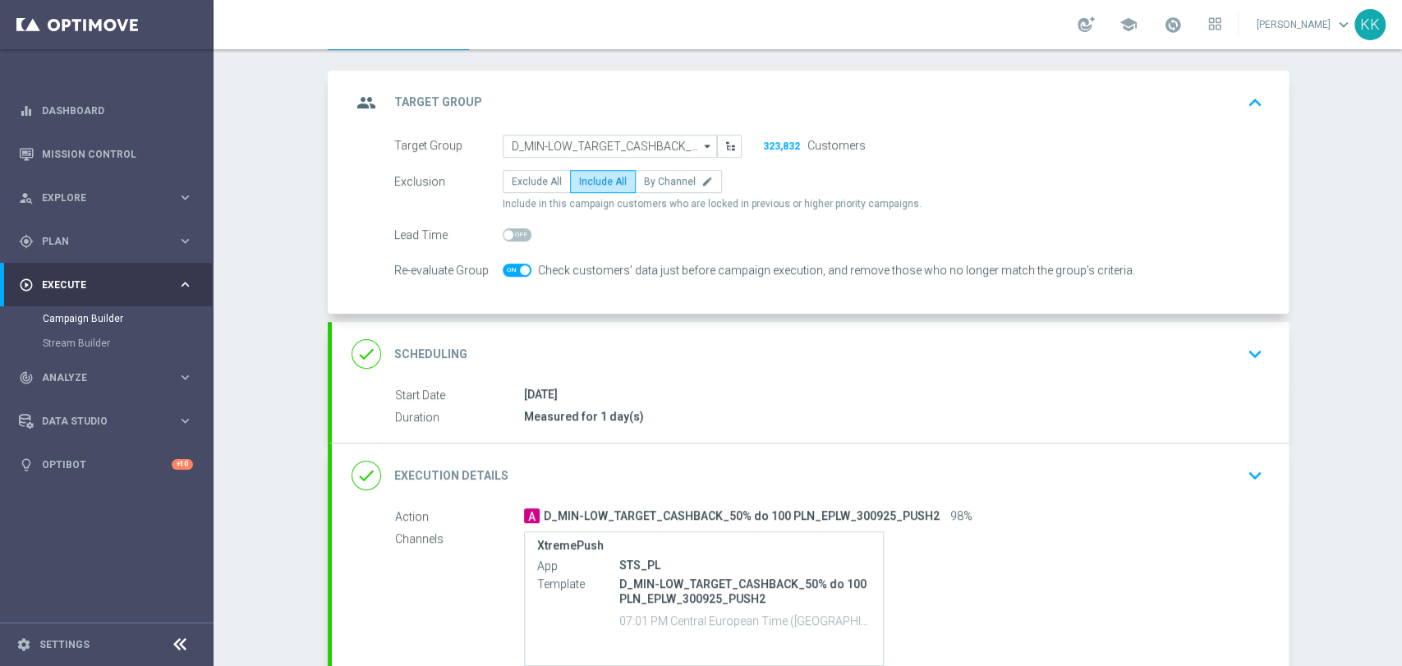
scroll to position [182, 0]
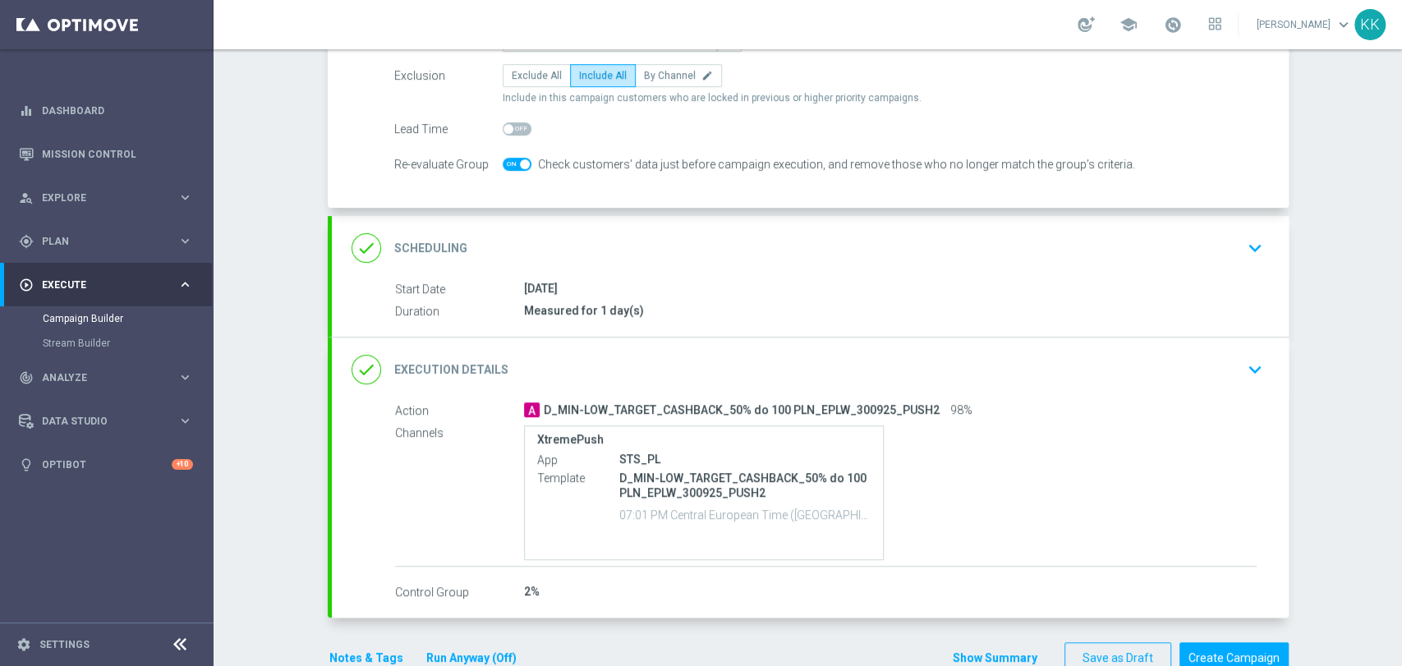
click at [1222, 213] on accordion "group Target Group keyboard_arrow_up Target Group launch D_MIN-LOW_TARGET_CASHB…" at bounding box center [808, 292] width 961 height 654
click at [1222, 216] on div "done Scheduling keyboard_arrow_down" at bounding box center [810, 248] width 957 height 64
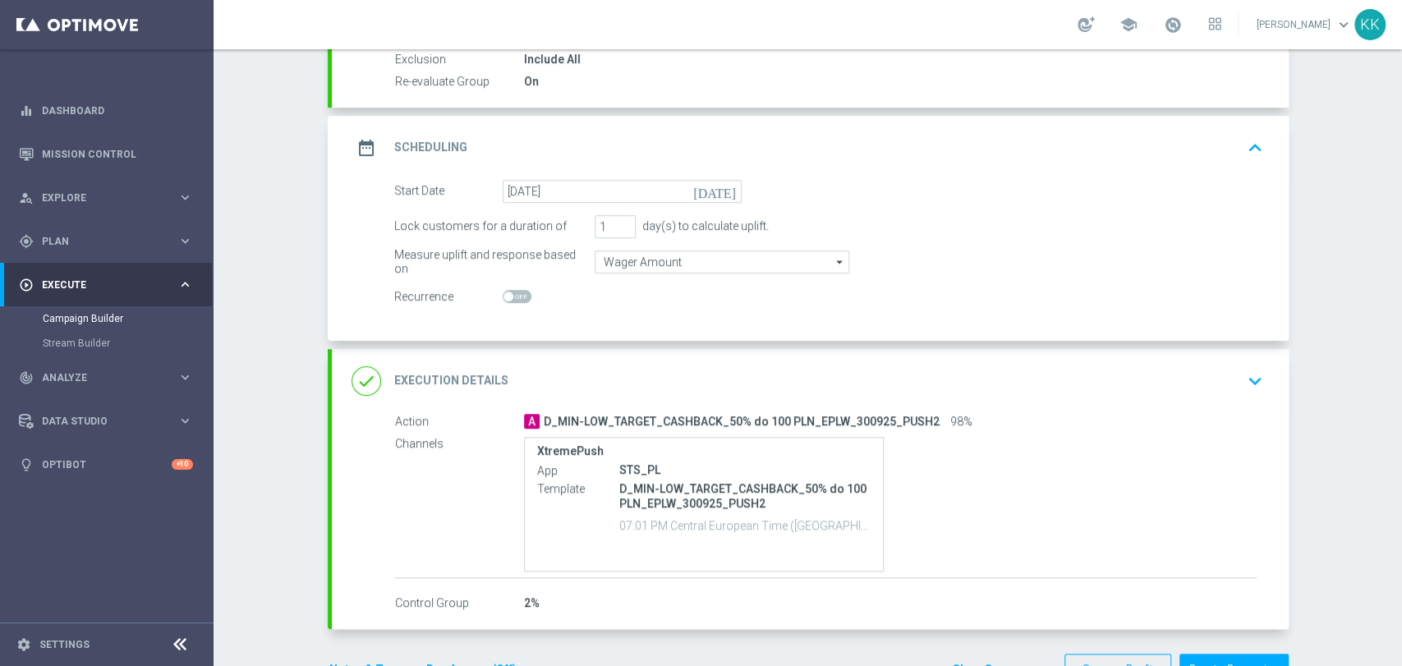
click at [298, 199] on div "Campaign Builder Scheduled Campaign Triggered Campaign Status: Draft done Targe…" at bounding box center [808, 357] width 1189 height 617
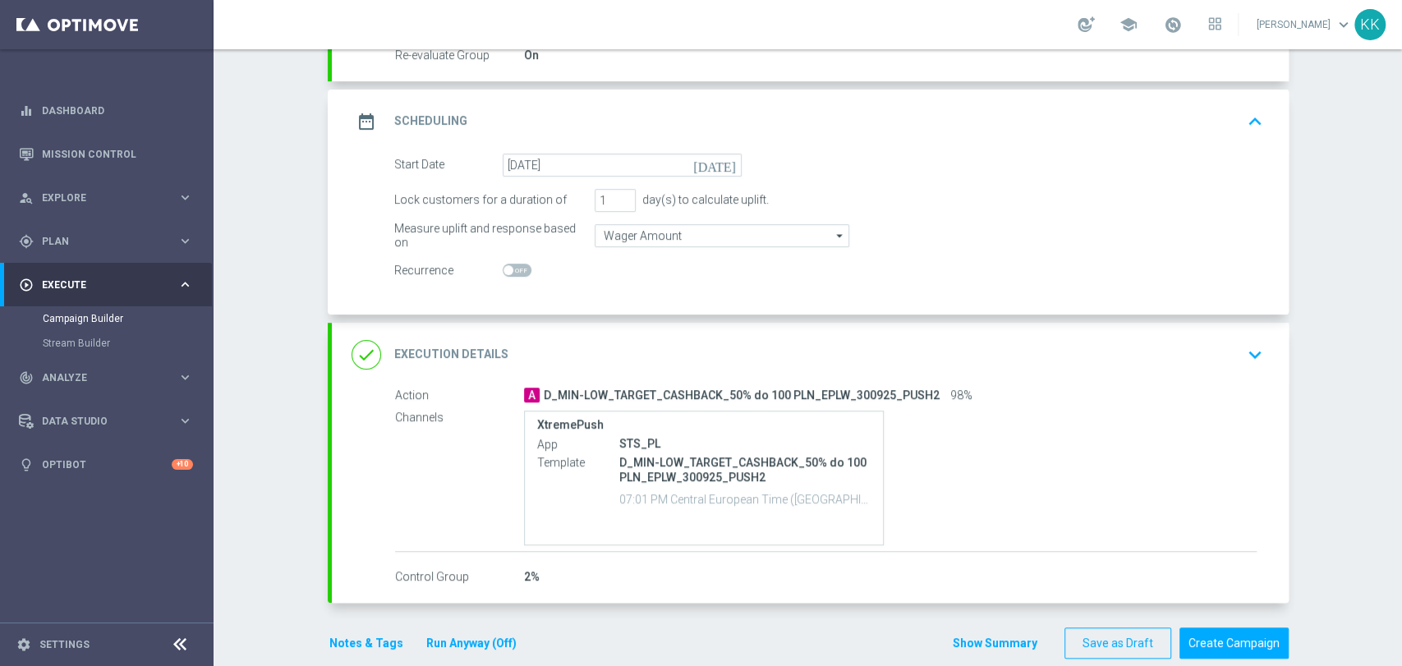
scroll to position [232, 0]
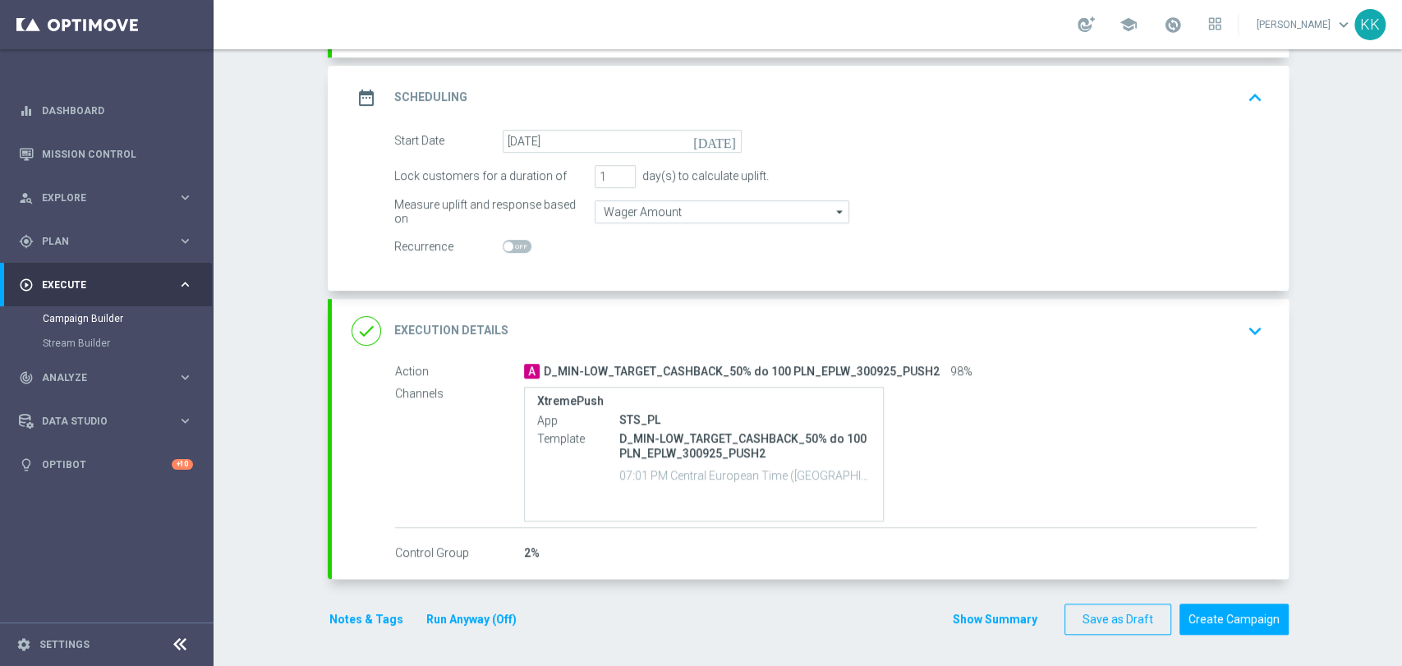
click at [1262, 337] on div "done Execution Details keyboard_arrow_down" at bounding box center [810, 331] width 957 height 64
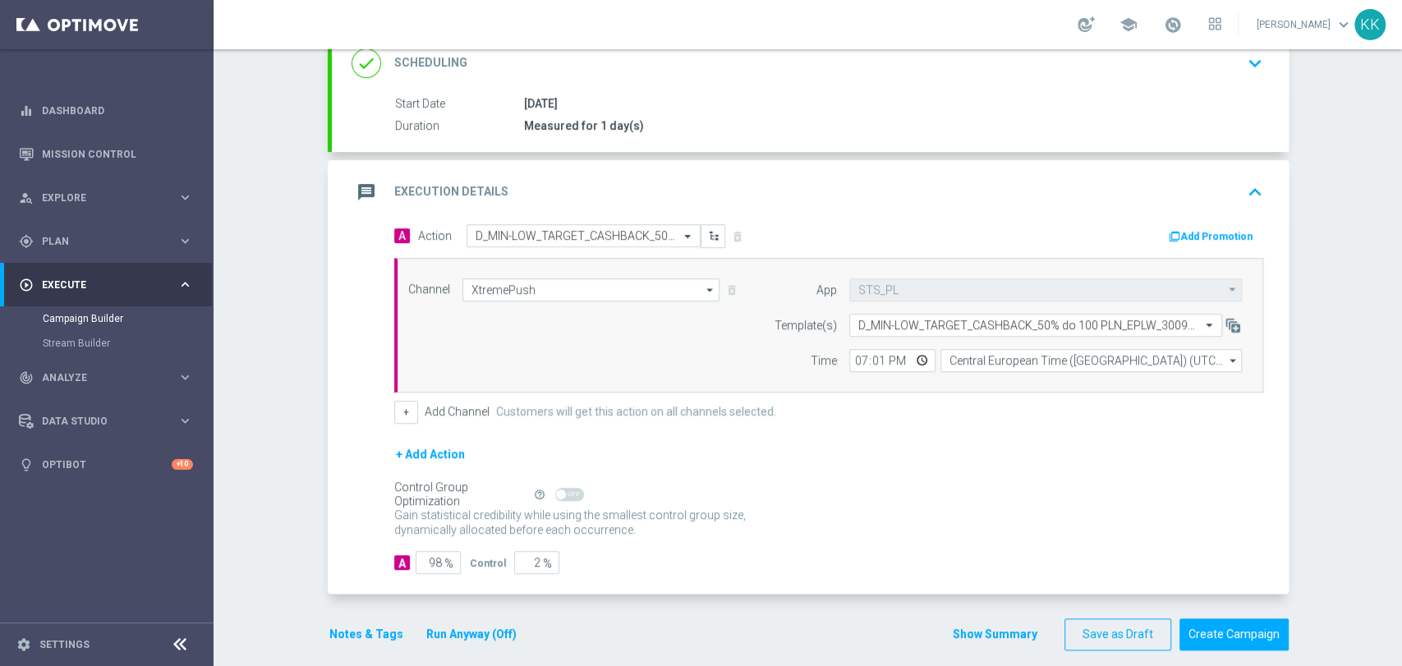
scroll to position [274, 0]
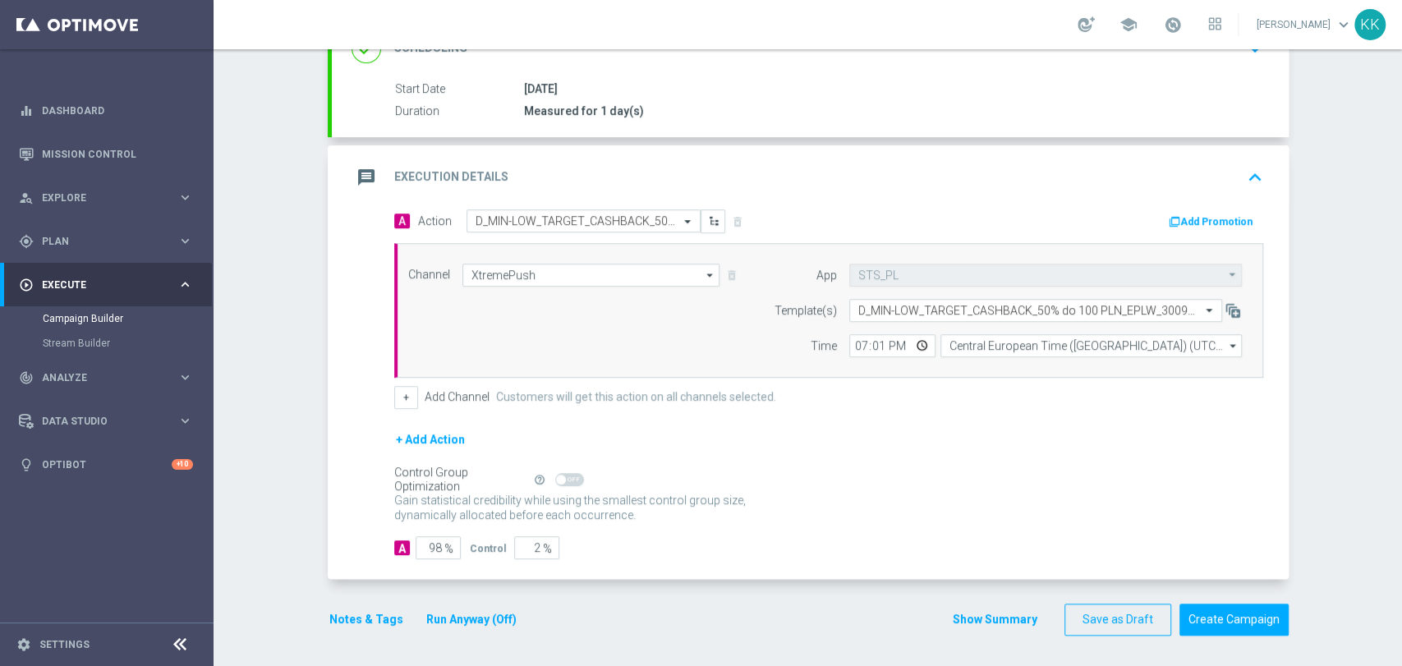
click at [373, 614] on button "Notes & Tags" at bounding box center [366, 620] width 77 height 21
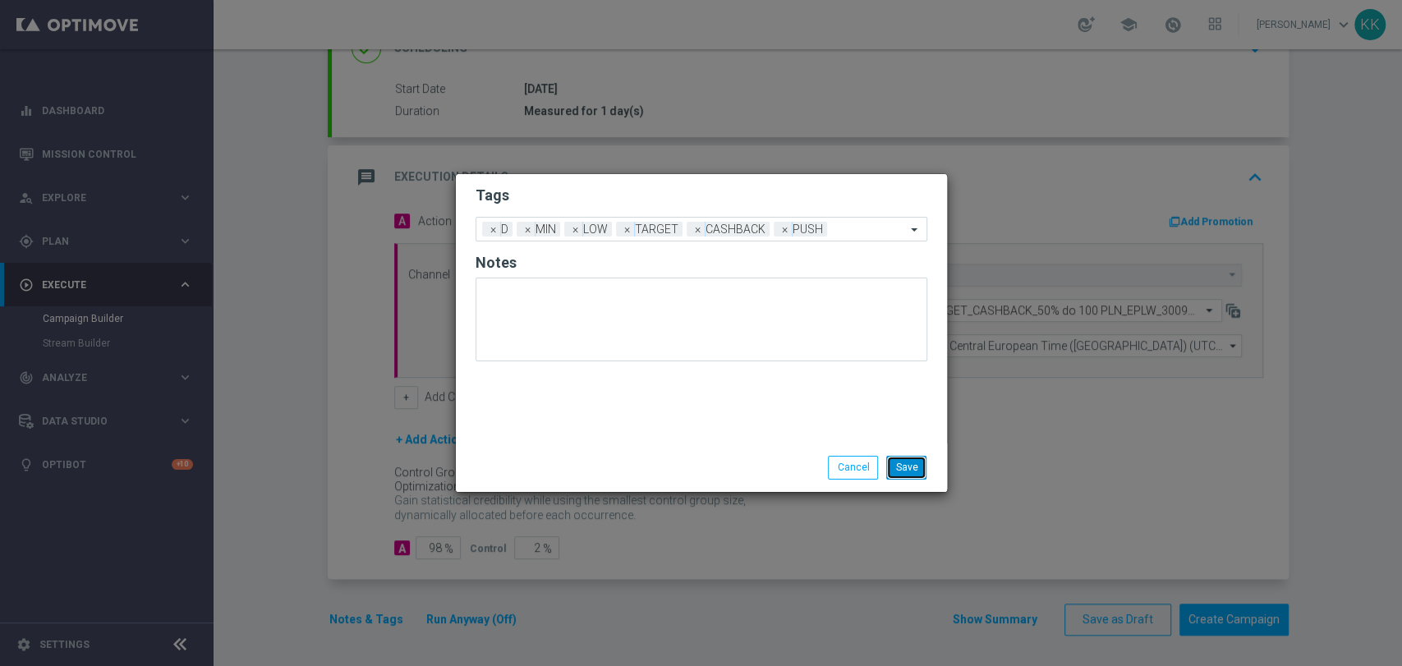
click at [910, 462] on button "Save" at bounding box center [906, 467] width 40 height 23
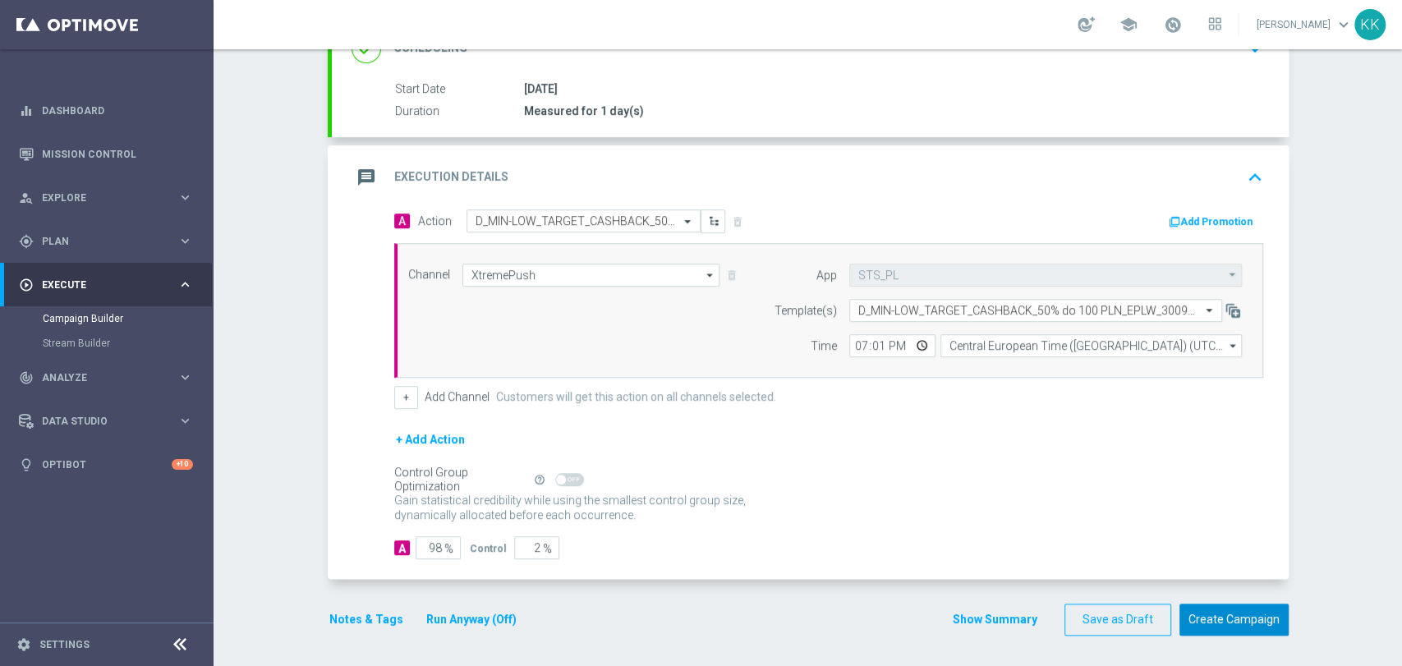
click at [1260, 631] on button "Create Campaign" at bounding box center [1234, 620] width 109 height 32
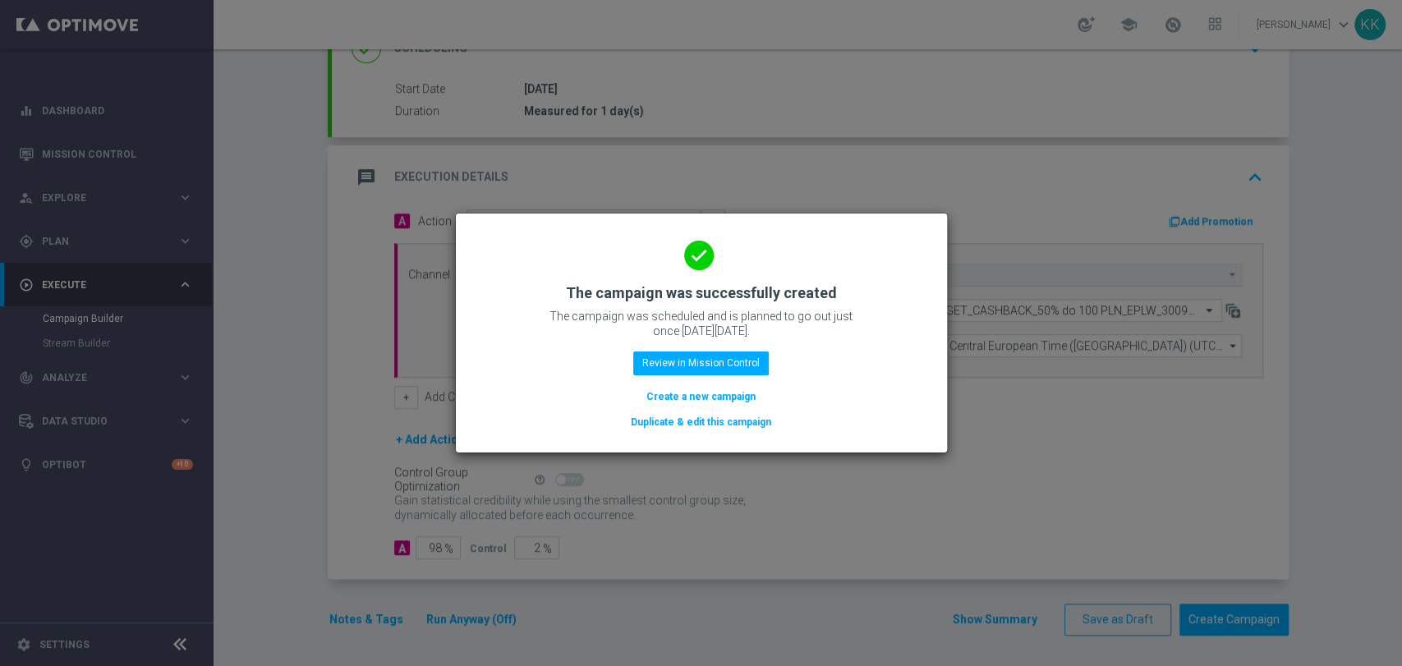
click at [679, 399] on button "Create a new campaign" at bounding box center [701, 397] width 113 height 18
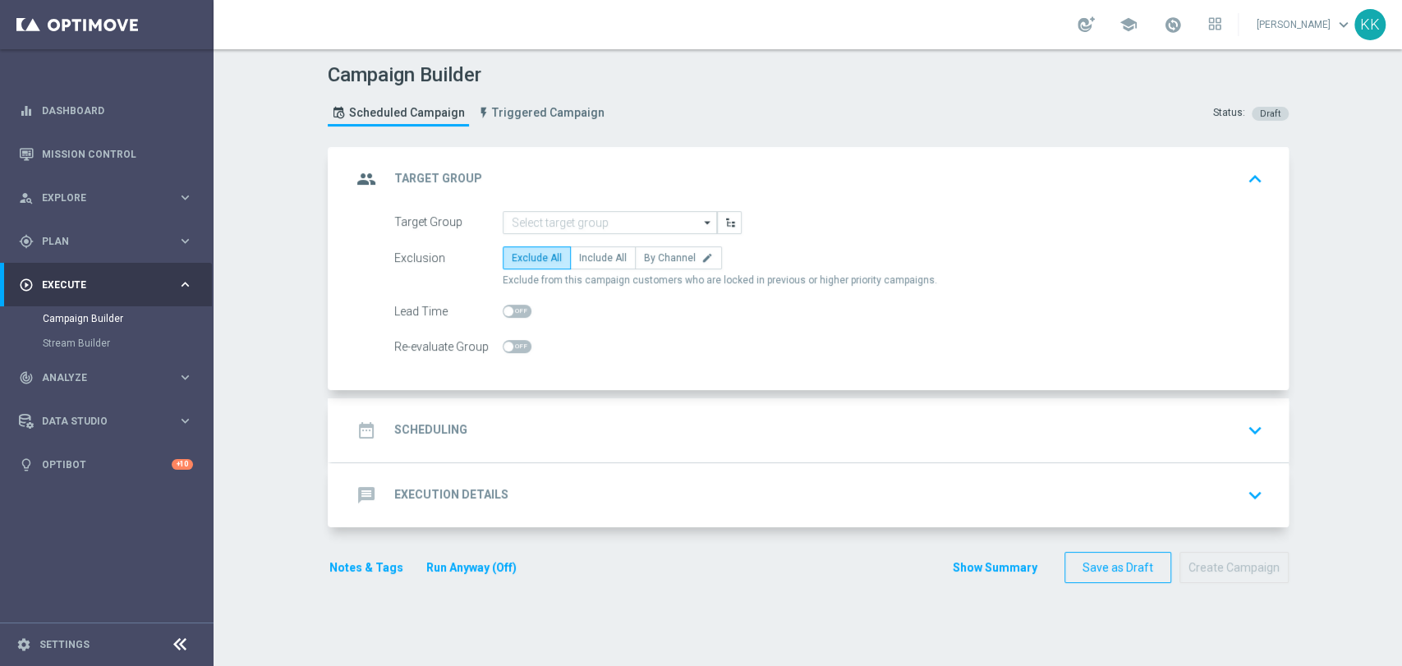
scroll to position [0, 0]
click at [615, 211] on input at bounding box center [610, 222] width 214 height 23
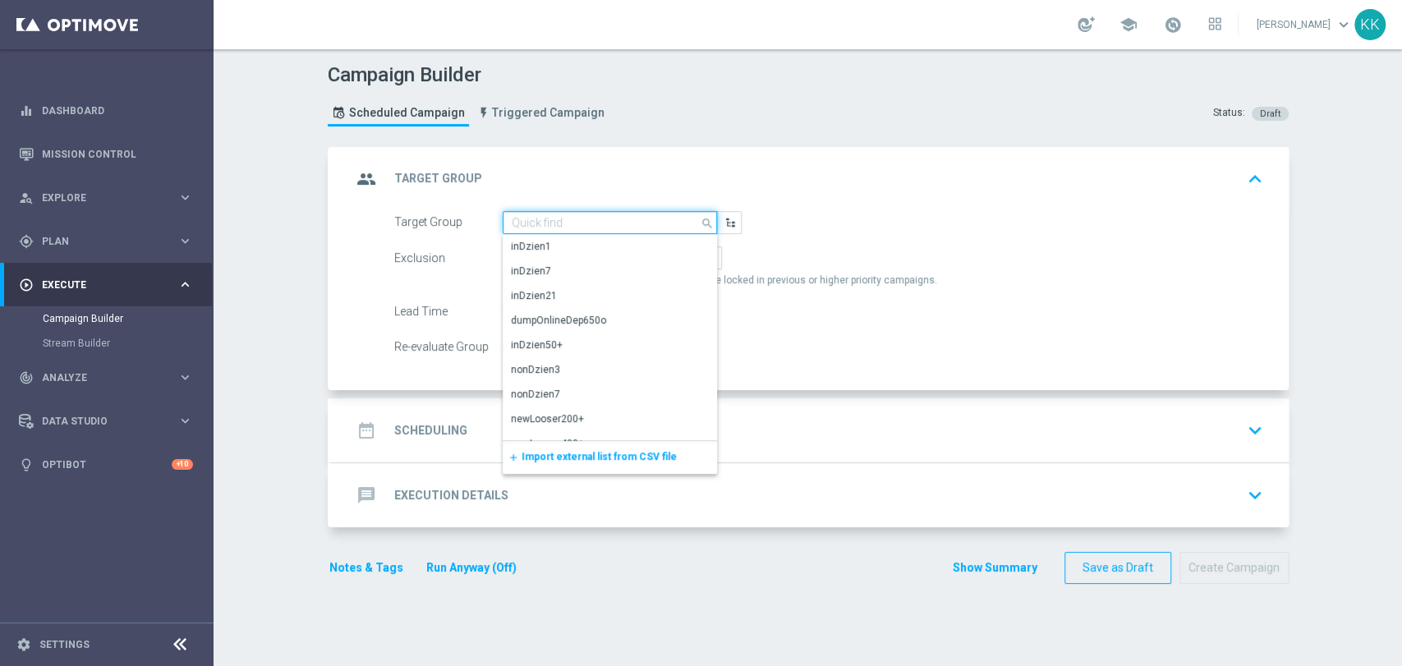
paste input "D_MED-HIGH_TARGET_CASHBACK_50% do 300 PLN_EPLW_300925_PUSH2"
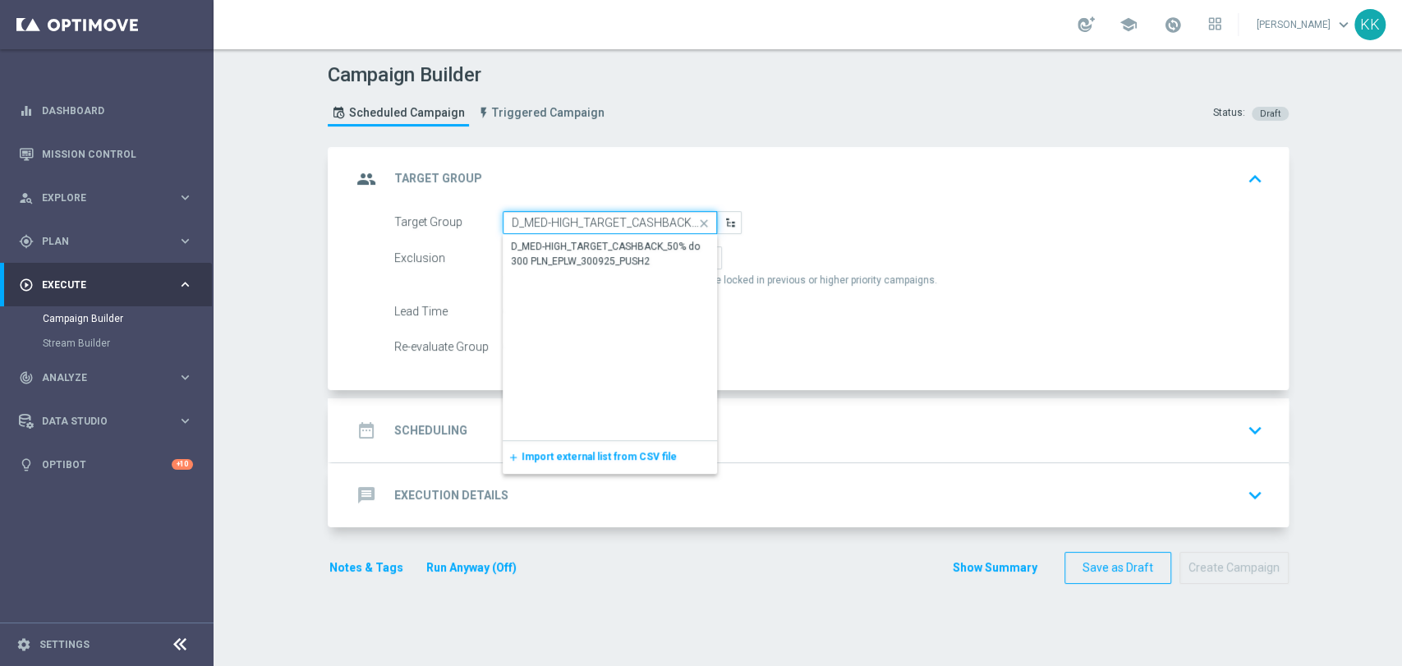
scroll to position [0, 195]
click at [619, 243] on div "D_MED-HIGH_TARGET_CASHBACK_50% do 300 PLN_EPLW_300925_PUSH2" at bounding box center [610, 255] width 197 height 30
type input "D_MED-HIGH_TARGET_CASHBACK_50% do 300 PLN_EPLW_300925_PUSH2"
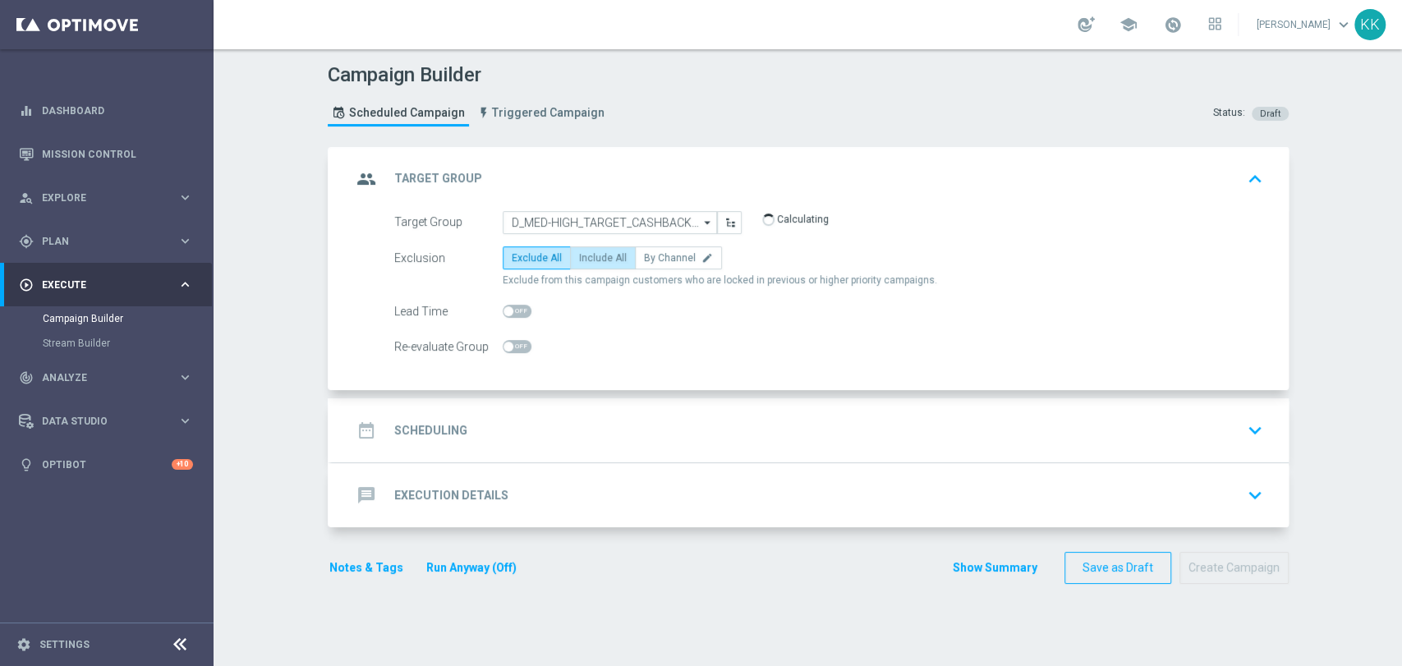
click at [605, 249] on label "Include All" at bounding box center [603, 257] width 66 height 23
click at [590, 255] on input "Include All" at bounding box center [584, 260] width 11 height 11
radio input "true"
click at [520, 342] on span at bounding box center [517, 346] width 29 height 13
click at [520, 342] on input "checkbox" at bounding box center [517, 346] width 29 height 13
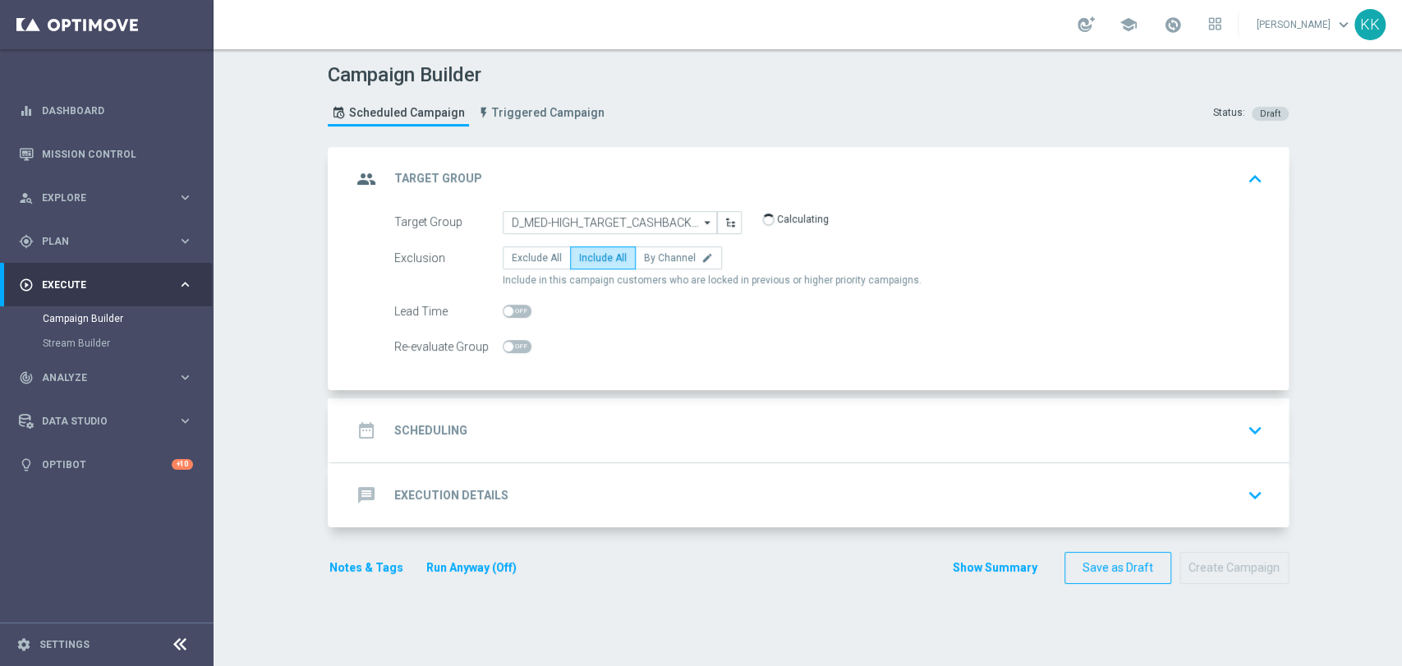
checkbox input "true"
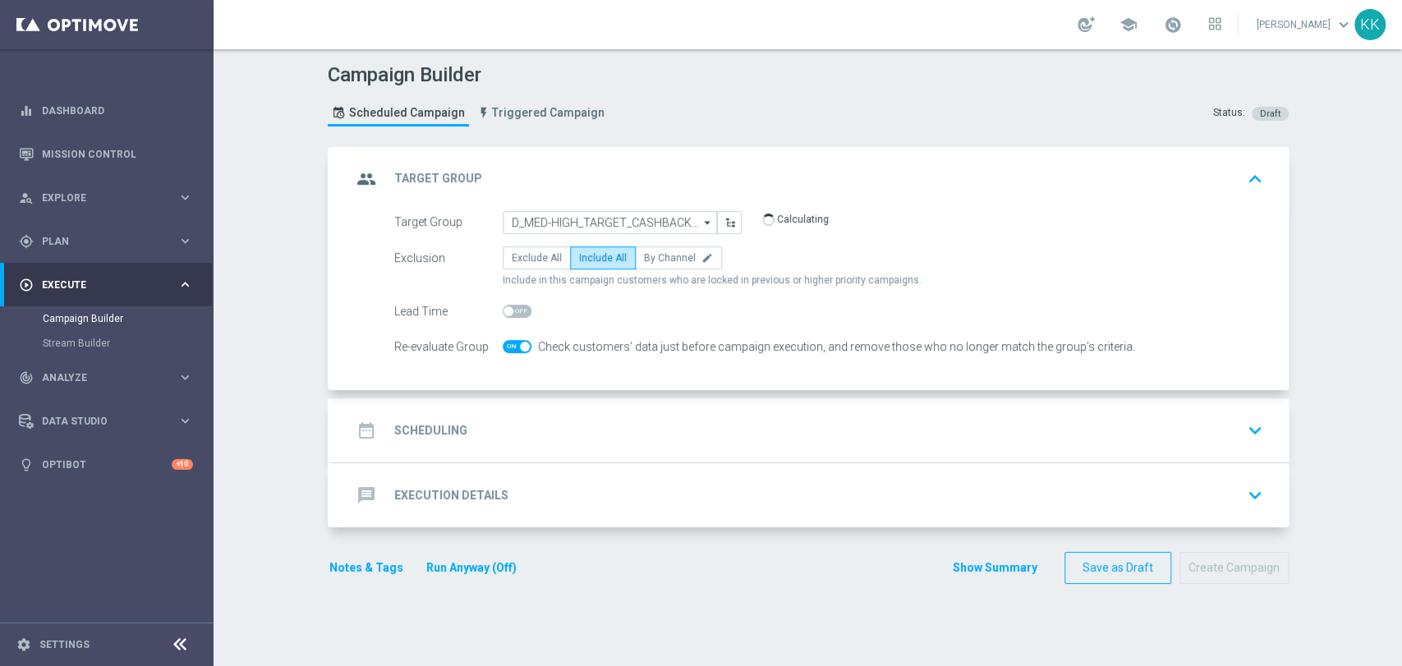
click at [596, 463] on div "message Execution Details keyboard_arrow_down" at bounding box center [810, 495] width 957 height 64
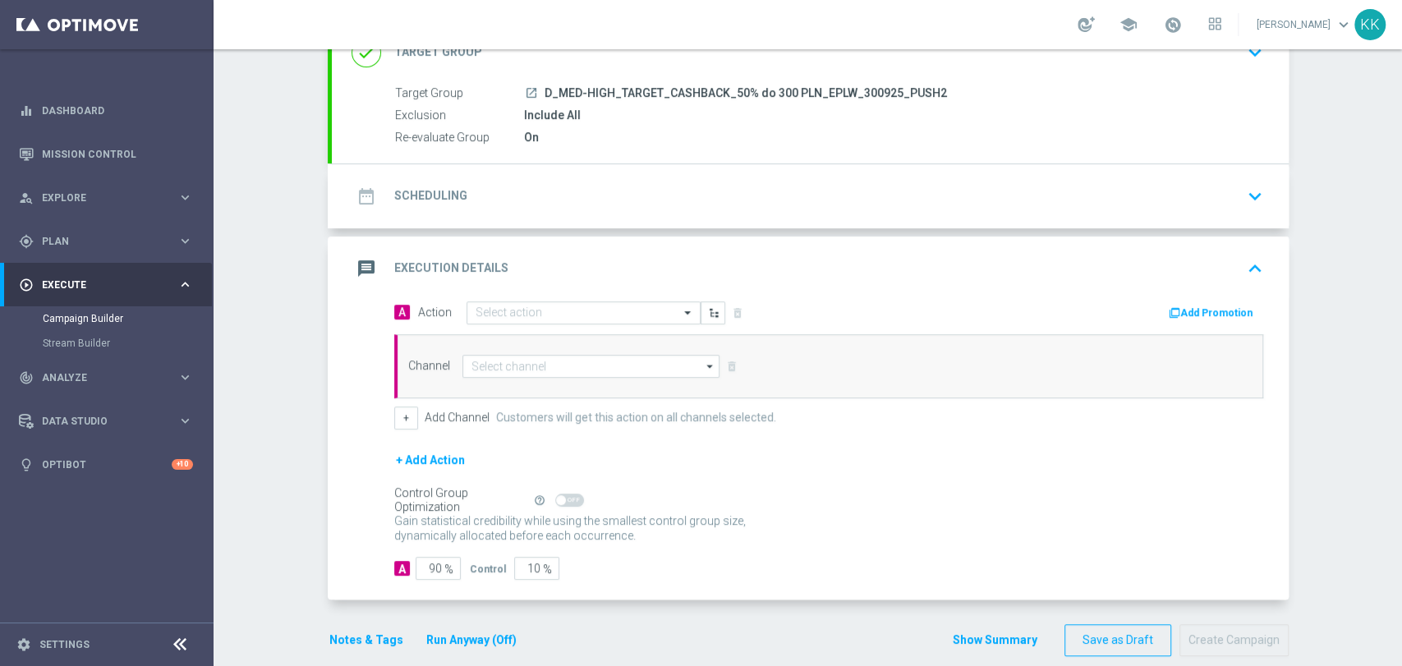
click at [541, 182] on div "date_range Scheduling keyboard_arrow_down" at bounding box center [811, 196] width 918 height 31
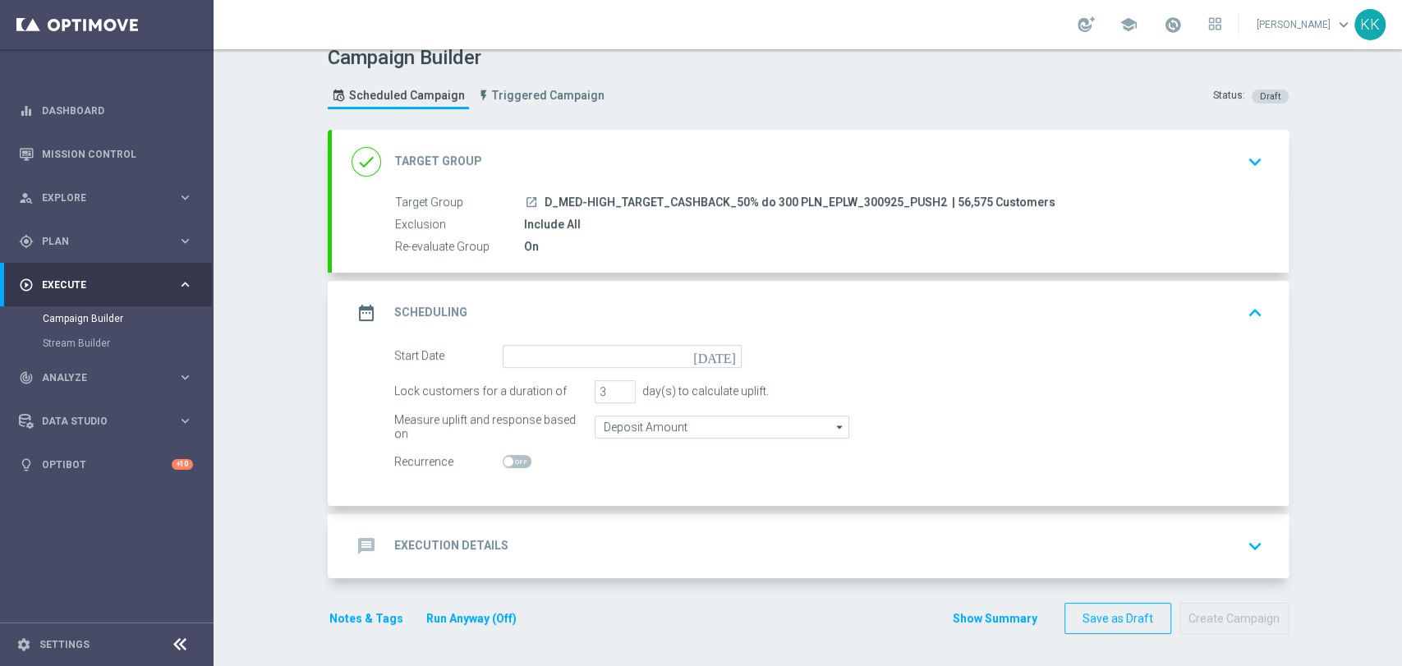
scroll to position [16, 0]
click at [541, 357] on input at bounding box center [622, 357] width 239 height 23
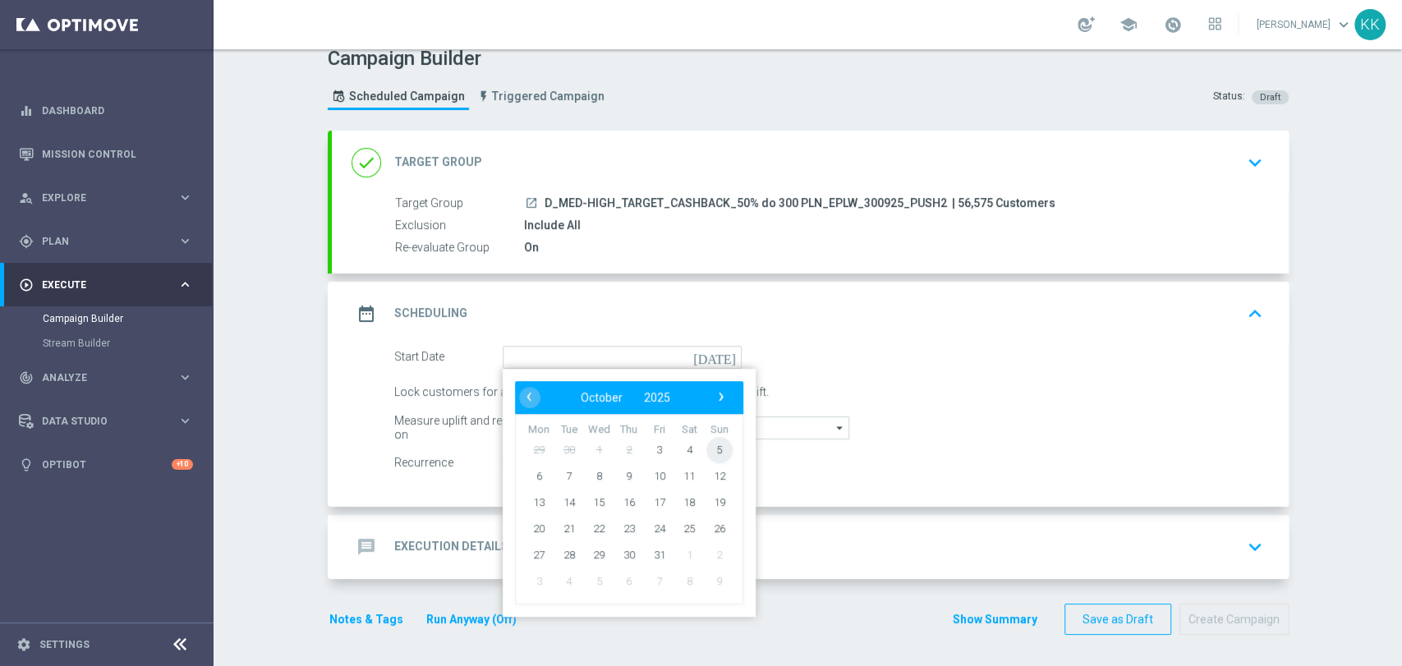
click at [708, 449] on span "5" at bounding box center [719, 449] width 26 height 26
type input "05 Oct 2025"
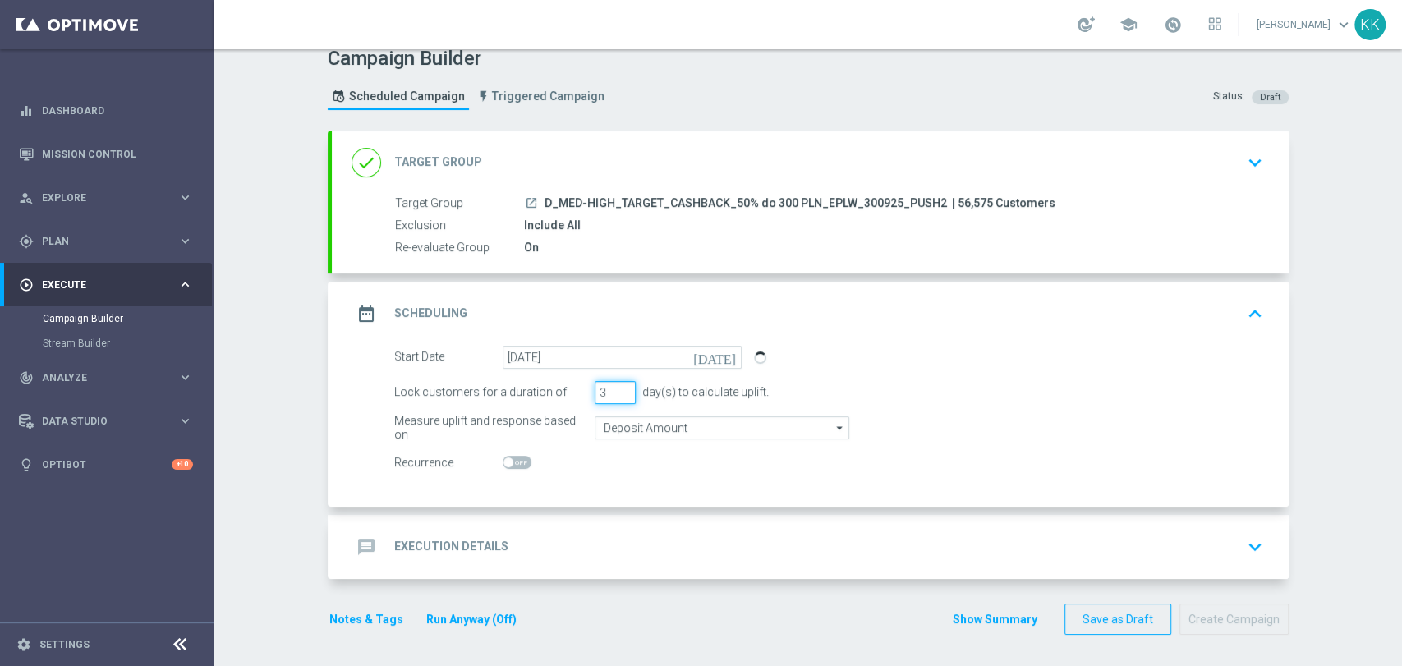
drag, startPoint x: 604, startPoint y: 395, endPoint x: 548, endPoint y: 395, distance: 55.9
click at [548, 395] on div "Lock customers for a duration of 3 day(s) to calculate uplift." at bounding box center [829, 392] width 894 height 23
type input "1"
click at [622, 423] on input "Deposit Amount" at bounding box center [722, 427] width 255 height 23
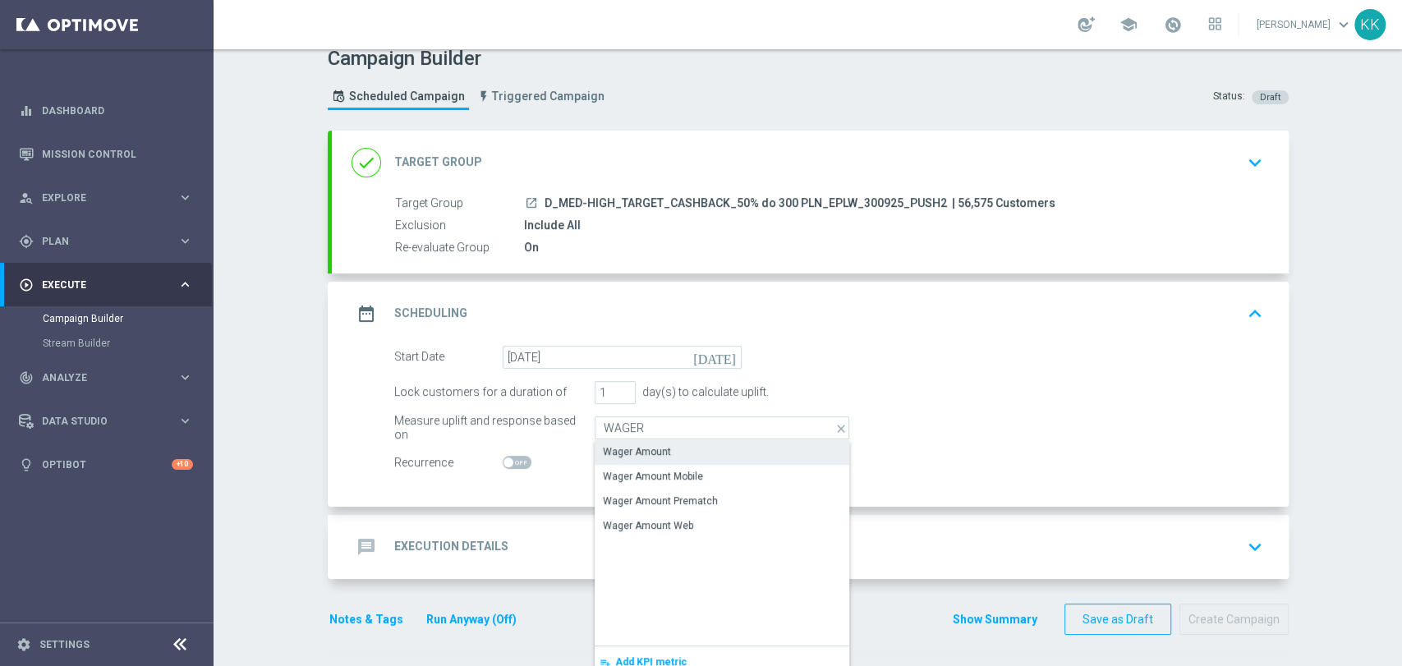
click at [611, 459] on div "Wager Amount" at bounding box center [722, 451] width 255 height 23
type input "Wager Amount"
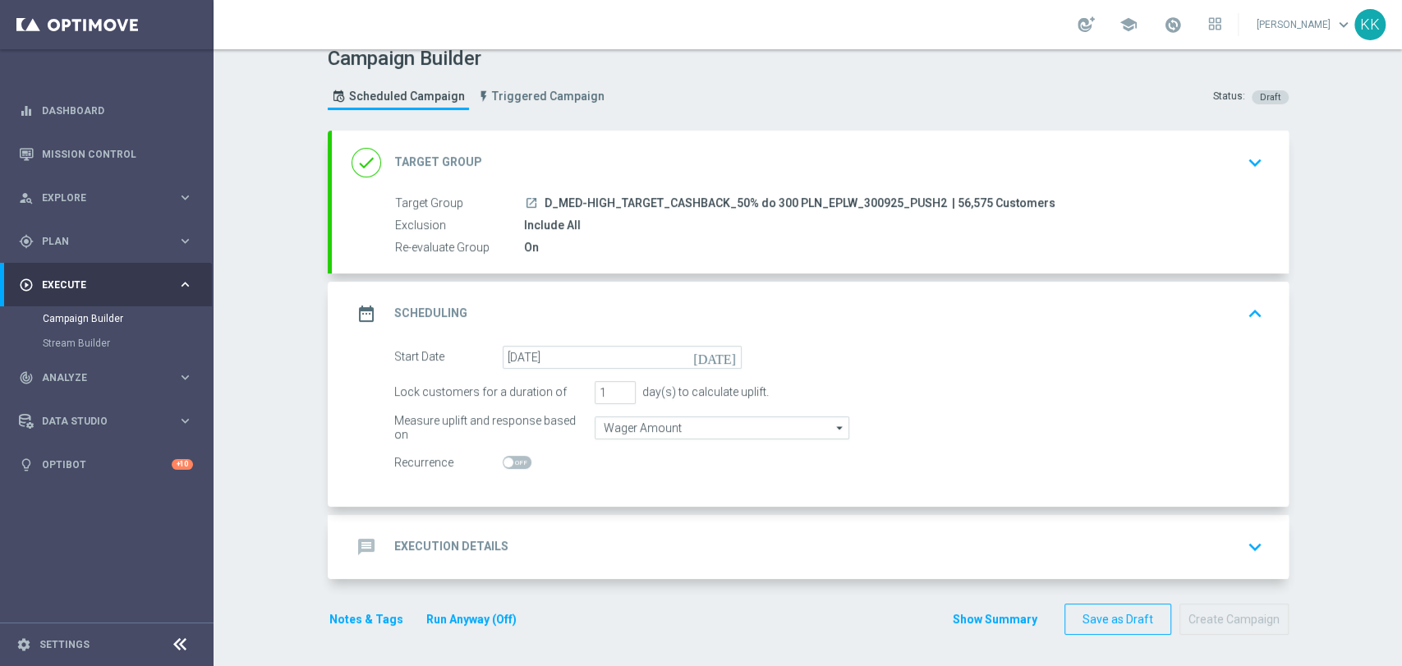
click at [729, 550] on div "message Execution Details keyboard_arrow_down" at bounding box center [811, 546] width 918 height 31
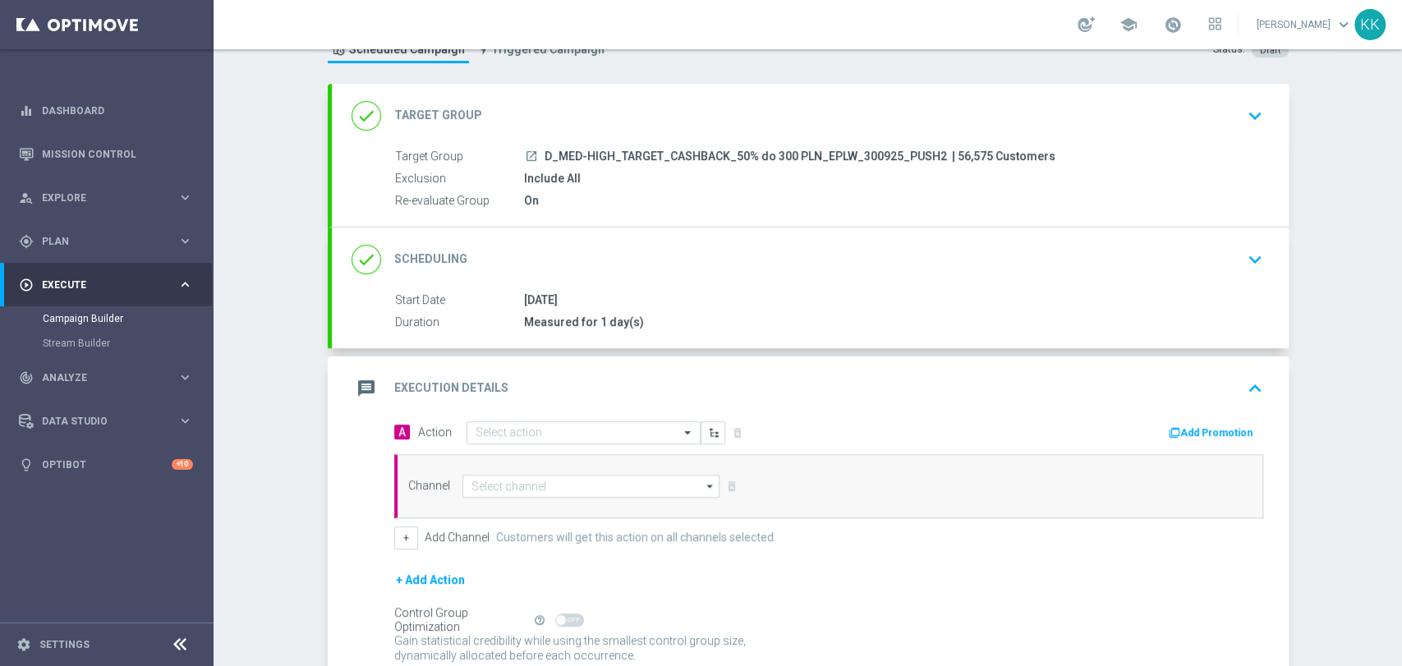
scroll to position [114, 0]
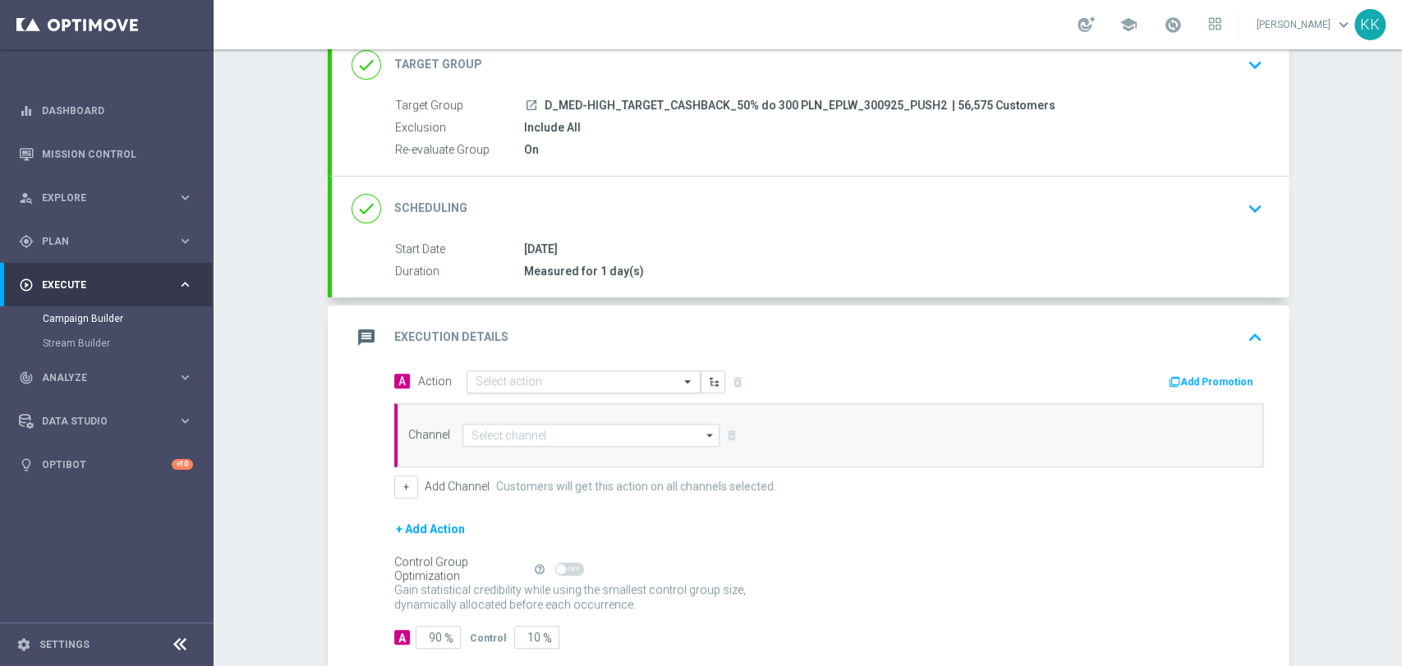
click at [498, 379] on input "text" at bounding box center [567, 382] width 183 height 14
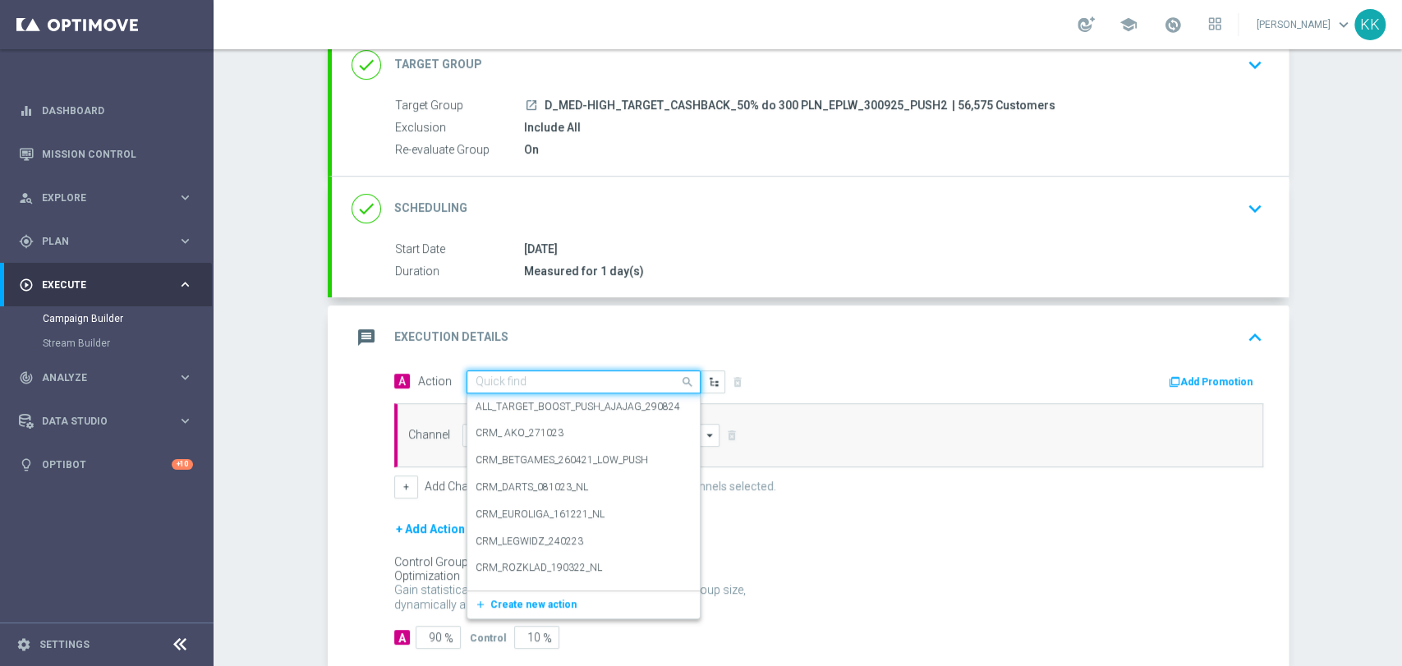
paste input "D_MED-HIGH_TARGET_CASHBACK_50% do 300 PLN_EPLW_300925_PUSH2"
type input "D_MED-HIGH_TARGET_CASHBACK_50% do 300 PLN_EPLW_300925_PUSH2"
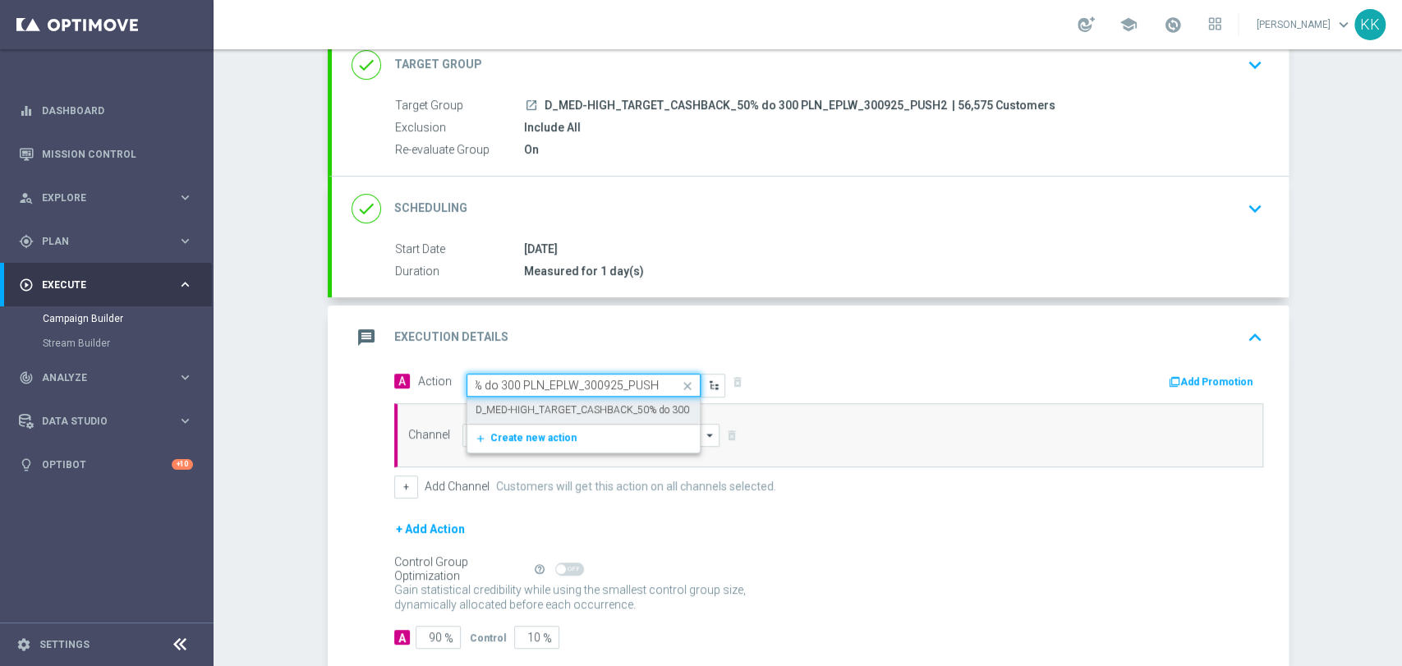
drag, startPoint x: 513, startPoint y: 397, endPoint x: 513, endPoint y: 383, distance: 14.0
click at [513, 383] on ng-select "Quick find D_MED-HIGH_TARGET_CASHBACK_50% do 300 PLN_EPLW_300925_PUSH2 D_MED-HI…" at bounding box center [584, 385] width 234 height 23
click at [519, 405] on label "D_MED-HIGH_TARGET_CASHBACK_50% do 300 PLN_EPLW_300925_PUSH2" at bounding box center [644, 410] width 337 height 14
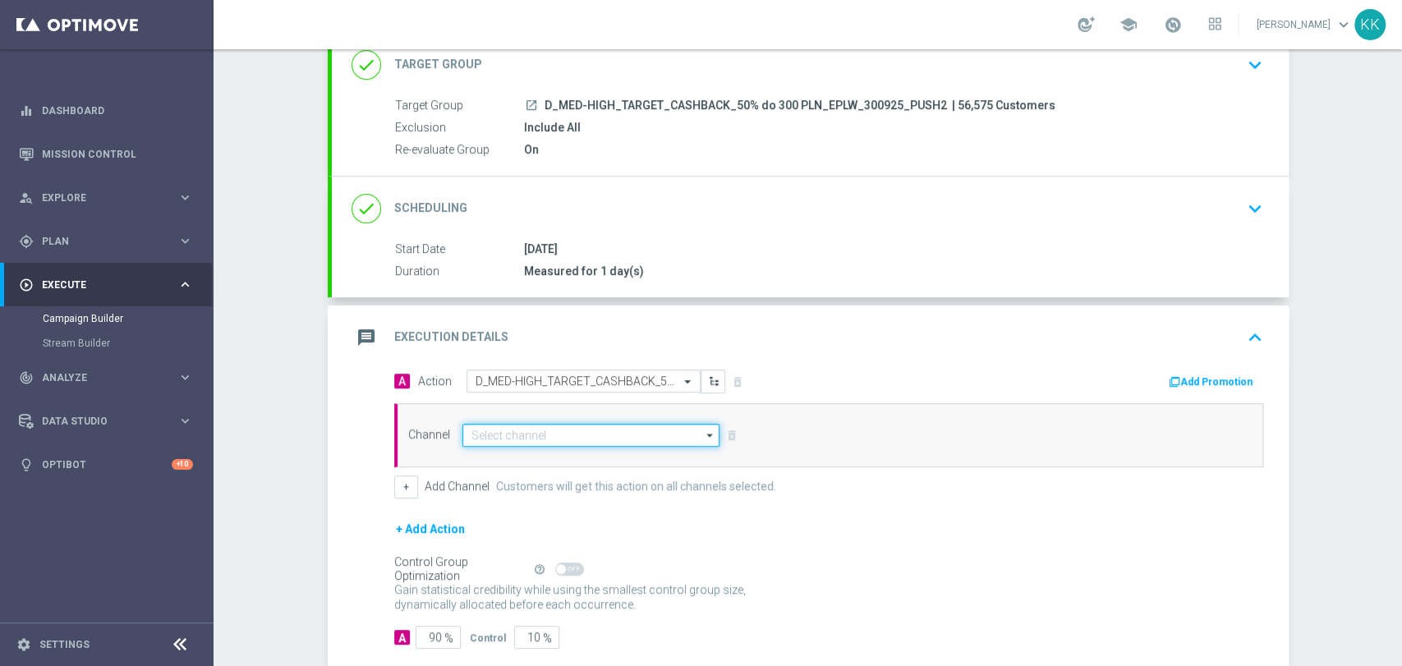
click at [522, 425] on input at bounding box center [591, 435] width 258 height 23
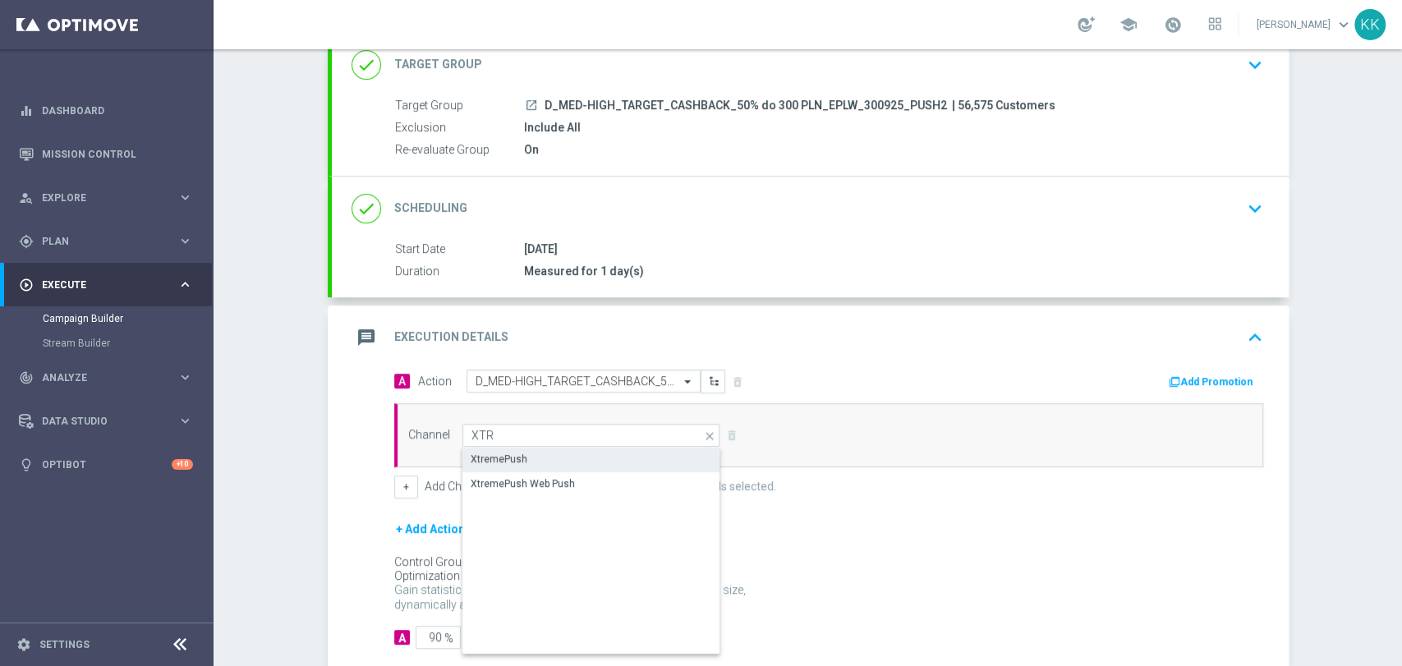
click at [521, 458] on div "XtremePush" at bounding box center [591, 459] width 259 height 23
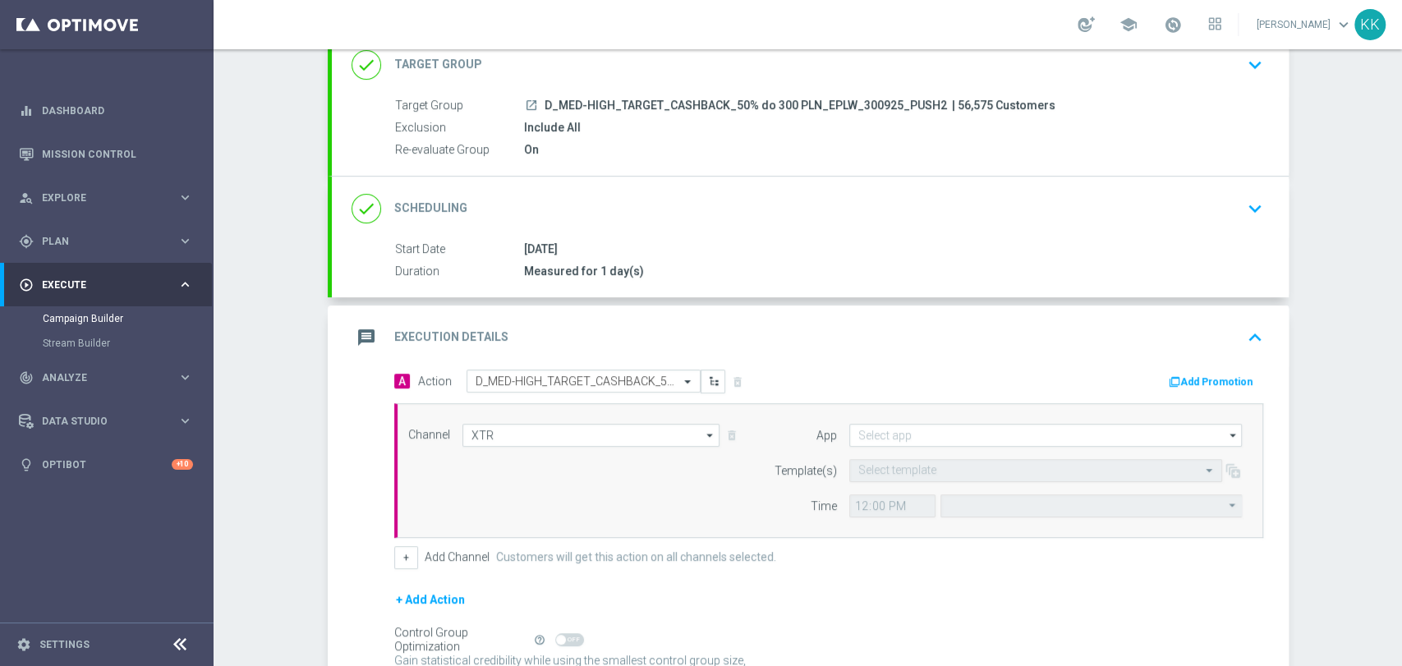
type input "XtremePush"
type input "Coordinated Universal Time (UTC 00:00)"
type input "STS_PL"
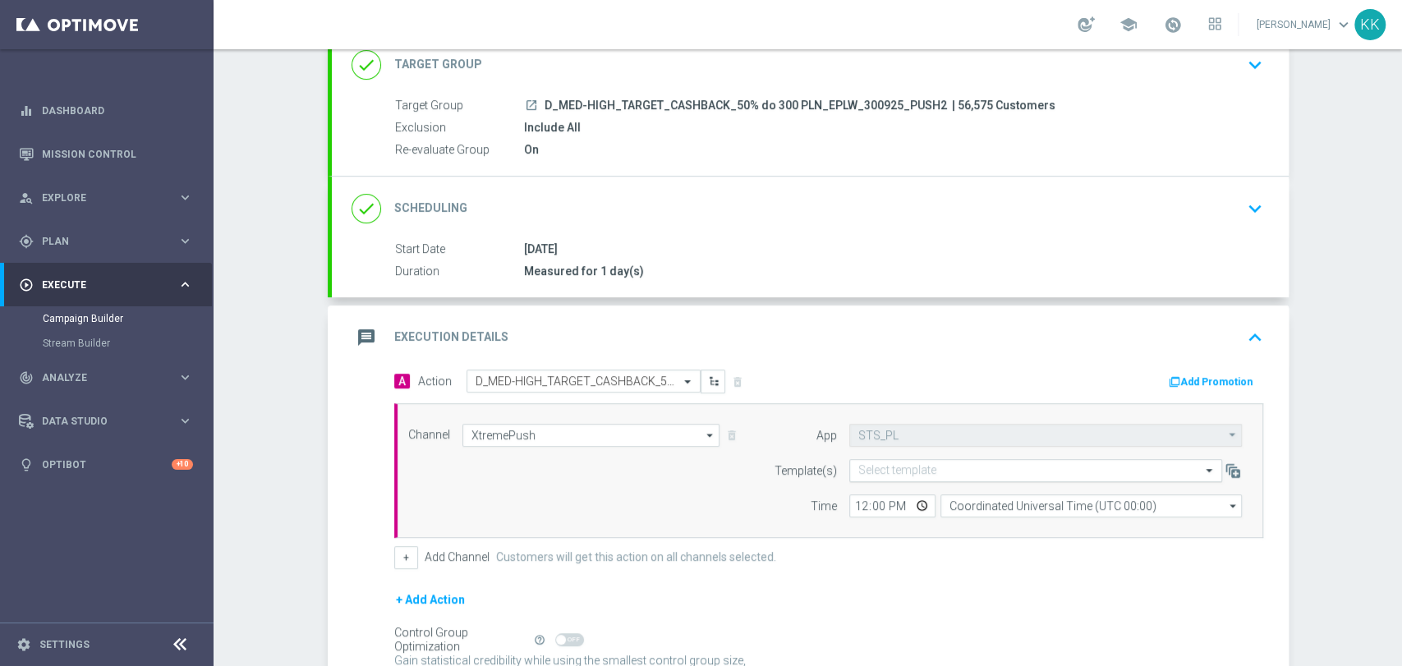
click at [905, 467] on input "text" at bounding box center [1019, 471] width 322 height 14
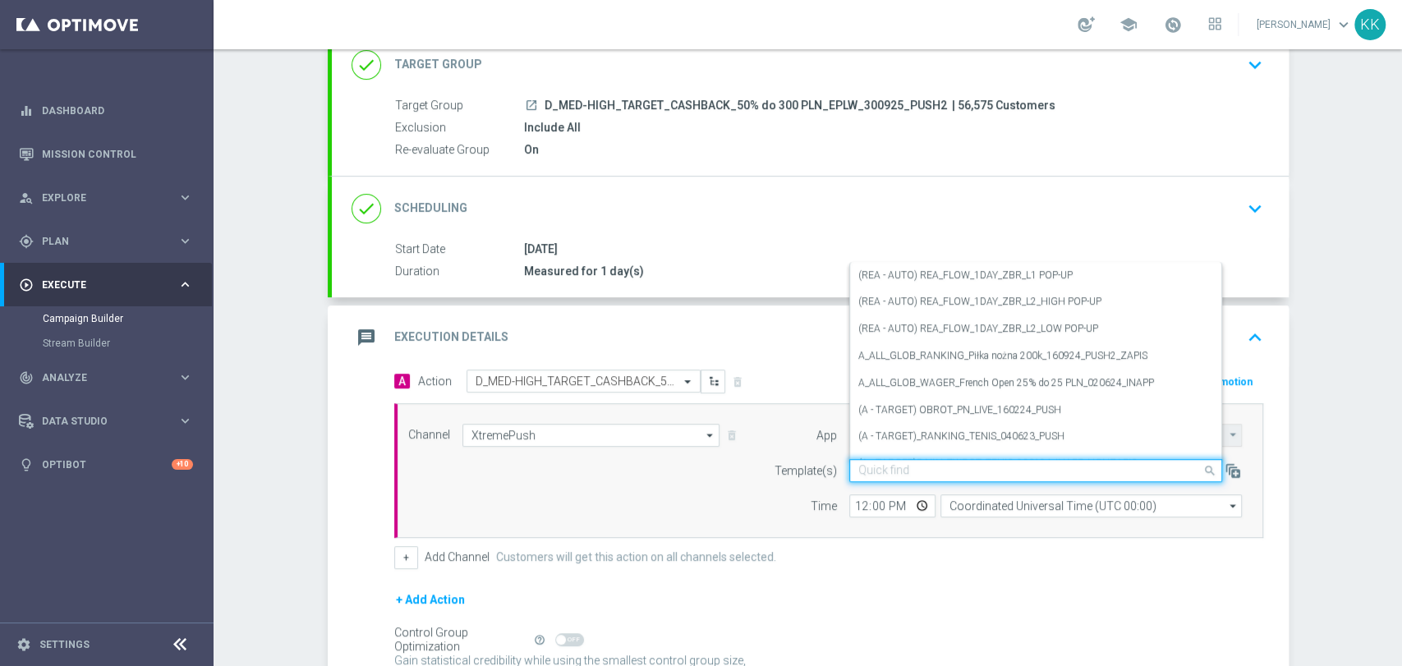
paste input "D_MED-HIGH_TARGET_CASHBACK_50% do 300 PLN_EPLW_300925_PUSH2"
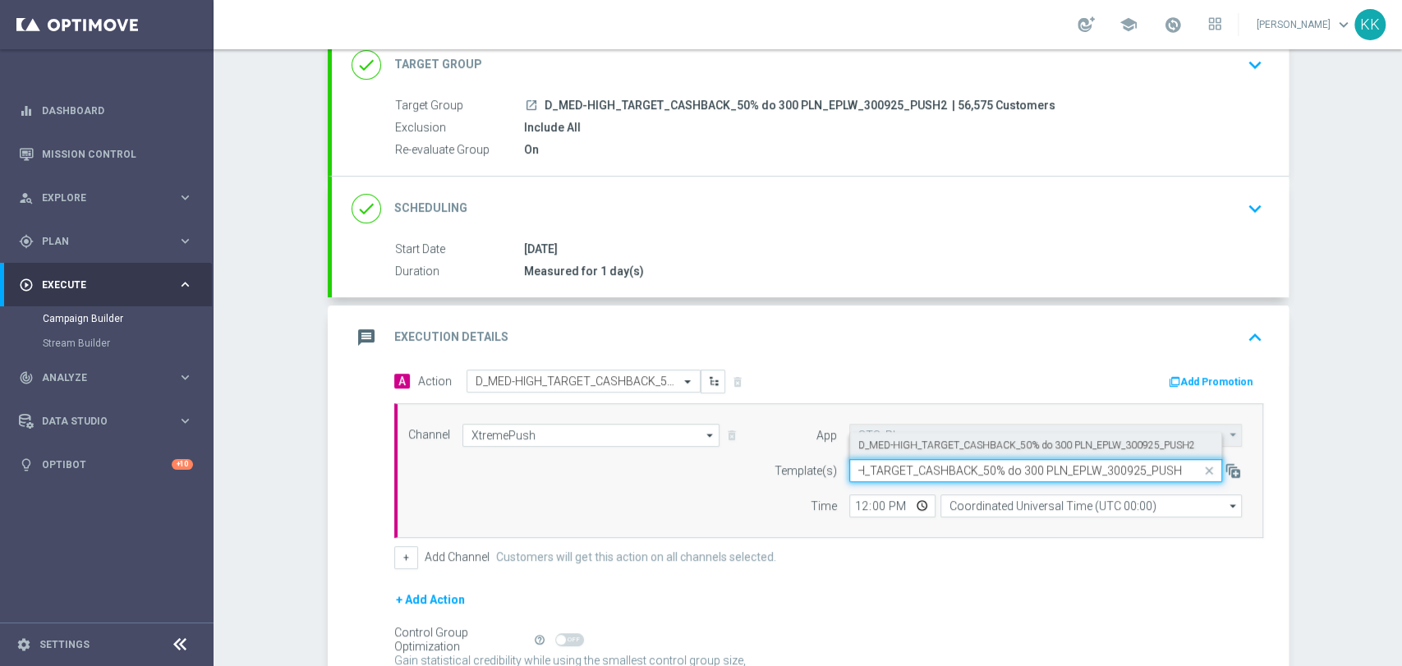
click at [944, 443] on label "D_MED-HIGH_TARGET_CASHBACK_50% do 300 PLN_EPLW_300925_PUSH2" at bounding box center [1026, 446] width 337 height 14
type input "D_MED-HIGH_TARGET_CASHBACK_50% do 300 PLN_EPLW_300925_PUSH2"
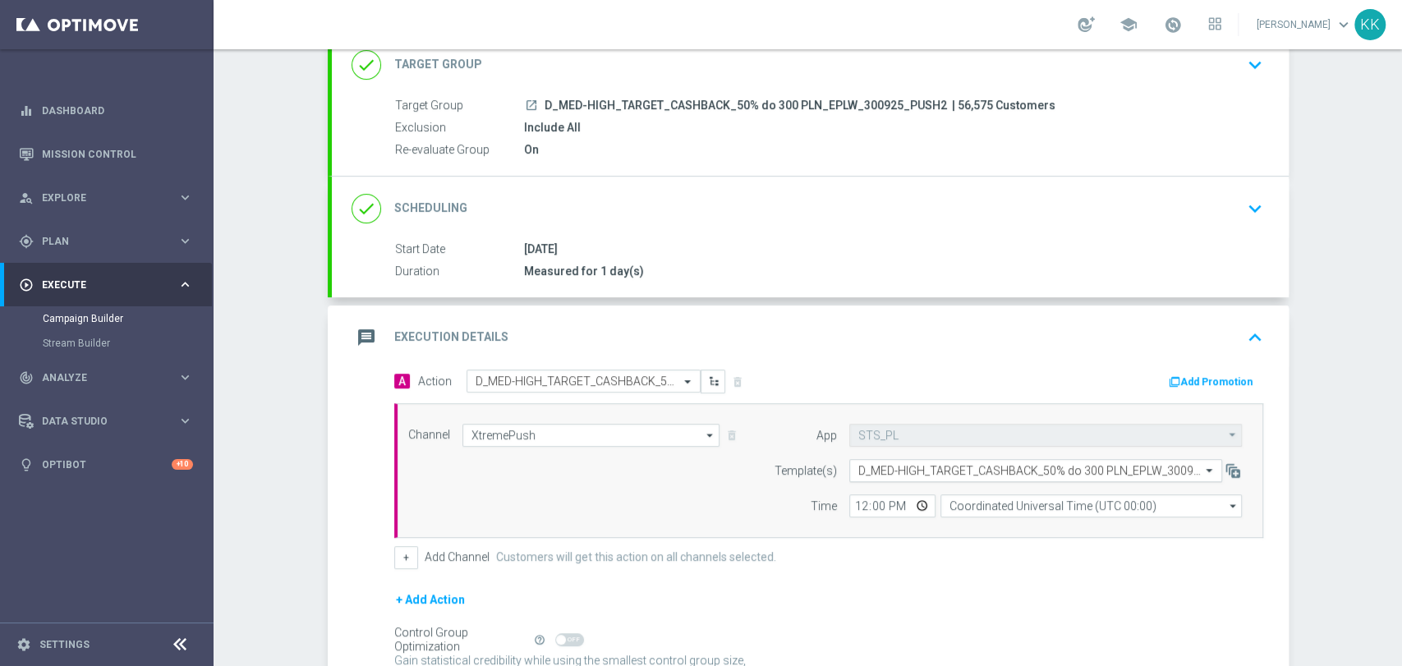
scroll to position [0, 0]
click at [849, 507] on input "12:00" at bounding box center [892, 506] width 86 height 23
type input "19:11"
click at [1051, 507] on input "Coordinated Universal Time (UTC 00:00)" at bounding box center [1091, 506] width 301 height 23
click at [1047, 535] on div "Central European Time (Warsaw) (UTC +02:00)" at bounding box center [1092, 530] width 302 height 25
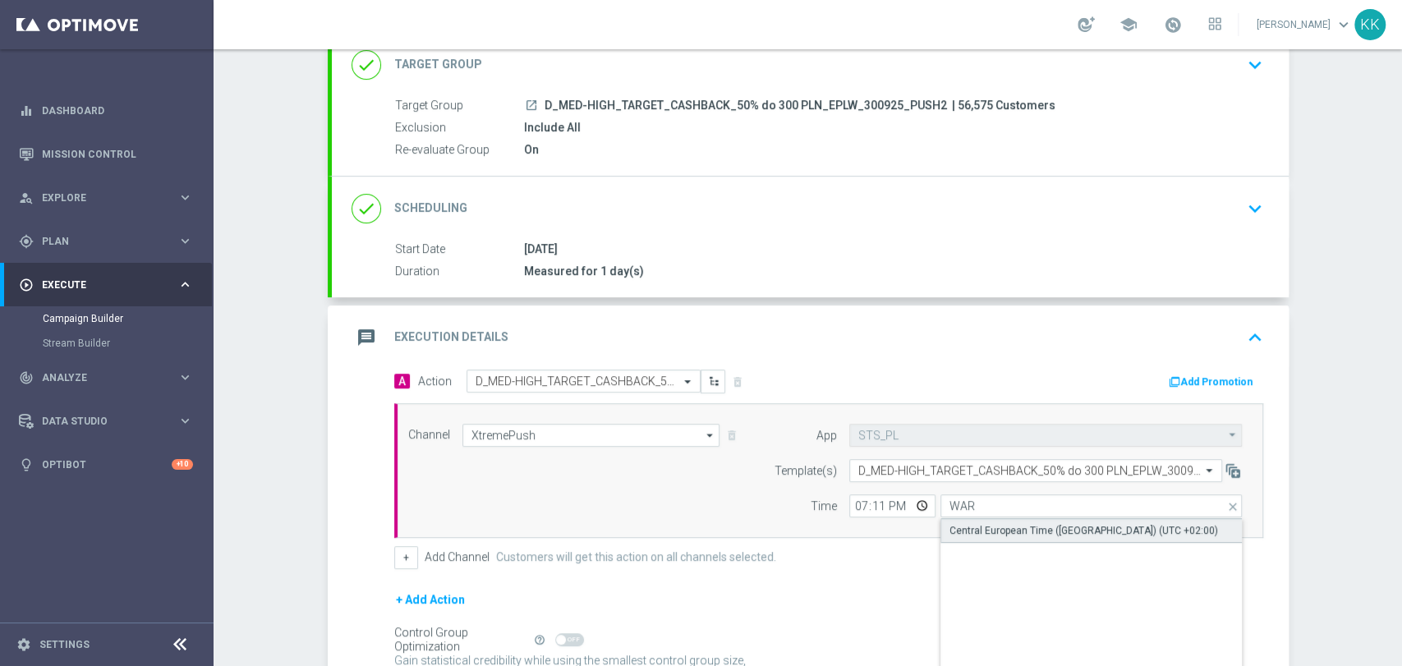
type input "Central European Time (Warsaw) (UTC +02:00)"
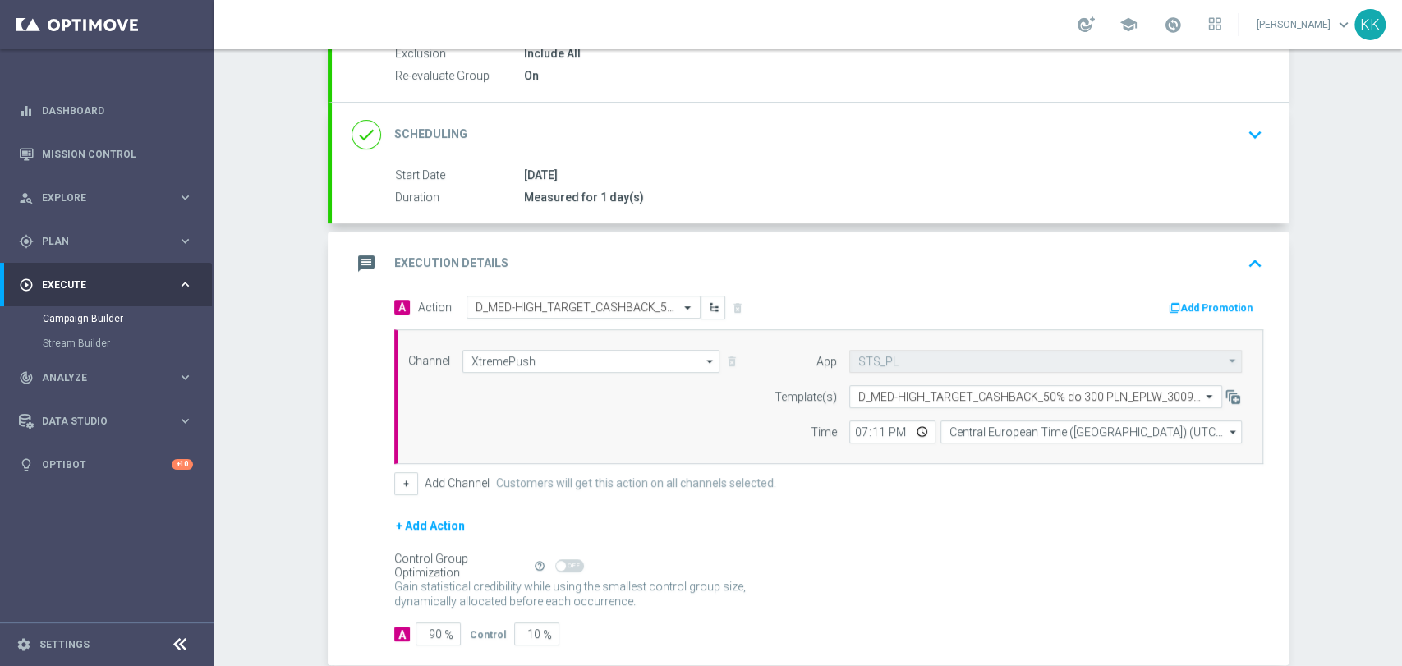
scroll to position [274, 0]
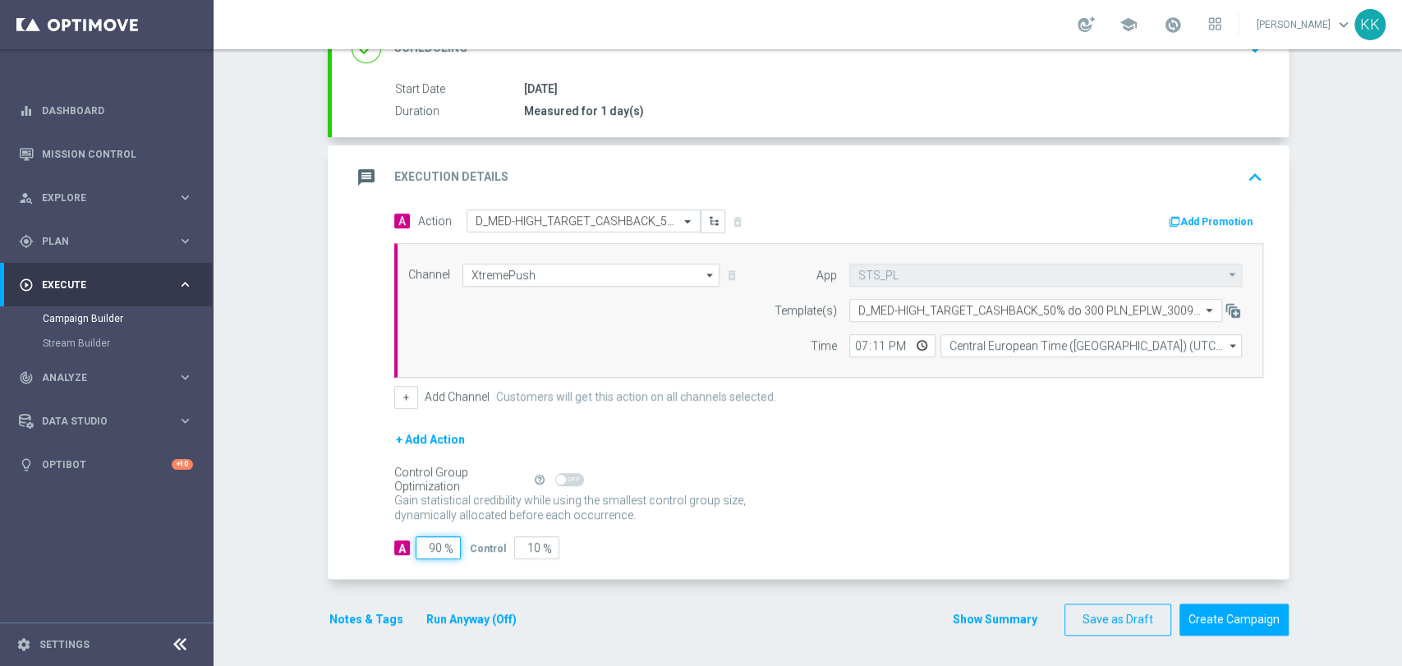
click at [435, 546] on input "90" at bounding box center [438, 547] width 45 height 23
type input "9"
type input "91"
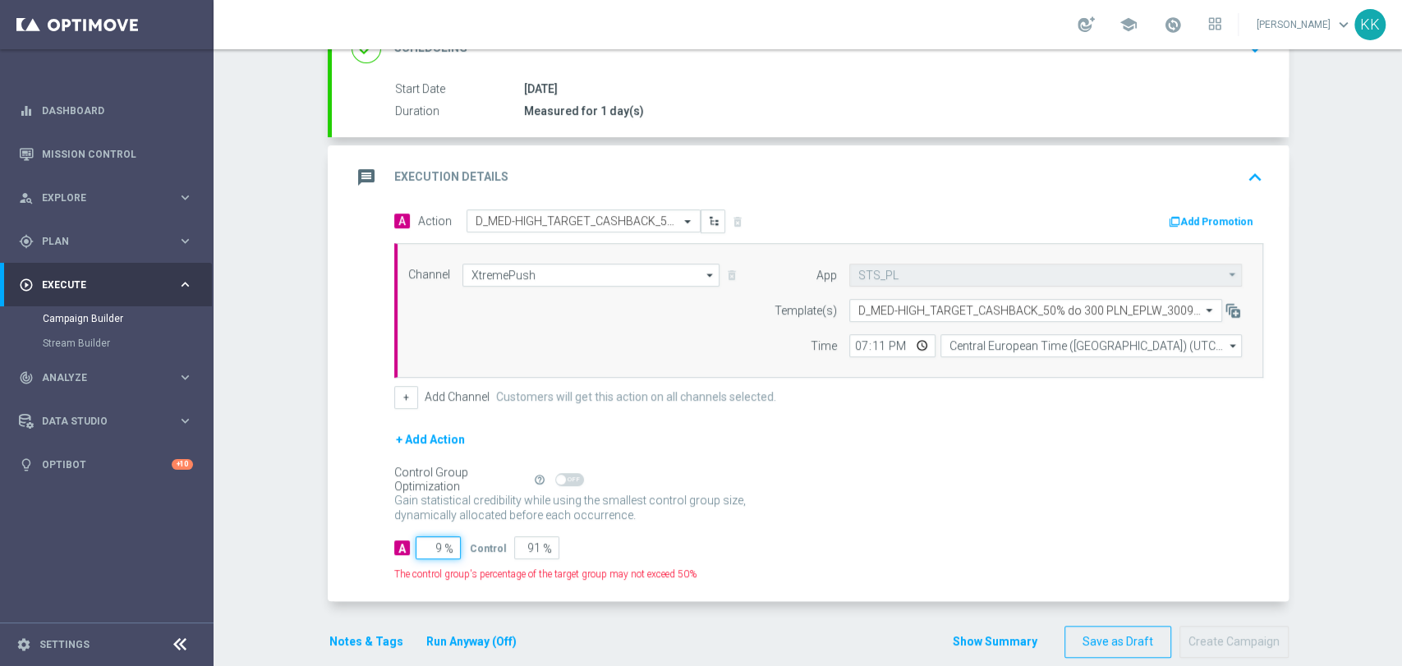
type input "98"
type input "2"
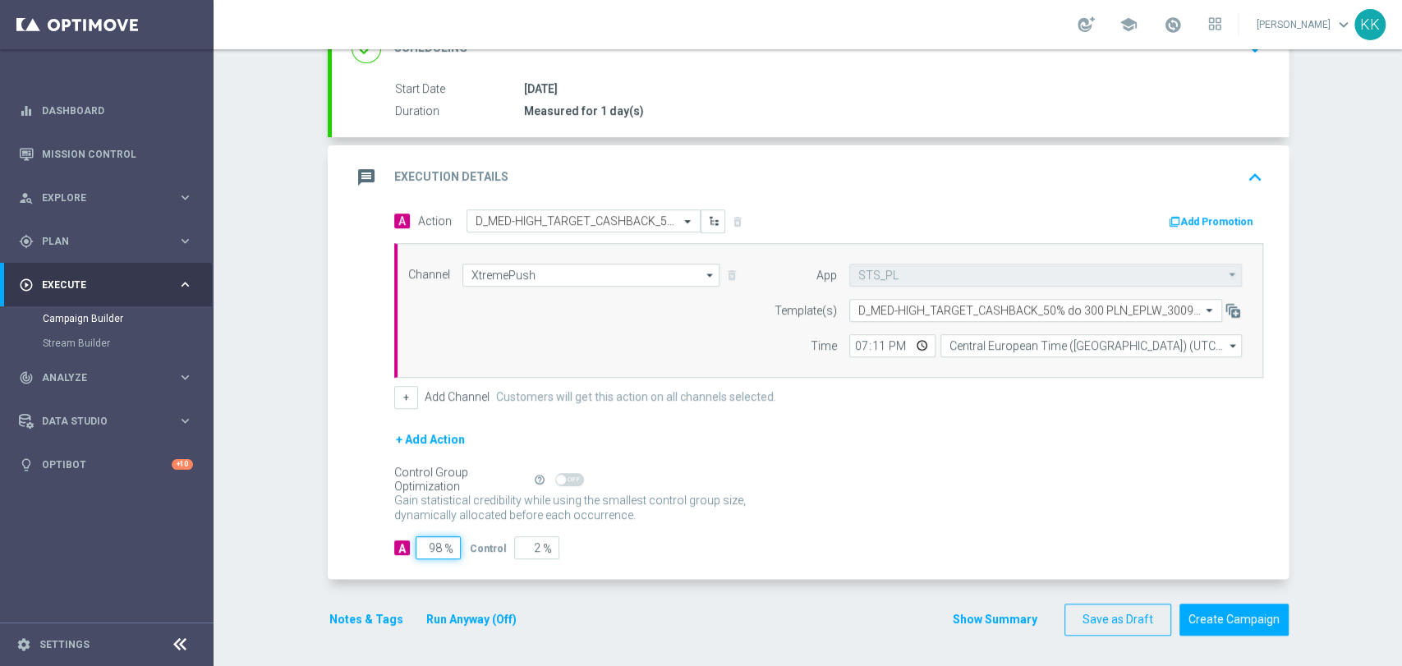
type input "98"
click at [361, 631] on div "Notes & Tags Run Anyway (Off)" at bounding box center [433, 620] width 210 height 32
click at [361, 630] on div "Notes & Tags Run Anyway (Off)" at bounding box center [433, 620] width 210 height 32
click at [361, 619] on button "Notes & Tags" at bounding box center [366, 620] width 77 height 21
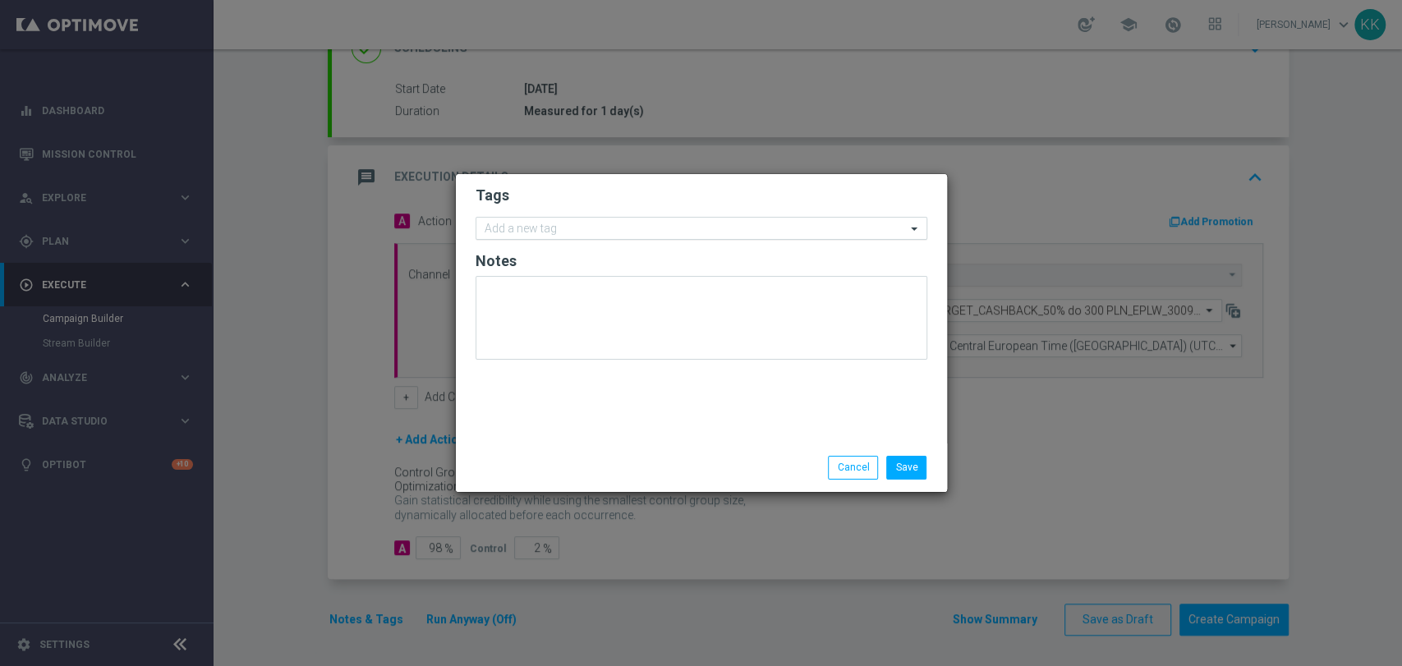
click at [573, 232] on input "text" at bounding box center [695, 230] width 421 height 14
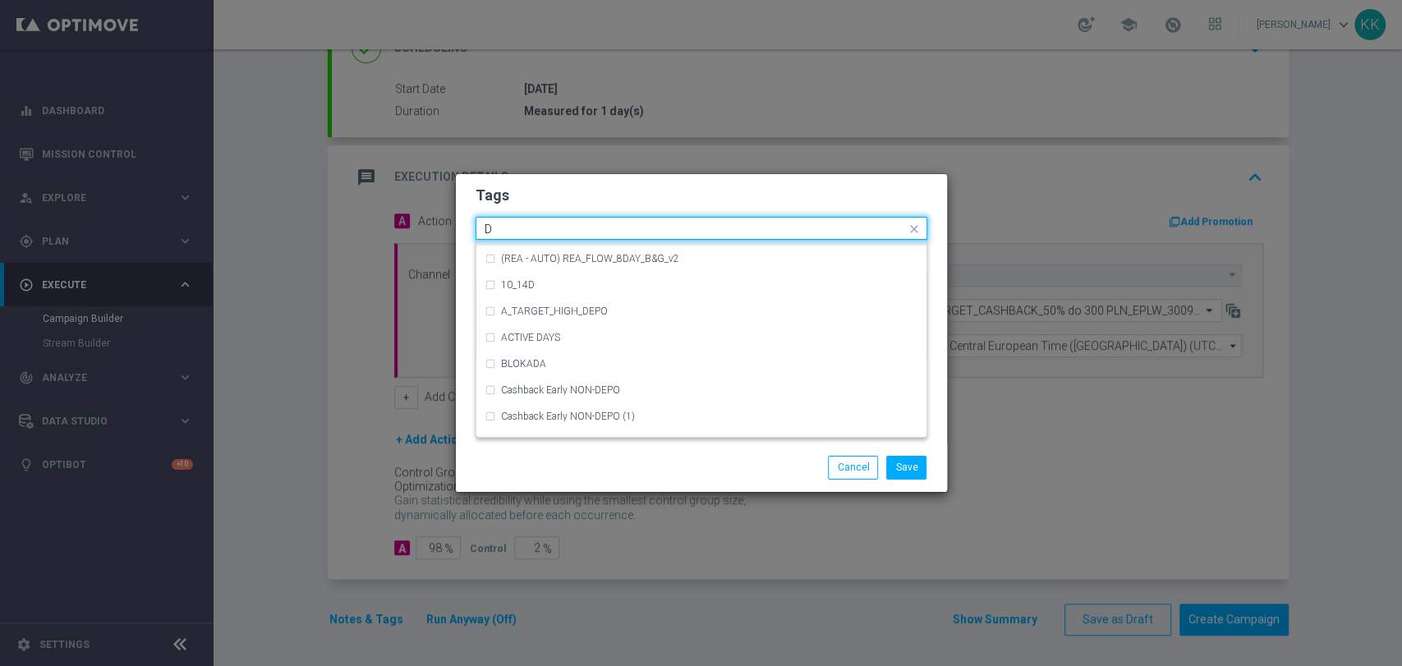
scroll to position [1734, 0]
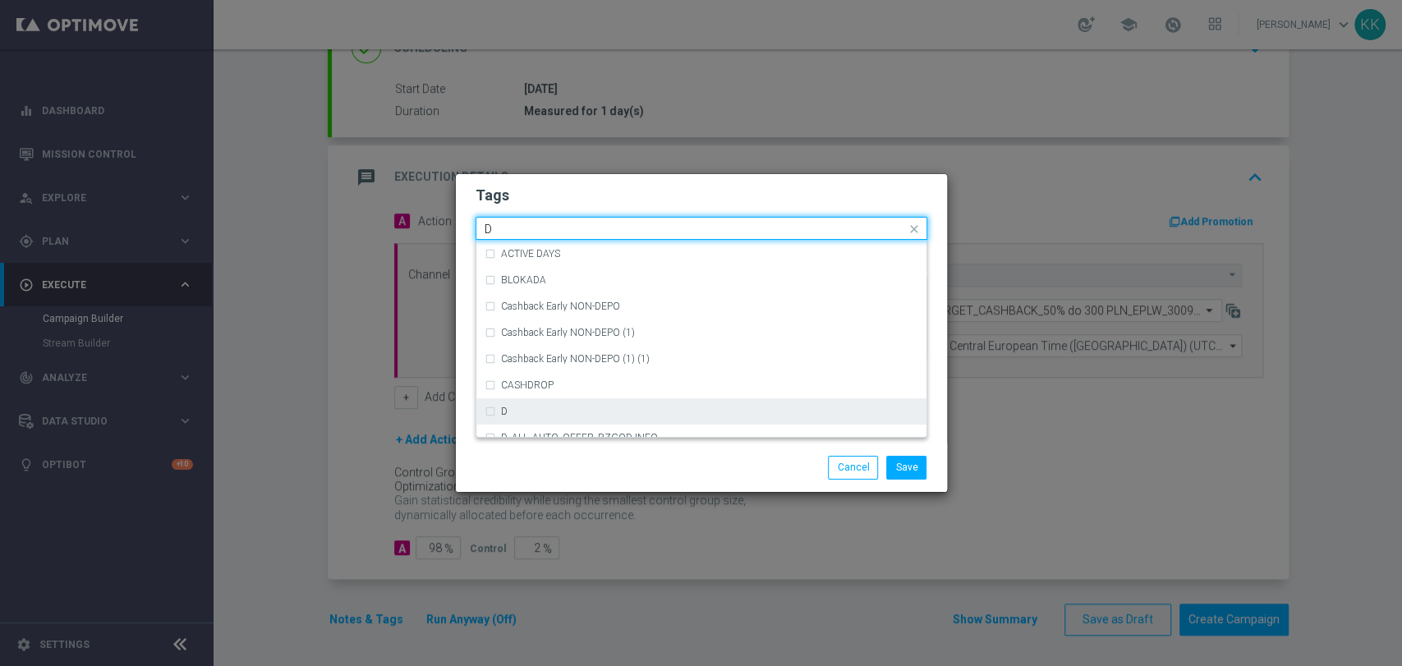
click at [576, 408] on div "D" at bounding box center [709, 412] width 417 height 10
type input "D"
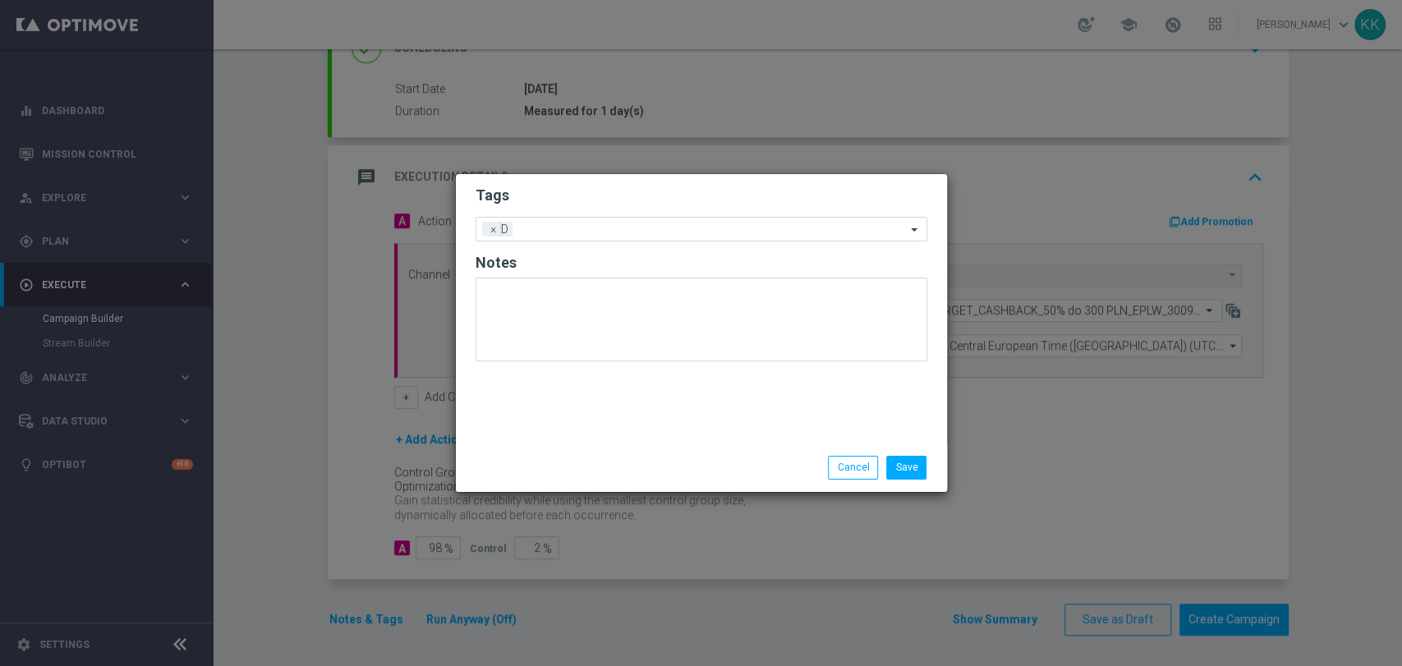
click at [647, 210] on form "Tags Add a new tag × D Notes" at bounding box center [702, 278] width 452 height 192
click at [647, 220] on div "Add a new tag × D" at bounding box center [691, 229] width 430 height 23
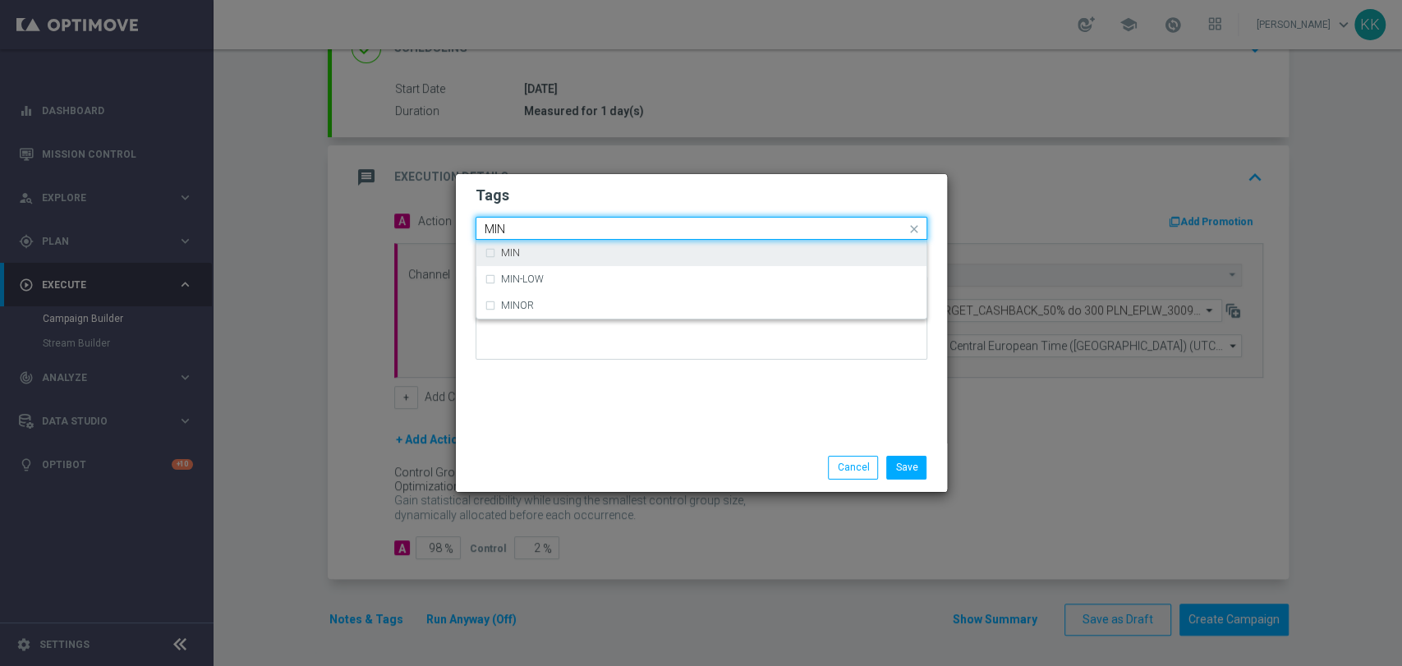
click at [640, 244] on div "MIN" at bounding box center [702, 253] width 434 height 26
type input "MIN"
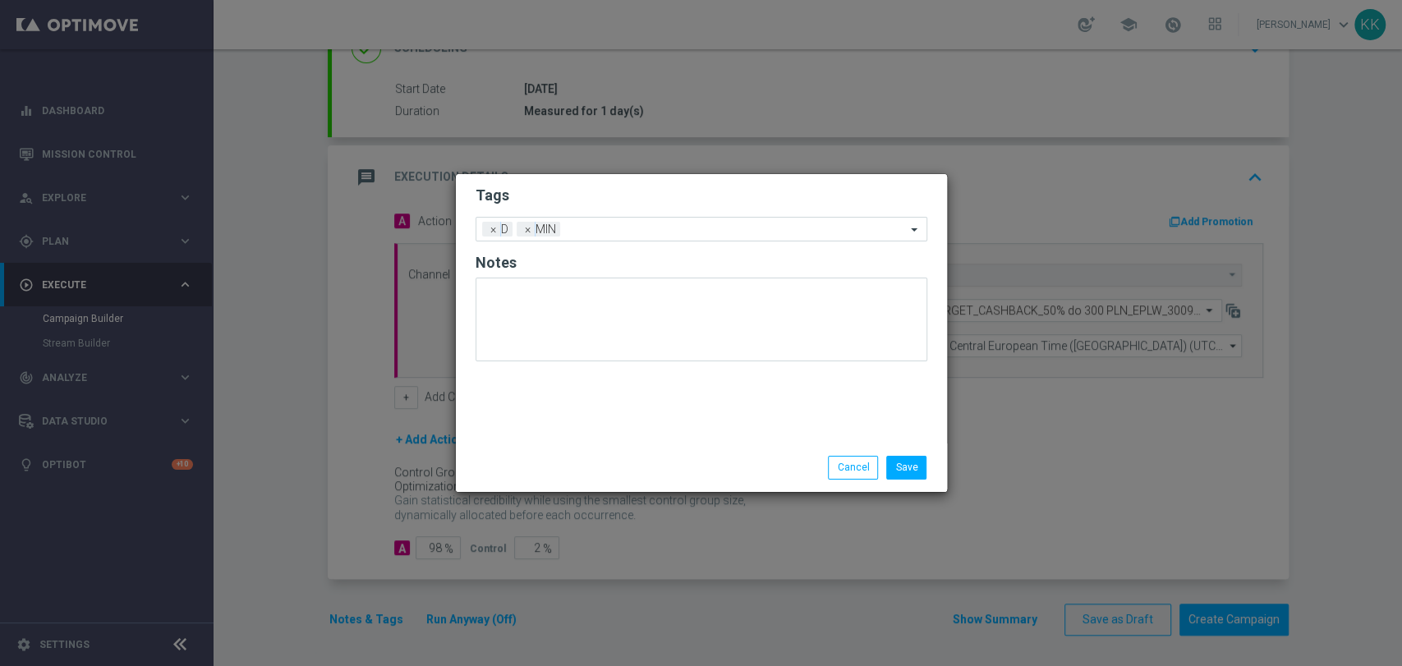
click at [641, 199] on h2 "Tags" at bounding box center [702, 196] width 452 height 20
click at [660, 226] on input "text" at bounding box center [736, 230] width 339 height 14
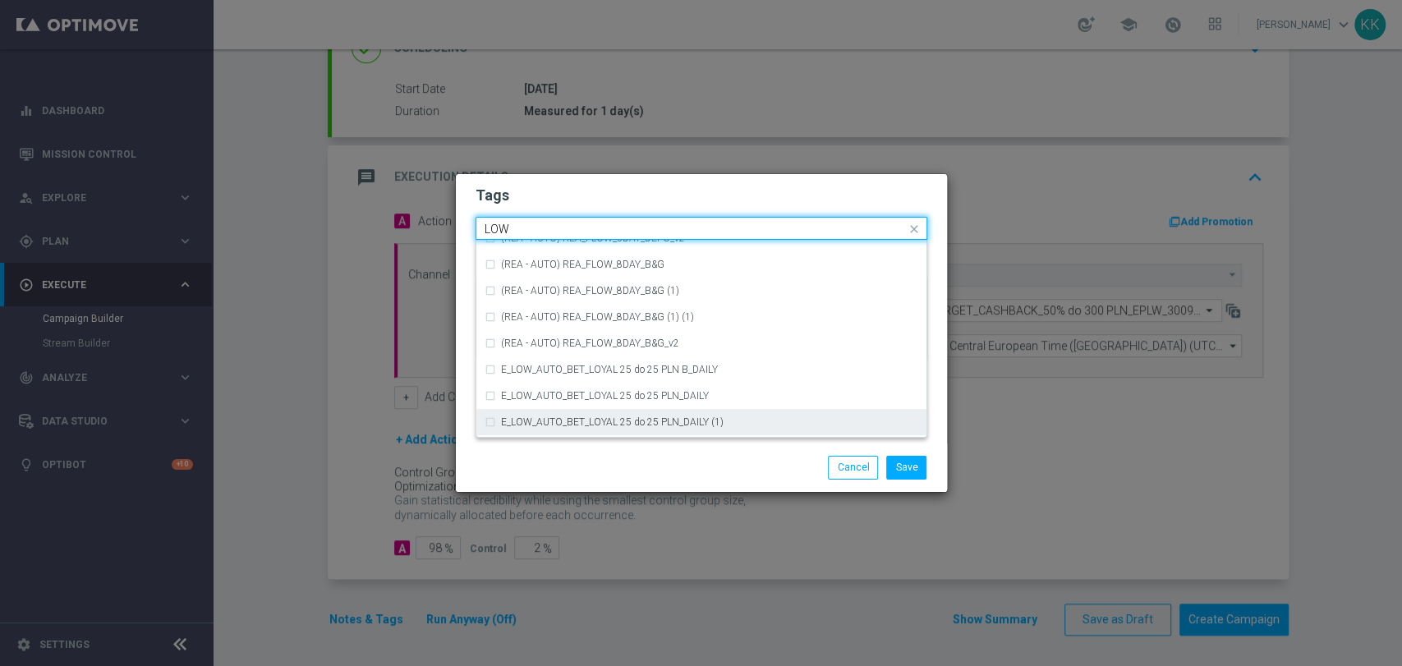
scroll to position [729, 0]
click at [596, 412] on div "LOW" at bounding box center [709, 417] width 417 height 10
type input "LOW"
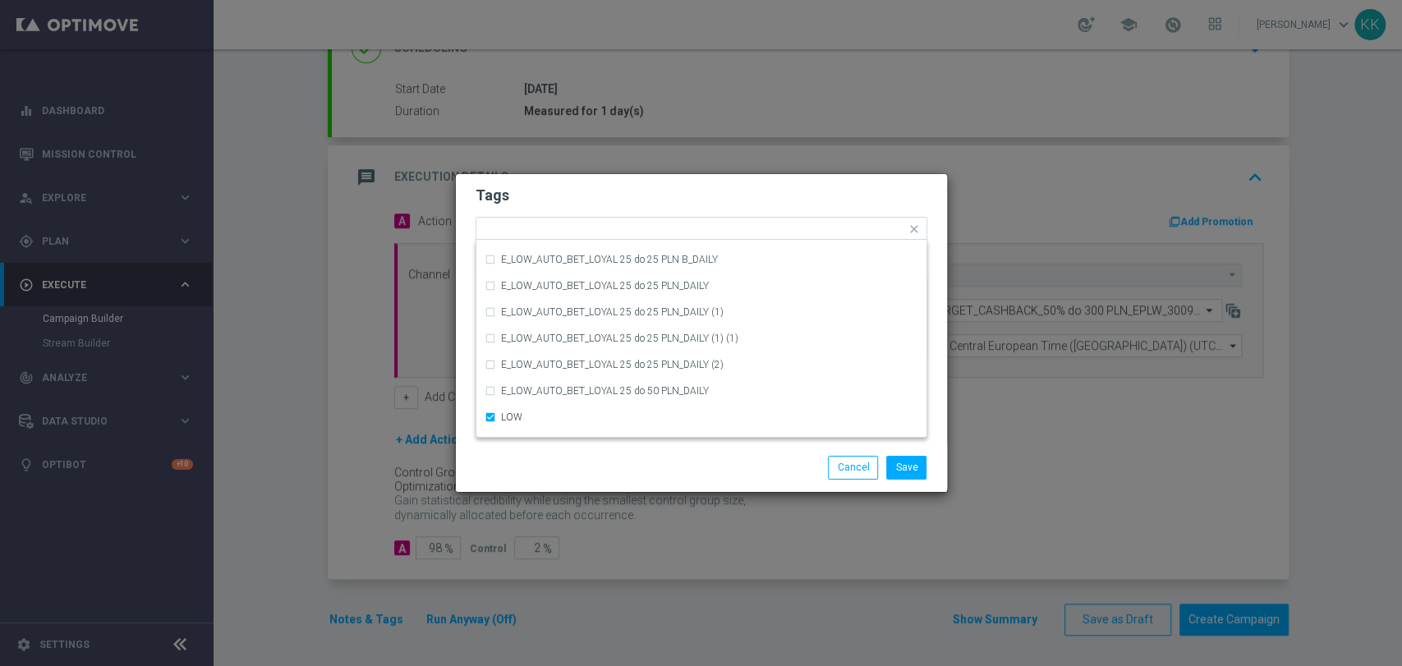
click at [617, 444] on div "Save Cancel" at bounding box center [701, 468] width 491 height 48
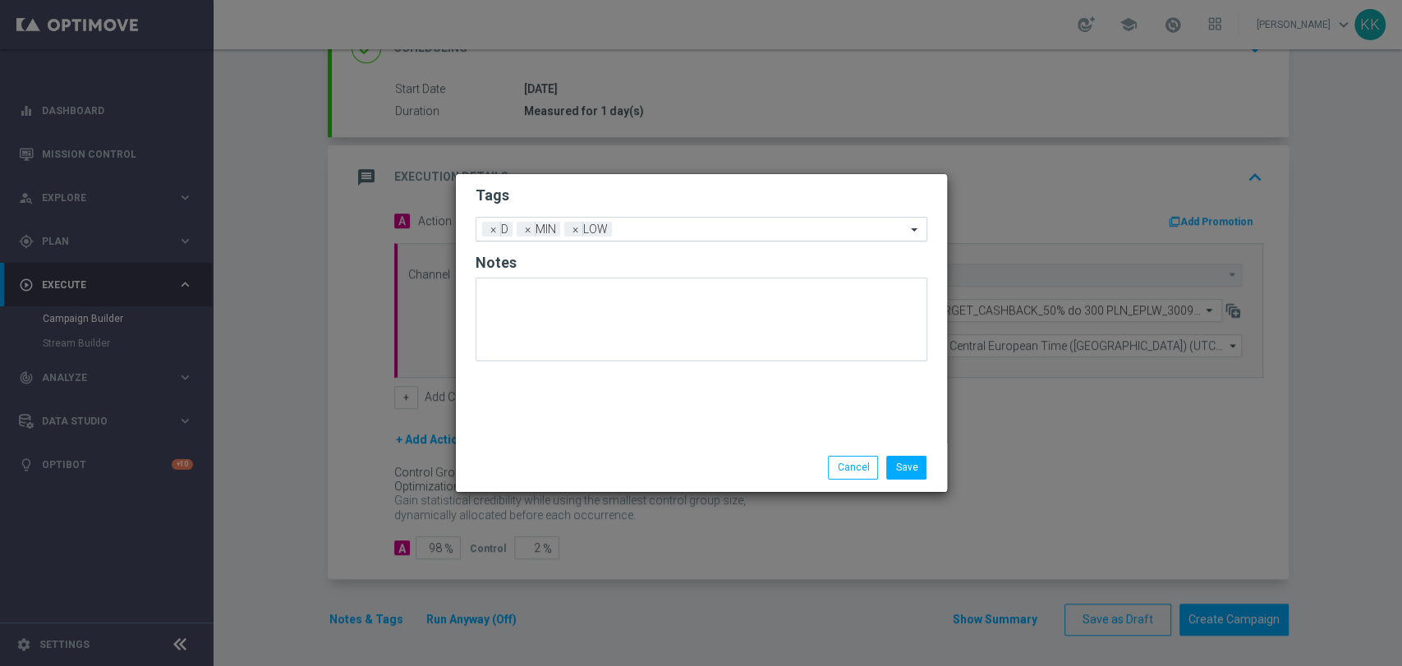
click at [655, 232] on input "text" at bounding box center [763, 230] width 288 height 14
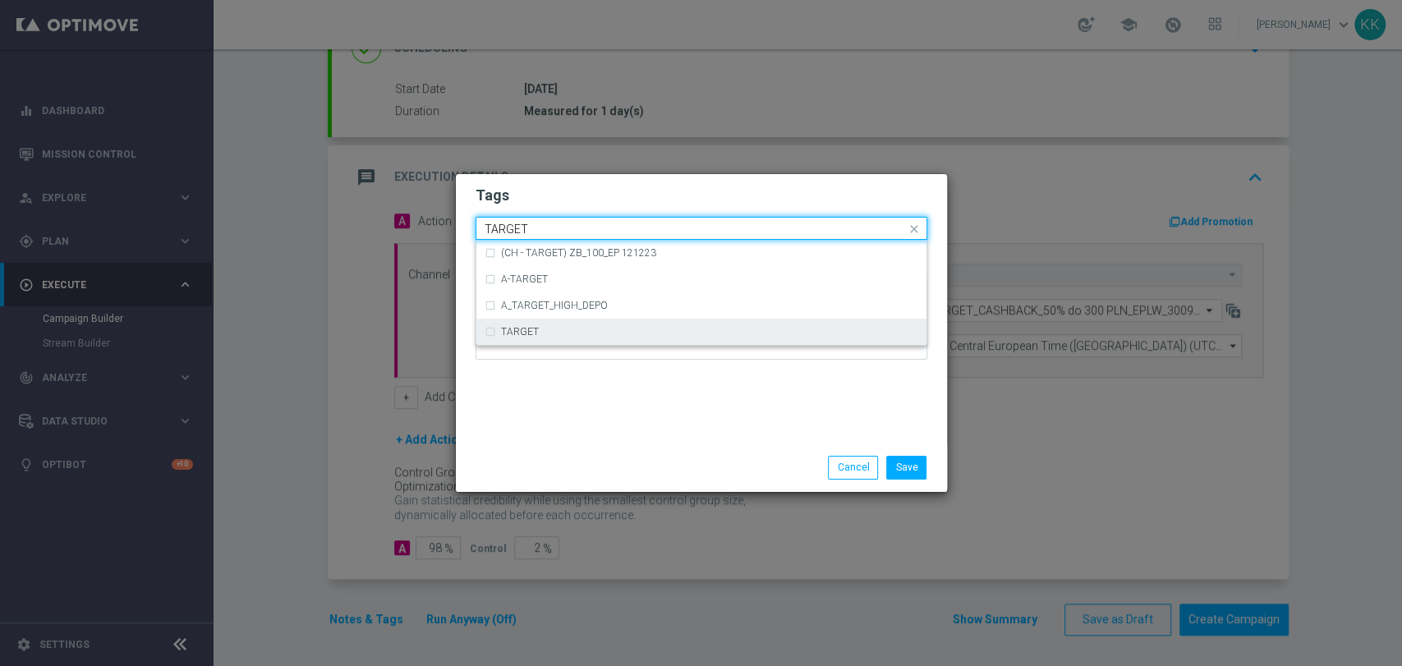
click at [611, 337] on div "TARGET" at bounding box center [709, 332] width 417 height 10
type input "TARGET"
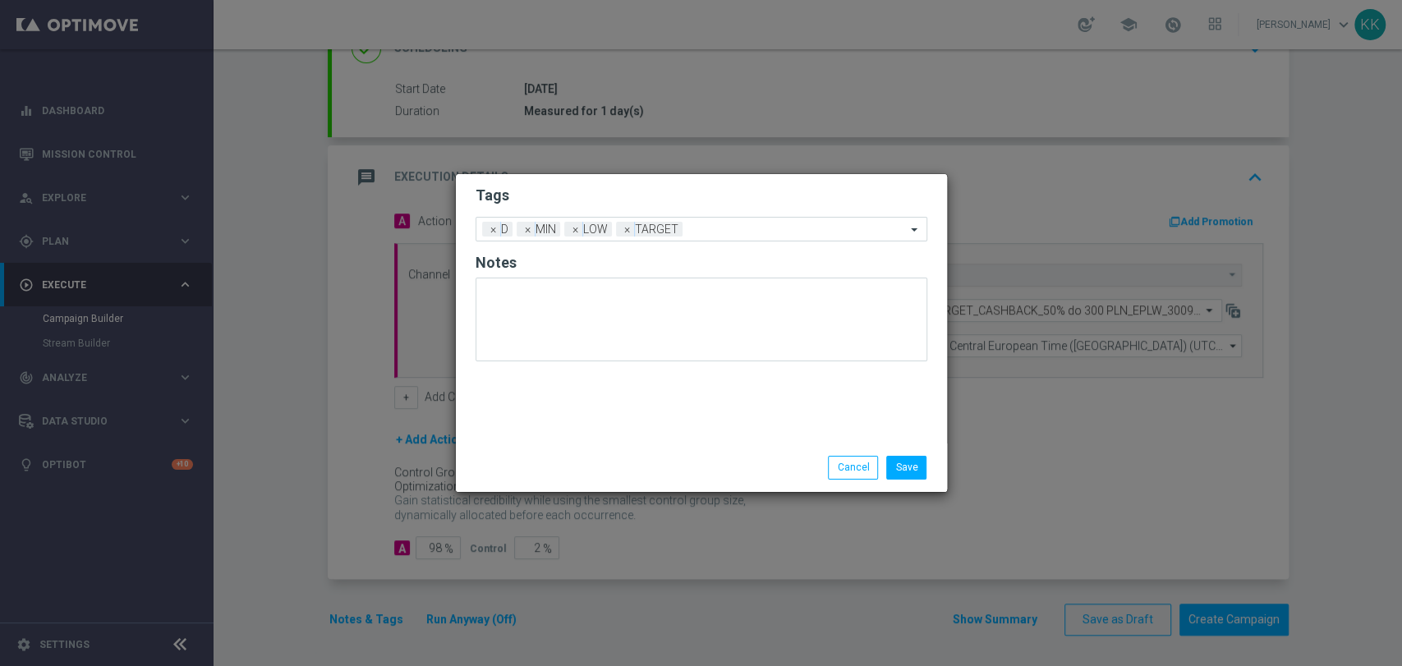
click at [610, 369] on div at bounding box center [702, 326] width 452 height 96
click at [717, 234] on input "text" at bounding box center [797, 230] width 217 height 14
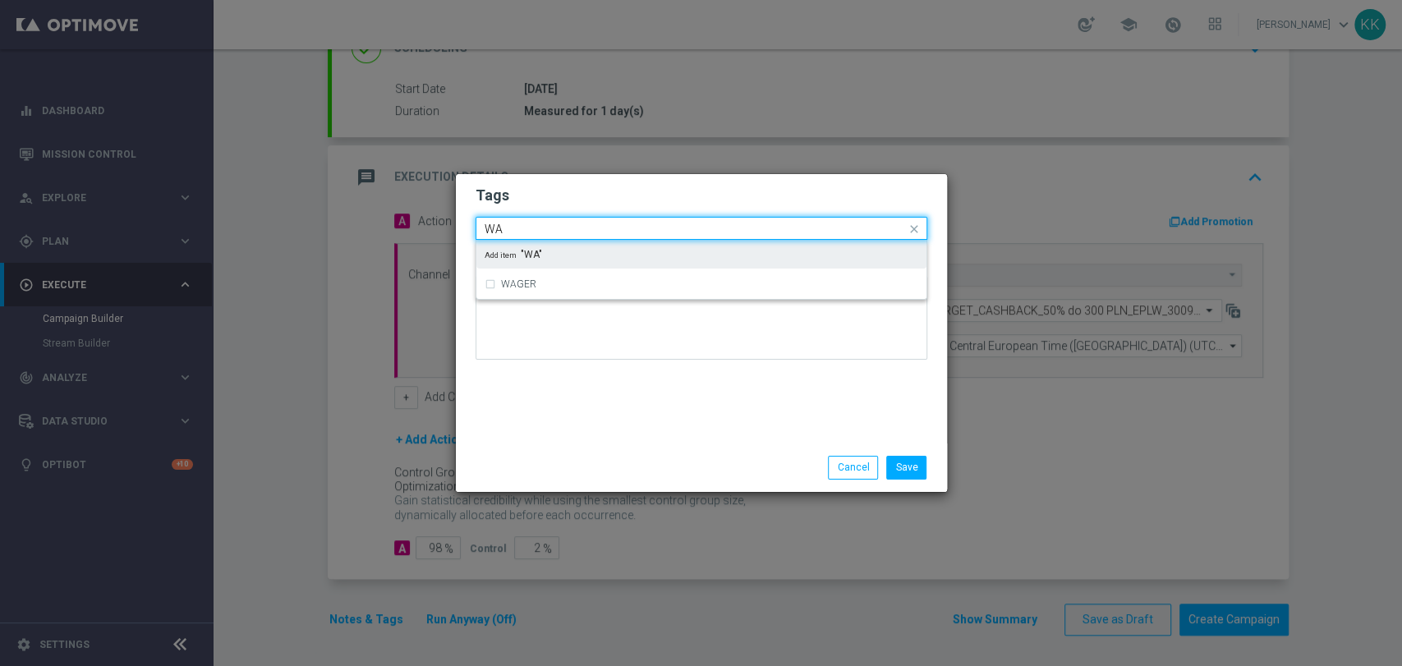
type input "W"
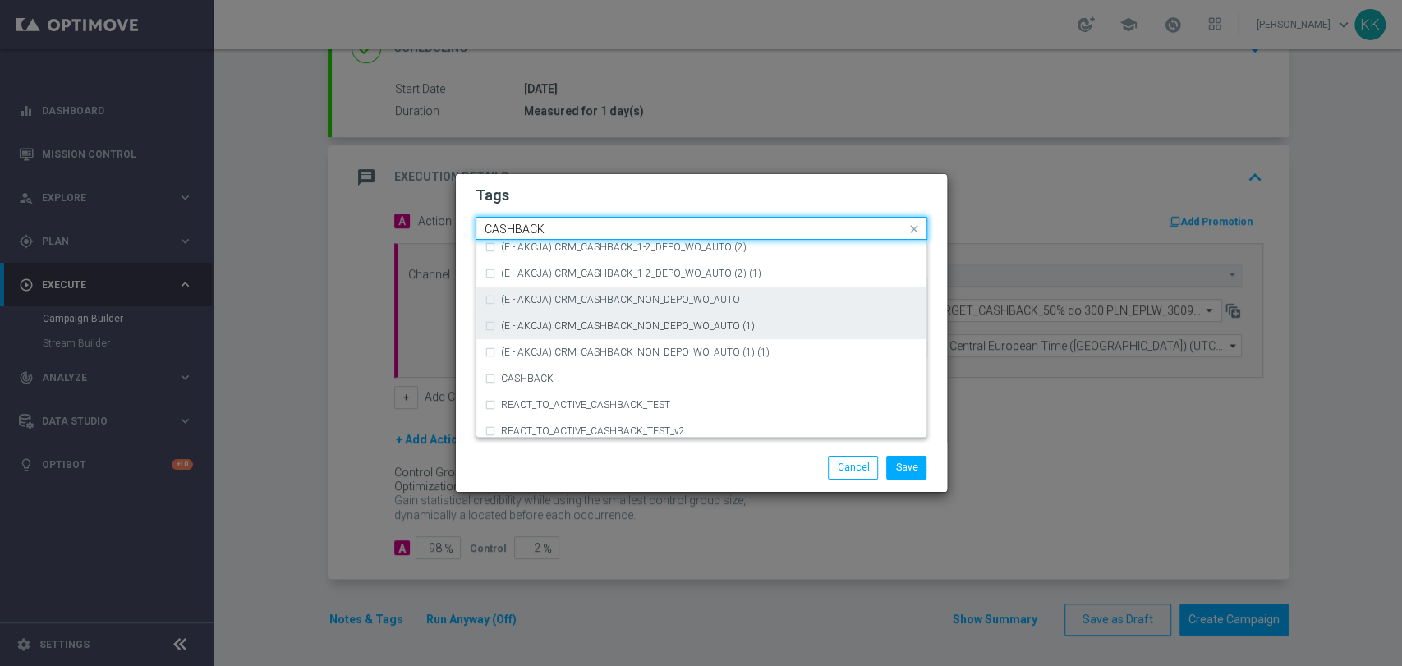
scroll to position [250, 0]
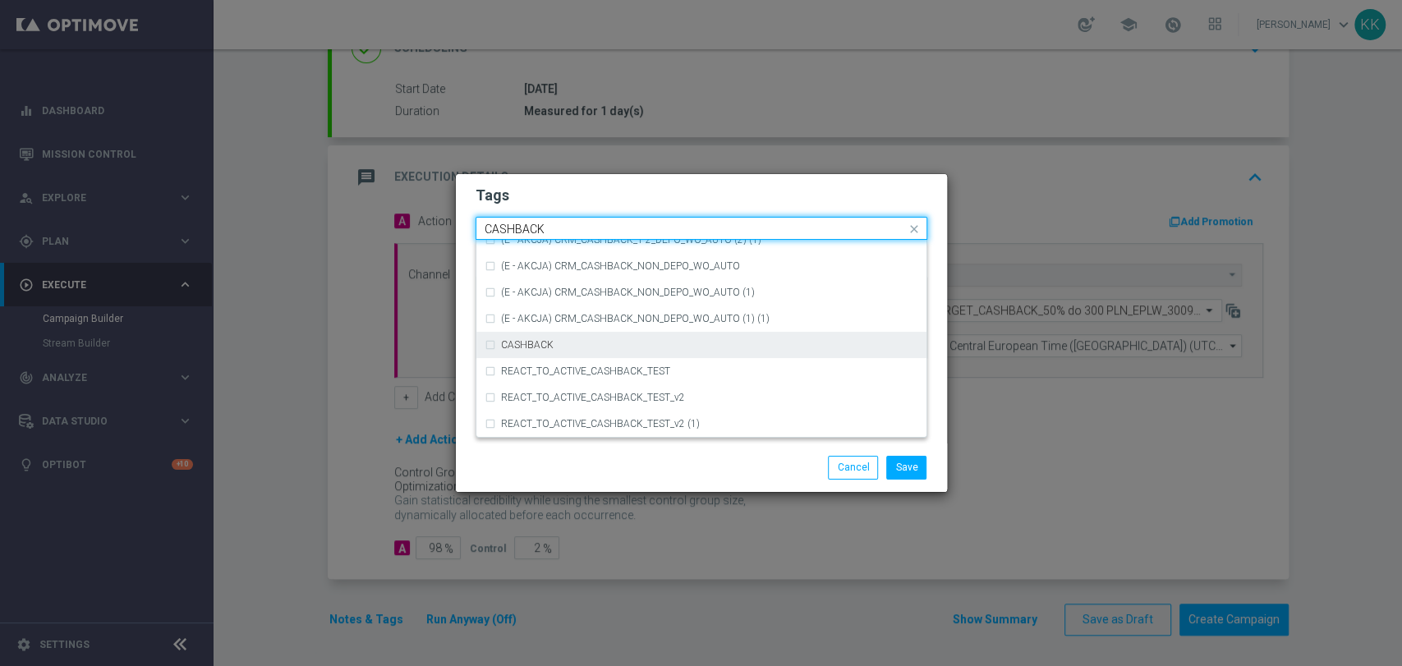
click at [654, 346] on div "CASHBACK" at bounding box center [709, 345] width 417 height 10
type input "CASHBACK"
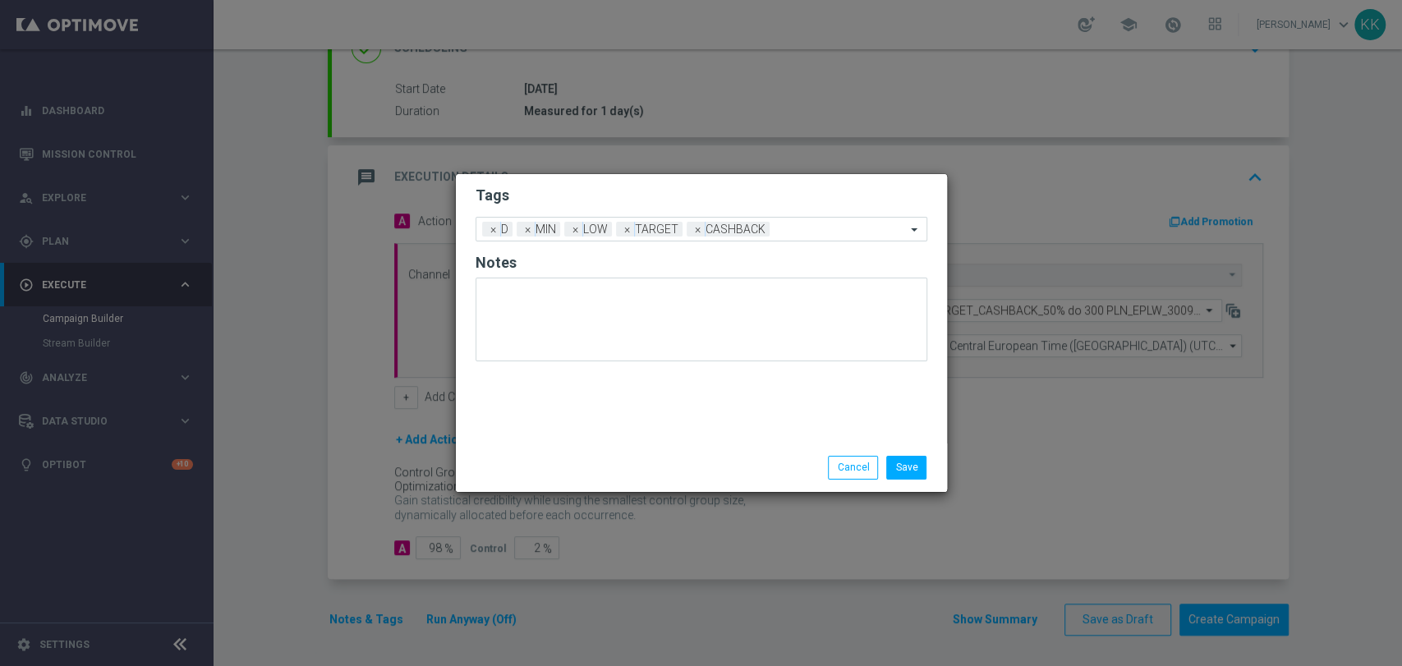
click at [661, 196] on h2 "Tags" at bounding box center [702, 196] width 452 height 20
click at [843, 238] on div "Add a new tag × D × MIN × LOW × TARGET × CASHBACK" at bounding box center [702, 229] width 452 height 25
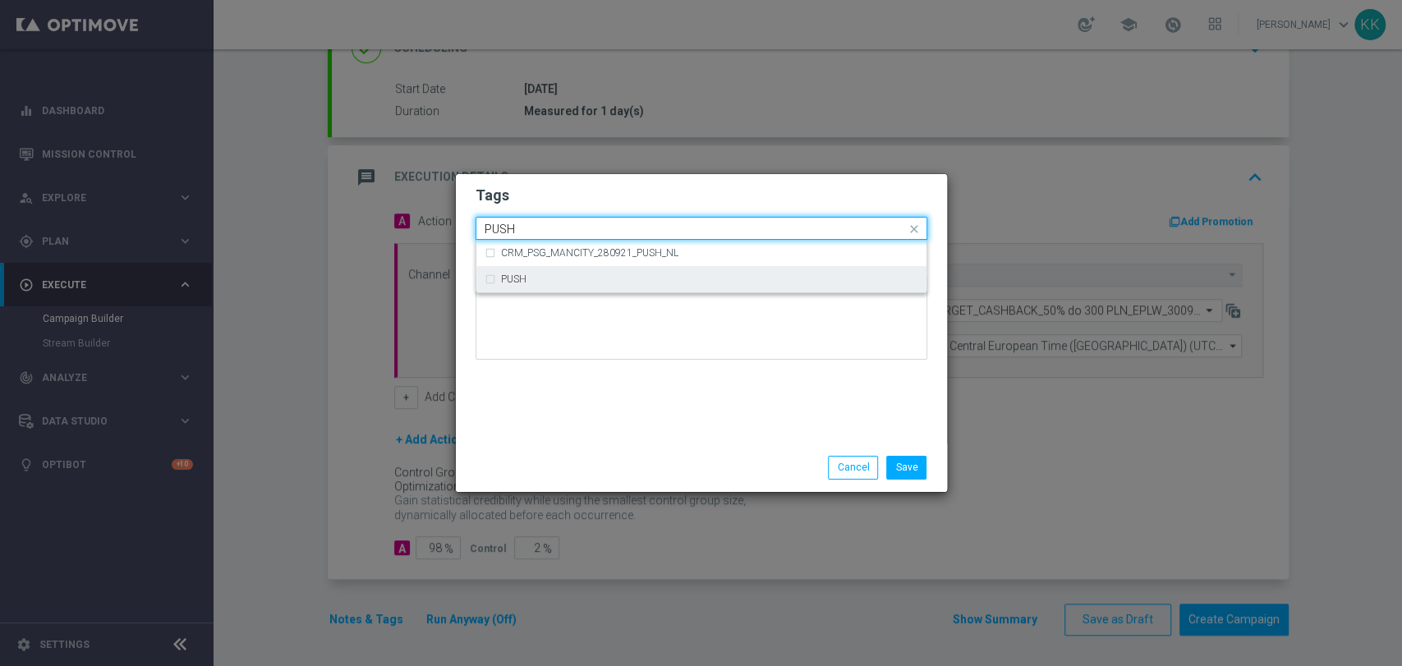
click at [554, 271] on div "PUSH" at bounding box center [702, 279] width 434 height 26
type input "PUSH"
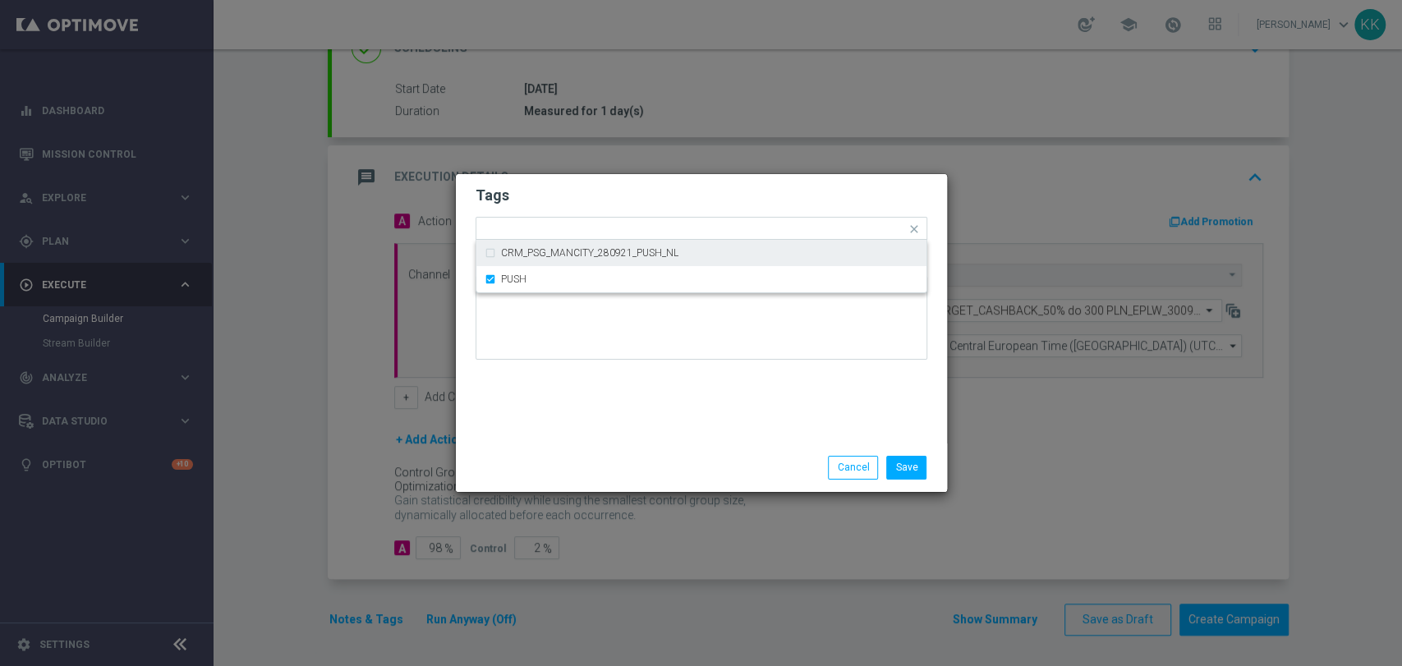
click at [622, 175] on modal-container "Tags Quick find × D × MIN × LOW × TARGET × CASHBACK × PUSH CRM_PSG_MANCITY_2809…" at bounding box center [701, 333] width 1402 height 666
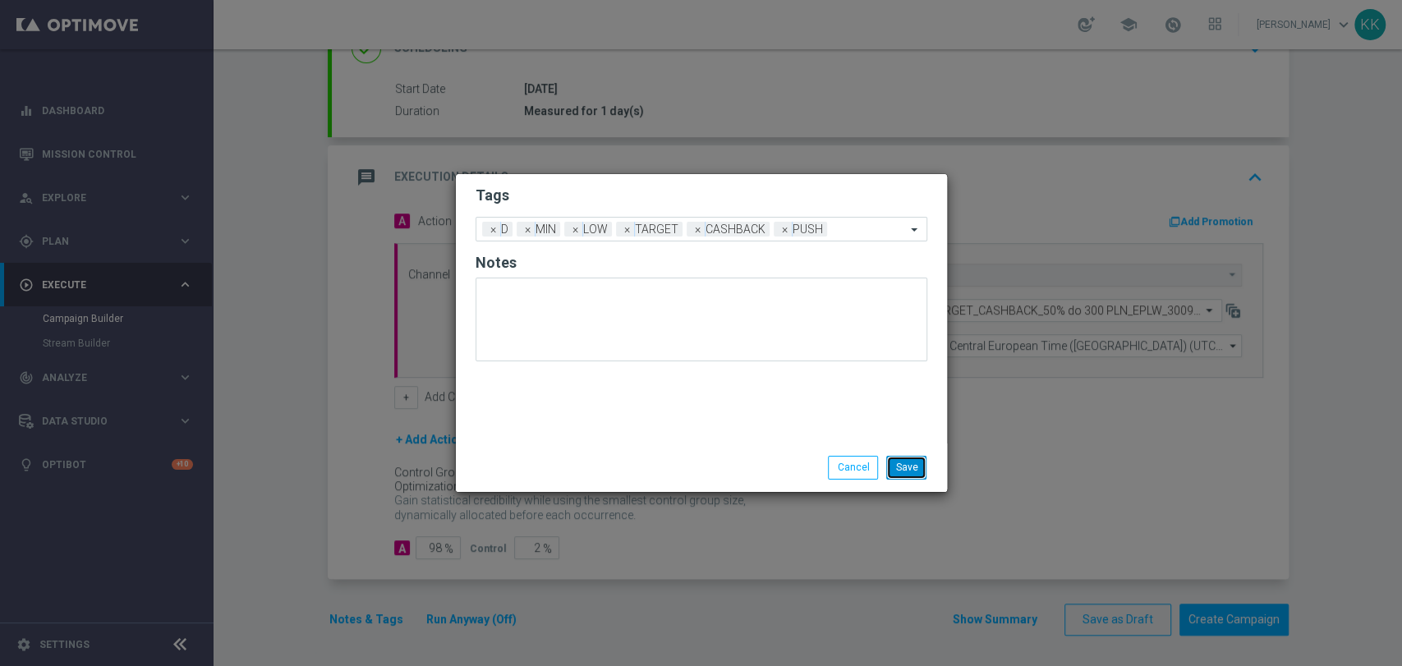
click at [923, 472] on button "Save" at bounding box center [906, 467] width 40 height 23
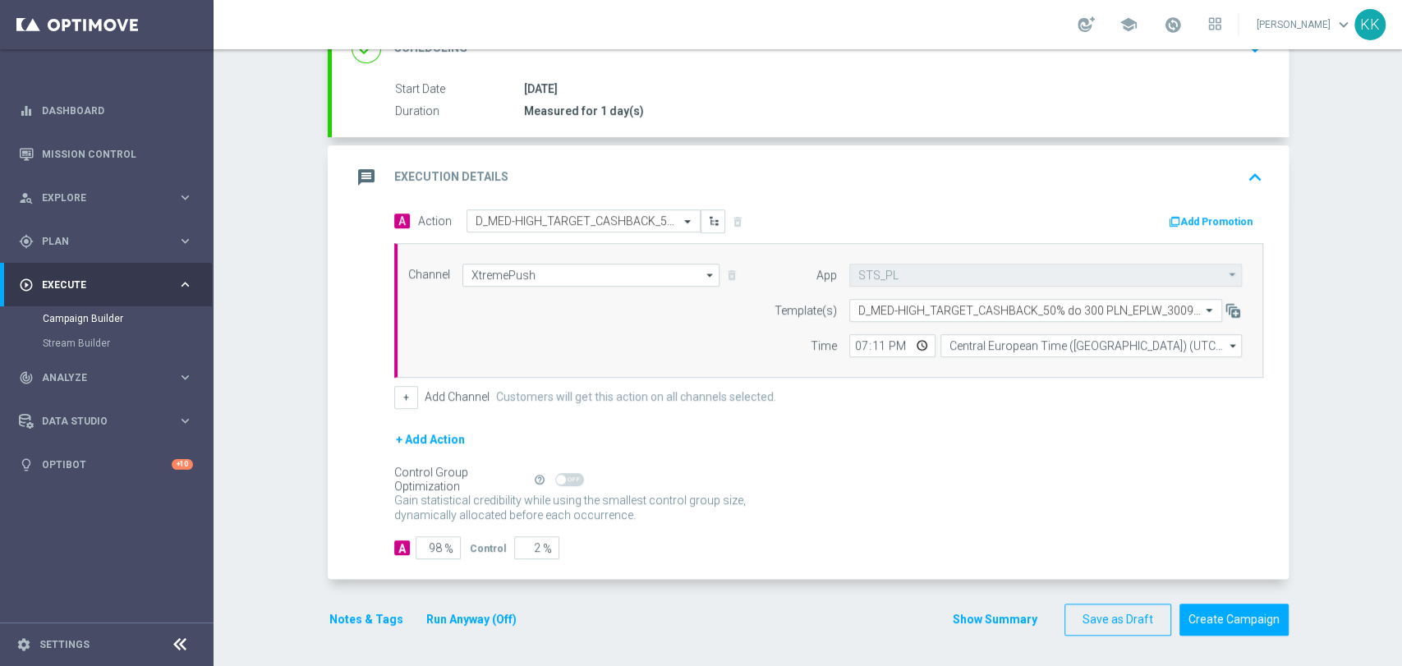
click at [340, 610] on button "Notes & Tags" at bounding box center [366, 620] width 77 height 21
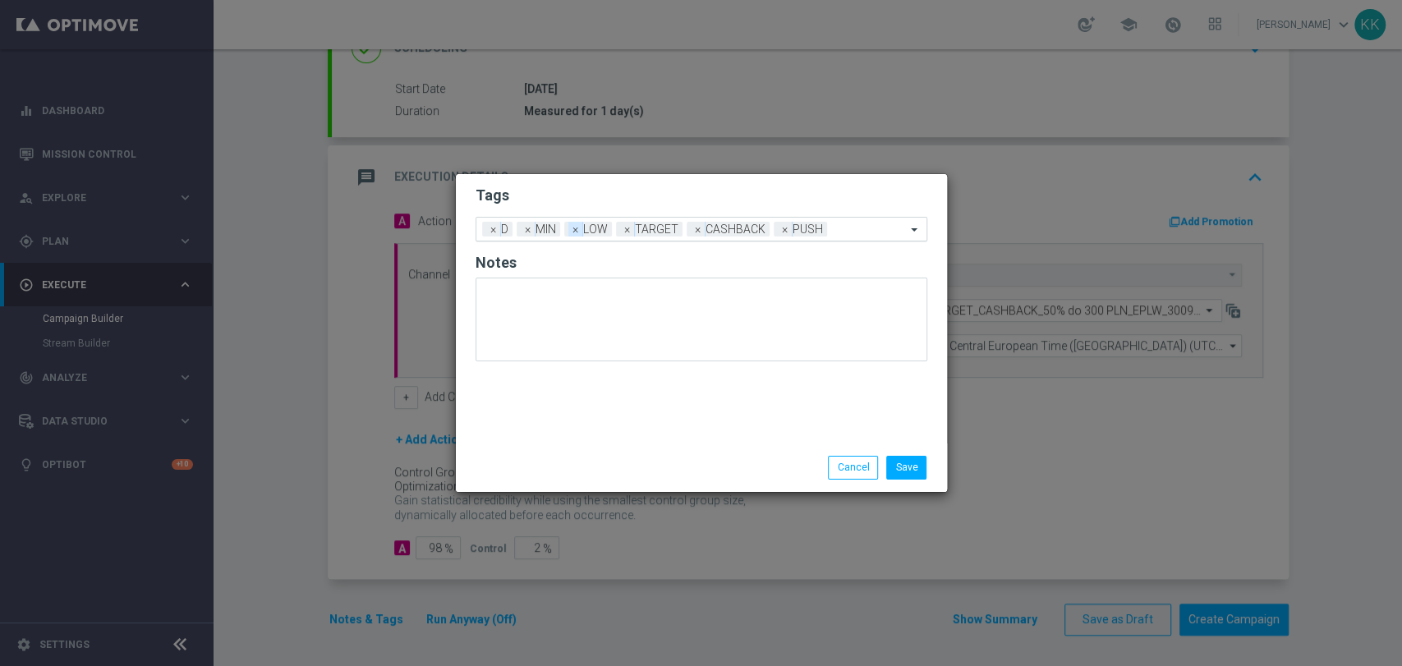
click at [531, 230] on span "×" at bounding box center [528, 229] width 15 height 15
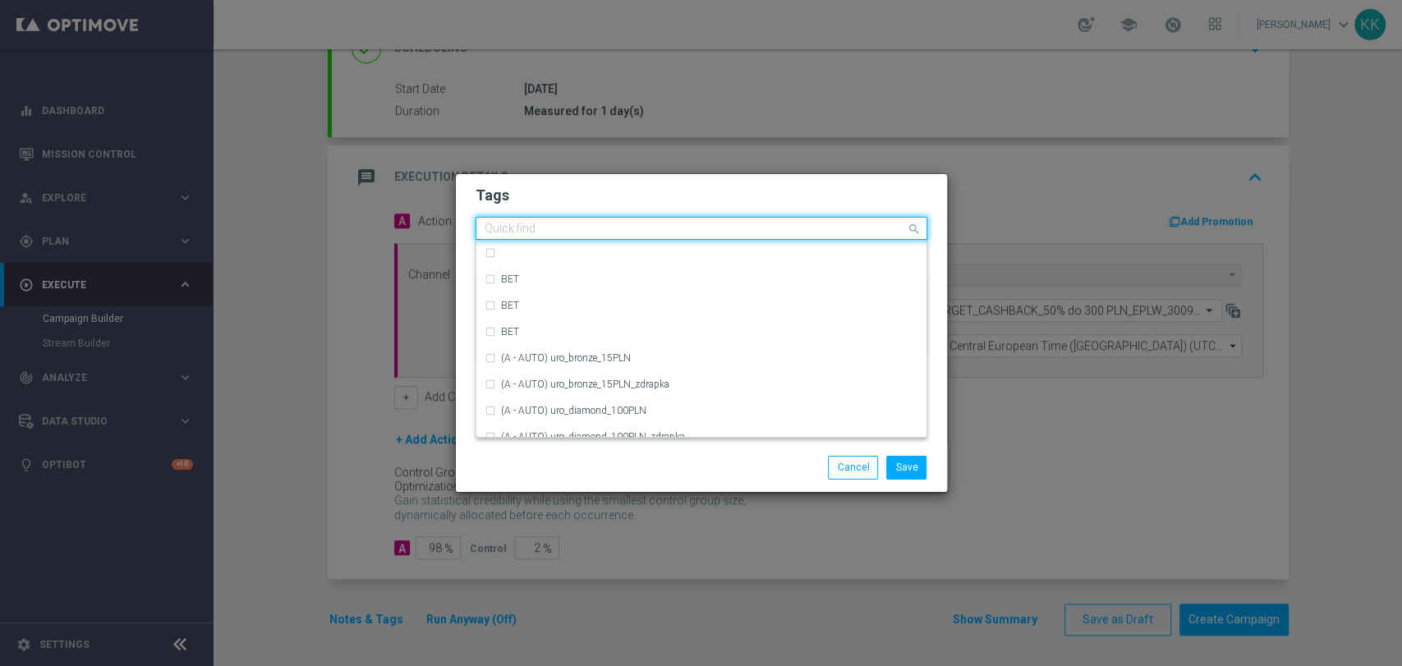
click at [793, 237] on div at bounding box center [694, 231] width 424 height 16
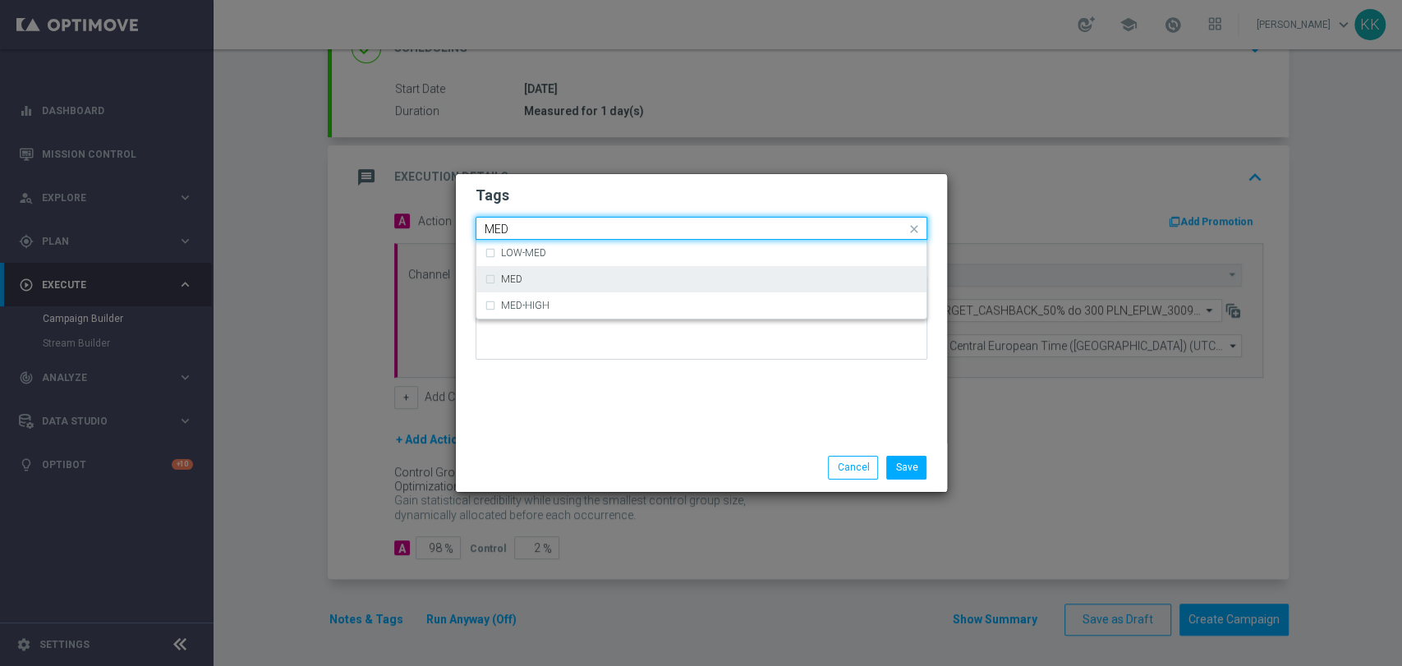
click at [728, 275] on div "MED" at bounding box center [709, 279] width 417 height 10
type input "MED"
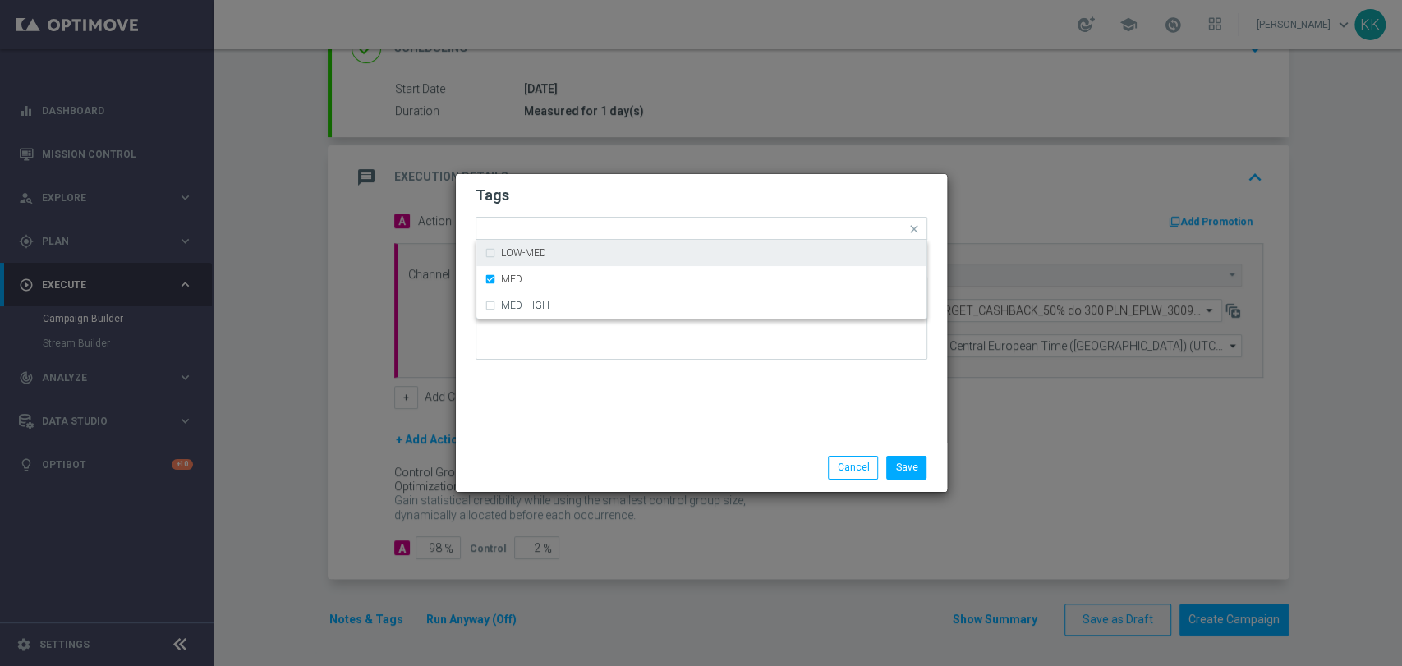
click at [720, 196] on h2 "Tags" at bounding box center [702, 196] width 452 height 20
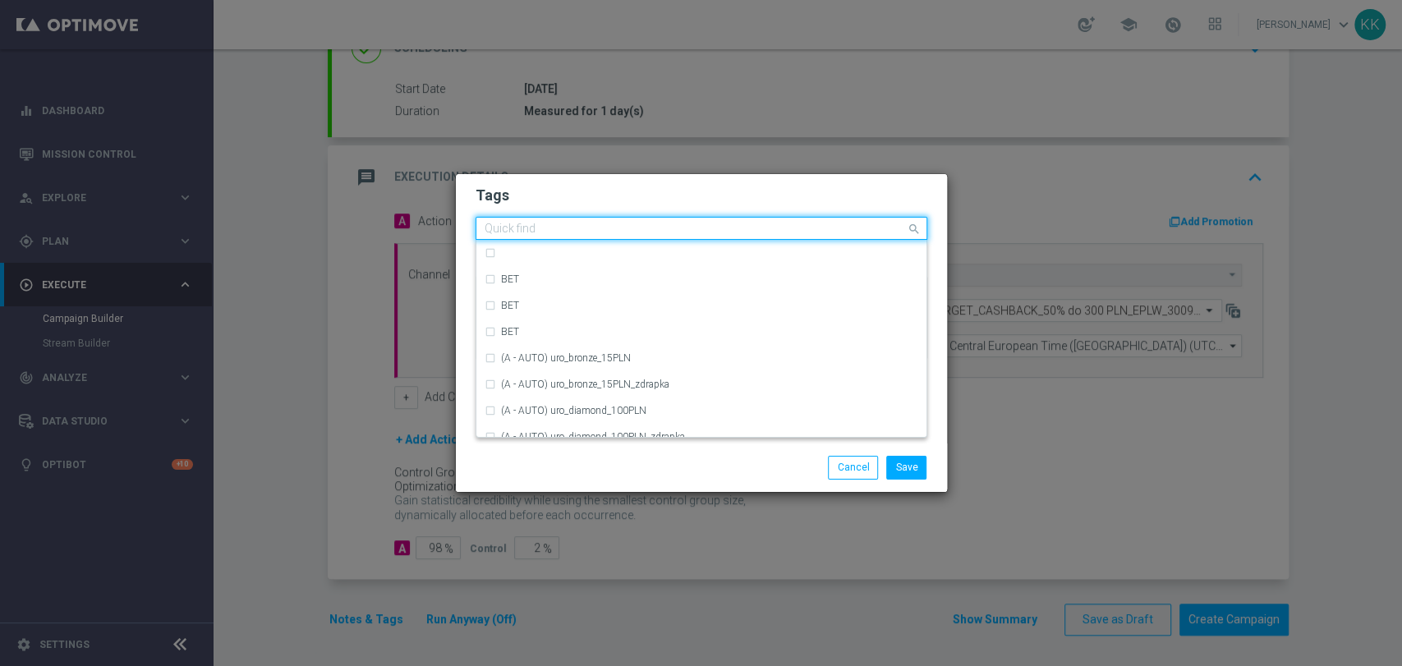
click at [806, 231] on input "text" at bounding box center [695, 230] width 421 height 14
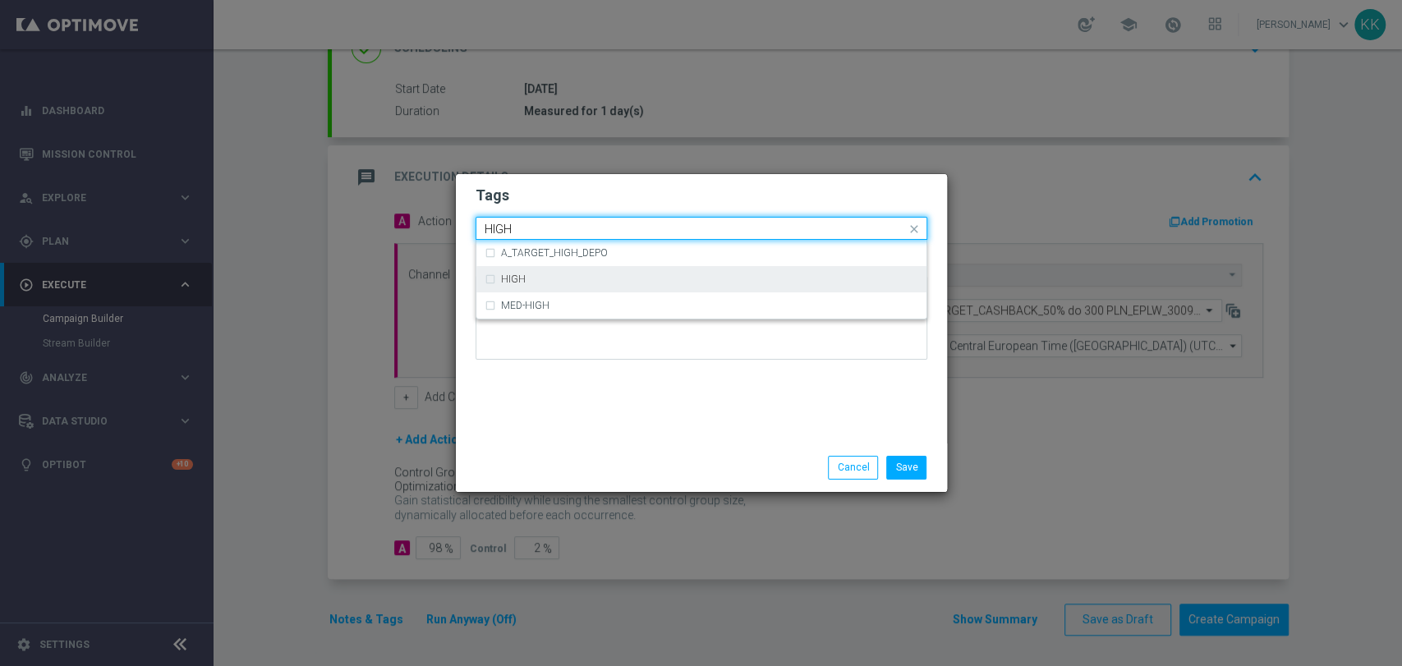
click at [787, 280] on div "HIGH" at bounding box center [709, 279] width 417 height 10
type input "HIGH"
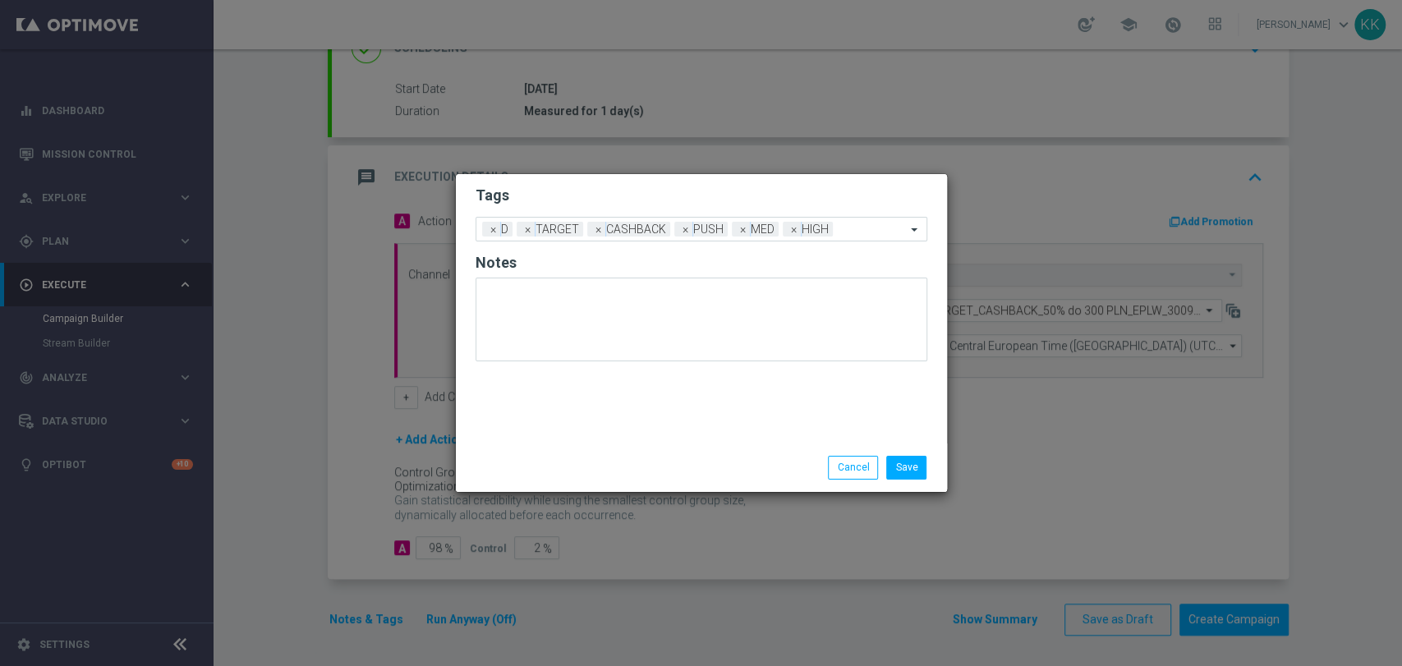
click at [782, 208] on form "Tags Add a new tag × D × TARGET × CASHBACK × PUSH × MED × HIGH Notes" at bounding box center [702, 278] width 452 height 192
click at [913, 462] on button "Save" at bounding box center [906, 467] width 40 height 23
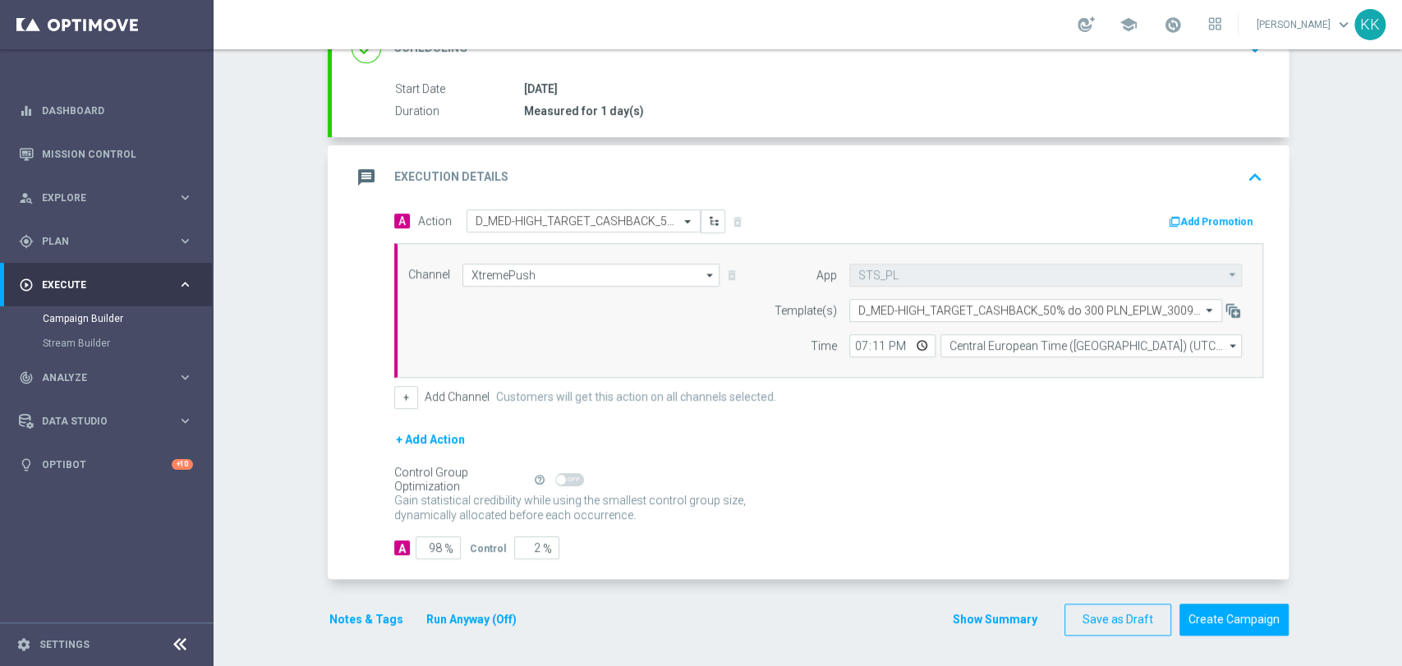
scroll to position [0, 0]
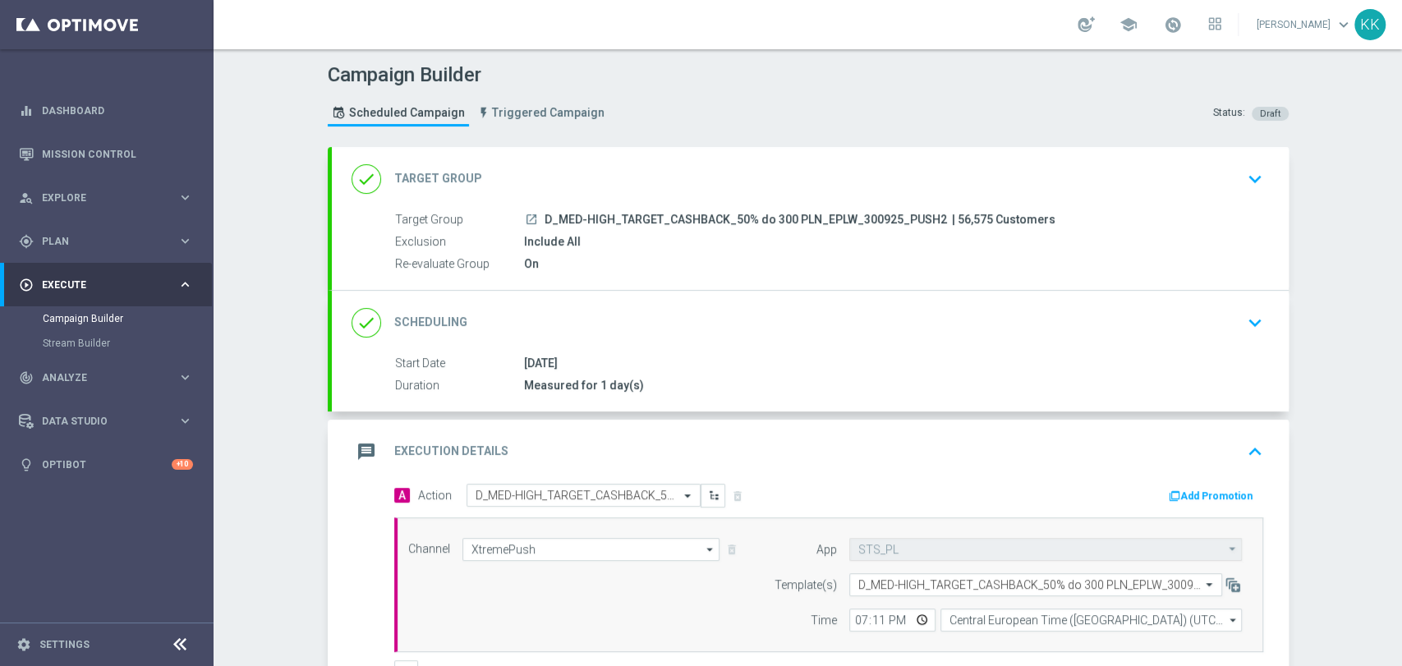
drag, startPoint x: 1262, startPoint y: 183, endPoint x: 1220, endPoint y: 179, distance: 42.1
click at [1261, 184] on div "done Target Group keyboard_arrow_down" at bounding box center [810, 179] width 957 height 64
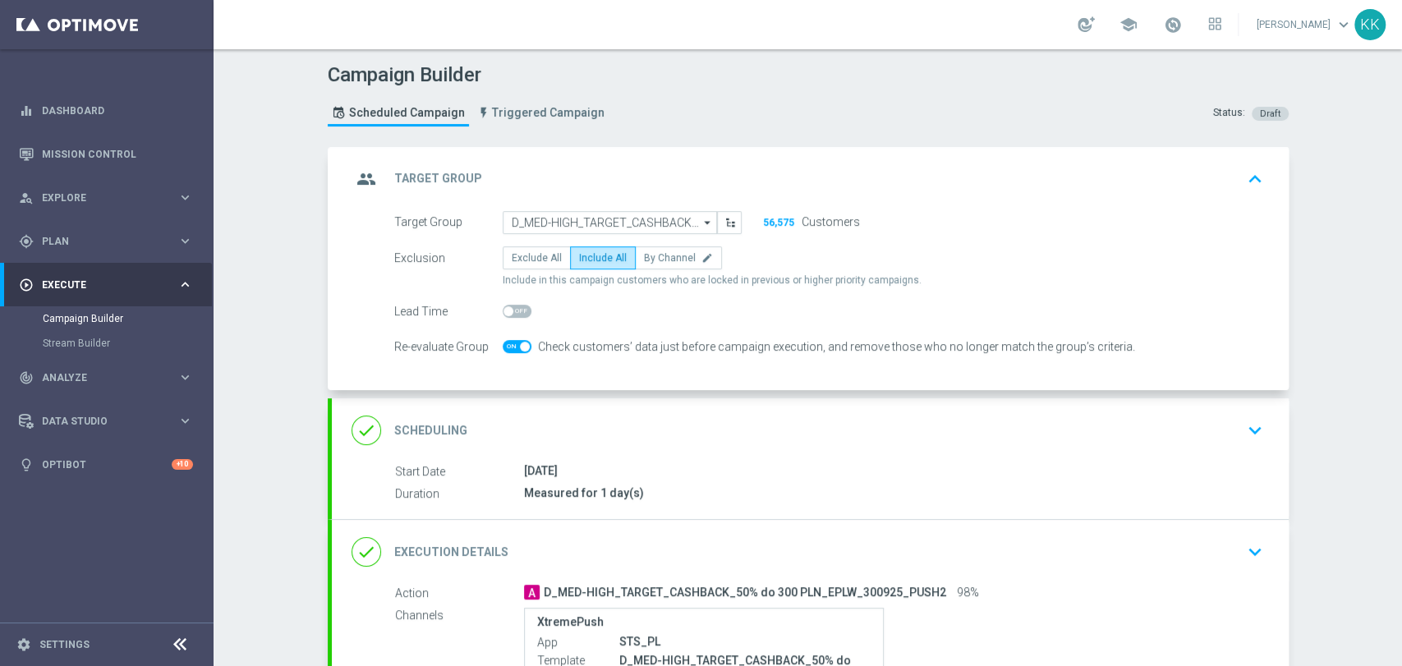
click at [1247, 442] on button "keyboard_arrow_down" at bounding box center [1255, 430] width 28 height 31
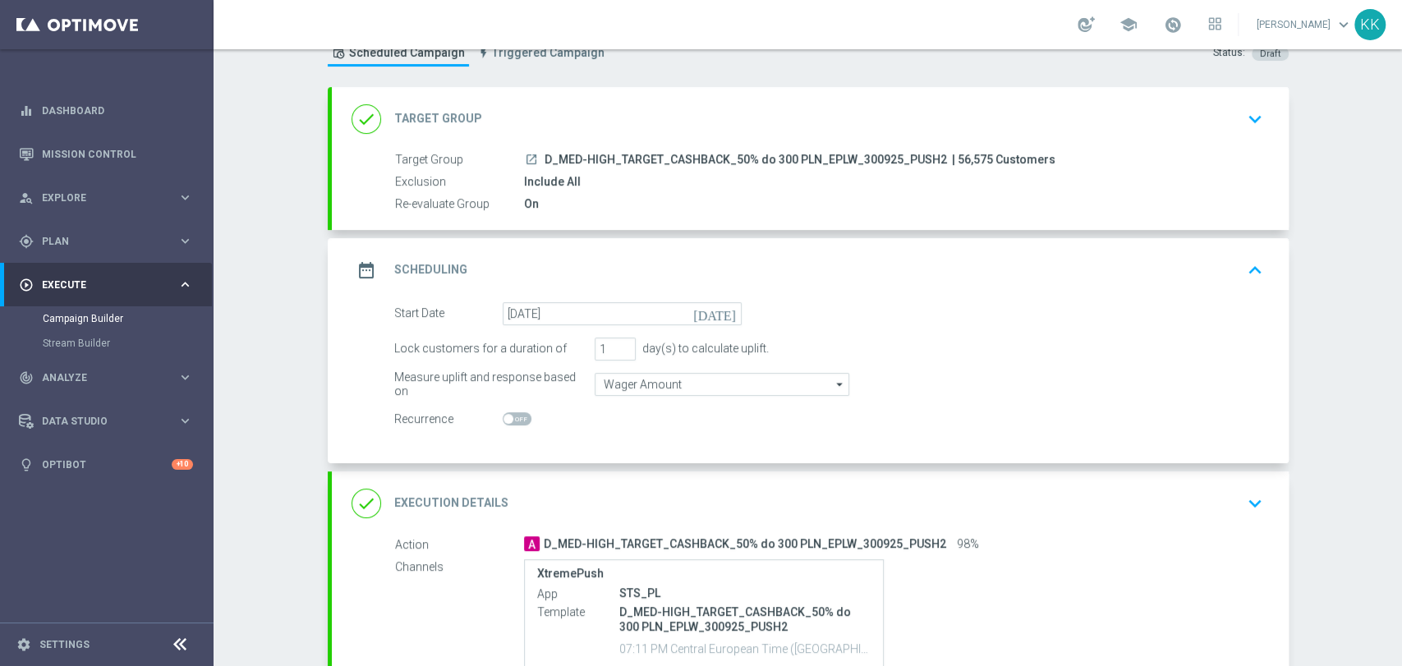
scroll to position [92, 0]
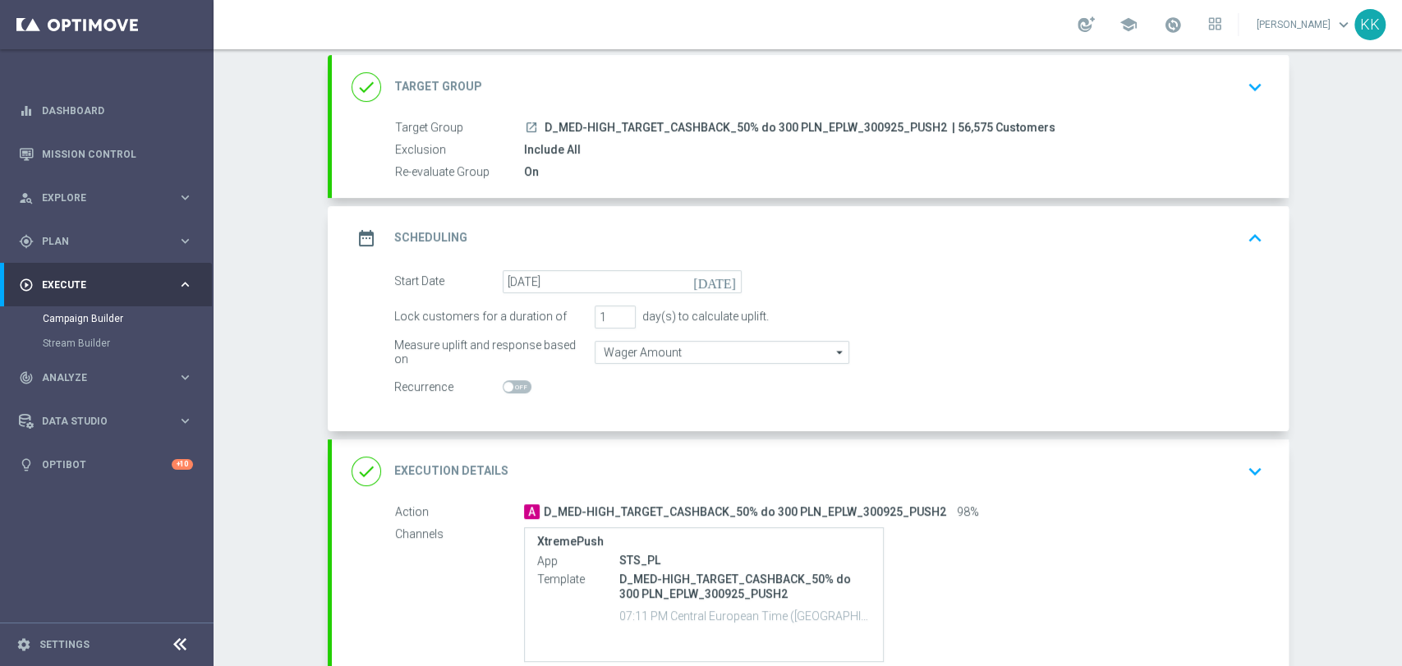
click at [266, 337] on div "Campaign Builder Scheduled Campaign Triggered Campaign Status: Draft done Targe…" at bounding box center [808, 357] width 1189 height 617
click at [298, 292] on div "Campaign Builder Scheduled Campaign Triggered Campaign Status: Draft done Targe…" at bounding box center [808, 357] width 1189 height 617
click at [1229, 471] on div "done Execution Details keyboard_arrow_down" at bounding box center [811, 471] width 918 height 31
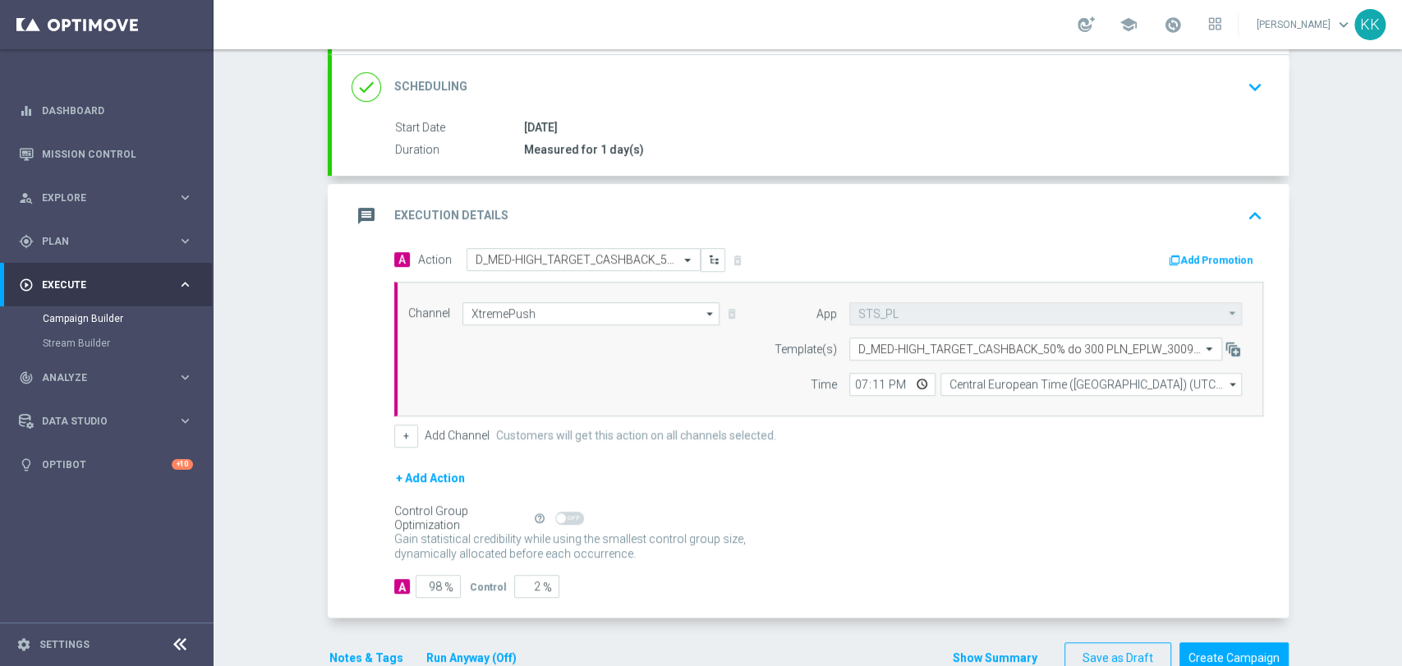
scroll to position [274, 0]
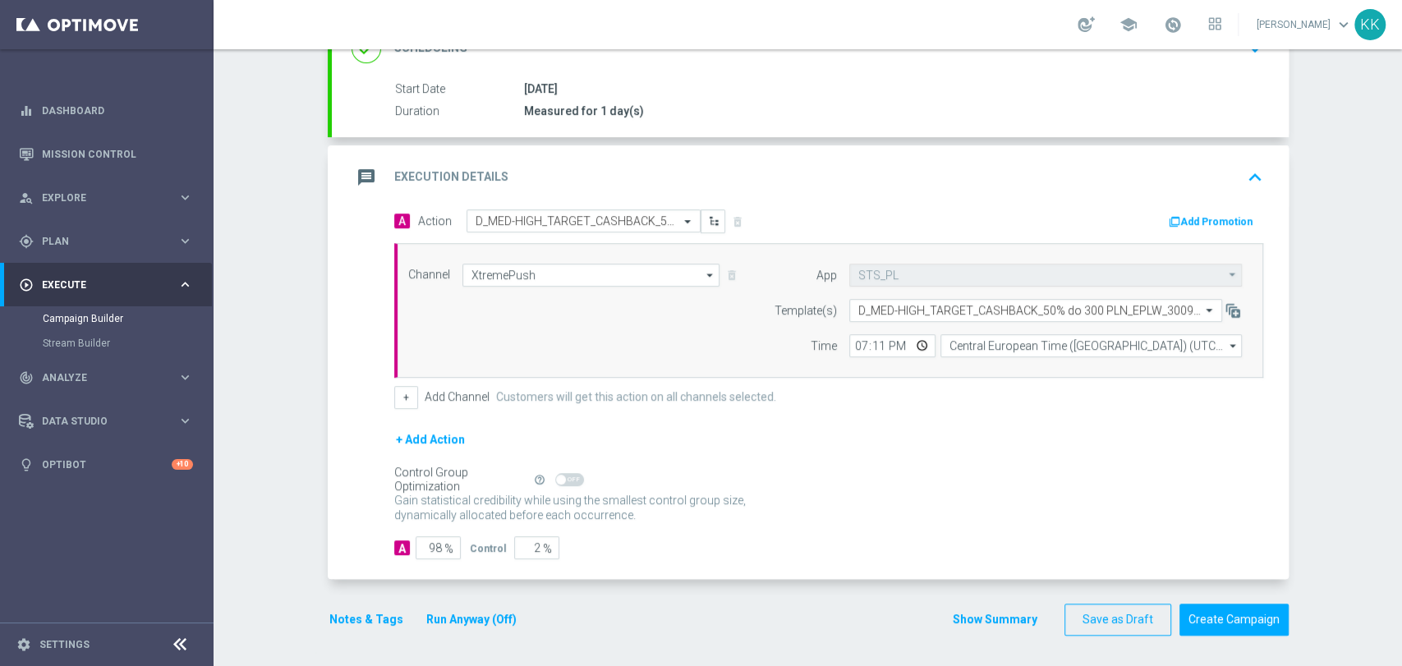
click at [378, 614] on button "Notes & Tags" at bounding box center [366, 620] width 77 height 21
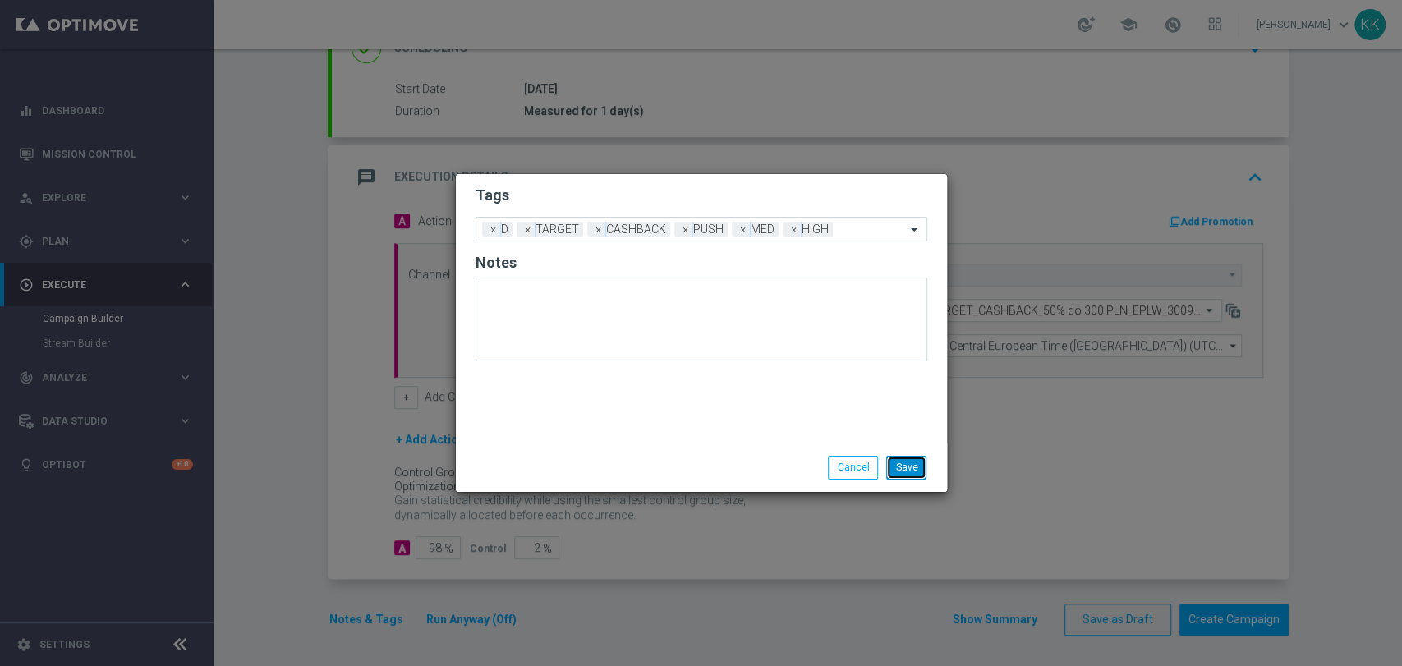
click at [918, 473] on button "Save" at bounding box center [906, 467] width 40 height 23
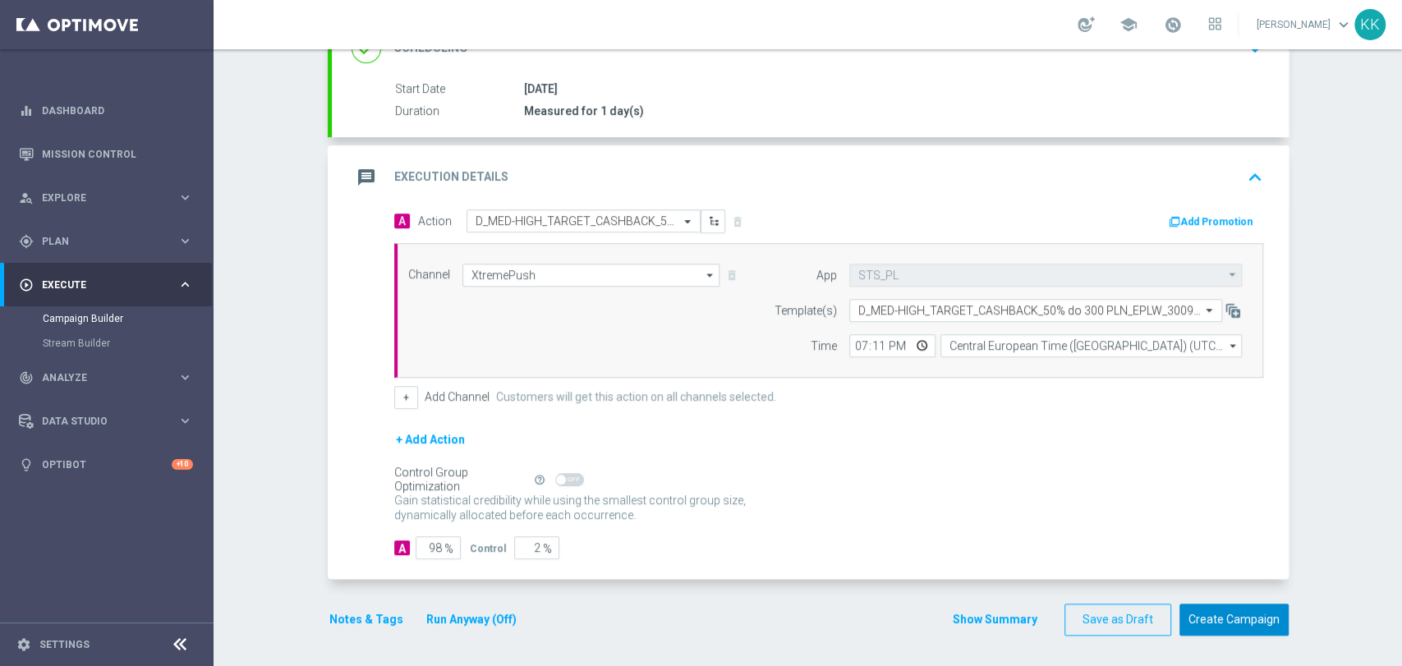
click at [1224, 604] on button "Create Campaign" at bounding box center [1234, 620] width 109 height 32
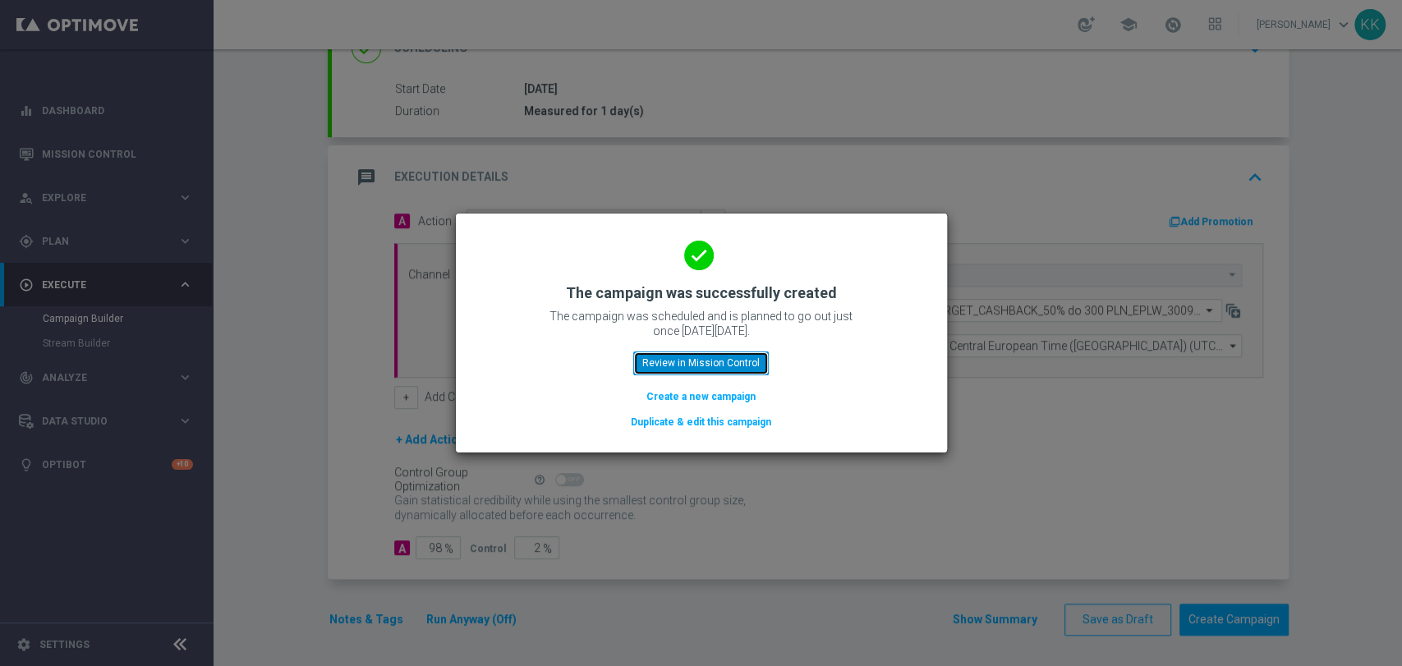
click at [706, 365] on button "Review in Mission Control" at bounding box center [701, 363] width 136 height 23
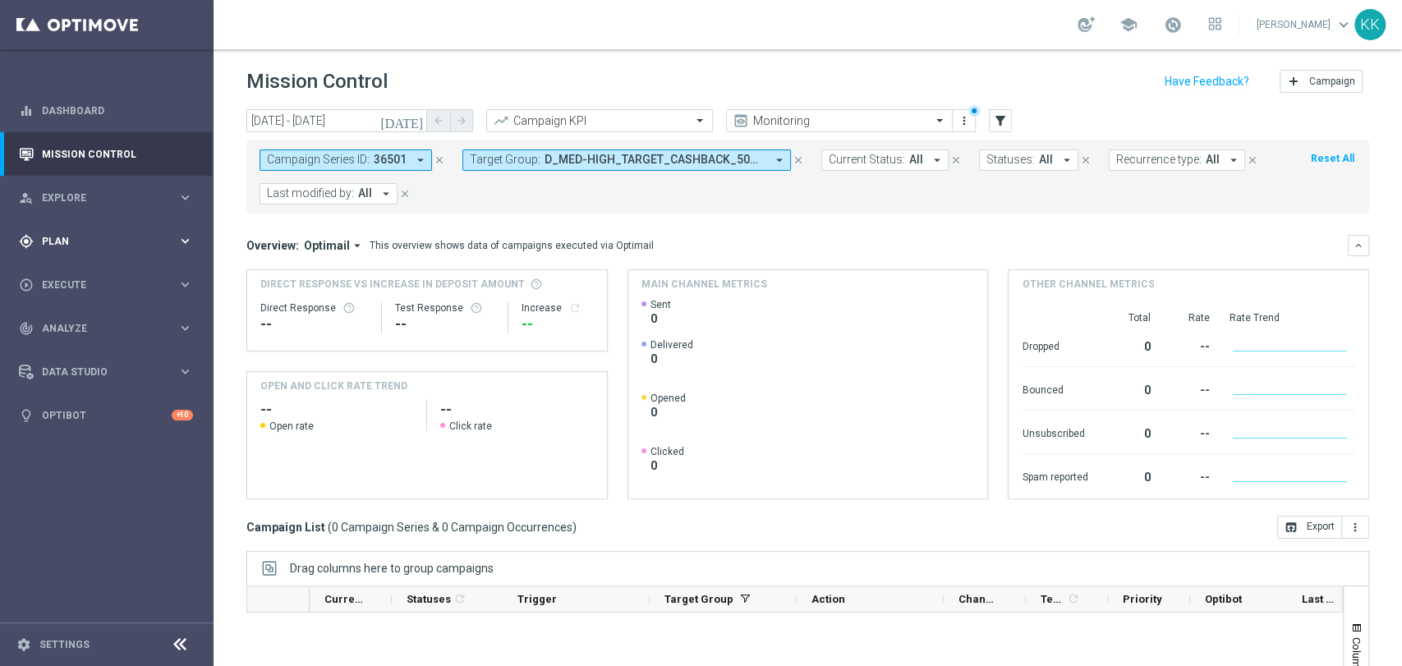
click at [93, 242] on span "Plan" at bounding box center [110, 242] width 136 height 10
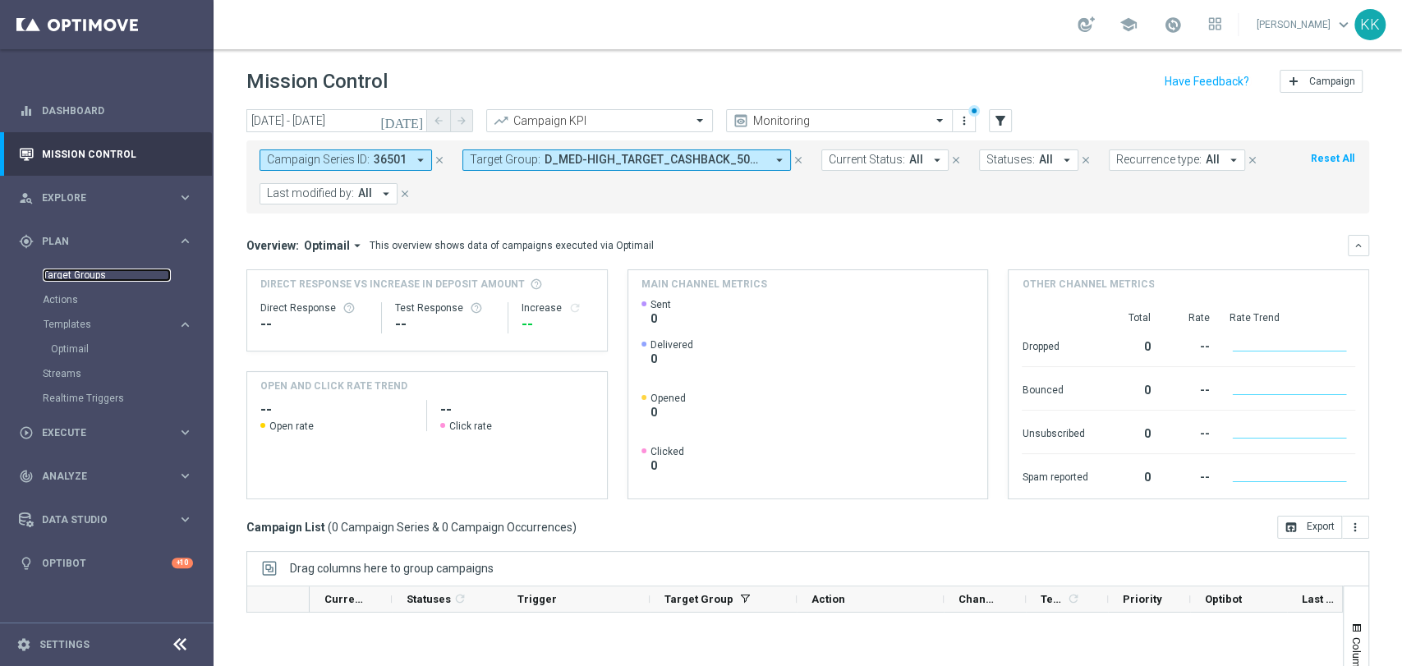
drag, startPoint x: 79, startPoint y: 275, endPoint x: 53, endPoint y: 280, distance: 25.9
click at [79, 275] on link "Target Groups" at bounding box center [107, 275] width 128 height 13
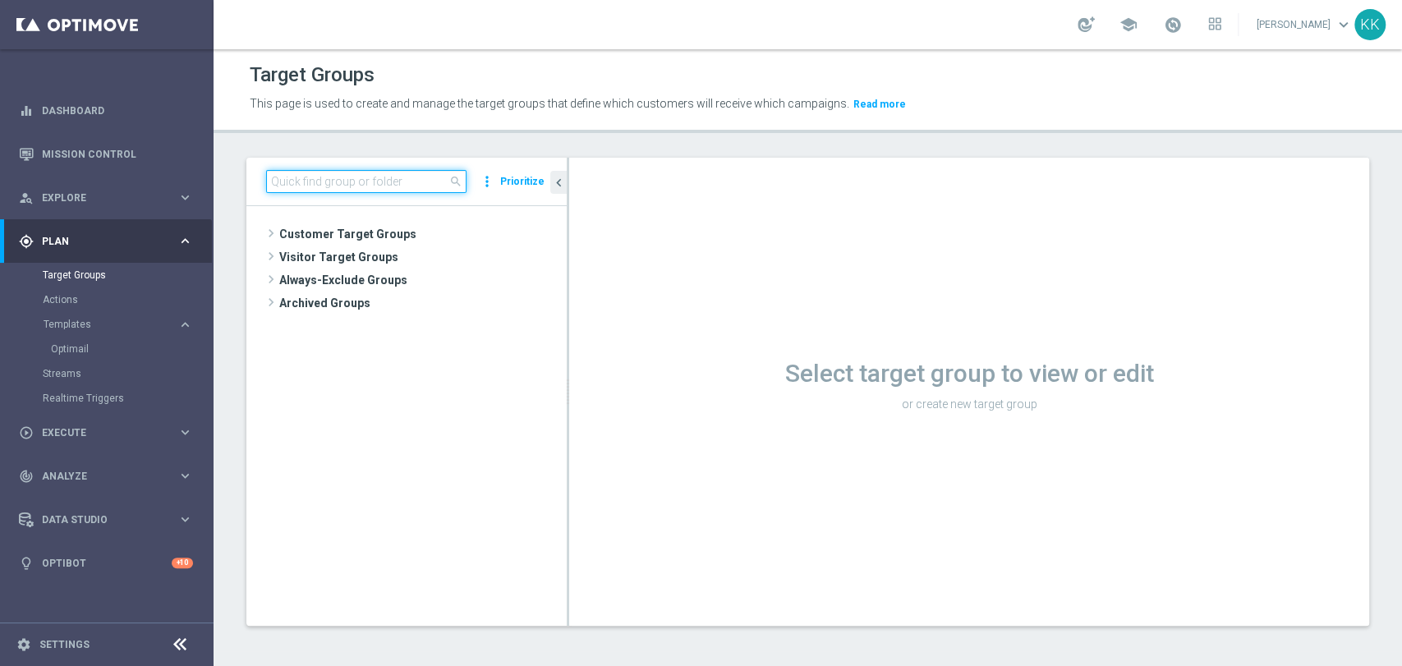
click at [384, 182] on input at bounding box center [366, 181] width 200 height 23
paste input "D_ALL_TARGET_WAGER_50% do 300 PLN_SON_290925_SMS"
type input "D"
paste input "D_ALL_TARGET_WAGER_50% do 300 PLN_SON_290925_SMS"
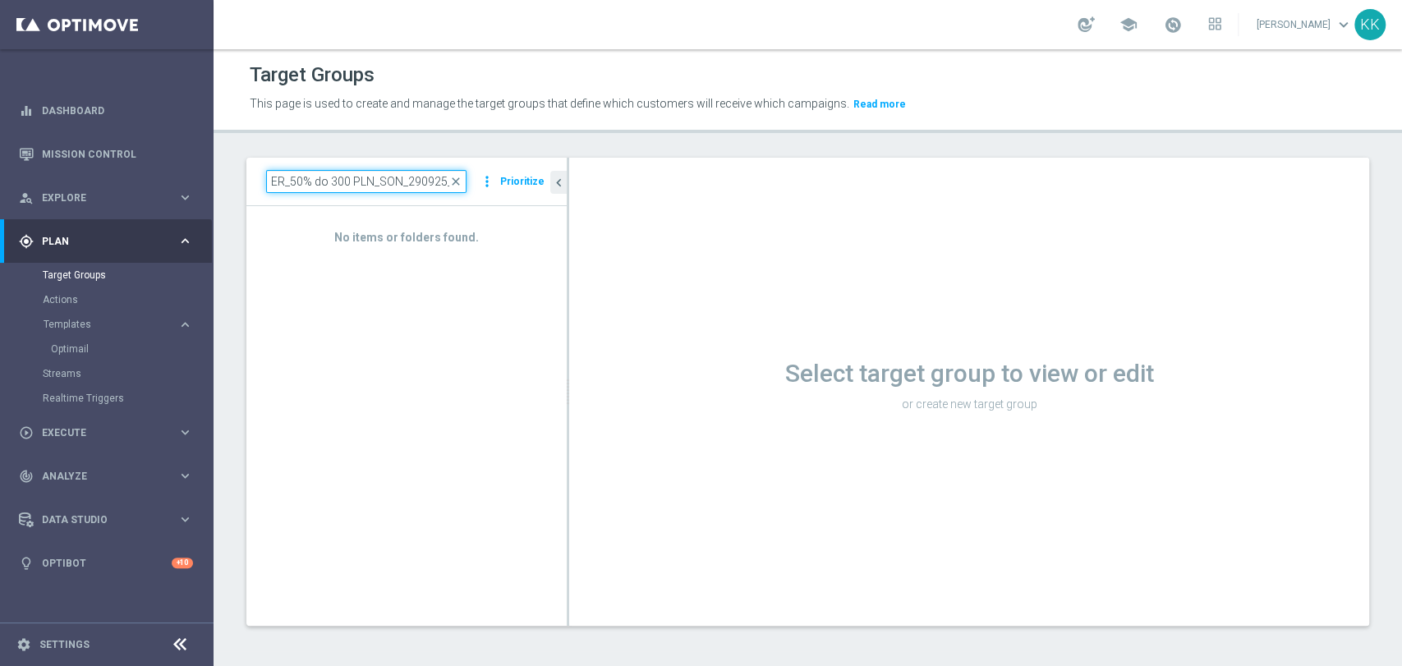
scroll to position [0, 99]
type input "D_ALL_TARGET_WAGER_50% do 300 PLN_SON_290925_SMS"
click at [401, 194] on div "D_ALL_TARGET_WAGER_50% do 300 PLN_SON_290925_SMS close more_vert Prioritize" at bounding box center [406, 182] width 320 height 48
click at [402, 192] on input "D_ALL_TARGET_WAGER_50% do 300 PLN_SON_290925_SMS" at bounding box center [366, 181] width 200 height 23
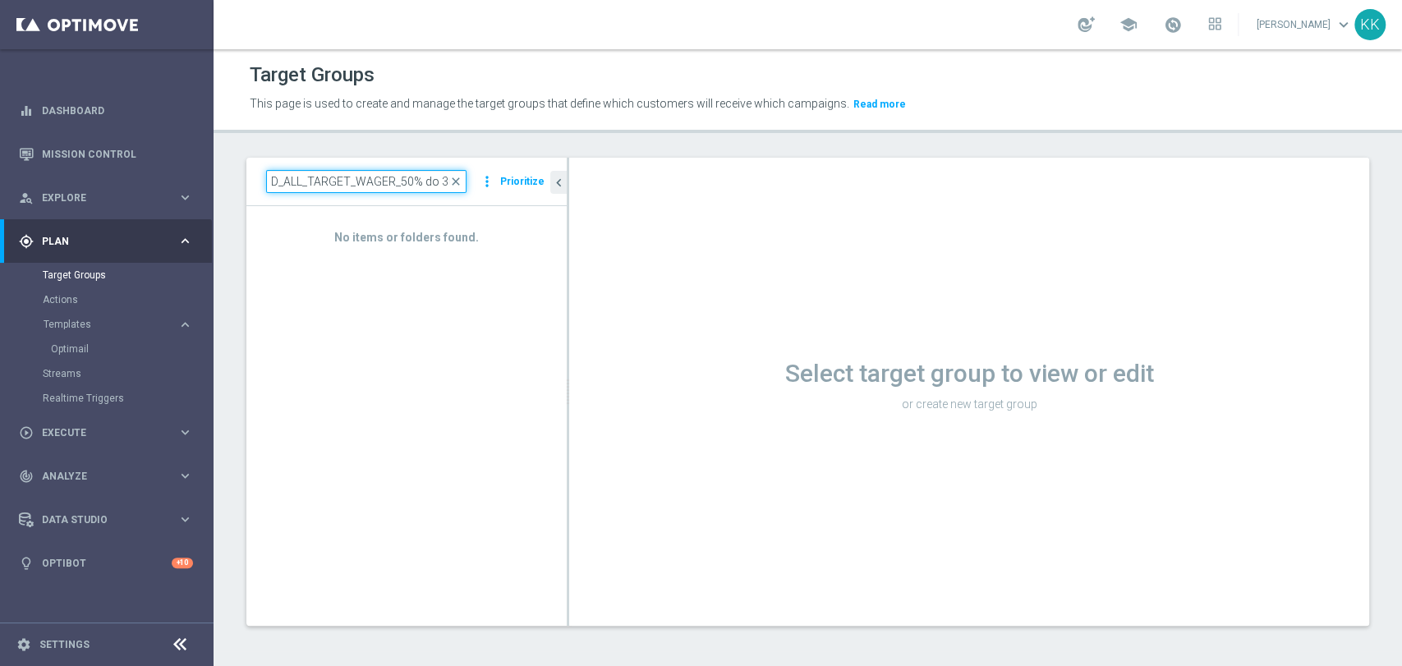
click at [402, 192] on input "D_ALL_TARGET_WAGER_50% do 300 PLN_SON_290925_SMS" at bounding box center [366, 181] width 200 height 23
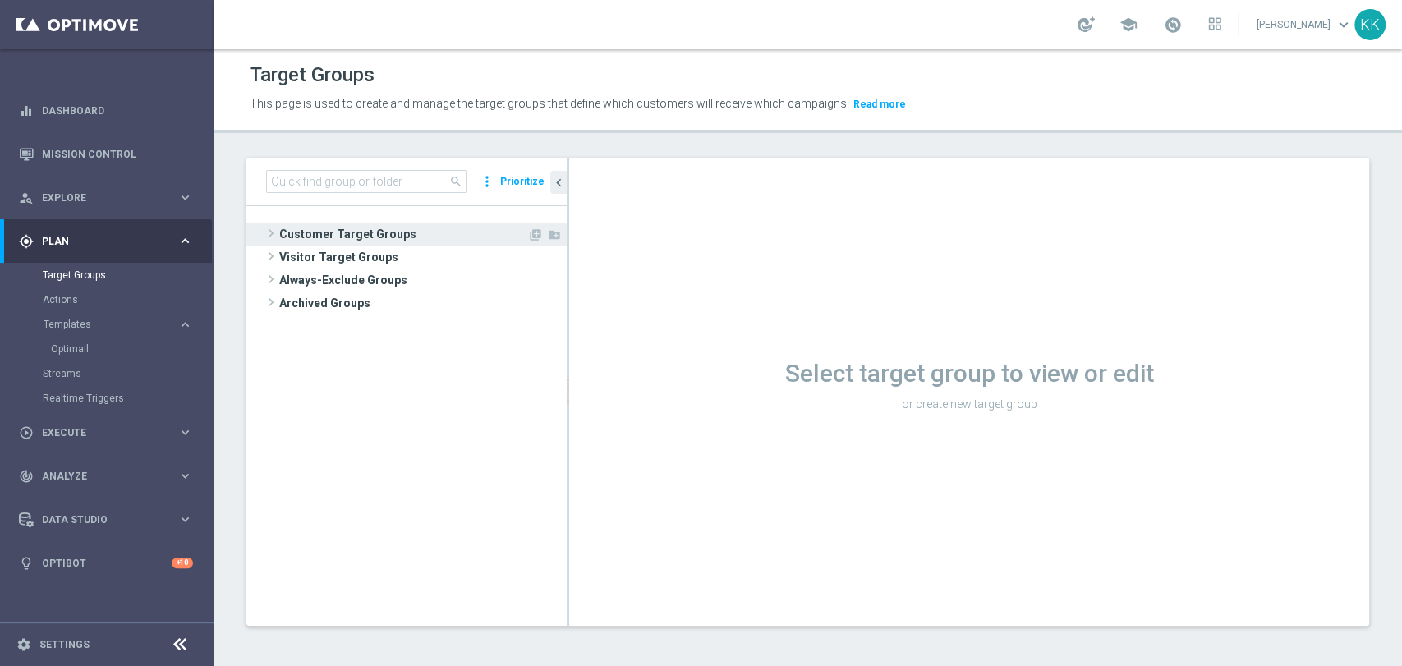
click at [359, 228] on span "Customer Target Groups" at bounding box center [403, 234] width 248 height 23
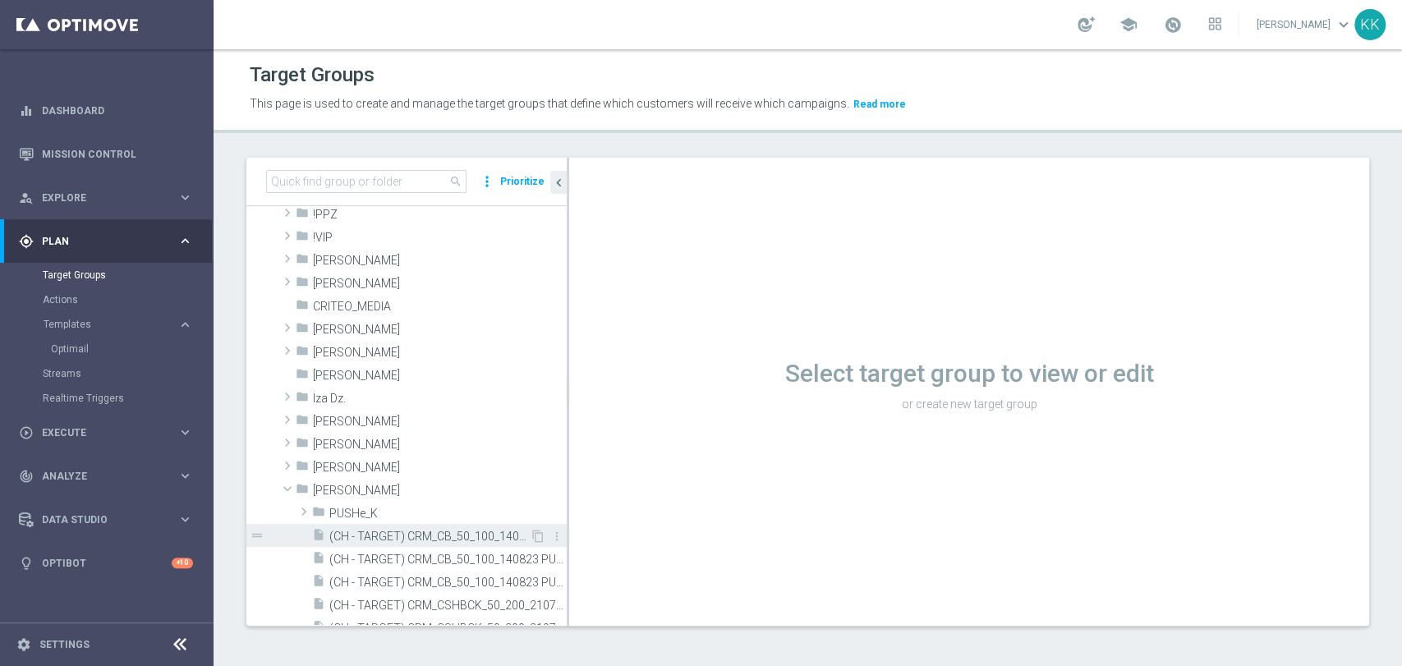
scroll to position [182, 0]
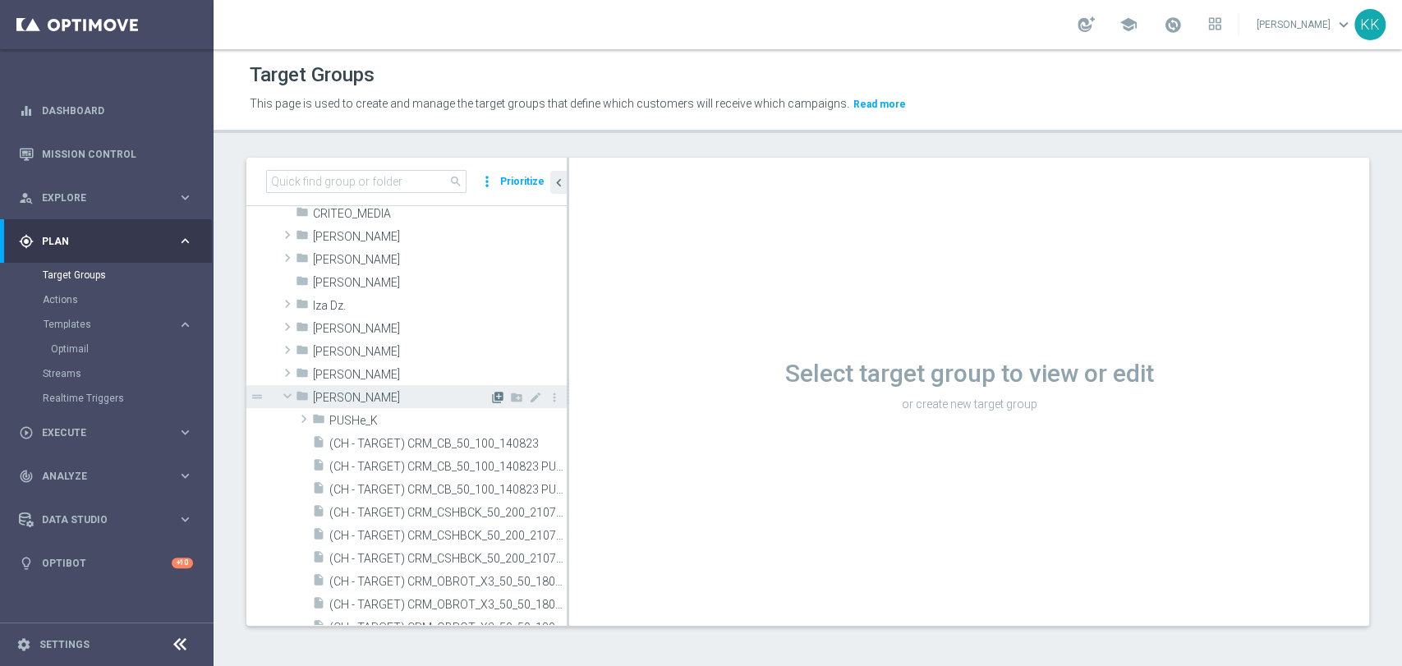
click at [491, 396] on icon "library_add" at bounding box center [497, 397] width 13 height 13
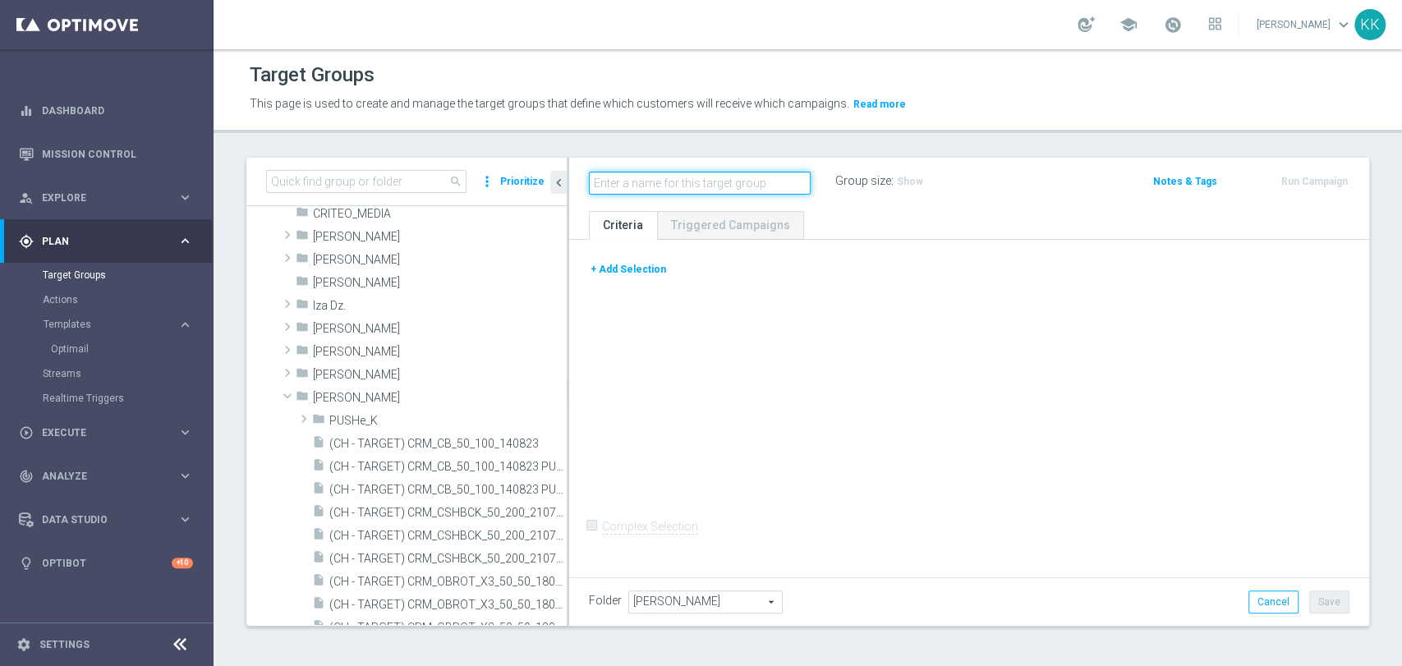
click at [726, 186] on input "text" at bounding box center [700, 183] width 222 height 23
paste input "D_ALL_TARGET_WAGER_50% do 300 PLN_SON_290925_SMS"
type input "D_ALL_TARGET_WAGER_50% do 300 PLN_SON_290925_SMS"
click at [650, 269] on button "+ Add Selection" at bounding box center [628, 269] width 79 height 18
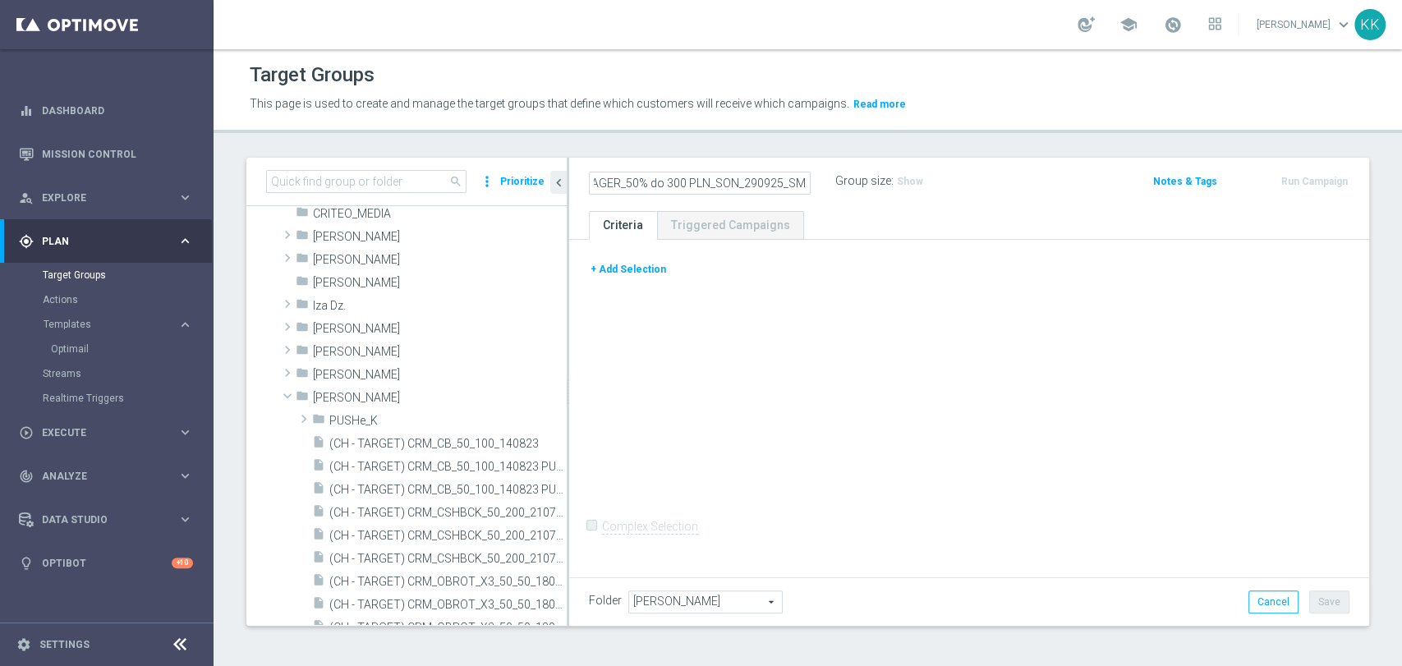
scroll to position [0, 0]
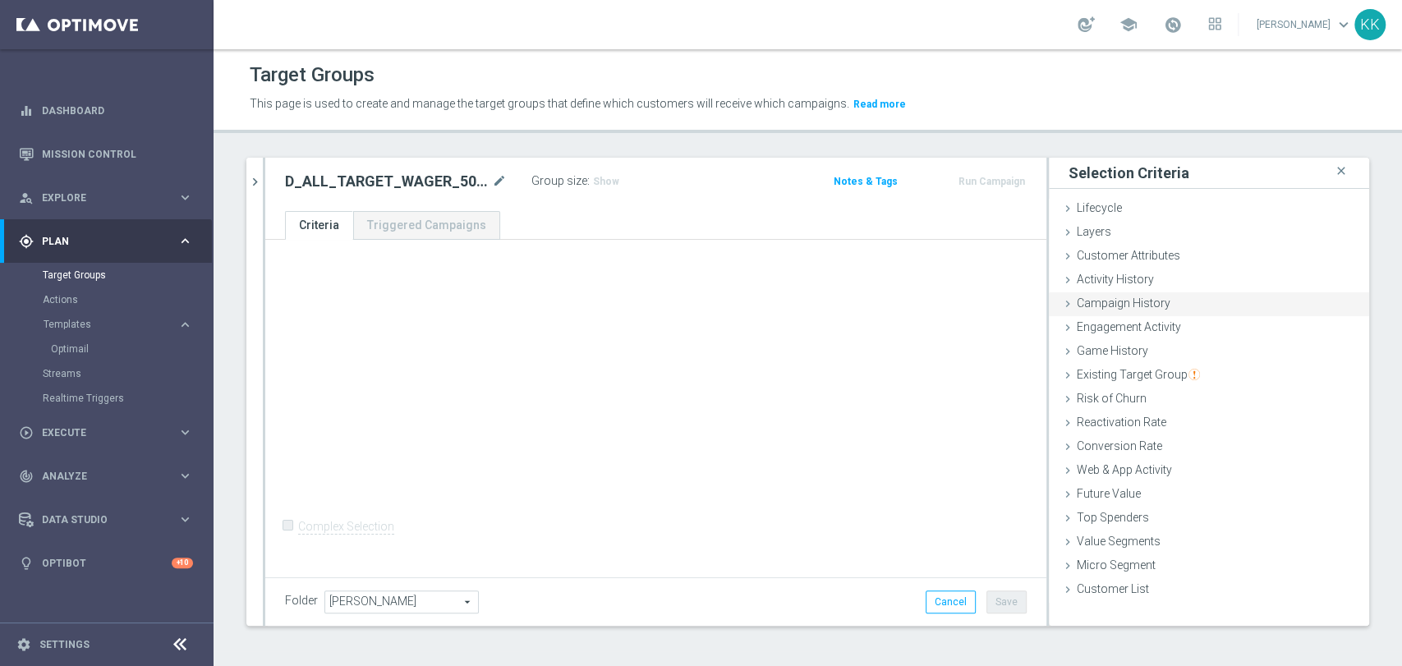
click at [1121, 301] on span "Campaign History" at bounding box center [1124, 303] width 94 height 13
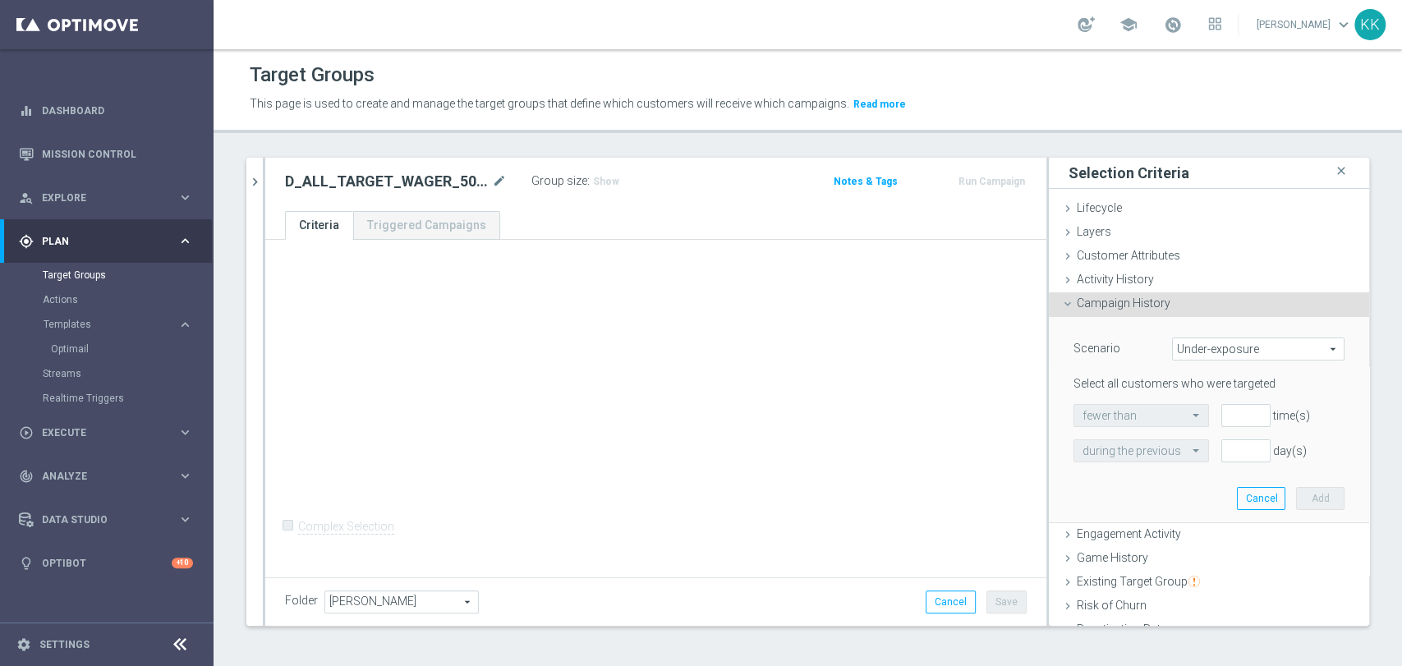
click at [1203, 336] on div "Scenario Under-exposure Under-exposure arrow_drop_down search Select all custom…" at bounding box center [1209, 419] width 296 height 205
click at [1207, 345] on span "Under-exposure" at bounding box center [1258, 348] width 171 height 21
click at [1181, 460] on span "Custom" at bounding box center [1258, 458] width 154 height 13
type input "Custom"
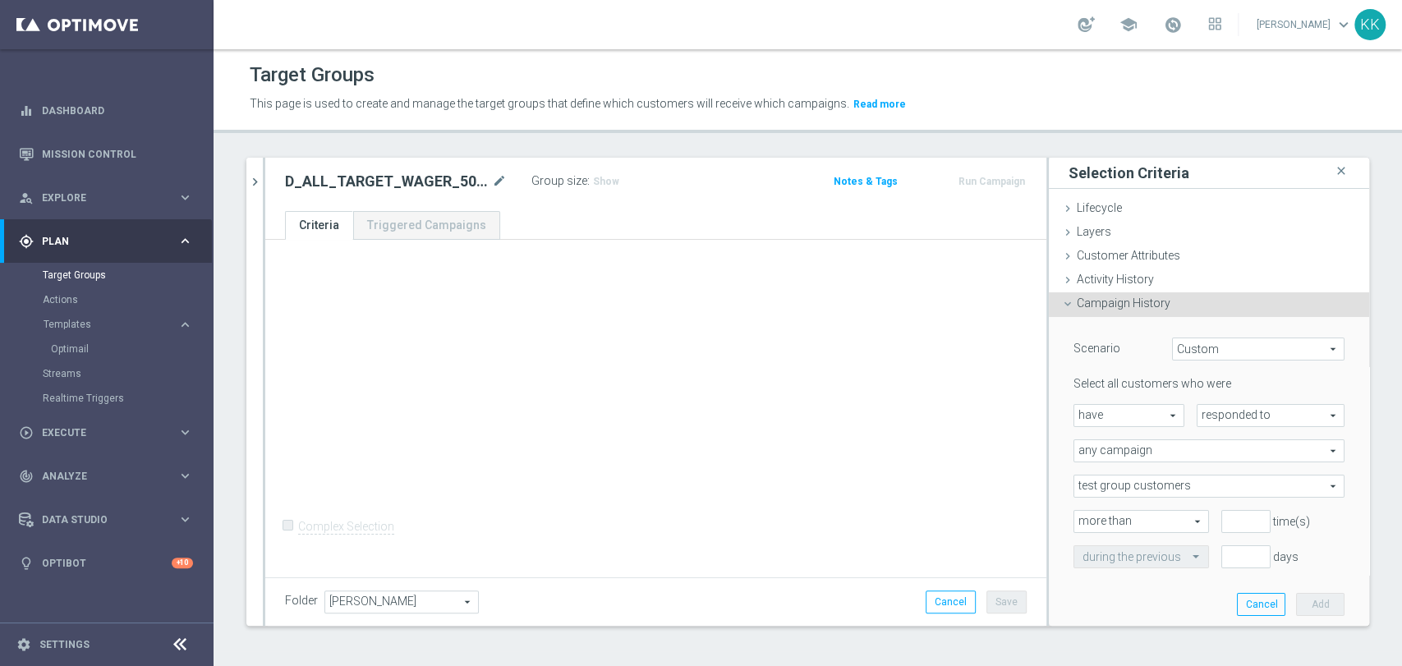
click at [1206, 413] on span "responded to" at bounding box center [1271, 415] width 146 height 21
click at [1211, 468] on label "been targeted with" at bounding box center [1271, 460] width 146 height 21
type input "been targeted with"
click at [1163, 440] on span "any campaign" at bounding box center [1208, 450] width 269 height 21
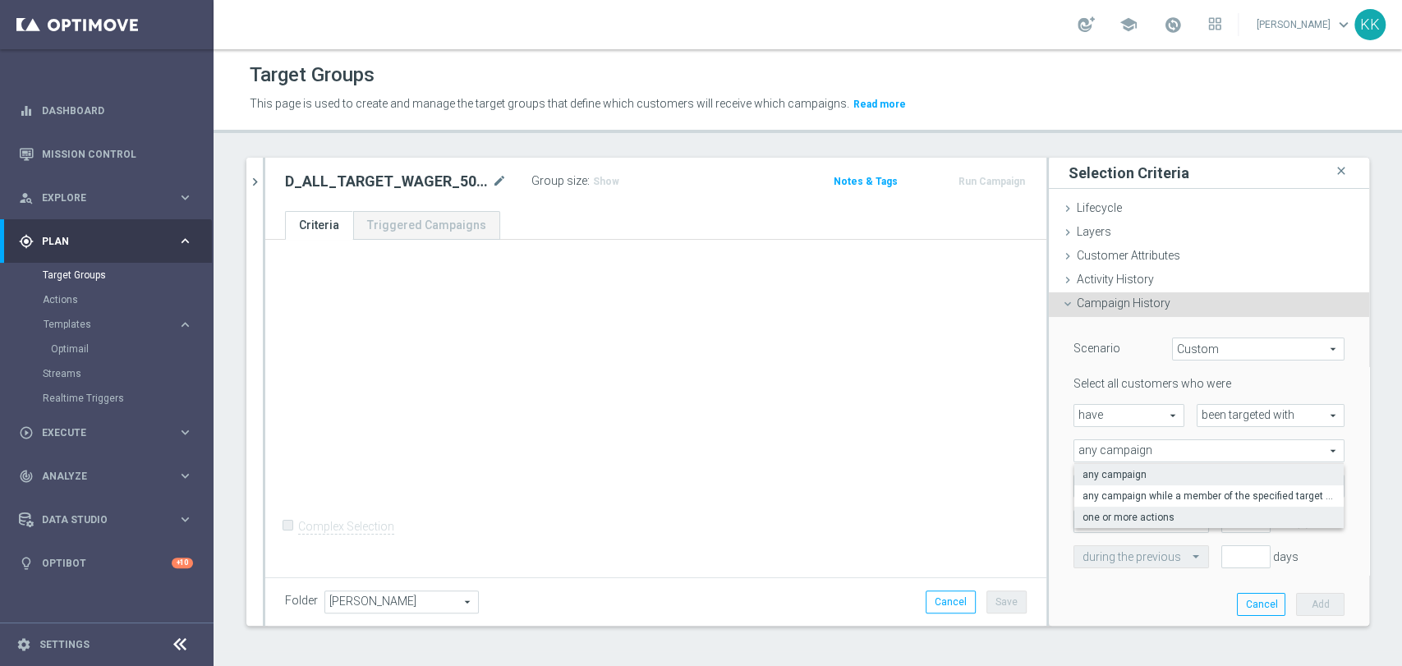
click at [1160, 514] on span "one or more actions" at bounding box center [1209, 517] width 253 height 13
type input "one or more actions"
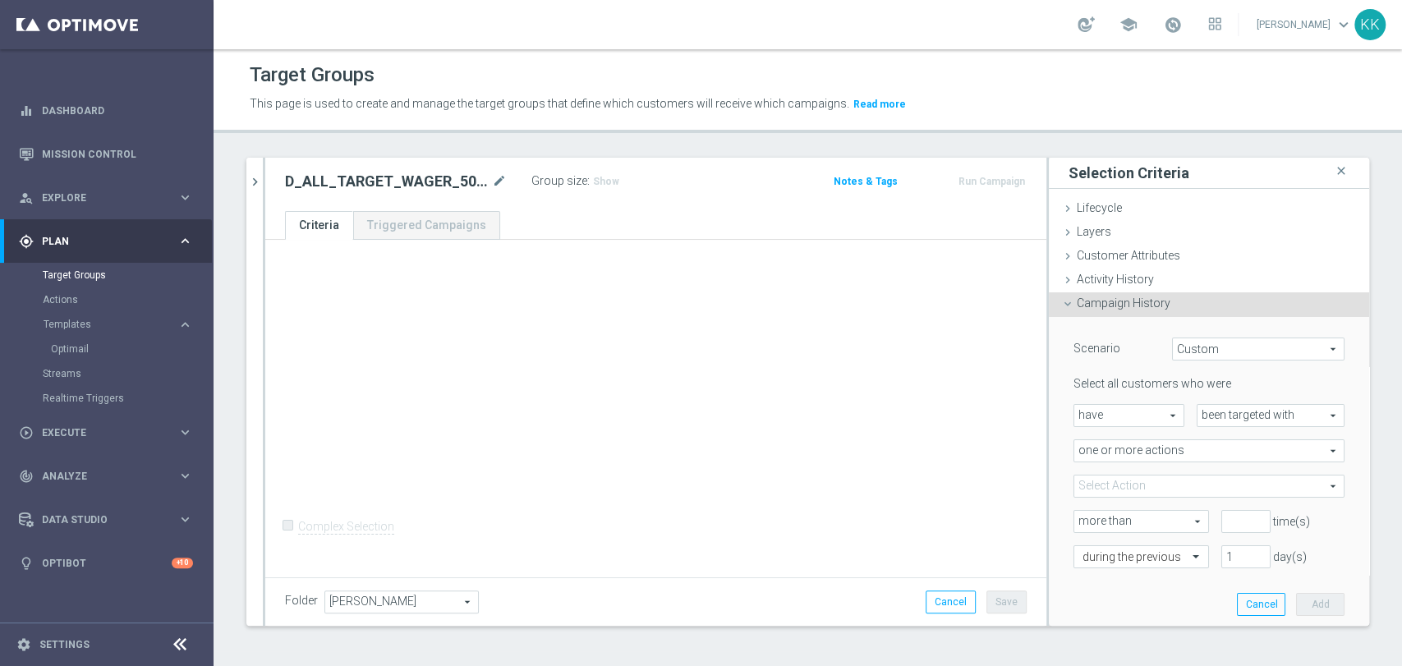
click at [1157, 488] on span at bounding box center [1208, 486] width 269 height 21
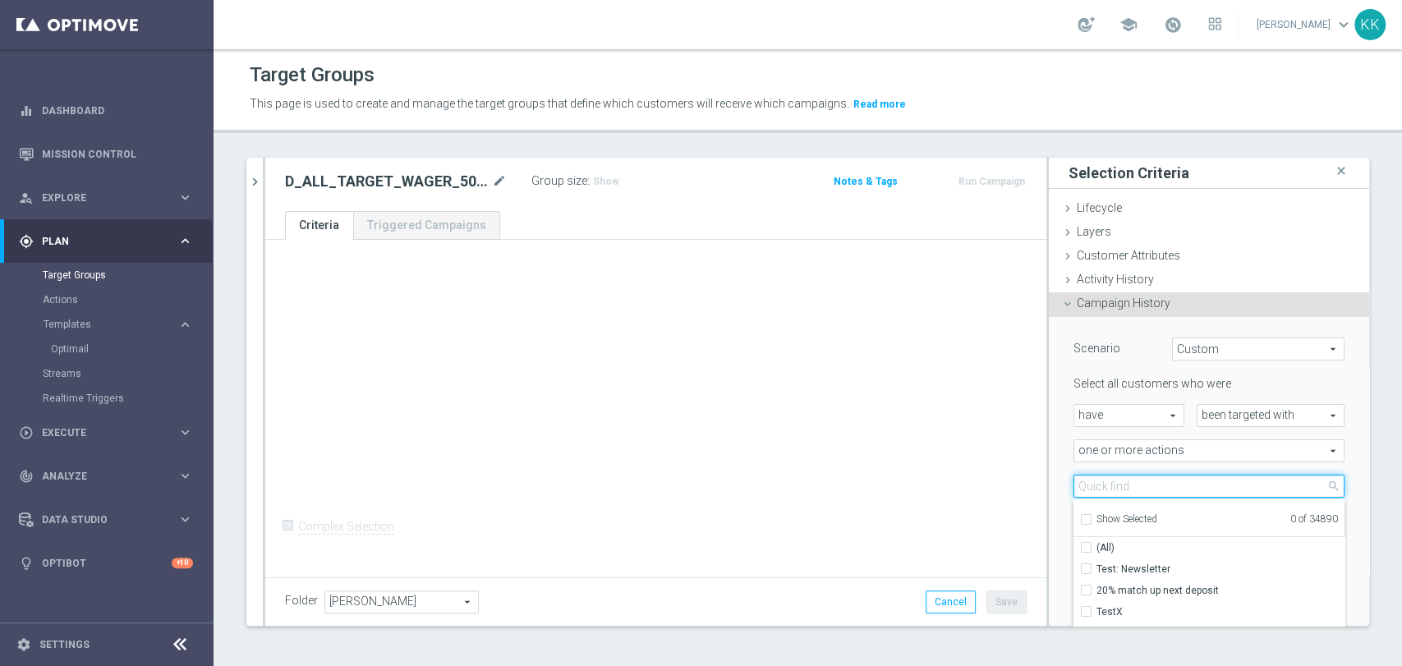
click at [1157, 488] on input "search" at bounding box center [1209, 486] width 271 height 23
type input "v"
paste input "D_ALL_TARGET_WAGER_50% do 300 PLN_SON_290925_SMS"
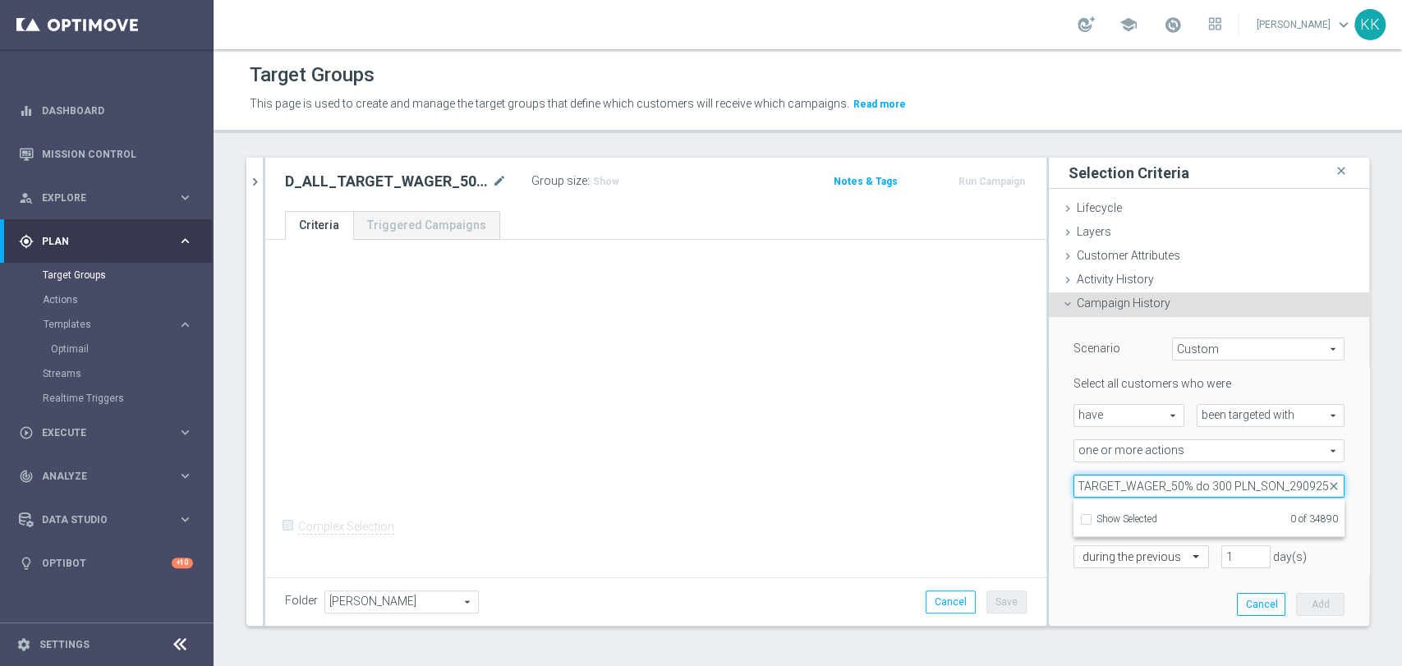
scroll to position [0, 45]
type input "D_ALL_TARGET_WAGER_50% do 300 PLN_SON_290925"
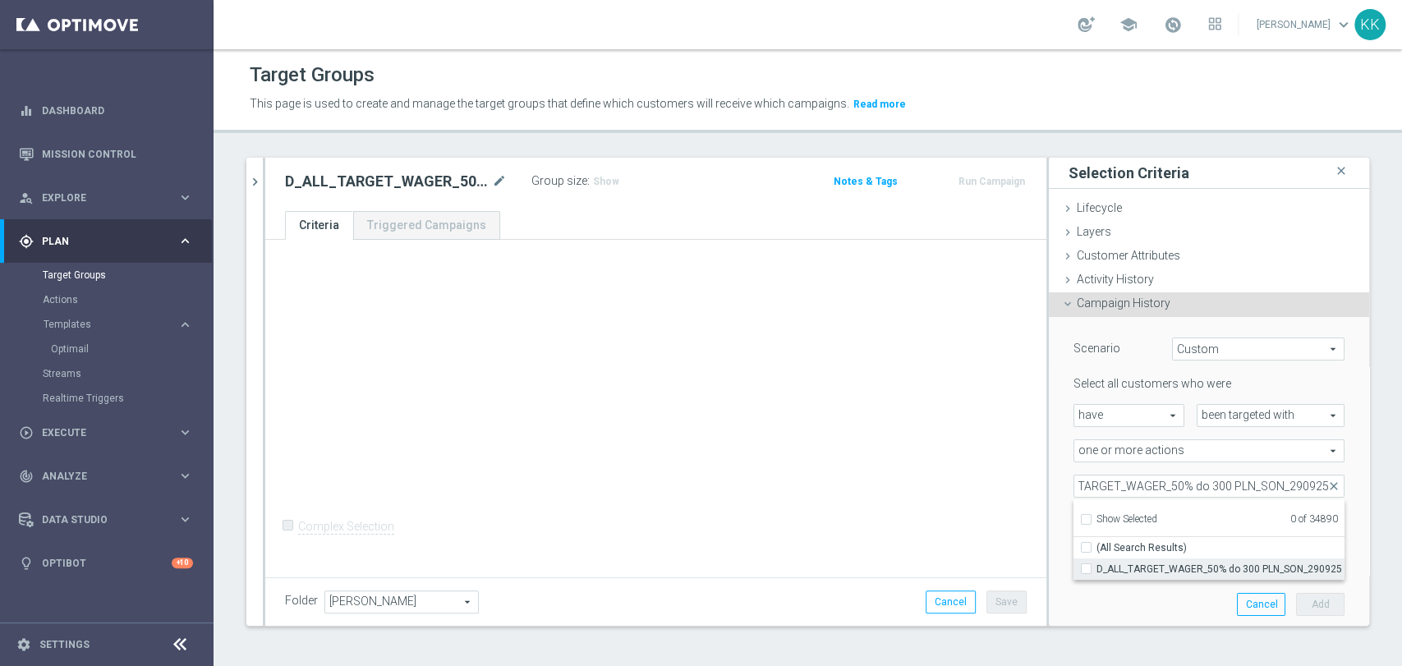
click at [1086, 567] on input "D_ALL_TARGET_WAGER_50% do 300 PLN_SON_290925" at bounding box center [1091, 569] width 11 height 11
checkbox input "true"
type input "D_ALL_TARGET_WAGER_50% do 300 PLN_SON_290925"
checkbox input "true"
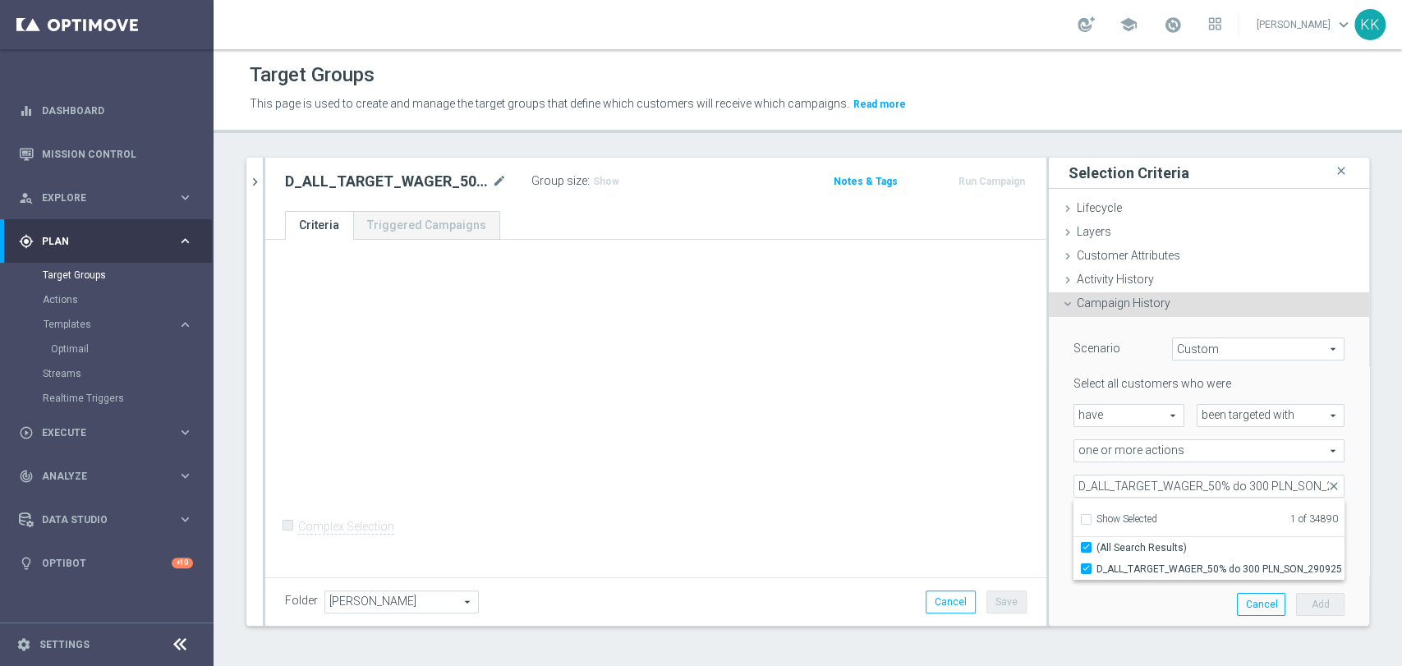
click at [876, 477] on div "+ Add Selection Complex Selection Invalid Expression" at bounding box center [655, 407] width 781 height 334
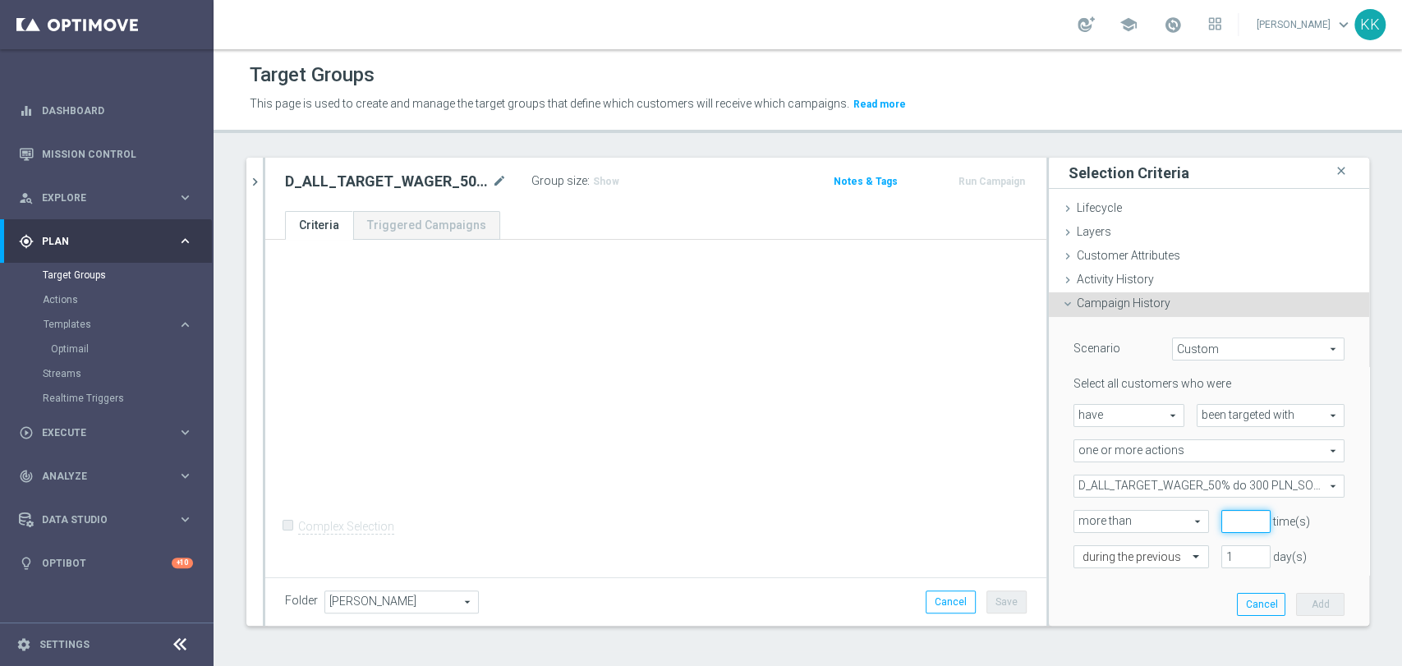
click at [1222, 514] on input "number" at bounding box center [1246, 521] width 49 height 23
type input "0"
click at [1132, 554] on input "text" at bounding box center [1125, 557] width 85 height 15
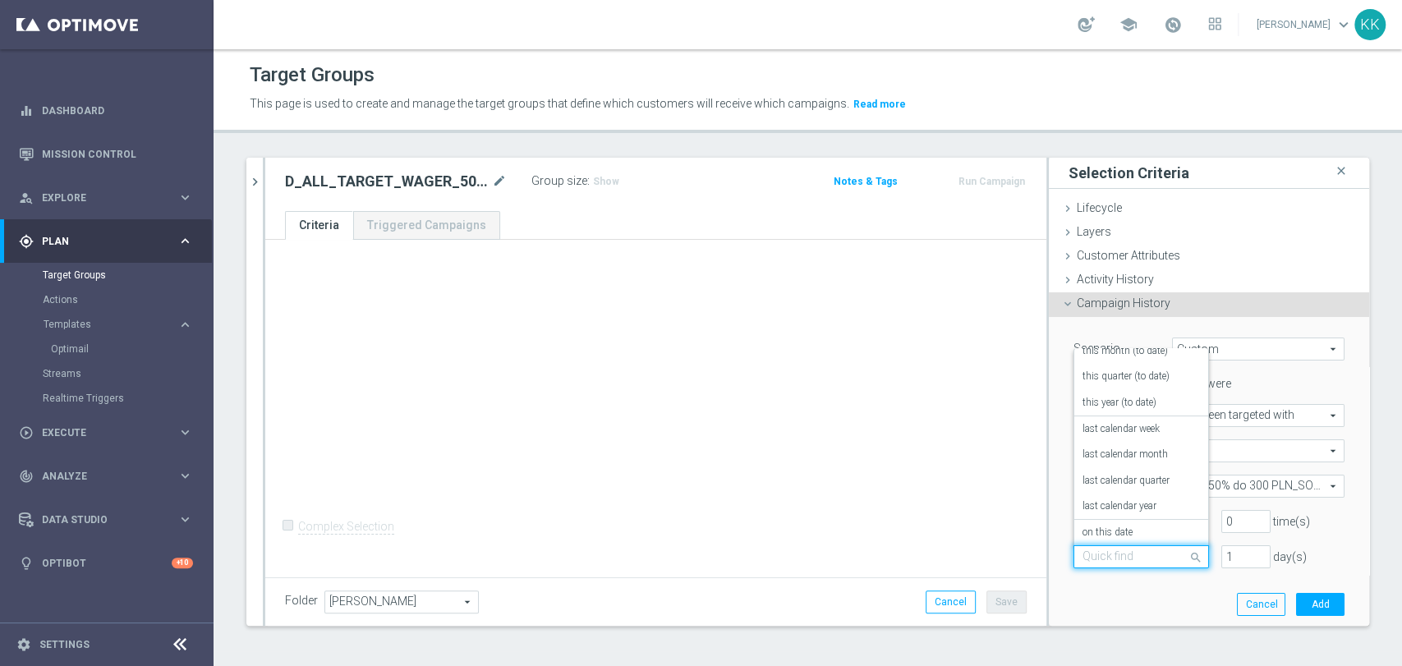
scroll to position [145, 0]
click at [1138, 499] on div "in this range" at bounding box center [1141, 502] width 117 height 26
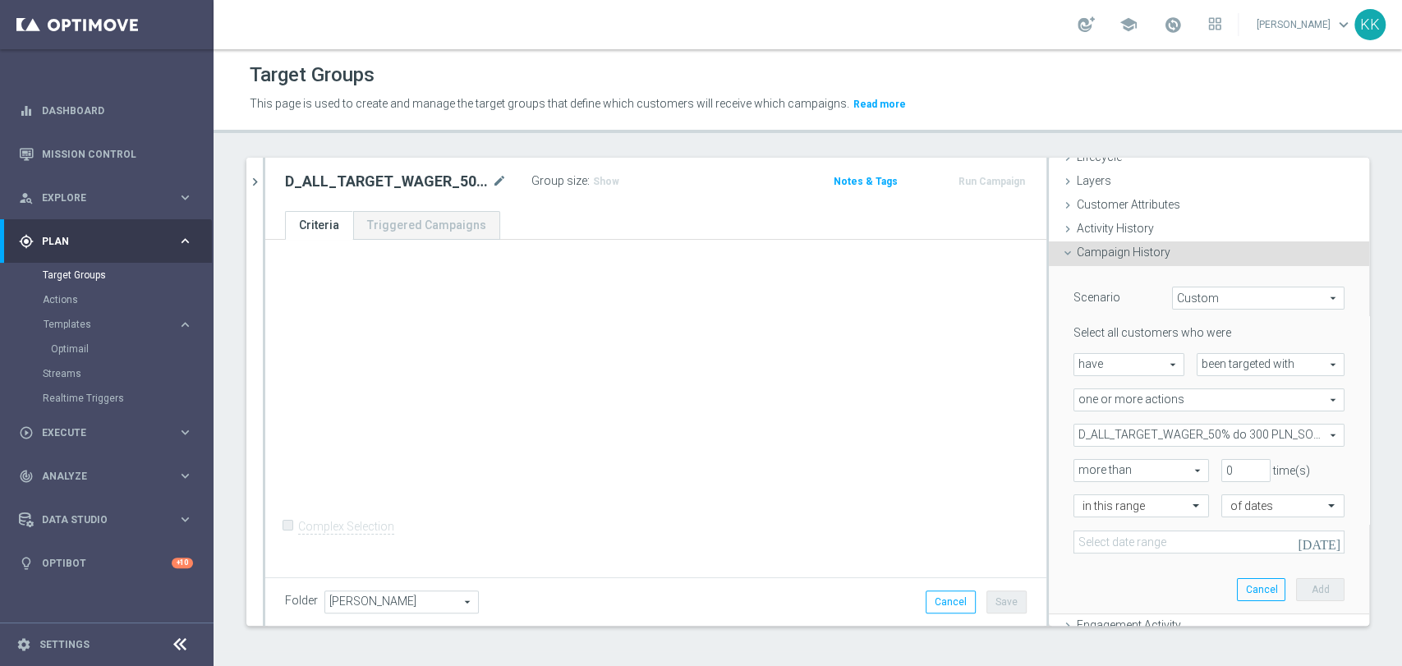
scroll to position [91, 0]
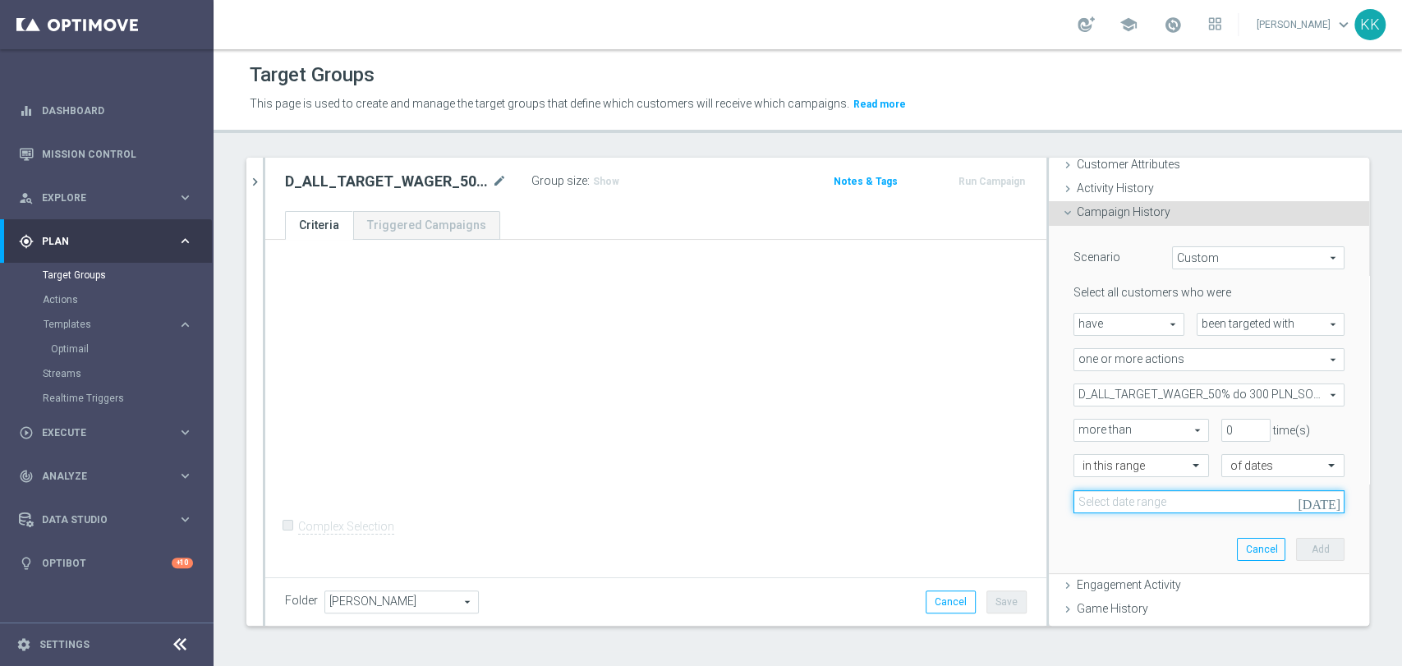
click at [1127, 508] on input at bounding box center [1209, 501] width 271 height 23
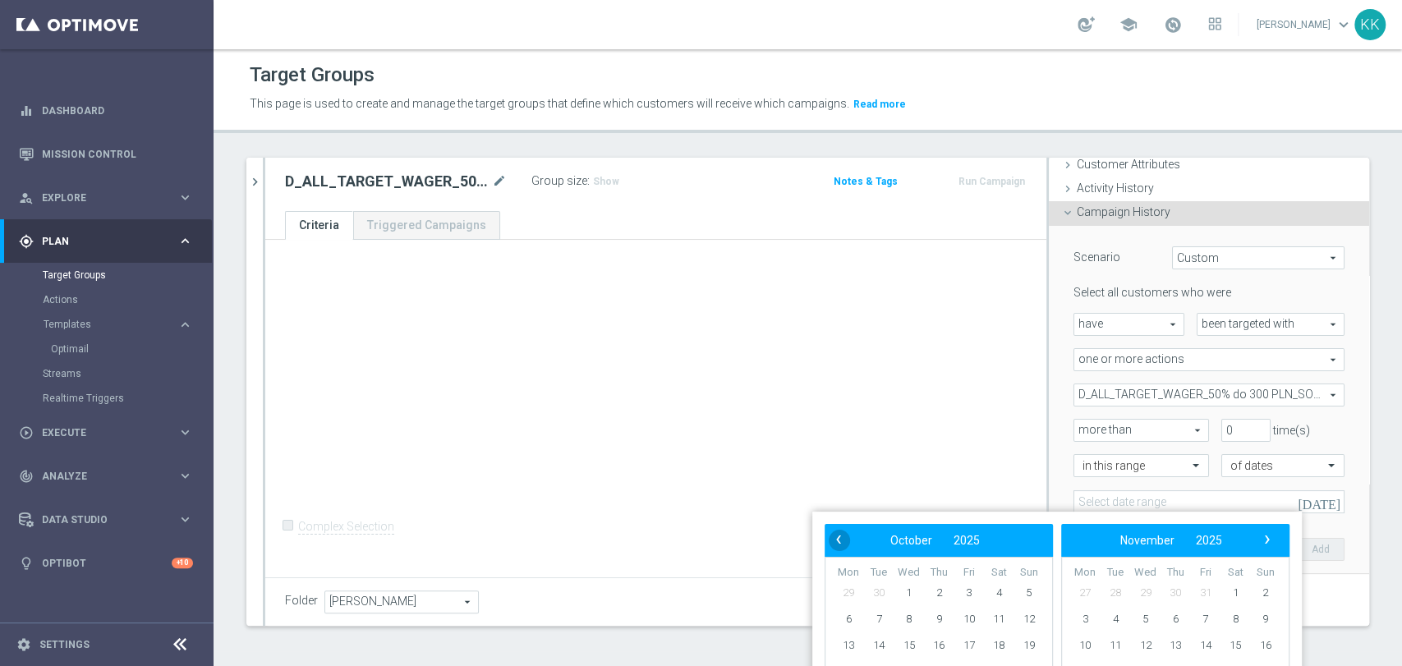
click at [845, 548] on button "‹" at bounding box center [839, 540] width 21 height 21
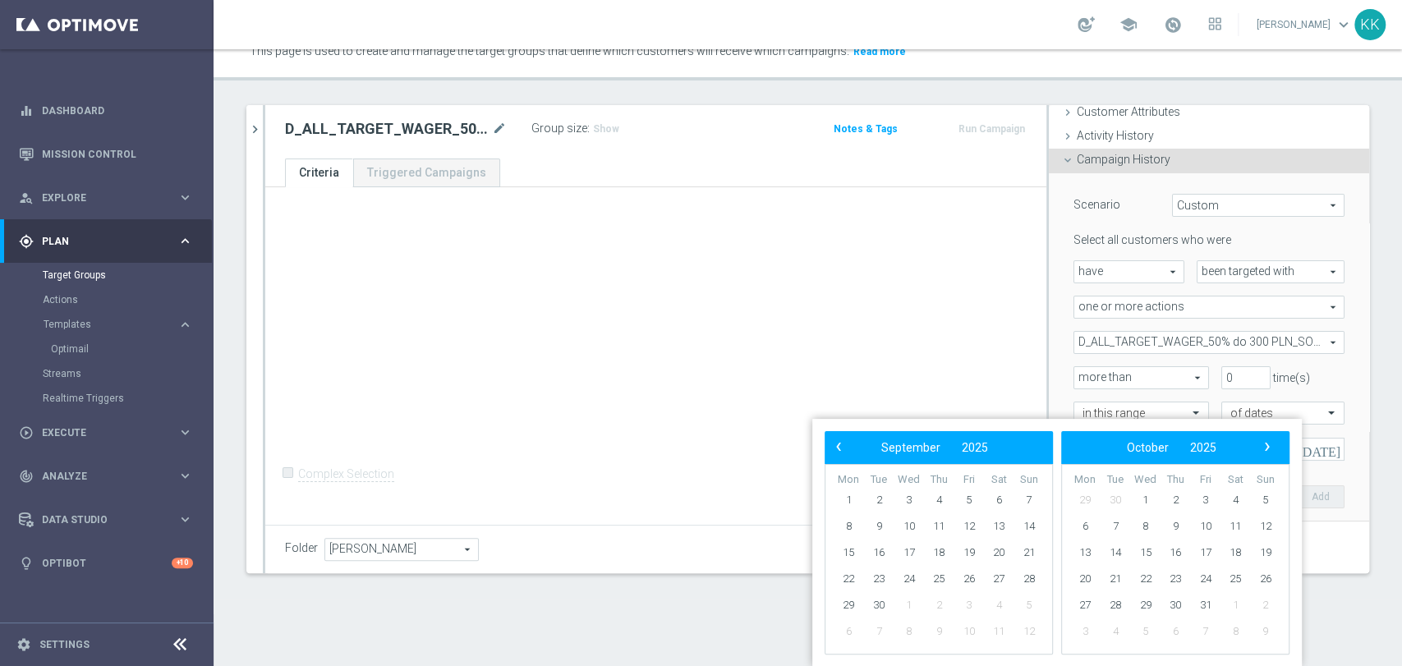
scroll to position [40, 0]
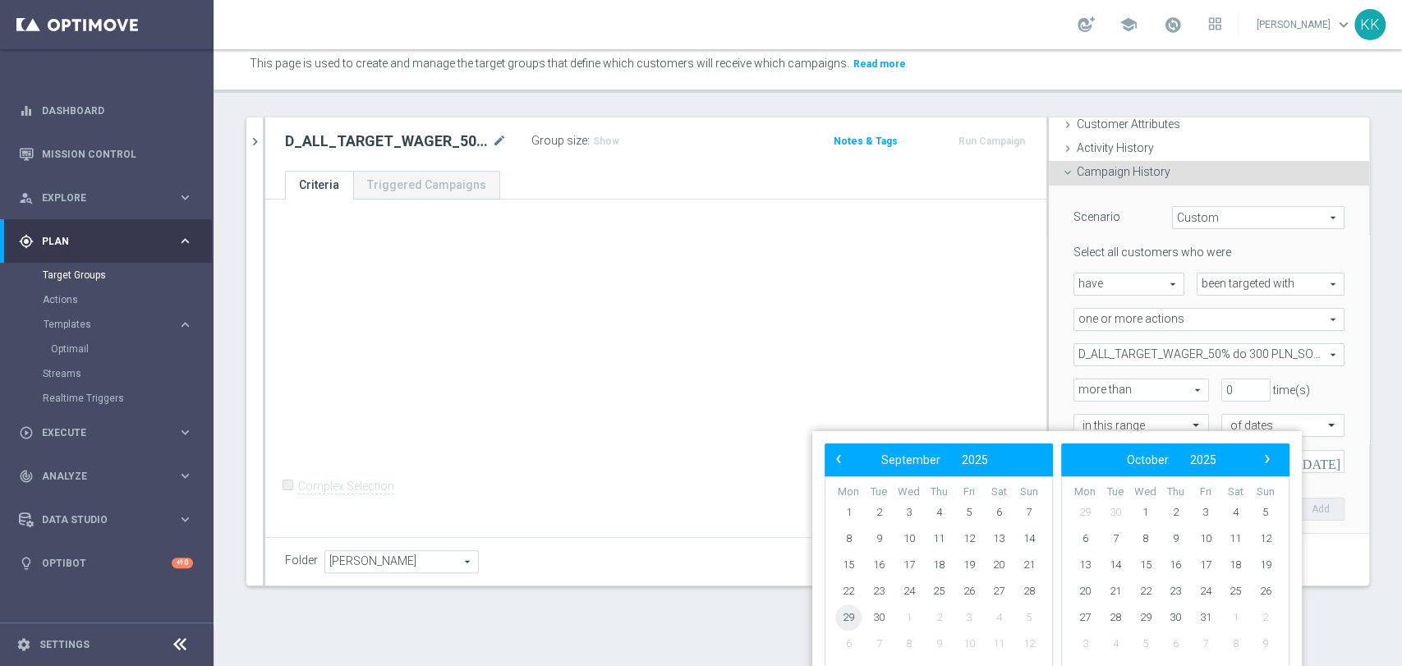
click at [843, 622] on span "29" at bounding box center [848, 618] width 26 height 26
click at [1232, 515] on span "4" at bounding box center [1235, 512] width 26 height 26
type input "29 Sep 2025 - 04 Oct 2025"
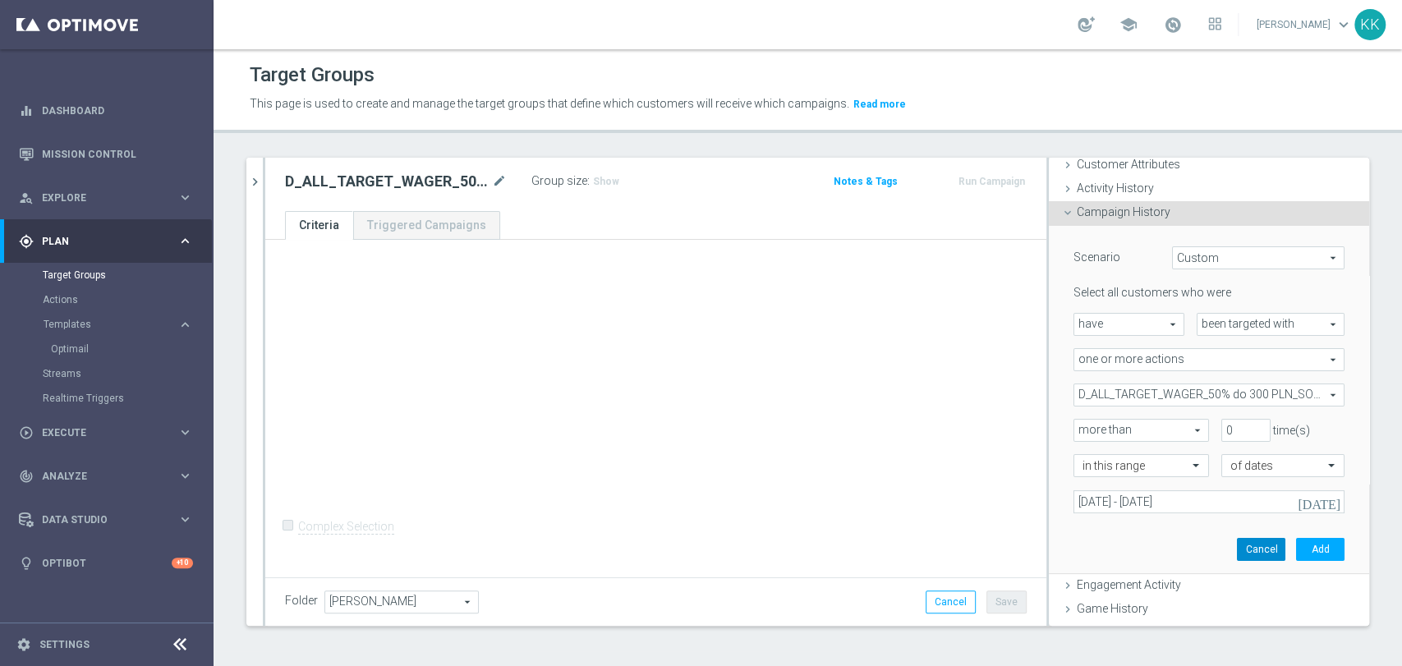
scroll to position [0, 0]
click at [1296, 552] on button "Add" at bounding box center [1320, 549] width 48 height 23
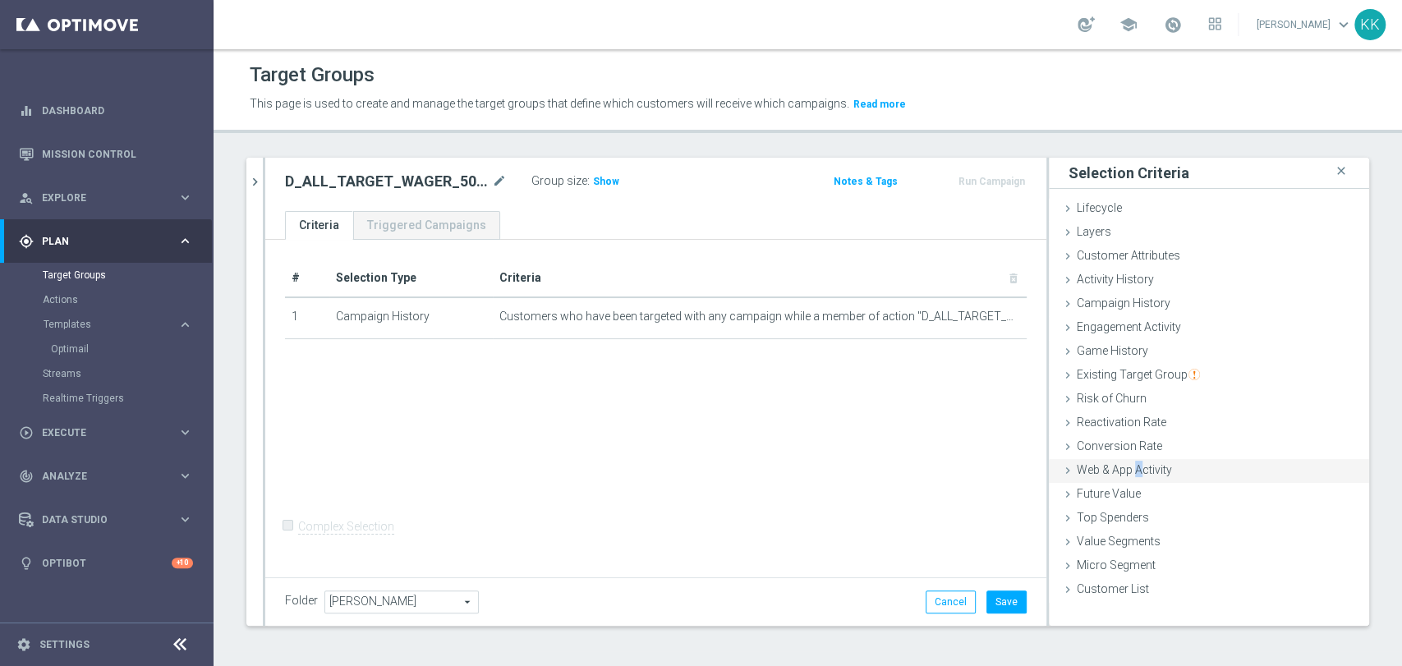
click at [1122, 473] on span "Web & App Activity" at bounding box center [1124, 469] width 95 height 13
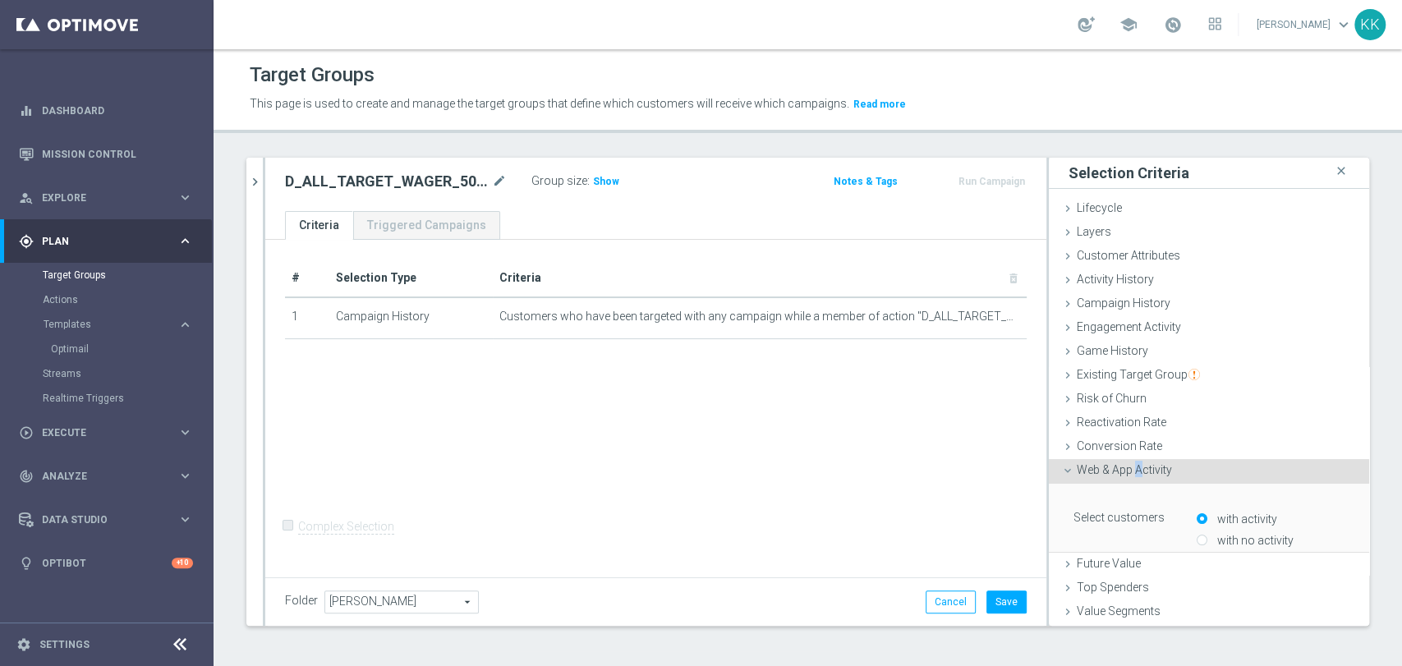
click at [1125, 472] on span "Web & App Activity" at bounding box center [1124, 469] width 95 height 13
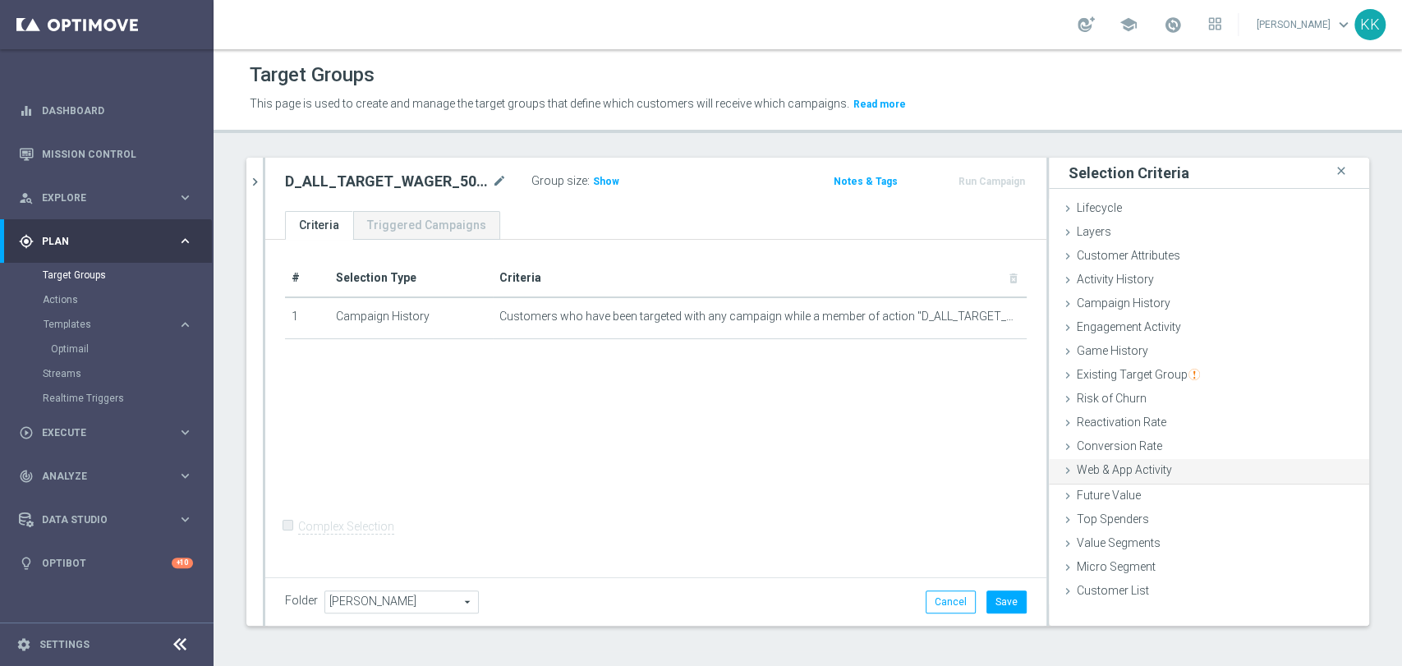
click at [1124, 472] on span "Web & App Activity" at bounding box center [1124, 469] width 95 height 13
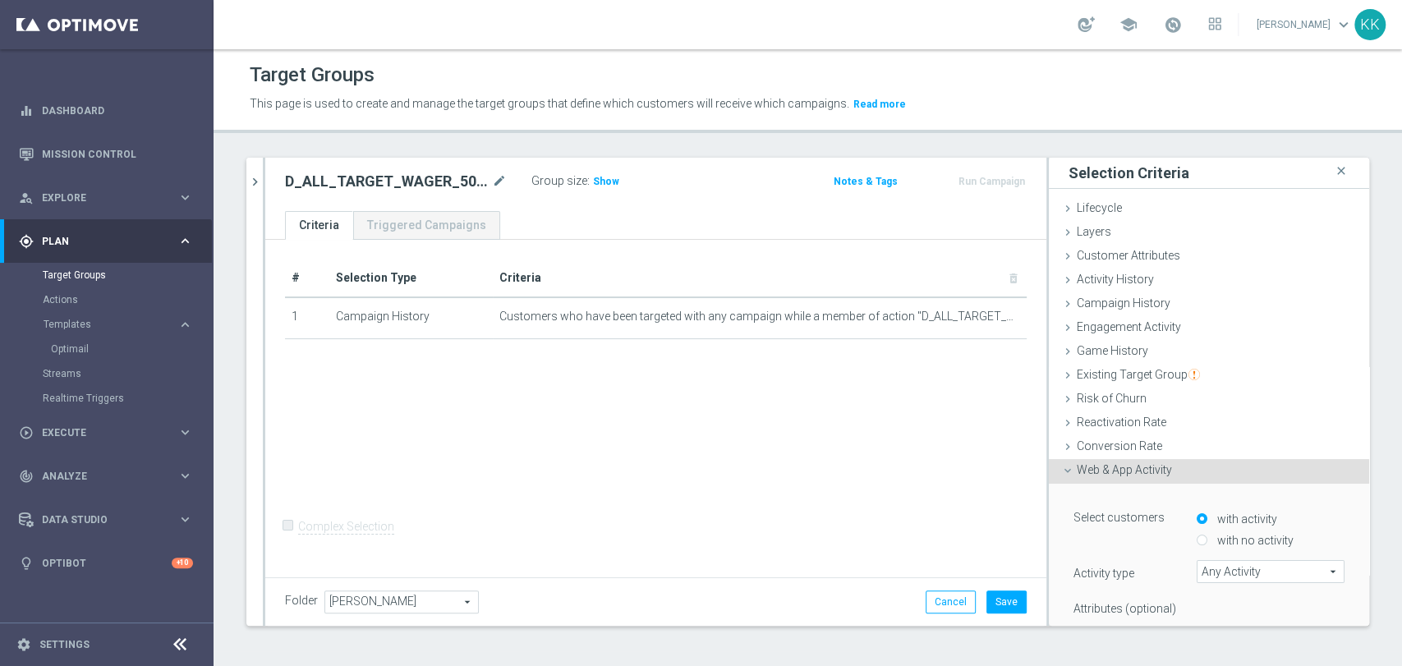
click at [1197, 540] on div "with no activity" at bounding box center [1271, 537] width 148 height 21
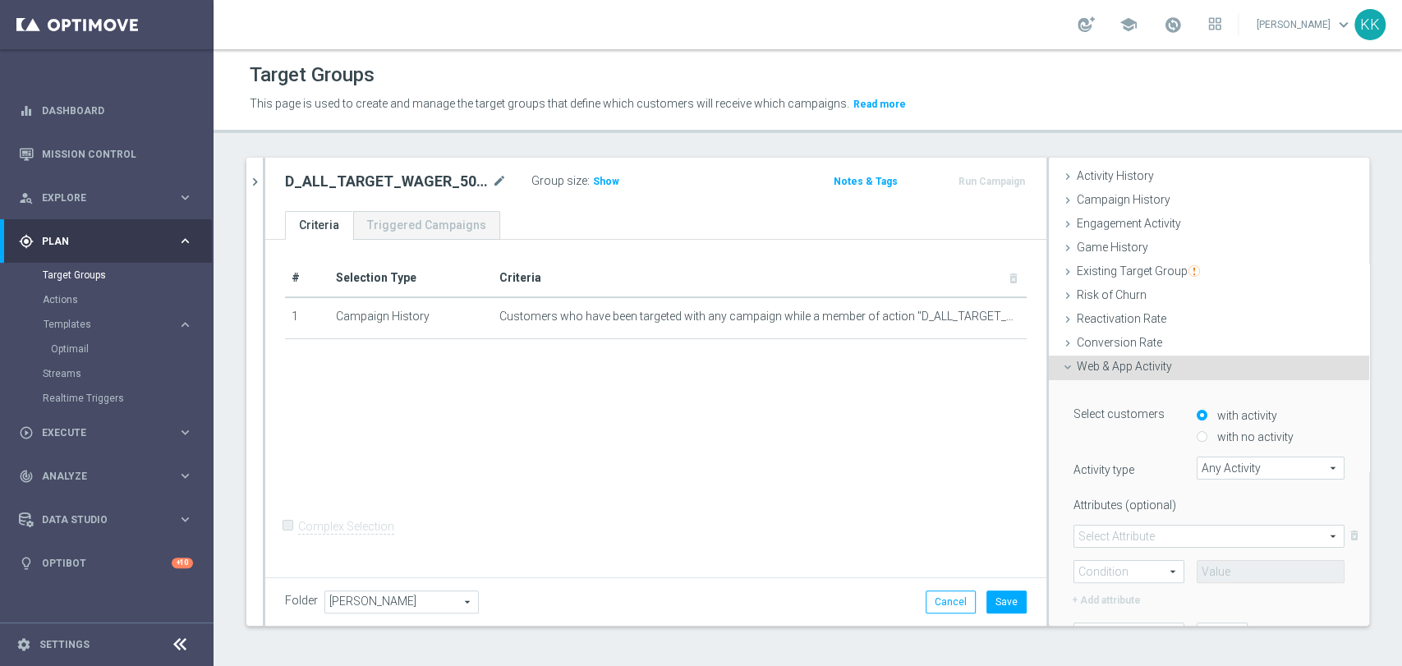
scroll to position [182, 0]
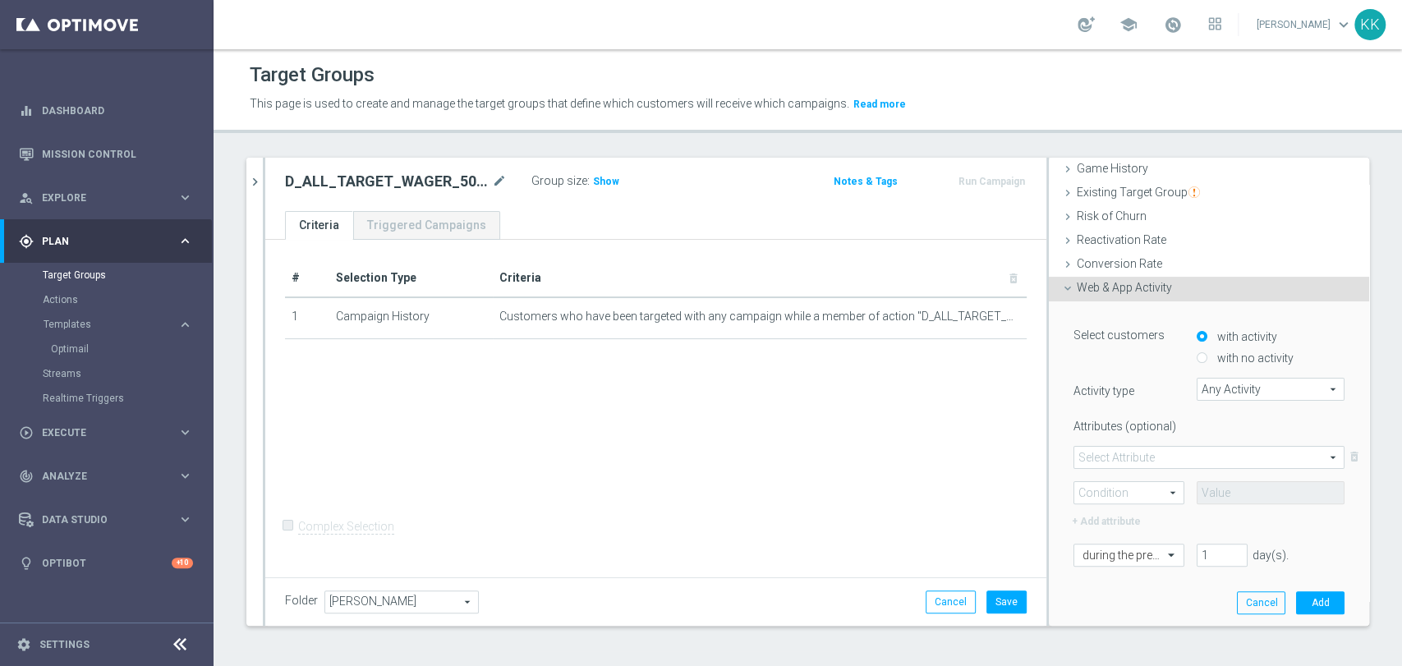
drag, startPoint x: 1183, startPoint y: 350, endPoint x: 1192, endPoint y: 352, distance: 9.2
click at [1197, 351] on div "with no activity" at bounding box center [1271, 354] width 148 height 21
click at [1197, 353] on input "with no activity" at bounding box center [1202, 358] width 11 height 11
radio input "true"
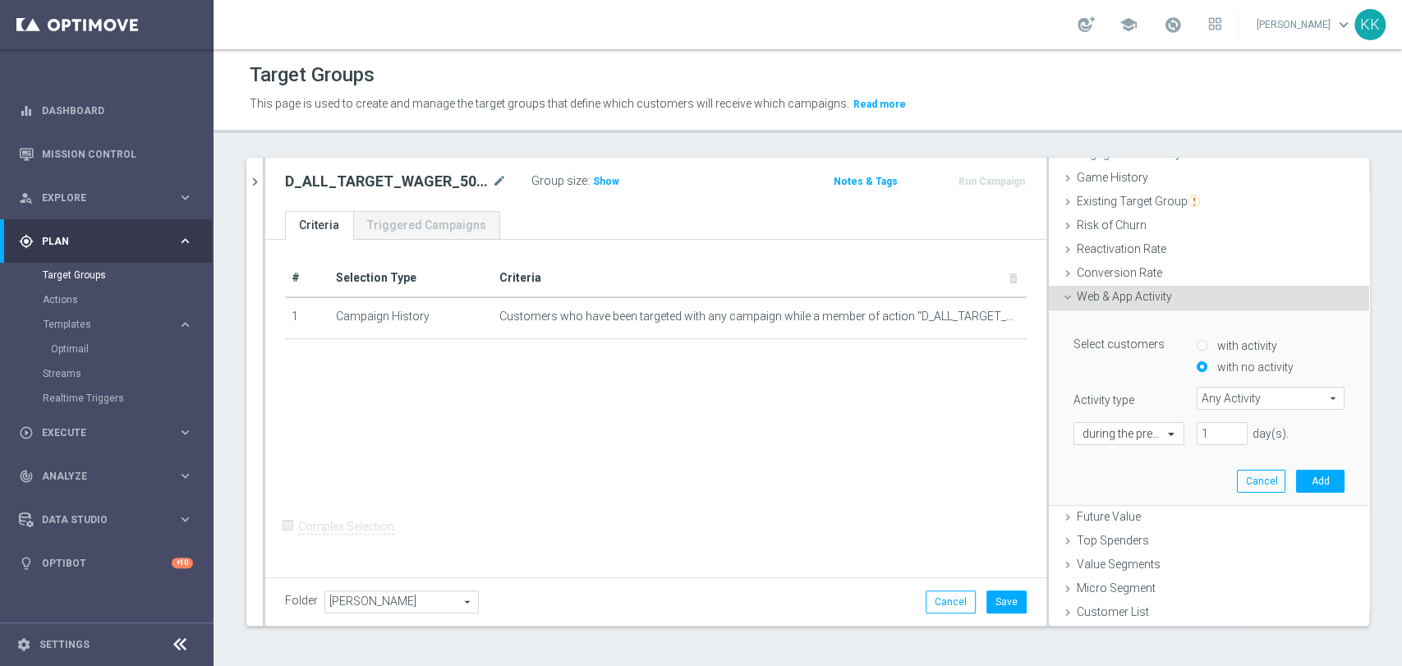
scroll to position [172, 0]
click at [1207, 393] on span "Any Activity" at bounding box center [1271, 399] width 146 height 21
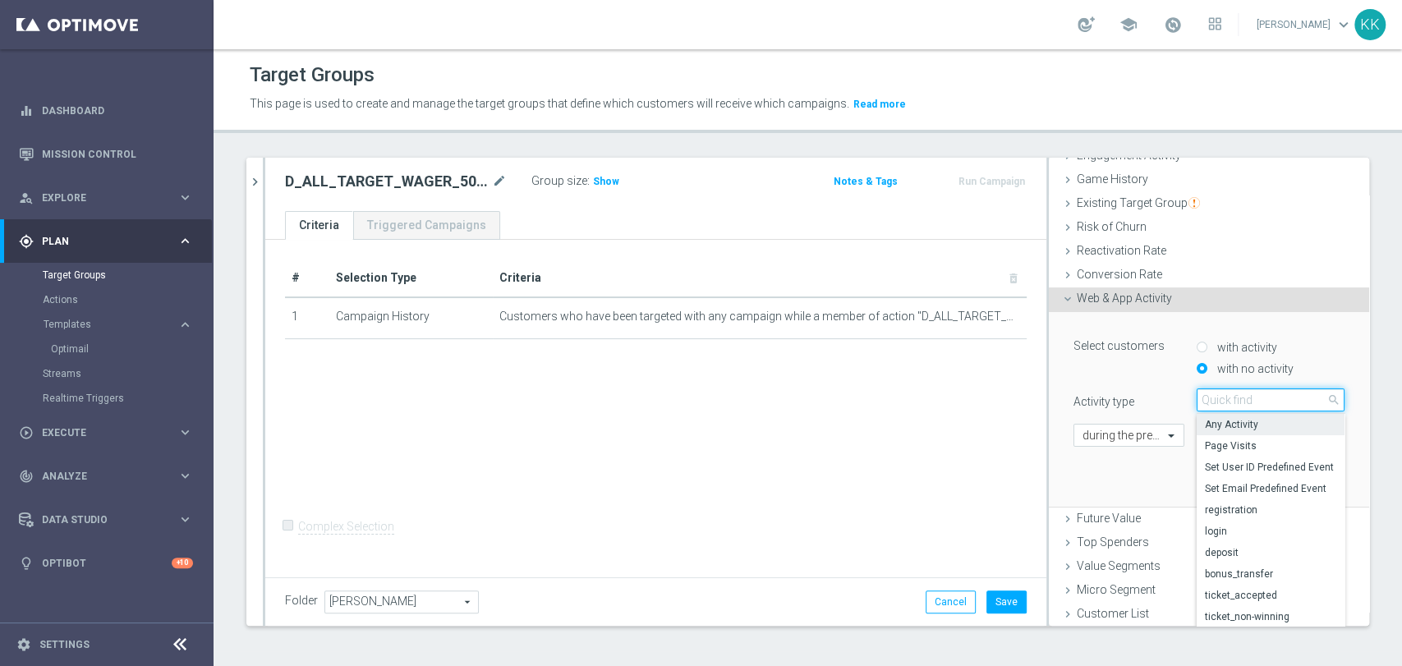
click at [1207, 393] on input "search" at bounding box center [1271, 400] width 148 height 23
type input "CAMP"
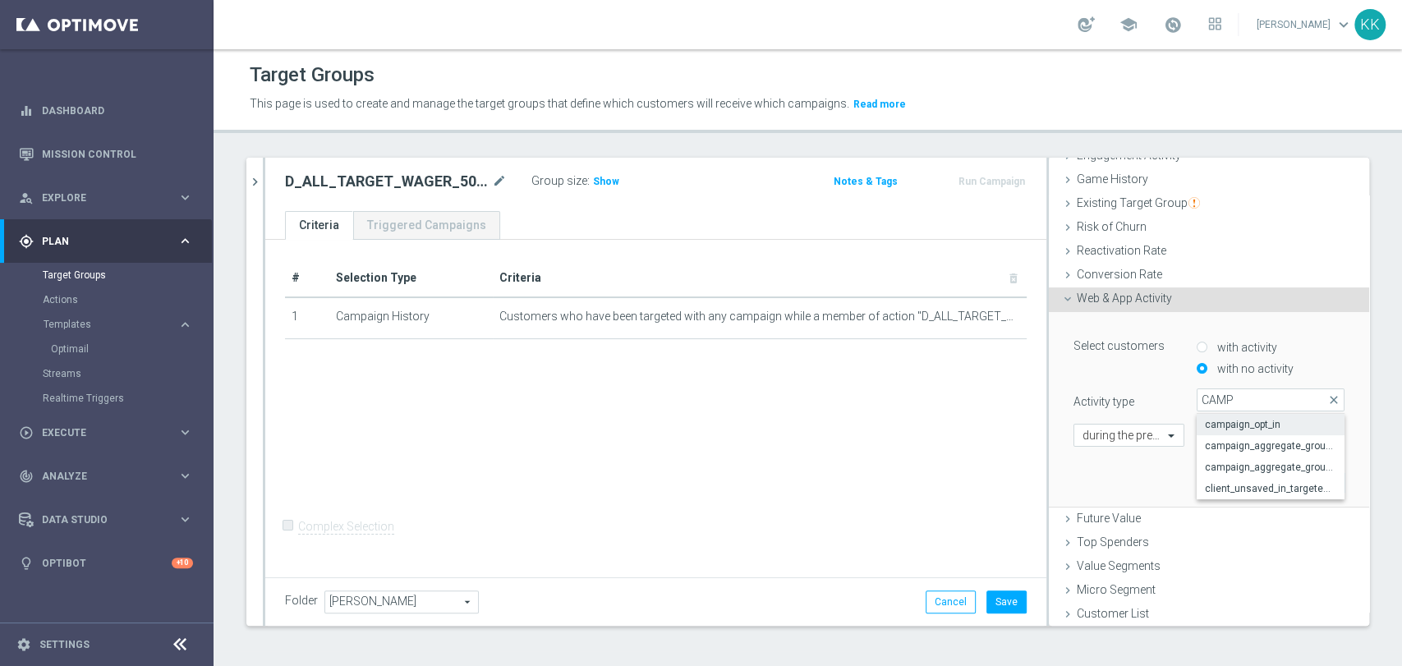
click at [1222, 430] on label "campaign_opt_in" at bounding box center [1271, 424] width 148 height 21
type input "campaign_opt_in"
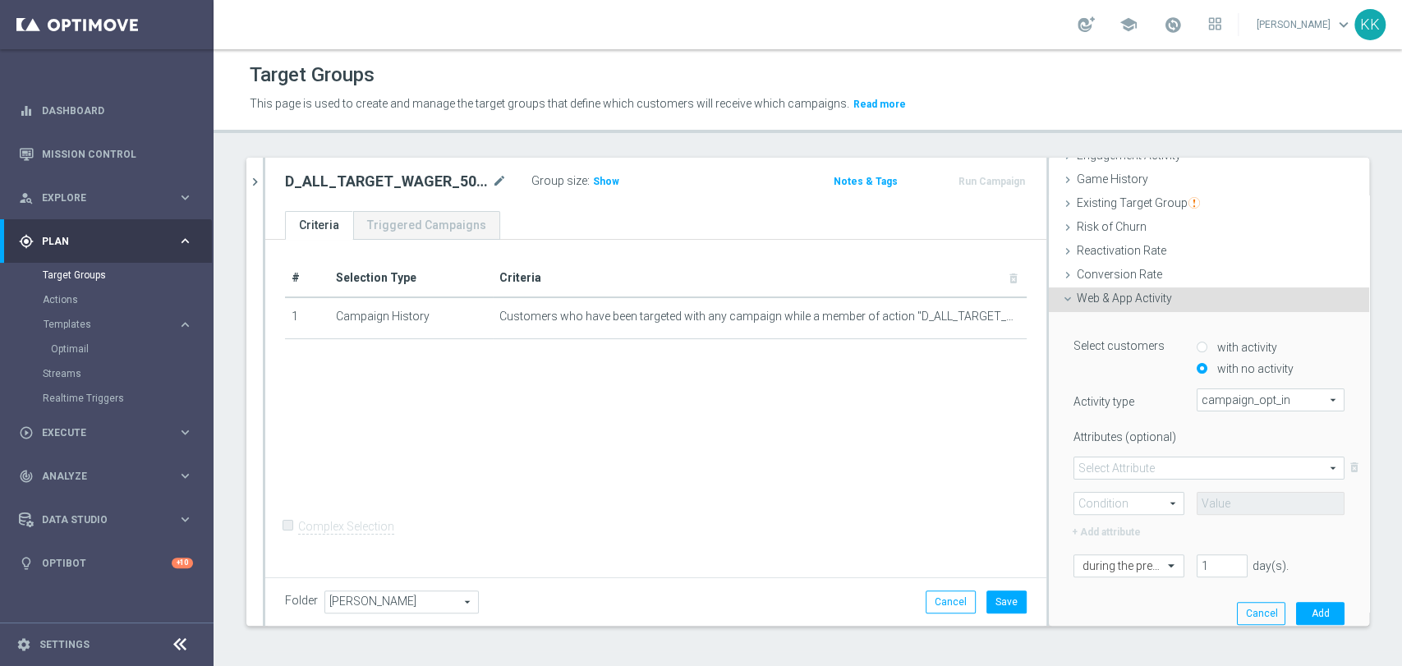
click at [1117, 461] on span at bounding box center [1208, 468] width 269 height 21
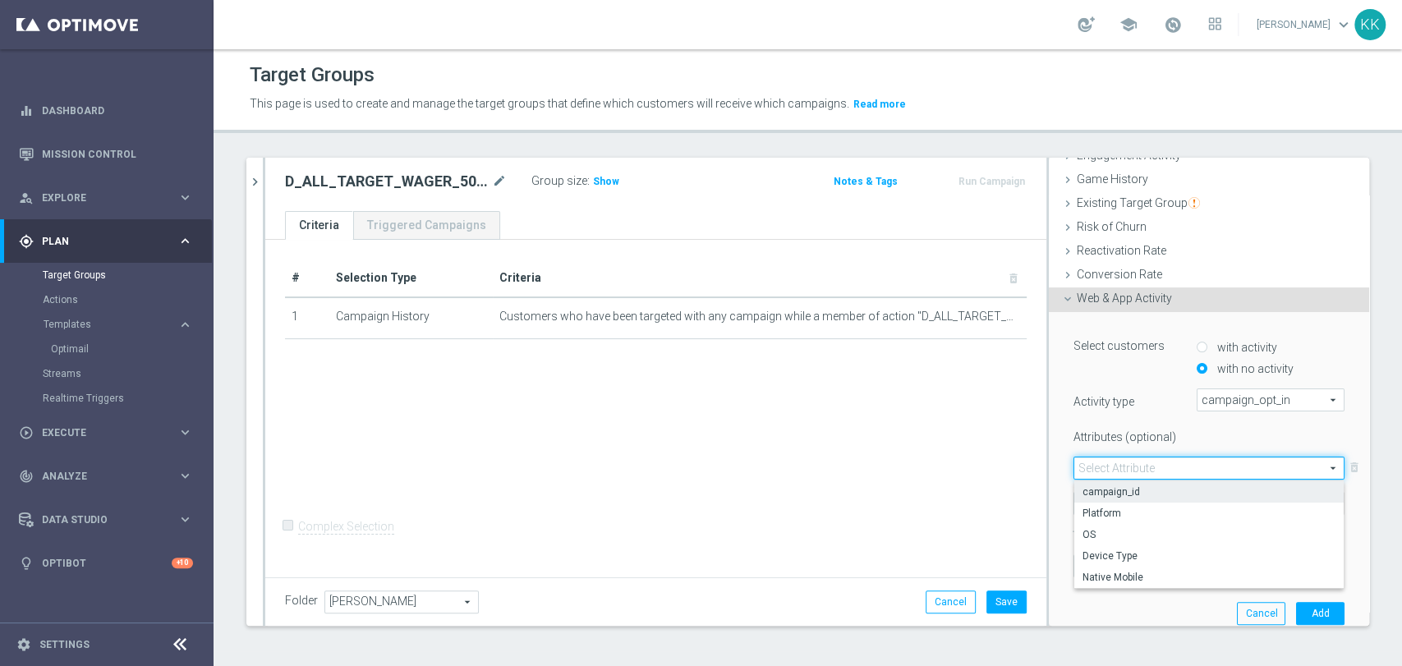
click at [1130, 487] on span "campaign_id" at bounding box center [1209, 491] width 253 height 13
type input "campaign_id"
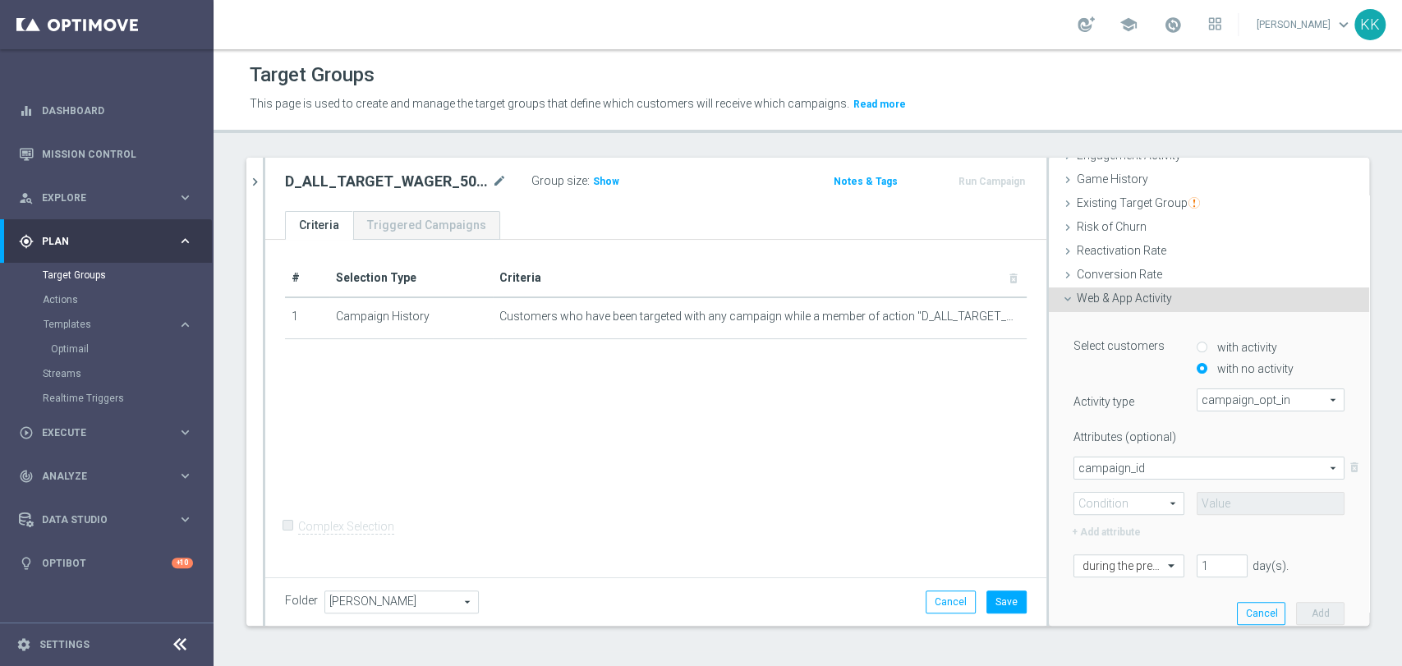
scroll to position [0, 0]
click at [1129, 501] on span at bounding box center [1128, 503] width 109 height 21
click at [1120, 521] on span "=" at bounding box center [1129, 527] width 93 height 13
type input "="
click at [1235, 504] on input at bounding box center [1271, 503] width 148 height 23
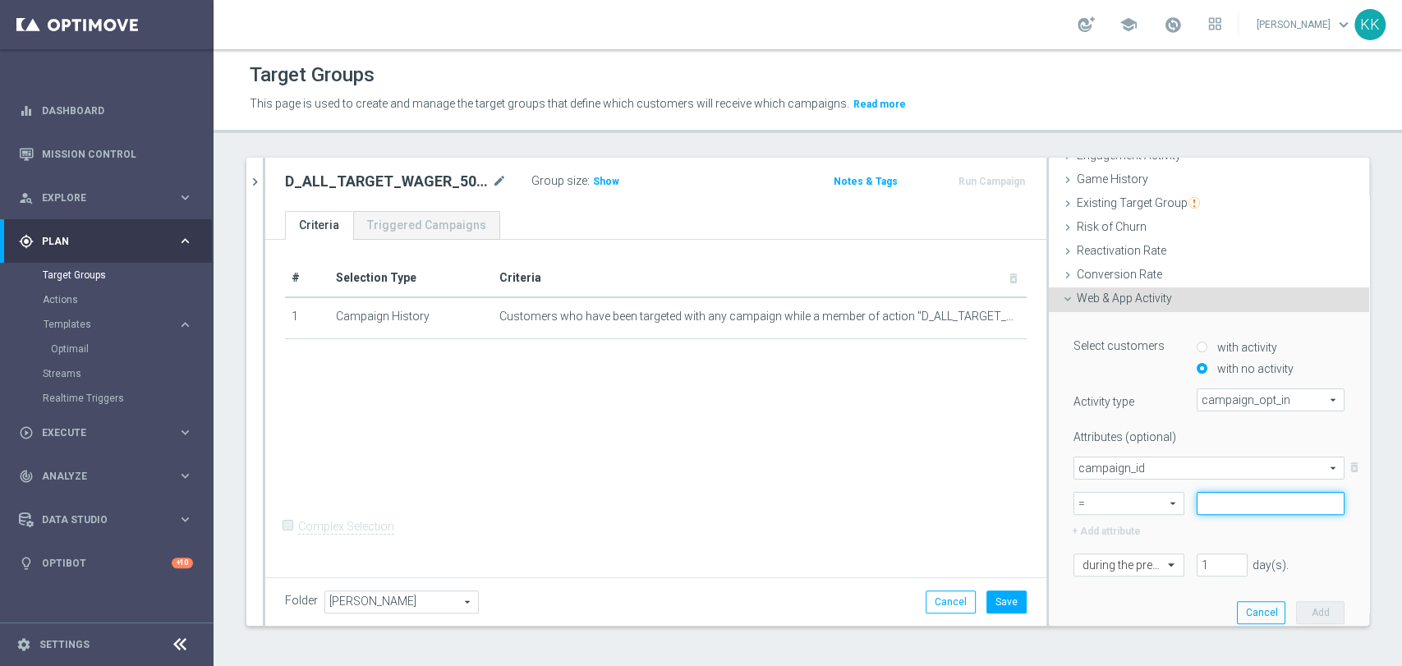
paste input "183554"
type input "183554"
click at [1102, 573] on div "Select customers with activity with no activity Activity type campaign_opt_in c…" at bounding box center [1209, 474] width 296 height 324
click at [1163, 564] on span at bounding box center [1173, 564] width 21 height 15
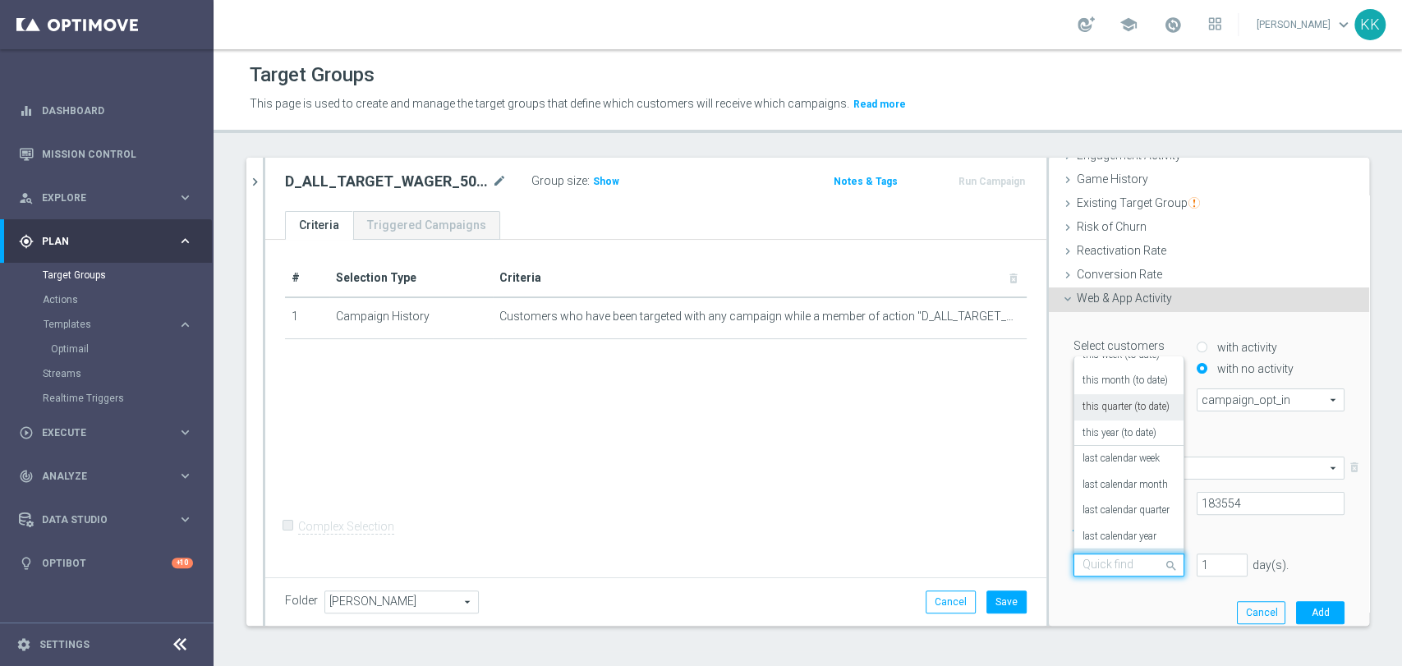
scroll to position [145, 0]
click at [1107, 541] on div "in this range" at bounding box center [1129, 536] width 93 height 26
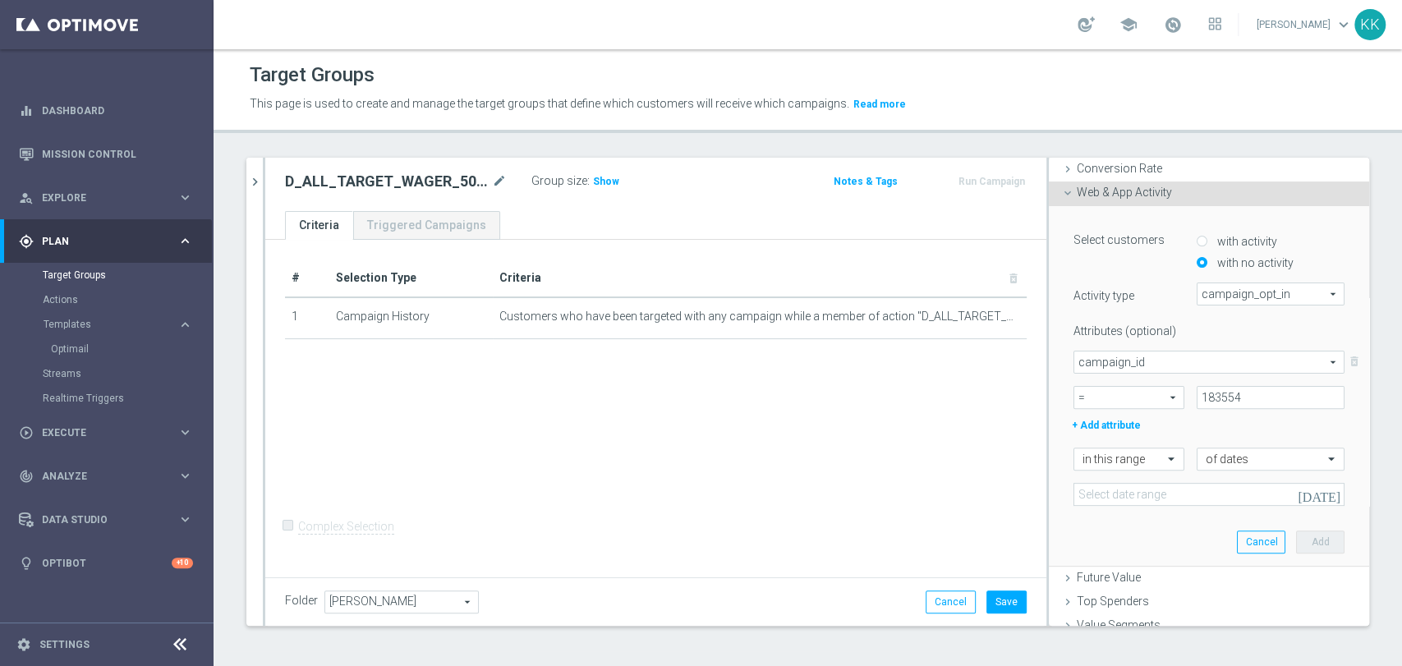
scroll to position [336, 0]
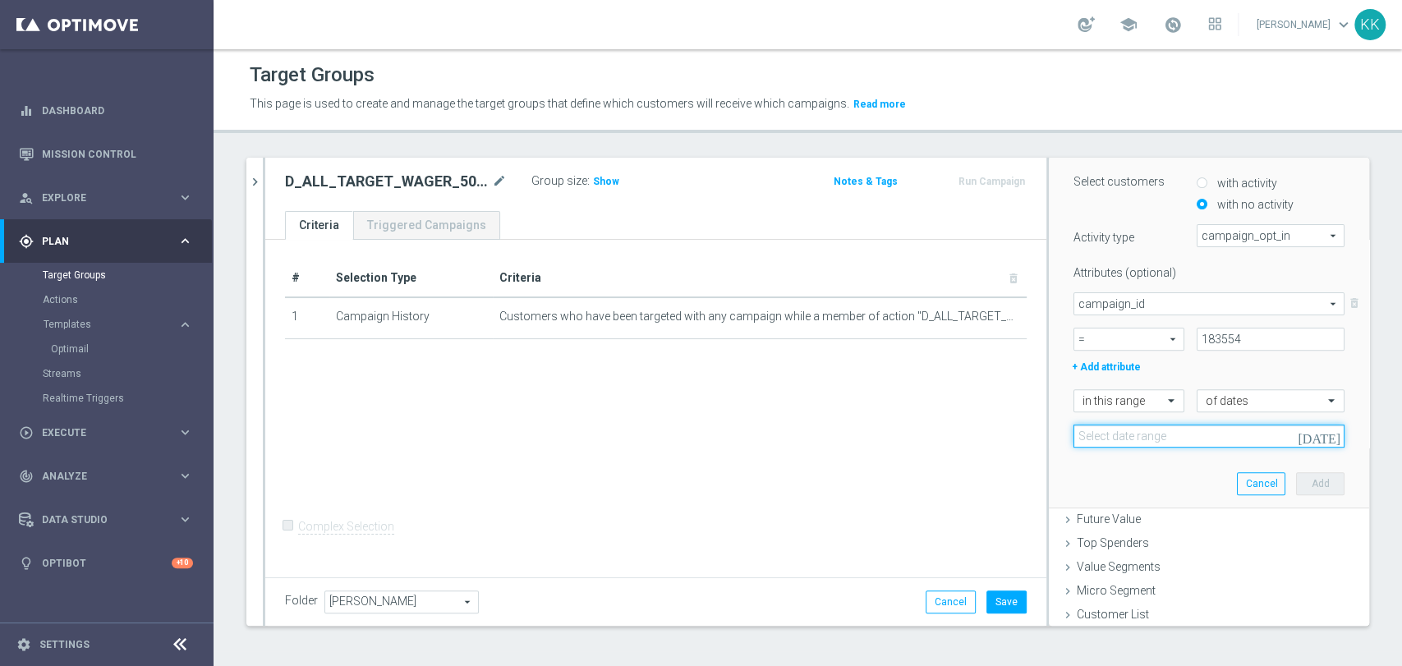
click at [1093, 439] on input at bounding box center [1209, 436] width 271 height 23
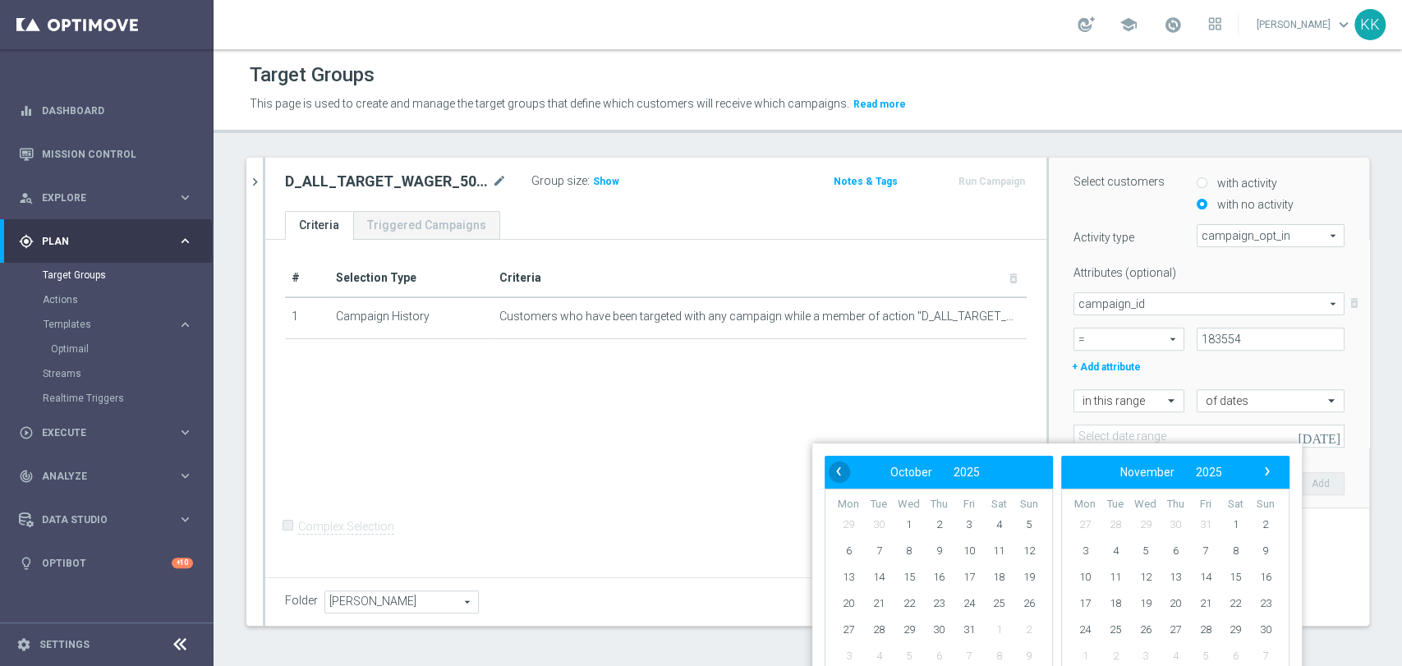
click at [839, 473] on span "‹" at bounding box center [838, 471] width 21 height 21
click at [854, 628] on span "29" at bounding box center [848, 630] width 26 height 26
drag, startPoint x: 1222, startPoint y: 521, endPoint x: 1230, endPoint y: 522, distance: 8.4
click at [1229, 519] on span "4" at bounding box center [1235, 525] width 26 height 26
type input "29 Sep 2025 - 04 Oct 2025"
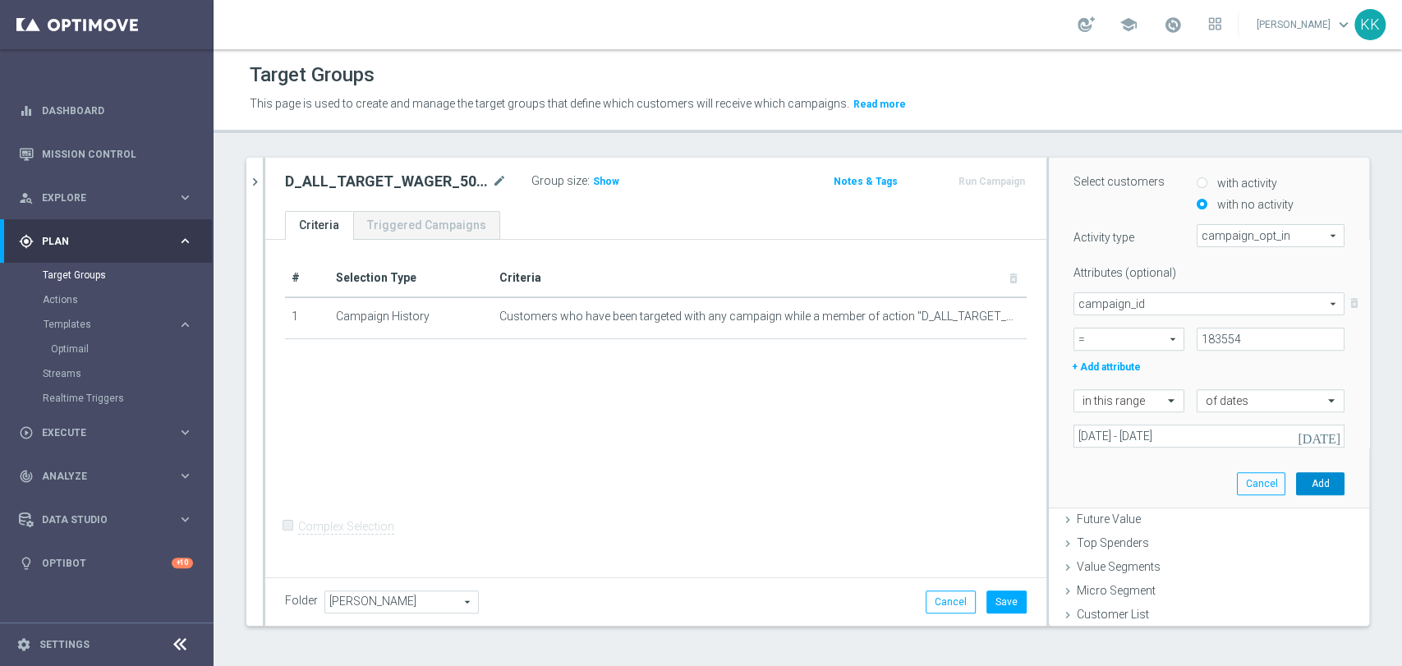
click at [1296, 485] on button "Add" at bounding box center [1320, 483] width 48 height 23
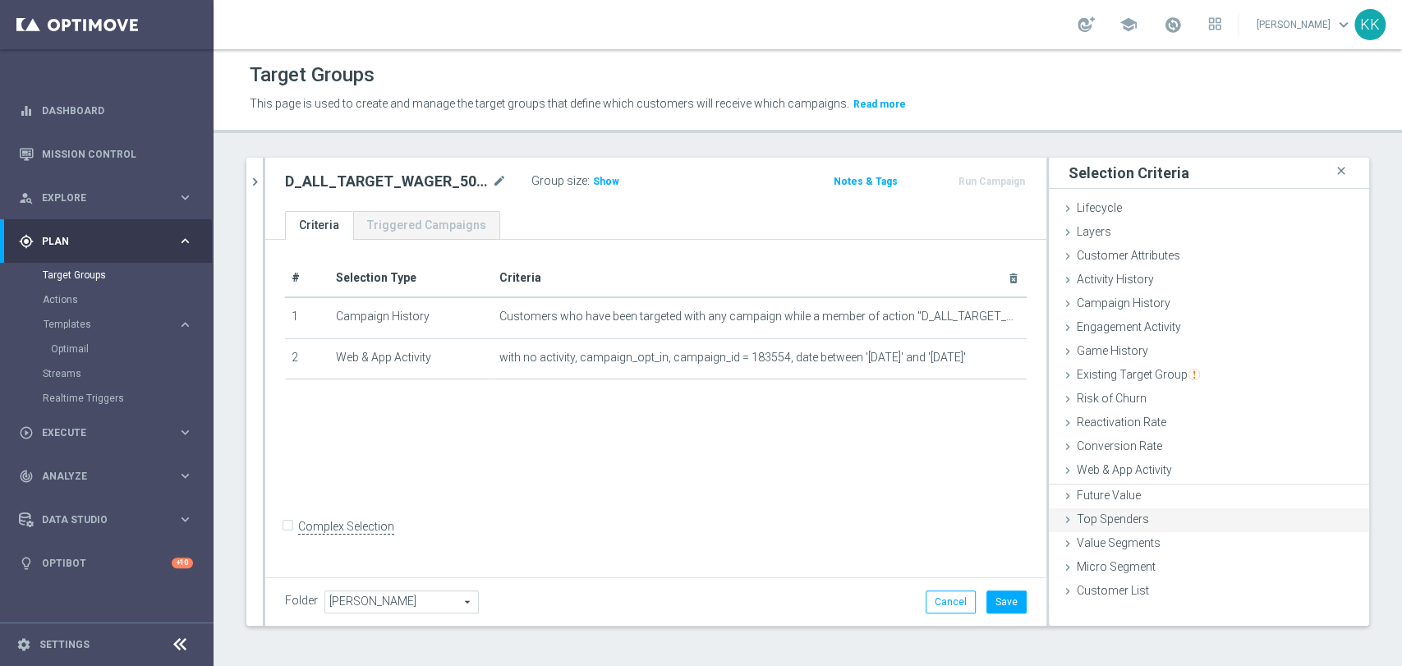
scroll to position [0, 0]
click at [1171, 246] on div "Customer Attributes done" at bounding box center [1209, 257] width 320 height 25
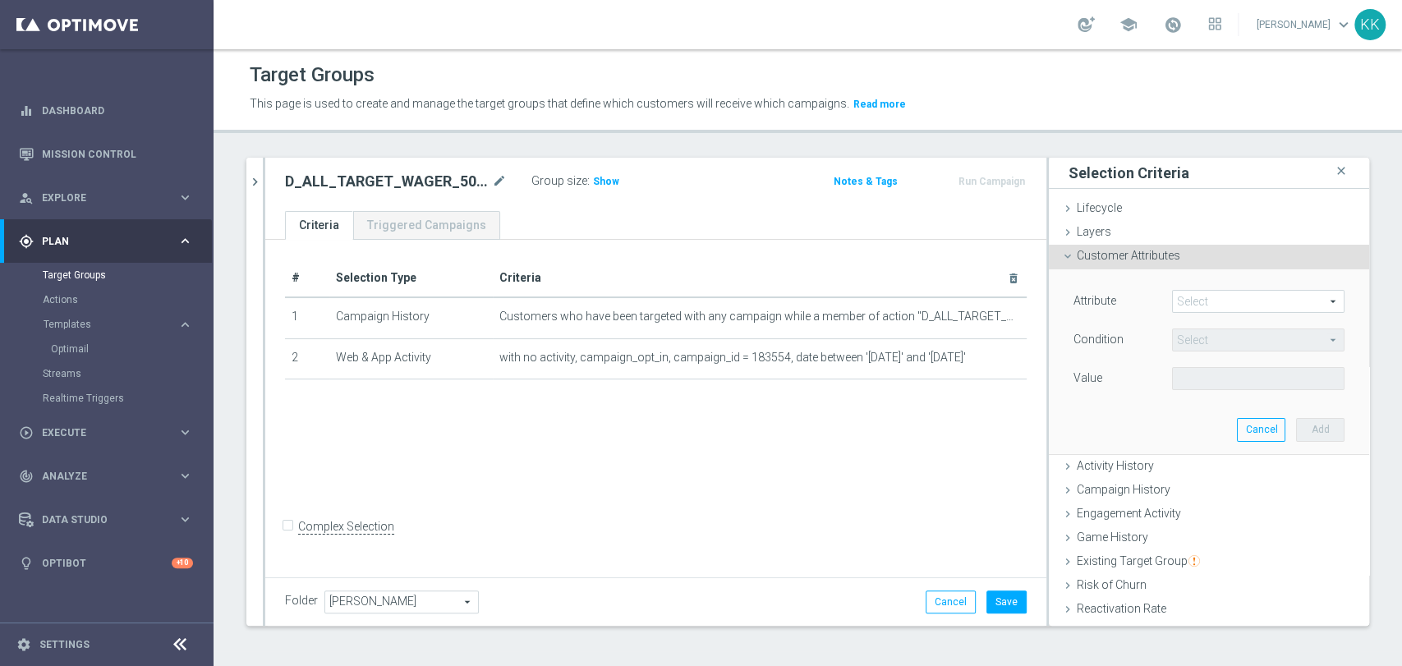
click at [1205, 271] on div "Attribute Select arrow_drop_down search Condition Select arrow_drop_down search…" at bounding box center [1209, 361] width 296 height 184
click at [1222, 304] on span at bounding box center [1258, 301] width 171 height 21
click at [0, 0] on input "search" at bounding box center [0, 0] width 0 height 0
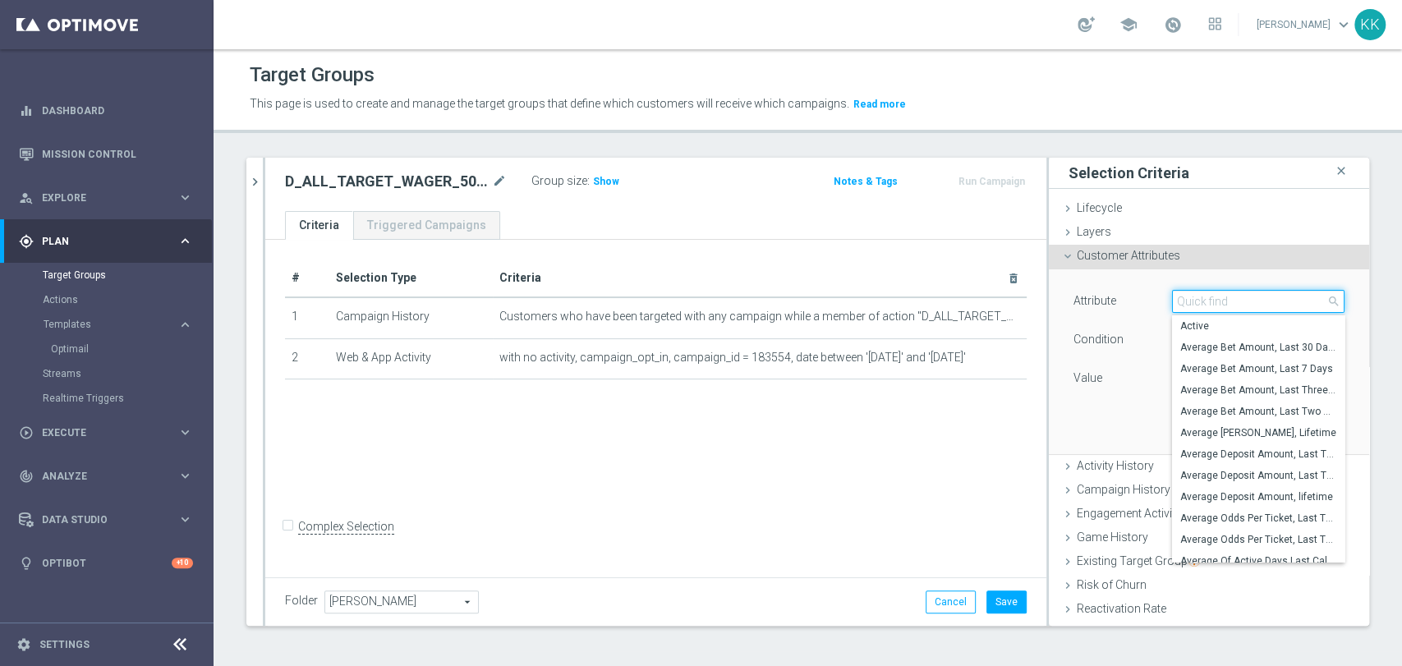
click at [1222, 304] on input "search" at bounding box center [1258, 301] width 173 height 23
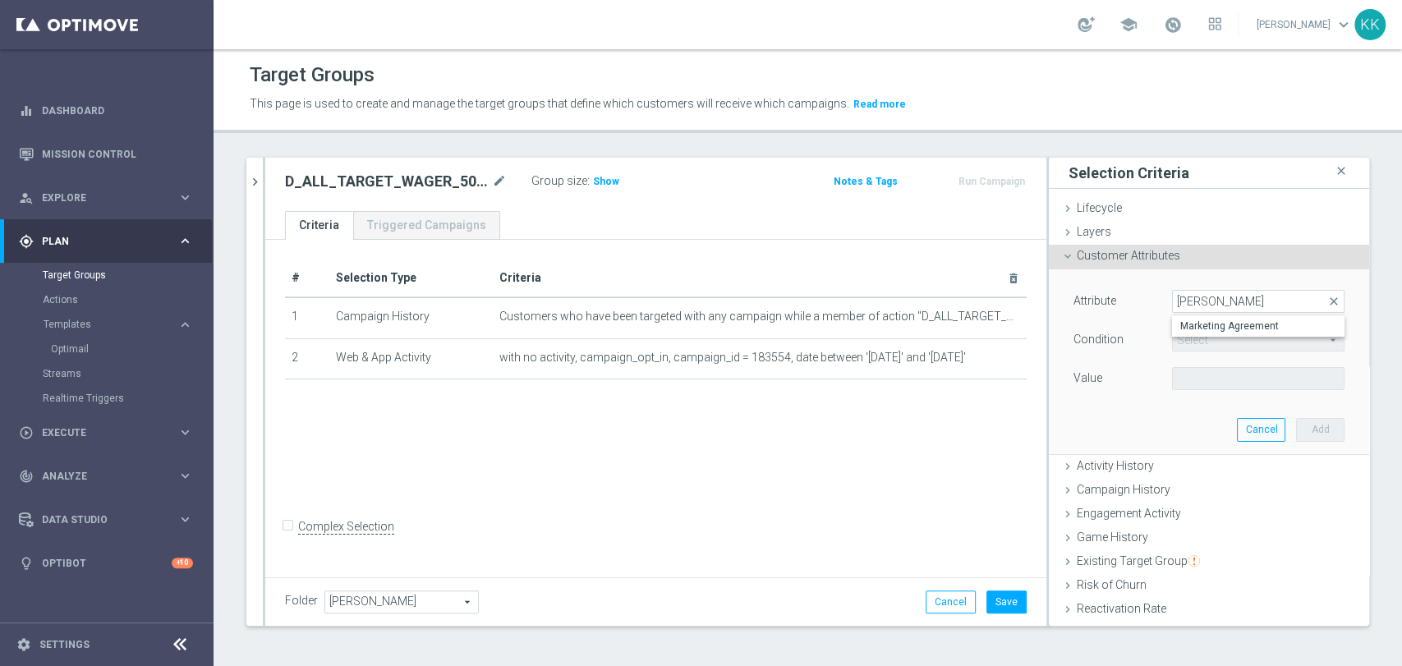
click at [1236, 320] on span "Marketing Agreement" at bounding box center [1258, 326] width 156 height 13
click at [1232, 375] on span at bounding box center [1258, 378] width 171 height 21
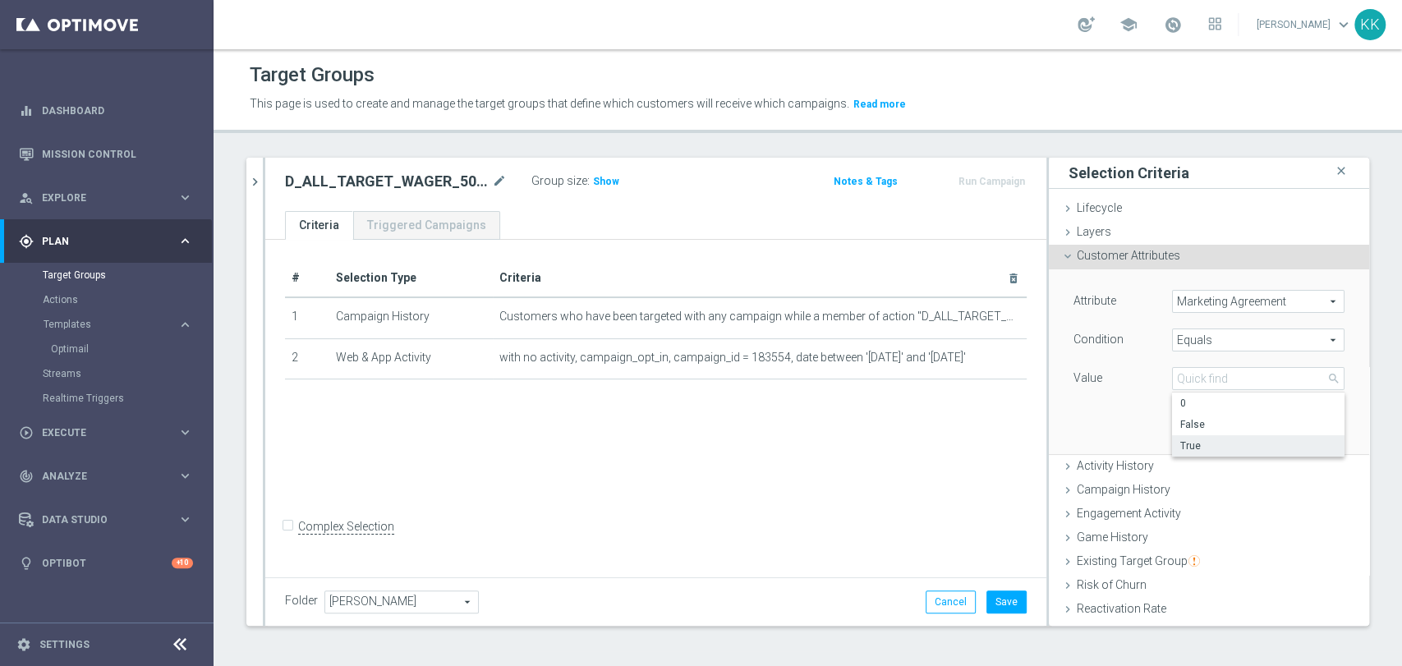
click at [1225, 448] on span "True" at bounding box center [1258, 445] width 156 height 13
click at [1296, 421] on button "Add" at bounding box center [1320, 429] width 48 height 23
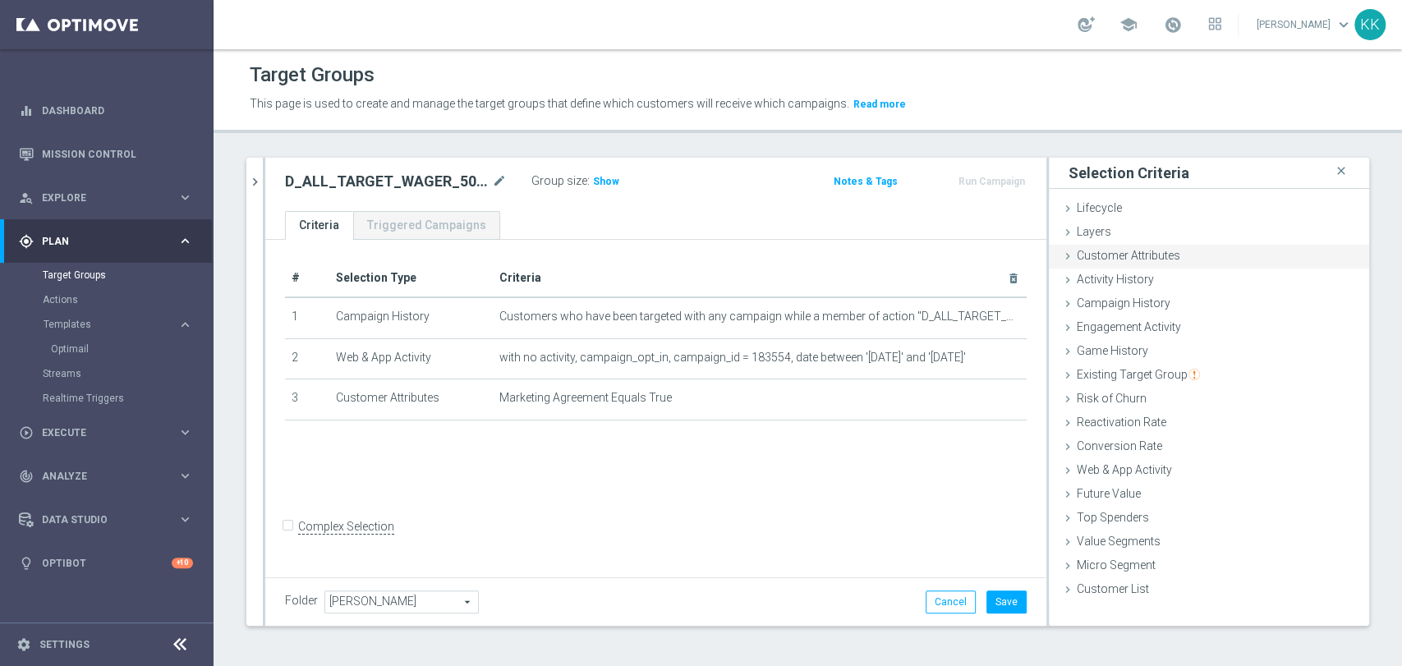
click at [1189, 256] on div "Customer Attributes done selection saved" at bounding box center [1209, 257] width 320 height 25
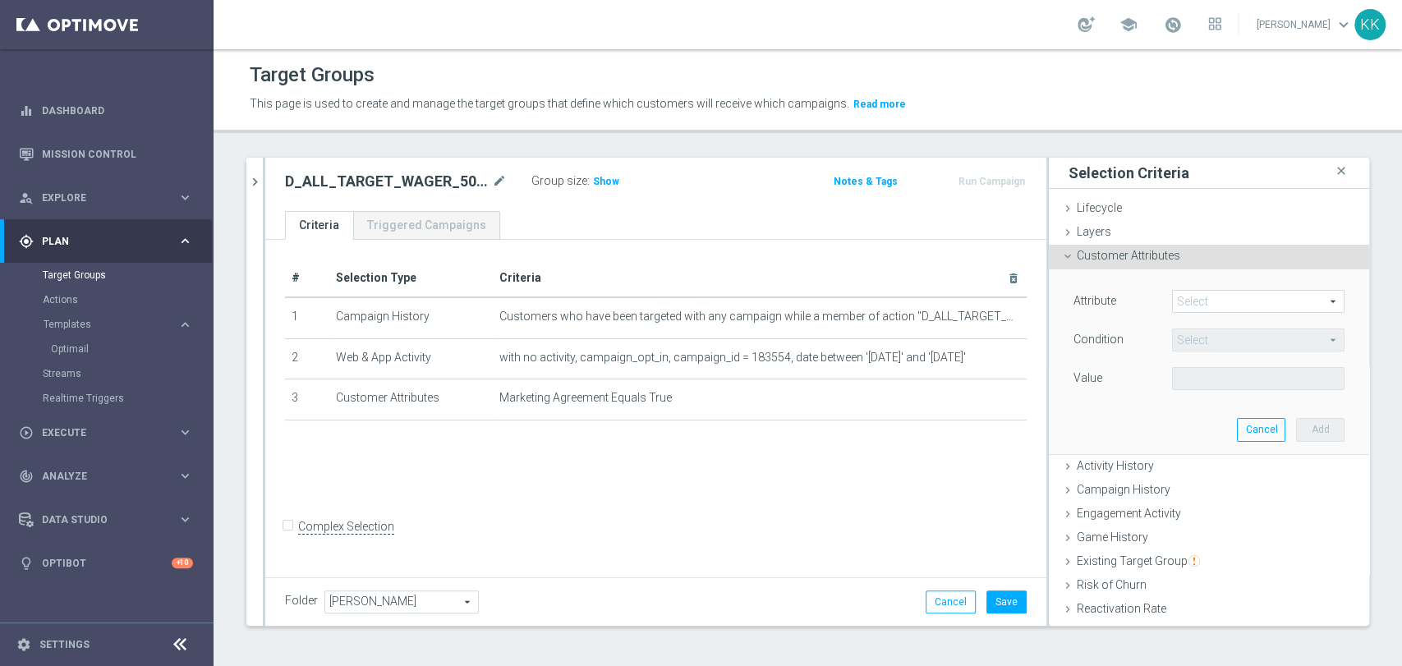
click at [1221, 310] on span at bounding box center [1258, 301] width 171 height 21
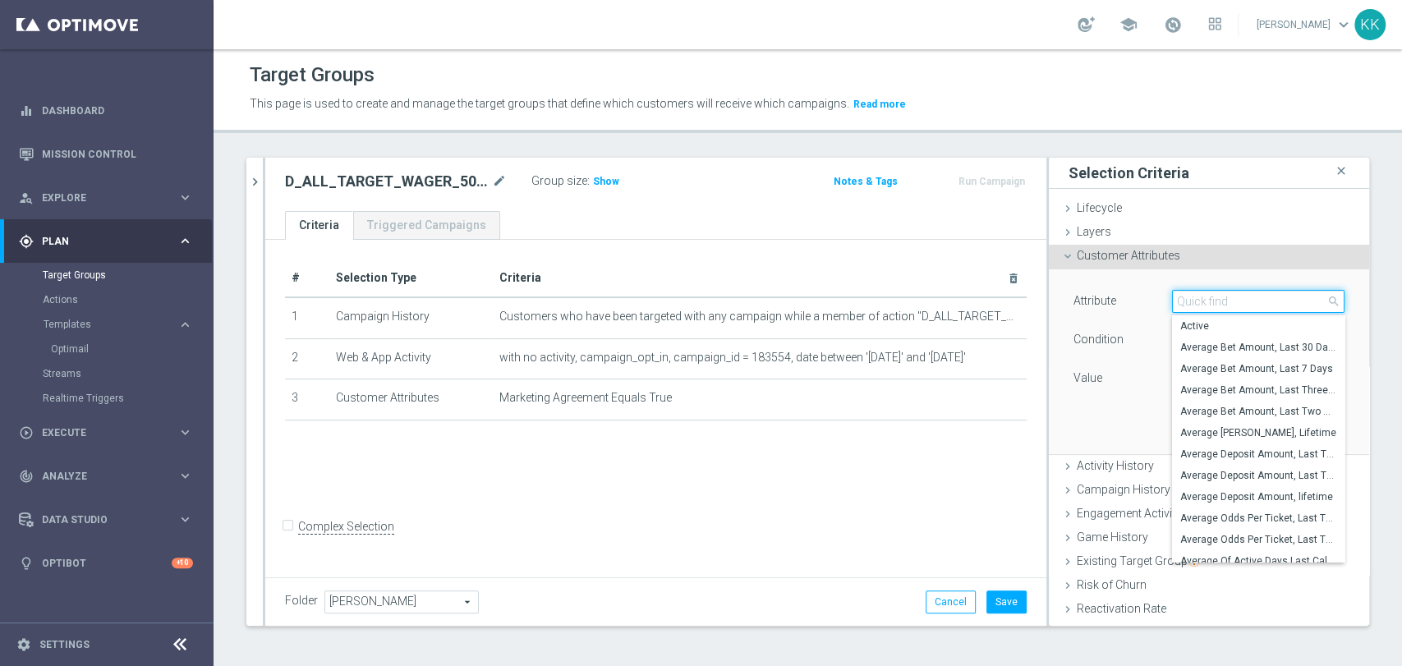
click at [1221, 310] on input "search" at bounding box center [1258, 301] width 173 height 23
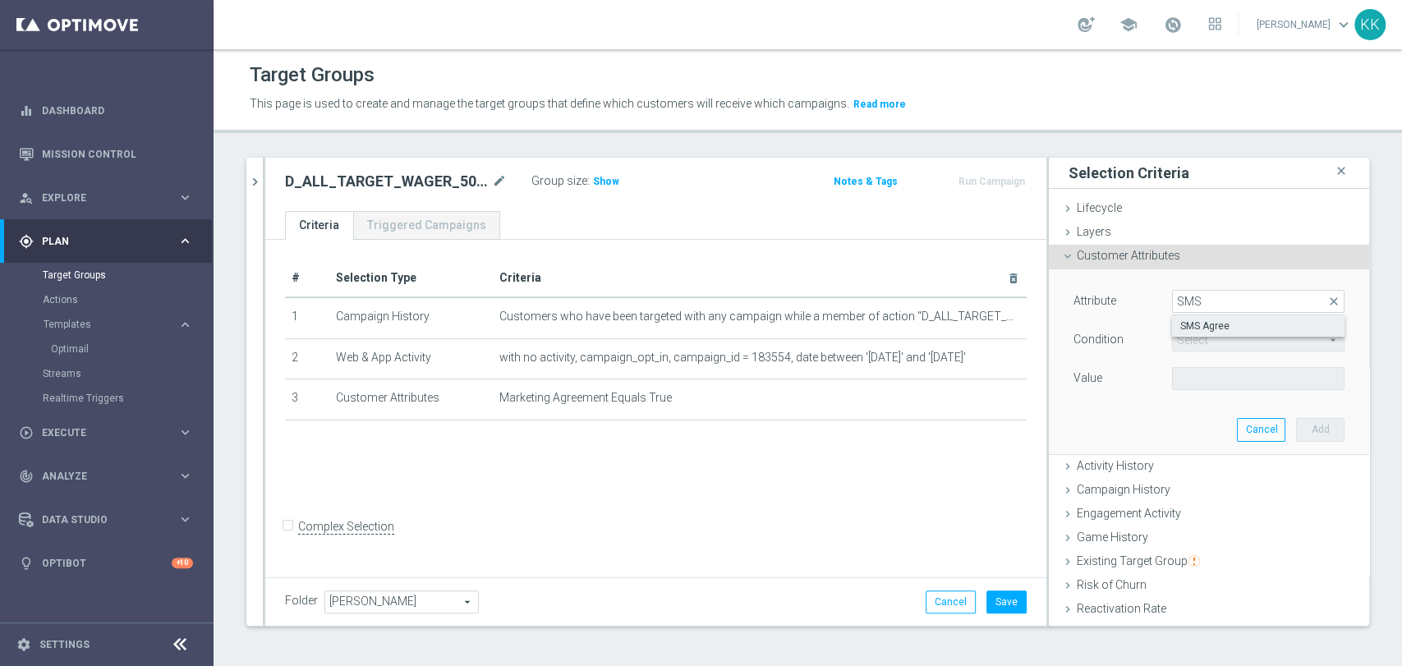
click at [1213, 320] on span "SMS Agree" at bounding box center [1258, 326] width 156 height 13
click at [1204, 384] on span at bounding box center [1258, 378] width 171 height 21
click at [1201, 420] on span "TRUE" at bounding box center [1258, 424] width 156 height 13
click at [1296, 427] on button "Add" at bounding box center [1320, 429] width 48 height 23
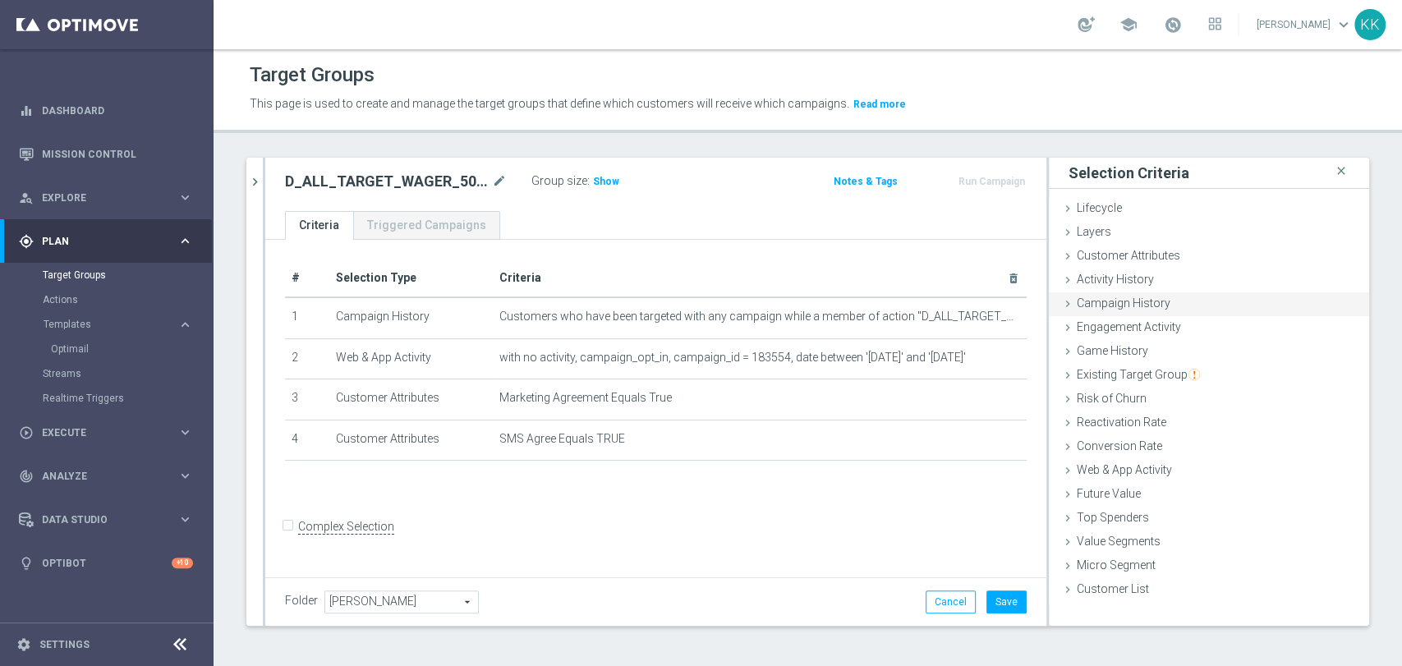
click at [1154, 258] on span "Customer Attributes" at bounding box center [1129, 255] width 104 height 13
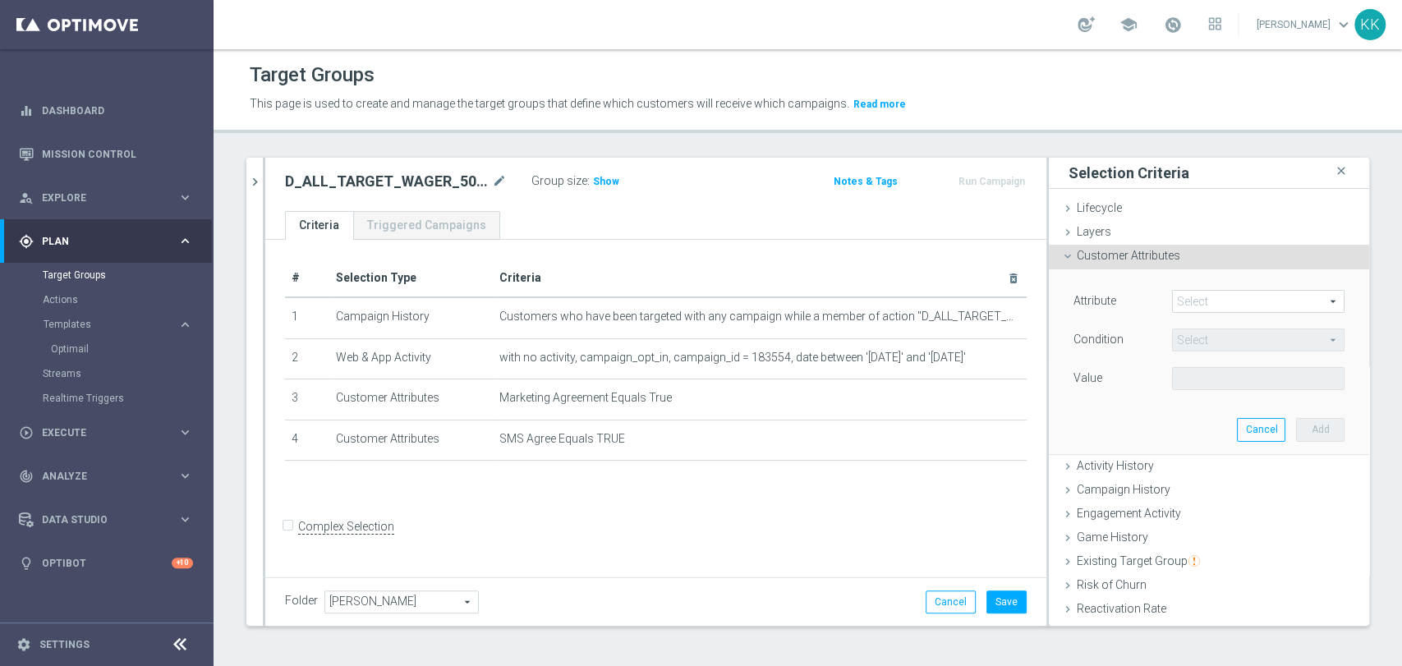
click at [1205, 306] on span at bounding box center [1258, 301] width 171 height 21
click at [0, 0] on input "search" at bounding box center [0, 0] width 0 height 0
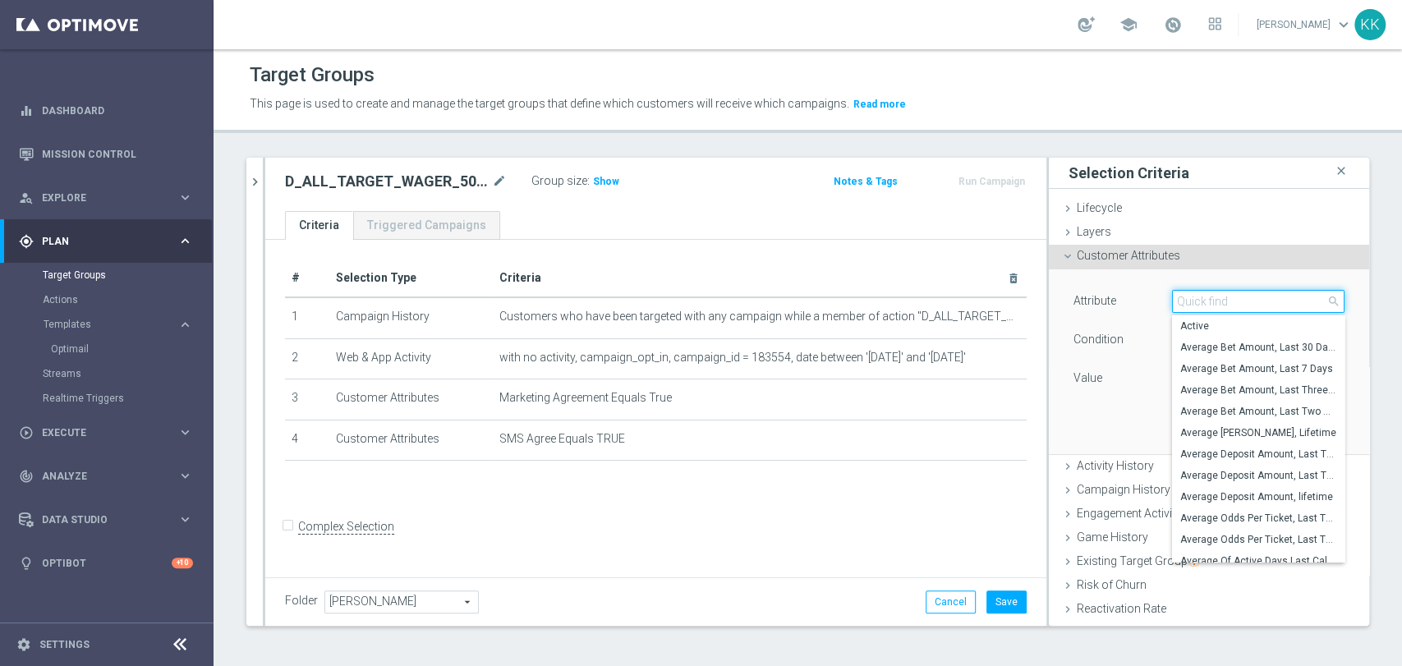
click at [1205, 307] on input "search" at bounding box center [1258, 301] width 173 height 23
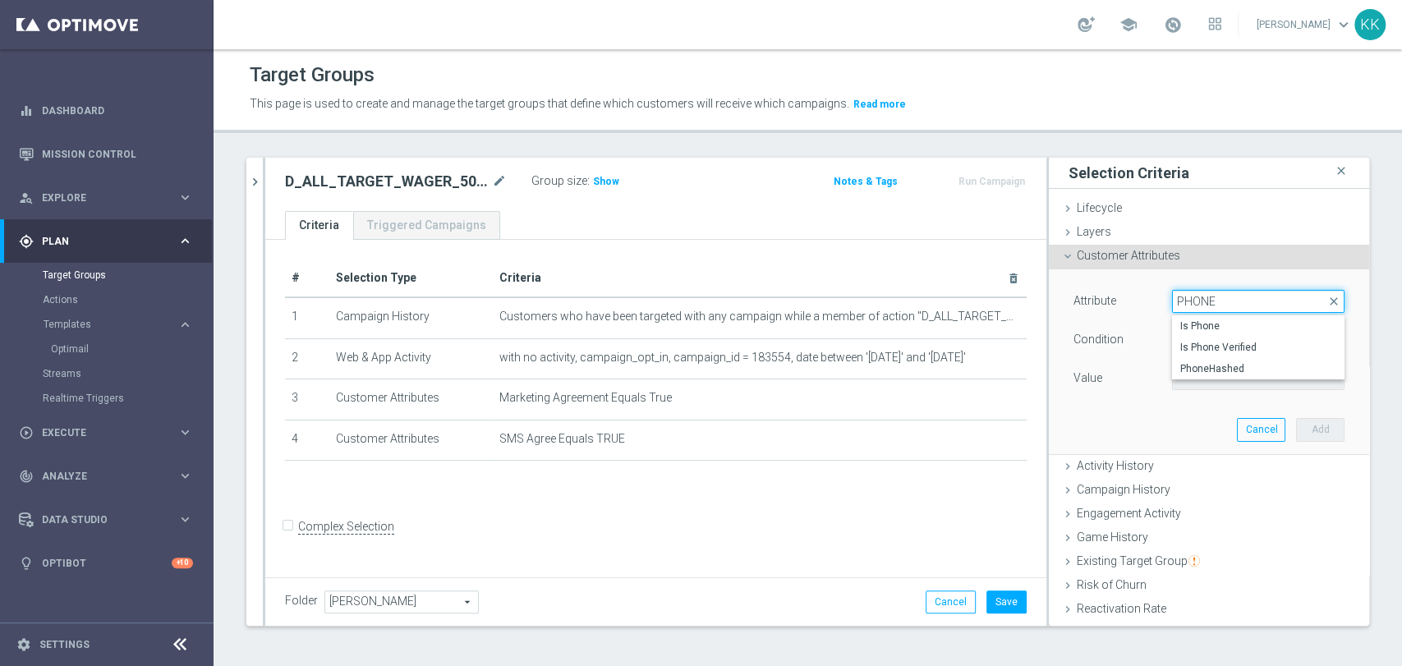
click at [1198, 311] on input "PHONE" at bounding box center [1258, 301] width 173 height 23
click at [1199, 324] on span "Is Phone" at bounding box center [1258, 326] width 156 height 13
click at [1216, 379] on span at bounding box center [1258, 378] width 171 height 21
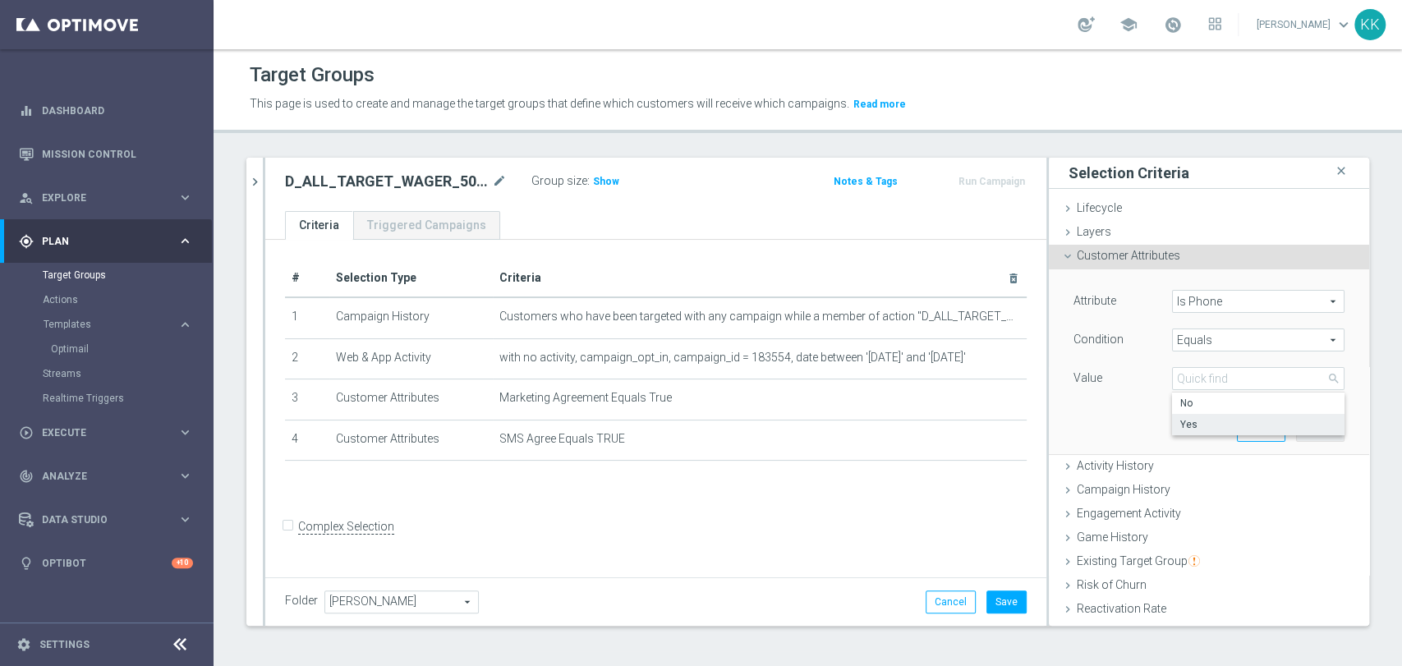
click at [1217, 433] on label "Yes" at bounding box center [1258, 424] width 173 height 21
click at [1296, 423] on button "Add" at bounding box center [1320, 429] width 48 height 23
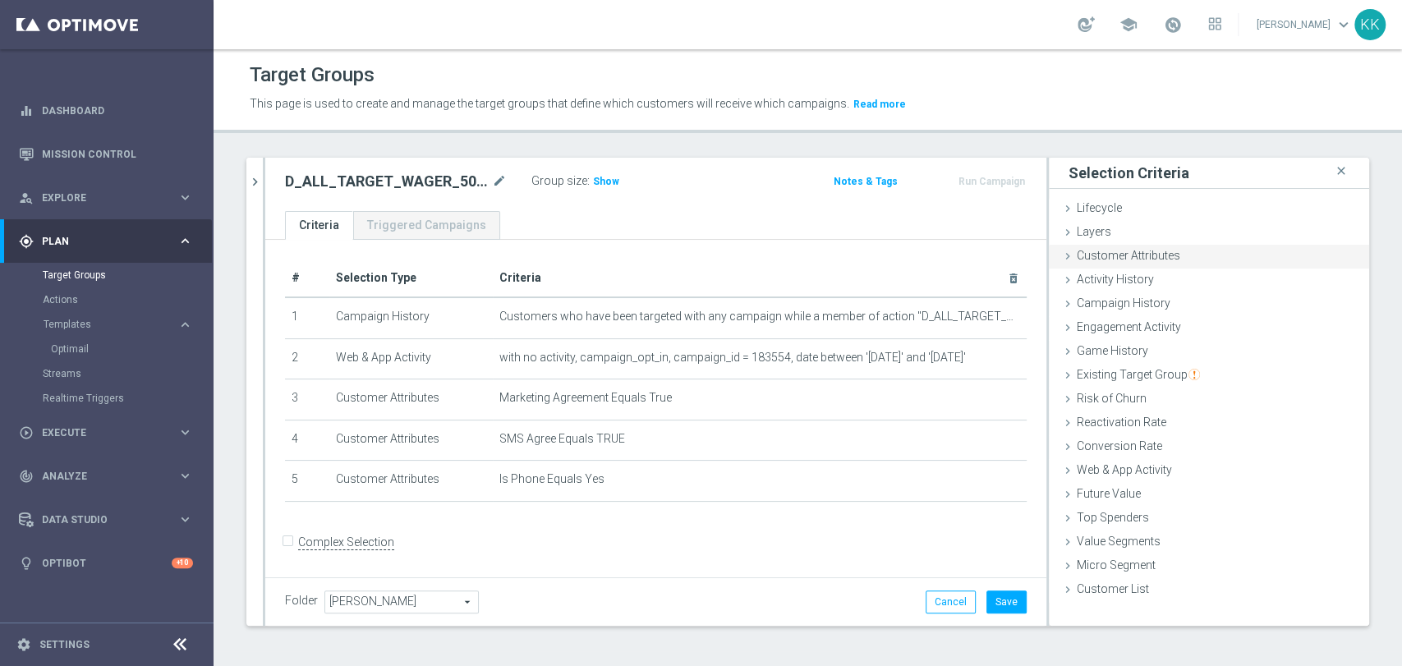
click at [1157, 255] on span "Customer Attributes" at bounding box center [1129, 255] width 104 height 13
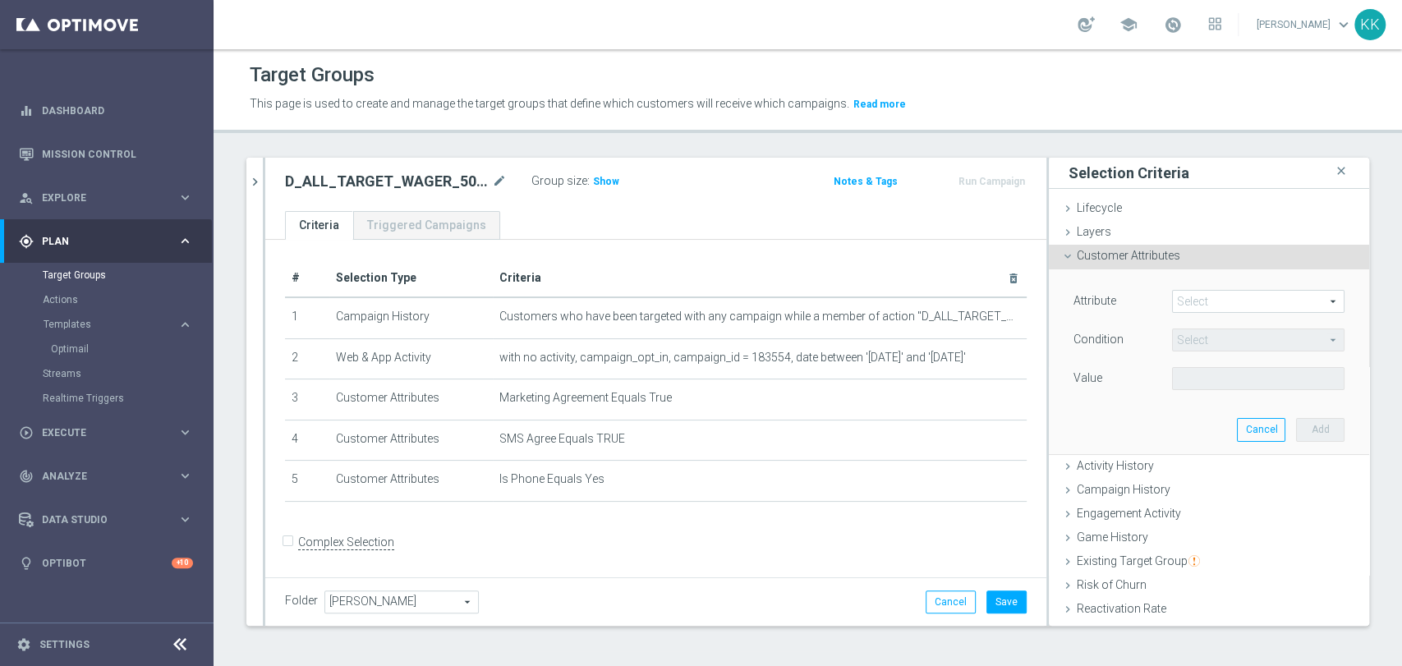
click at [1178, 294] on span at bounding box center [1258, 301] width 171 height 21
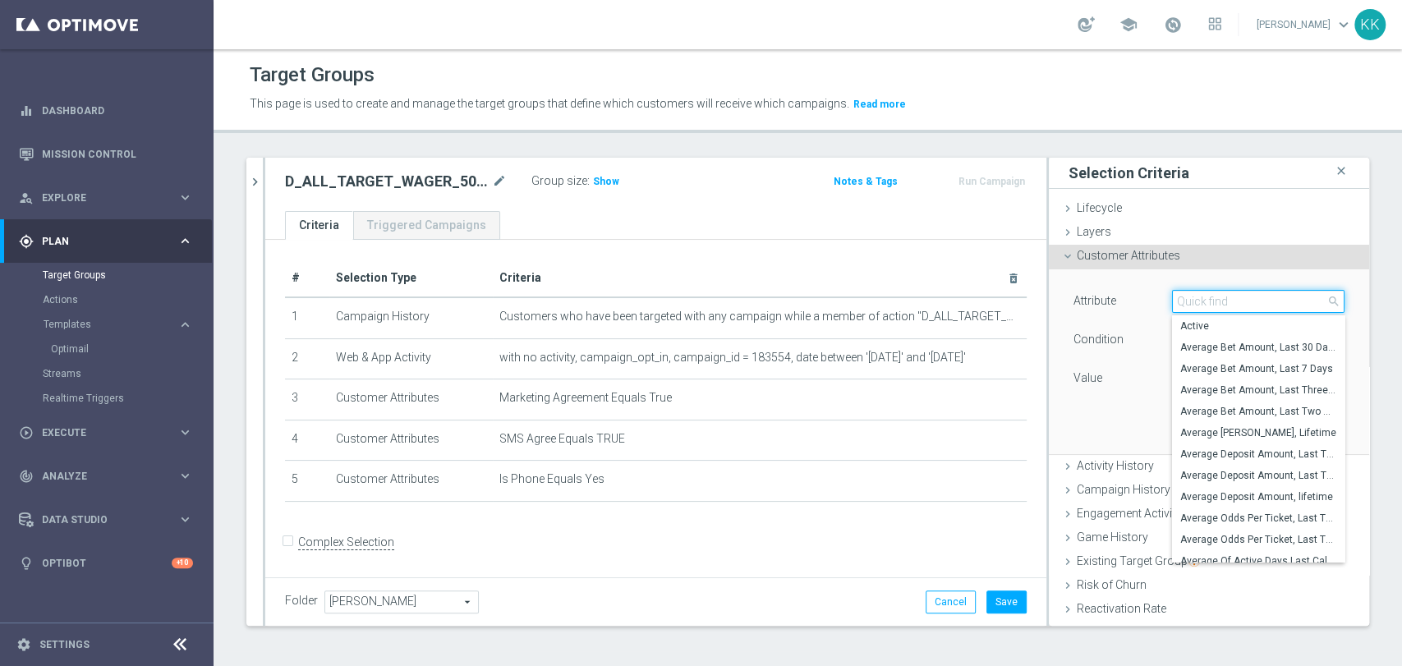
click at [1183, 294] on input "search" at bounding box center [1258, 301] width 173 height 23
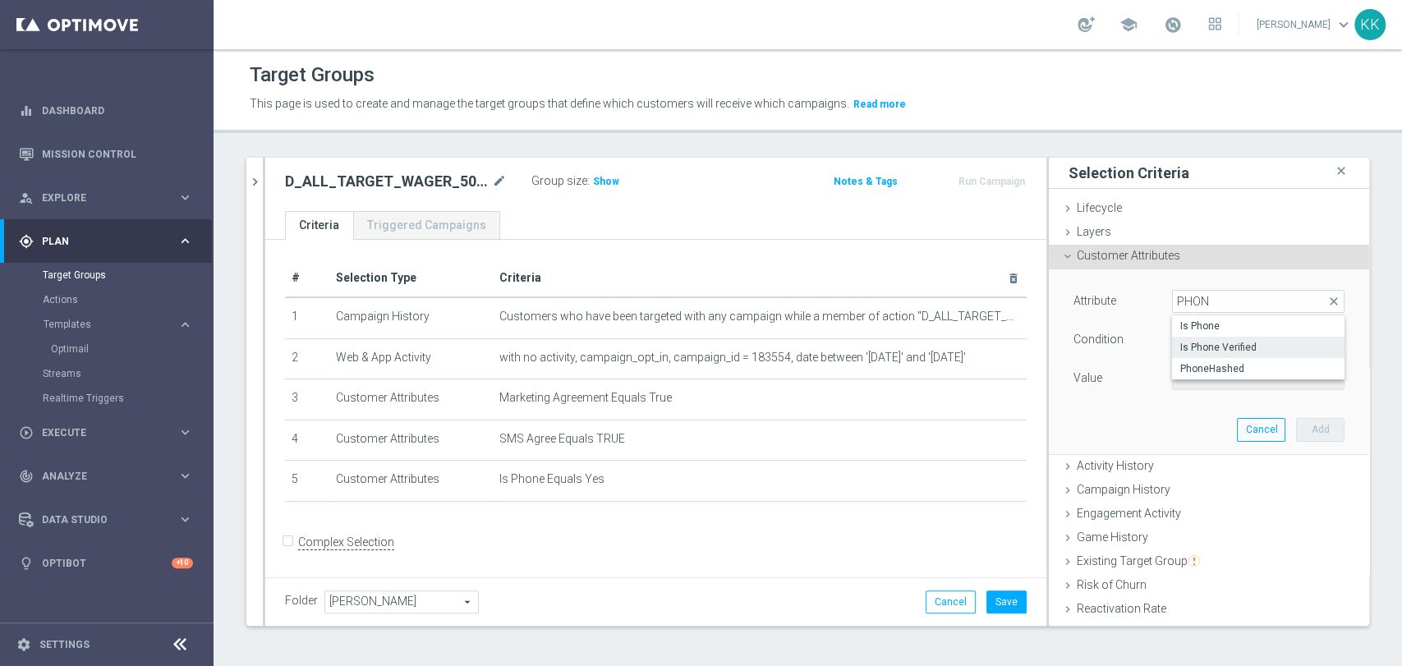
click at [1204, 337] on label "Is Phone Verified" at bounding box center [1258, 347] width 173 height 21
click at [1214, 374] on span at bounding box center [1258, 378] width 171 height 21
click at [1215, 416] on label "True" at bounding box center [1258, 424] width 173 height 21
click at [1296, 433] on button "Add" at bounding box center [1320, 429] width 48 height 23
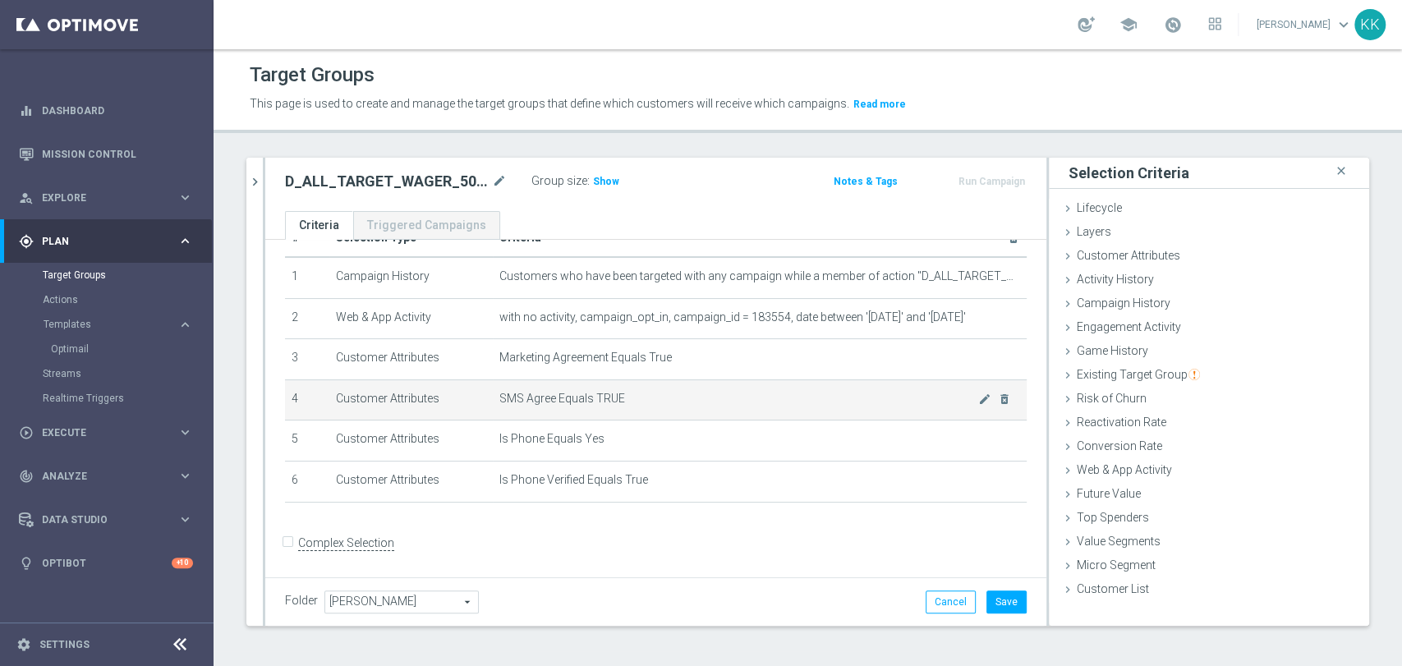
scroll to position [41, 0]
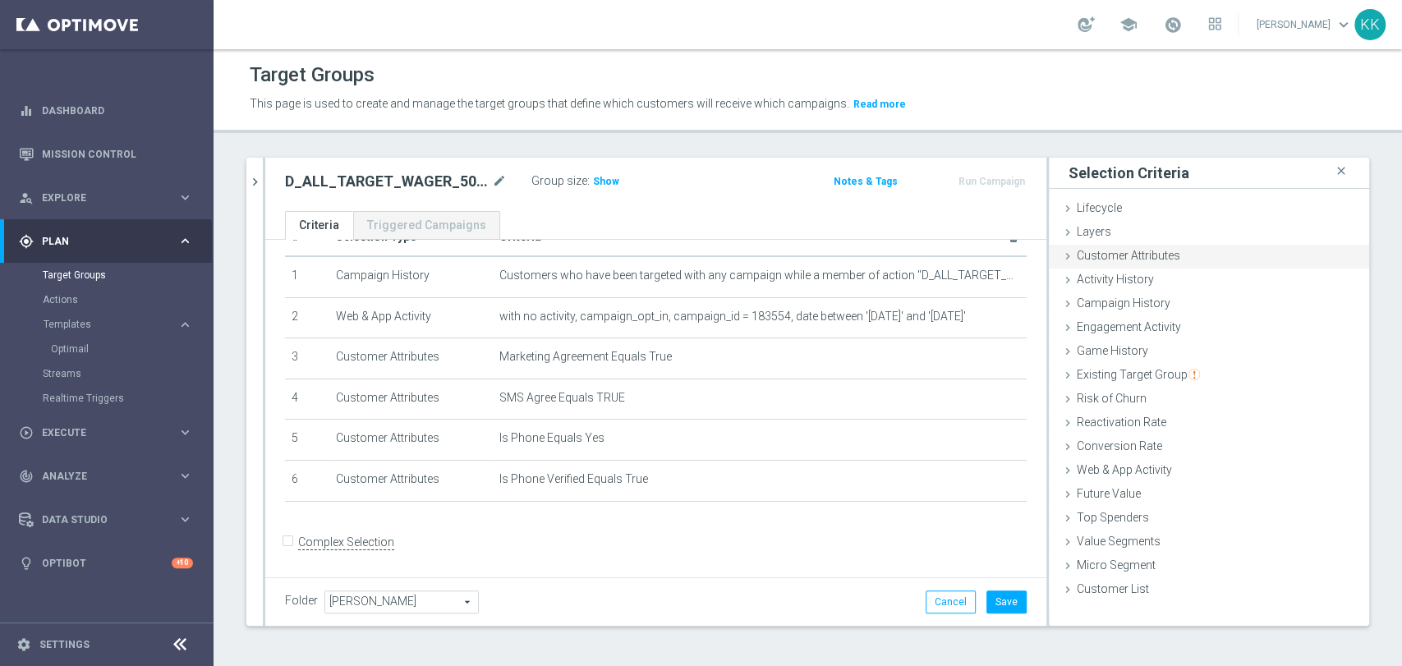
click at [1163, 249] on span "Customer Attributes" at bounding box center [1129, 255] width 104 height 13
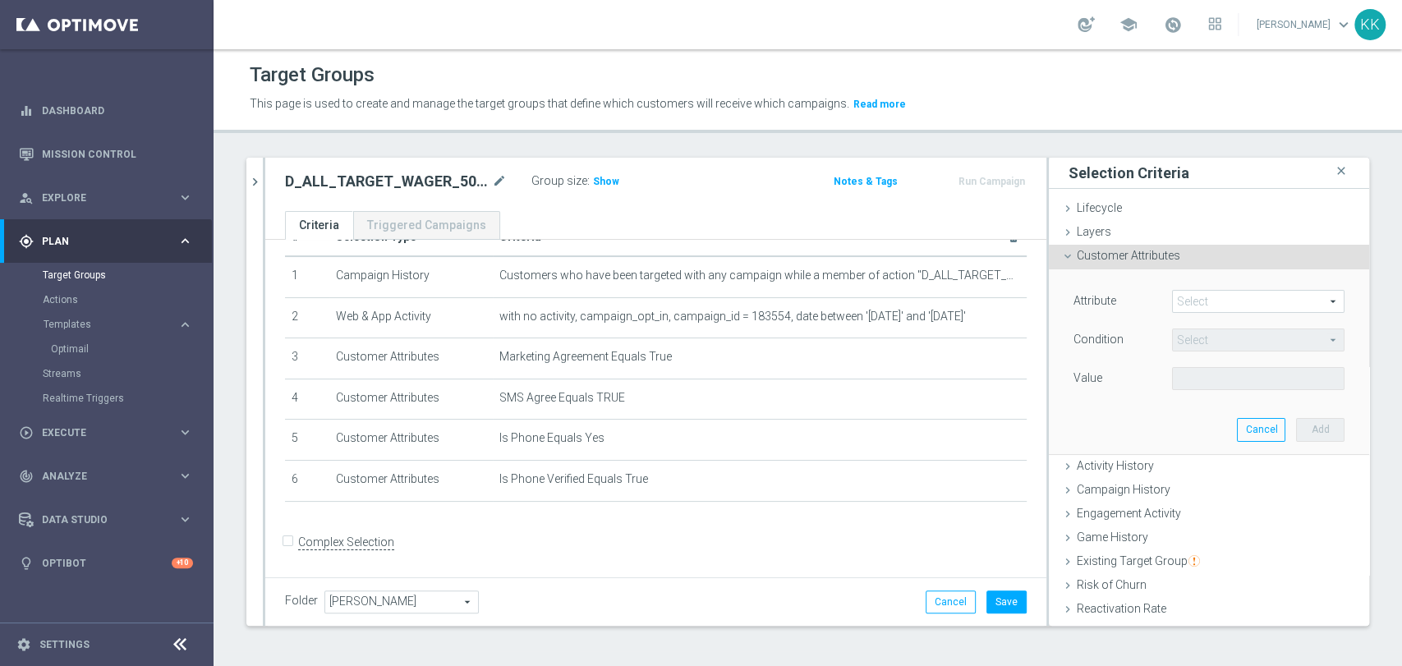
click at [1233, 317] on div "Attribute Select arrow_drop_down search Condition Select arrow_drop_down search…" at bounding box center [1209, 342] width 271 height 104
click at [1235, 317] on div "Attribute Select arrow_drop_down search Condition Select arrow_drop_down search…" at bounding box center [1209, 342] width 271 height 104
click at [1235, 304] on span at bounding box center [1258, 301] width 171 height 21
click at [0, 0] on input "search" at bounding box center [0, 0] width 0 height 0
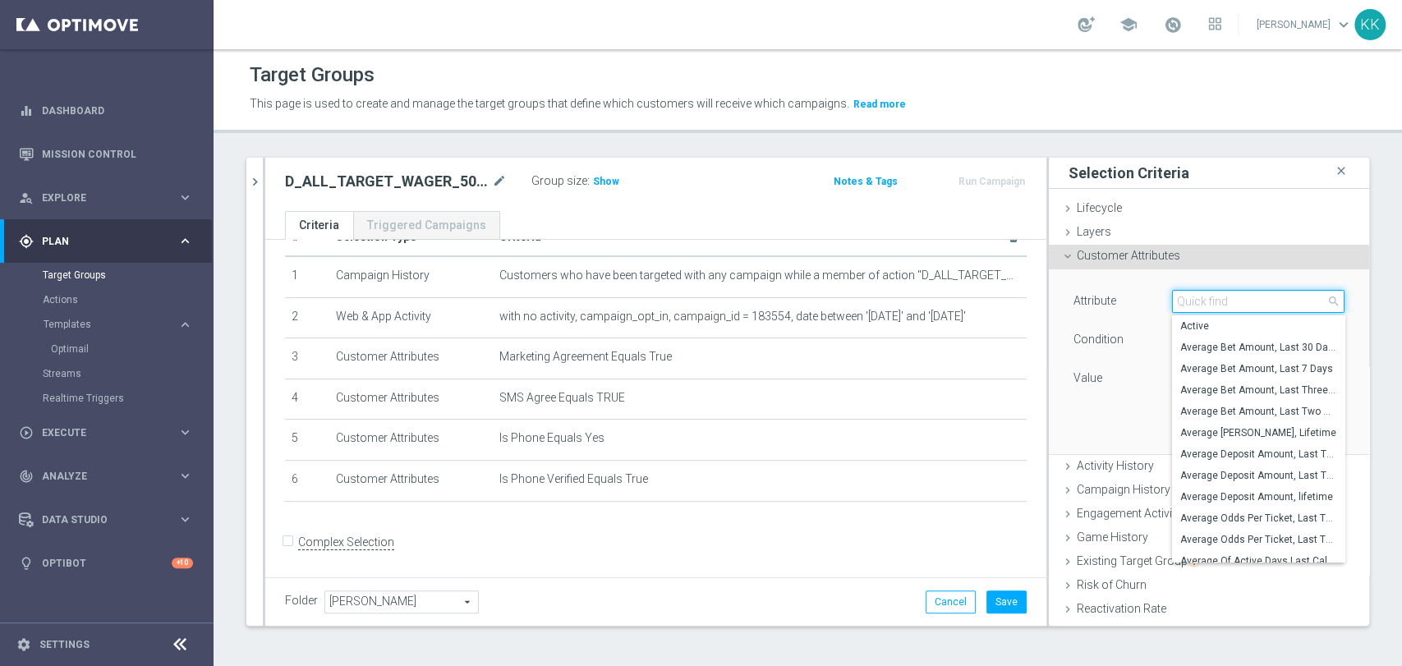
click at [1235, 304] on input "search" at bounding box center [1258, 301] width 173 height 23
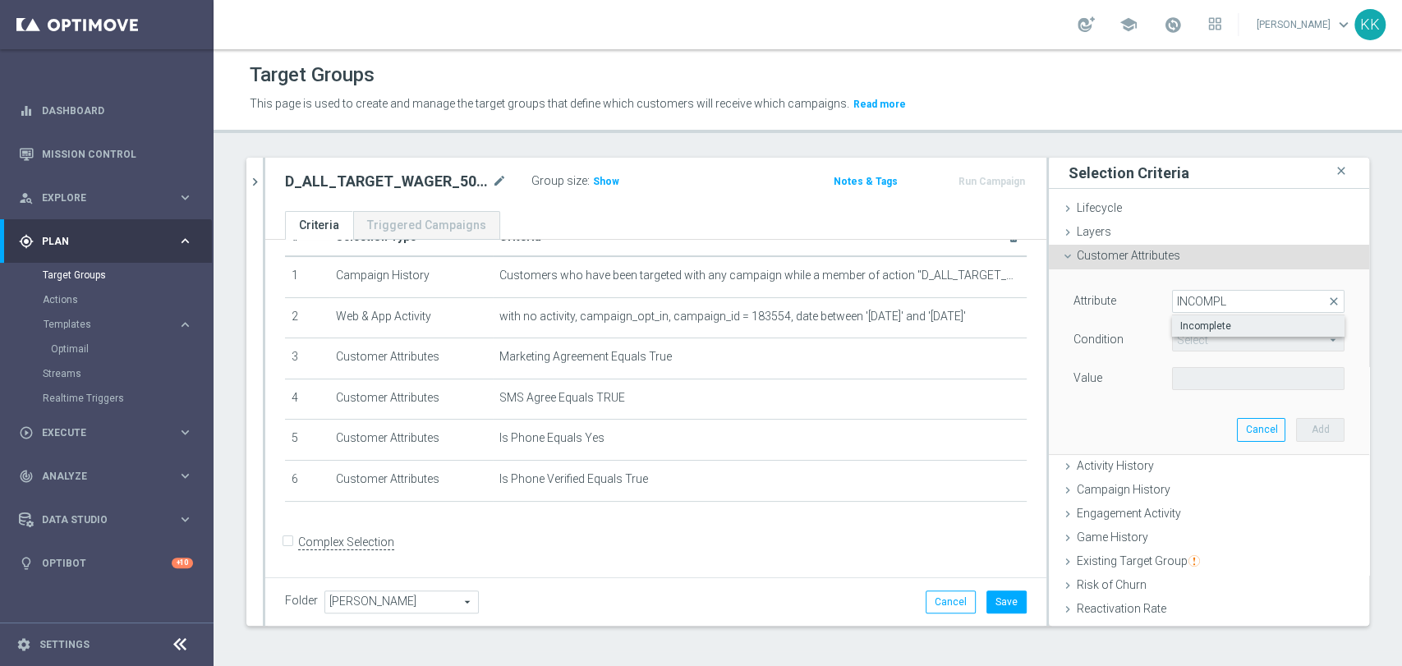
click at [1228, 324] on span "Incomplete" at bounding box center [1258, 326] width 156 height 13
click at [1224, 370] on span at bounding box center [1258, 378] width 171 height 21
click at [1212, 407] on span "False" at bounding box center [1258, 403] width 156 height 13
click at [1296, 426] on button "Add" at bounding box center [1320, 429] width 48 height 23
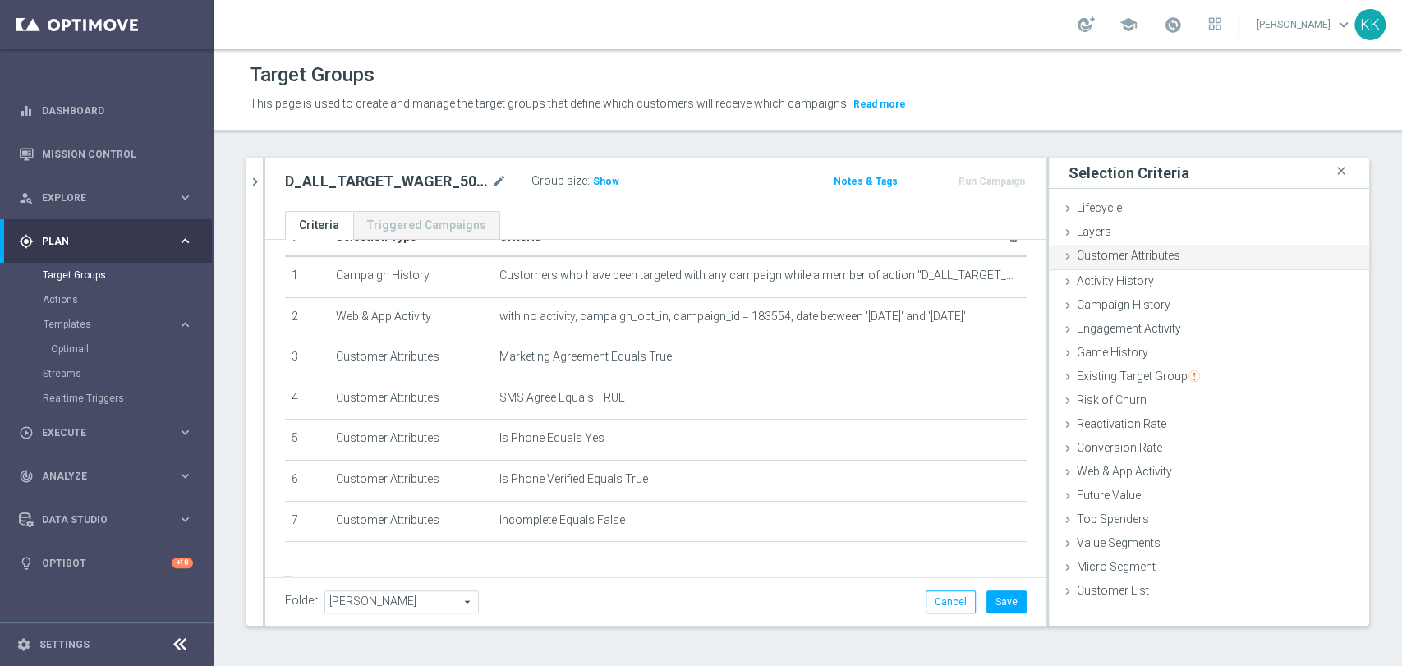
click at [1186, 246] on div "Customer Attributes done selection saved" at bounding box center [1209, 257] width 320 height 25
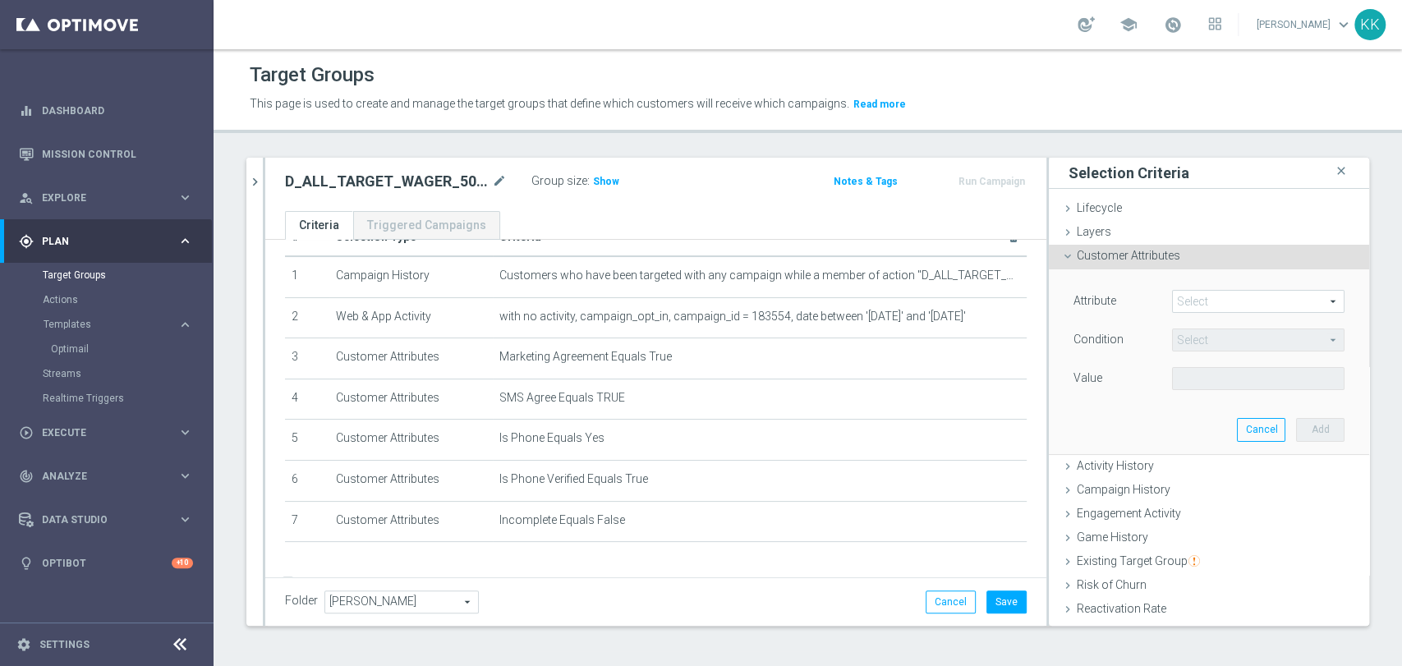
click at [1214, 298] on span at bounding box center [1258, 301] width 171 height 21
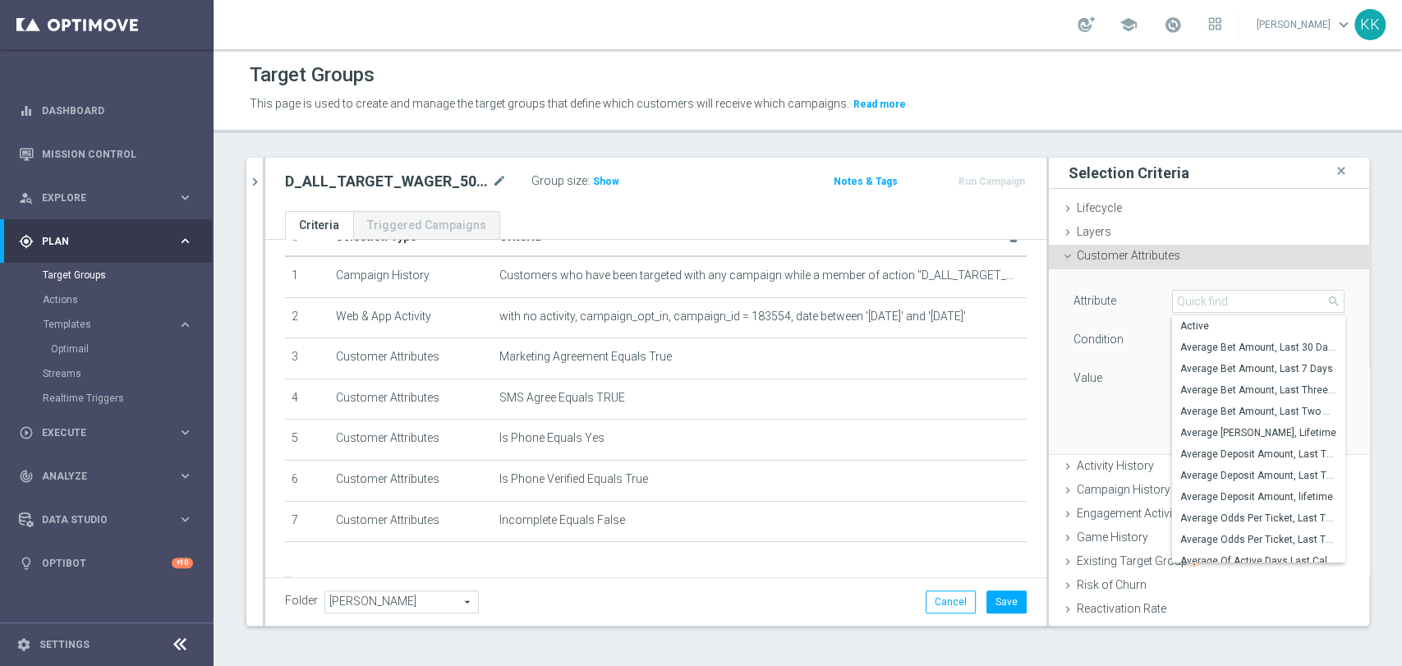
click at [1214, 298] on input "search" at bounding box center [1258, 301] width 173 height 23
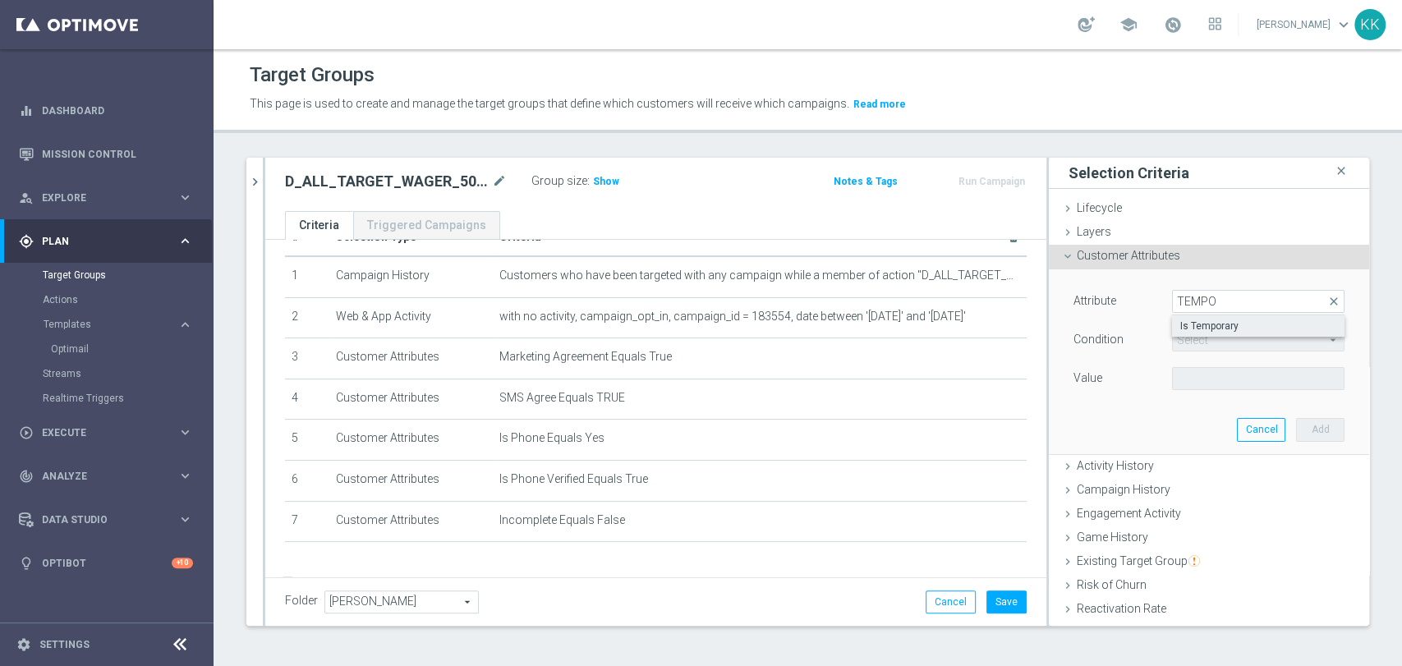
click at [1235, 329] on span "Is Temporary" at bounding box center [1258, 326] width 156 height 13
click at [1219, 384] on span at bounding box center [1258, 378] width 171 height 21
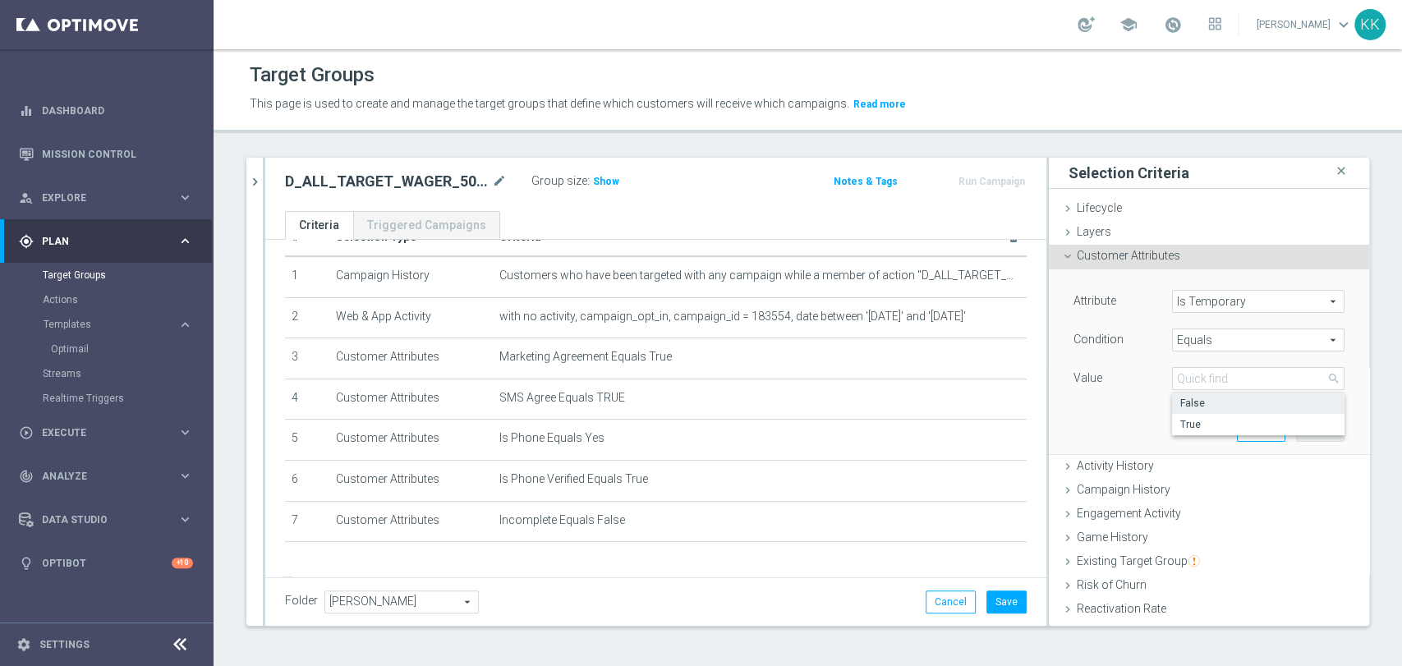
click at [1215, 408] on span "False" at bounding box center [1258, 403] width 156 height 13
click at [1296, 426] on button "Add" at bounding box center [1320, 429] width 48 height 23
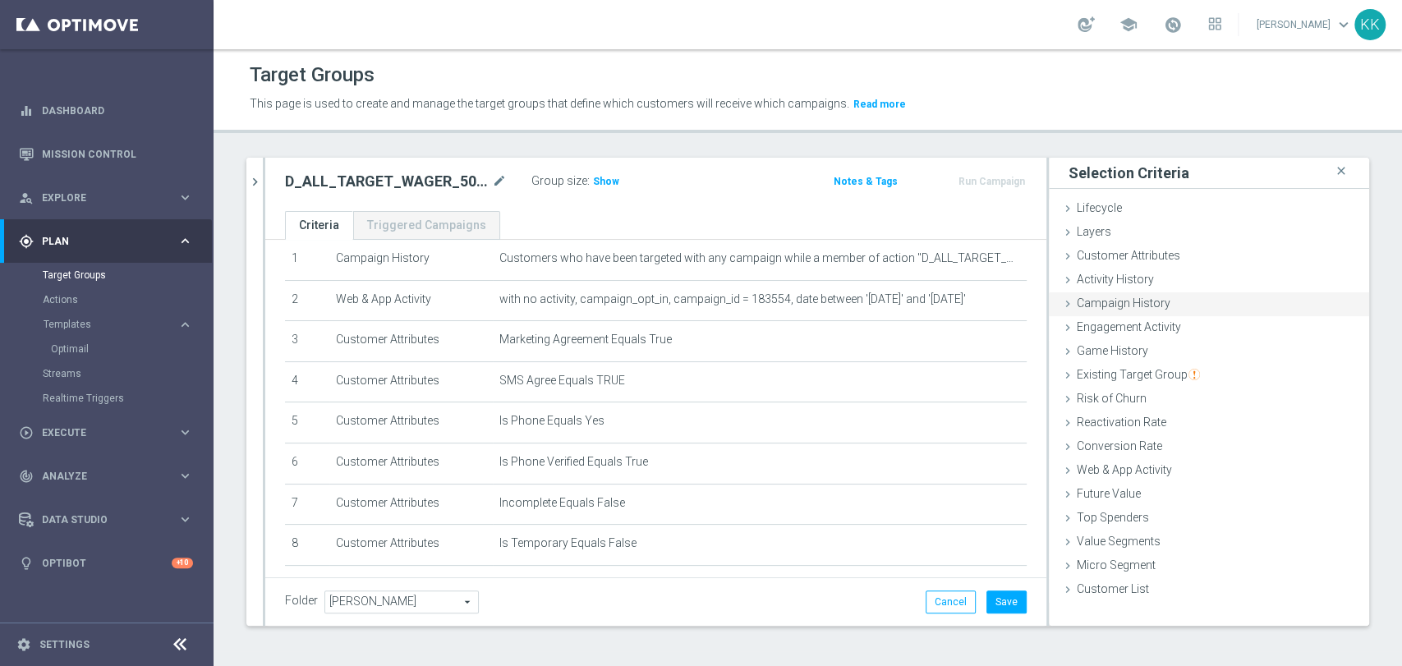
scroll to position [0, 0]
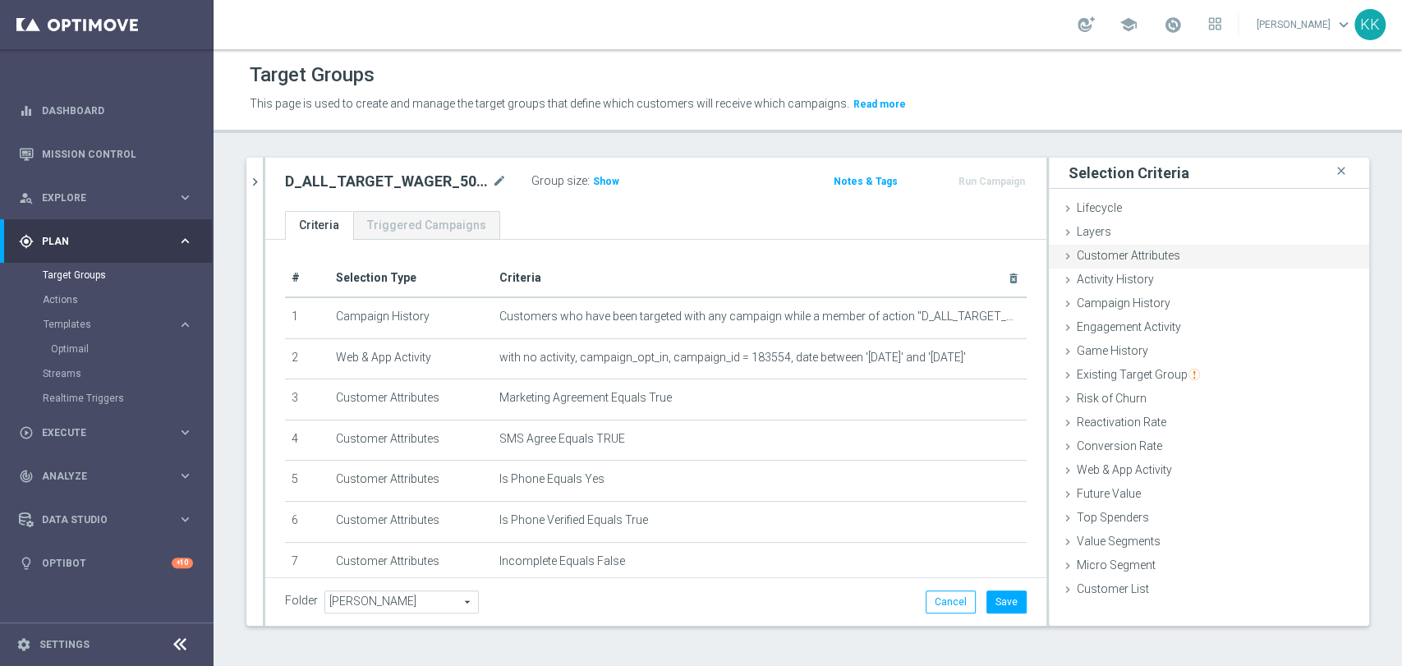
click at [1189, 255] on div "Customer Attributes done selection saved" at bounding box center [1209, 257] width 320 height 25
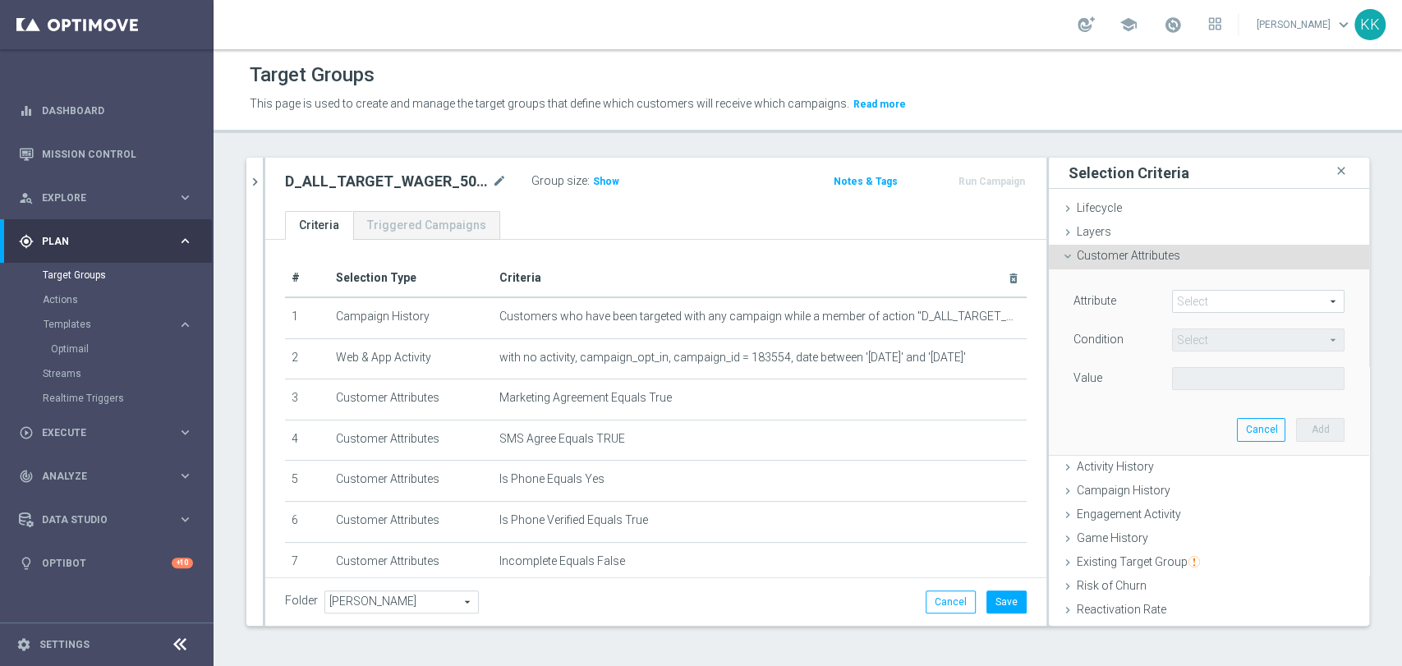
click at [1208, 303] on span at bounding box center [1258, 301] width 171 height 21
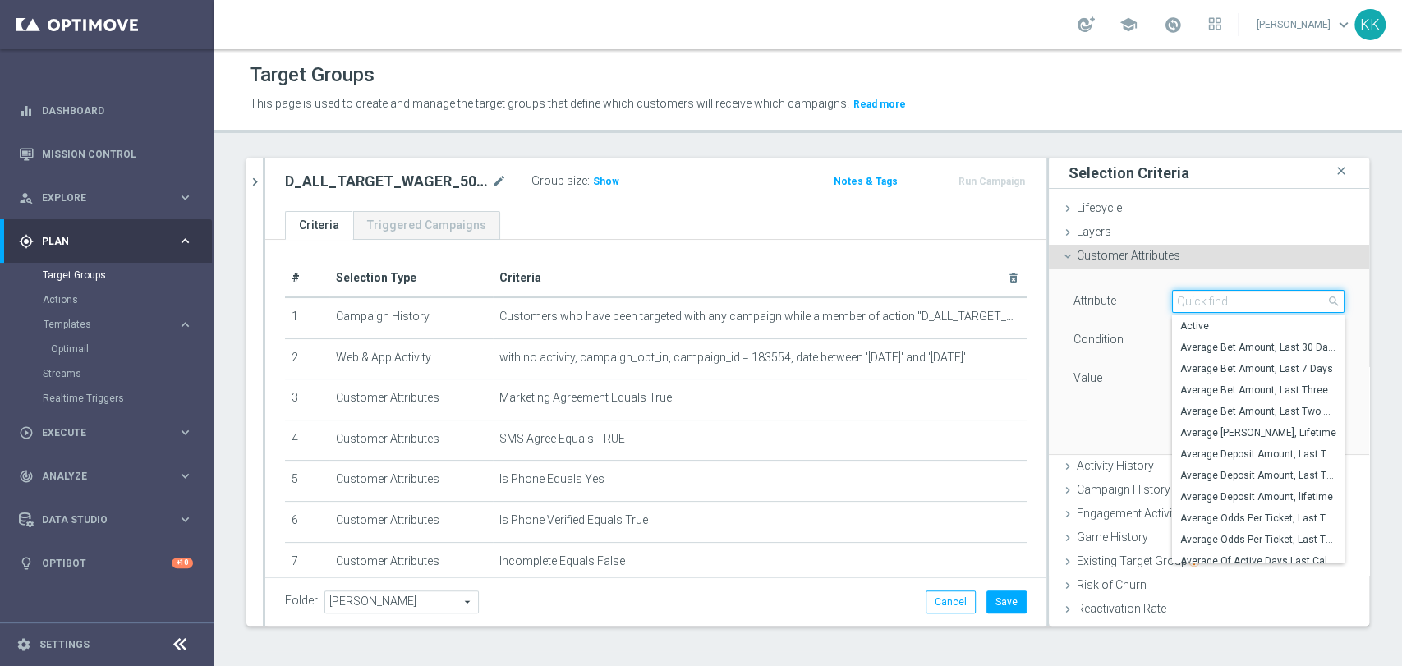
click at [1208, 303] on input "search" at bounding box center [1258, 301] width 173 height 23
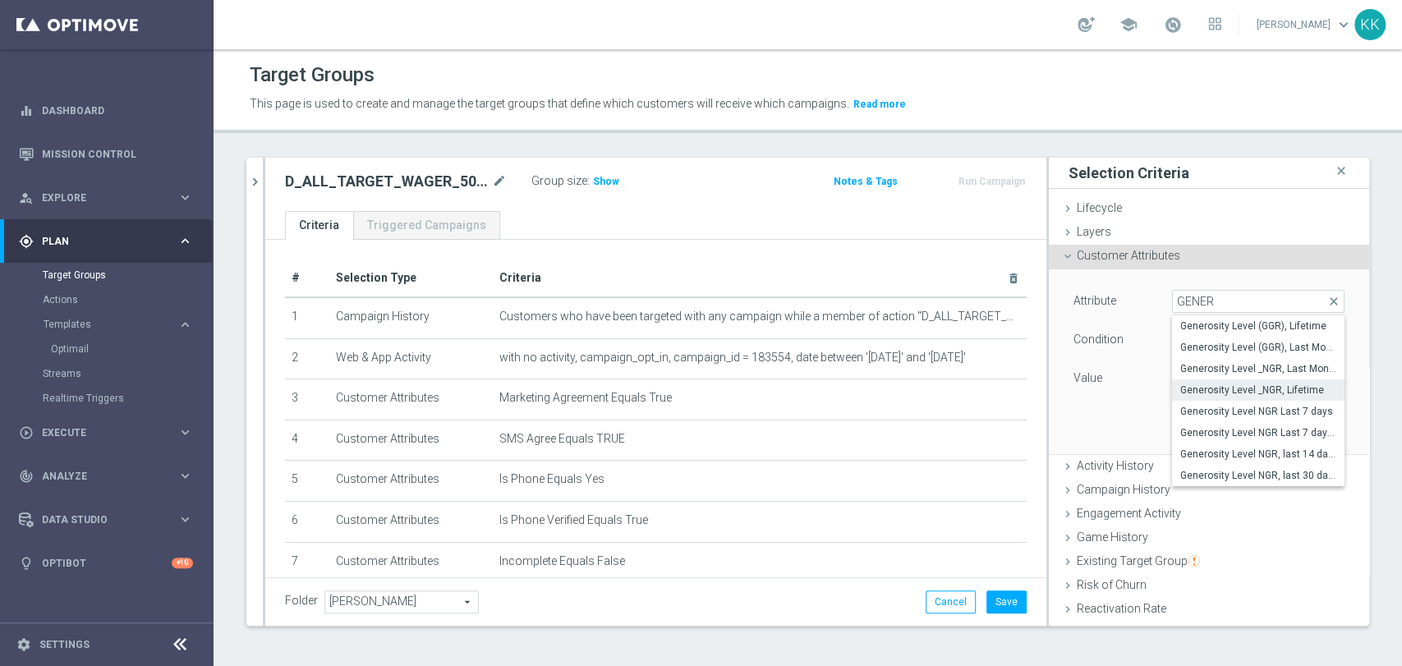
click at [1282, 393] on span "Generosity Level _NGR, Lifetime" at bounding box center [1258, 390] width 156 height 13
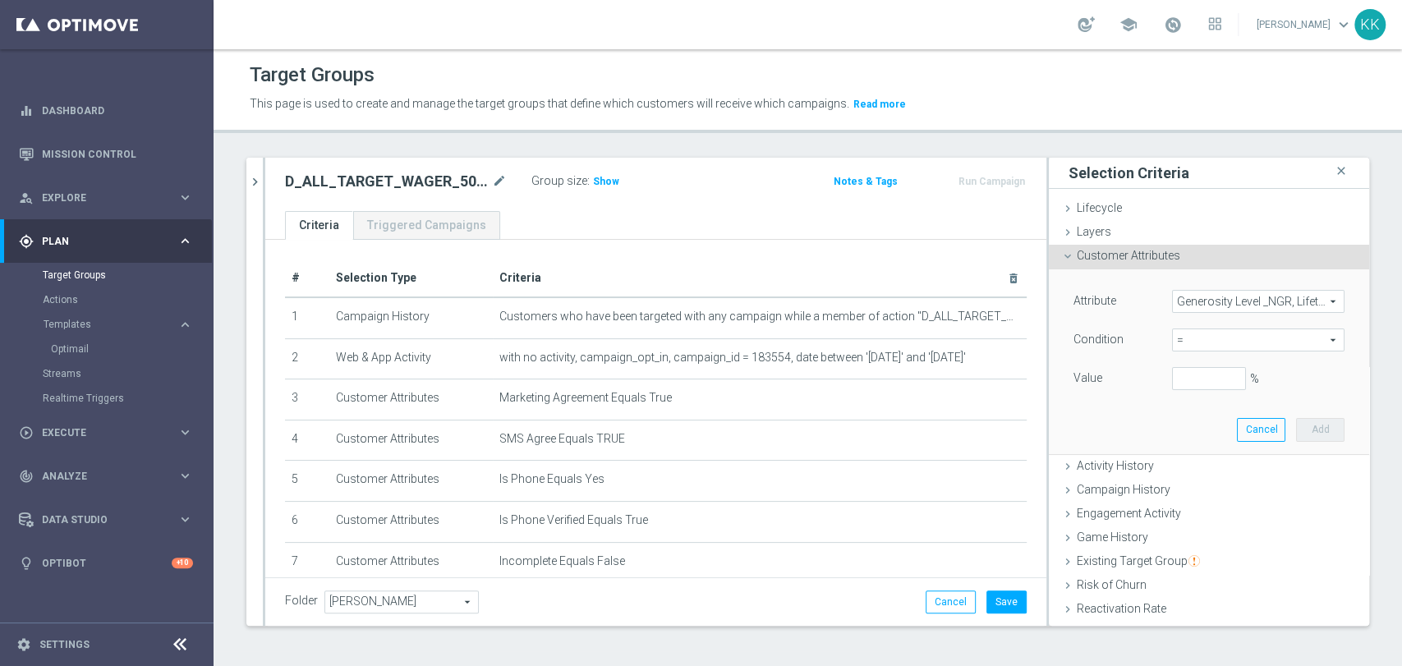
click at [1184, 350] on div "Condition = = arrow_drop_down search" at bounding box center [1209, 342] width 296 height 26
click at [1182, 339] on span "=" at bounding box center [1258, 339] width 171 height 21
click at [1218, 503] on div "Engagement Activity done" at bounding box center [1209, 515] width 320 height 25
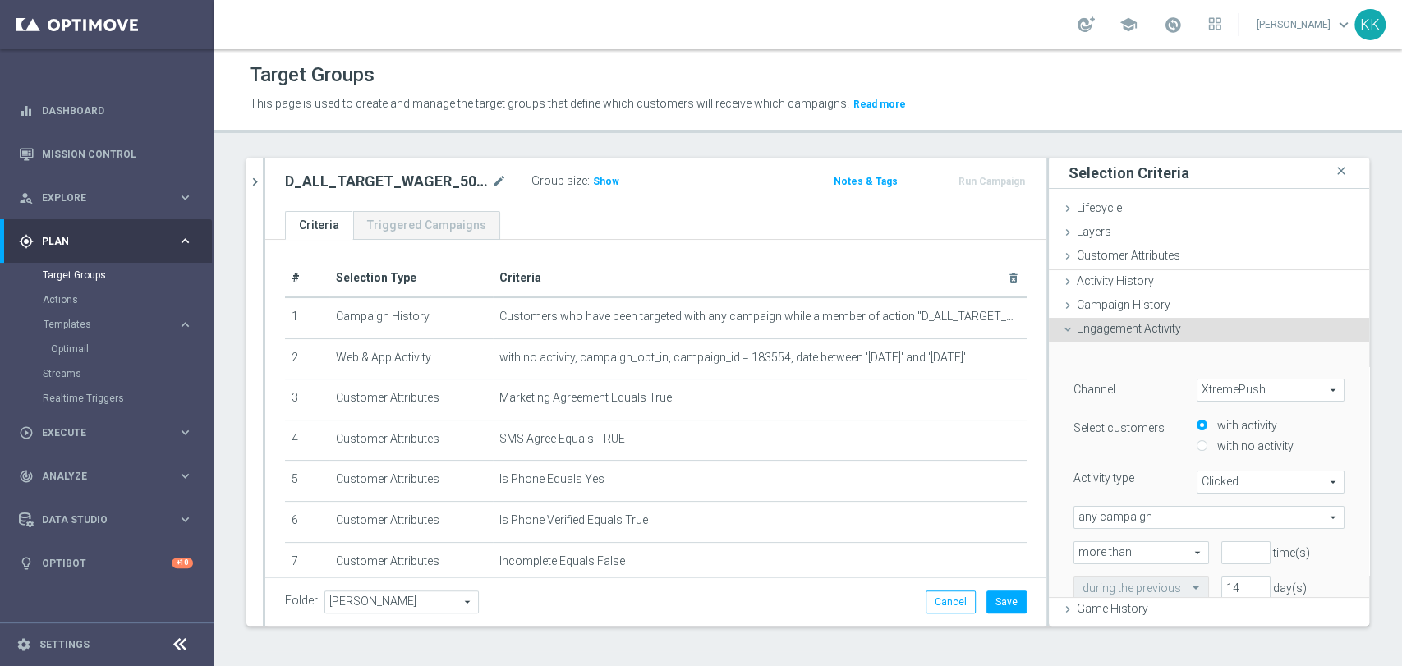
click at [1218, 493] on span "Clicked" at bounding box center [1271, 482] width 146 height 21
click at [1153, 244] on ul "Lifecycle done Cancel Add Layers done Cancel Add Customer Attributes done" at bounding box center [1209, 559] width 320 height 725
click at [1160, 266] on div "Customer Attributes done selection saved" at bounding box center [1209, 257] width 320 height 25
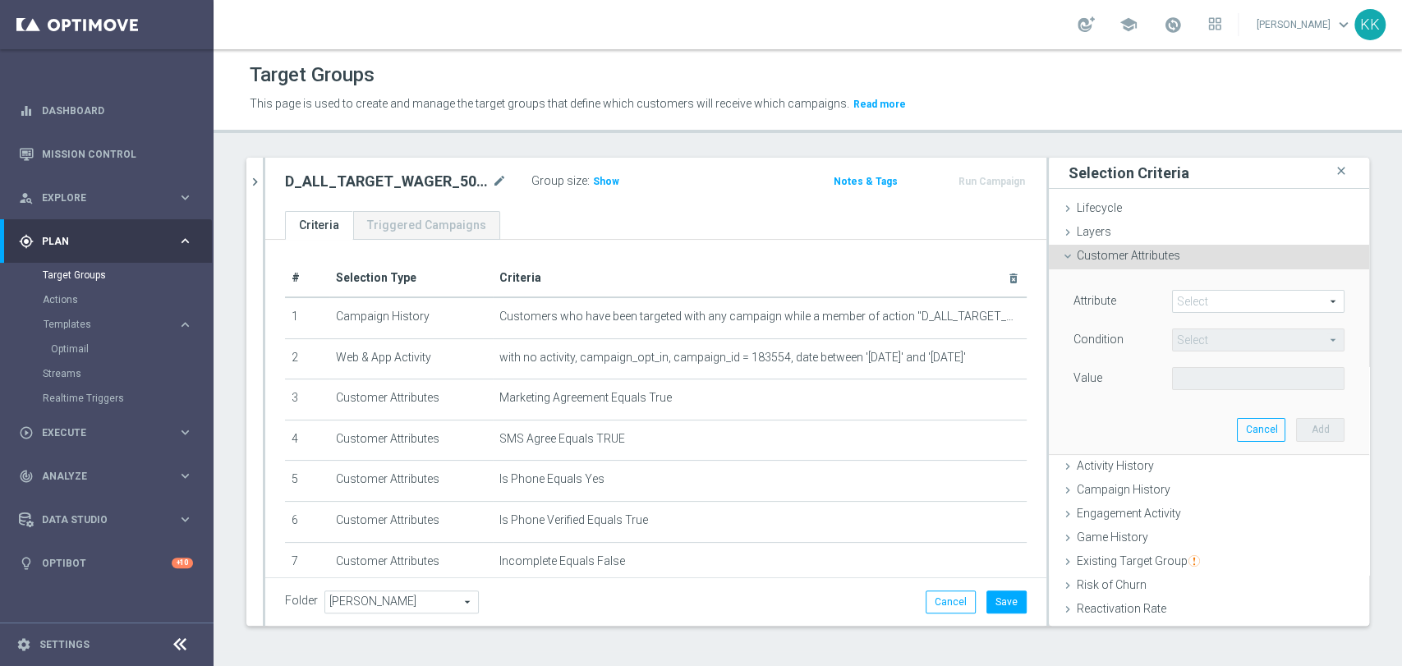
click at [1199, 306] on span at bounding box center [1258, 301] width 171 height 21
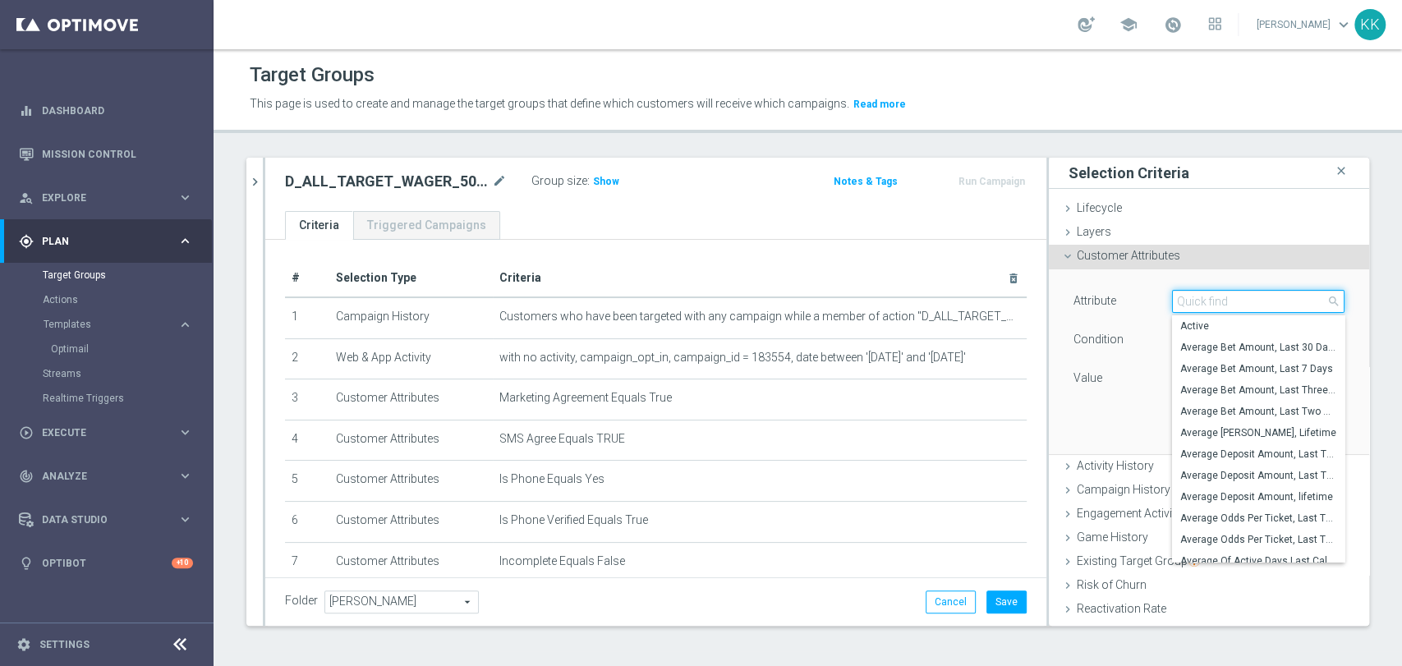
click at [1202, 301] on input "search" at bounding box center [1258, 301] width 173 height 23
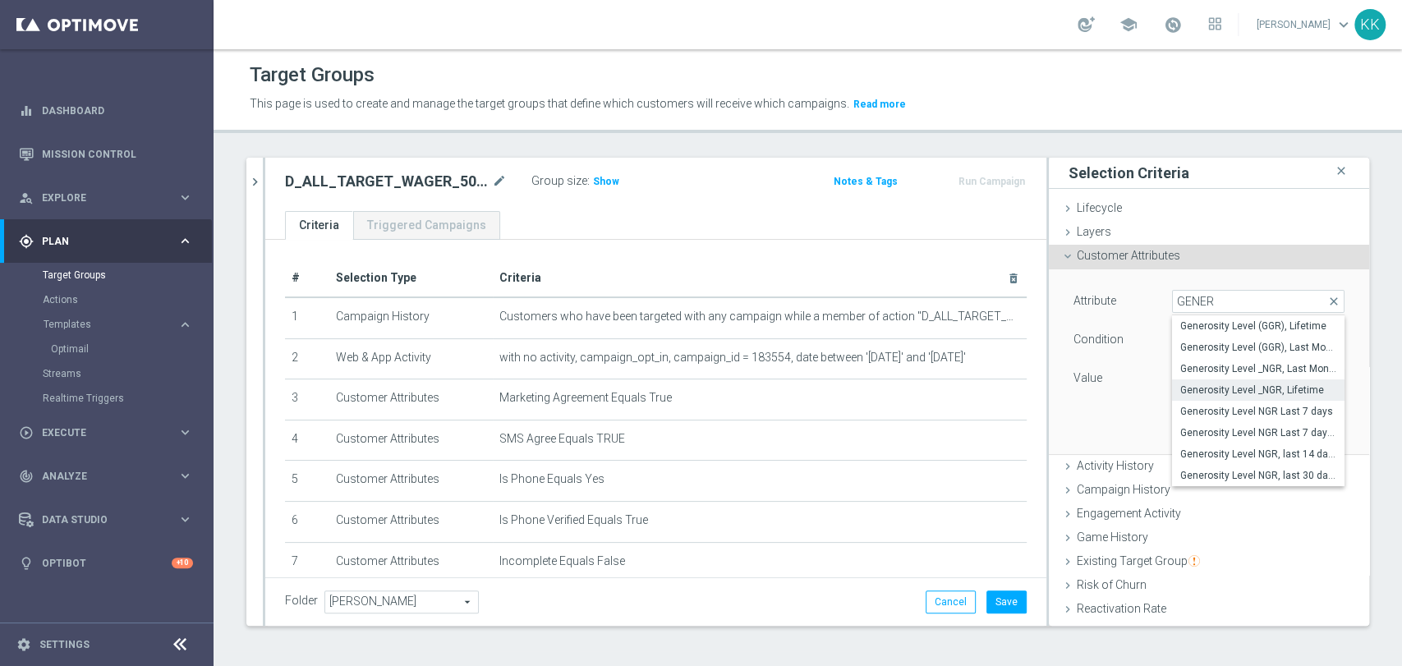
click at [1250, 384] on span "Generosity Level _NGR, Lifetime" at bounding box center [1258, 390] width 156 height 13
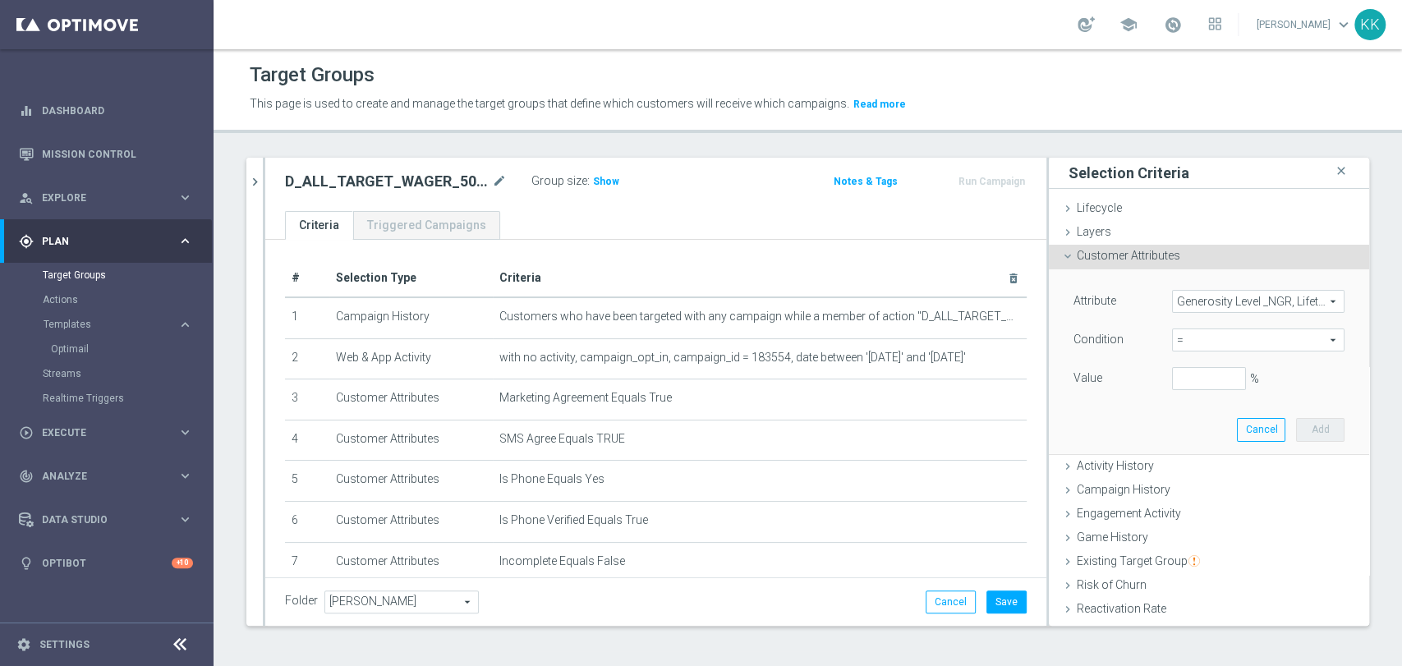
click at [1189, 338] on span "=" at bounding box center [1258, 339] width 171 height 21
click at [1208, 489] on span "between" at bounding box center [1258, 492] width 156 height 13
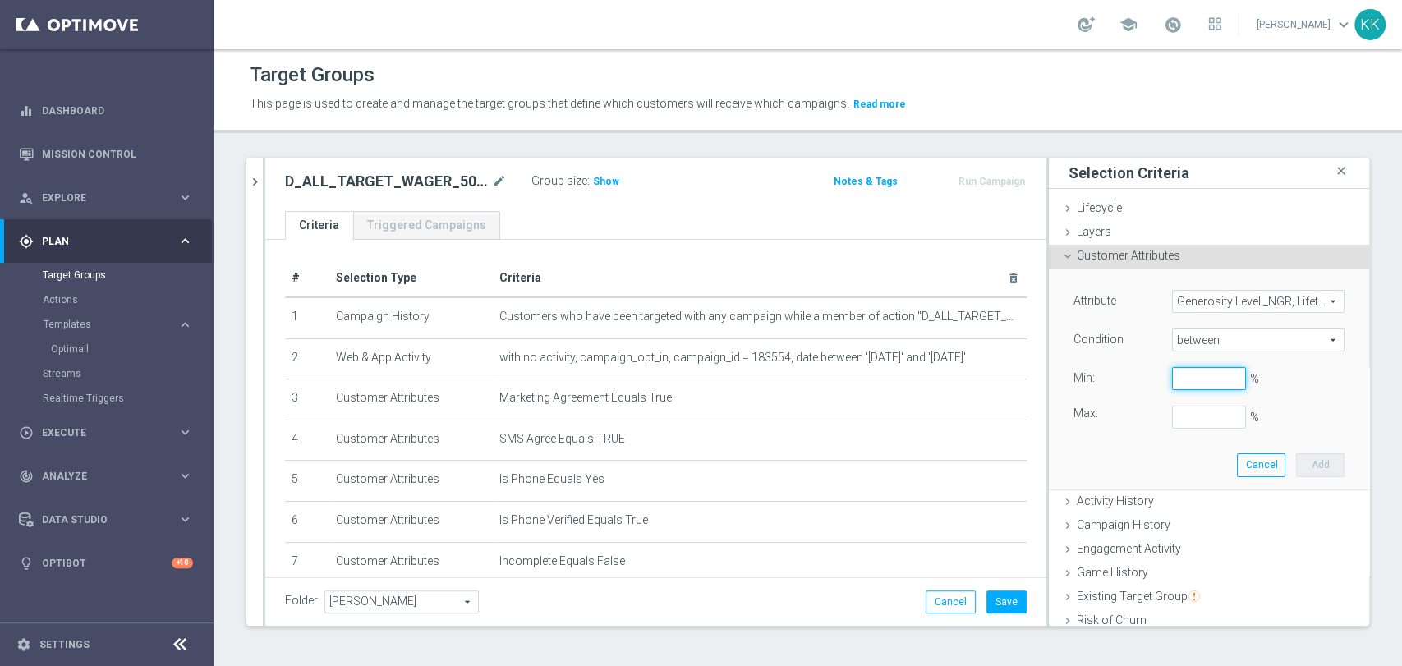
click at [1199, 383] on input "%" at bounding box center [1209, 378] width 74 height 23
click at [1296, 453] on button "Add" at bounding box center [1320, 464] width 48 height 23
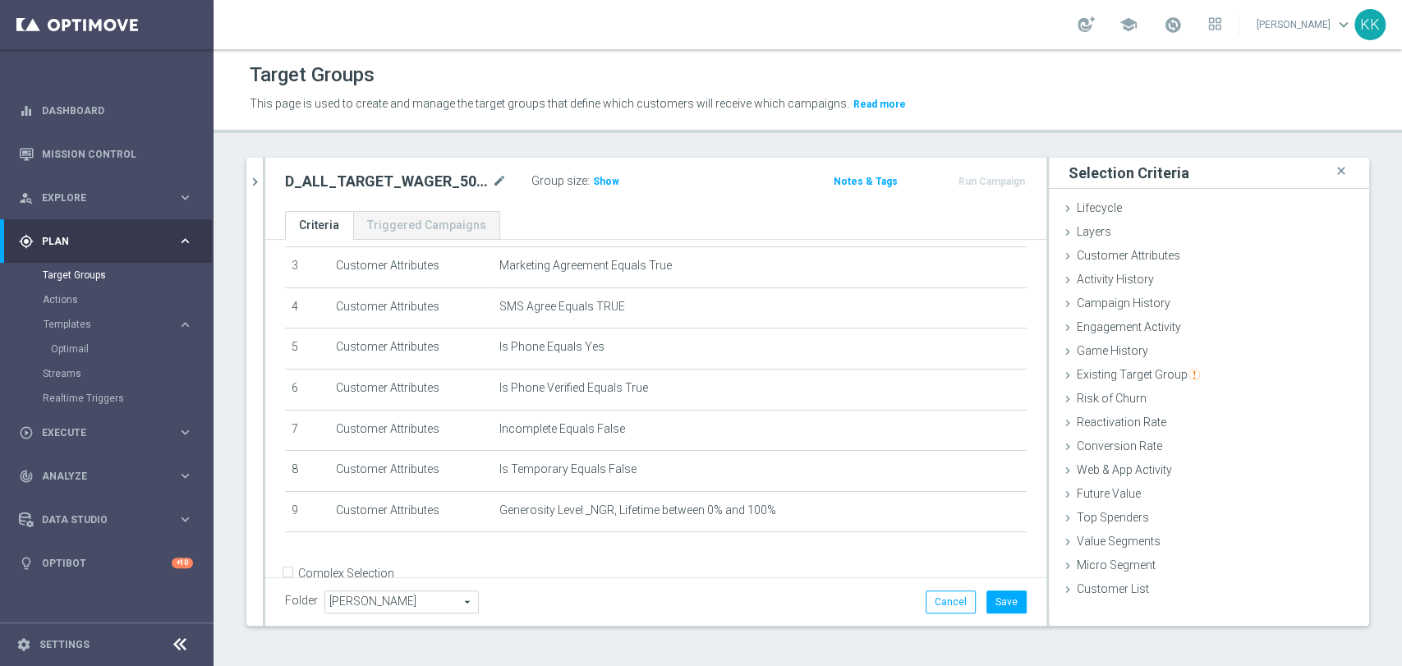
scroll to position [164, 0]
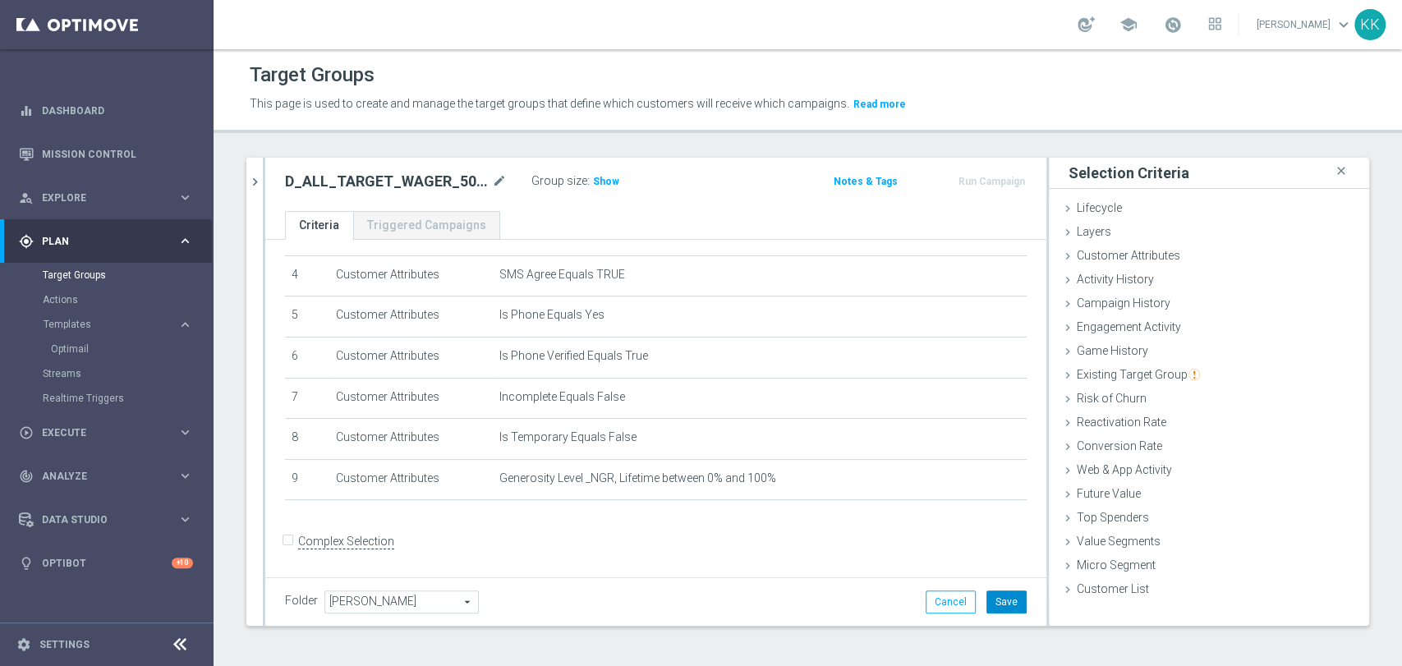
click at [988, 593] on button "Save" at bounding box center [1007, 602] width 40 height 23
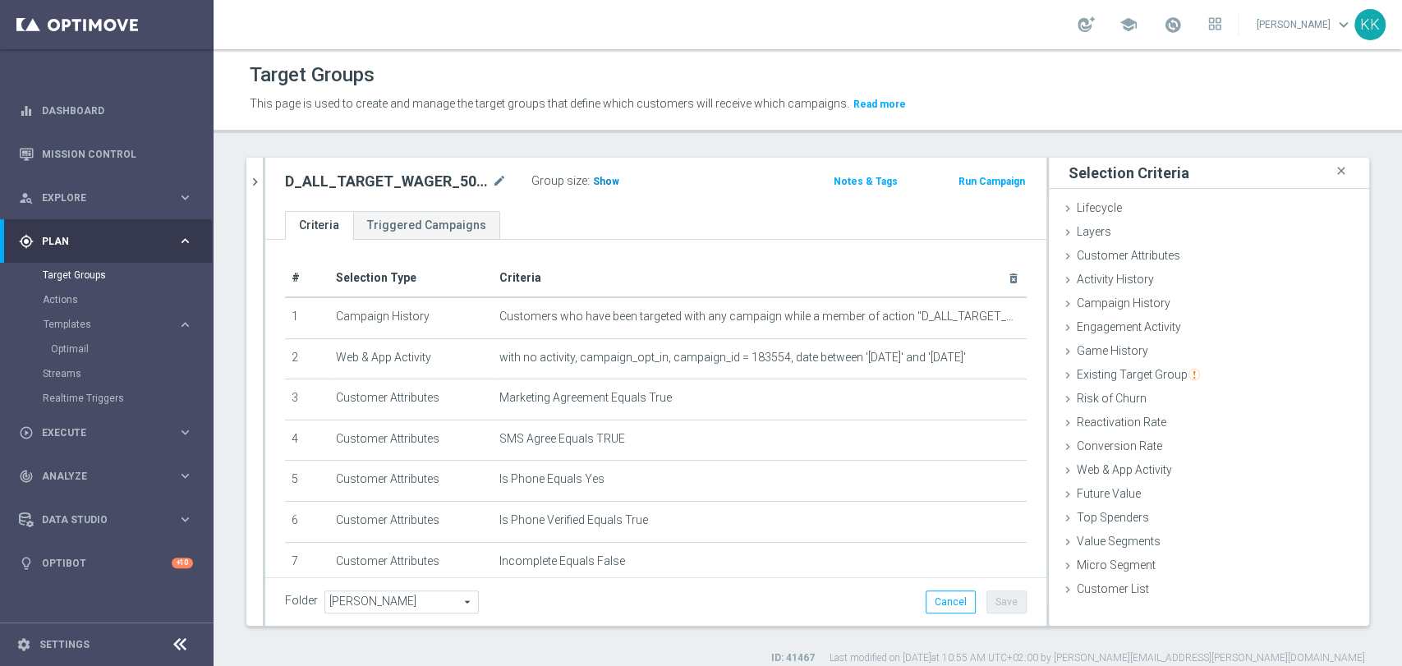
click at [603, 181] on span "Show" at bounding box center [606, 182] width 26 height 12
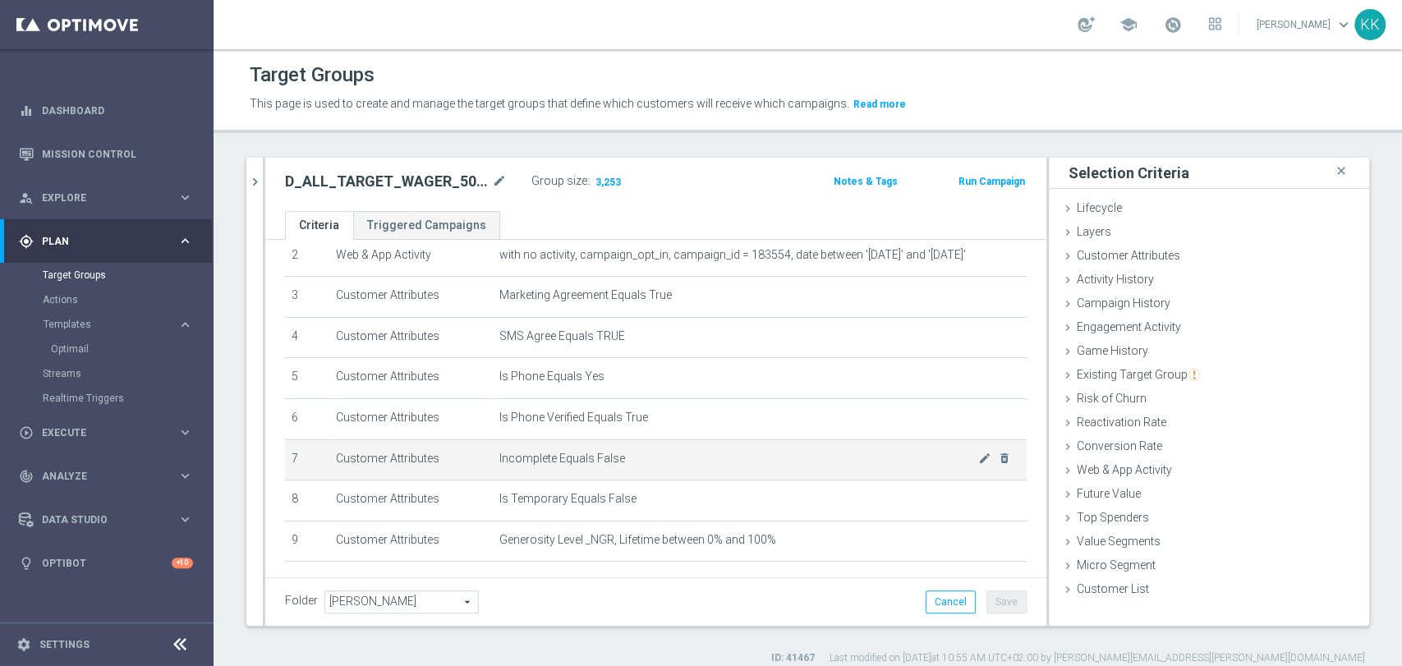
scroll to position [164, 0]
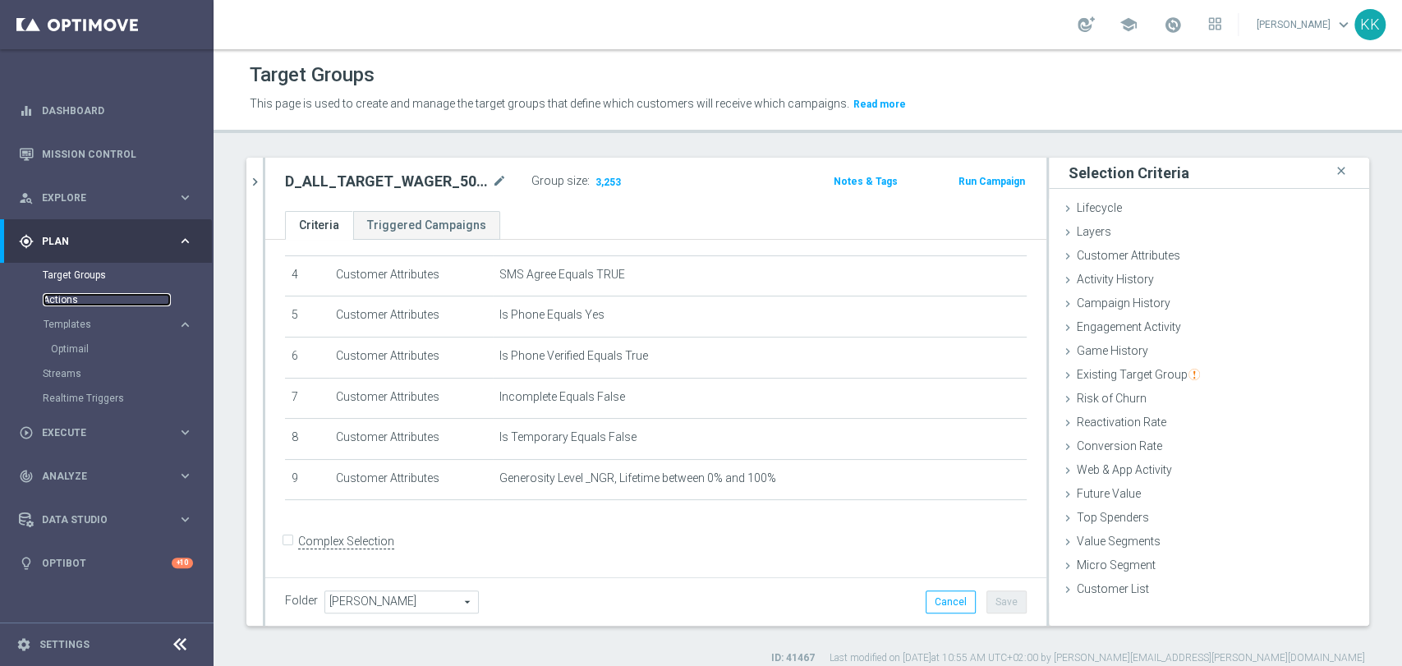
click at [57, 297] on link "Actions" at bounding box center [107, 299] width 128 height 13
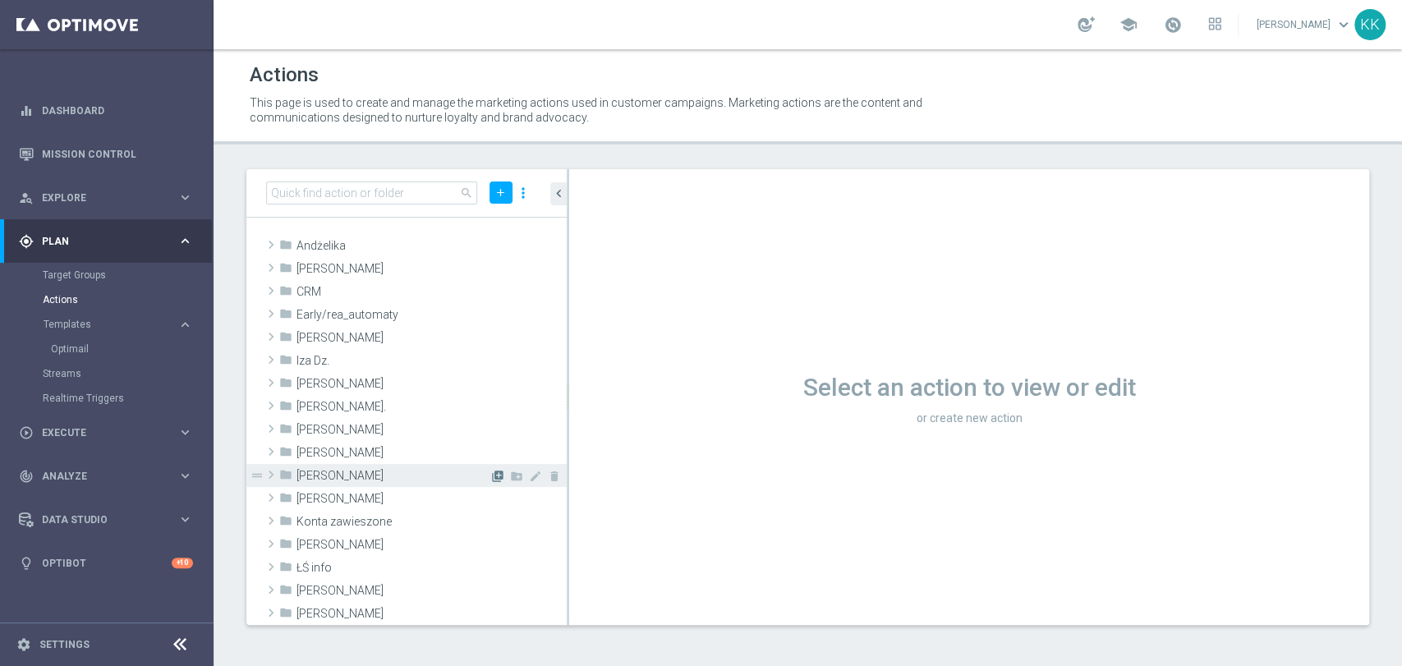
click at [491, 476] on icon "library_add" at bounding box center [497, 476] width 13 height 13
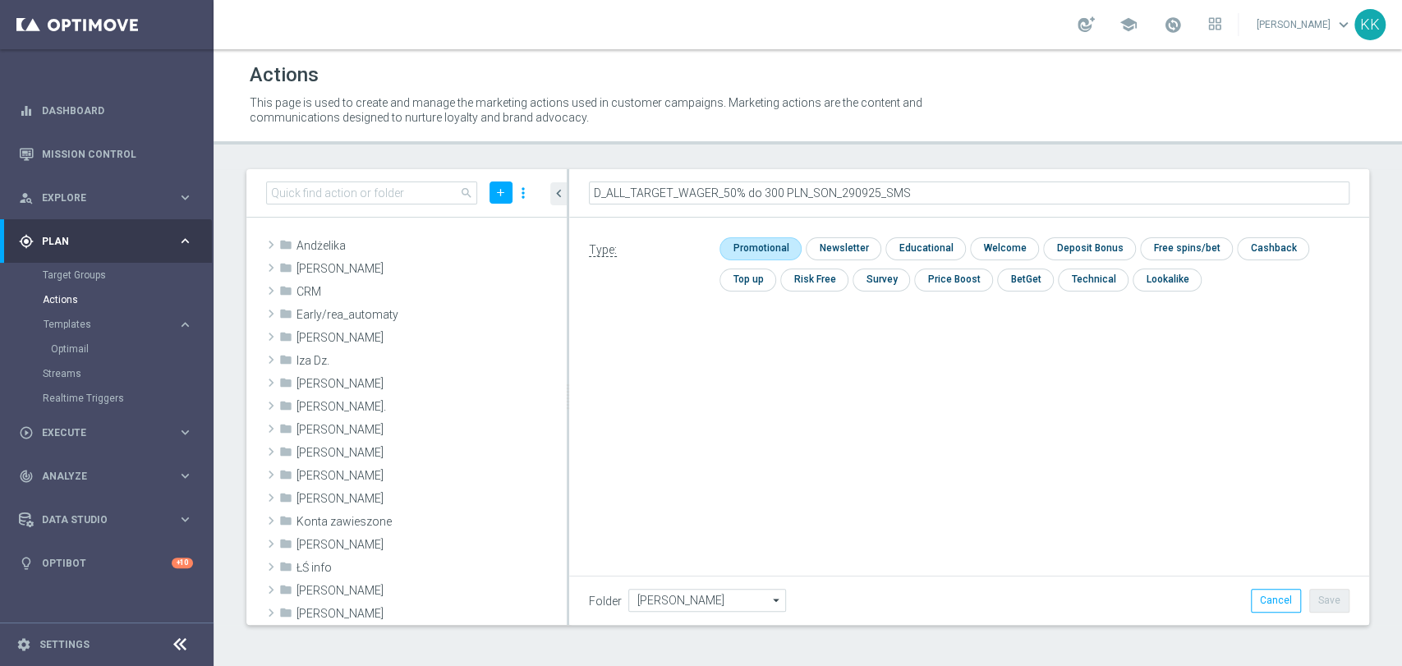
click at [753, 245] on input "checkbox" at bounding box center [759, 248] width 78 height 22
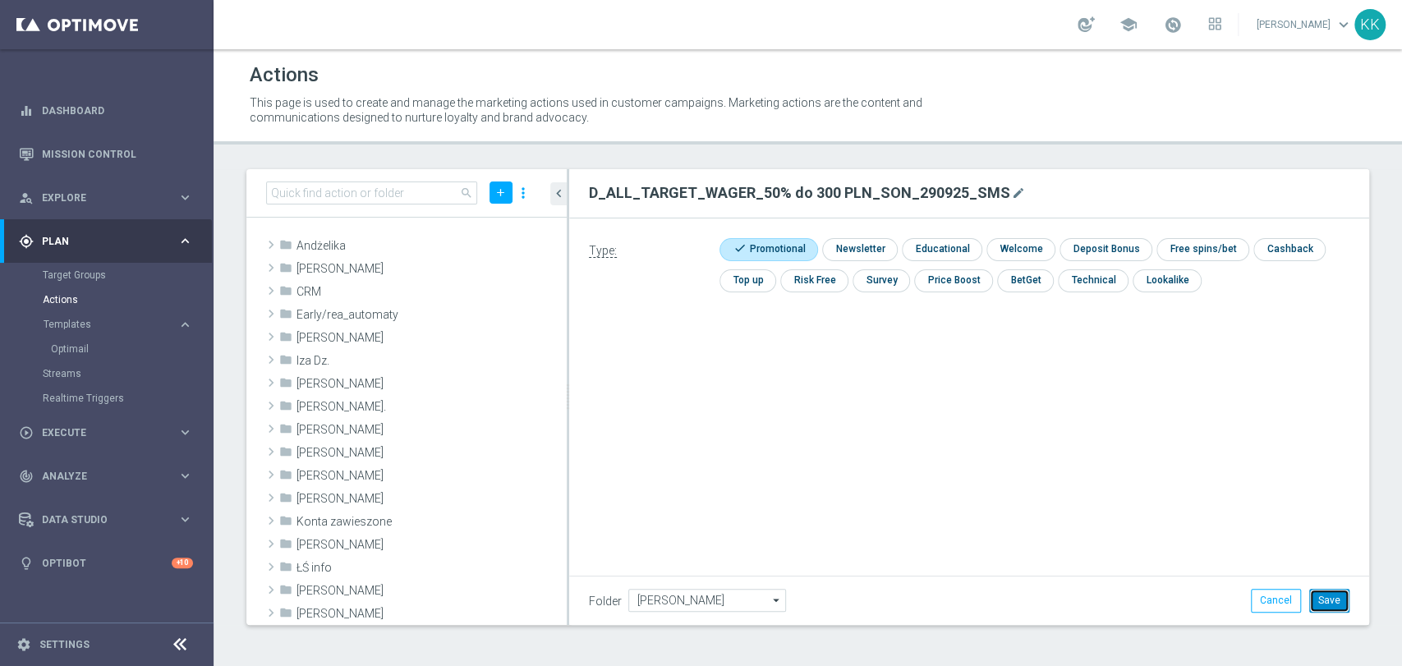
click at [1327, 607] on button "Save" at bounding box center [1329, 600] width 40 height 23
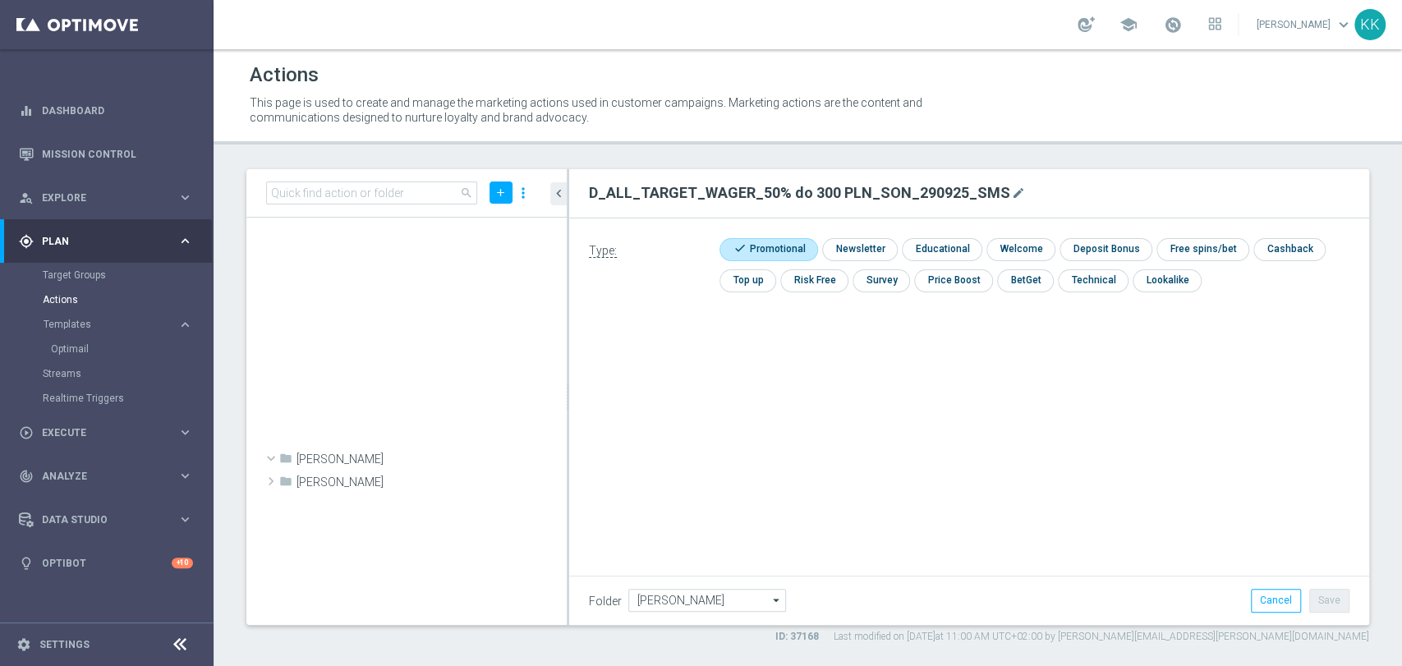
scroll to position [48706, 0]
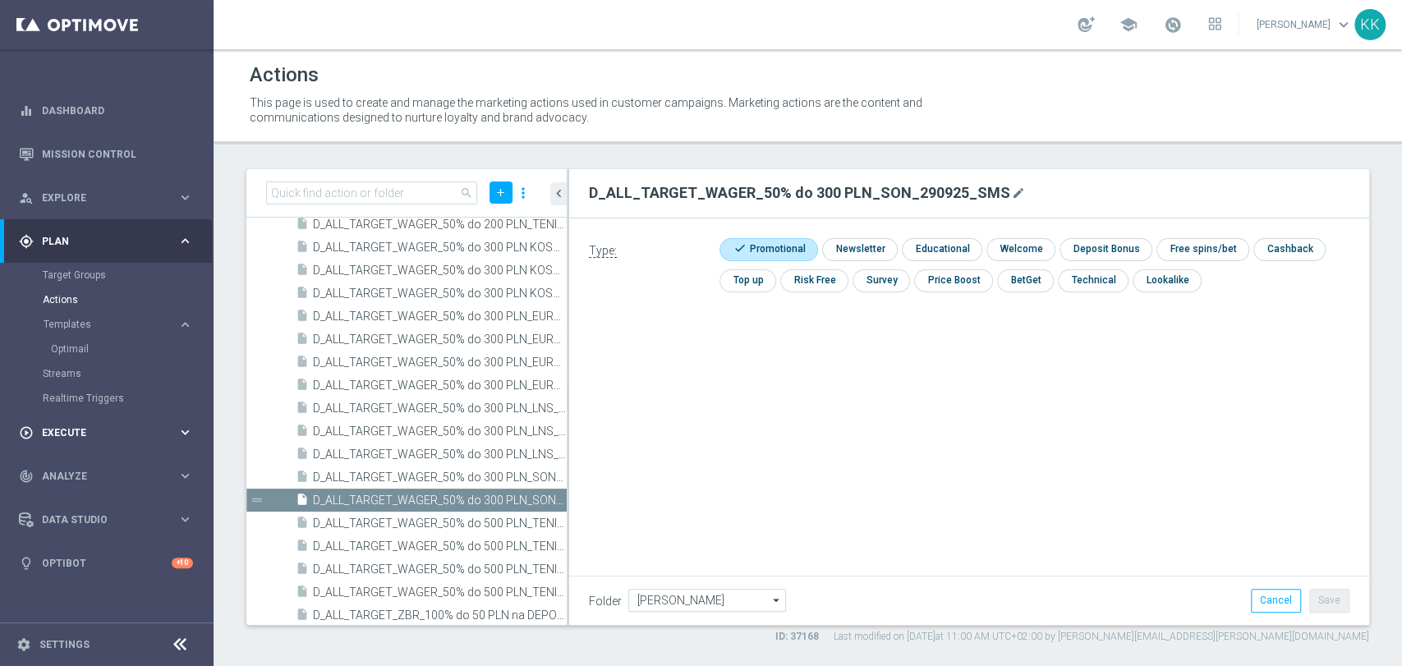
click at [99, 429] on span "Execute" at bounding box center [110, 433] width 136 height 10
click at [93, 304] on div "play_circle_outline Execute keyboard_arrow_right" at bounding box center [106, 285] width 212 height 44
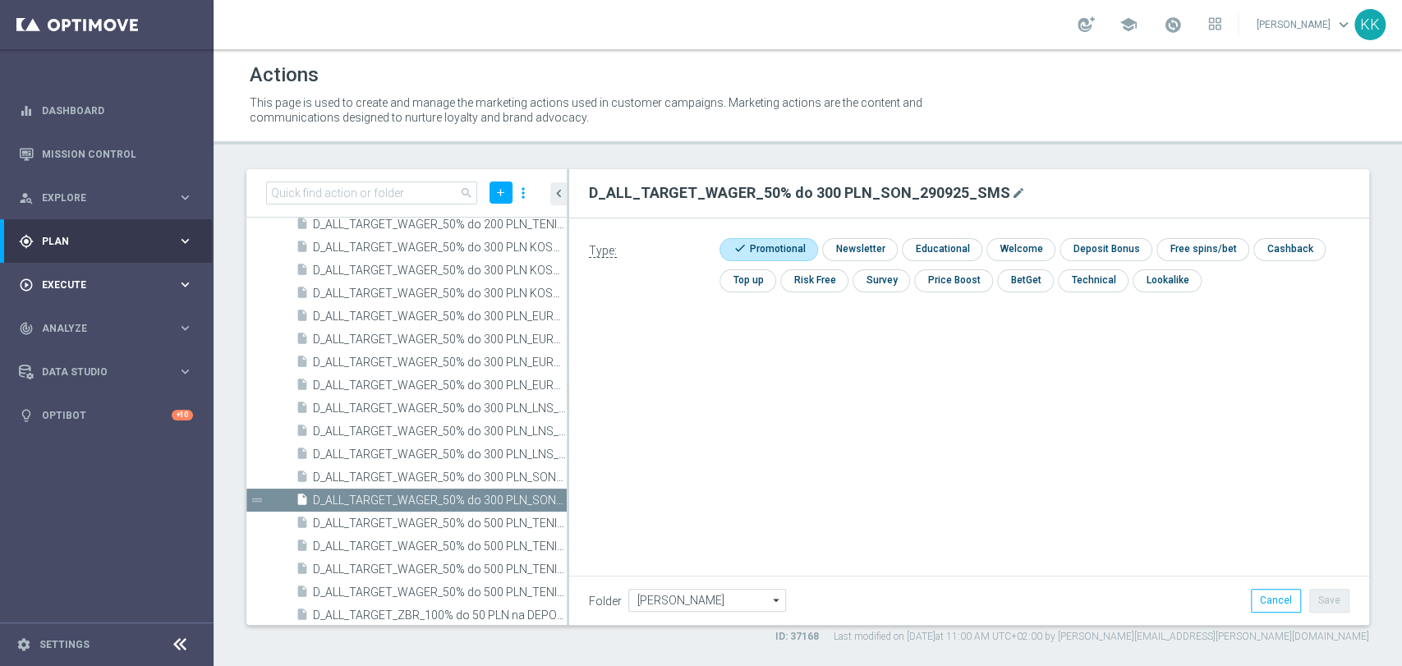
click at [93, 304] on div "play_circle_outline Execute keyboard_arrow_right" at bounding box center [106, 285] width 212 height 44
click at [85, 324] on link "Campaign Builder" at bounding box center [107, 318] width 128 height 13
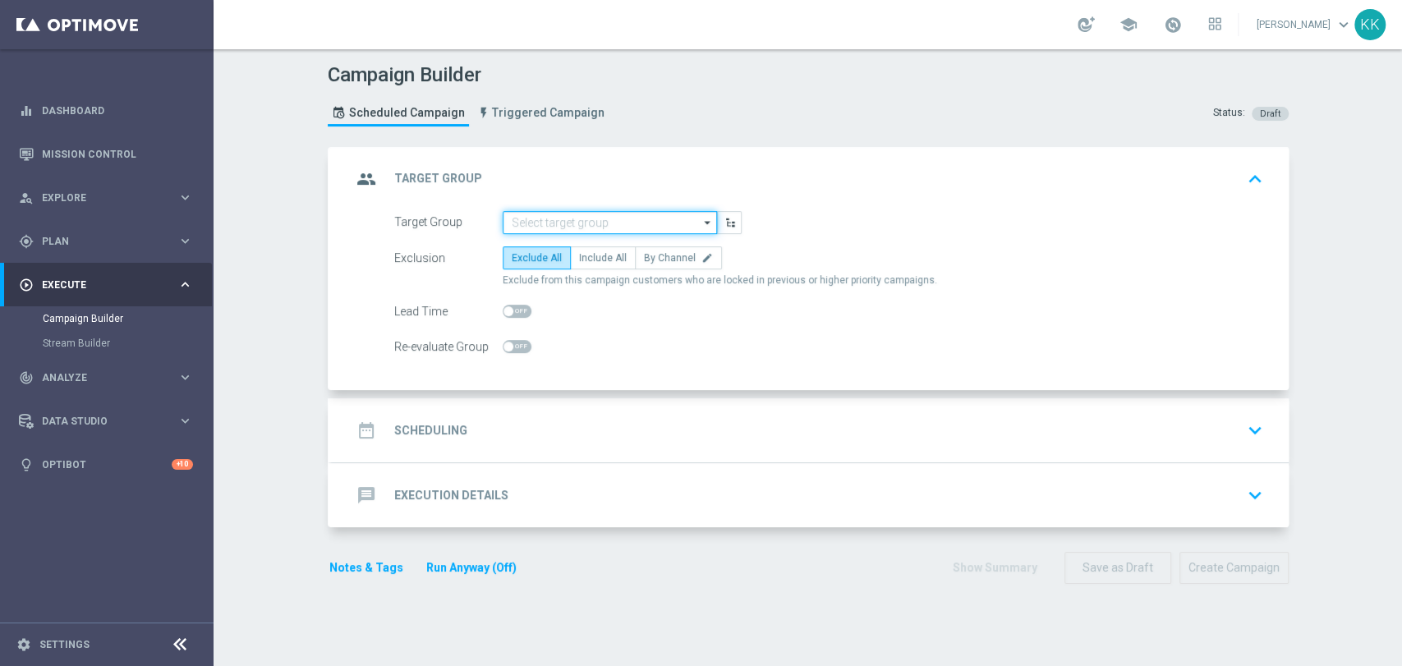
click at [560, 228] on input at bounding box center [610, 222] width 214 height 23
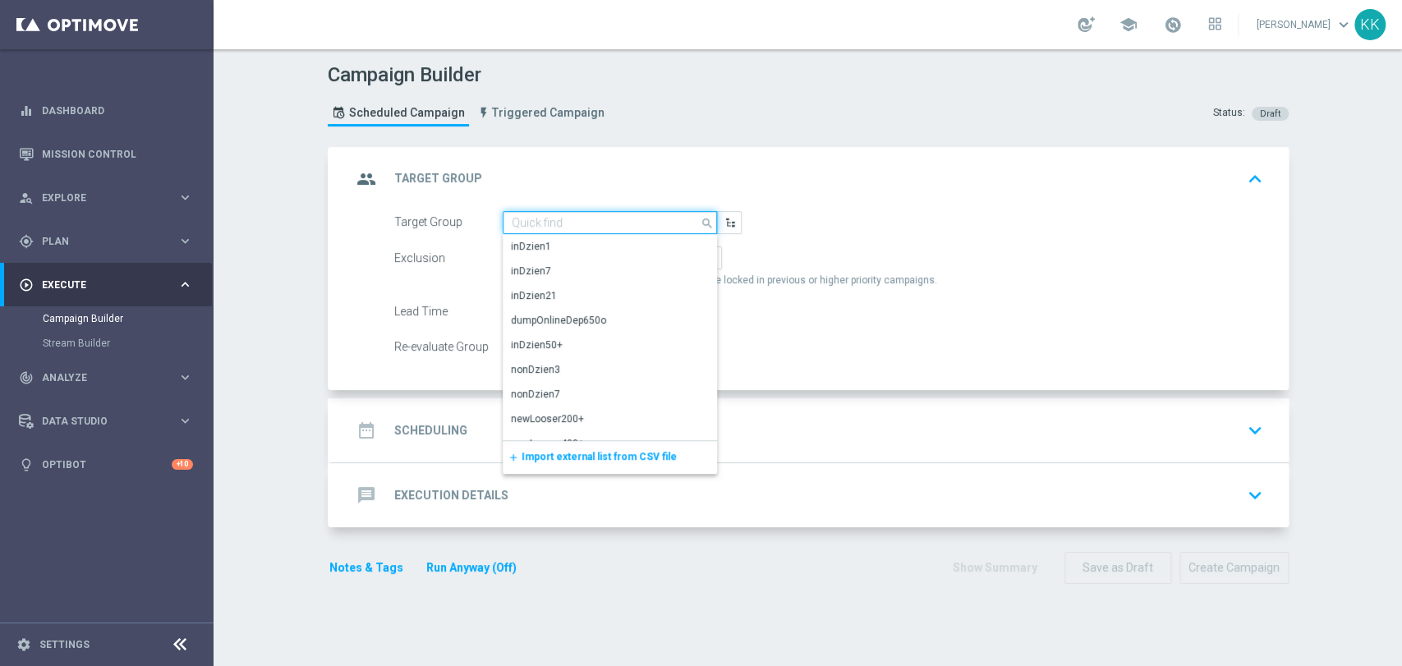
paste input "D_ALL_TARGET_WAGER_50% do 300 PLN_SON_290925_SMS"
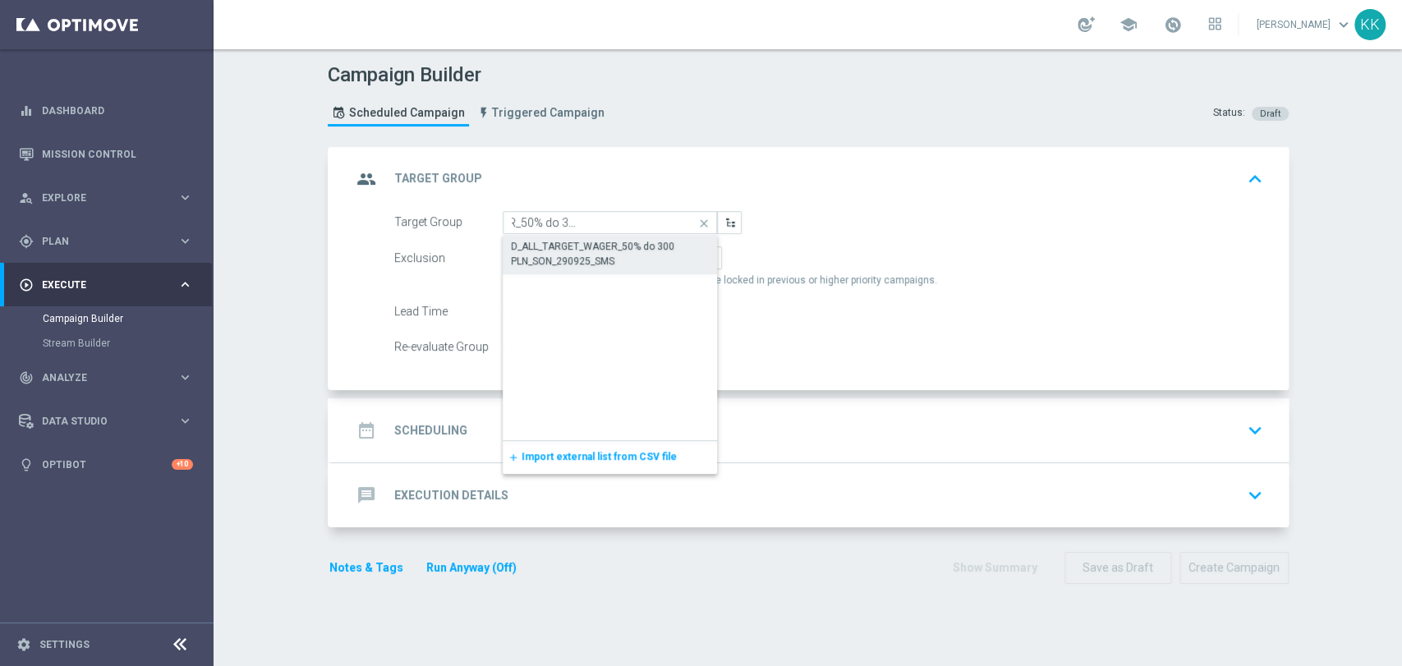
click at [618, 247] on div "D_ALL_TARGET_WAGER_50% do 300 PLN_SON_290925_SMS" at bounding box center [610, 254] width 199 height 30
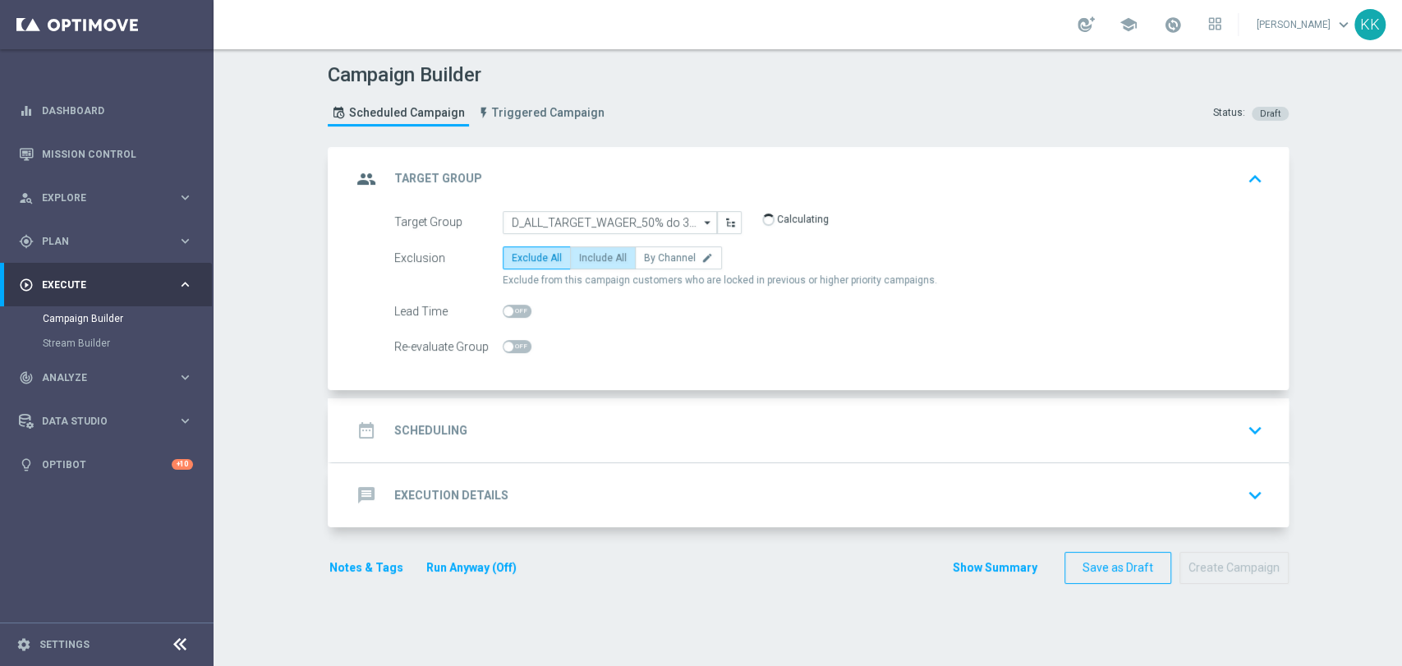
click at [587, 254] on span "Include All" at bounding box center [603, 258] width 48 height 12
click at [587, 255] on input "Include All" at bounding box center [584, 260] width 11 height 11
click at [512, 340] on span at bounding box center [517, 346] width 29 height 13
click at [512, 340] on input "checkbox" at bounding box center [517, 346] width 29 height 13
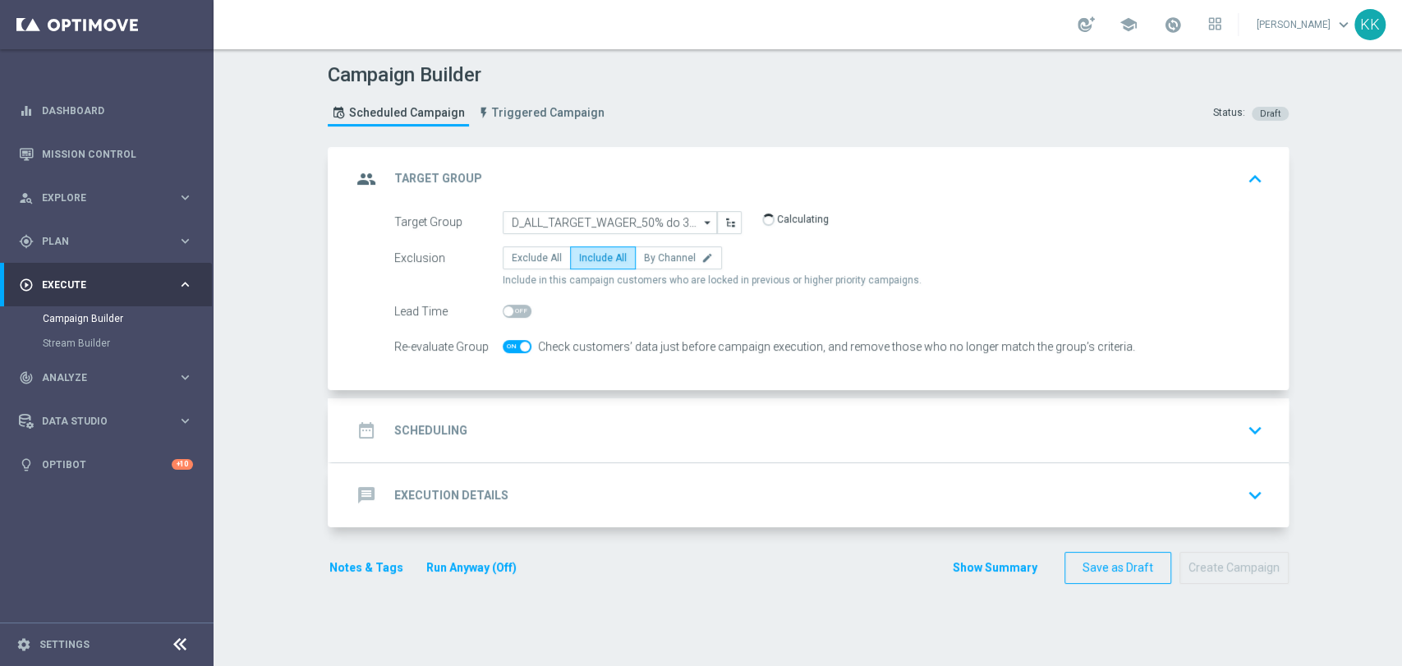
click at [511, 419] on div "date_range Scheduling keyboard_arrow_down" at bounding box center [811, 430] width 918 height 31
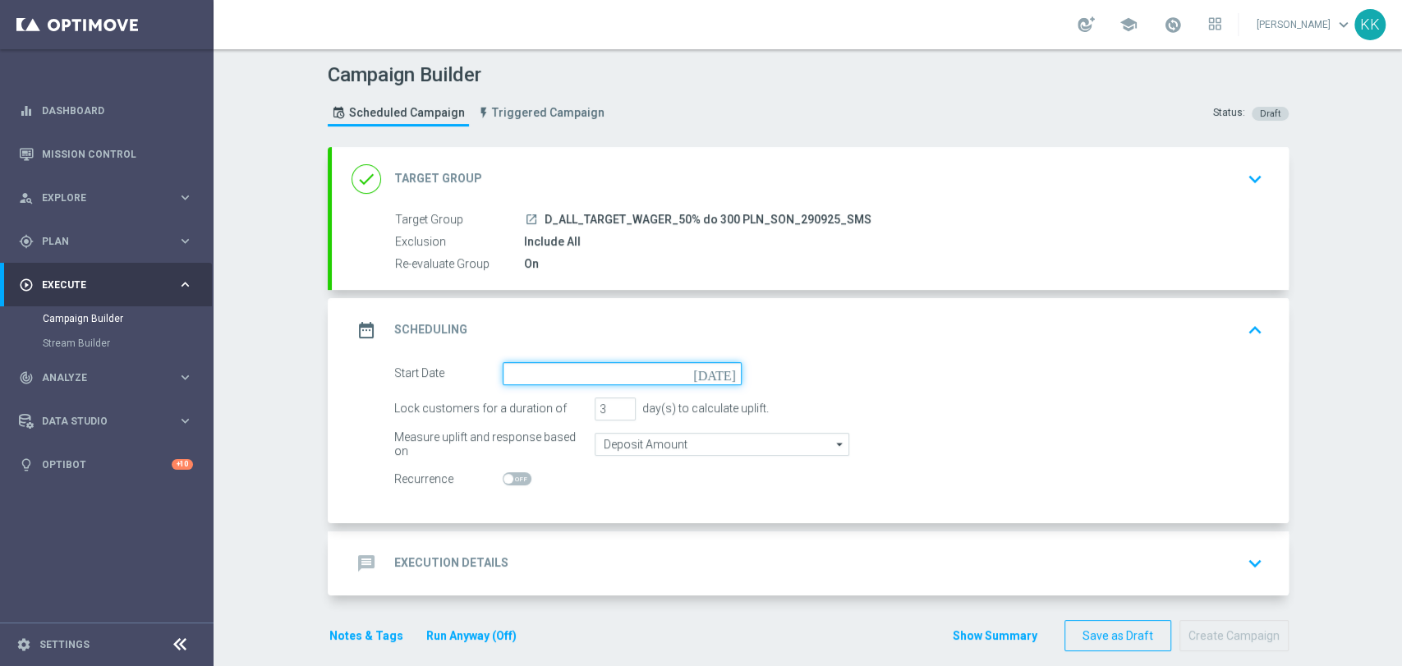
click at [531, 372] on input at bounding box center [622, 373] width 239 height 23
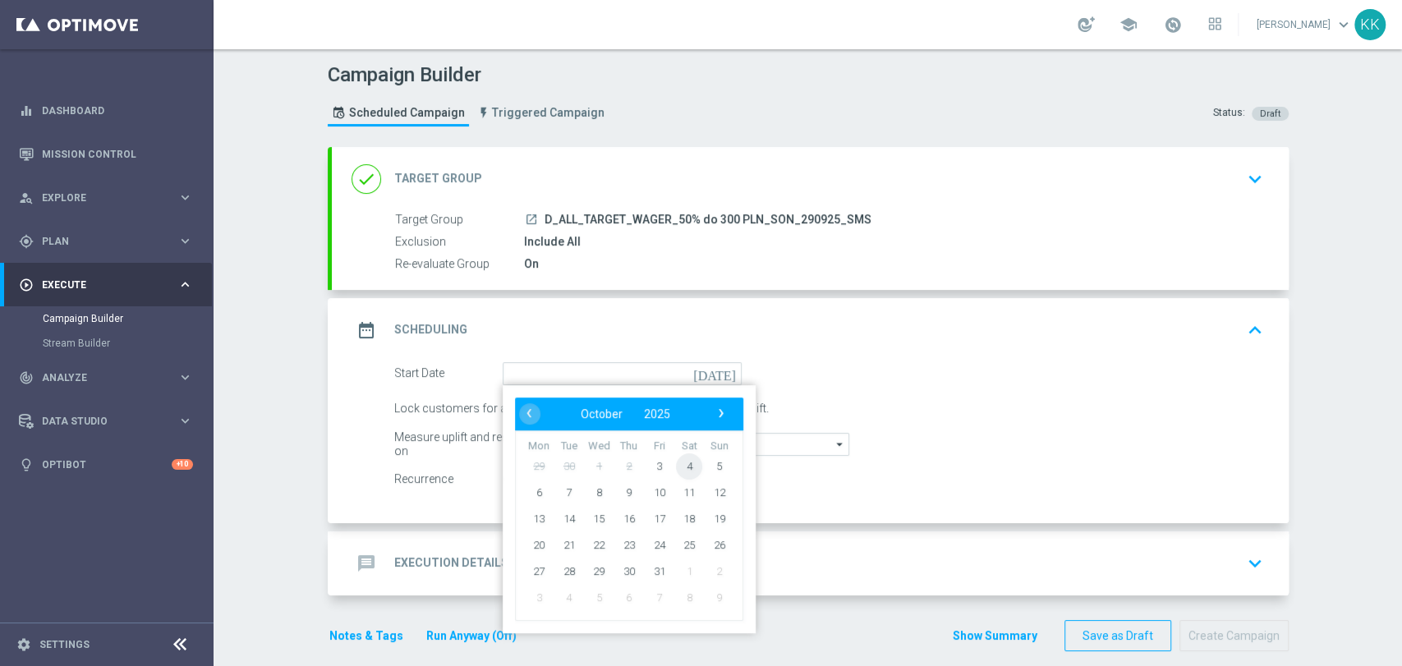
click at [684, 467] on span "4" at bounding box center [689, 466] width 26 height 26
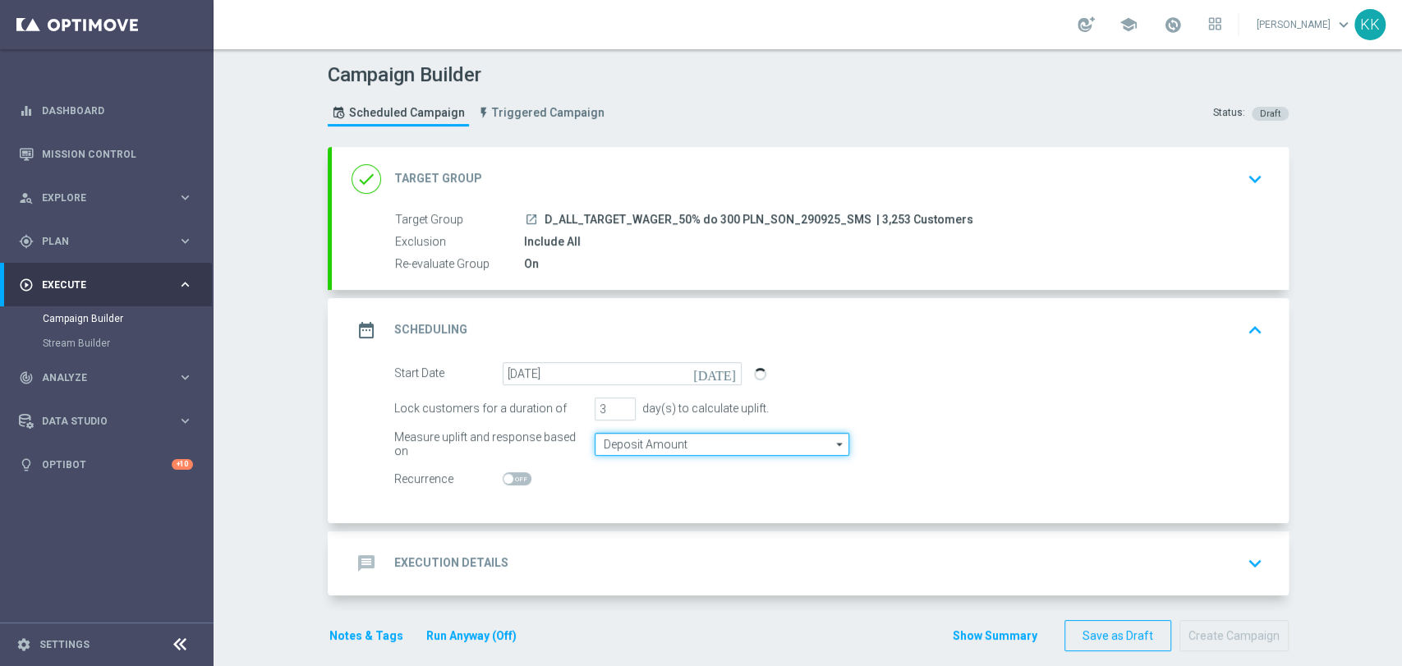
click at [663, 440] on input "Deposit Amount" at bounding box center [722, 444] width 255 height 23
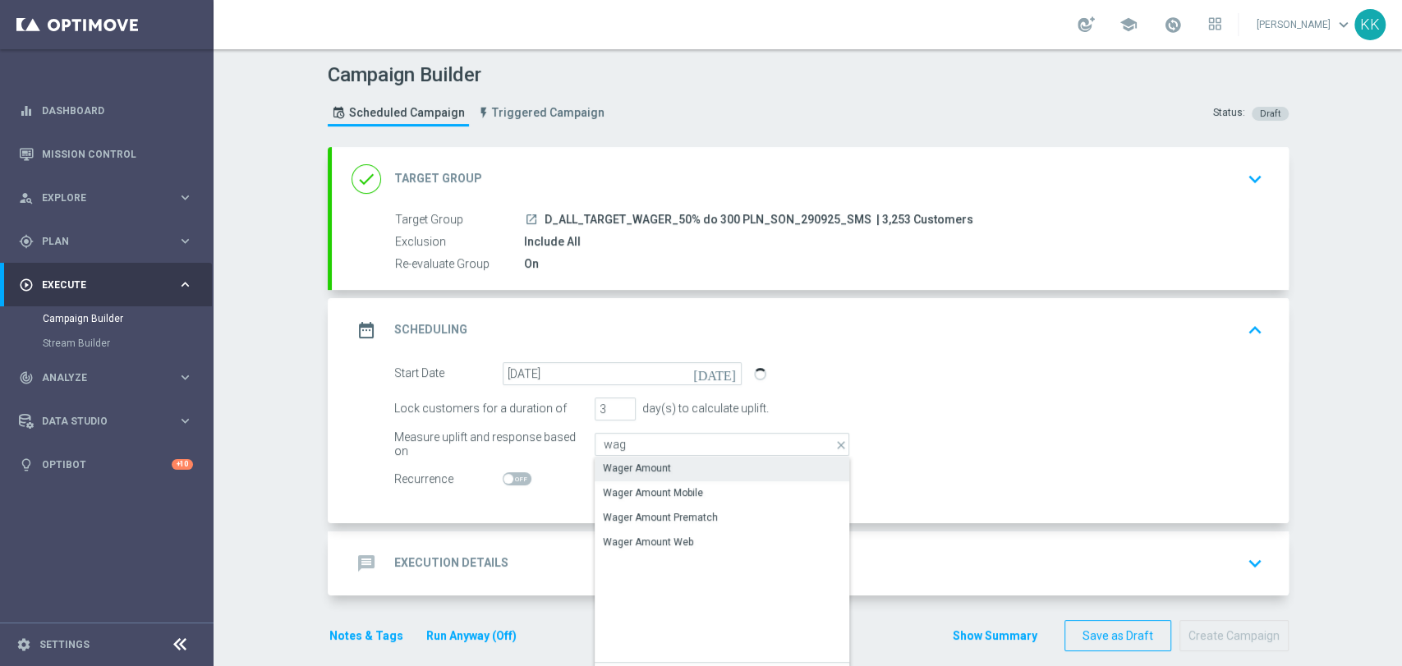
click at [626, 457] on div "Wager Amount" at bounding box center [722, 468] width 255 height 23
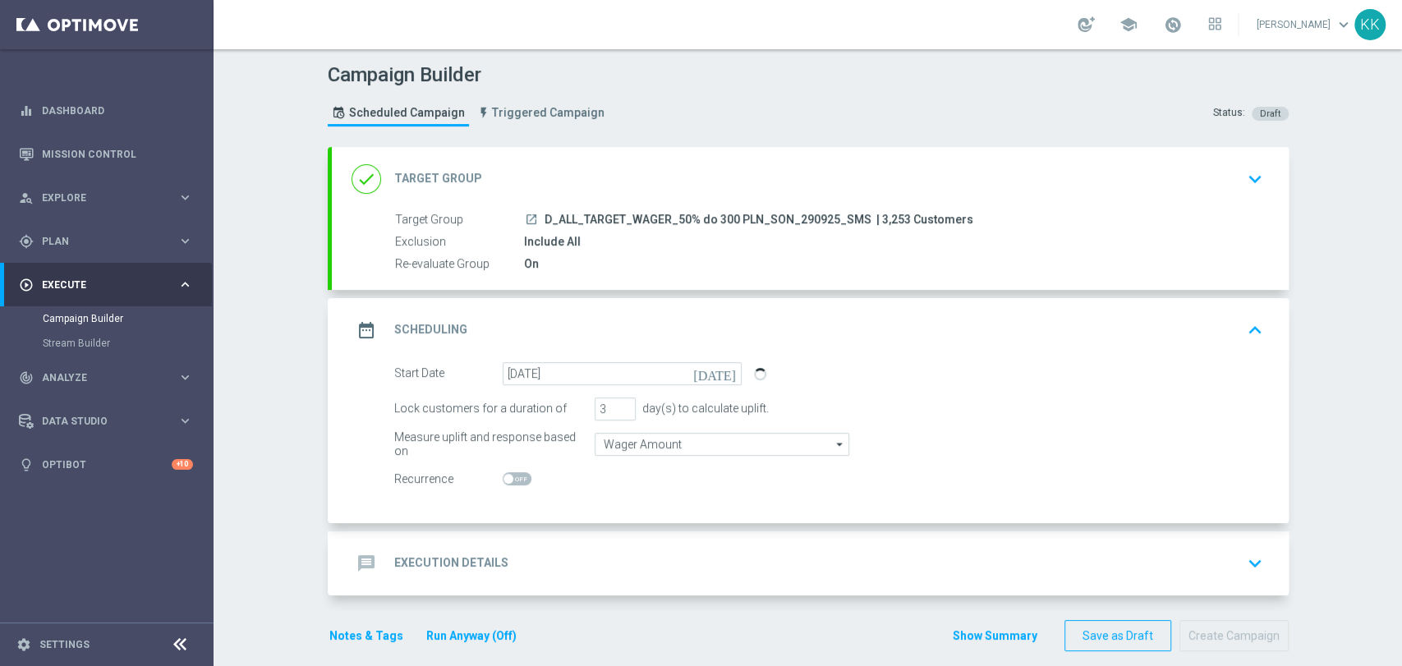
click at [667, 557] on div "message Execution Details keyboard_arrow_down" at bounding box center [811, 563] width 918 height 31
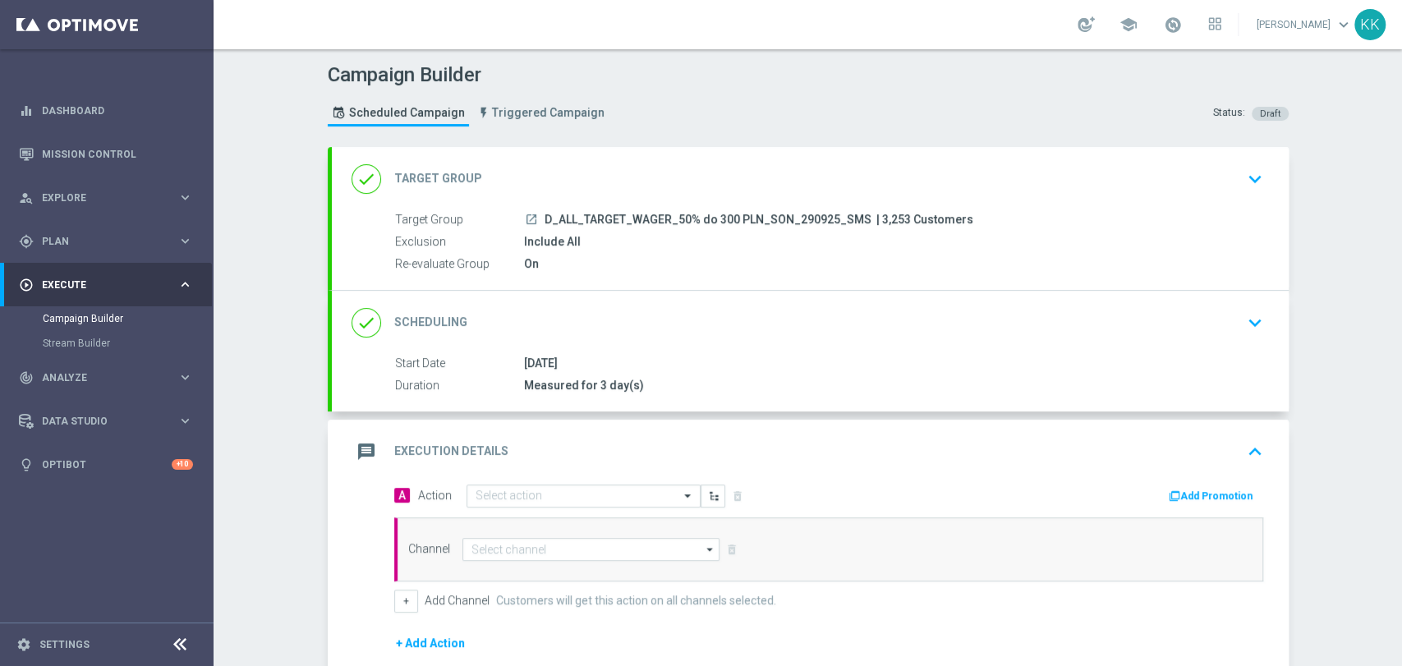
click at [632, 380] on div "Measured for 3 day(s)" at bounding box center [890, 385] width 733 height 16
click at [656, 380] on div "Measured for 3 day(s)" at bounding box center [890, 385] width 733 height 16
click at [682, 357] on div "04 Oct 2025" at bounding box center [890, 363] width 733 height 16
click at [1265, 336] on div "done Scheduling keyboard_arrow_down" at bounding box center [810, 323] width 957 height 64
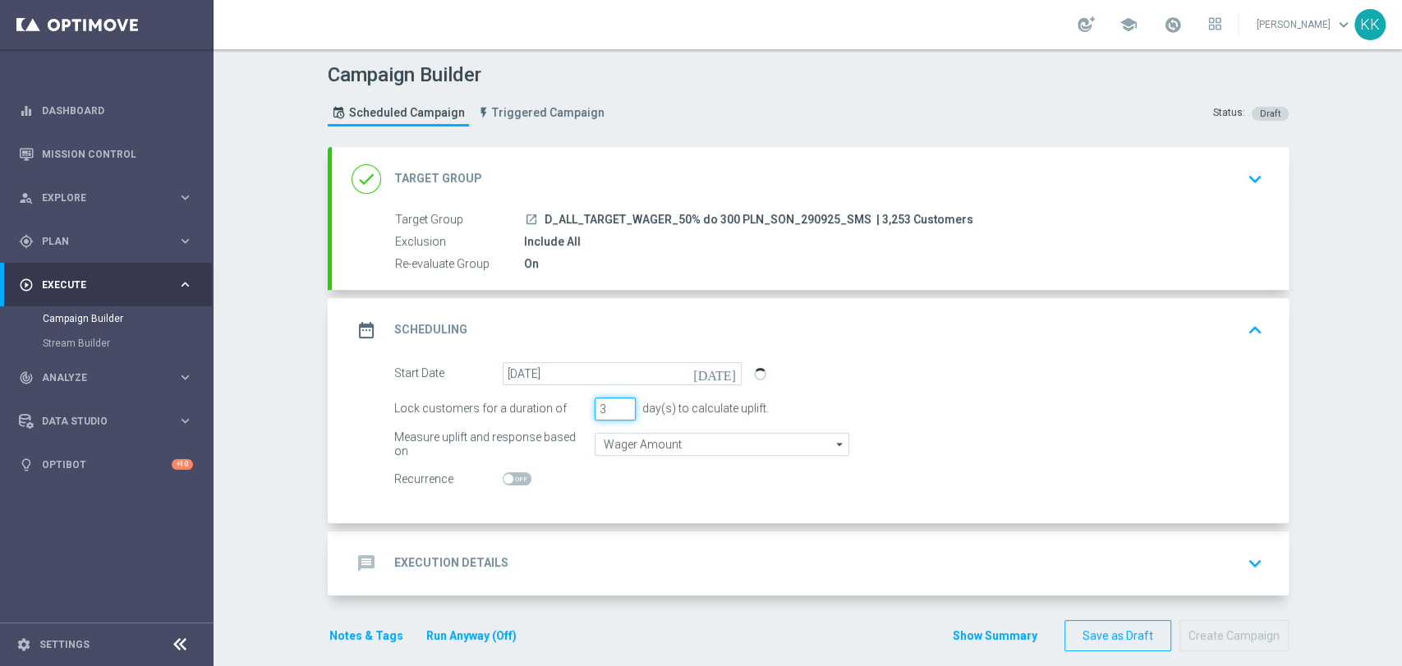
drag, startPoint x: 462, startPoint y: 410, endPoint x: 435, endPoint y: 403, distance: 27.9
click at [436, 409] on div "Lock customers for a duration of 3 day(s) to calculate uplift." at bounding box center [829, 409] width 894 height 23
click at [573, 567] on div "message Execution Details keyboard_arrow_down" at bounding box center [811, 563] width 918 height 31
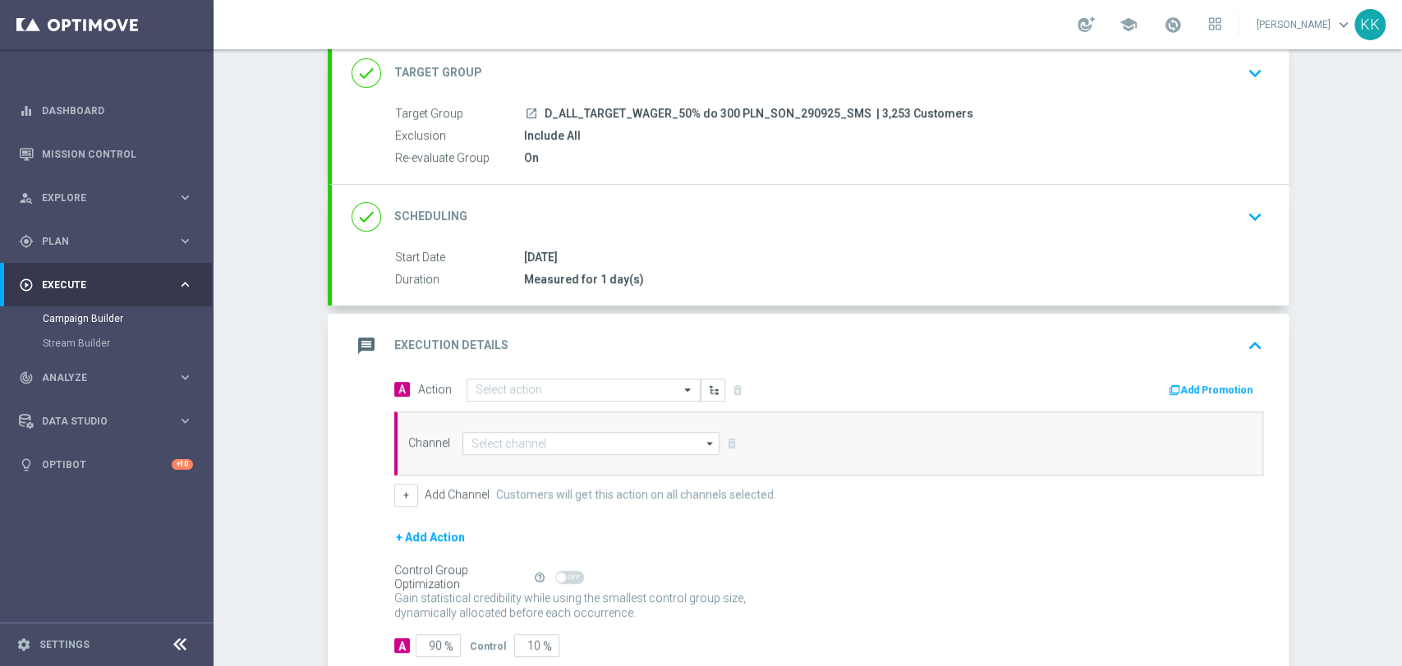
scroll to position [179, 0]
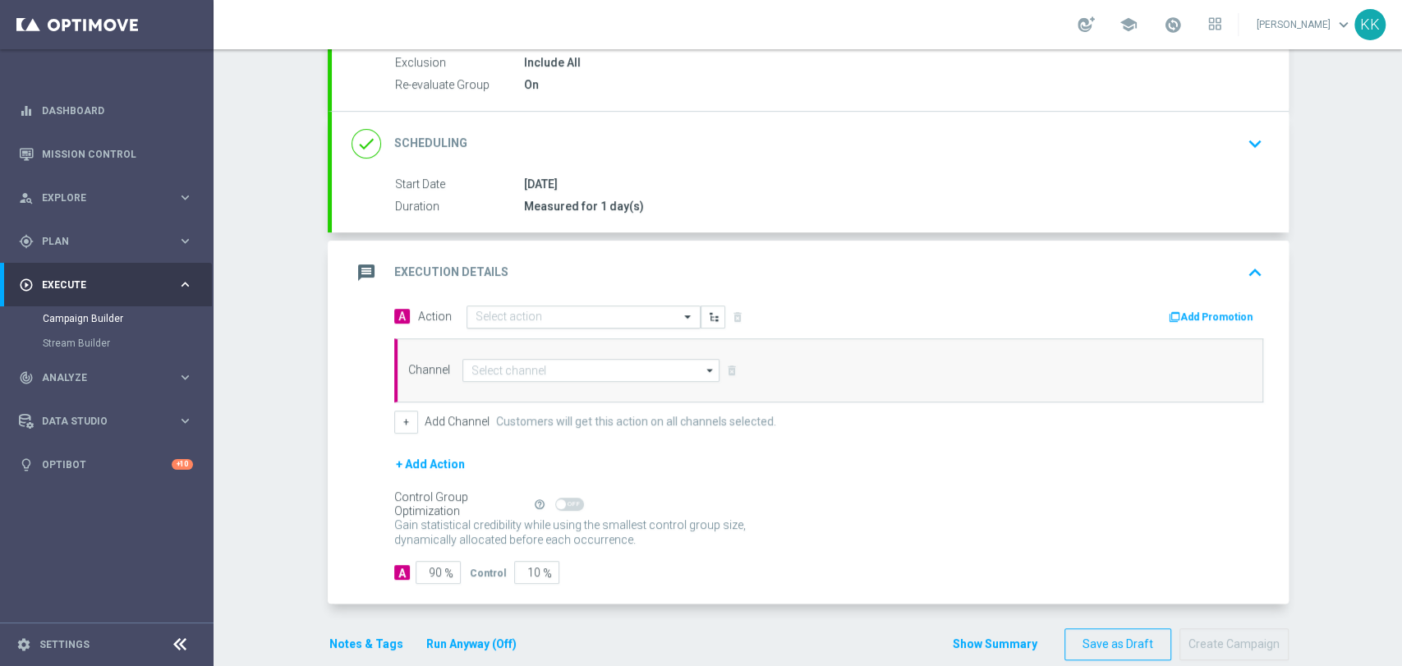
click at [500, 306] on div "Select action" at bounding box center [584, 317] width 234 height 23
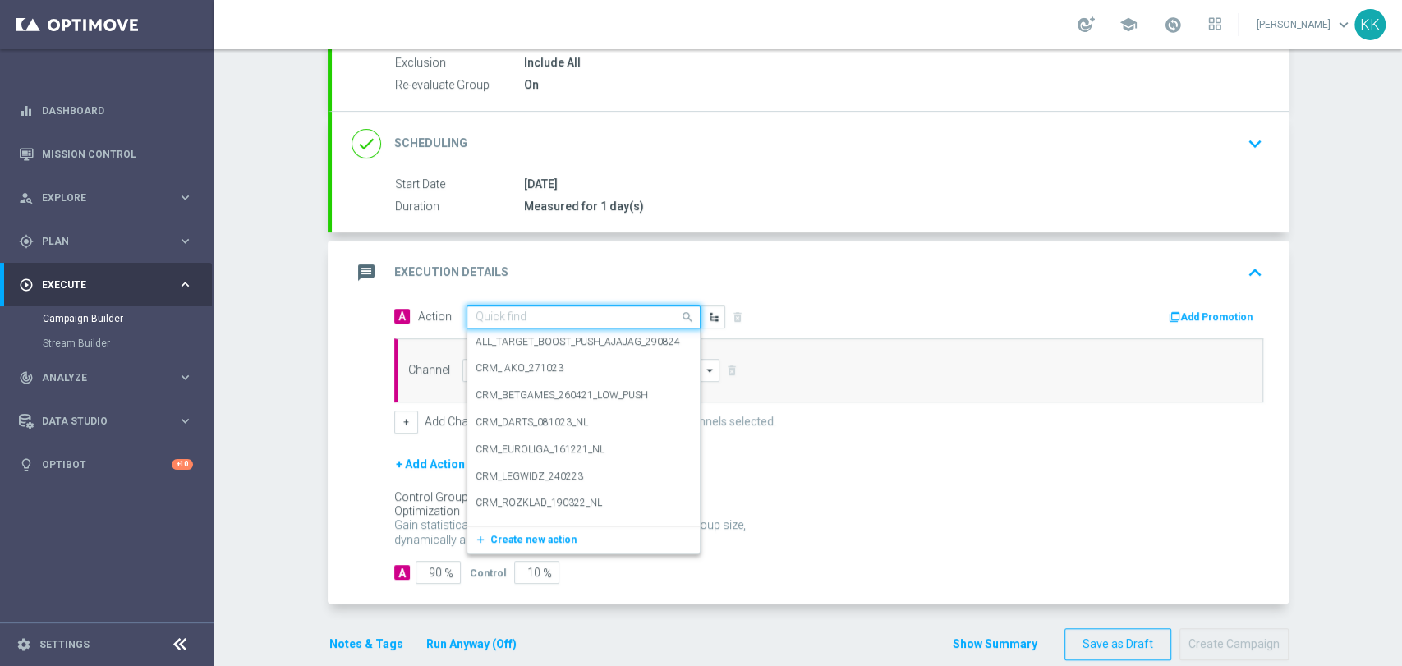
paste input "D_ALL_TARGET_WAGER_50% do 300 PLN_SON_290925_SMS"
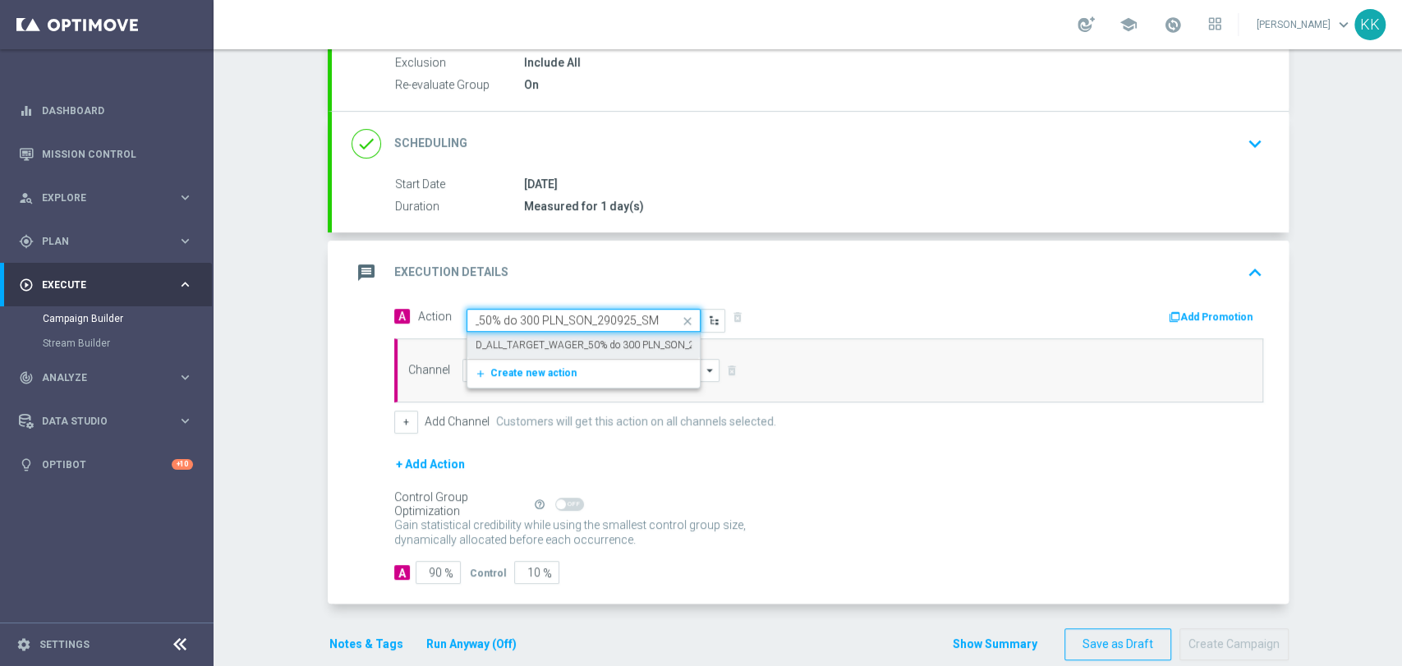
click at [499, 335] on div "D_ALL_TARGET_WAGER_50% do 300 PLN_SON_290925_SMS edit" at bounding box center [584, 345] width 216 height 27
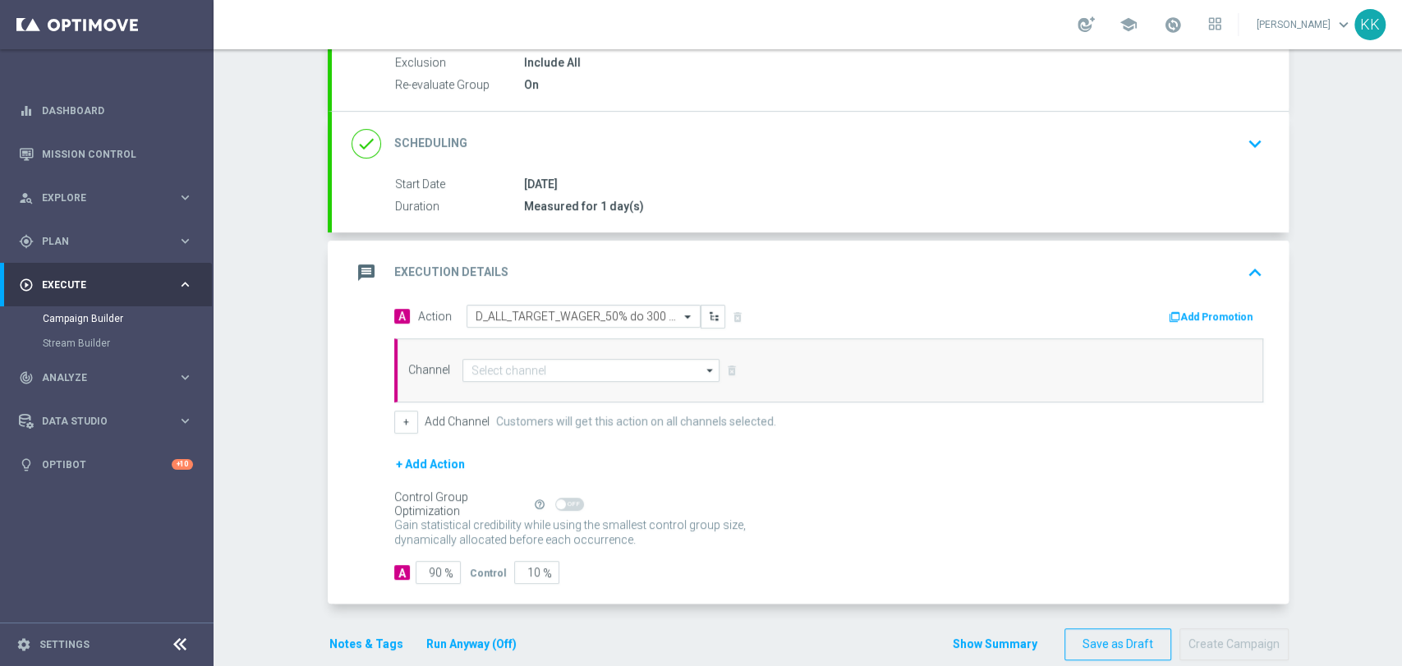
scroll to position [0, 0]
click at [504, 366] on input at bounding box center [591, 370] width 258 height 23
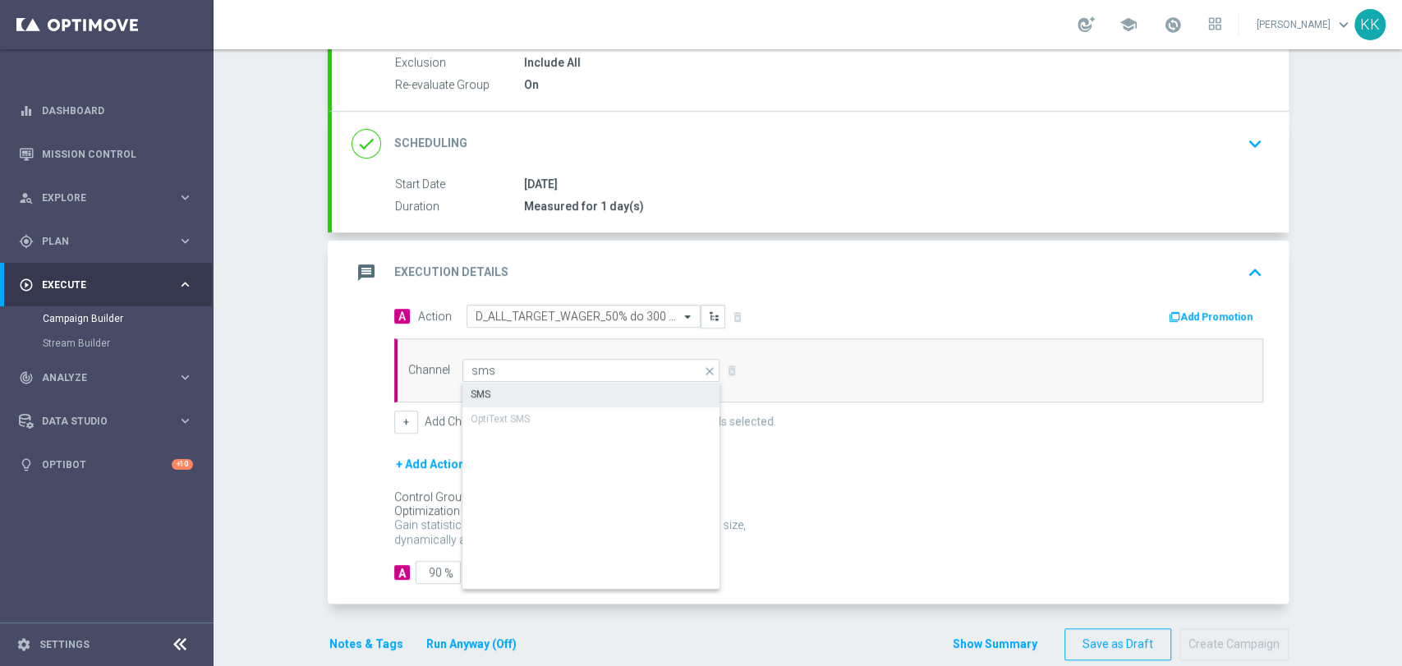
click at [499, 383] on div "SMS" at bounding box center [591, 394] width 259 height 23
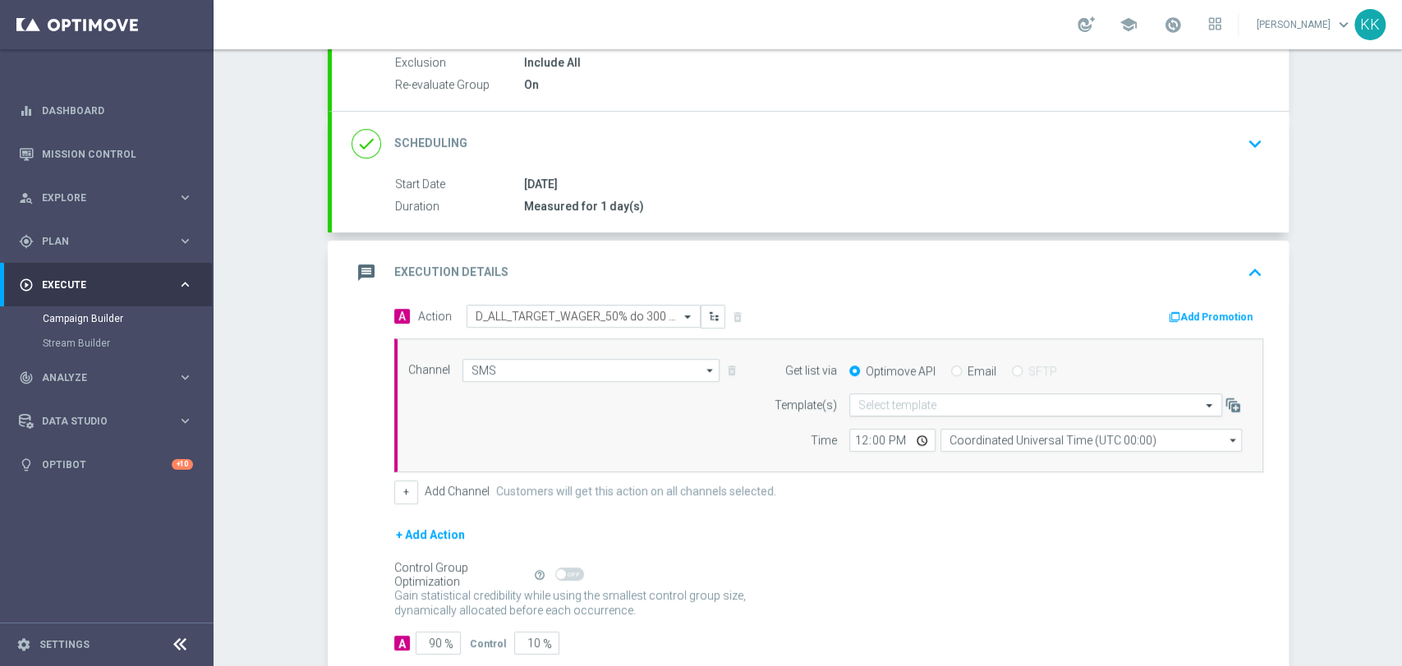
click at [927, 393] on div "Select template" at bounding box center [1035, 404] width 373 height 23
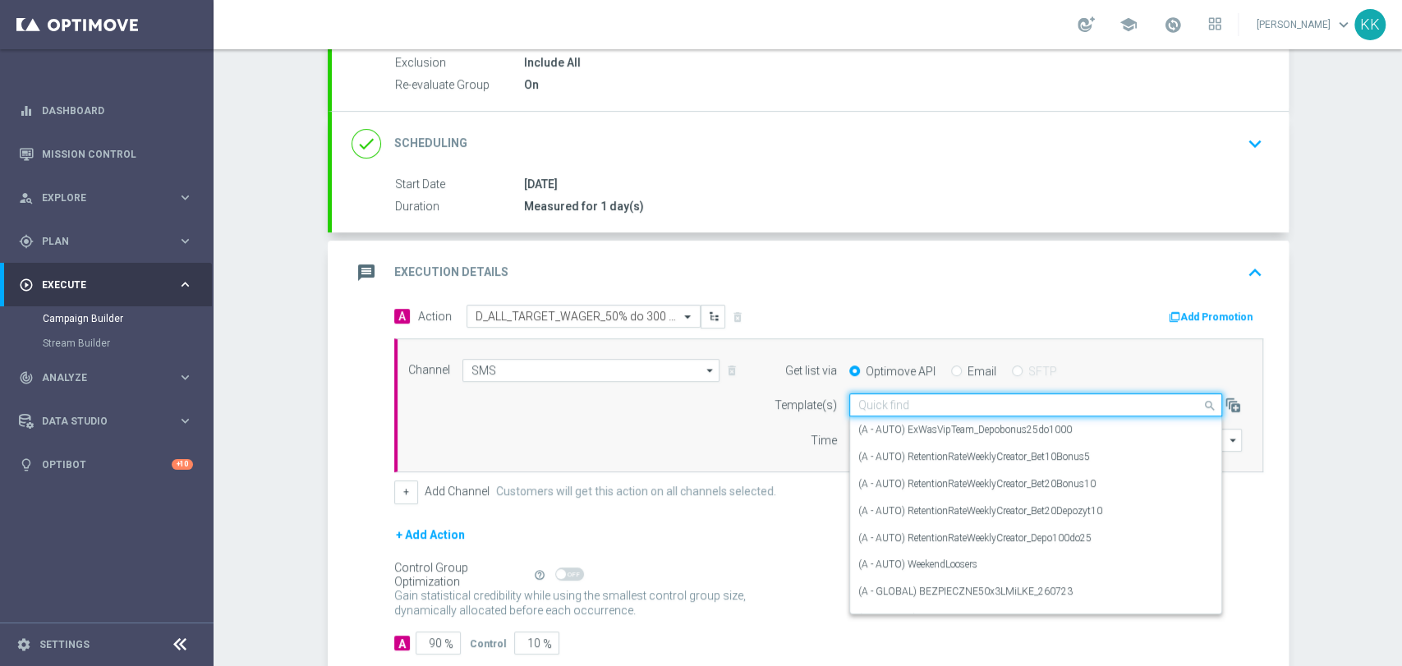
paste input "D_ALL_TARGET_WAGER_50% do 300 PLN_SON_290925_SMS"
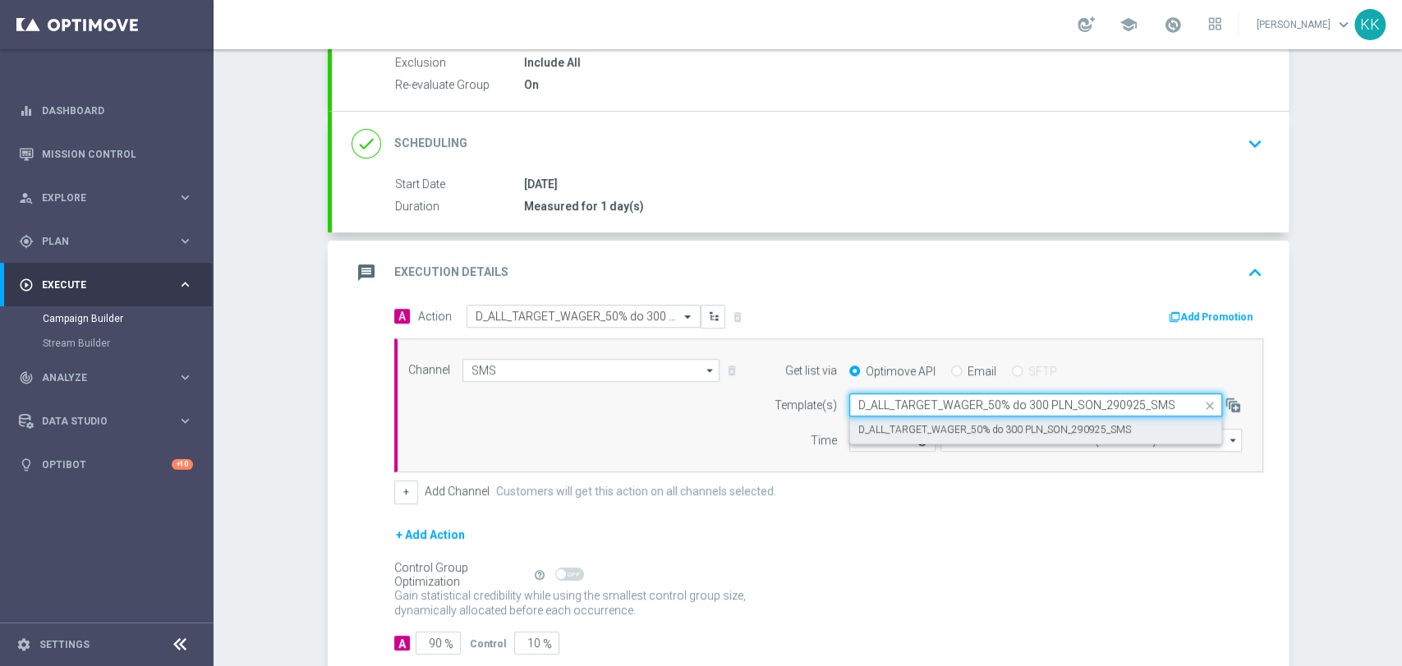
click at [923, 416] on div "D_ALL_TARGET_WAGER_50% do 300 PLN_SON_290925_SMS" at bounding box center [1035, 429] width 355 height 27
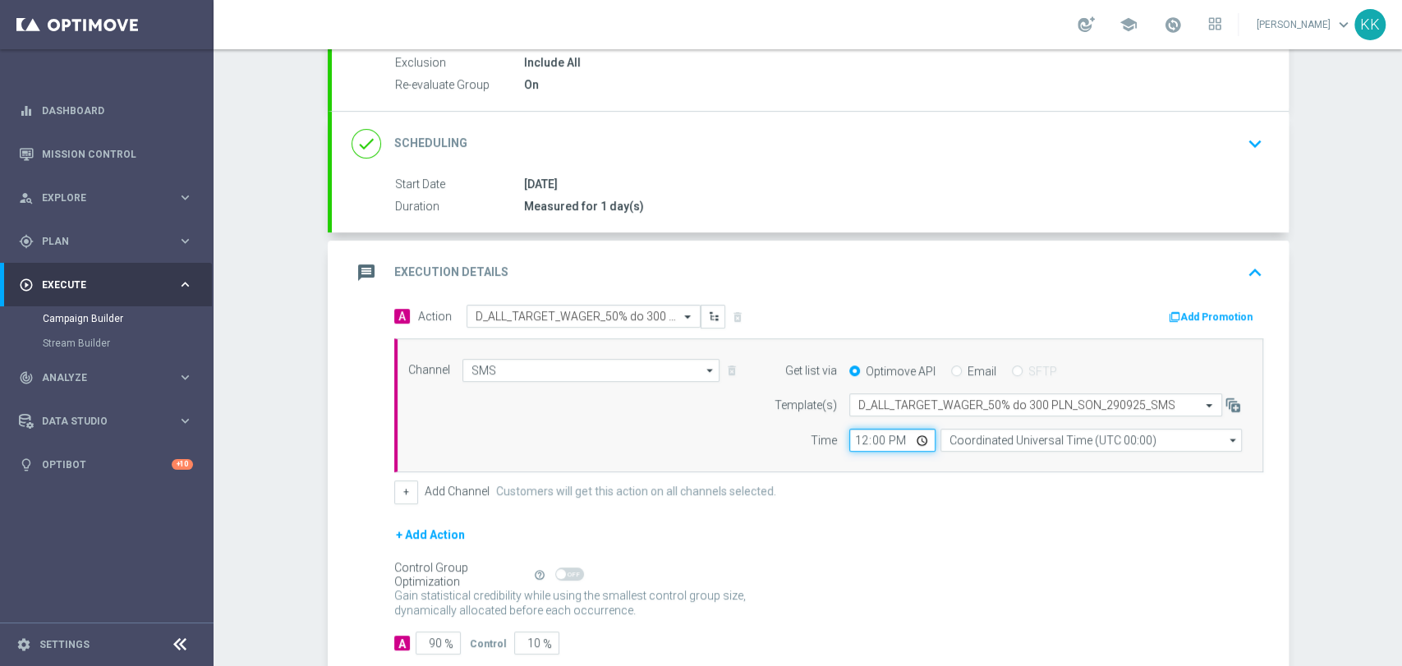
click at [860, 435] on input "12:00" at bounding box center [892, 440] width 86 height 23
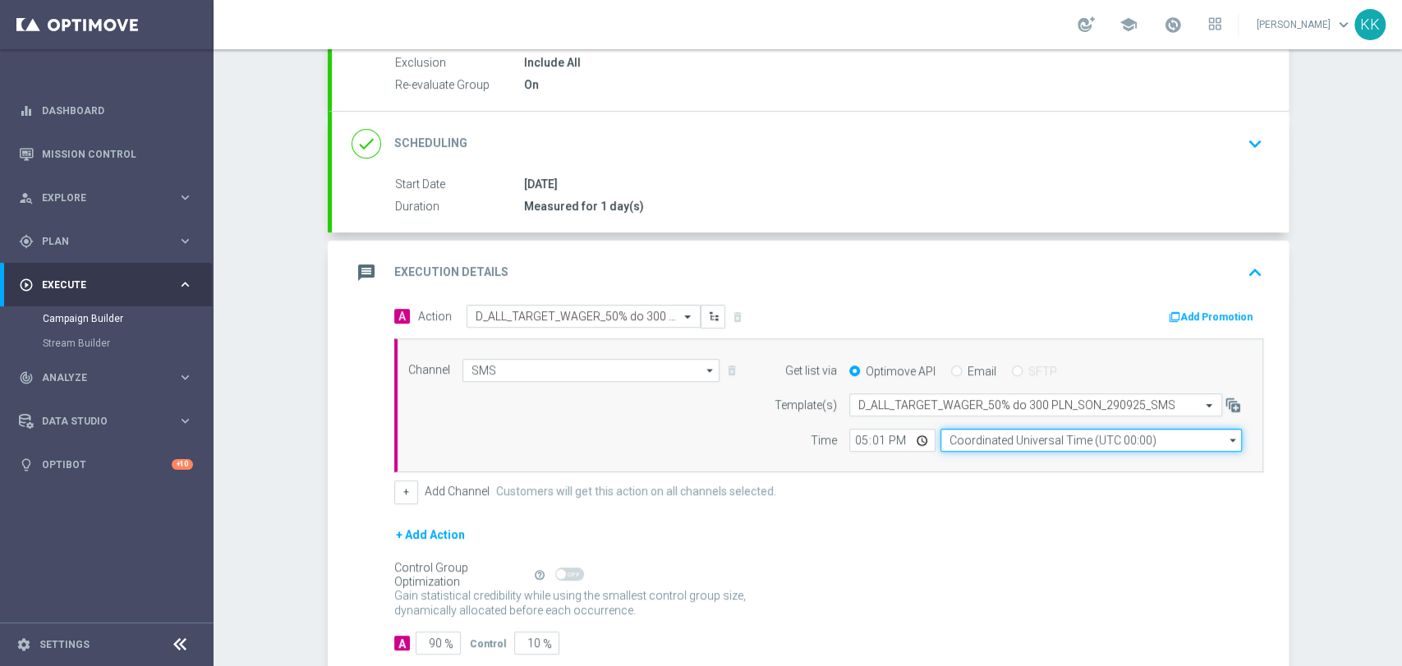
click at [955, 432] on input "Coordinated Universal Time (UTC 00:00)" at bounding box center [1091, 440] width 301 height 23
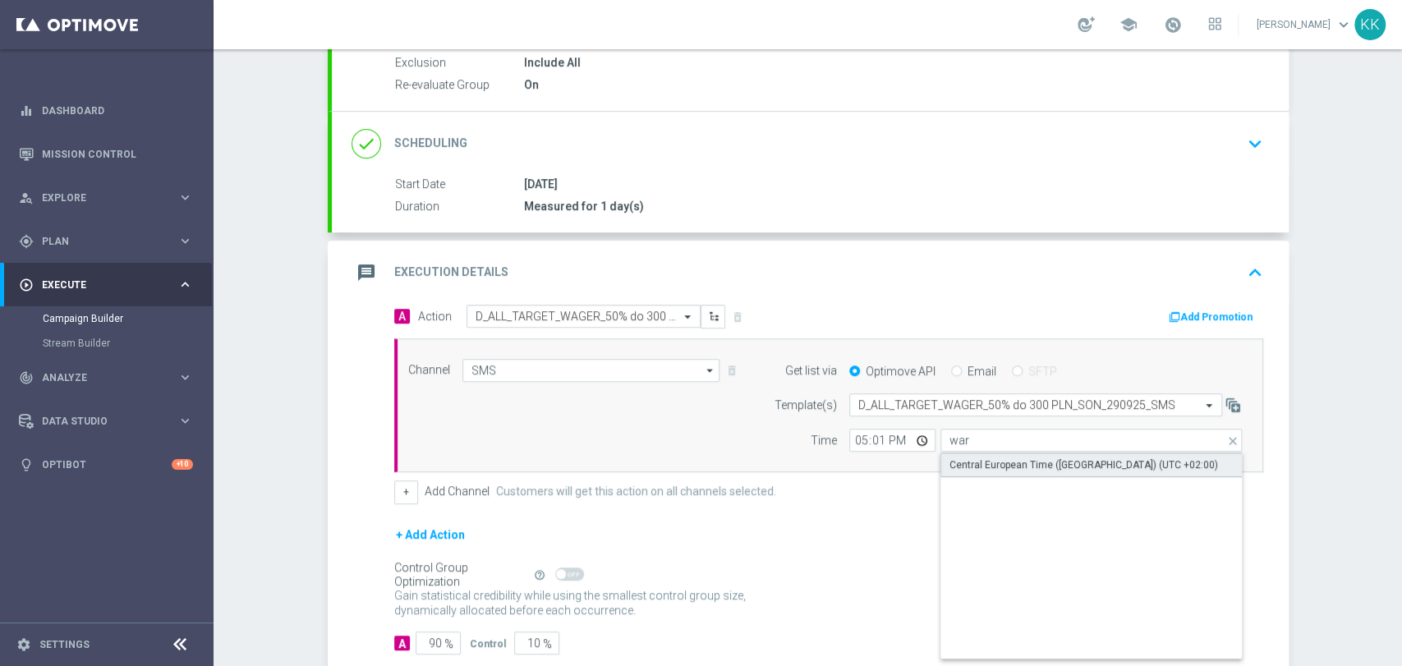
click at [952, 461] on div "Central European Time (Warsaw) (UTC +02:00)" at bounding box center [1084, 465] width 269 height 15
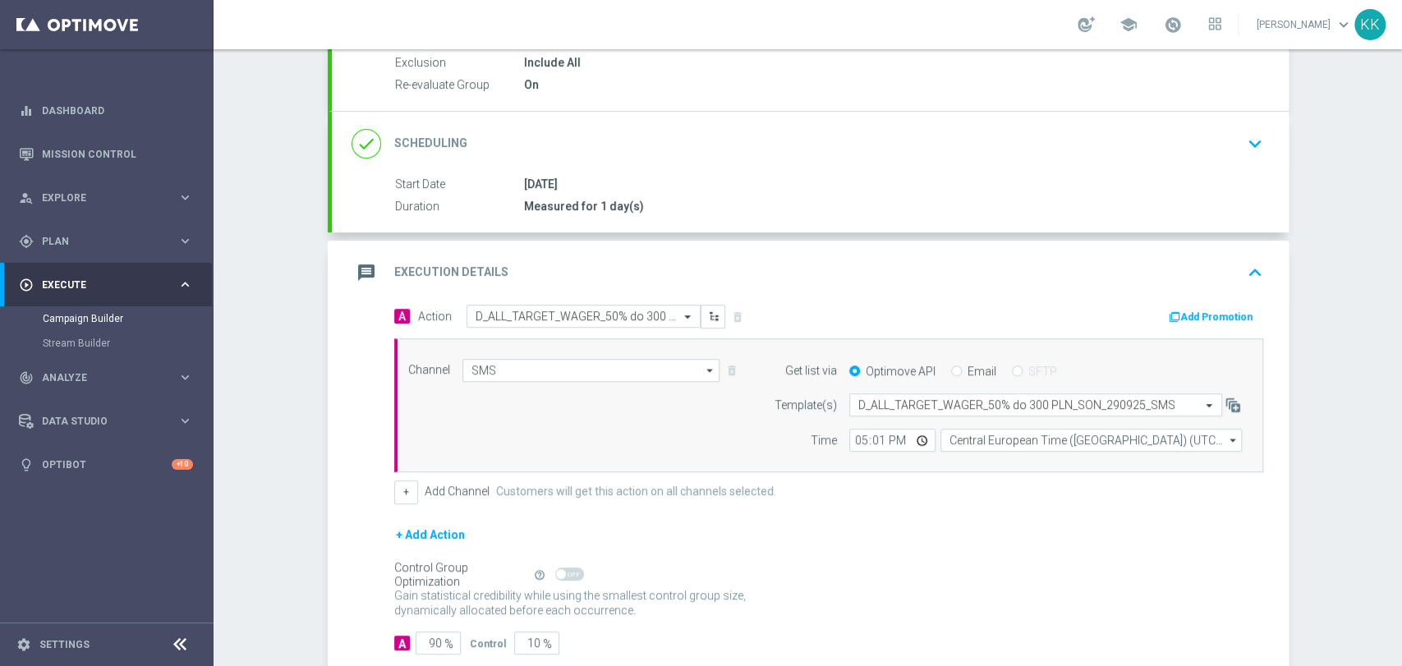
scroll to position [274, 0]
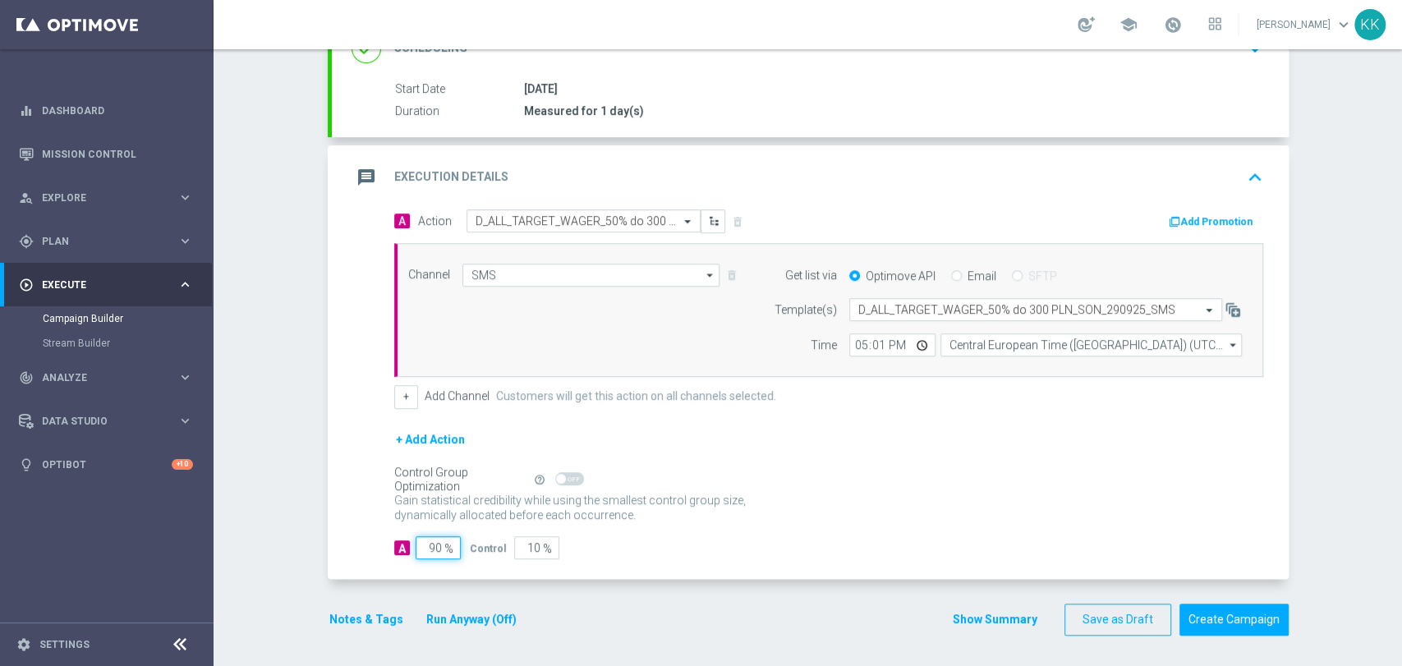
click at [431, 540] on input "90" at bounding box center [438, 547] width 45 height 23
click at [354, 623] on button "Notes & Tags" at bounding box center [366, 620] width 77 height 21
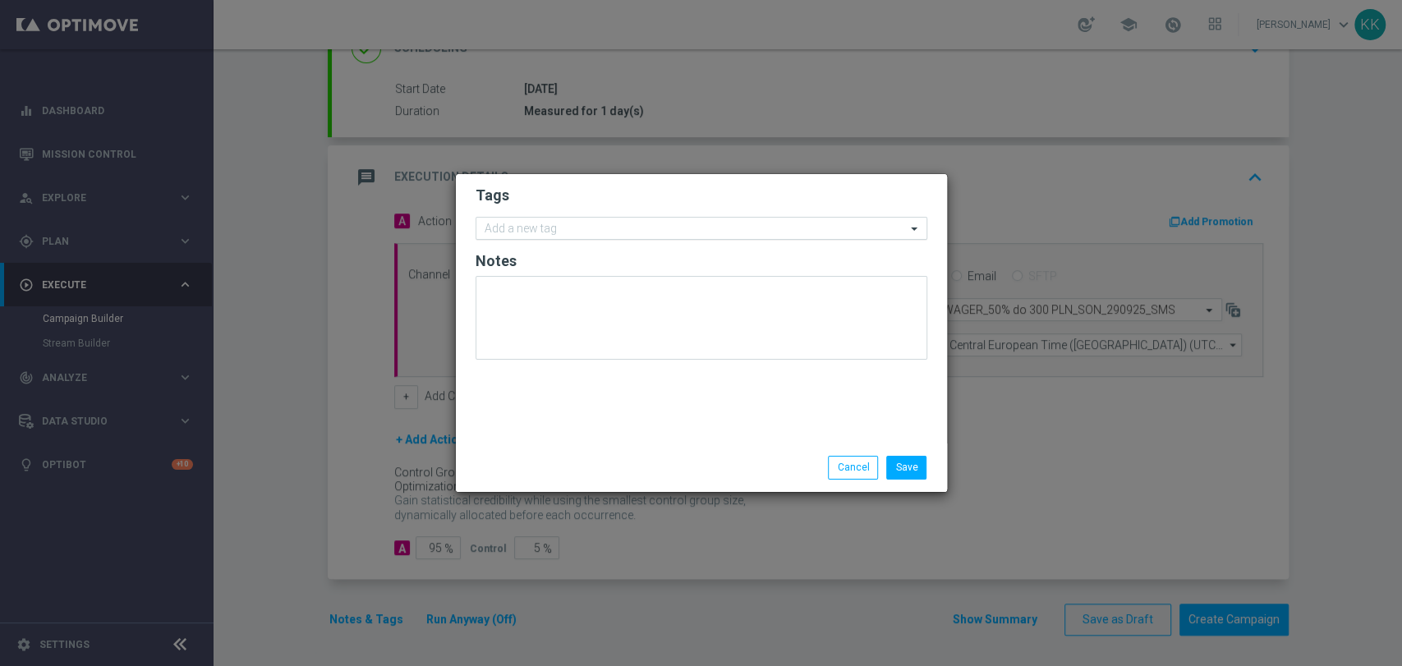
click at [603, 230] on input "text" at bounding box center [695, 230] width 421 height 14
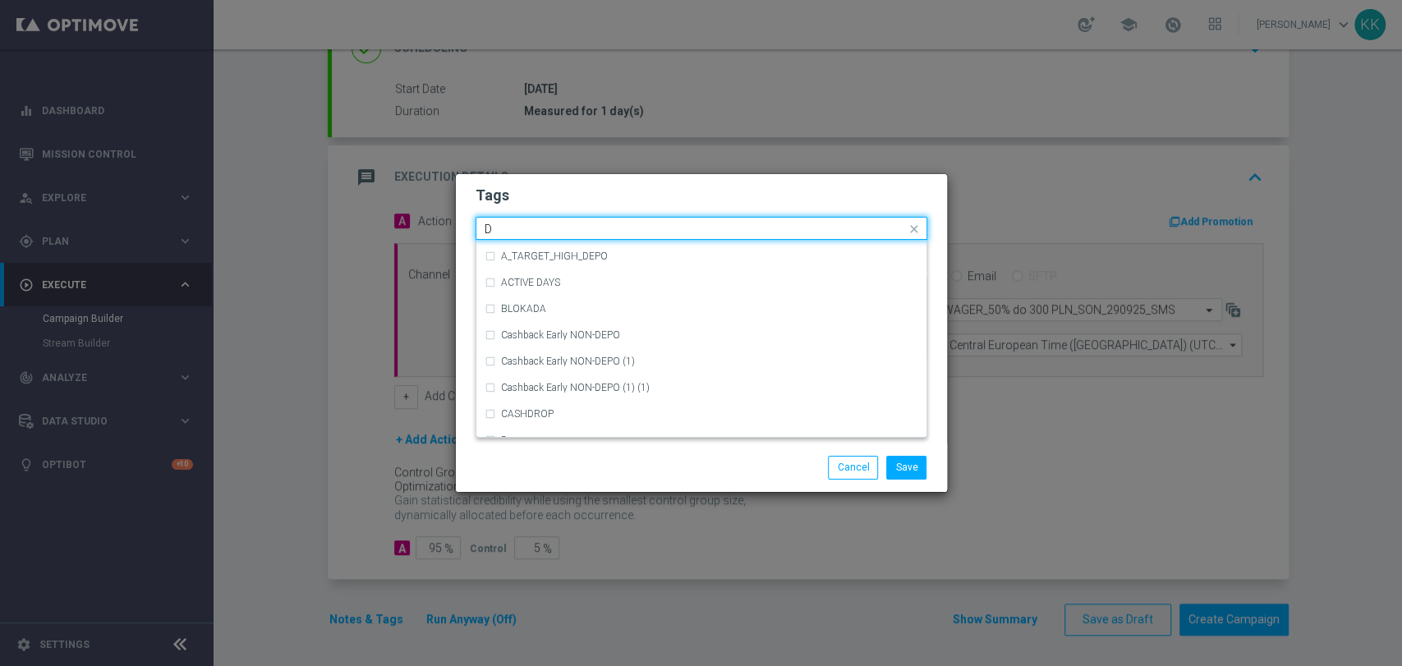
scroll to position [1825, 0]
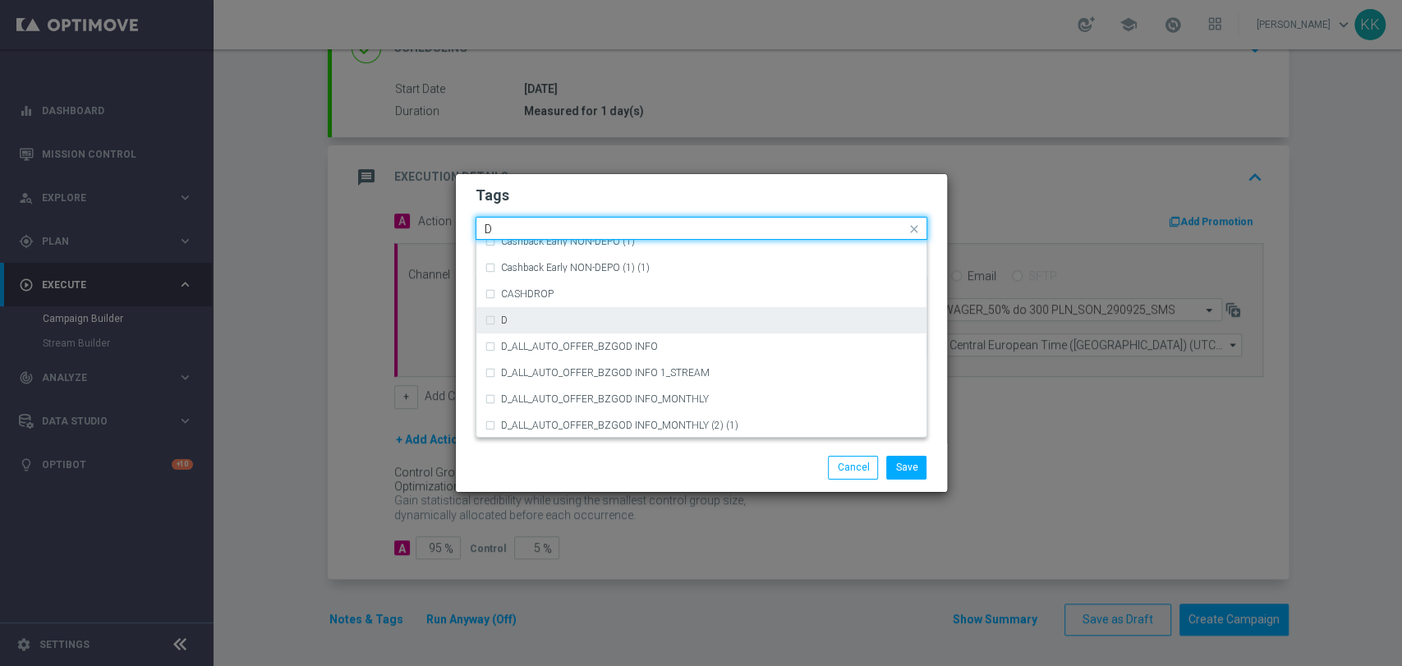
click at [565, 329] on div "D" at bounding box center [702, 320] width 434 height 26
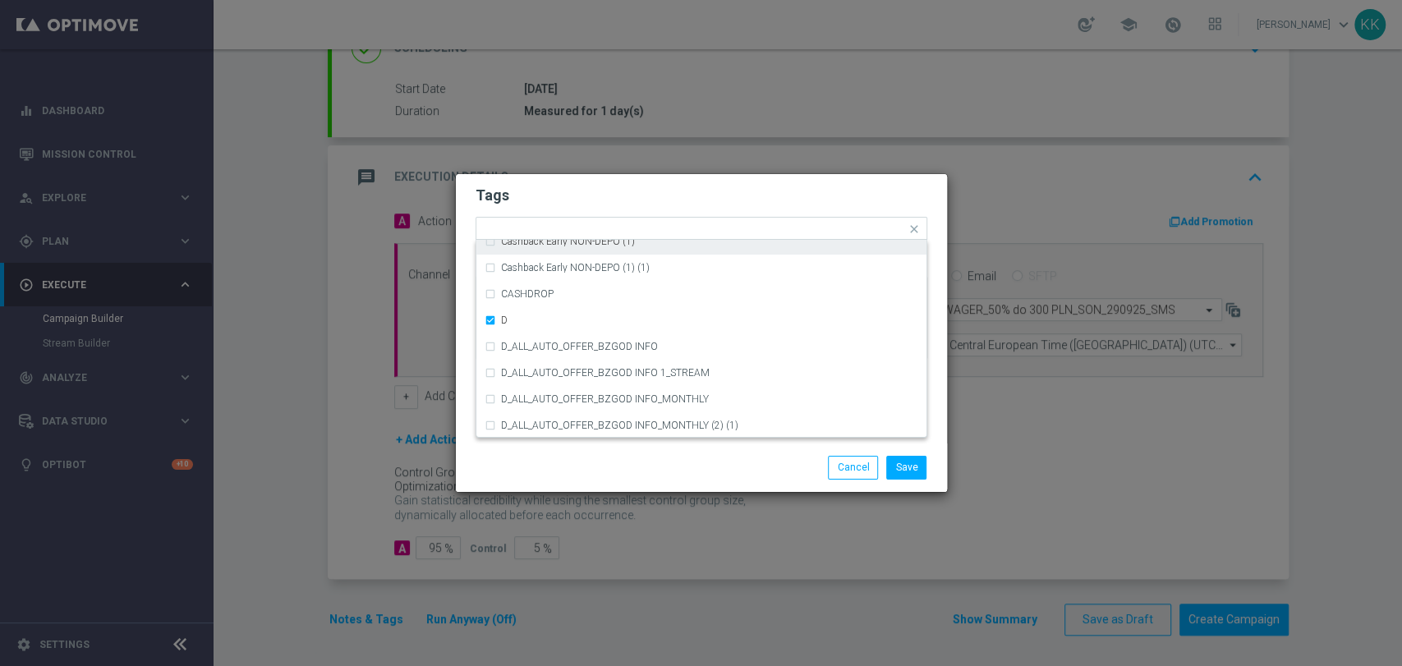
click at [600, 196] on h2 "Tags" at bounding box center [702, 196] width 452 height 20
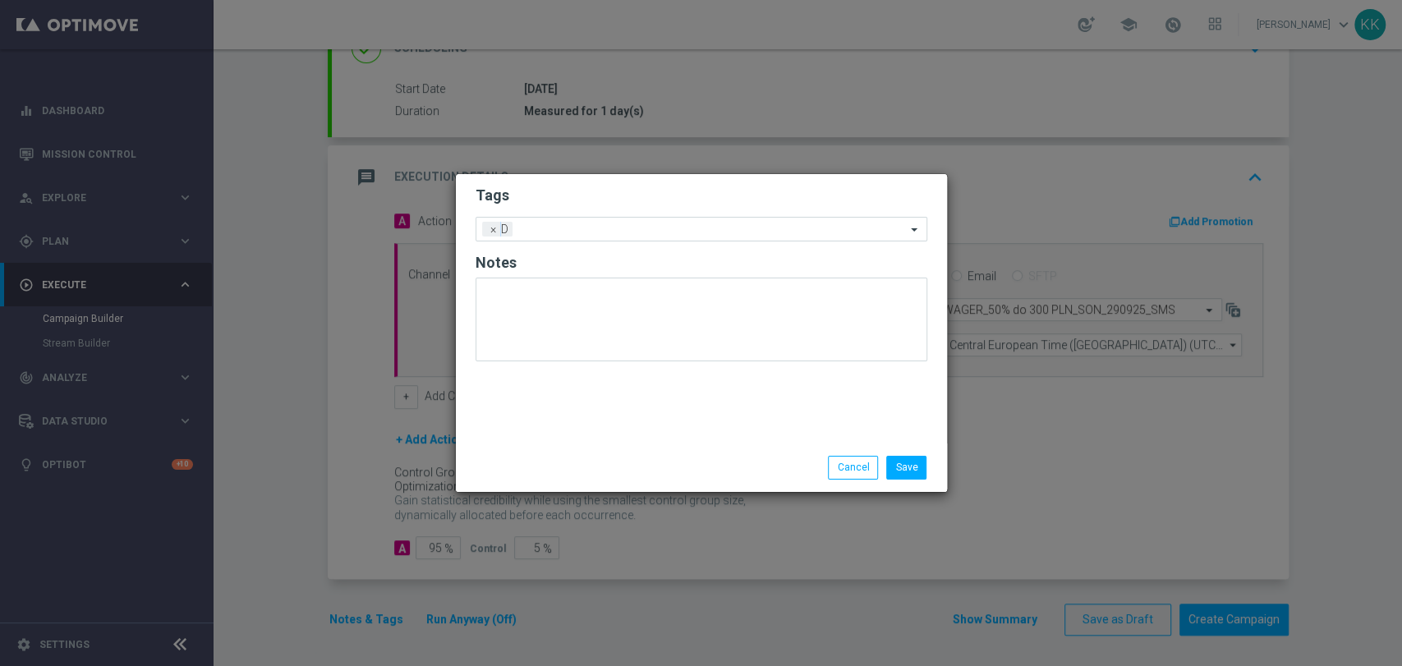
click at [603, 214] on form "Tags Add a new tag × D Notes" at bounding box center [702, 278] width 452 height 192
click at [605, 231] on input "text" at bounding box center [712, 230] width 387 height 14
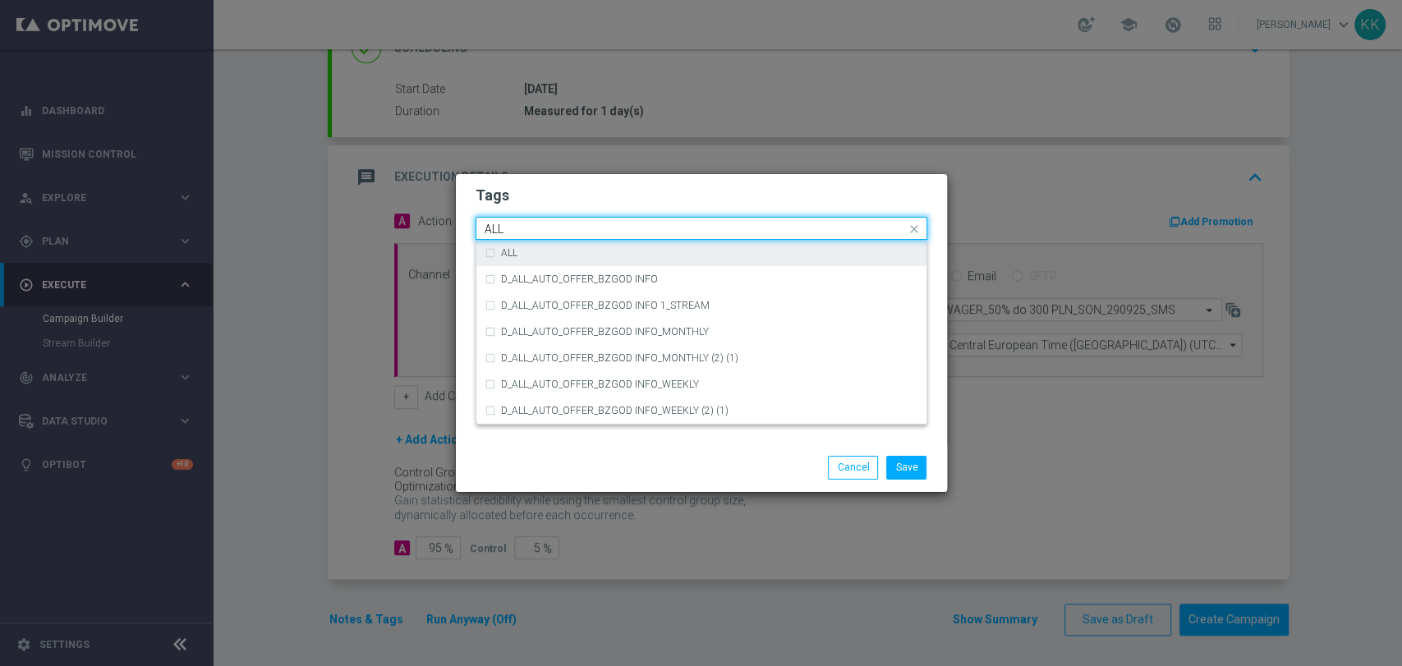
click at [587, 251] on div "ALL" at bounding box center [709, 253] width 417 height 10
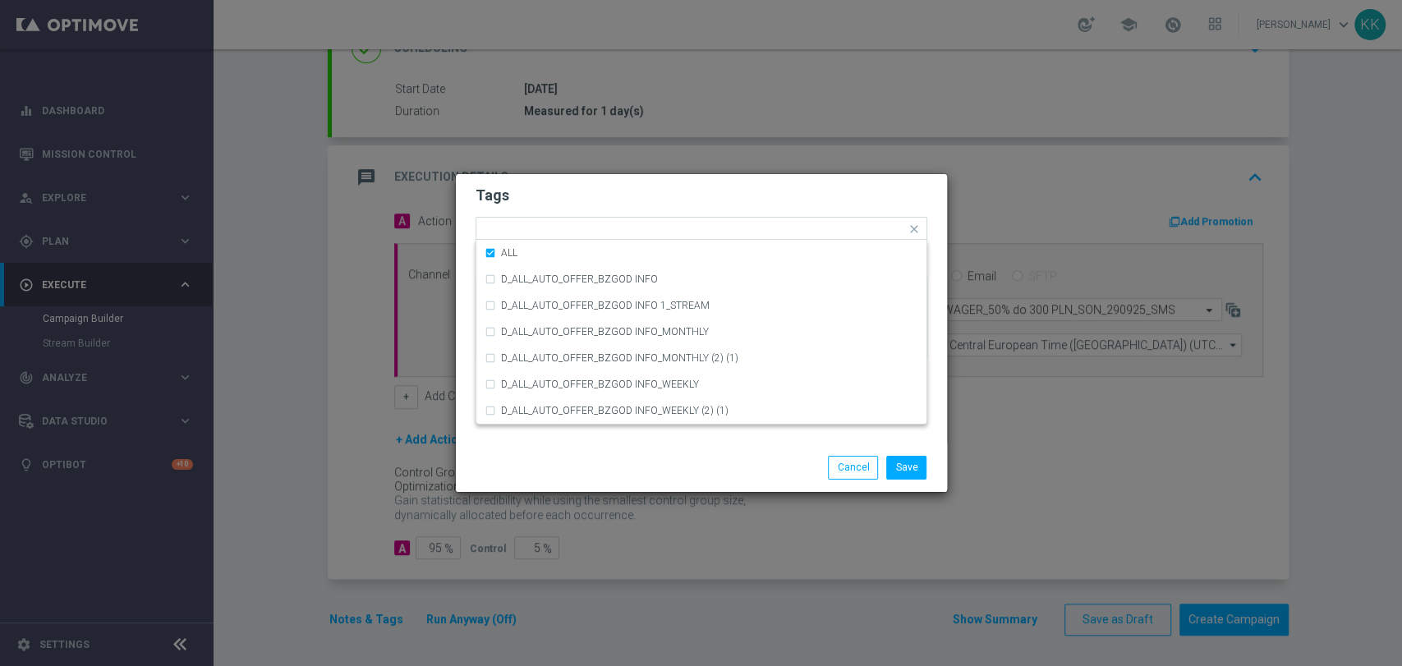
click at [594, 174] on div "Tags Quick find × D × ALL ALL D_ALL_AUTO_OFFER_BZGOD INFO D_ALL_AUTO_OFFER_BZGO…" at bounding box center [701, 308] width 491 height 269
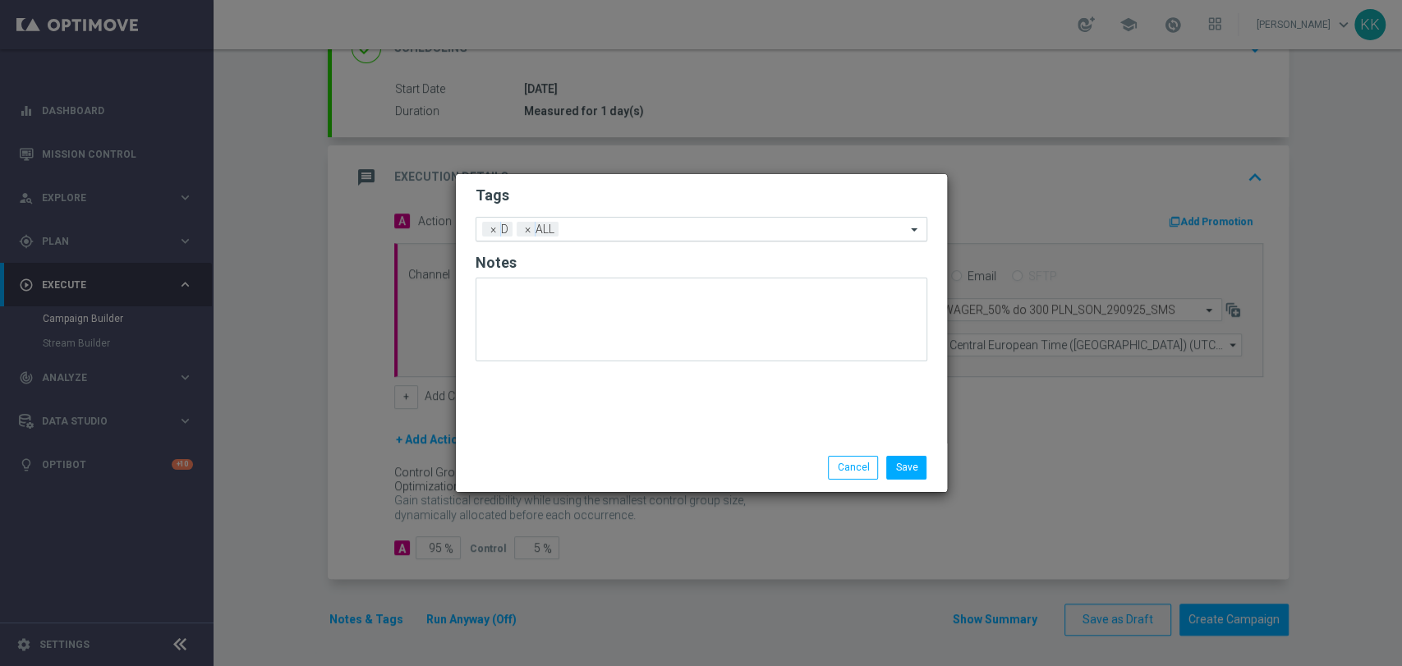
click at [624, 237] on div at bounding box center [734, 231] width 343 height 16
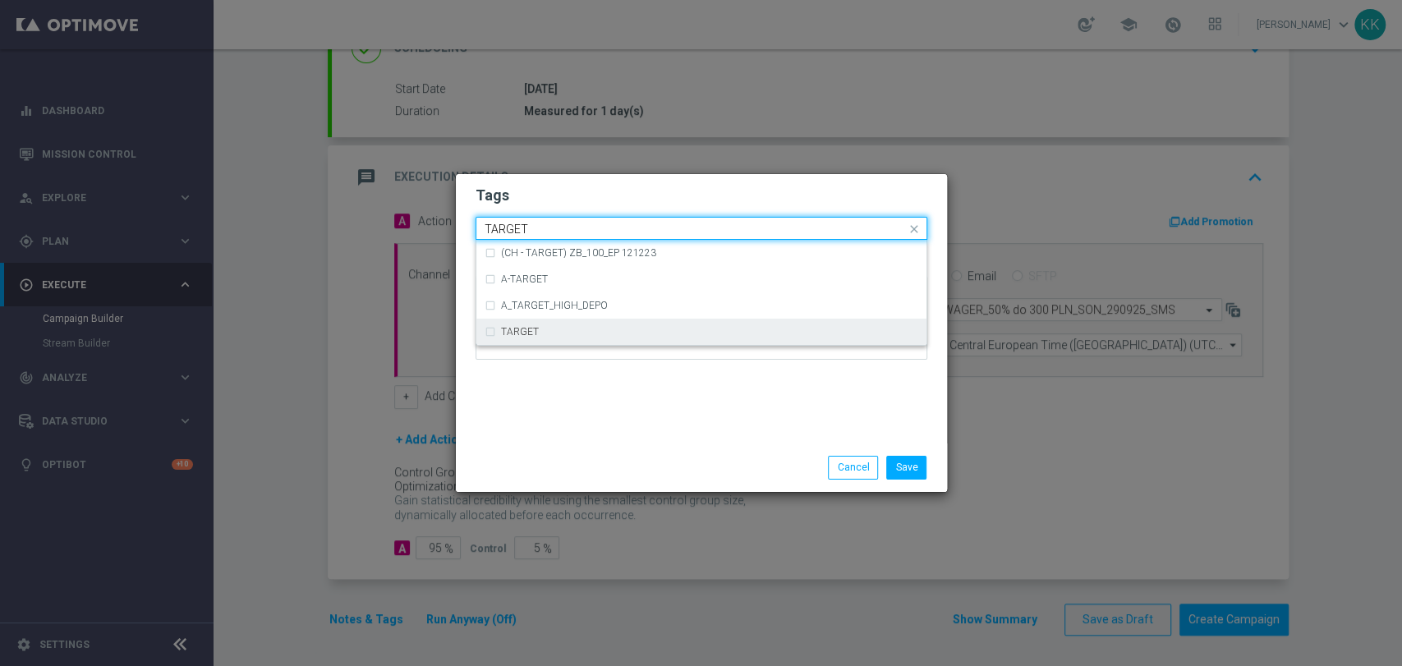
click at [548, 320] on div "TARGET" at bounding box center [702, 332] width 434 height 26
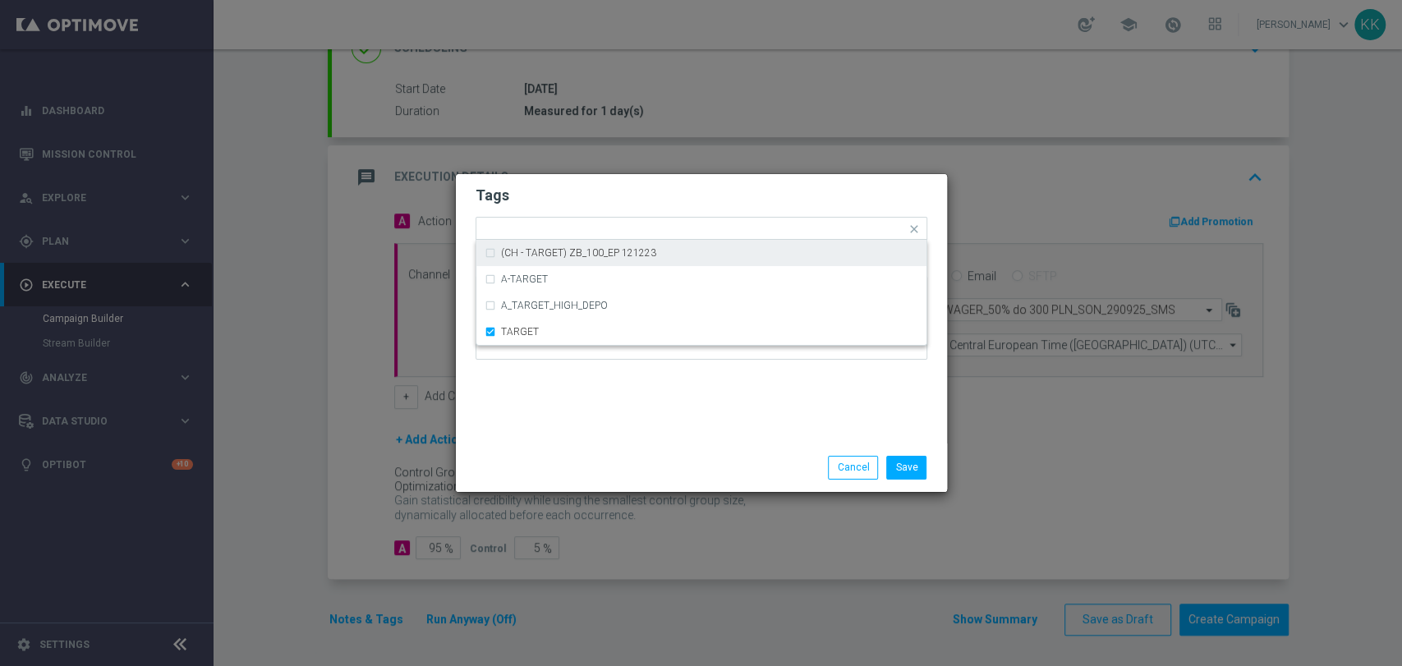
drag, startPoint x: 605, startPoint y: 179, endPoint x: 617, endPoint y: 209, distance: 32.8
click at [604, 182] on div "Tags Quick find × D × ALL × TARGET (CH - TARGET) ZB_100_EP 121223 A-TARGET A_TA…" at bounding box center [701, 308] width 491 height 269
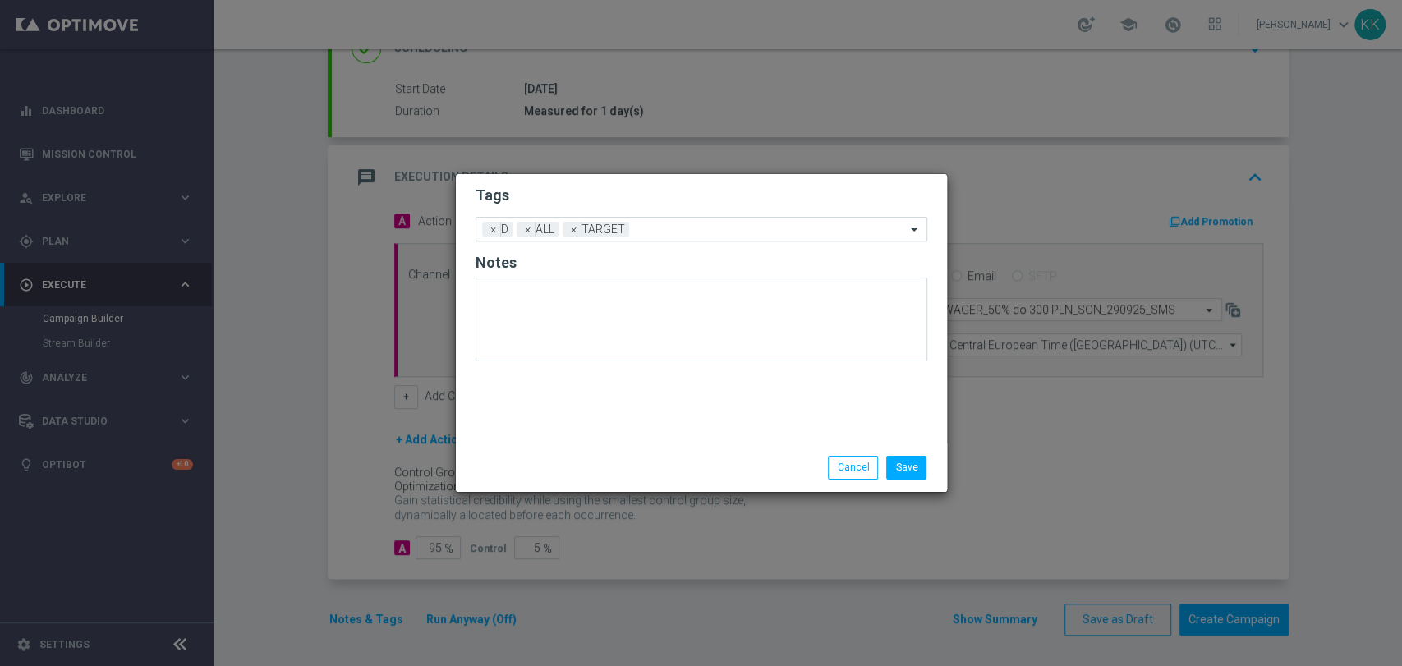
click at [648, 230] on input "text" at bounding box center [771, 230] width 270 height 14
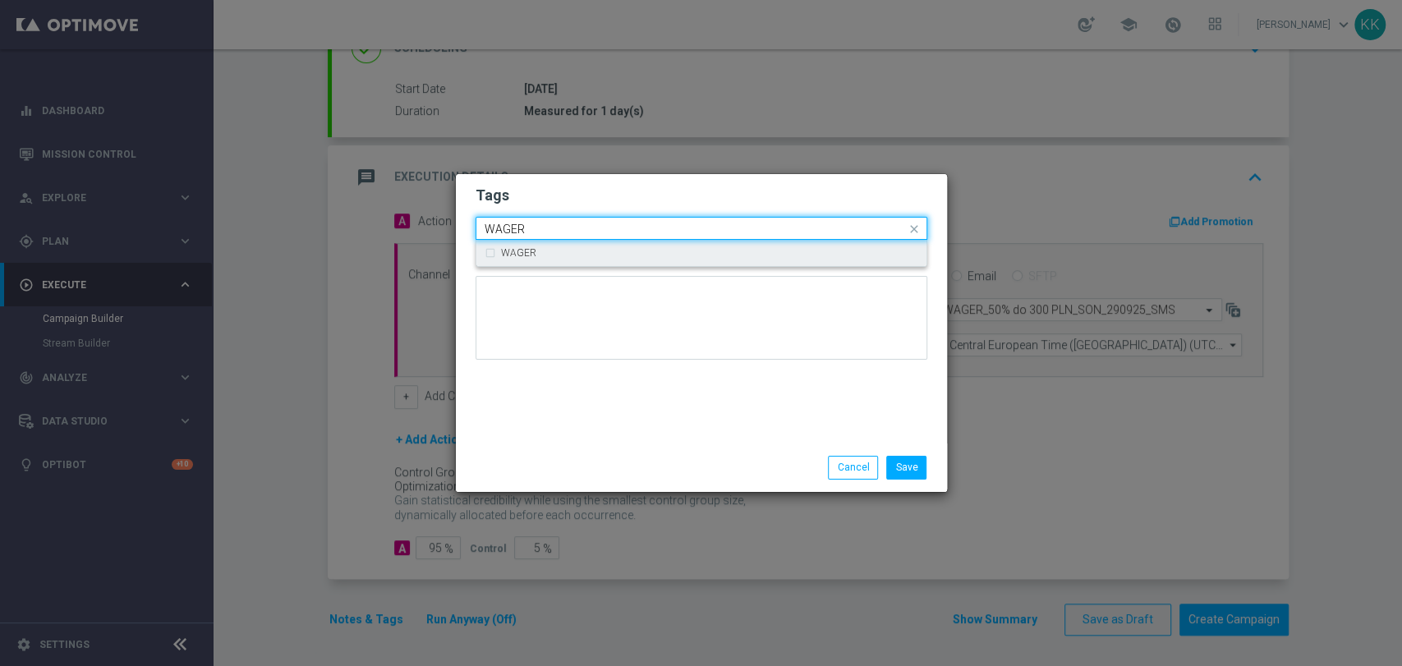
click at [648, 259] on div "WAGER" at bounding box center [702, 253] width 434 height 26
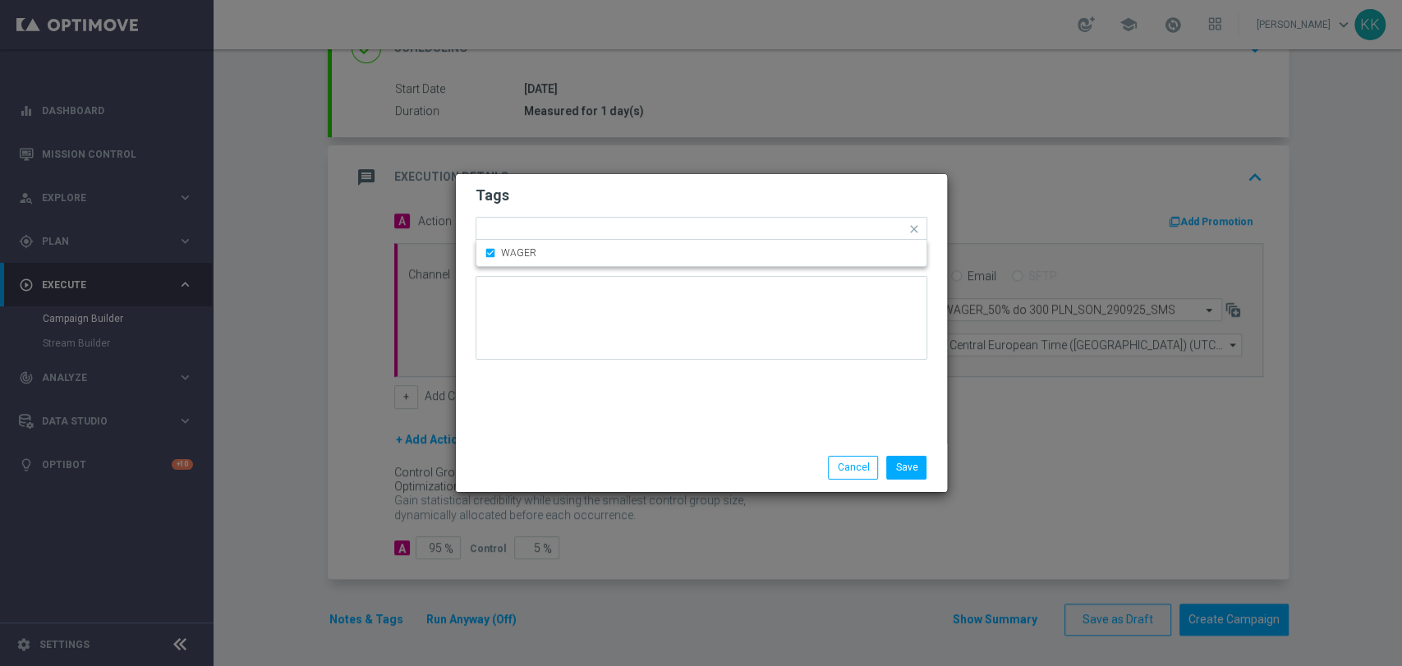
click at [660, 202] on h2 "Tags" at bounding box center [702, 196] width 452 height 20
click at [730, 228] on input "text" at bounding box center [804, 230] width 203 height 14
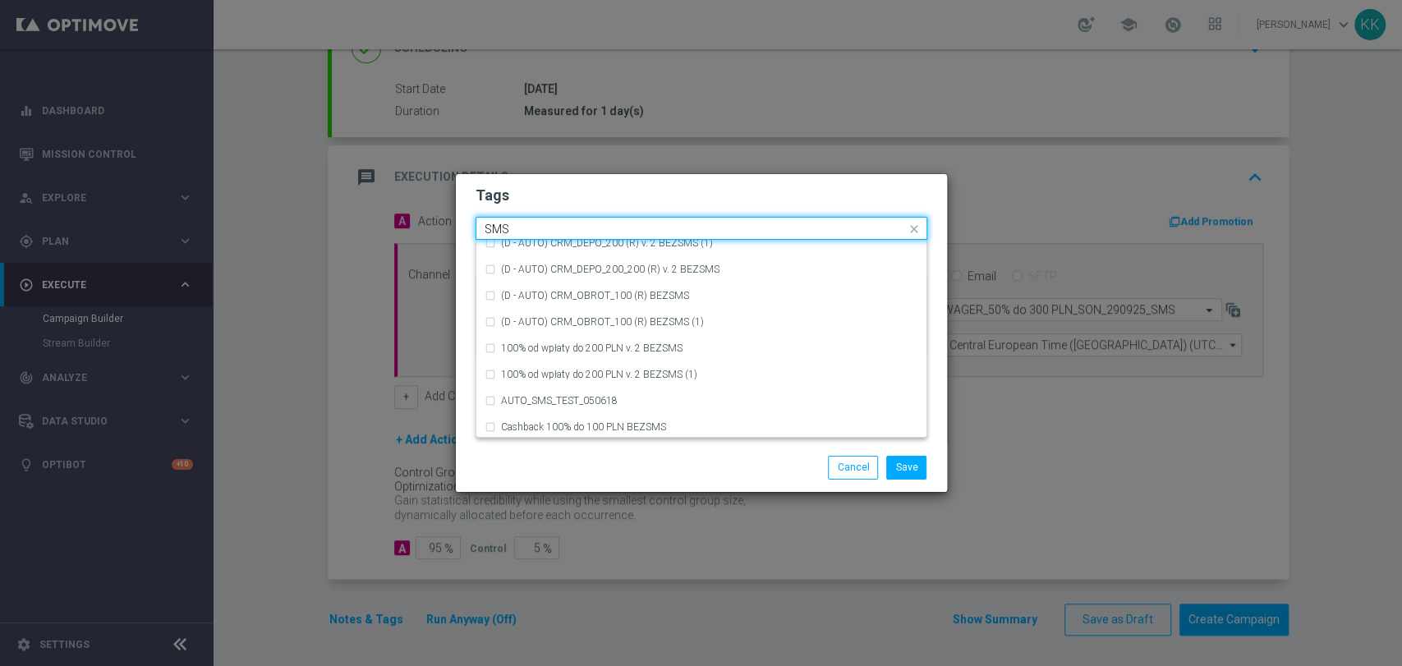
scroll to position [250, 0]
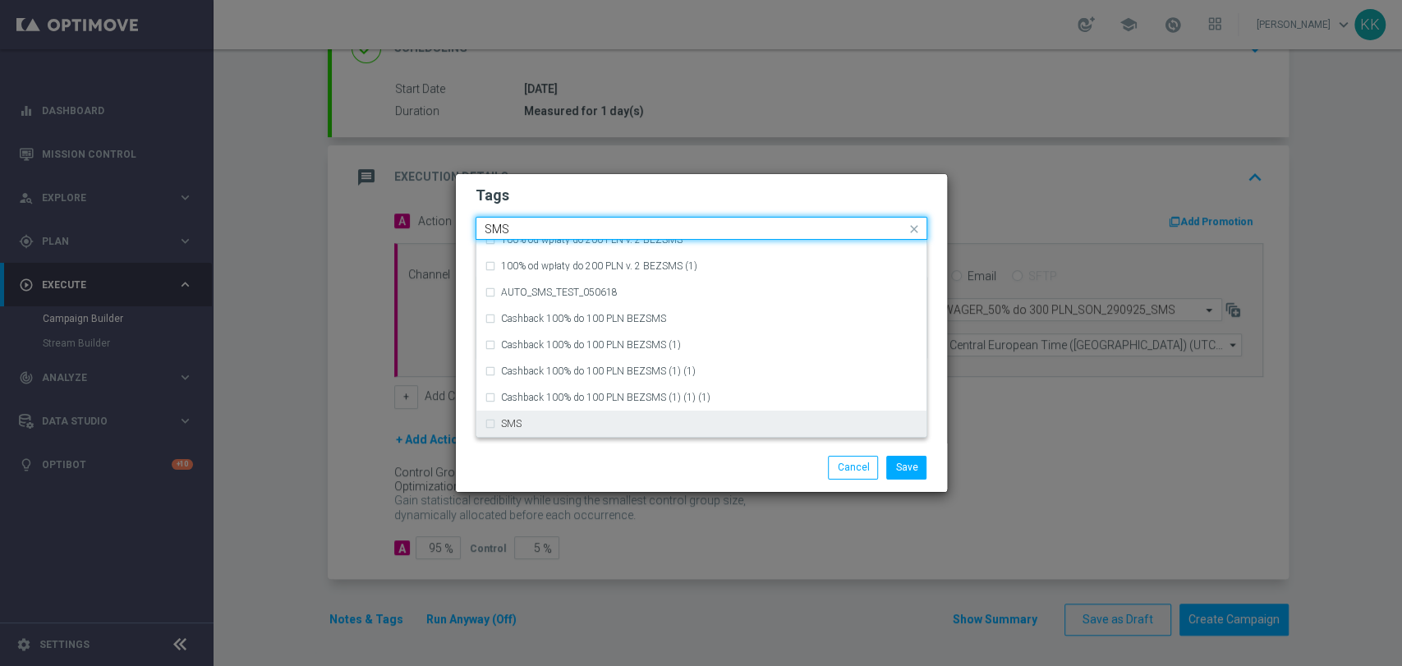
click at [610, 430] on div "SMS" at bounding box center [702, 424] width 434 height 26
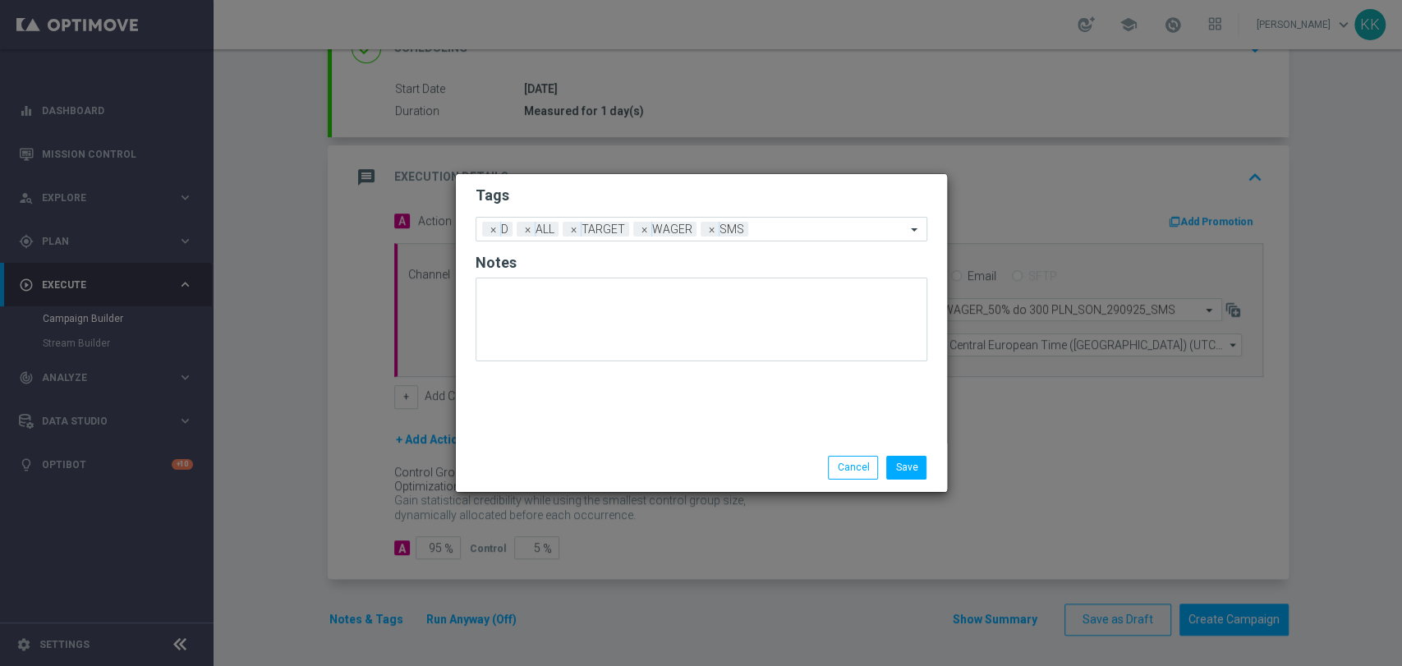
click at [623, 479] on div "Save Cancel" at bounding box center [701, 468] width 491 height 48
click at [897, 472] on button "Save" at bounding box center [906, 467] width 40 height 23
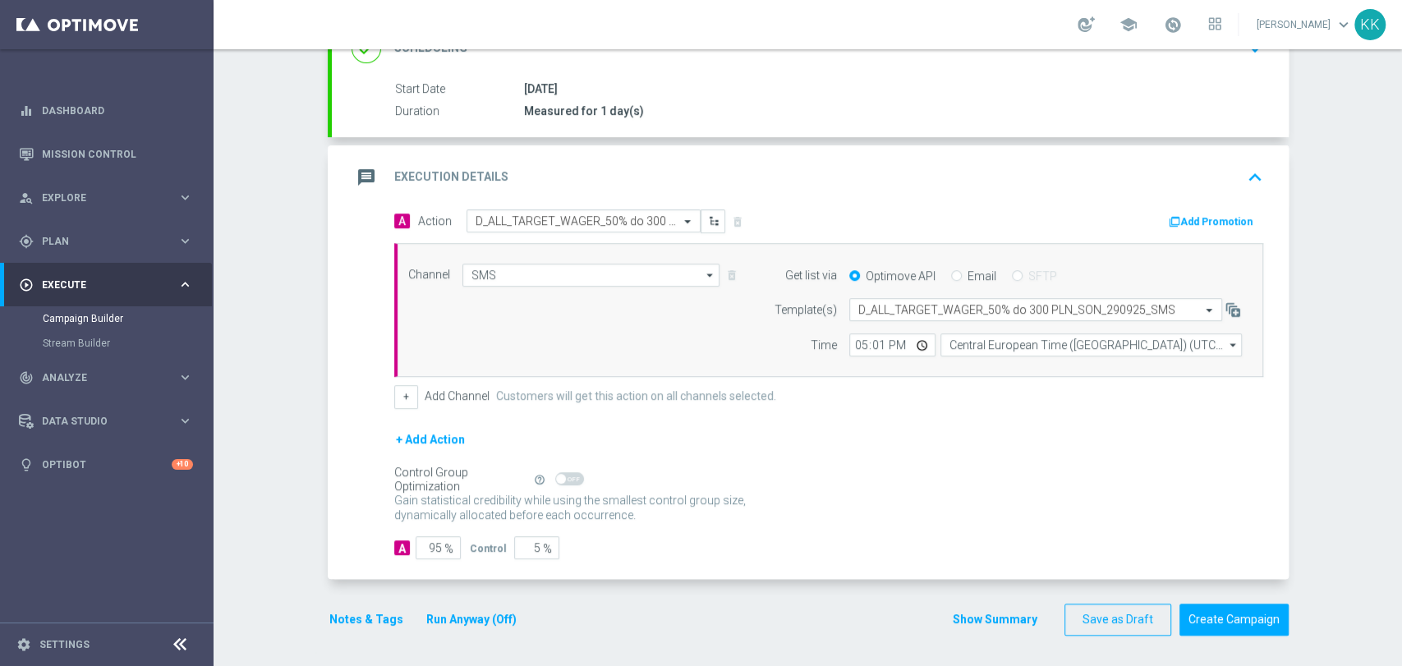
scroll to position [0, 0]
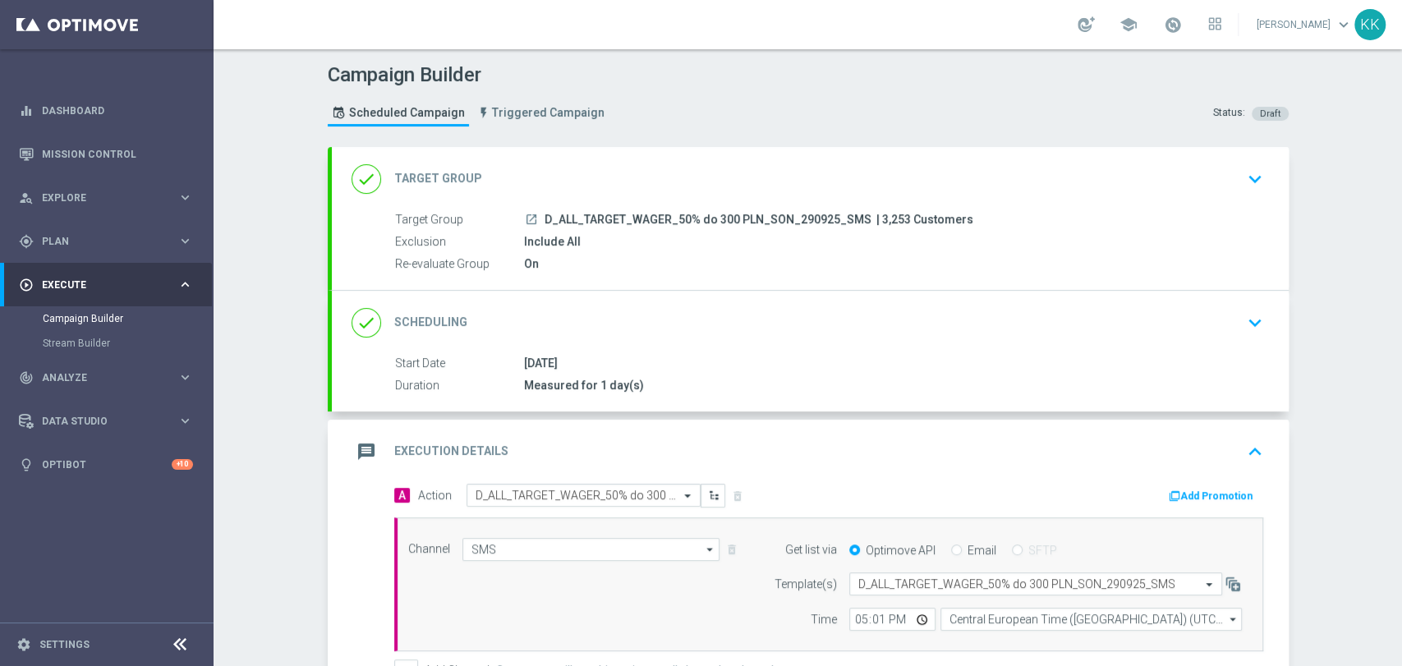
click at [1241, 177] on button "keyboard_arrow_down" at bounding box center [1255, 178] width 28 height 31
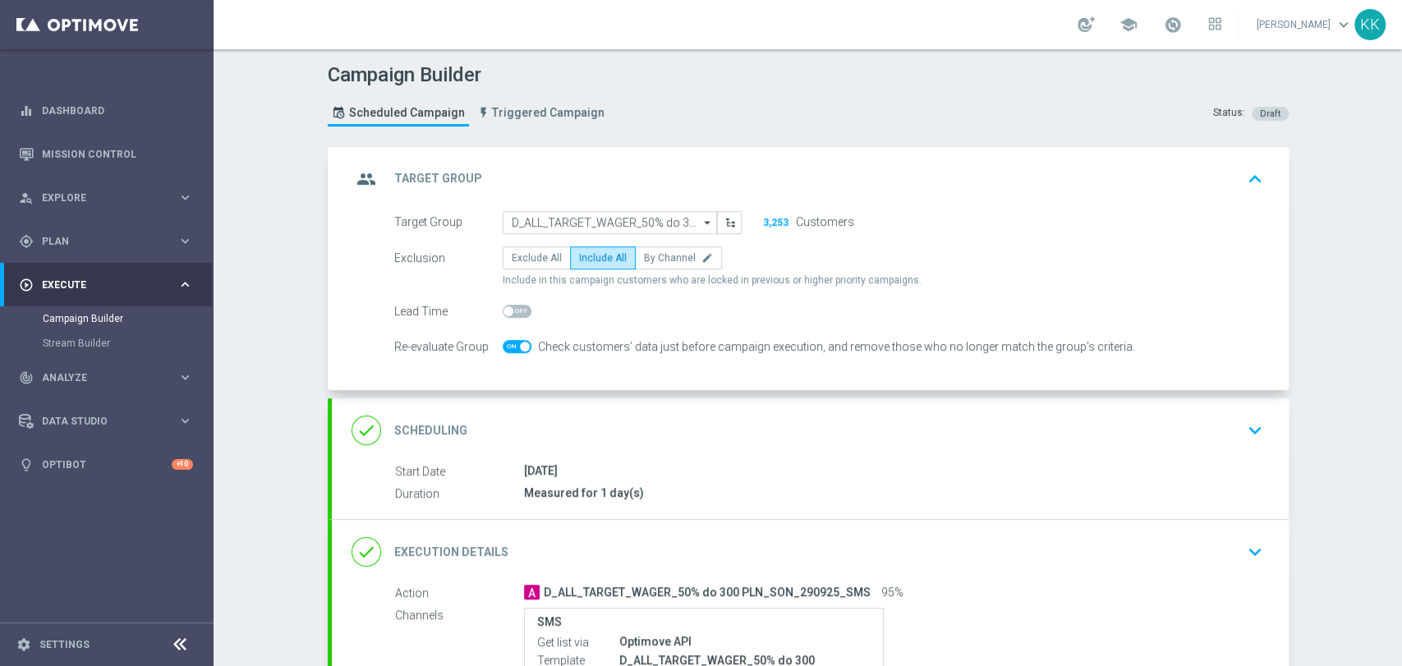
click at [1227, 416] on div "done Scheduling keyboard_arrow_down" at bounding box center [811, 430] width 918 height 31
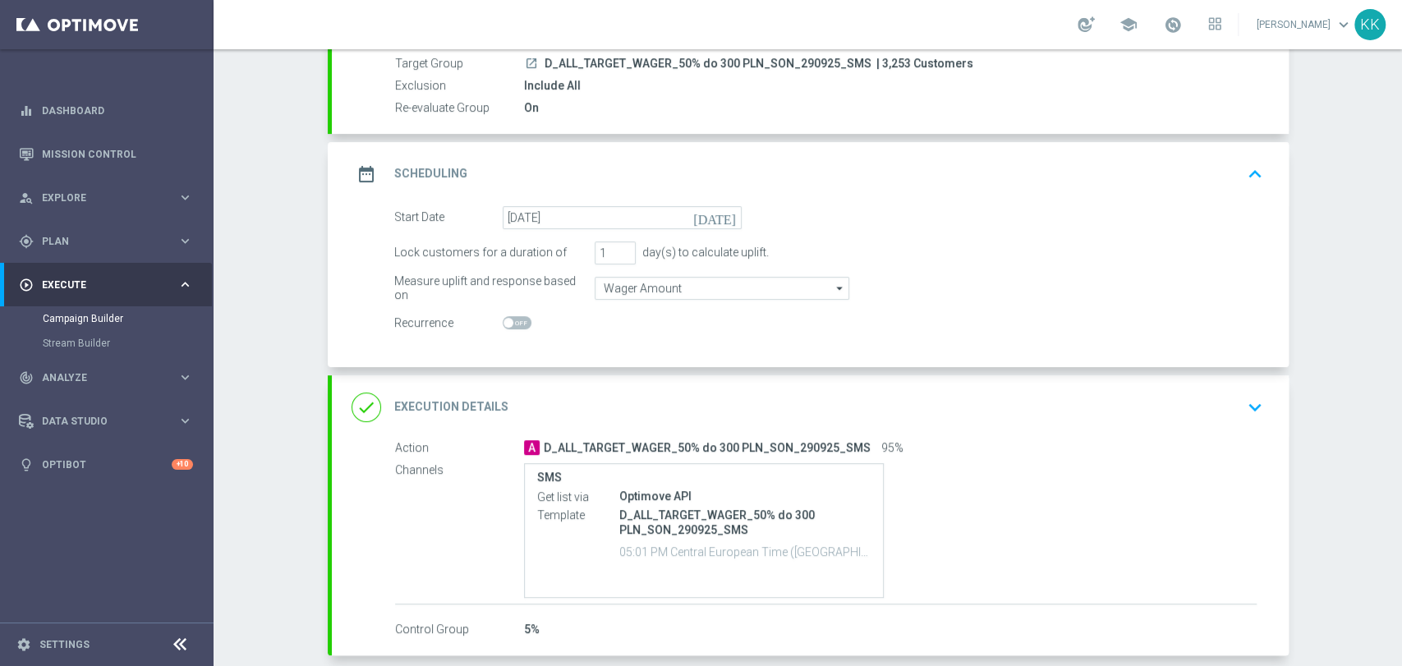
scroll to position [232, 0]
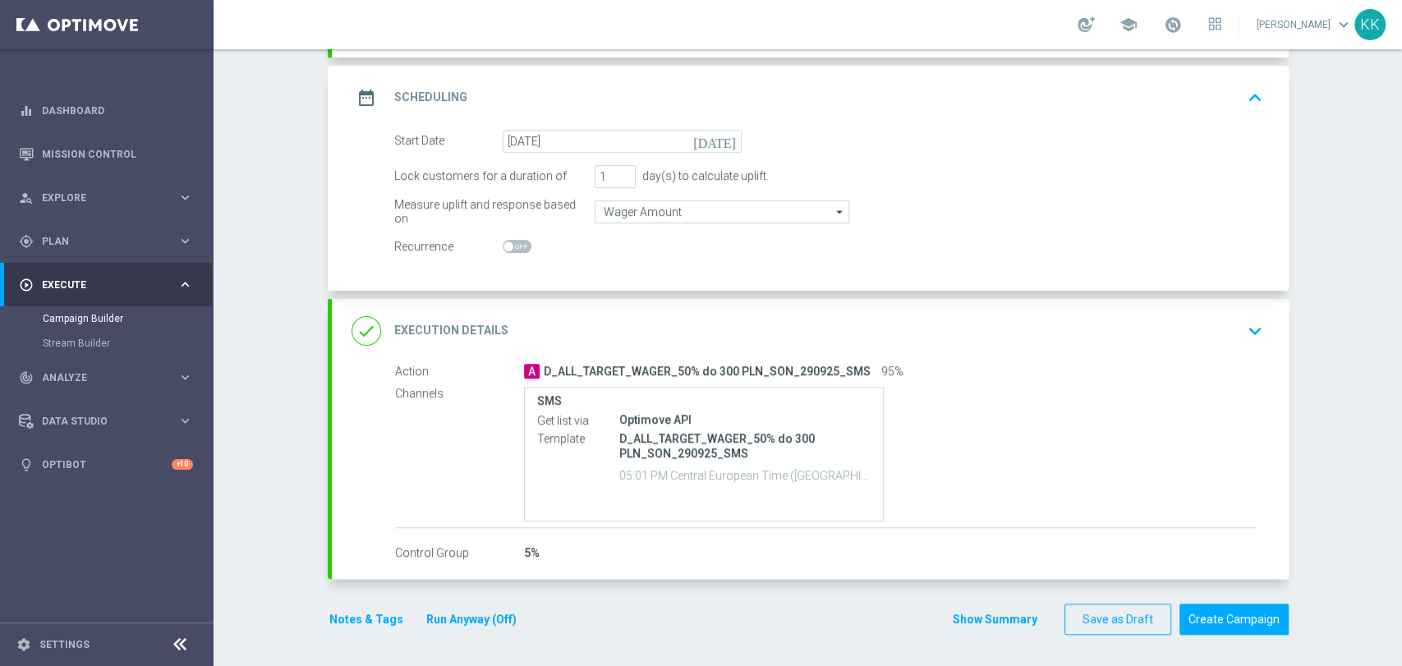
click at [1243, 324] on icon "keyboard_arrow_down" at bounding box center [1255, 331] width 25 height 25
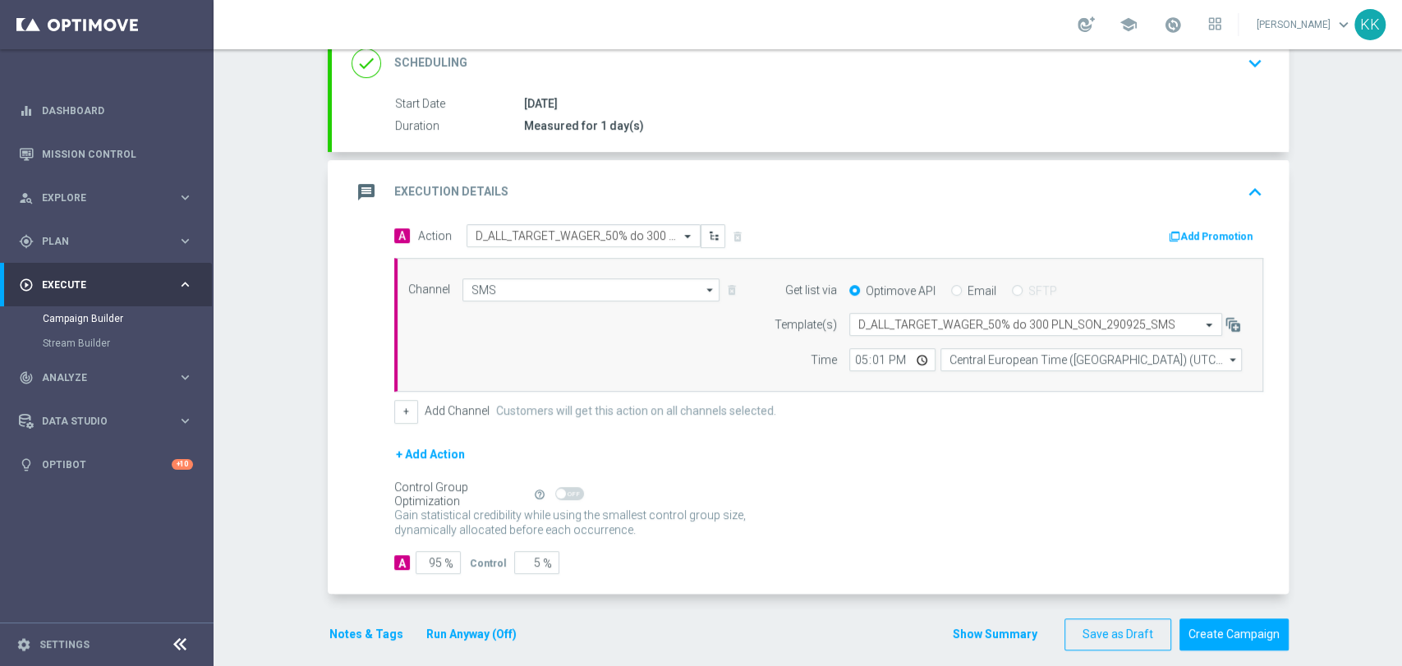
scroll to position [274, 0]
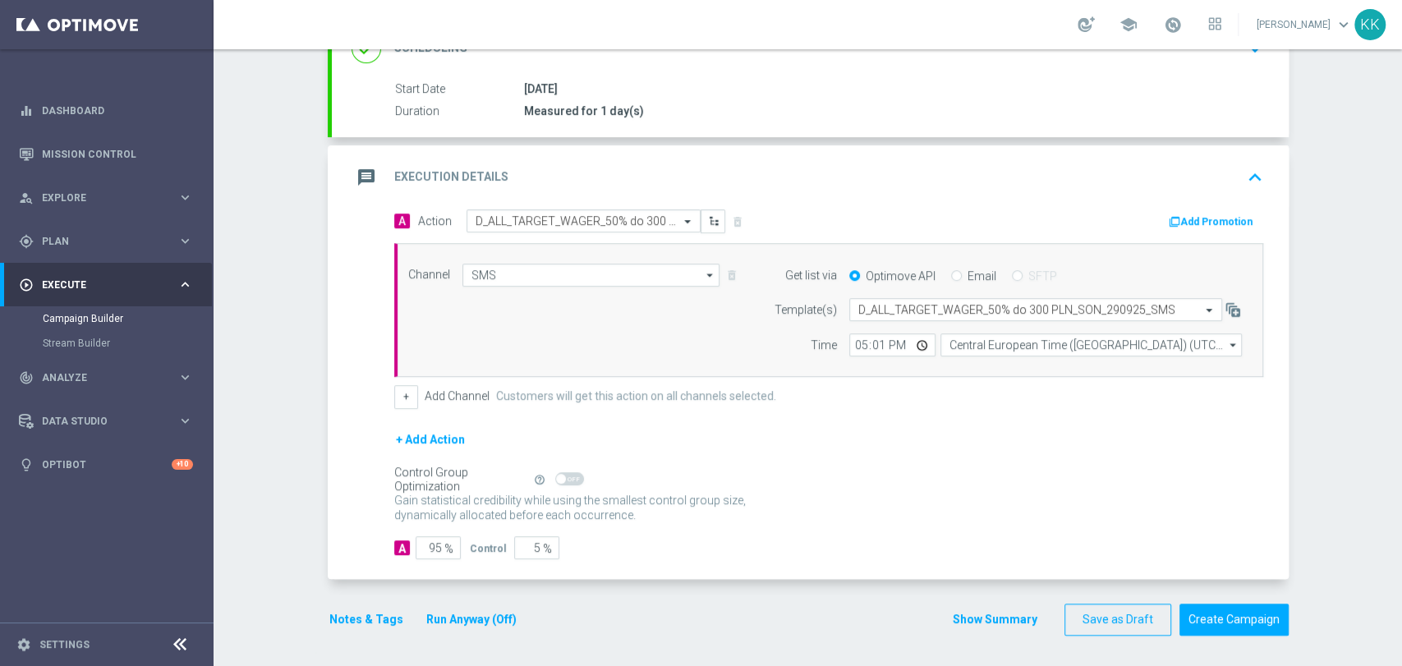
click at [379, 613] on button "Notes & Tags" at bounding box center [366, 620] width 77 height 21
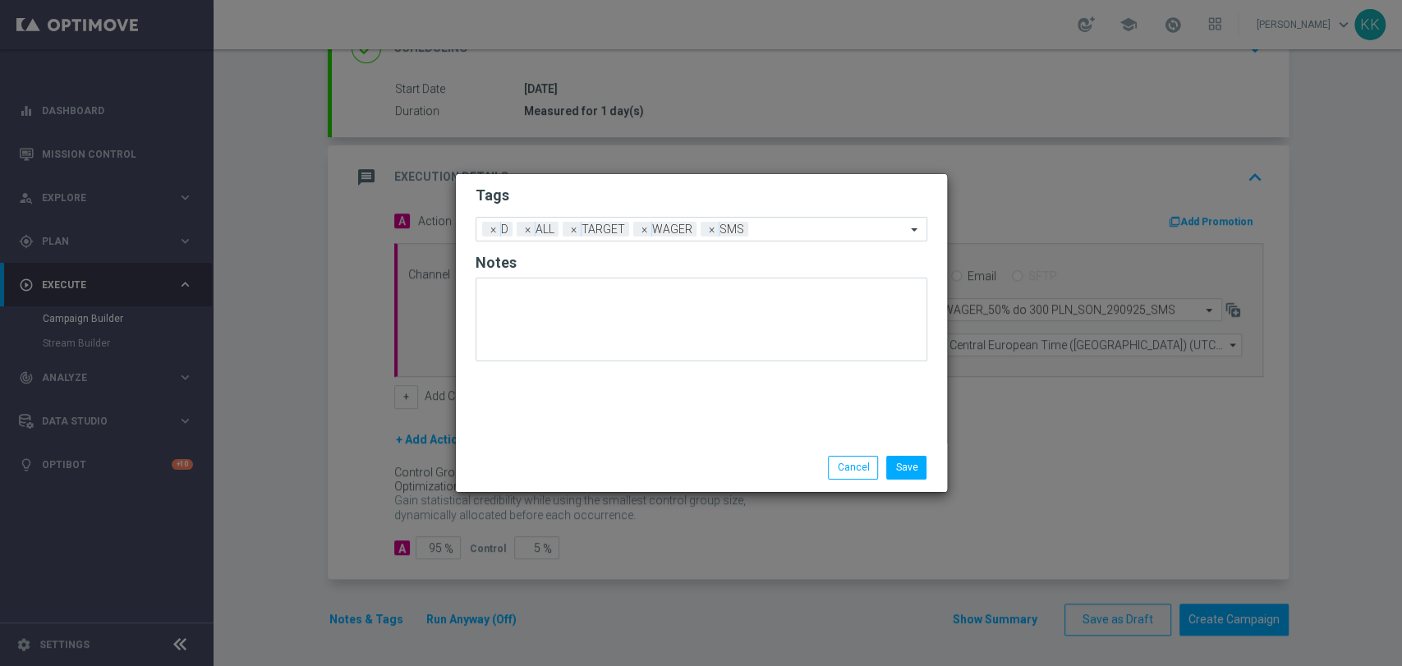
click at [890, 481] on div "Save Cancel" at bounding box center [701, 468] width 491 height 48
click at [900, 464] on button "Save" at bounding box center [906, 467] width 40 height 23
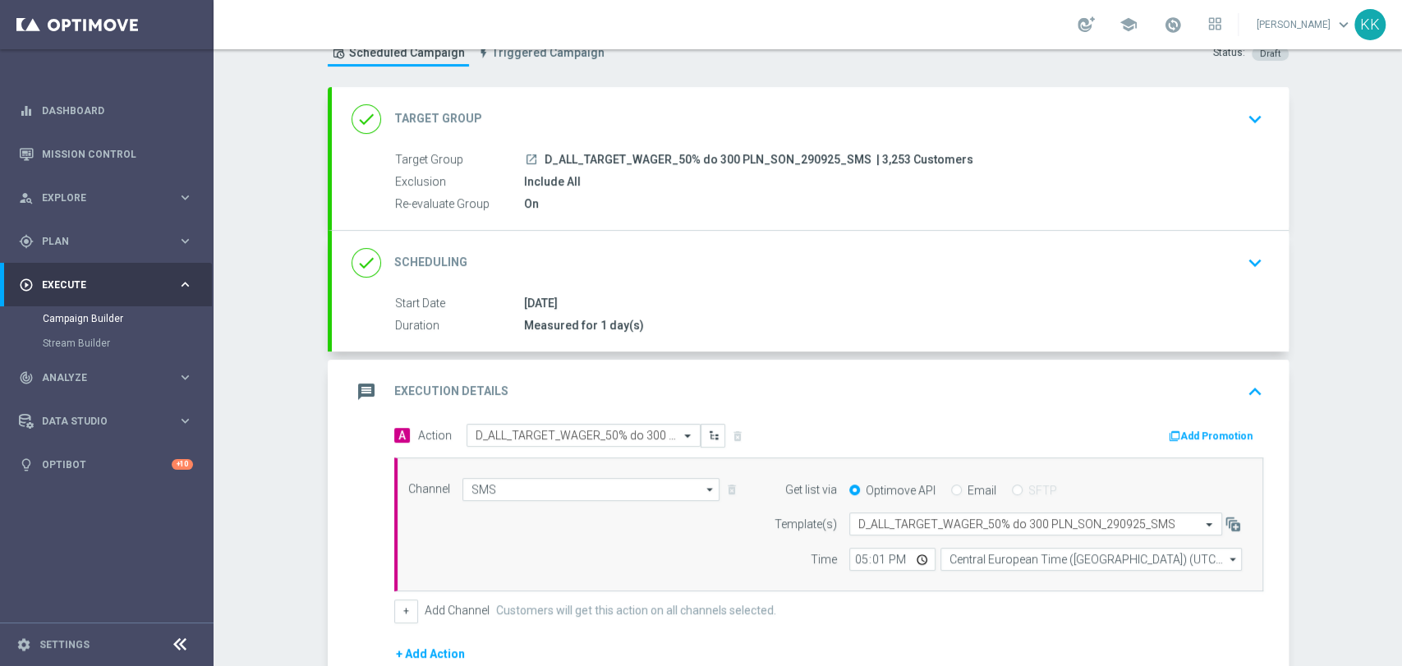
scroll to position [0, 0]
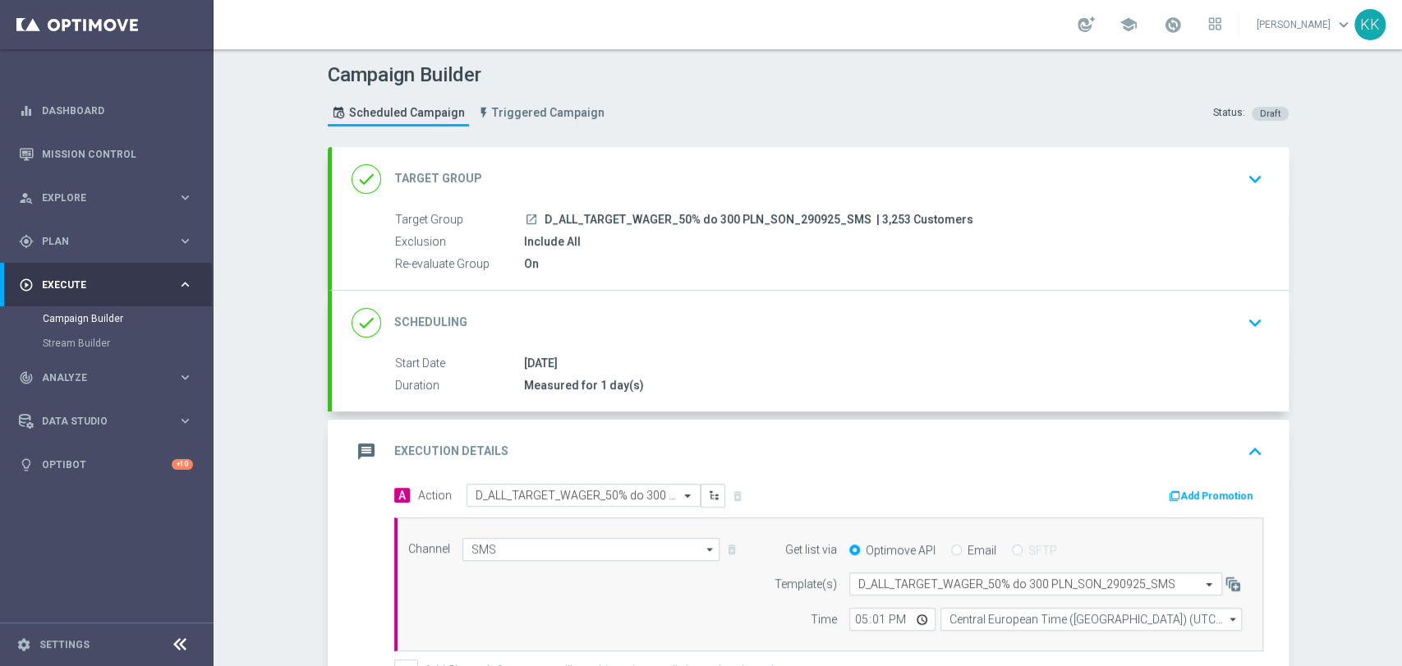
click at [1228, 179] on div "done Target Group keyboard_arrow_down" at bounding box center [811, 178] width 918 height 31
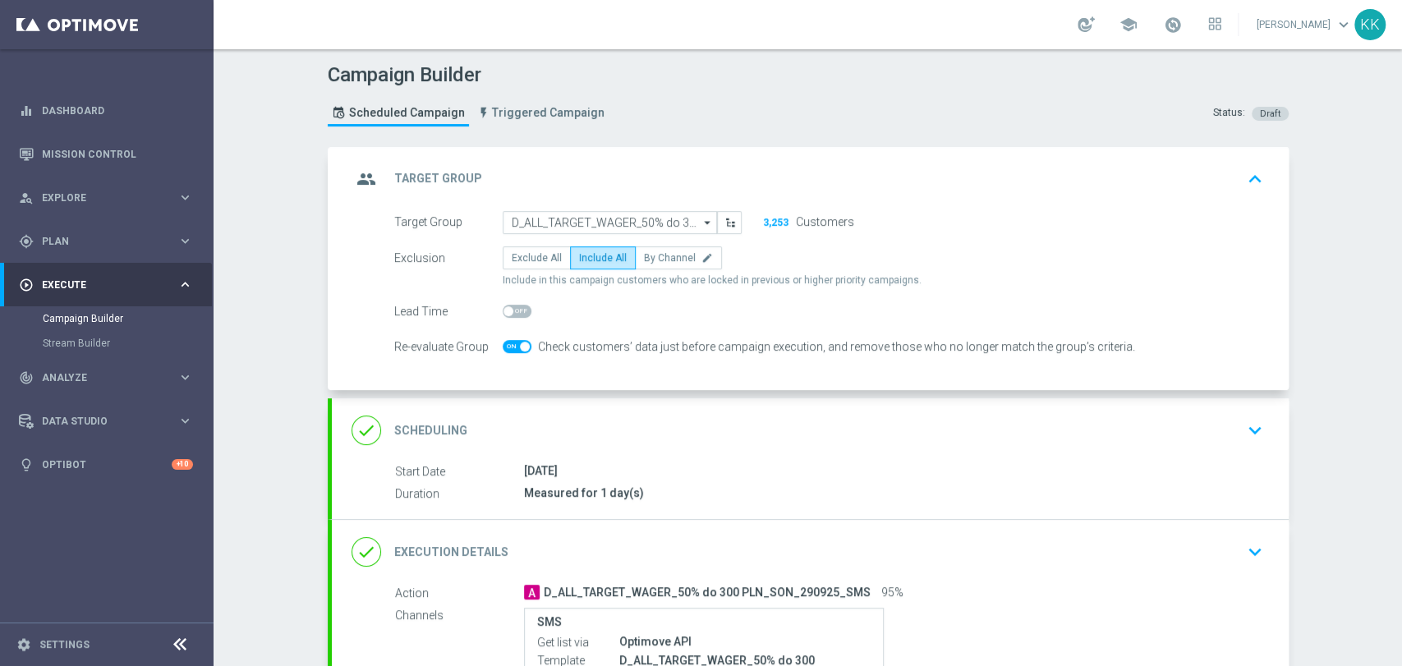
click at [1207, 420] on div "done Scheduling keyboard_arrow_down" at bounding box center [811, 430] width 918 height 31
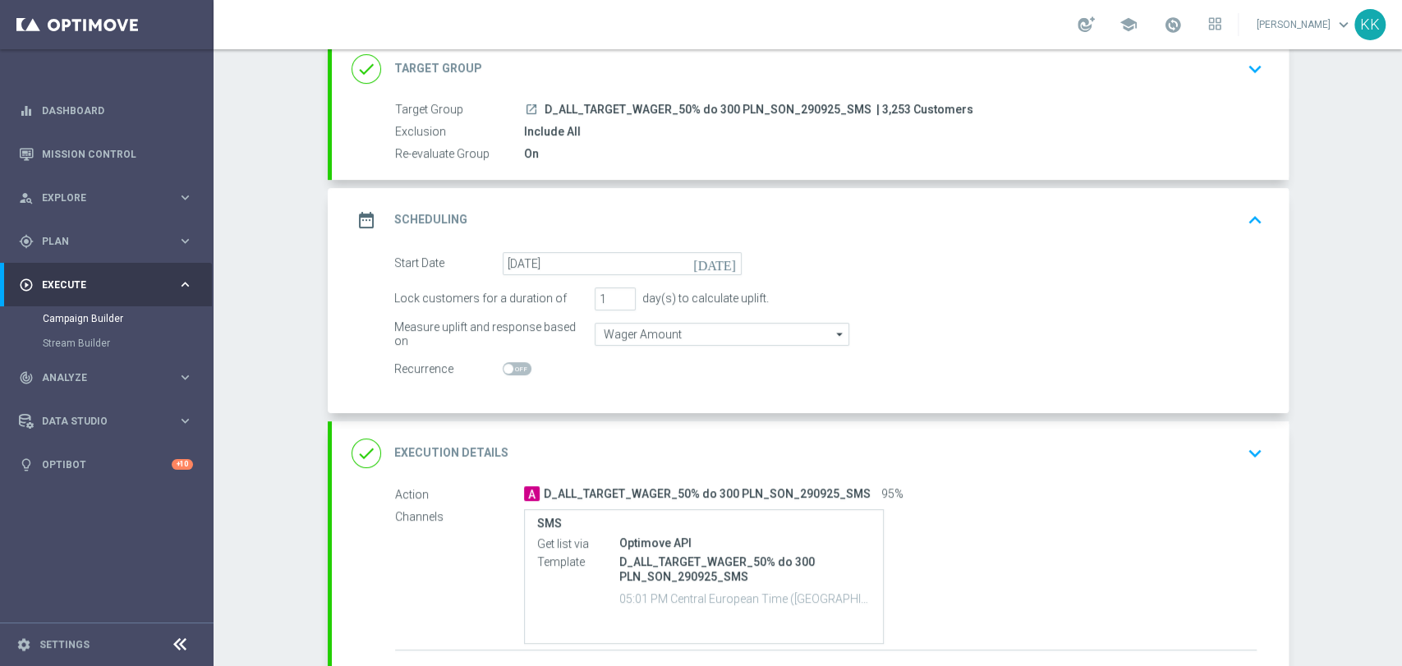
scroll to position [183, 0]
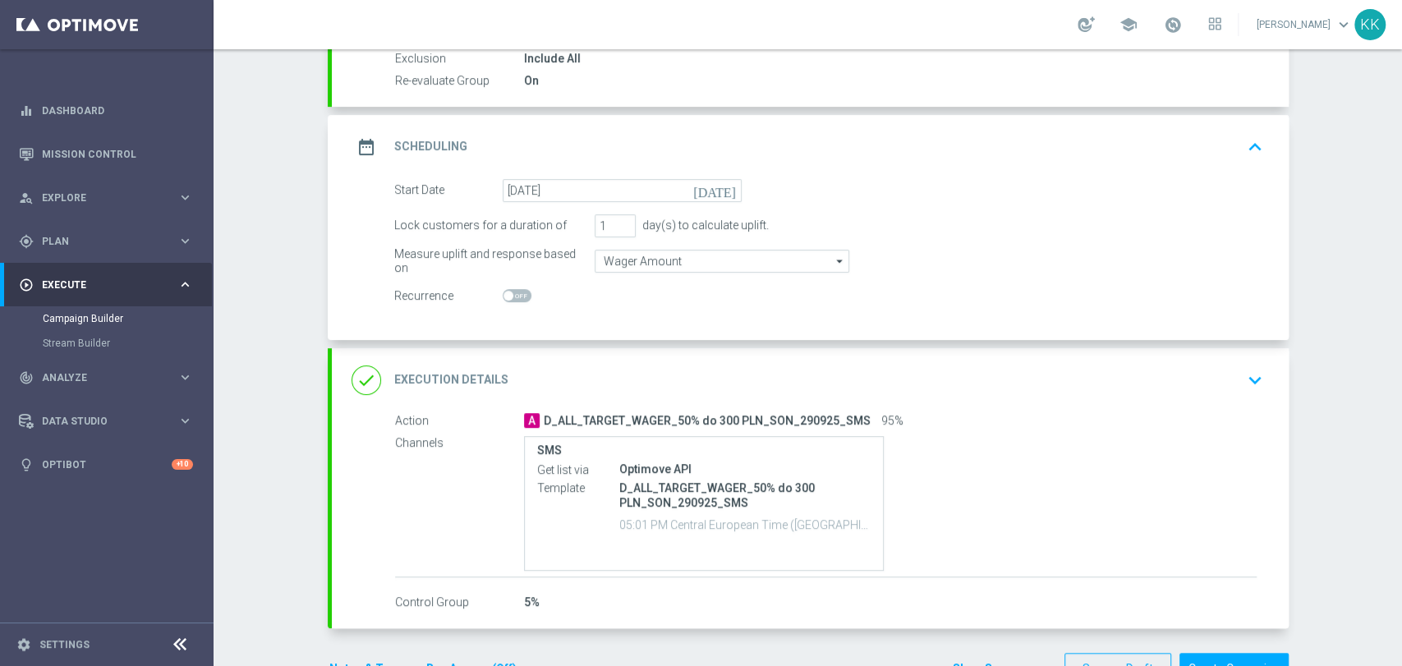
click at [1248, 383] on icon "keyboard_arrow_down" at bounding box center [1255, 380] width 25 height 25
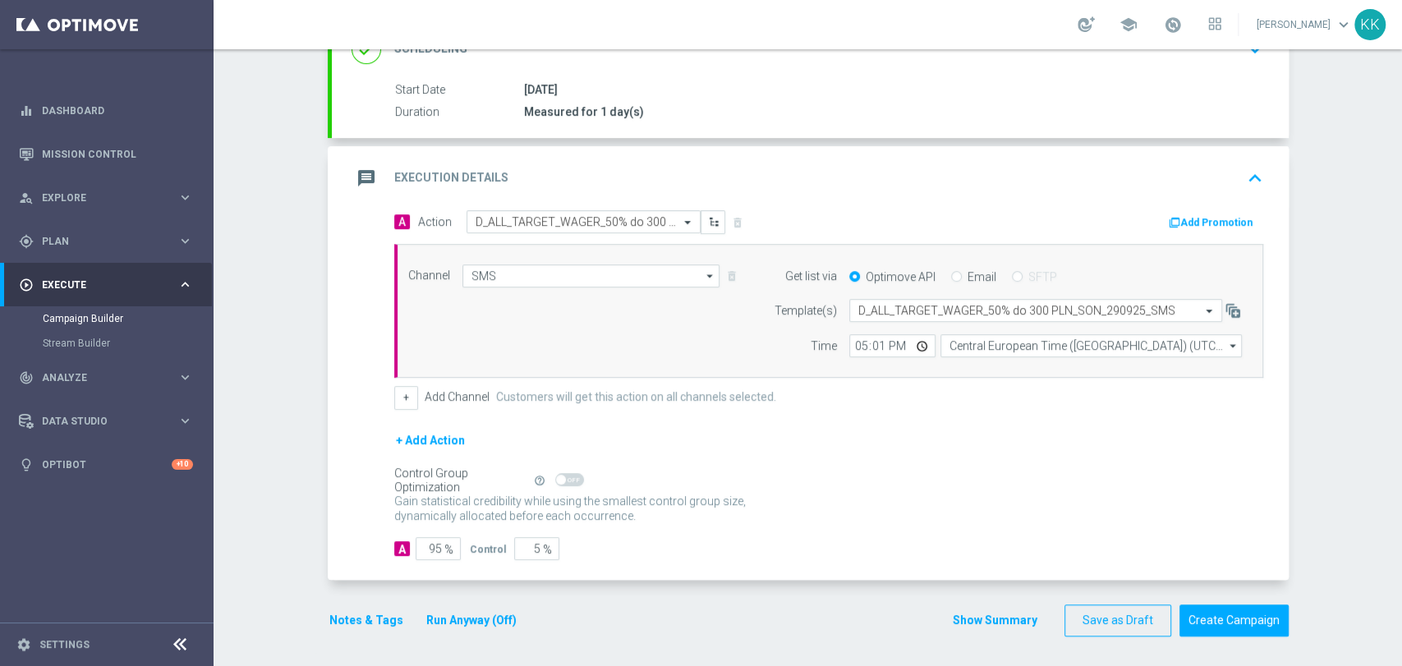
scroll to position [274, 0]
click at [354, 619] on button "Notes & Tags" at bounding box center [366, 620] width 77 height 21
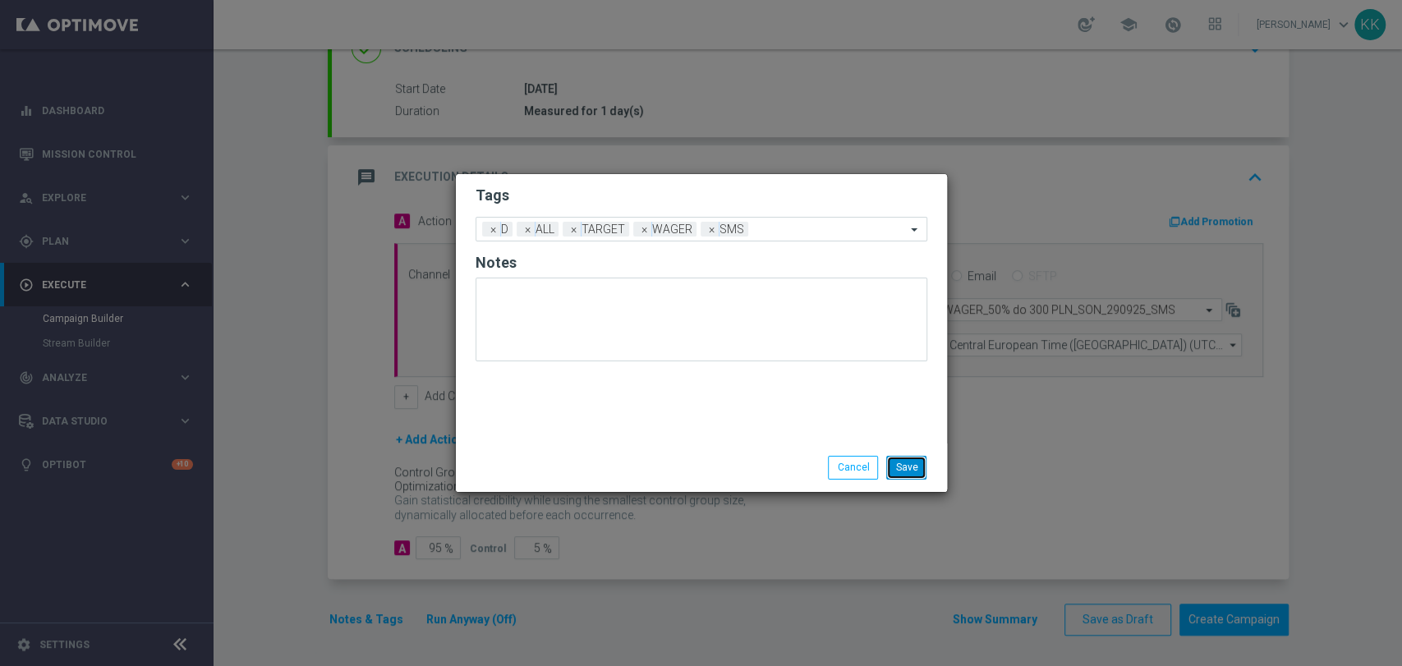
click at [898, 464] on button "Save" at bounding box center [906, 467] width 40 height 23
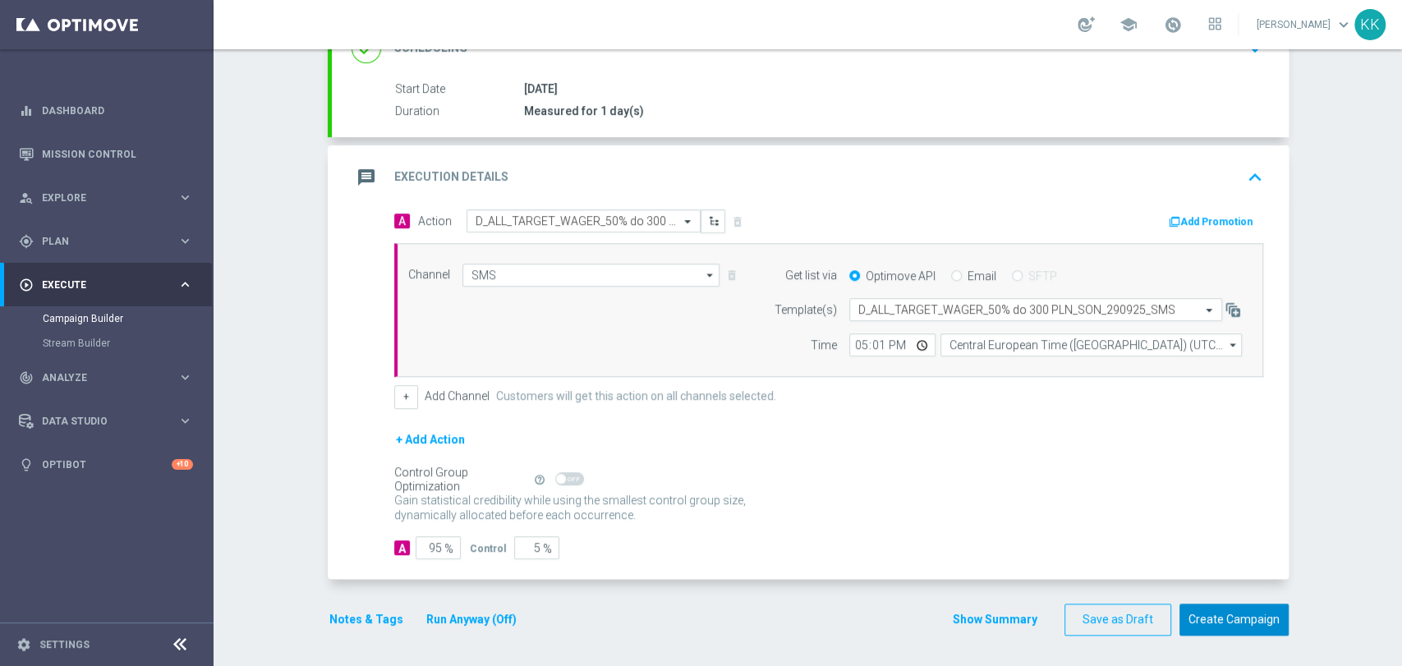
click at [1221, 626] on button "Create Campaign" at bounding box center [1234, 620] width 109 height 32
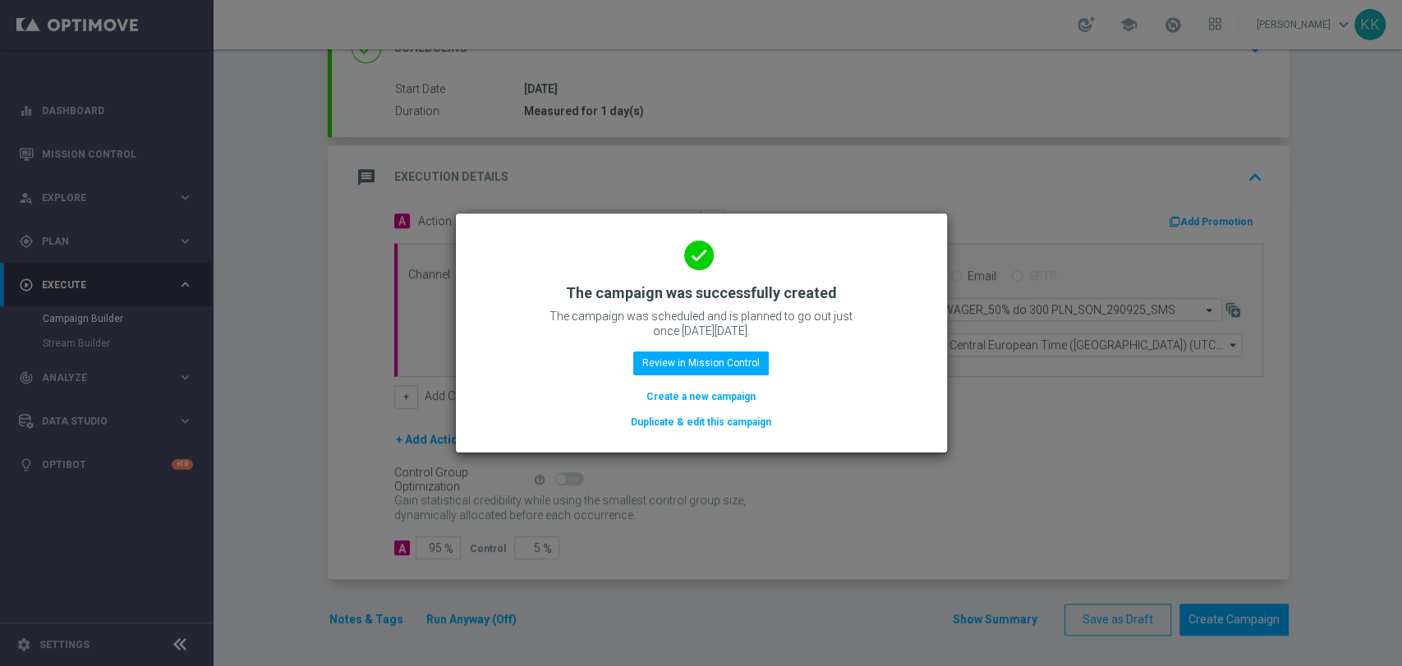
drag, startPoint x: 697, startPoint y: 402, endPoint x: 766, endPoint y: 217, distance: 197.6
click at [696, 402] on button "Create a new campaign" at bounding box center [701, 397] width 113 height 18
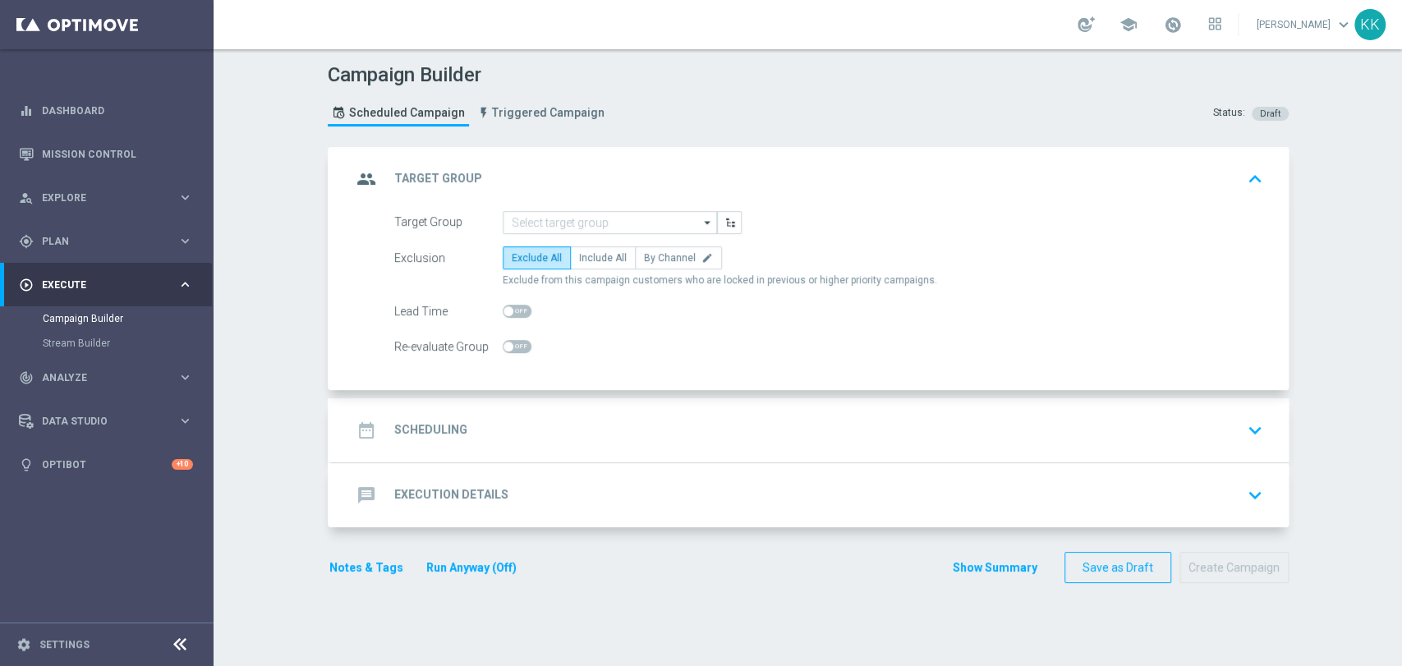
scroll to position [0, 0]
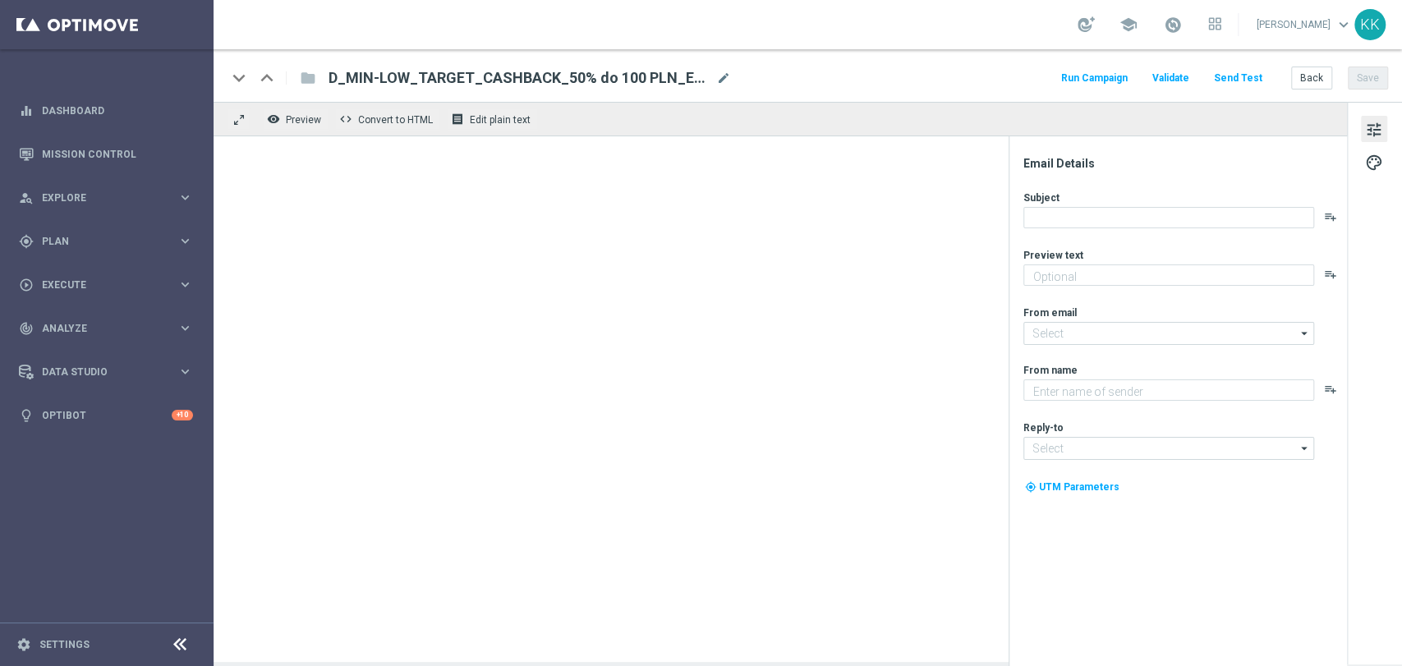
type textarea "Typuj z cashbackiem do 100 zł 🔙"
type textarea "STS"
type input "[EMAIL_ADDRESS][DOMAIN_NAME]"
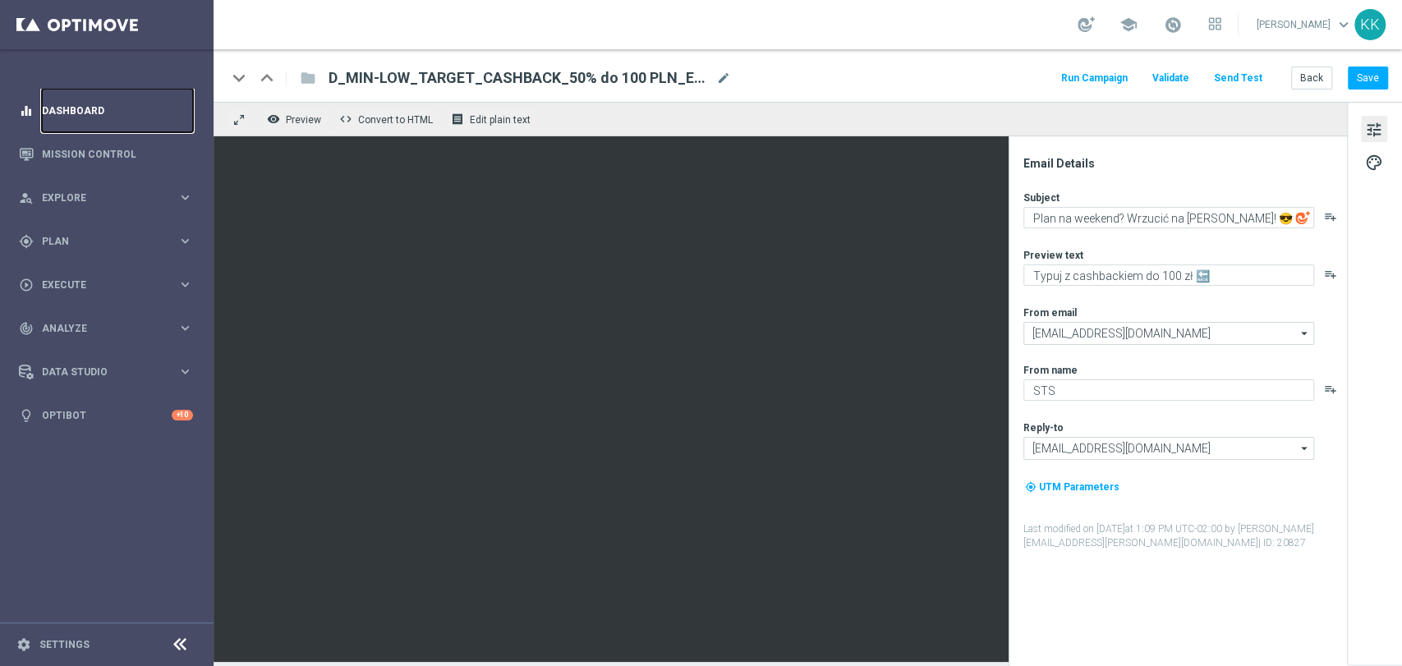
click at [99, 114] on link "Dashboard" at bounding box center [117, 111] width 151 height 44
